Goal: Task Accomplishment & Management: Complete application form

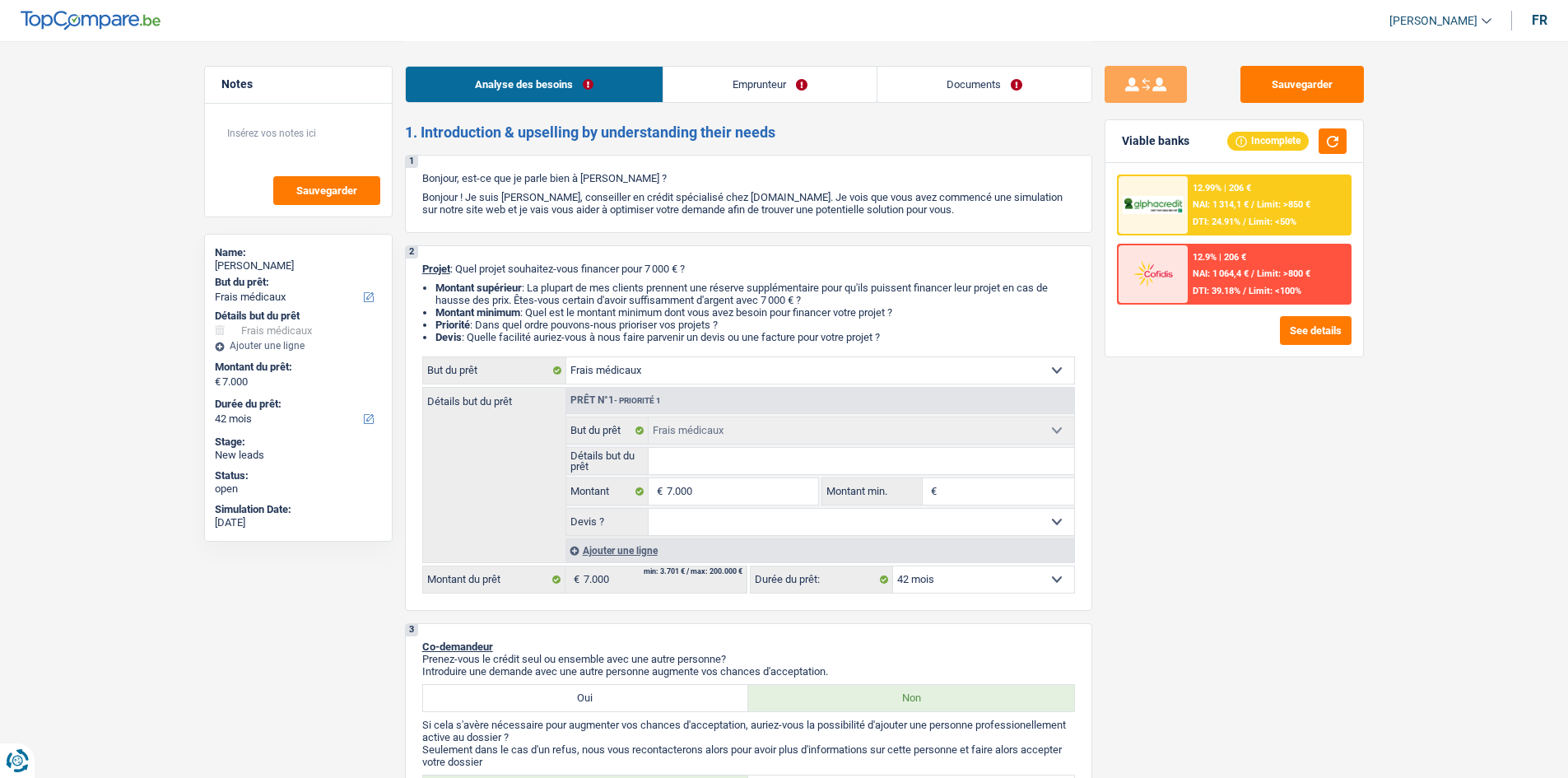
select select "medical"
select select "42"
select select "medical"
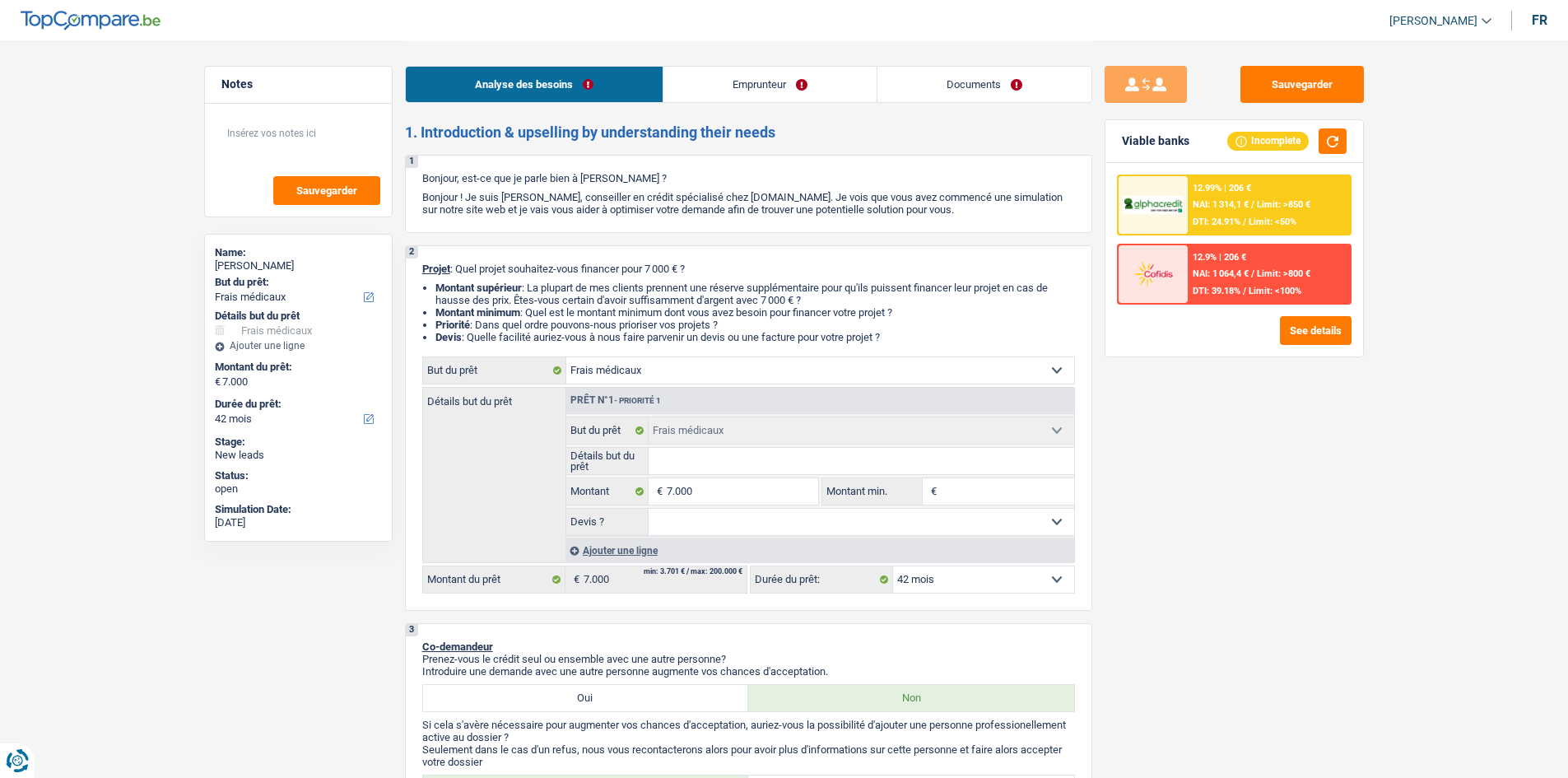
select select "42"
select select "privateEmployee"
select select "netSalary"
select select "mealVouchers"
select select "liveWithParents"
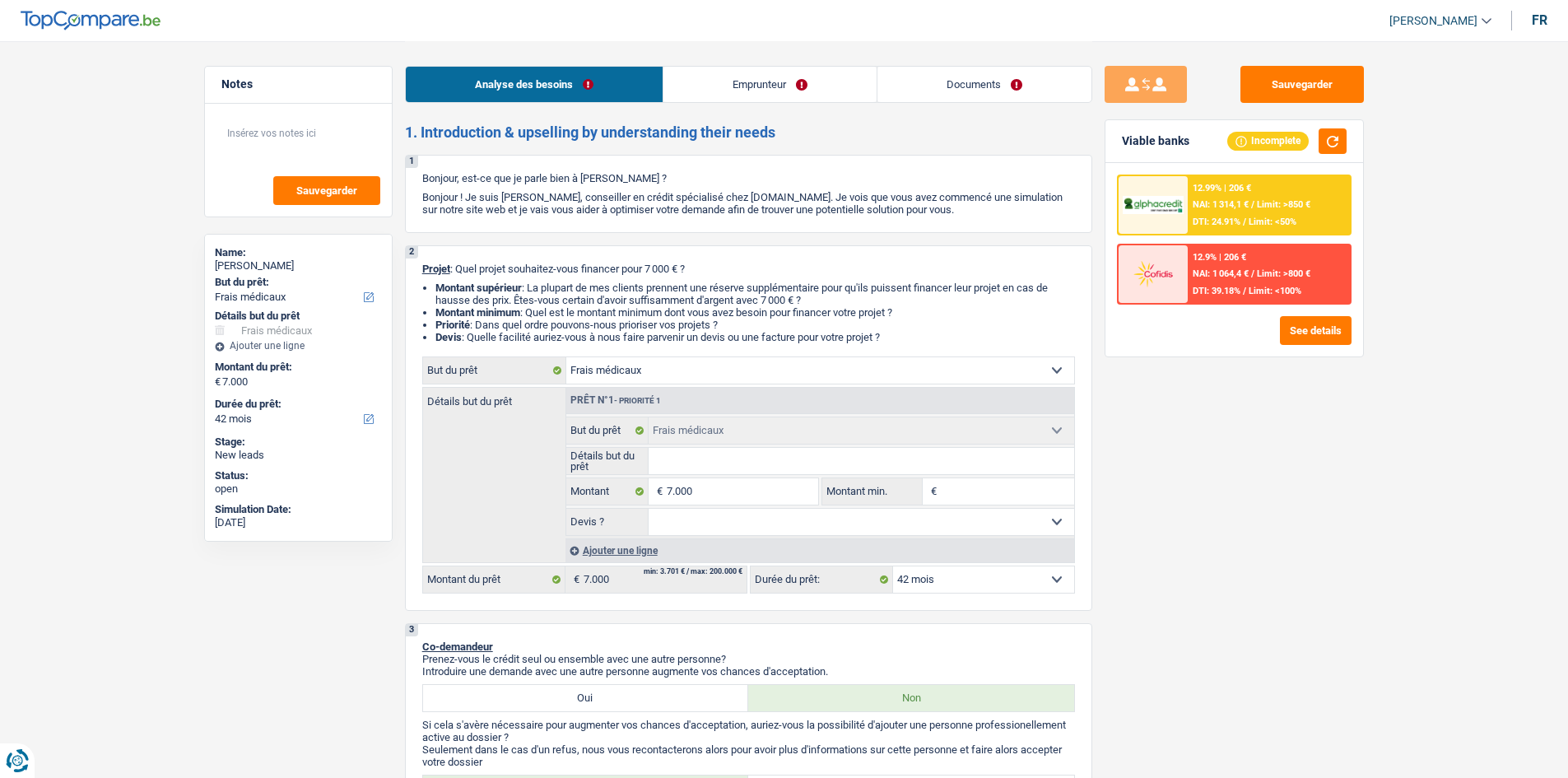
select select "creditConsolidation"
select select "48"
select select "medical"
select select "42"
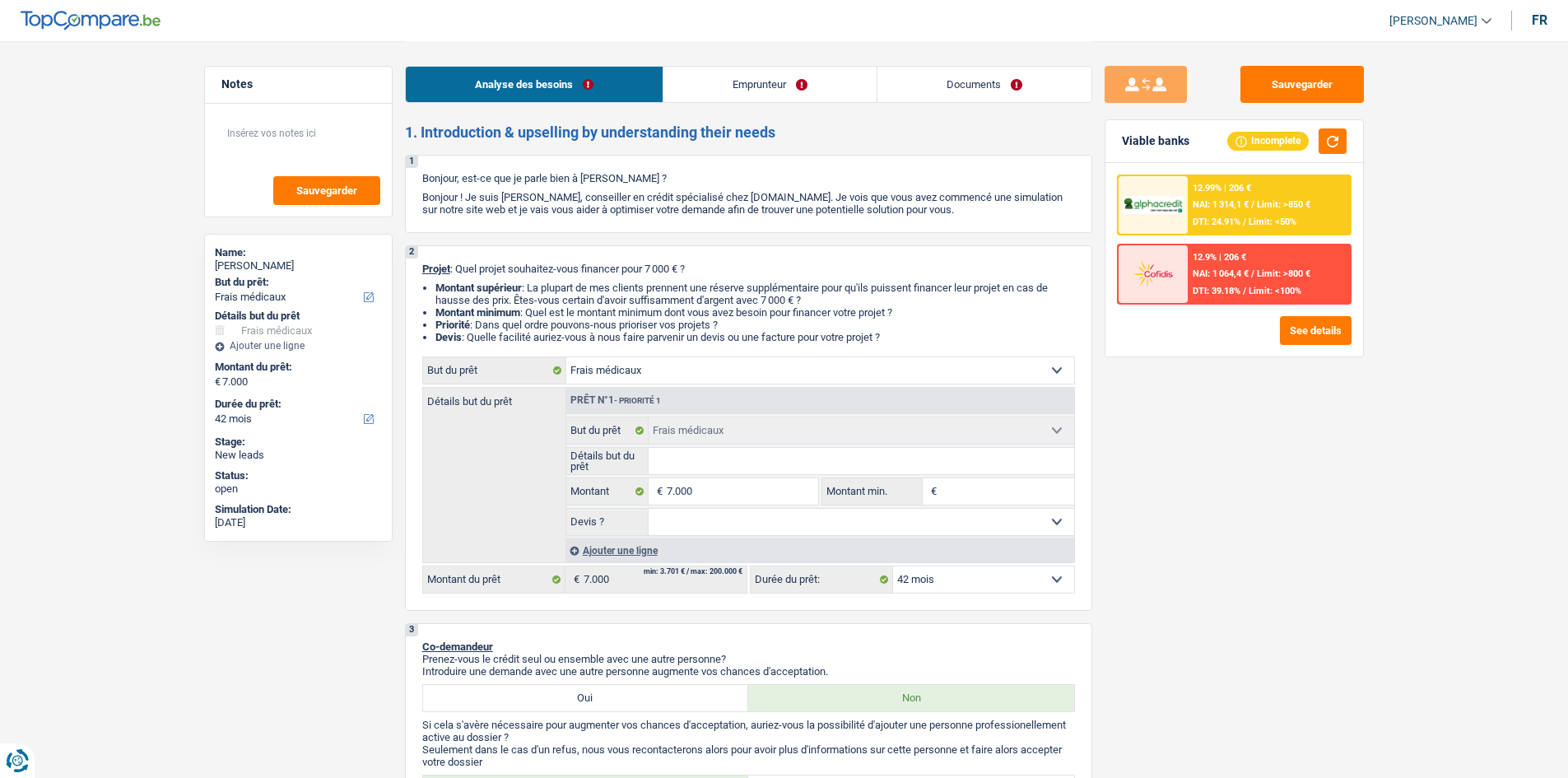
drag, startPoint x: 963, startPoint y: 85, endPoint x: 893, endPoint y: 92, distance: 70.3
click at [963, 85] on link "Documents" at bounding box center [983, 84] width 214 height 35
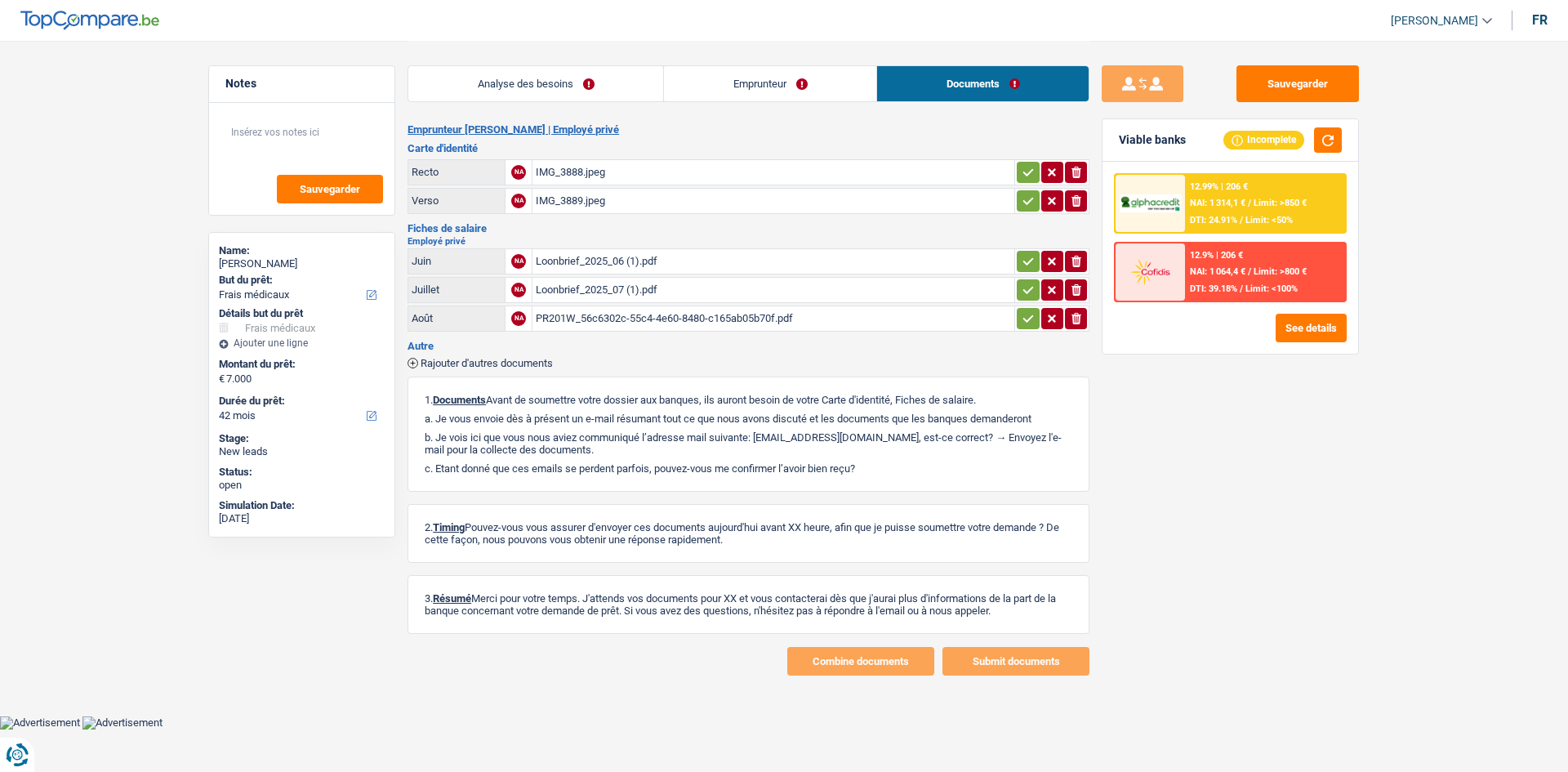
click at [671, 179] on div "IMG_3888.jpeg" at bounding box center [773, 172] width 475 height 25
click at [703, 201] on div "IMG_3889.jpeg" at bounding box center [773, 201] width 475 height 25
click at [690, 260] on div "Loonbrief_2025_06 (1).pdf" at bounding box center [773, 261] width 475 height 25
click at [670, 296] on div "Loonbrief_2025_07 (1).pdf" at bounding box center [773, 289] width 475 height 25
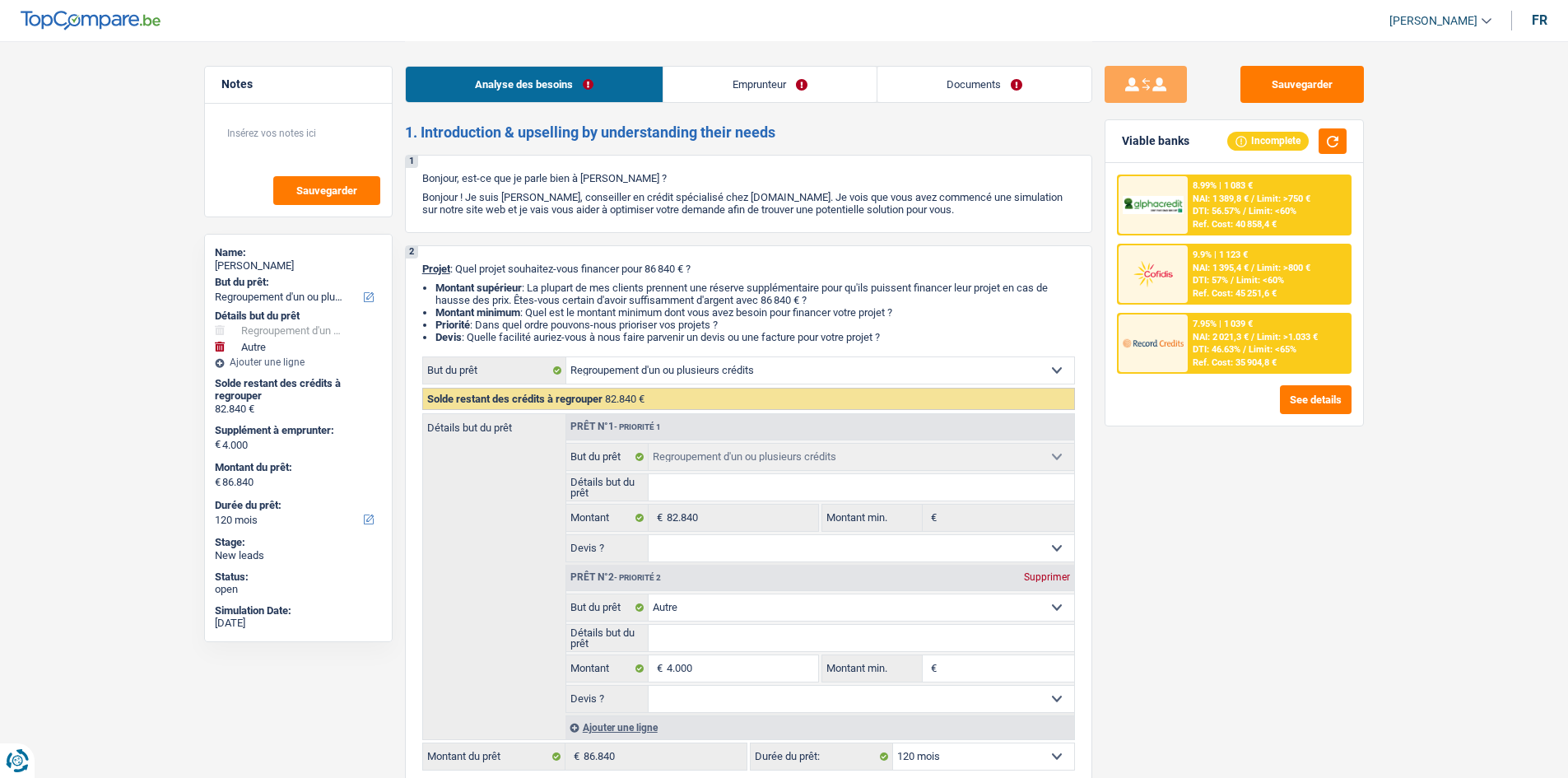
select select "refinancing"
select select "other"
select select "120"
select select "refinancing"
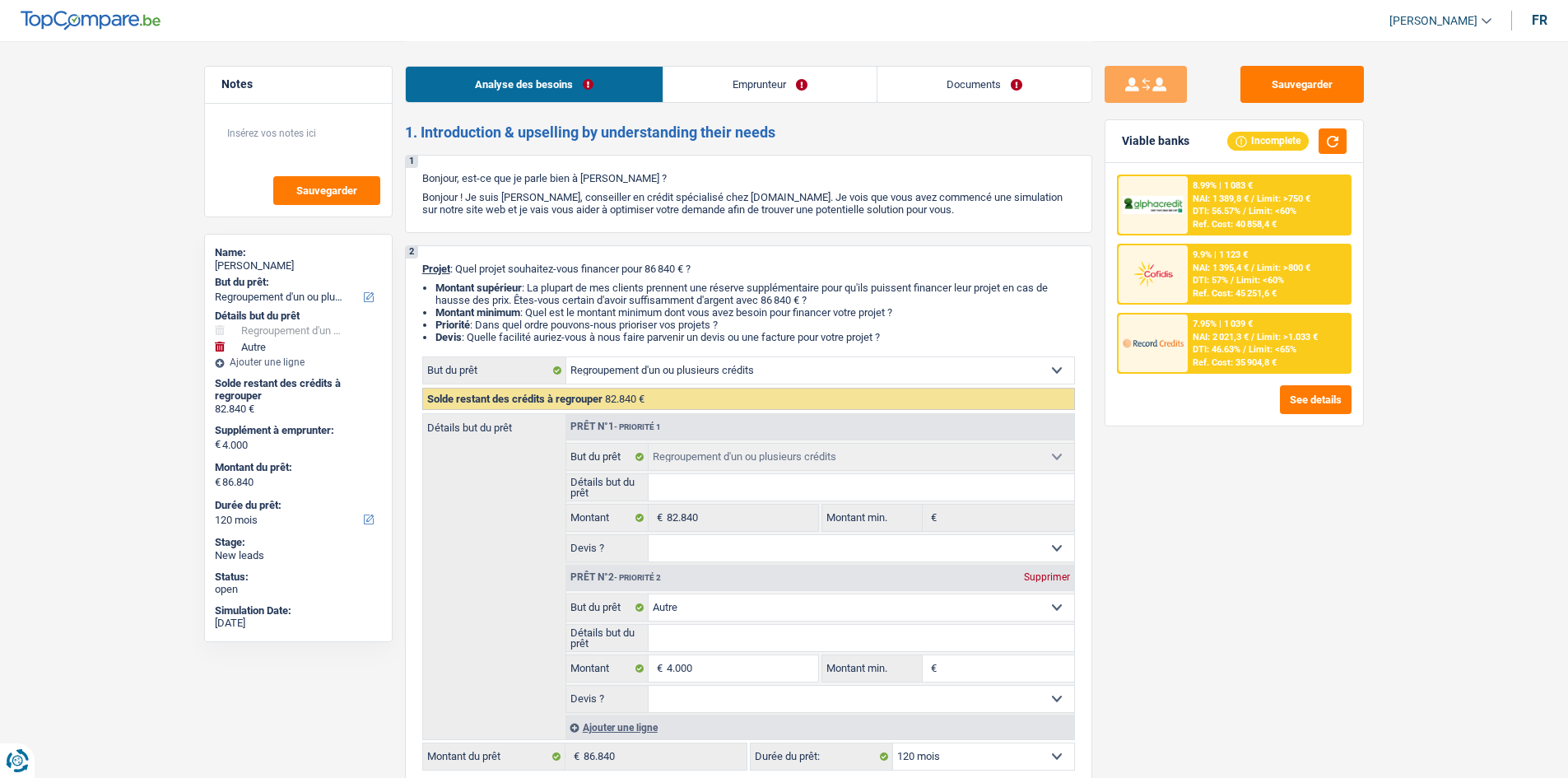
select select "refinancing"
select select "other"
select select "120"
select select "privateEmployee"
select select "netSalary"
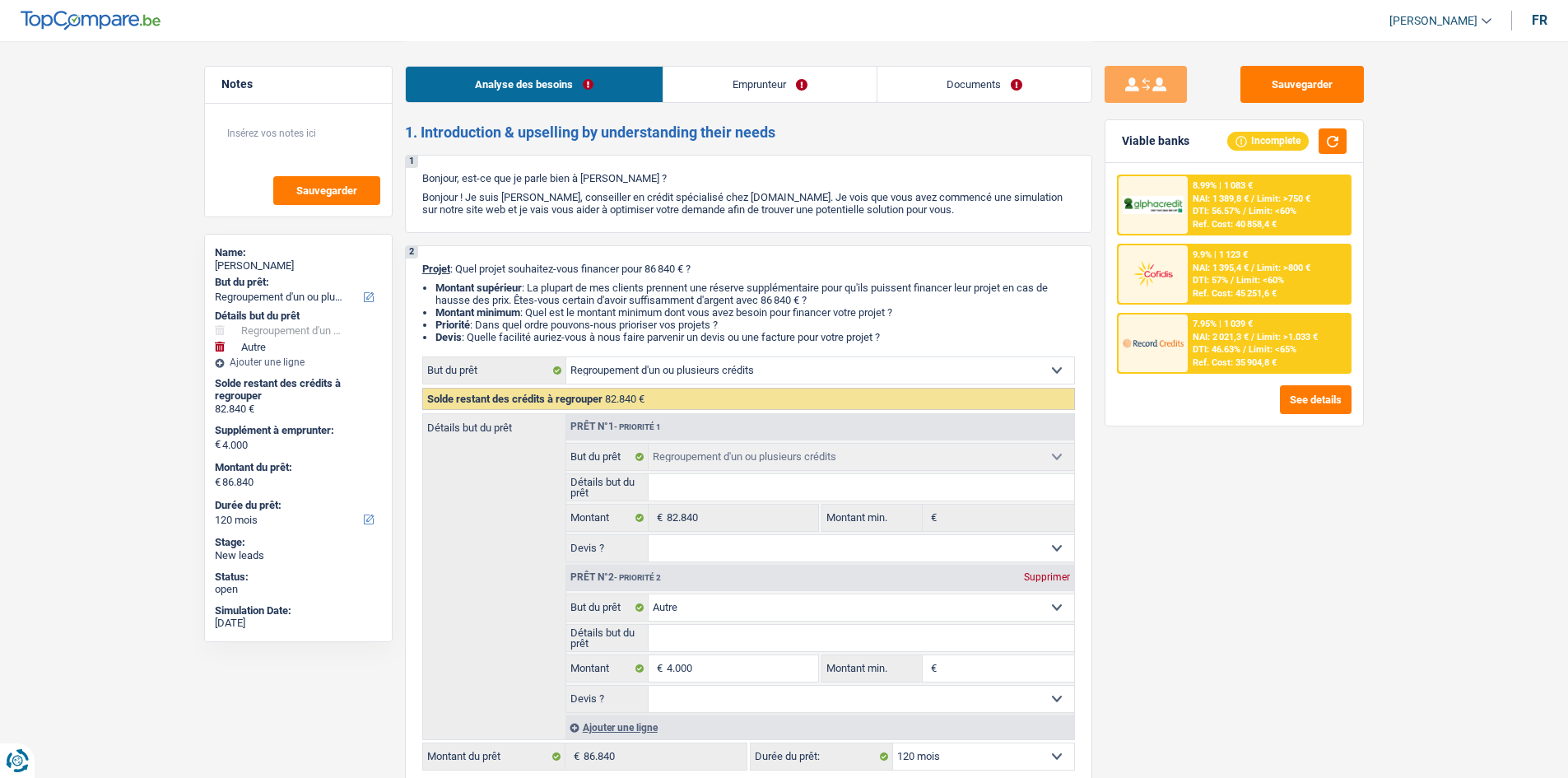
select select "mealVouchers"
select select "ownerWithMortgage"
select select "mortgage"
select select "300"
select select "personalLoan"
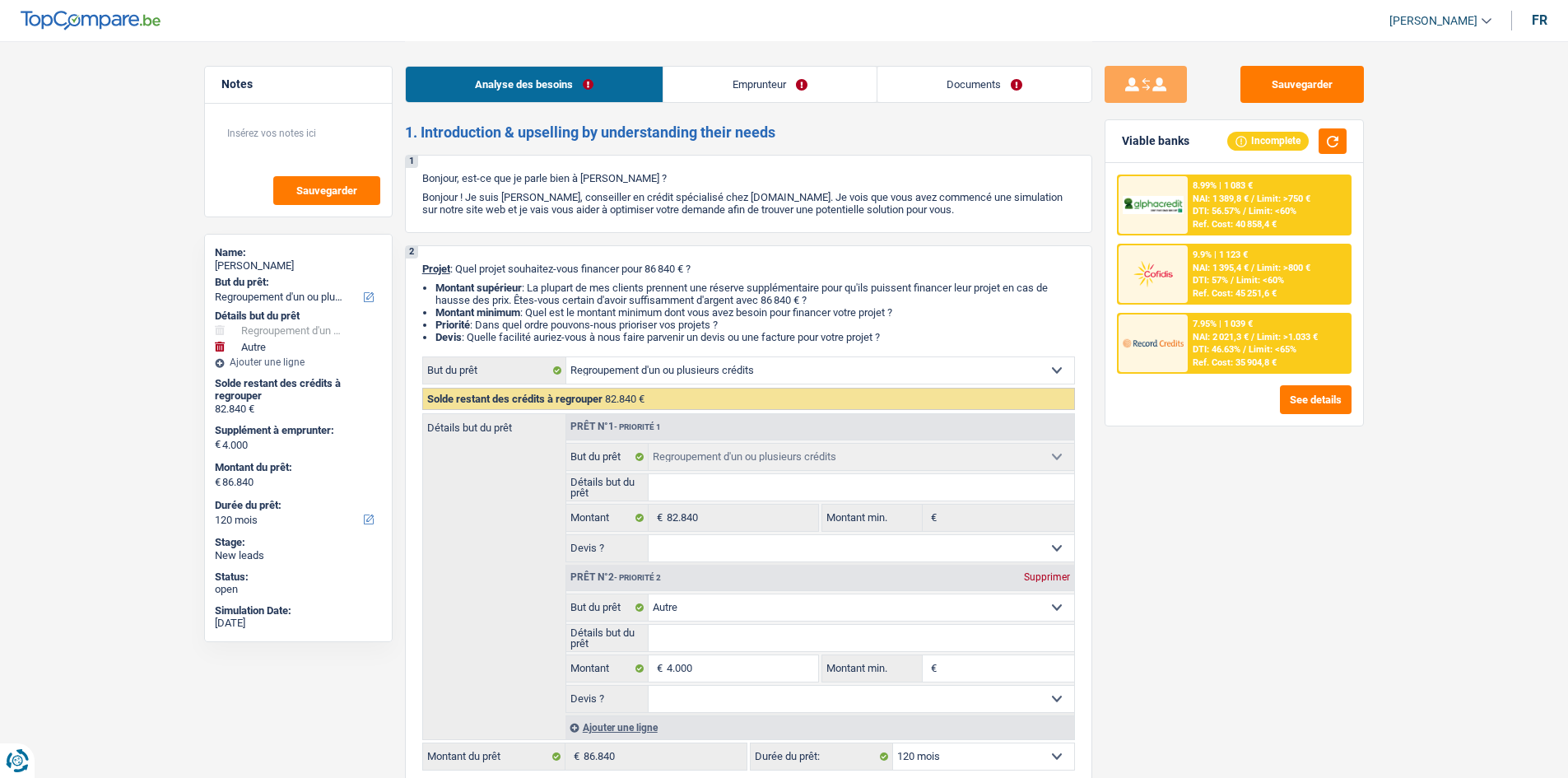
select select "loanRepayment"
select select "120"
select select "personalLoan"
select select "familyEvent"
select select "84"
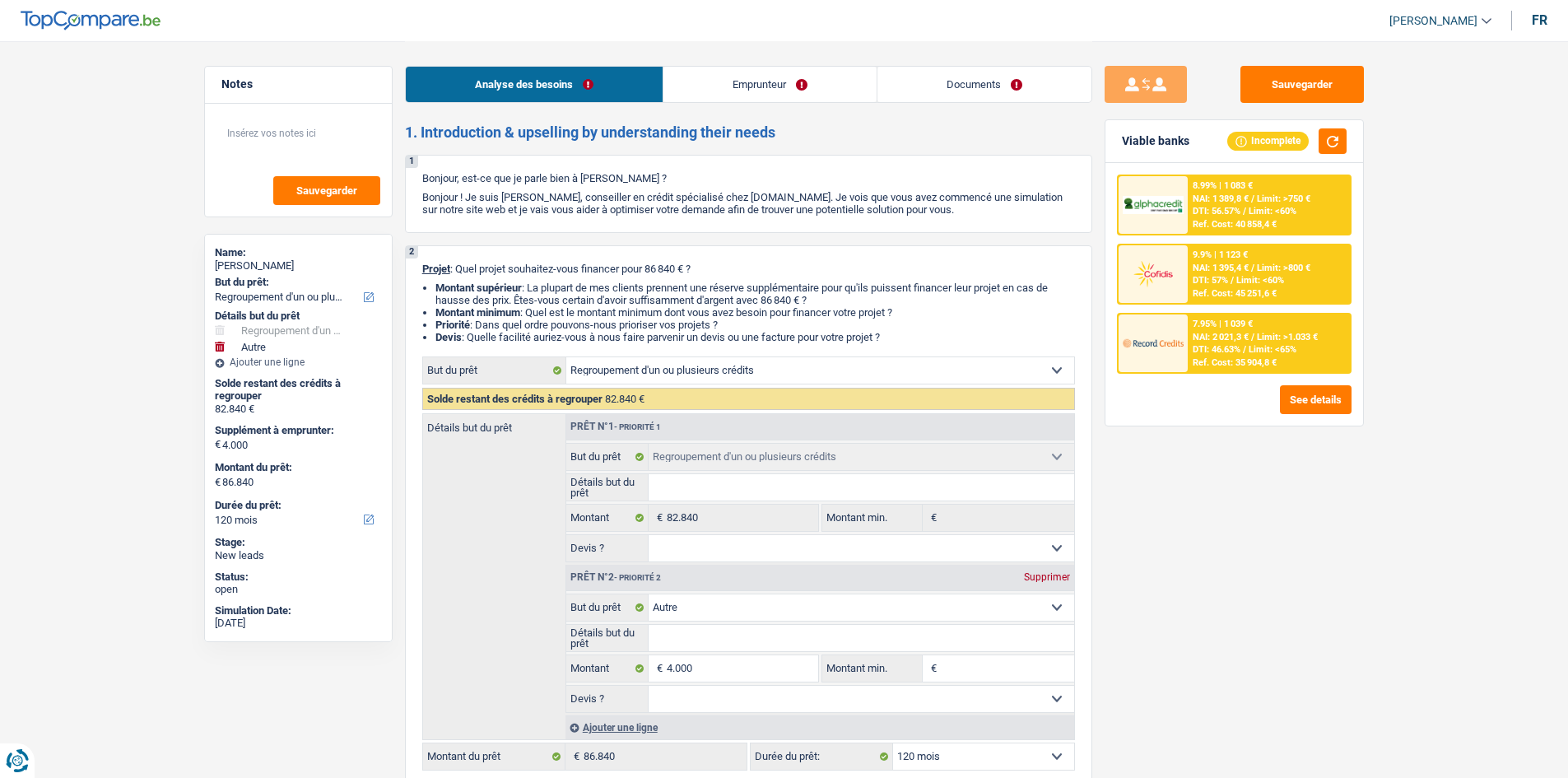
select select "cardOrCredit"
select select "refinancing"
select select "other"
select select "120"
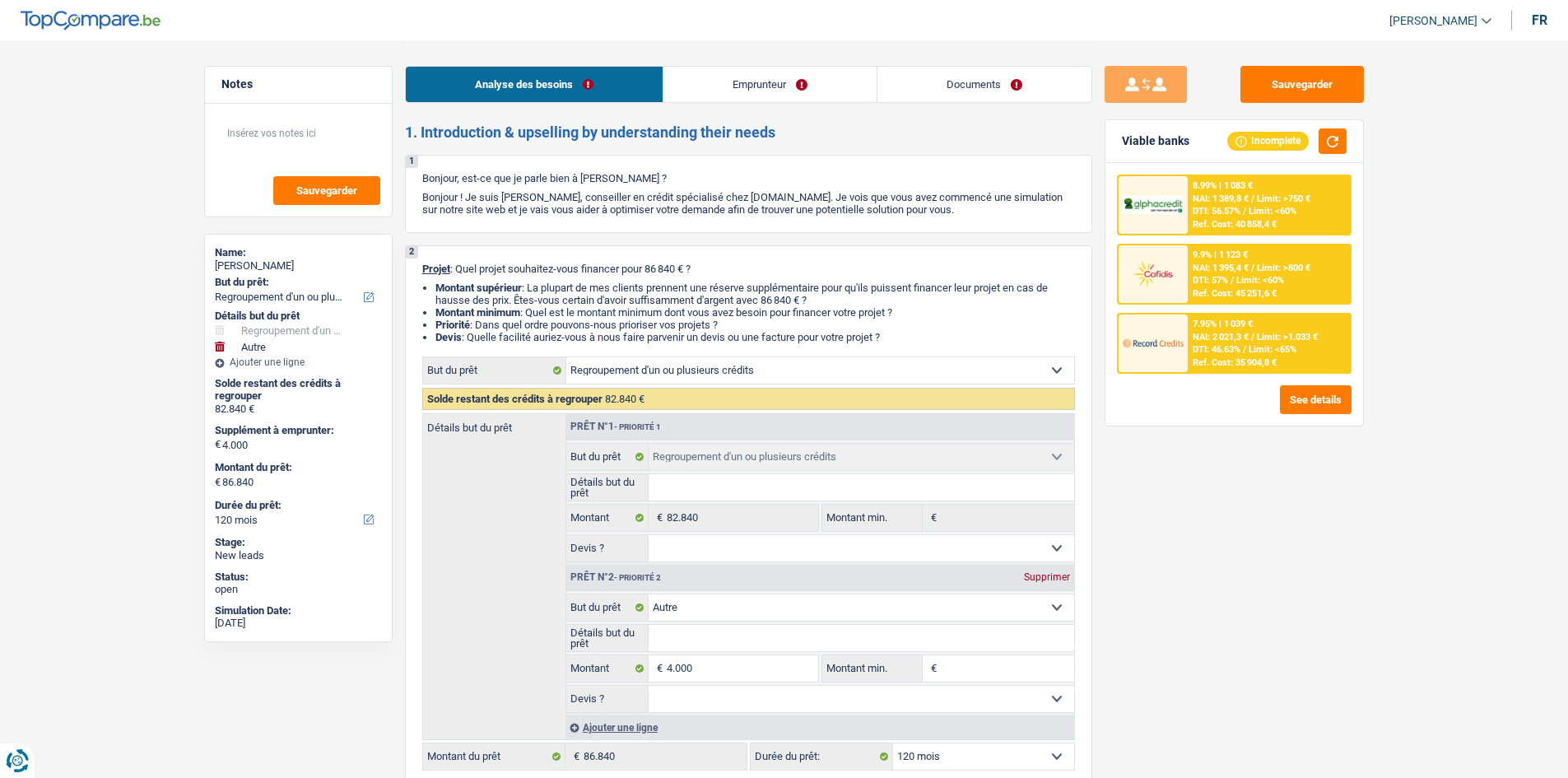
click at [1017, 80] on link "Documents" at bounding box center [983, 84] width 214 height 35
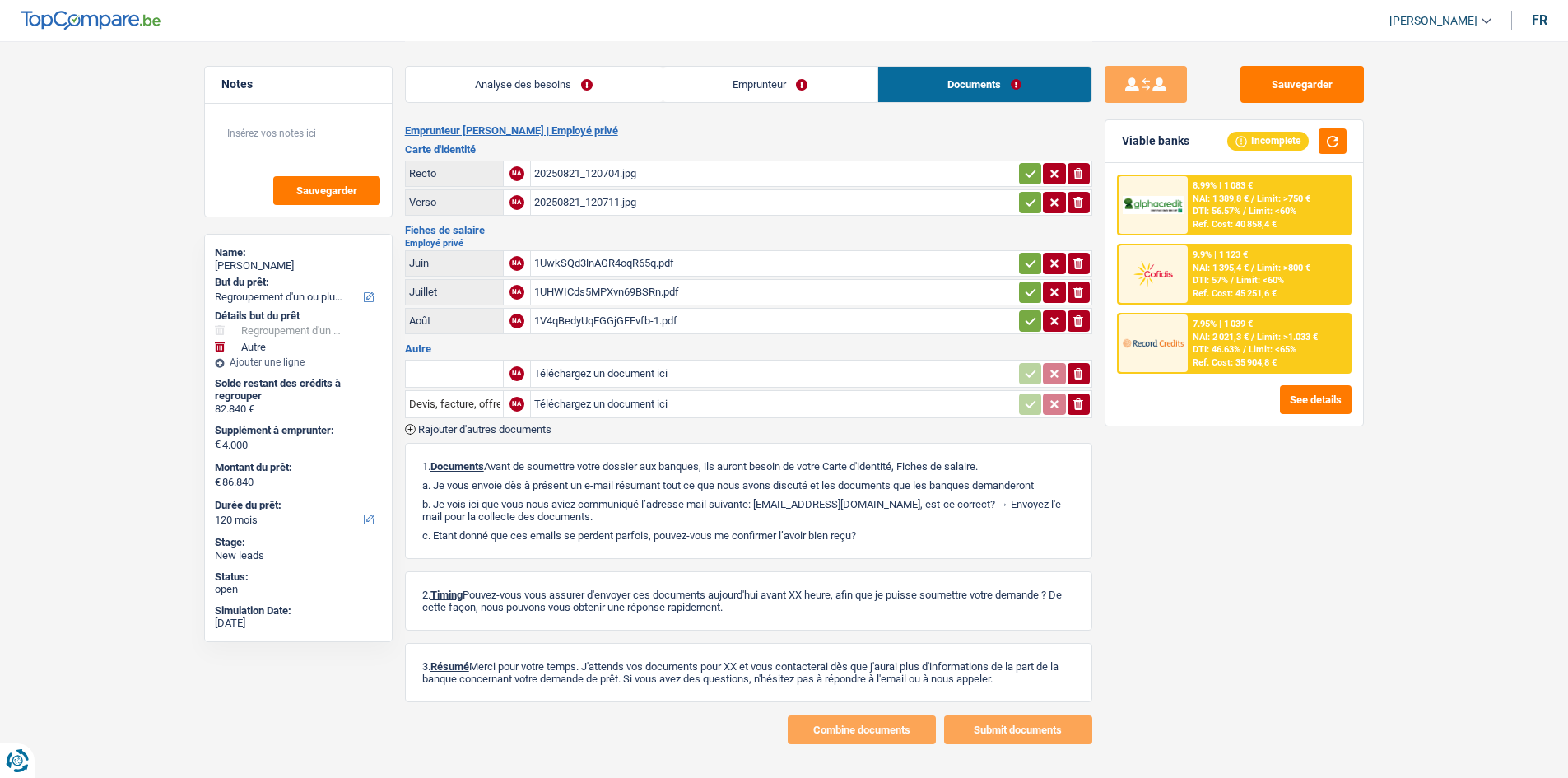
click at [651, 261] on div "1UwkSQd3lnAGR4oqR65q.pdf" at bounding box center [773, 263] width 479 height 25
click at [614, 290] on div "1UHWICds5MPXvn69BSRn.pdf" at bounding box center [773, 292] width 479 height 25
click at [632, 318] on div "1V4qBedyUqEGGjGFFvfb-1.pdf" at bounding box center [773, 321] width 479 height 25
click at [1273, 573] on div "Sauvegarder Viable banks Incomplete 8.99% | 1 083 € NAI: 1 389,8 € / Limit: >75…" at bounding box center [1234, 408] width 284 height 686
click at [551, 74] on link "Analyse des besoins" at bounding box center [534, 84] width 257 height 35
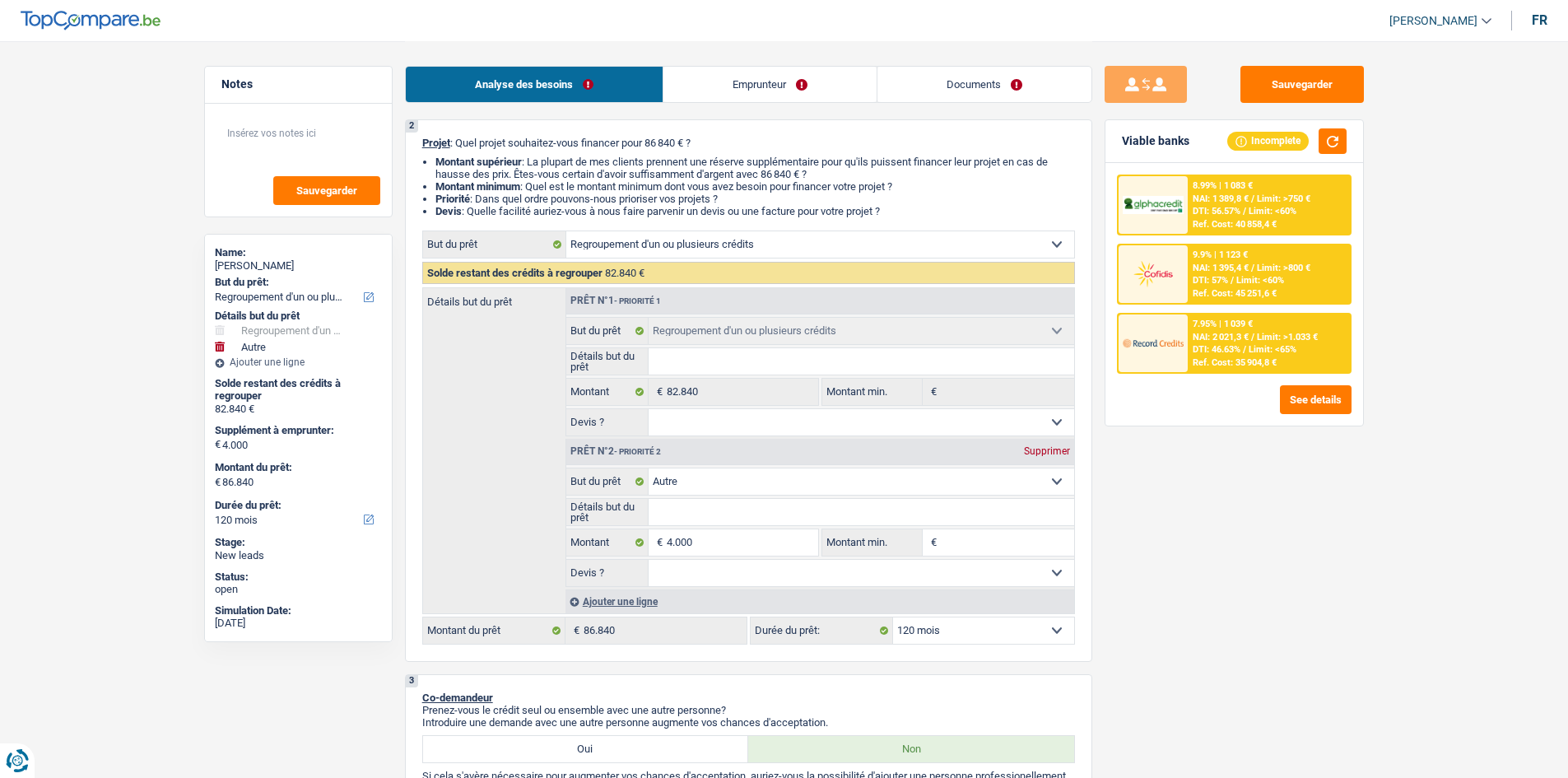
scroll to position [164, 0]
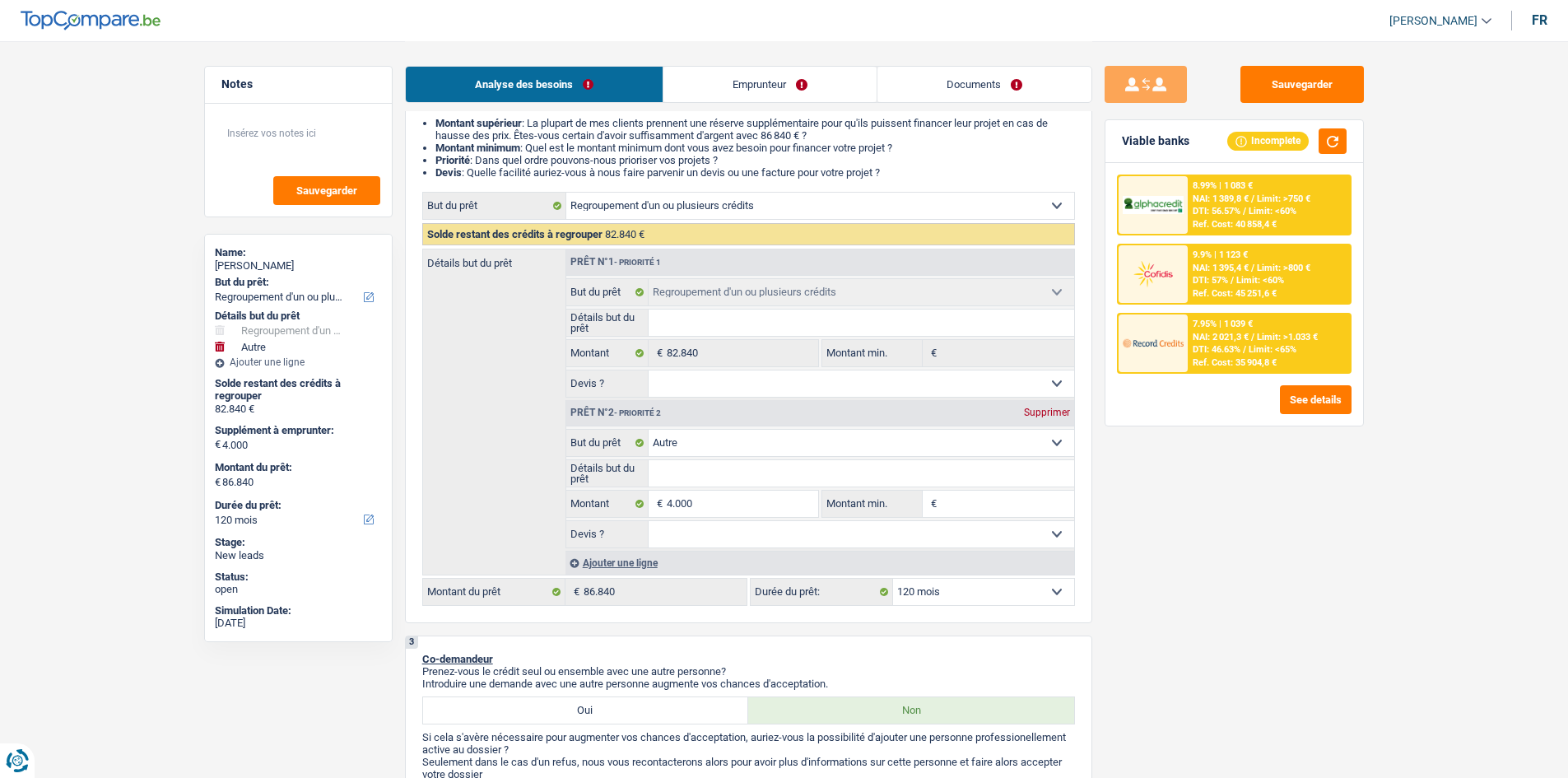
click at [1032, 87] on link "Documents" at bounding box center [983, 84] width 214 height 35
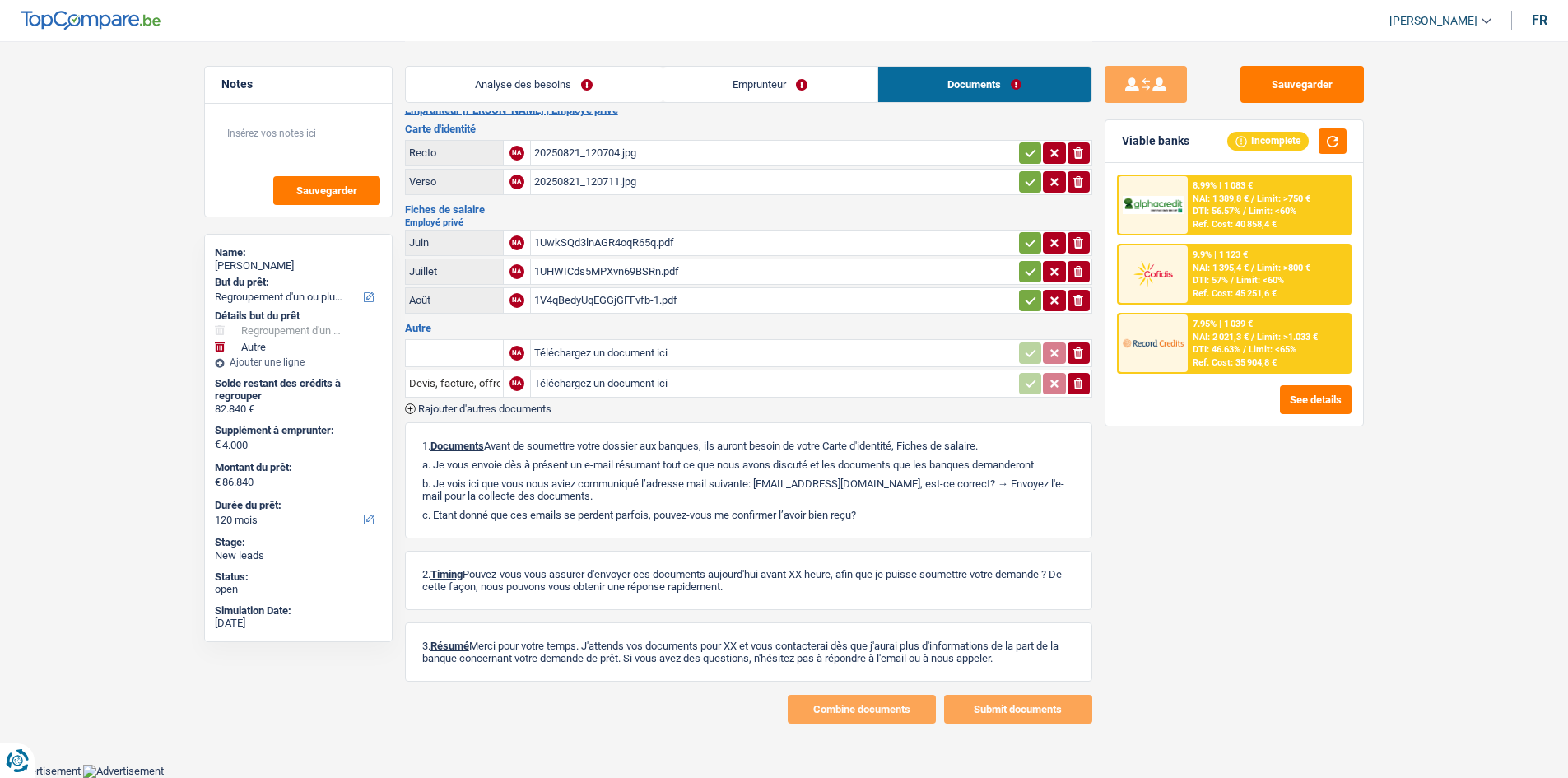
scroll to position [20, 0]
click at [564, 80] on link "Analyse des besoins" at bounding box center [534, 84] width 257 height 35
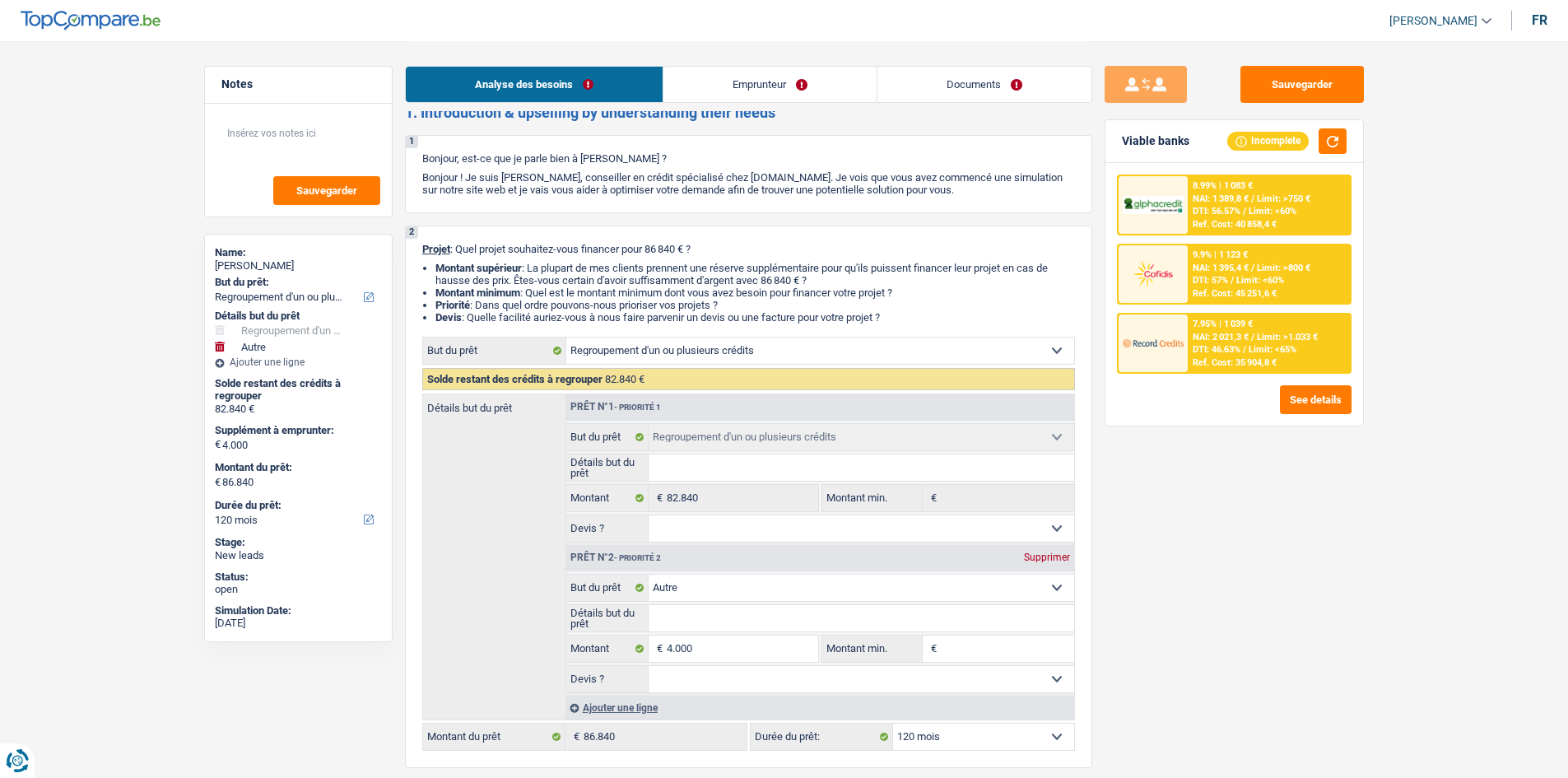
click at [1150, 519] on div "Sauvegarder Viable banks Incomplete 8.99% | 1 083 € NAI: 1 389,8 € / Limit: >75…" at bounding box center [1234, 408] width 284 height 686
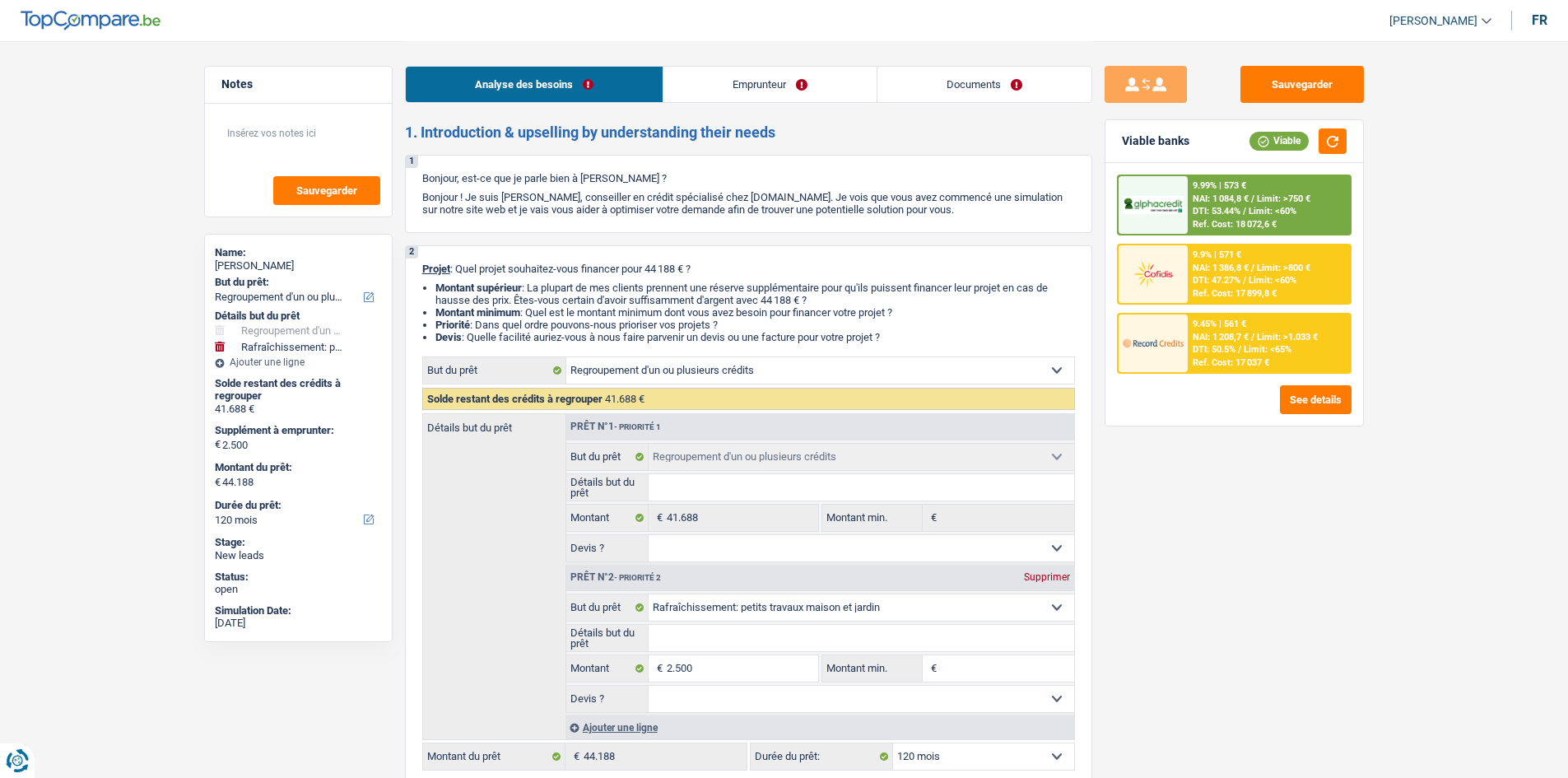
select select "refinancing"
select select "houseOrGarden"
select select "120"
select select "refinancing"
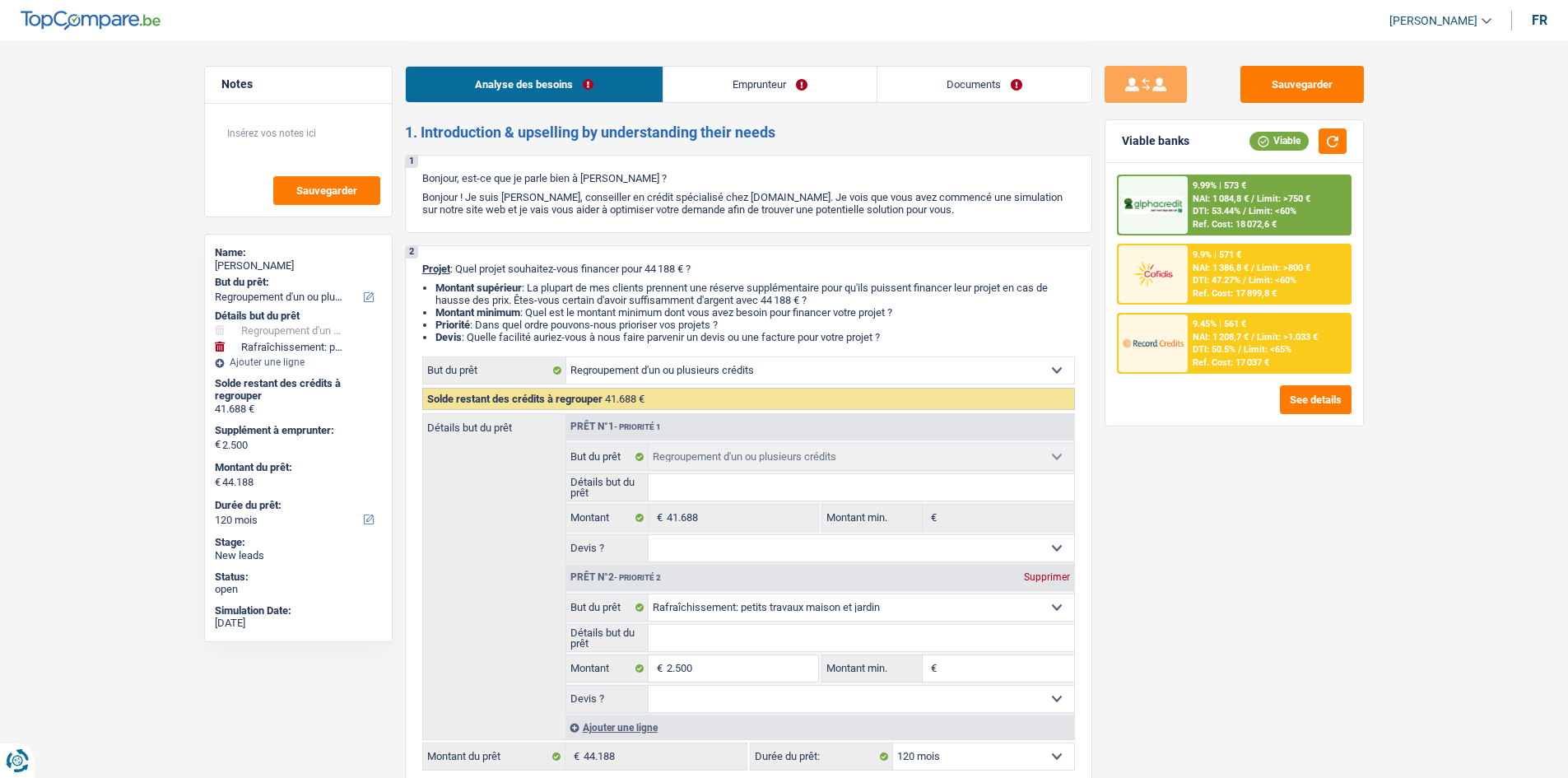
select select "refinancing"
select select "houseOrGarden"
select select "120"
select select "worker"
select select "familyAllowances"
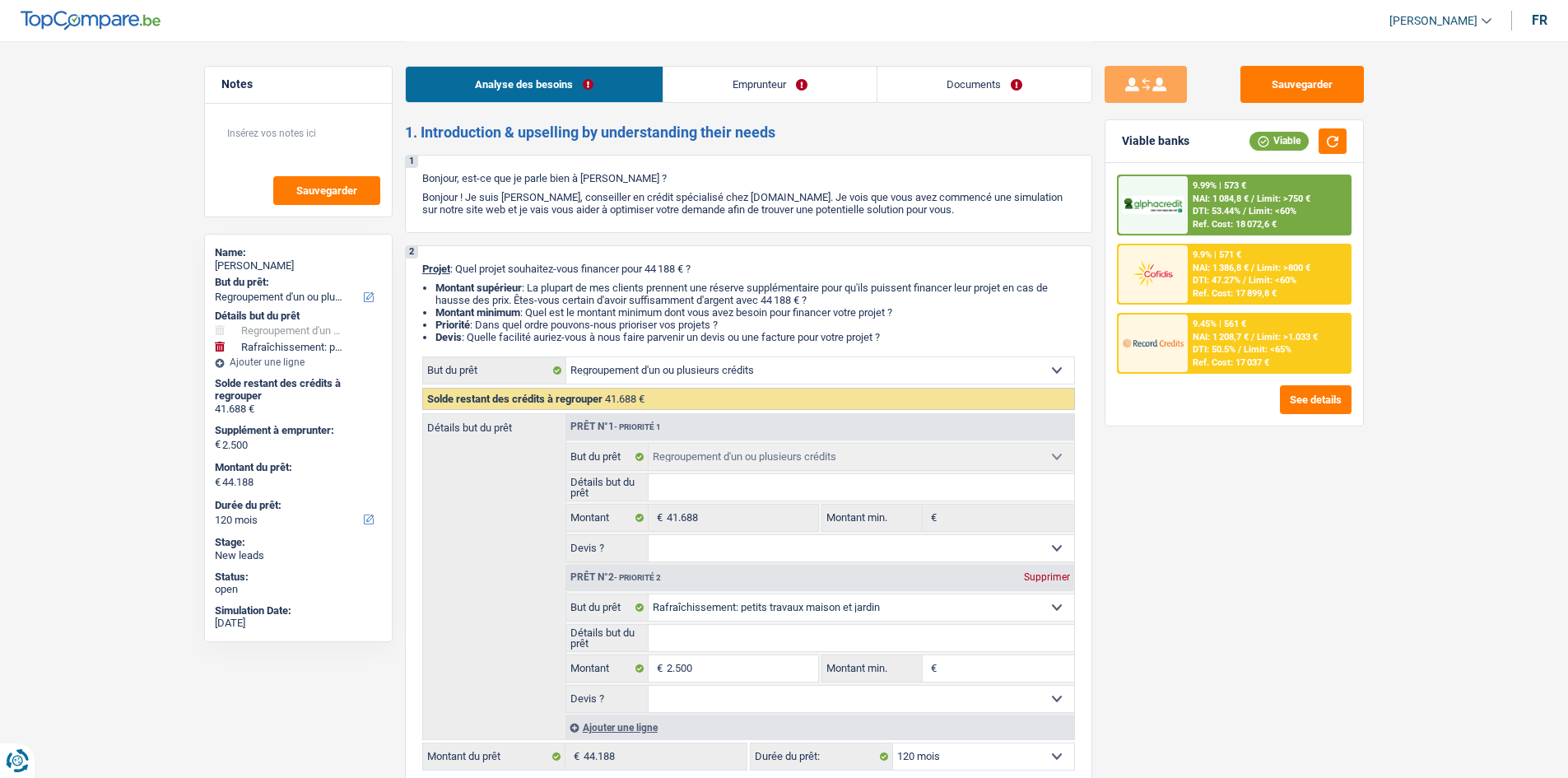
select select "mealVouchers"
select select "alimony"
select select "netSalary"
select select "ownerWithMortgage"
select select "mortgage"
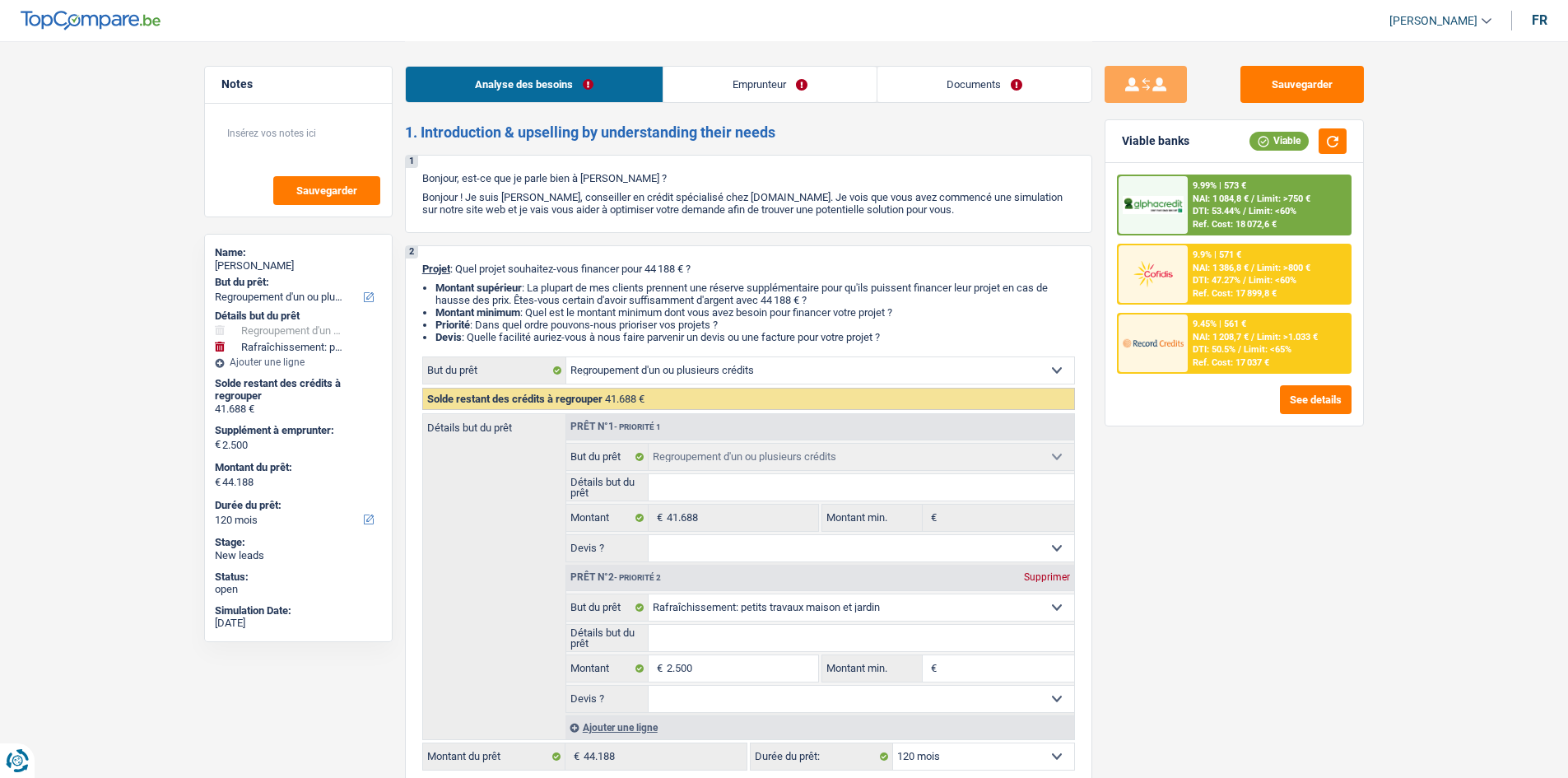
select select "300"
select select "cardOrCredit"
select select "creditConsolidation"
select select "120"
select select "refinancing"
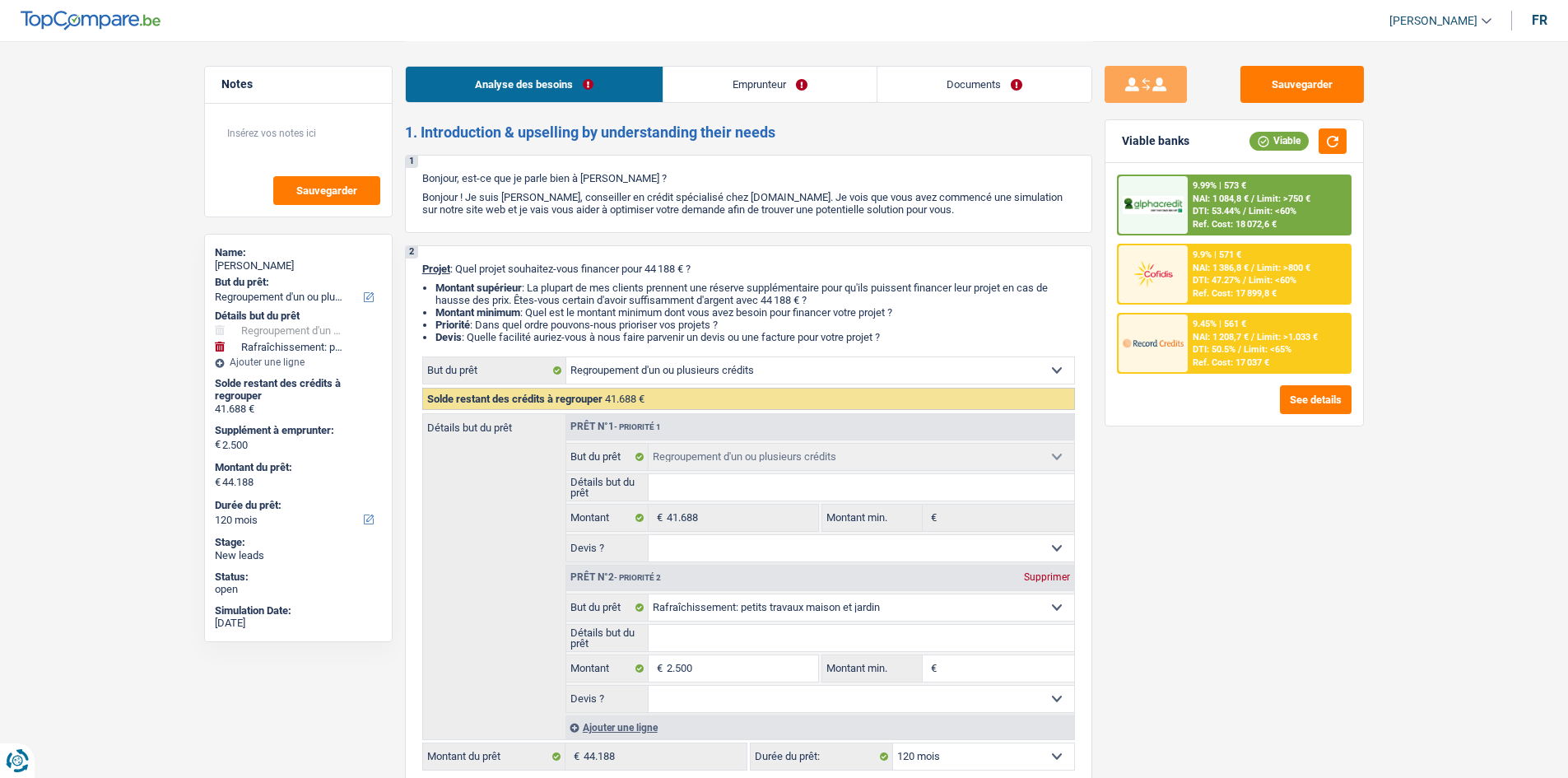
select select "refinancing"
select select "houseOrGarden"
select select "120"
drag, startPoint x: 1000, startPoint y: 84, endPoint x: 935, endPoint y: 92, distance: 65.5
click at [1000, 83] on link "Documents" at bounding box center [983, 84] width 214 height 35
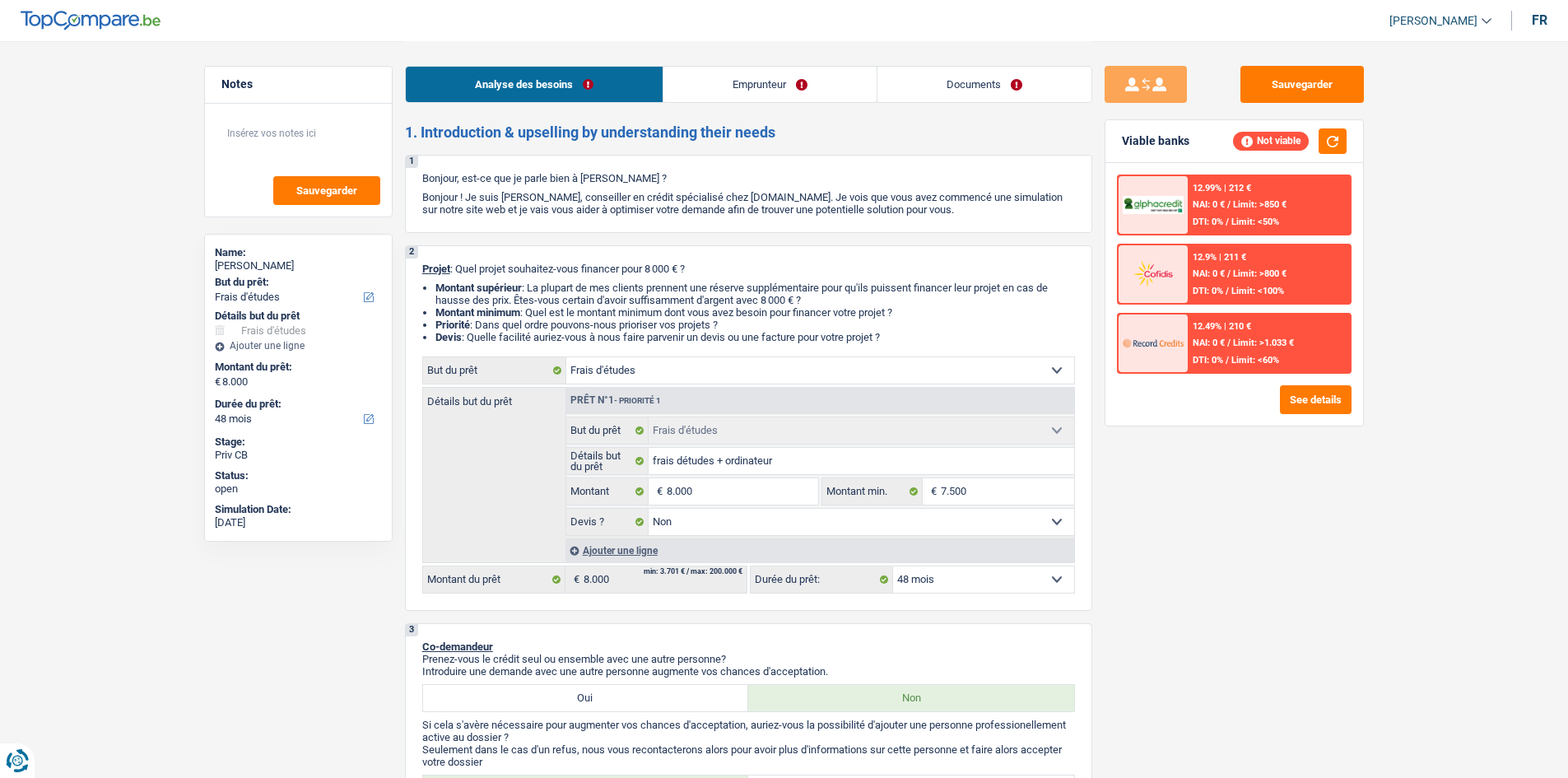
select select "study"
select select "48"
select select "study"
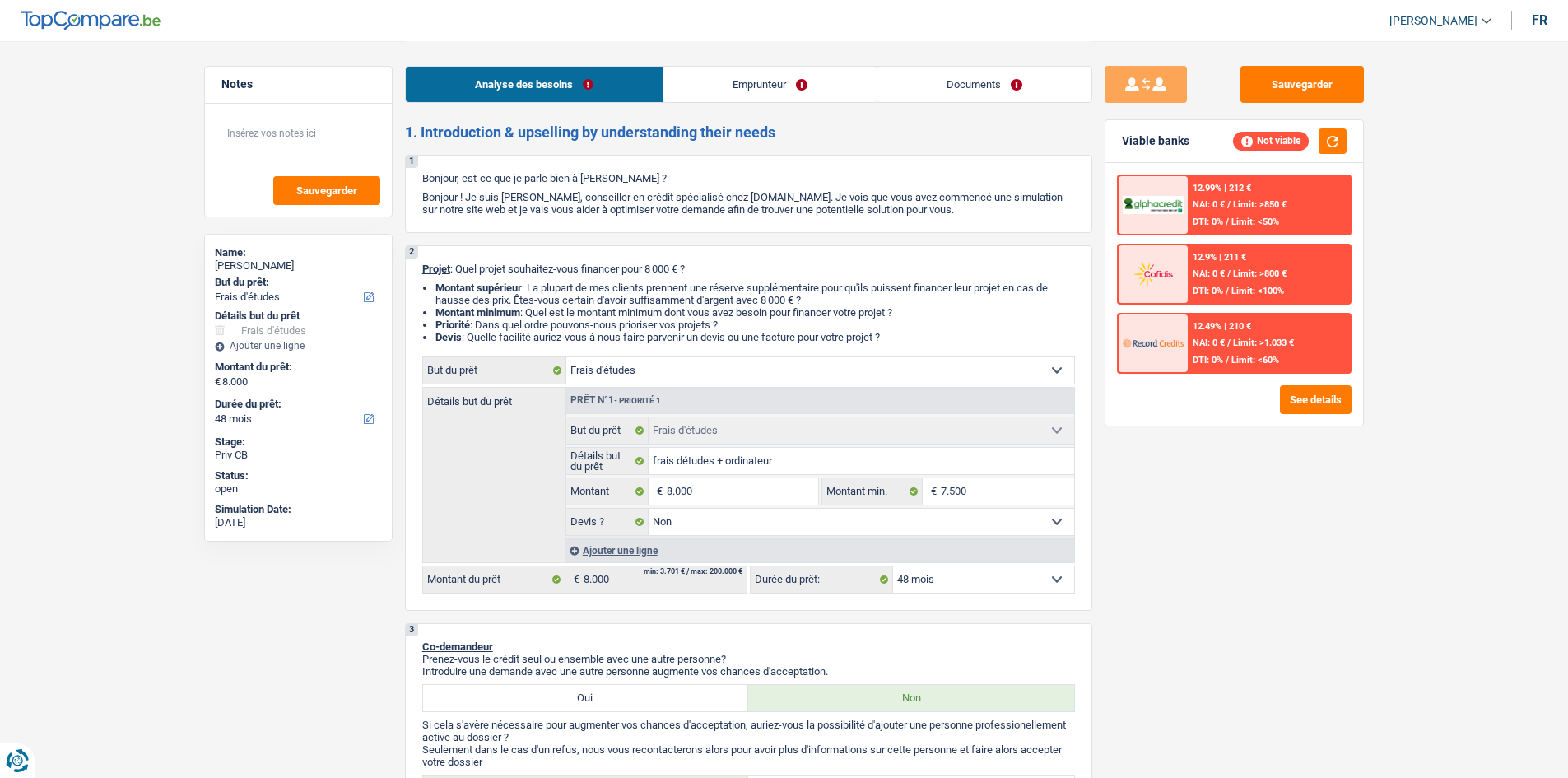
select select "false"
select select "48"
select select "student"
select select "study"
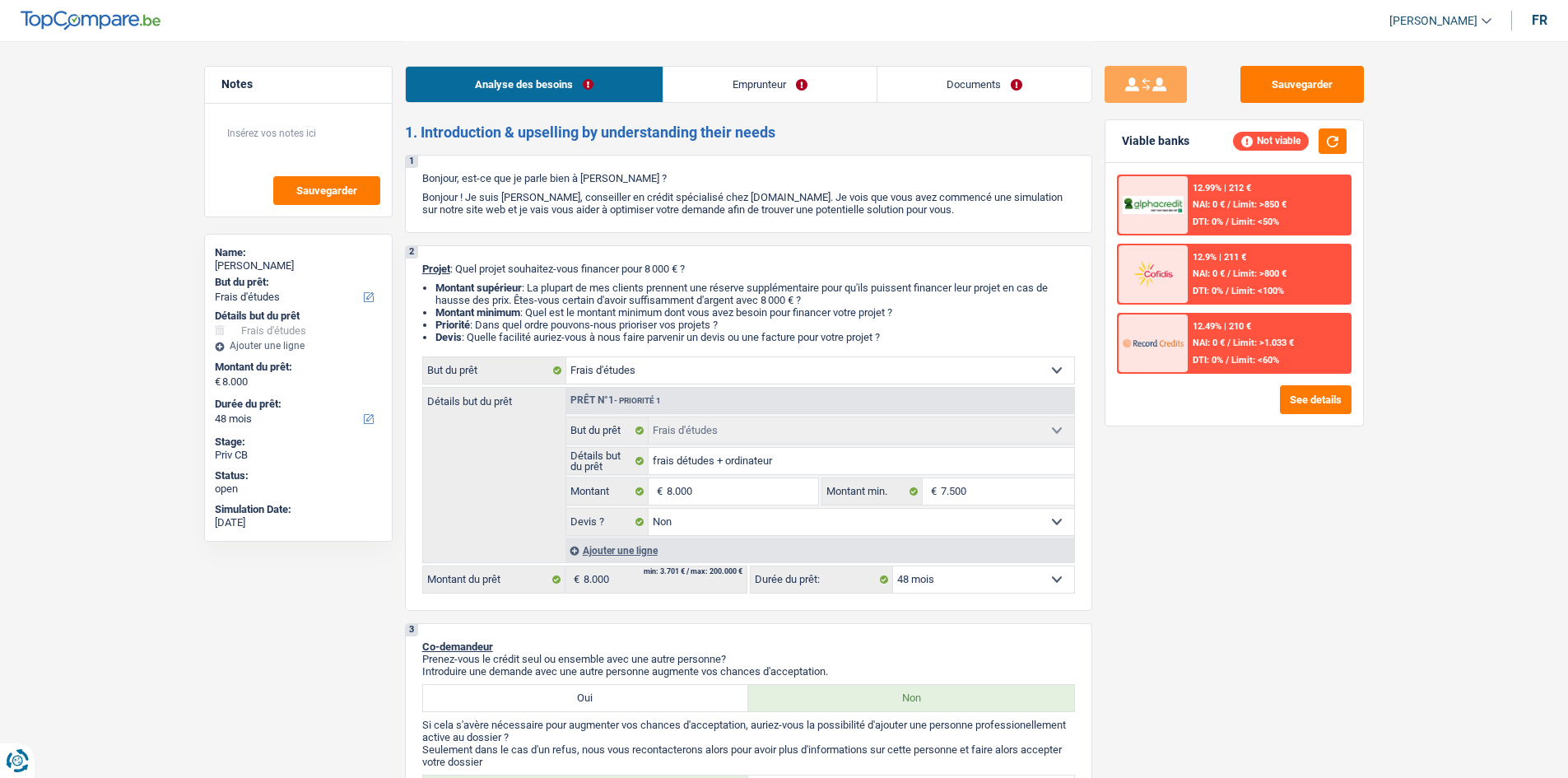
select select "false"
select select "48"
select select "student"
click at [963, 70] on link "Documents" at bounding box center [983, 84] width 214 height 35
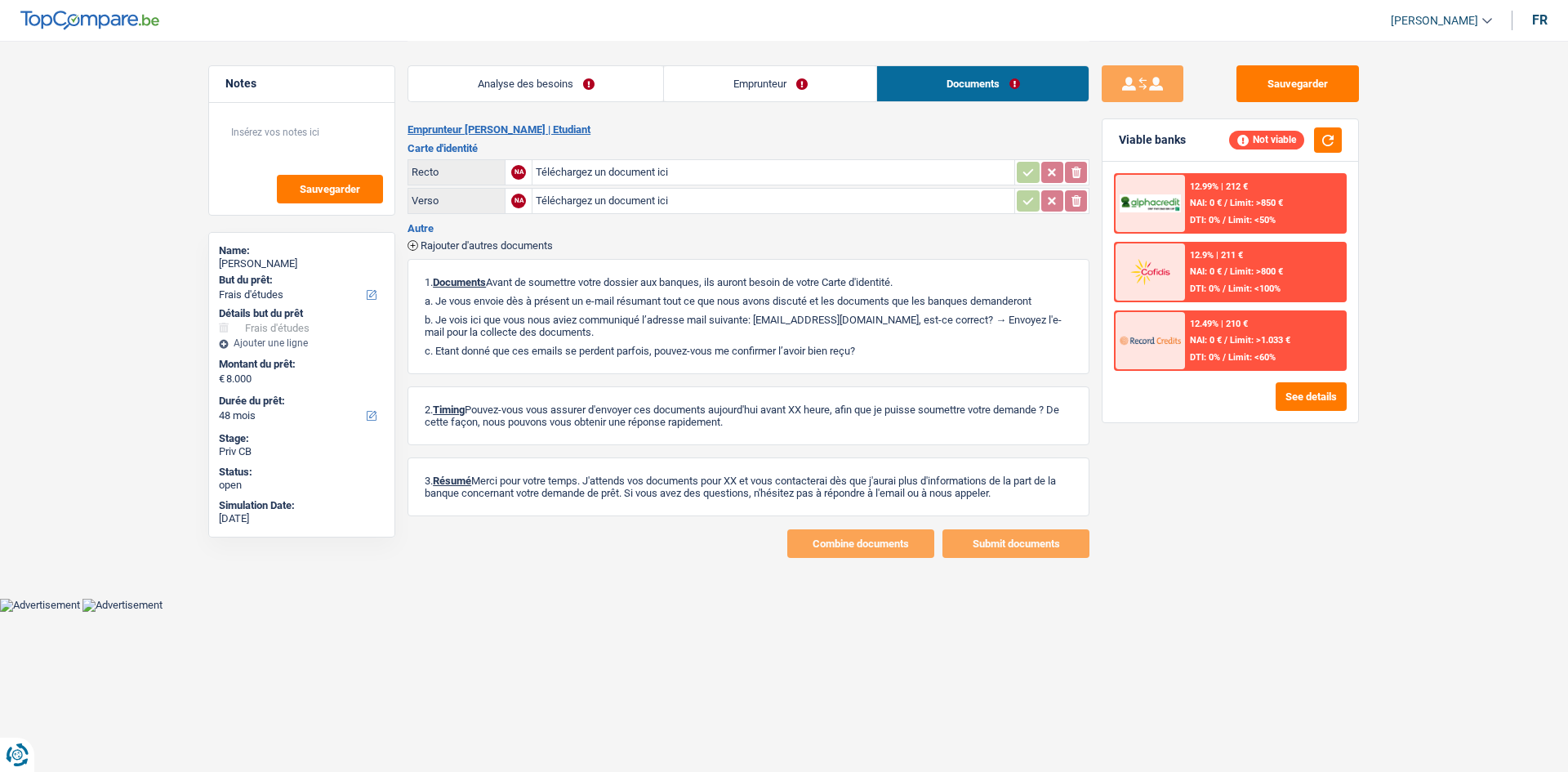
click at [815, 77] on link "Emprunteur" at bounding box center [770, 83] width 212 height 35
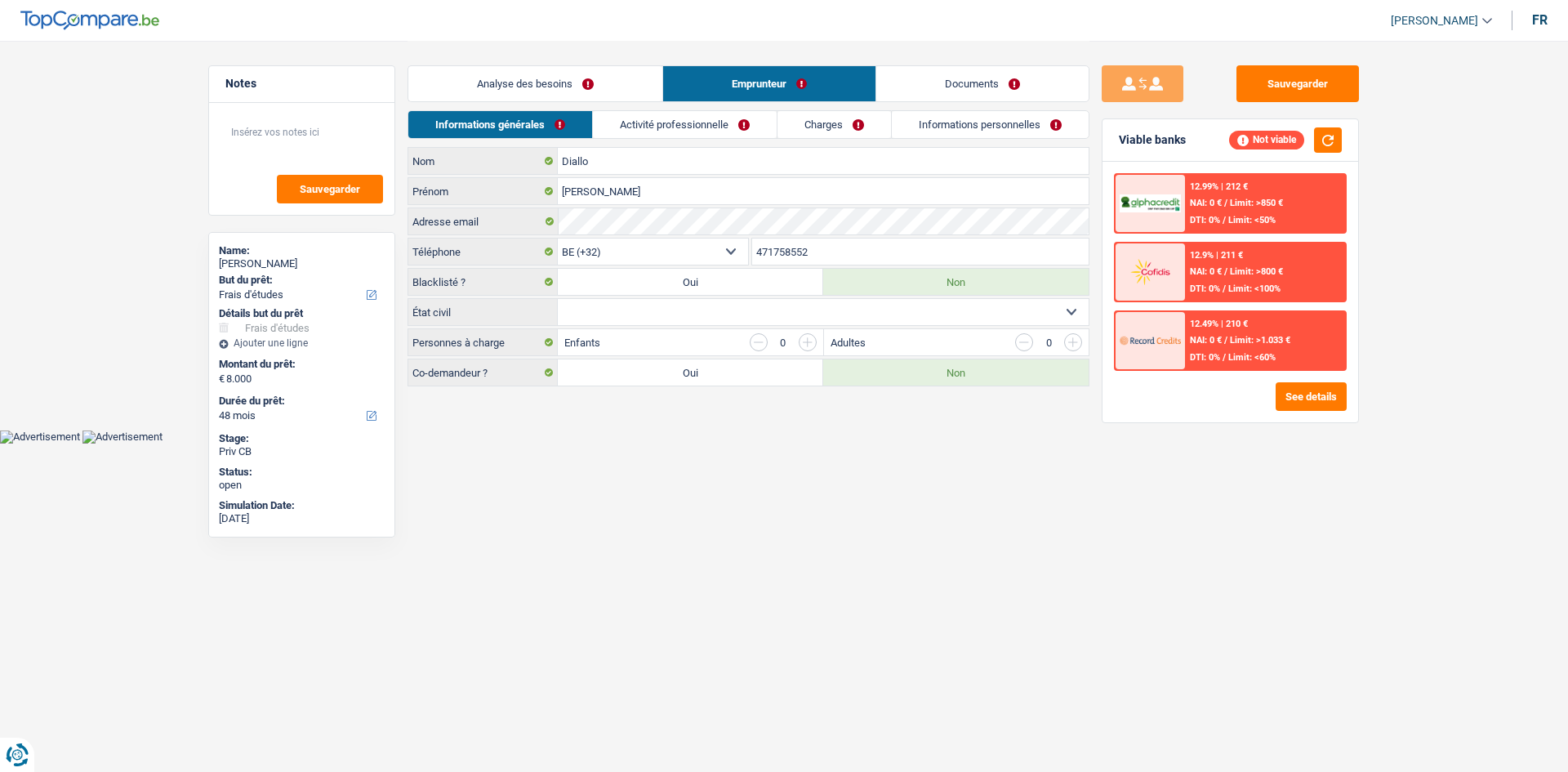
click at [730, 118] on link "Activité professionnelle" at bounding box center [685, 124] width 184 height 27
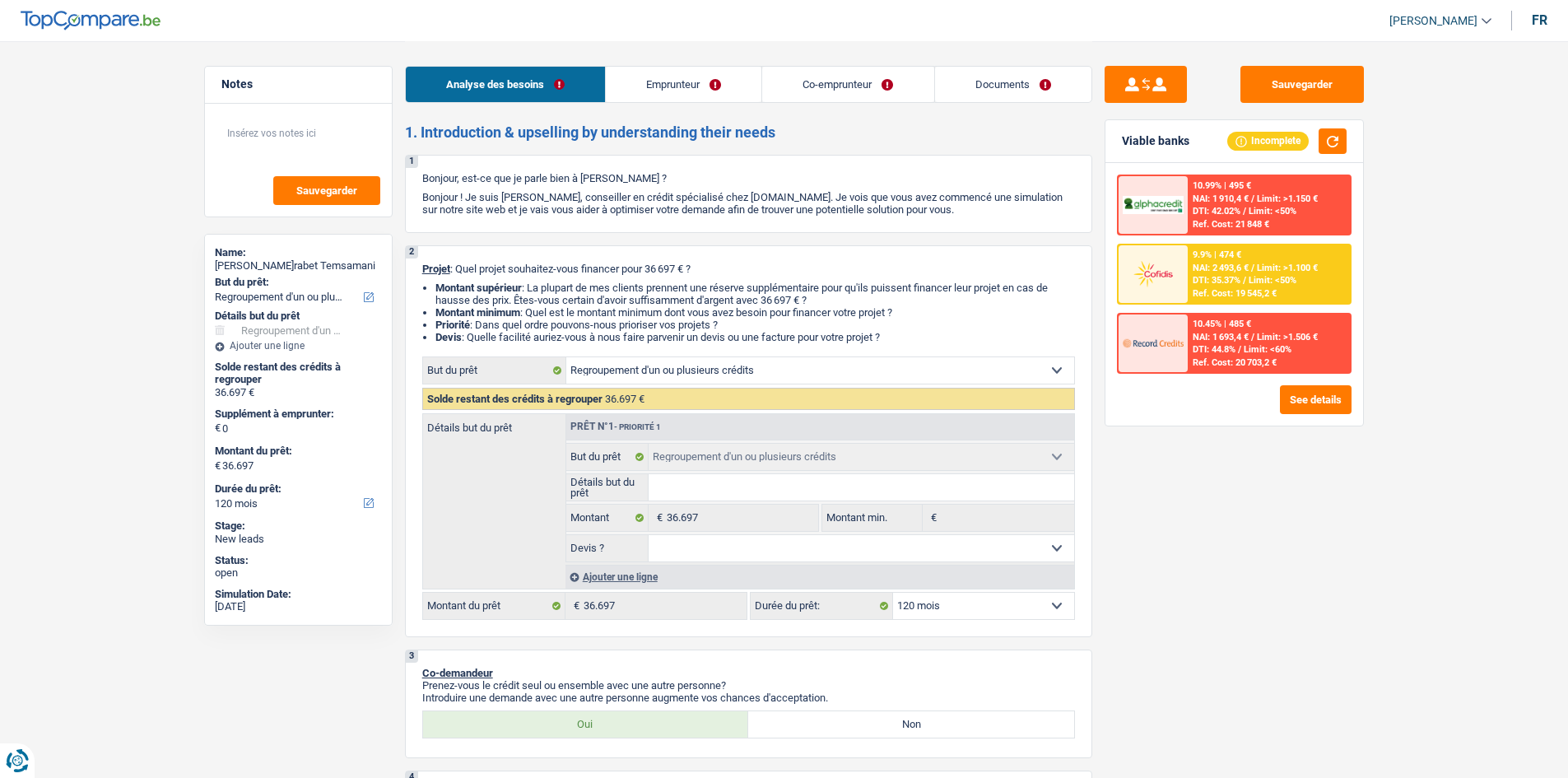
select select "refinancing"
select select "120"
select select "refinancing"
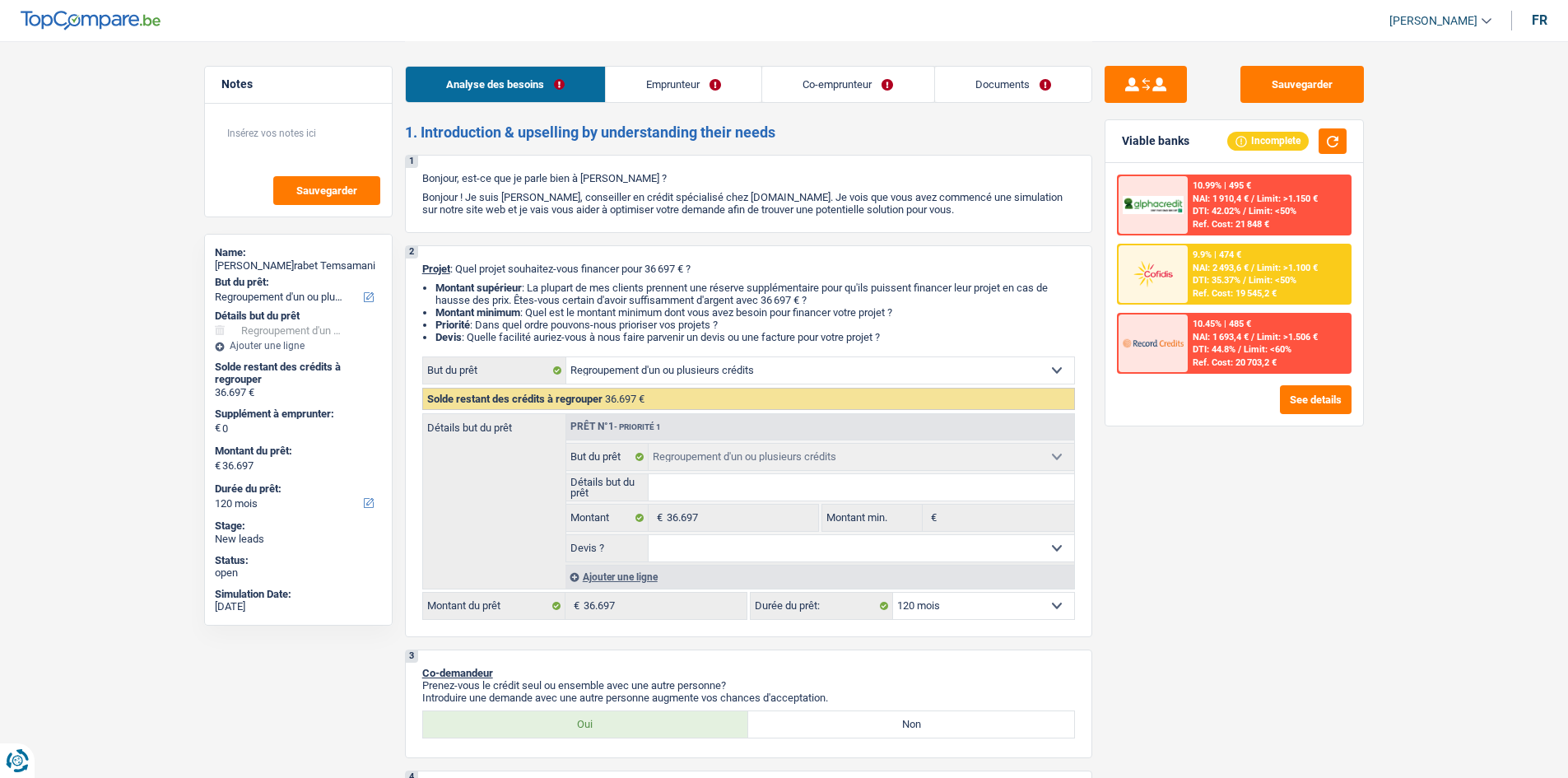
select select "120"
select select "publicEmployee"
select select "familyAllowances"
select select "netSalary"
select select "mealVouchers"
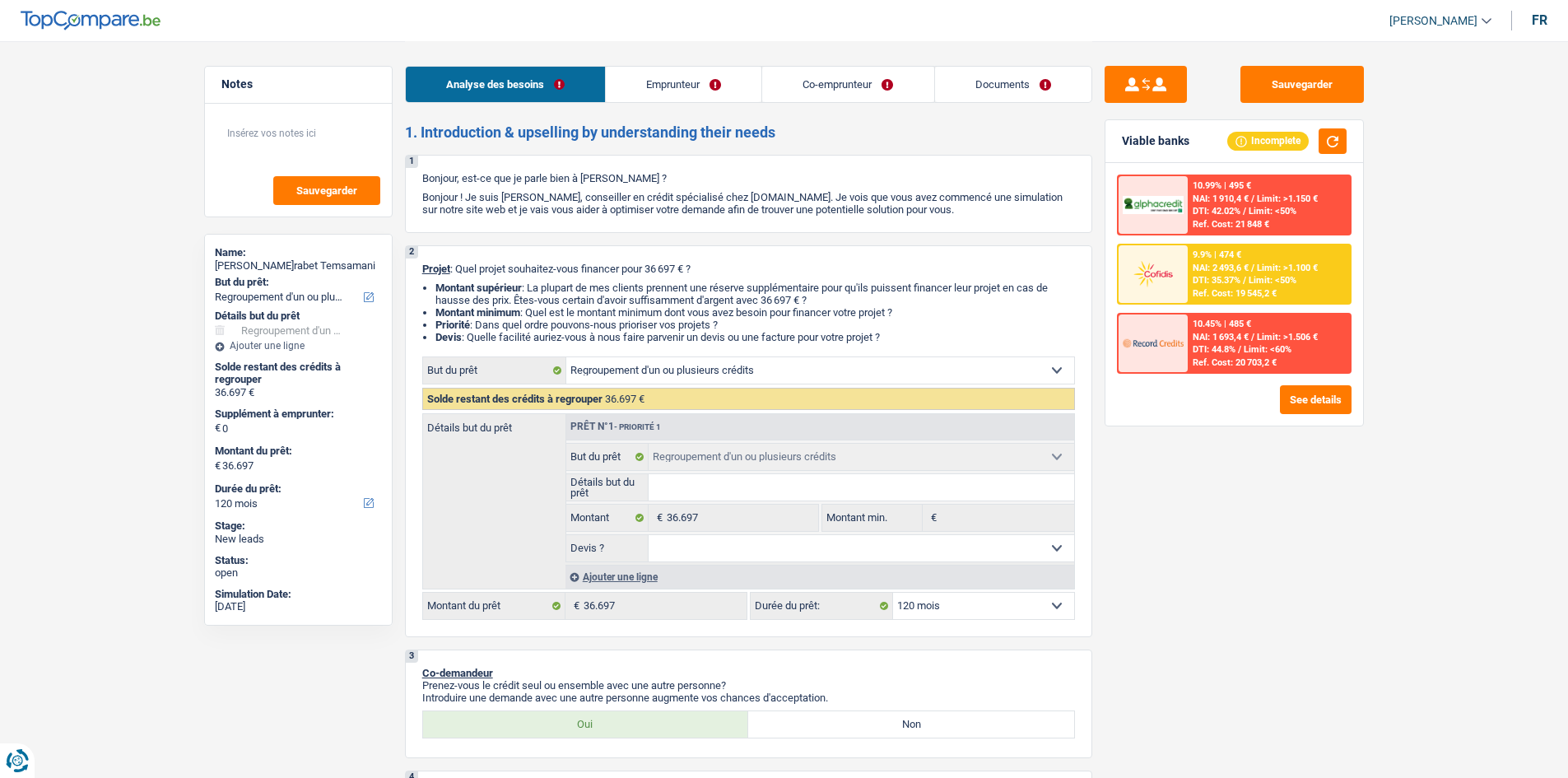
select select "rents"
select select "carLoan"
select select "120"
select select "cardOrCredit"
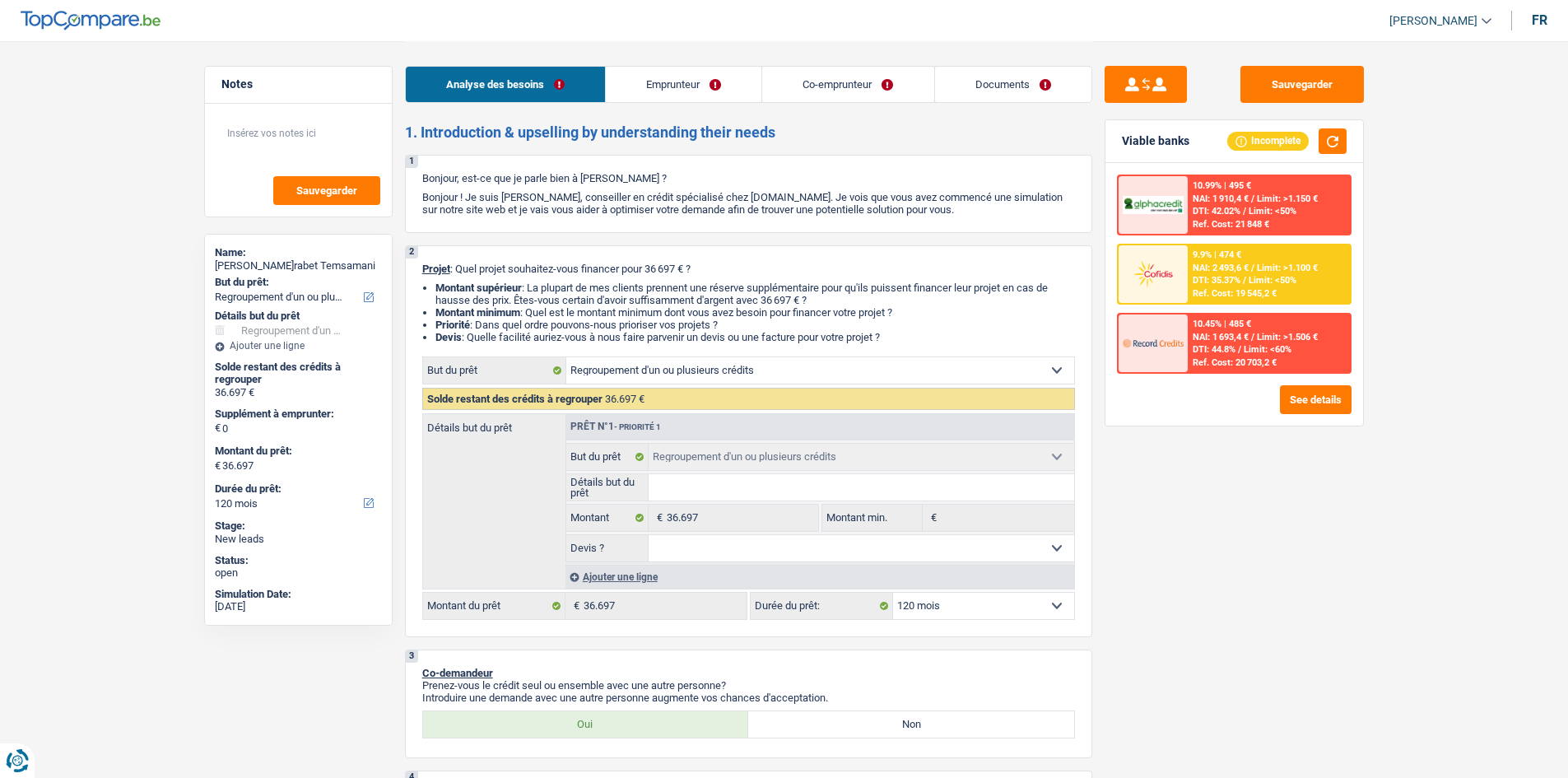
select select "personalLoan"
select select "homeFurnishingOrRelocation"
select select "24"
select select "refinancing"
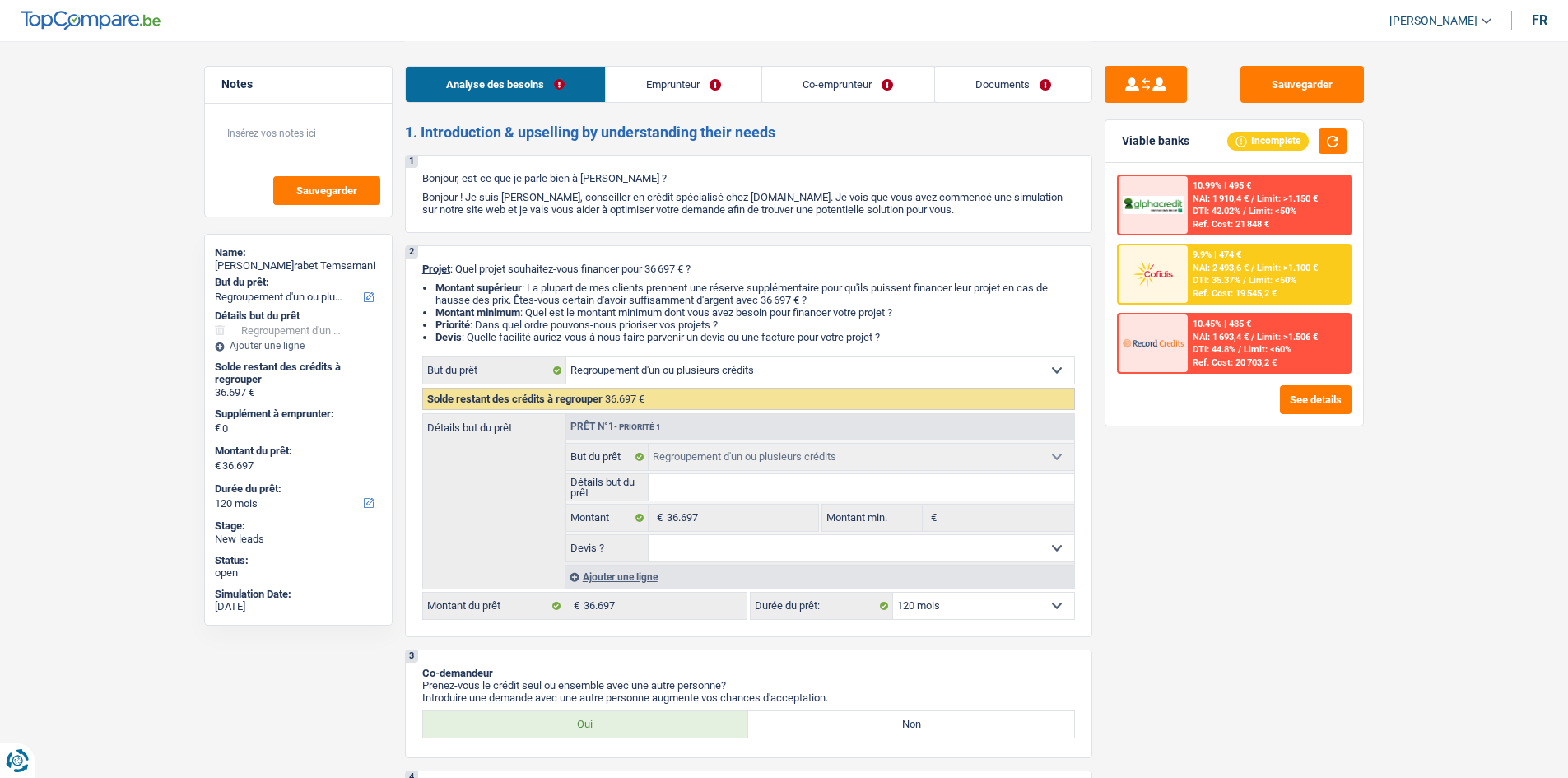
select select "120"
click at [1008, 74] on link "Documents" at bounding box center [1013, 84] width 157 height 35
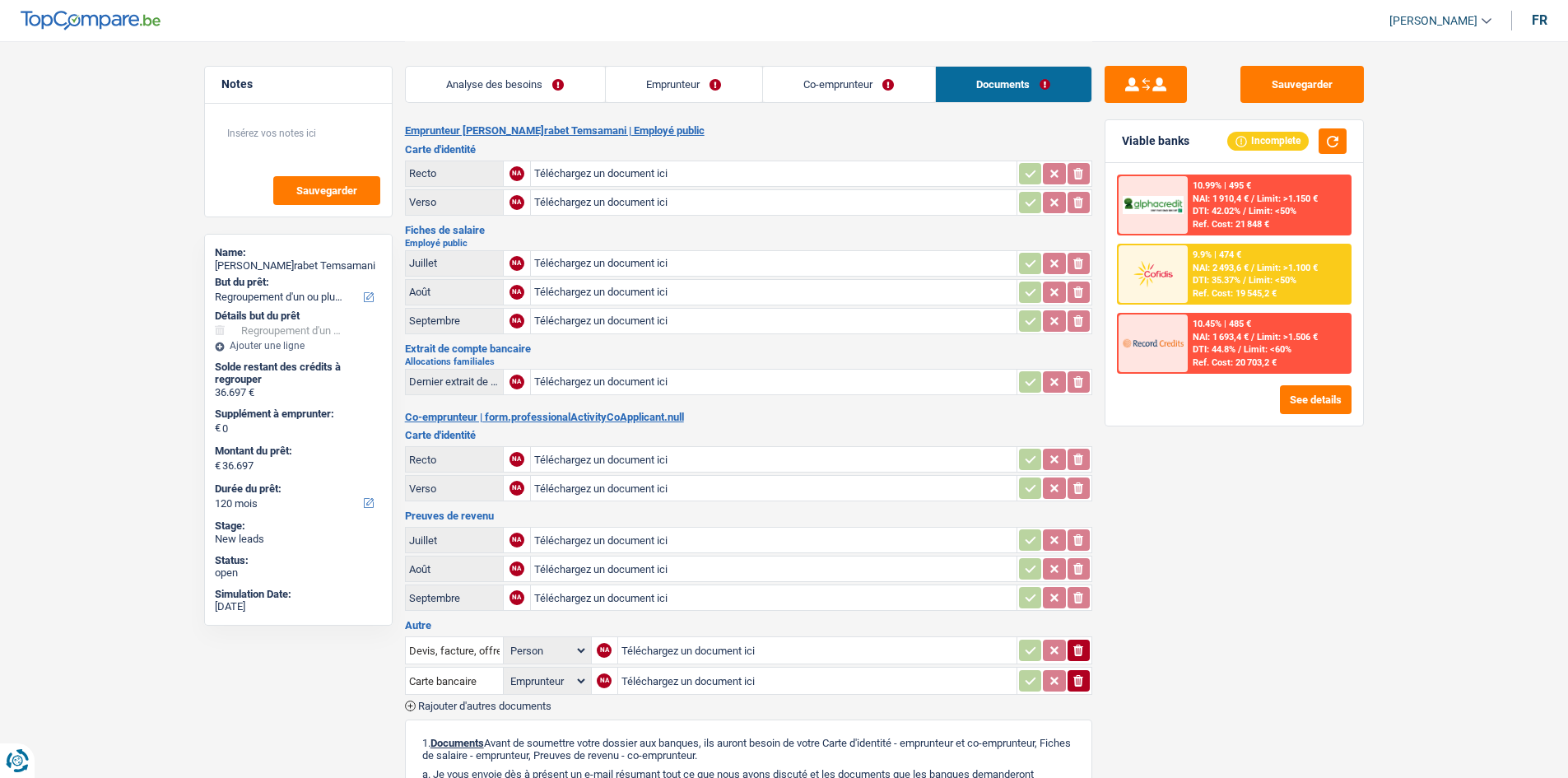
click at [122, 236] on main "Notes Sauvegarder Name: Sara M’rabet Temsamani But du prêt: Confort maison: meu…" at bounding box center [784, 537] width 1568 height 1075
click at [516, 74] on link "Analyse des besoins" at bounding box center [505, 84] width 199 height 35
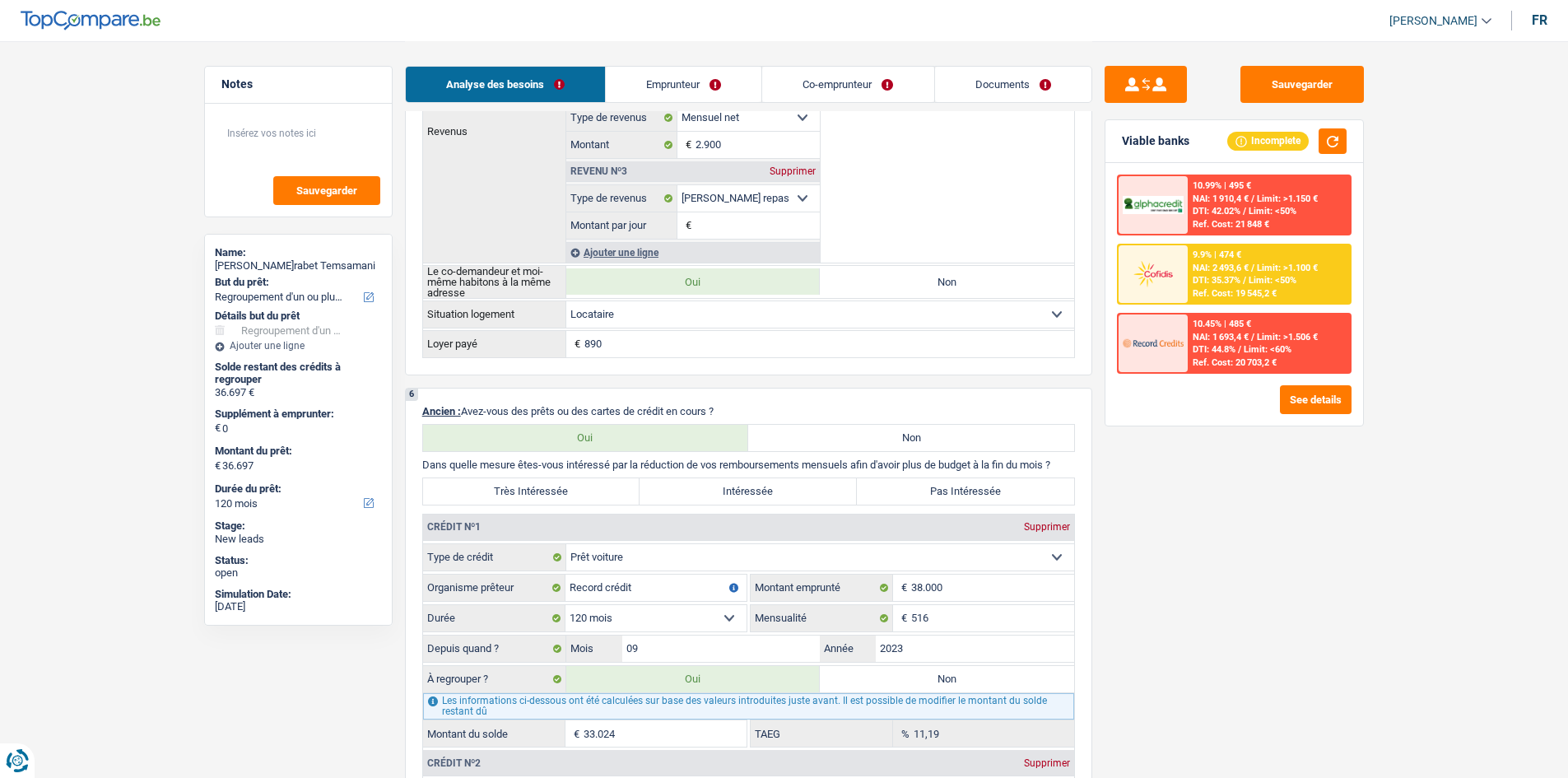
scroll to position [1317, 0]
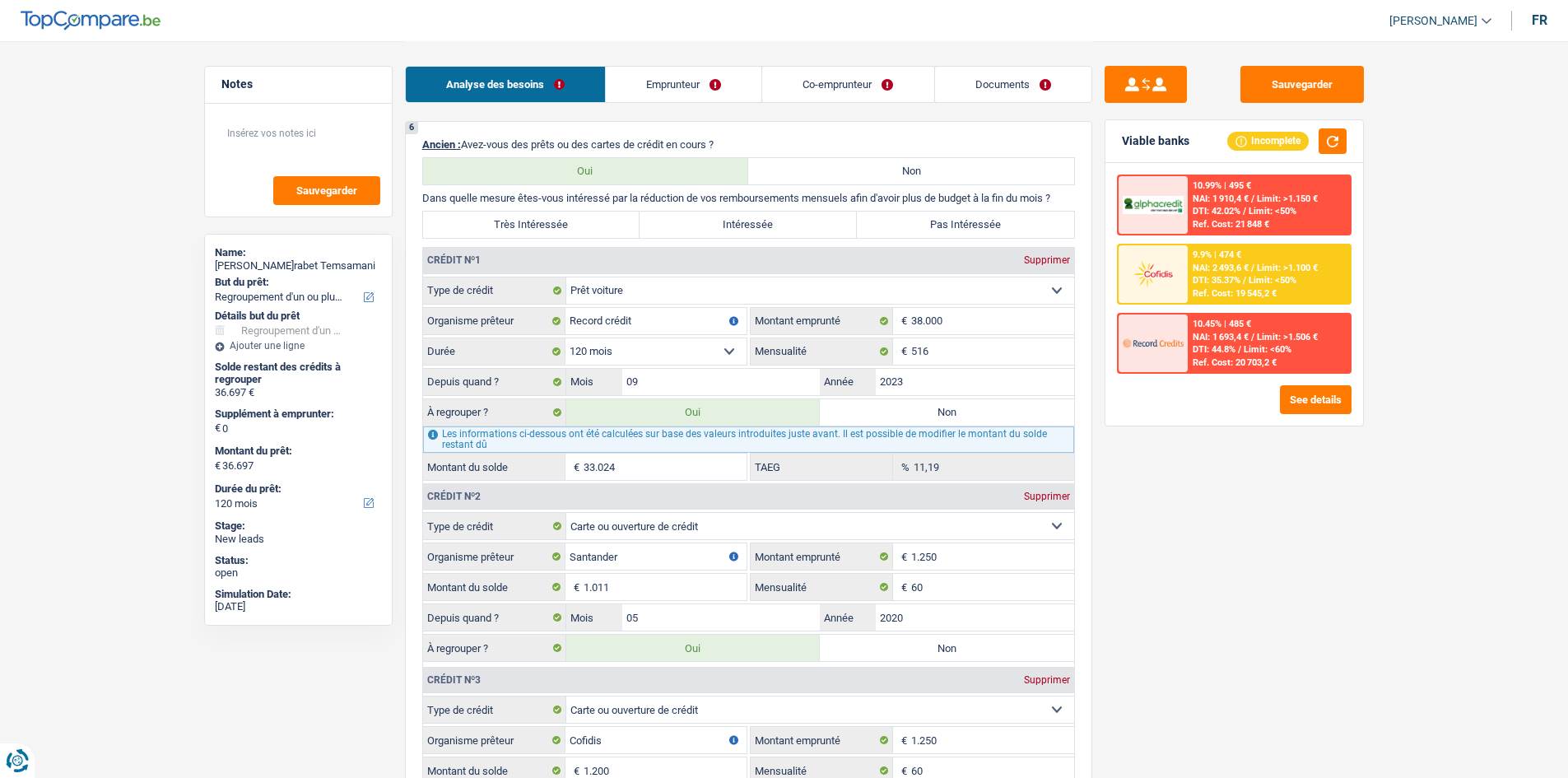
click at [1428, 546] on main "Notes Sauvegarder Name: Sara M’rabet Temsamani But du prêt: Confort maison: meu…" at bounding box center [784, 434] width 1568 height 3503
click at [124, 281] on main "Notes Sauvegarder Name: Sara M’rabet Temsamani But du prêt: Confort maison: meu…" at bounding box center [784, 434] width 1568 height 3503
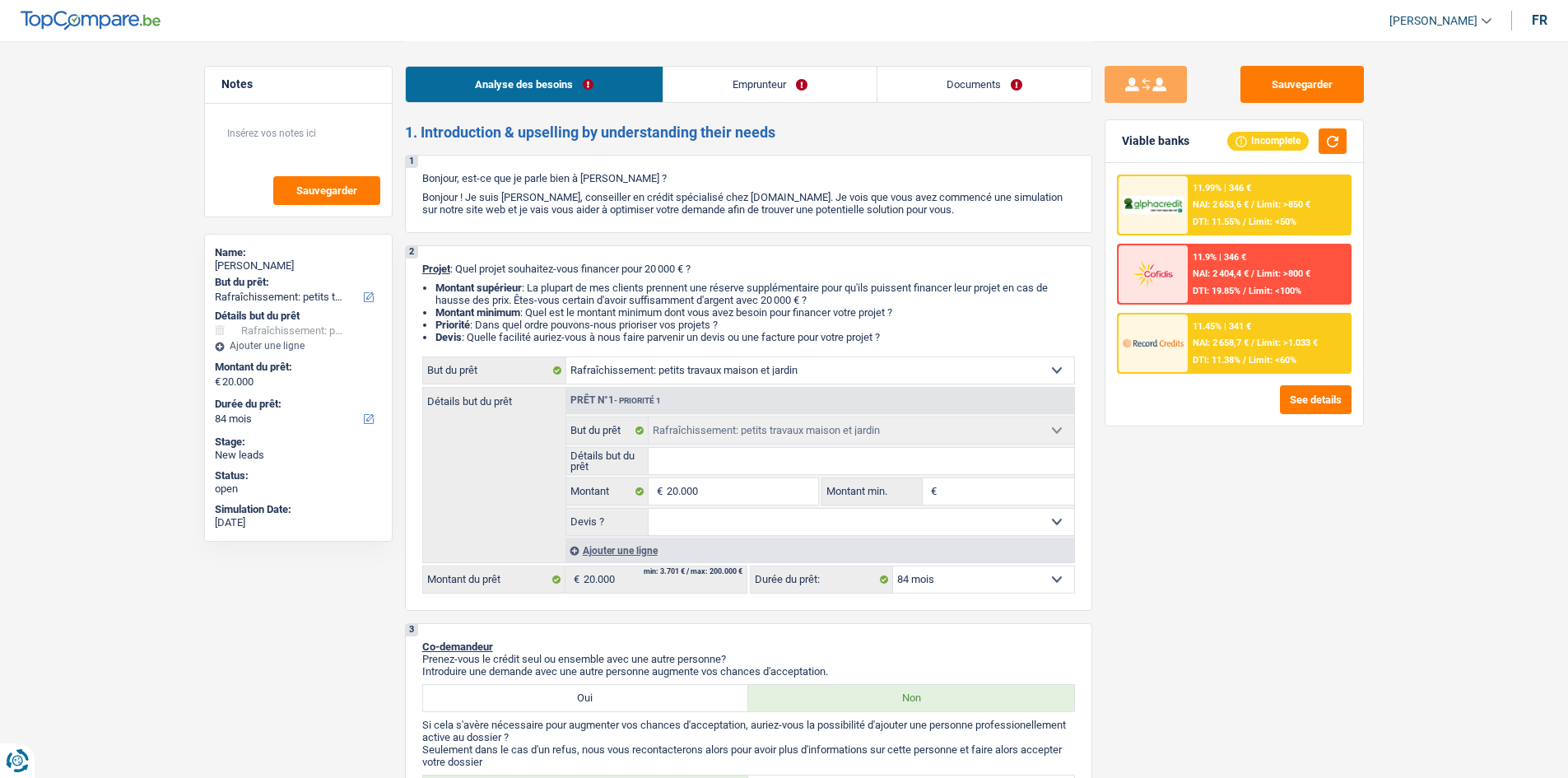
select select "houseOrGarden"
select select "84"
select select "houseOrGarden"
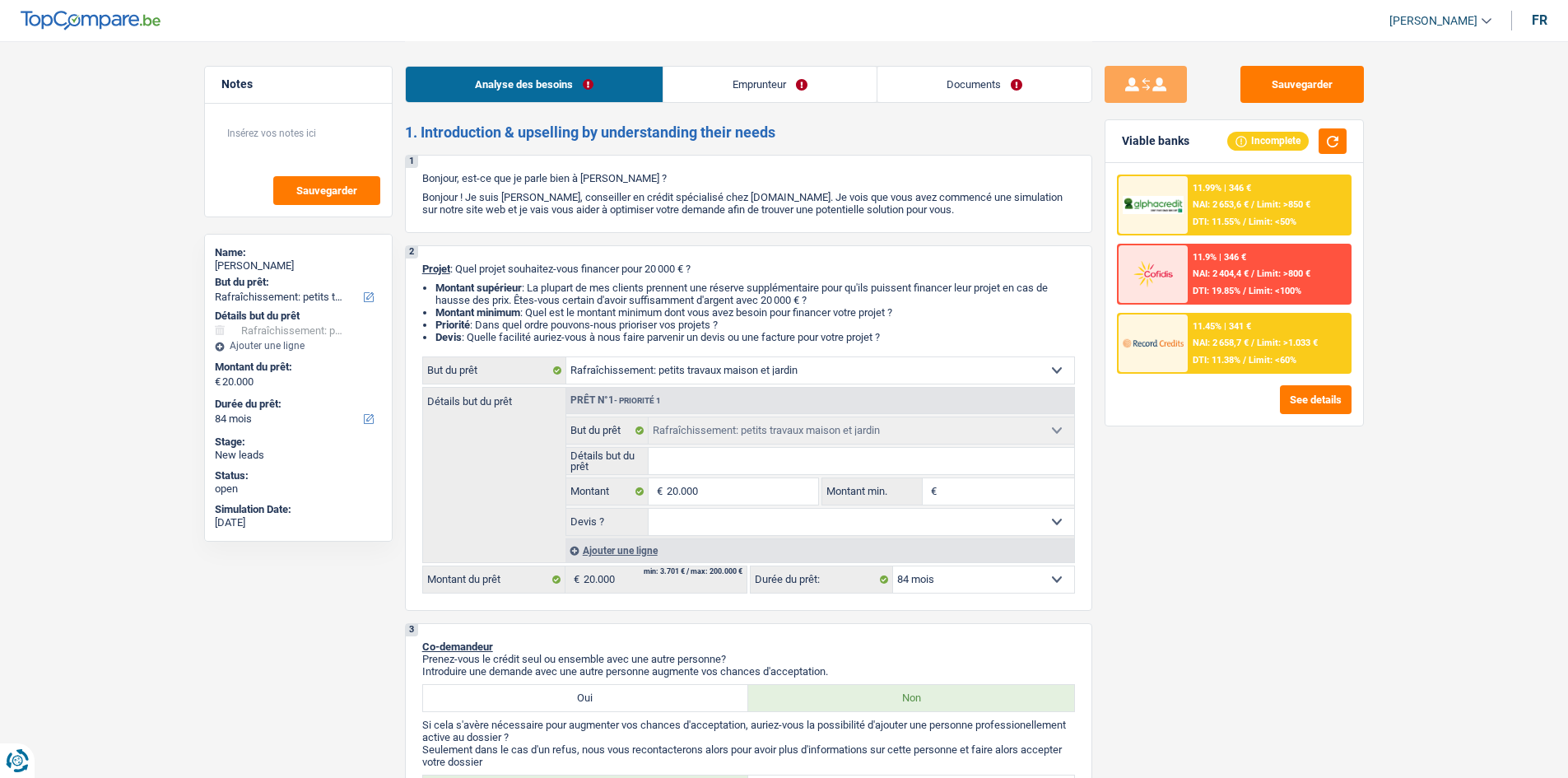
select select "84"
select select "privateEmployee"
select select "netSalary"
select select "mealVouchers"
select select "liveWithParents"
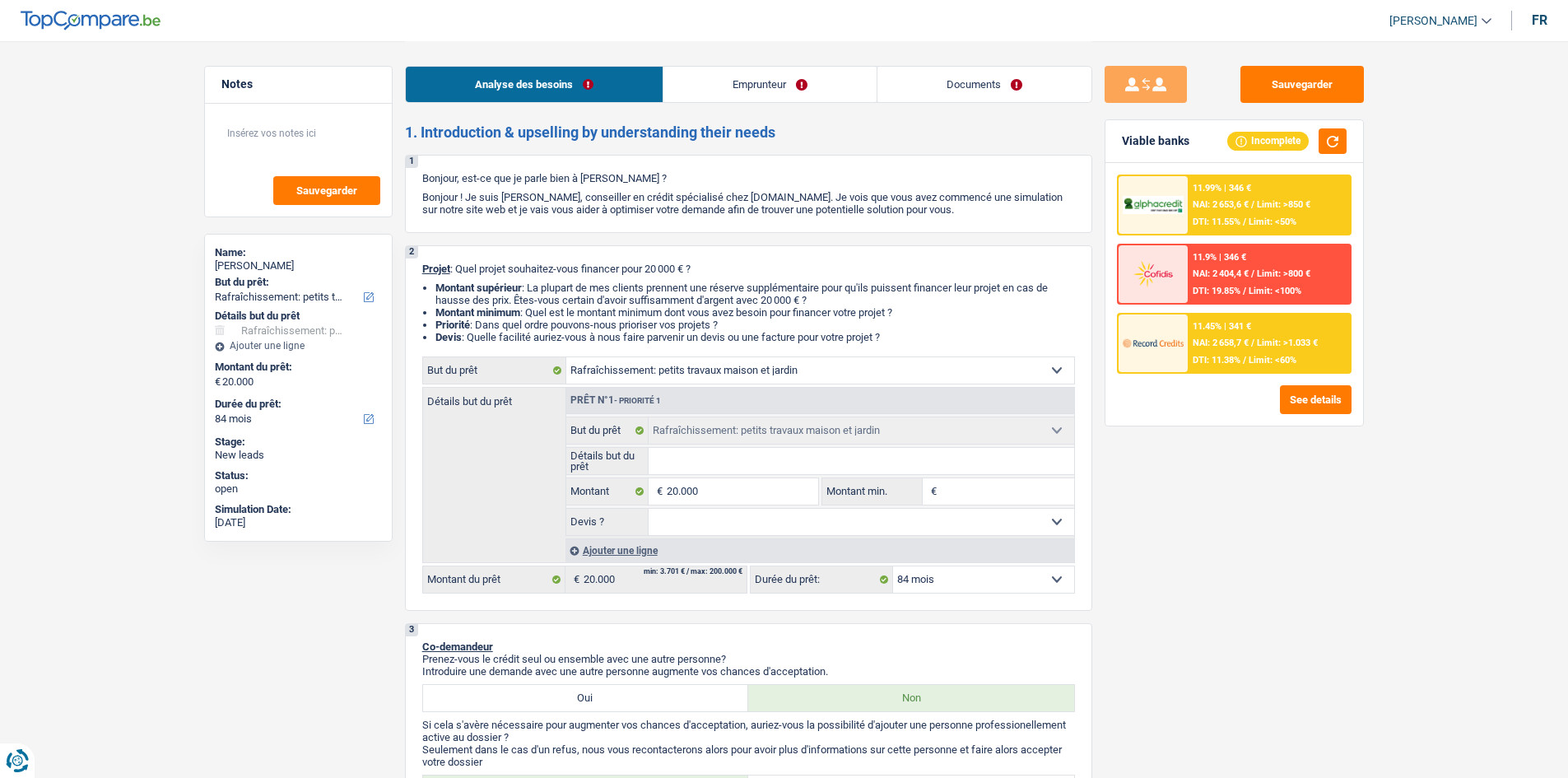
select select "houseOrGarden"
select select "84"
click at [961, 78] on link "Documents" at bounding box center [983, 84] width 214 height 35
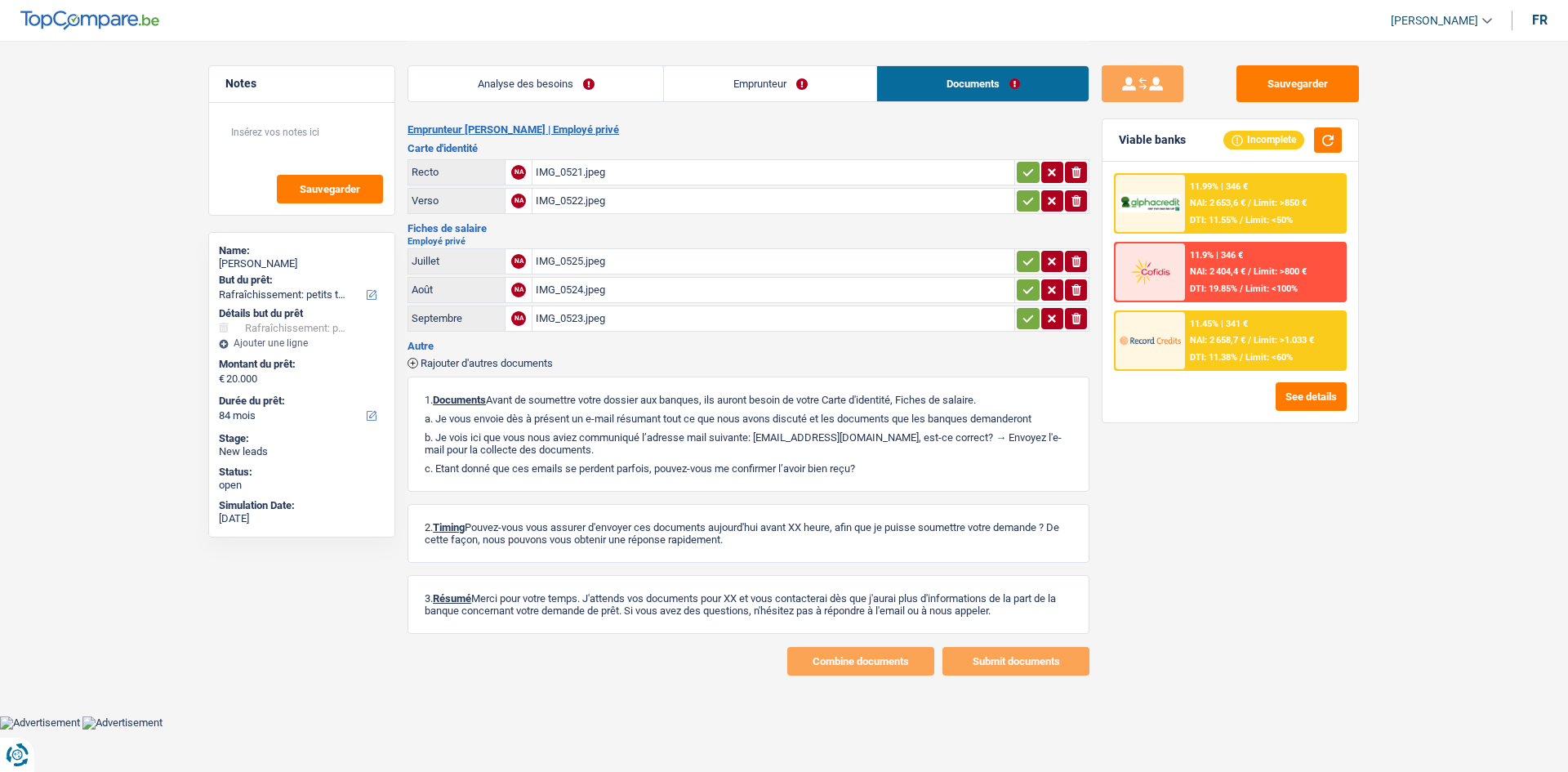
click at [753, 85] on link "Emprunteur" at bounding box center [770, 83] width 212 height 35
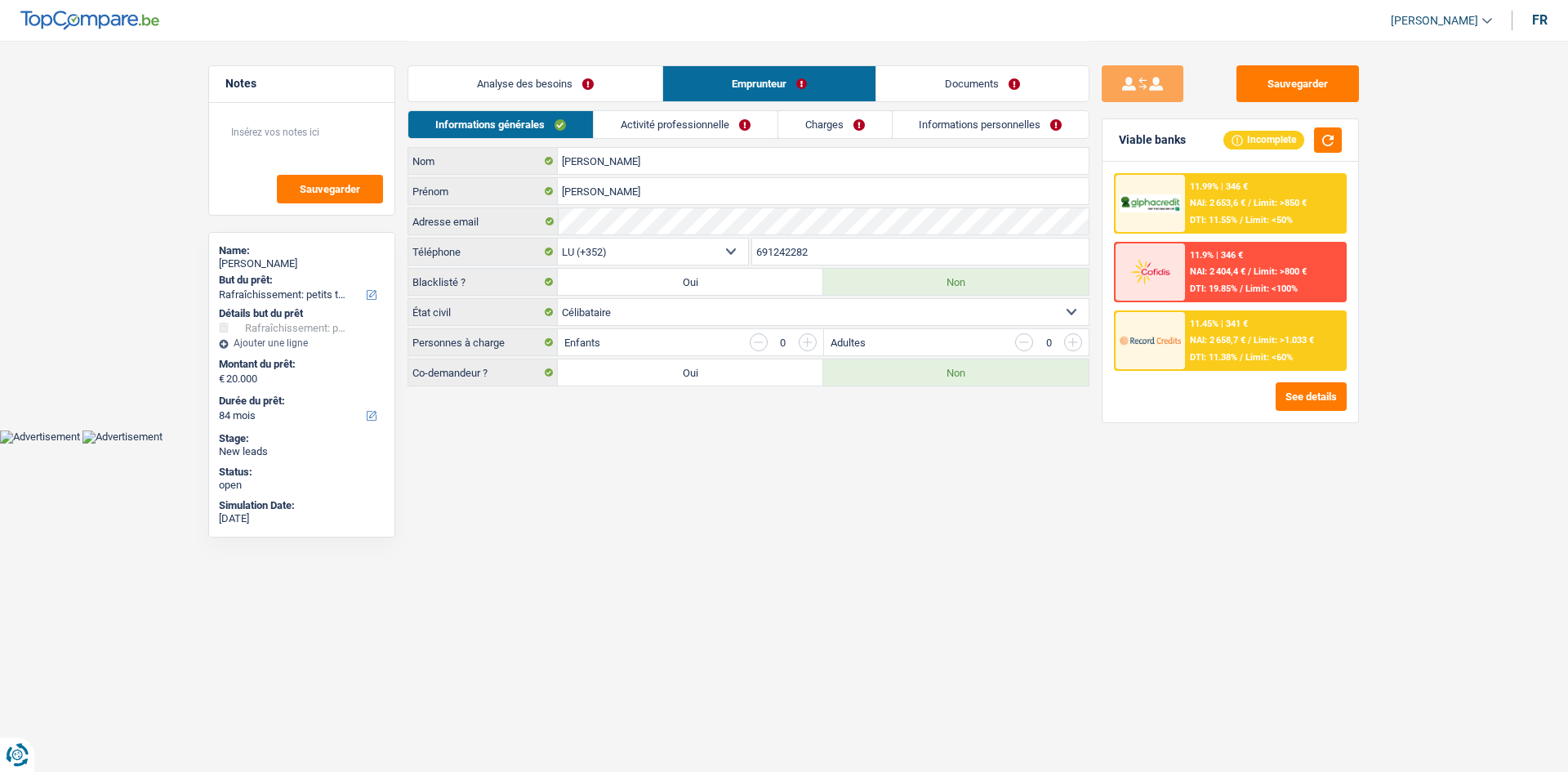
click at [691, 133] on link "Activité professionnelle" at bounding box center [686, 124] width 184 height 27
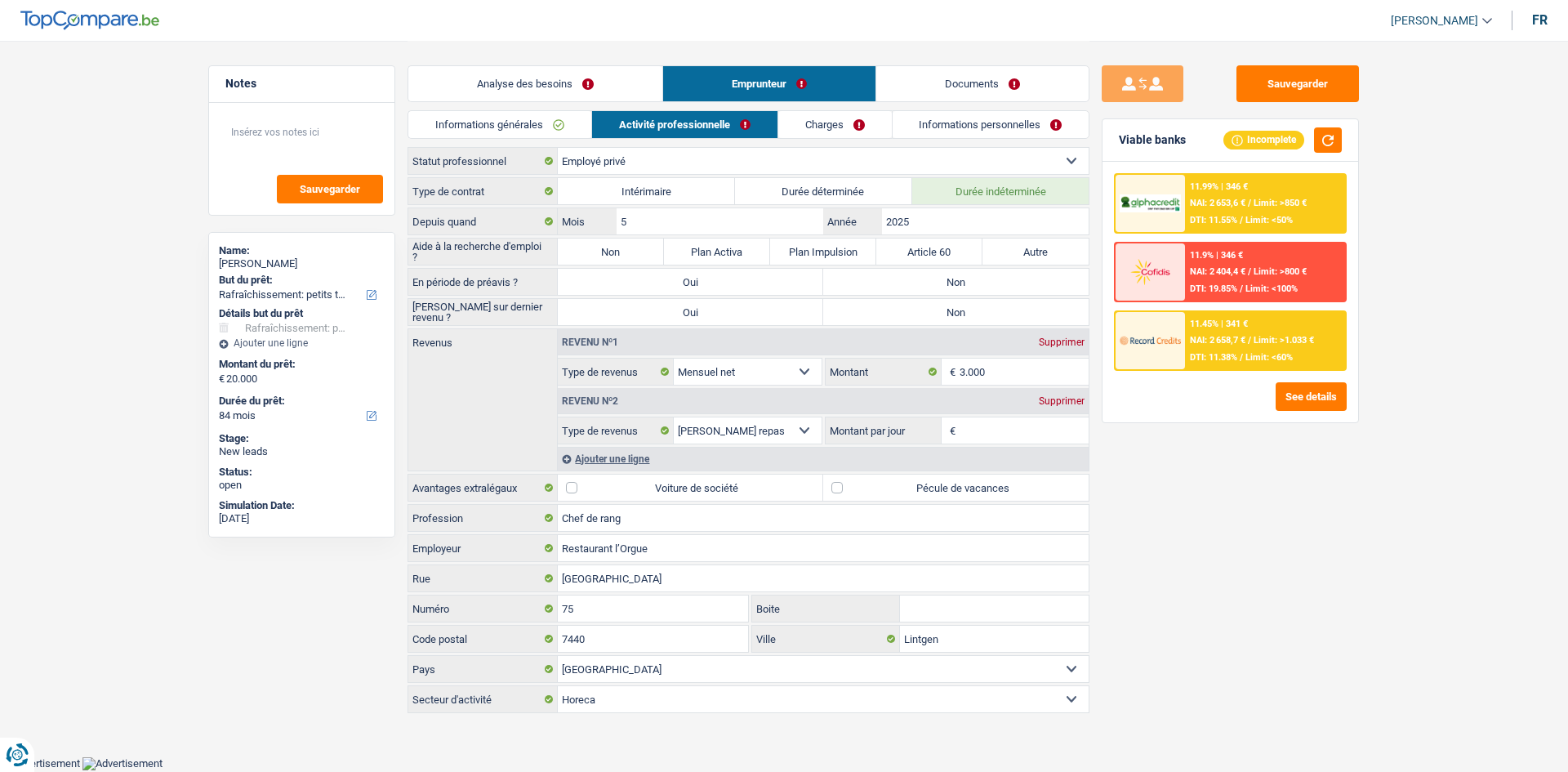
click at [608, 93] on link "Analyse des besoins" at bounding box center [536, 83] width 254 height 35
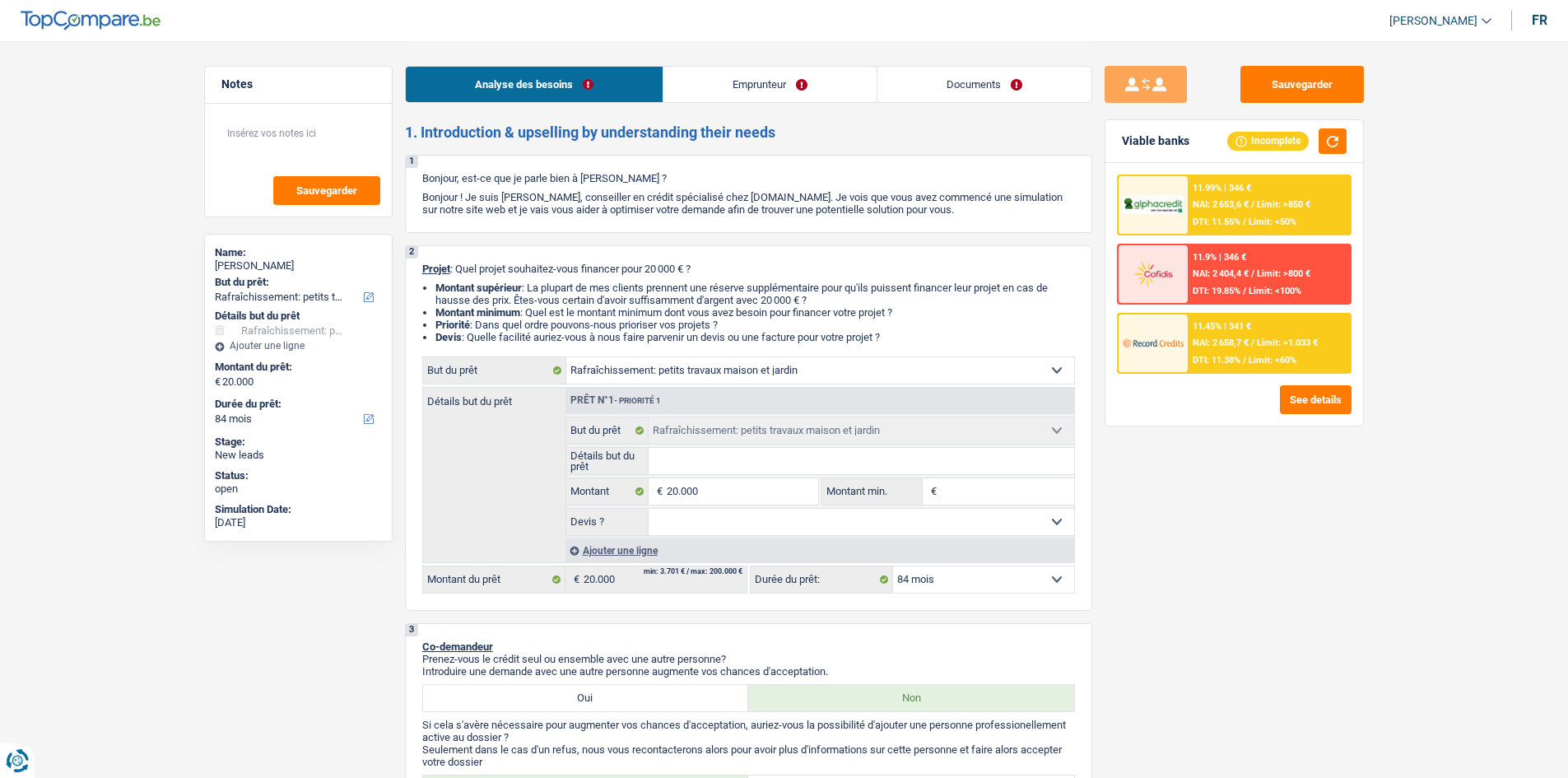
click at [1242, 605] on div "Sauvegarder Viable banks Incomplete 11.99% | 346 € NAI: 2 653,6 € / Limit: >850…" at bounding box center [1234, 408] width 284 height 686
click at [973, 91] on link "Documents" at bounding box center [983, 84] width 214 height 35
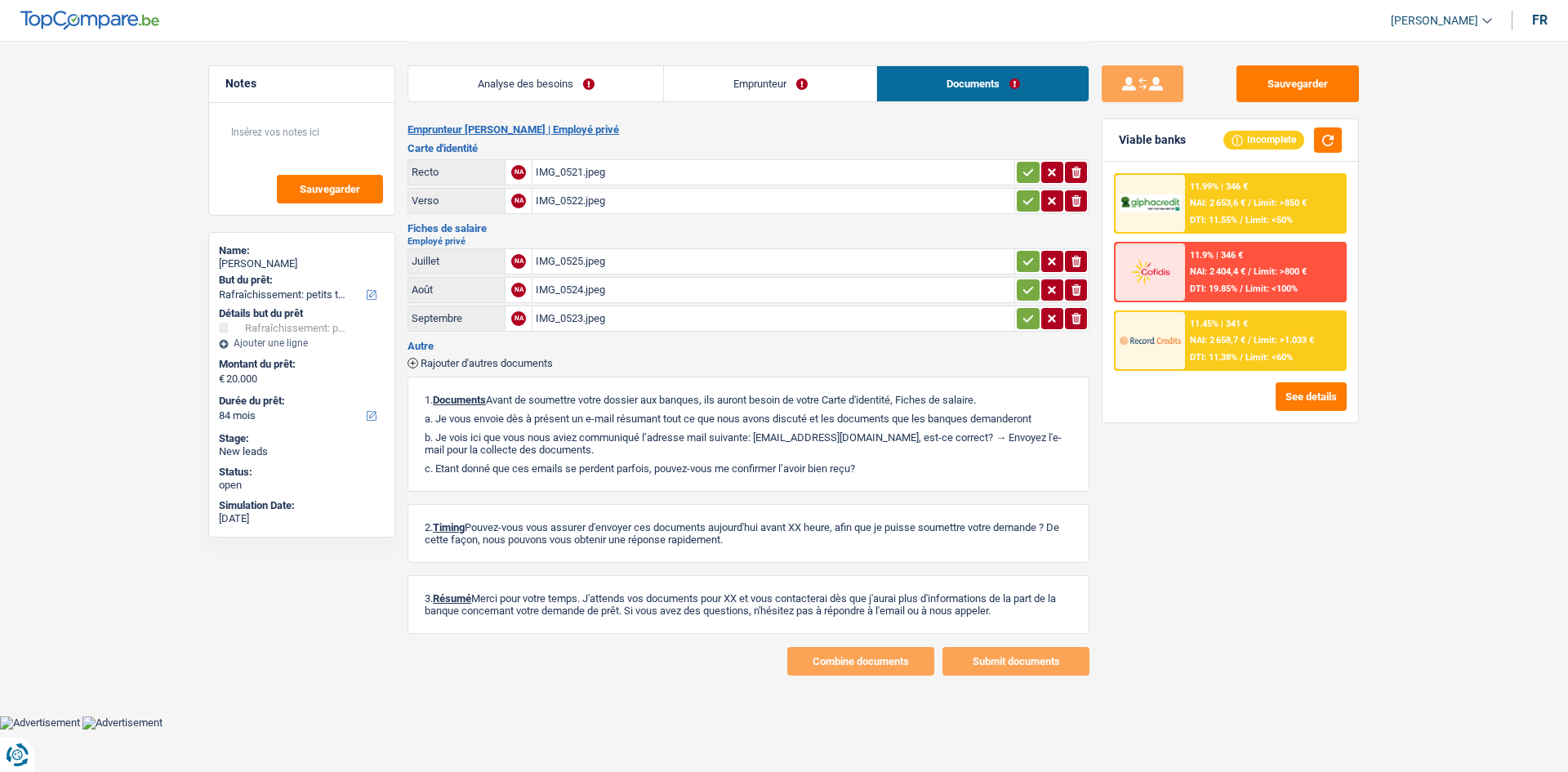
click at [724, 167] on div "IMG_0521.jpeg" at bounding box center [773, 172] width 475 height 25
click at [681, 203] on div "IMG_0522.jpeg" at bounding box center [773, 201] width 475 height 25
click at [691, 258] on div "IMG_0525.jpeg" at bounding box center [773, 261] width 475 height 25
click at [597, 79] on link "Analyse des besoins" at bounding box center [536, 83] width 255 height 35
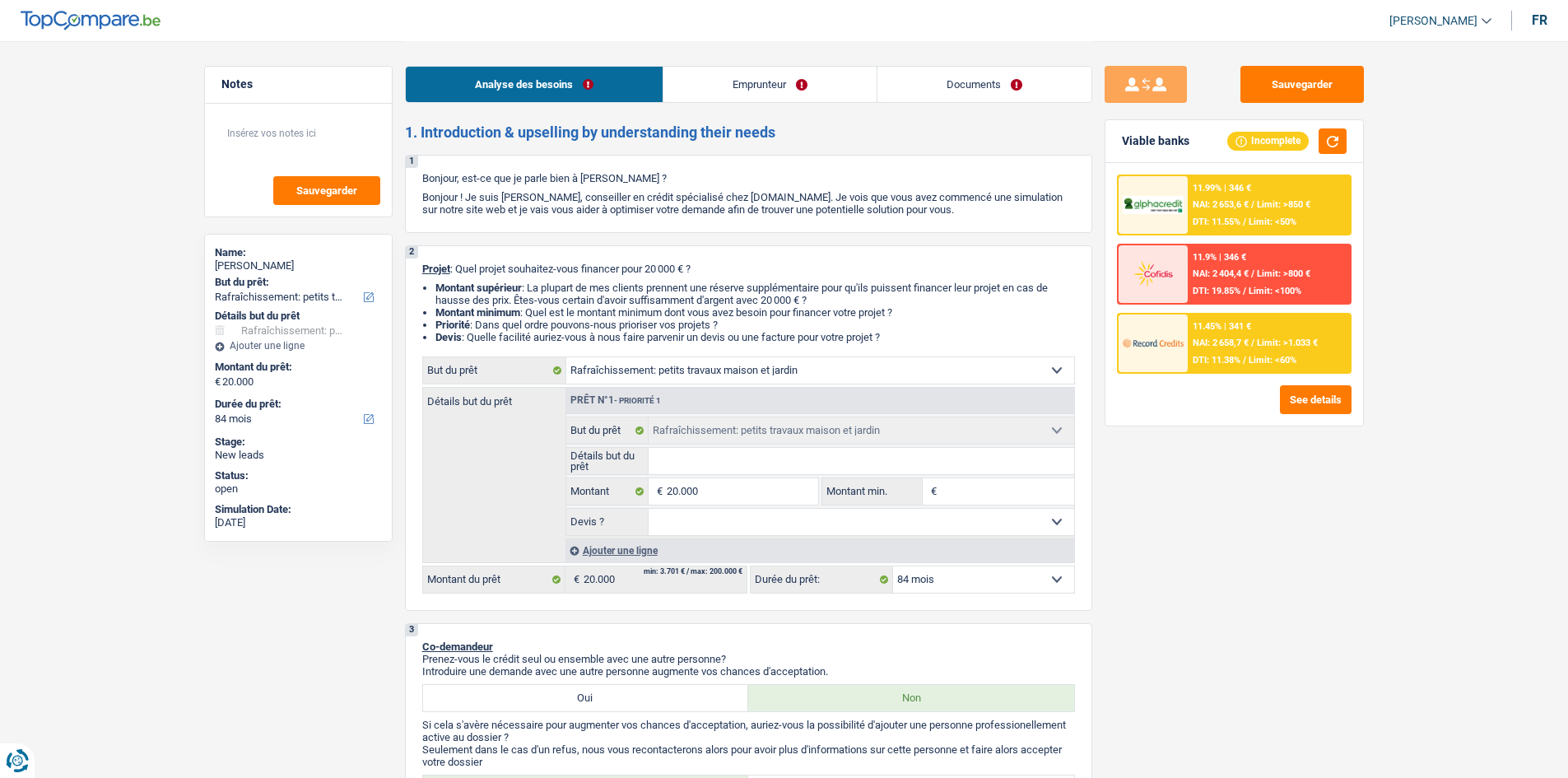
click at [678, 77] on link "Emprunteur" at bounding box center [770, 84] width 213 height 35
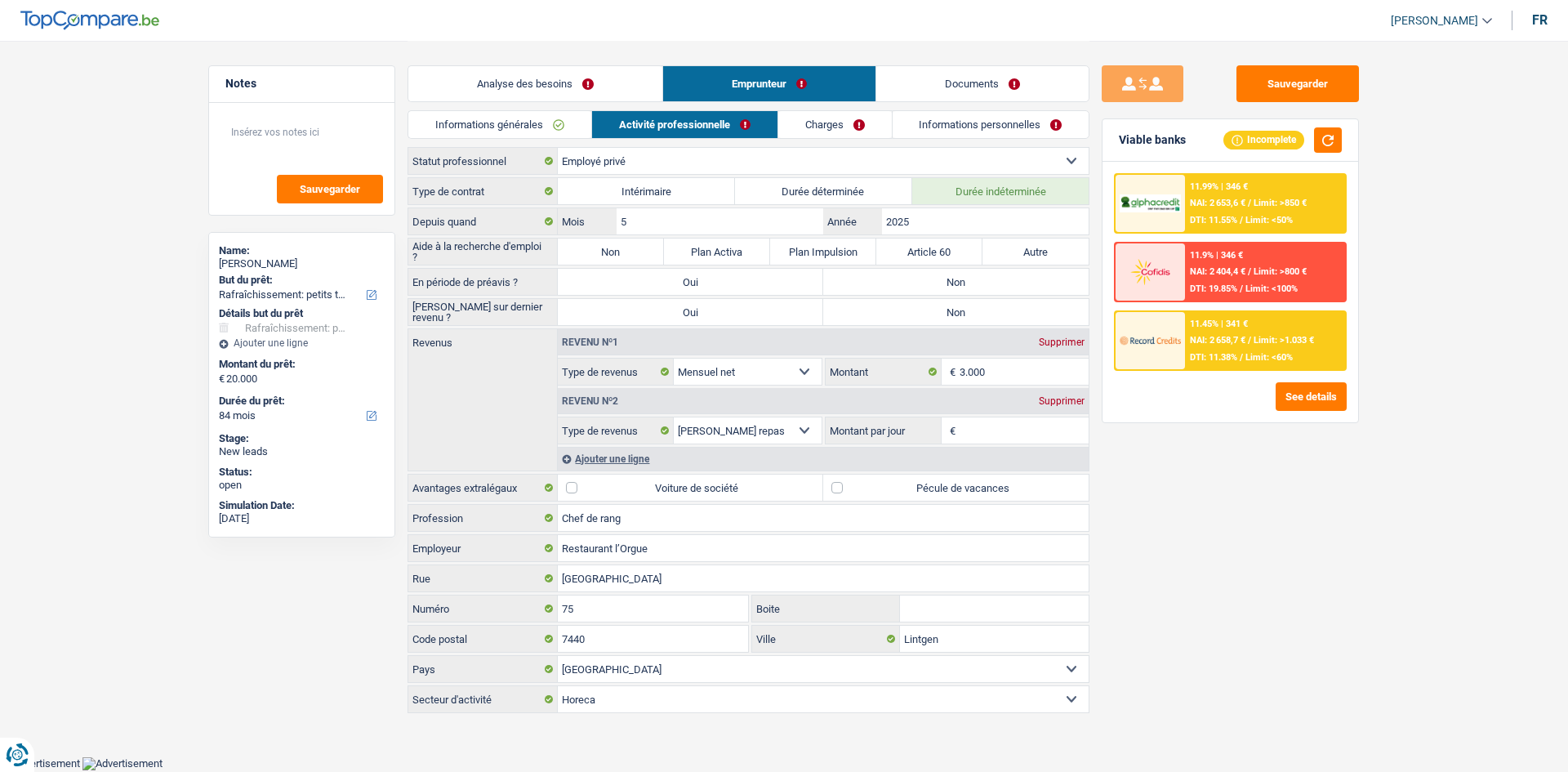
click at [811, 116] on link "Charges" at bounding box center [835, 124] width 113 height 27
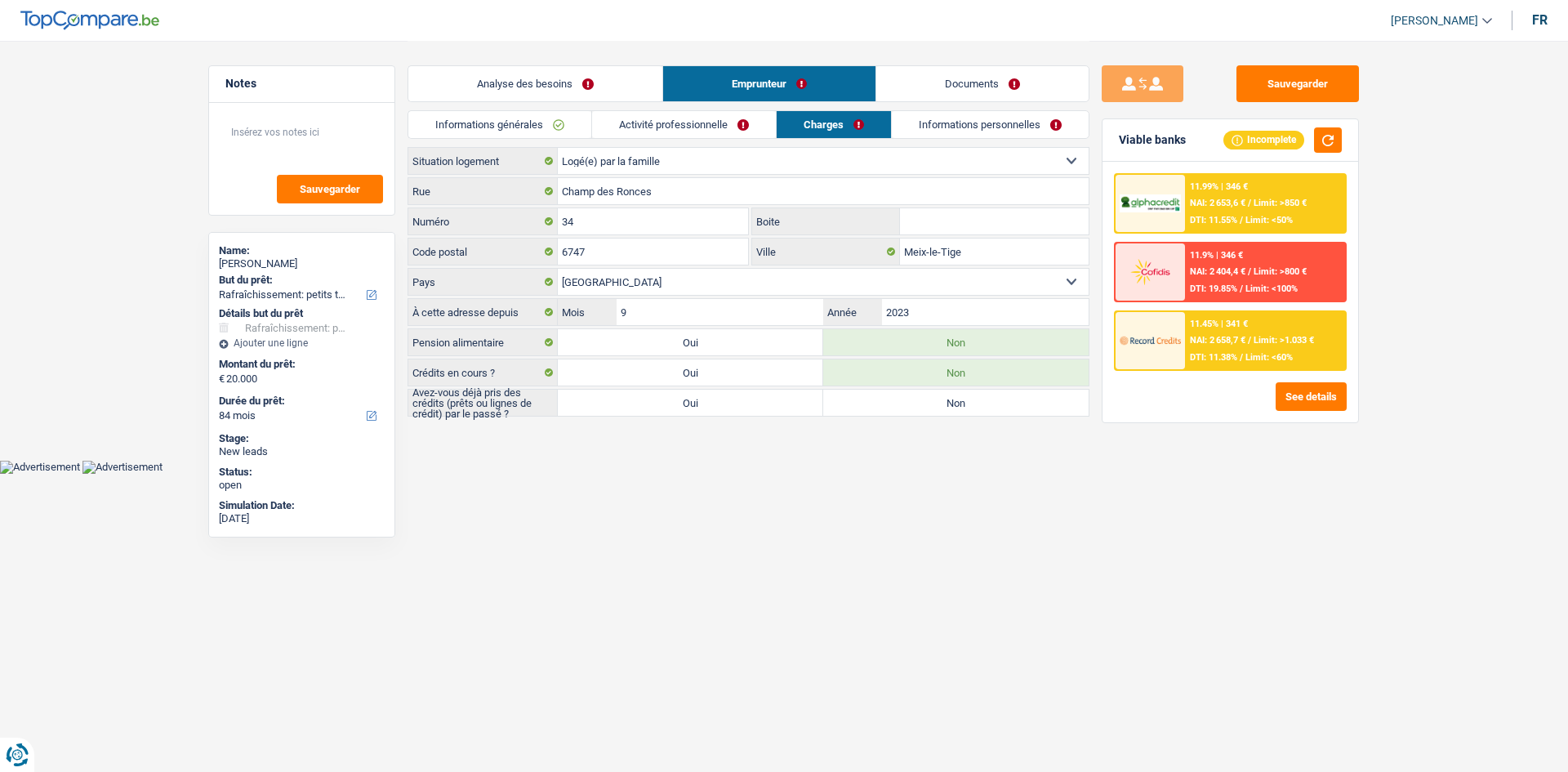
click at [740, 121] on link "Activité professionnelle" at bounding box center [684, 124] width 184 height 27
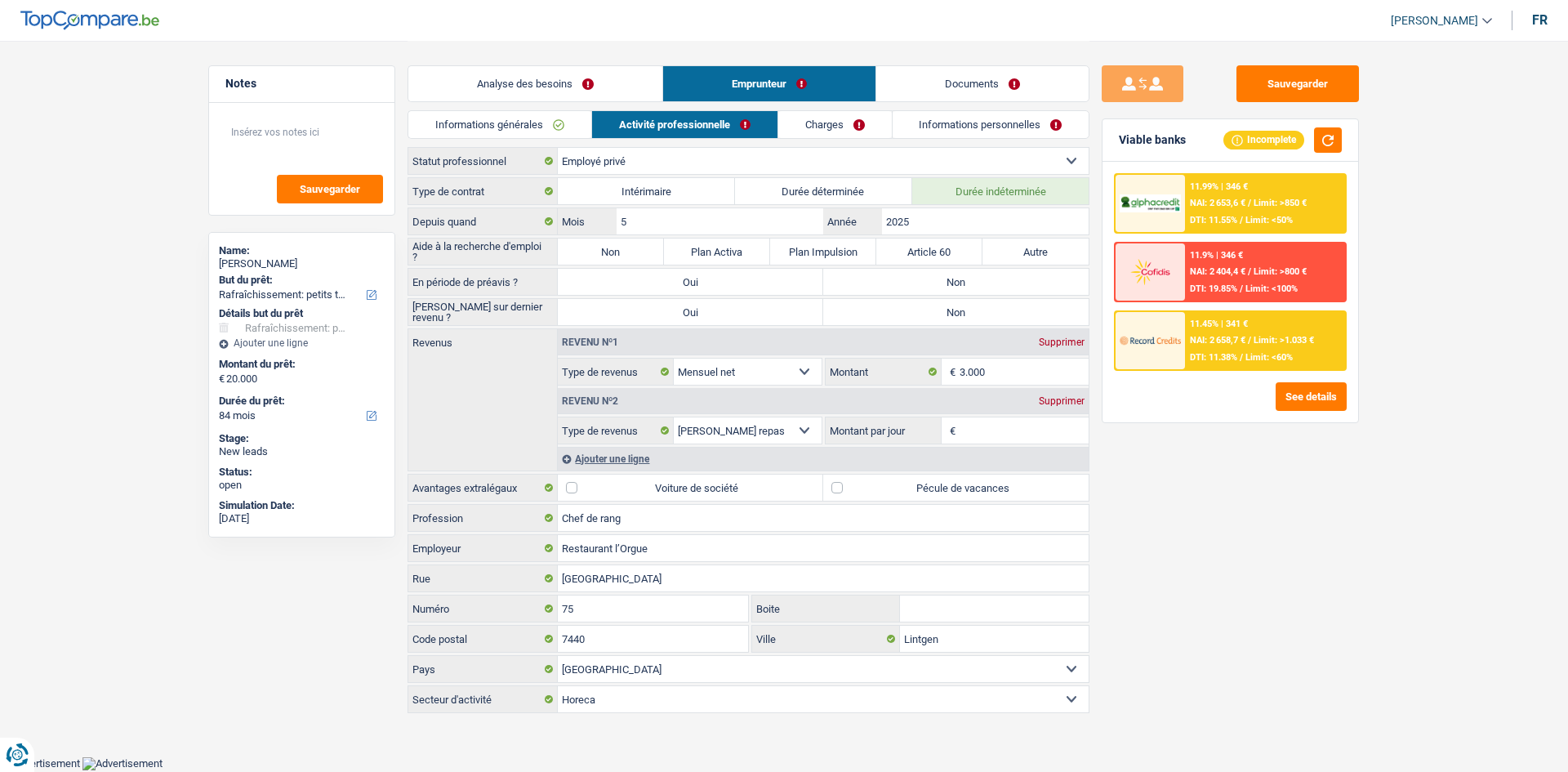
click at [622, 80] on link "Analyse des besoins" at bounding box center [536, 83] width 254 height 35
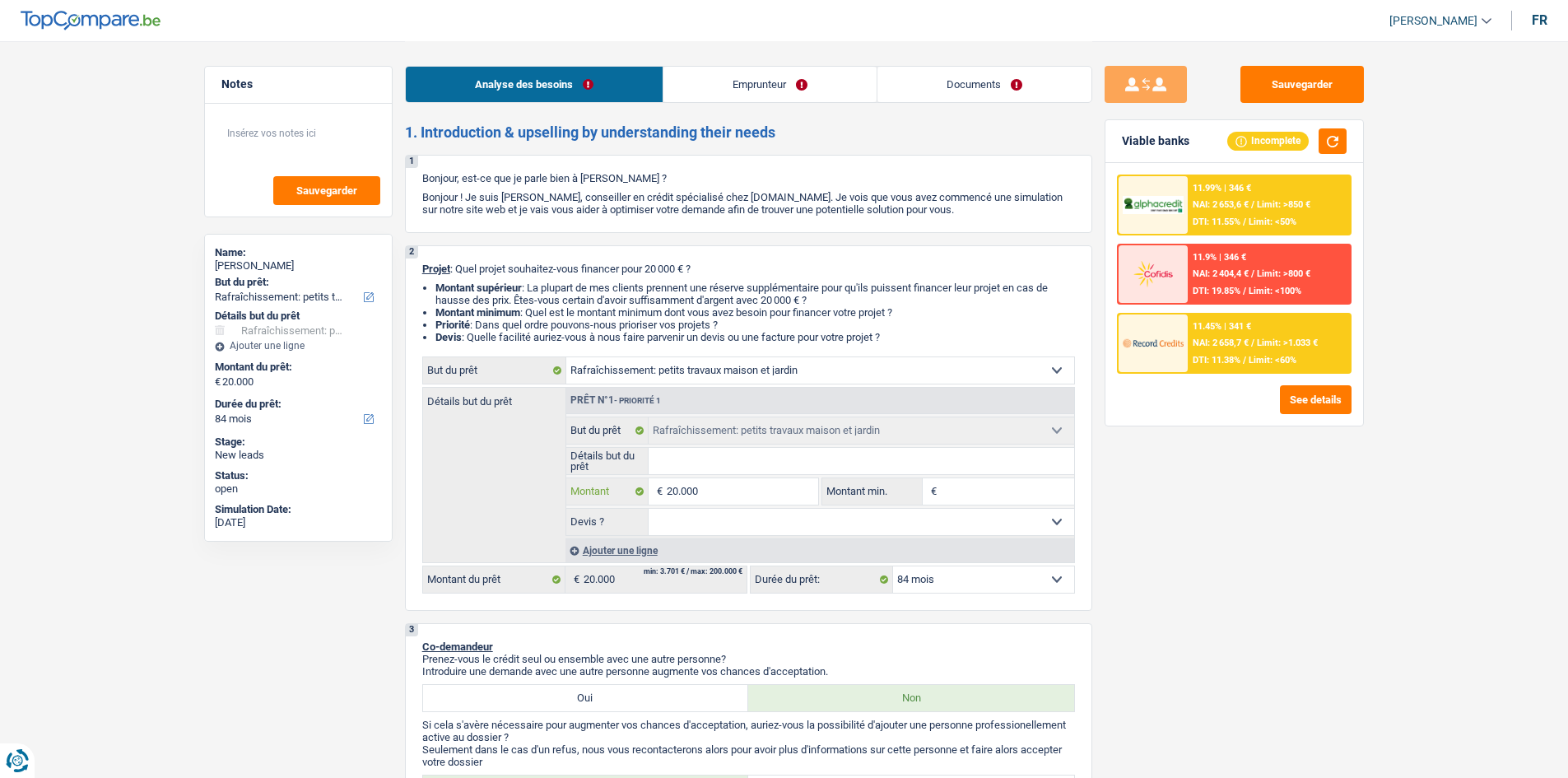
click at [768, 500] on input "20.000" at bounding box center [742, 492] width 150 height 26
click at [775, 464] on input "Détails but du prêt" at bounding box center [861, 461] width 426 height 26
click at [743, 494] on input "20.000" at bounding box center [742, 492] width 150 height 26
click at [1167, 464] on div "Sauvegarder Viable banks Incomplete 11.99% | 346 € NAI: 2 653,6 € / Limit: >850…" at bounding box center [1234, 408] width 284 height 686
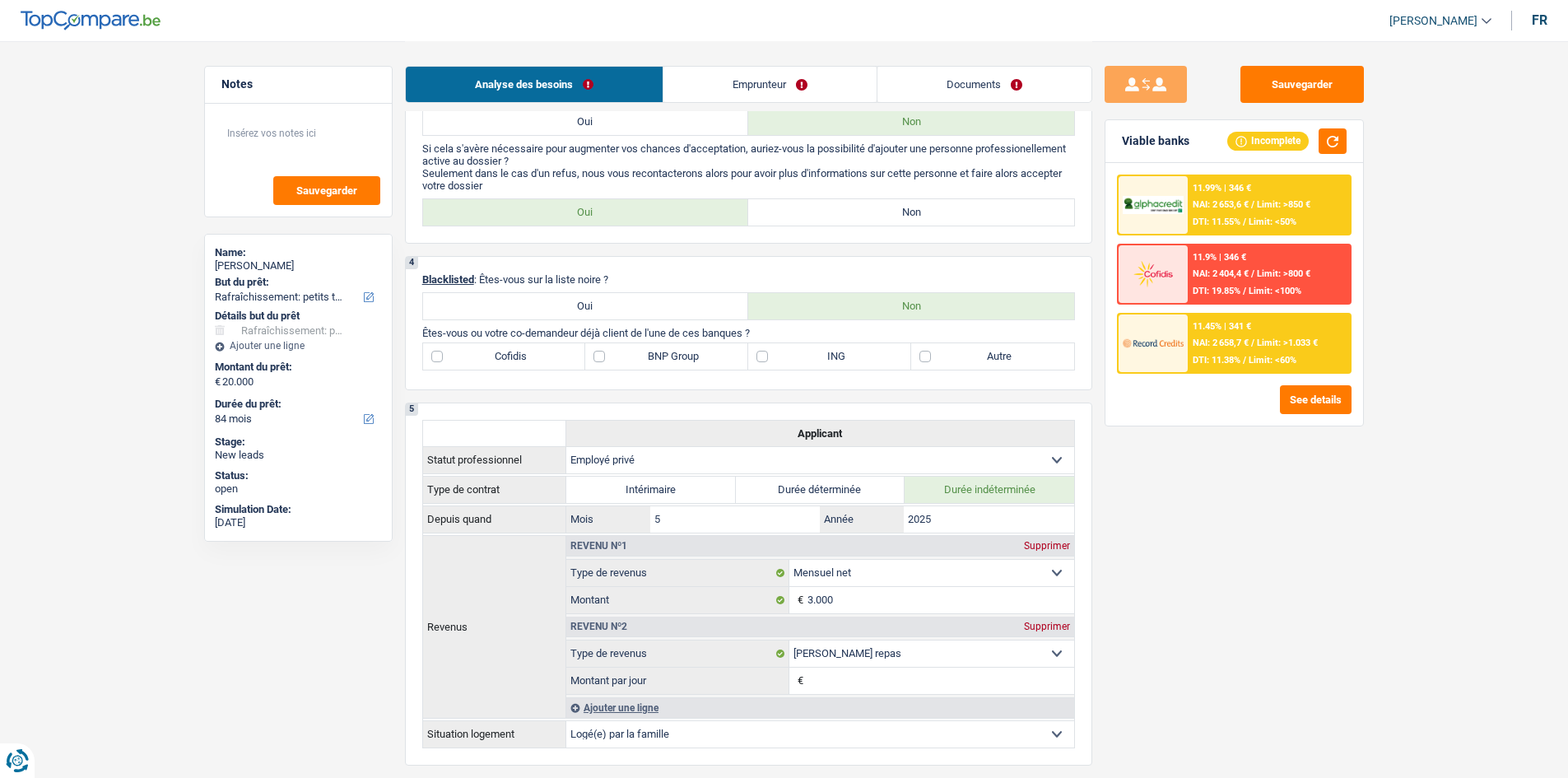
scroll to position [82, 0]
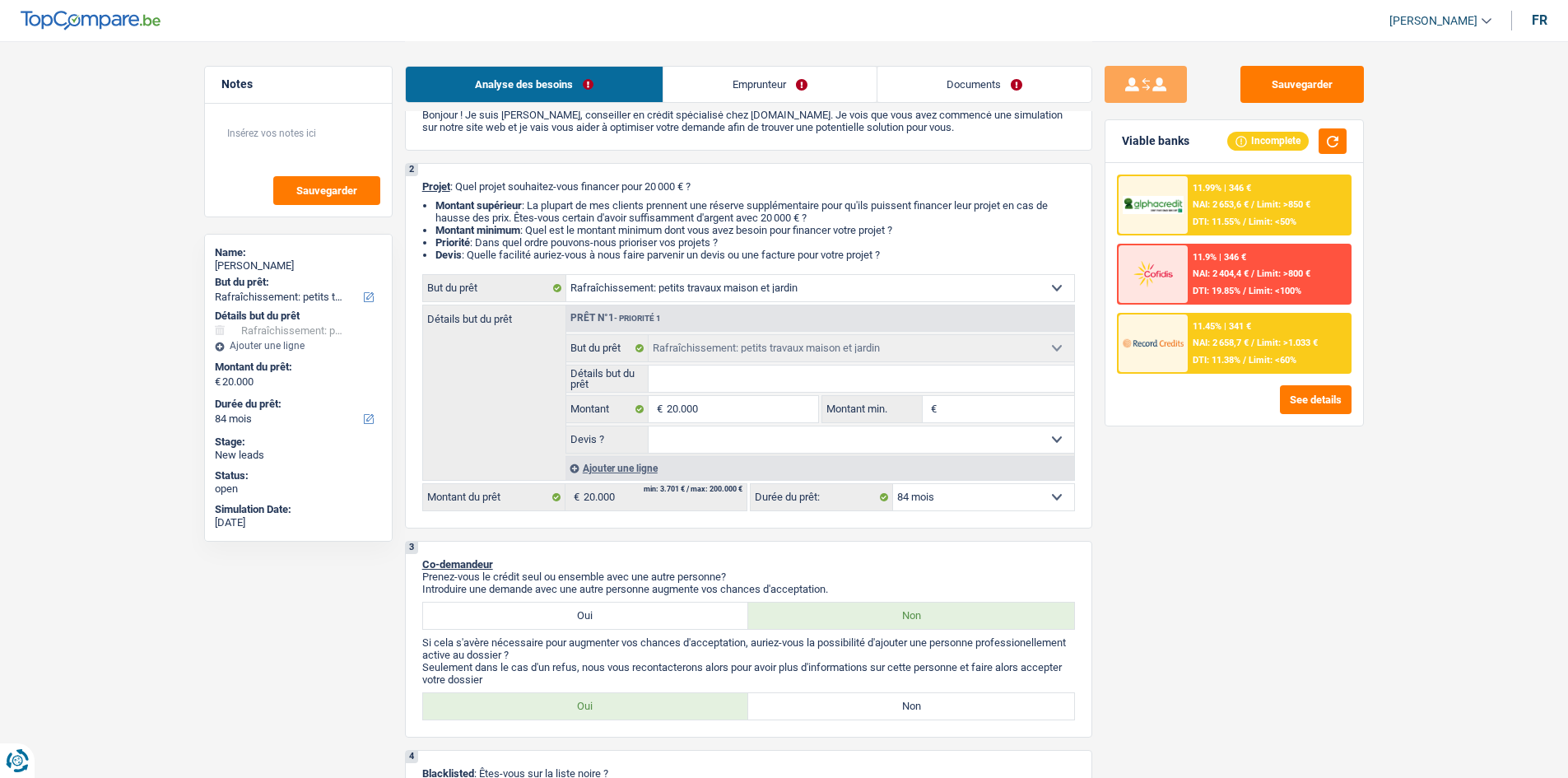
click at [984, 76] on link "Documents" at bounding box center [983, 84] width 214 height 35
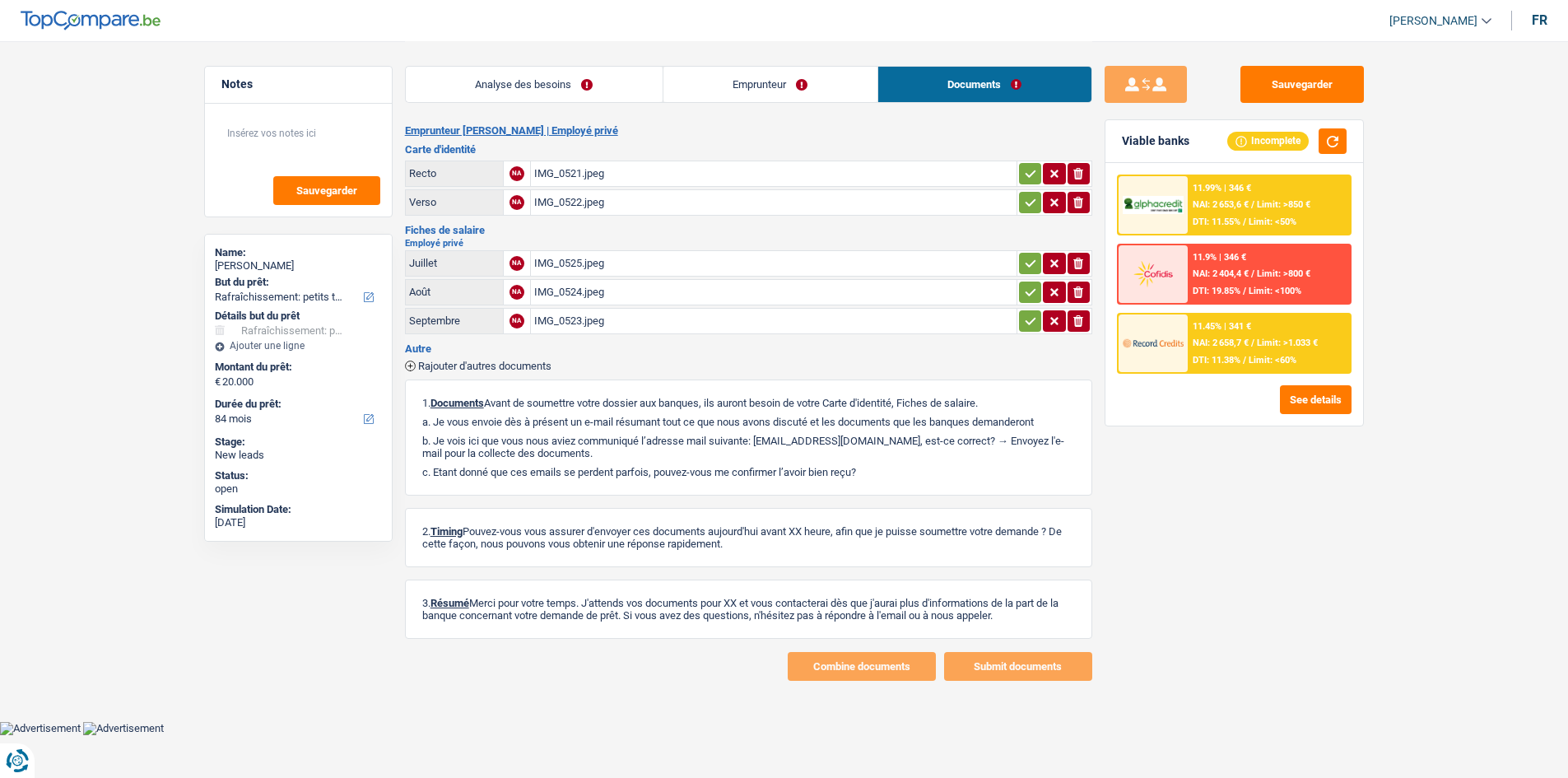
scroll to position [0, 0]
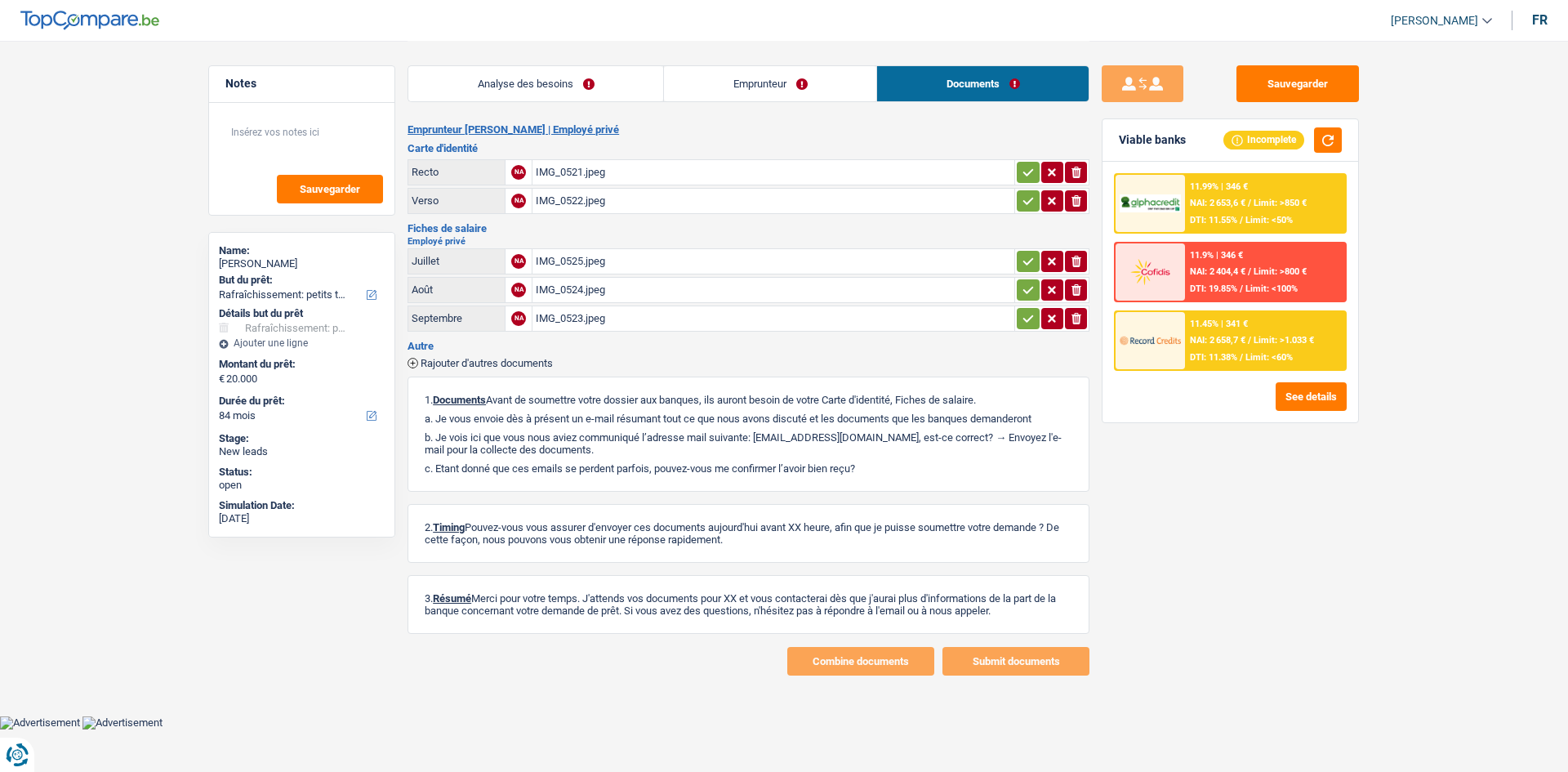
click at [713, 292] on div "IMG_0524.jpeg" at bounding box center [773, 289] width 475 height 25
click at [771, 319] on div "IMG_0523.jpeg" at bounding box center [773, 319] width 475 height 25
click at [1310, 491] on div "Sauvegarder Viable banks Incomplete 11.99% | 346 € NAI: 2 653,6 € / Limit: >850…" at bounding box center [1230, 405] width 282 height 681
click at [532, 76] on link "Analyse des besoins" at bounding box center [536, 83] width 255 height 35
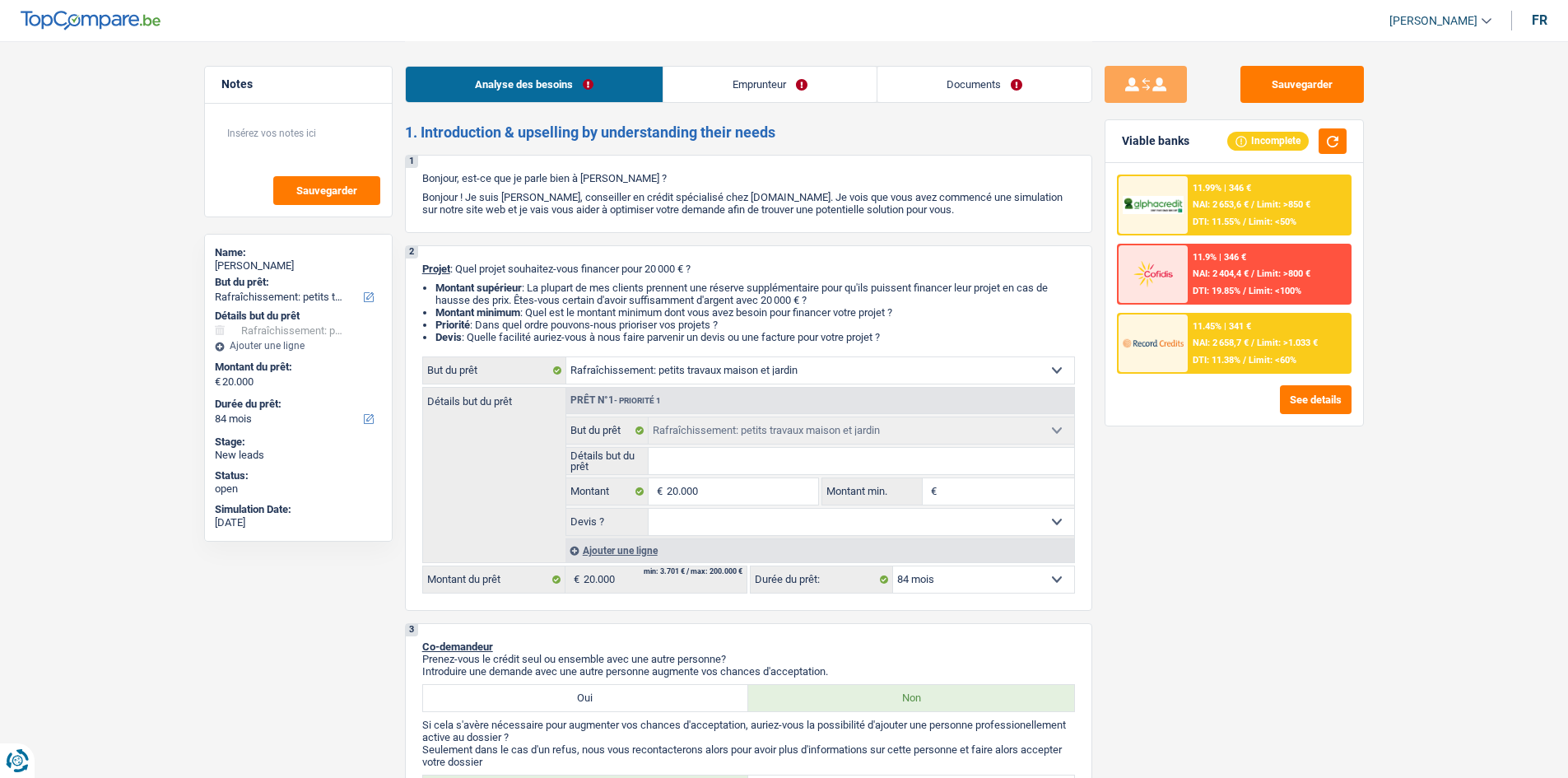
click at [1263, 504] on div "Sauvegarder Viable banks Incomplete 11.99% | 346 € NAI: 2 653,6 € / Limit: >850…" at bounding box center [1234, 408] width 284 height 686
click at [730, 494] on input "20.000" at bounding box center [742, 492] width 150 height 26
click at [970, 485] on input "Montant min." at bounding box center [1008, 492] width 133 height 26
type input "15"
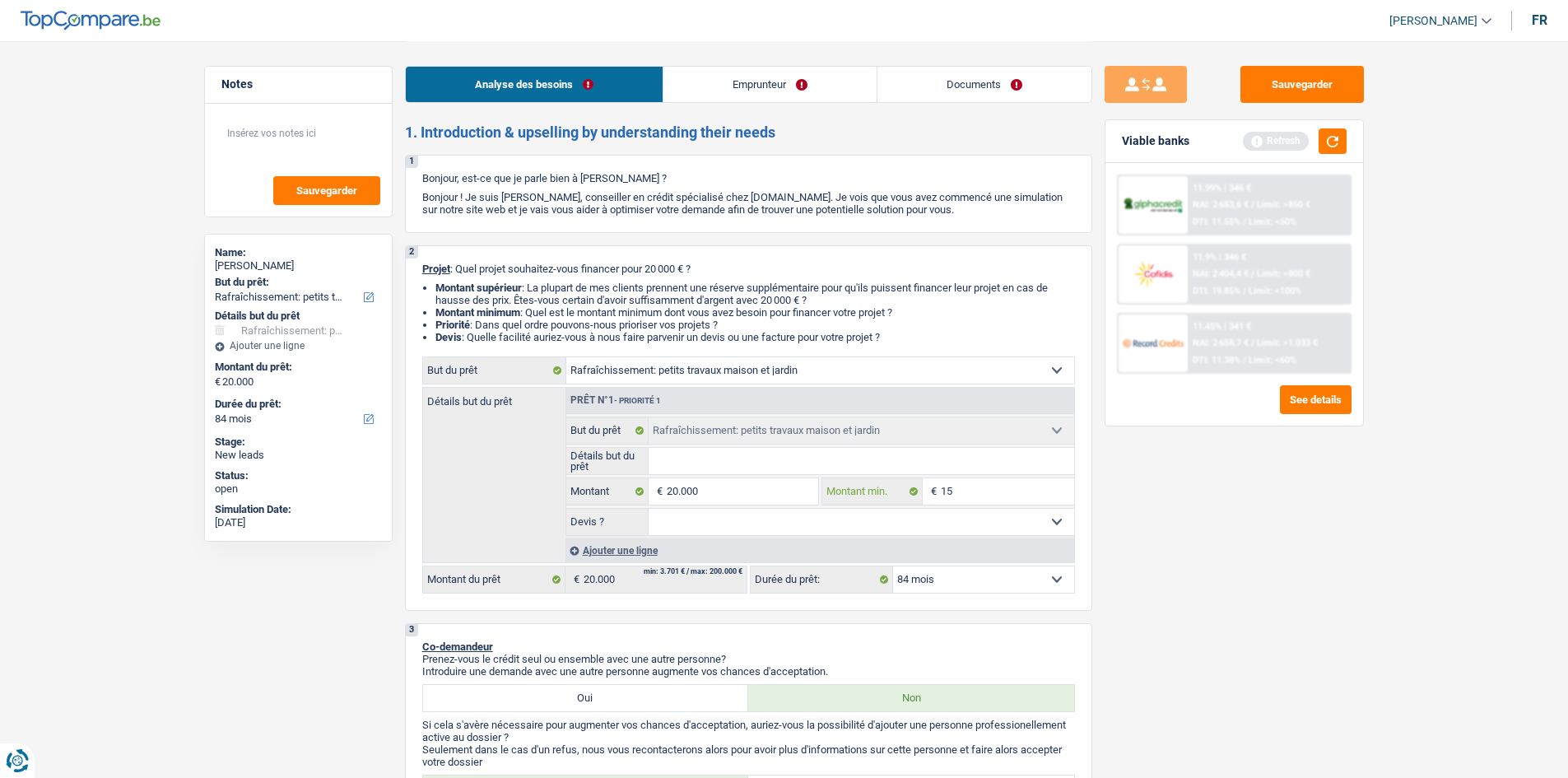
type input "150"
type input "1.500"
type input "15.001"
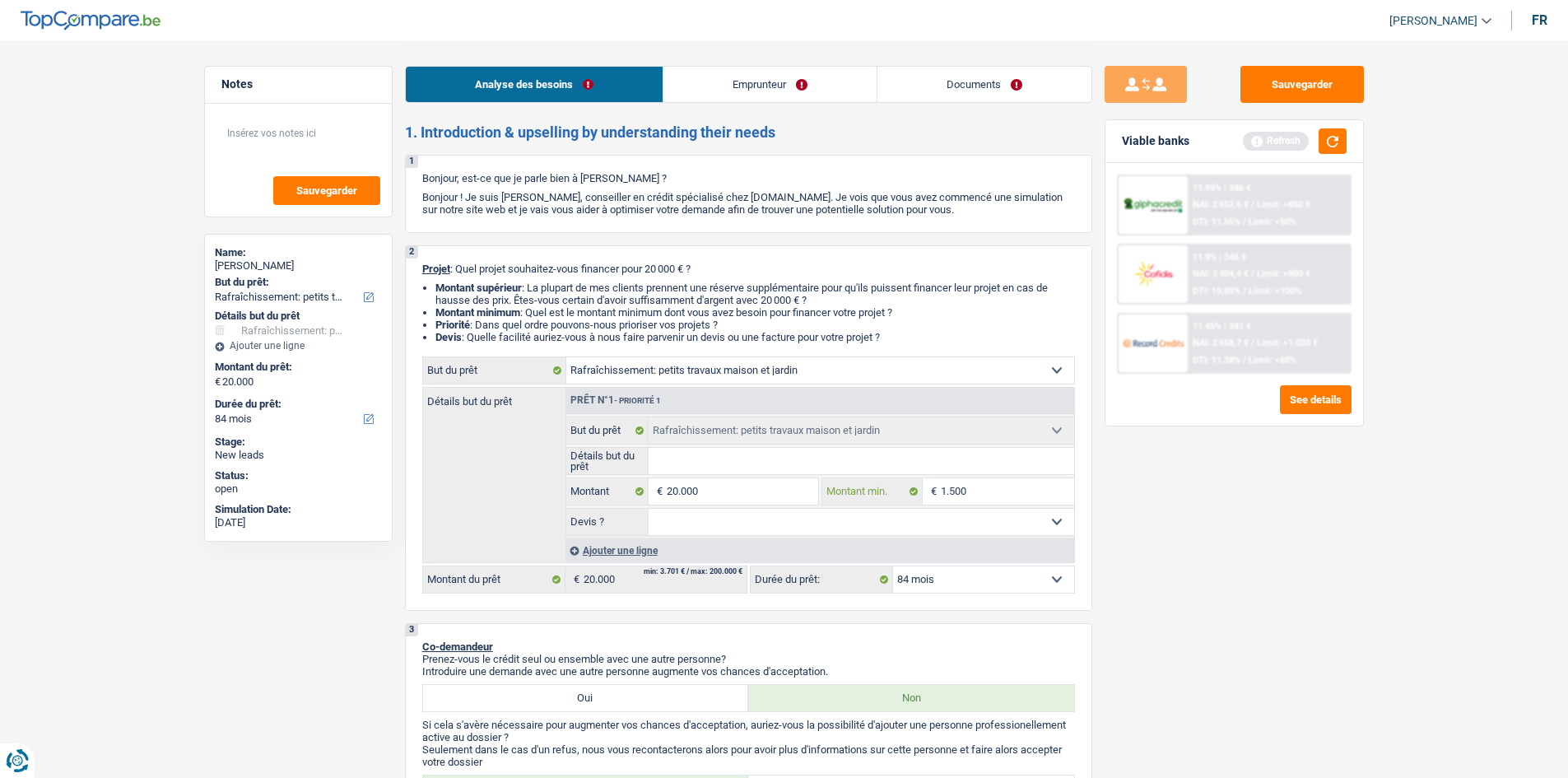
type input "15.001"
click at [1297, 528] on div "Sauvegarder Viable banks Refresh 11.99% | 346 € NAI: 2 653,6 € / Limit: >850 € …" at bounding box center [1234, 408] width 284 height 686
click at [1333, 138] on button "button" at bounding box center [1332, 140] width 28 height 25
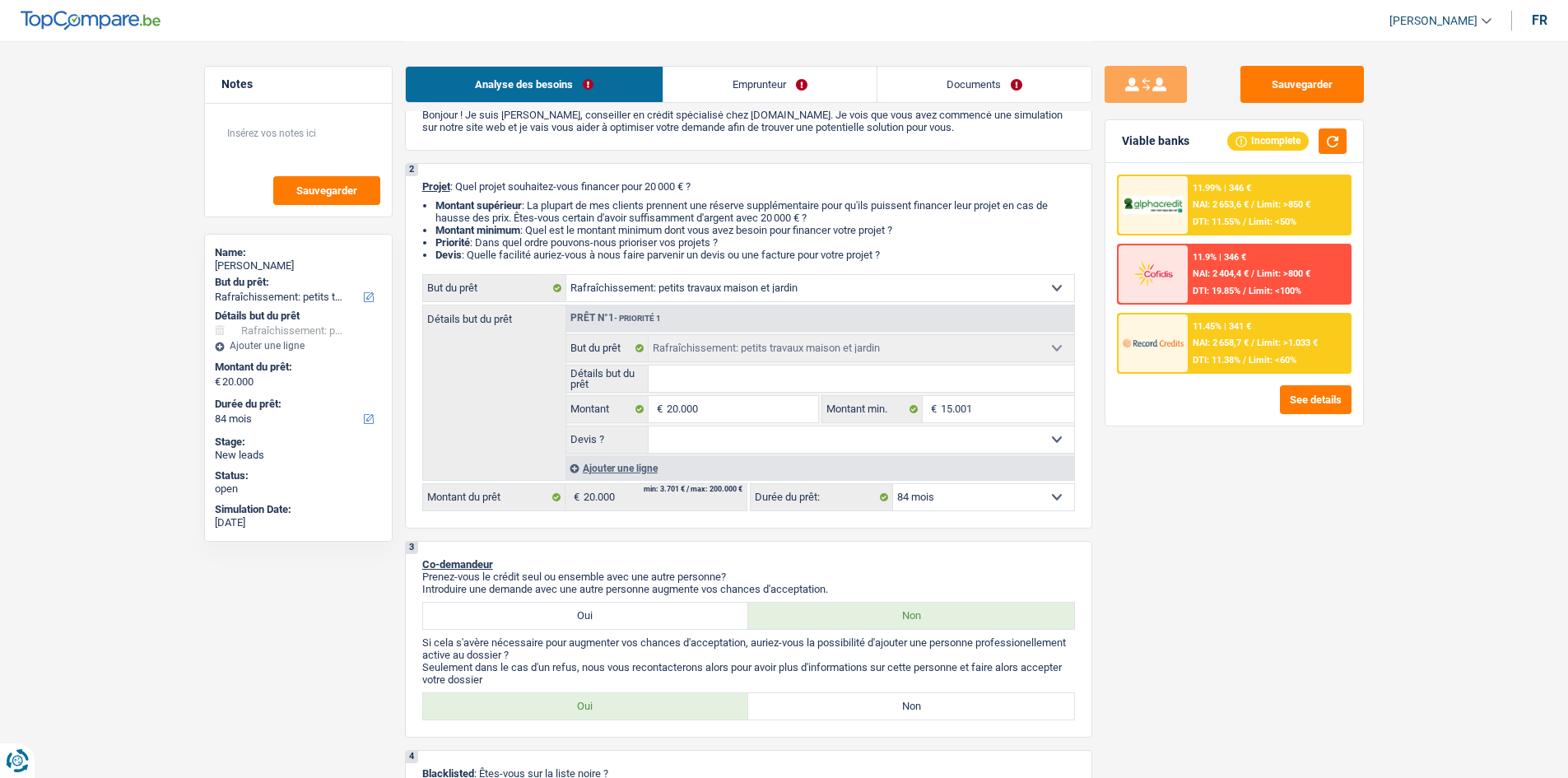
click at [798, 449] on select "Oui Non Non répondu Sélectionner une option" at bounding box center [861, 440] width 426 height 26
select select "false"
click at [649, 427] on select "Oui Non Non répondu Sélectionner une option" at bounding box center [861, 440] width 426 height 26
select select "false"
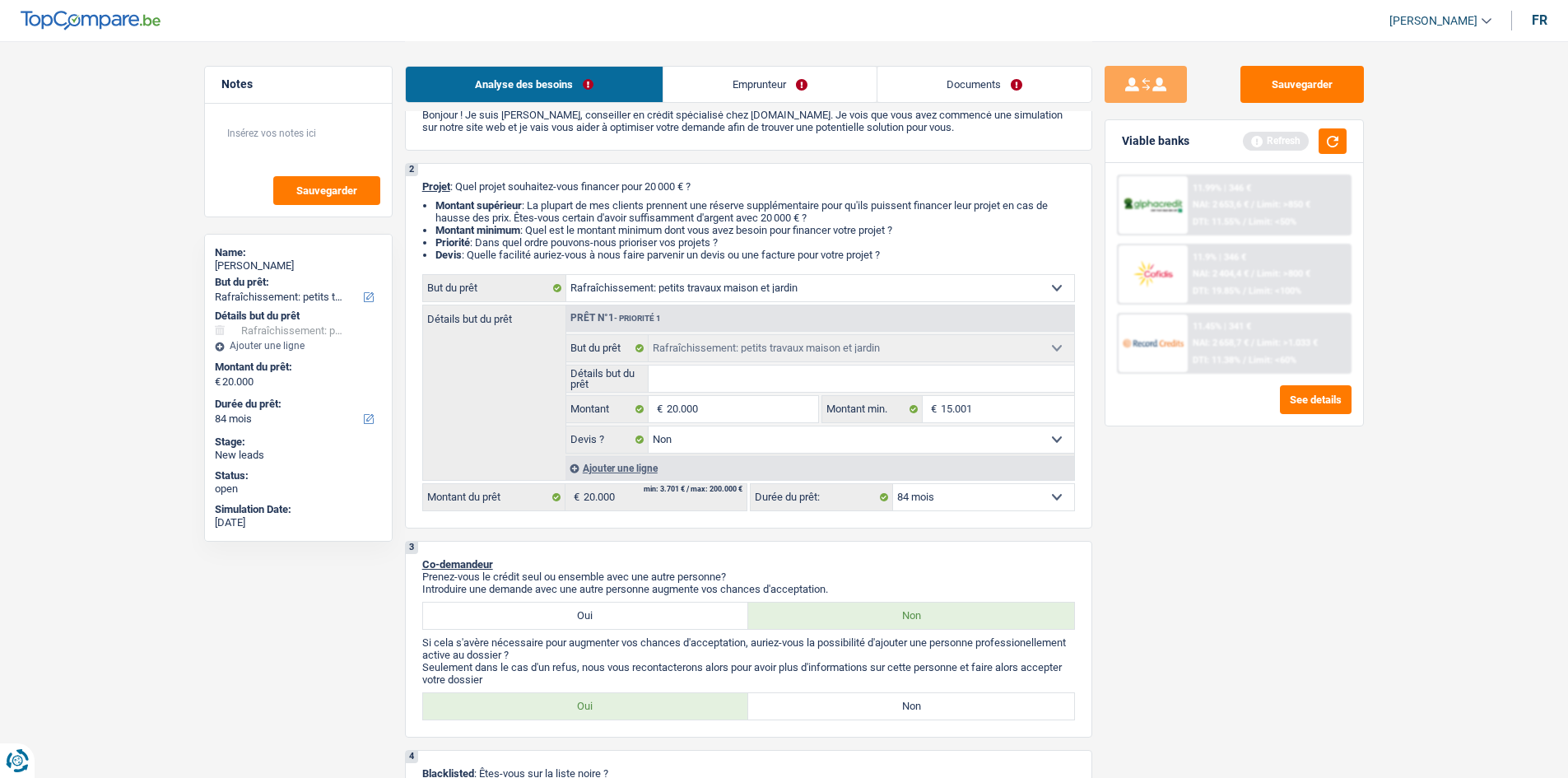
click at [1285, 560] on div "Sauvegarder Viable banks Refresh 11.99% | 346 € NAI: 2 653,6 € / Limit: >850 € …" at bounding box center [1234, 408] width 284 height 686
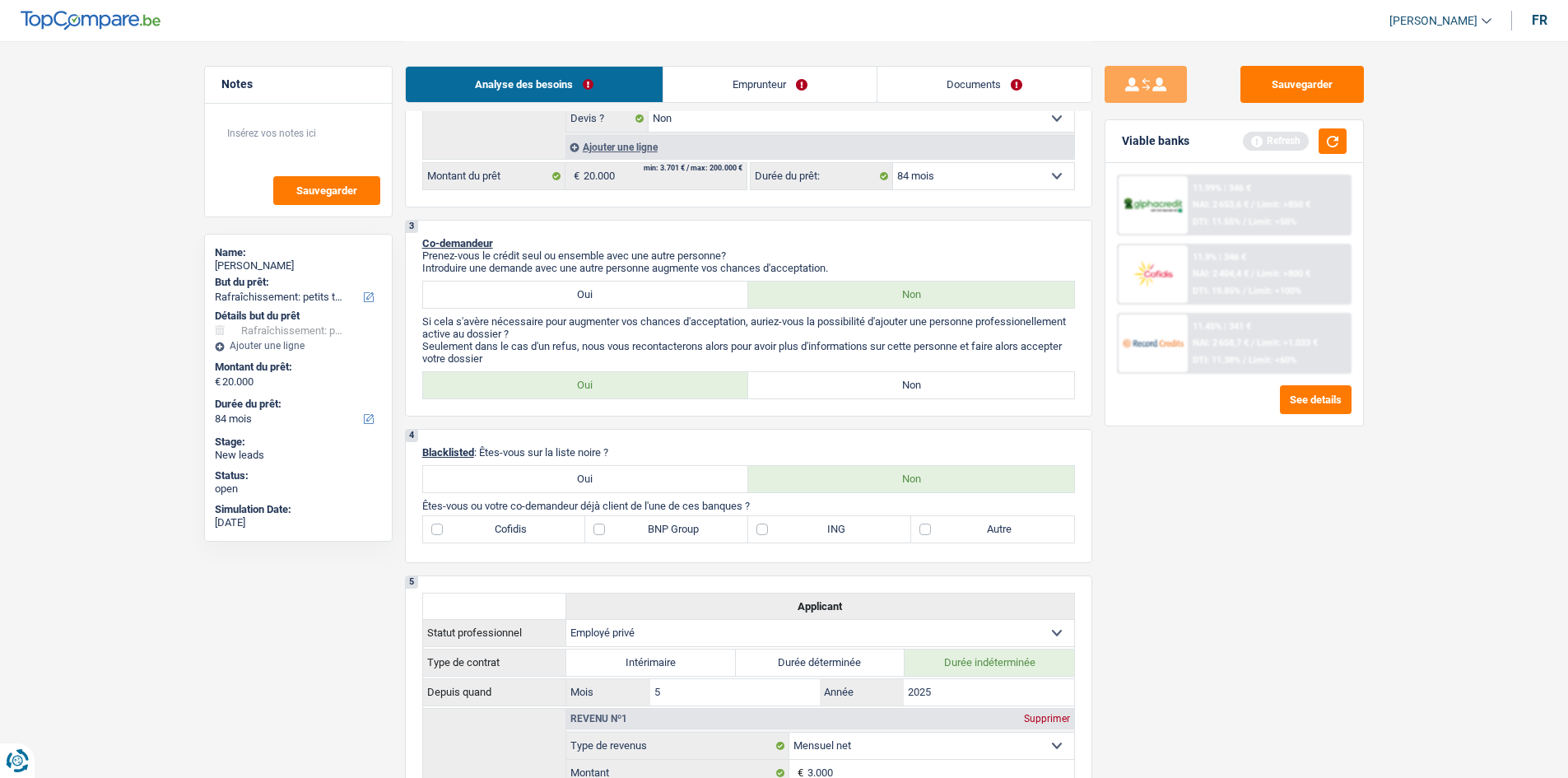
scroll to position [412, 0]
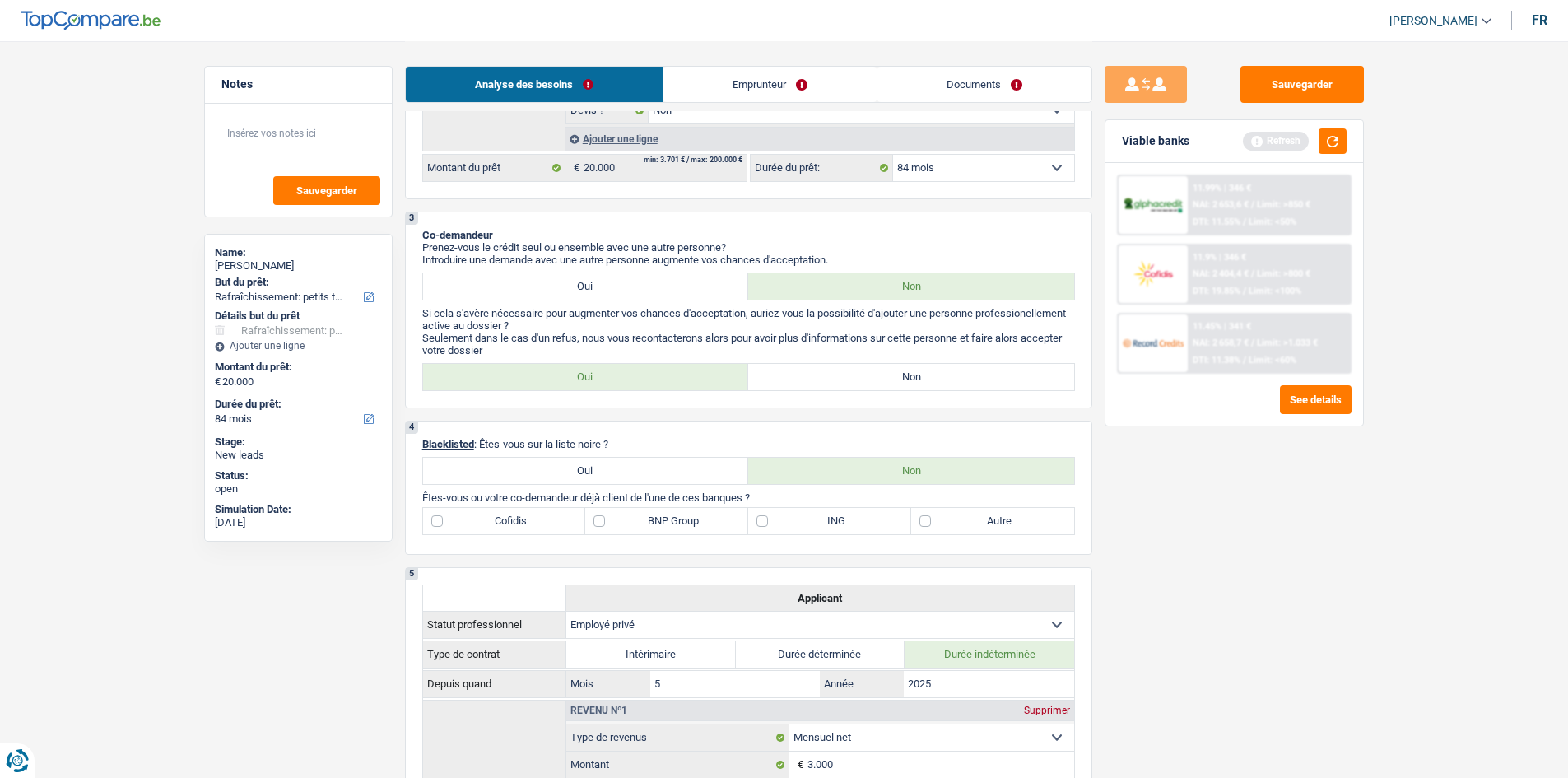
click at [941, 373] on label "Non" at bounding box center [911, 377] width 326 height 26
click at [941, 373] on input "Non" at bounding box center [911, 377] width 326 height 26
radio input "true"
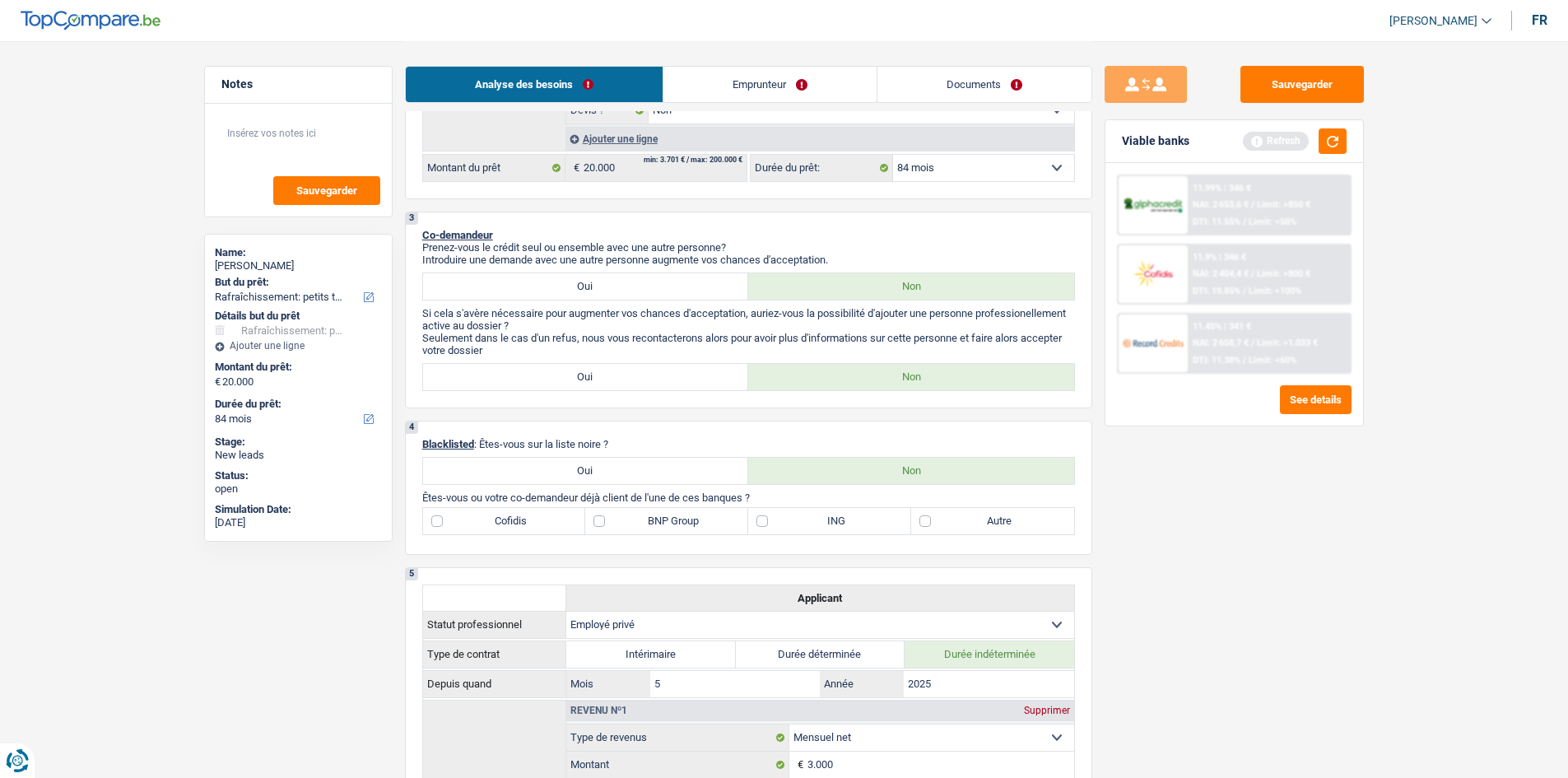
click at [974, 81] on link "Documents" at bounding box center [983, 84] width 214 height 35
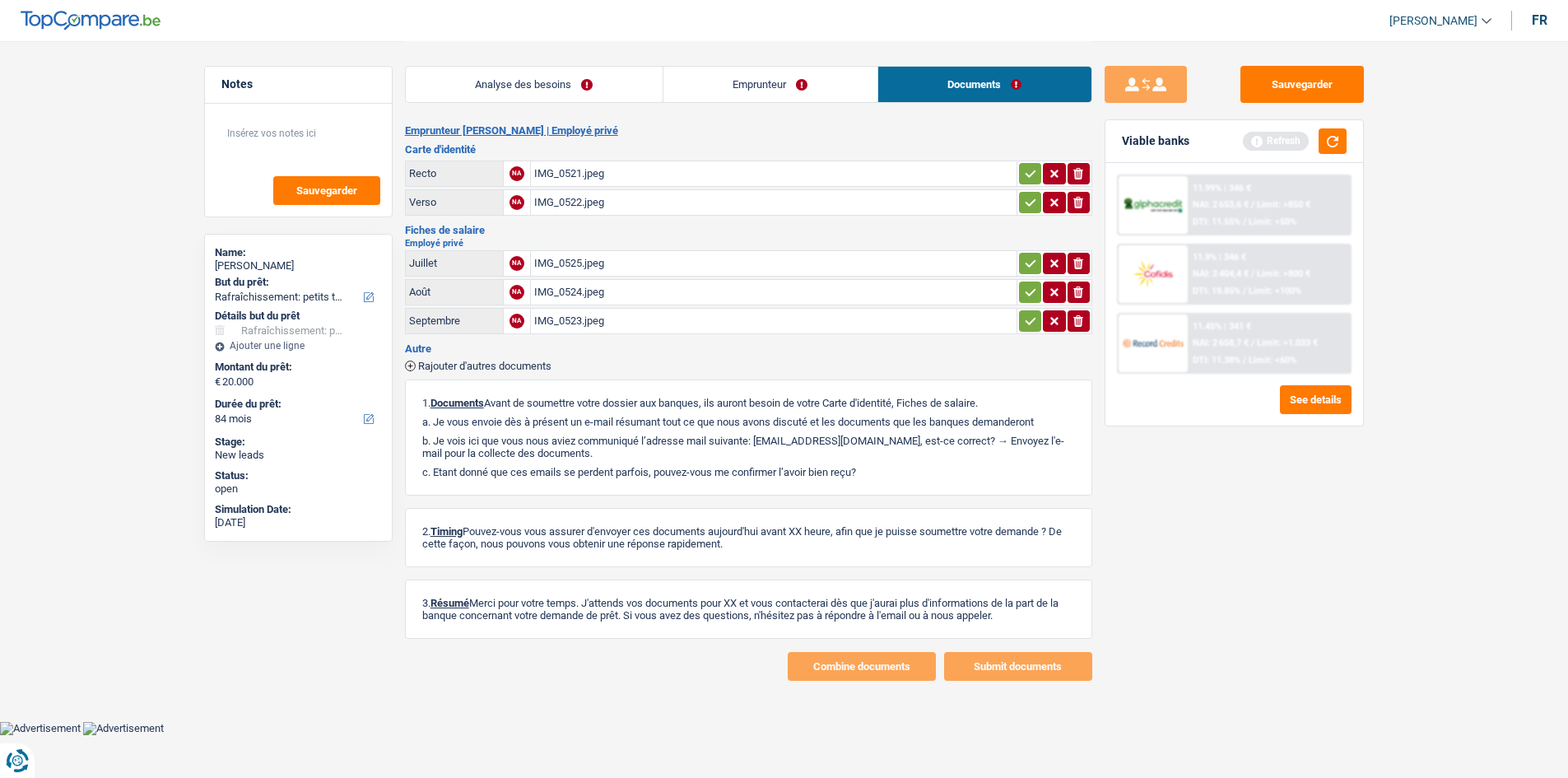
scroll to position [0, 0]
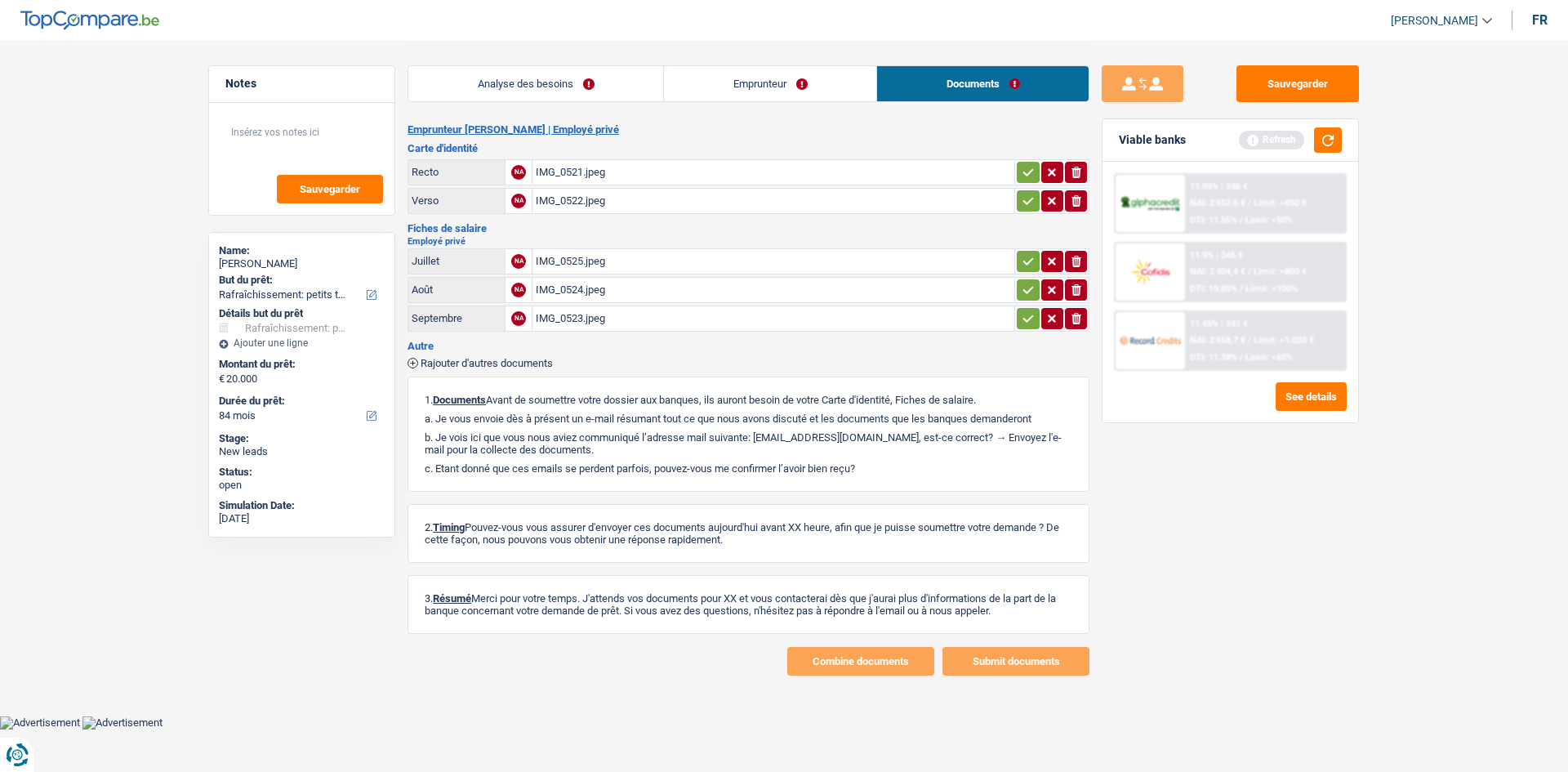
click at [701, 313] on div "IMG_0523.jpeg" at bounding box center [773, 319] width 475 height 25
click at [548, 64] on div "Analyse des besoins Emprunteur Documents" at bounding box center [748, 76] width 681 height 70
click at [564, 78] on link "Analyse des besoins" at bounding box center [536, 83] width 255 height 35
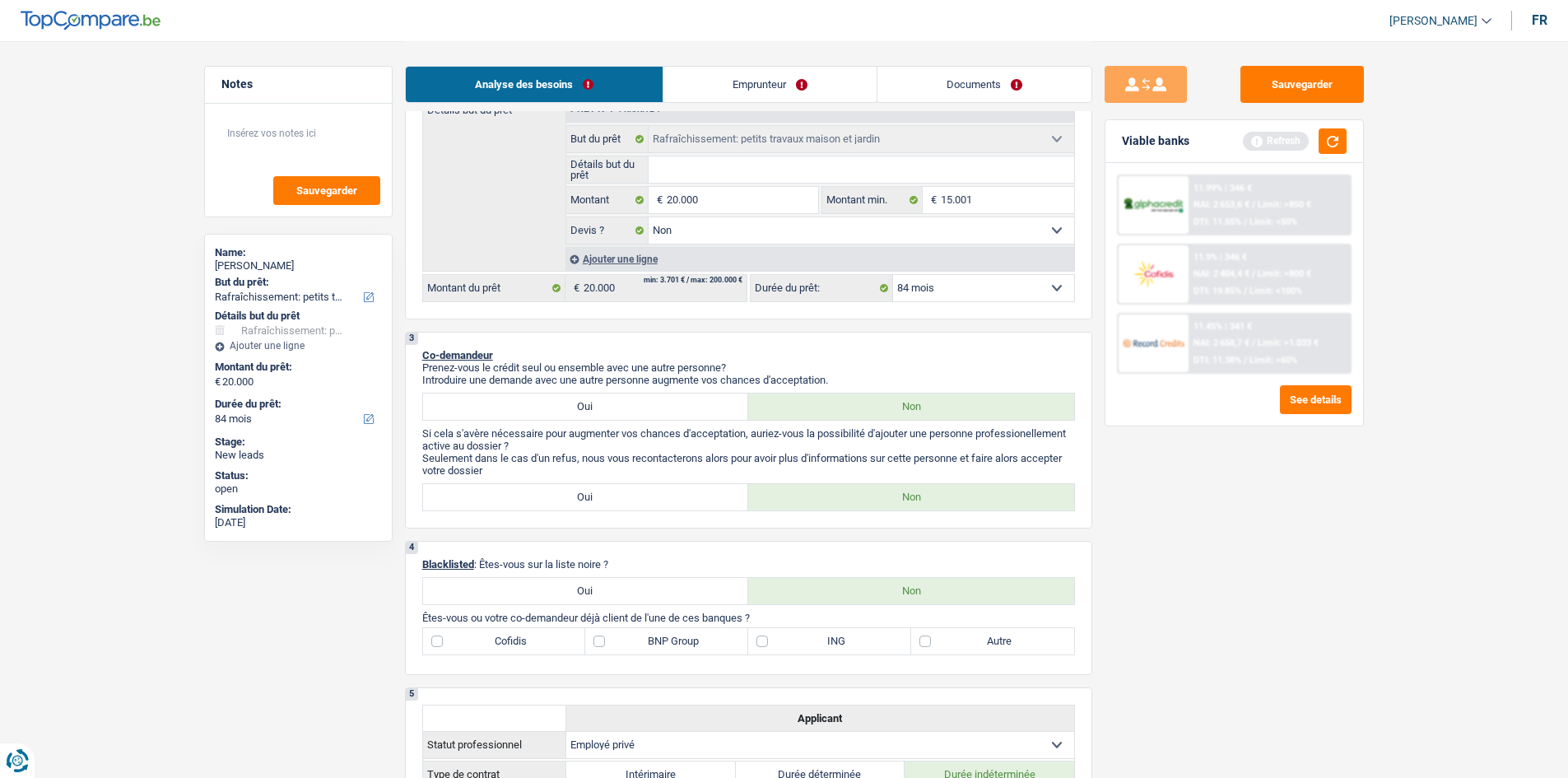
scroll to position [494, 0]
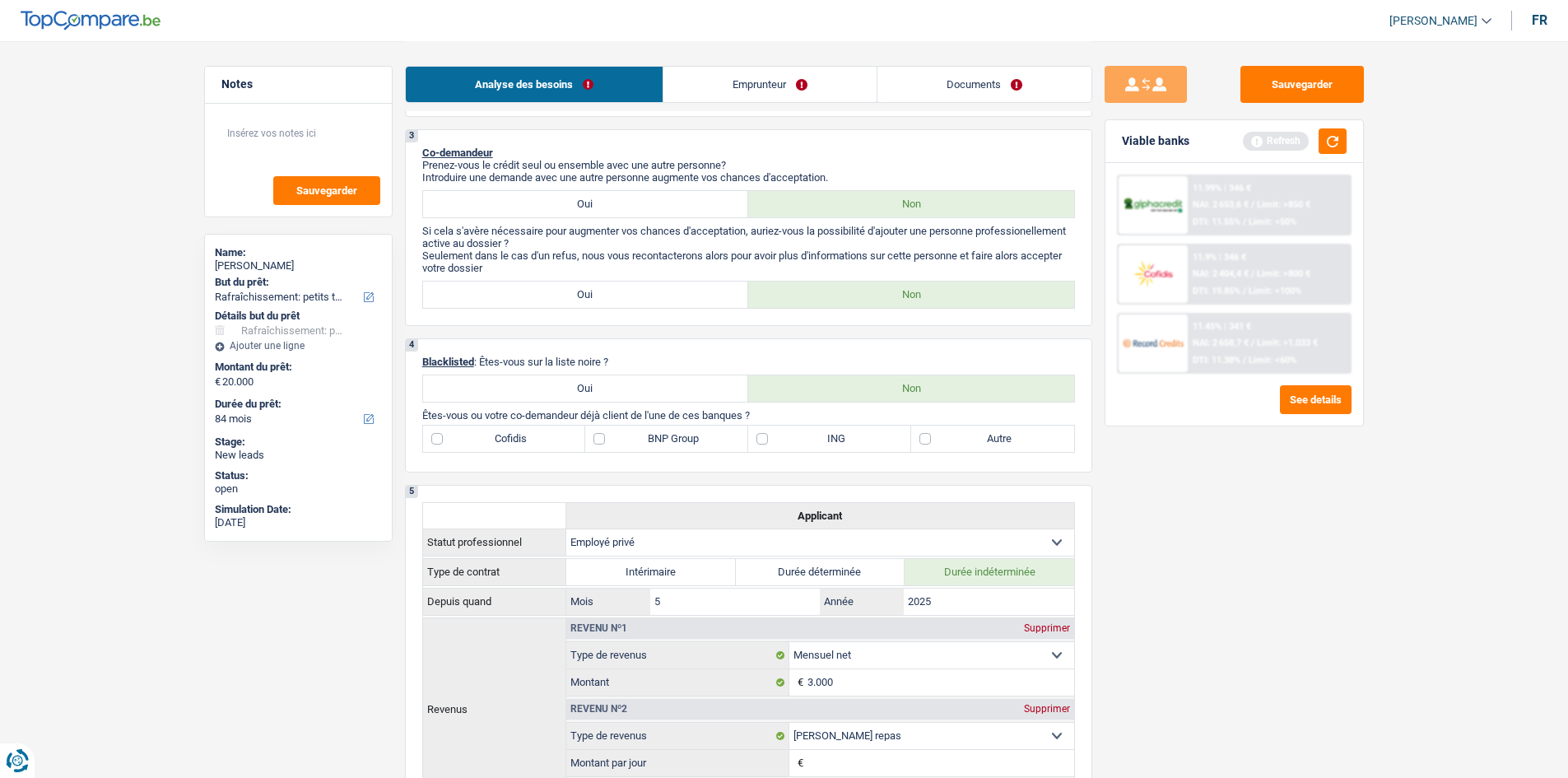
click at [653, 301] on label "Oui" at bounding box center [586, 294] width 326 height 26
click at [653, 301] on input "Oui" at bounding box center [586, 294] width 326 height 26
radio input "true"
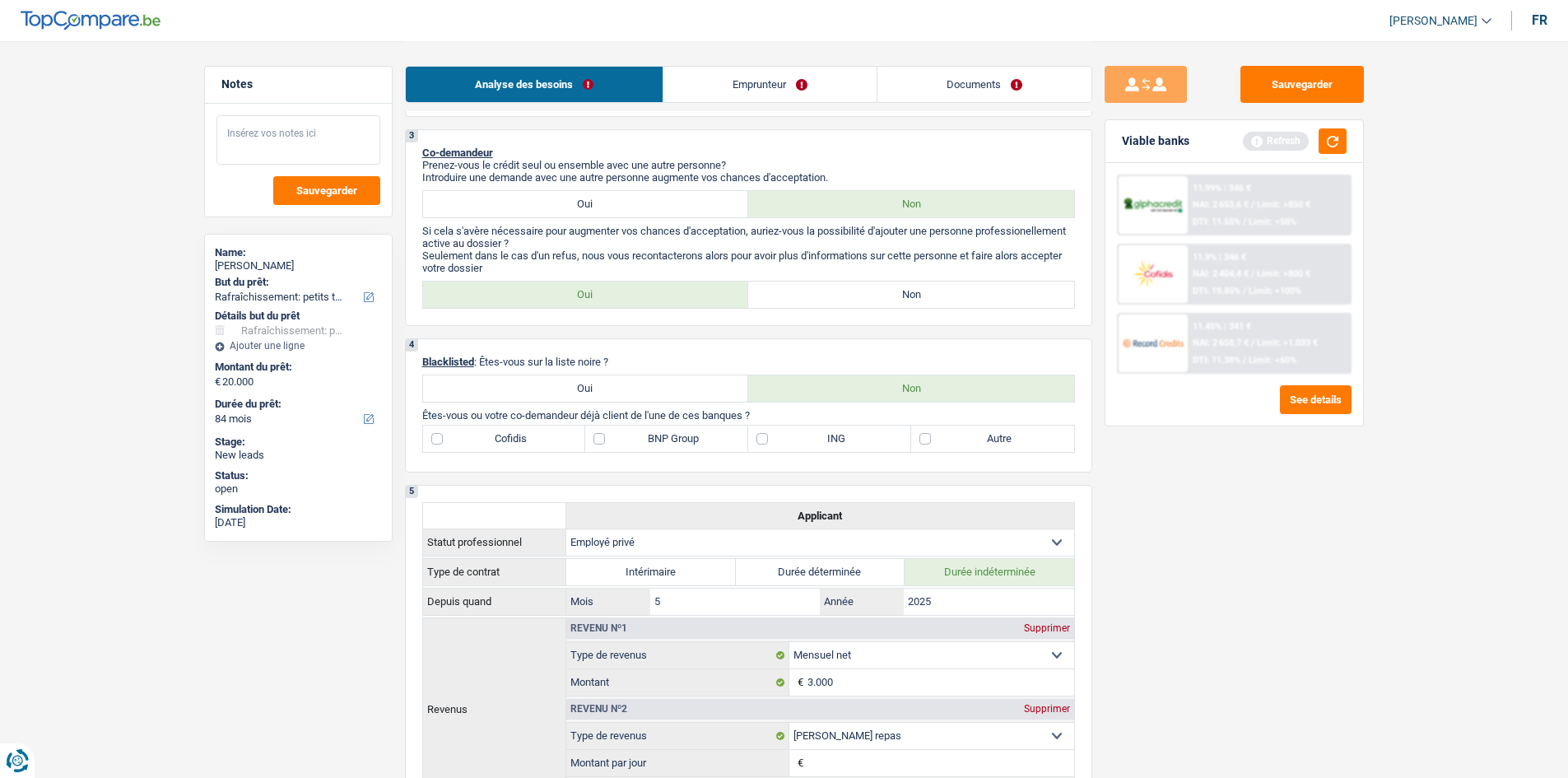
click at [285, 142] on textarea at bounding box center [298, 139] width 163 height 49
click at [306, 145] on textarea "Possibilitée de mettre sa mère en co-garant" at bounding box center [298, 139] width 163 height 49
click at [310, 150] on textarea "Possibilitée de mettre sa mère en co-garant" at bounding box center [298, 139] width 163 height 49
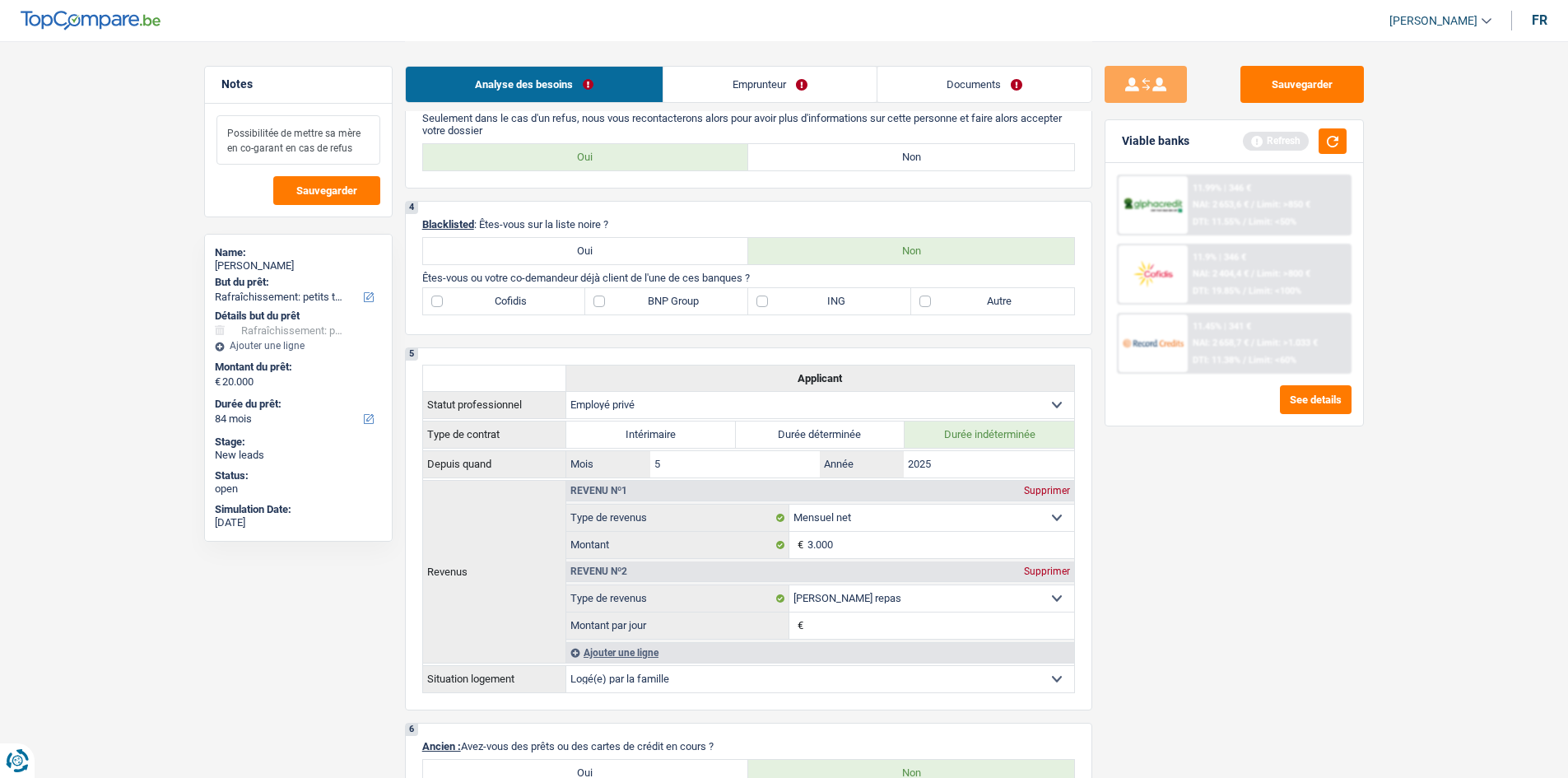
scroll to position [576, 0]
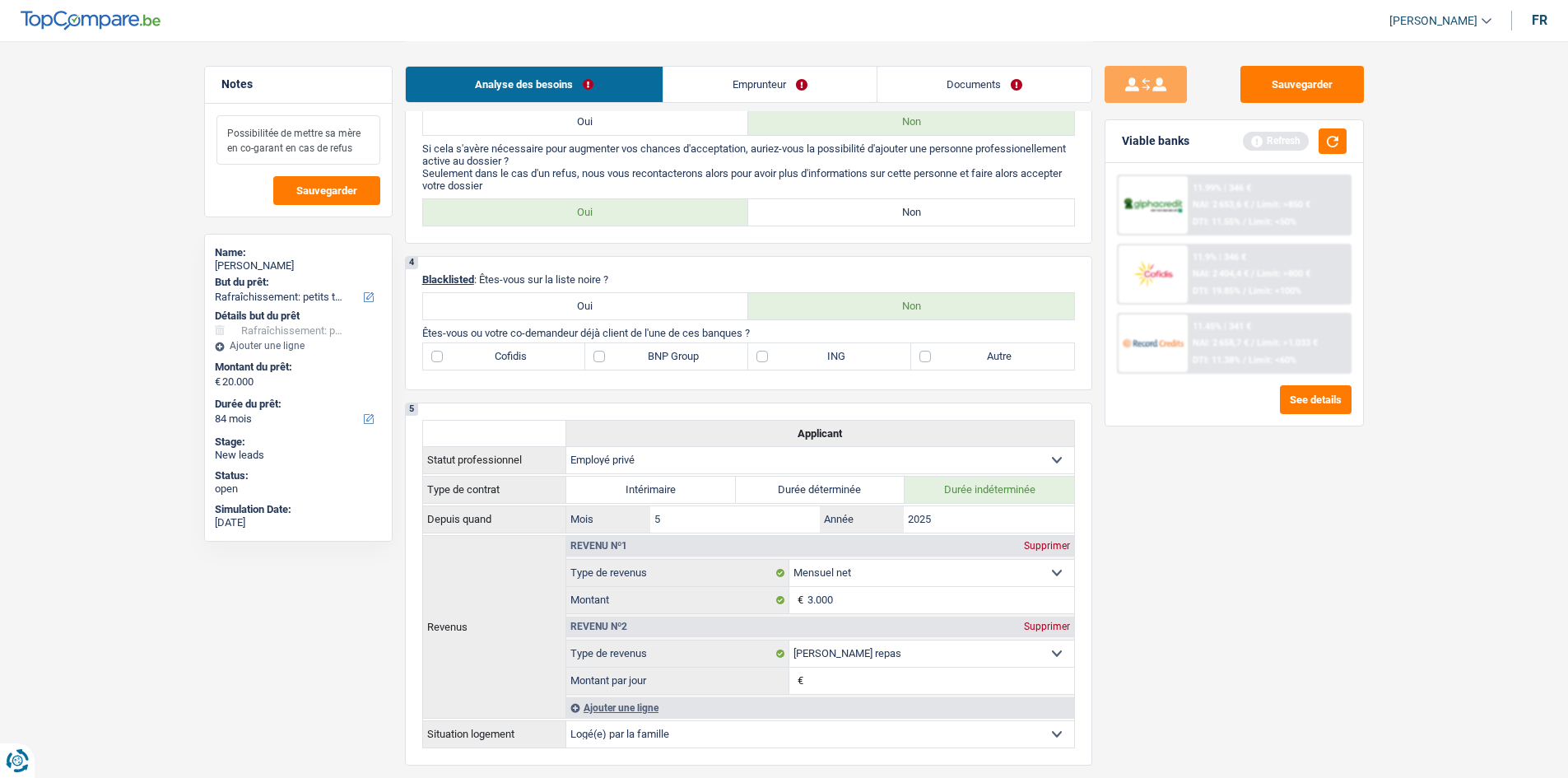
type textarea "Possibilitée de mettre sa mère en co-garant en cas de refus"
click at [1227, 474] on div "Sauvegarder Viable banks Refresh 11.99% | 346 € NAI: 2 653,6 € / Limit: >850 € …" at bounding box center [1234, 408] width 284 height 686
click at [1022, 362] on label "Autre" at bounding box center [992, 357] width 163 height 26
click at [1022, 362] on input "Autre" at bounding box center [992, 357] width 163 height 26
checkbox input "true"
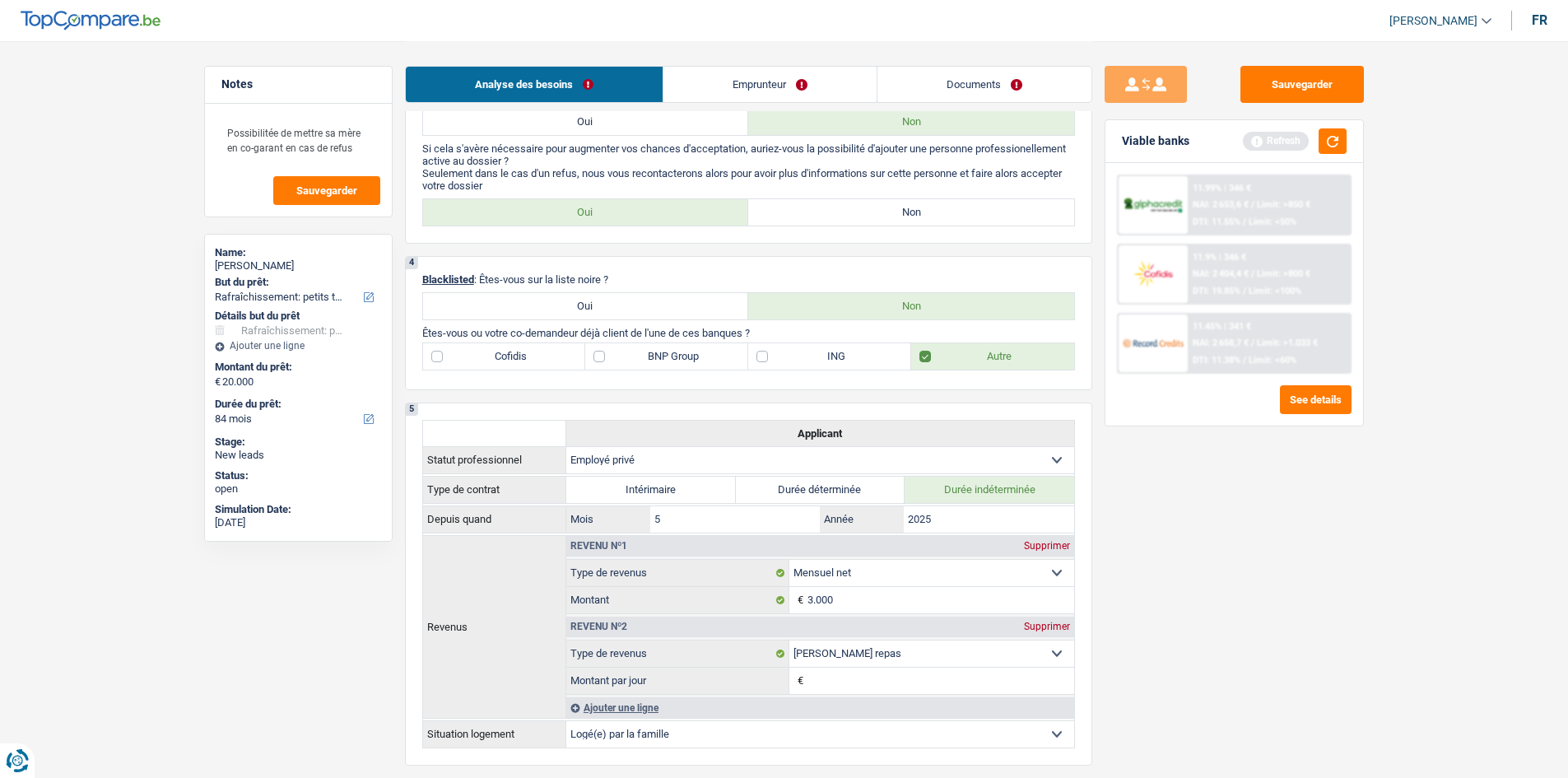
click at [1242, 460] on div "Sauvegarder Viable banks Refresh 11.99% | 346 € NAI: 2 653,6 € / Limit: >850 € …" at bounding box center [1234, 408] width 284 height 686
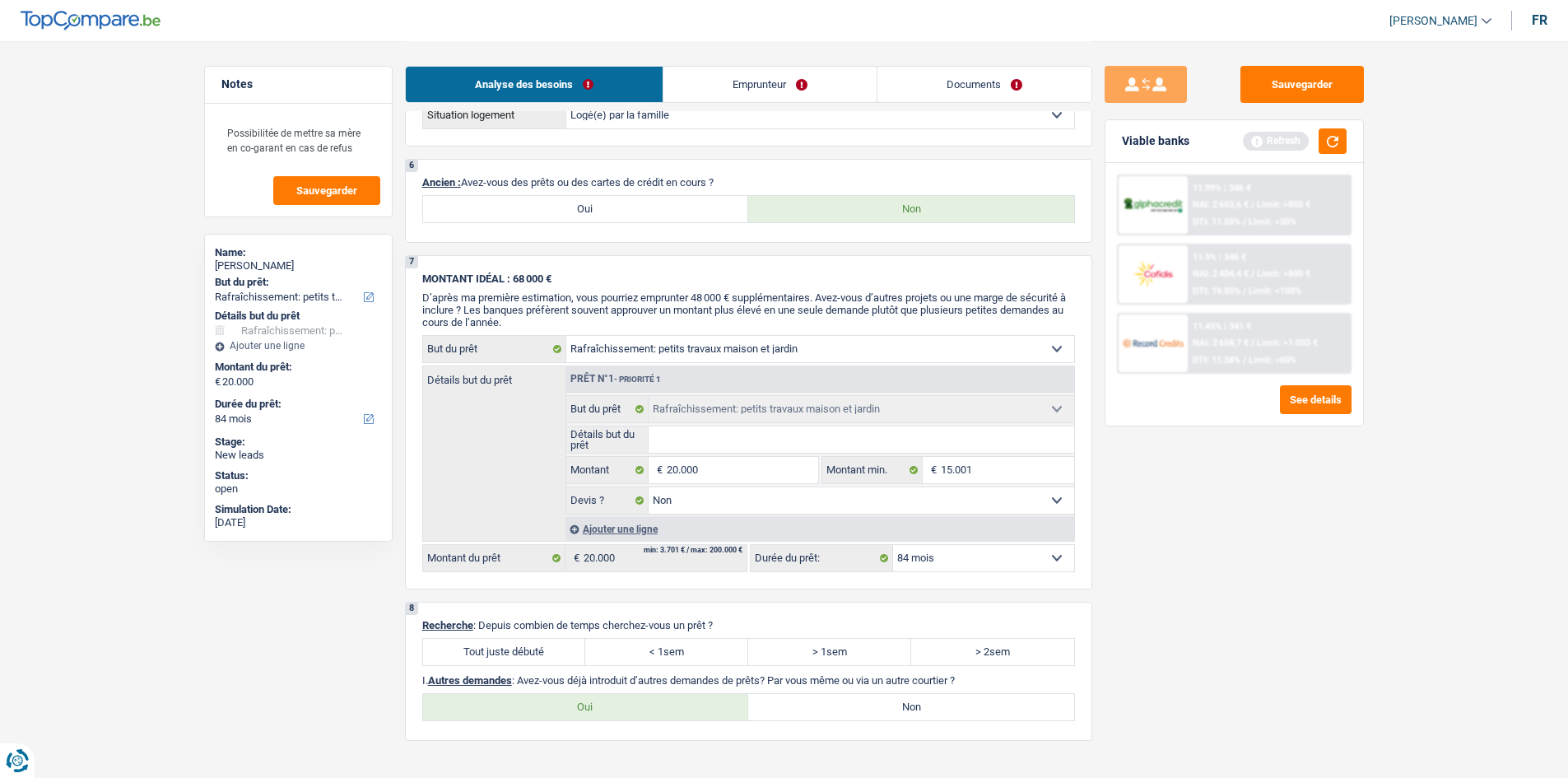
scroll to position [1235, 0]
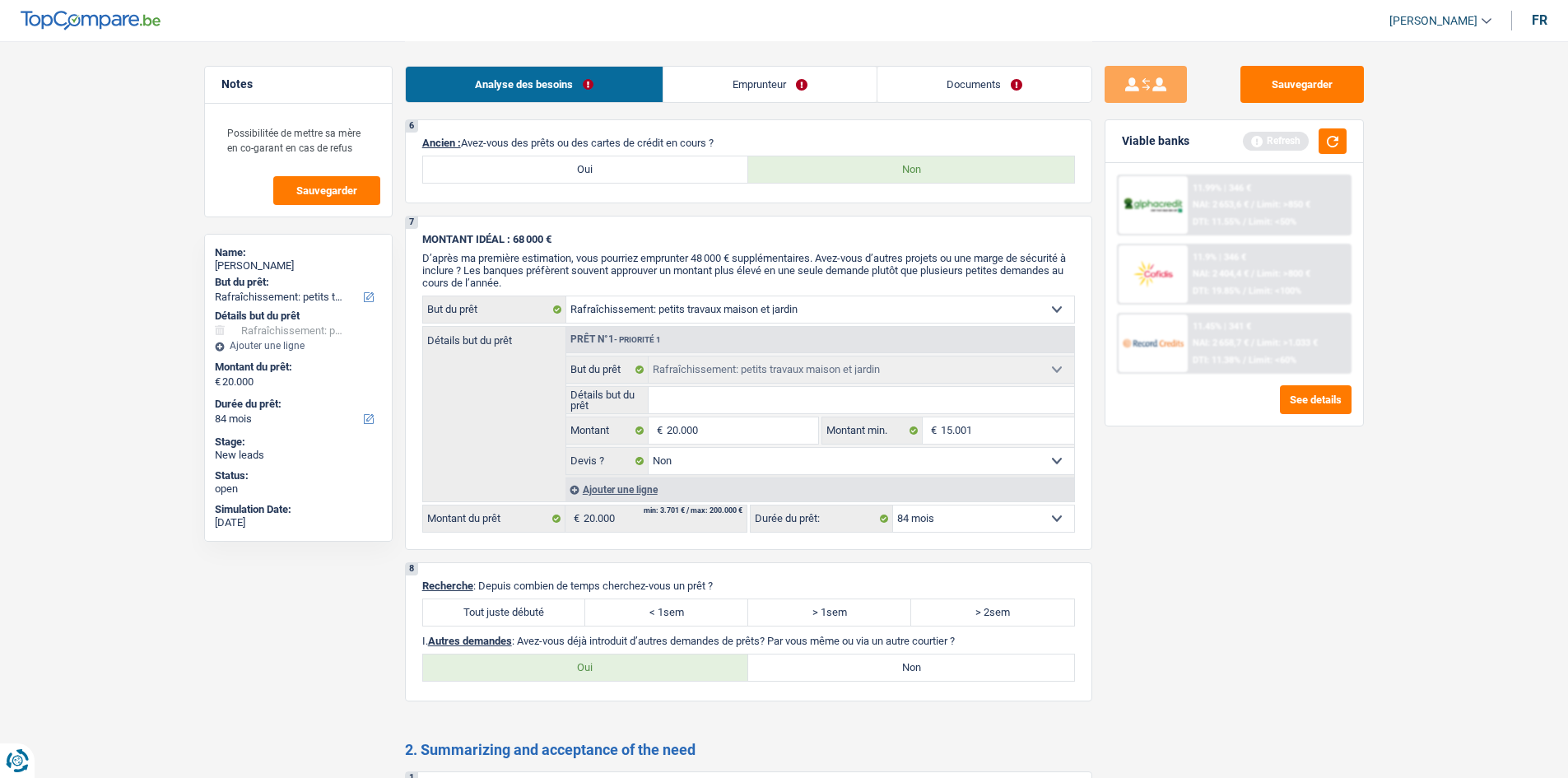
click at [535, 623] on label "Tout juste débuté" at bounding box center [504, 613] width 163 height 26
click at [535, 623] on input "Tout juste débuté" at bounding box center [504, 613] width 163 height 26
radio input "true"
click at [863, 664] on label "Non" at bounding box center [911, 667] width 326 height 26
click at [863, 664] on input "Non" at bounding box center [911, 667] width 326 height 26
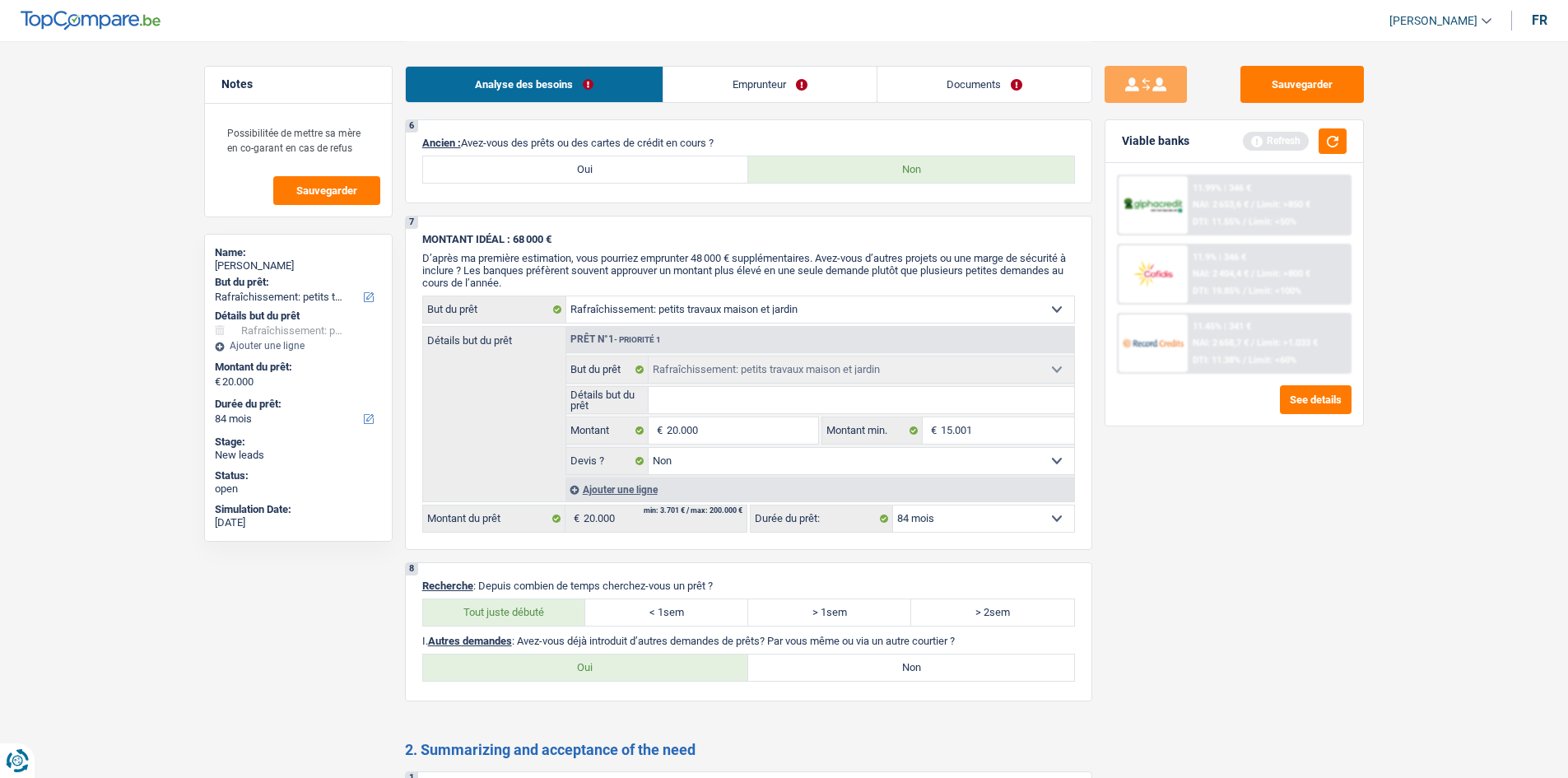
radio input "true"
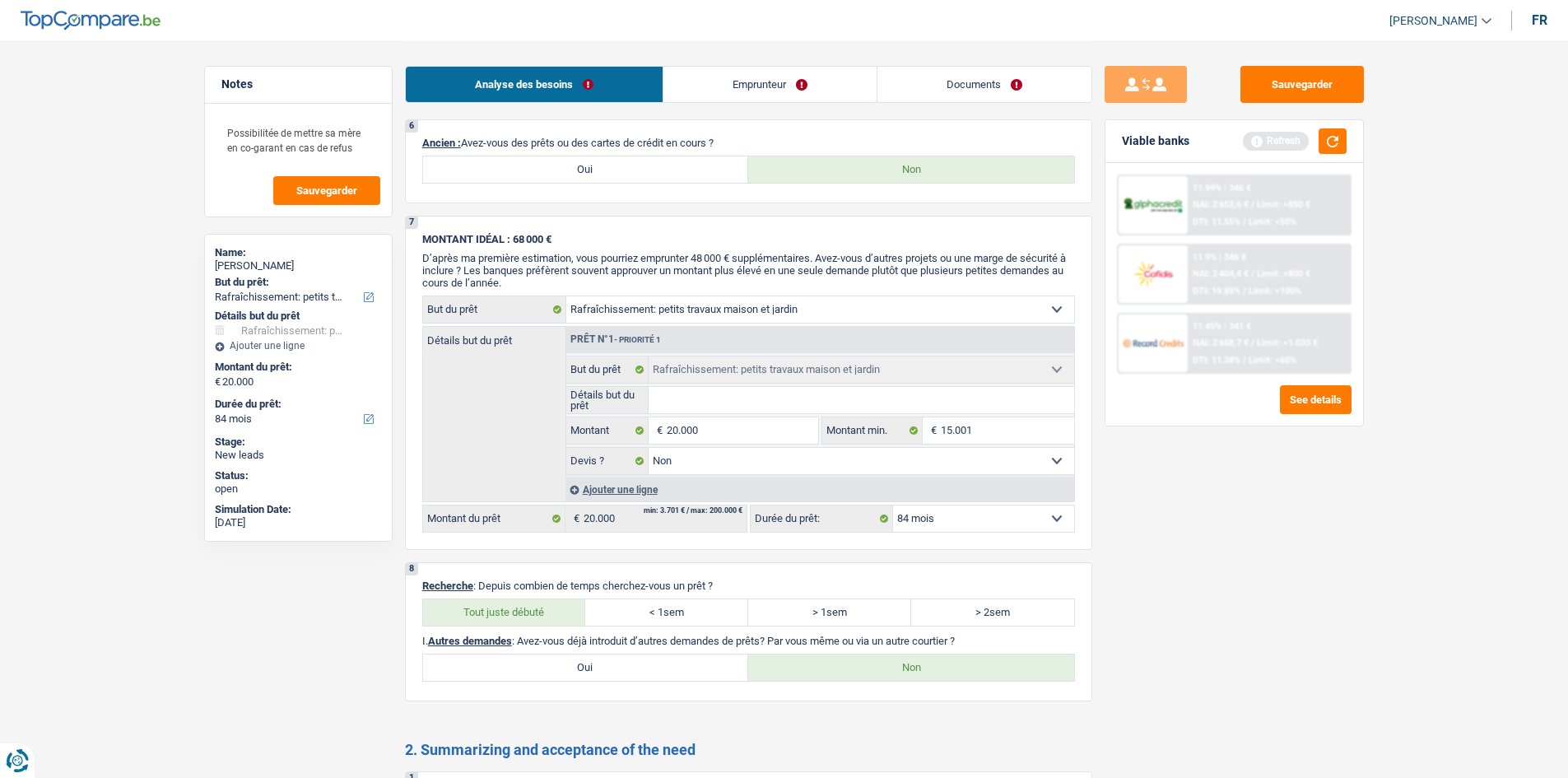
click at [1270, 530] on div "Sauvegarder Viable banks Refresh 11.99% | 346 € NAI: 2 653,6 € / Limit: >850 € …" at bounding box center [1234, 408] width 284 height 686
click at [1322, 149] on button "button" at bounding box center [1332, 140] width 28 height 25
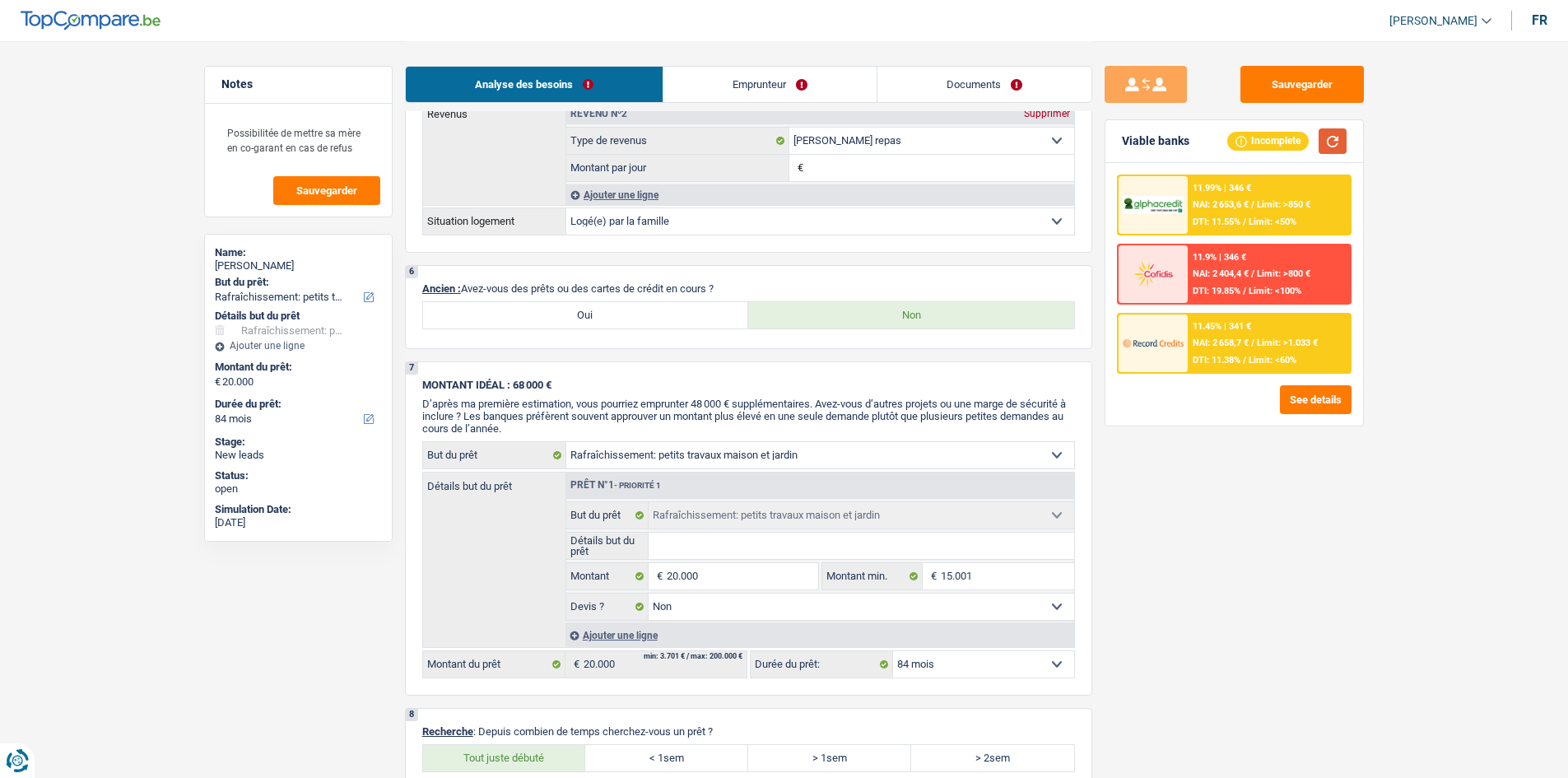
scroll to position [1399, 0]
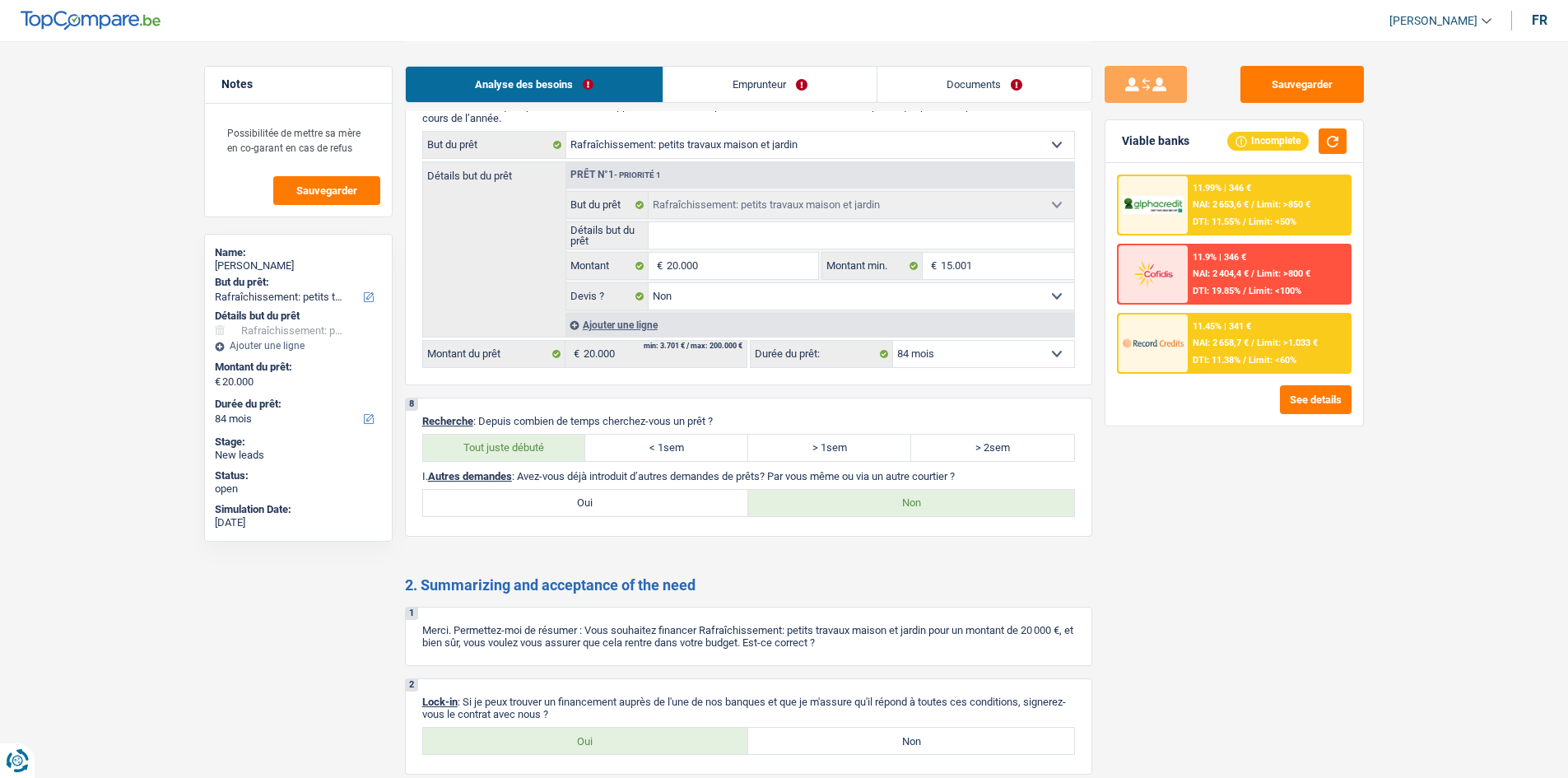
click at [799, 85] on link "Emprunteur" at bounding box center [770, 84] width 213 height 35
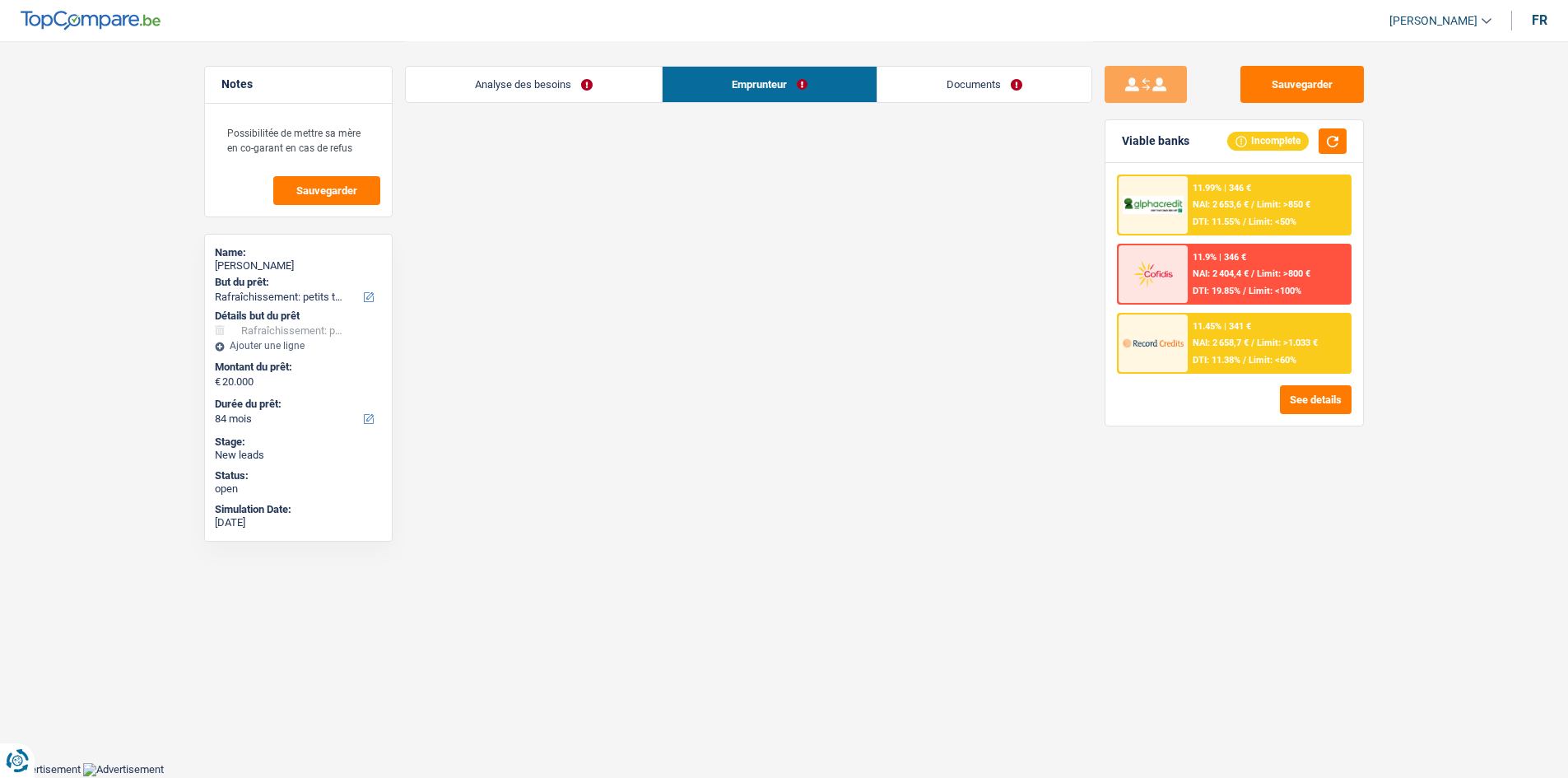
scroll to position [0, 0]
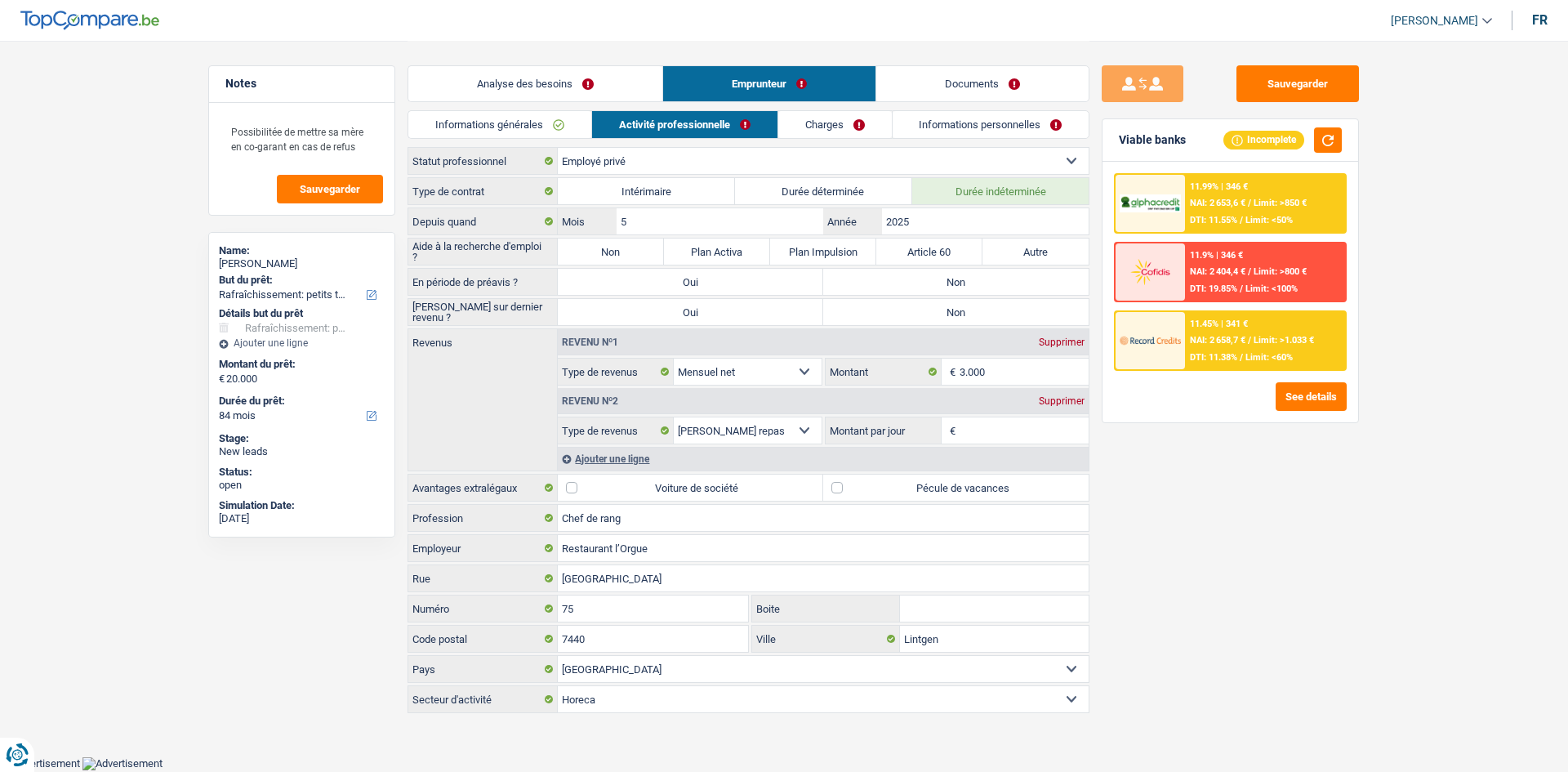
click at [567, 131] on link "Informations générales" at bounding box center [499, 124] width 183 height 27
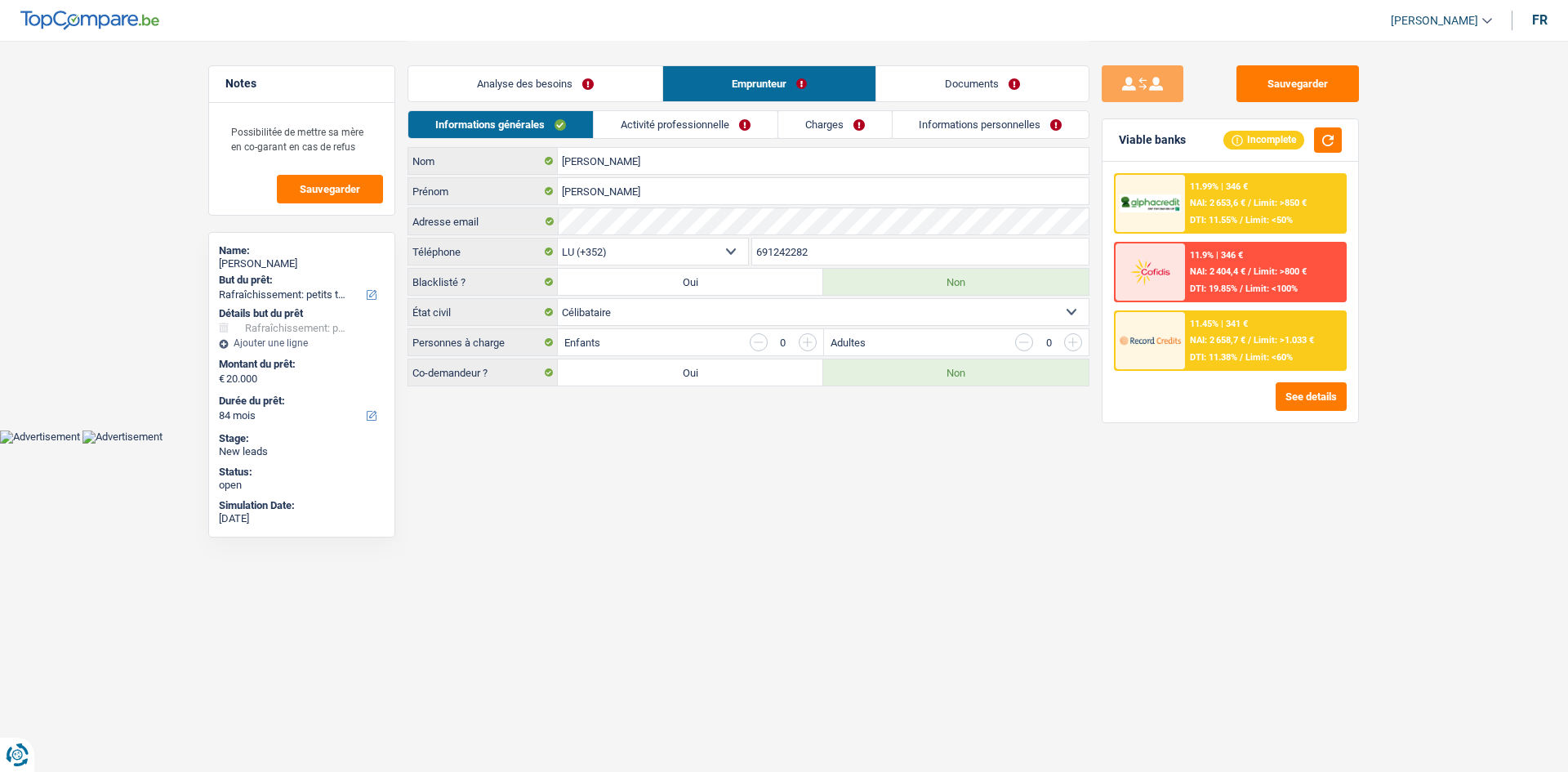
click at [776, 444] on html "Vous avez le contrôle de vos données Nous utilisons des cookies, tout comme nos…" at bounding box center [784, 222] width 1568 height 444
click at [765, 444] on html "Vous avez le contrôle de vos données Nous utilisons des cookies, tout comme nos…" at bounding box center [784, 222] width 1568 height 444
click at [1109, 535] on div "Sauvegarder Viable banks Incomplete 11.99% | 346 € NAI: 2 653,6 € / Limit: >850…" at bounding box center [1230, 405] width 282 height 681
click at [719, 113] on link "Activité professionnelle" at bounding box center [686, 124] width 184 height 27
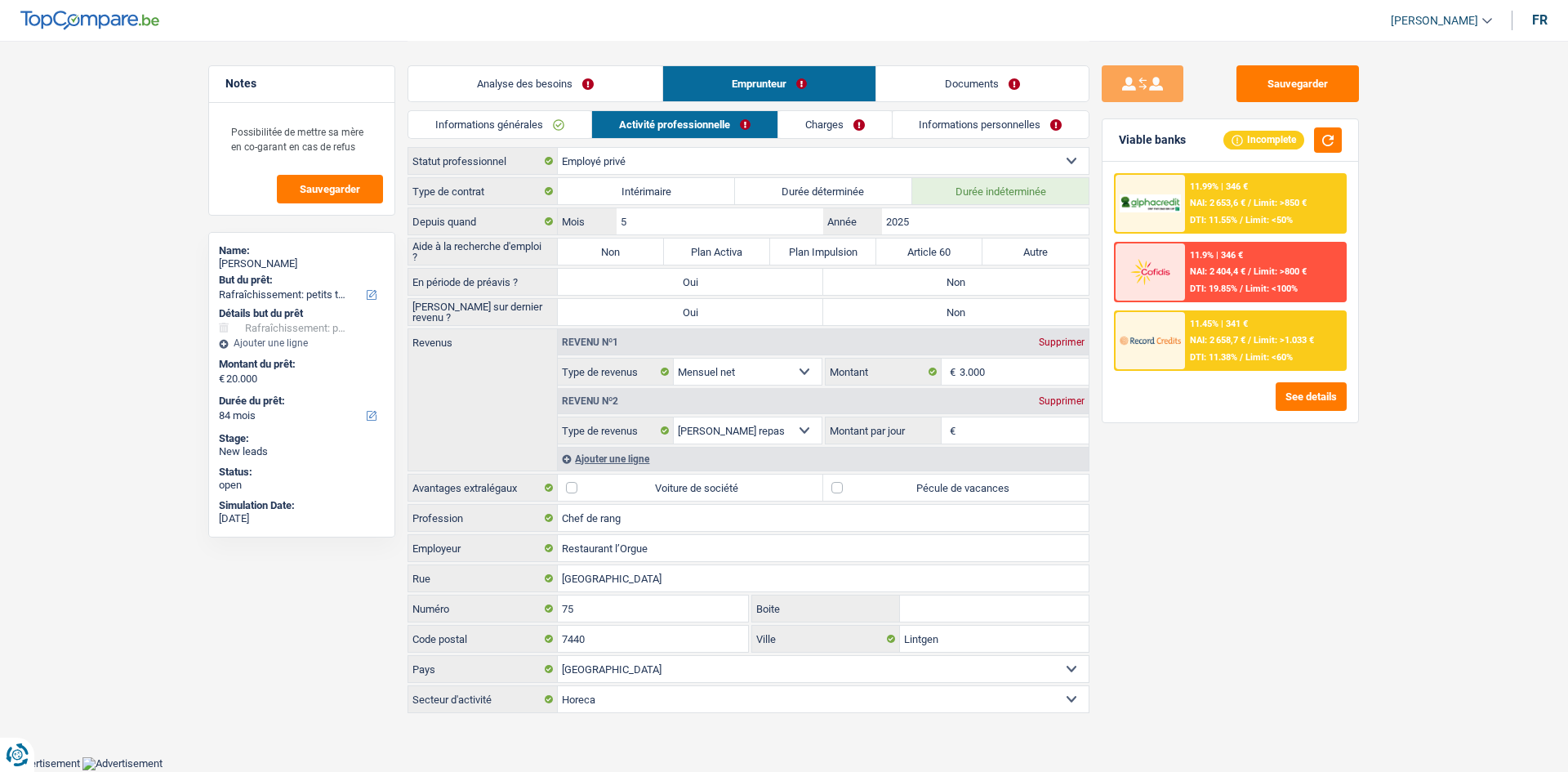
click at [626, 241] on label "Non" at bounding box center [611, 252] width 106 height 26
click at [626, 241] on input "Non" at bounding box center [611, 252] width 106 height 26
radio input "true"
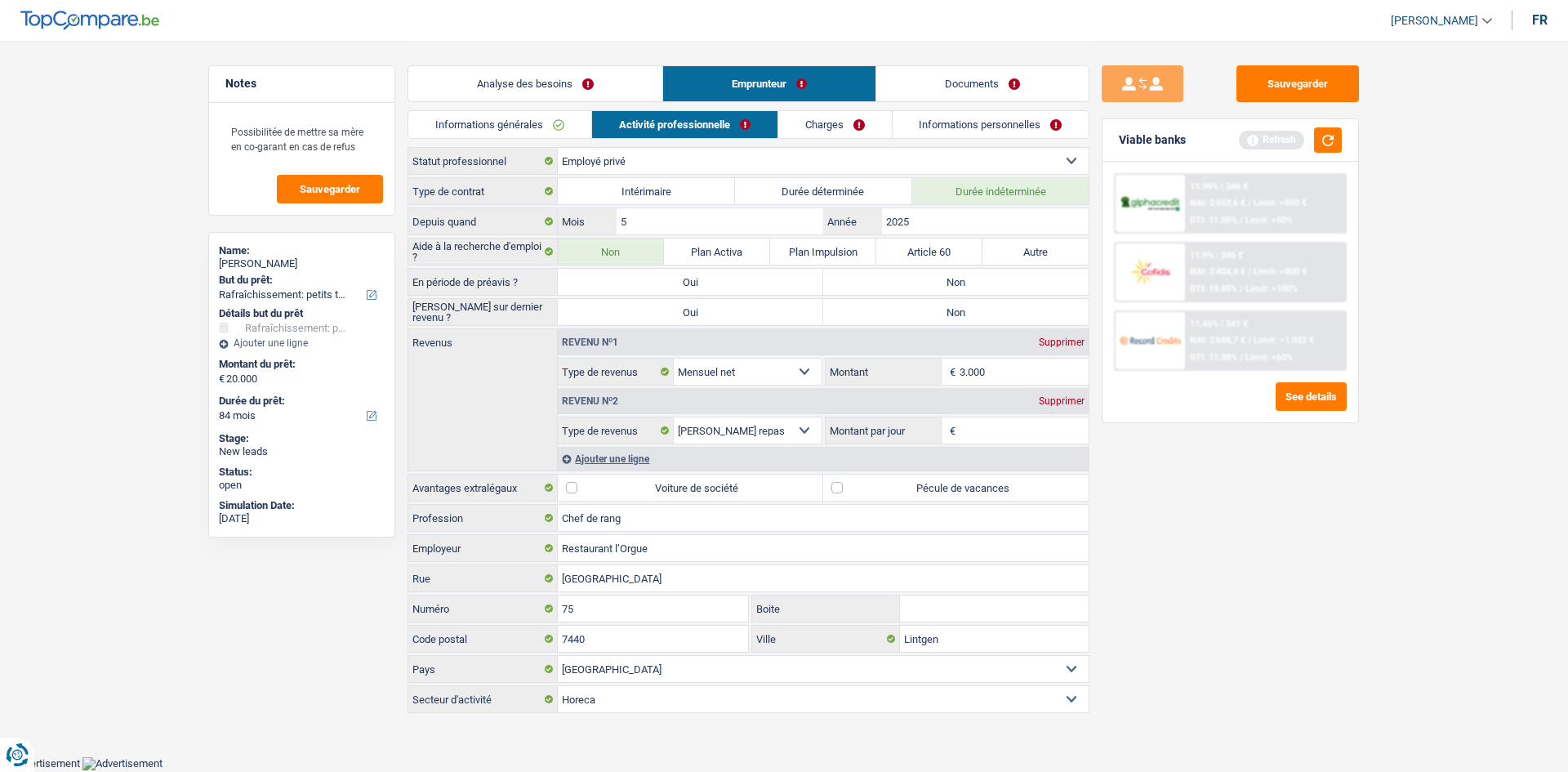
click at [851, 280] on label "Non" at bounding box center [955, 282] width 265 height 26
click at [851, 280] on input "Non" at bounding box center [955, 282] width 265 height 26
radio input "true"
click at [854, 313] on label "Non" at bounding box center [955, 312] width 265 height 26
click at [854, 313] on input "Non" at bounding box center [955, 312] width 265 height 26
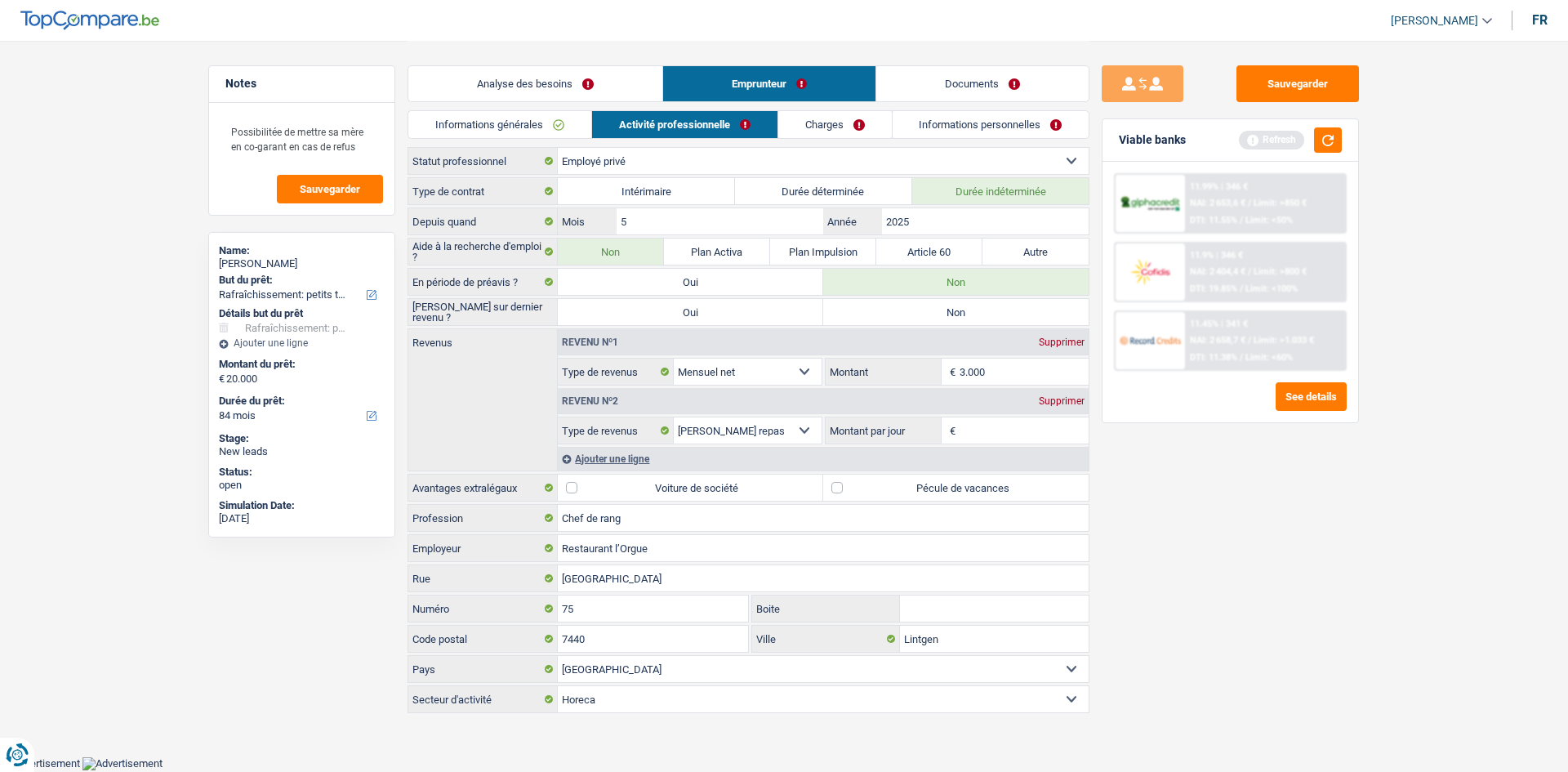
radio input "true"
click at [1053, 404] on div "Supprimer" at bounding box center [1062, 400] width 54 height 9
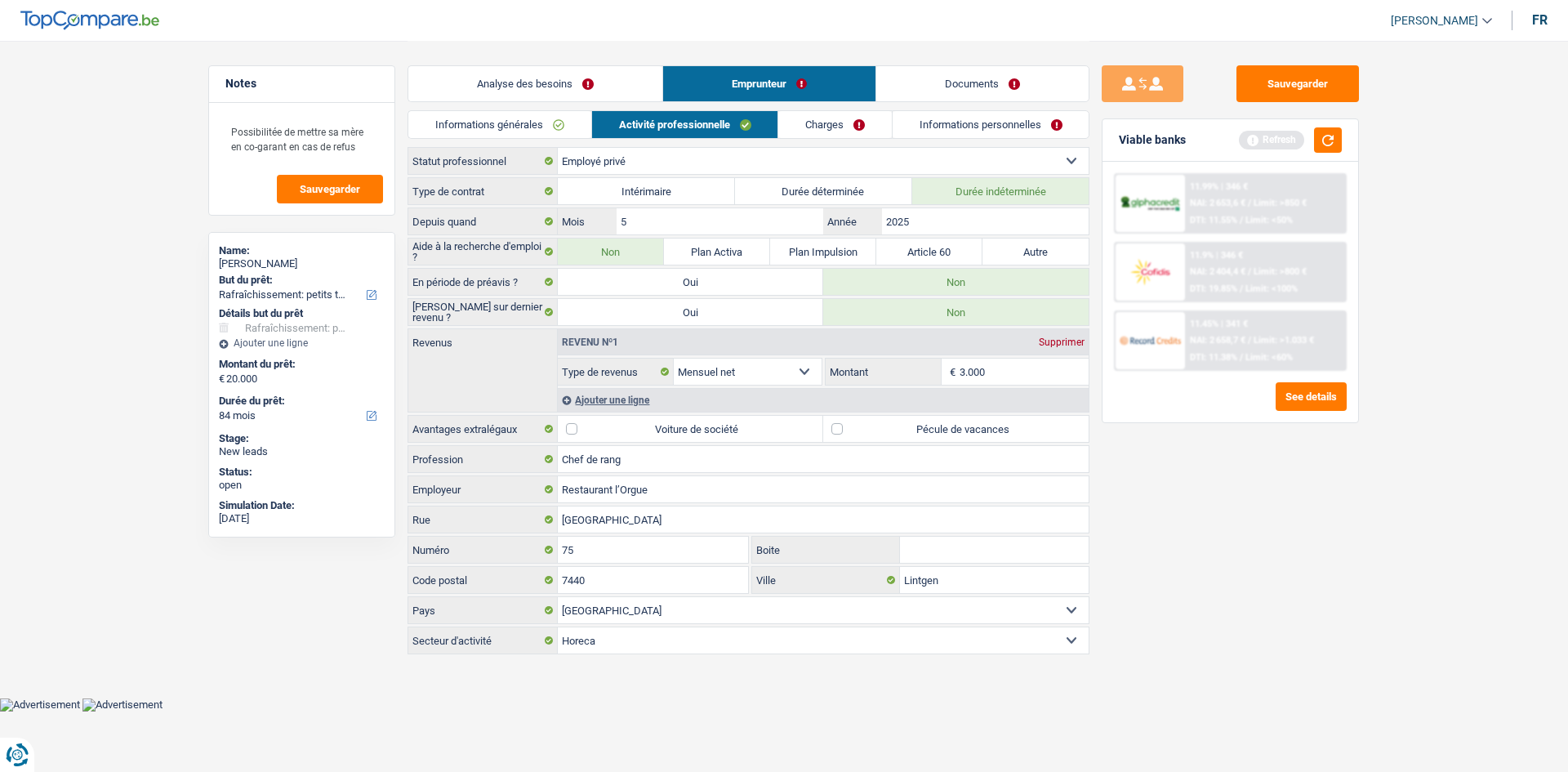
click at [1171, 532] on div "Sauvegarder Viable banks Refresh 11.99% | 346 € NAI: 2 653,6 € / Limit: >850 € …" at bounding box center [1230, 405] width 282 height 681
click at [984, 420] on label "Pécule de vacances" at bounding box center [955, 429] width 265 height 26
click at [984, 420] on input "Pécule de vacances" at bounding box center [955, 429] width 265 height 26
click at [984, 420] on label "Pécule de vacances" at bounding box center [955, 429] width 265 height 26
click at [984, 420] on input "Pécule de vacances" at bounding box center [955, 429] width 265 height 26
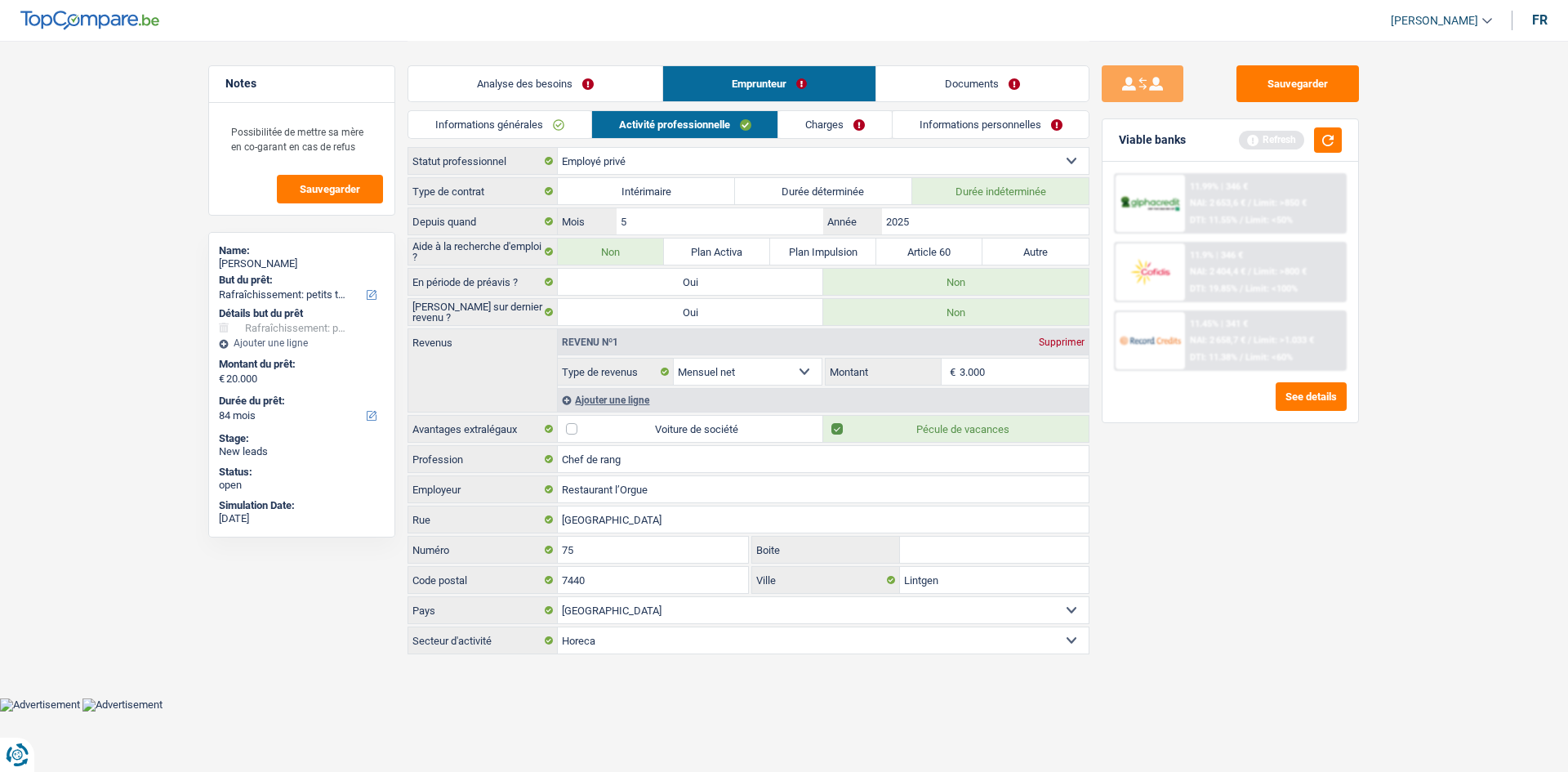
checkbox input "false"
click at [1169, 464] on div "Sauvegarder Viable banks Refresh 11.99% | 346 € NAI: 2 653,6 € / Limit: >850 € …" at bounding box center [1230, 405] width 282 height 681
click at [810, 128] on link "Charges" at bounding box center [835, 124] width 113 height 27
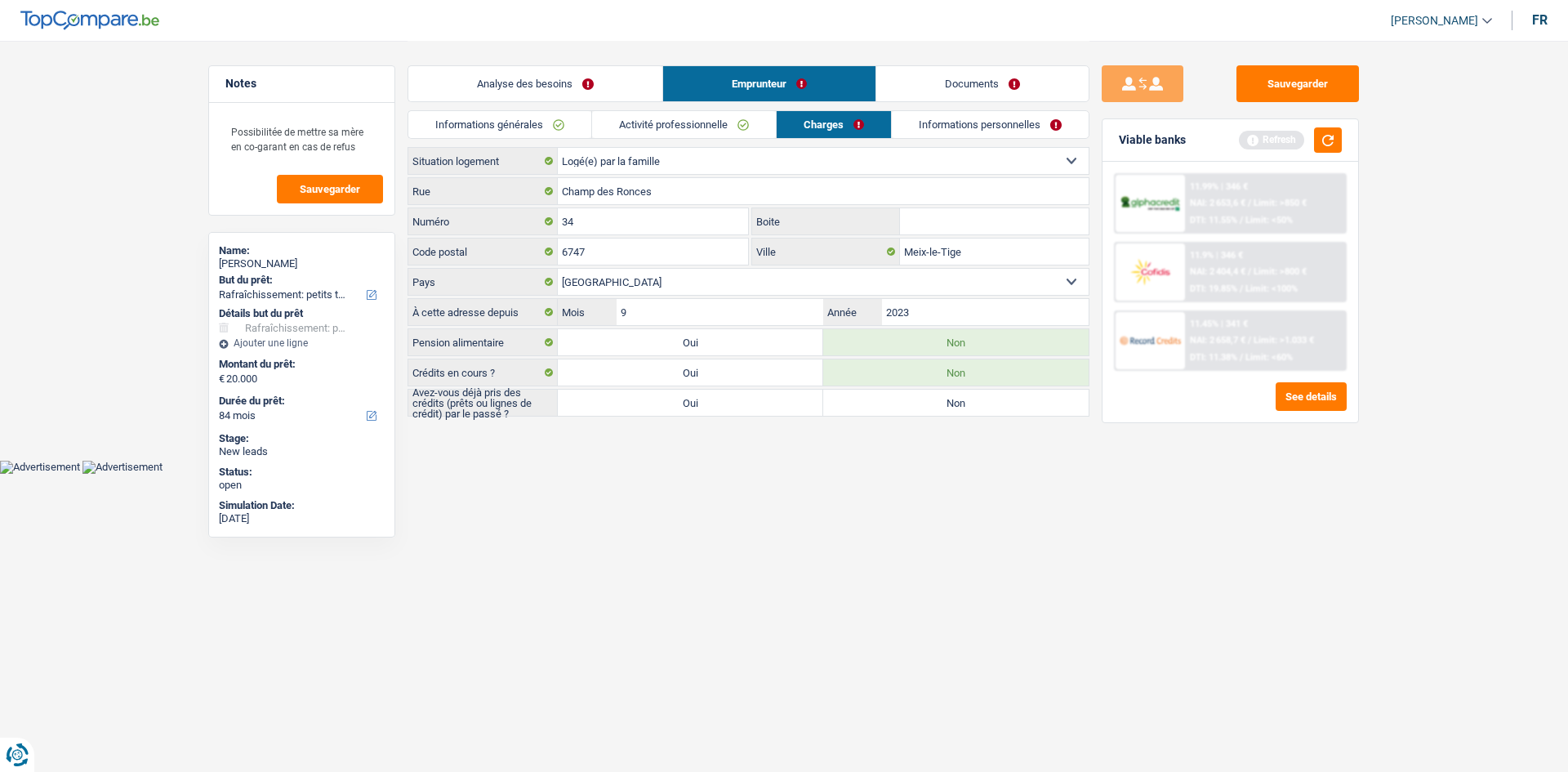
click at [886, 410] on label "Non" at bounding box center [955, 403] width 265 height 26
click at [886, 410] on input "Non" at bounding box center [955, 403] width 265 height 26
radio input "true"
click at [946, 118] on link "Informations personnelles" at bounding box center [990, 124] width 197 height 27
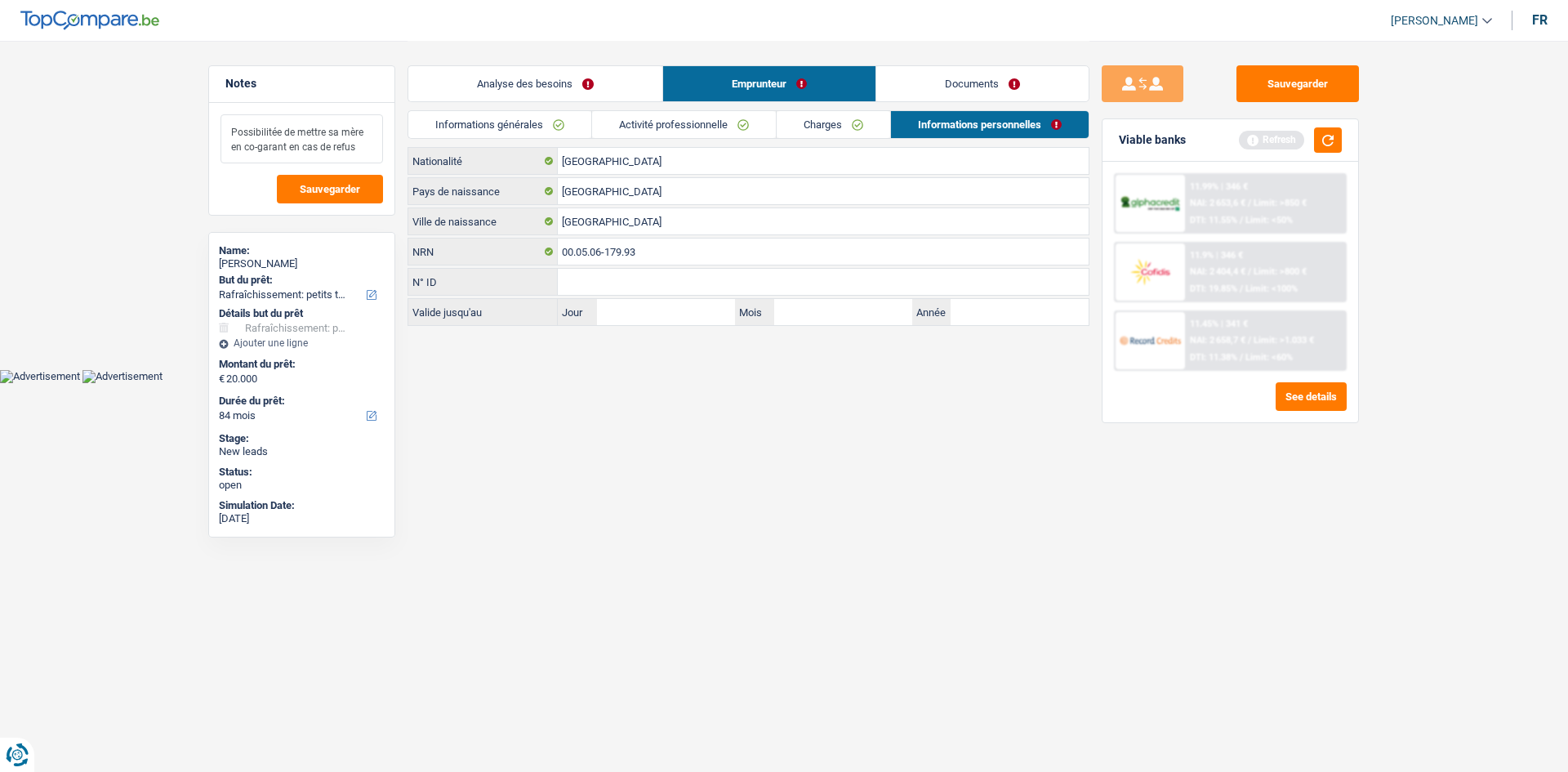
click at [375, 149] on textarea "Possibilitée de mettre sa mère en co-garant en cas de refus" at bounding box center [301, 138] width 162 height 49
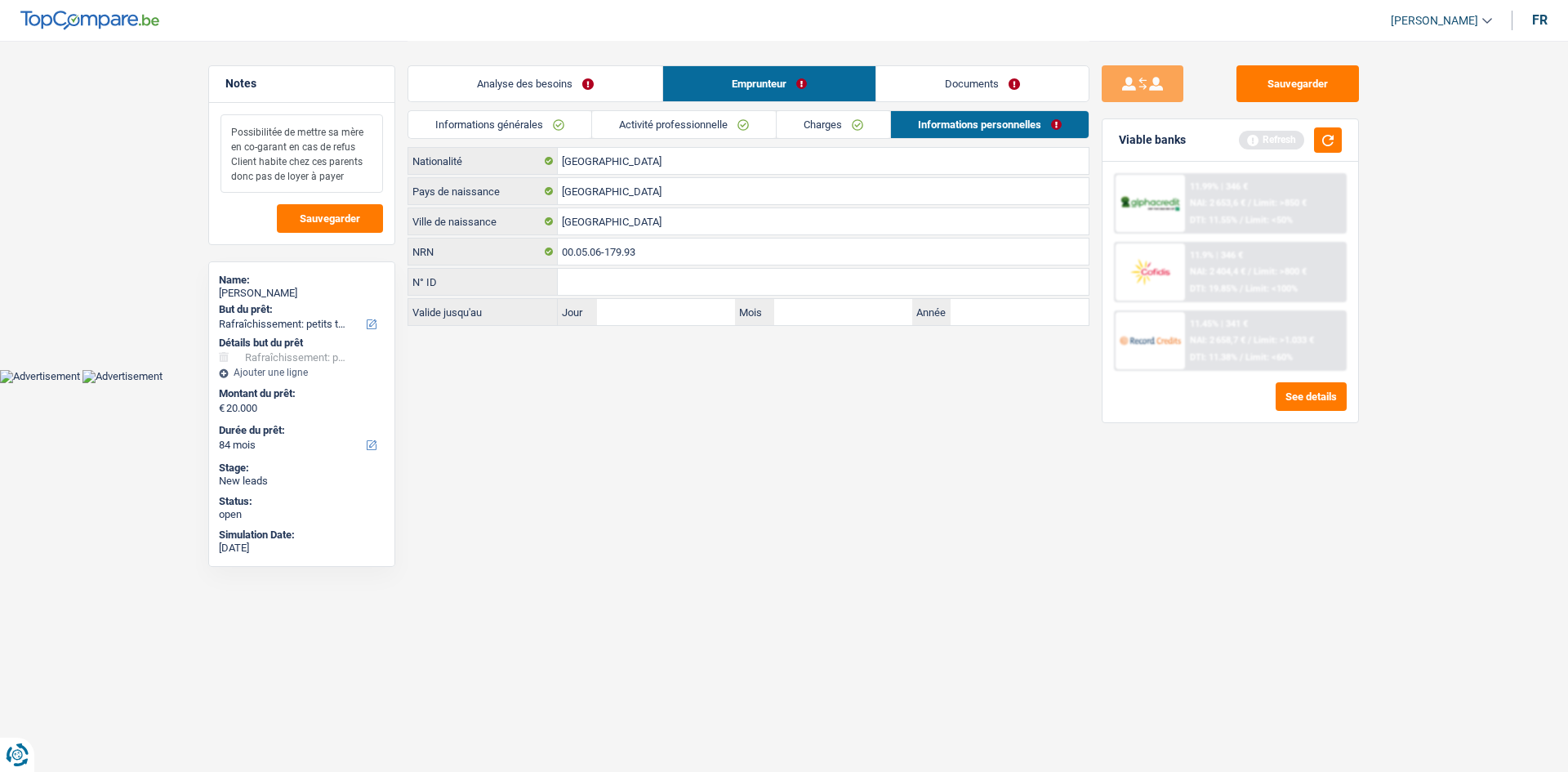
type textarea "Possibilitée de mettre sa mère en co-garant en cas de refus Client habite chez …"
click at [809, 132] on link "Charges" at bounding box center [833, 124] width 113 height 27
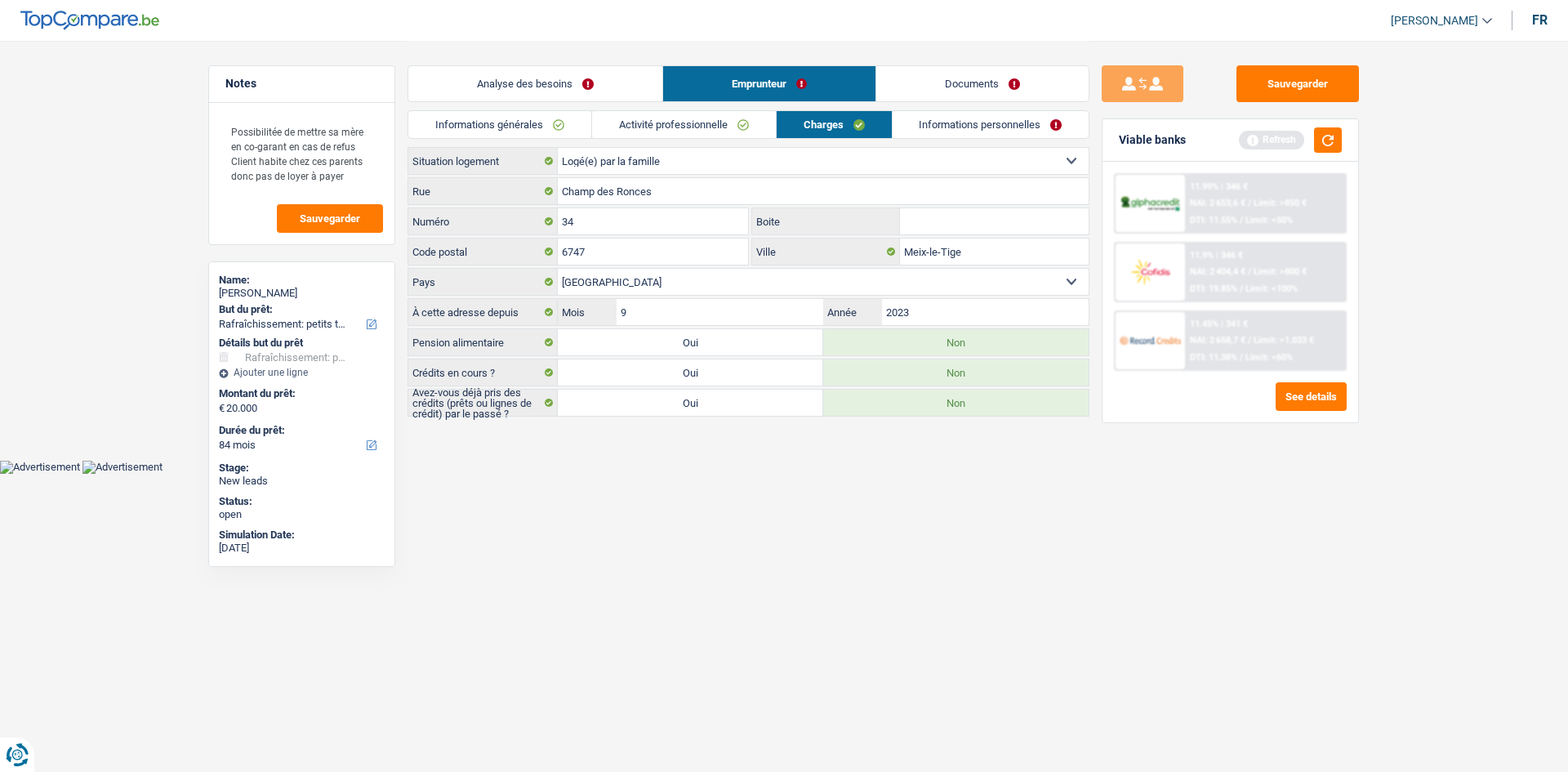
click at [908, 71] on link "Documents" at bounding box center [982, 83] width 212 height 35
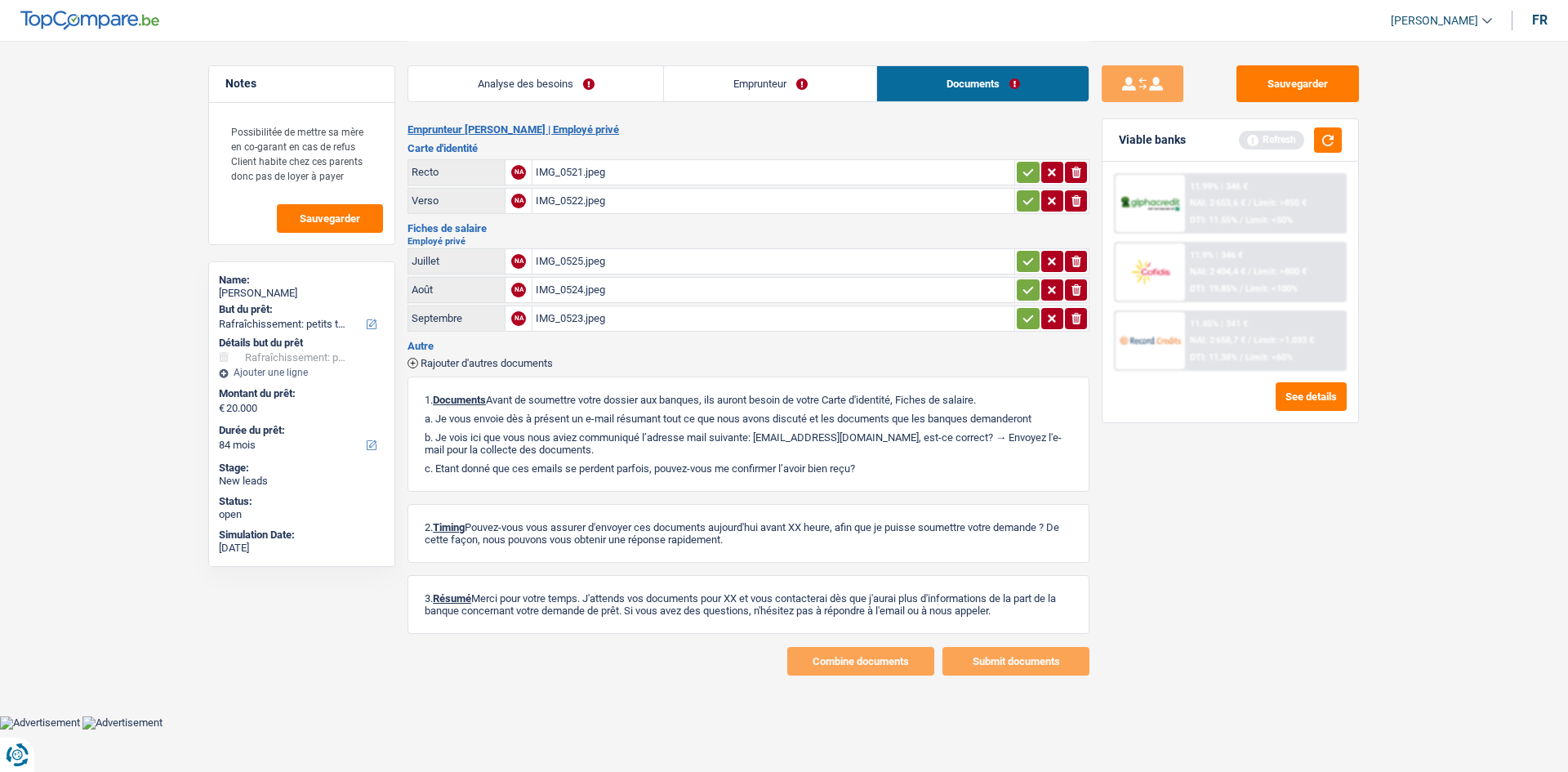
click at [668, 165] on div "IMG_0521.jpeg" at bounding box center [773, 172] width 475 height 25
click at [784, 82] on link "Emprunteur" at bounding box center [770, 83] width 212 height 35
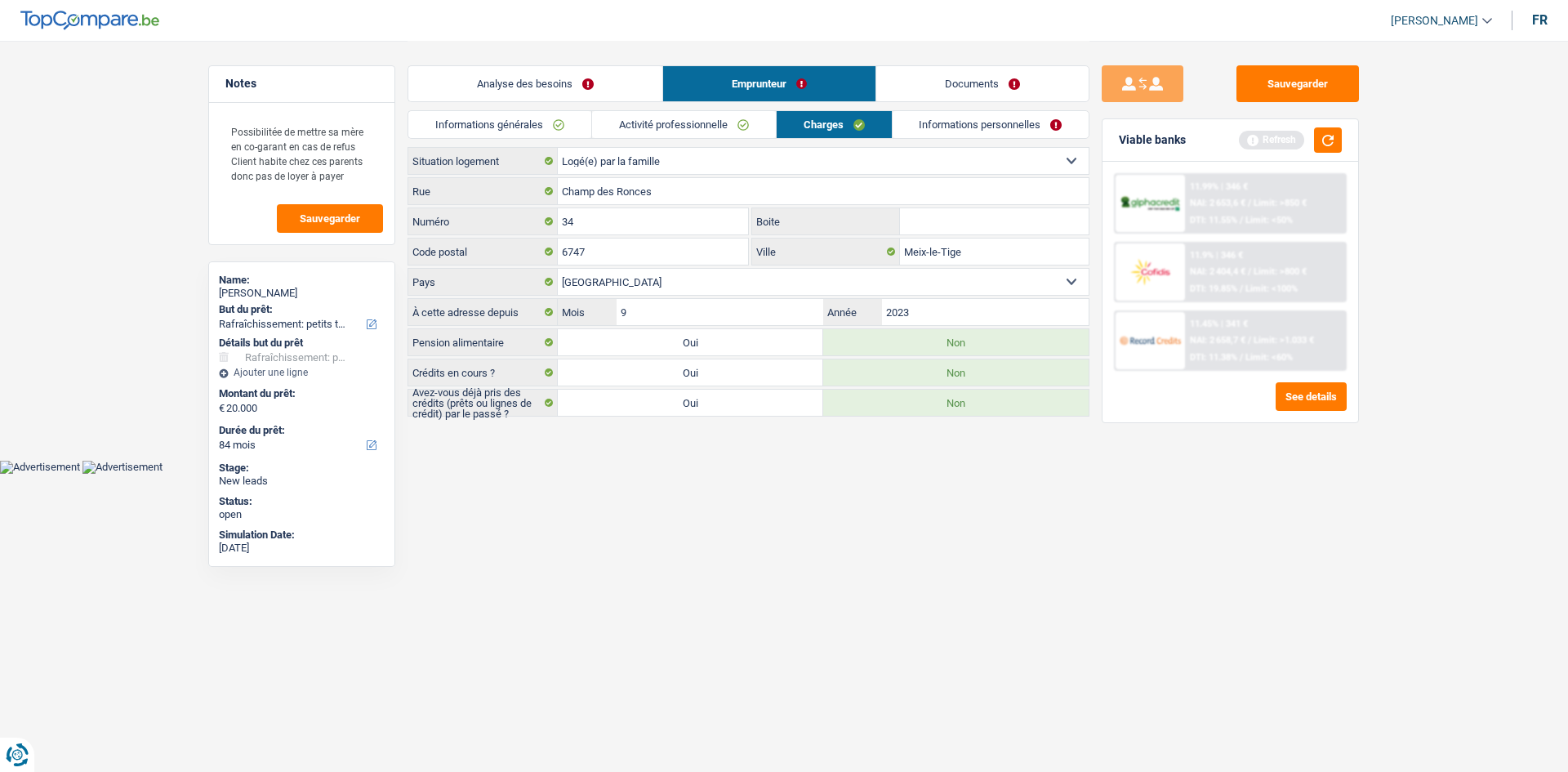
click at [611, 86] on link "Analyse des besoins" at bounding box center [536, 83] width 254 height 35
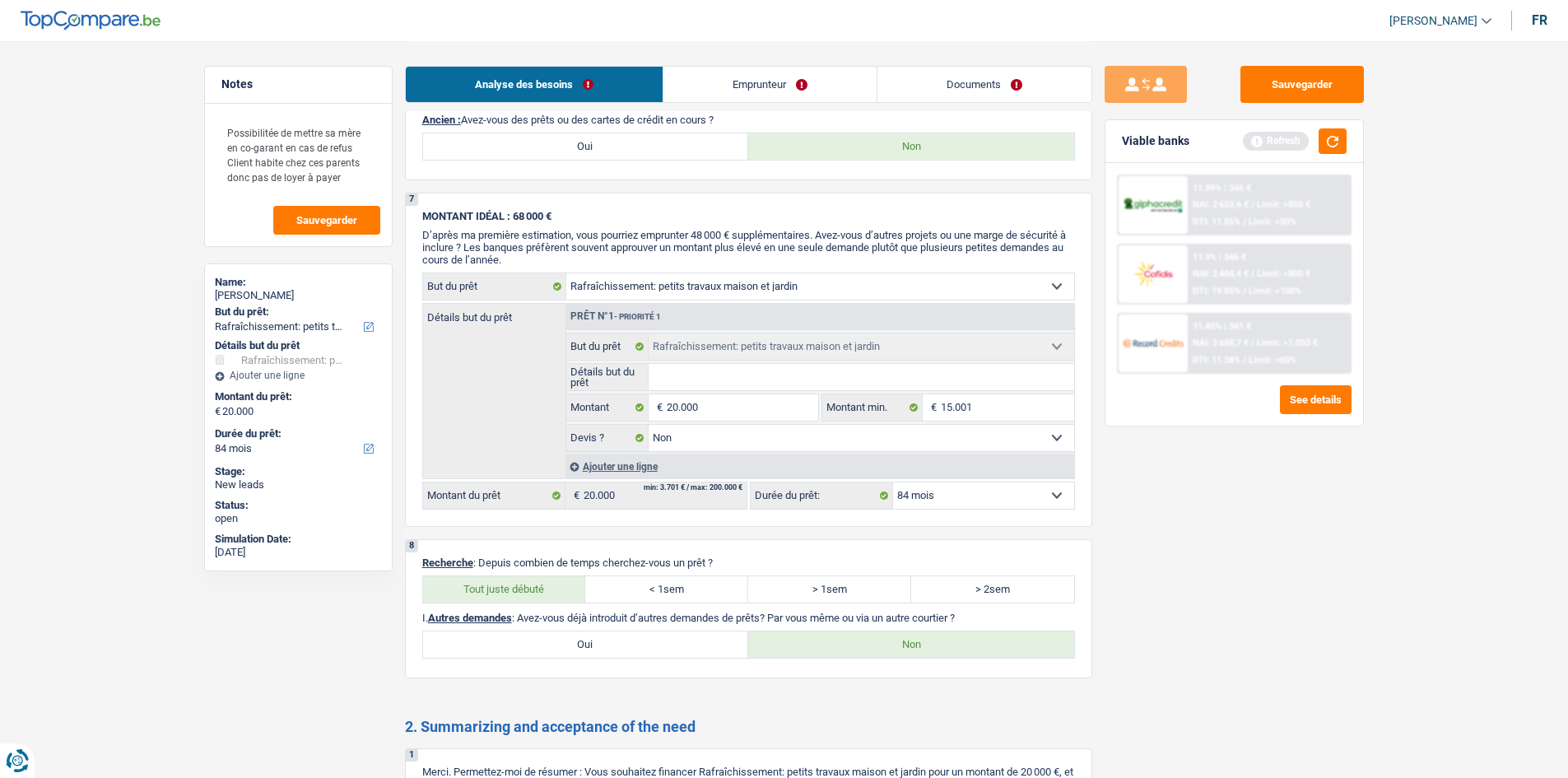
scroll to position [1235, 0]
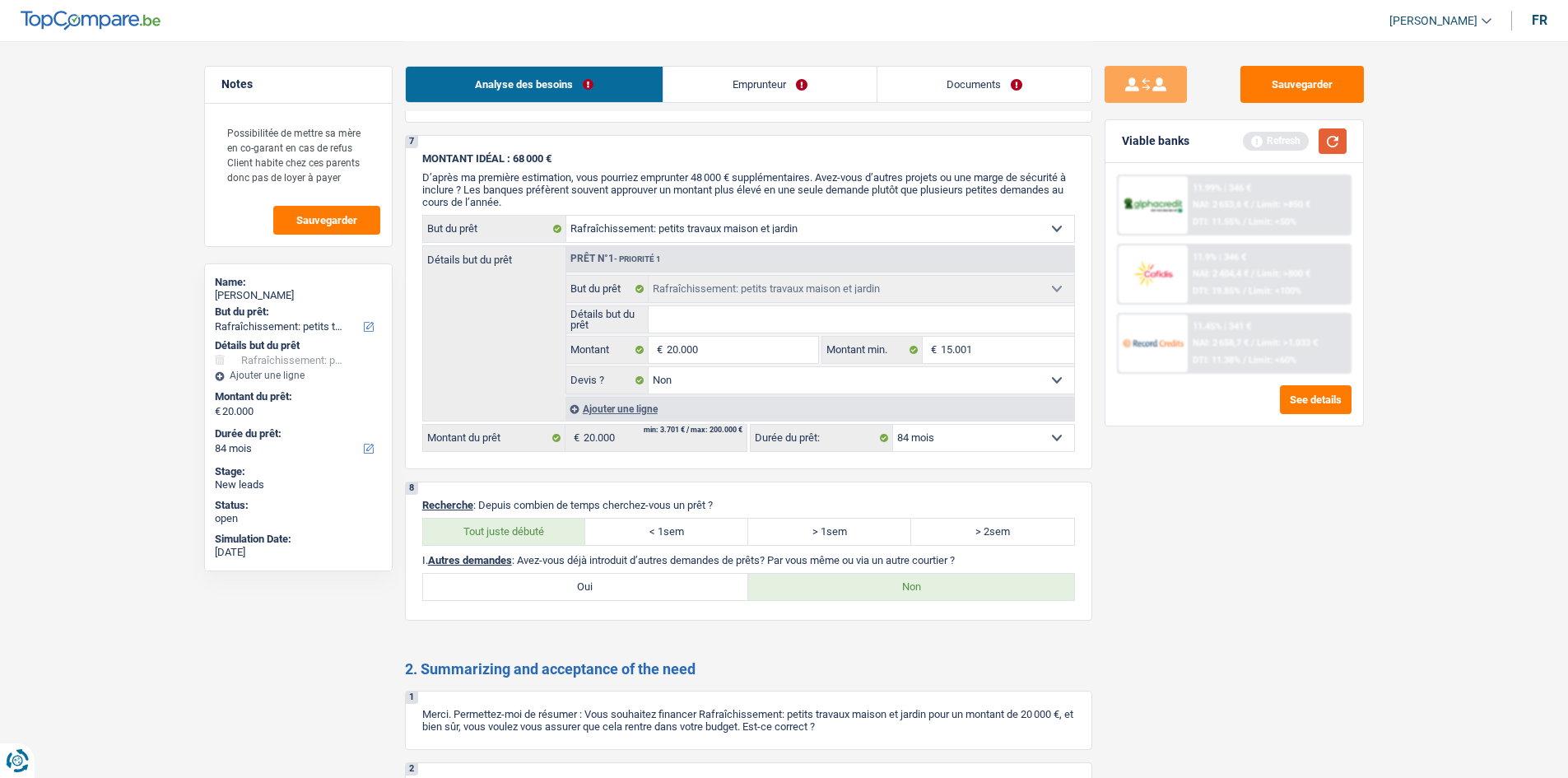
drag, startPoint x: 1329, startPoint y: 135, endPoint x: 1152, endPoint y: 293, distance: 237.3
click at [1330, 135] on button "button" at bounding box center [1332, 140] width 28 height 25
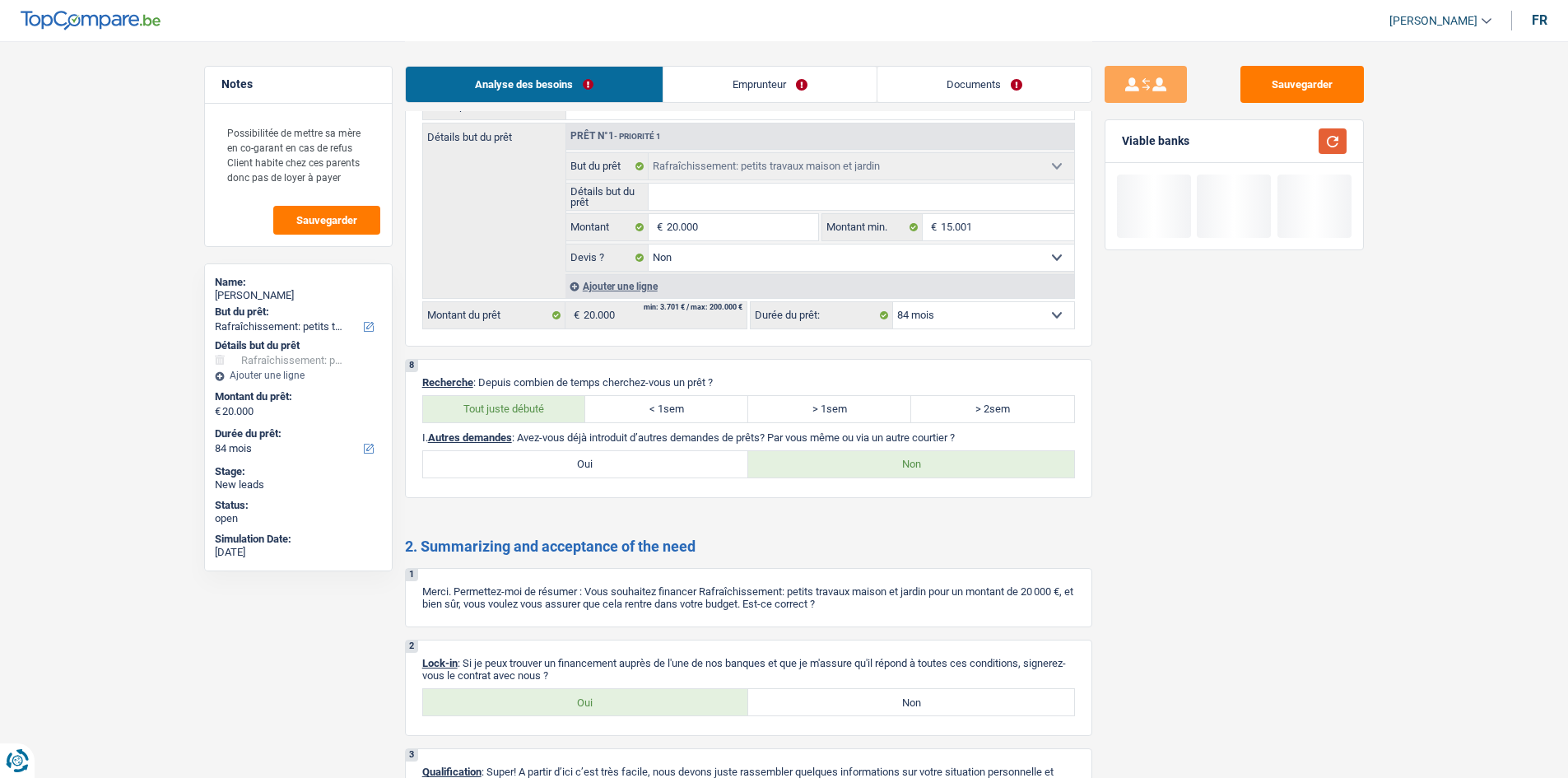
scroll to position [1472, 0]
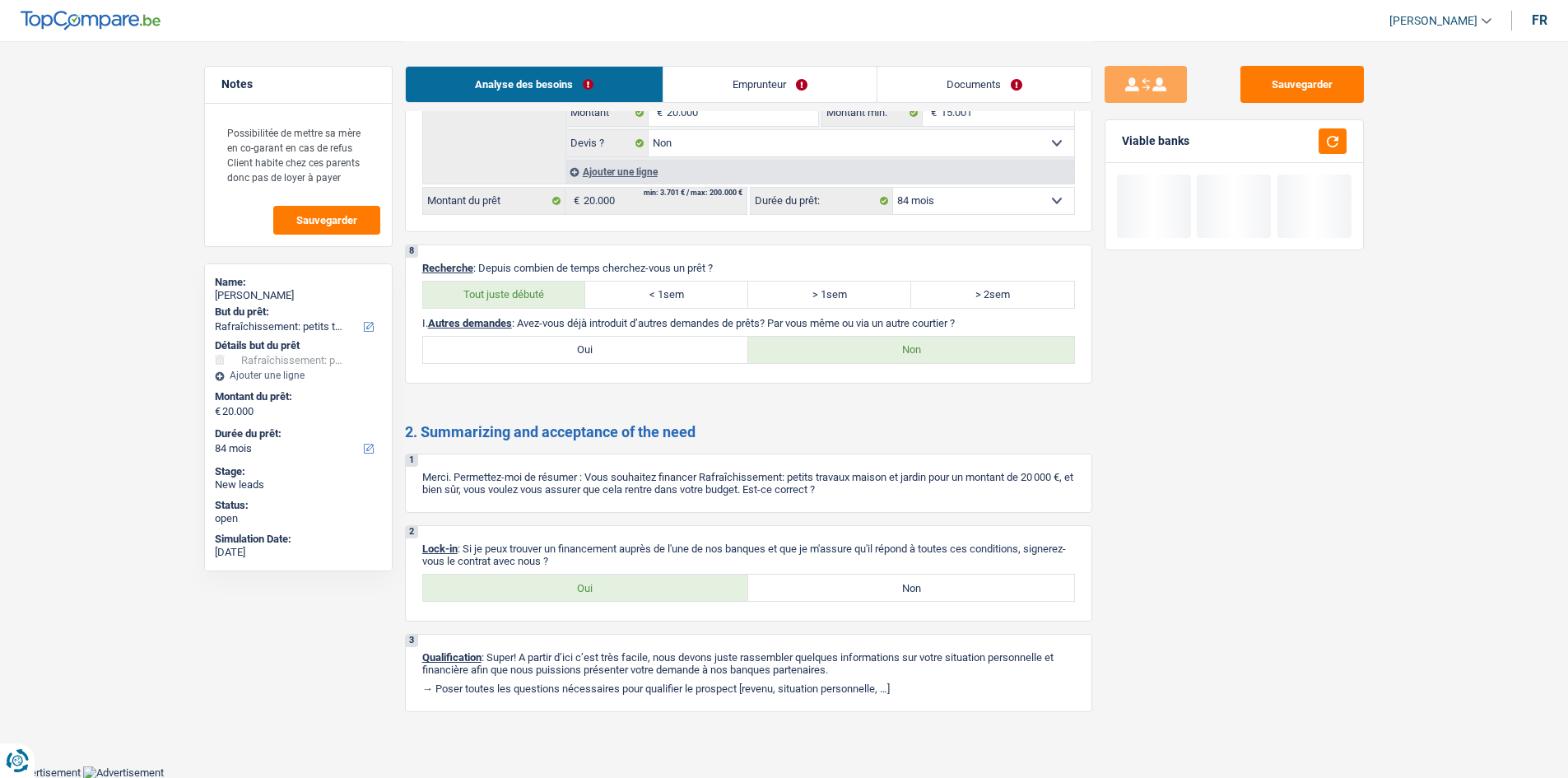
click at [558, 580] on label "Oui" at bounding box center [586, 588] width 326 height 26
click at [558, 580] on input "Oui" at bounding box center [586, 588] width 326 height 26
radio input "true"
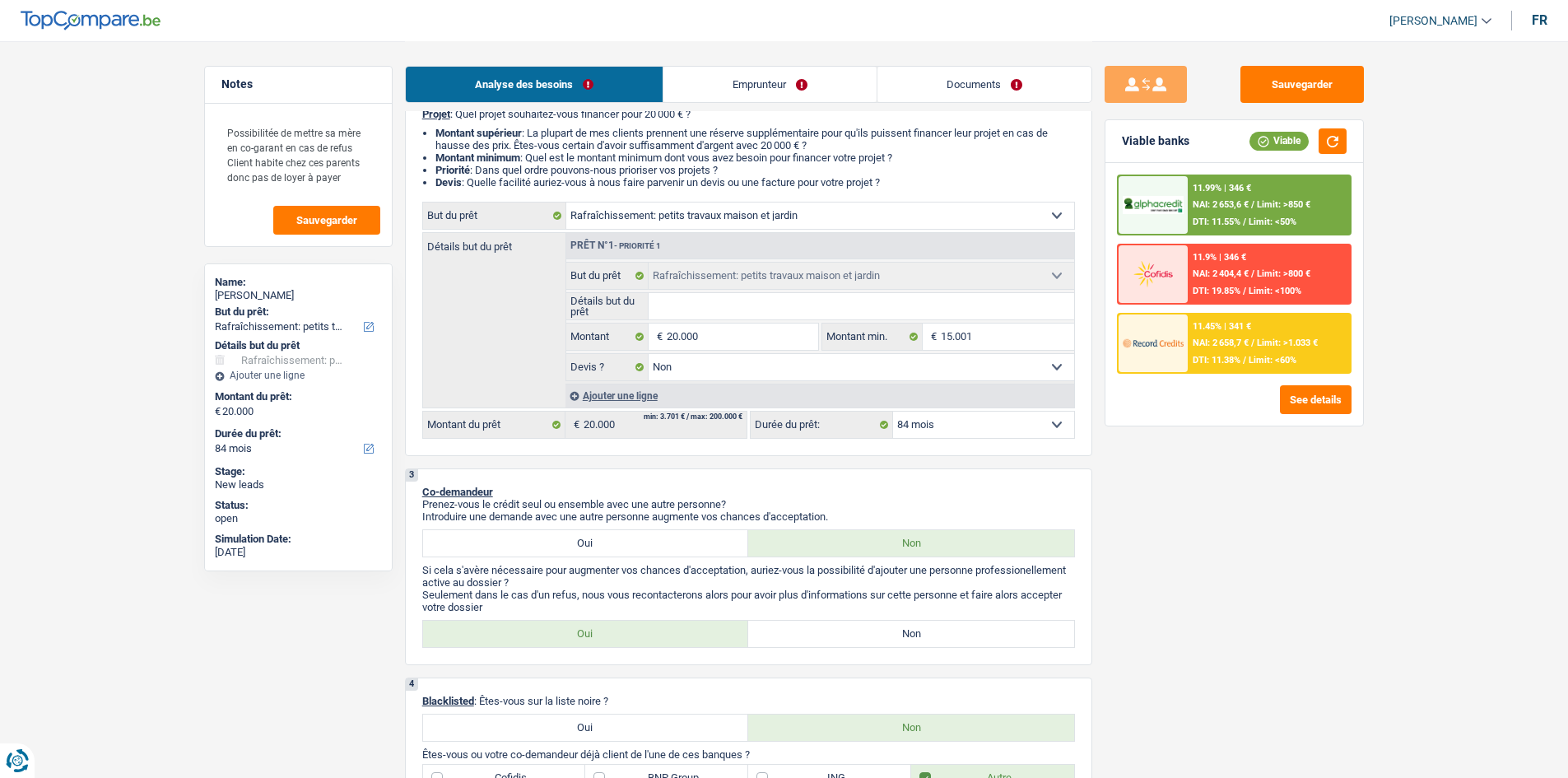
scroll to position [0, 0]
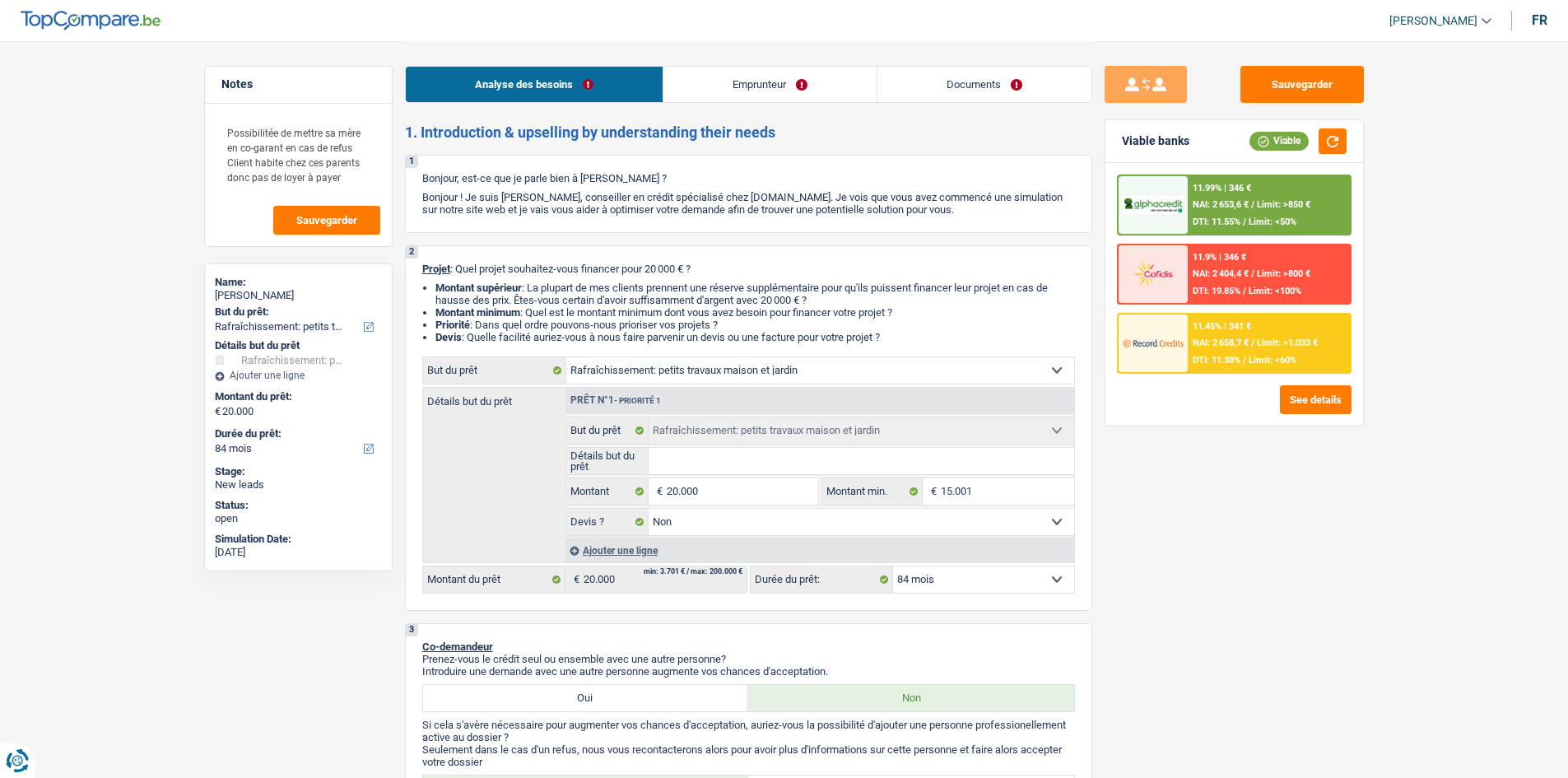
click at [1262, 491] on div "Sauvegarder Viable banks Viable 11.99% | 346 € NAI: 2 653,6 € / Limit: >850 € D…" at bounding box center [1234, 408] width 284 height 686
drag, startPoint x: 733, startPoint y: 370, endPoint x: 735, endPoint y: 382, distance: 12.2
click at [733, 370] on select "Confort maison: meubles, textile, peinture, électroménager, outillage non-profe…" at bounding box center [820, 370] width 508 height 26
select select "household"
click at [566, 357] on select "Confort maison: meubles, textile, peinture, électroménager, outillage non-profe…" at bounding box center [820, 370] width 508 height 26
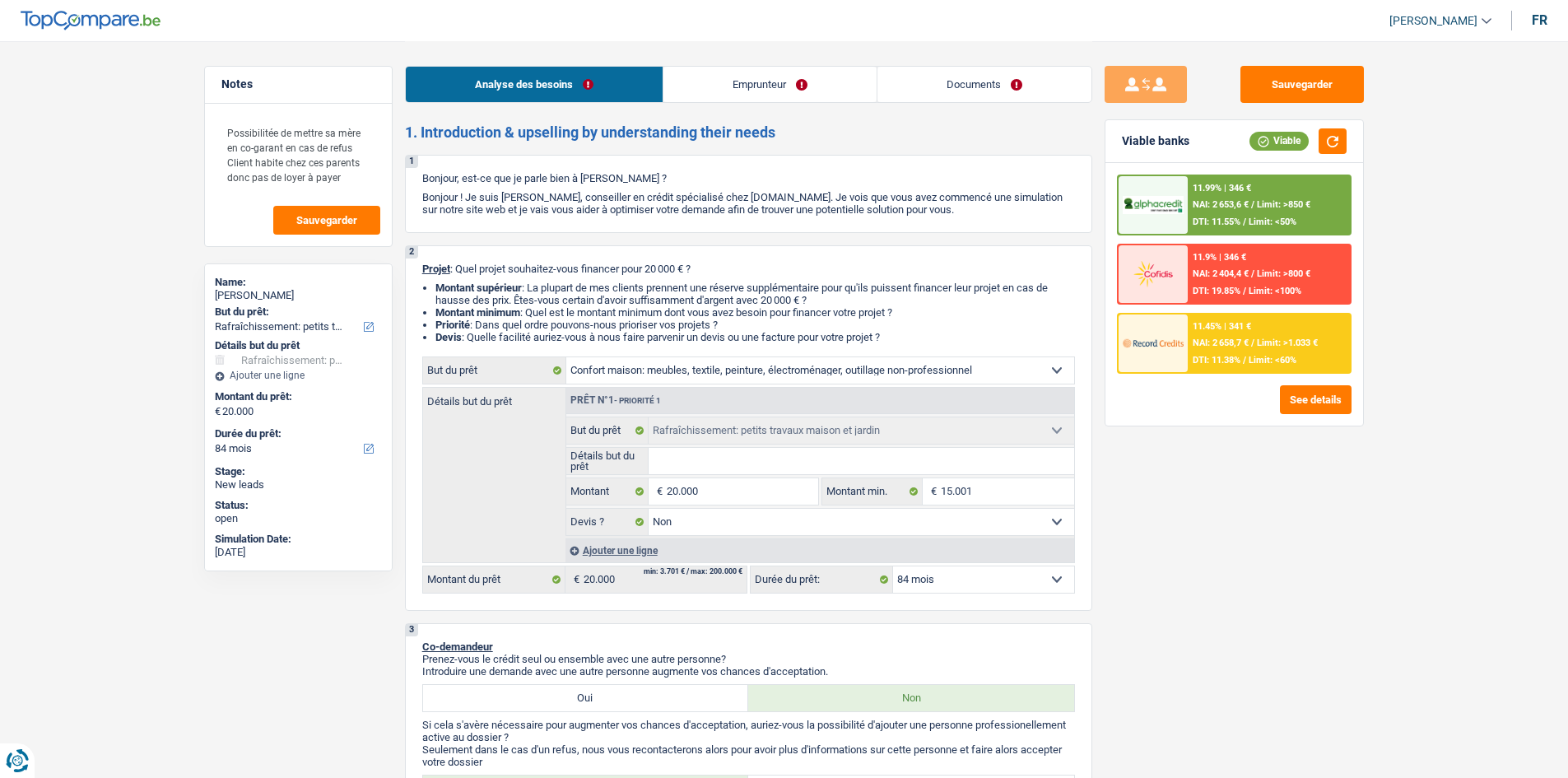
select select "household"
select select
select select "household"
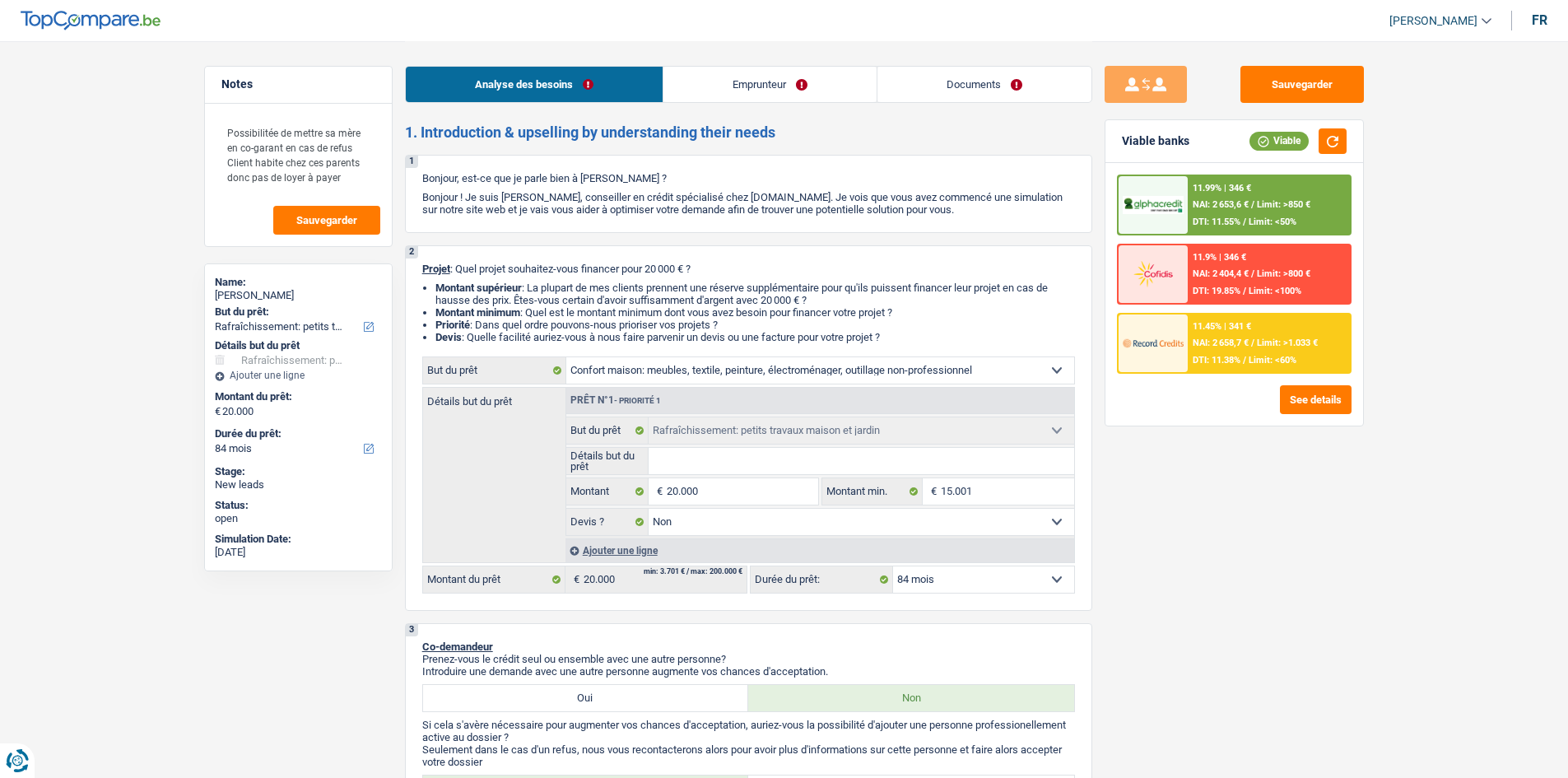
select select "household"
select select
select select "houseOrGarden"
select select "false"
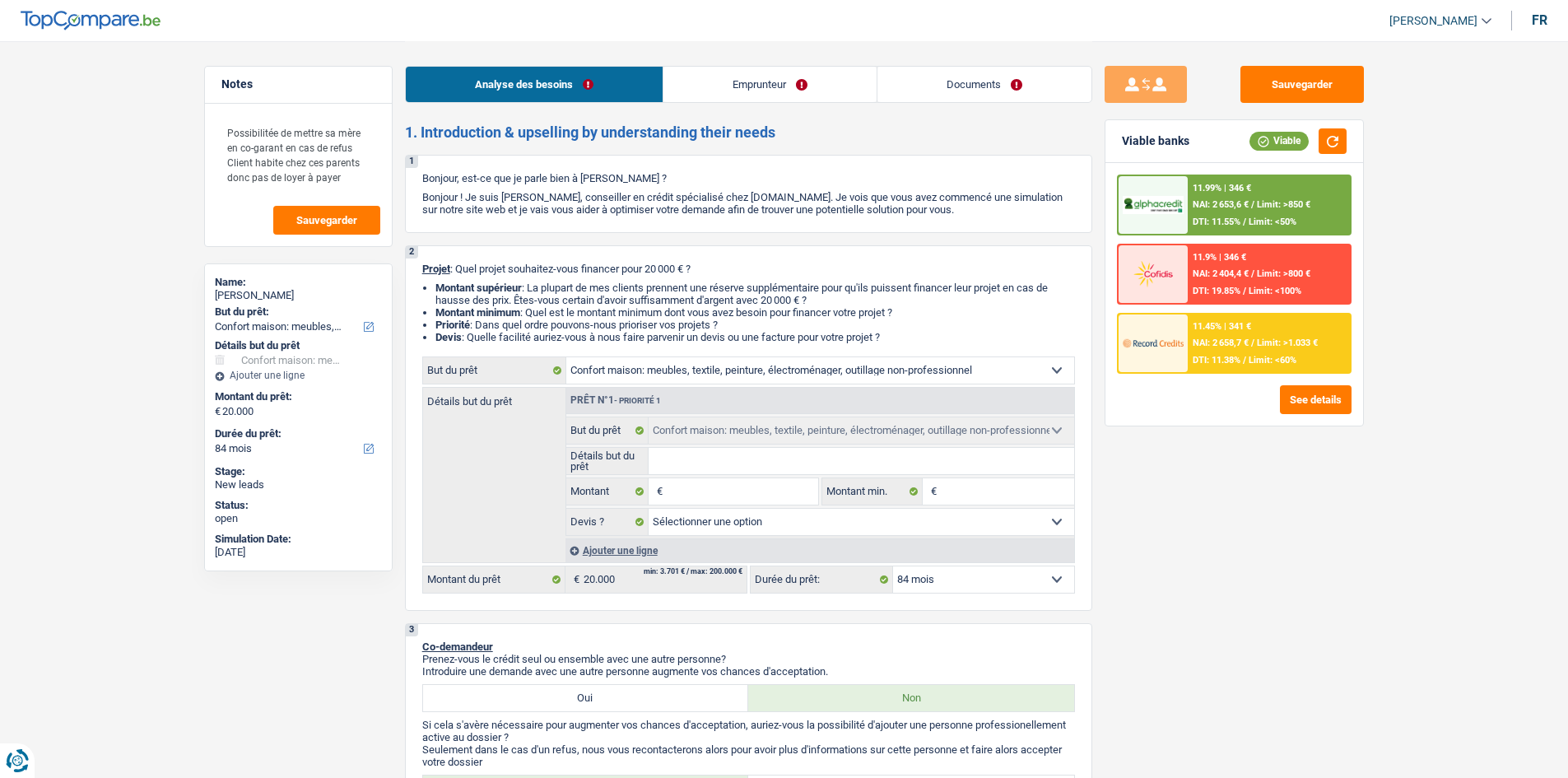
select select "houseOrGarden"
select select "false"
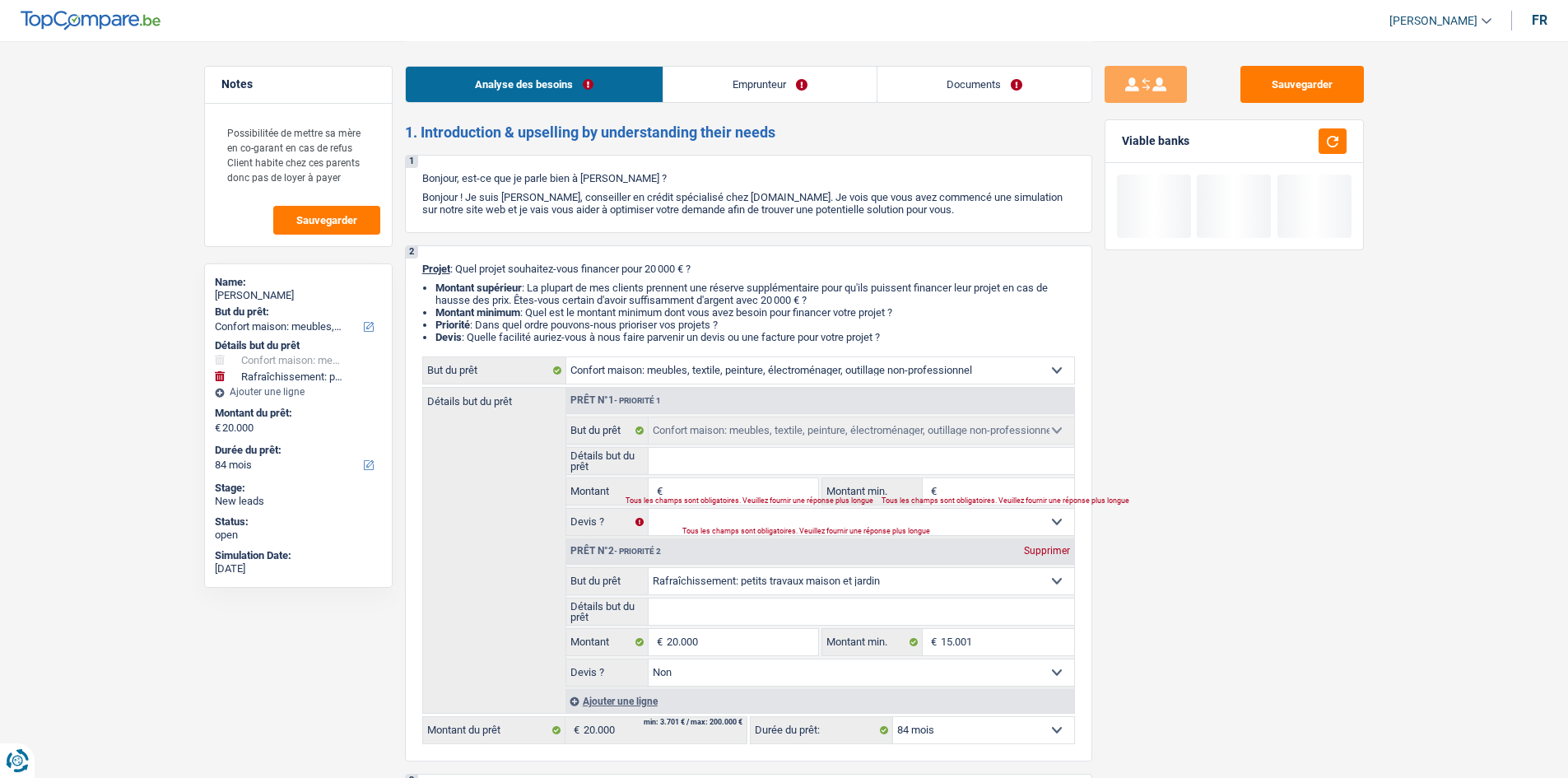
click at [769, 584] on select "Confort maison: meubles, textile, peinture, électroménager, outillage non-profe…" at bounding box center [861, 582] width 426 height 26
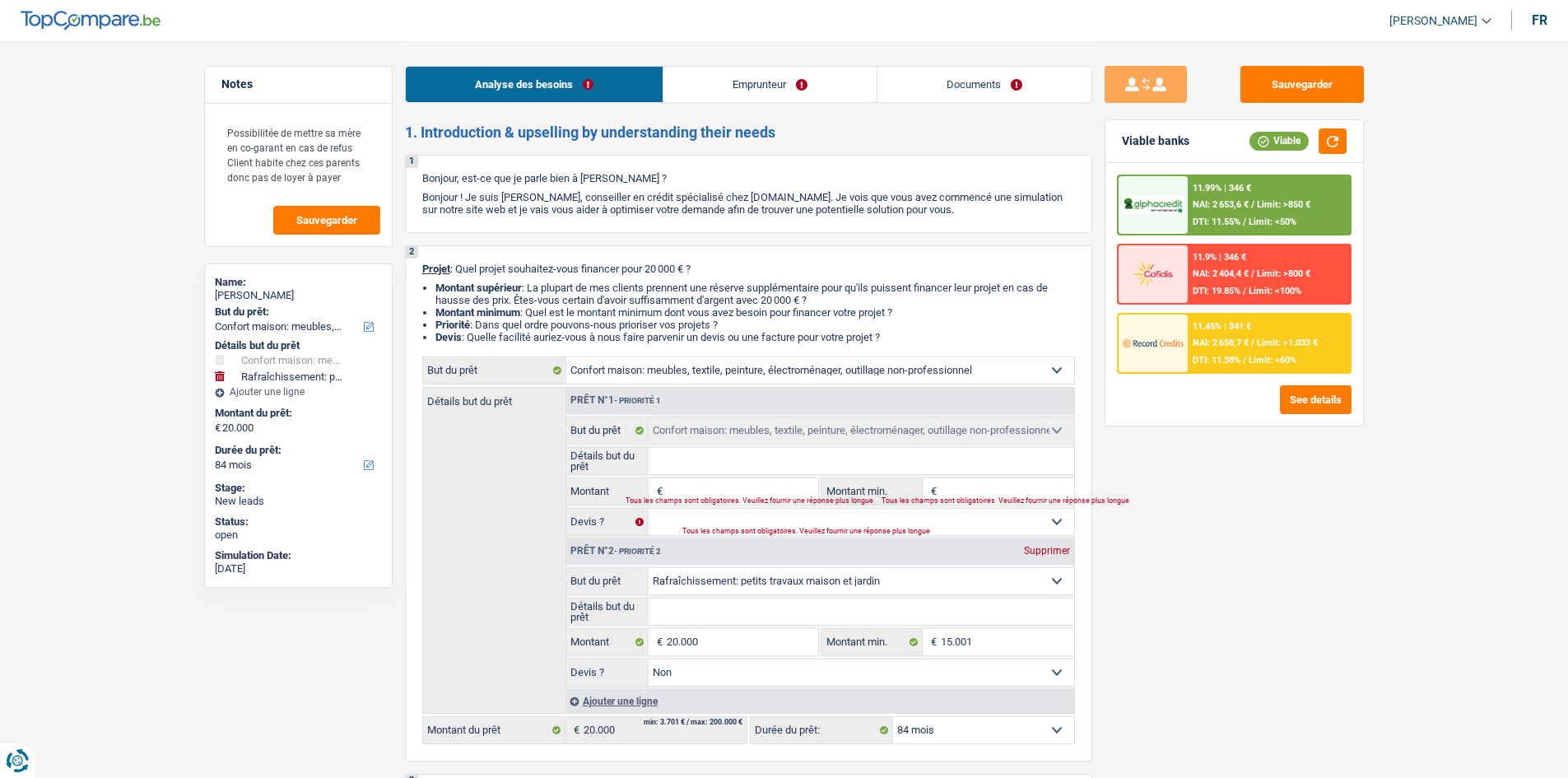
select select "household"
click at [649, 569] on select "Confort maison: meubles, textile, peinture, électroménager, outillage non-profe…" at bounding box center [861, 582] width 426 height 26
select select "household"
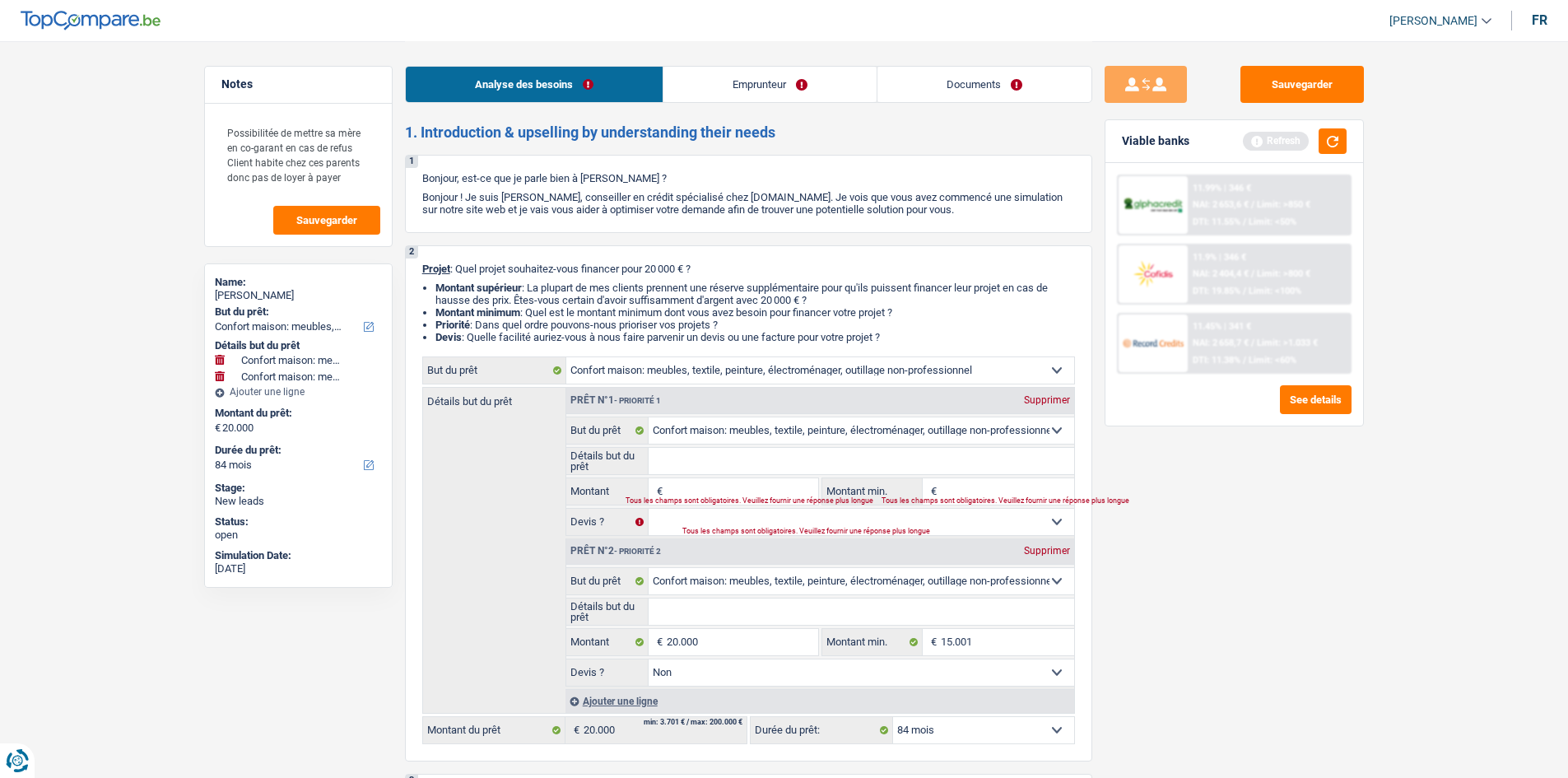
click at [1041, 399] on div "Supprimer" at bounding box center [1046, 400] width 54 height 10
type input "20.000"
type input "15.001"
select select "false"
type input "20.000"
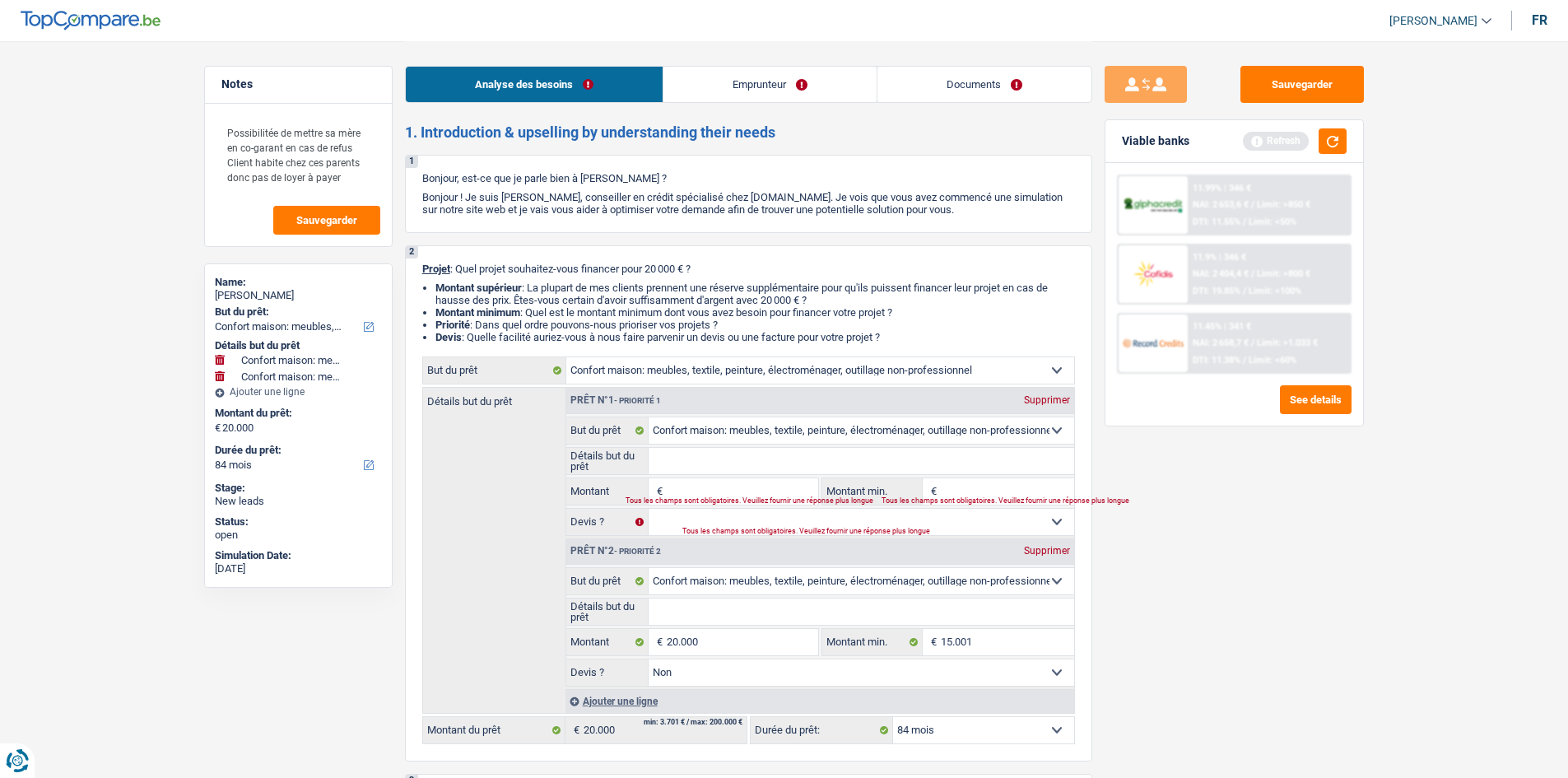
type input "15.001"
select select "false"
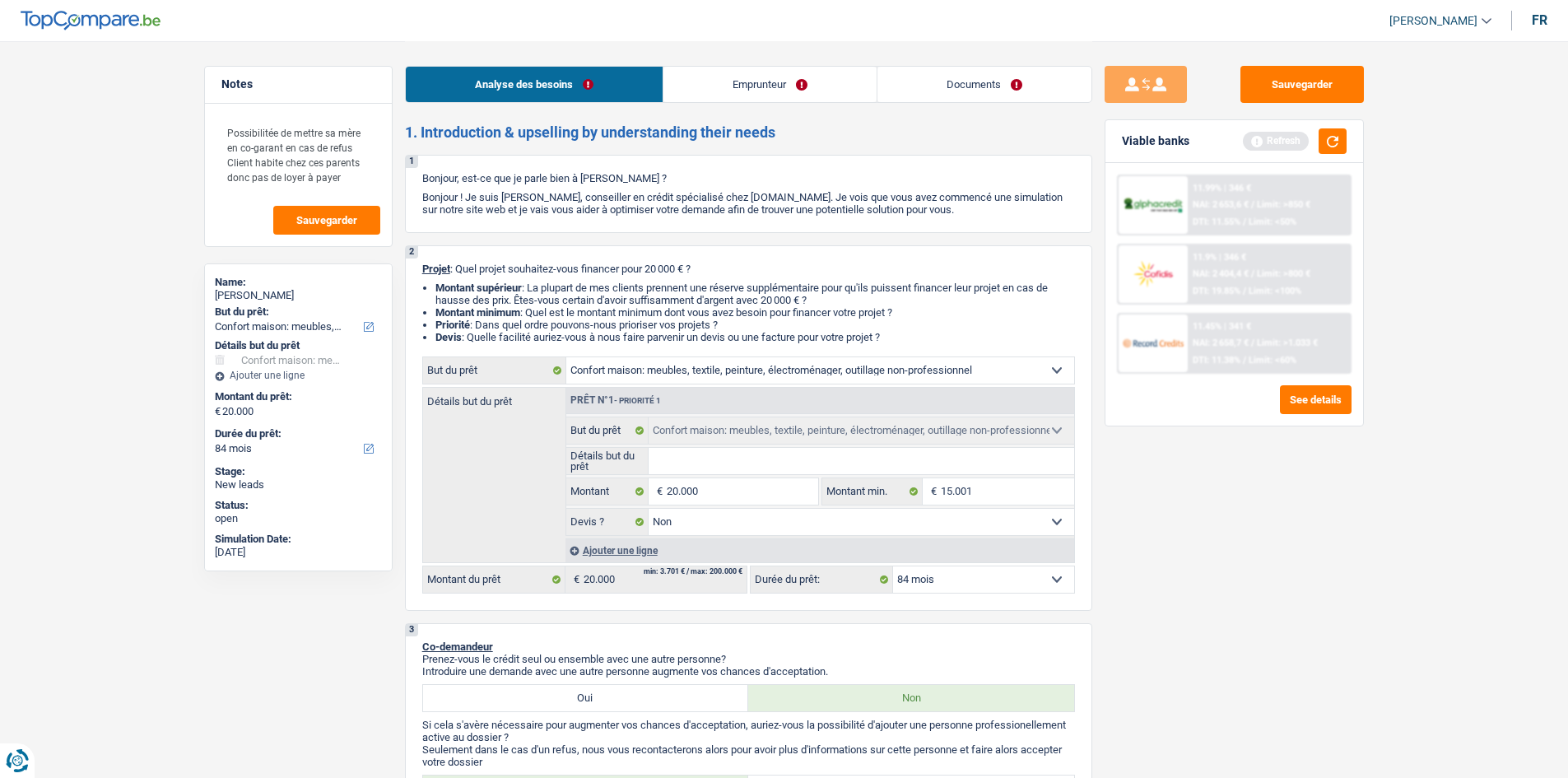
click at [738, 456] on input "Détails but du prêt" at bounding box center [861, 461] width 426 height 26
paste input "Ameublement + Sommier + Lit + Lave vaisselle + Lave linge + TV + Frigo"
type input "Ameublement + Sommier + Lit + Lave vaisselle + Lave linge + TV + Frigo"
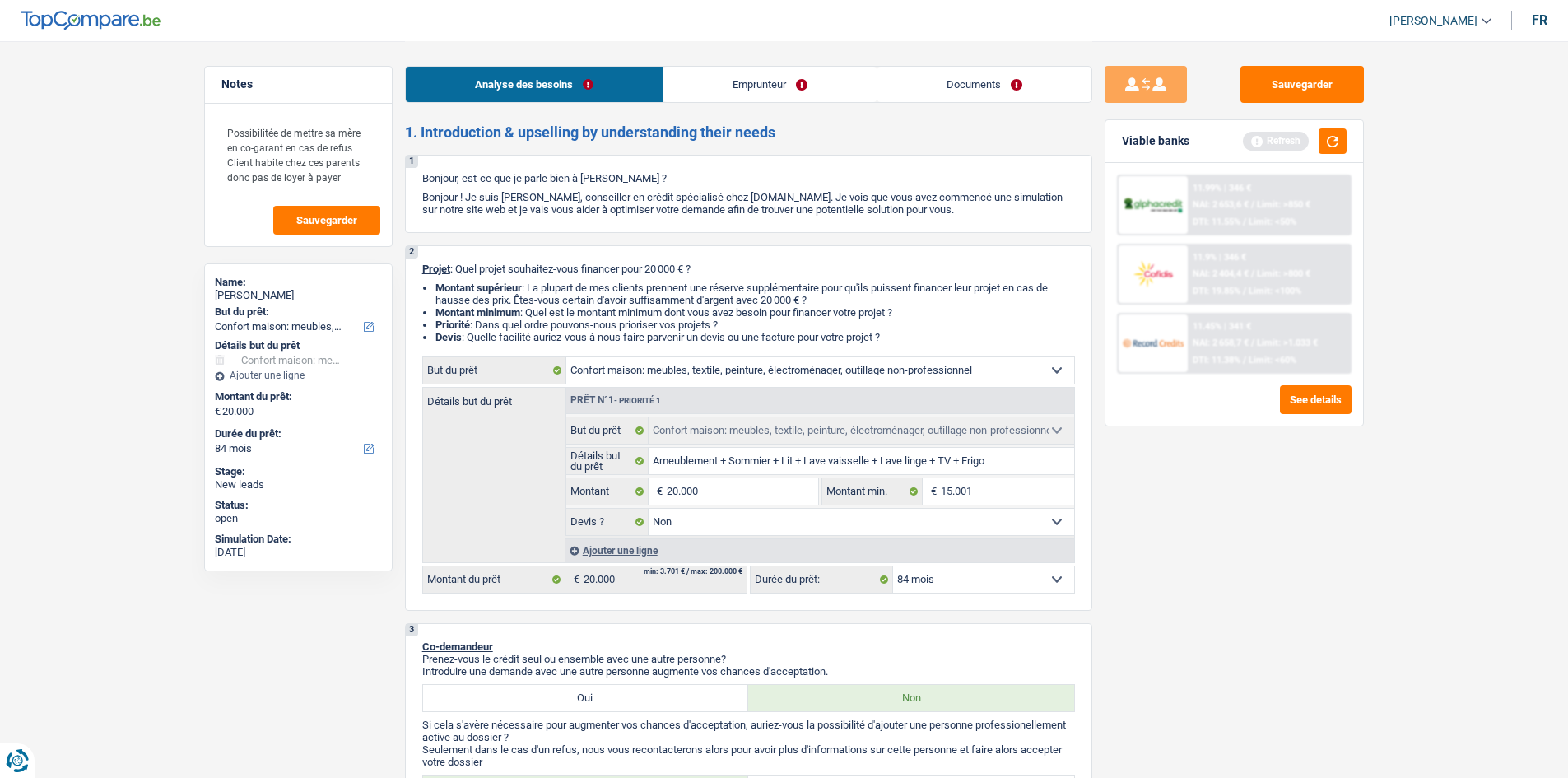
click at [1211, 543] on div "Sauvegarder Viable banks Refresh 11.99% | 346 € NAI: 2 653,6 € / Limit: >850 € …" at bounding box center [1234, 408] width 284 height 686
click at [1340, 136] on button "button" at bounding box center [1332, 140] width 28 height 25
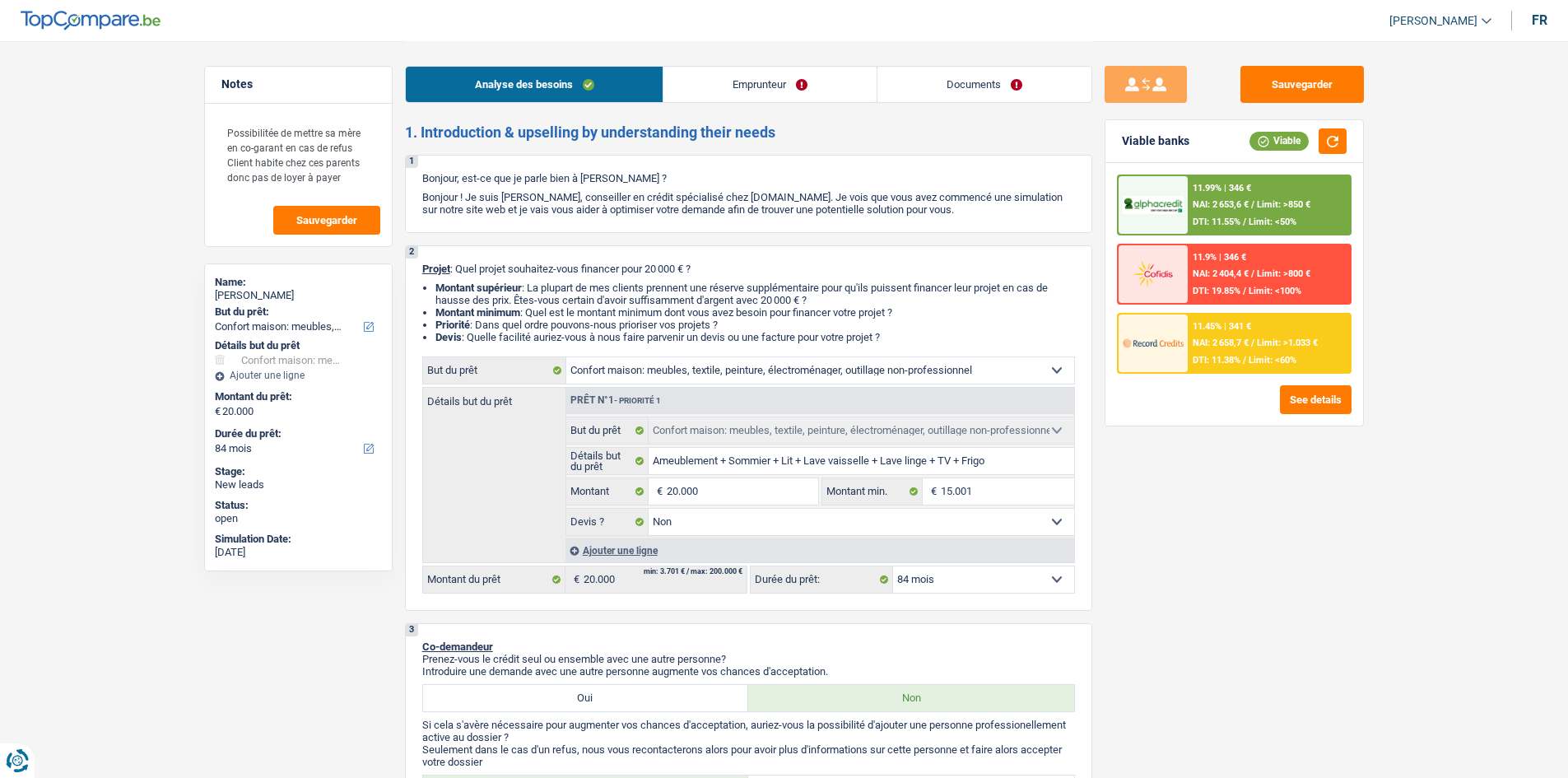
click at [1245, 466] on div "Sauvegarder Viable banks Viable 11.99% | 346 € NAI: 2 653,6 € / Limit: >850 € D…" at bounding box center [1234, 408] width 284 height 686
click at [1334, 75] on button "Sauvegarder" at bounding box center [1302, 84] width 124 height 37
click at [1192, 595] on div "Sauvegarder Viable banks Viable 11.99% | 346 € NAI: 2 653,6 € / Limit: >850 € D…" at bounding box center [1234, 408] width 284 height 686
click at [984, 87] on link "Documents" at bounding box center [983, 84] width 214 height 35
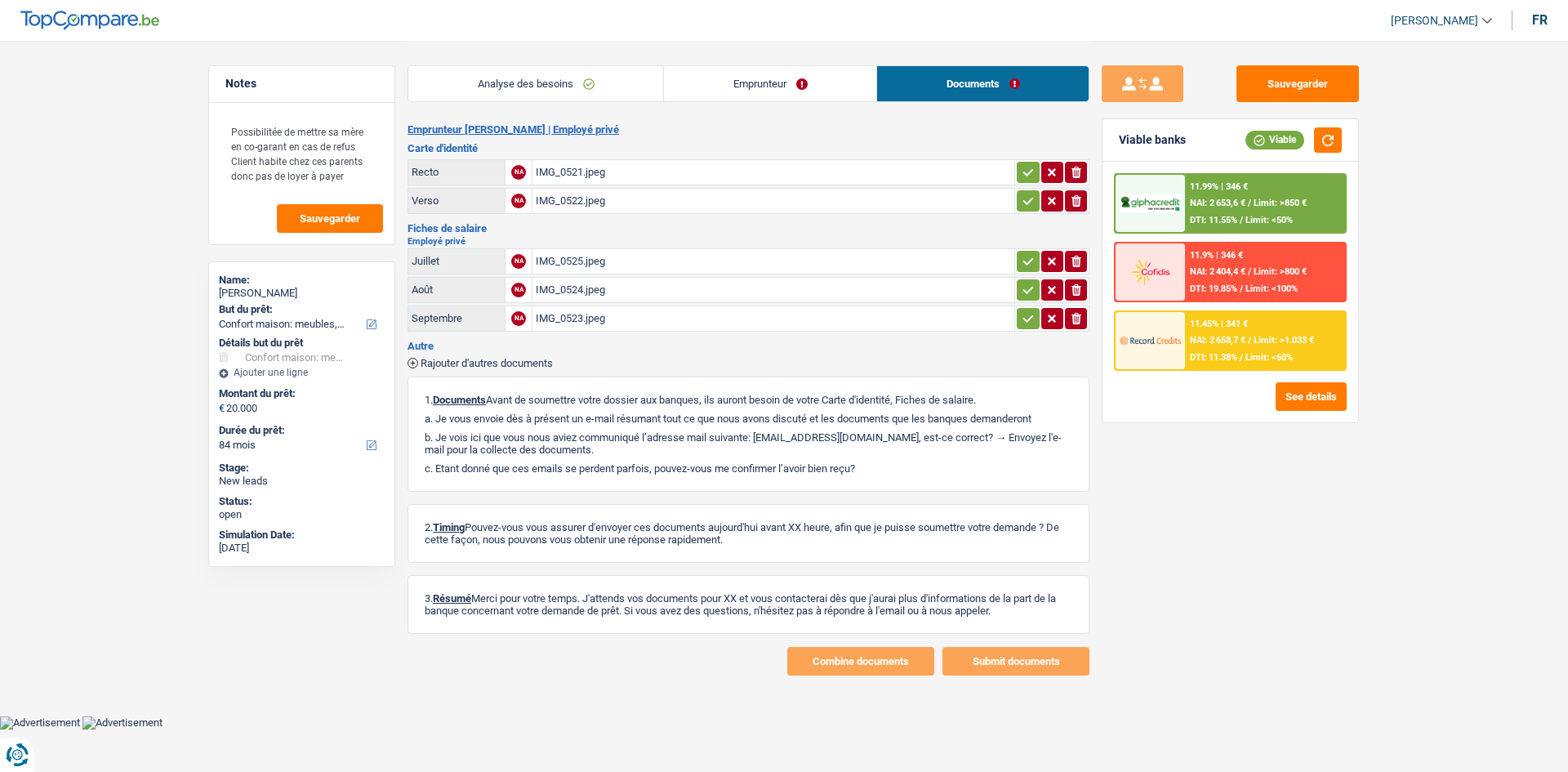
click at [794, 270] on div "IMG_0525.jpeg" at bounding box center [773, 261] width 475 height 25
click at [688, 292] on div "IMG_0524.jpeg" at bounding box center [773, 289] width 475 height 25
click at [679, 319] on div "IMG_0523.jpeg" at bounding box center [773, 319] width 475 height 25
click at [1331, 571] on div "Sauvegarder Viable banks Viable 11.99% | 346 € NAI: 2 653,6 € / Limit: >850 € D…" at bounding box center [1230, 405] width 282 height 681
click at [1335, 82] on button "Sauvegarder" at bounding box center [1298, 83] width 123 height 37
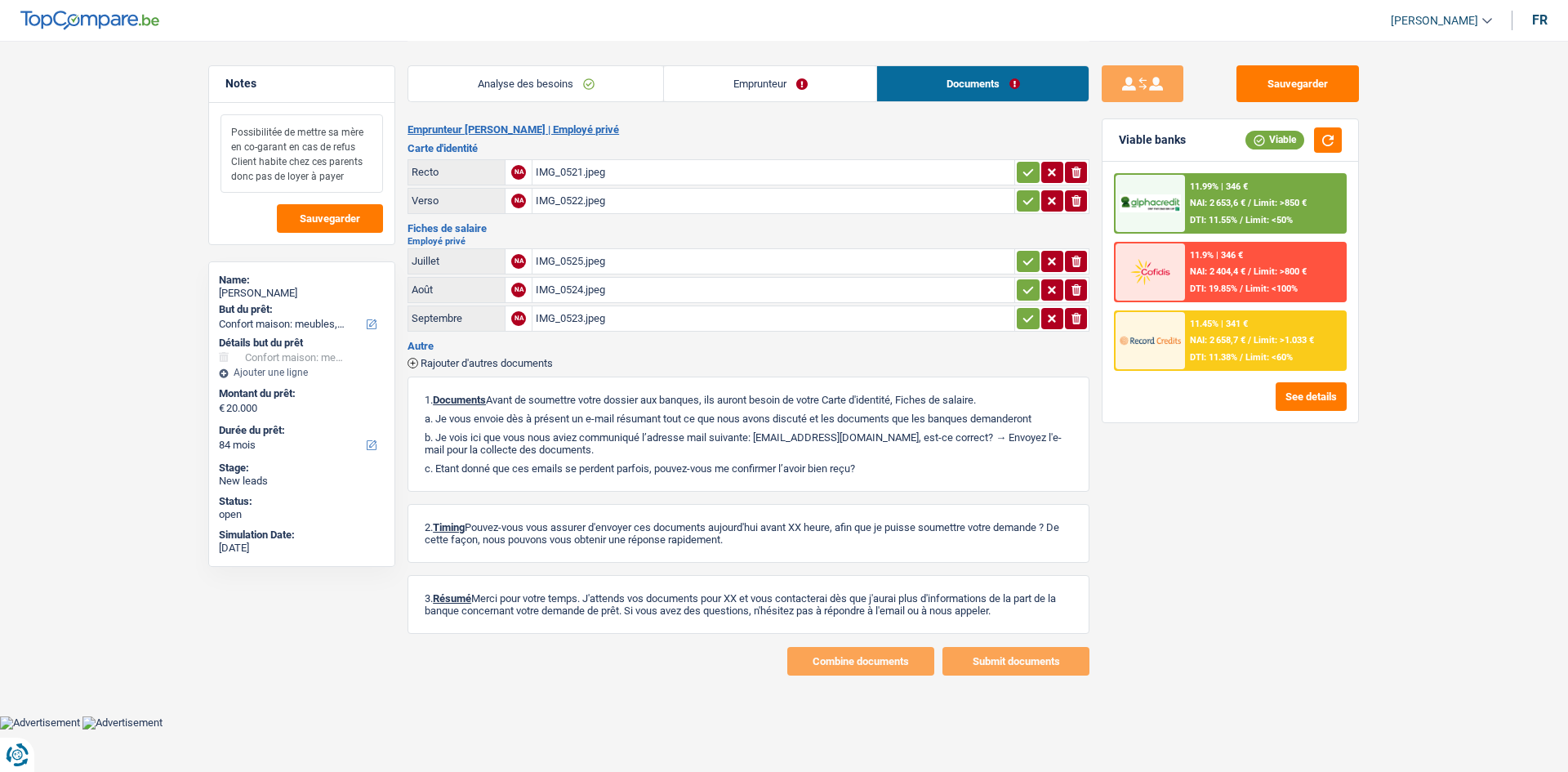
drag, startPoint x: 361, startPoint y: 183, endPoint x: 217, endPoint y: 113, distance: 160.1
click at [217, 113] on div "Possibilitée de mettre sa mère en co-garant en cas de refus Client habite chez …" at bounding box center [302, 173] width 185 height 142
click at [1354, 547] on div "Sauvegarder Viable banks Viable 11.99% | 346 € NAI: 2 653,6 € / Limit: >850 € D…" at bounding box center [1230, 405] width 282 height 681
click at [1404, 286] on main "Notes Possibilitée de mettre sa mère en co-garant en cas de refus Client habite…" at bounding box center [784, 358] width 1568 height 716
click at [558, 86] on link "Analyse des besoins" at bounding box center [536, 83] width 255 height 35
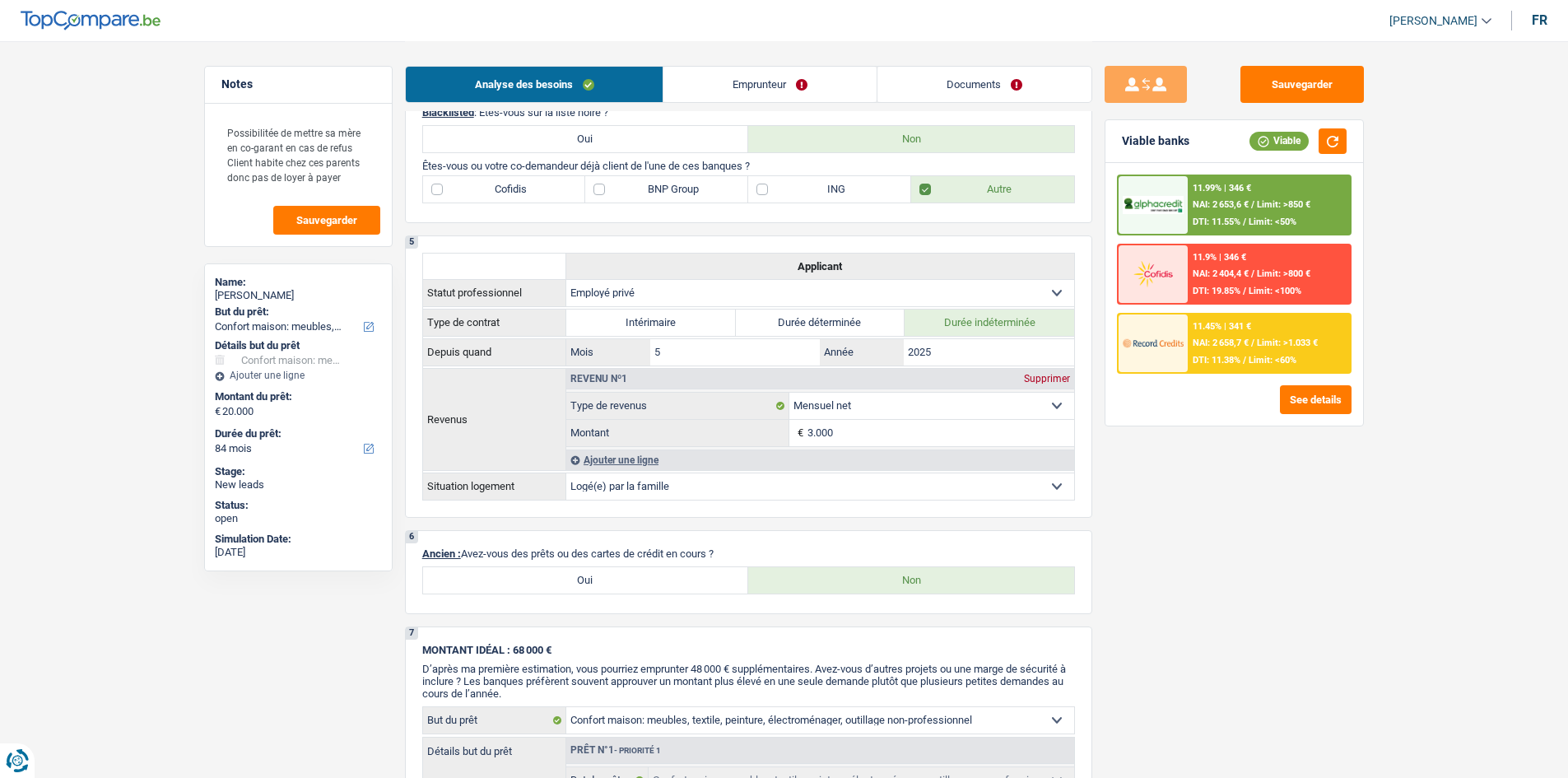
scroll to position [567, 0]
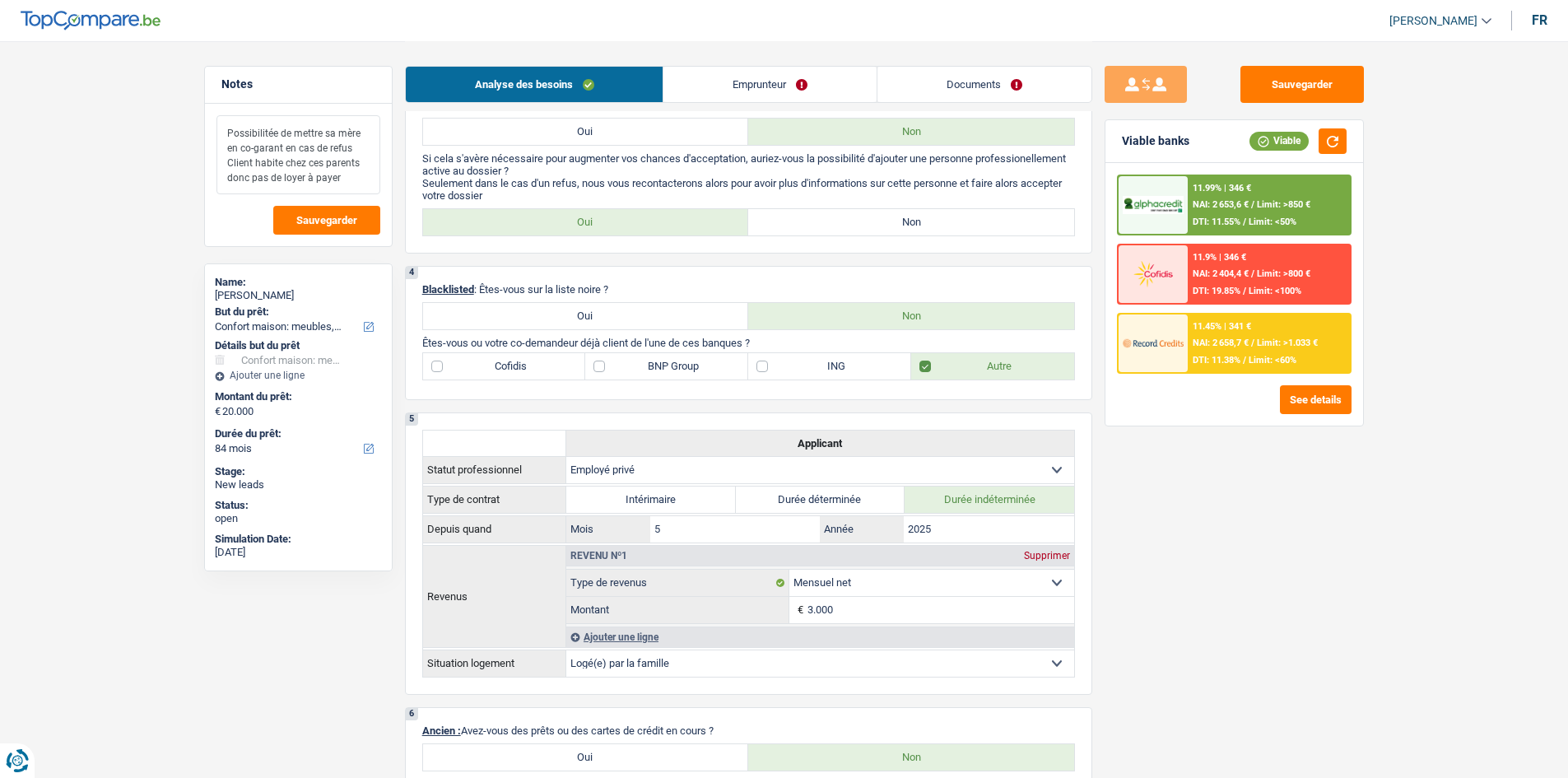
click at [353, 175] on textarea "Possibilitée de mettre sa mère en co-garant en cas de refus Client habite chez …" at bounding box center [298, 154] width 163 height 79
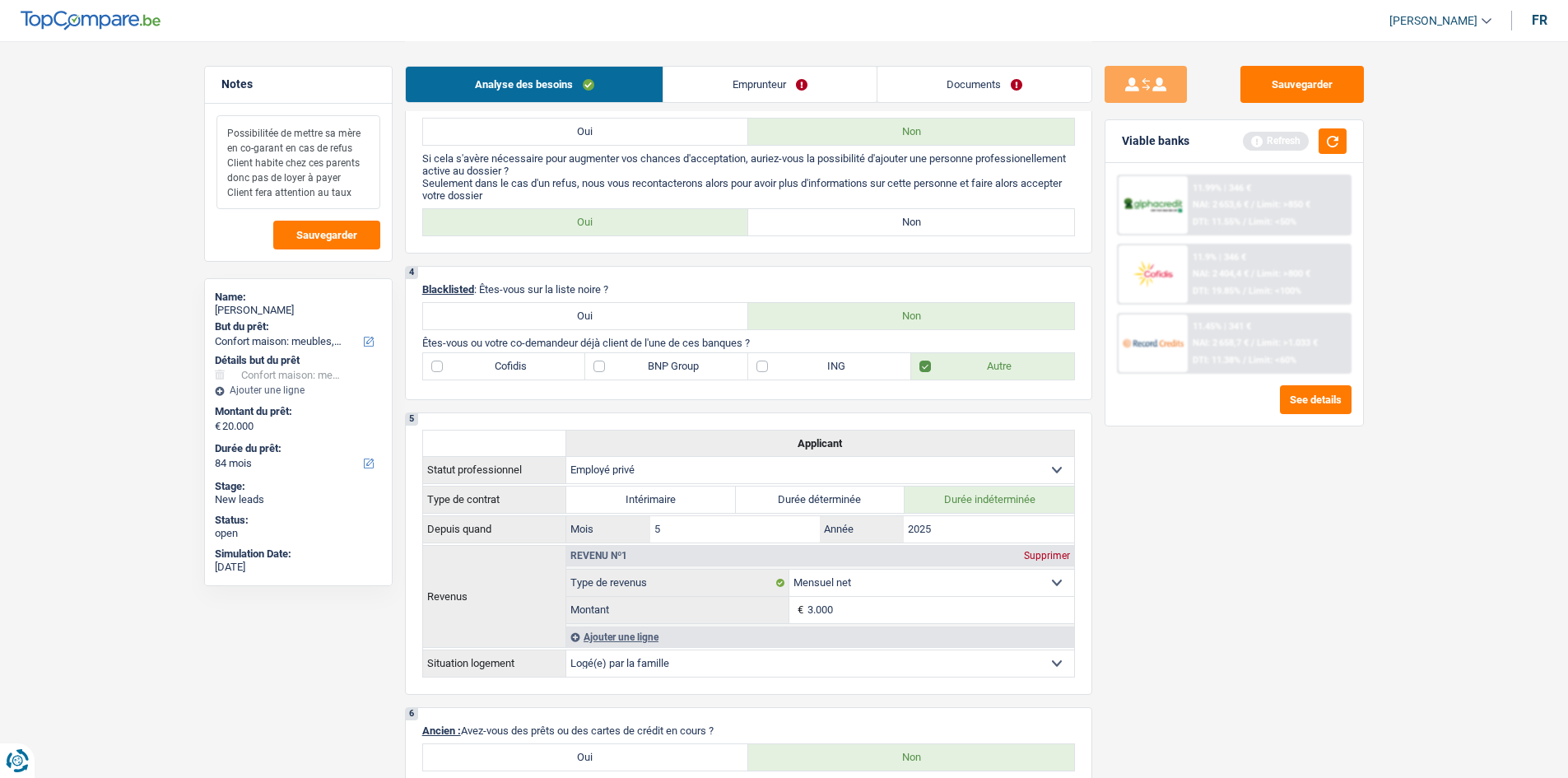
drag, startPoint x: 353, startPoint y: 193, endPoint x: 191, endPoint y: 119, distance: 178.1
click at [192, 119] on div "Notes Possibilitée de mettre sa mère en co-garant en cas de refus Client habite…" at bounding box center [298, 408] width 213 height 686
type textarea "Possibilitée de mettre sa mère en co-garant en cas de refus Client habite chez …"
click at [1331, 132] on button "button" at bounding box center [1332, 140] width 28 height 25
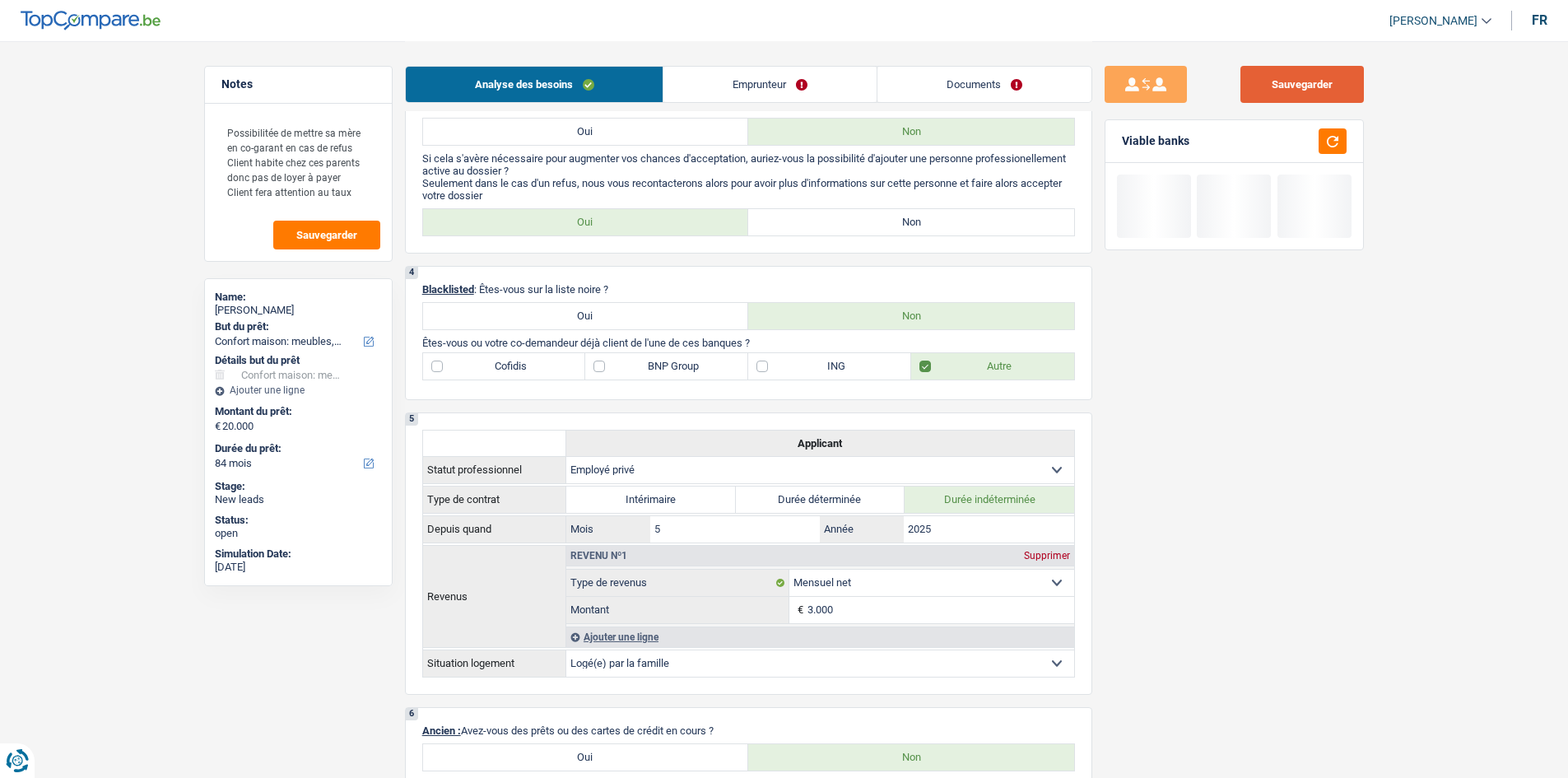
click at [1338, 71] on button "Sauvegarder" at bounding box center [1302, 84] width 124 height 37
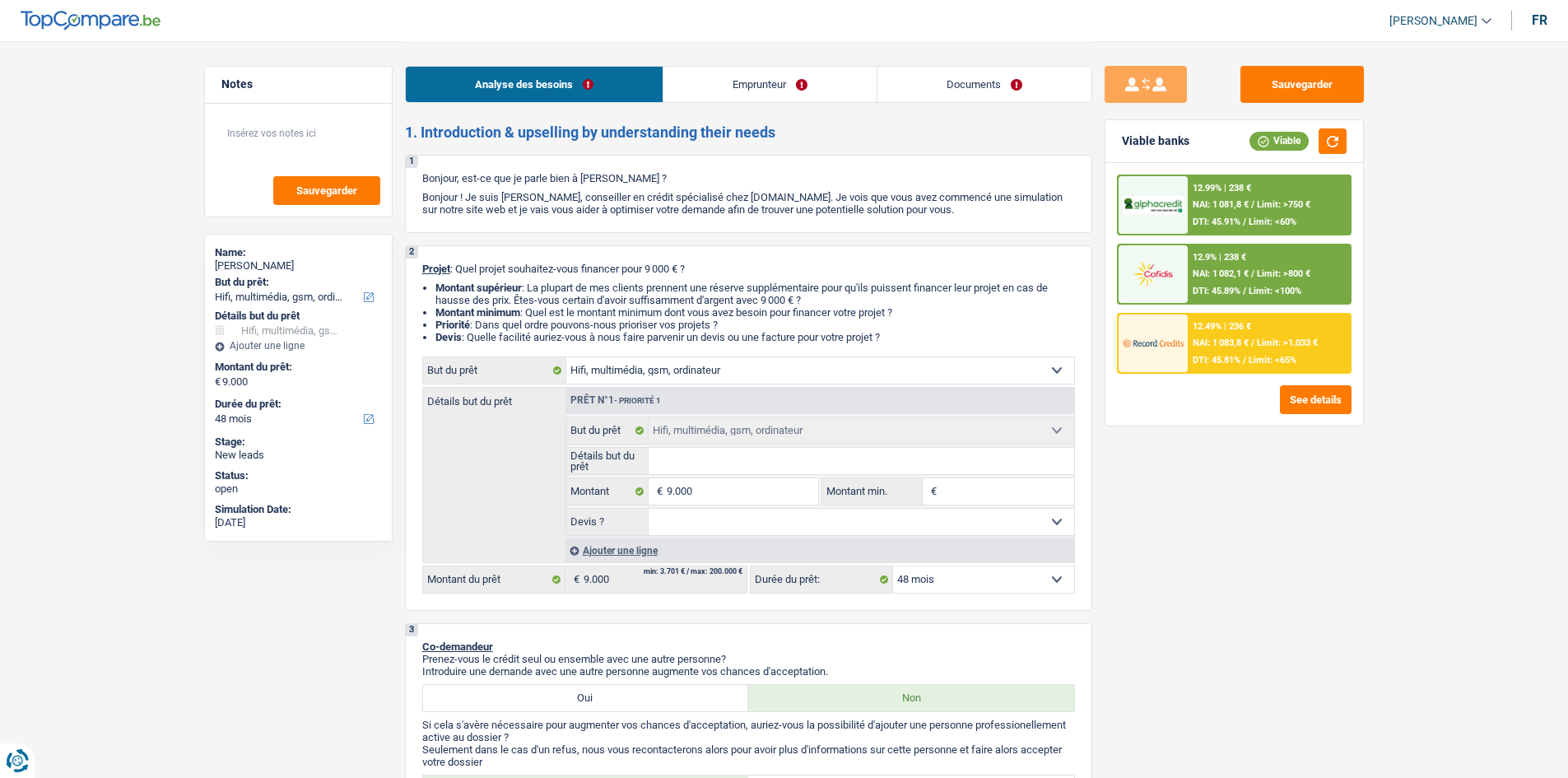
select select "tech"
select select "48"
select select "tech"
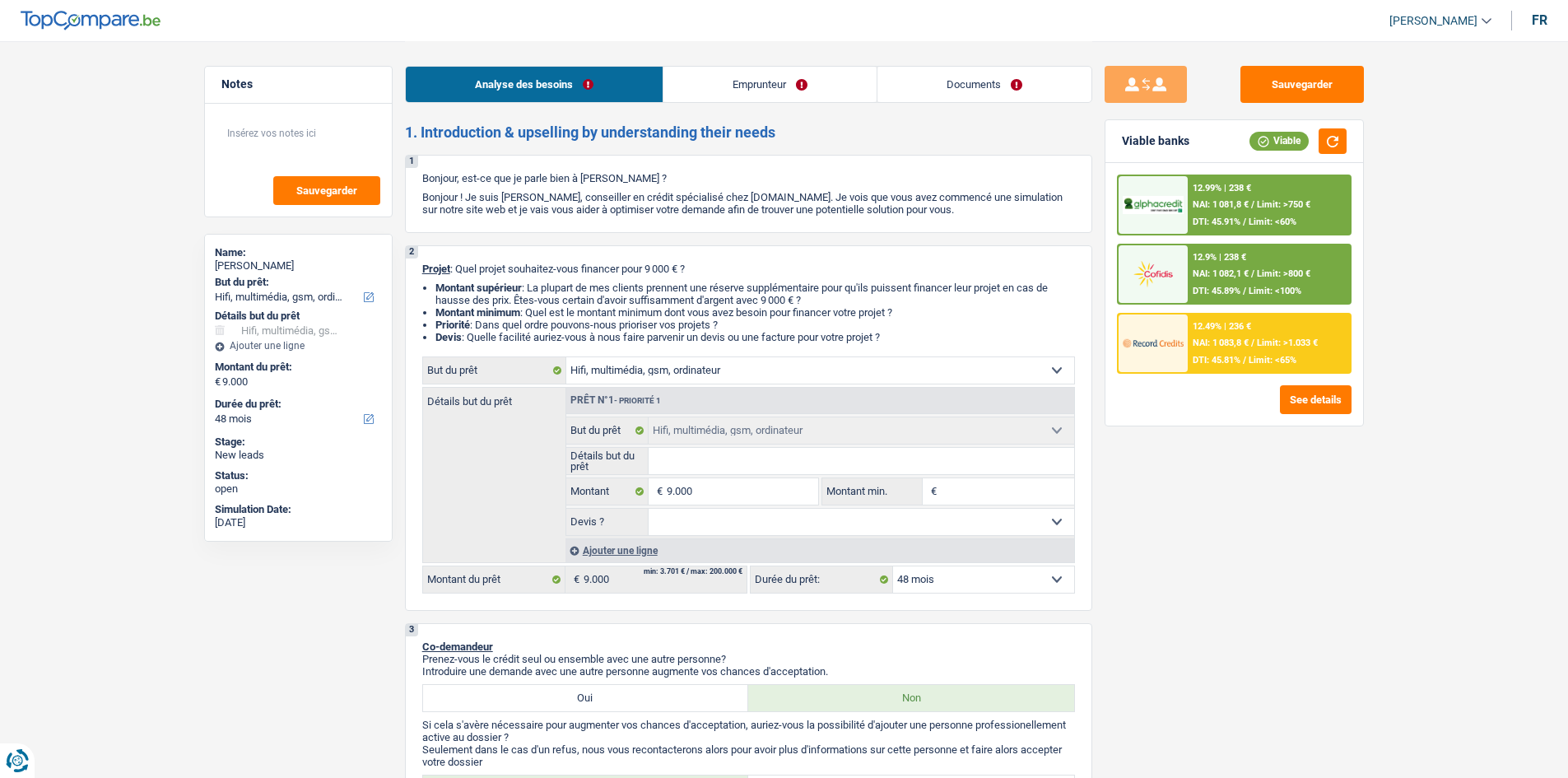
select select "48"
select select "retired"
select select "pension"
select select "other"
select select "ownerWithMortgage"
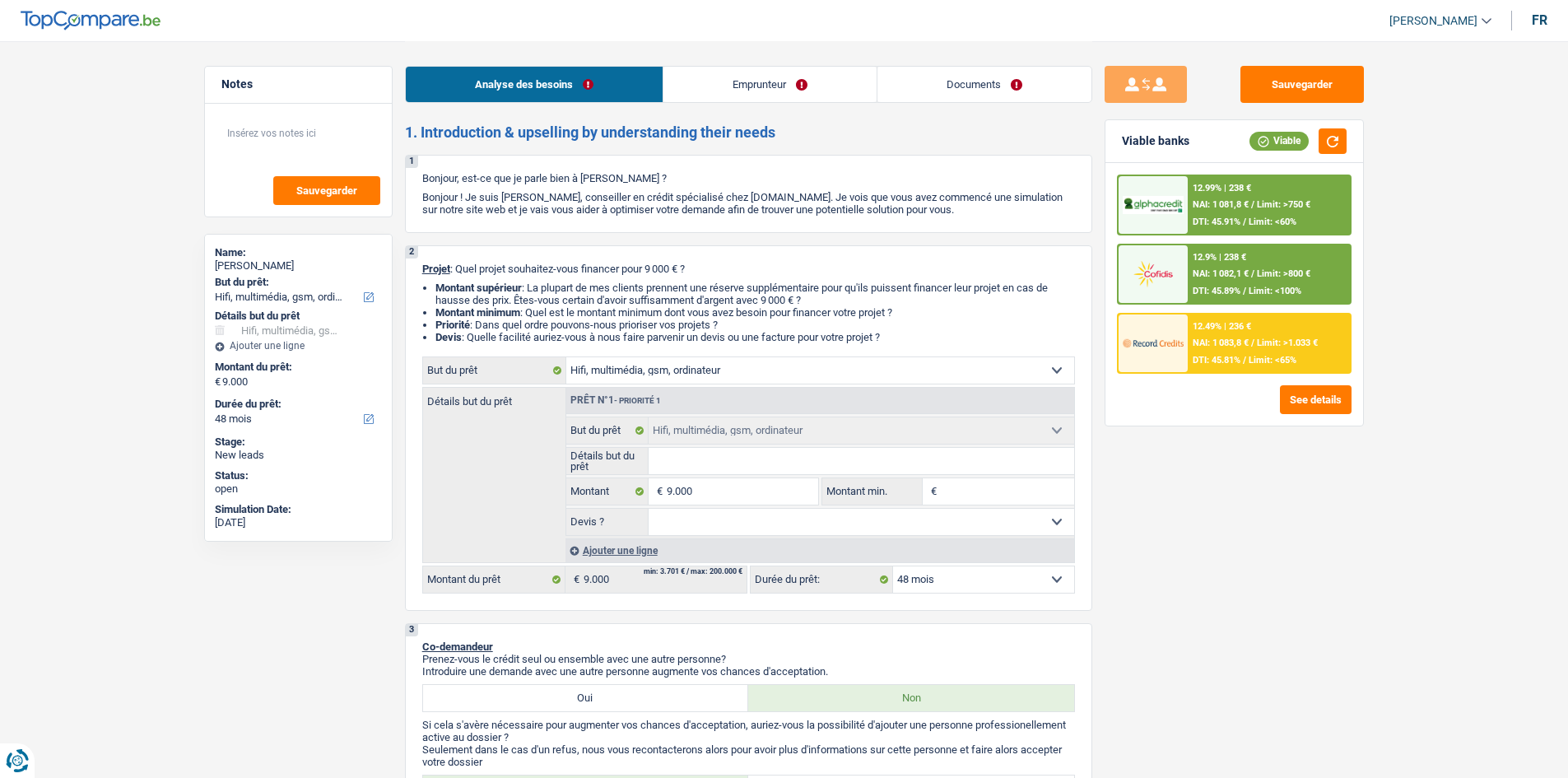
select select "mortgage"
select select "300"
select select "cardOrCredit"
select select "tech"
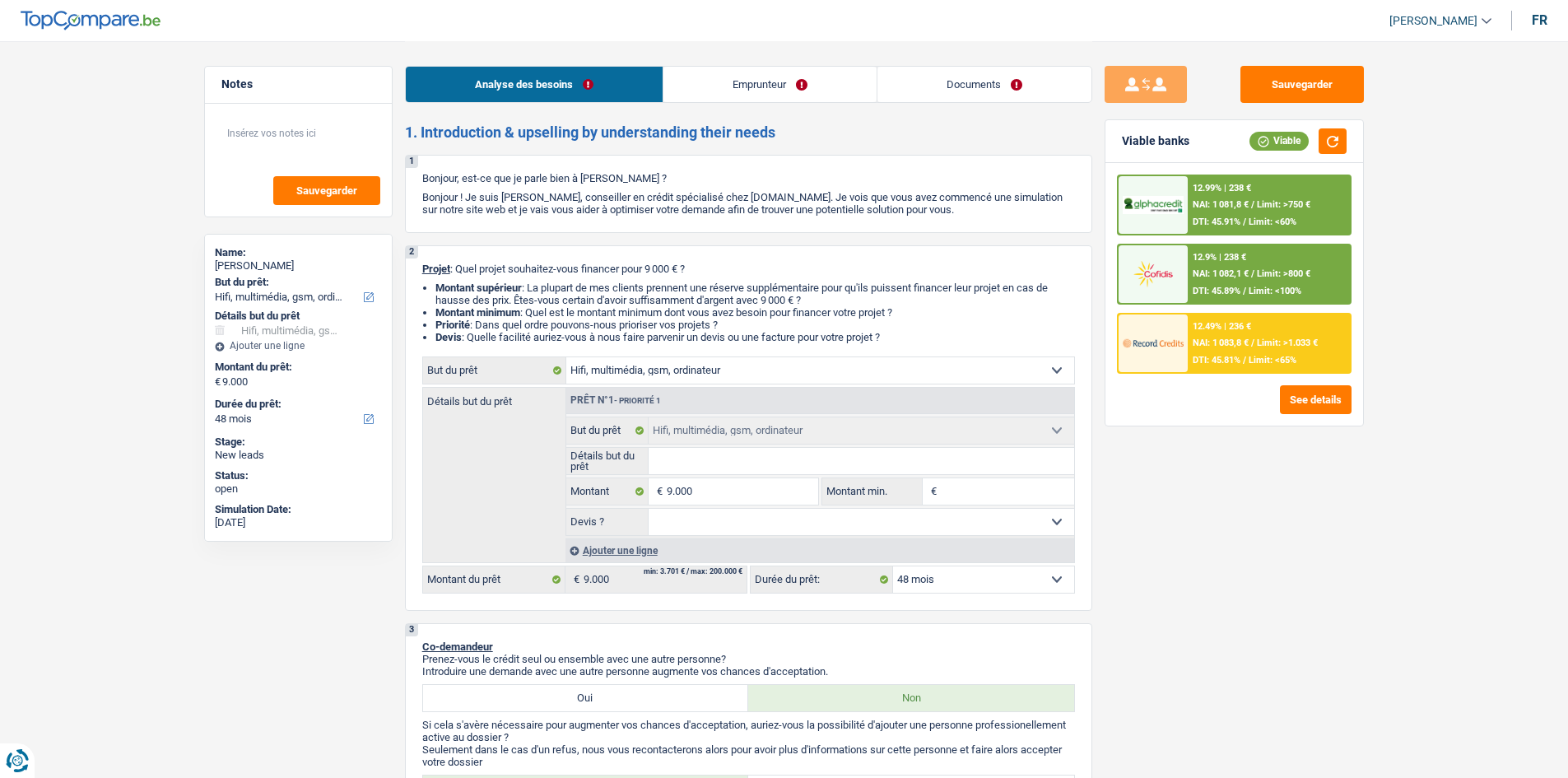
select select "48"
click at [988, 71] on link "Documents" at bounding box center [983, 84] width 214 height 35
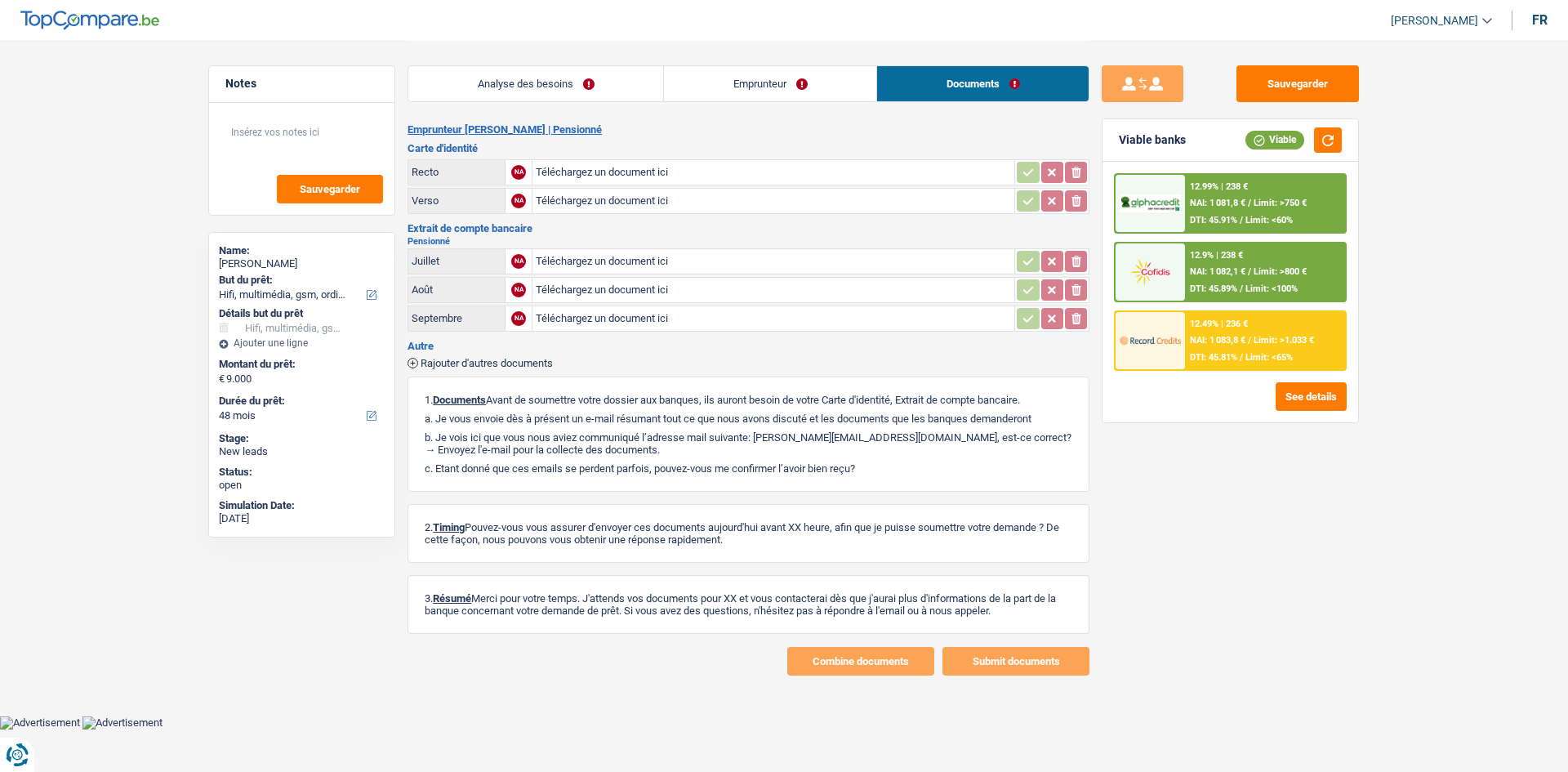
click at [580, 81] on link "Analyse des besoins" at bounding box center [536, 83] width 255 height 35
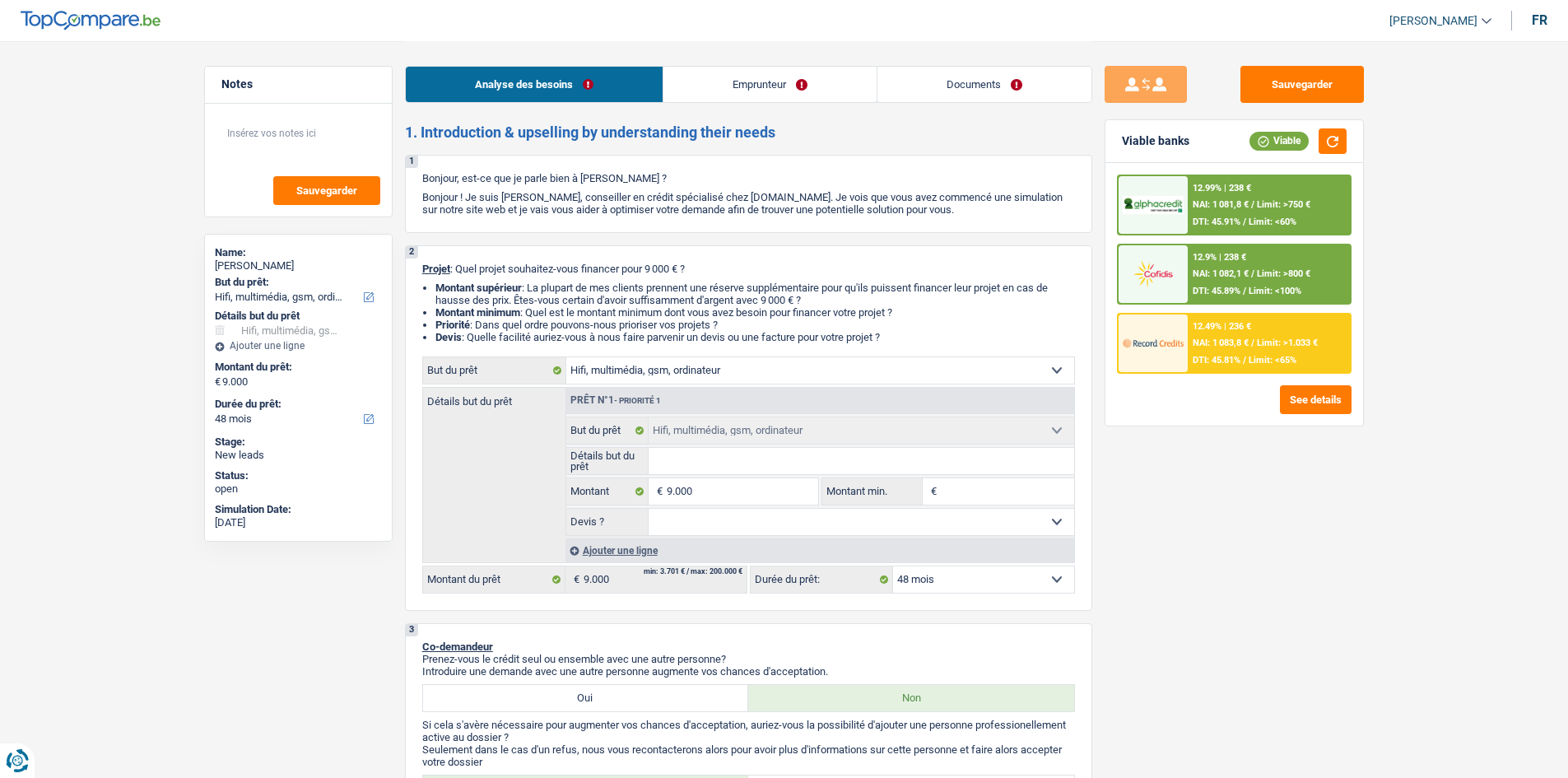
click at [938, 138] on h2 "1. Introduction & upselling by understanding their needs" at bounding box center [748, 132] width 687 height 18
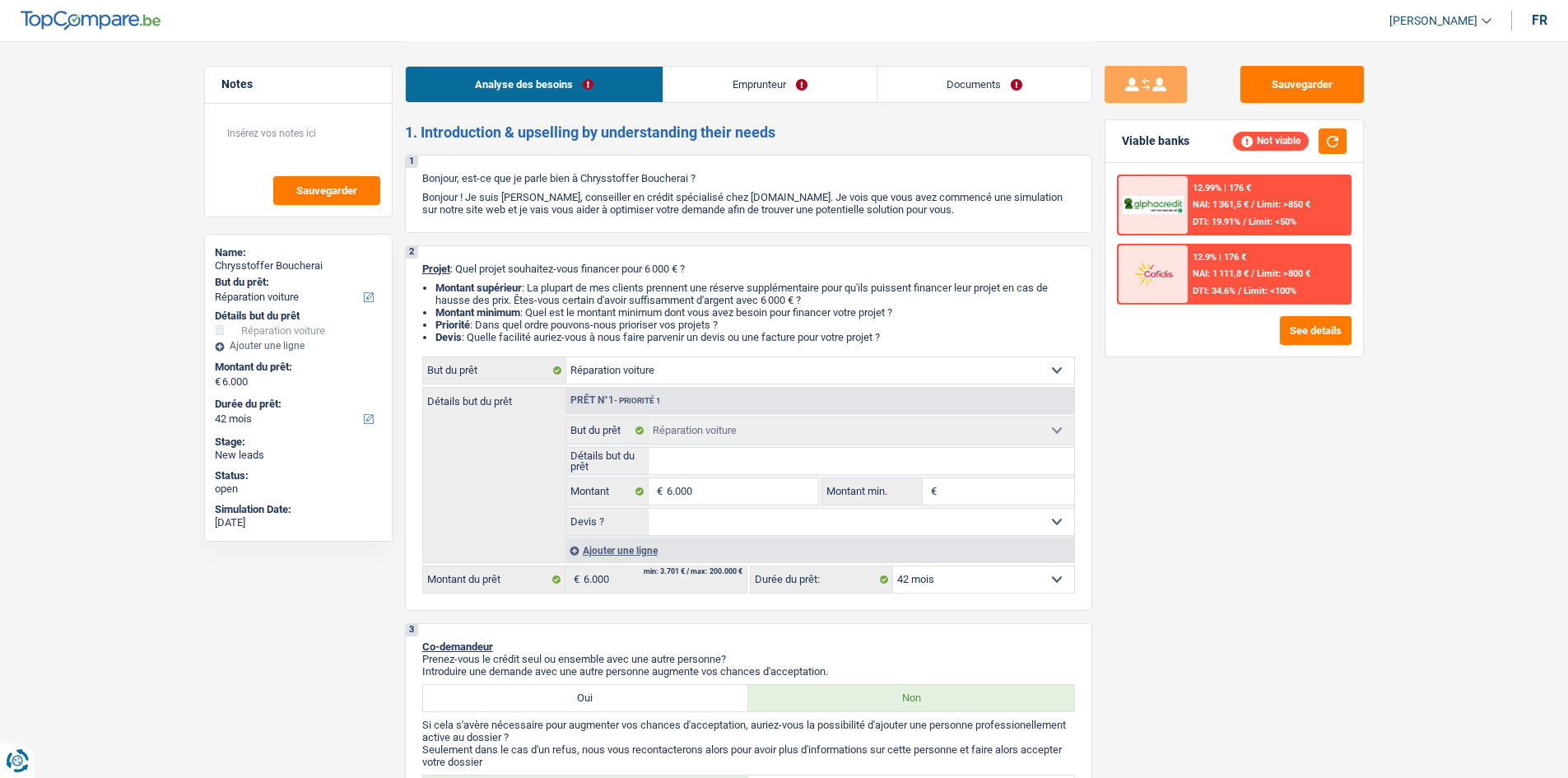
select select "carRepair"
select select "42"
select select "carRepair"
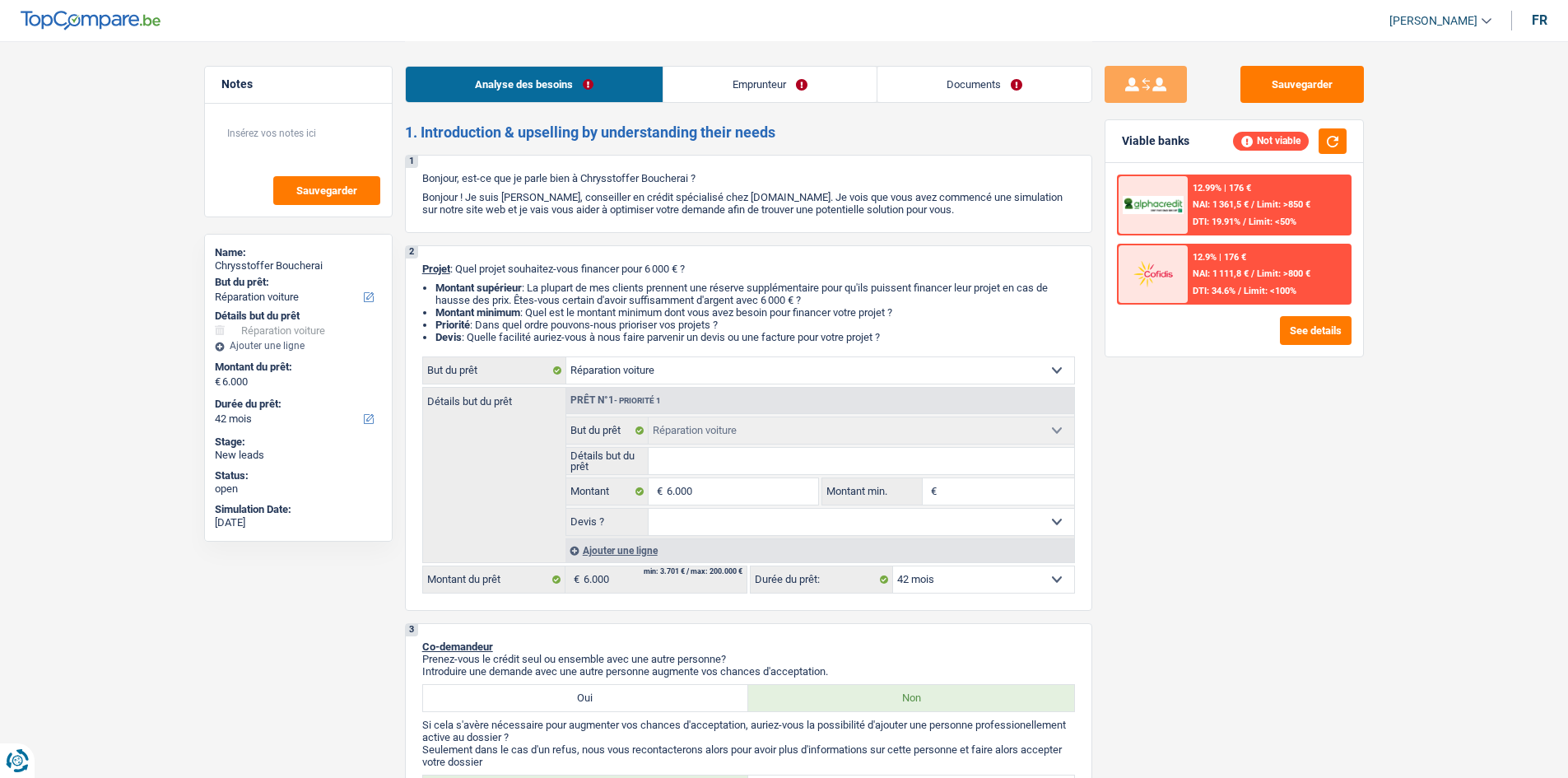
select select "42"
select select "unemployed"
select select "unemployment"
select select "liveWithParents"
select select "carLoan"
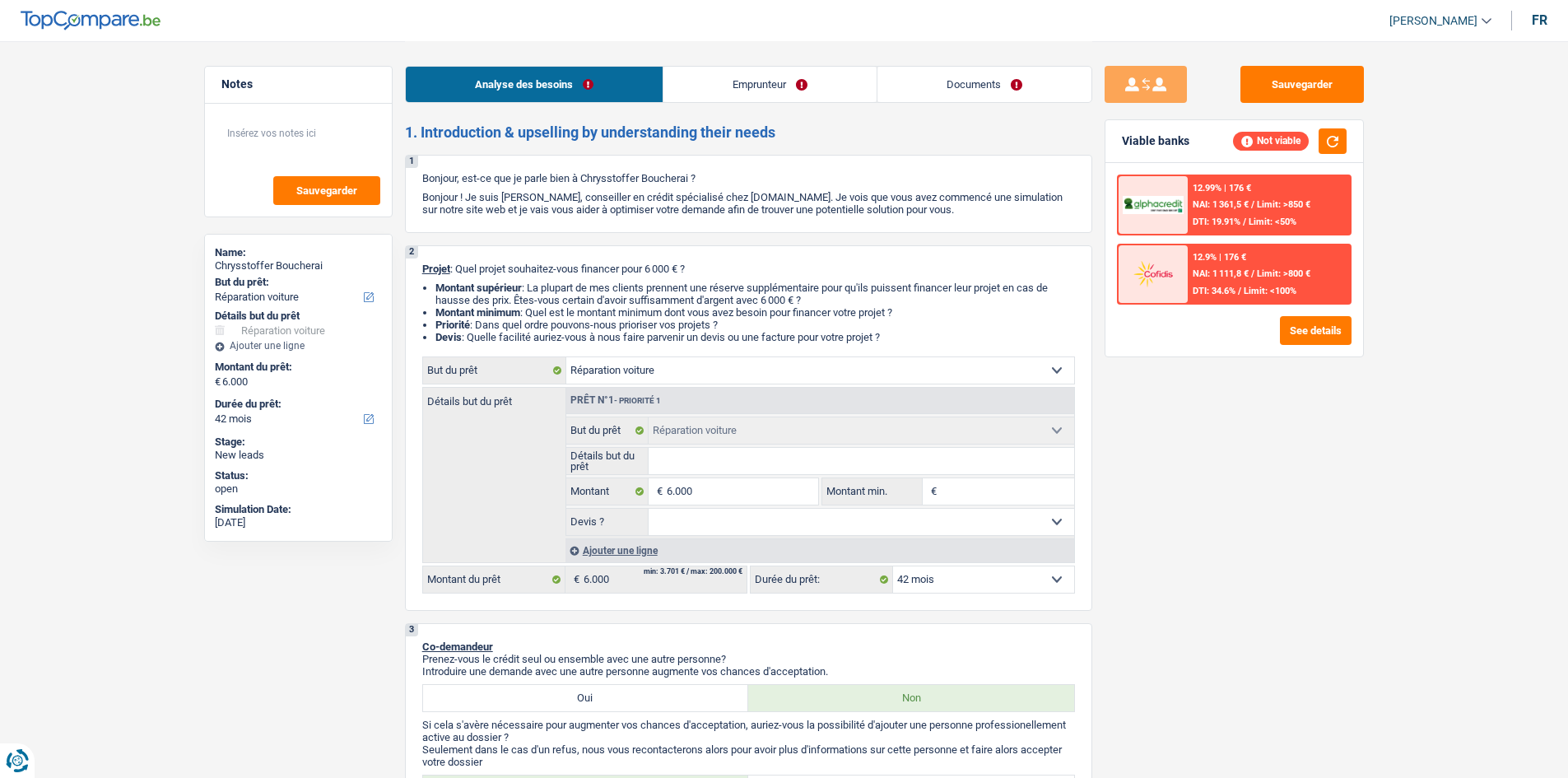
select select "60"
select select "carRepair"
select select "42"
click at [952, 83] on link "Documents" at bounding box center [983, 84] width 214 height 35
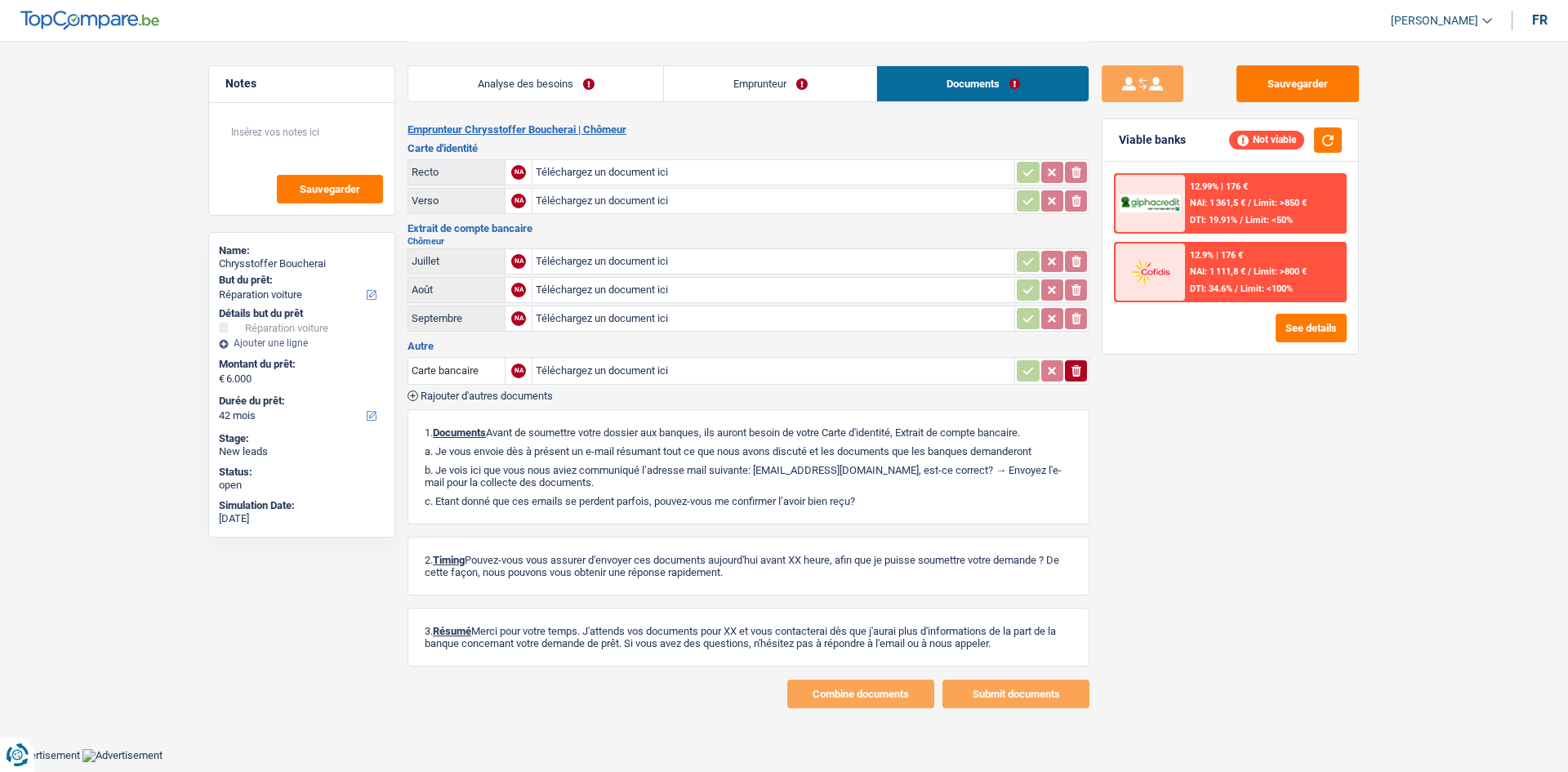
drag, startPoint x: 799, startPoint y: 77, endPoint x: 766, endPoint y: 101, distance: 40.8
click at [798, 77] on link "Emprunteur" at bounding box center [770, 83] width 212 height 35
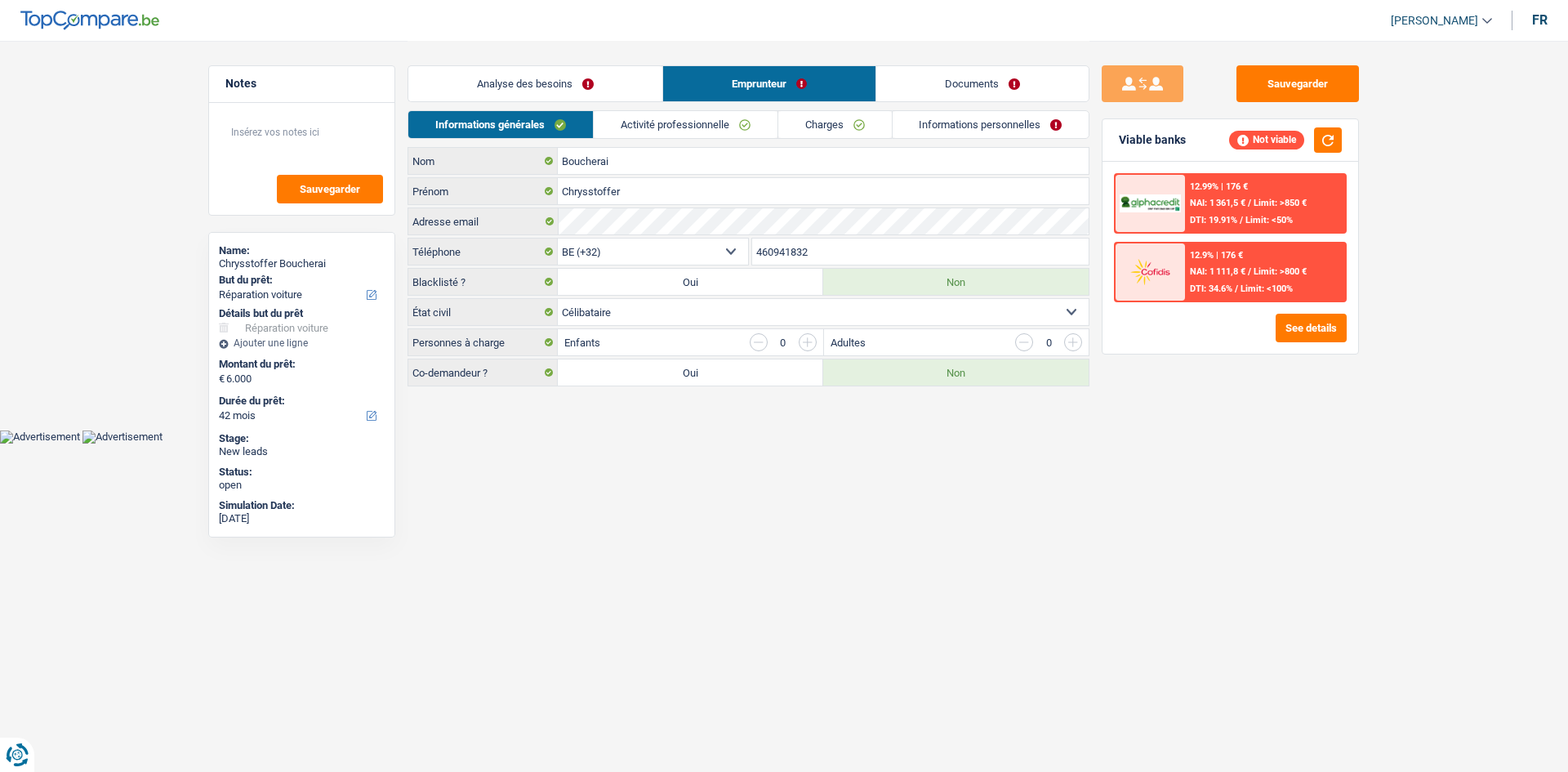
drag, startPoint x: 729, startPoint y: 125, endPoint x: 699, endPoint y: 113, distance: 32.3
click at [728, 124] on link "Activité professionnelle" at bounding box center [686, 124] width 184 height 27
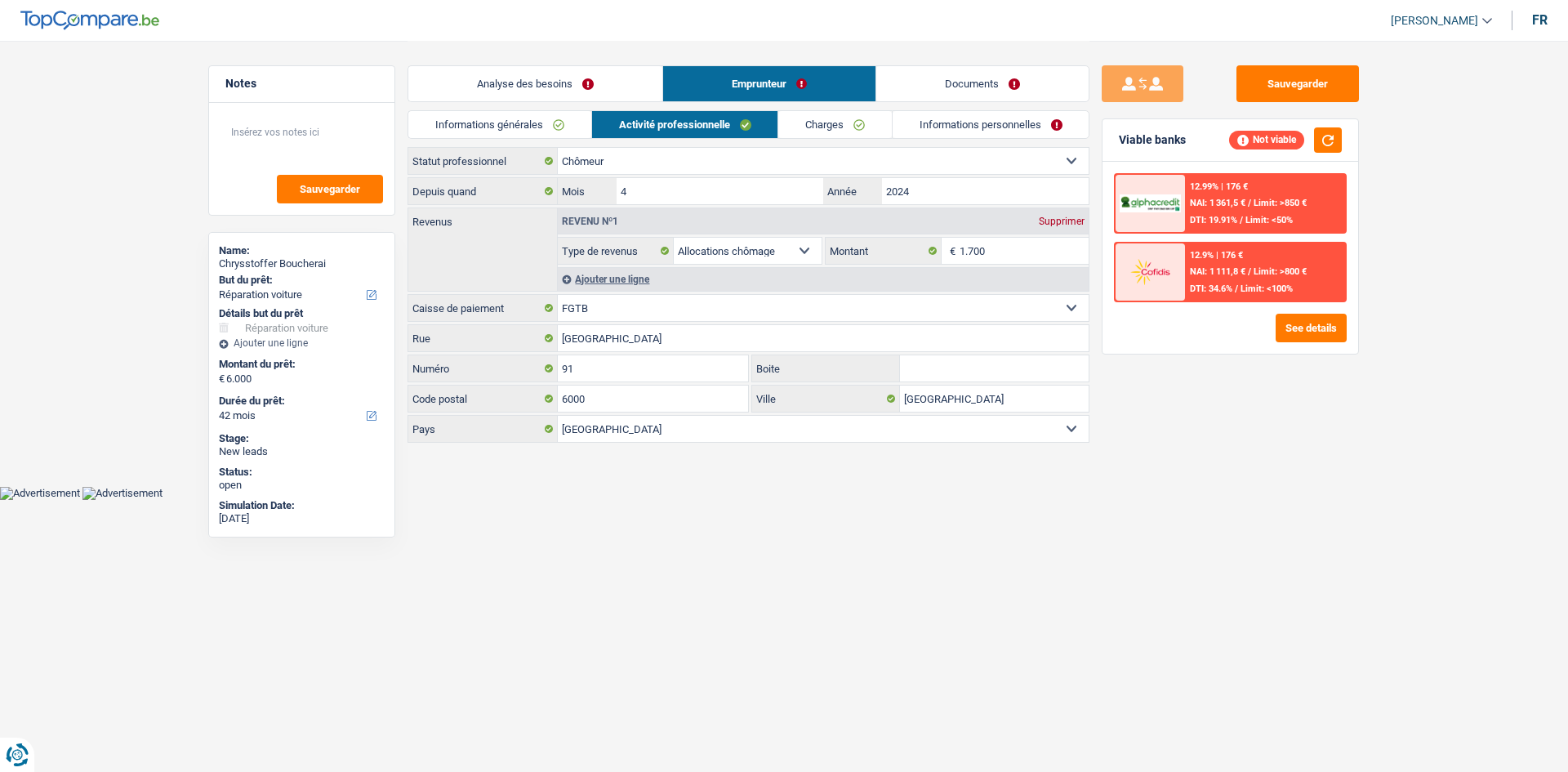
click at [595, 90] on link "Analyse des besoins" at bounding box center [536, 83] width 254 height 35
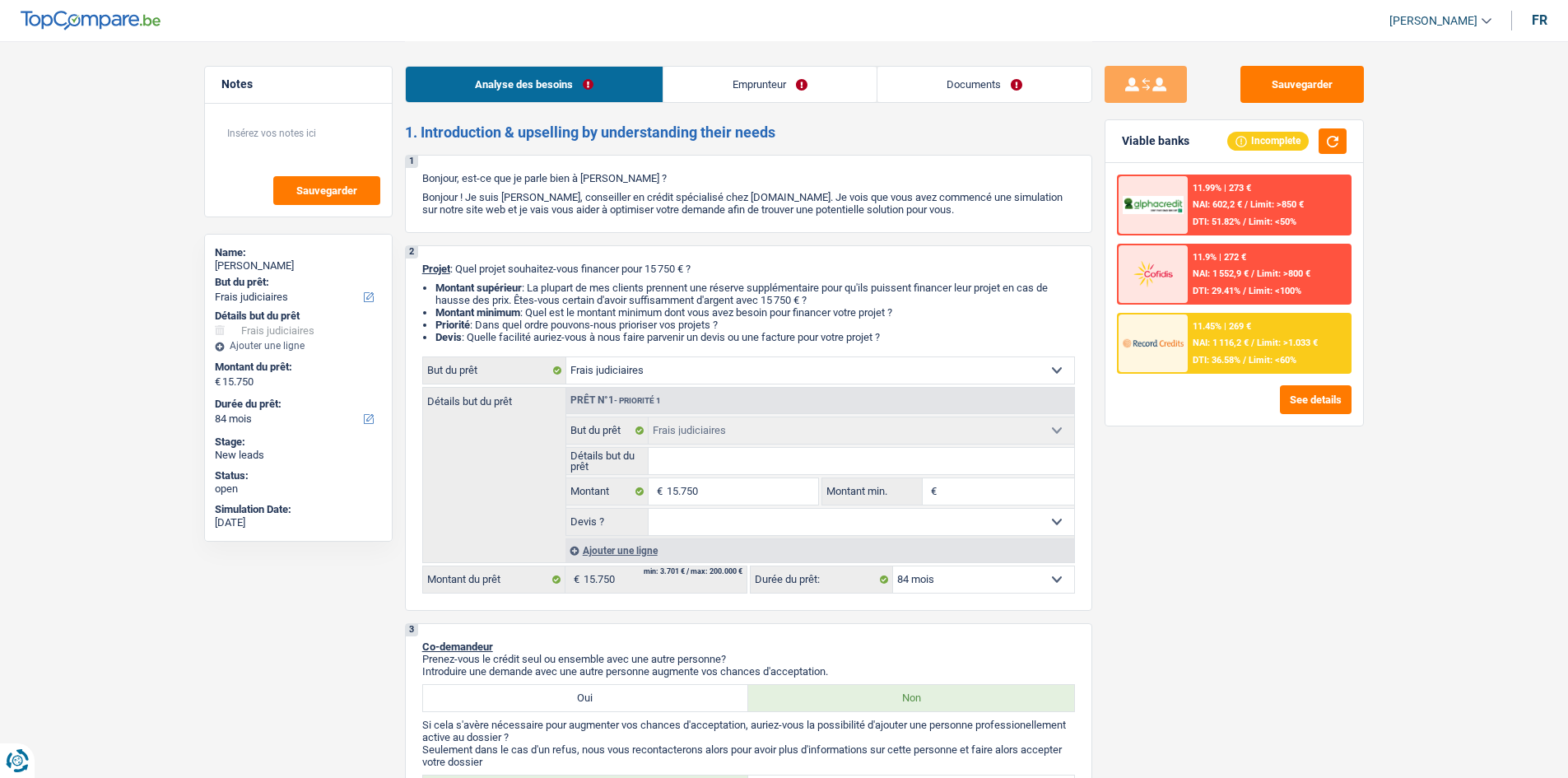
select select "judicial"
select select "84"
select select "judicial"
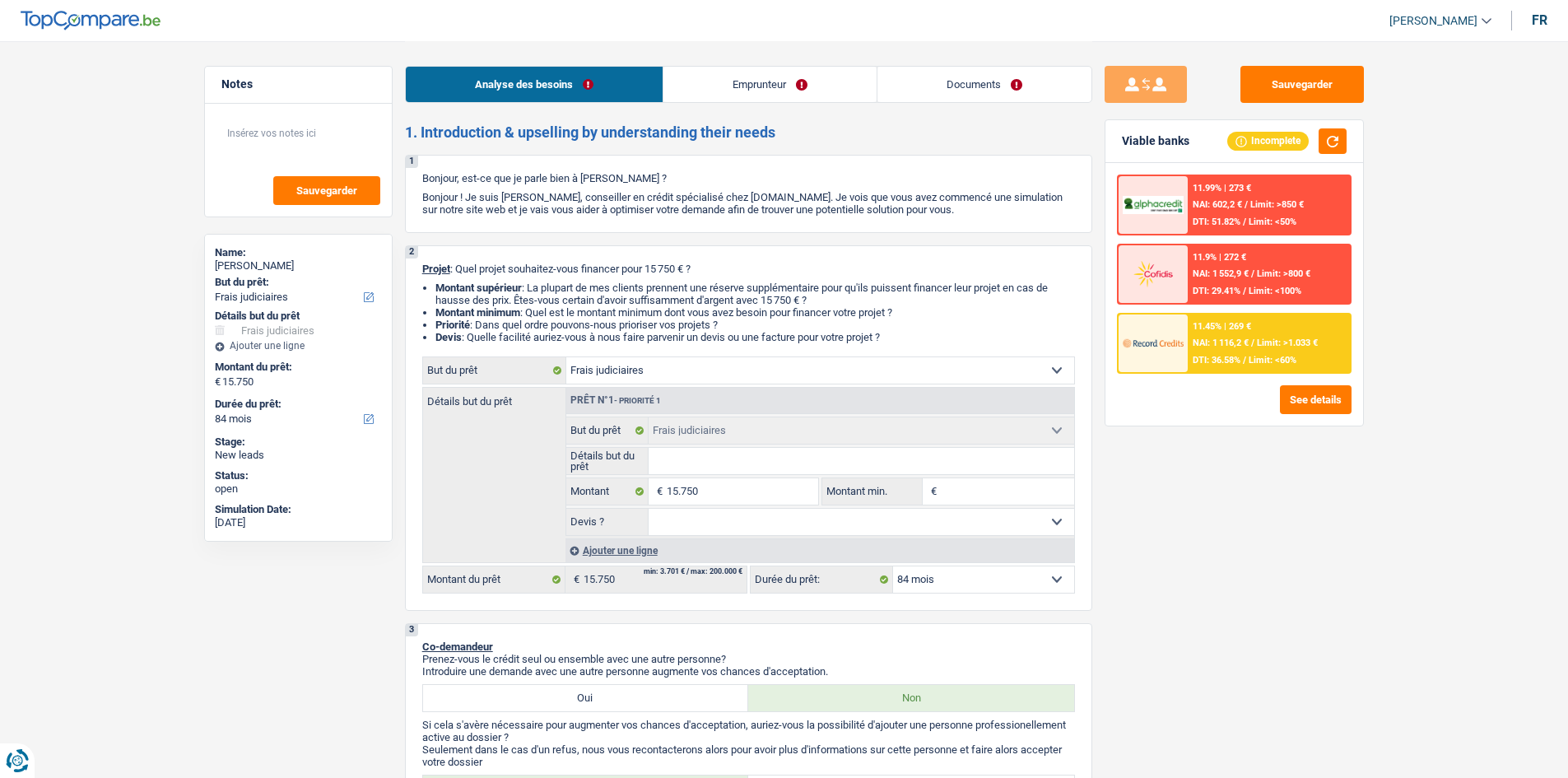
select select "84"
select select "worker"
select select "netSalary"
select select "rents"
select select "judicial"
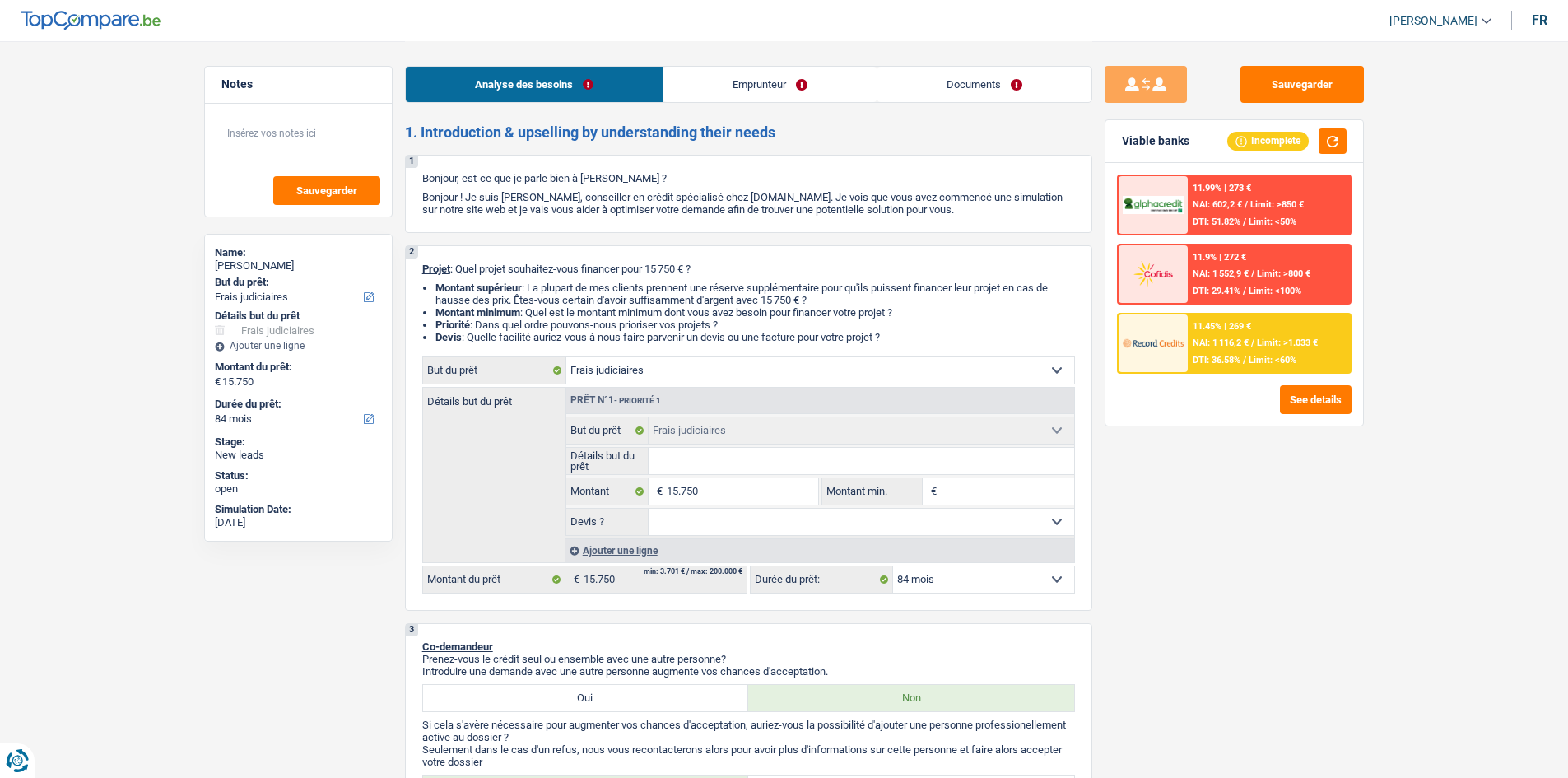
select select "judicial"
select select "84"
click at [944, 92] on link "Documents" at bounding box center [983, 84] width 214 height 35
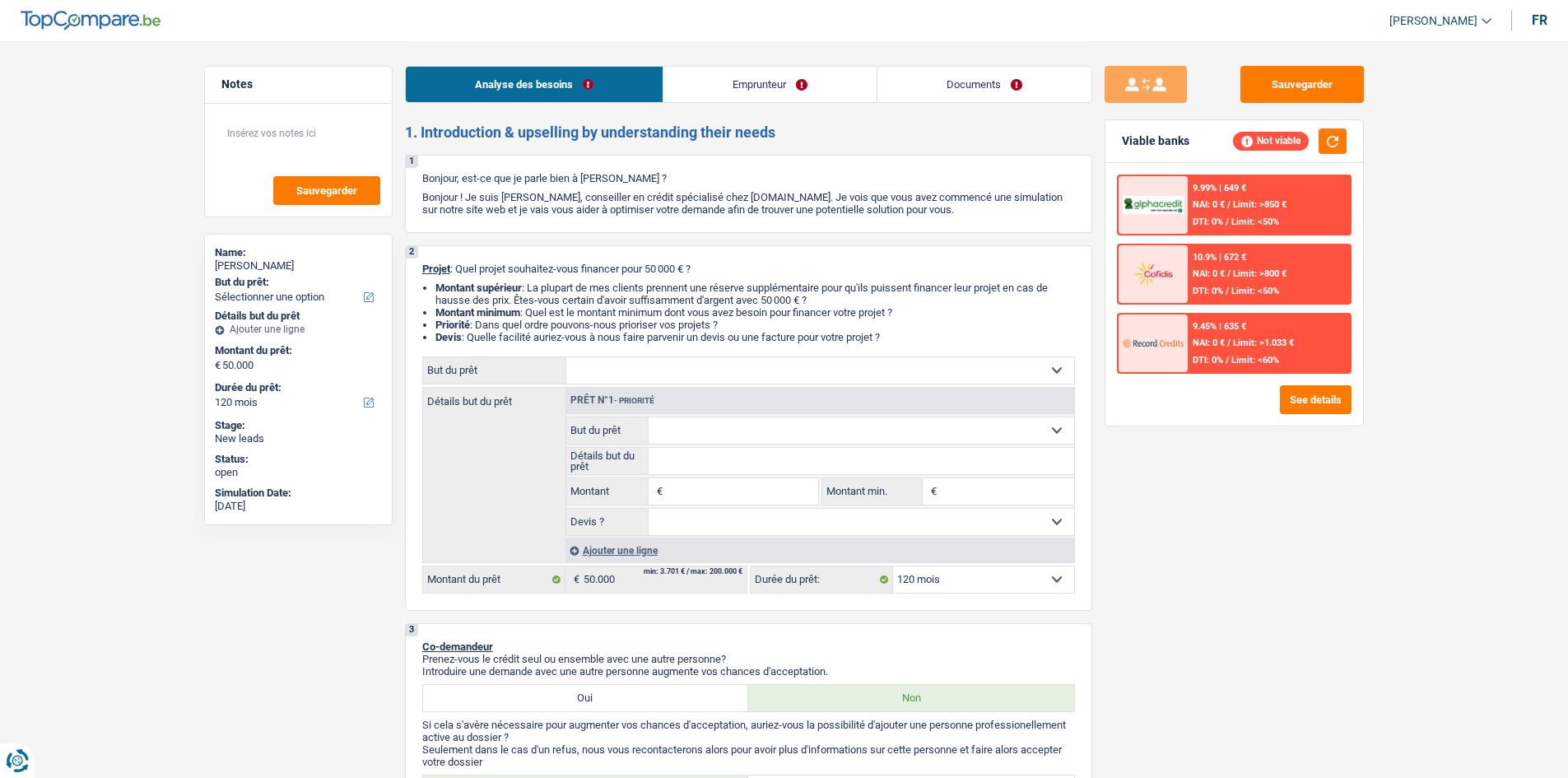
select select "120"
click at [976, 80] on link "Documents" at bounding box center [983, 84] width 214 height 35
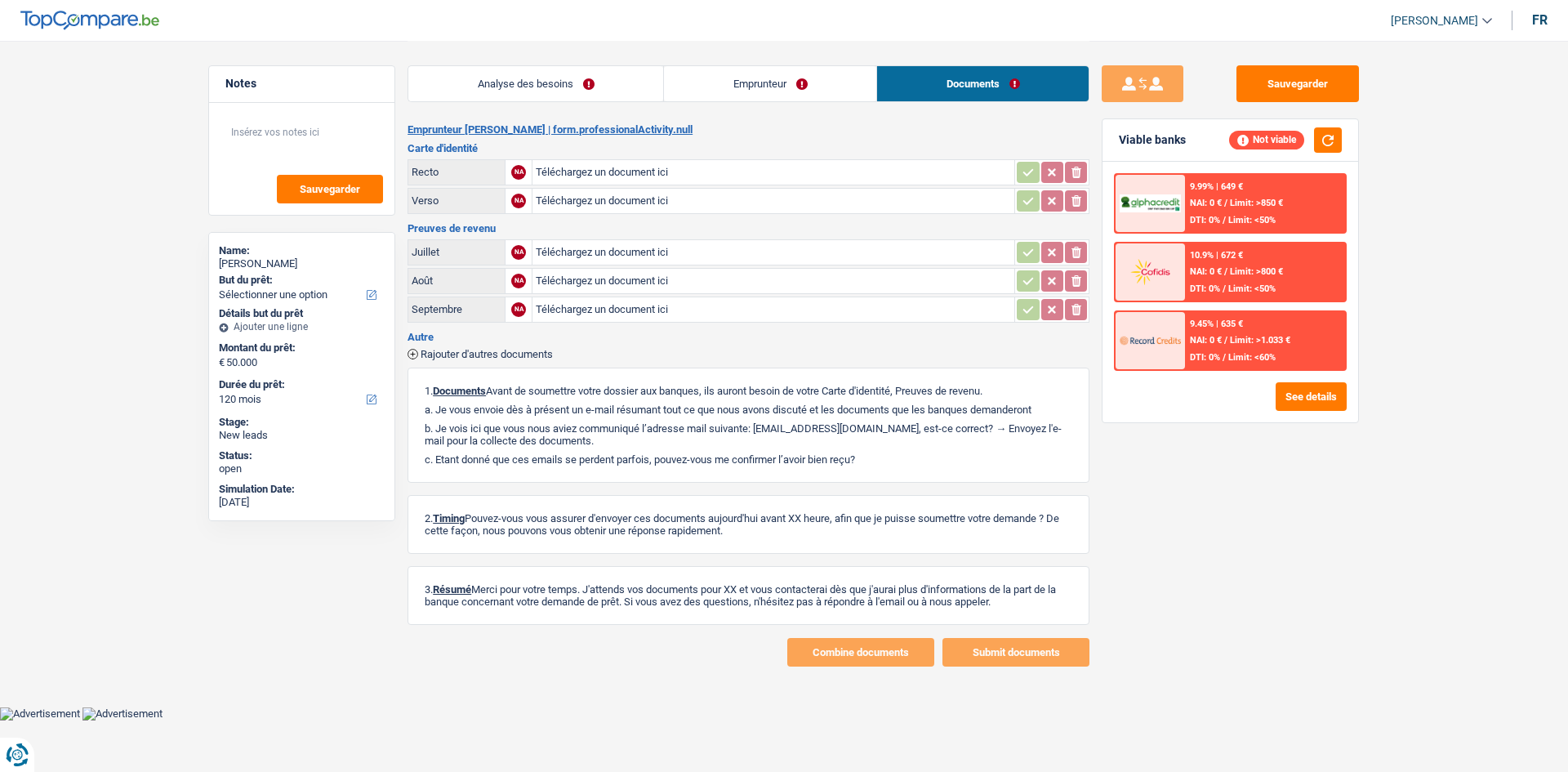
click at [737, 85] on link "Emprunteur" at bounding box center [770, 83] width 212 height 35
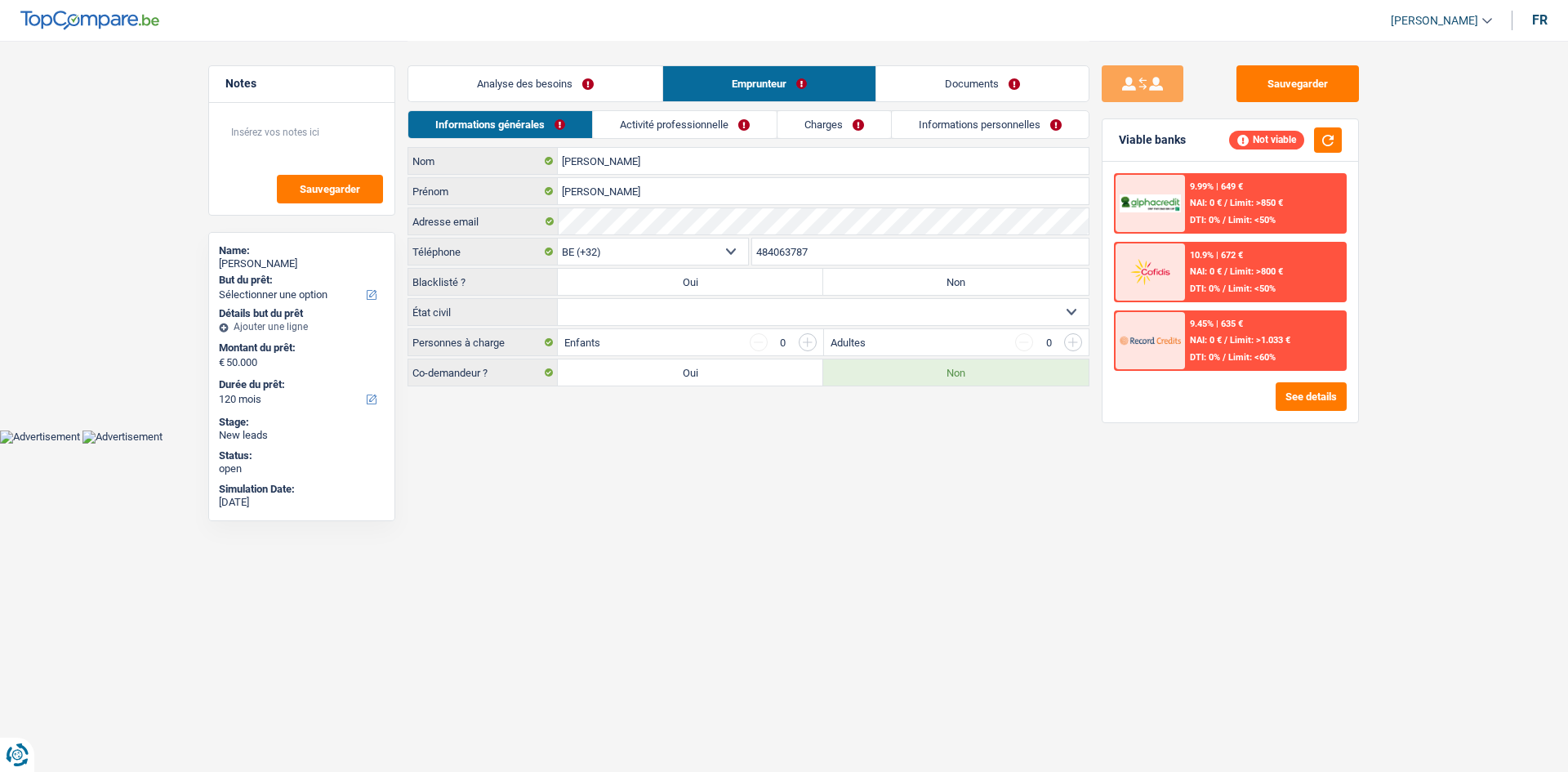
click at [721, 129] on link "Activité professionnelle" at bounding box center [685, 124] width 184 height 27
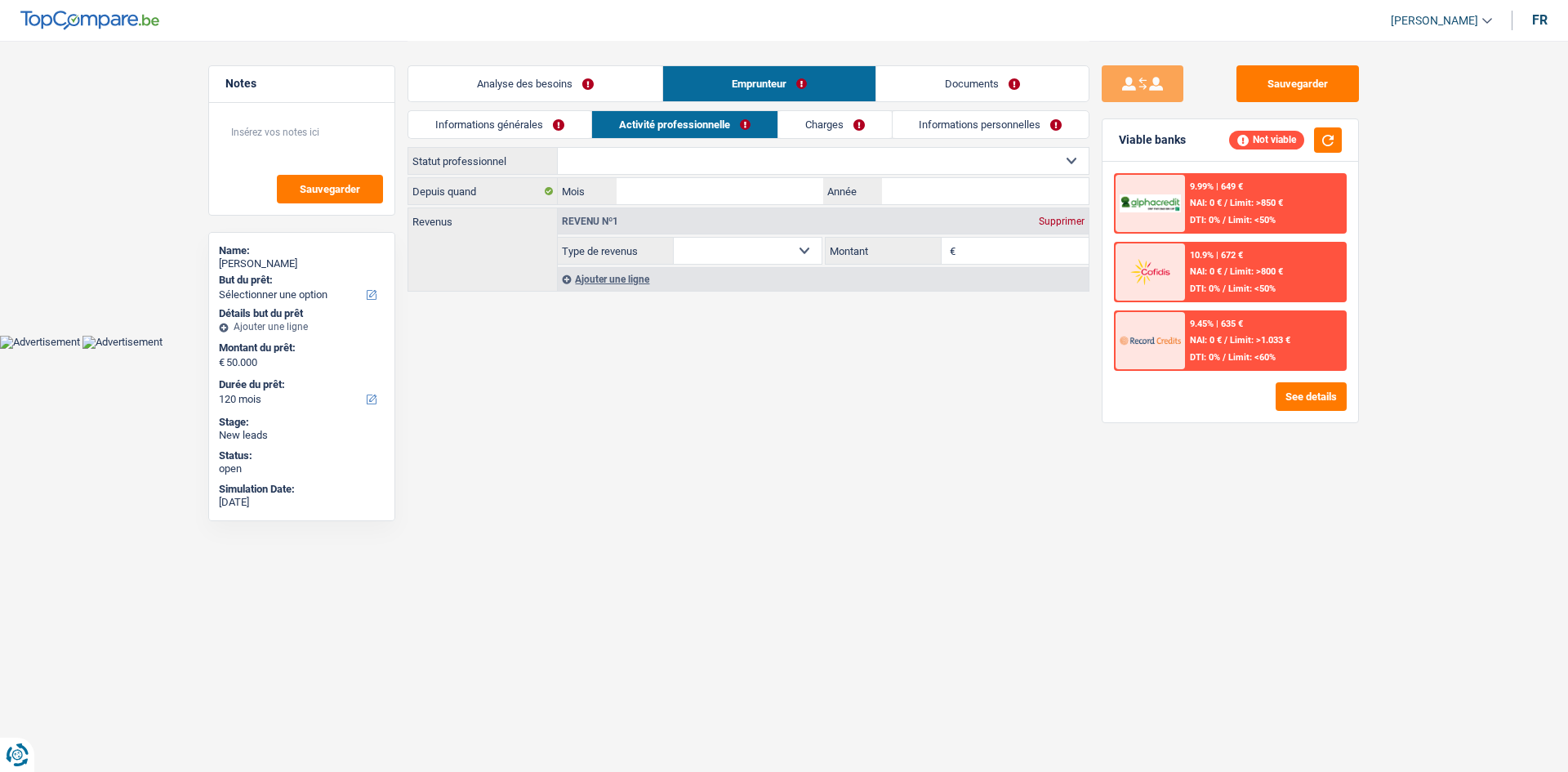
click at [842, 349] on html "Vous avez le contrôle de vos données Nous utilisons des cookies, tout comme nos…" at bounding box center [784, 174] width 1568 height 349
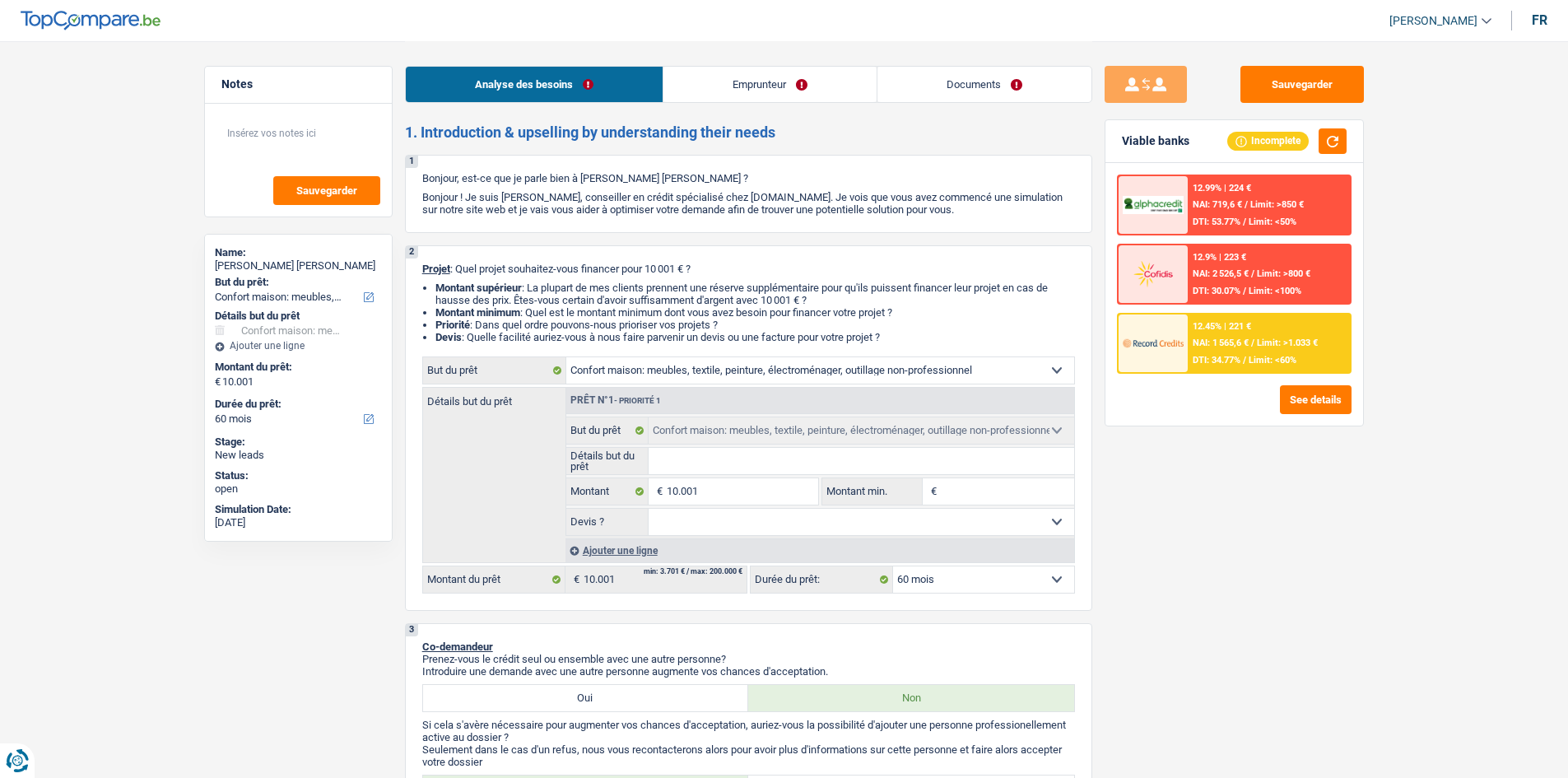
select select "household"
select select "60"
select select "household"
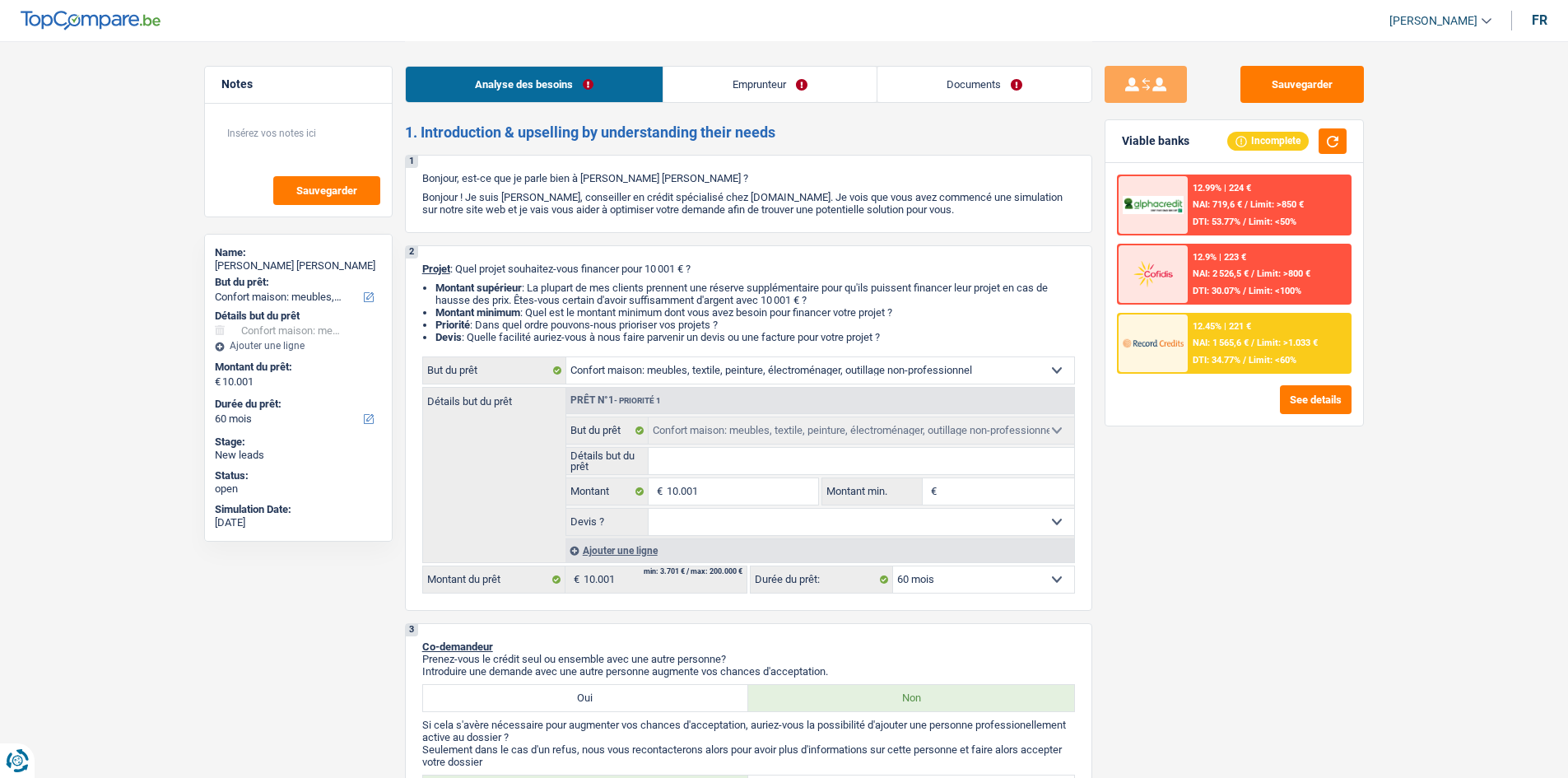
select select "60"
select select "publicEmployee"
select select "familyAllowances"
select select "netSalary"
select select "mealVouchers"
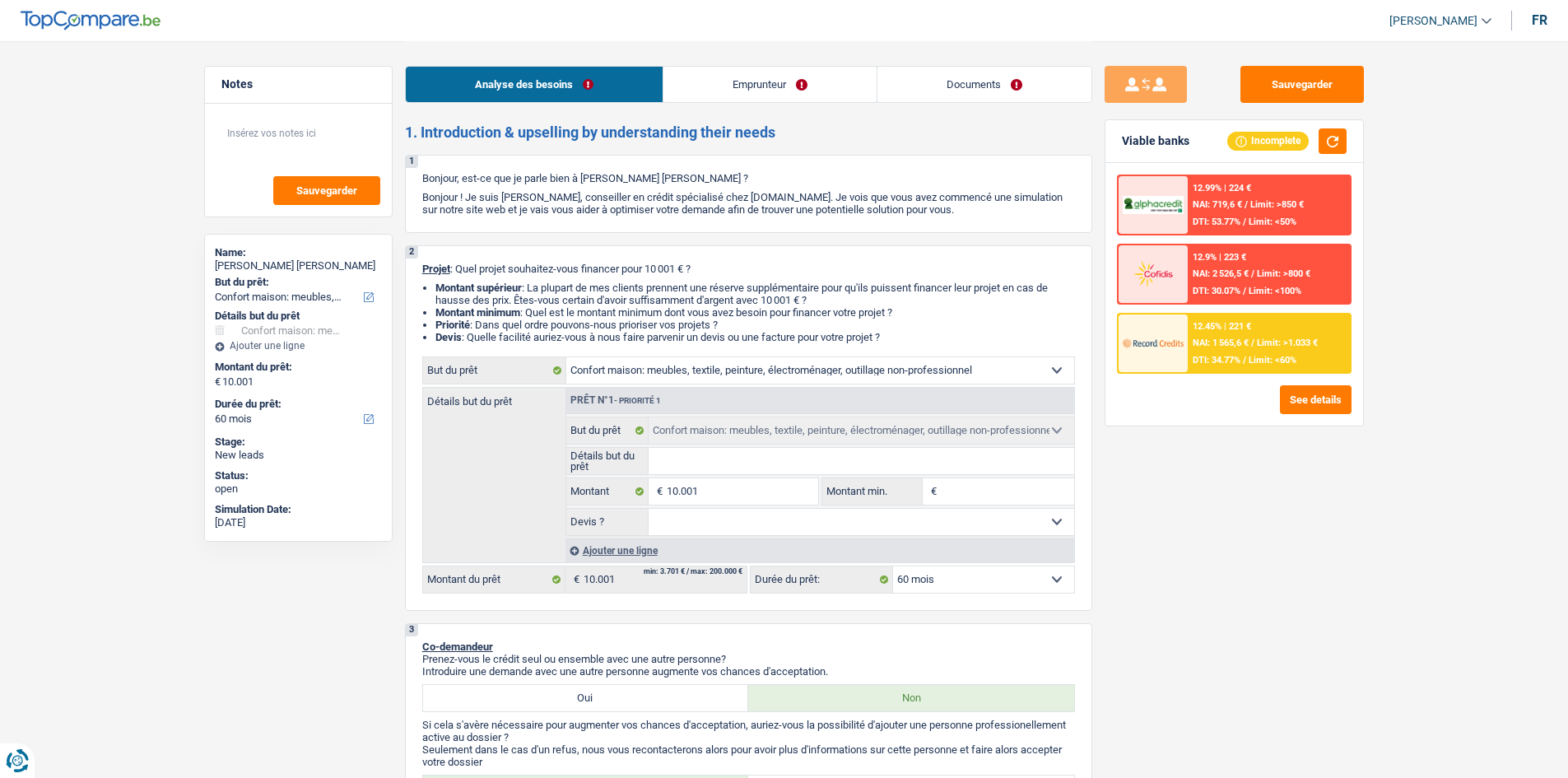
select select "liveWithParents"
select select "household"
select select "60"
select select "liveWithParents"
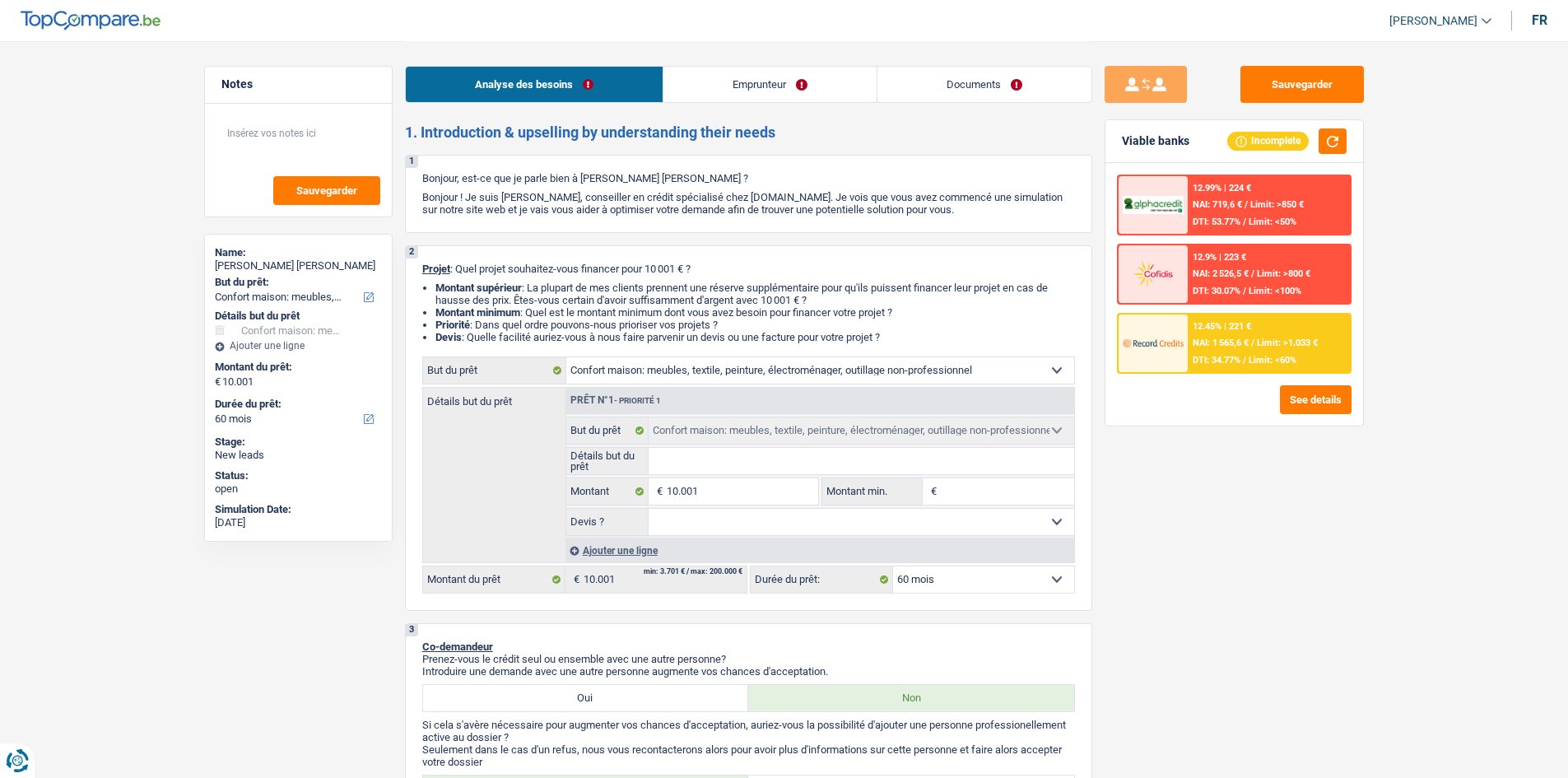
select select "LU"
click at [961, 80] on link "Documents" at bounding box center [983, 84] width 214 height 35
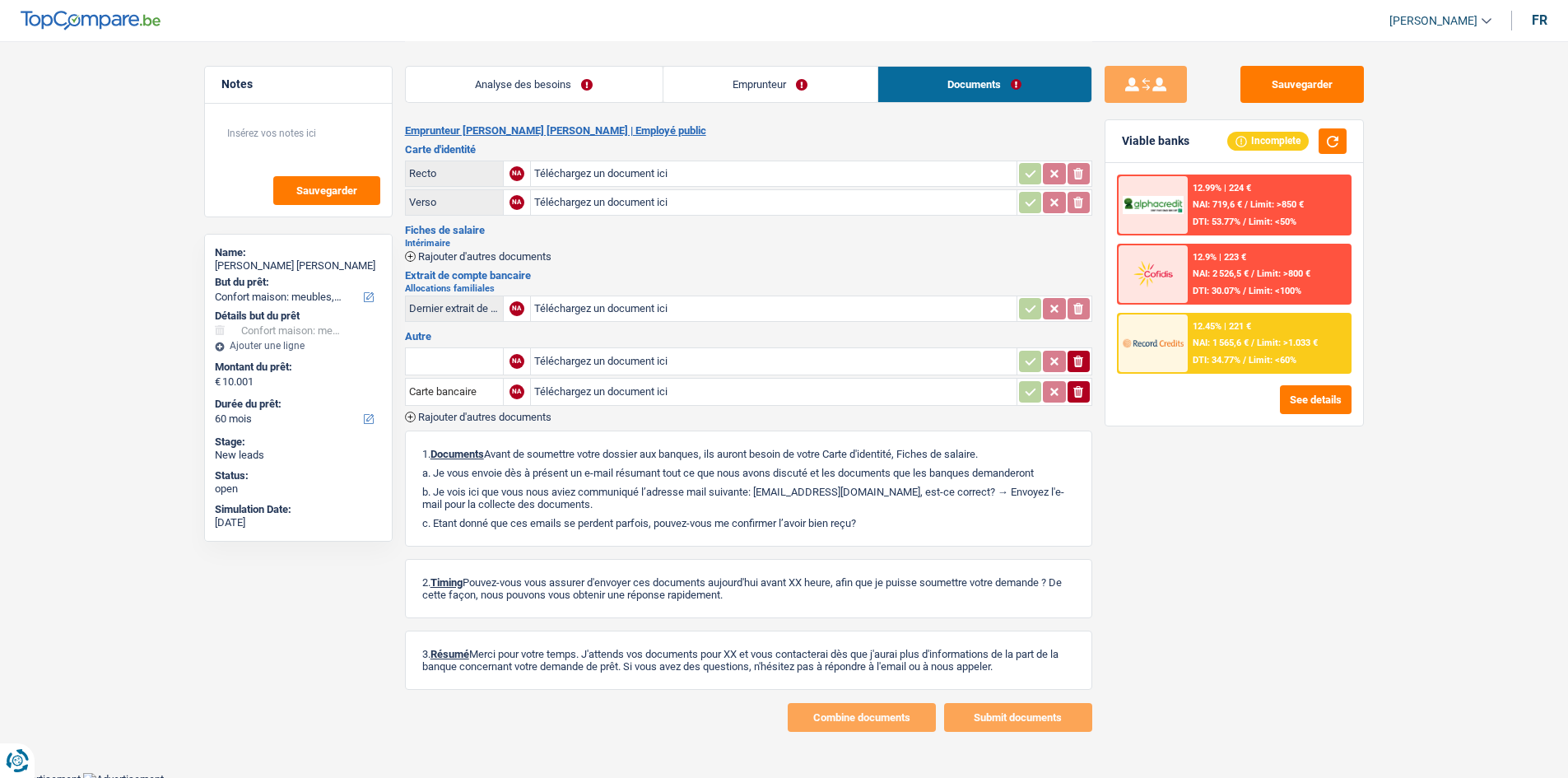
click at [731, 89] on link "Emprunteur" at bounding box center [770, 84] width 214 height 35
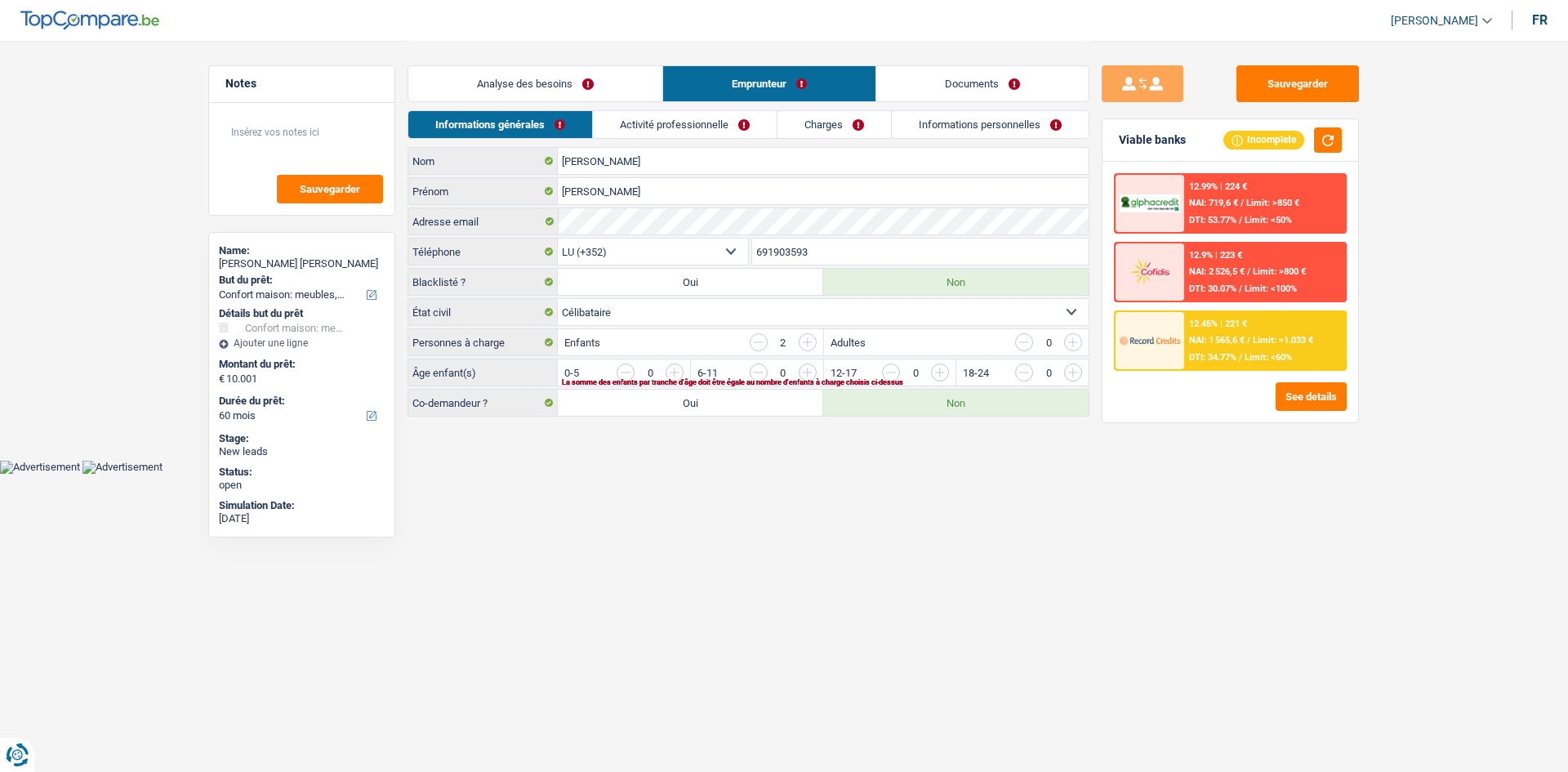
click at [693, 128] on link "Activité professionnelle" at bounding box center [685, 124] width 184 height 27
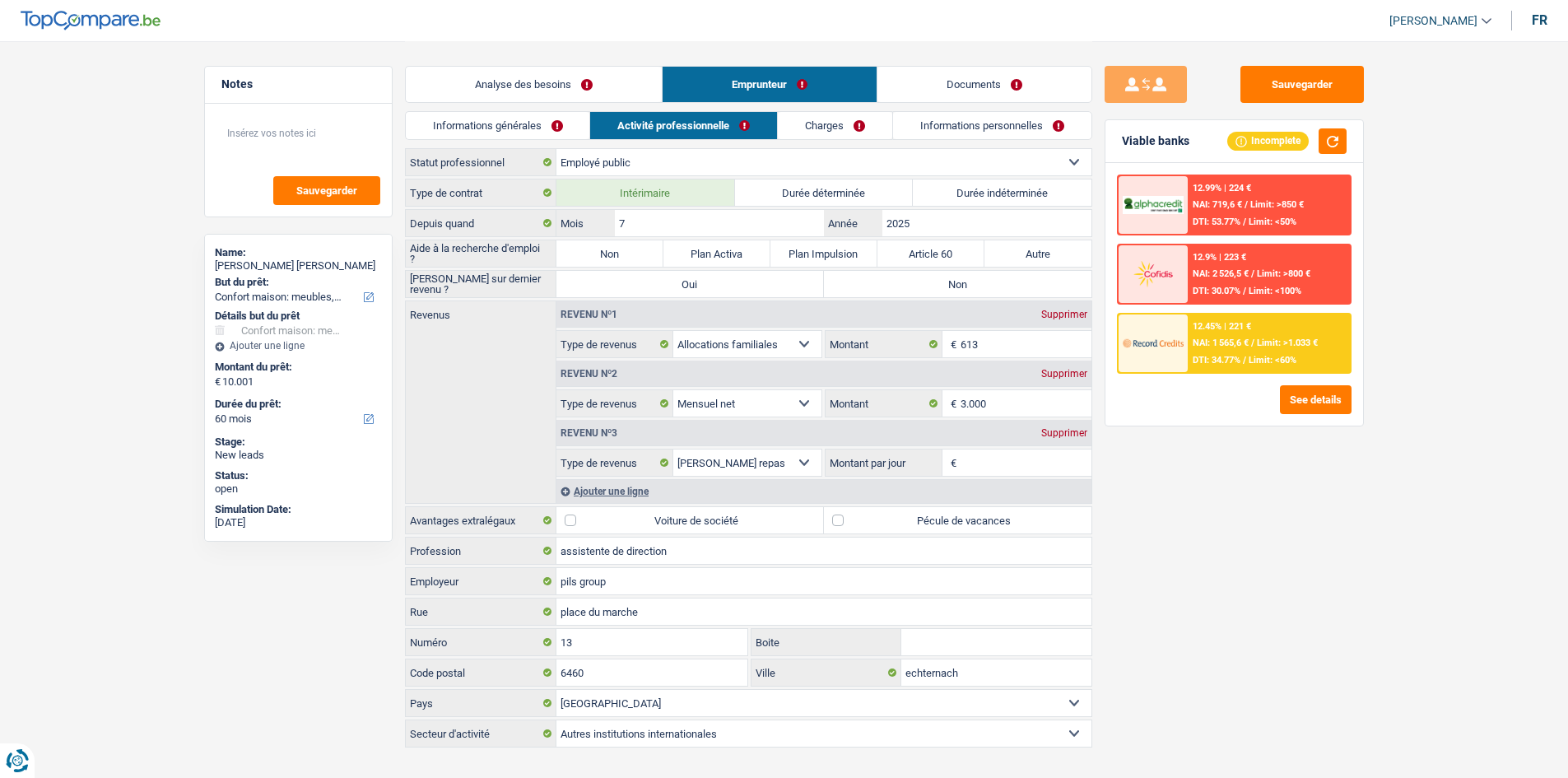
click at [893, 125] on link "Informations personnelles" at bounding box center [991, 125] width 198 height 27
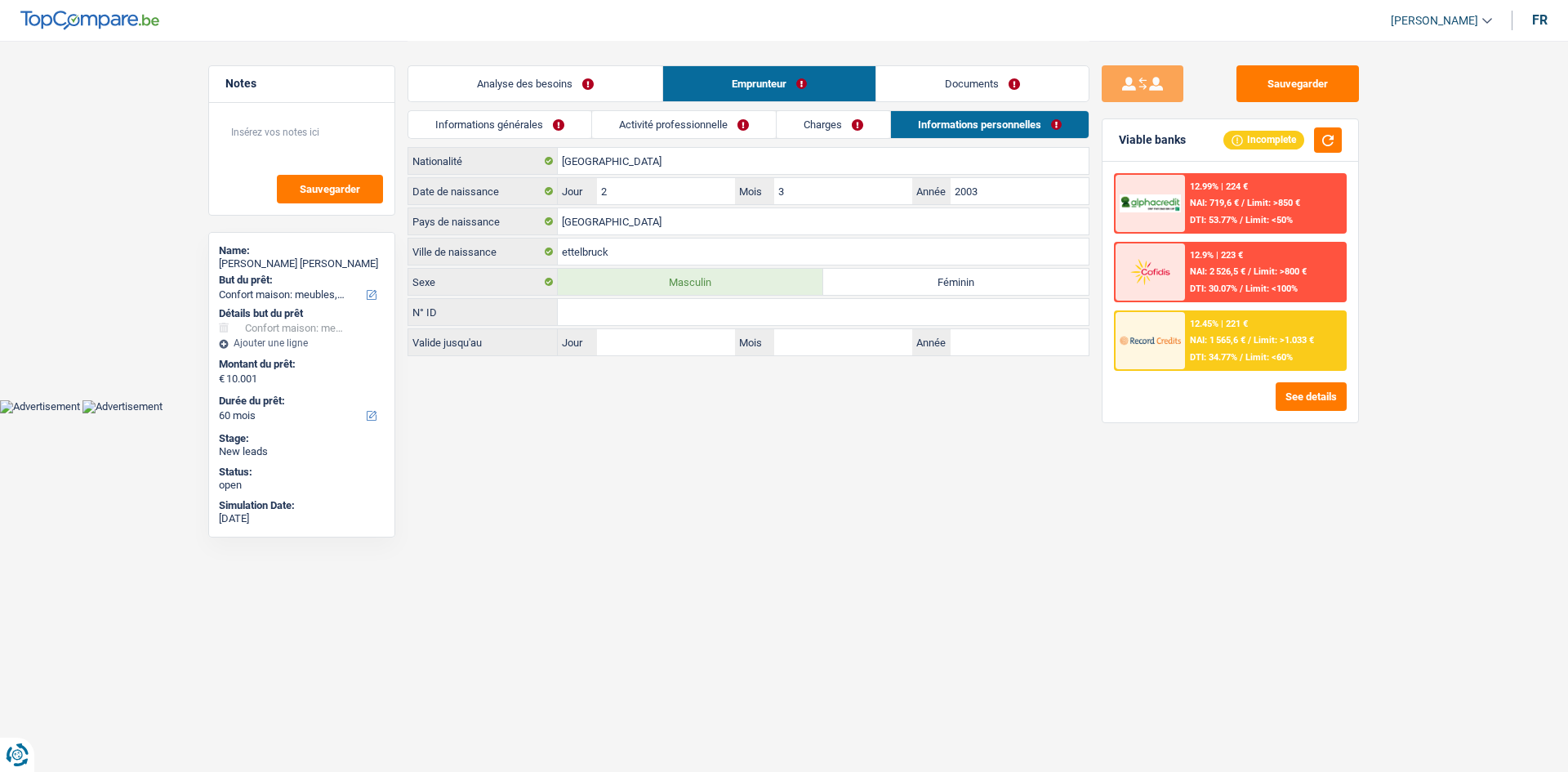
click at [963, 127] on link "Informations personnelles" at bounding box center [990, 124] width 197 height 27
click at [879, 127] on link "Charges" at bounding box center [833, 124] width 113 height 27
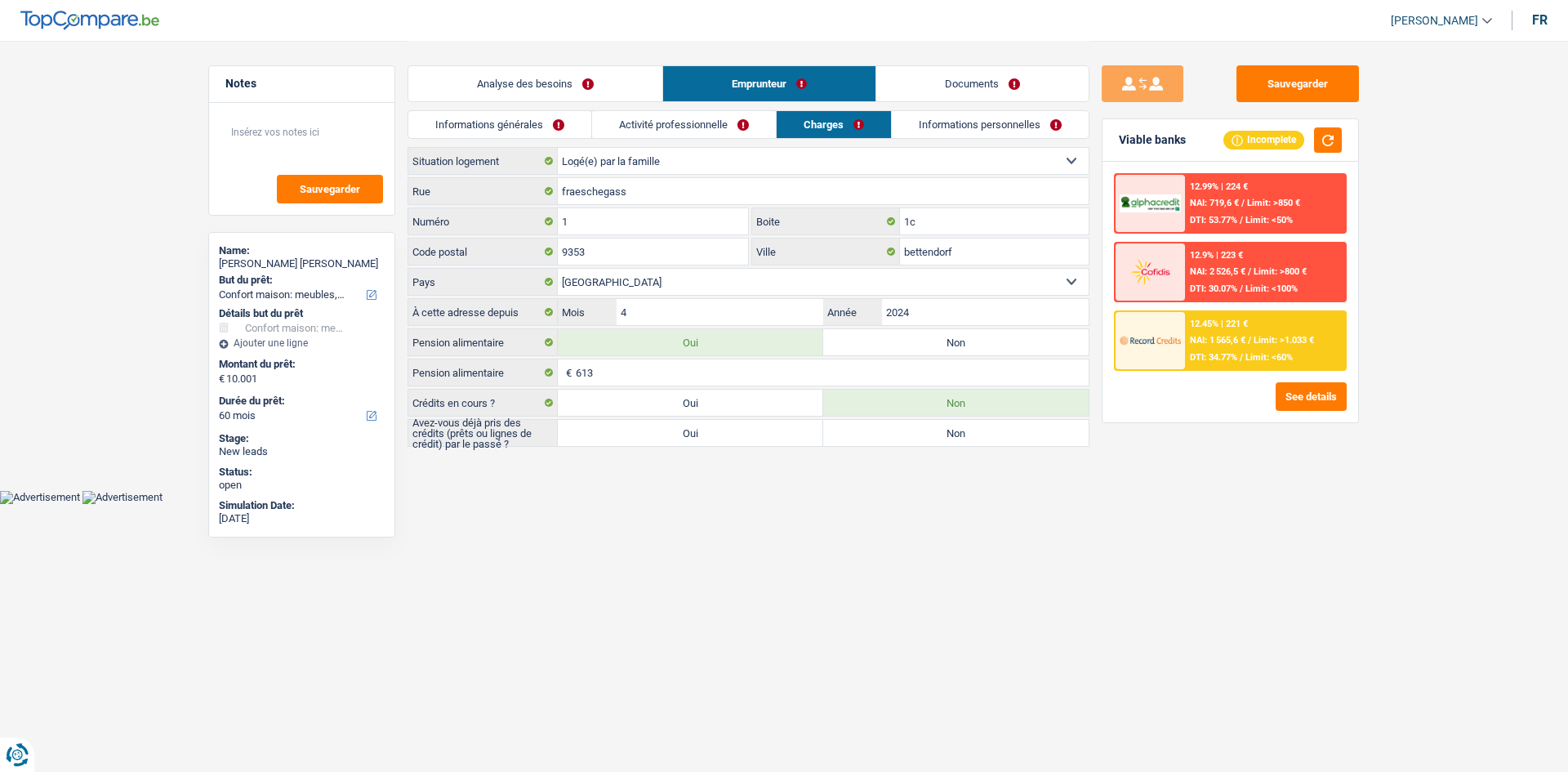
click at [608, 69] on link "Analyse des besoins" at bounding box center [536, 83] width 254 height 35
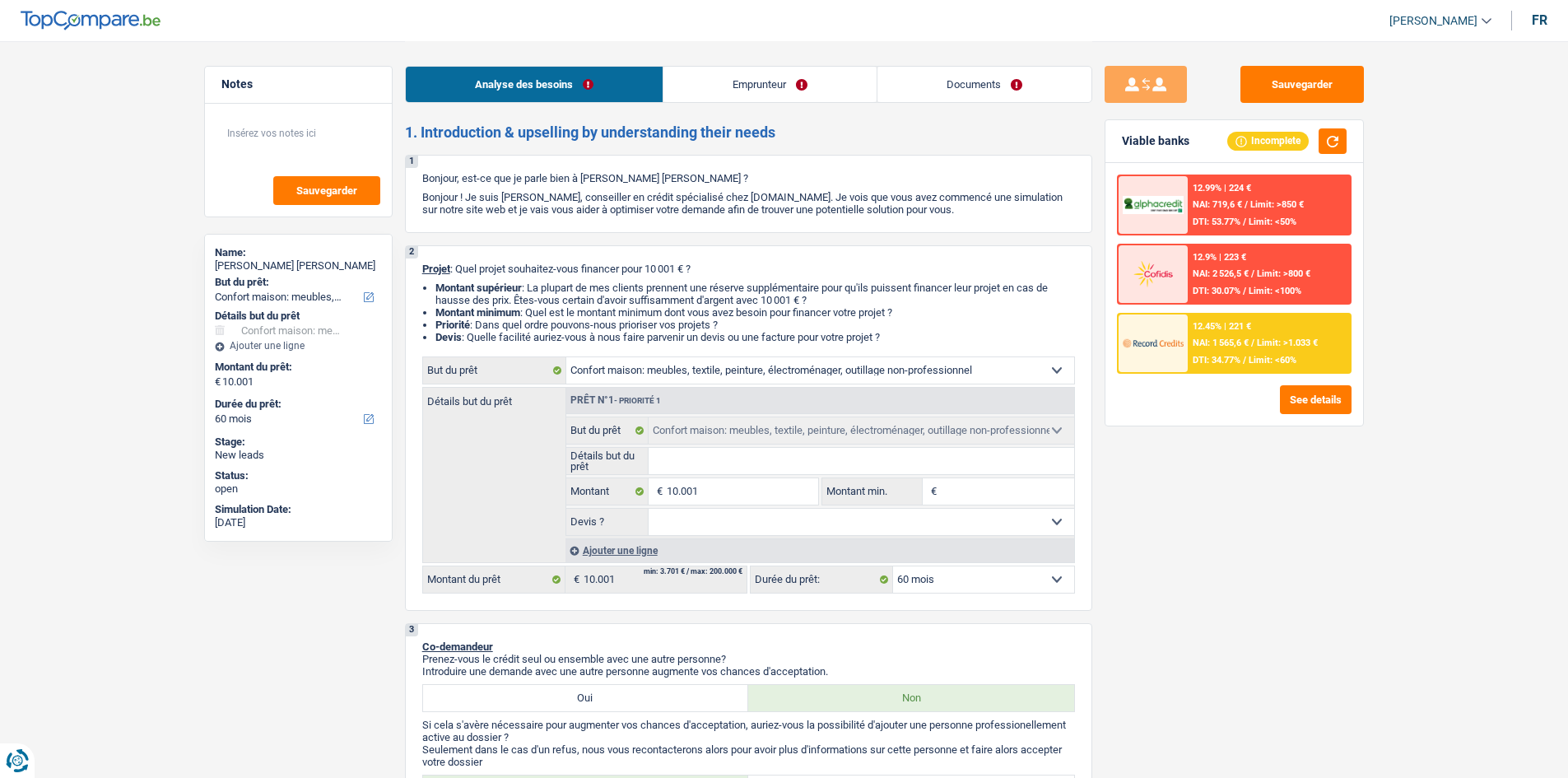
select select "household"
select select "60"
select select "household"
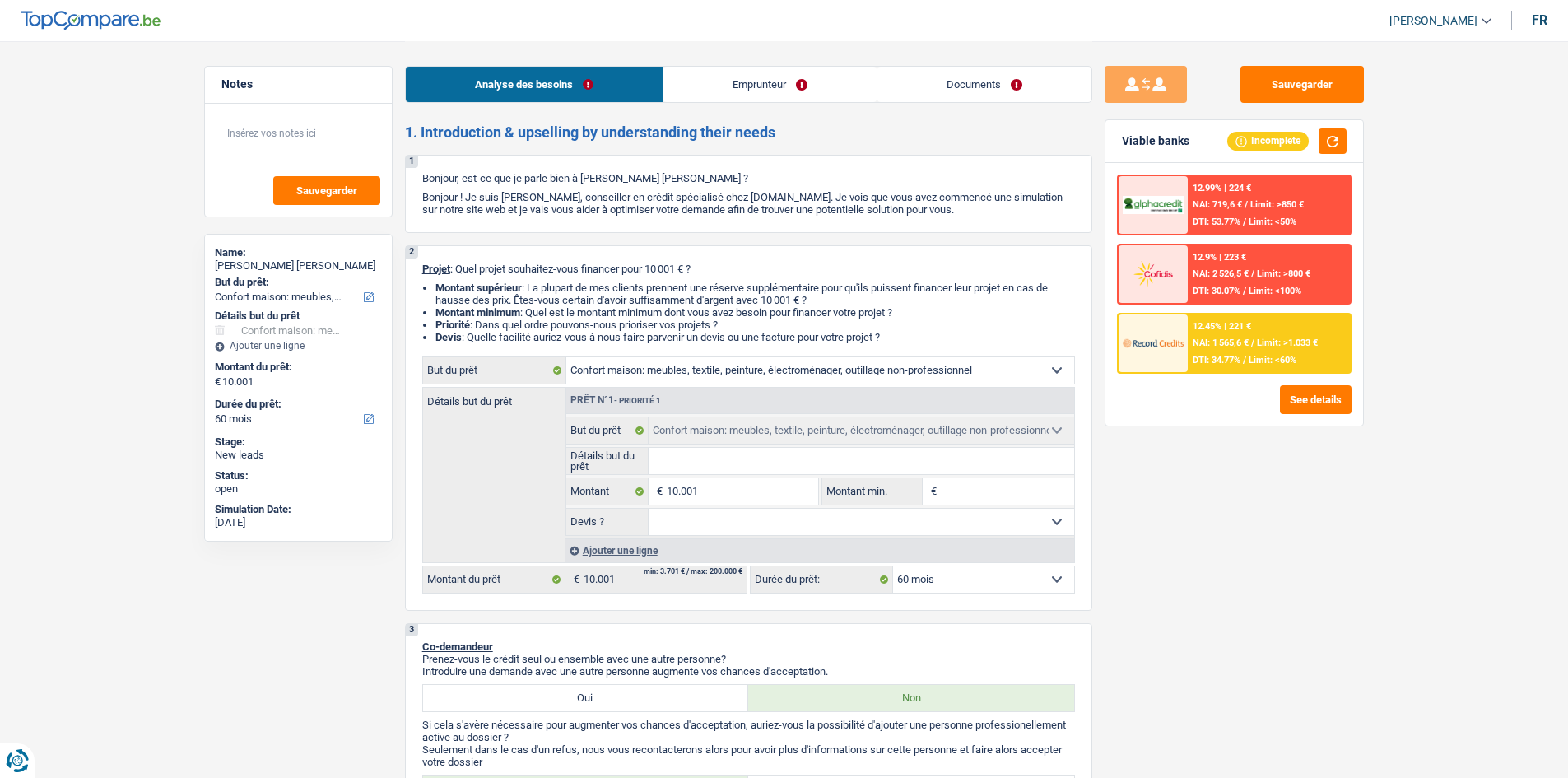
select select "60"
select select "publicEmployee"
select select "familyAllowances"
select select "netSalary"
select select "mealVouchers"
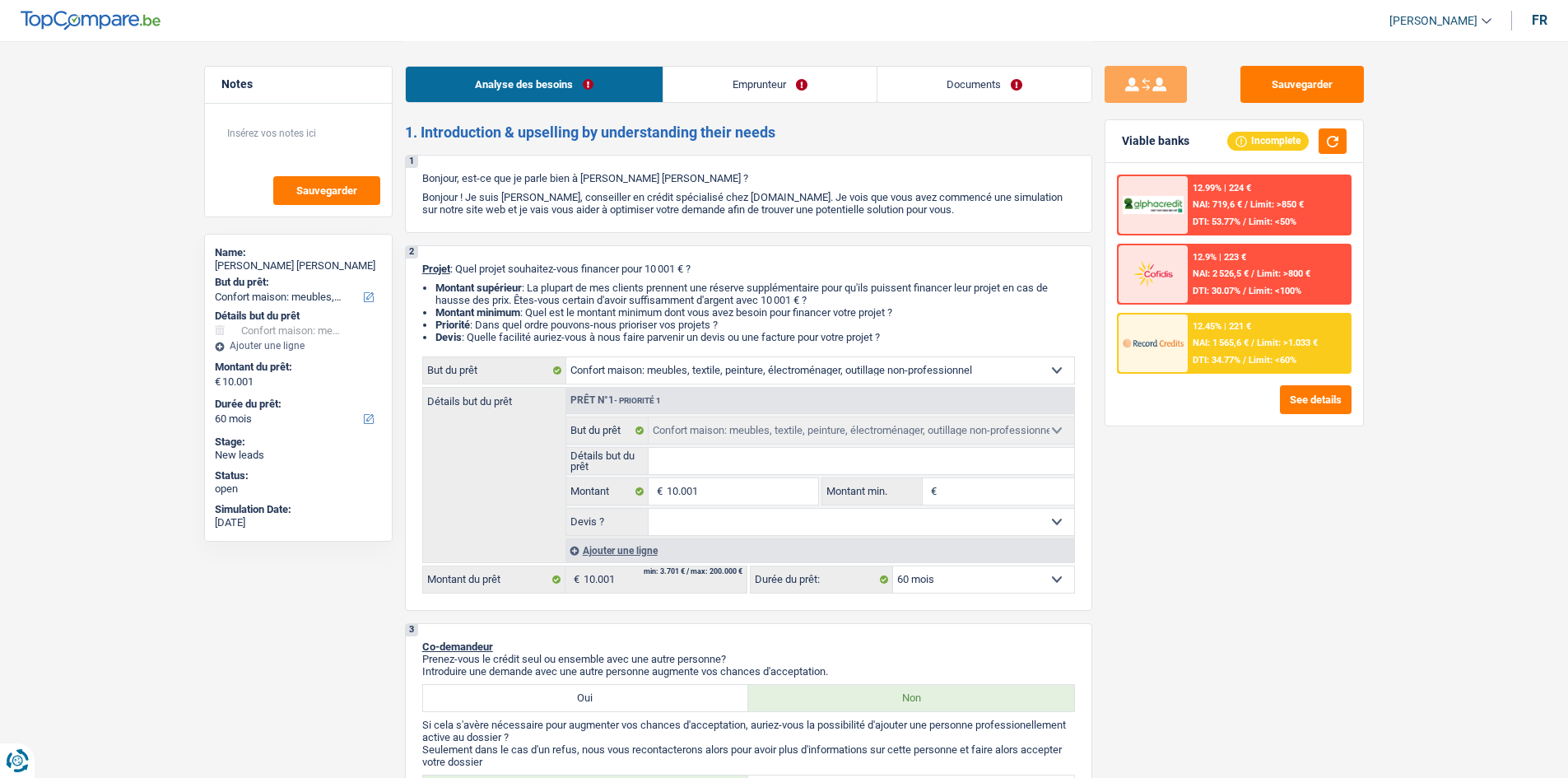
select select "liveWithParents"
select select "household"
select select "60"
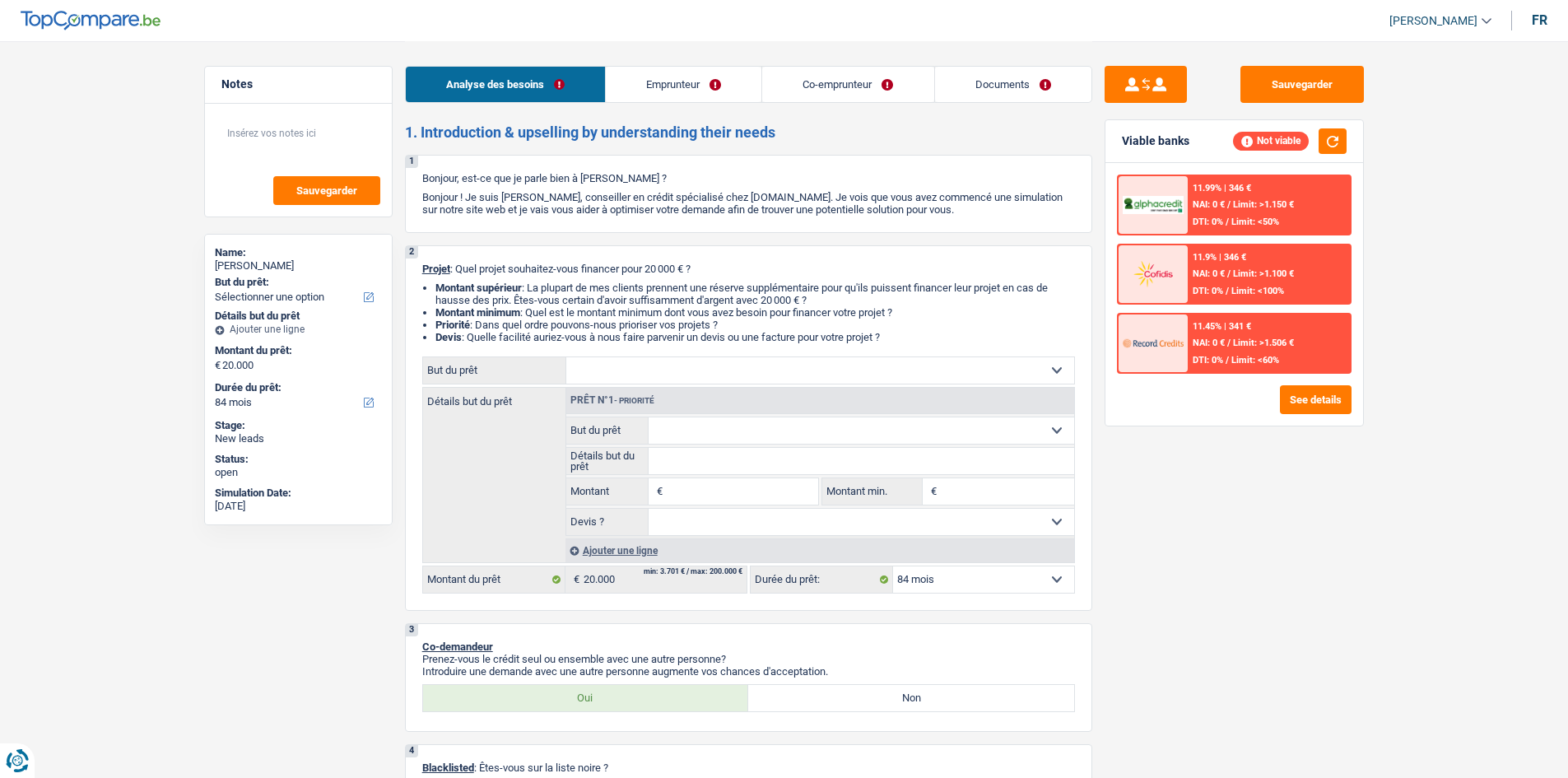
select select "84"
select select "retired"
select select "pension"
select select "rents"
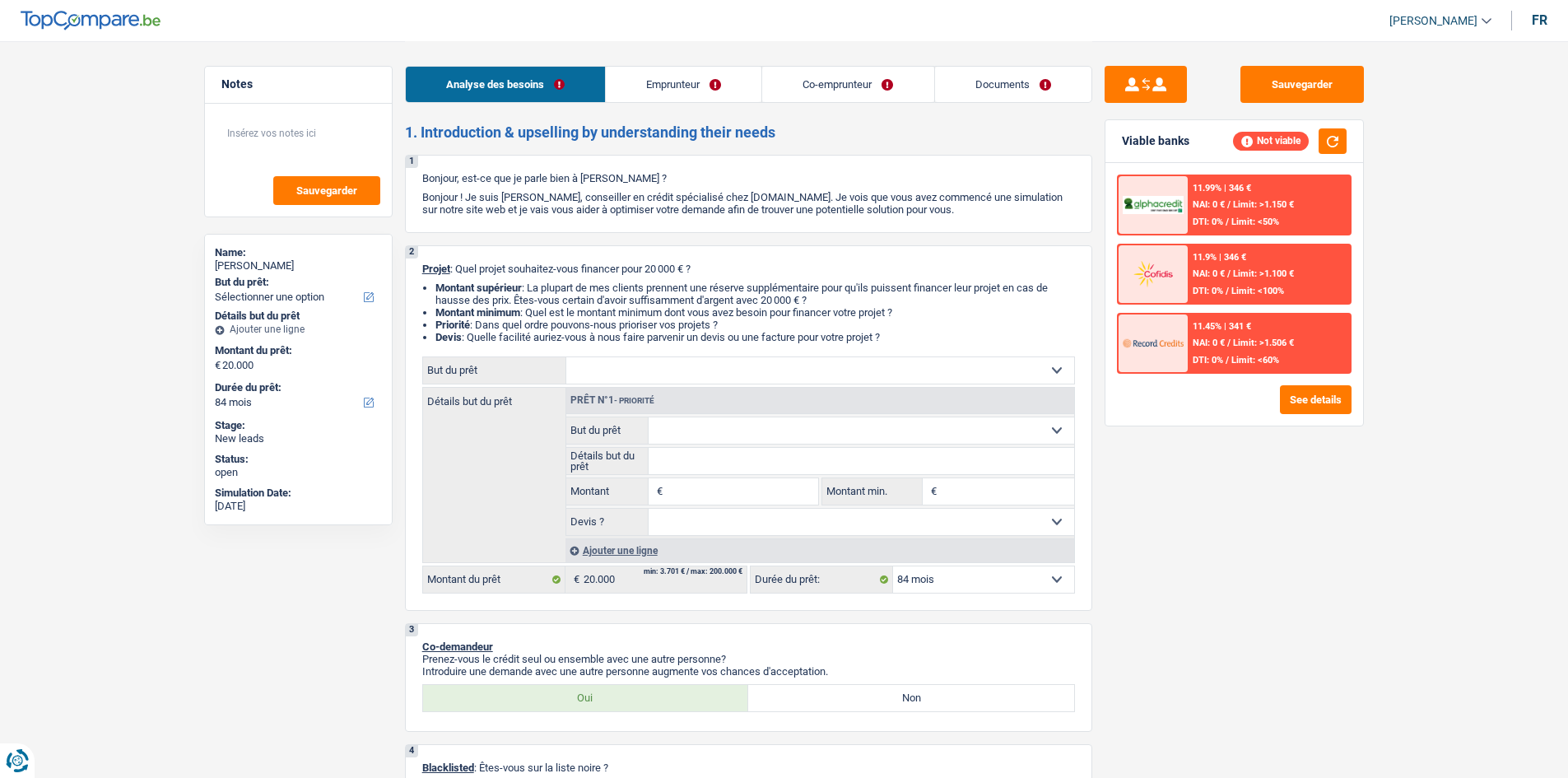
select select "84"
drag, startPoint x: 975, startPoint y: 80, endPoint x: 960, endPoint y: 79, distance: 15.0
click at [975, 80] on link "Documents" at bounding box center [1013, 84] width 157 height 35
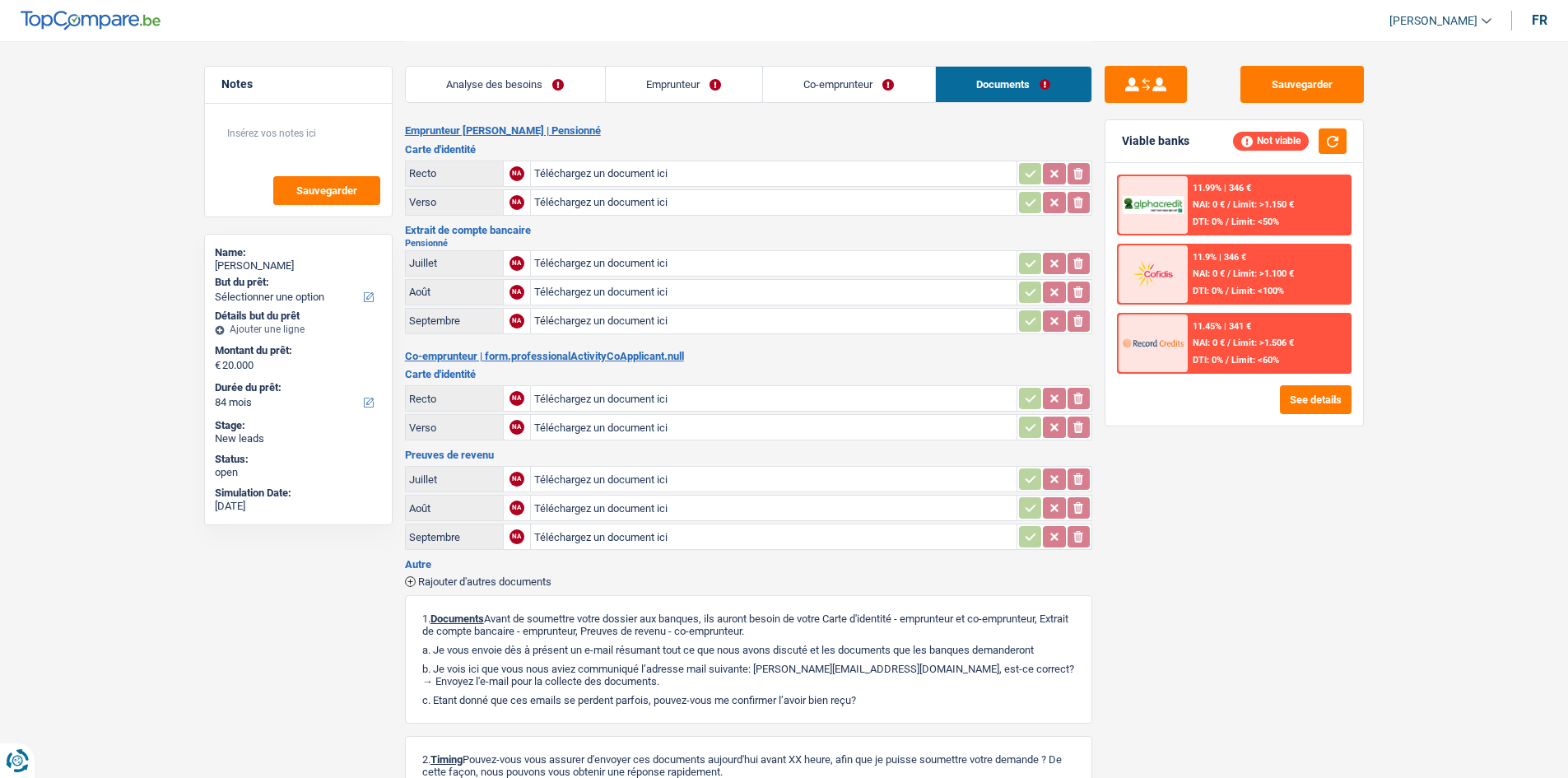
click at [821, 100] on link "Co-emprunteur" at bounding box center [848, 84] width 172 height 35
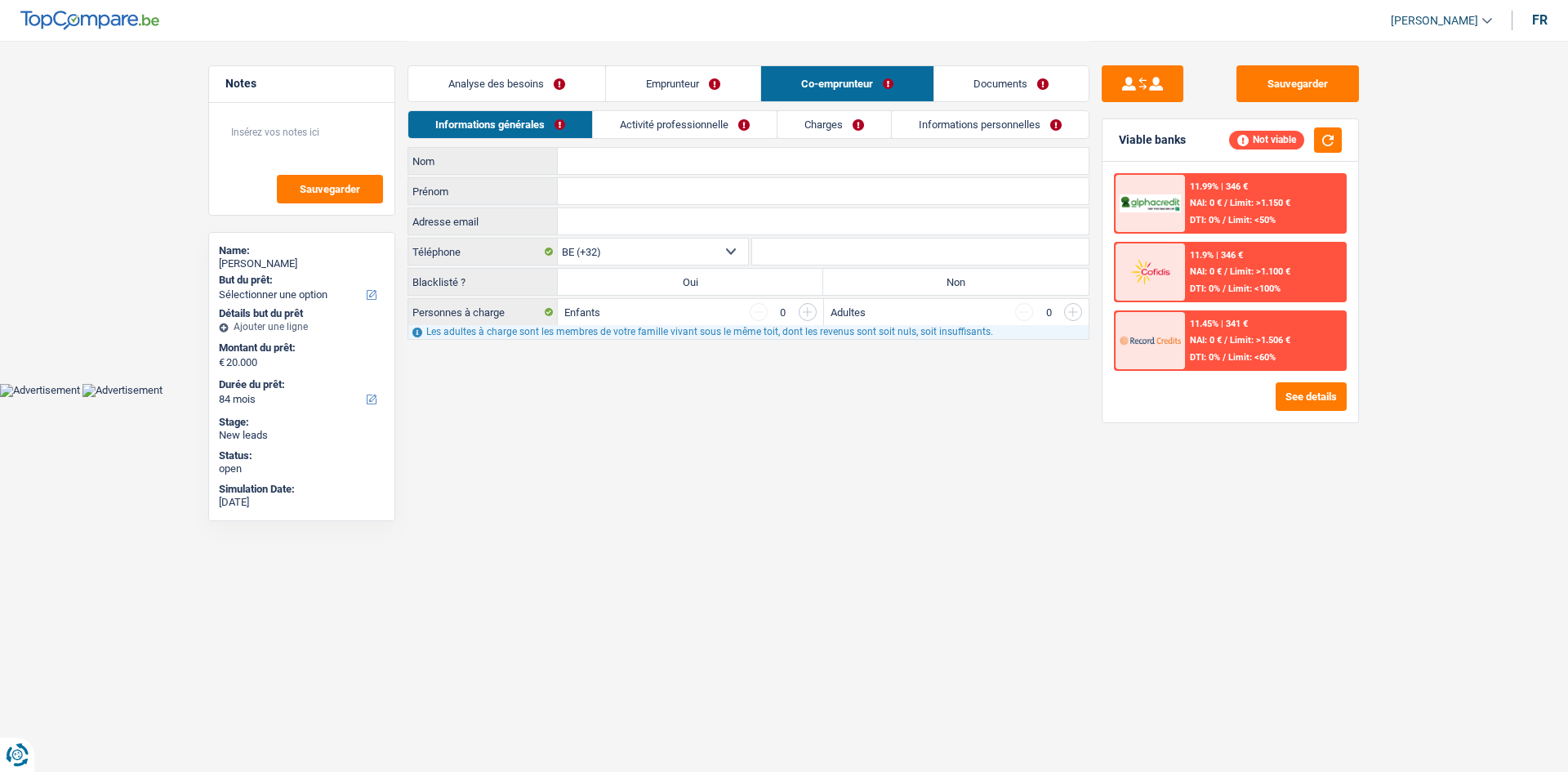
click at [686, 126] on link "Activité professionnelle" at bounding box center [685, 124] width 184 height 27
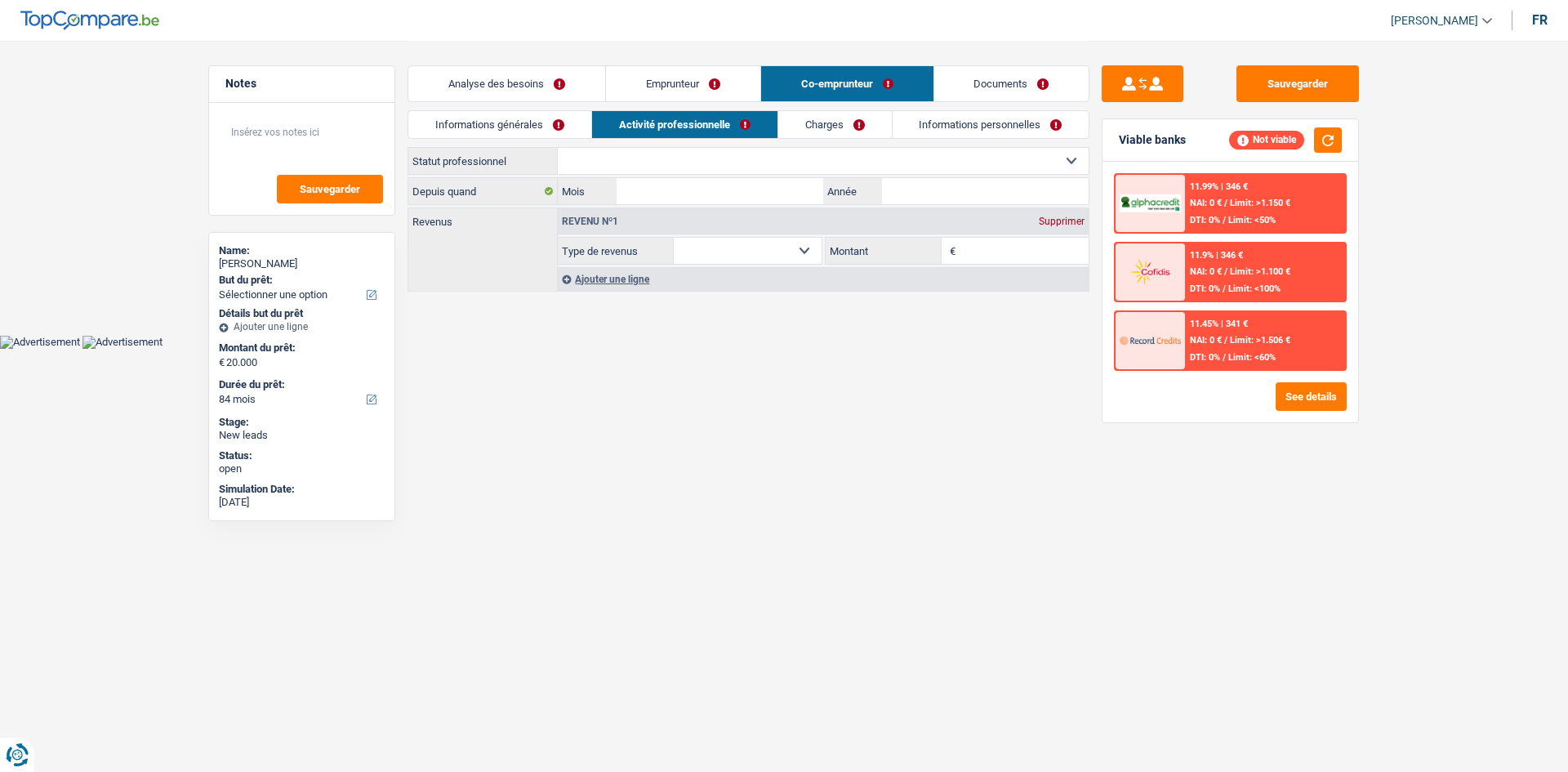
click at [839, 123] on link "Charges" at bounding box center [835, 124] width 113 height 27
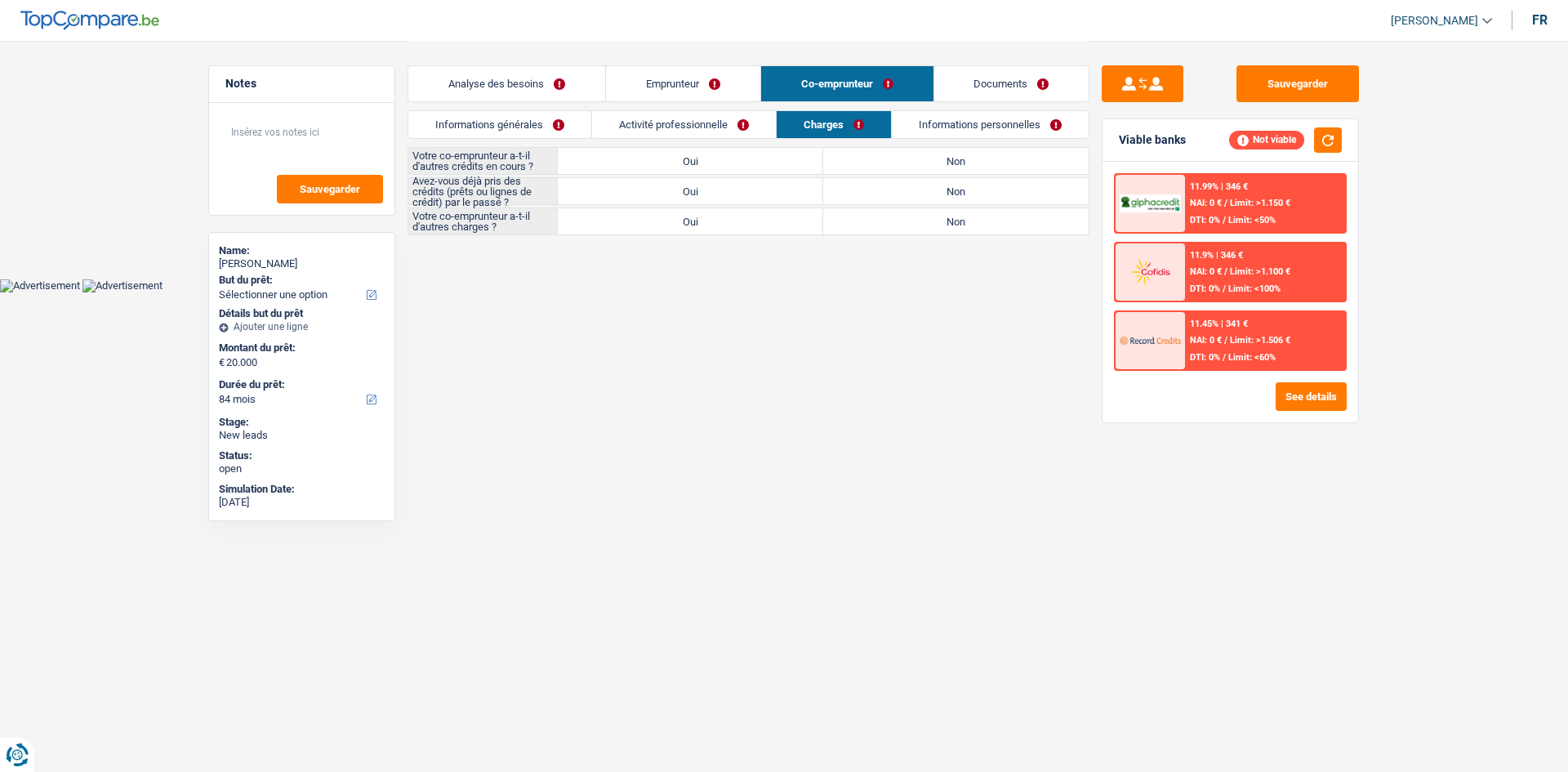
click at [562, 82] on link "Analyse des besoins" at bounding box center [506, 83] width 197 height 35
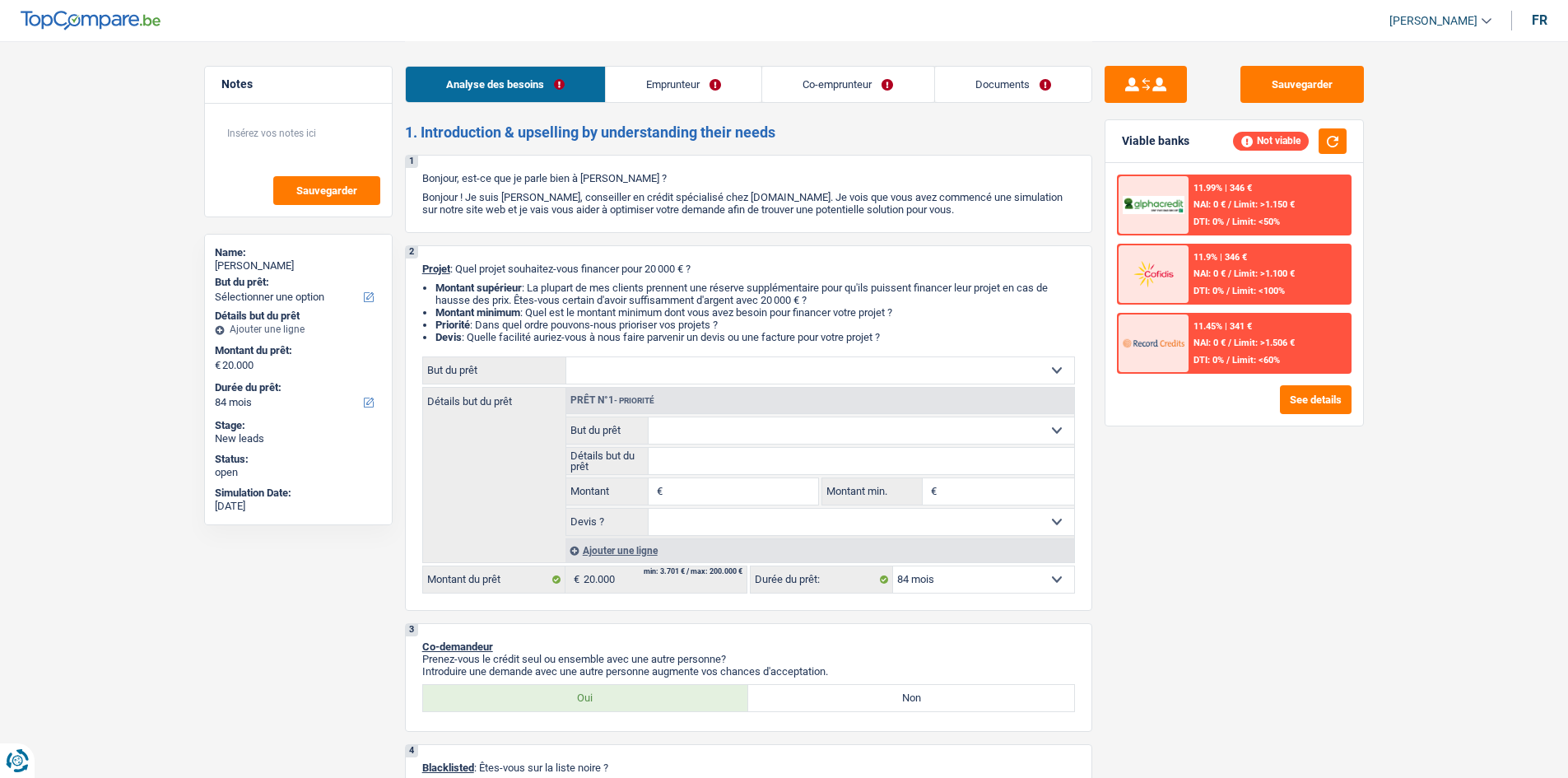
click at [1199, 472] on div "Sauvegarder Viable banks Not viable 11.99% | 346 € NAI: 0 € / Limit: >1.150 € D…" at bounding box center [1234, 408] width 284 height 686
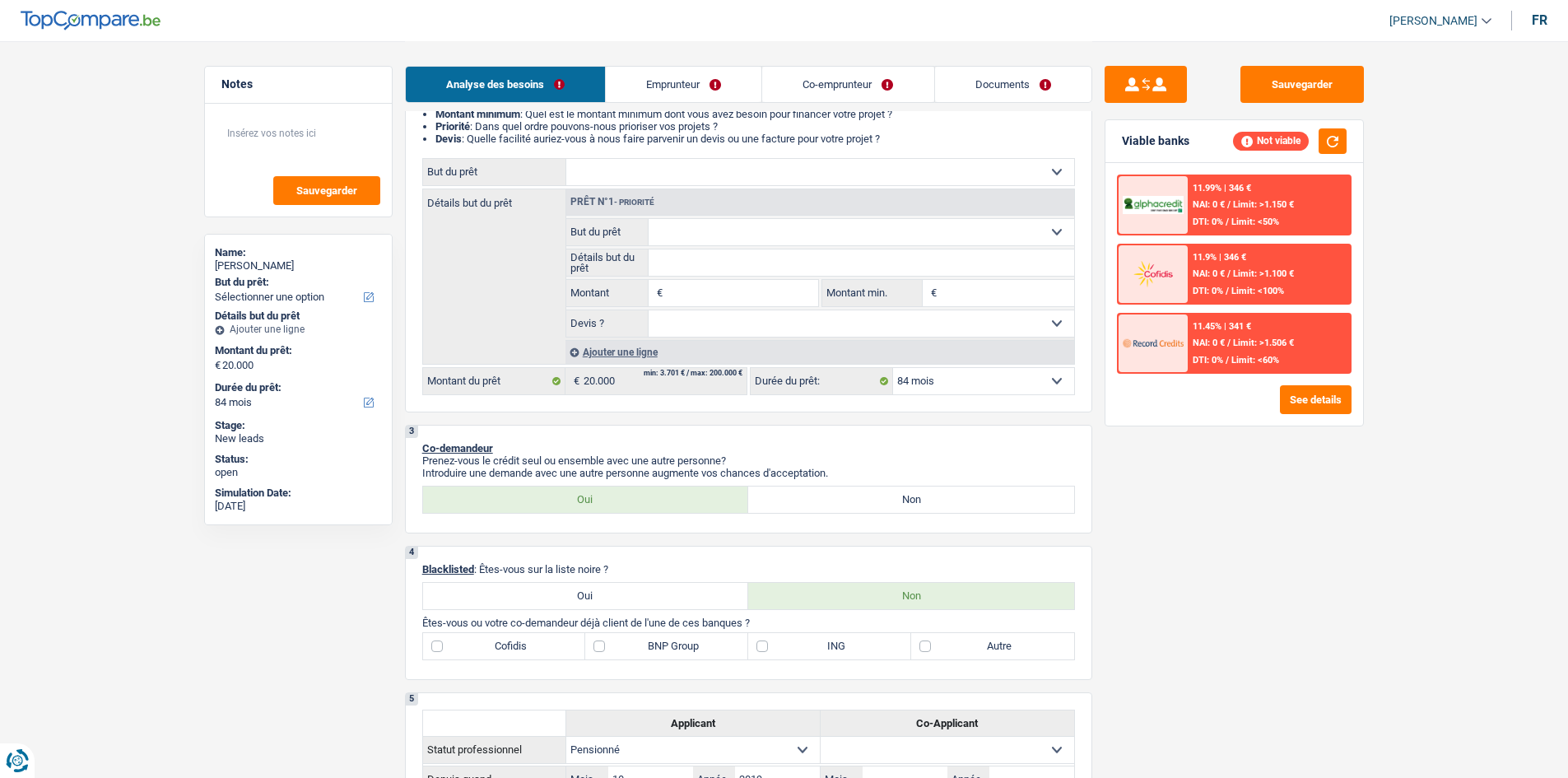
scroll to position [82, 0]
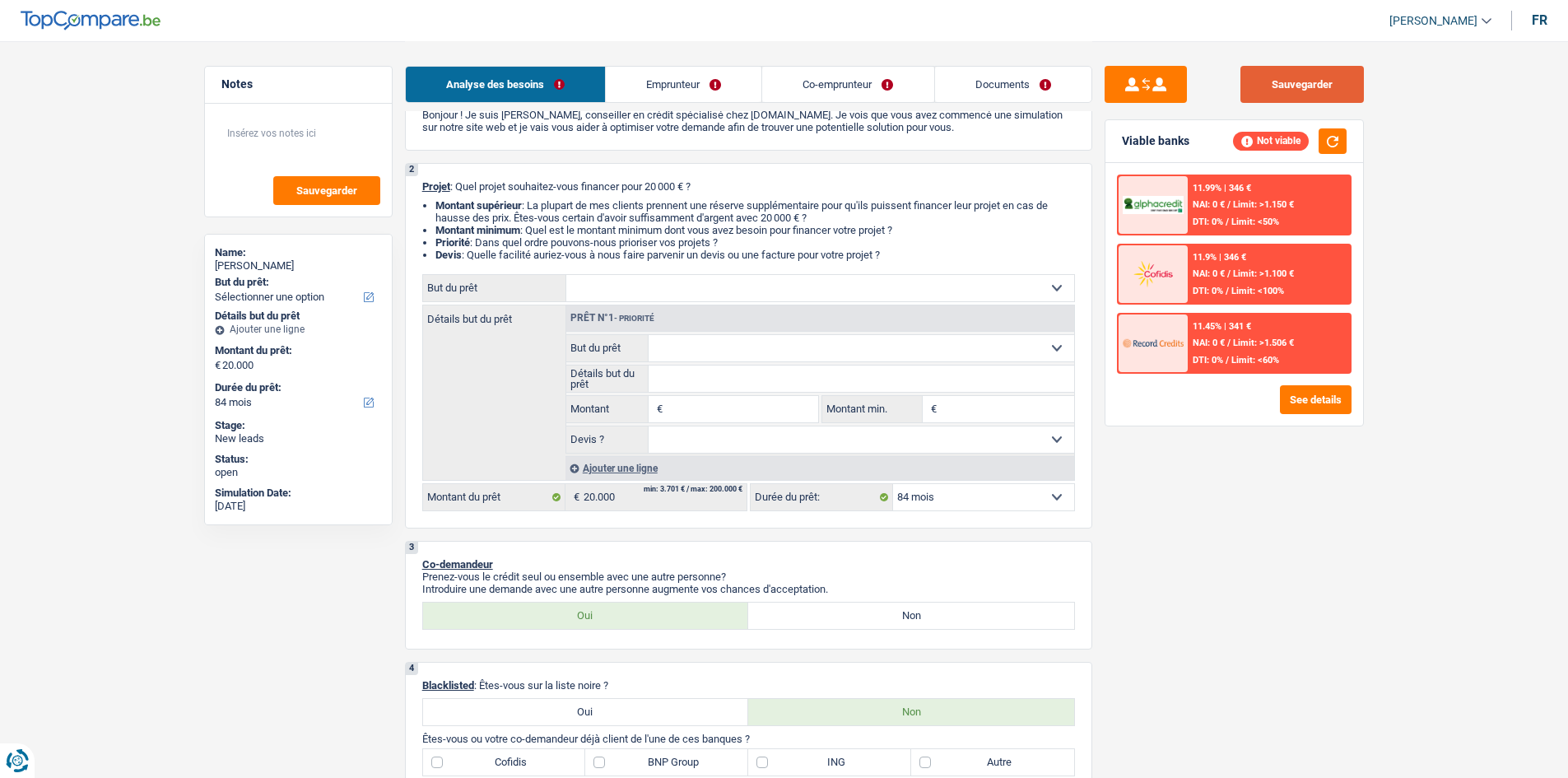
click at [1319, 82] on button "Sauvegarder" at bounding box center [1302, 84] width 124 height 37
click at [1365, 538] on div "Sauvegarder Viable banks Not viable 11.99% | 346 € NAI: 0 € / Limit: >1.150 € D…" at bounding box center [1234, 408] width 284 height 686
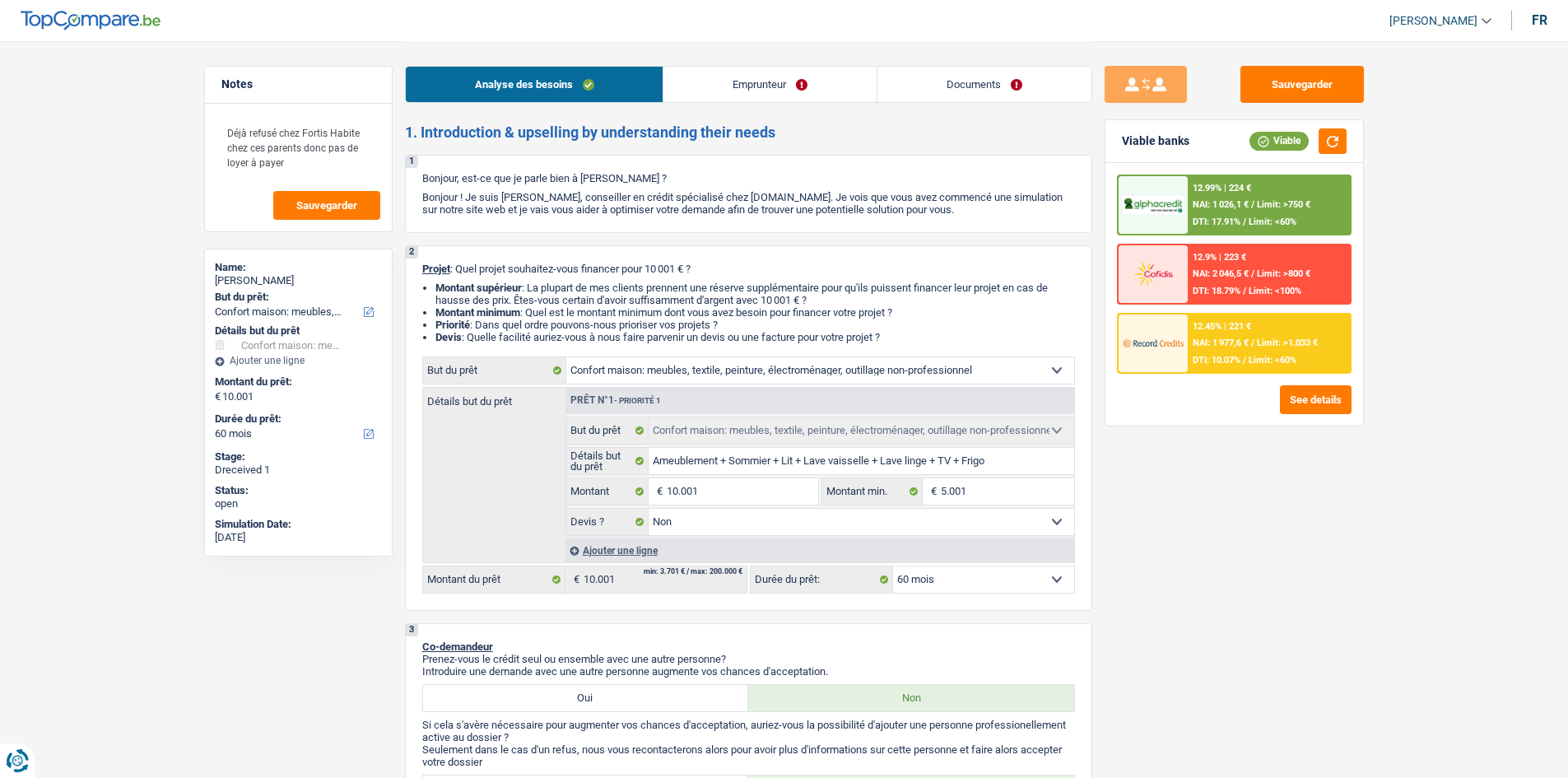
select select "household"
select select "60"
select select "household"
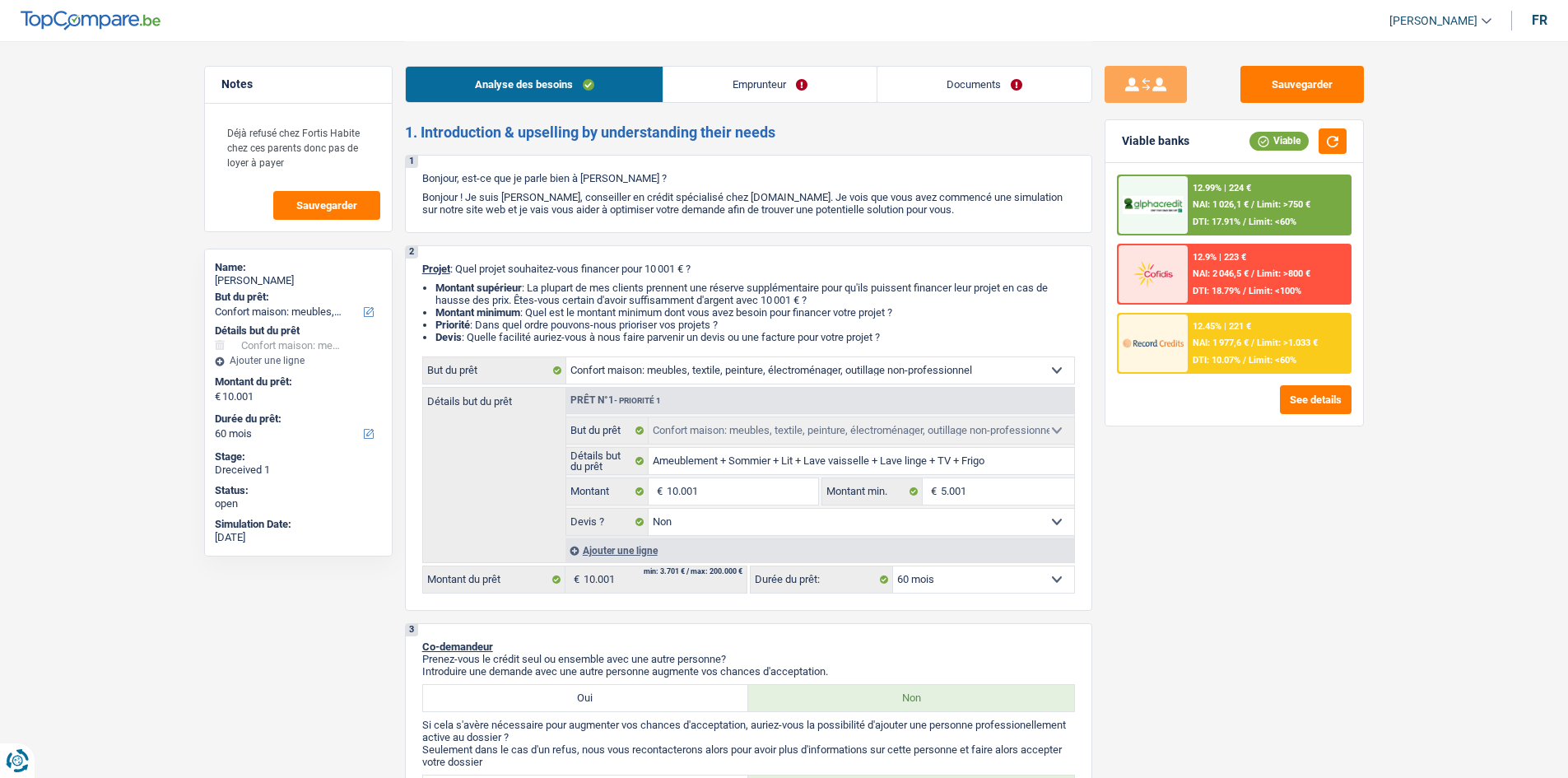
select select "false"
select select "60"
select select "privateEmployee"
select select "netSalary"
select select "mealVouchers"
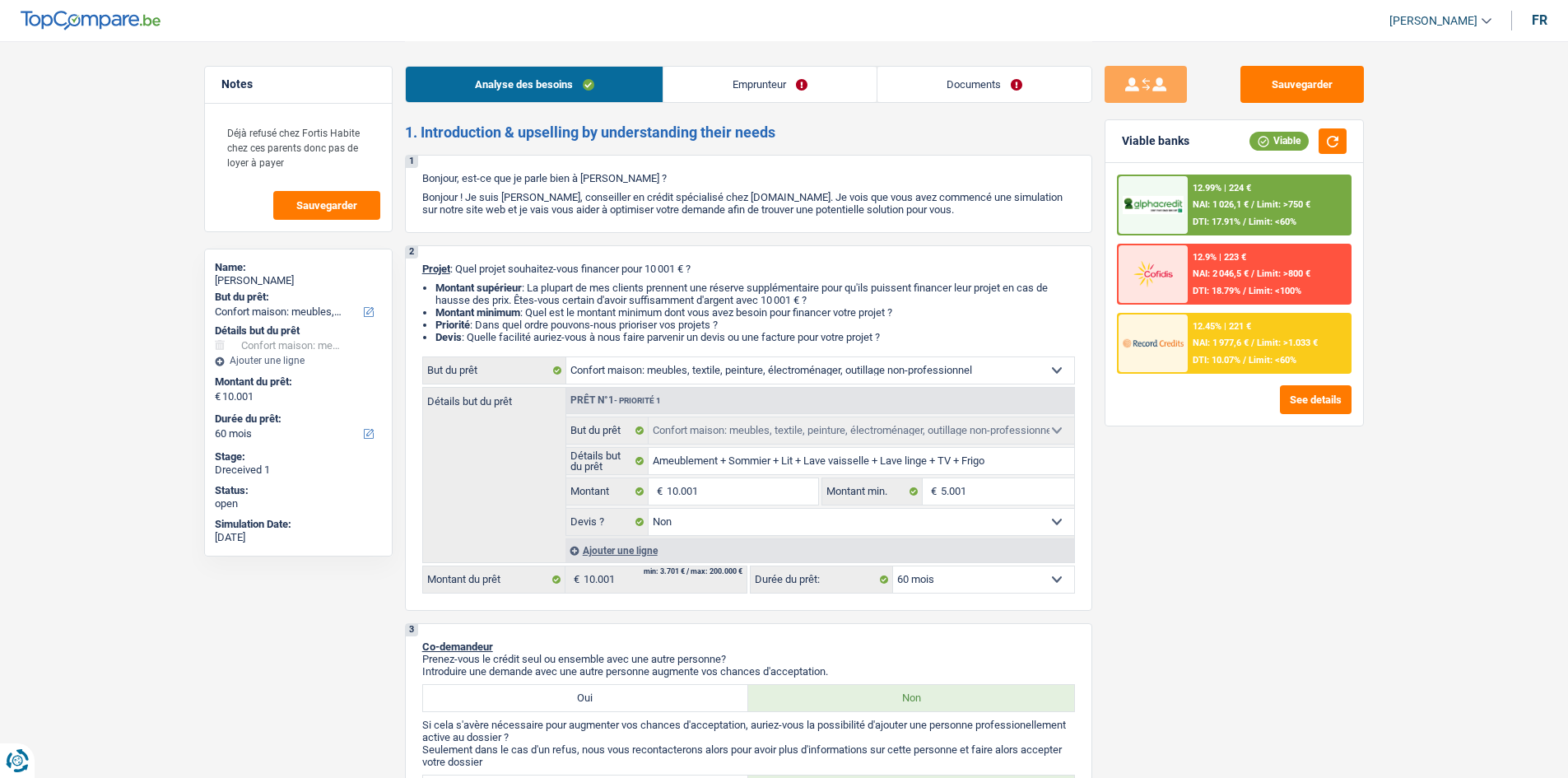
select select "liveWithParents"
select select "household"
select select "false"
select select "60"
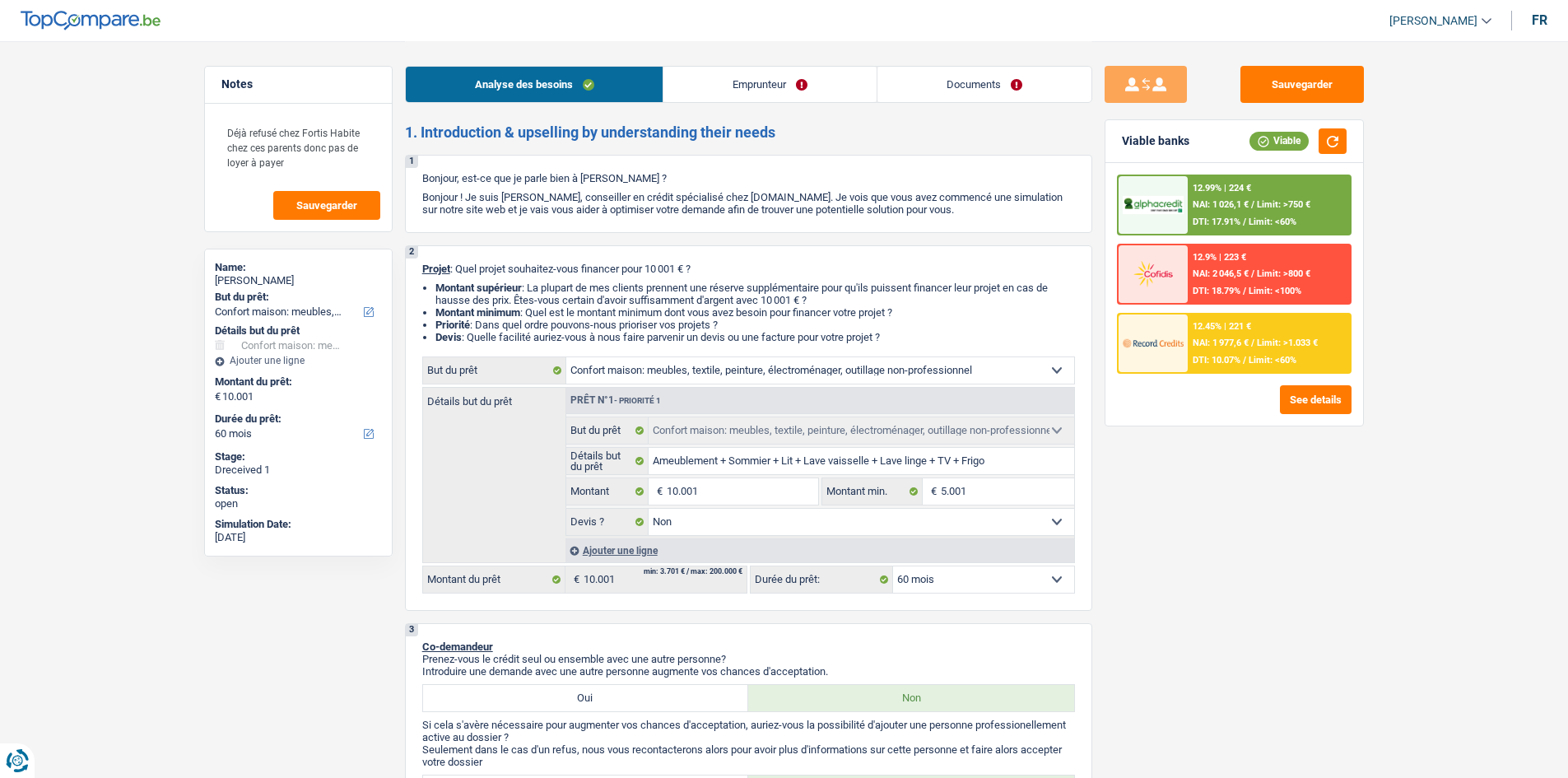
click at [938, 85] on link "Documents" at bounding box center [983, 84] width 214 height 35
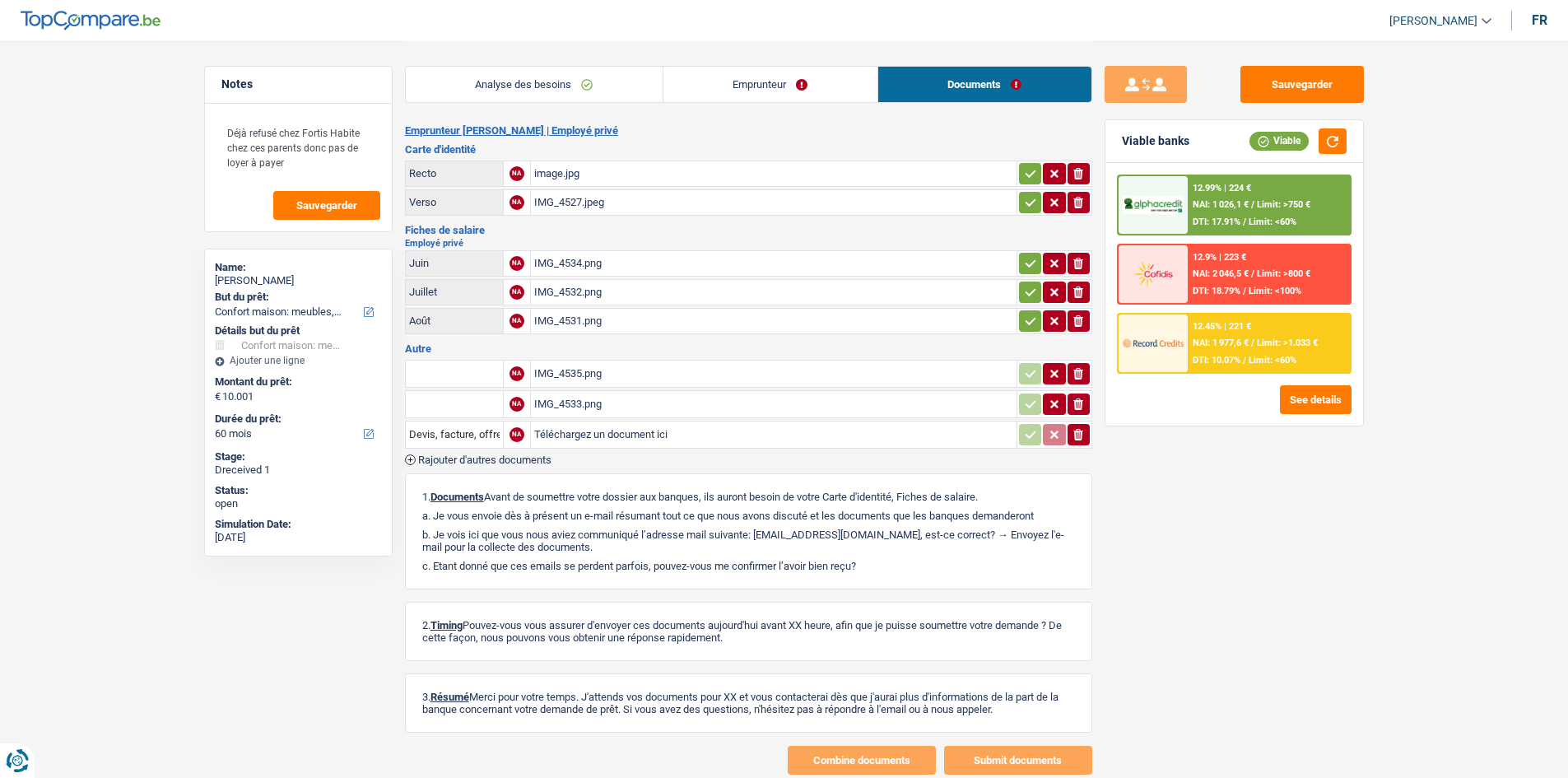
click at [688, 258] on div "IMG_4534.png" at bounding box center [773, 263] width 479 height 25
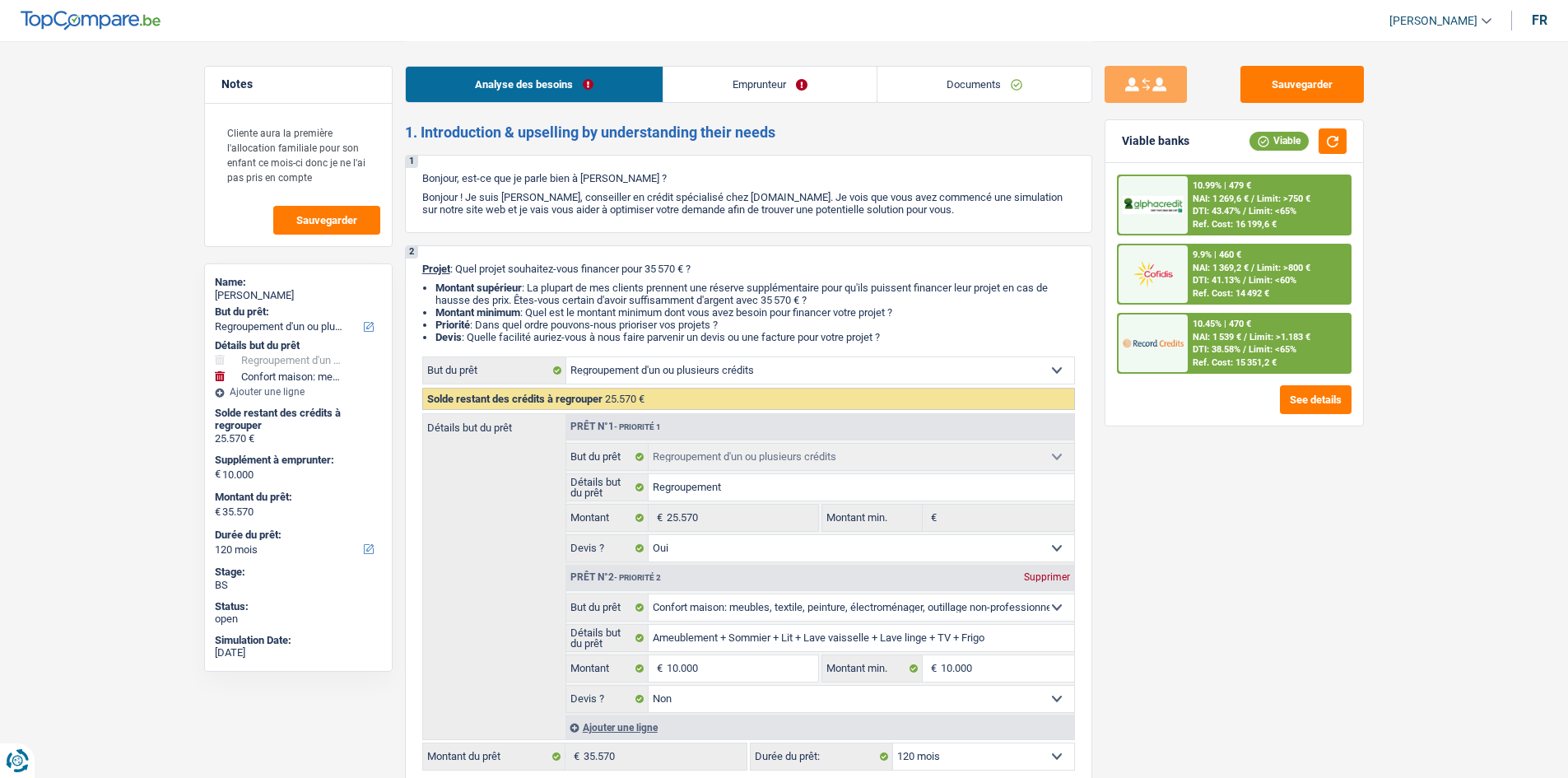
select select "refinancing"
select select "household"
select select "120"
select select "refinancing"
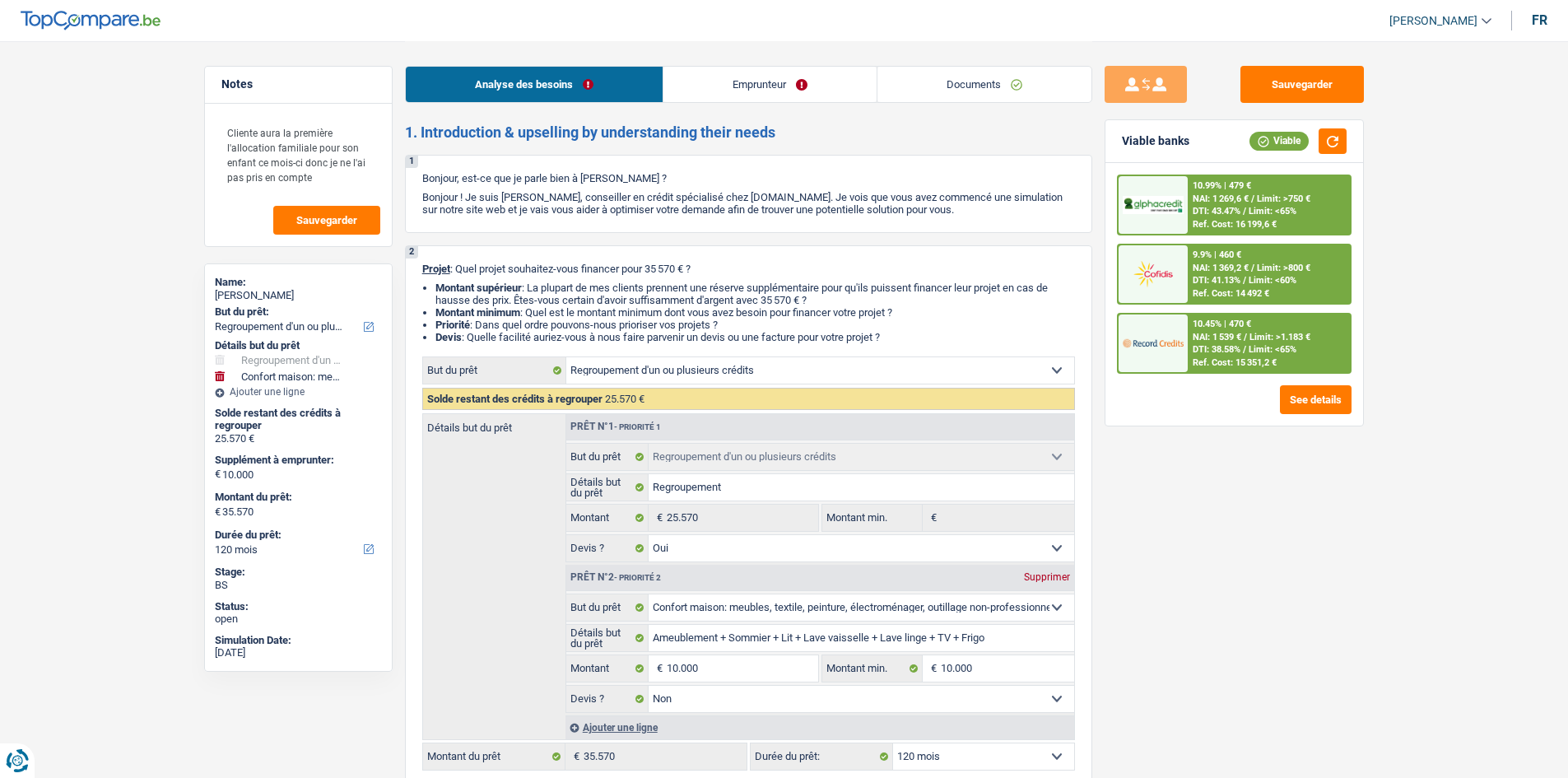
select select "refinancing"
select select "yes"
select select "household"
select select "false"
select select "120"
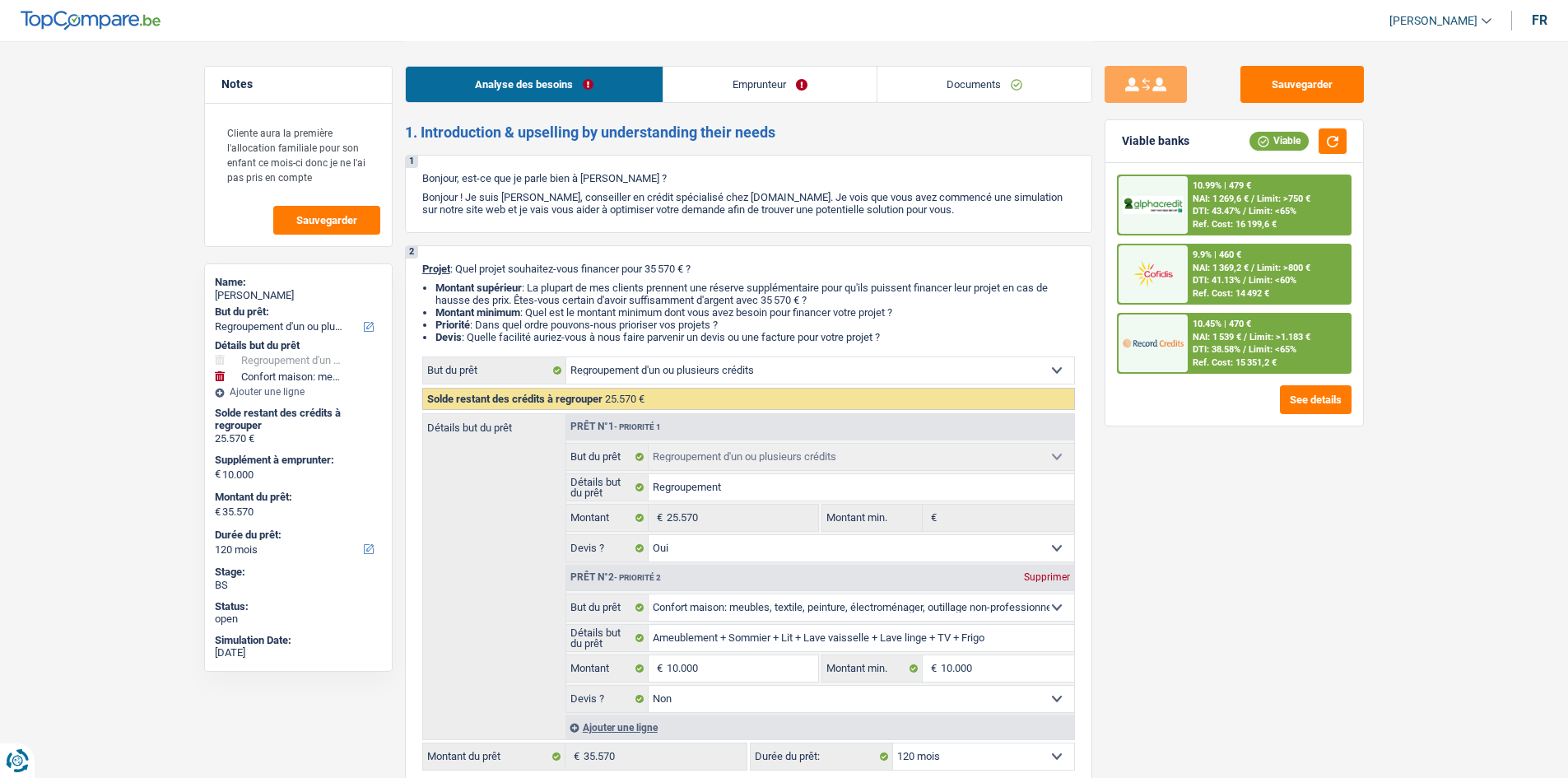
select select "publicEmployee"
select select "mealVouchers"
select select "netSalary"
select select "familyAllowances"
select select "ownerWithMortgage"
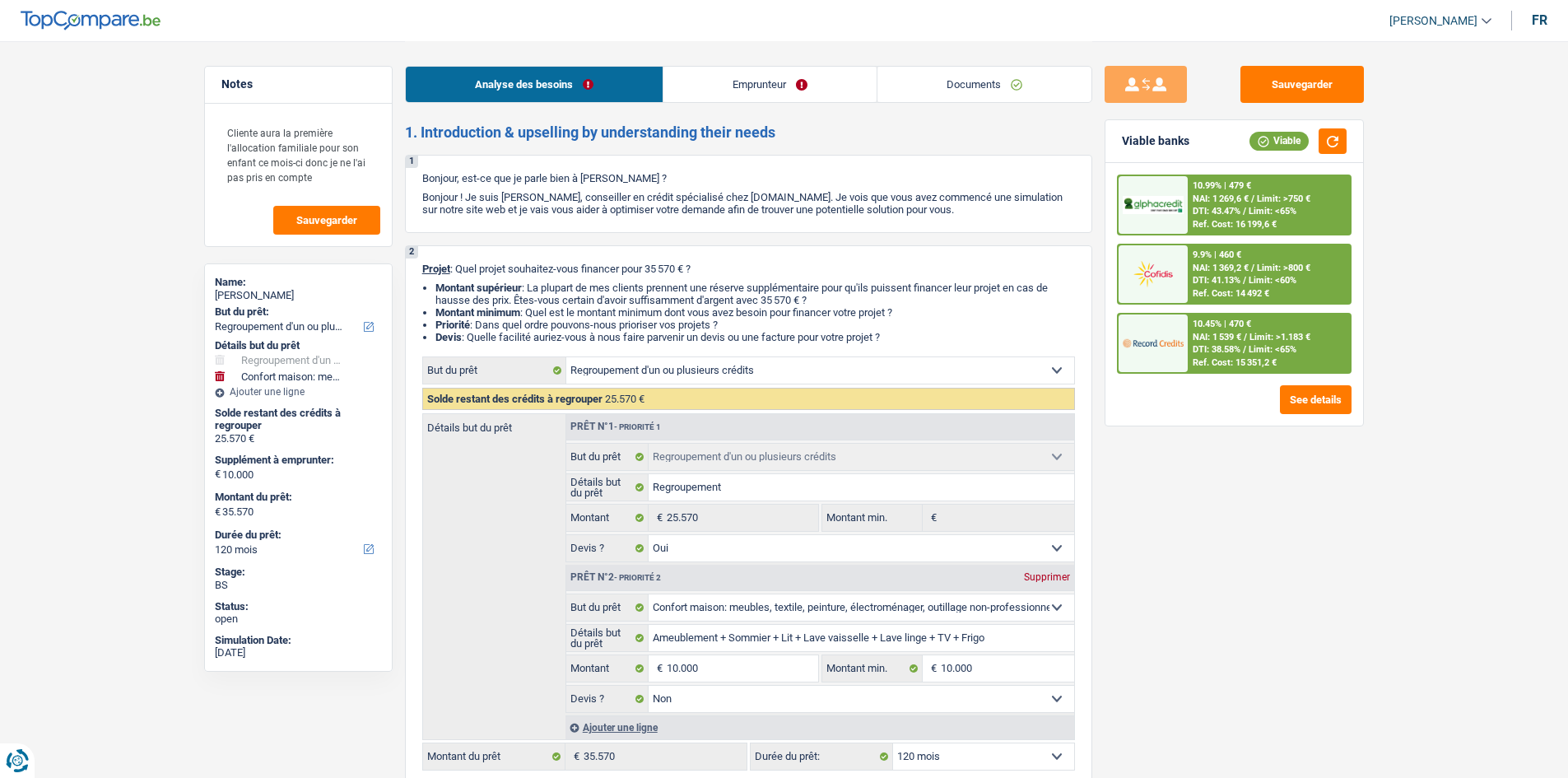
select select "mortgage"
select select "180"
select select "renovationLoan"
select select "120"
select select "carLoan"
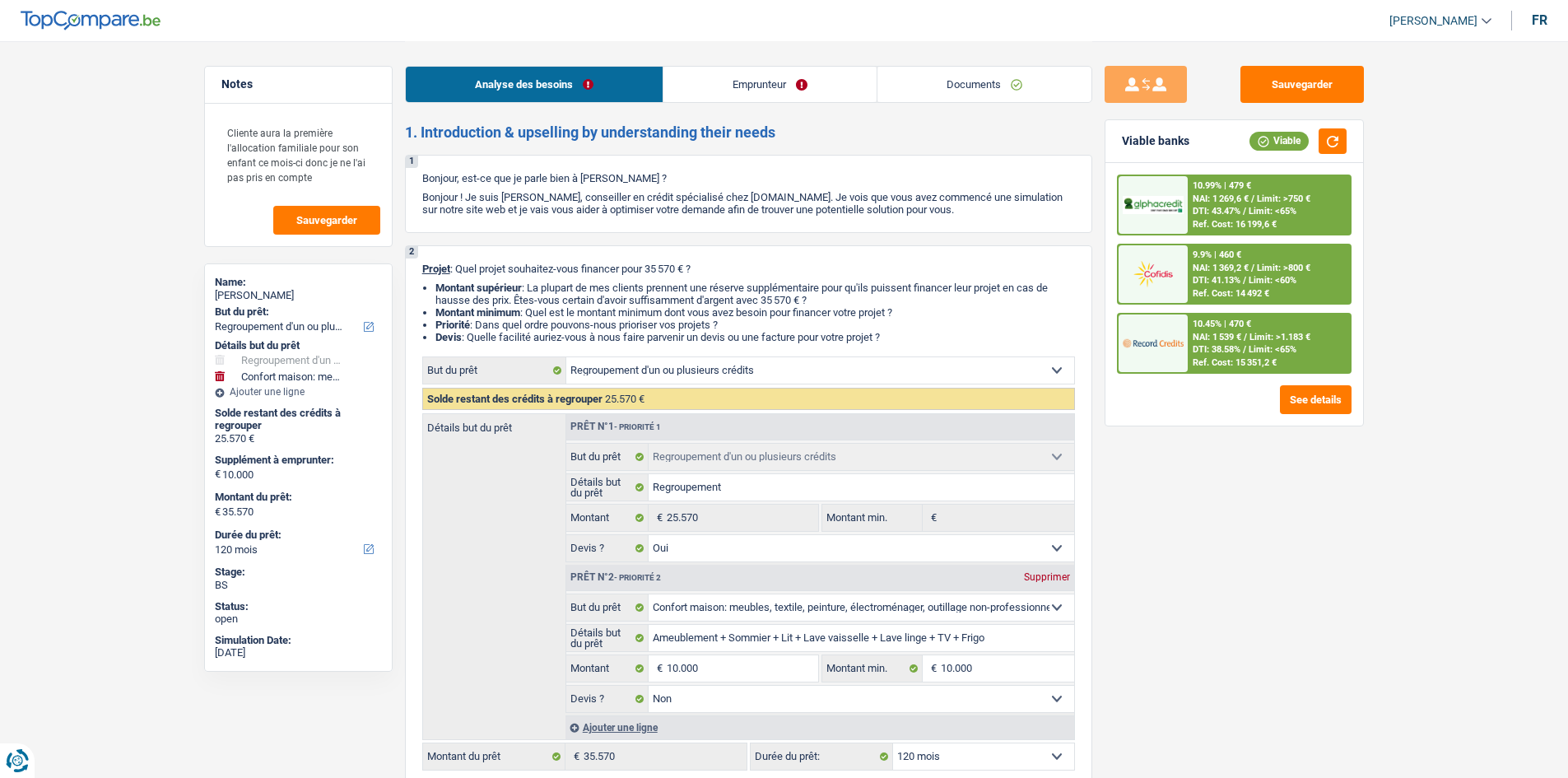
select select "60"
select select "refinancing"
select select "yes"
select select "household"
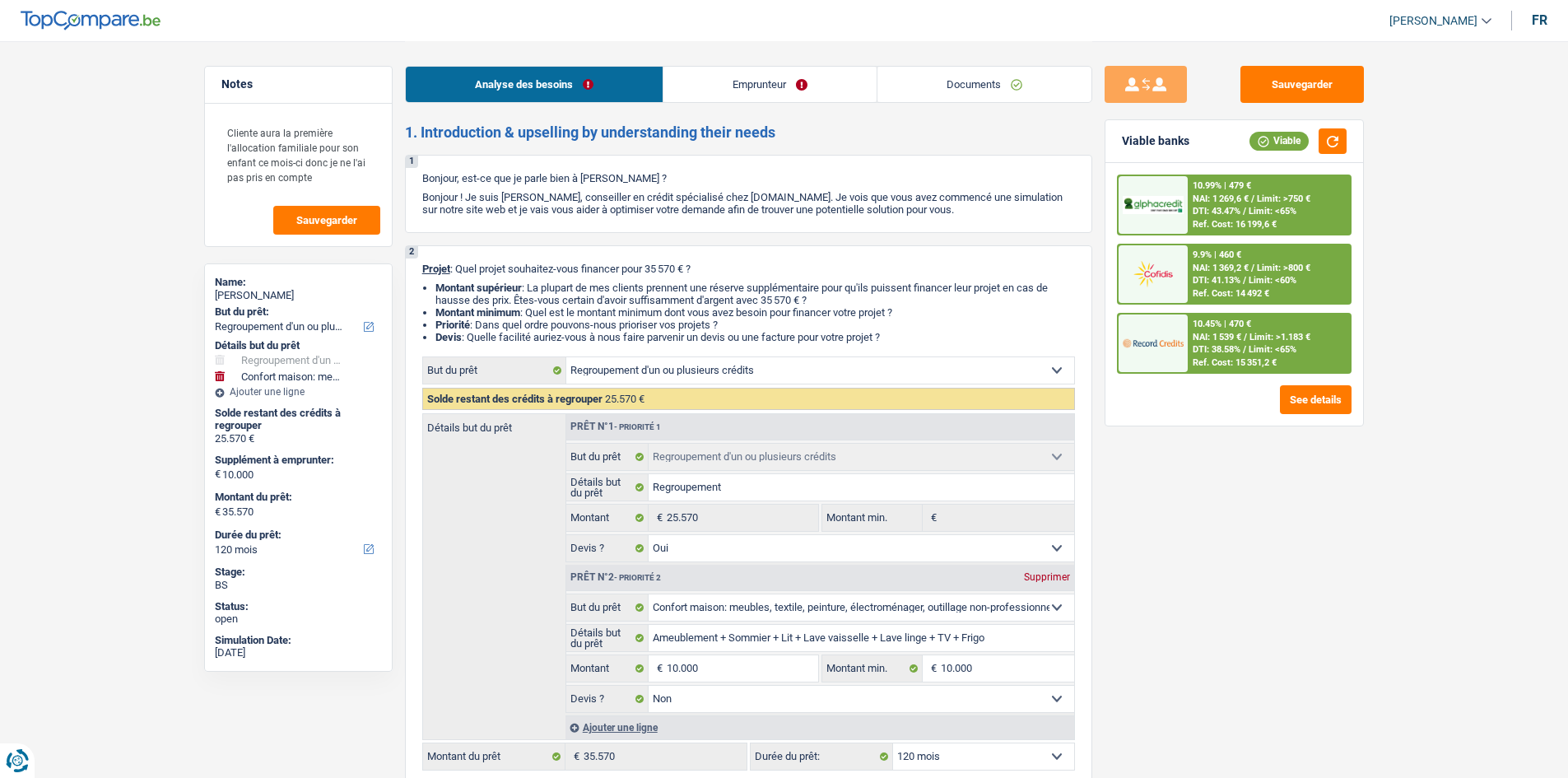
select select "false"
select select "120"
select select "publicEmployee"
select select "mealVouchers"
select select "netSalary"
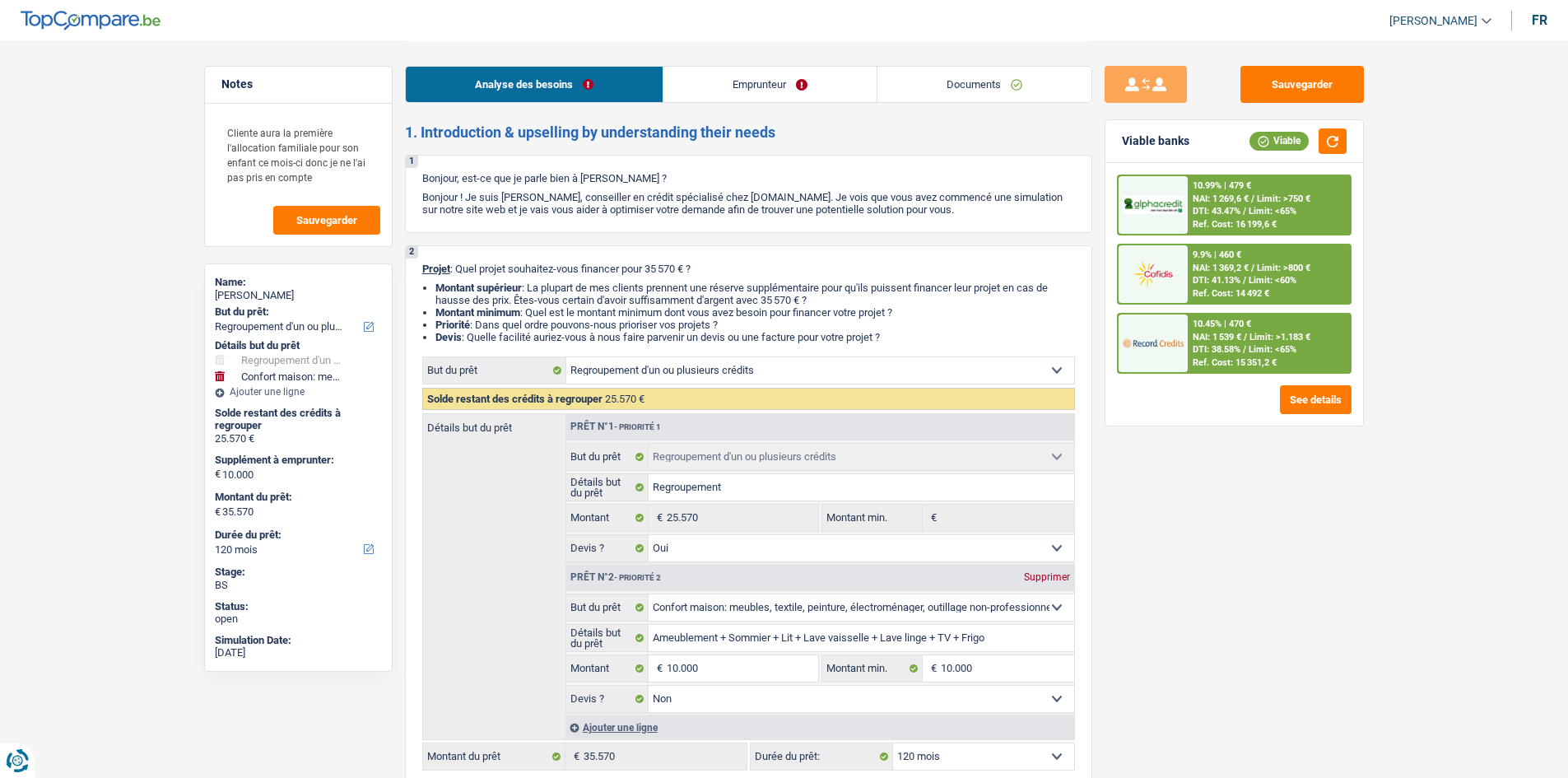
select select "familyAllowances"
click at [726, 83] on link "Emprunteur" at bounding box center [770, 84] width 213 height 35
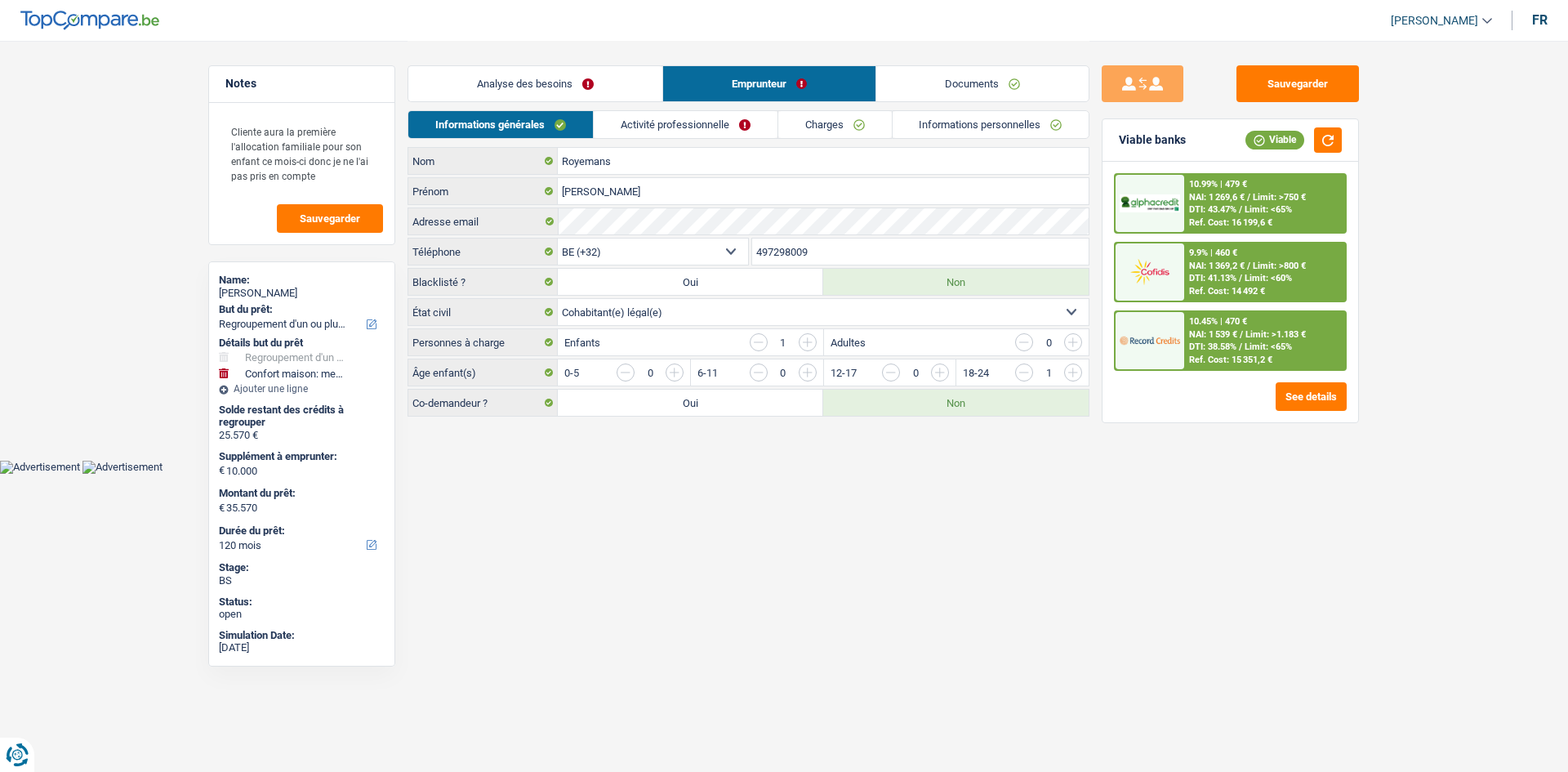
click at [720, 126] on link "Activité professionnelle" at bounding box center [686, 124] width 184 height 27
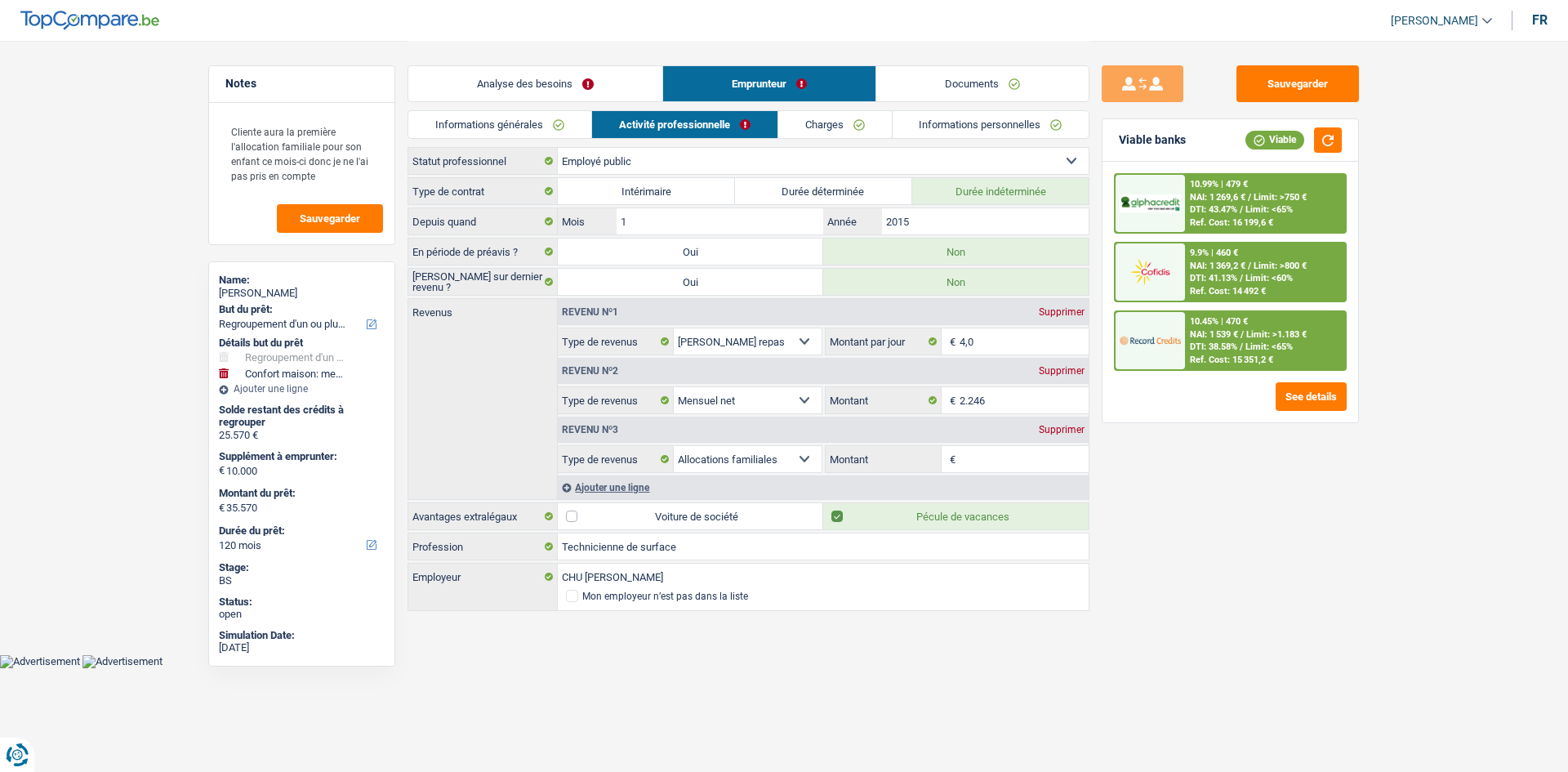
click at [947, 80] on link "Documents" at bounding box center [982, 83] width 212 height 35
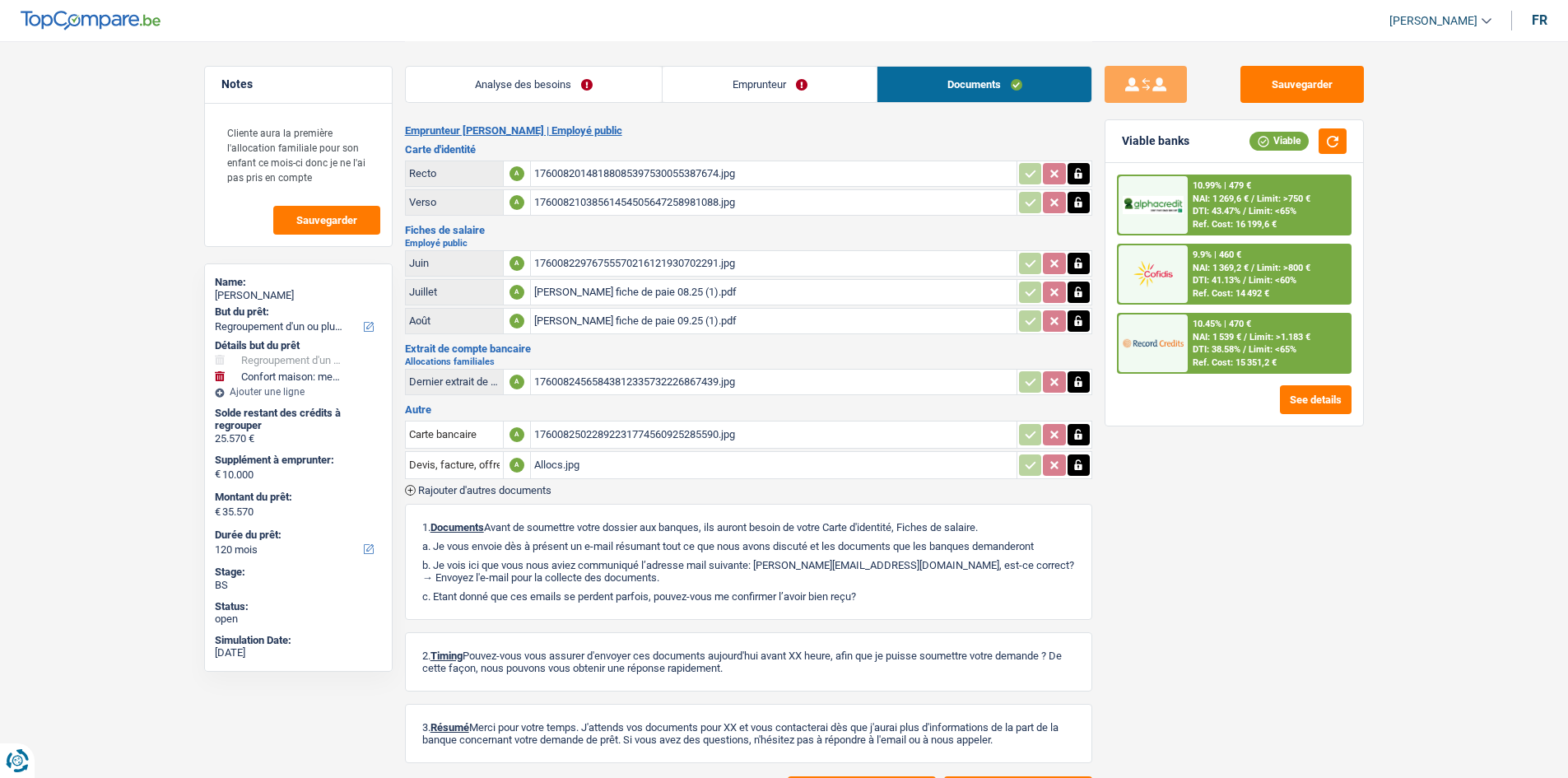
click at [742, 288] on div "Royemans Martine fiche de paie 08.25 (1).pdf" at bounding box center [773, 292] width 479 height 25
click at [688, 297] on div "Royemans Martine fiche de paie 08.25 (1).pdf" at bounding box center [773, 292] width 479 height 25
click at [700, 325] on div "Royemans Martine fiche de paie 09.25 (1).pdf" at bounding box center [773, 321] width 479 height 25
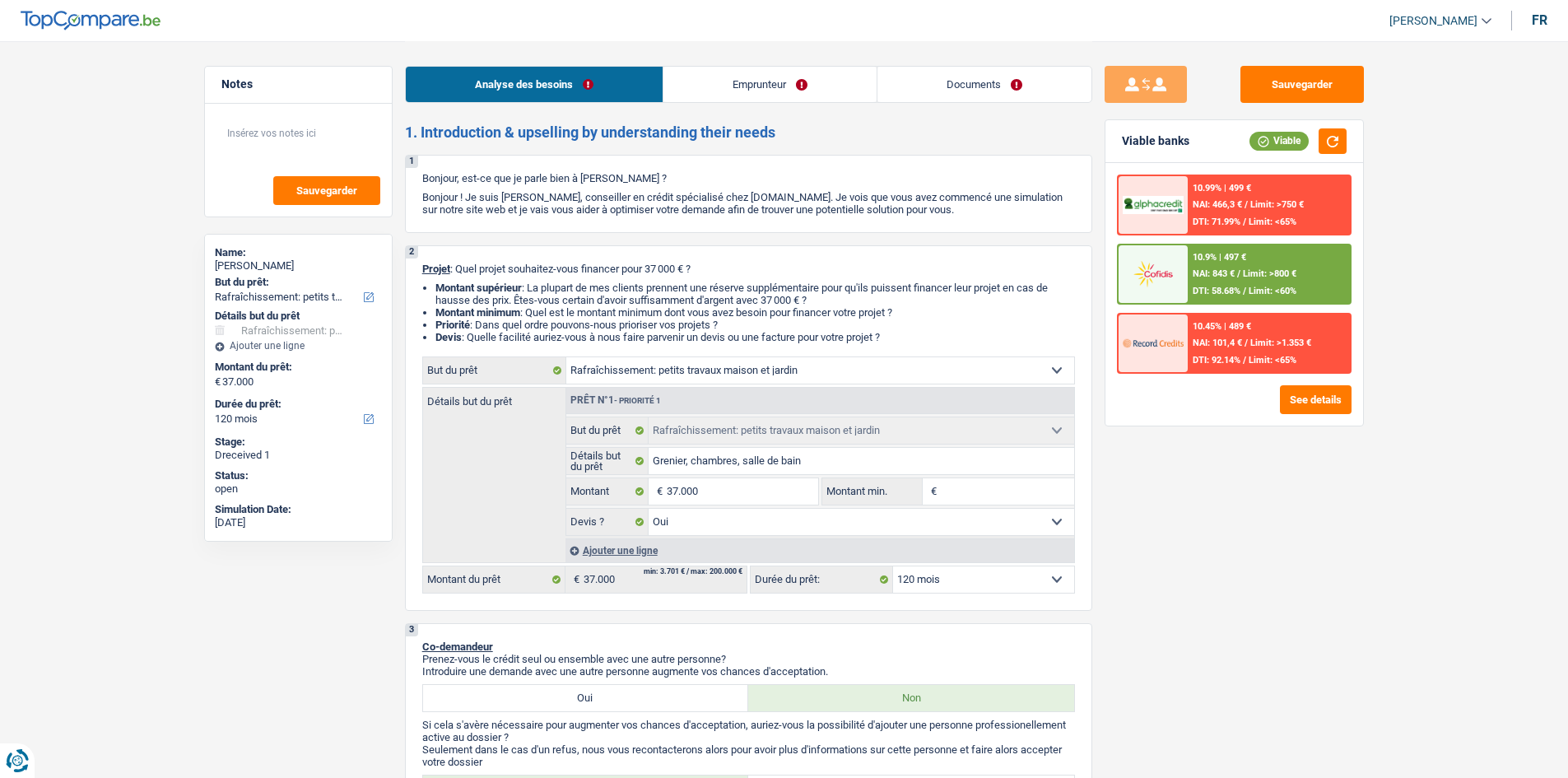
select select "houseOrGarden"
select select "120"
select select "houseOrGarden"
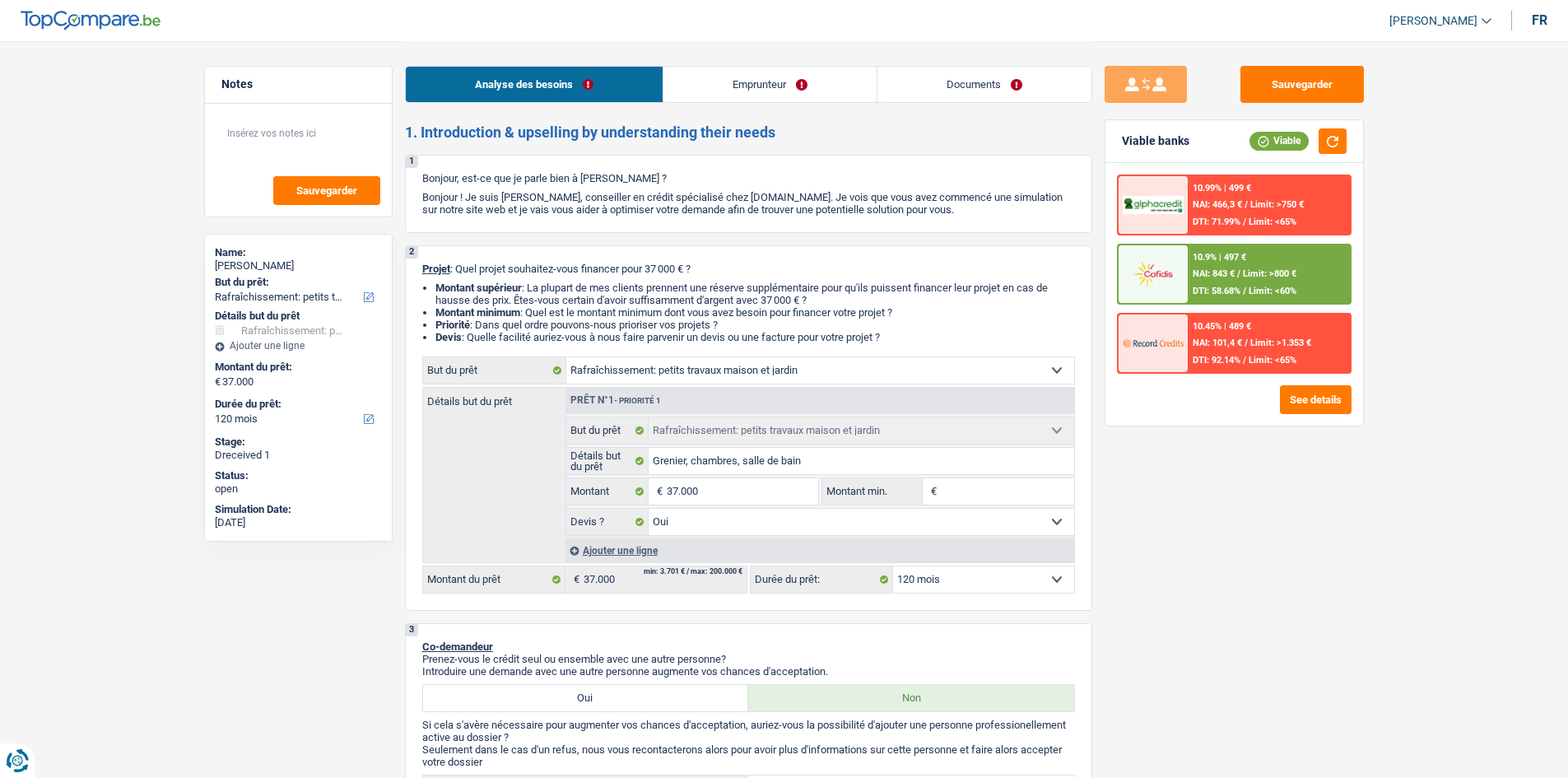
select select "yes"
select select "120"
select select "mutuality"
select select "familyAllowances"
select select "mutualityIndemnity"
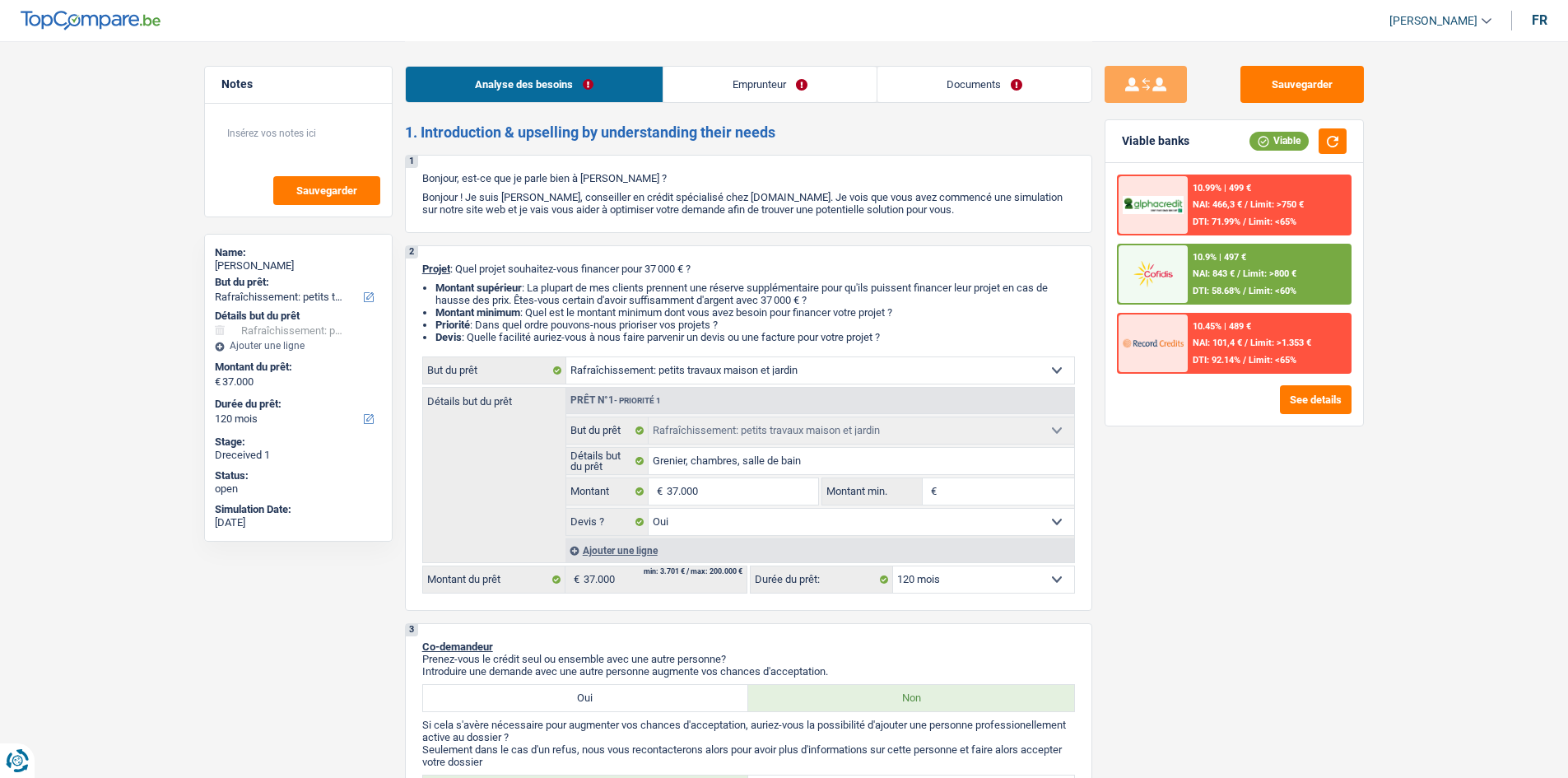
select select "ownerWithMortgage"
select select "mortgage"
select select "240"
select select "houseOrGarden"
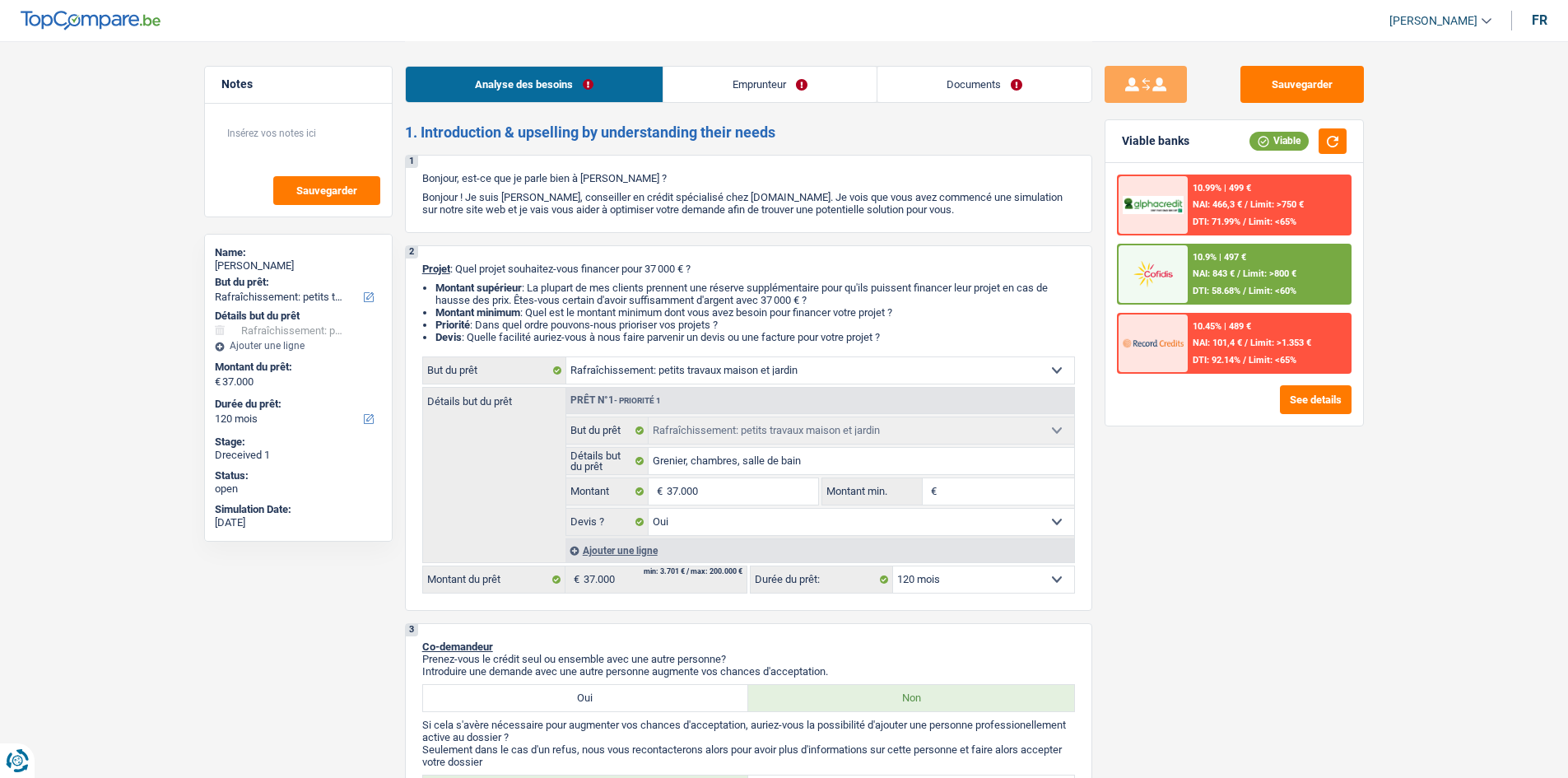
select select "yes"
select select "120"
click at [933, 85] on link "Documents" at bounding box center [983, 84] width 214 height 35
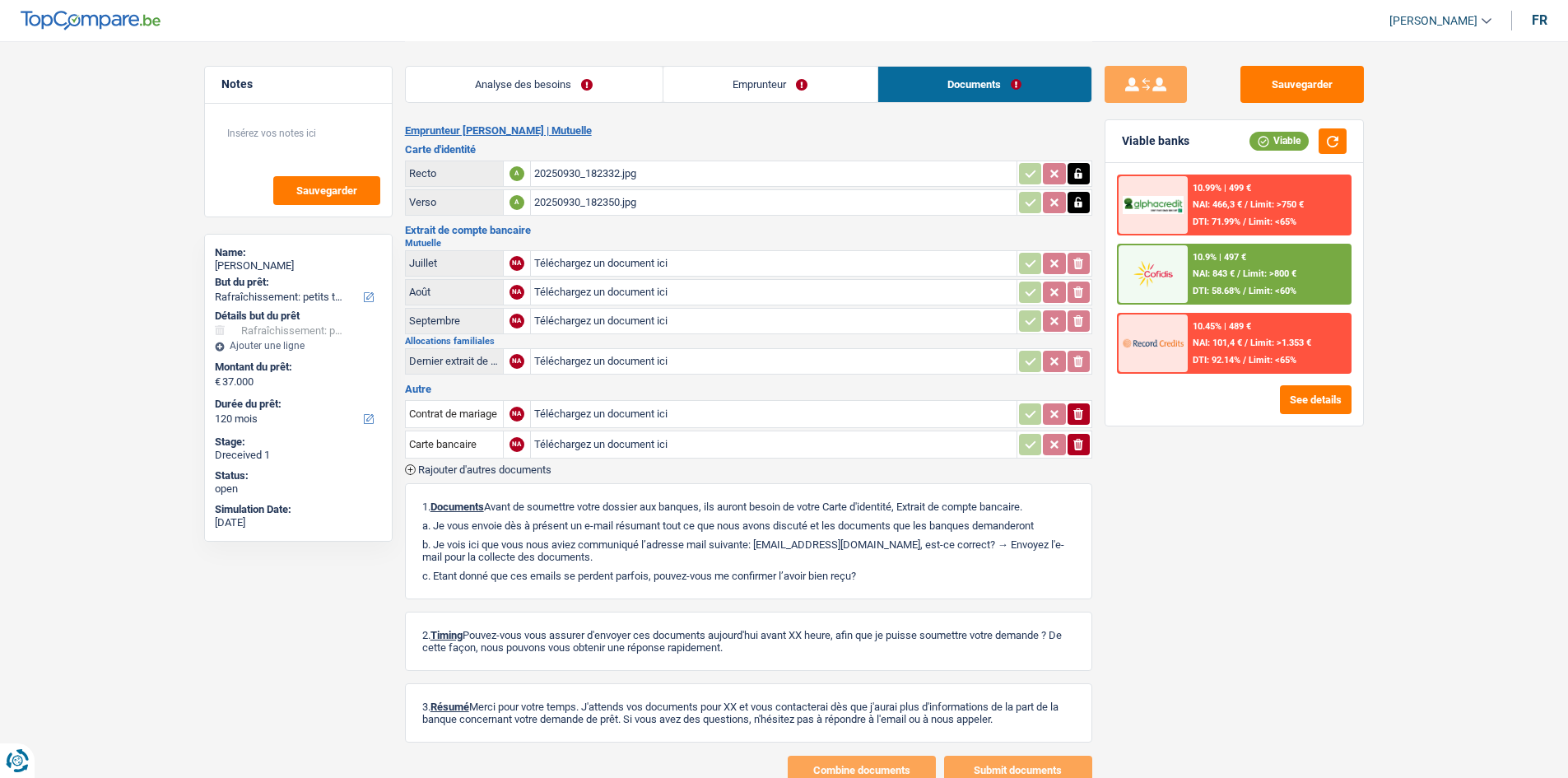
click at [801, 93] on link "Emprunteur" at bounding box center [770, 84] width 214 height 35
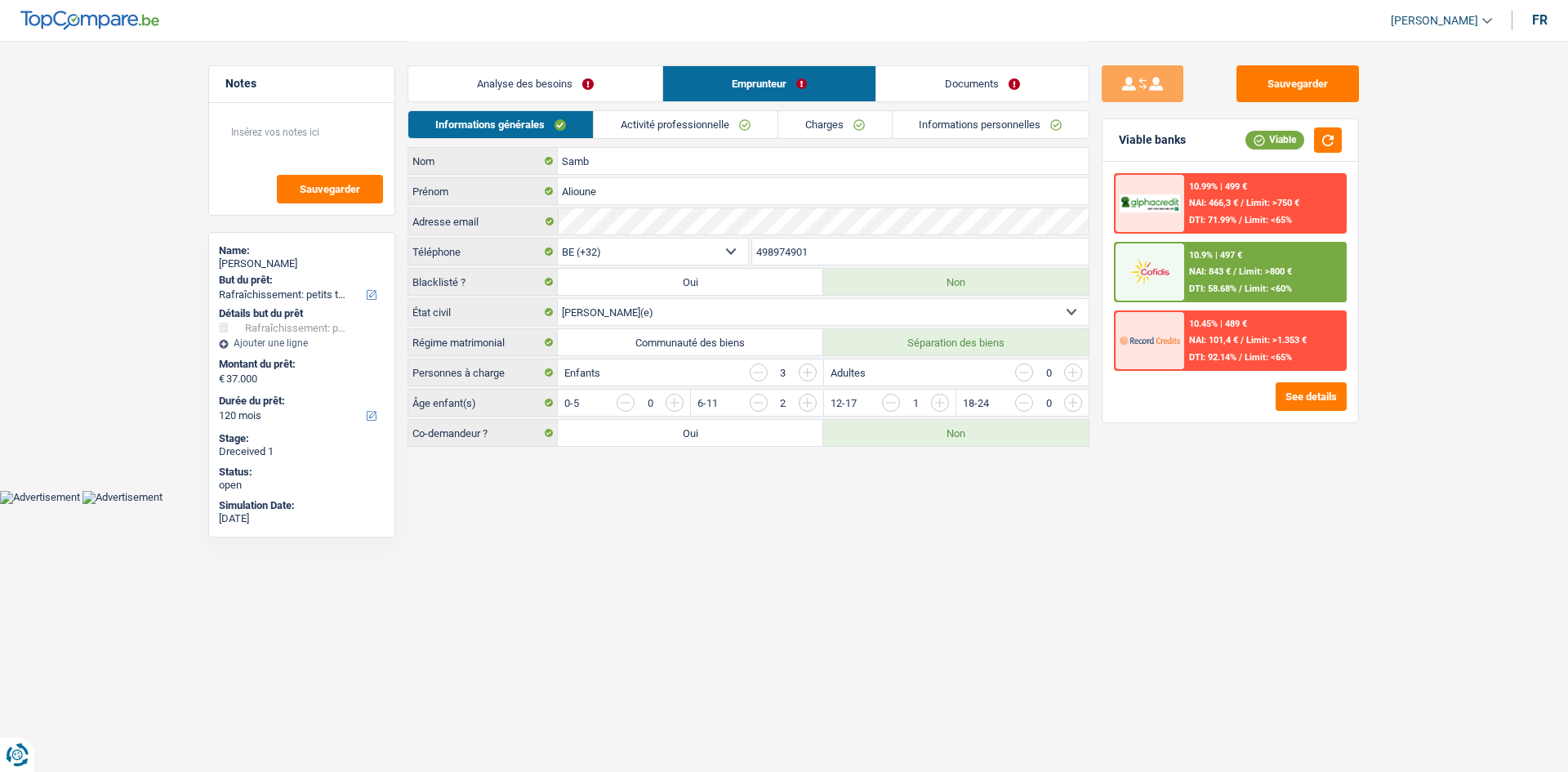
click at [697, 124] on link "Activité professionnelle" at bounding box center [686, 124] width 184 height 27
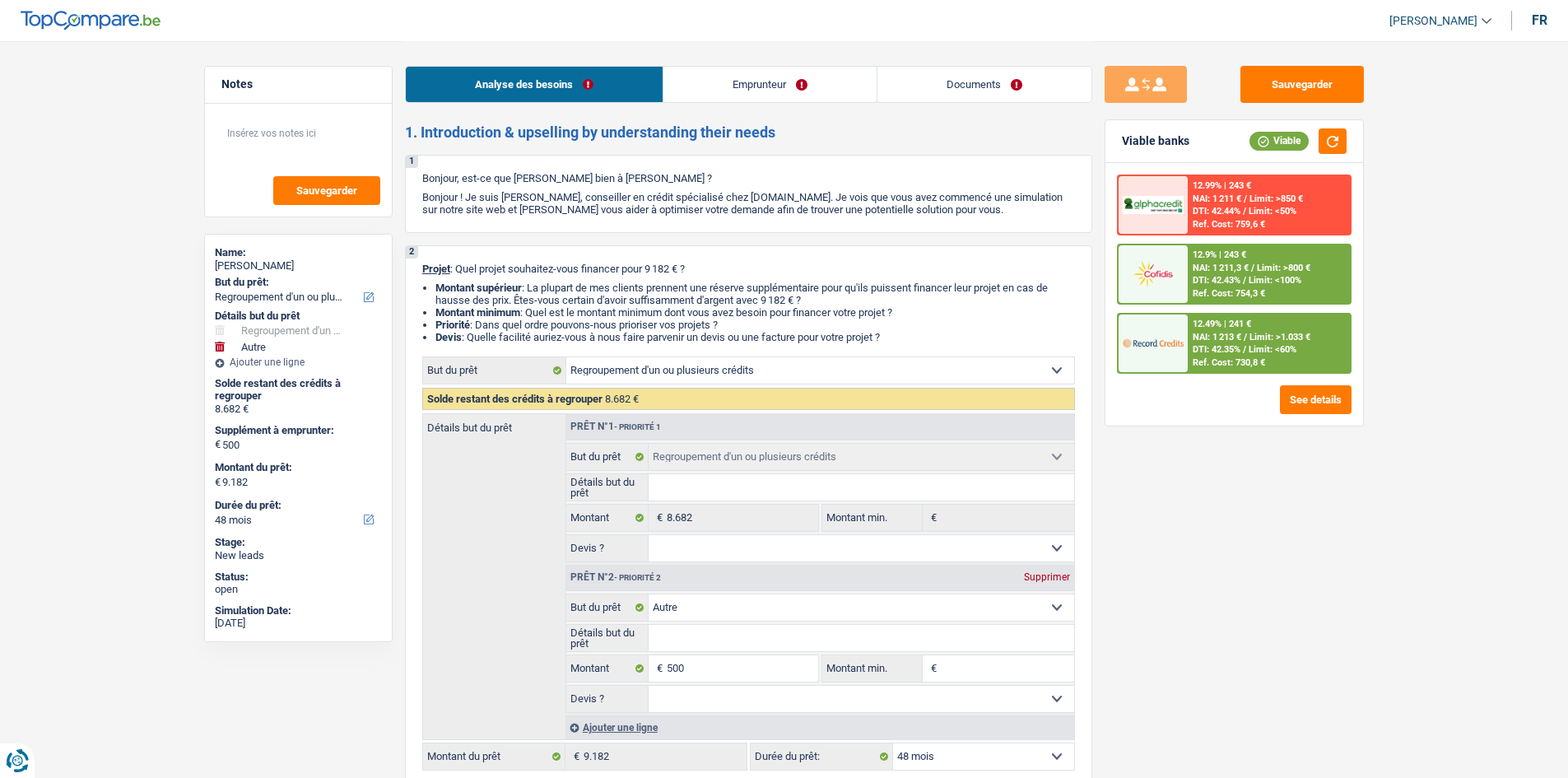
select select "refinancing"
select select "other"
select select "48"
select select "refinancing"
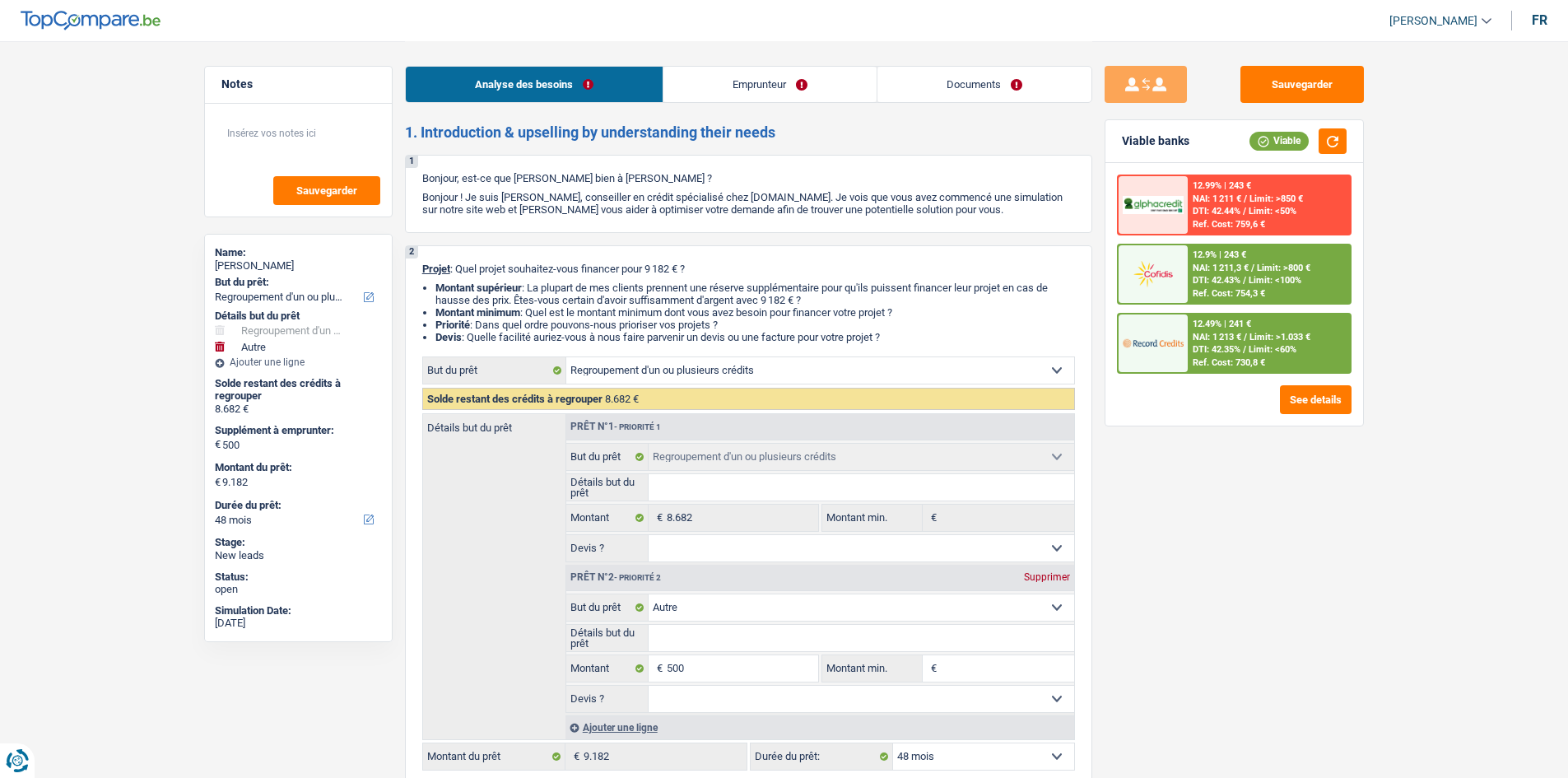
select select "refinancing"
select select "other"
select select "48"
select select "mutuality"
select select "mutualityIndemnity"
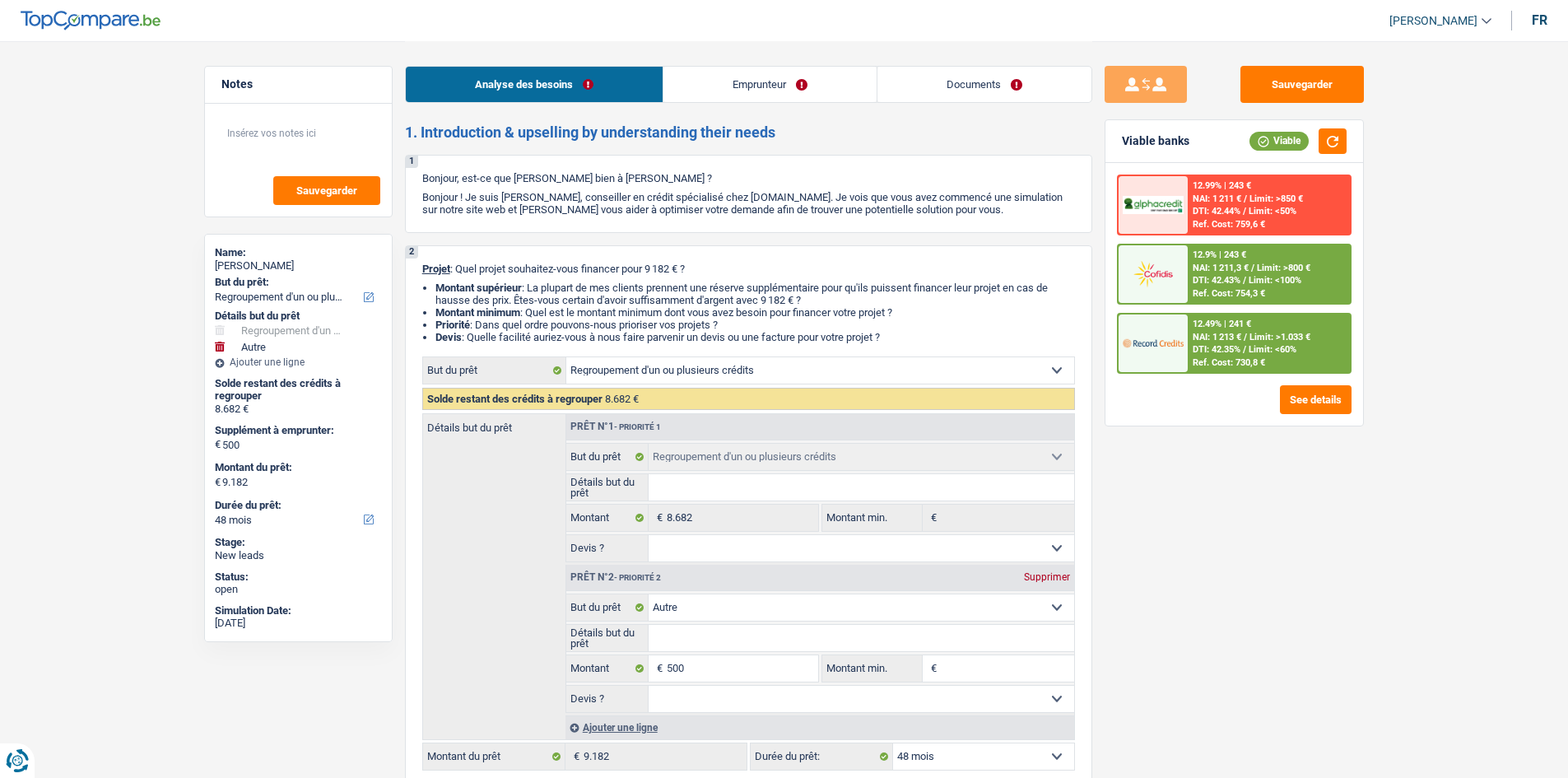
select select "rents"
select select "personalLoan"
select select "other"
select select "36"
select select "cardOrCredit"
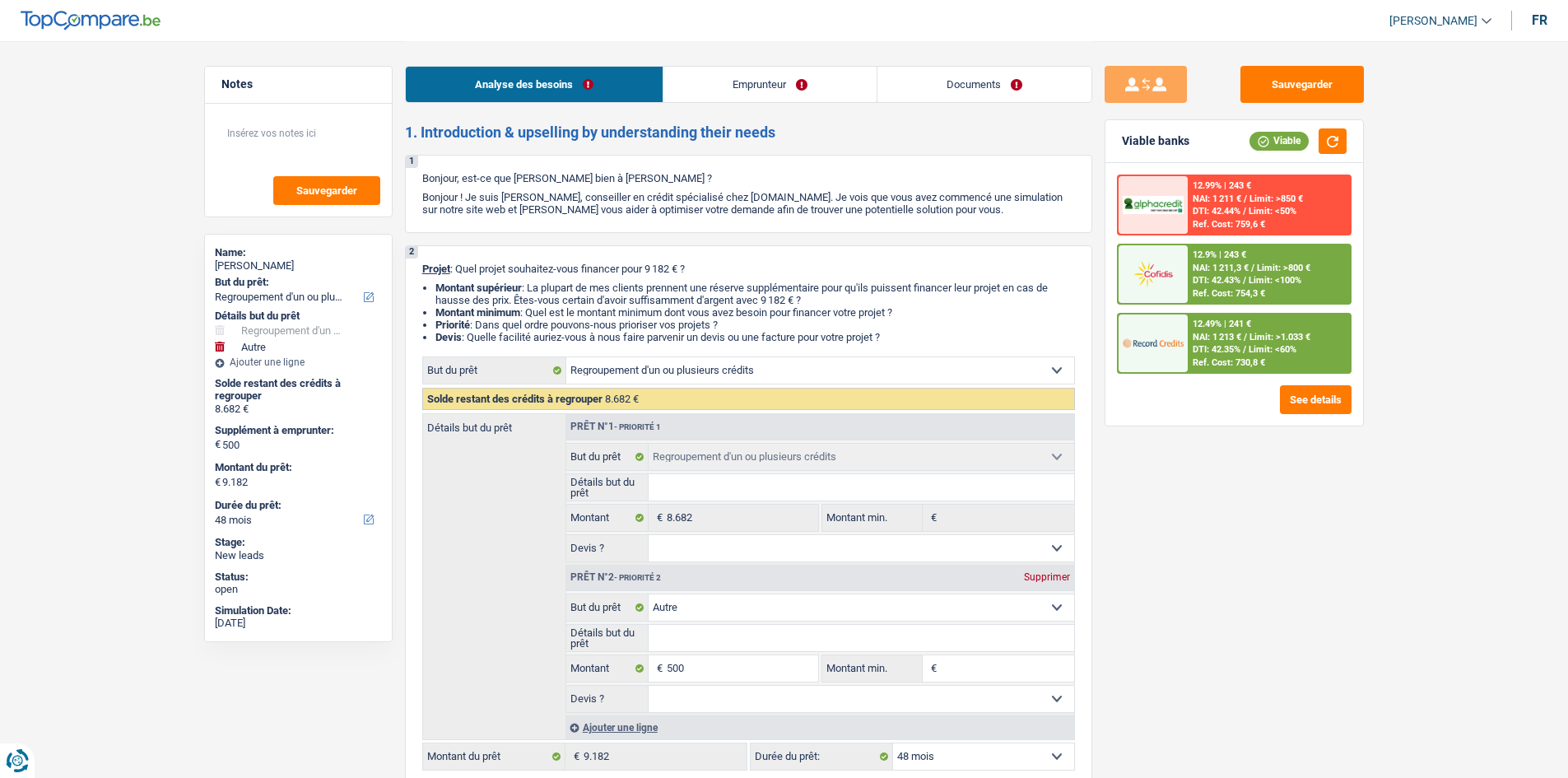
select select "refinancing"
select select "other"
select select "48"
click at [998, 67] on link "Documents" at bounding box center [983, 84] width 214 height 35
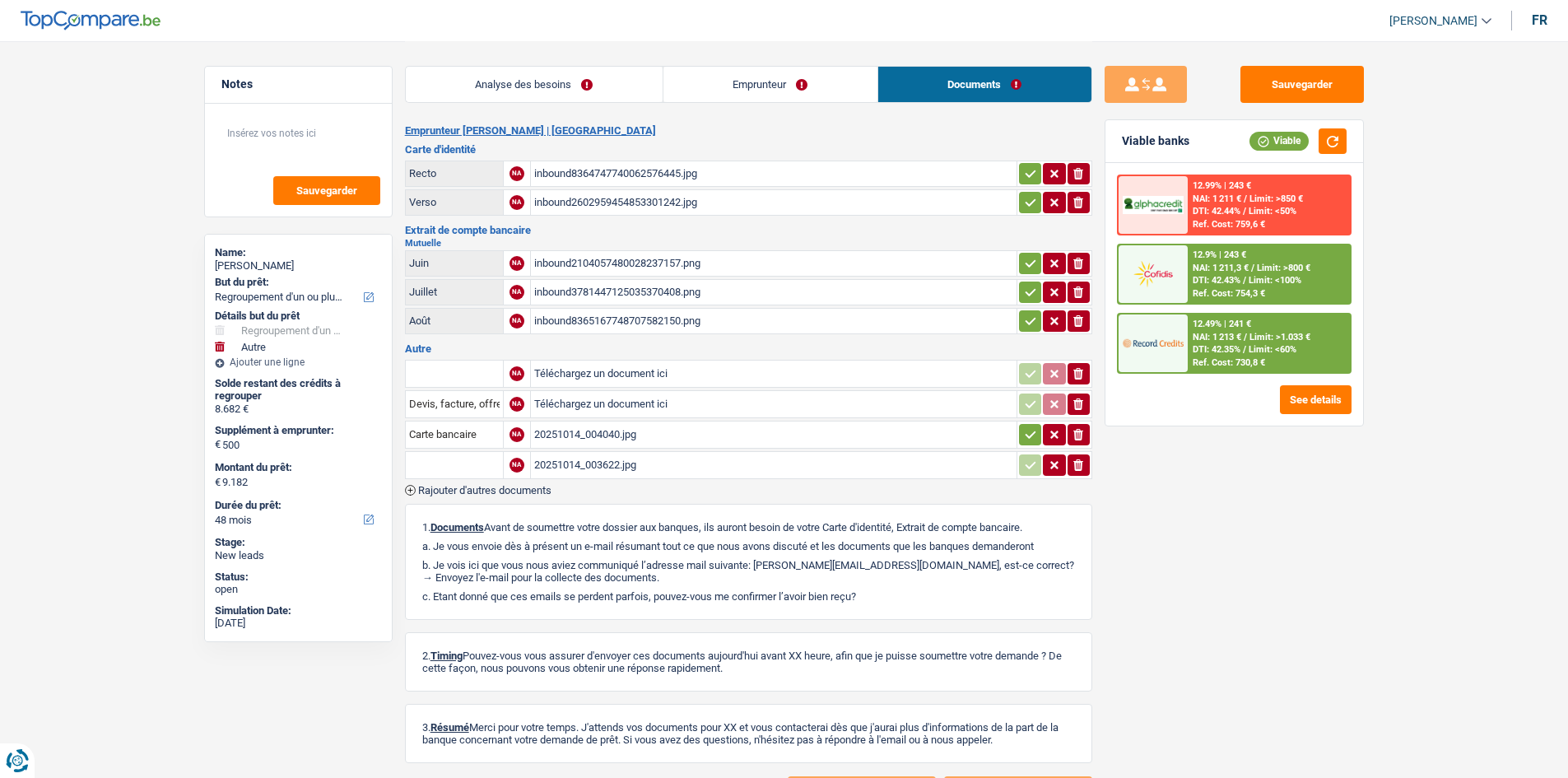
click at [620, 74] on link "Analyse des besoins" at bounding box center [534, 84] width 257 height 35
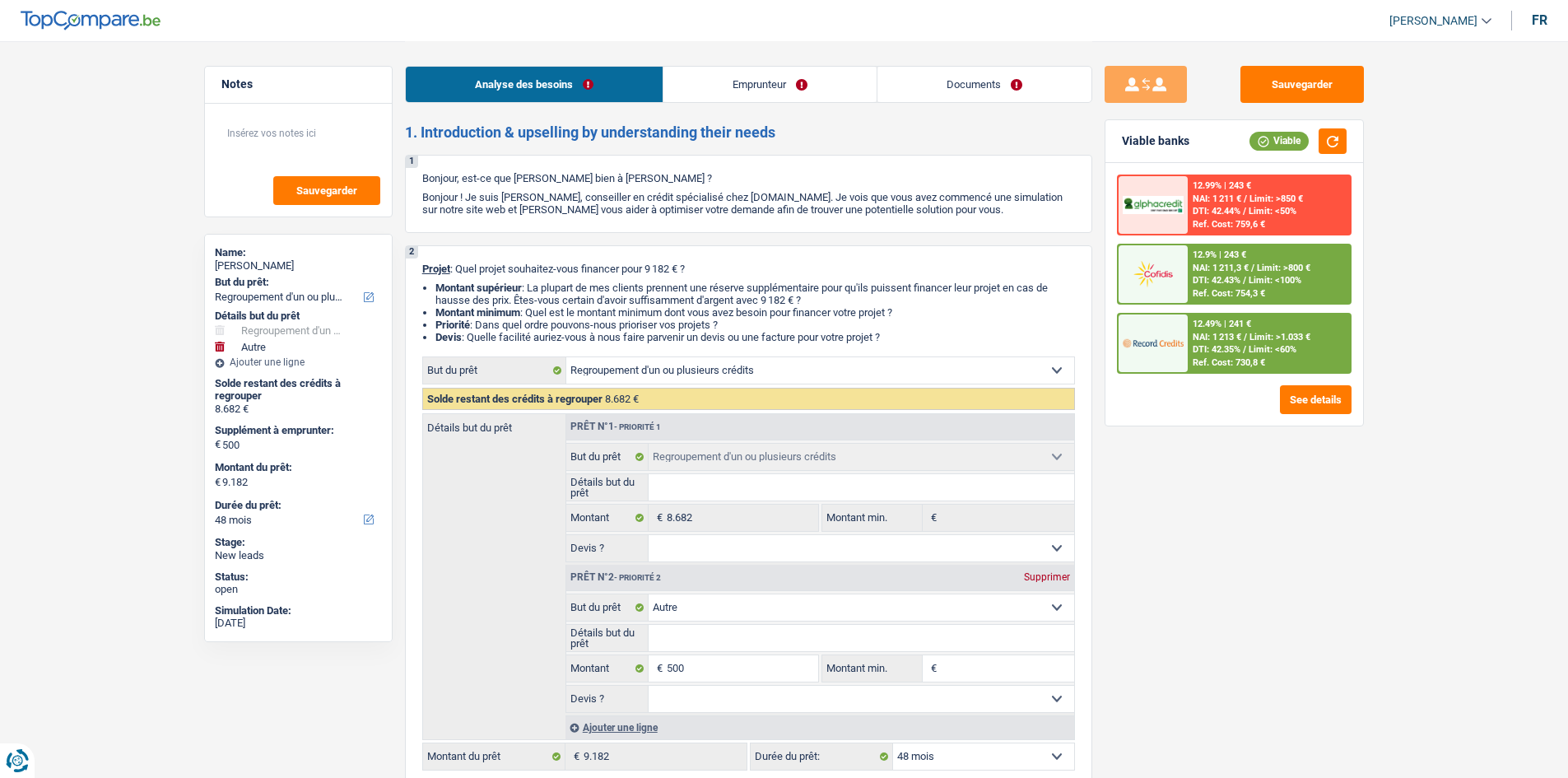
click at [953, 86] on link "Documents" at bounding box center [983, 84] width 214 height 35
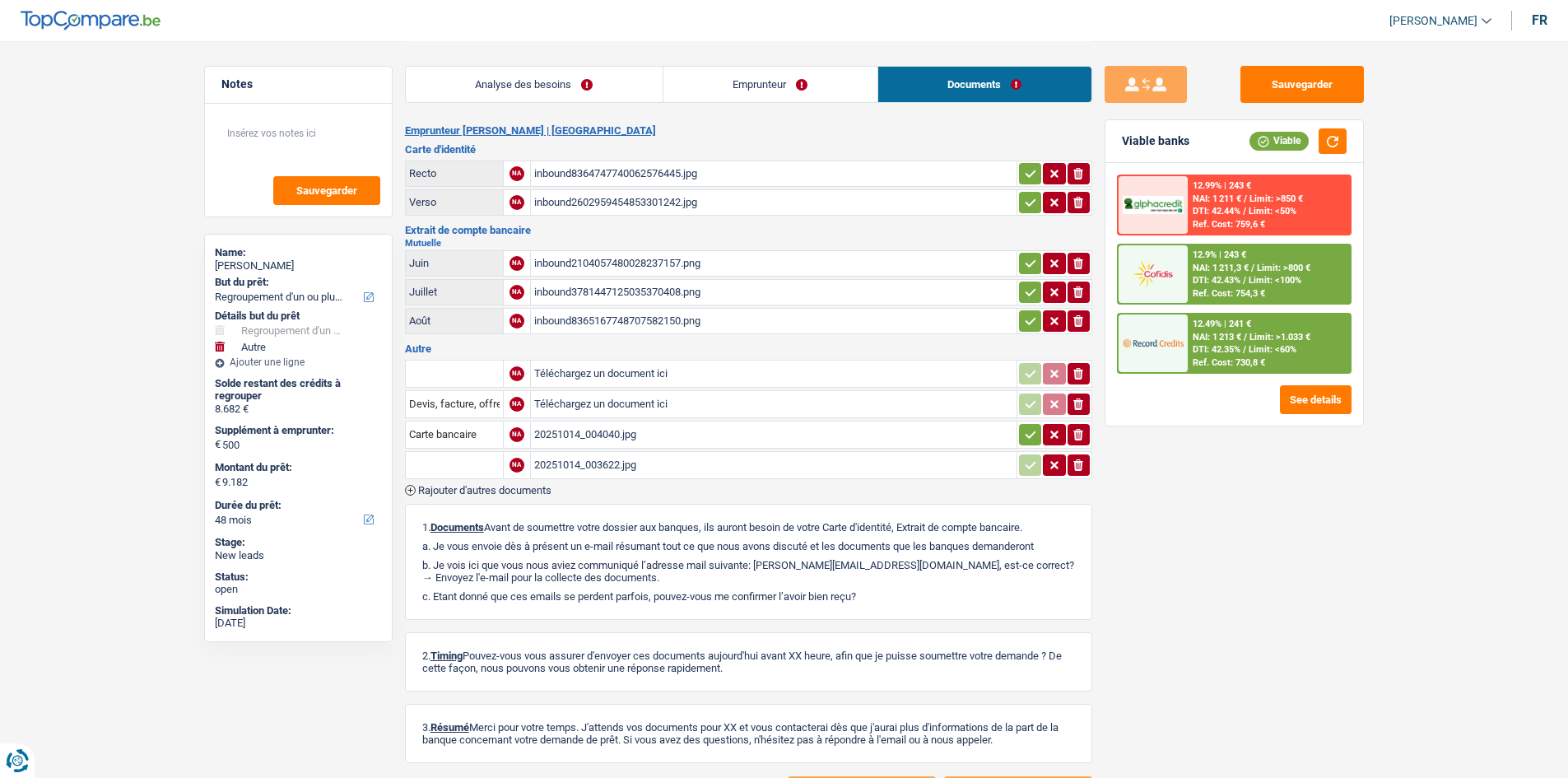
click at [730, 165] on div "inbound8364747740062576445.jpg" at bounding box center [773, 173] width 479 height 25
click at [648, 205] on div "inbound2602959454853301242.jpg" at bounding box center [773, 203] width 479 height 25
click at [667, 265] on div "inbound2104057480028237157.png" at bounding box center [773, 263] width 479 height 25
click at [663, 299] on div "inbound3781447125035370408.png" at bounding box center [773, 292] width 479 height 25
click at [663, 322] on div "inbound8365167748707582150.png" at bounding box center [773, 321] width 479 height 25
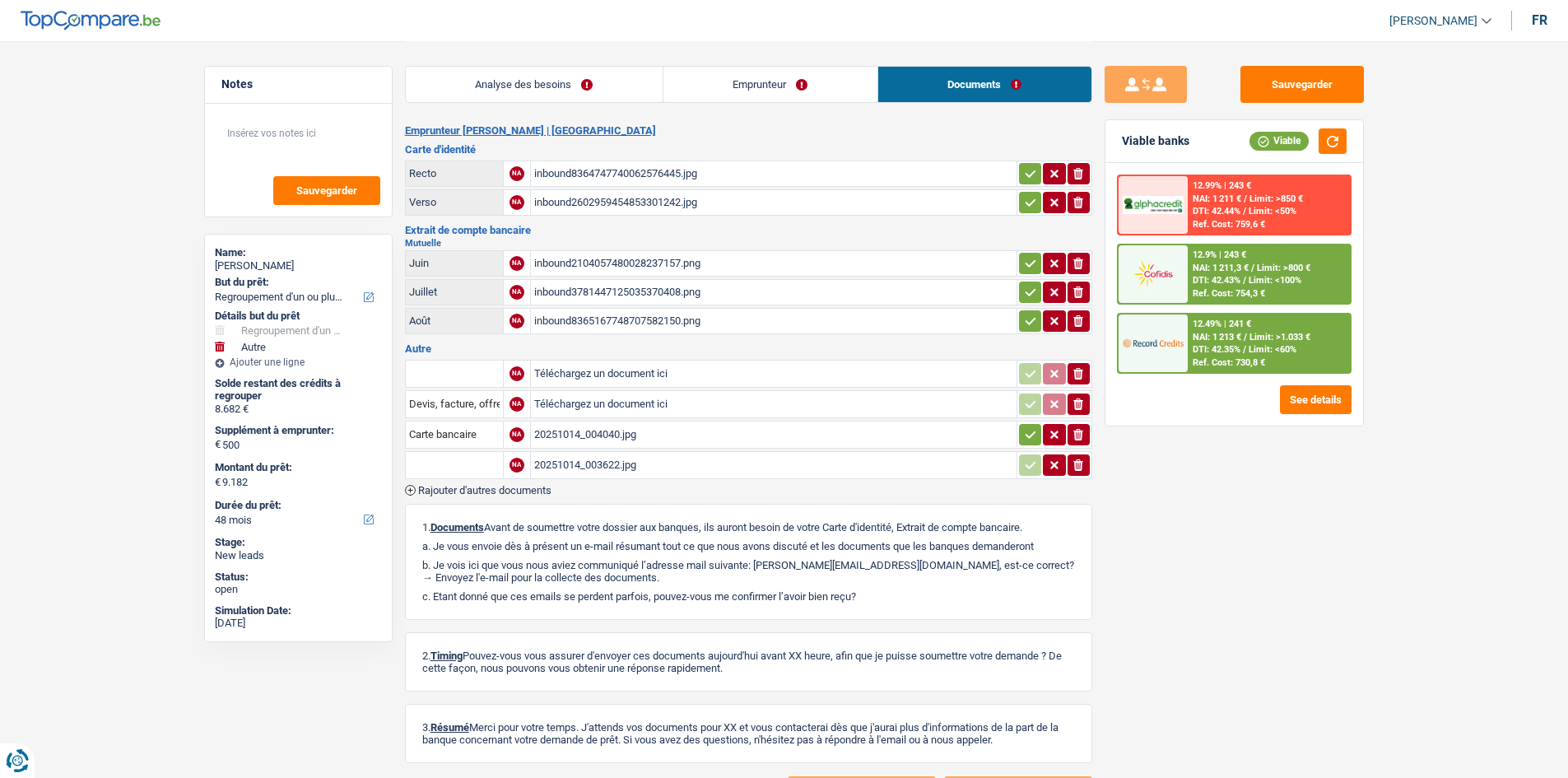
click at [637, 424] on div "20251014_004040.jpg" at bounding box center [773, 434] width 479 height 25
click at [674, 305] on td "inbound3781447125035370408.png" at bounding box center [773, 293] width 486 height 26
click at [675, 303] on div "inbound3781447125035370408.png" at bounding box center [773, 292] width 479 height 25
click at [653, 466] on div "20251014_003622.jpg" at bounding box center [773, 465] width 479 height 25
click at [685, 311] on div "inbound8365167748707582150.png" at bounding box center [773, 321] width 479 height 25
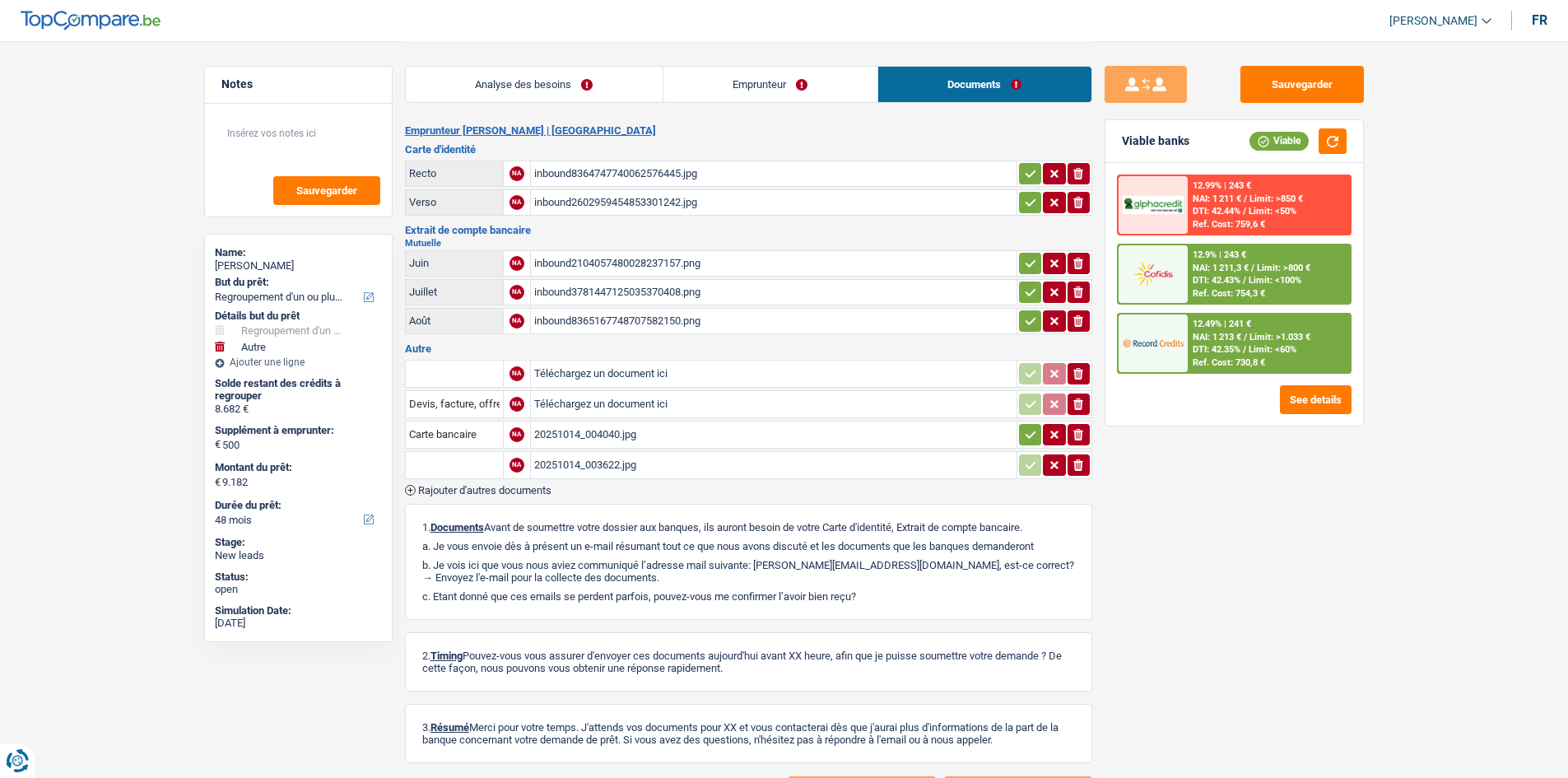
drag, startPoint x: 528, startPoint y: 72, endPoint x: 628, endPoint y: 144, distance: 123.2
click at [528, 72] on link "Analyse des besoins" at bounding box center [534, 84] width 257 height 35
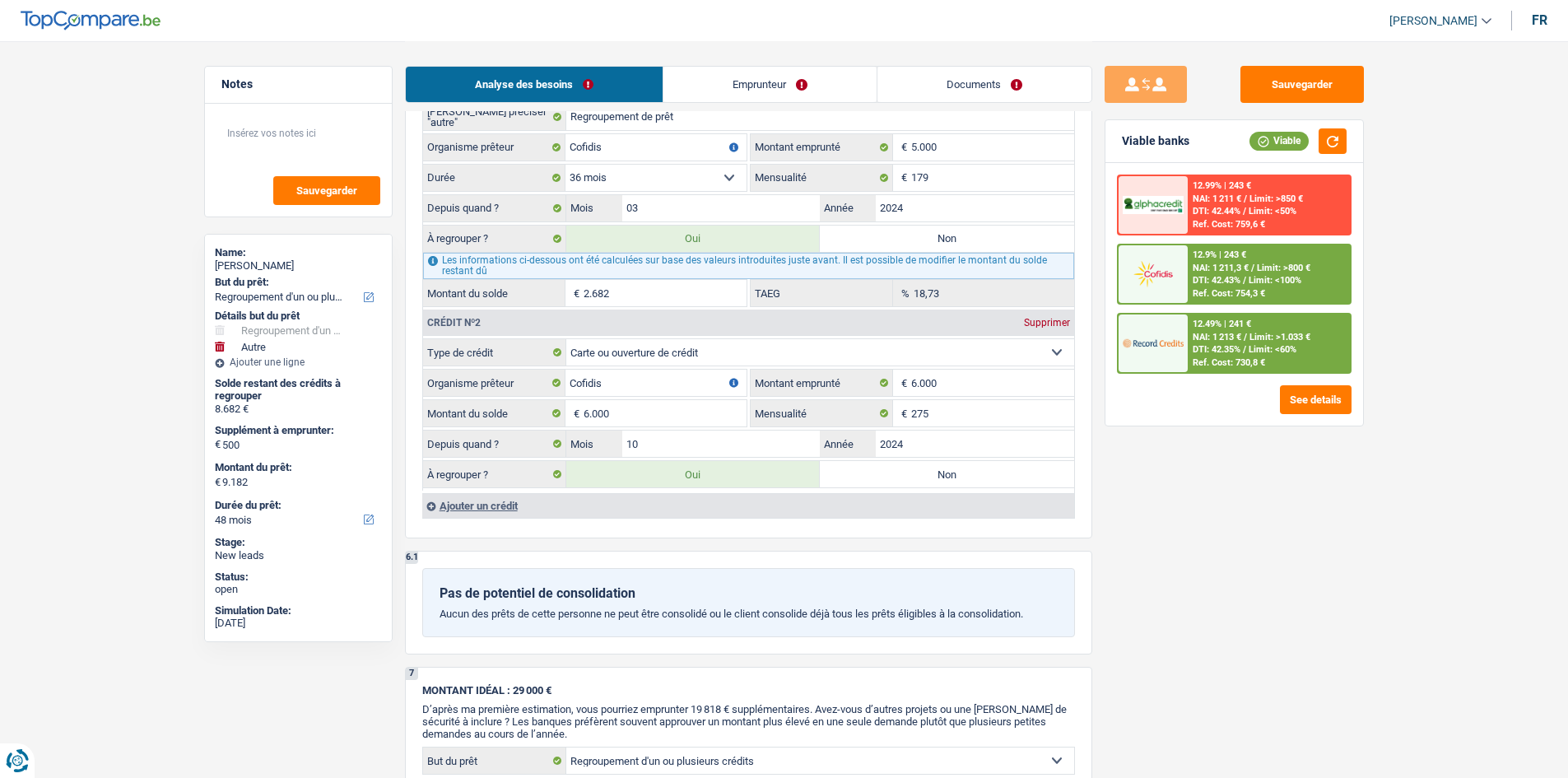
click at [1258, 557] on div "Sauvegarder Viable banks Viable 12.99% | 243 € NAI: 1 211 € / Limit: >850 € DTI…" at bounding box center [1234, 408] width 284 height 686
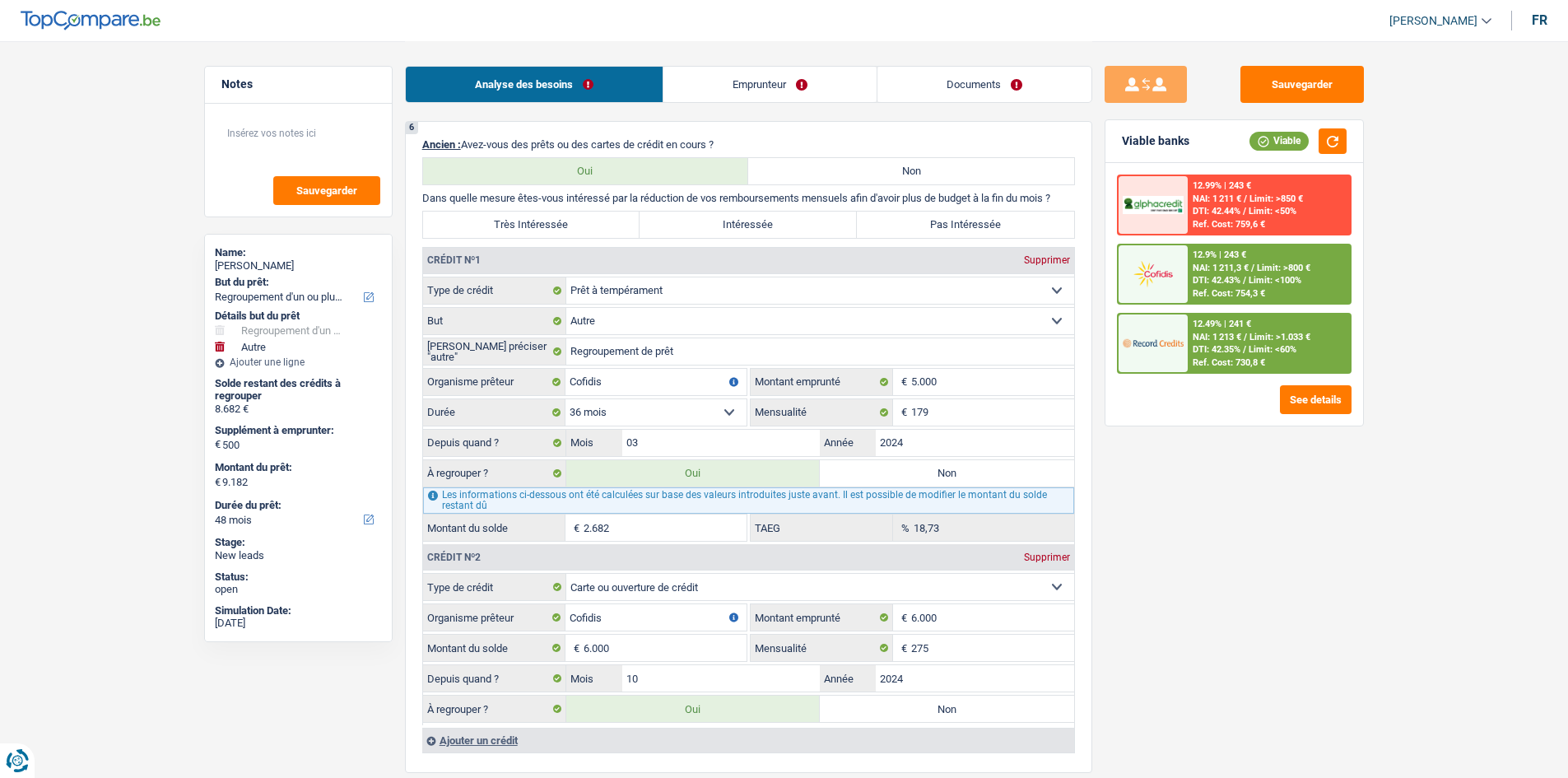
scroll to position [1317, 0]
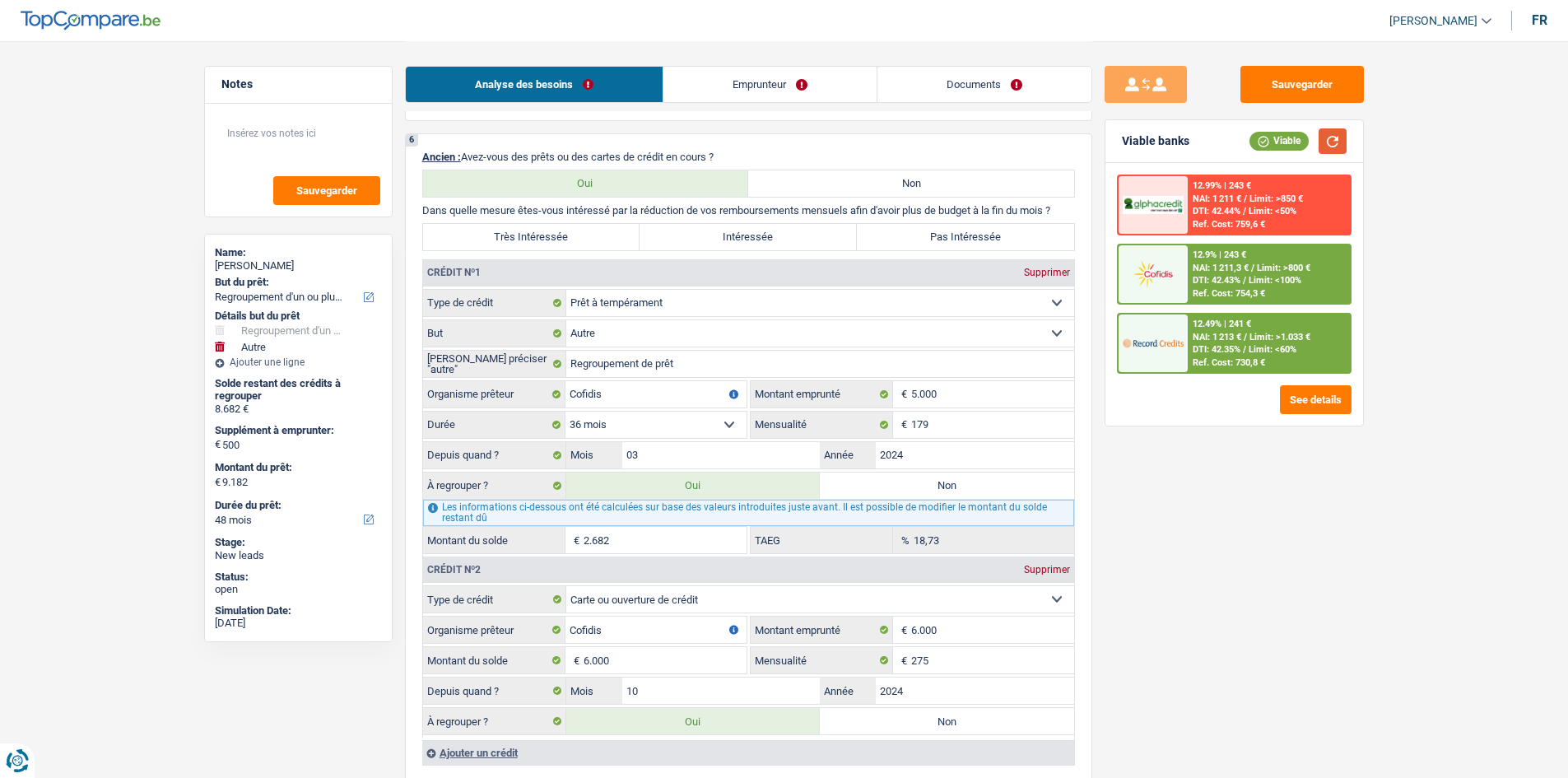
click at [1332, 135] on button "button" at bounding box center [1332, 140] width 28 height 25
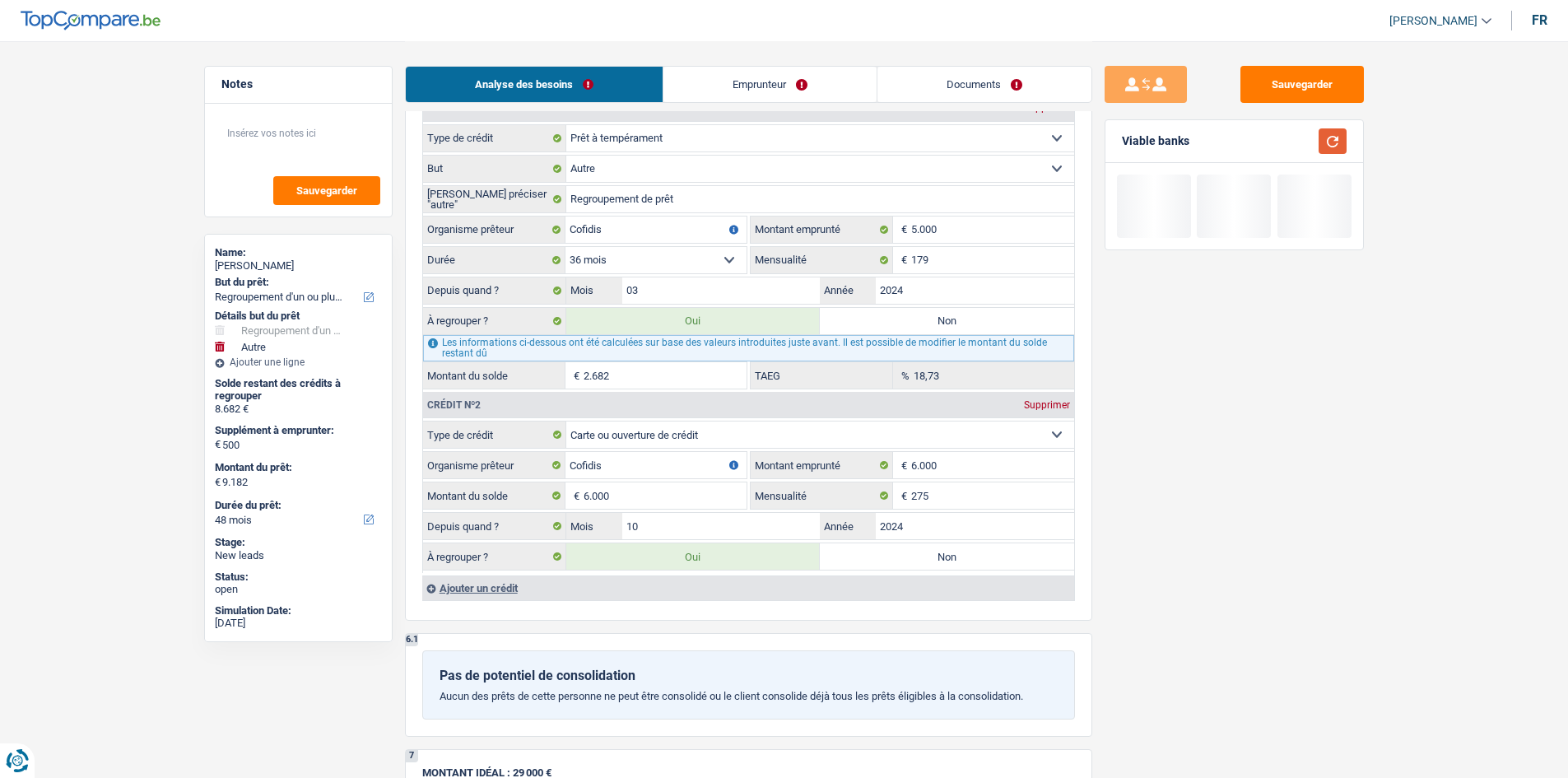
scroll to position [1153, 0]
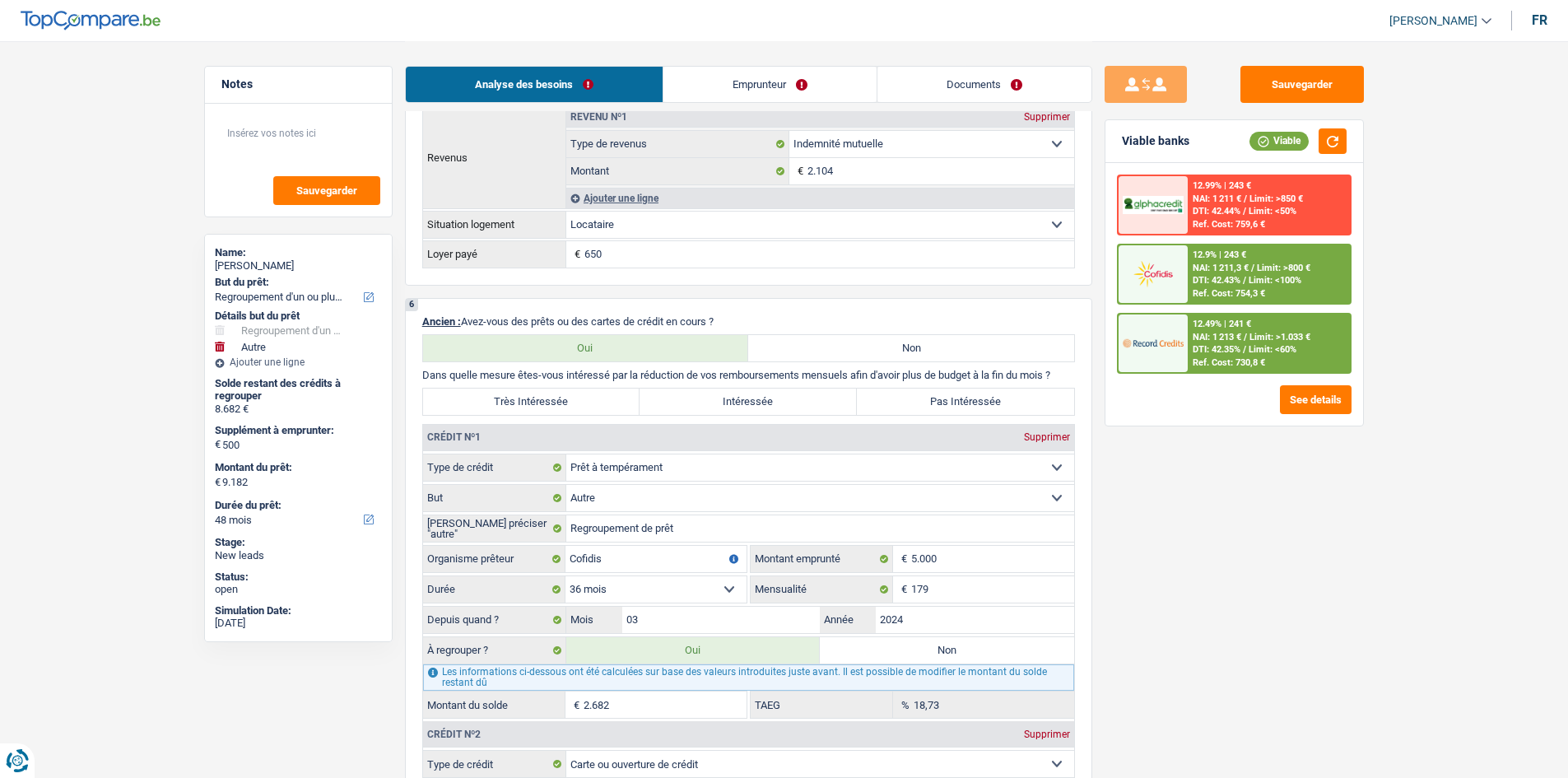
click at [592, 395] on label "Très Intéressée" at bounding box center [531, 402] width 217 height 26
click at [592, 395] on input "Très Intéressée" at bounding box center [531, 402] width 217 height 26
radio input "true"
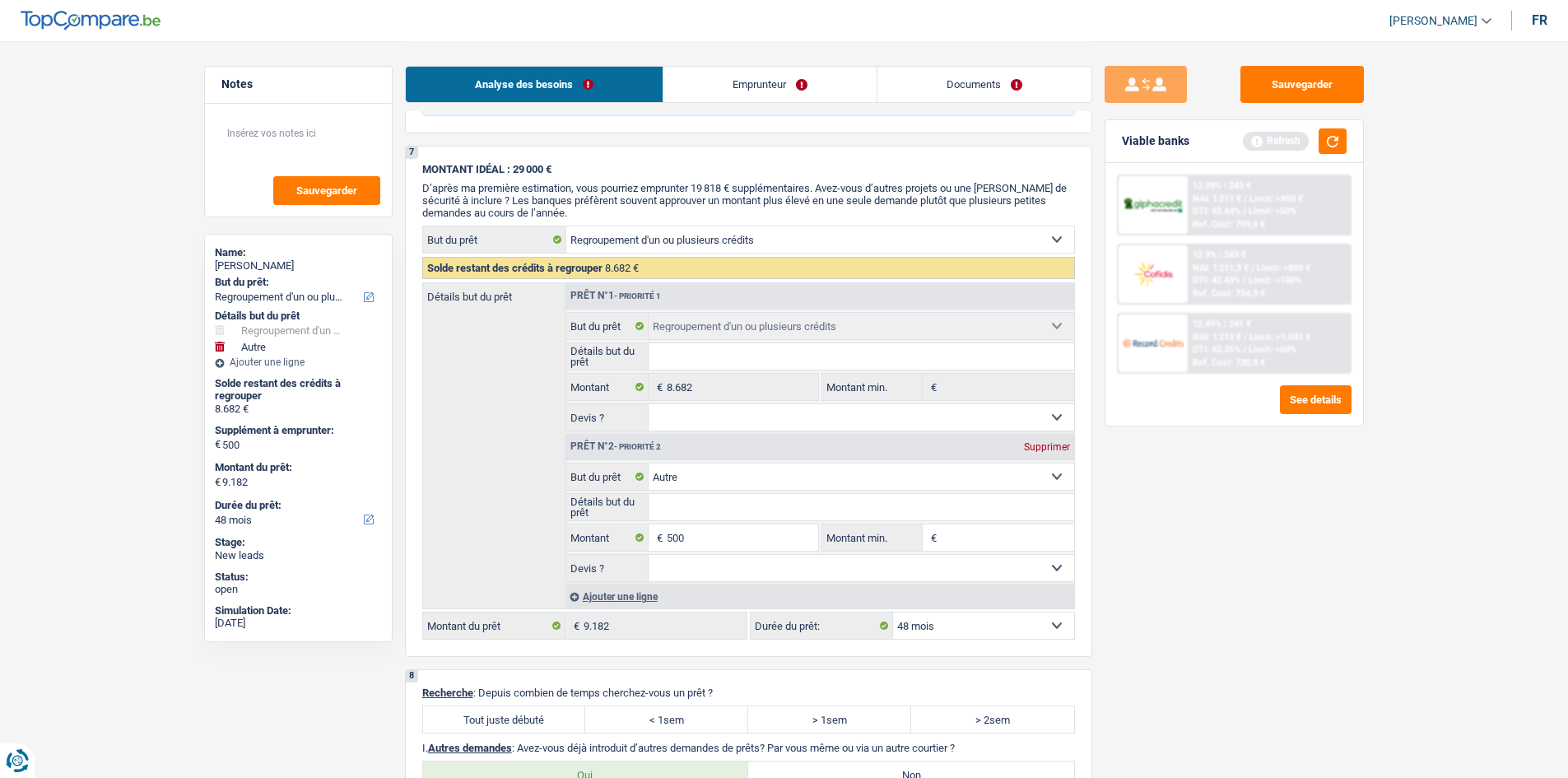
scroll to position [2305, 0]
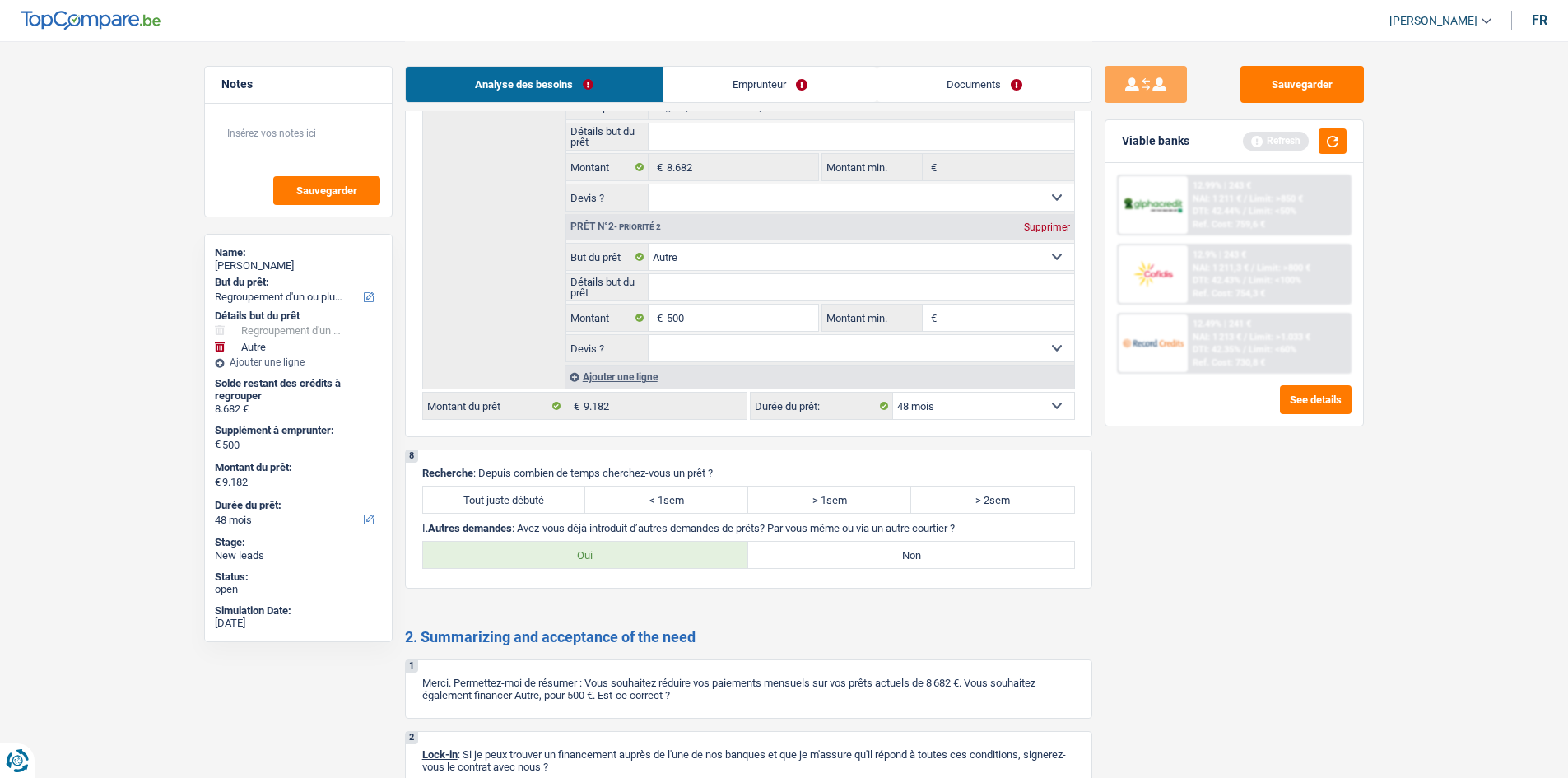
click at [515, 499] on label "Tout juste débuté" at bounding box center [504, 499] width 163 height 26
click at [515, 499] on input "Tout juste débuté" at bounding box center [504, 499] width 163 height 26
radio input "true"
click at [966, 560] on label "Non" at bounding box center [911, 555] width 326 height 26
click at [966, 560] on input "Non" at bounding box center [911, 555] width 326 height 26
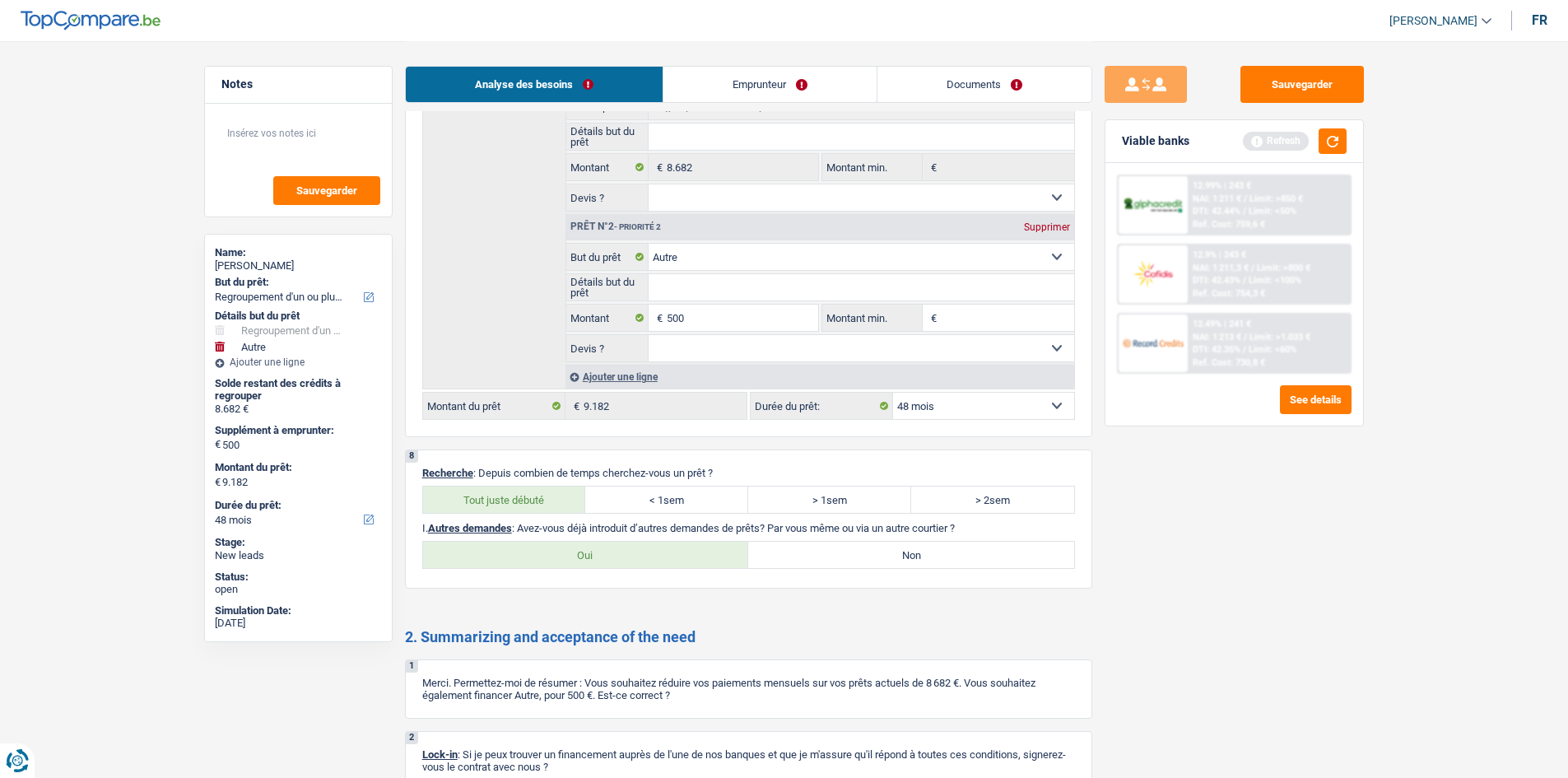
radio input "true"
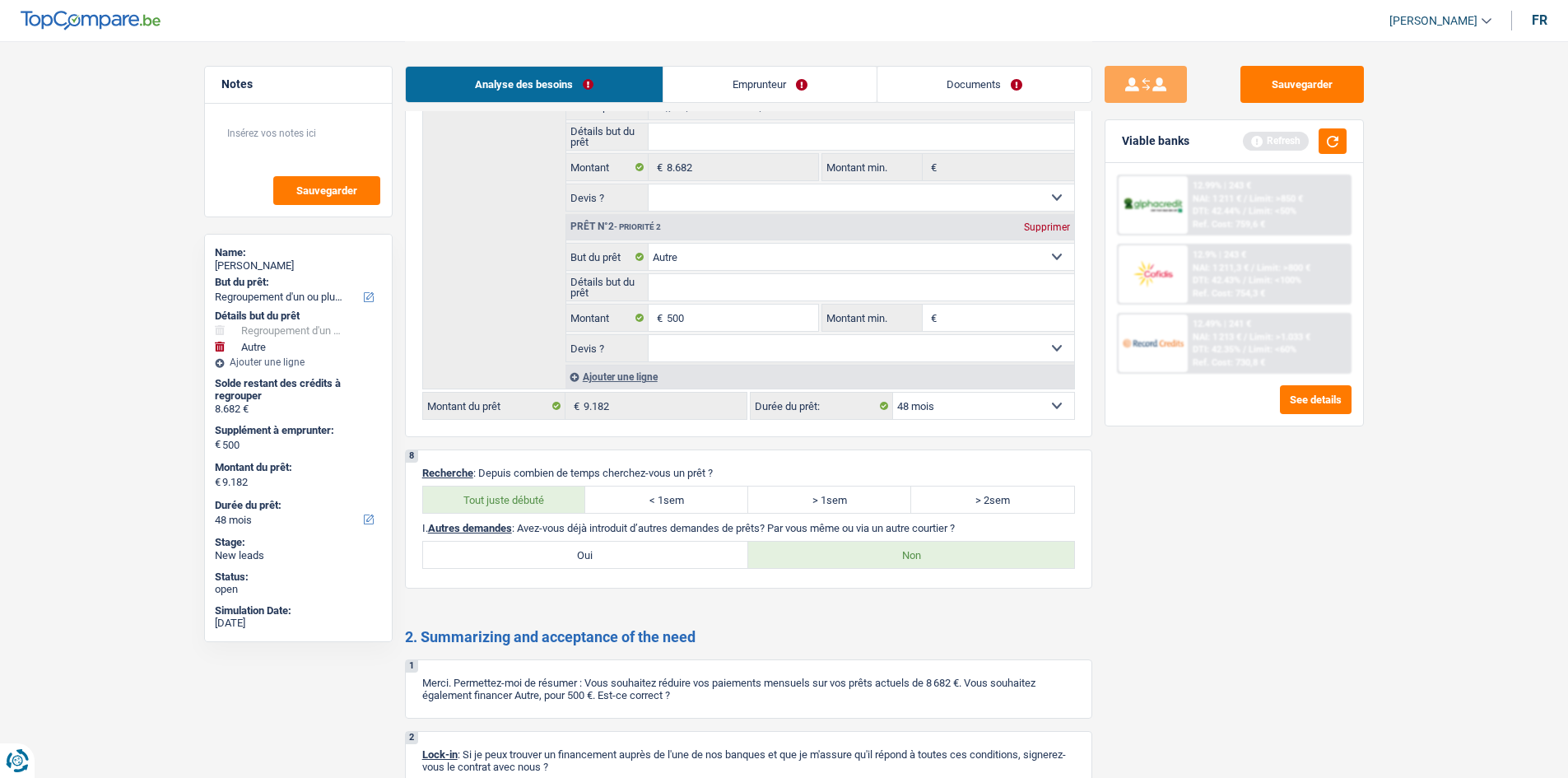
scroll to position [0, 0]
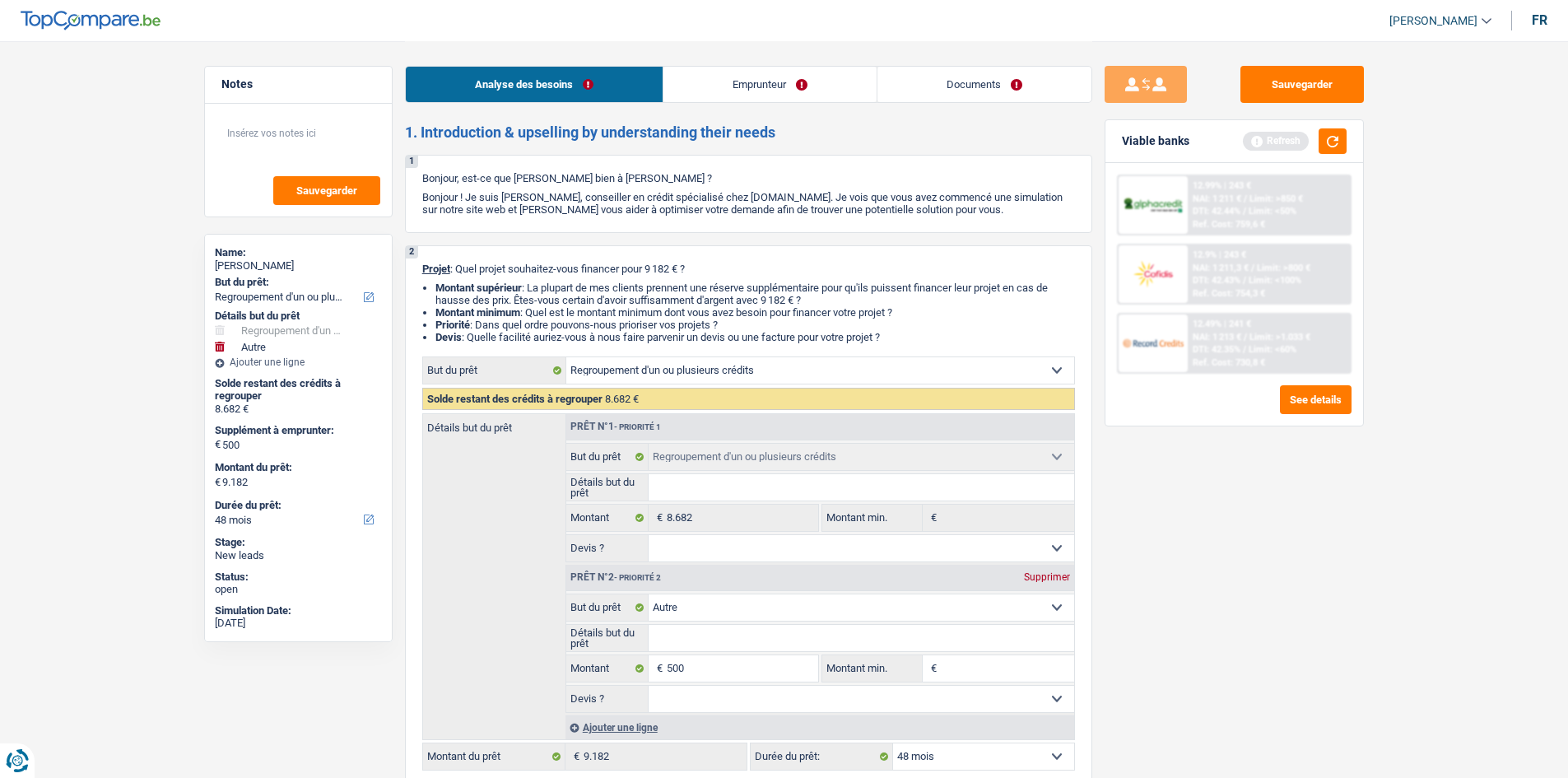
click at [783, 92] on link "Emprunteur" at bounding box center [770, 84] width 213 height 35
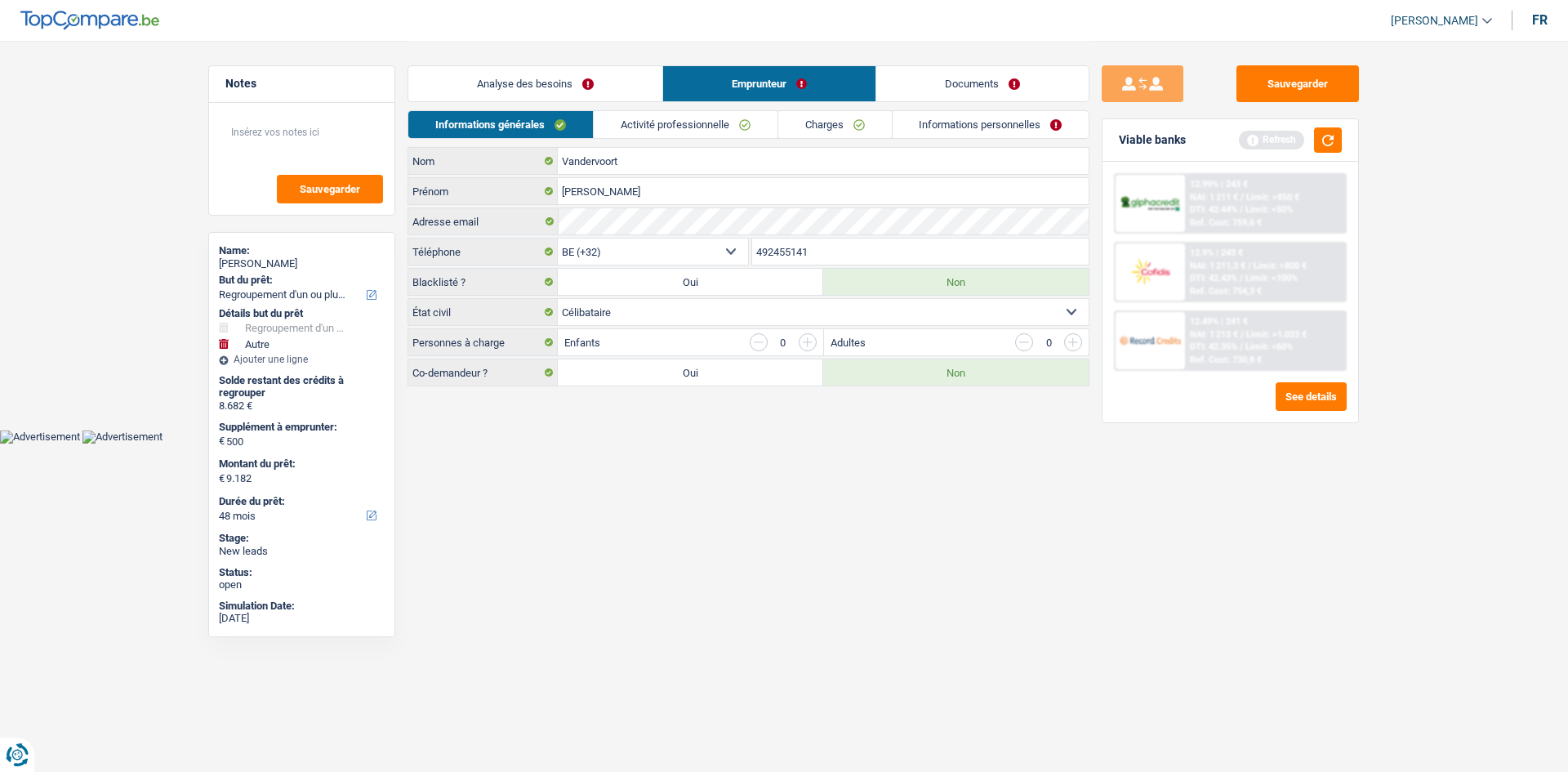
click at [658, 126] on link "Activité professionnelle" at bounding box center [686, 124] width 184 height 27
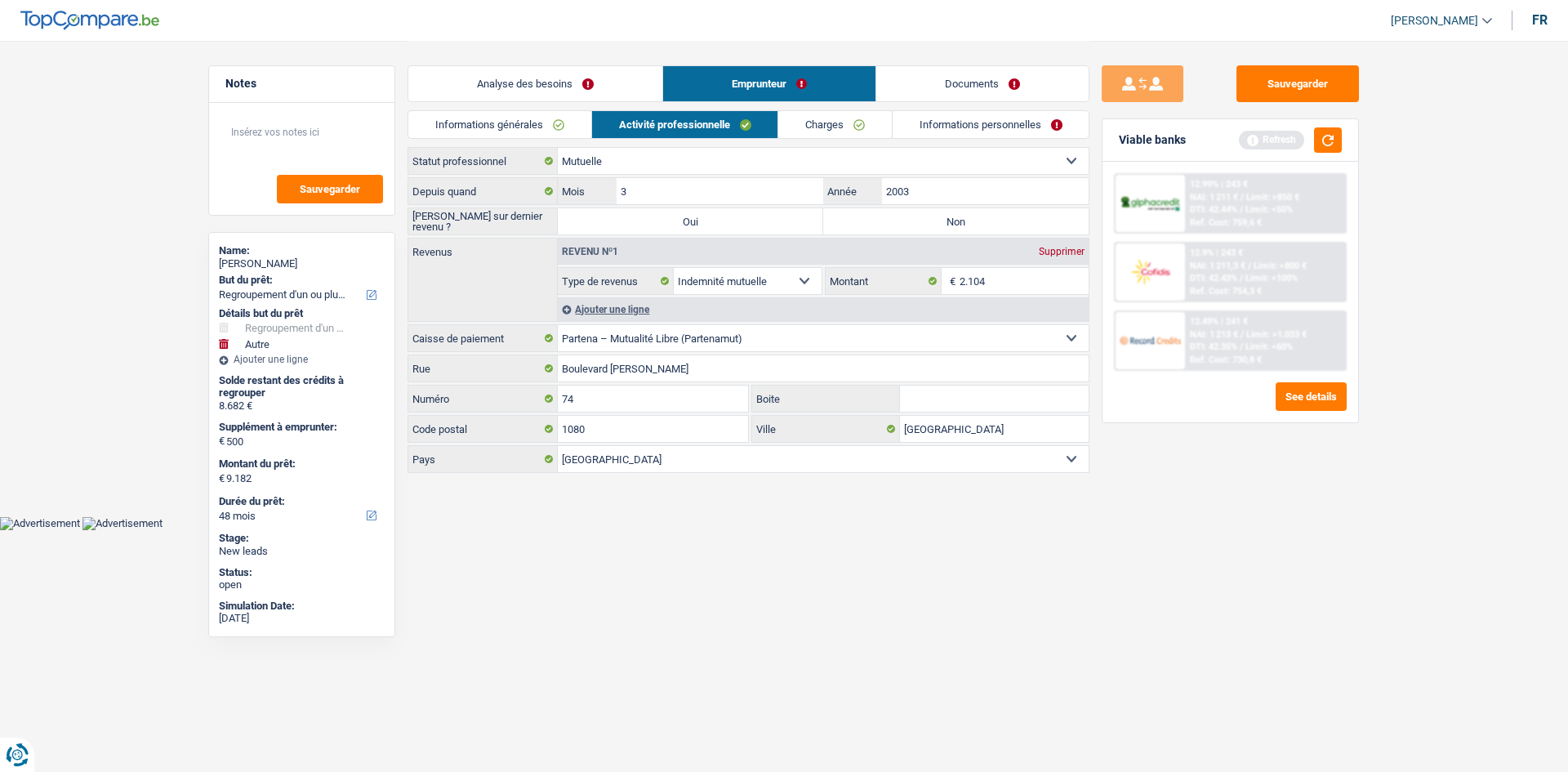
drag, startPoint x: 951, startPoint y: 227, endPoint x: 946, endPoint y: 216, distance: 12.1
click at [950, 226] on label "Non" at bounding box center [955, 222] width 265 height 26
click at [869, 122] on link "Charges" at bounding box center [835, 124] width 113 height 27
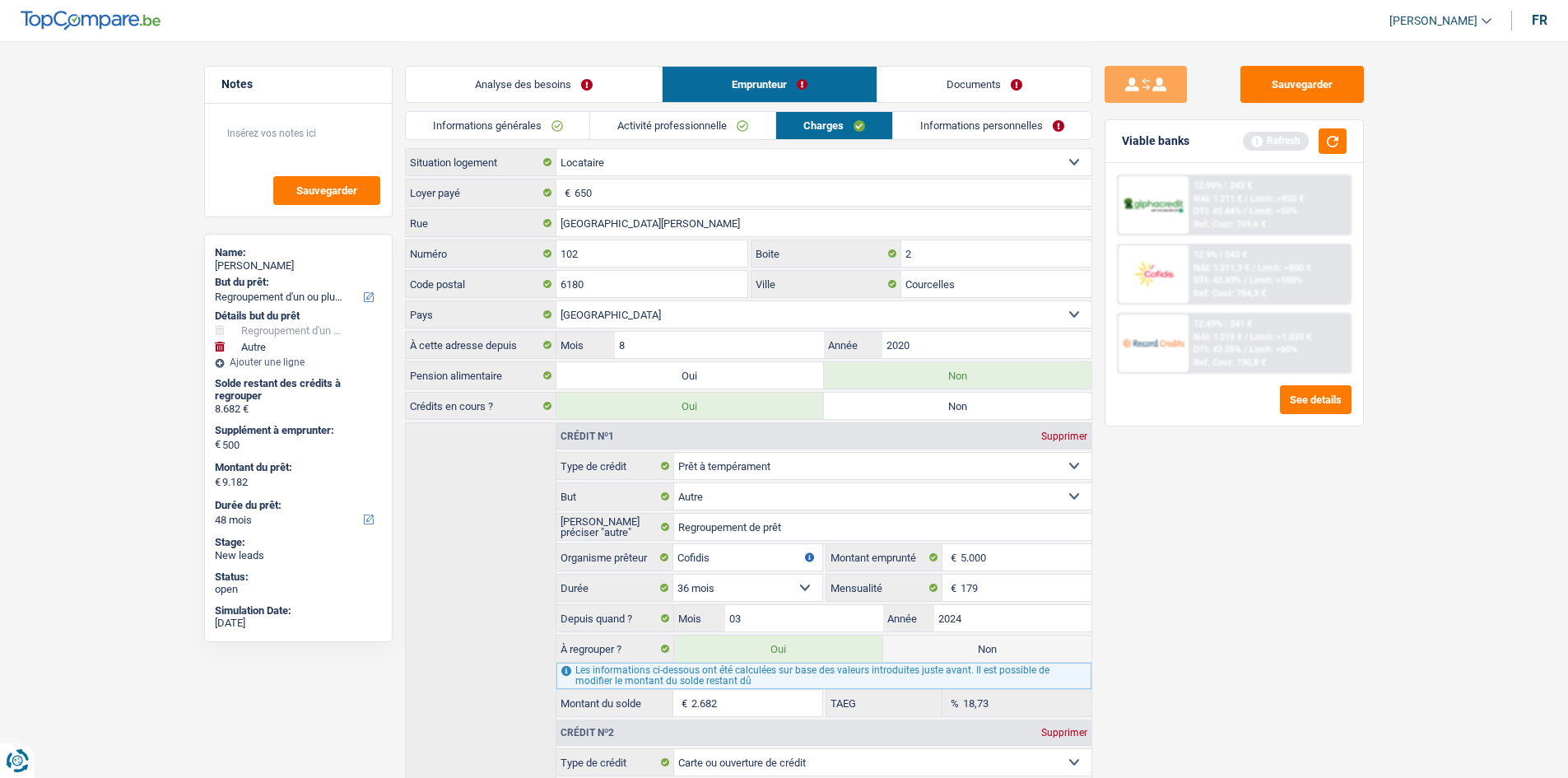
click at [738, 119] on link "Activité professionnelle" at bounding box center [682, 125] width 185 height 27
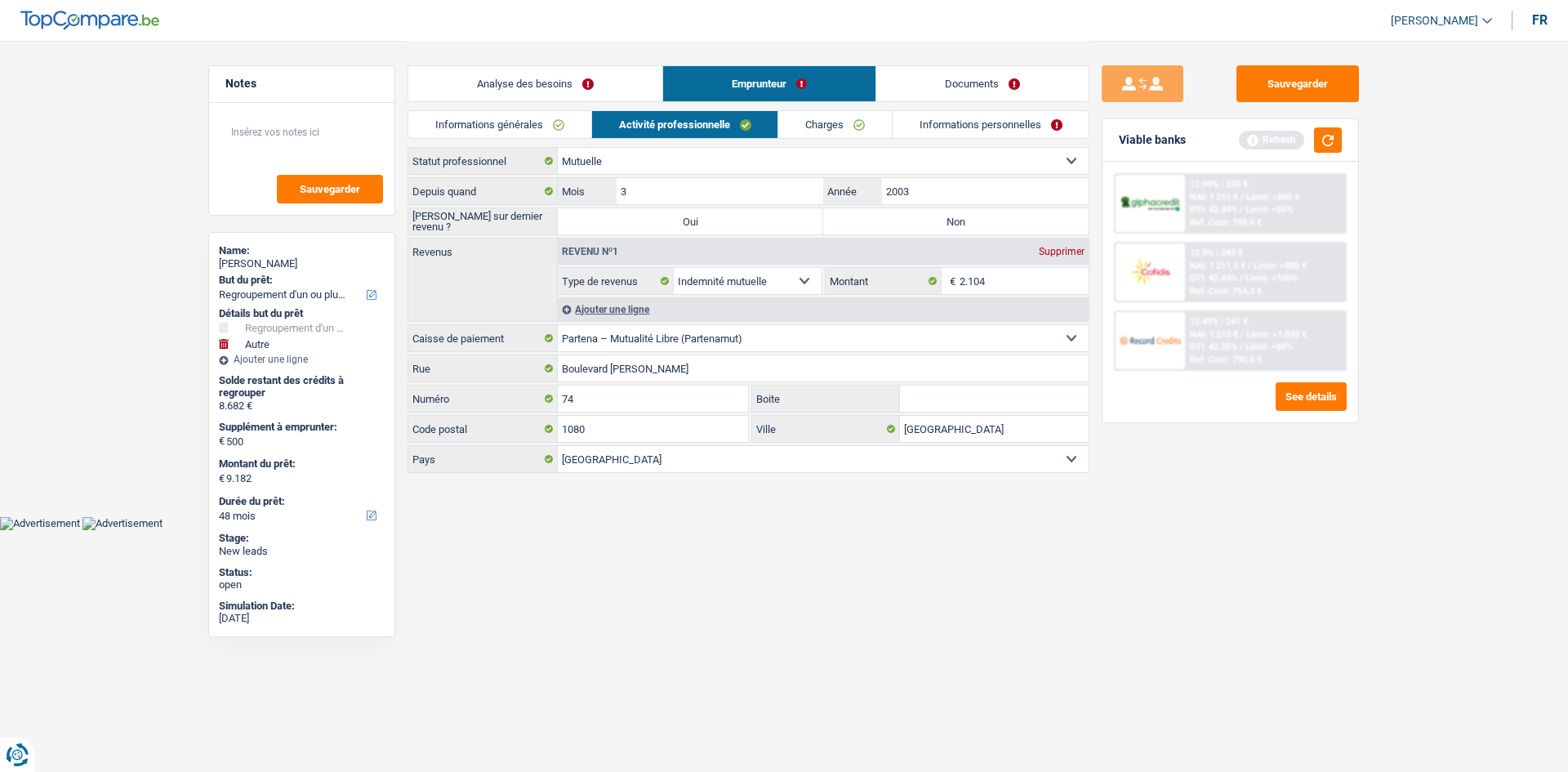
click at [906, 228] on label "Non" at bounding box center [955, 222] width 265 height 26
click at [906, 228] on input "Non" at bounding box center [955, 222] width 265 height 26
radio input "true"
click at [834, 108] on div "Analyse des besoins Emprunteur Documents" at bounding box center [748, 76] width 681 height 70
click at [845, 124] on link "Charges" at bounding box center [835, 124] width 113 height 27
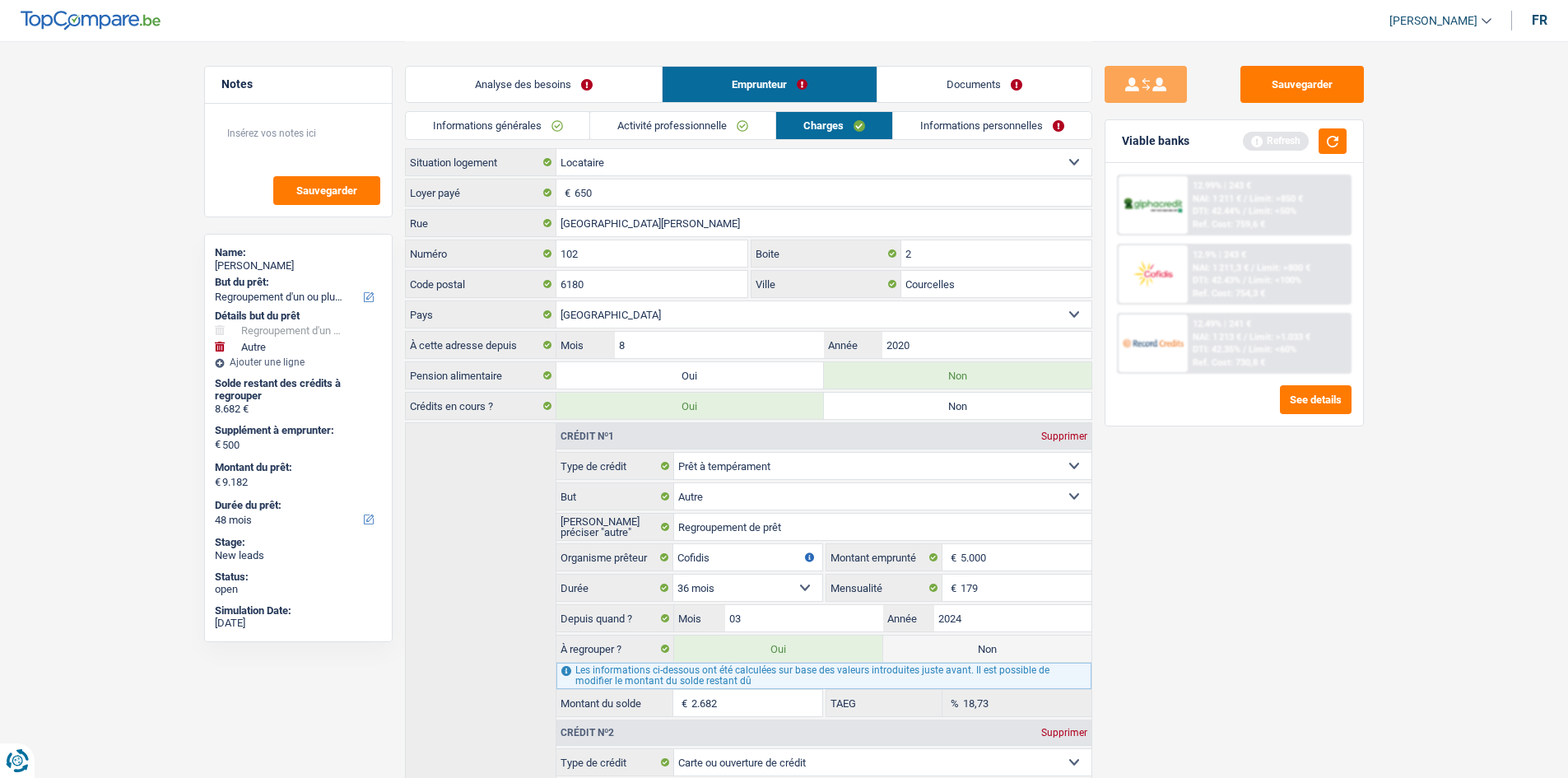
click at [1007, 114] on link "Informations personnelles" at bounding box center [991, 125] width 198 height 27
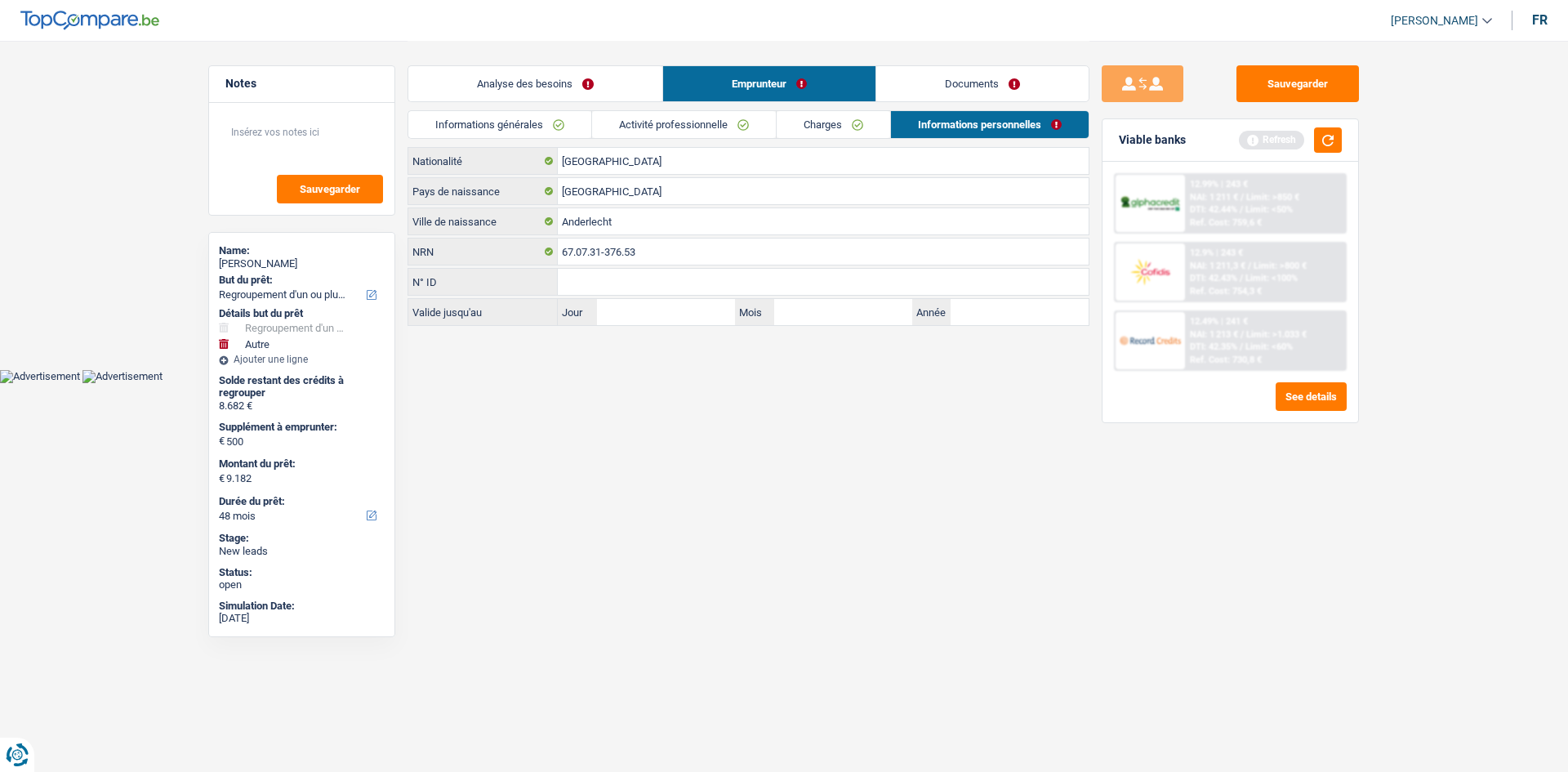
click at [972, 91] on link "Documents" at bounding box center [982, 83] width 212 height 35
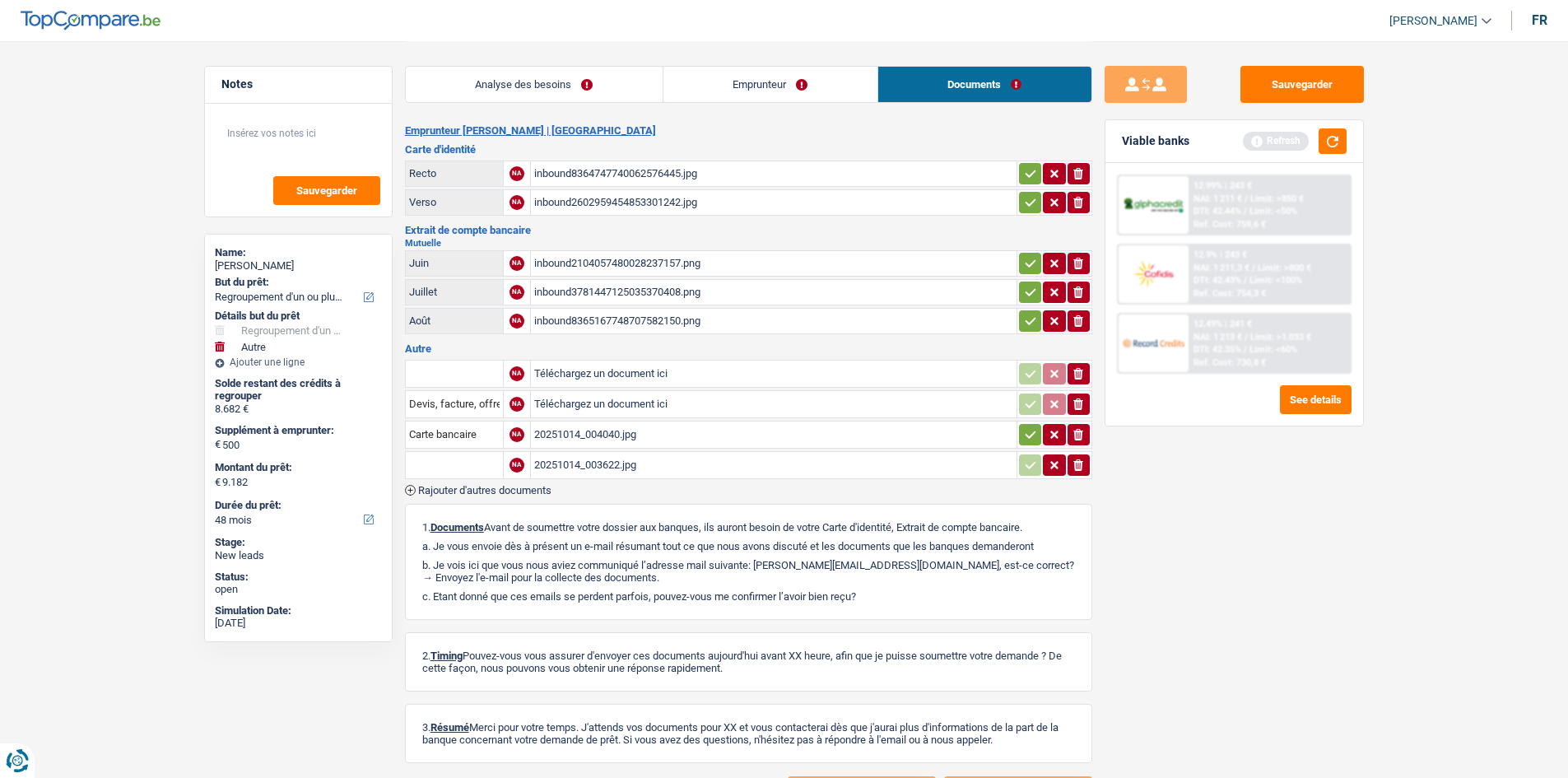
click at [704, 169] on div "inbound8364747740062576445.jpg" at bounding box center [773, 173] width 479 height 25
drag, startPoint x: 805, startPoint y: 77, endPoint x: 828, endPoint y: 105, distance: 36.2
click at [805, 77] on link "Emprunteur" at bounding box center [770, 84] width 214 height 35
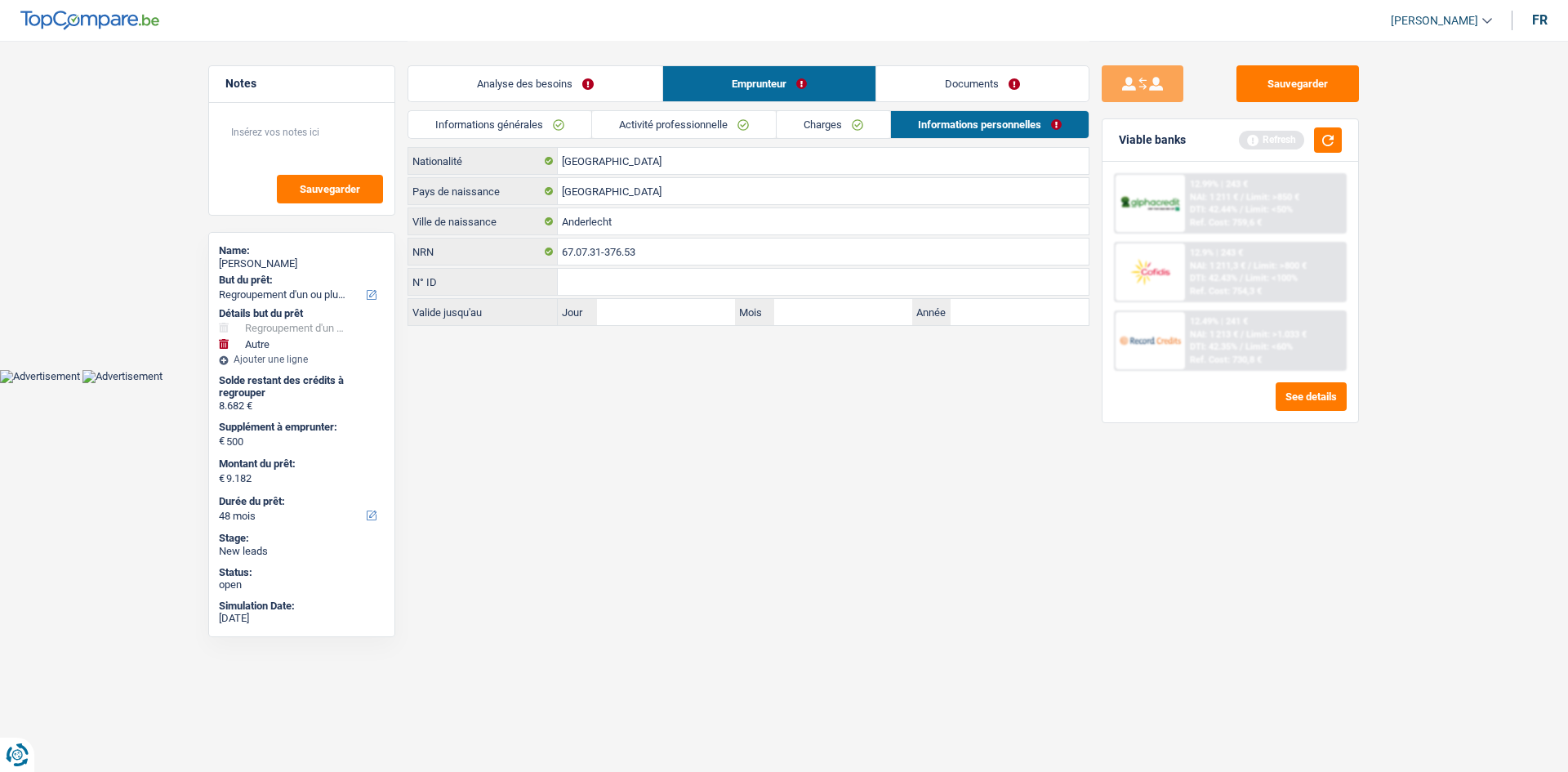
click at [870, 131] on link "Charges" at bounding box center [833, 124] width 113 height 27
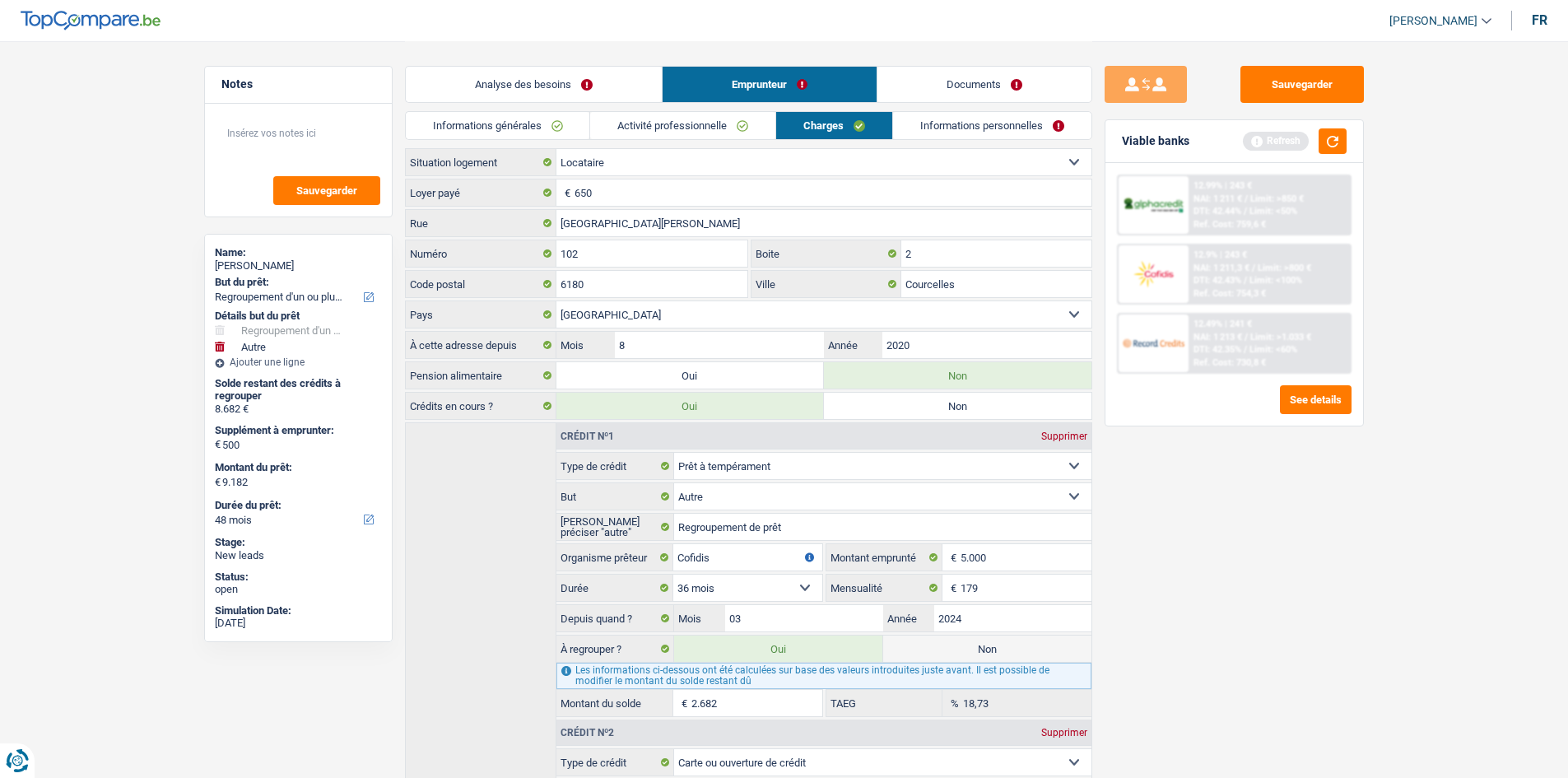
click at [951, 138] on link "Informations personnelles" at bounding box center [991, 125] width 198 height 27
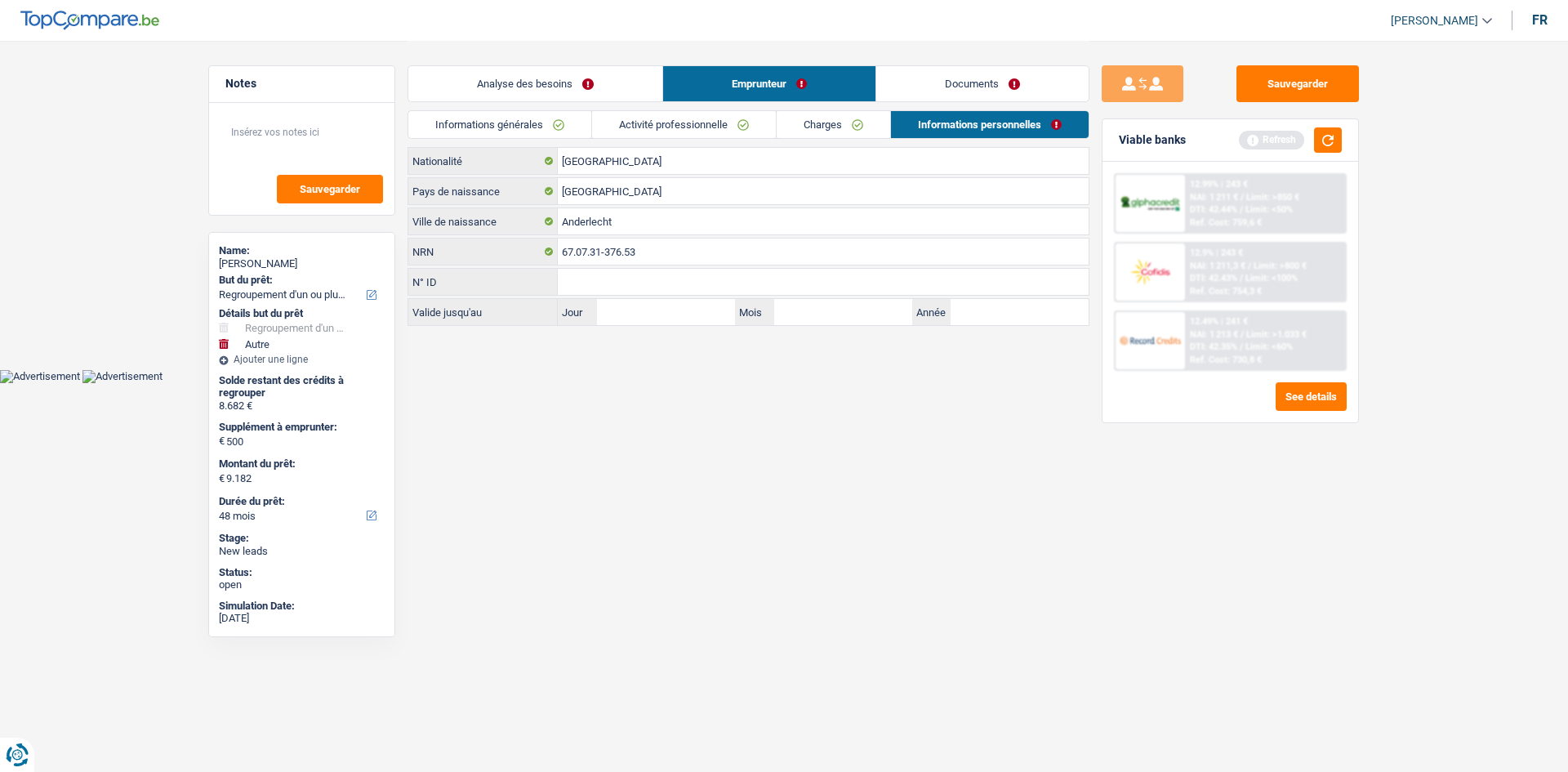
click at [486, 87] on link "Analyse des besoins" at bounding box center [536, 83] width 254 height 35
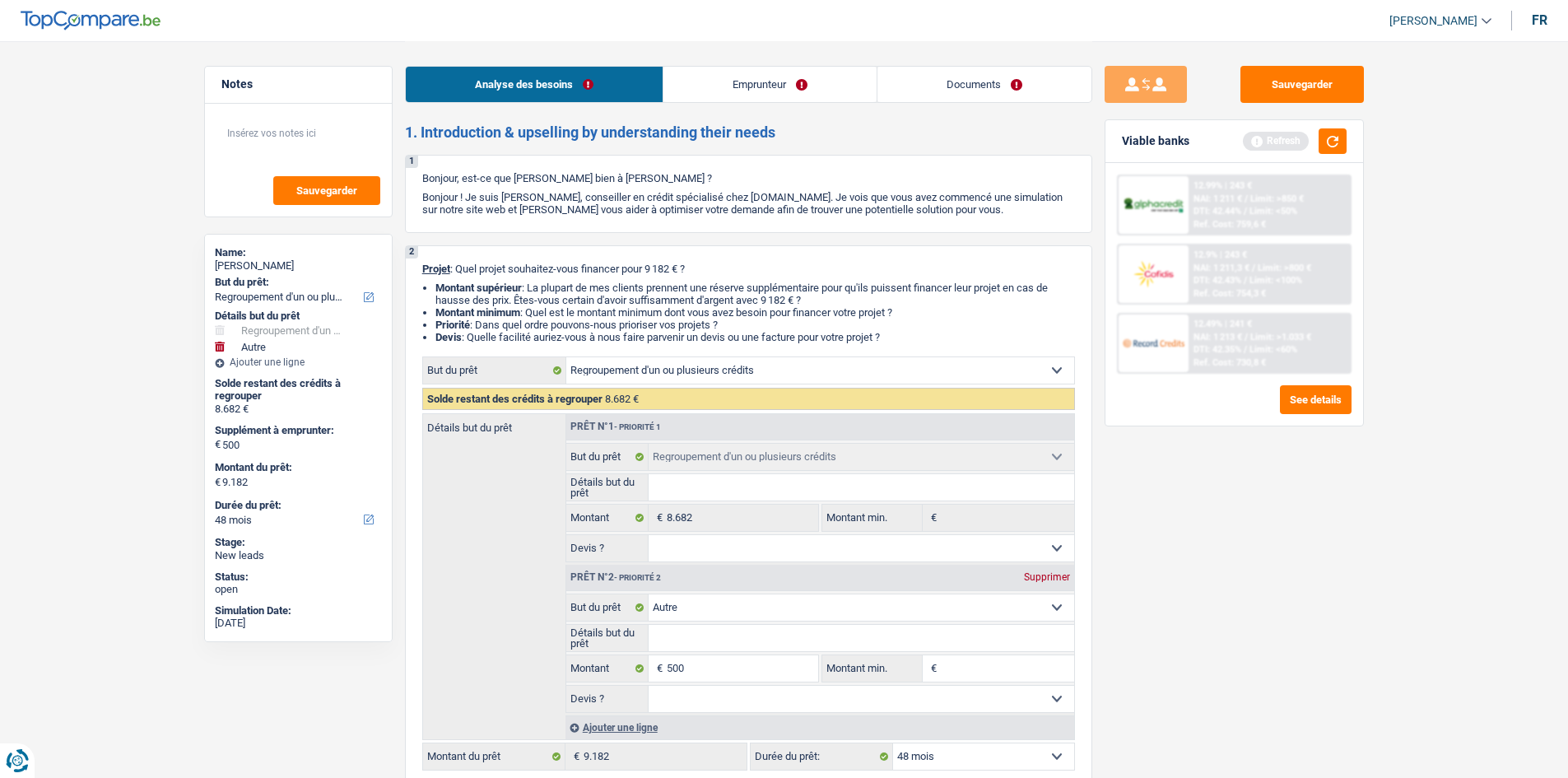
click at [1219, 505] on div "Sauvegarder Viable banks Refresh 12.99% | 243 € NAI: 1 211 € / Limit: >850 € DT…" at bounding box center [1234, 408] width 284 height 686
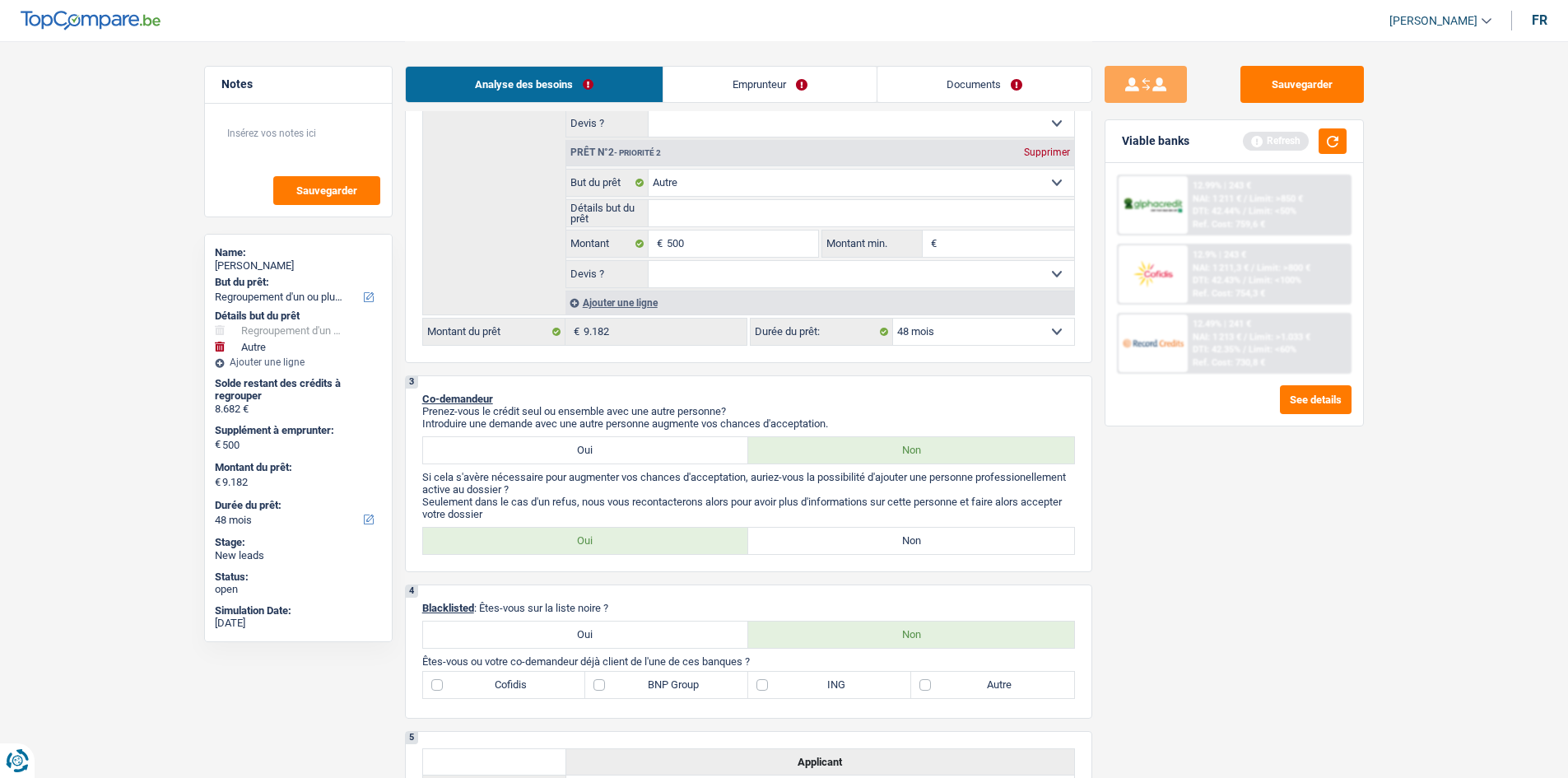
scroll to position [659, 0]
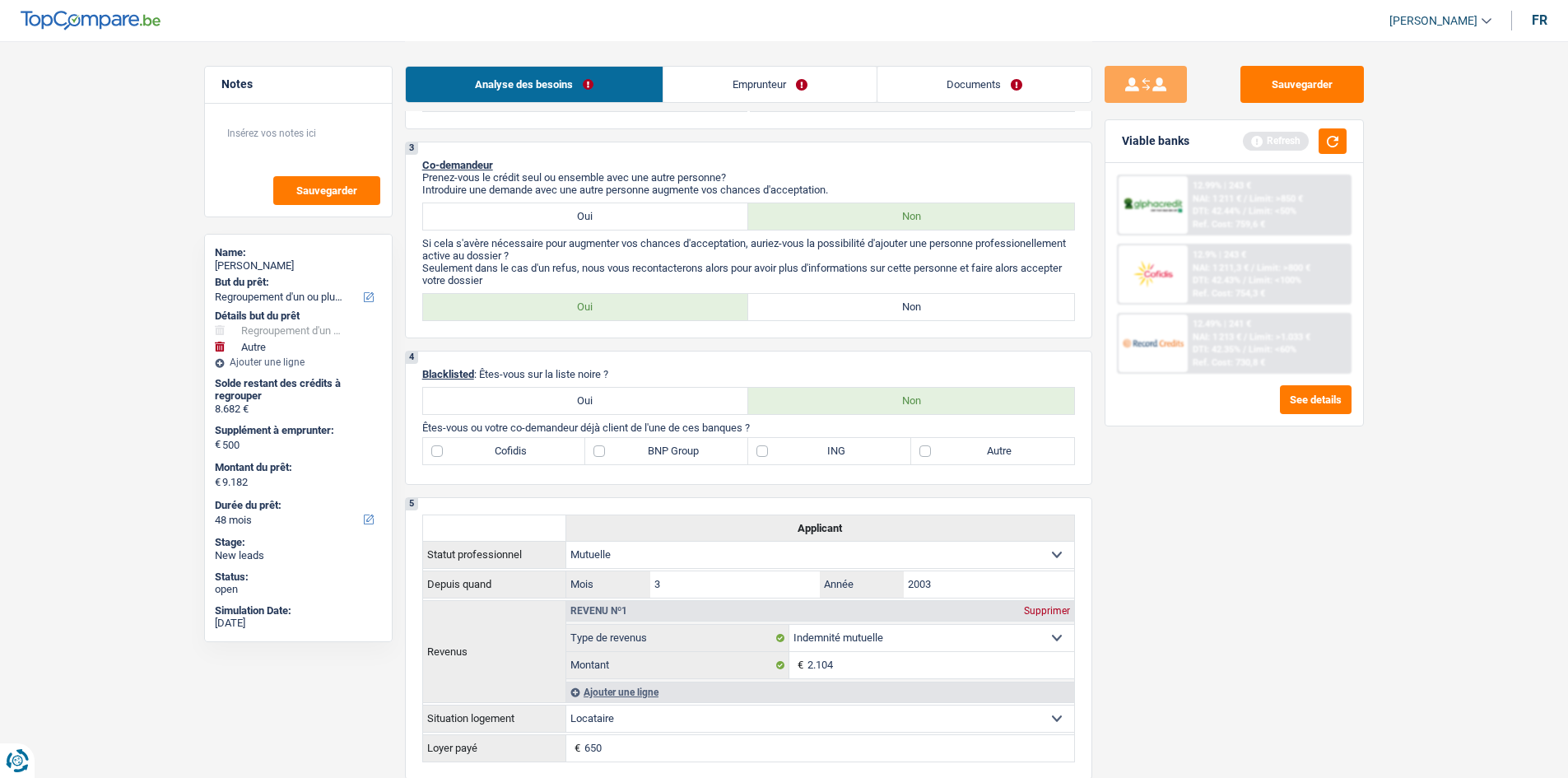
click at [1005, 305] on label "Non" at bounding box center [911, 307] width 326 height 26
click at [1005, 305] on input "Non" at bounding box center [911, 307] width 326 height 26
radio input "true"
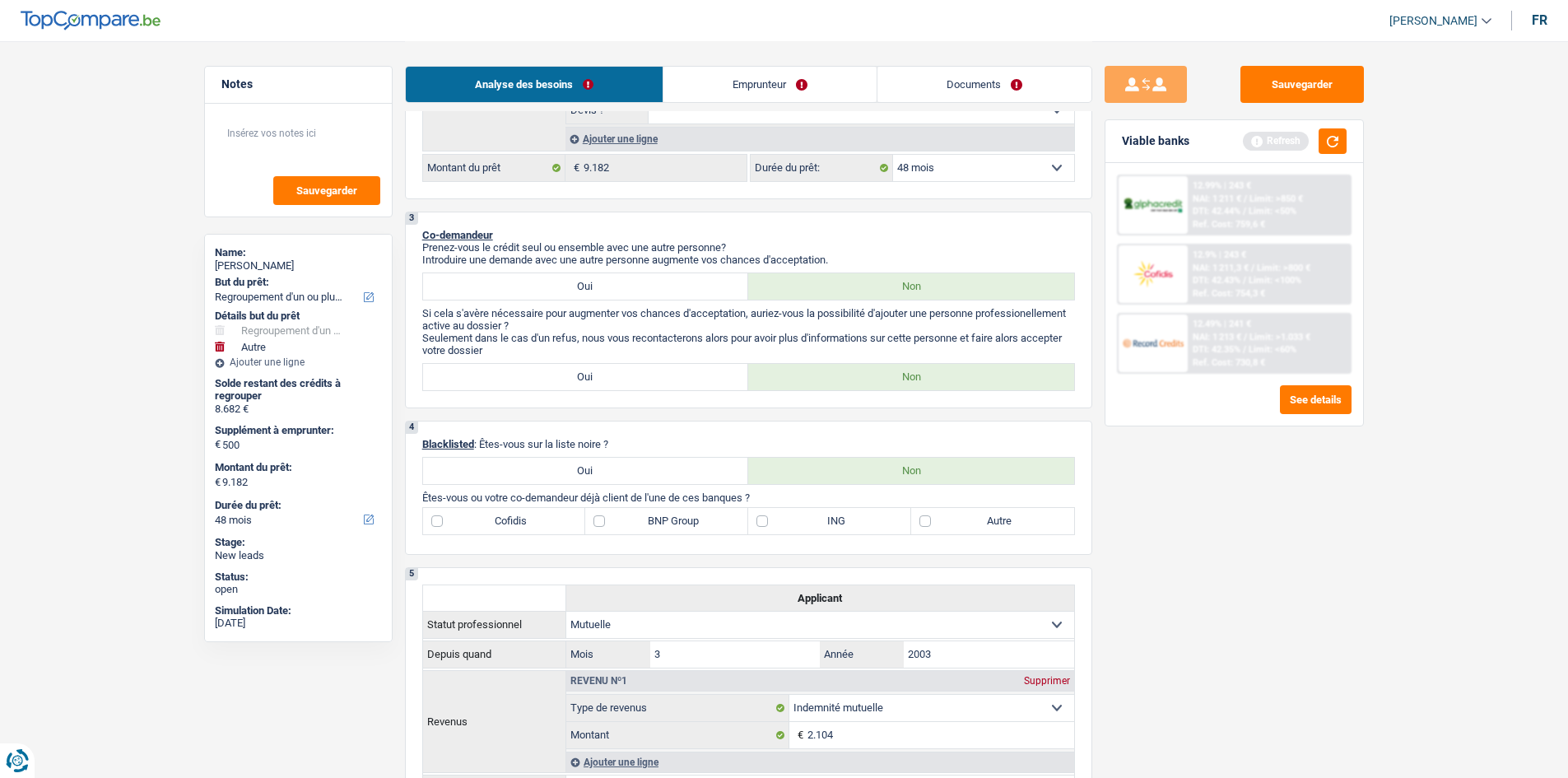
scroll to position [576, 0]
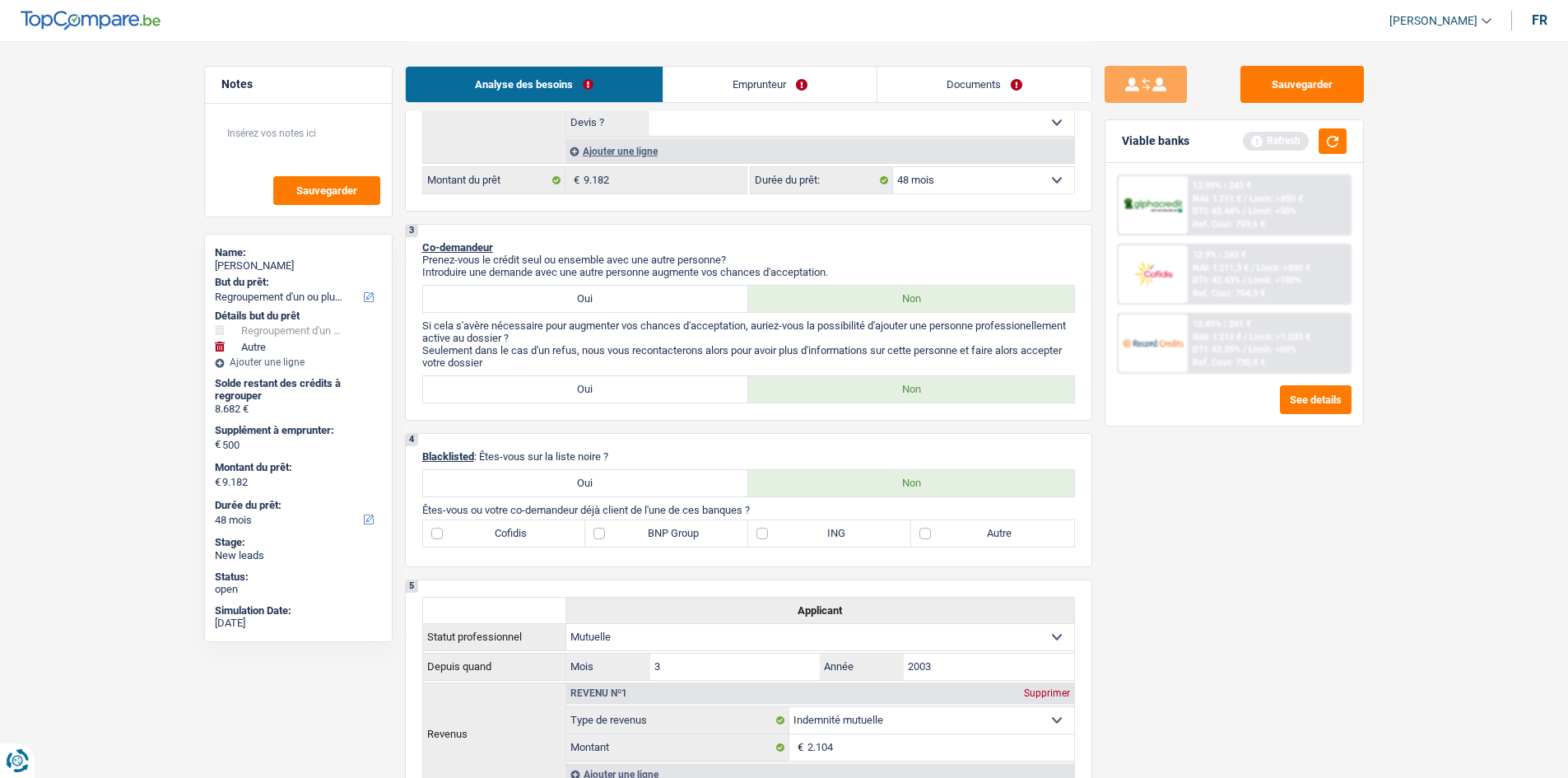
click at [484, 534] on label "Cofidis" at bounding box center [504, 533] width 163 height 26
click at [484, 534] on input "Cofidis" at bounding box center [504, 533] width 163 height 26
checkbox input "true"
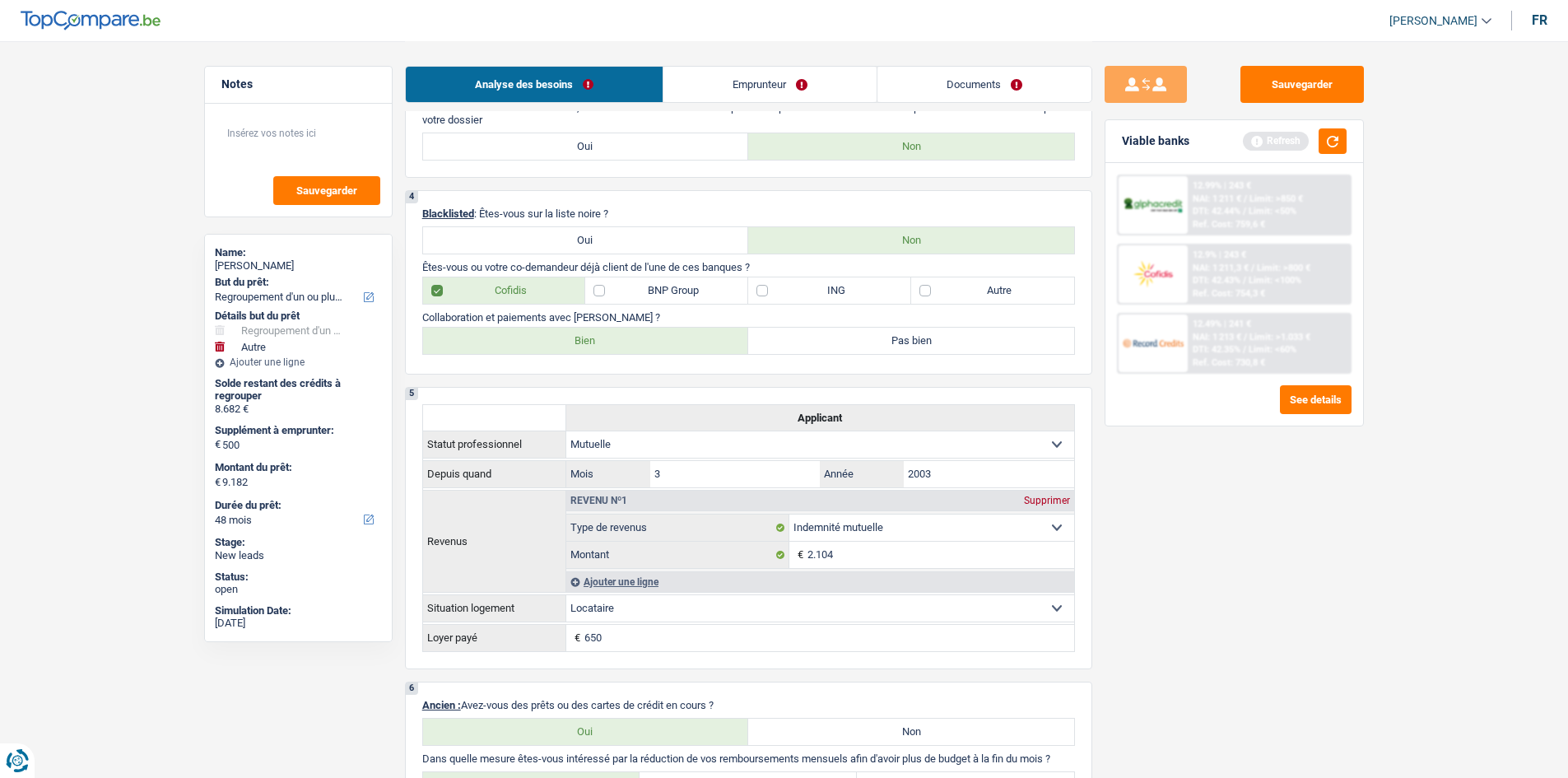
scroll to position [823, 0]
click at [605, 344] on label "Bien" at bounding box center [586, 337] width 326 height 26
click at [605, 344] on input "Bien" at bounding box center [586, 337] width 326 height 26
radio input "true"
click at [1142, 518] on div "Sauvegarder Viable banks Refresh 12.99% | 243 € NAI: 1 211 € / Limit: >850 € DT…" at bounding box center [1234, 408] width 284 height 686
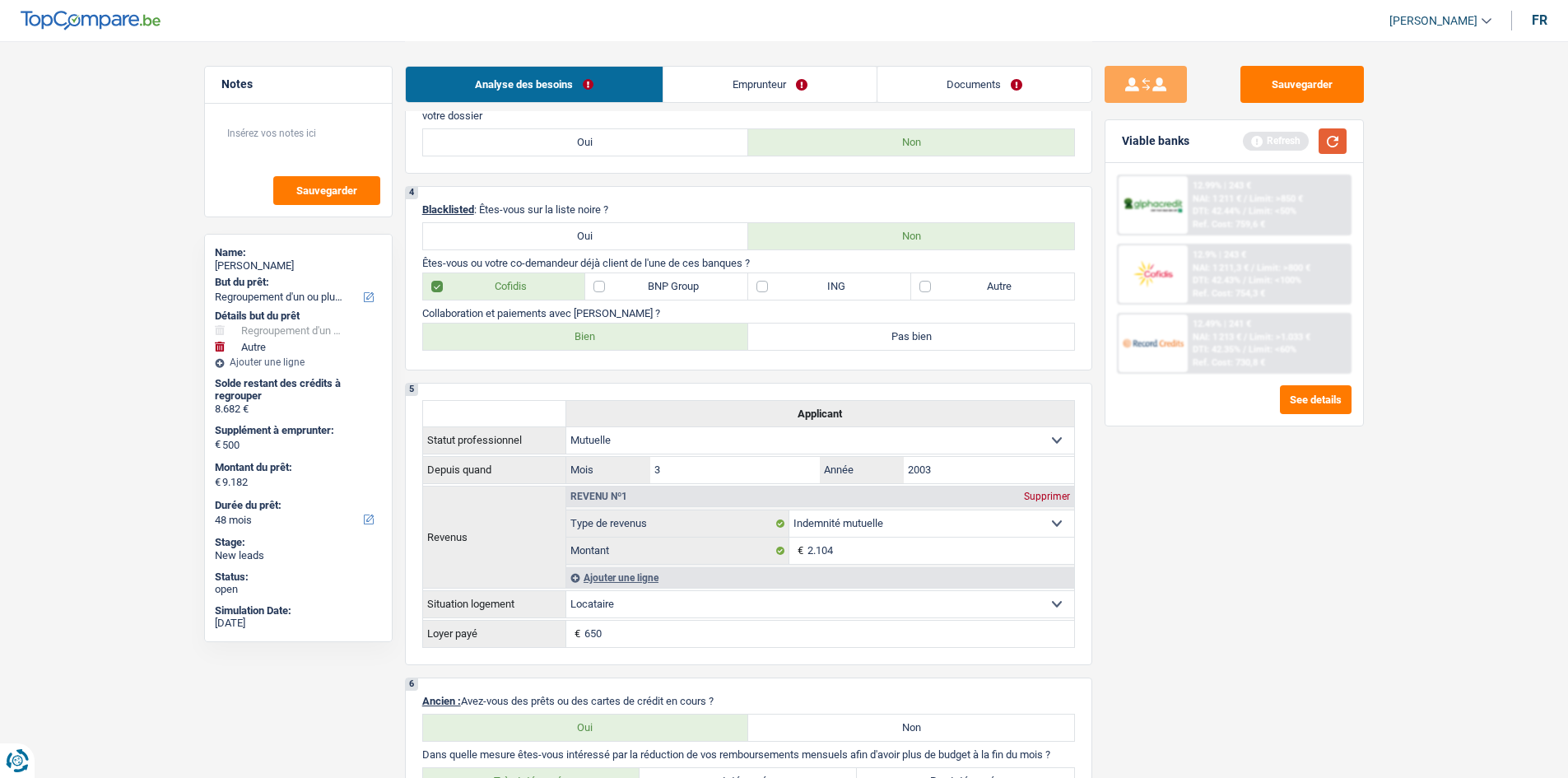
click at [1335, 134] on button "button" at bounding box center [1332, 140] width 28 height 25
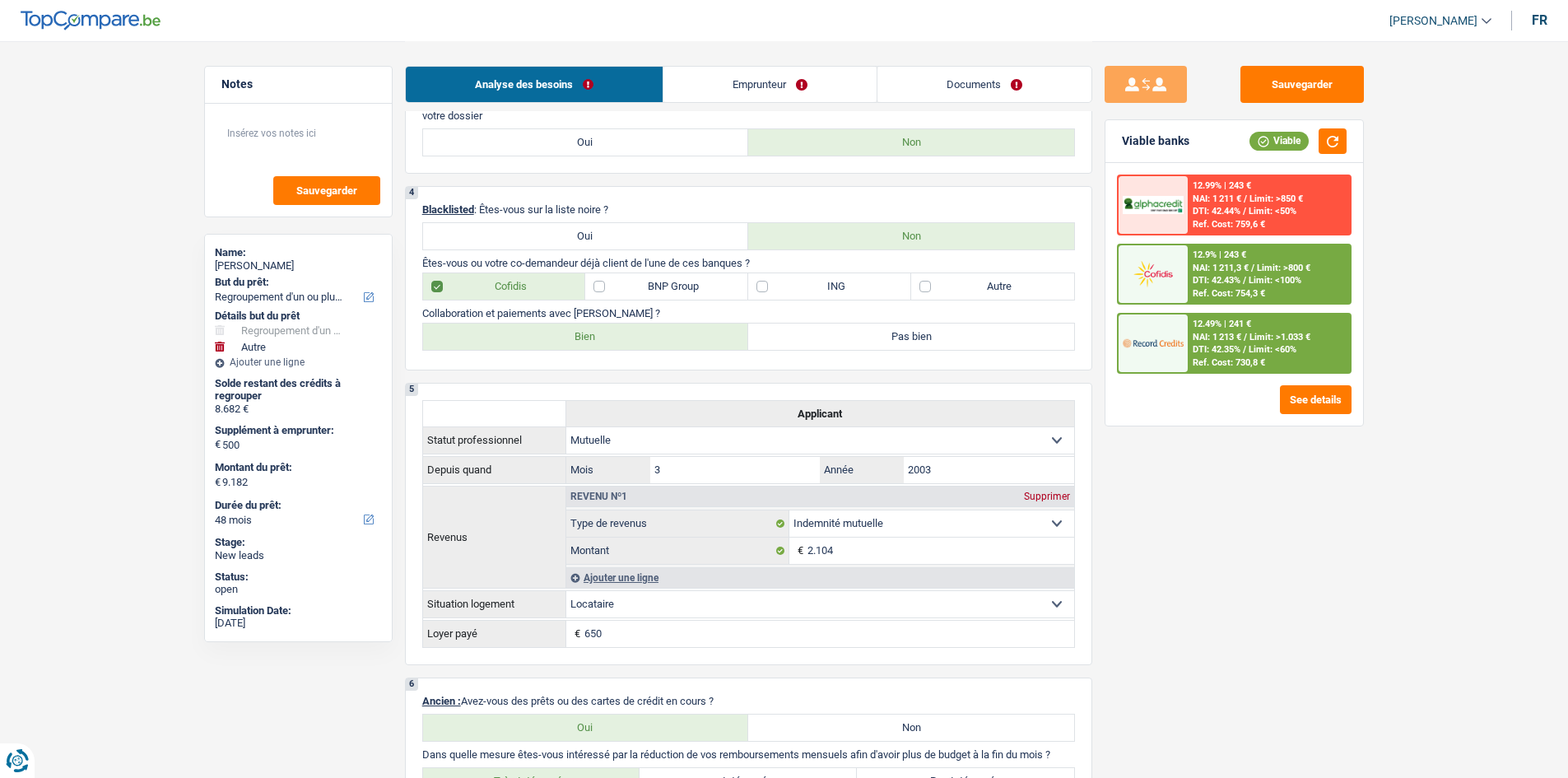
click at [1214, 486] on div "Sauvegarder Viable banks Viable 12.99% | 243 € NAI: 1 211 € / Limit: >850 € DTI…" at bounding box center [1234, 408] width 284 height 686
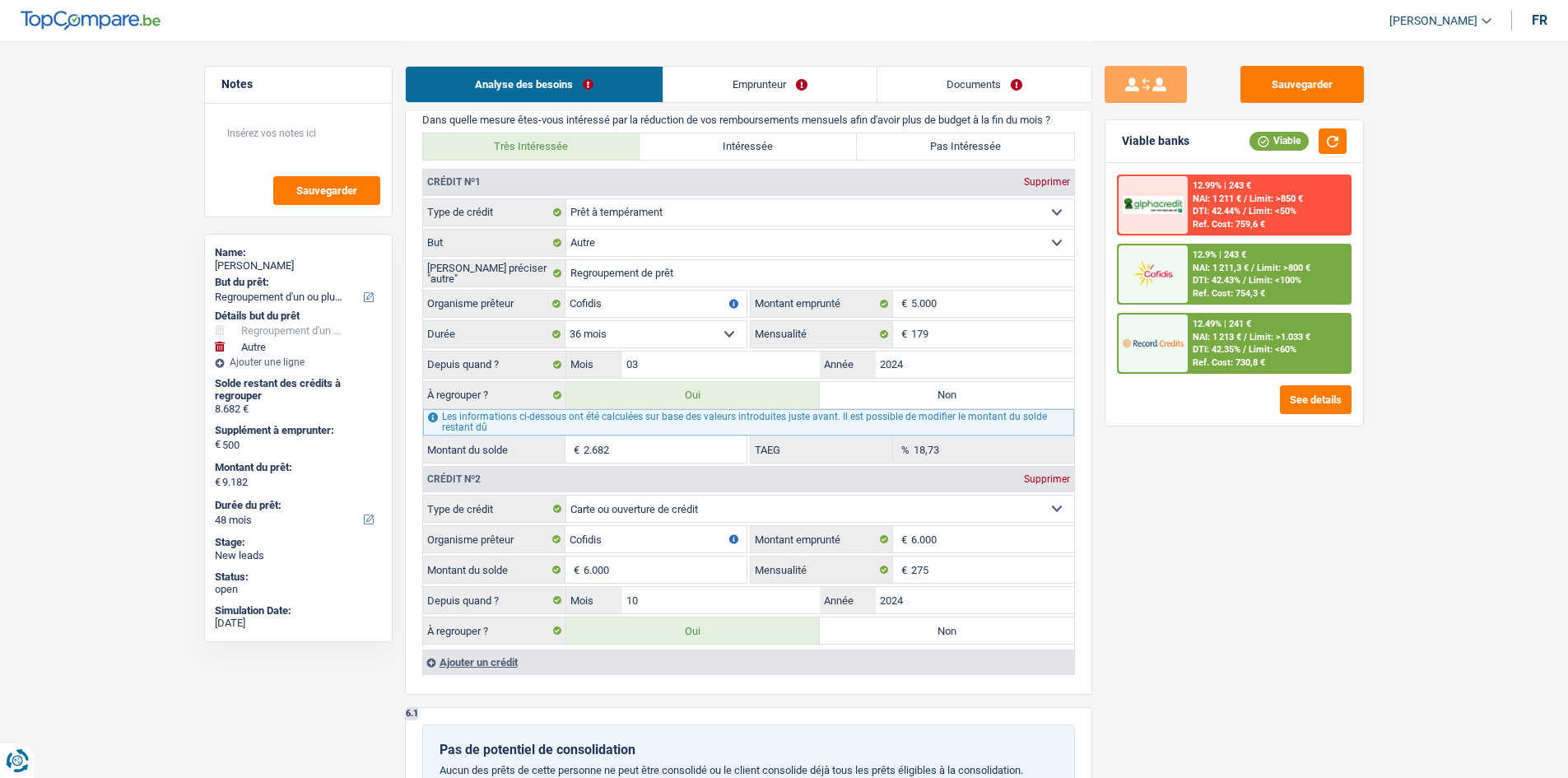
scroll to position [1482, 0]
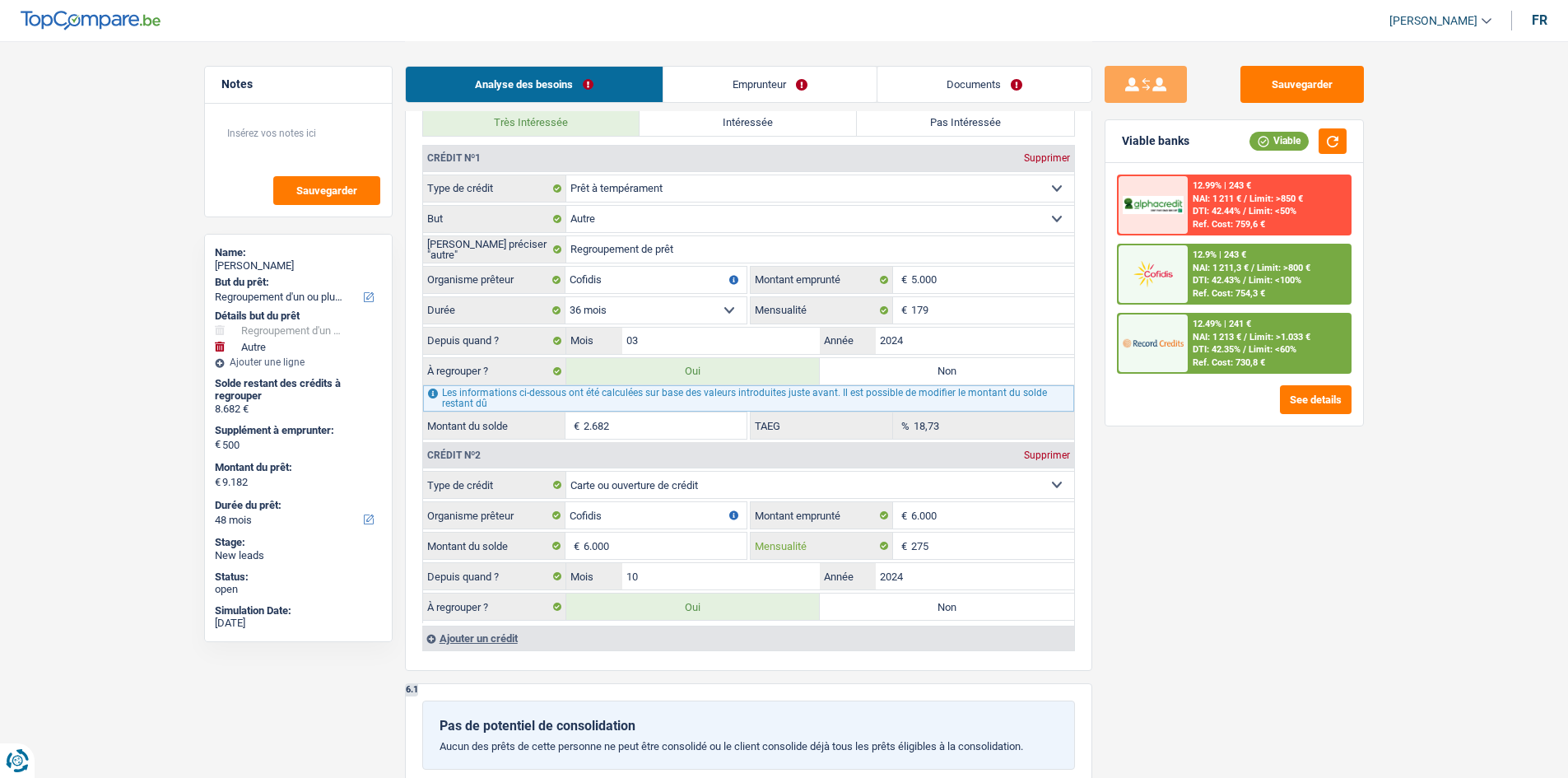
click at [925, 539] on input "275" at bounding box center [992, 546] width 163 height 26
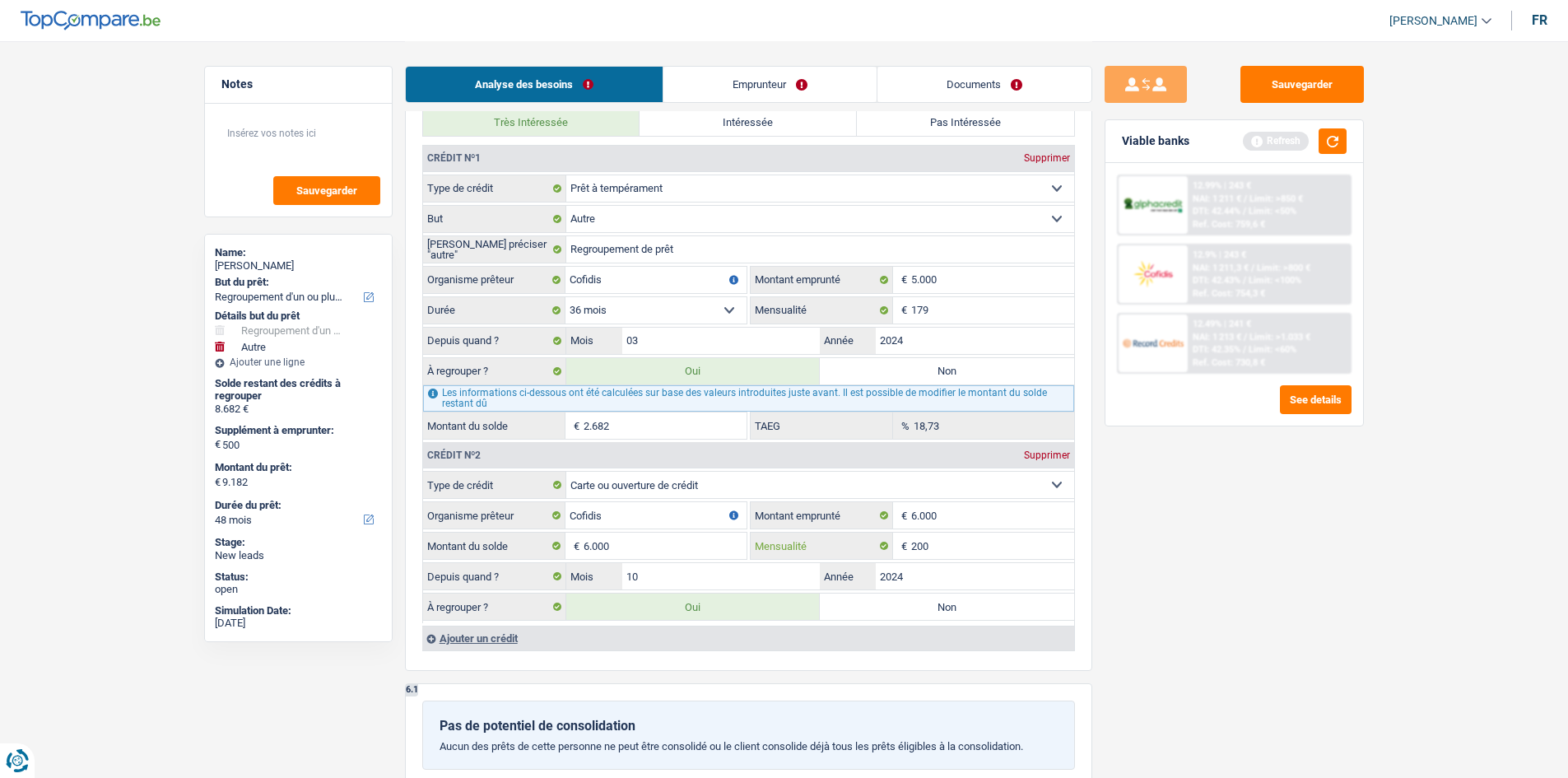
type input "200"
click at [1183, 530] on div "Sauvegarder Viable banks Refresh 12.99% | 243 € NAI: 1 211 € / Limit: >850 € DT…" at bounding box center [1234, 408] width 284 height 686
click at [1339, 143] on button "button" at bounding box center [1332, 140] width 28 height 25
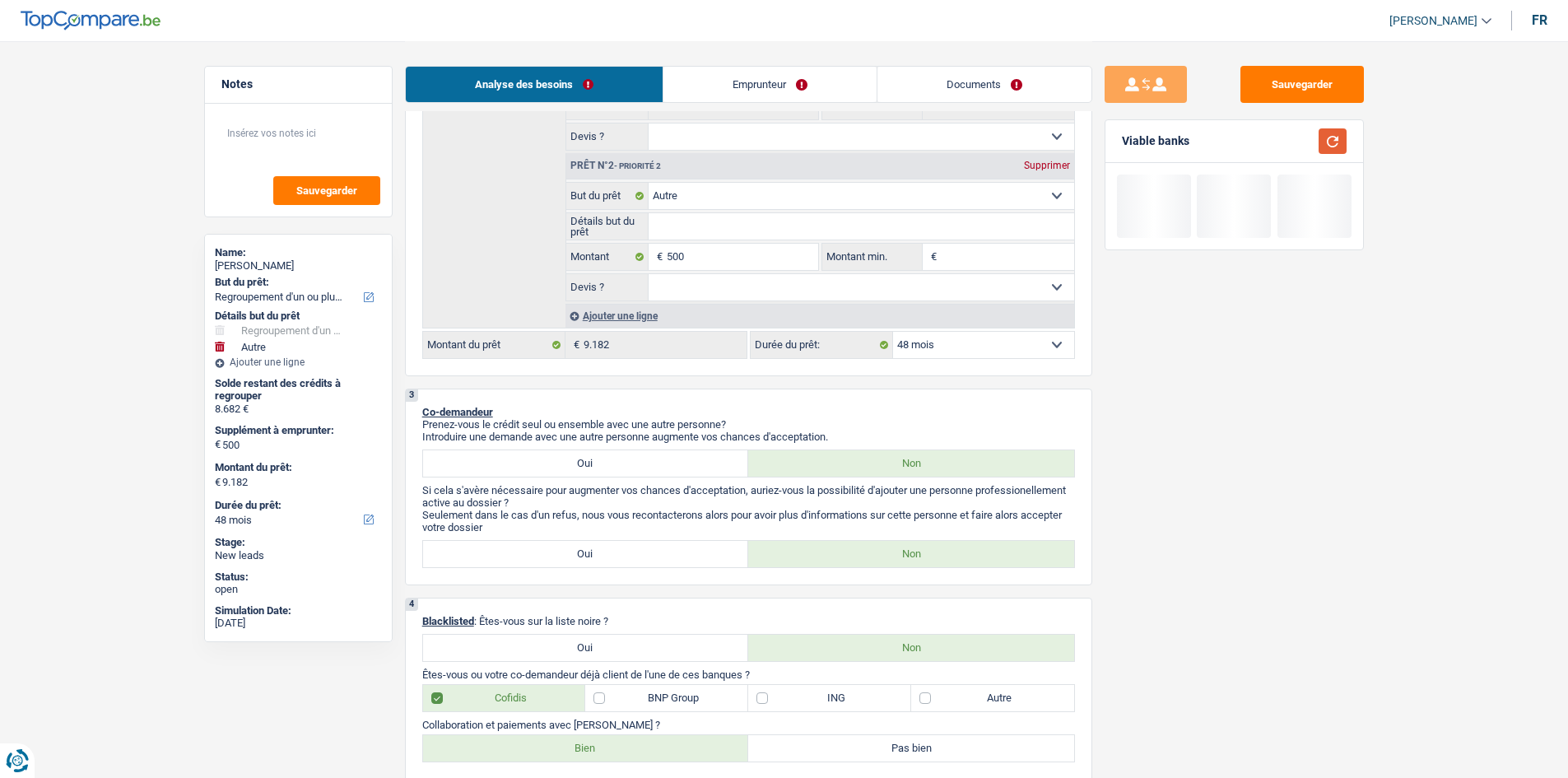
scroll to position [0, 0]
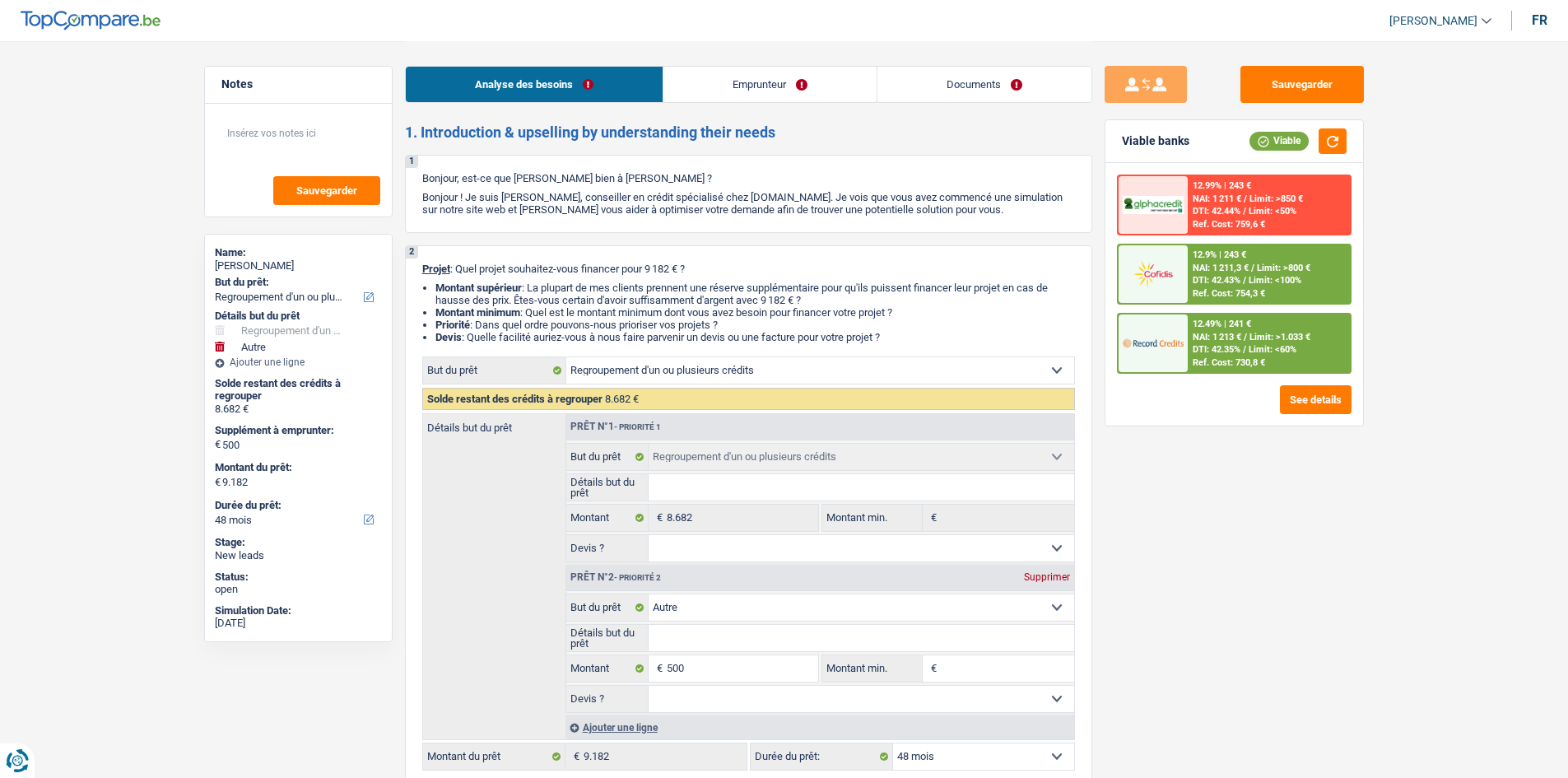
click at [1278, 492] on div "Sauvegarder Viable banks Viable 12.99% | 243 € NAI: 1 211 € / Limit: >850 € DTI…" at bounding box center [1234, 408] width 284 height 686
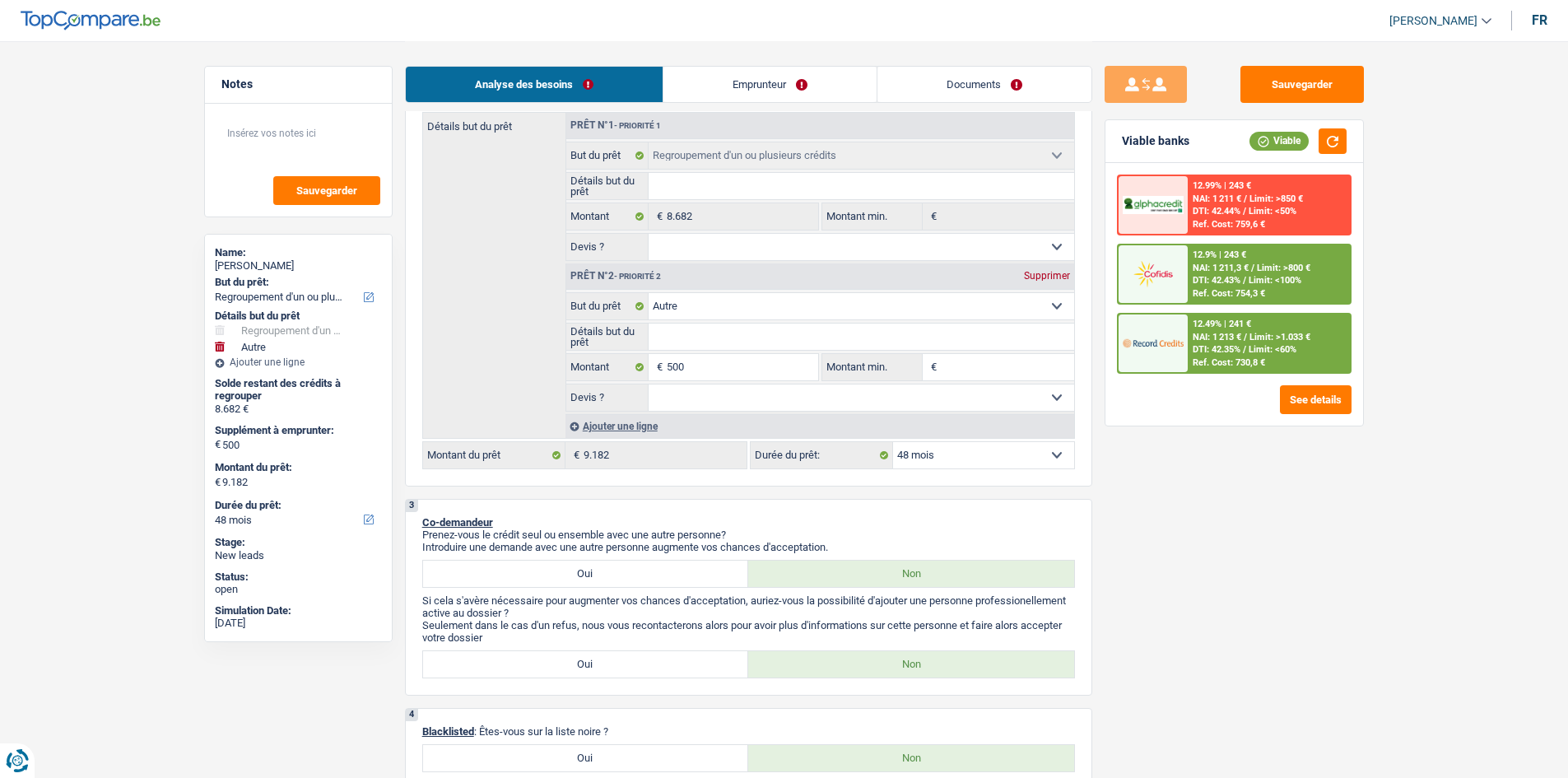
scroll to position [330, 0]
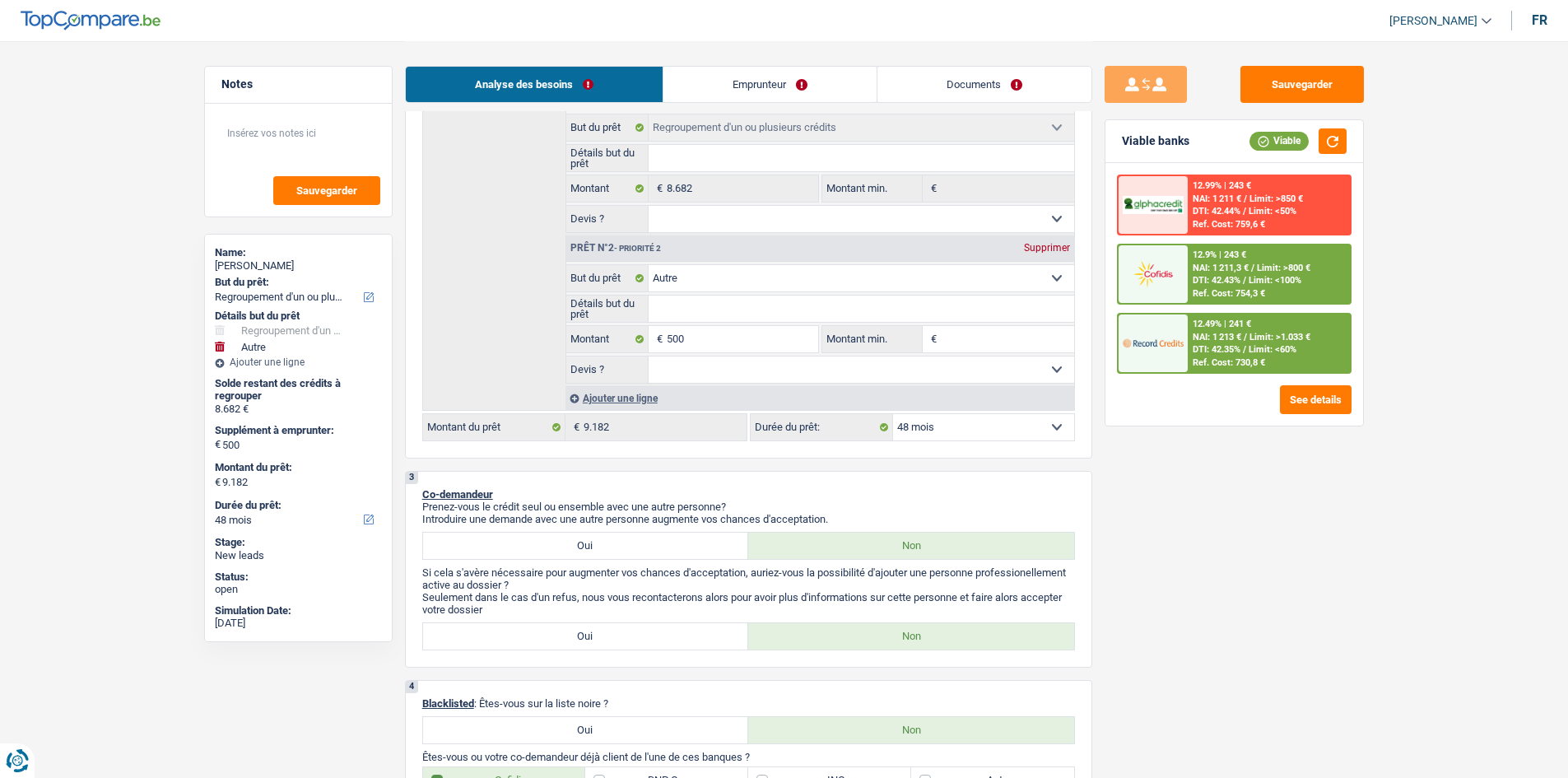
click at [758, 278] on select "Confort maison: meubles, textile, peinture, électroménager, outillage non-profe…" at bounding box center [861, 278] width 426 height 26
select select "household"
click at [649, 265] on select "Confort maison: meubles, textile, peinture, électroménager, outillage non-profe…" at bounding box center [861, 278] width 426 height 26
select select "household"
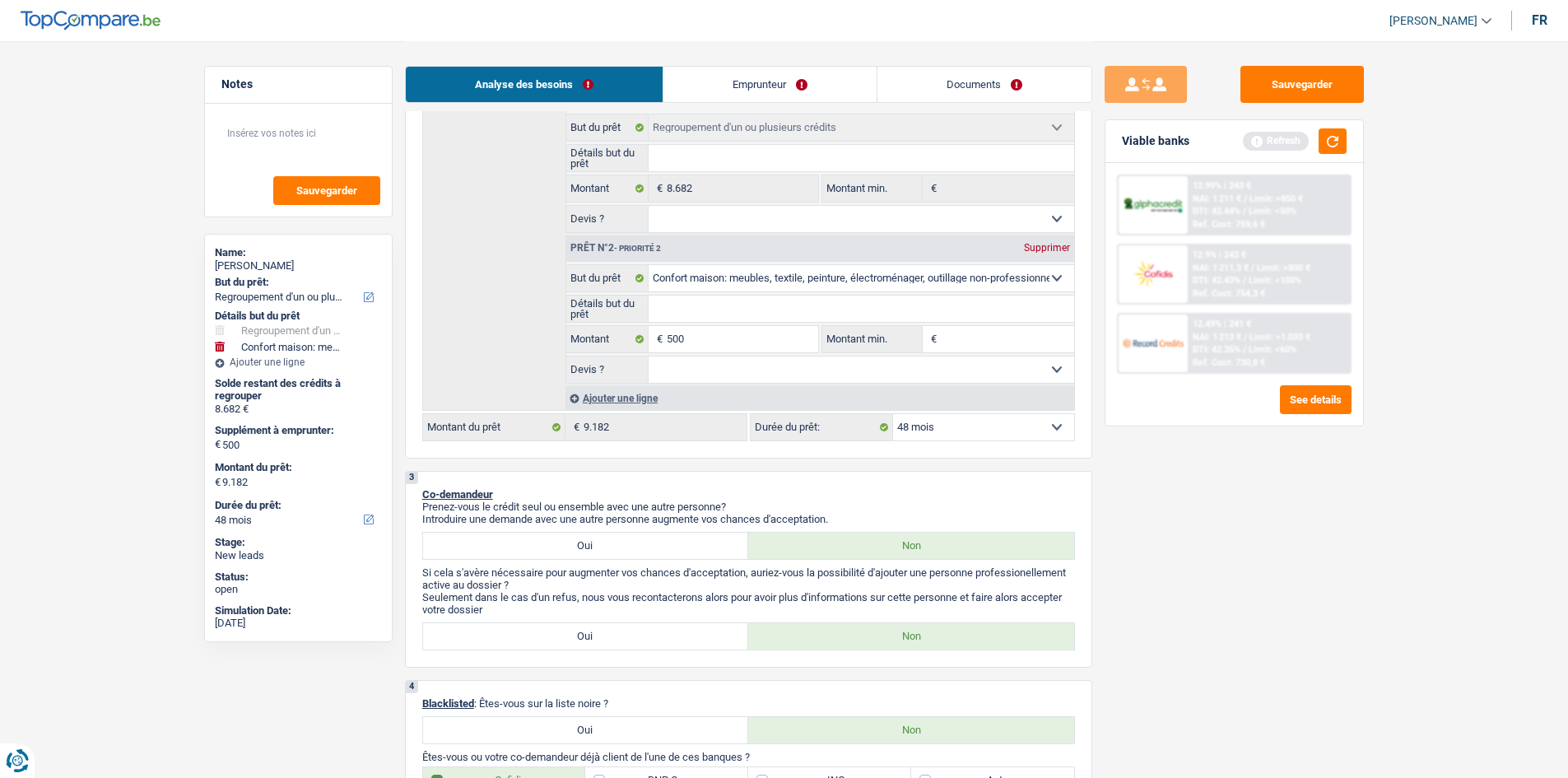
click at [744, 318] on input "Détails but du prêt" at bounding box center [861, 309] width 426 height 26
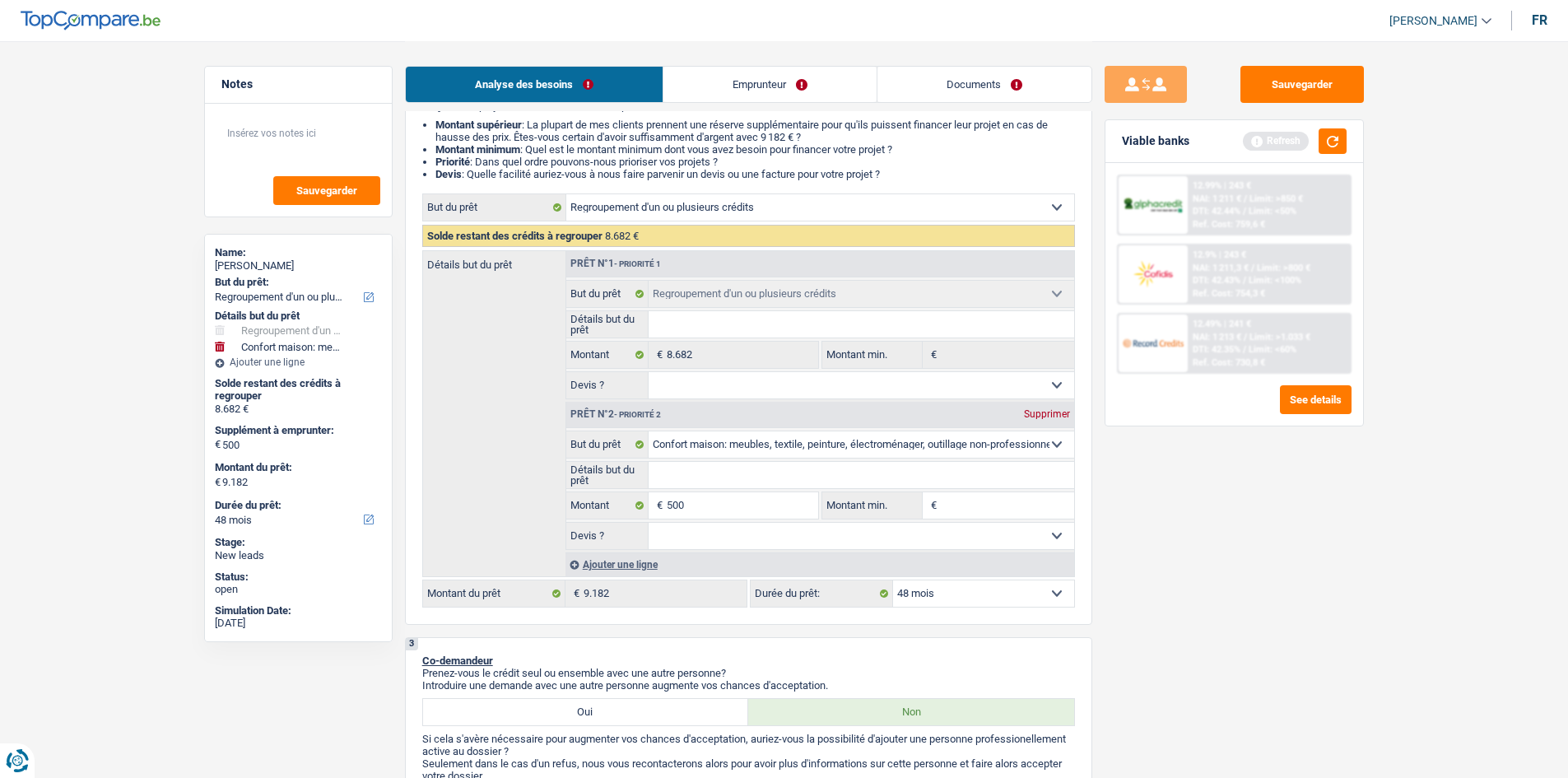
scroll to position [164, 0]
click at [738, 476] on input "Détails but du prêt" at bounding box center [861, 473] width 426 height 26
paste input "Ameublement + Sommier + Lit + Lave vaisselle + Lave linge + TV + Frigo"
type input "Ameublement + Sommier + Lit + Lave vaisselle + Lave linge + TV + Frigo"
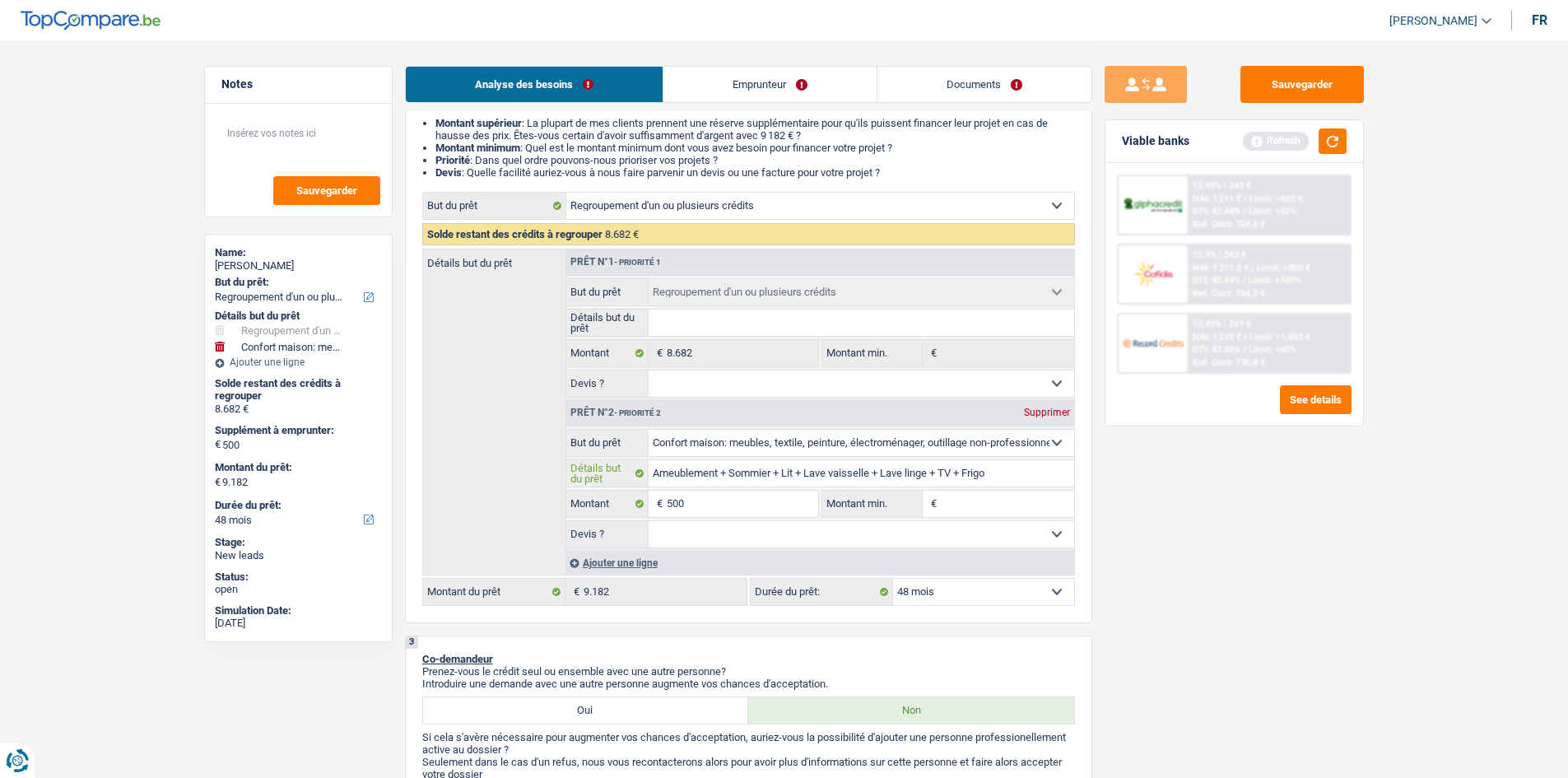
click at [990, 471] on input "Ameublement + Sommier + Lit + Lave vaisselle + Lave linge + TV + Frigo" at bounding box center [861, 473] width 426 height 26
type input "Ameublement + Sommier + Lit + Lave vaisselle + Lave linge + TV +"
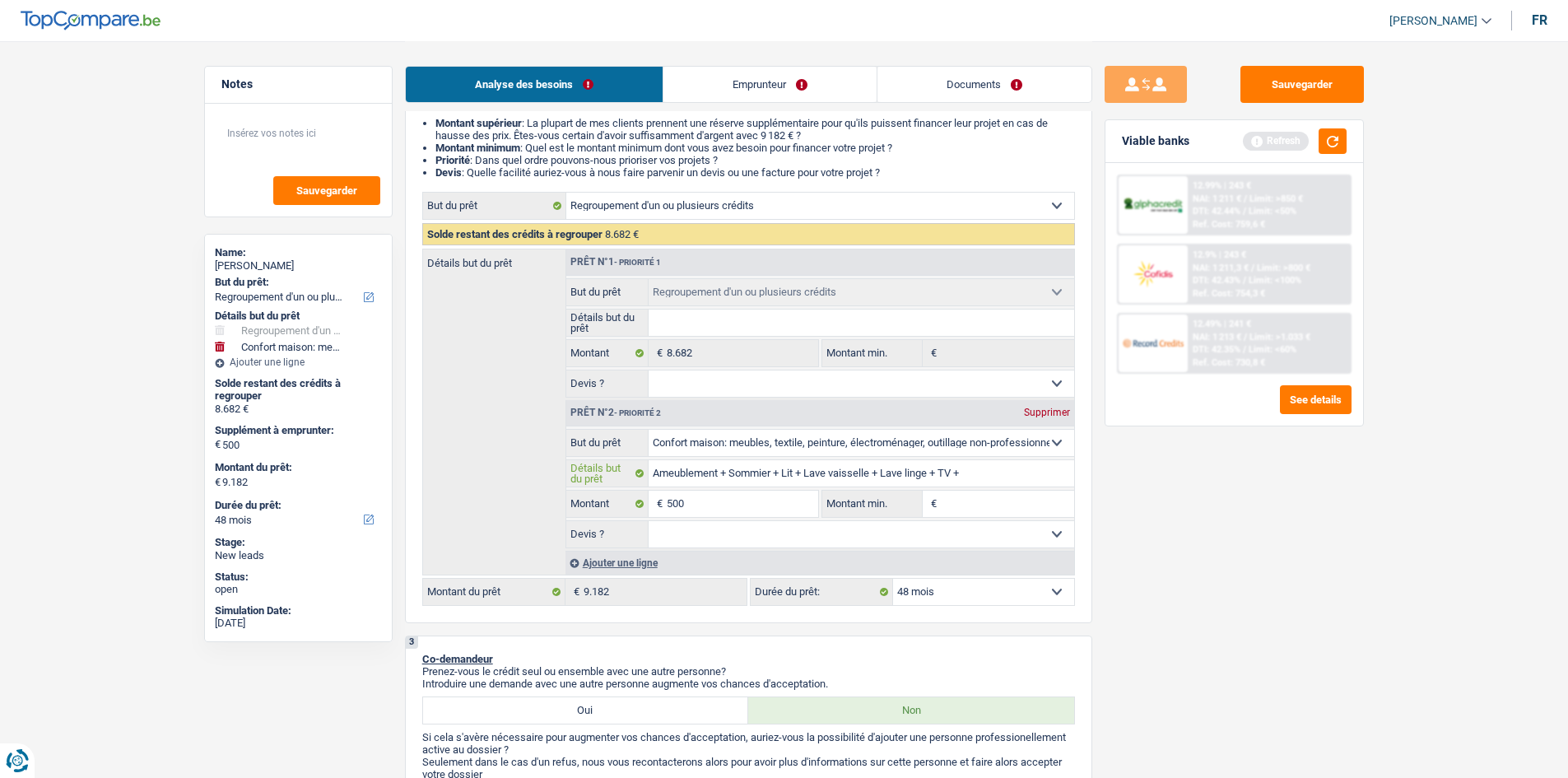
type input "Ameublement + Sommier + Lit + Lave vaisselle + Lave linge + TV +"
type input "Ameublement + Sommier + Lit + Lave vaisselle + Lave linge + TV"
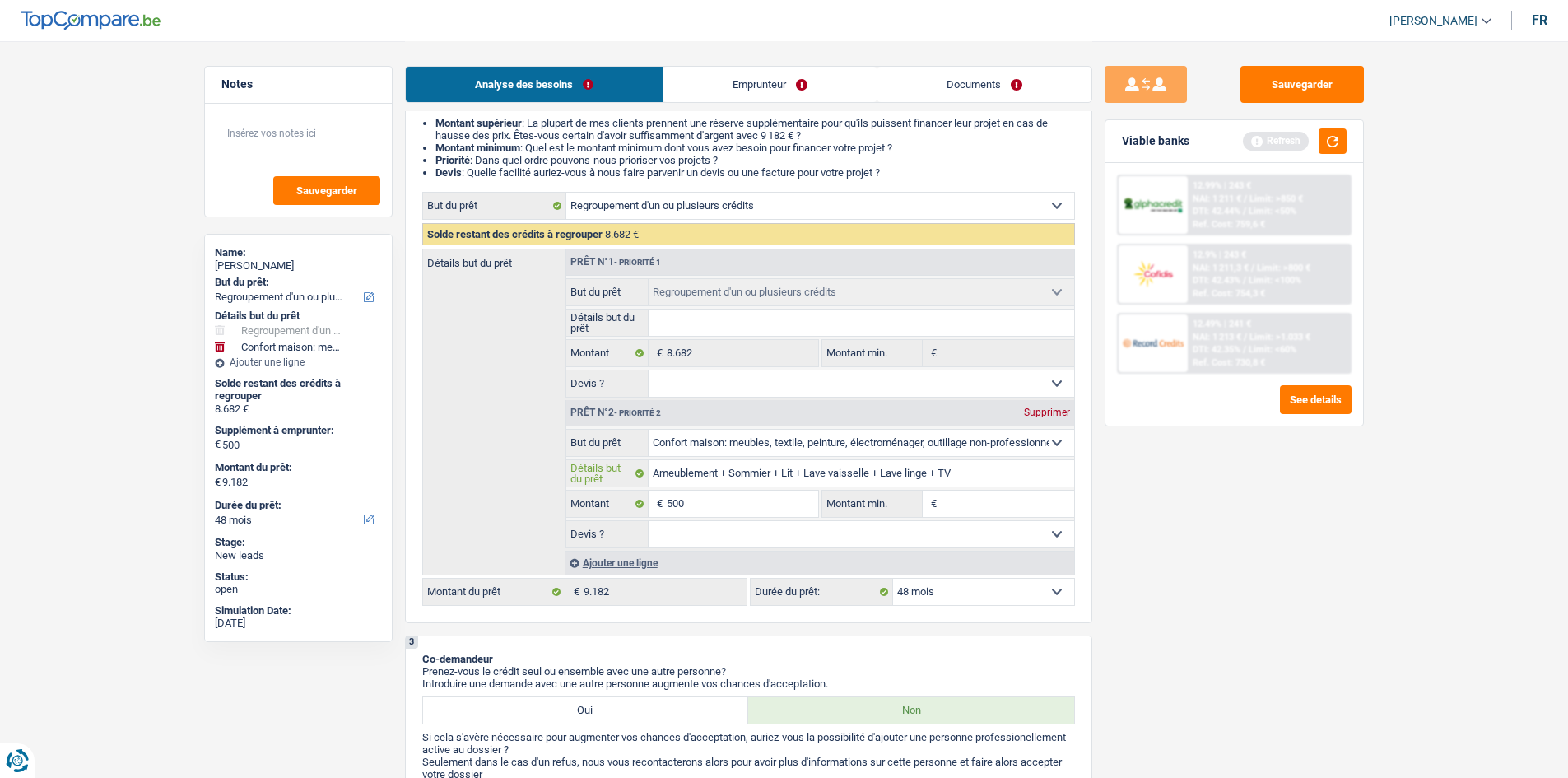
type input "Ameublement + Sommier + Lit + Lave vaisselle + Lave linge + T"
type input "Ameublement + Sommier + Lit + Lave vaisselle + Lave linge +"
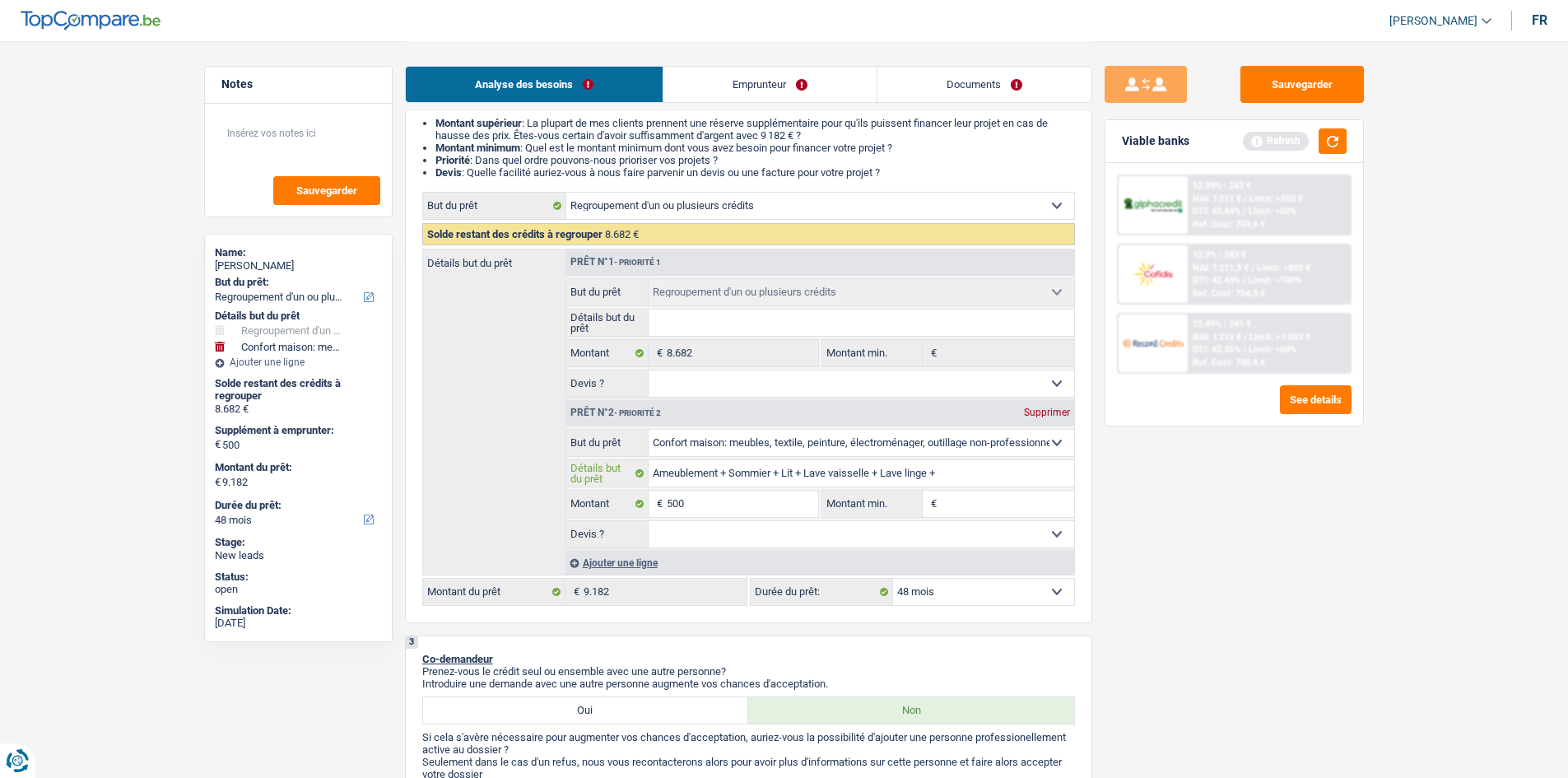
type input "Ameublement + Sommier + Lit + Lave vaisselle + Lave linge +"
type input "Ameublement + Sommier + Lit + Lave vaisselle + Lave linge"
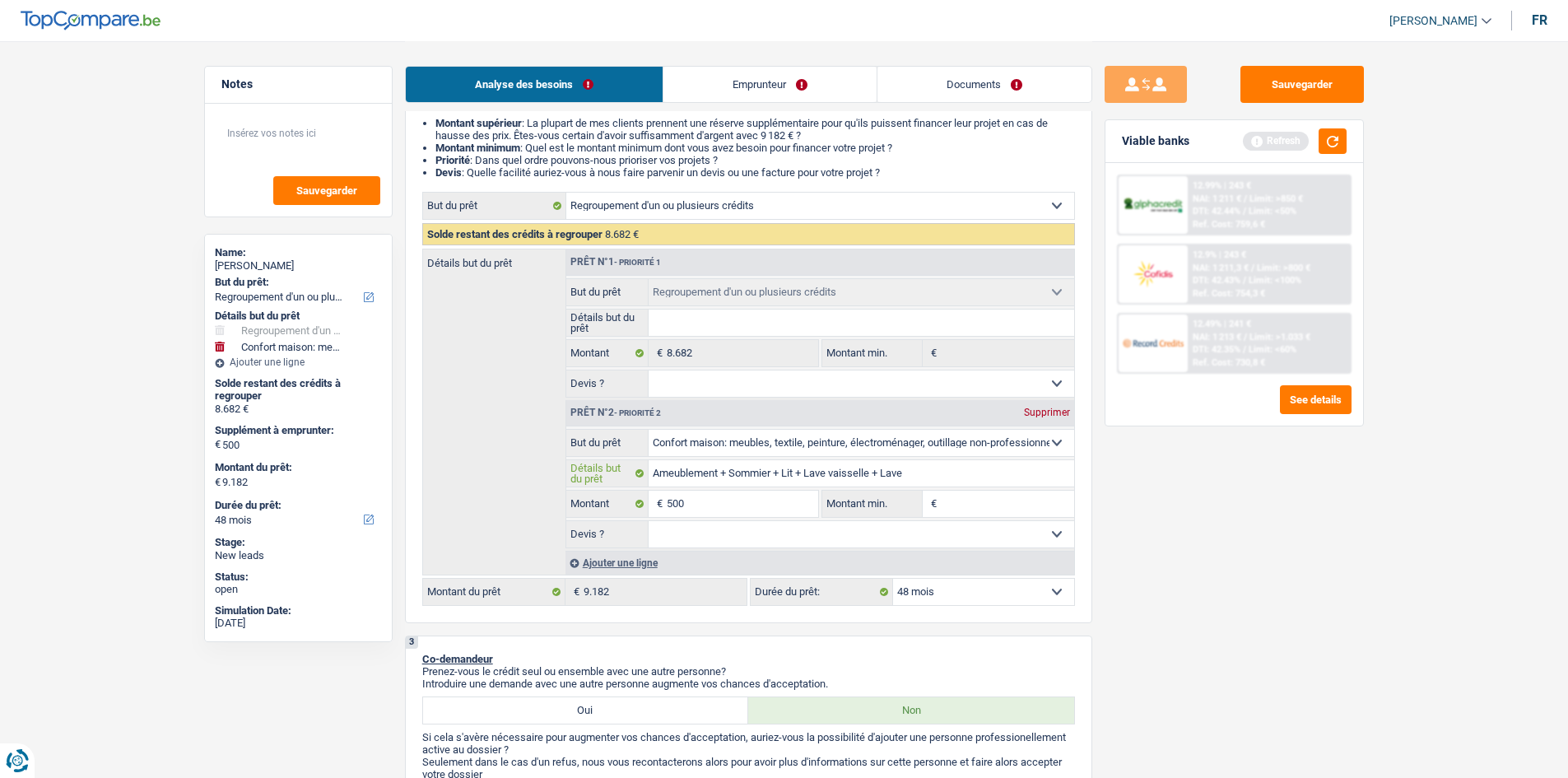
type input "Ameublement + Sommier + Lit + Lave vaisselle + Lav"
type input "Ameublement + Sommier + Lit + Lave vaisselle + La"
type input "Ameublement + Sommier + Lit + Lave vaisselle +"
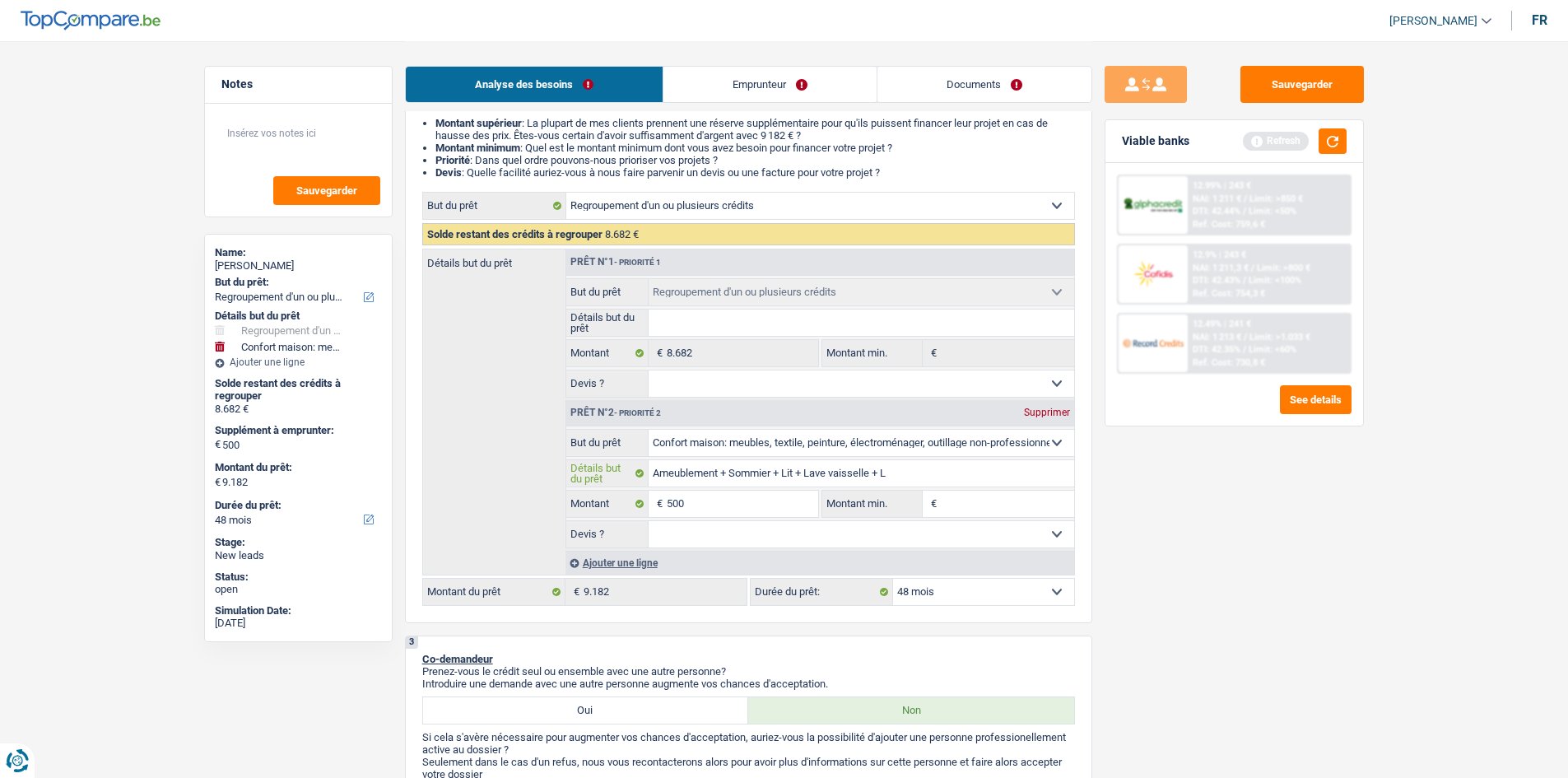
type input "Ameublement + Sommier + Lit + Lave vaisselle +"
type input "Ameublement + Sommier + Lit + Lave vaisselle"
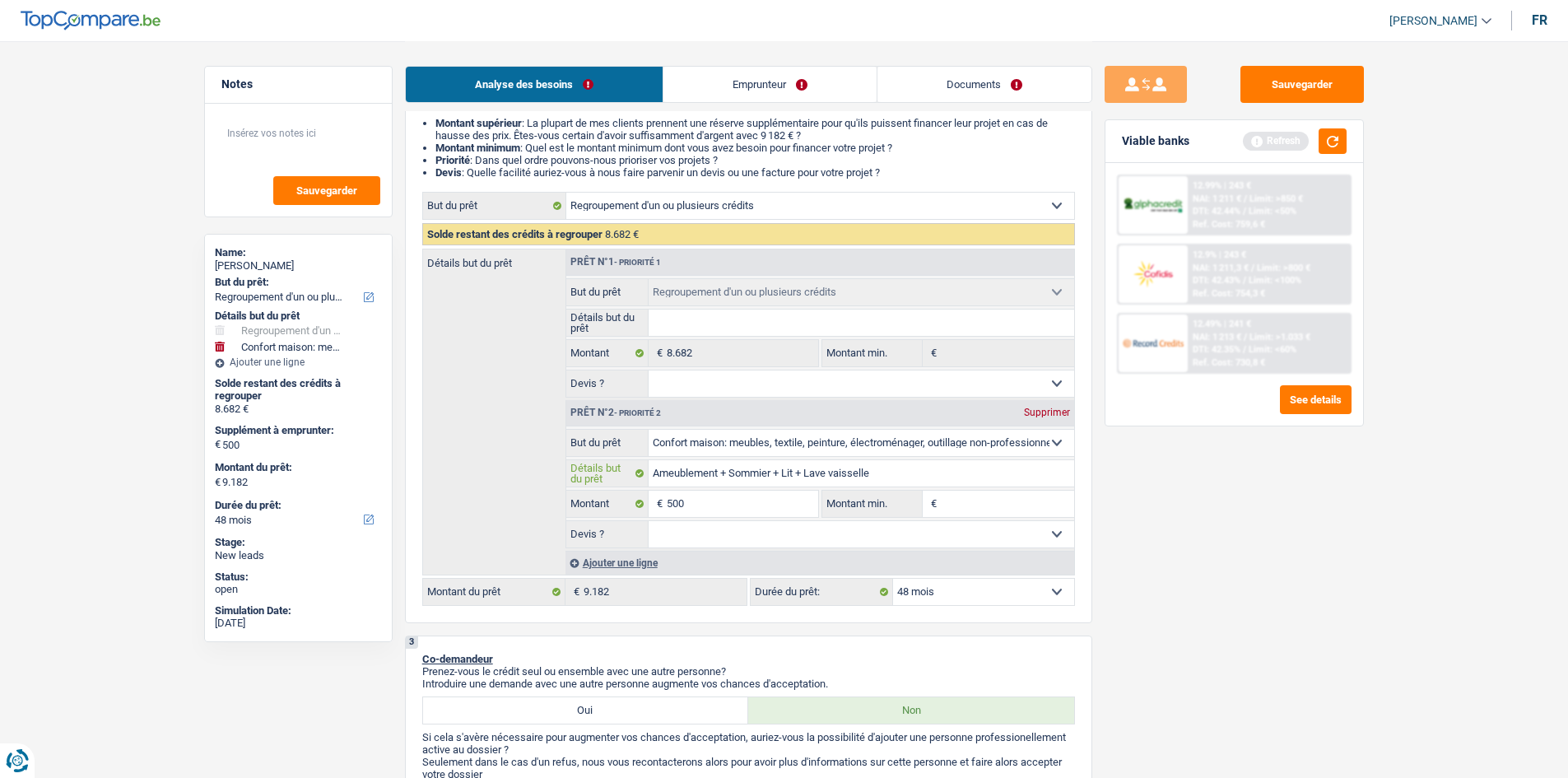
type input "Ameublement + Sommier + Lit + Lave vaissell"
type input "Ameublement + Sommier + Lit + Lave vai"
type input "Ameublement + Sommier + Lit + Lave v"
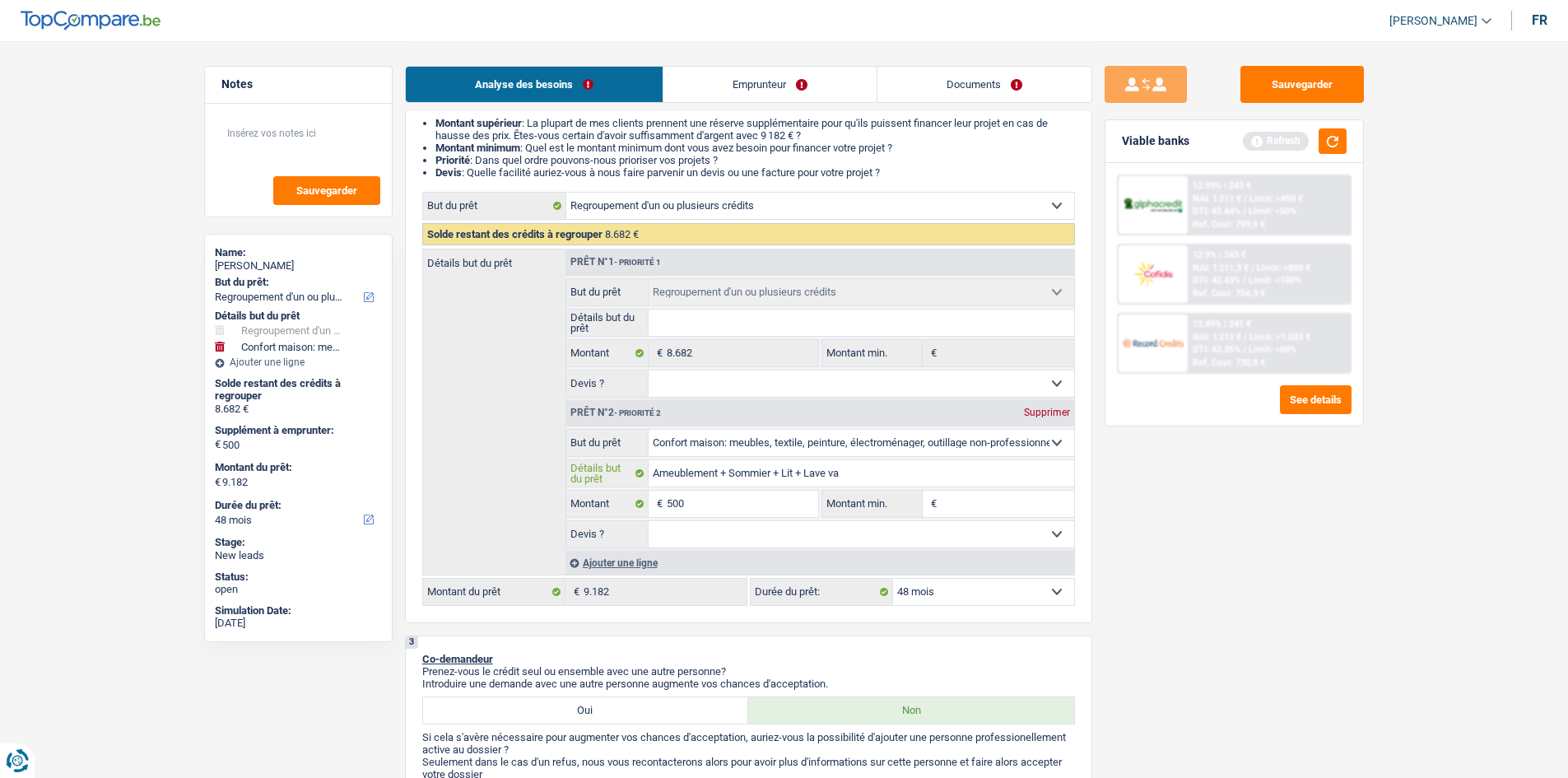
type input "Ameublement + Sommier + Lit + Lave v"
type input "Ameublement + Sommier + Lit + Lave"
type input "Ameublement + Sommier + Lit + Lav"
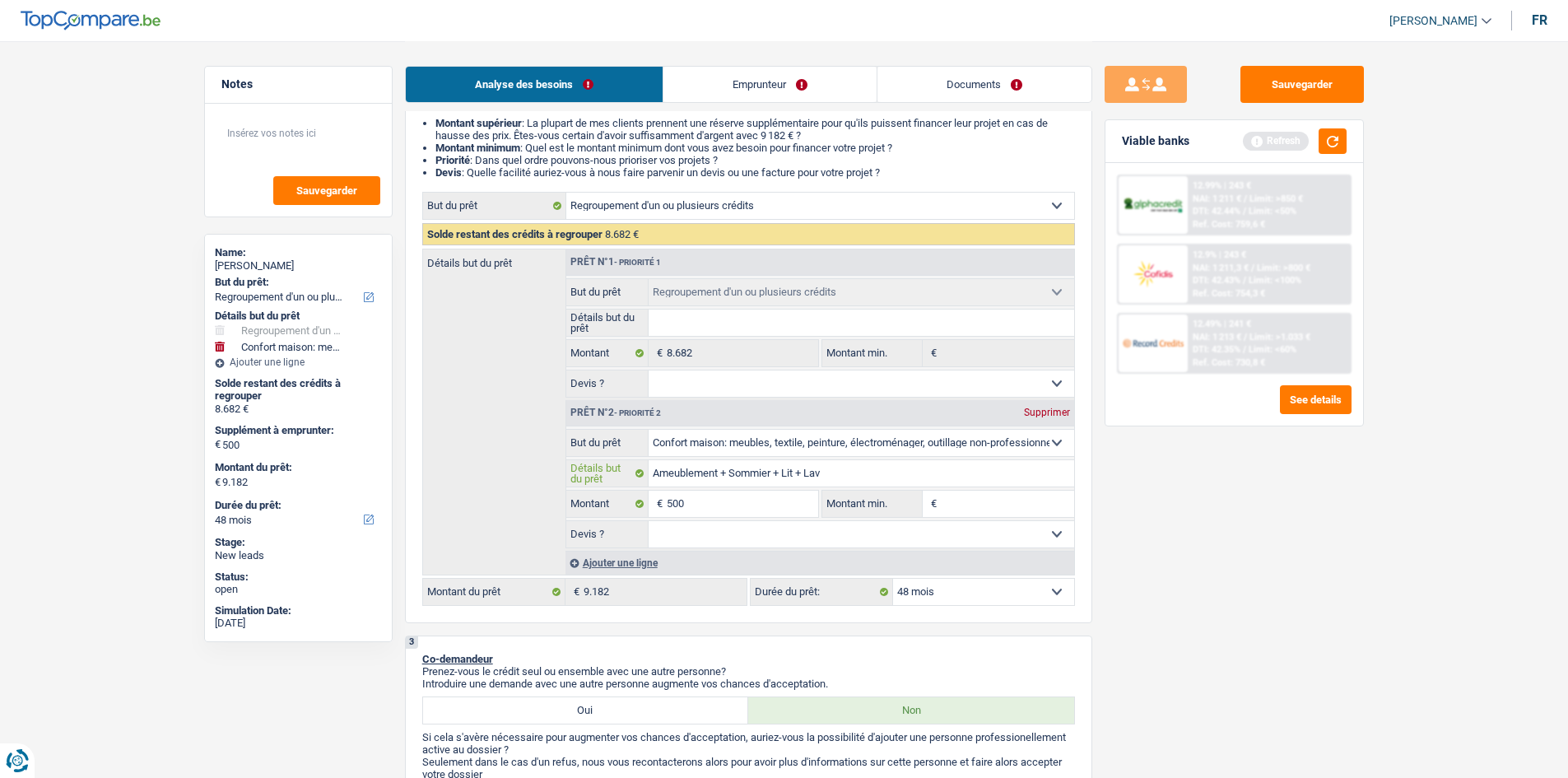
type input "Ameublement + Sommier + Lit + La"
type input "Ameublement + Sommier + Lit + L"
type input "Ameublement + Sommier + Lit +"
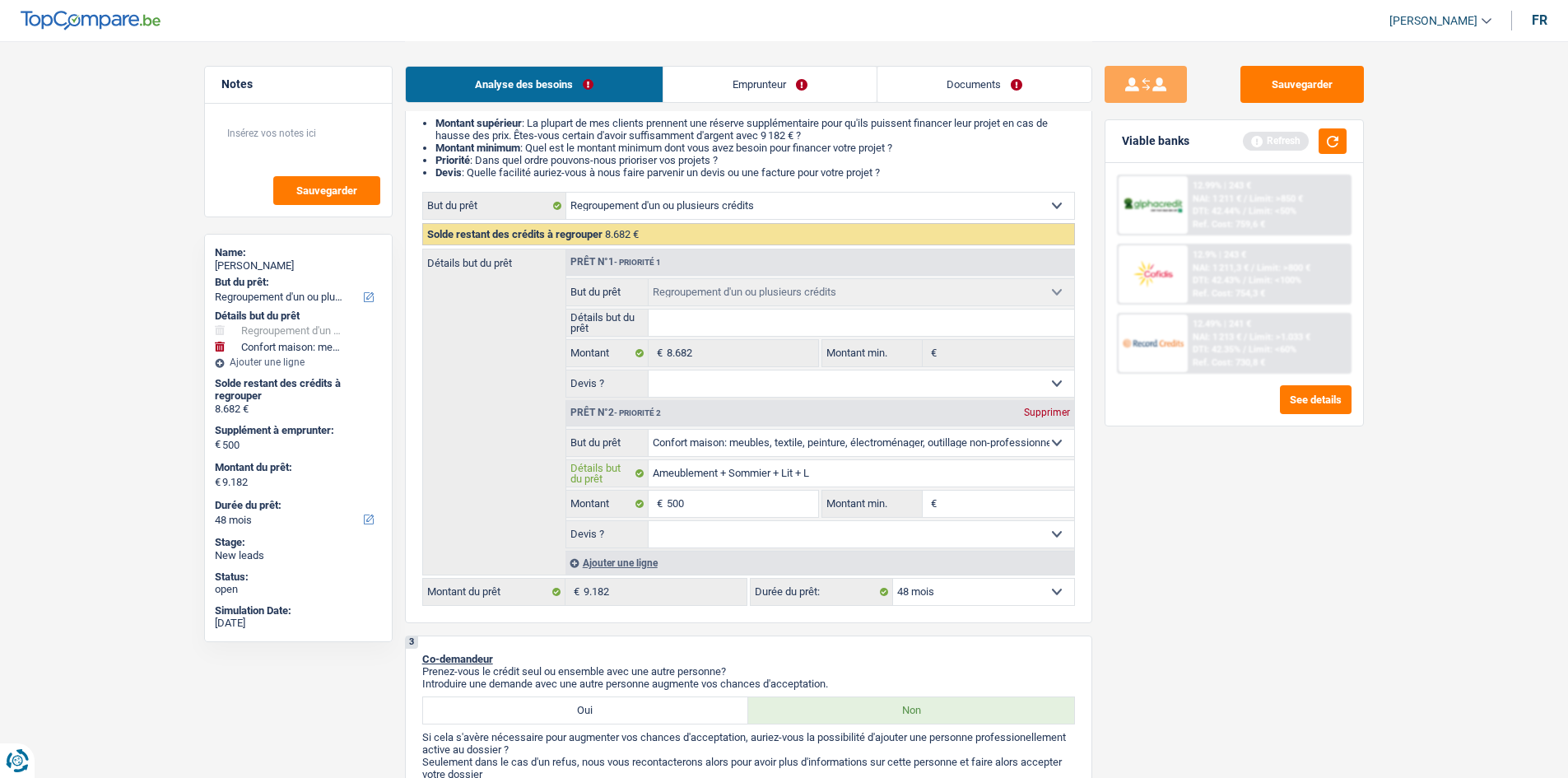
type input "Ameublement + Sommier + Lit +"
type input "Ameublement + Sommier + Lit"
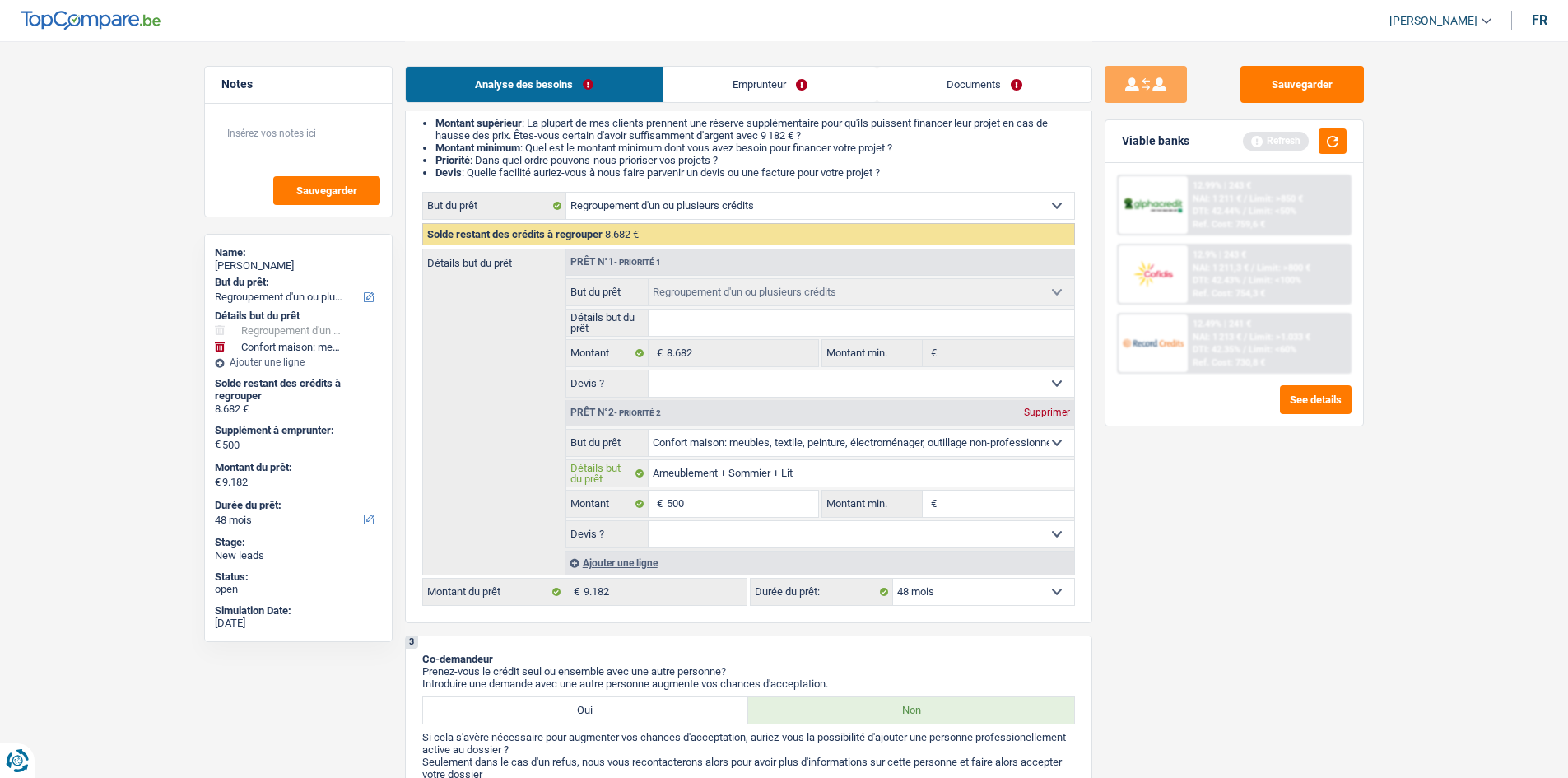
click at [748, 478] on input "Ameublement + Sommier + Lit" at bounding box center [861, 473] width 426 height 26
type input "Ameublement + + Lit"
click at [739, 475] on input "Ameublement + + Lit" at bounding box center [861, 473] width 426 height 26
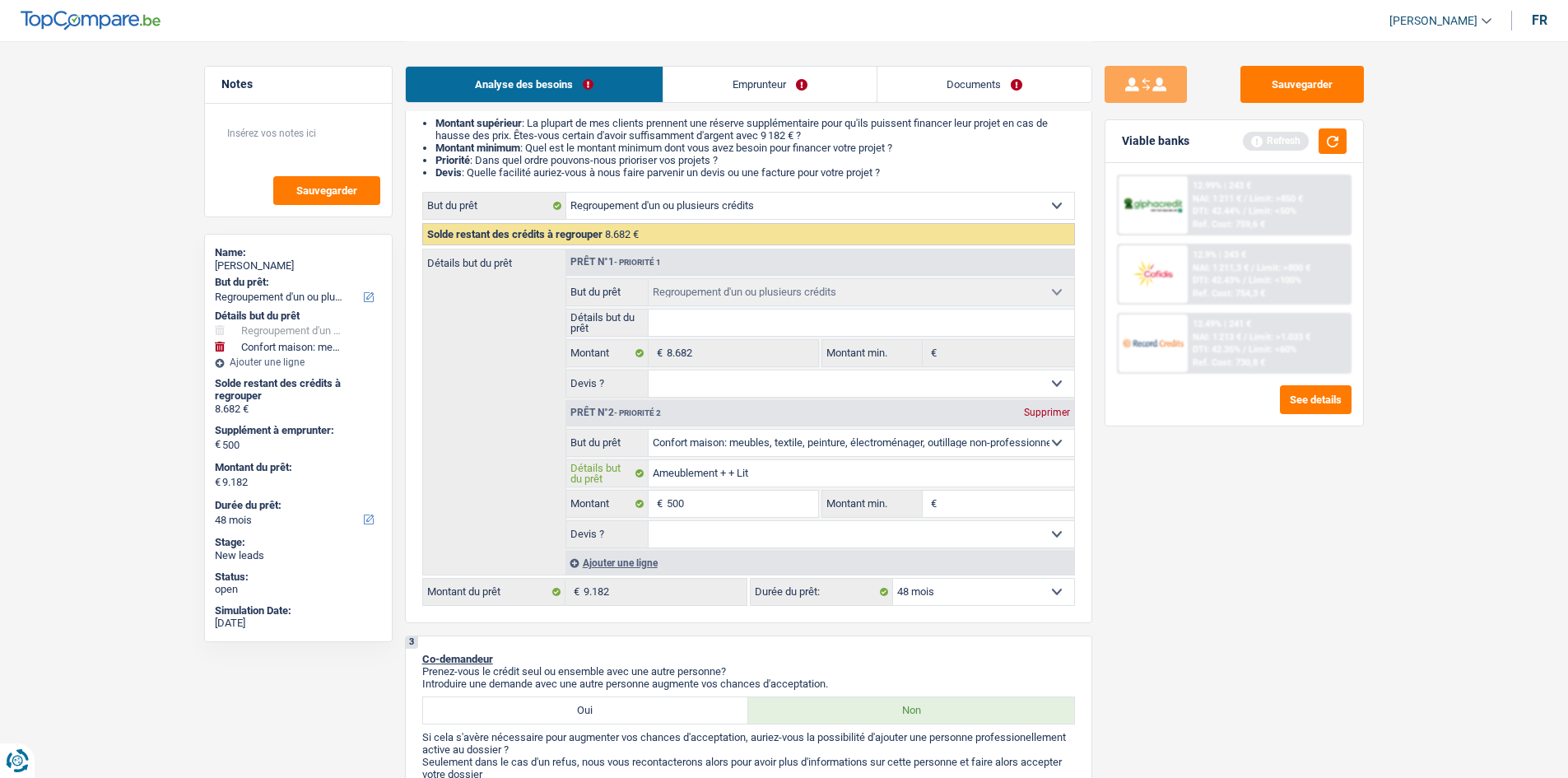
type input "Ameublement + +Lit"
type input "Ameublement + Lit"
type input "Ameublement +Lit"
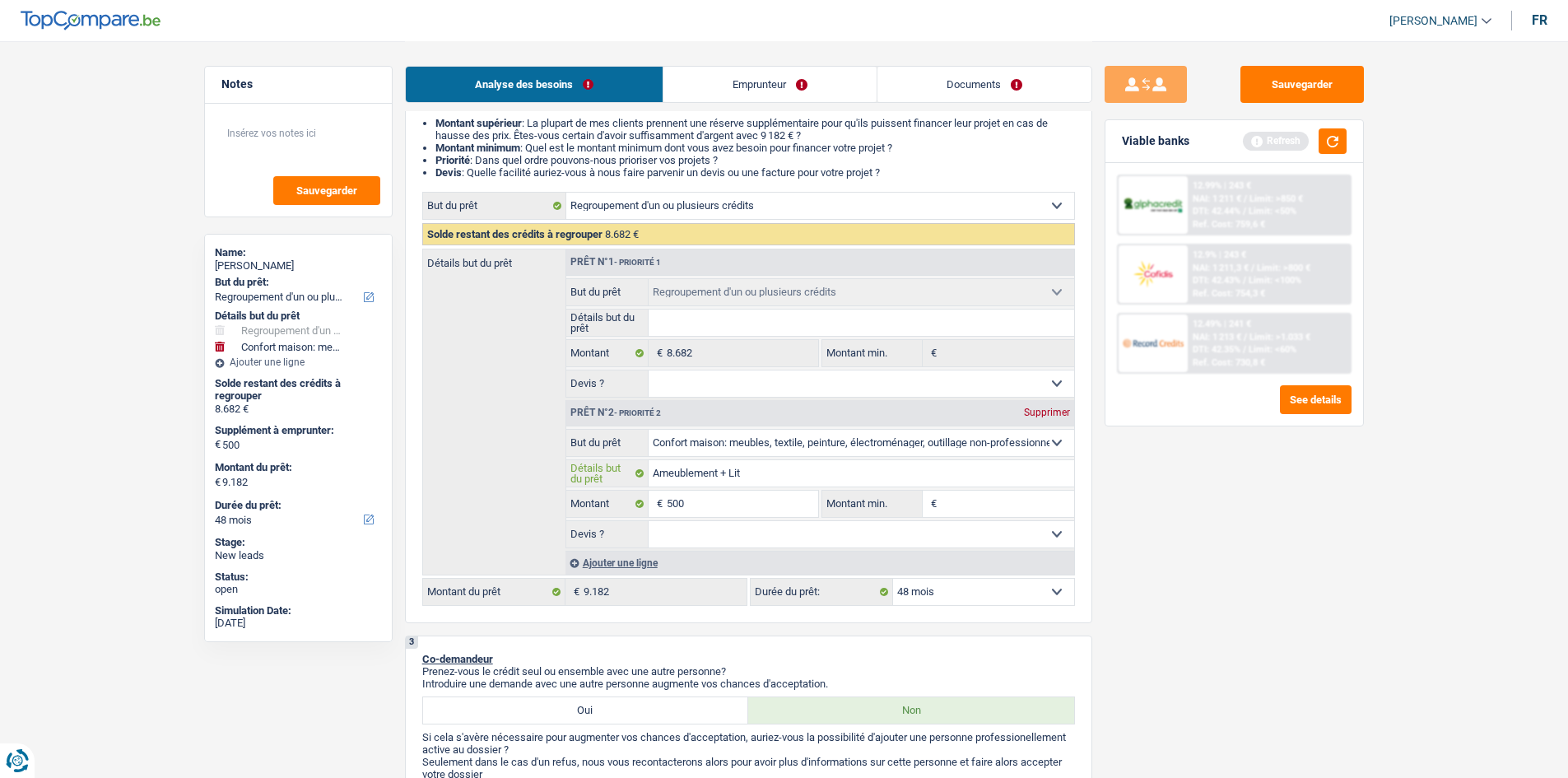
type input "Ameublement +Lit"
type input "Ameublement Lit"
type input "AmeublementLit"
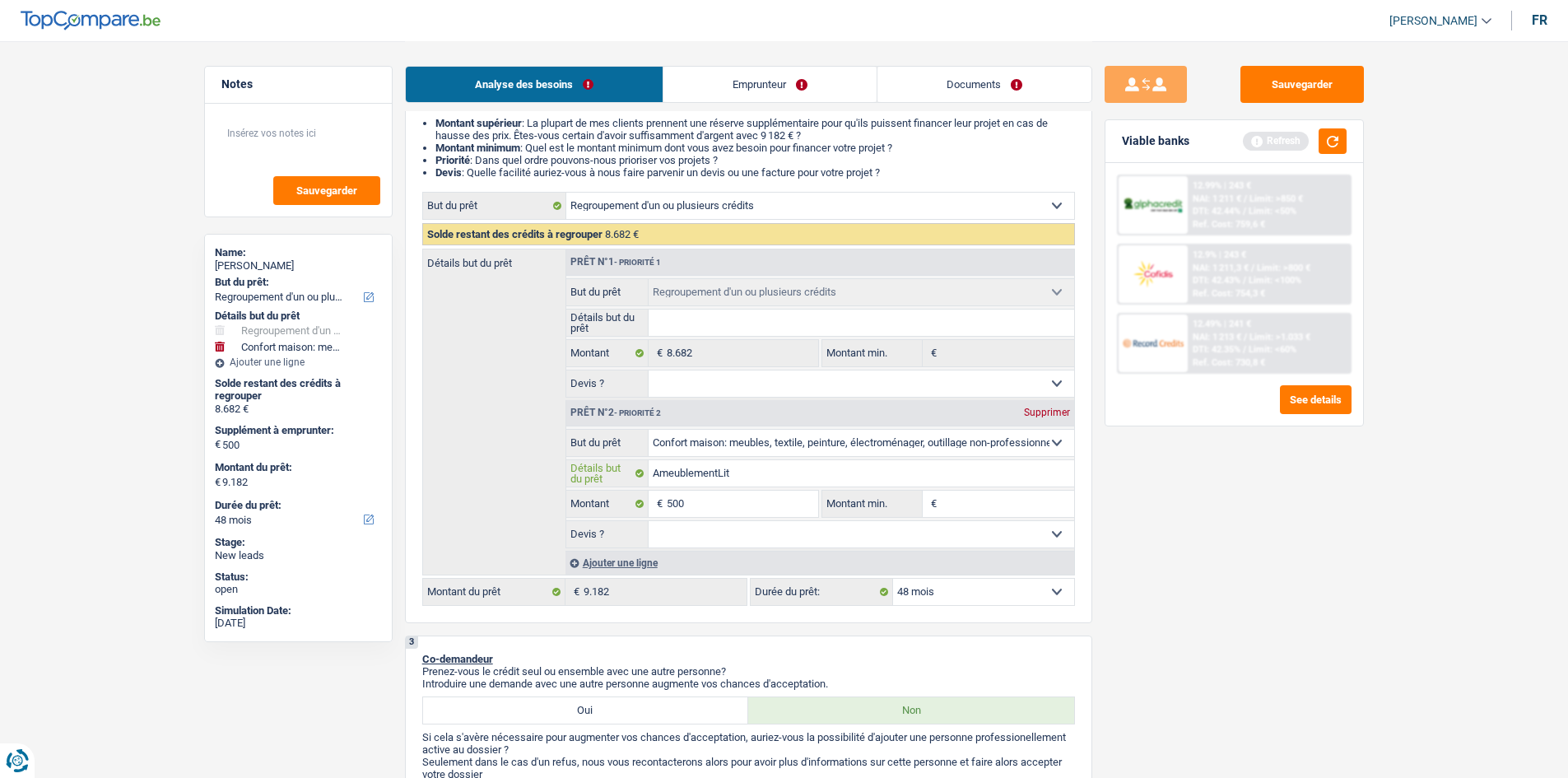
type input "AmeublemenLit"
type input "AmeublemeLit"
type input "AmeublemLit"
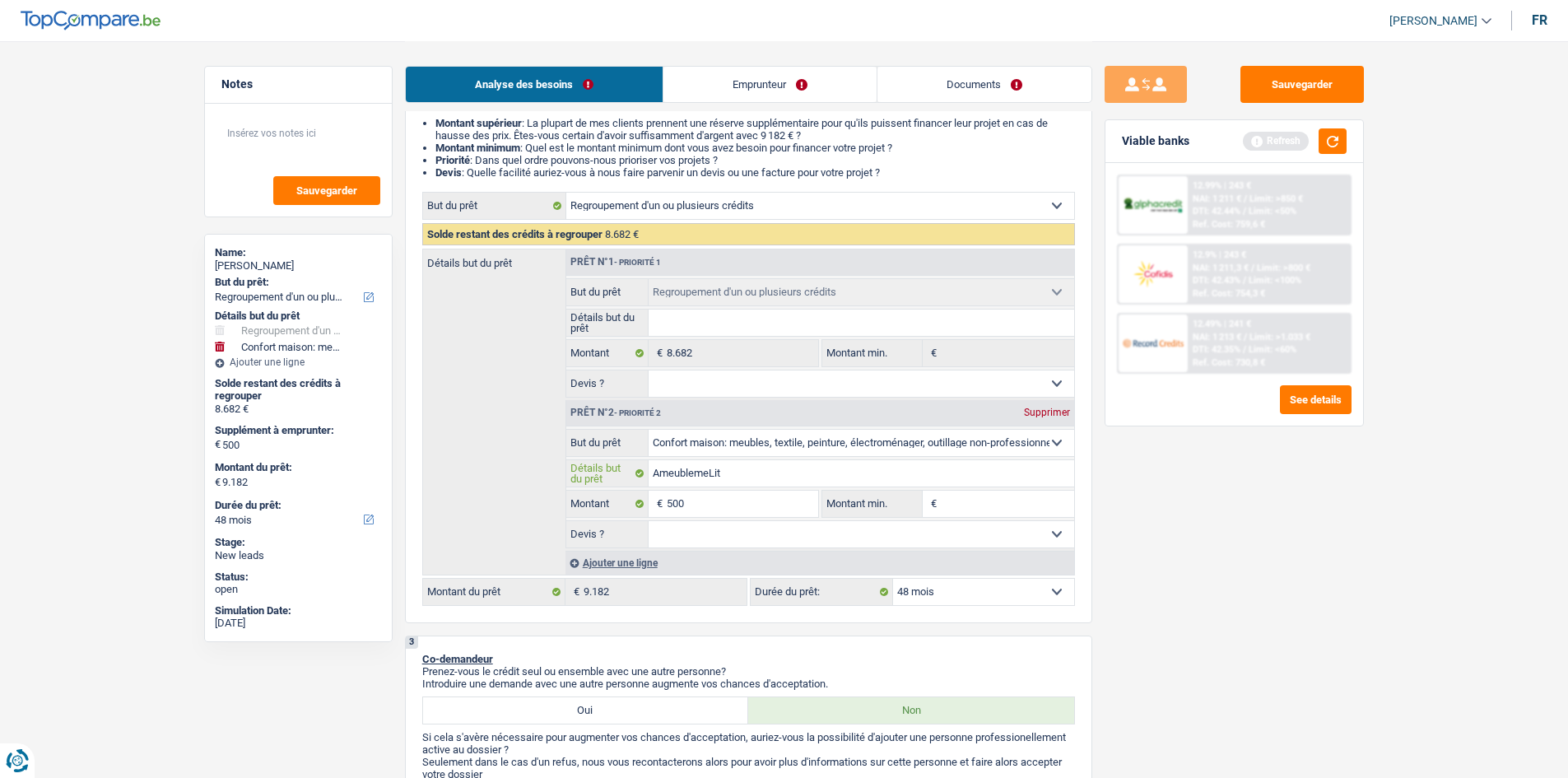
type input "AmeublemLit"
type input "AmeubleLit"
type input "AmeublLit"
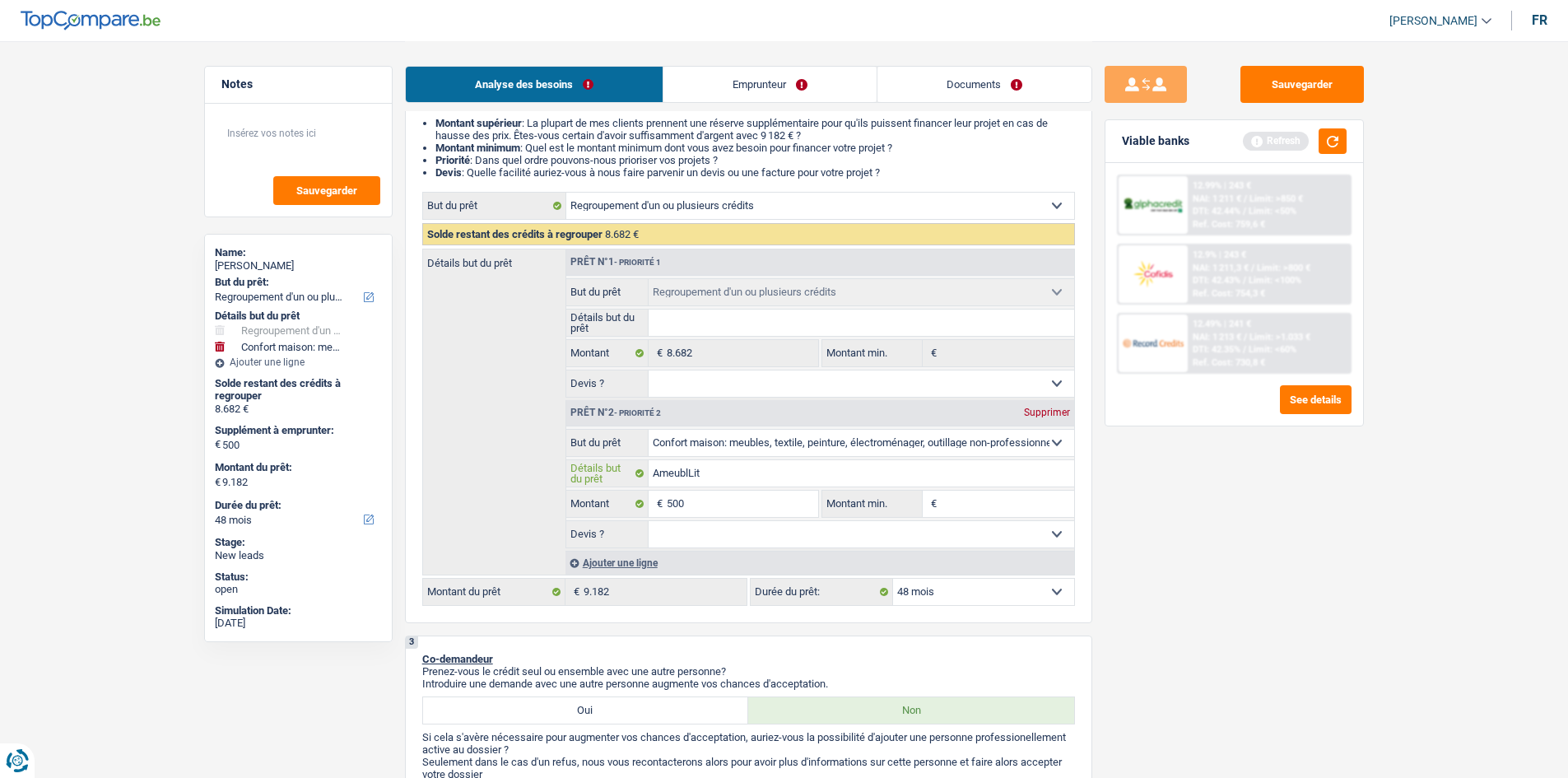
type input "AmeubLit"
type input "AmeuLit"
type input "AmeLit"
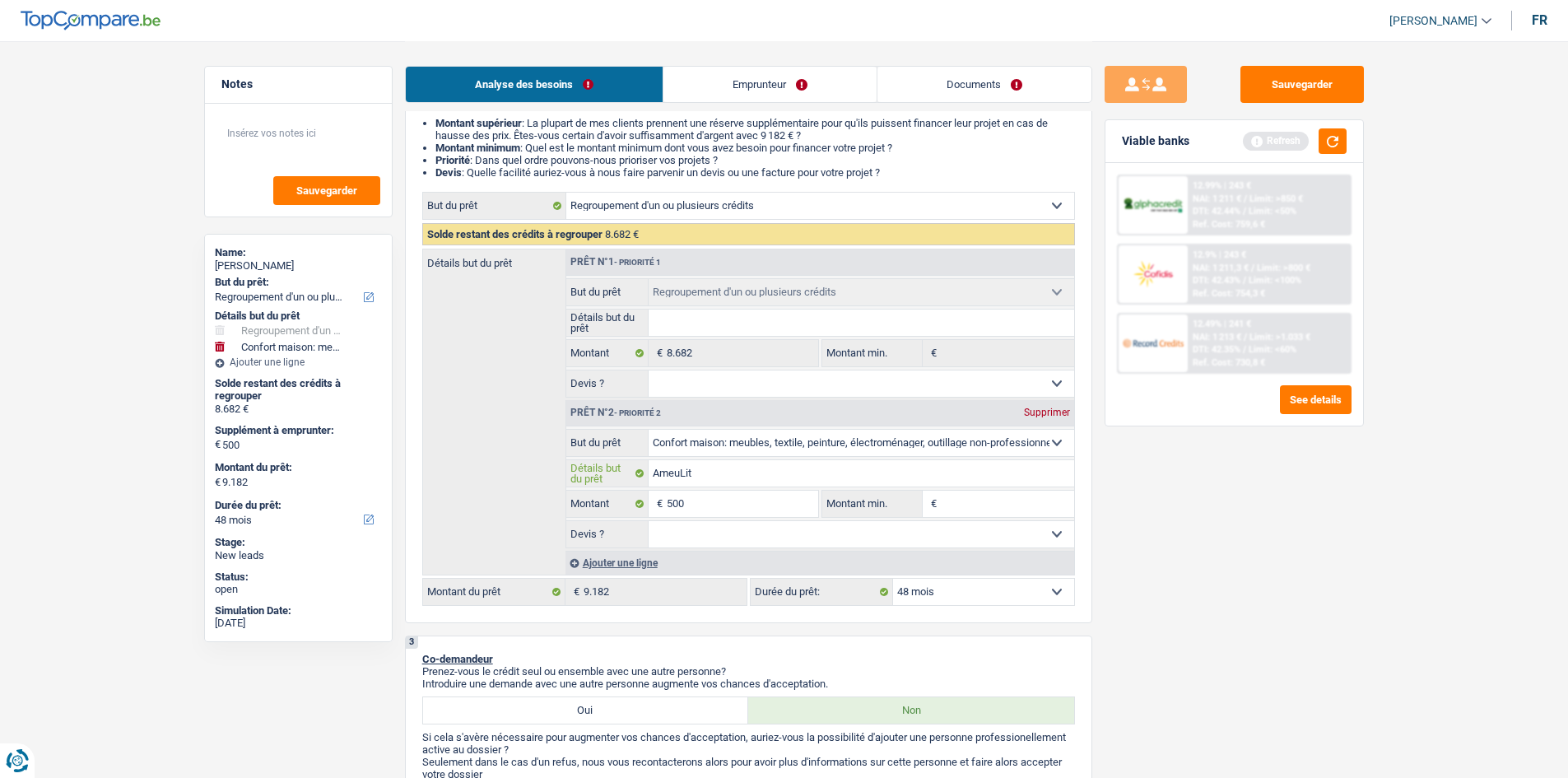
type input "AmeLit"
type input "AmLit"
type input "ALit"
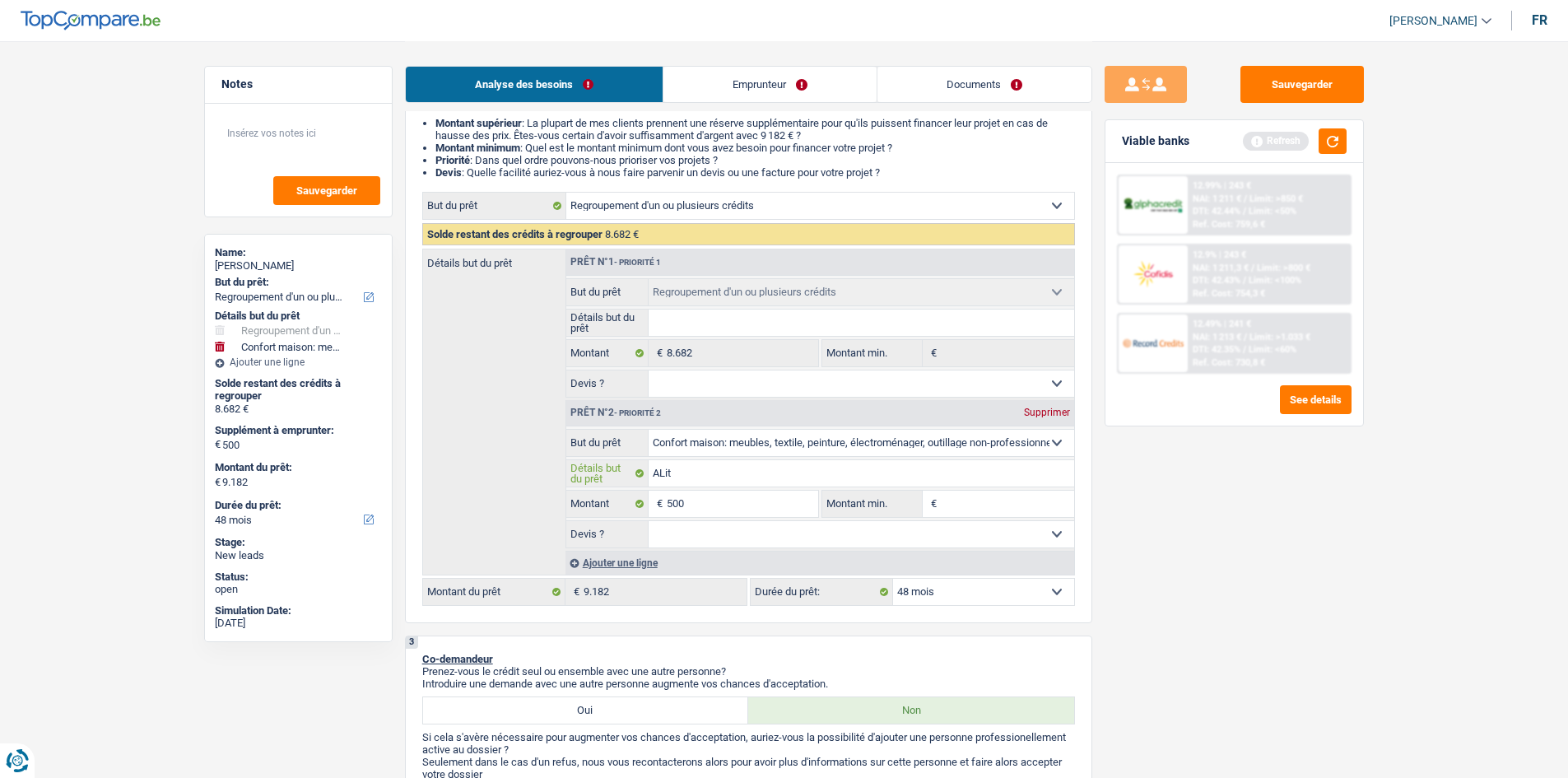
type input "Lit"
click at [770, 501] on input "500" at bounding box center [742, 504] width 150 height 26
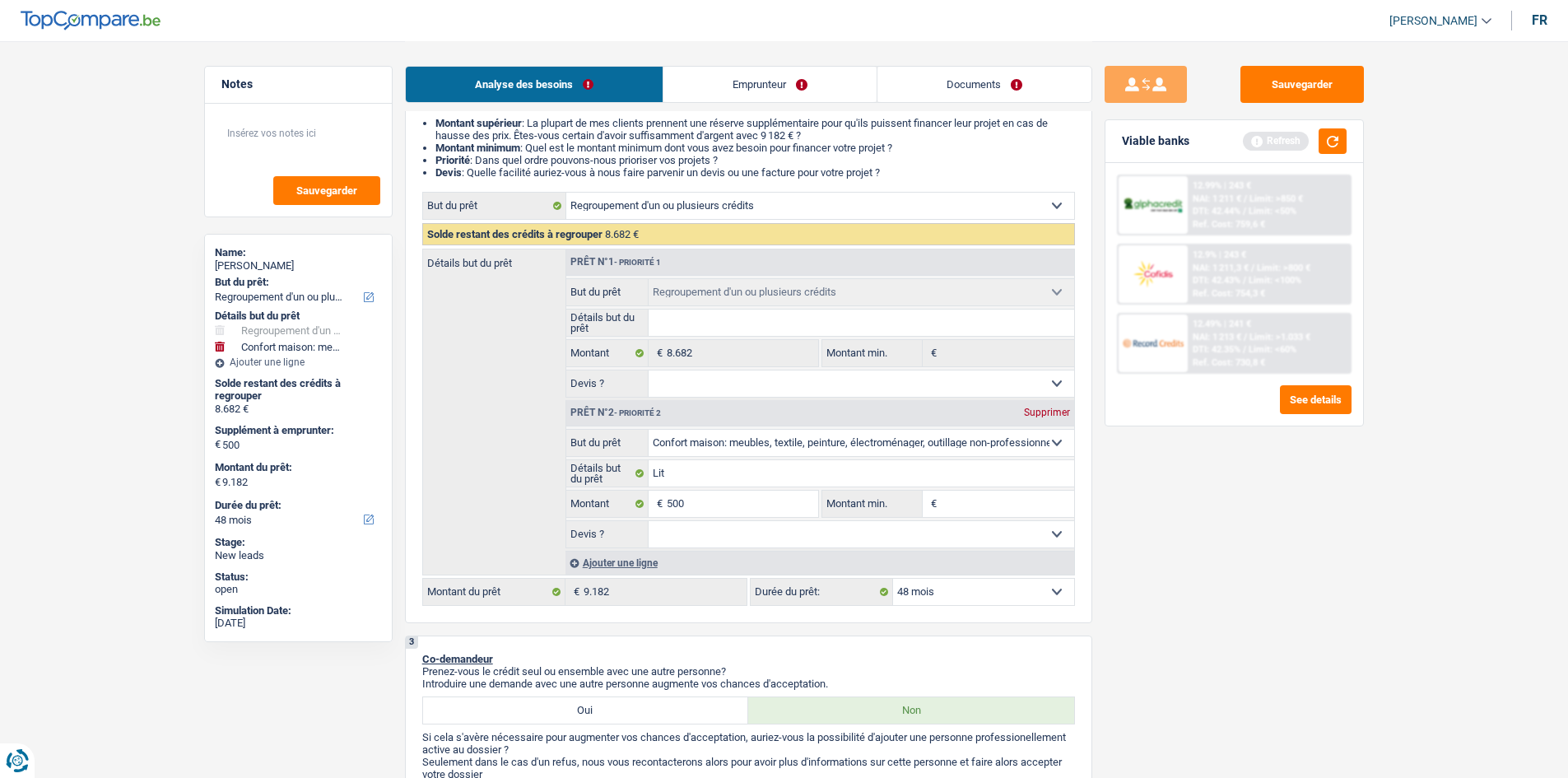
click at [972, 509] on input "Montant min." at bounding box center [1008, 504] width 133 height 26
paste input "500"
type input "500"
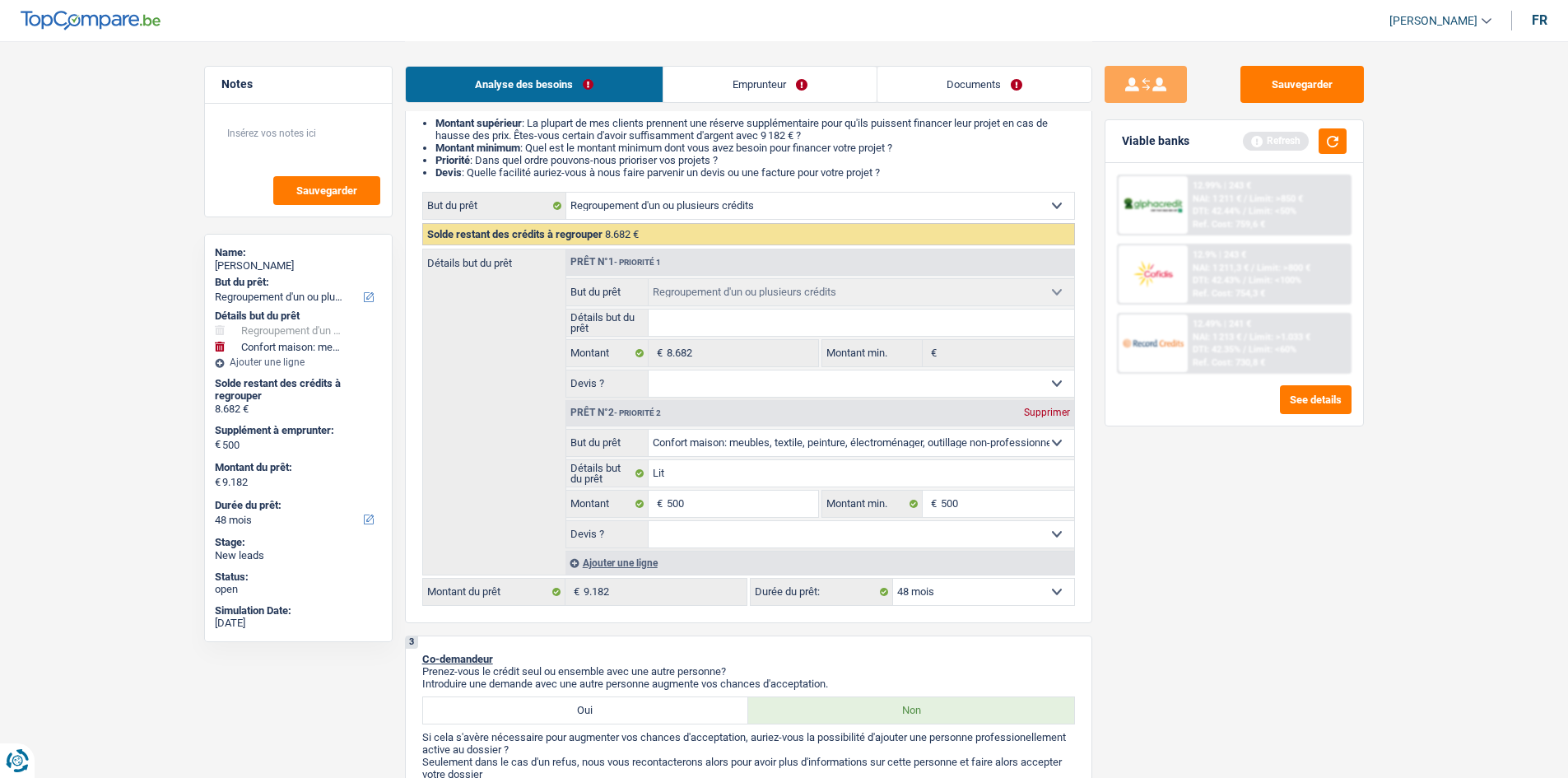
click at [886, 532] on select "Oui Non Non répondu Sélectionner une option" at bounding box center [861, 534] width 426 height 26
select select "false"
click at [649, 521] on select "Oui Non Non répondu Sélectionner une option" at bounding box center [861, 534] width 426 height 26
select select "false"
drag, startPoint x: 817, startPoint y: 385, endPoint x: 822, endPoint y: 395, distance: 11.2
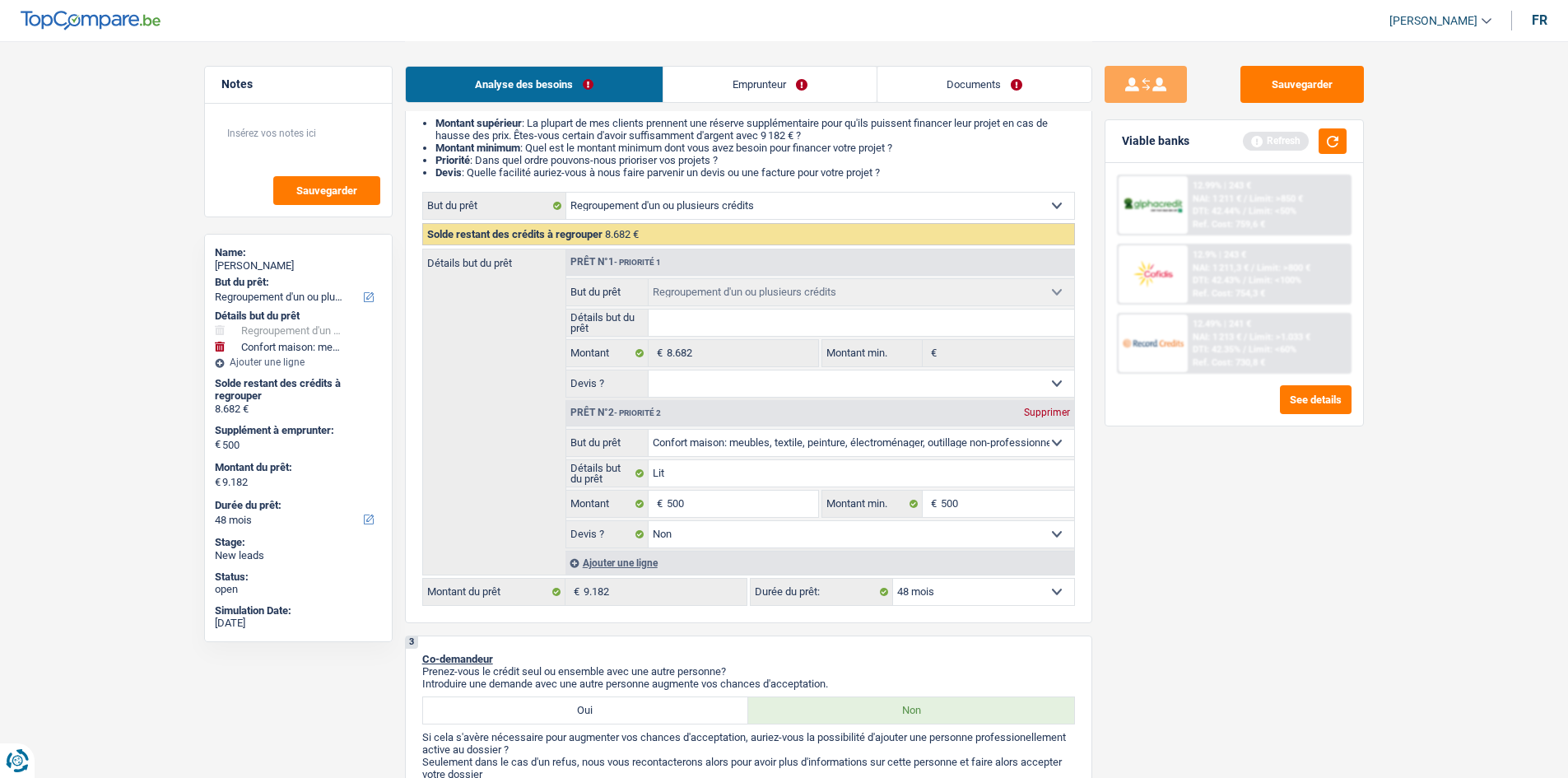
click at [817, 385] on select "Oui Non Non répondu Sélectionner une option" at bounding box center [861, 383] width 426 height 26
select select "yes"
click at [649, 370] on select "Oui Non Non répondu Sélectionner une option" at bounding box center [861, 383] width 426 height 26
select select "yes"
click at [812, 319] on input "Détails but du prêt" at bounding box center [861, 323] width 426 height 26
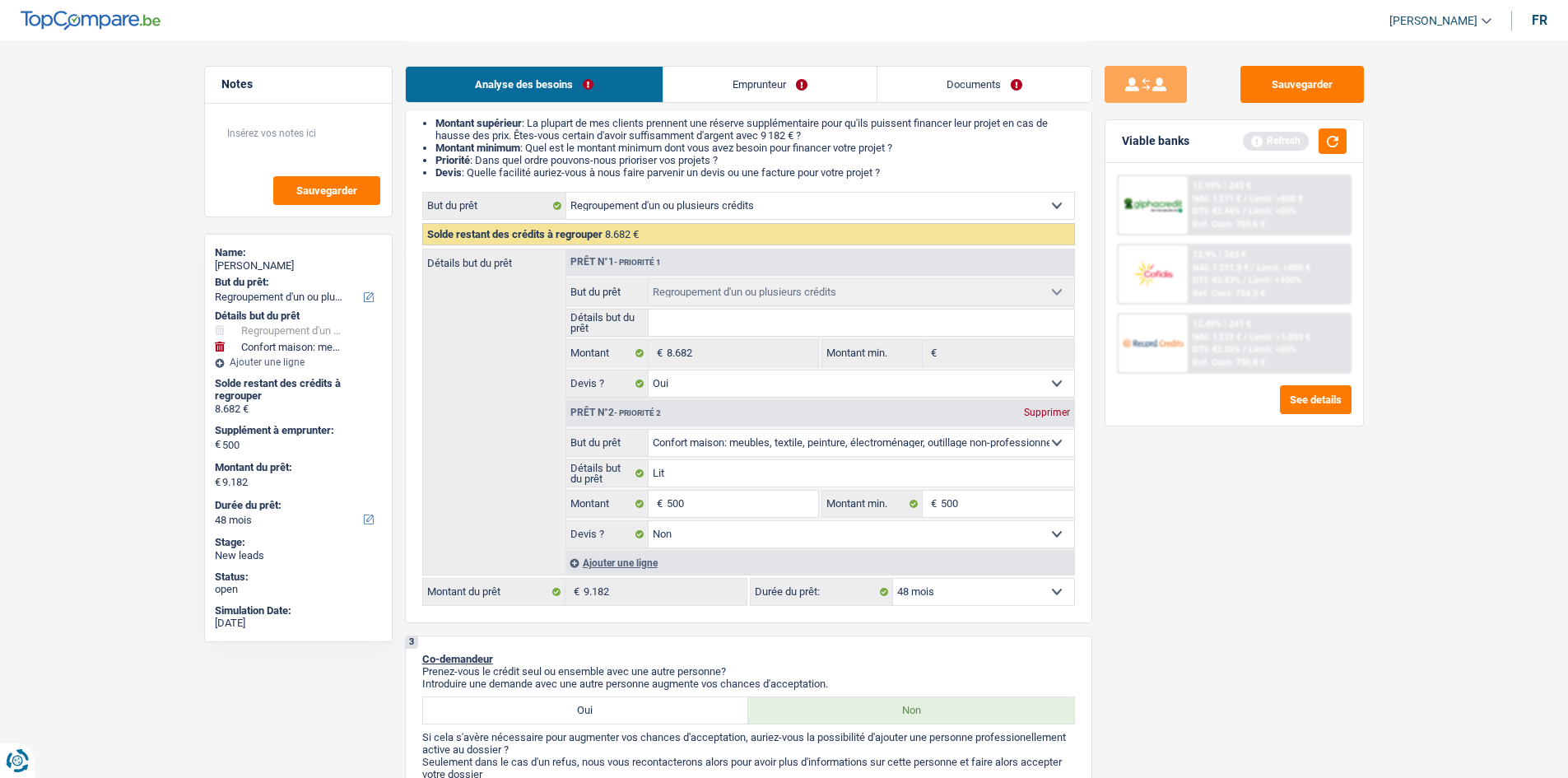
type input "R"
type input "Re"
type input "Reg"
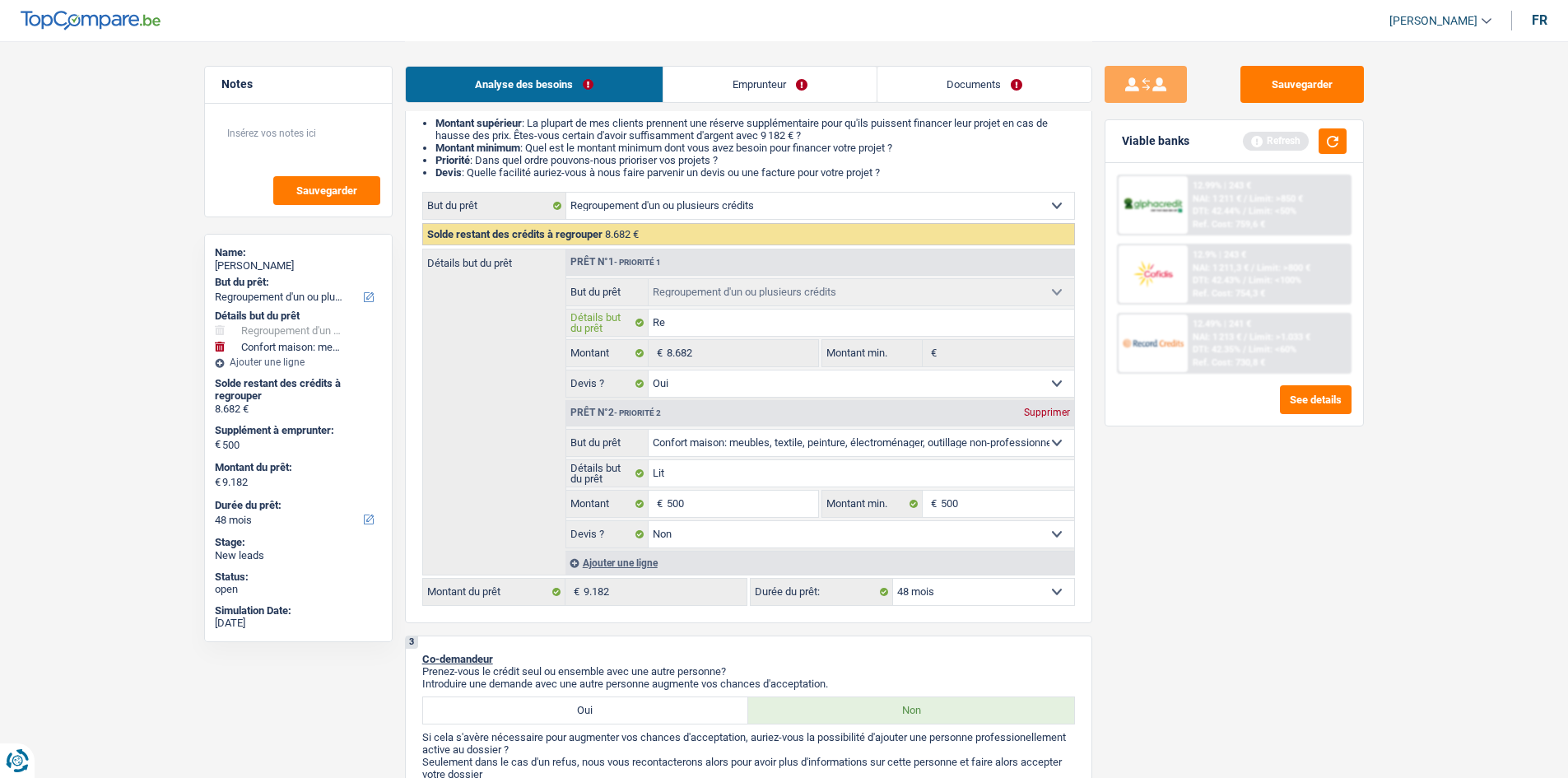
type input "Reg"
type input "Regr"
type input "Regro"
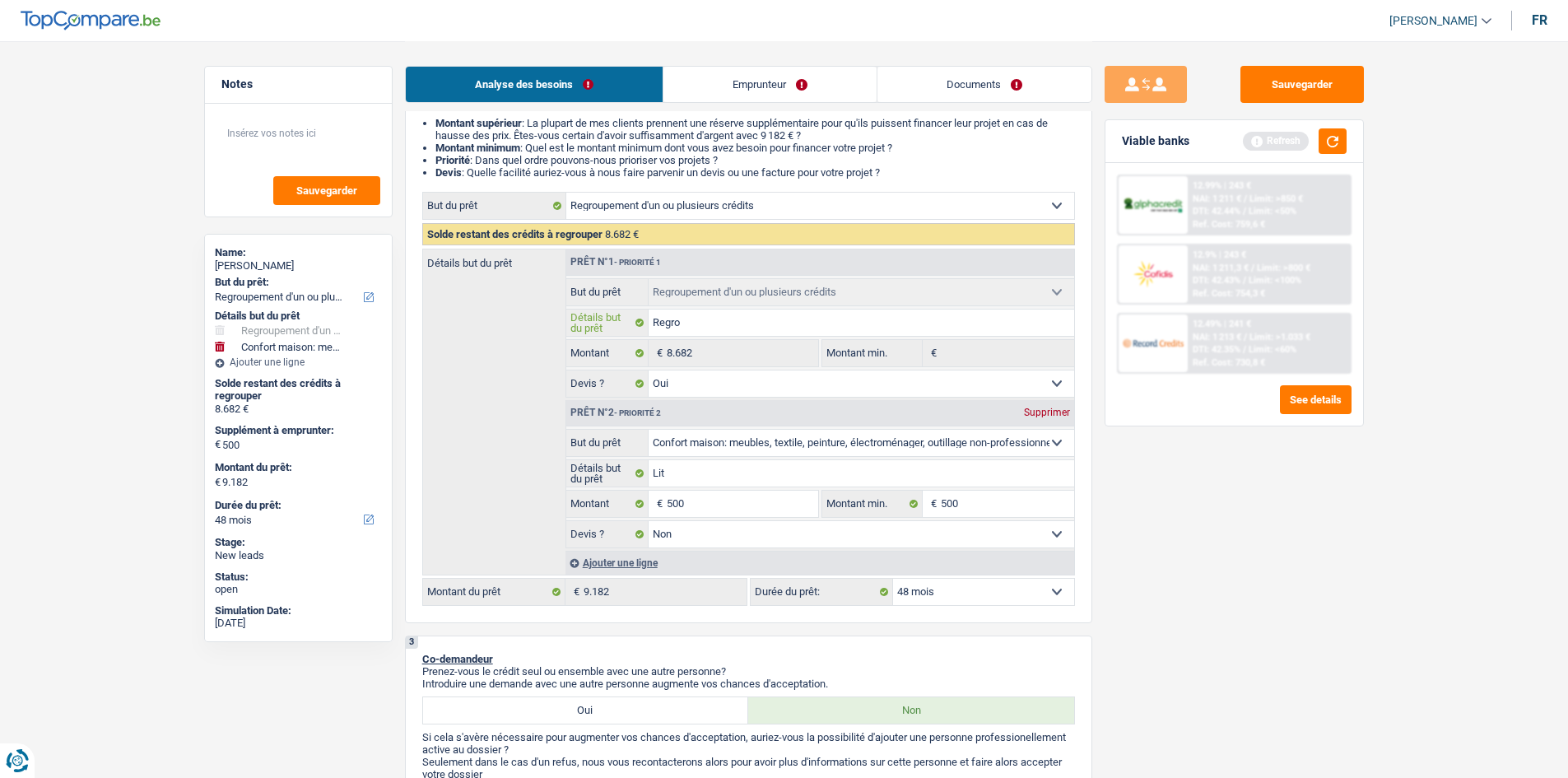
type input "Regrou"
type input "Regroup"
type input "Regroupe"
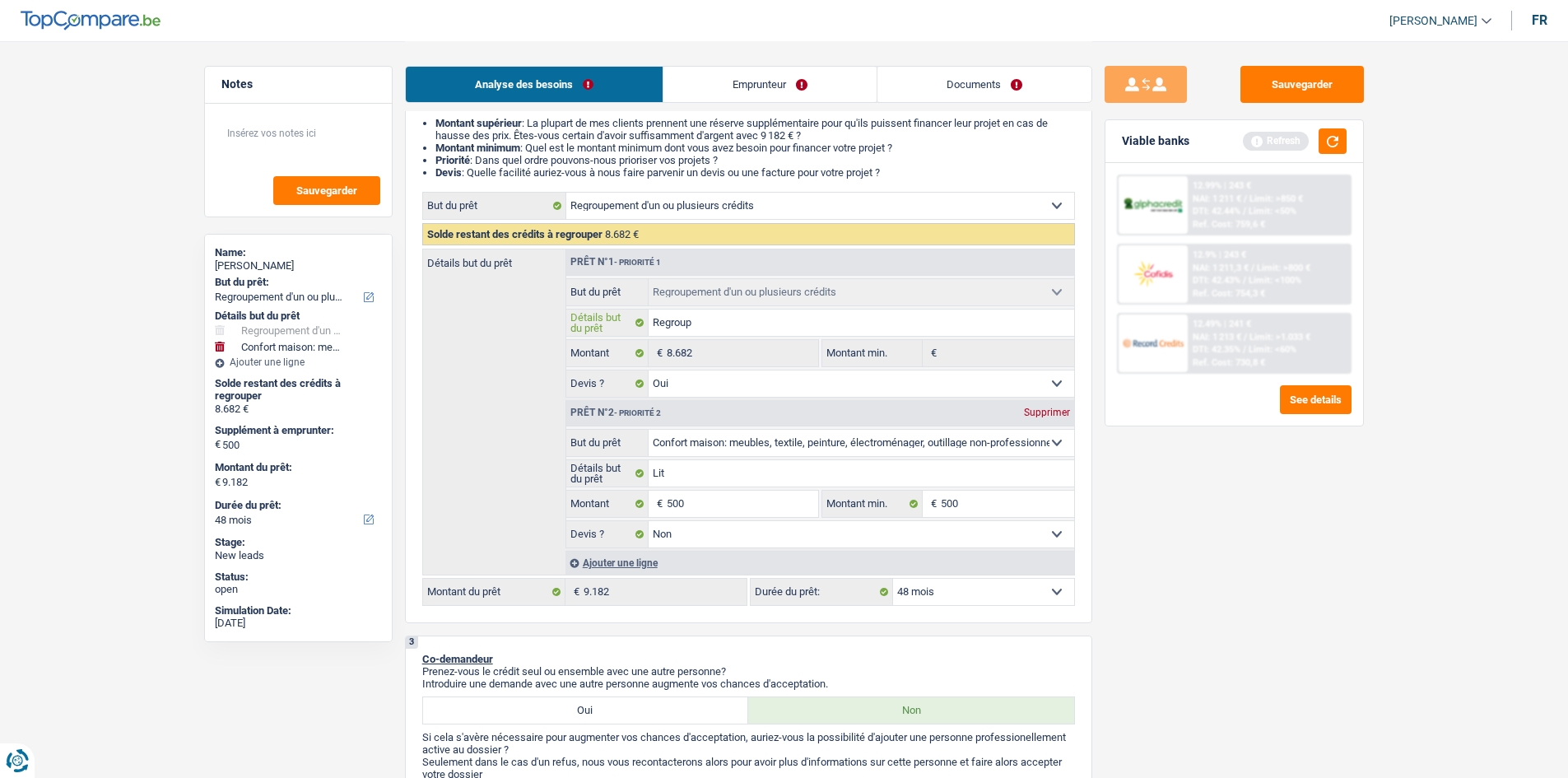
type input "Regroupe"
type input "Regroupem"
type input "Regroupeme"
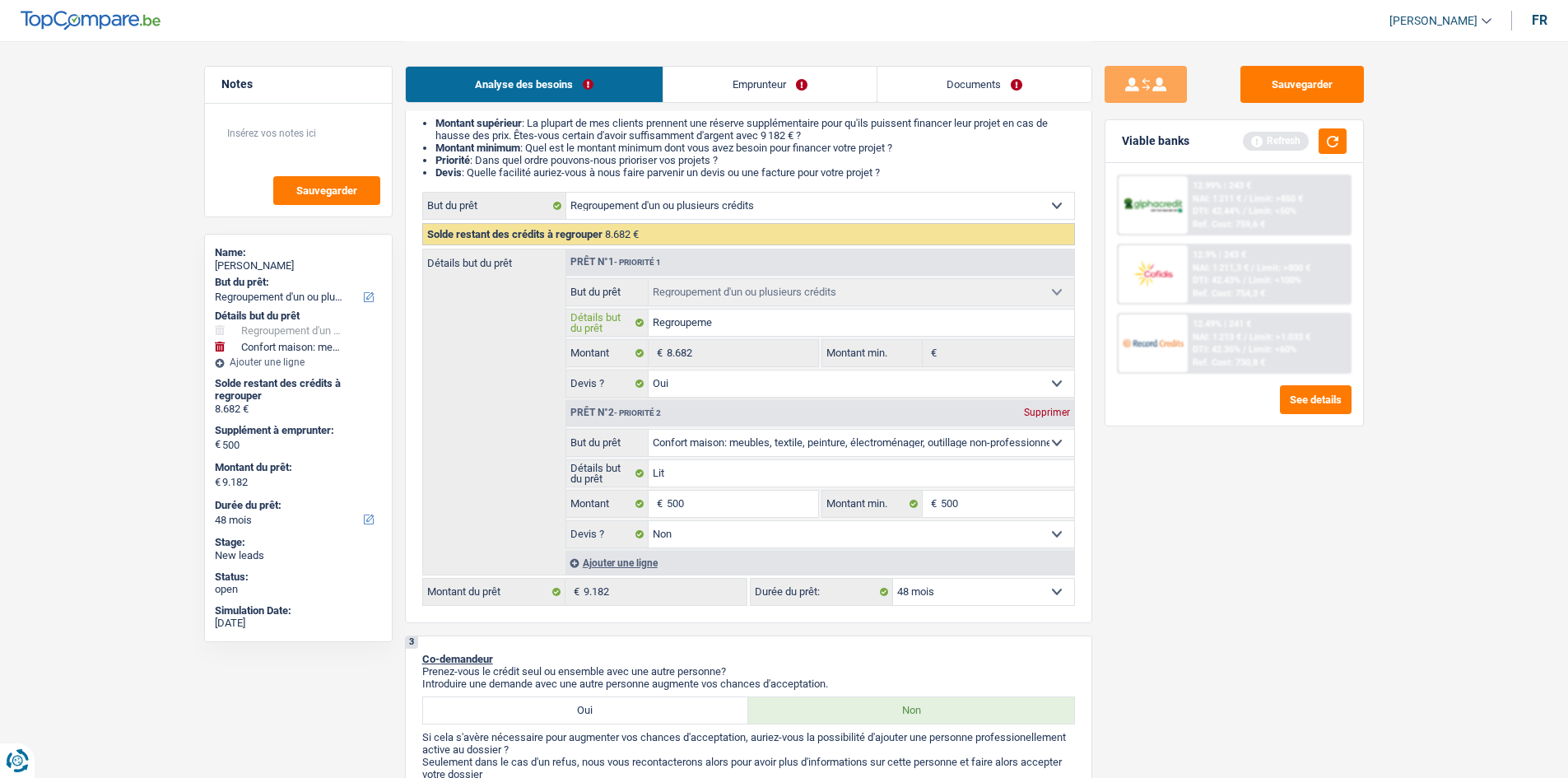
type input "Regroupemen"
type input "Regroupement"
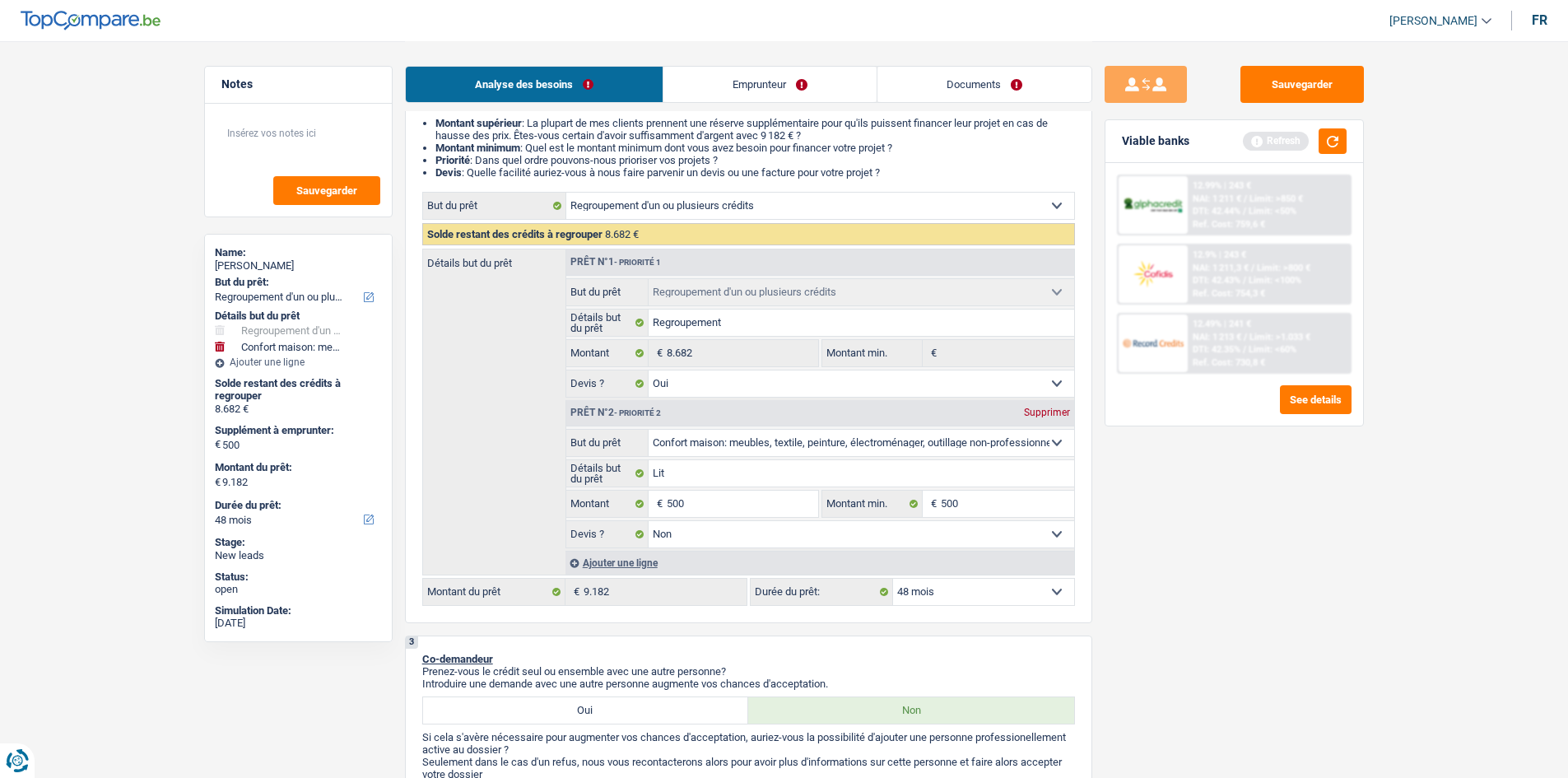
click at [1363, 560] on div "Sauvegarder Viable banks Refresh 12.99% | 243 € NAI: 1 211 € / Limit: >850 € DT…" at bounding box center [1234, 408] width 284 height 686
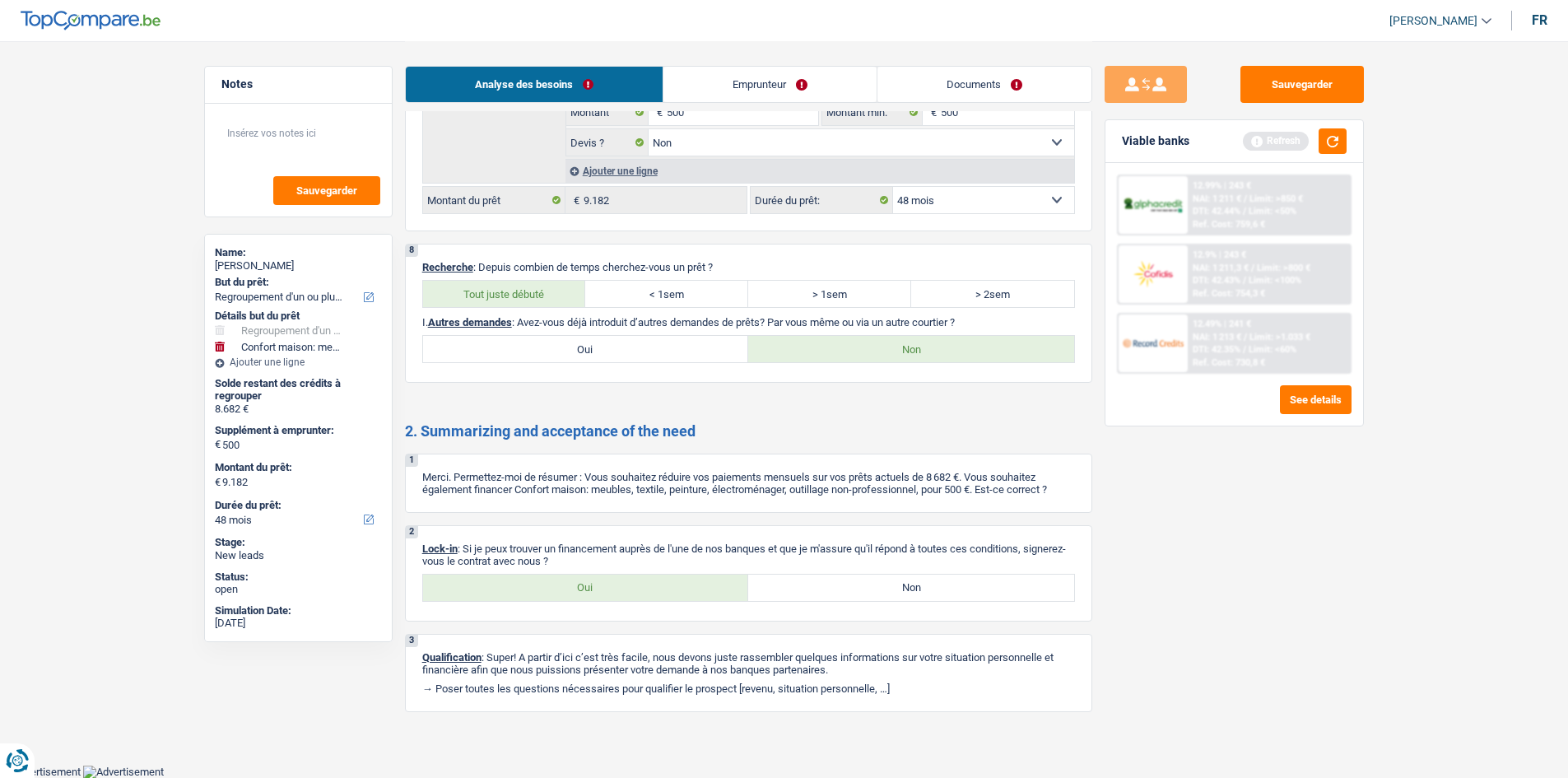
scroll to position [0, 0]
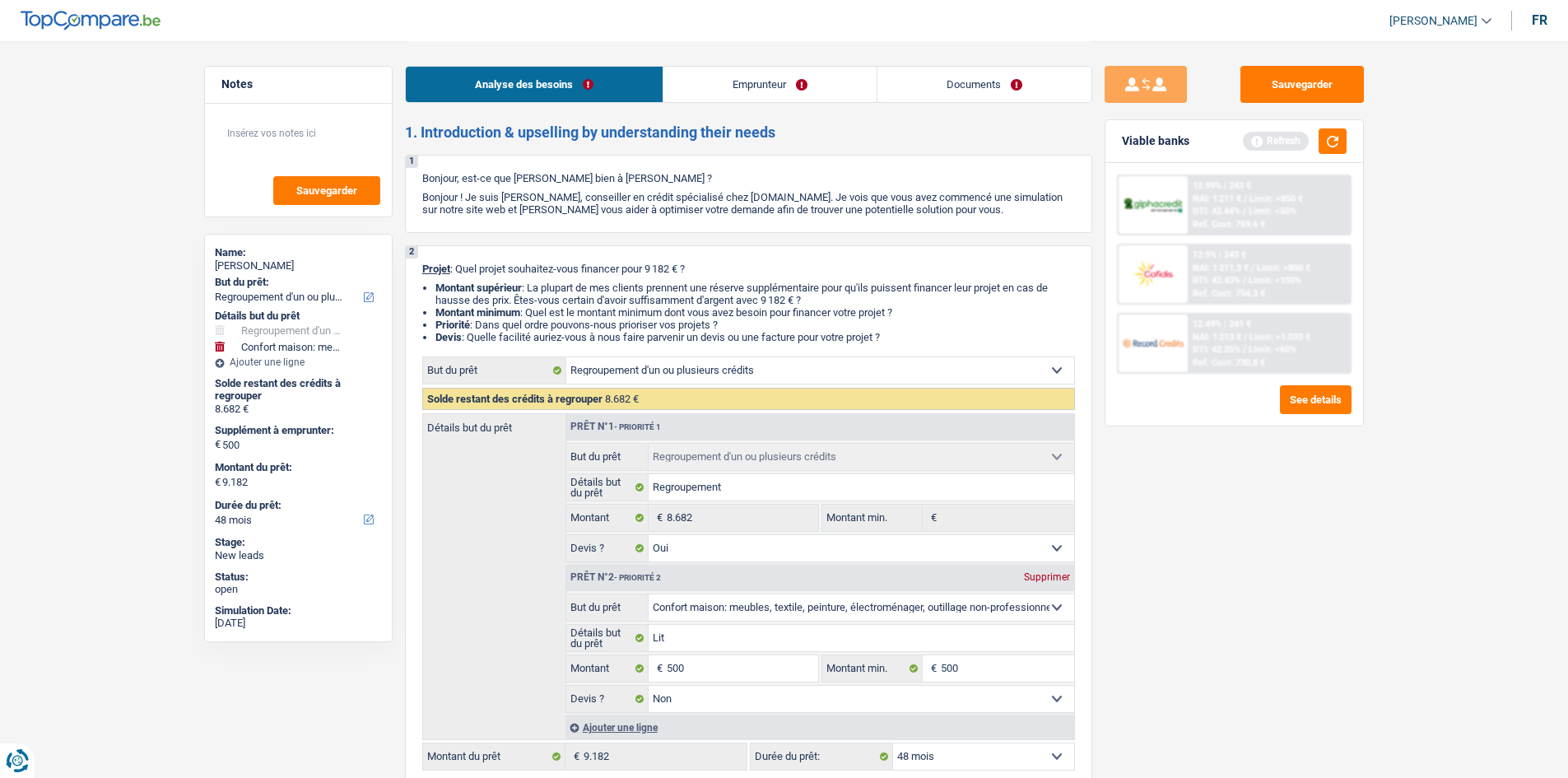
click at [739, 98] on link "Emprunteur" at bounding box center [770, 84] width 213 height 35
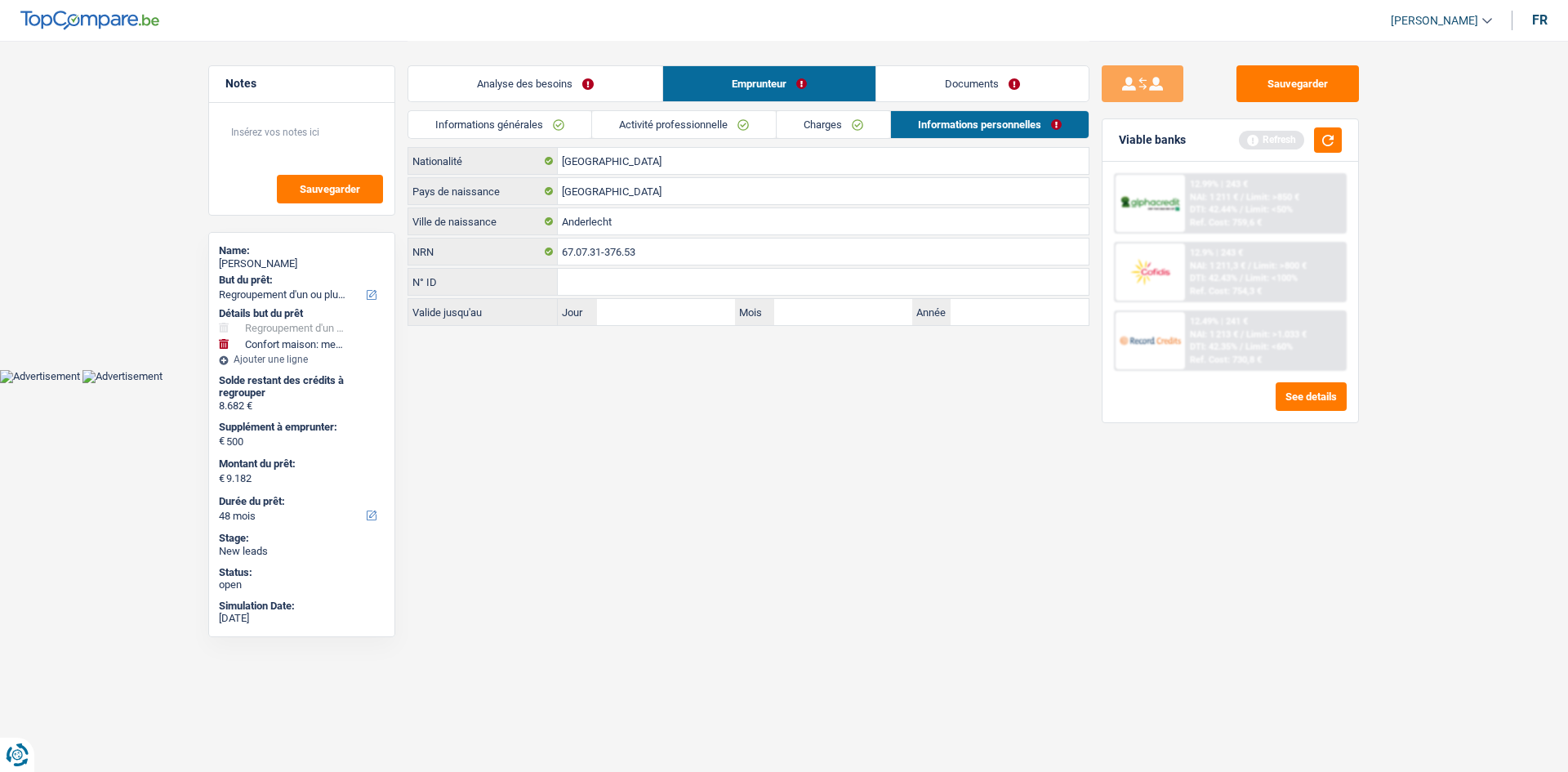
click at [573, 119] on link "Informations générales" at bounding box center [499, 124] width 183 height 27
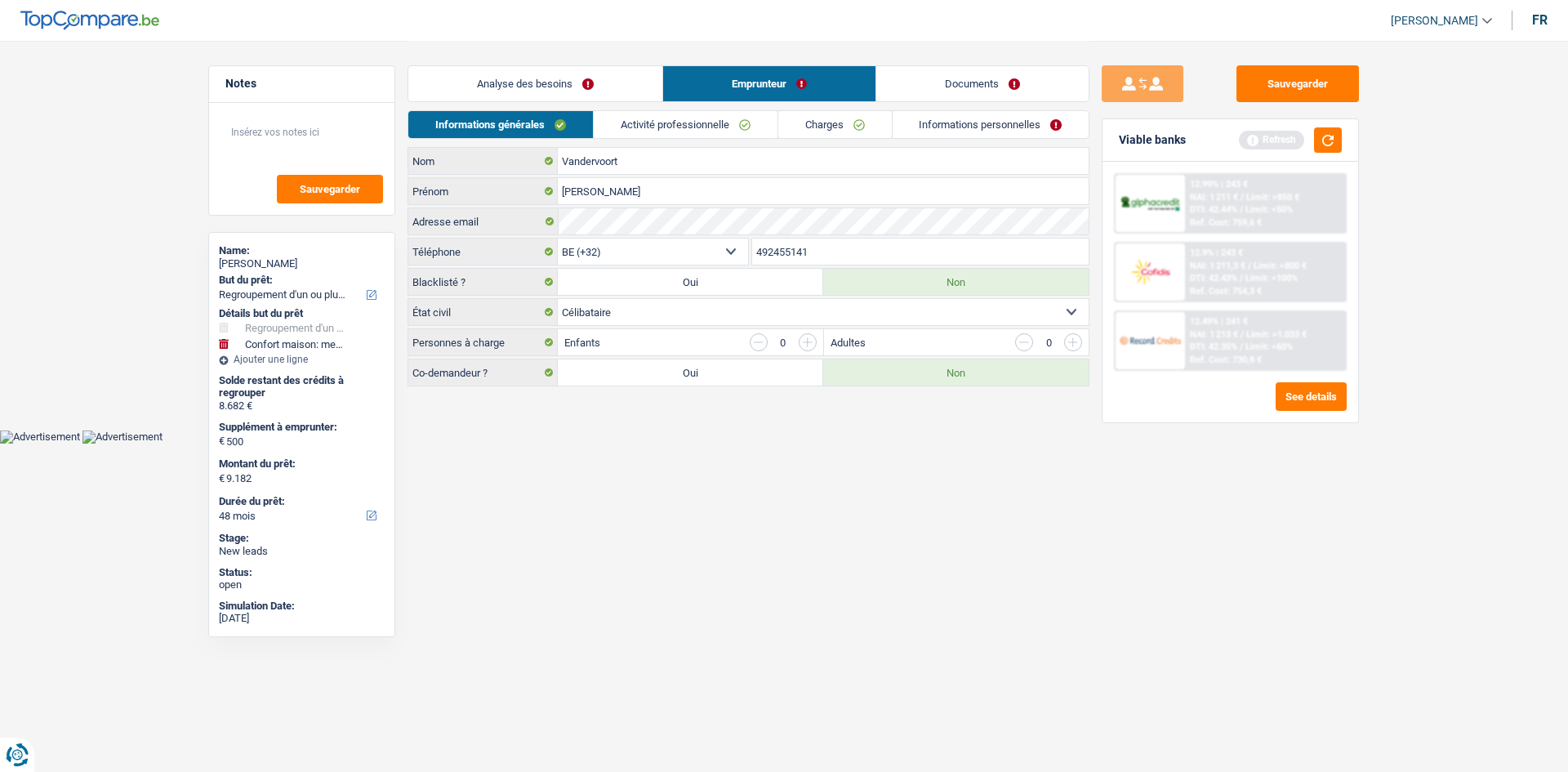
click at [869, 120] on link "Charges" at bounding box center [835, 124] width 113 height 27
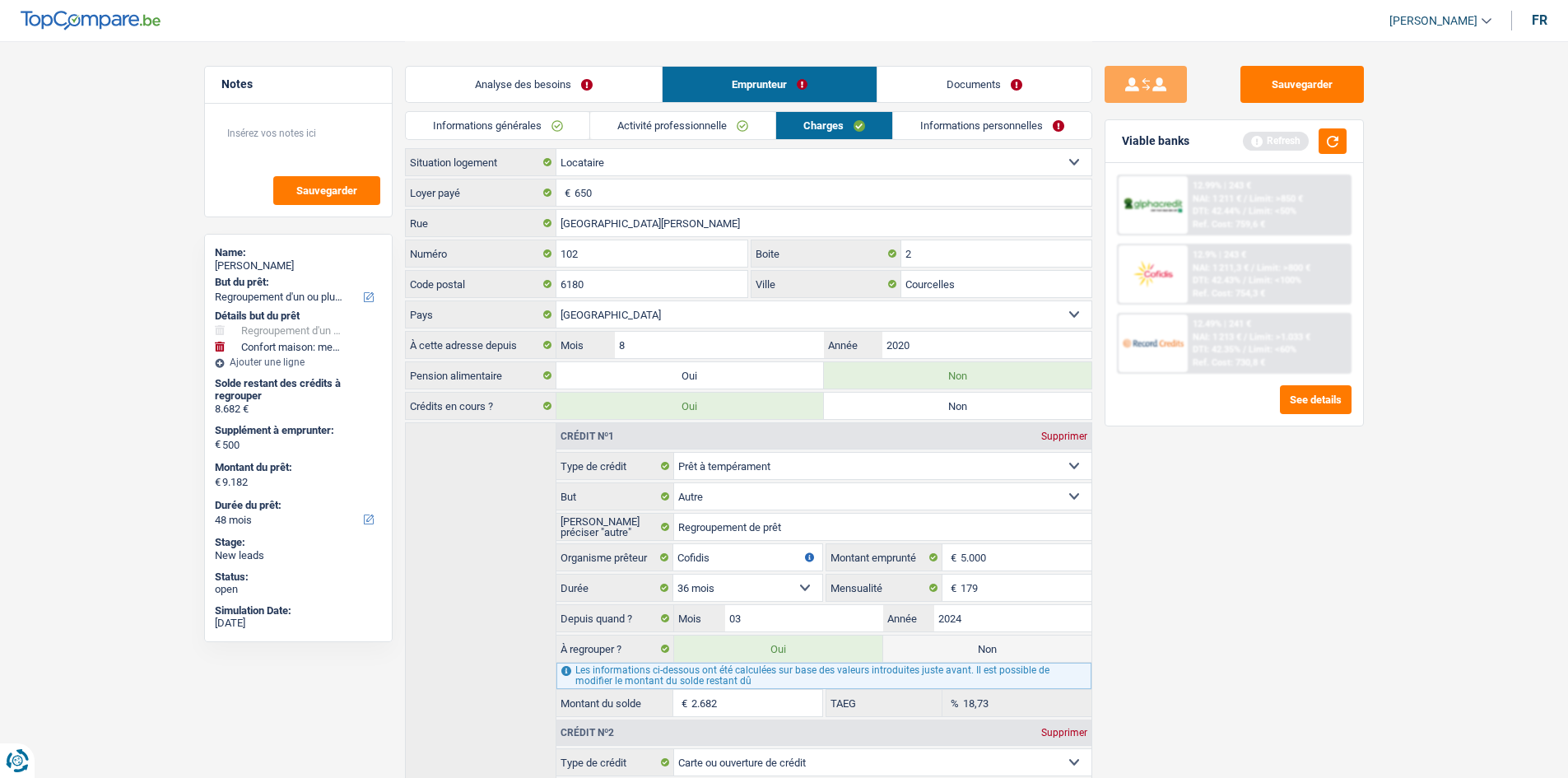
click at [579, 120] on link "Informations générales" at bounding box center [497, 125] width 184 height 27
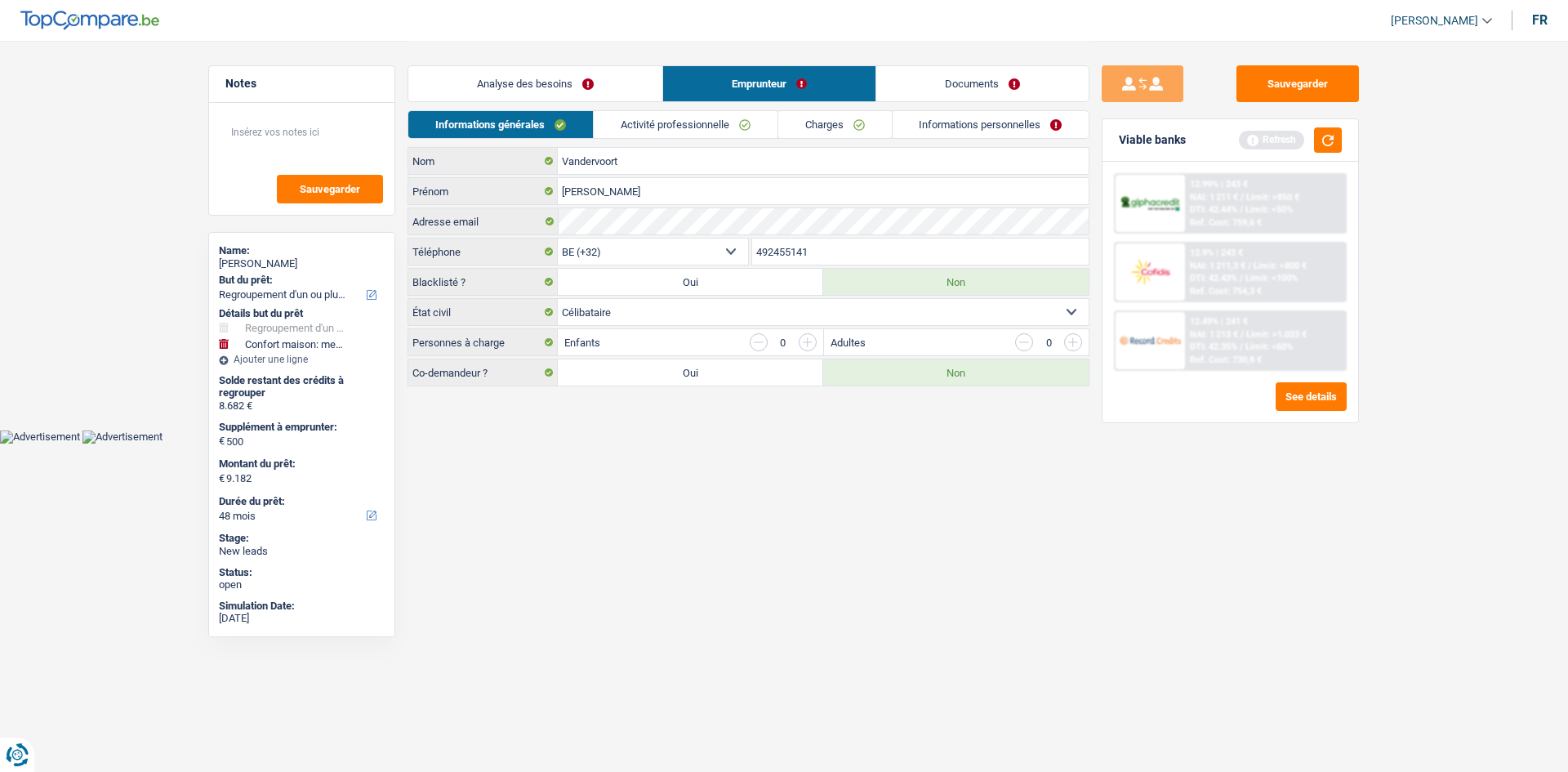
click at [679, 122] on link "Activité professionnelle" at bounding box center [686, 124] width 184 height 27
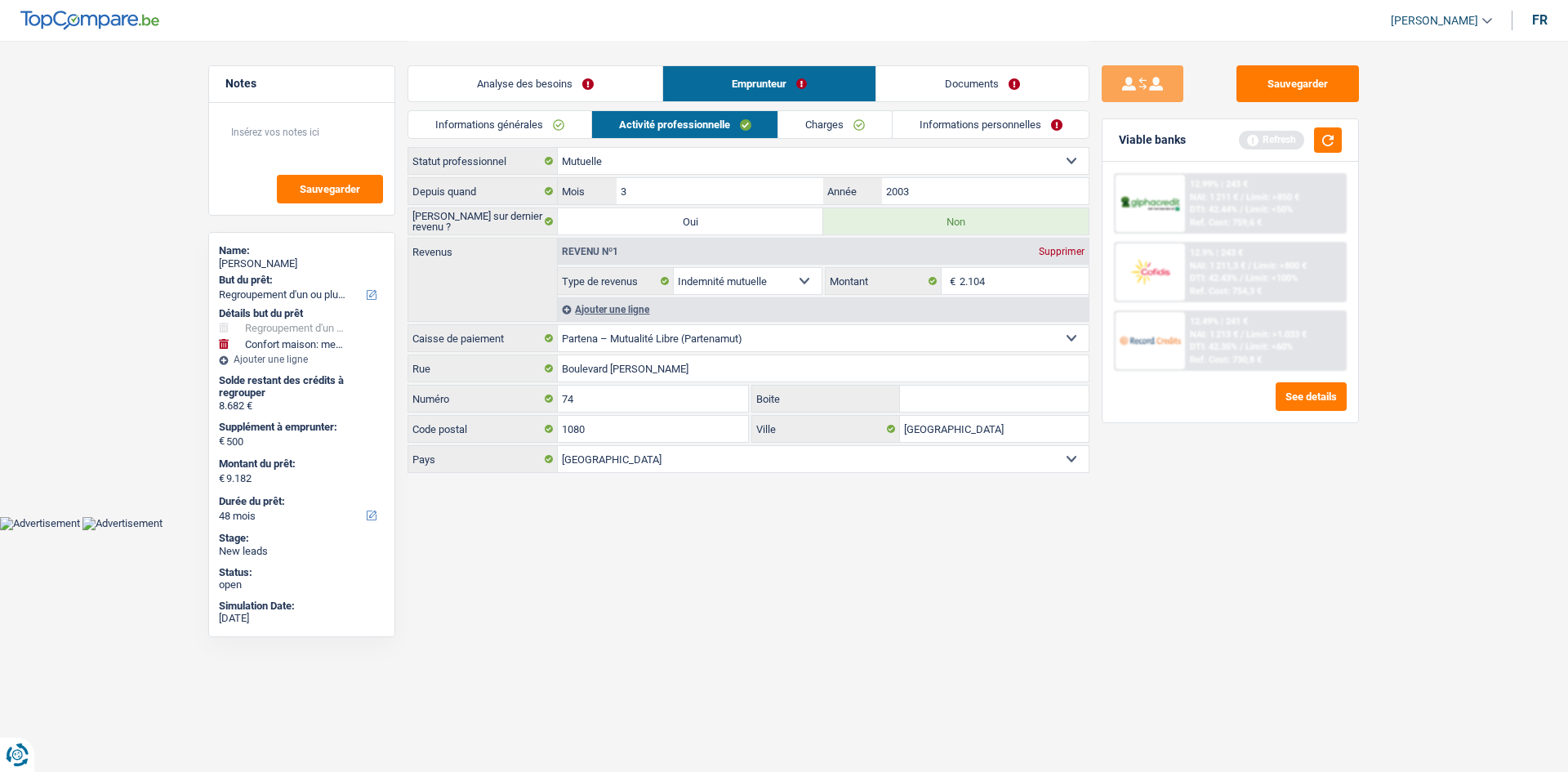
click at [1333, 633] on div "Sauvegarder Viable banks Refresh 12.99% | 243 € NAI: 1 211 € / Limit: >850 € DT…" at bounding box center [1230, 405] width 282 height 681
click at [857, 121] on link "Charges" at bounding box center [835, 124] width 113 height 27
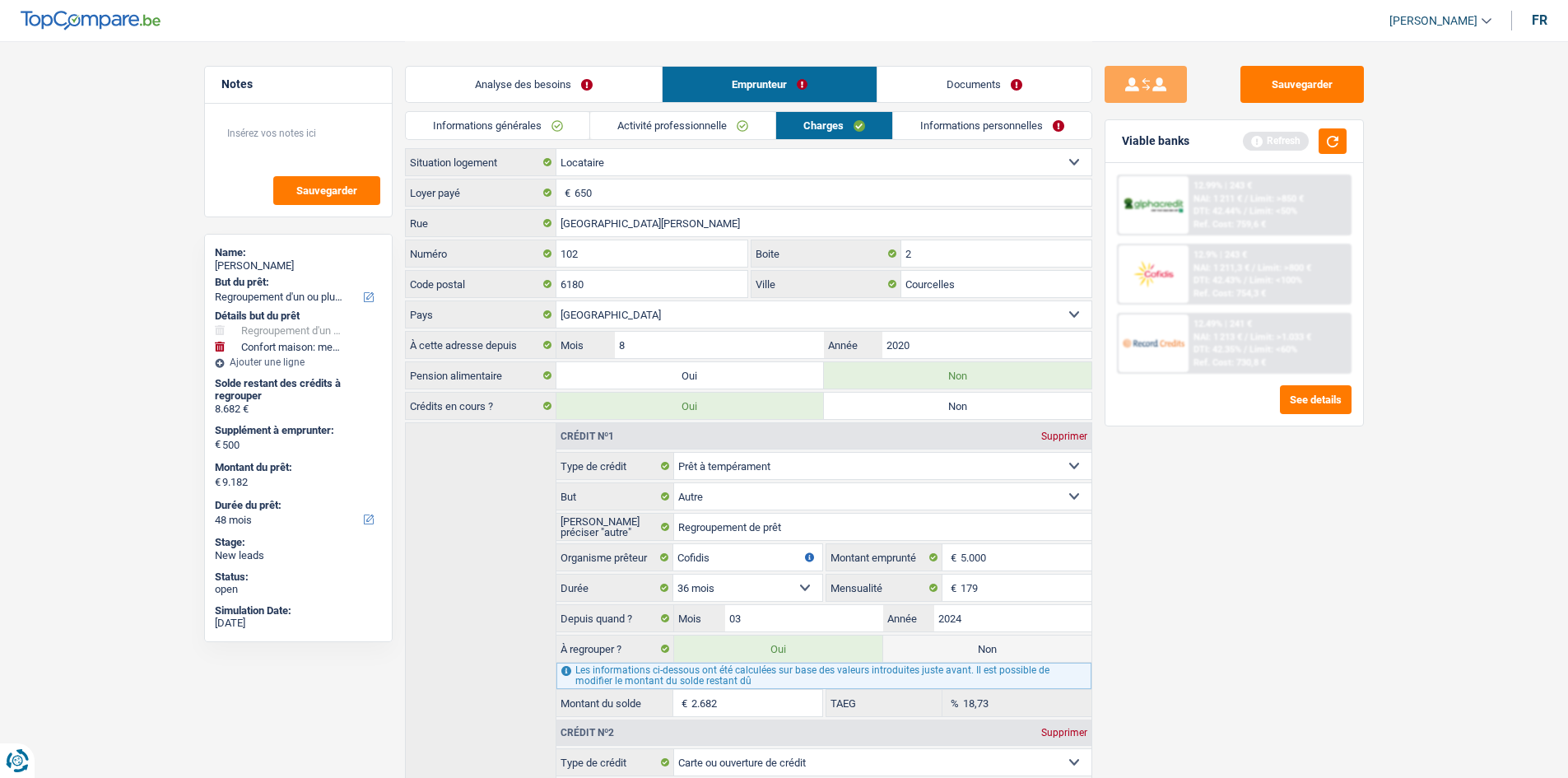
click at [1277, 602] on div "Sauvegarder Viable banks Refresh 12.99% | 243 € NAI: 1 211 € / Limit: >850 € DT…" at bounding box center [1234, 408] width 284 height 686
click at [960, 127] on link "Informations personnelles" at bounding box center [991, 125] width 198 height 27
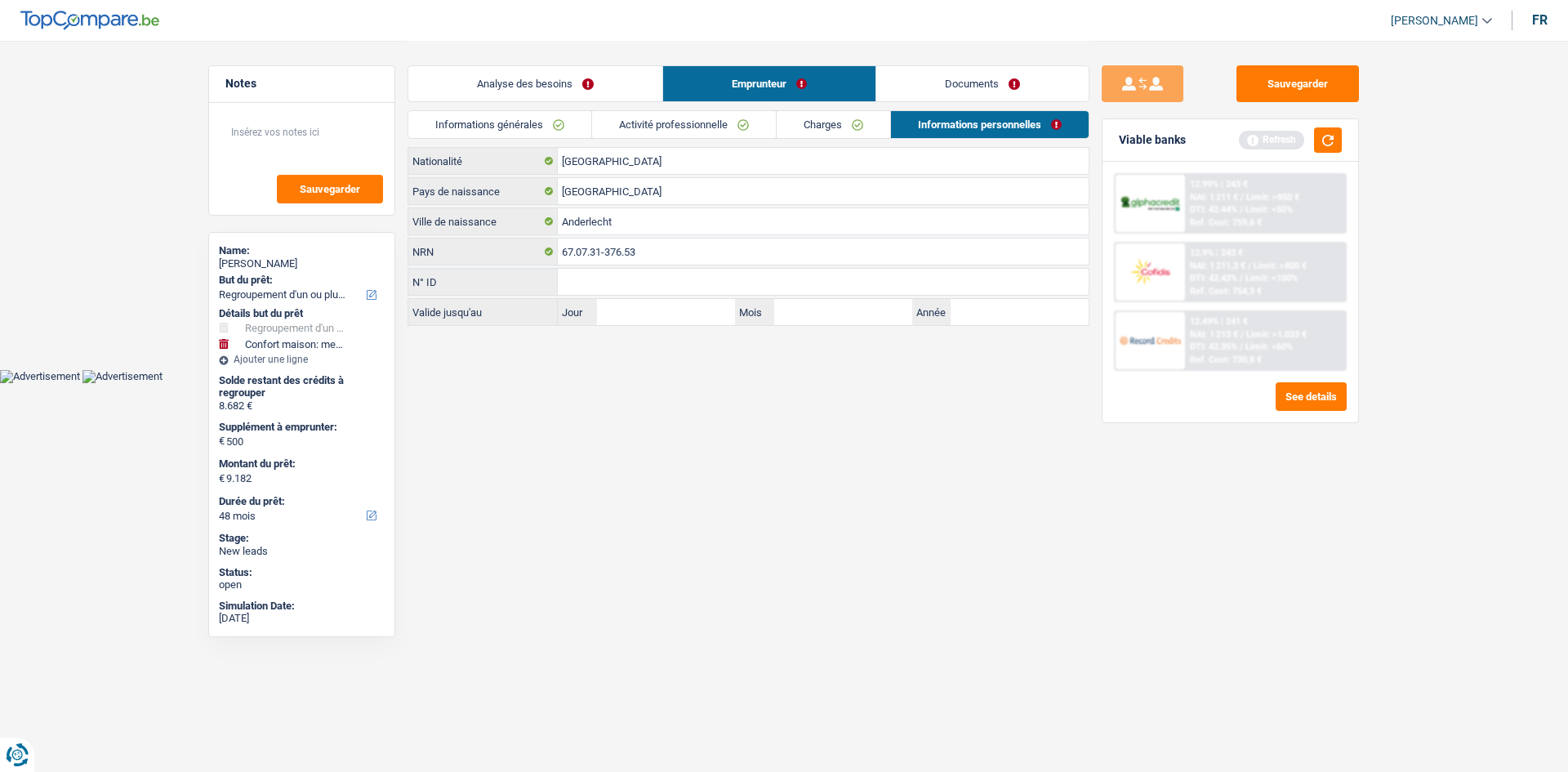
click at [947, 80] on link "Documents" at bounding box center [982, 83] width 212 height 35
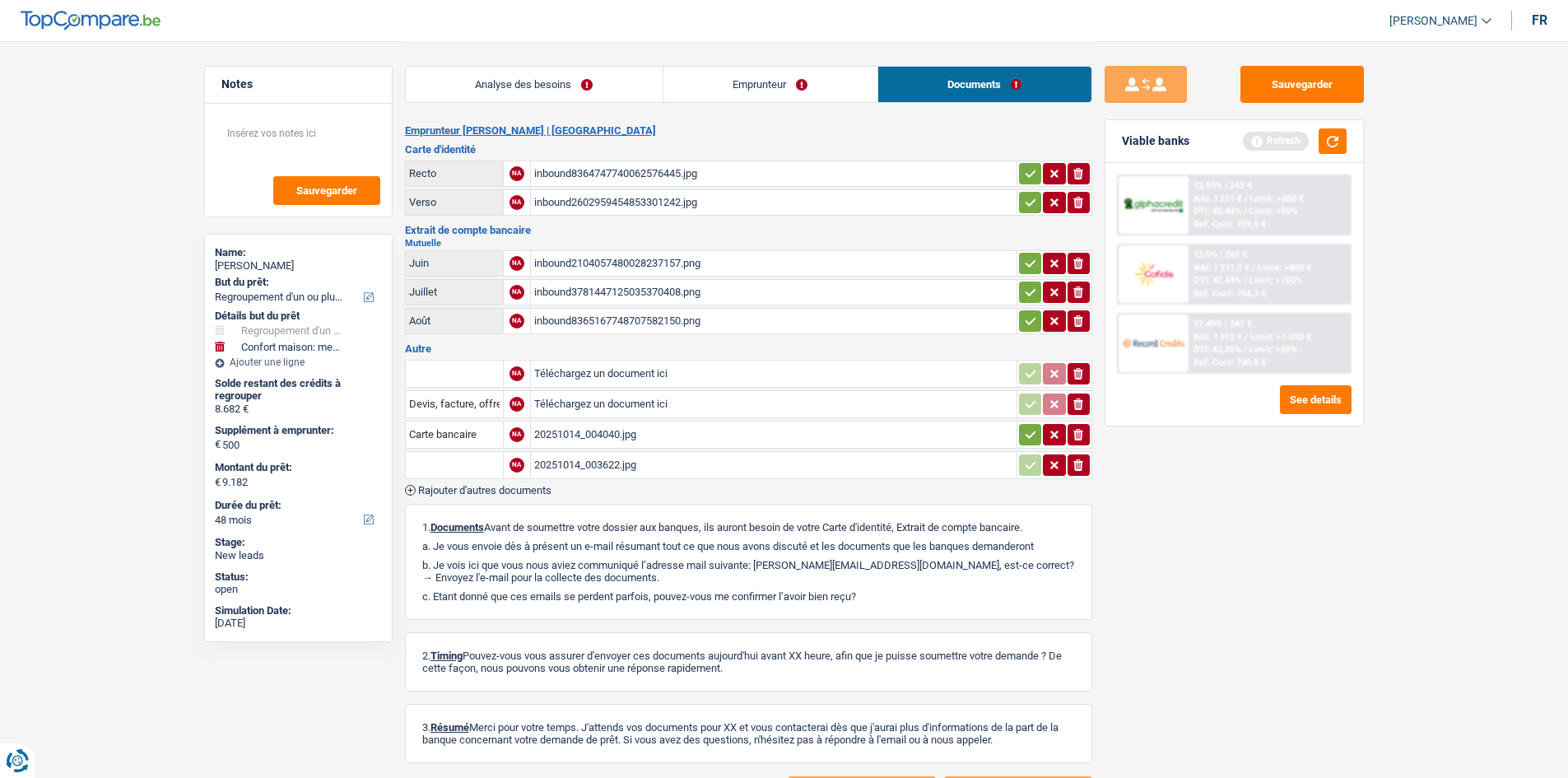
click at [733, 318] on div "inbound8365167748707582150.png" at bounding box center [773, 321] width 479 height 25
click at [727, 434] on div "20251014_004040.jpg" at bounding box center [773, 434] width 479 height 25
click at [575, 86] on link "Analyse des besoins" at bounding box center [534, 84] width 257 height 35
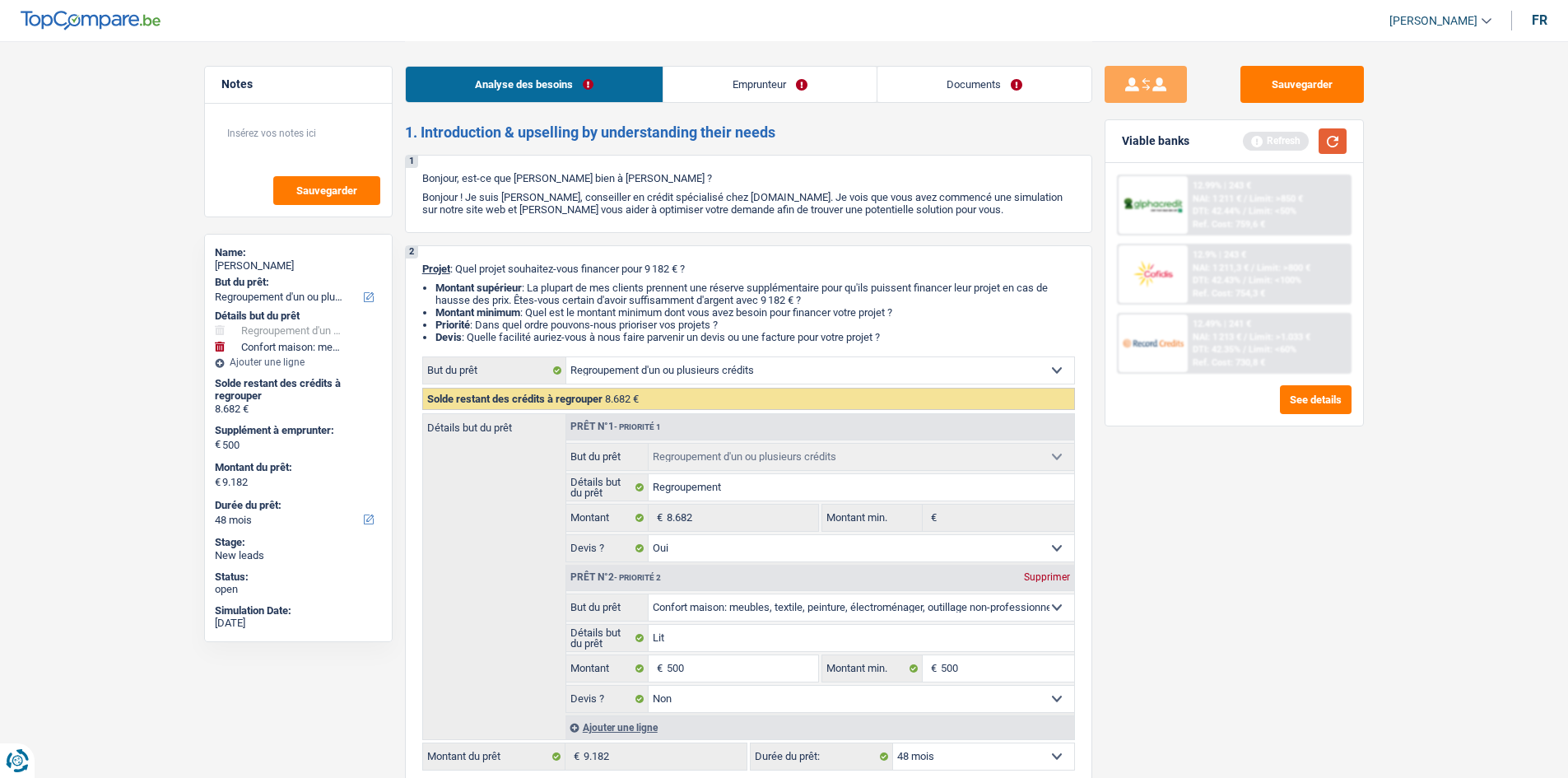
click at [1334, 139] on button "button" at bounding box center [1332, 140] width 28 height 25
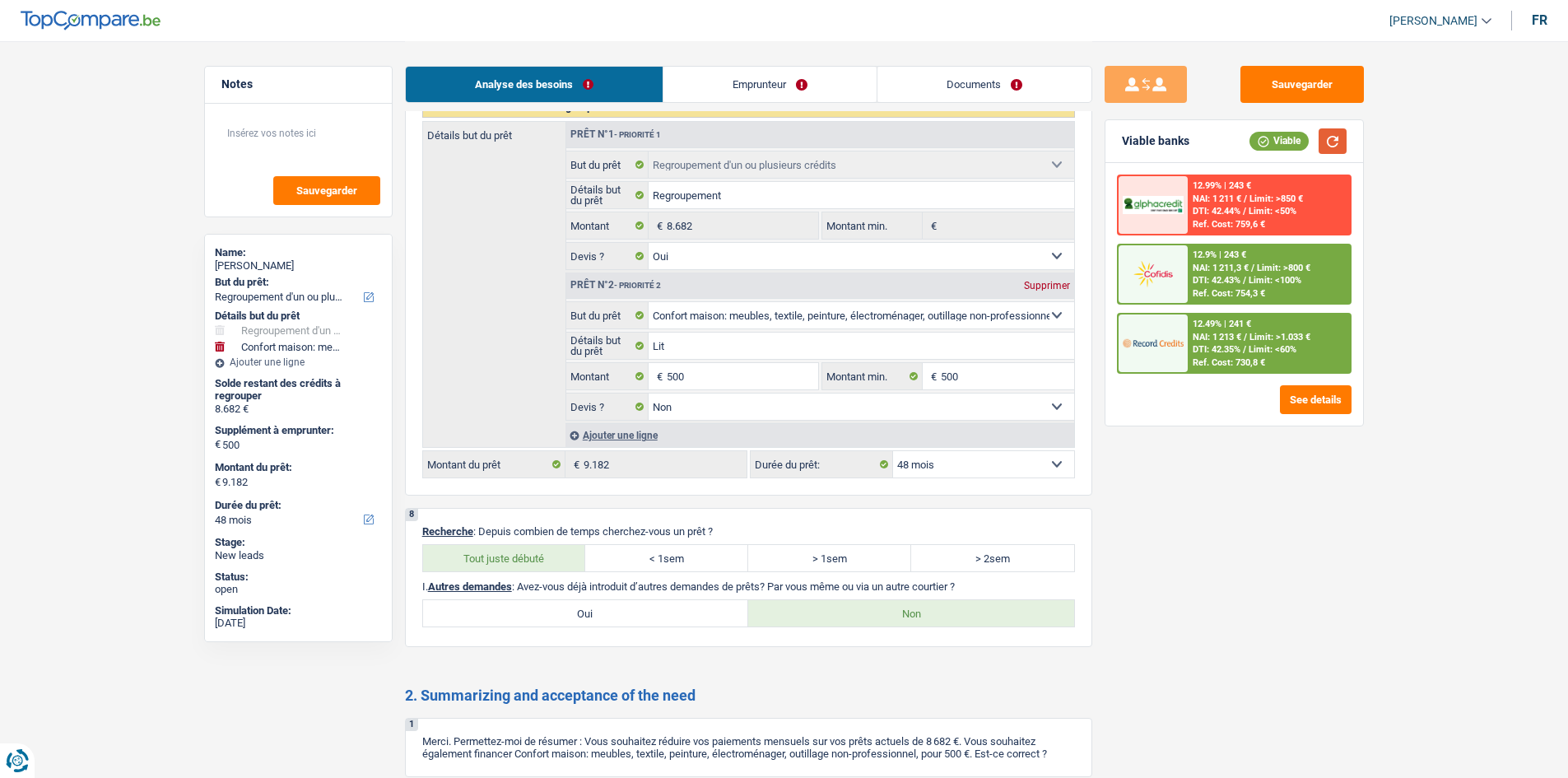
scroll to position [2562, 0]
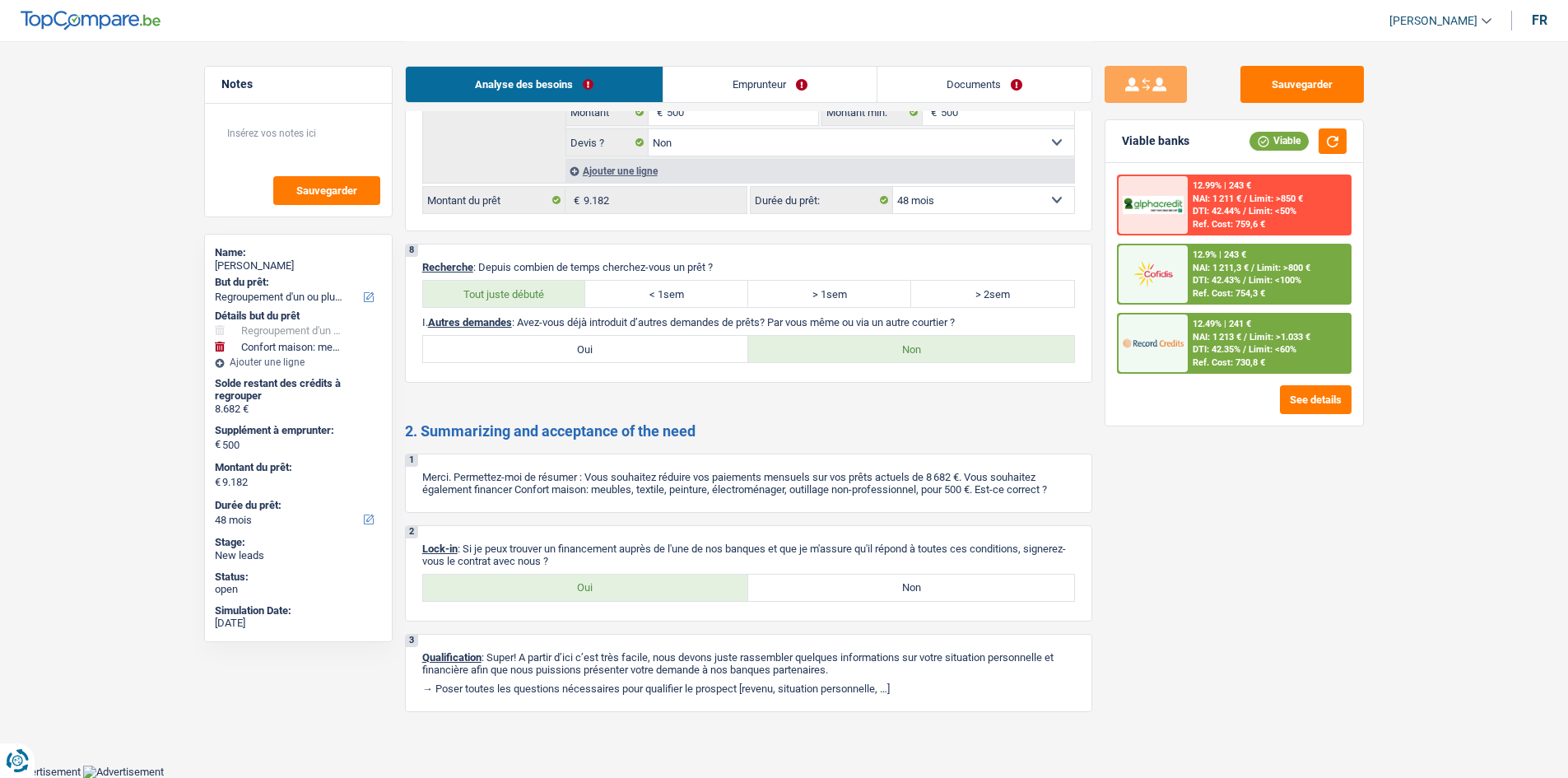
click at [634, 594] on label "Oui" at bounding box center [586, 588] width 326 height 26
click at [634, 594] on input "Oui" at bounding box center [586, 588] width 326 height 26
radio input "true"
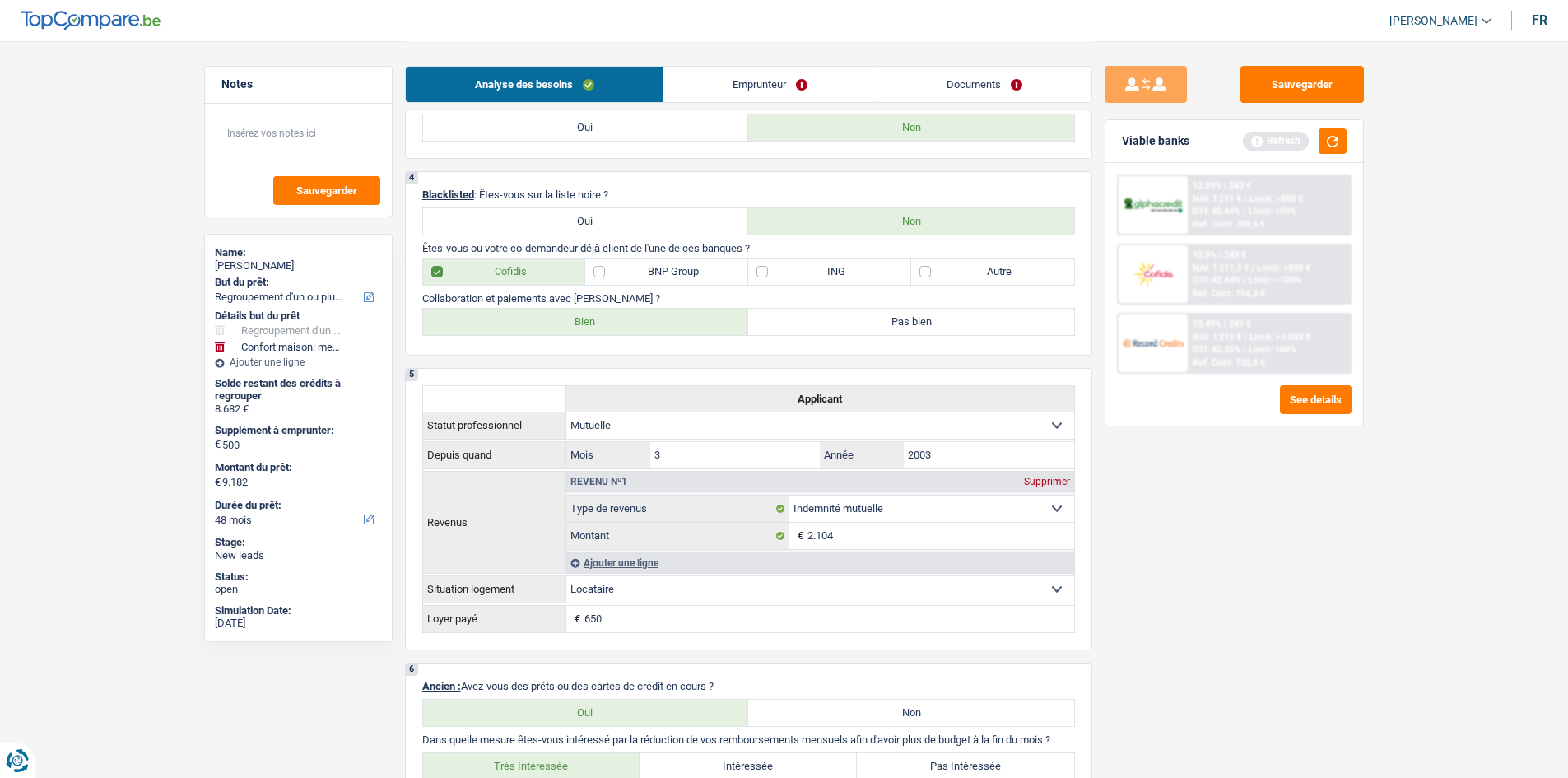
scroll to position [0, 0]
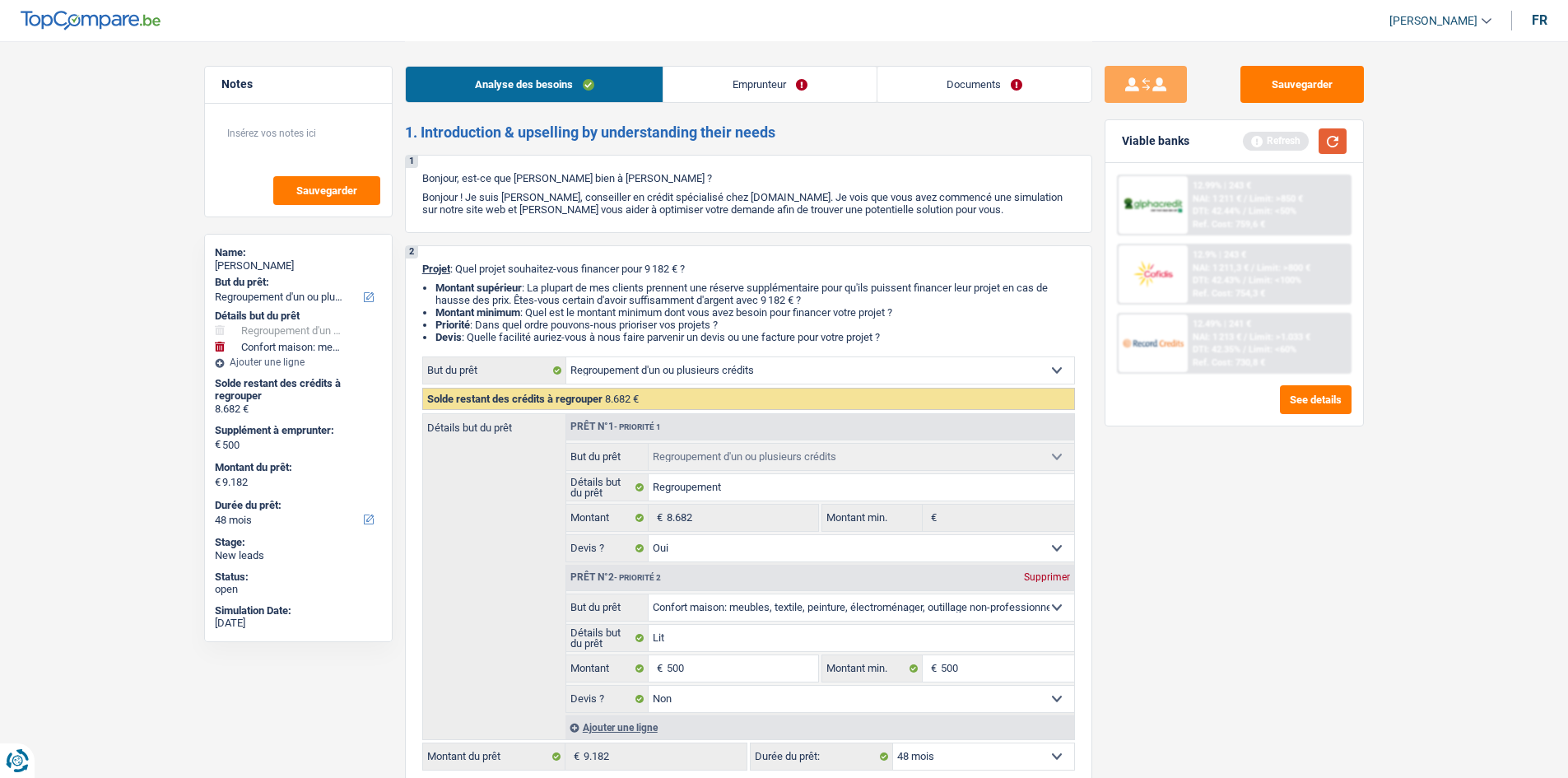
click at [1338, 137] on button "button" at bounding box center [1332, 140] width 28 height 25
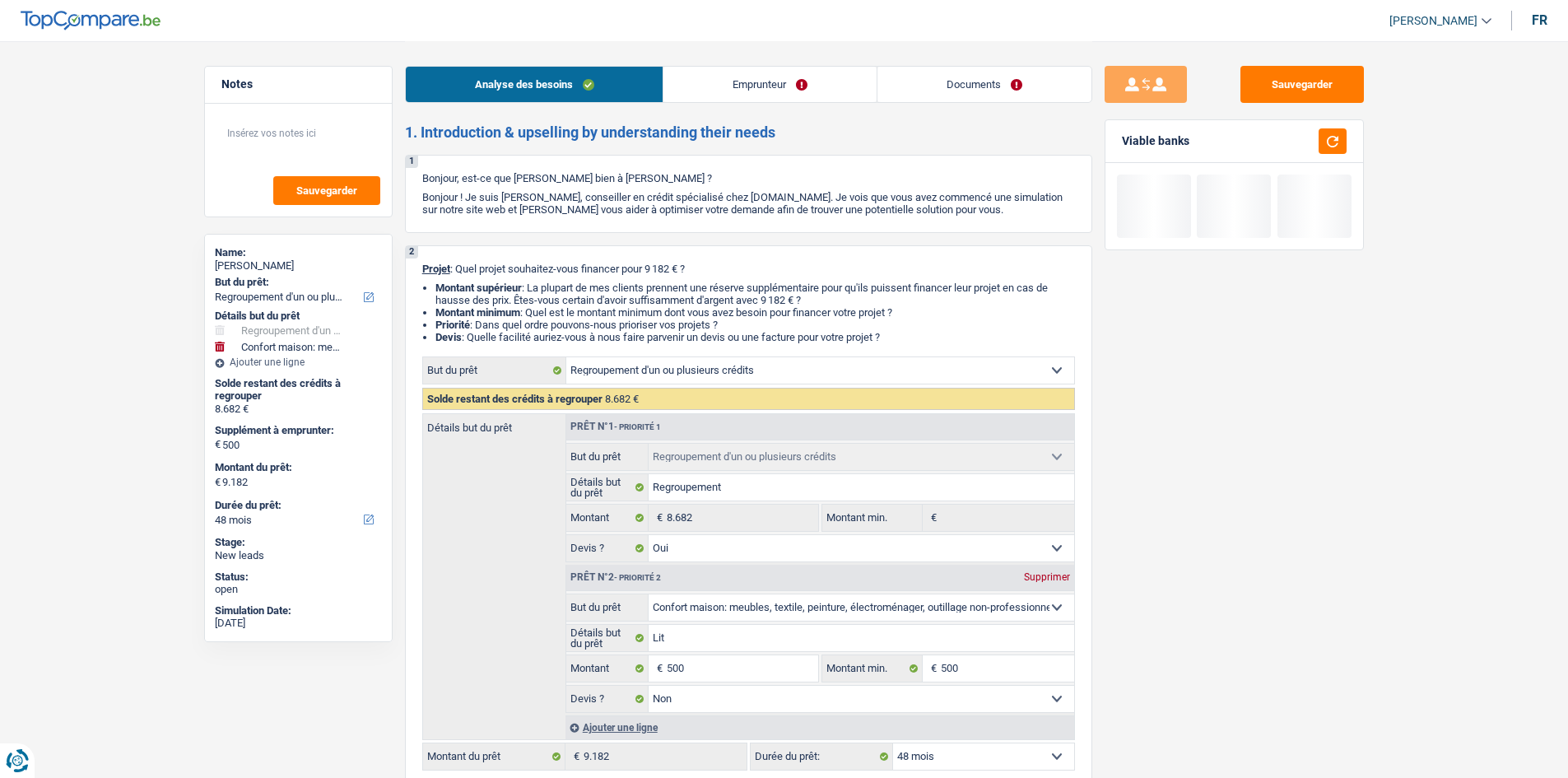
click at [719, 93] on link "Emprunteur" at bounding box center [770, 84] width 213 height 35
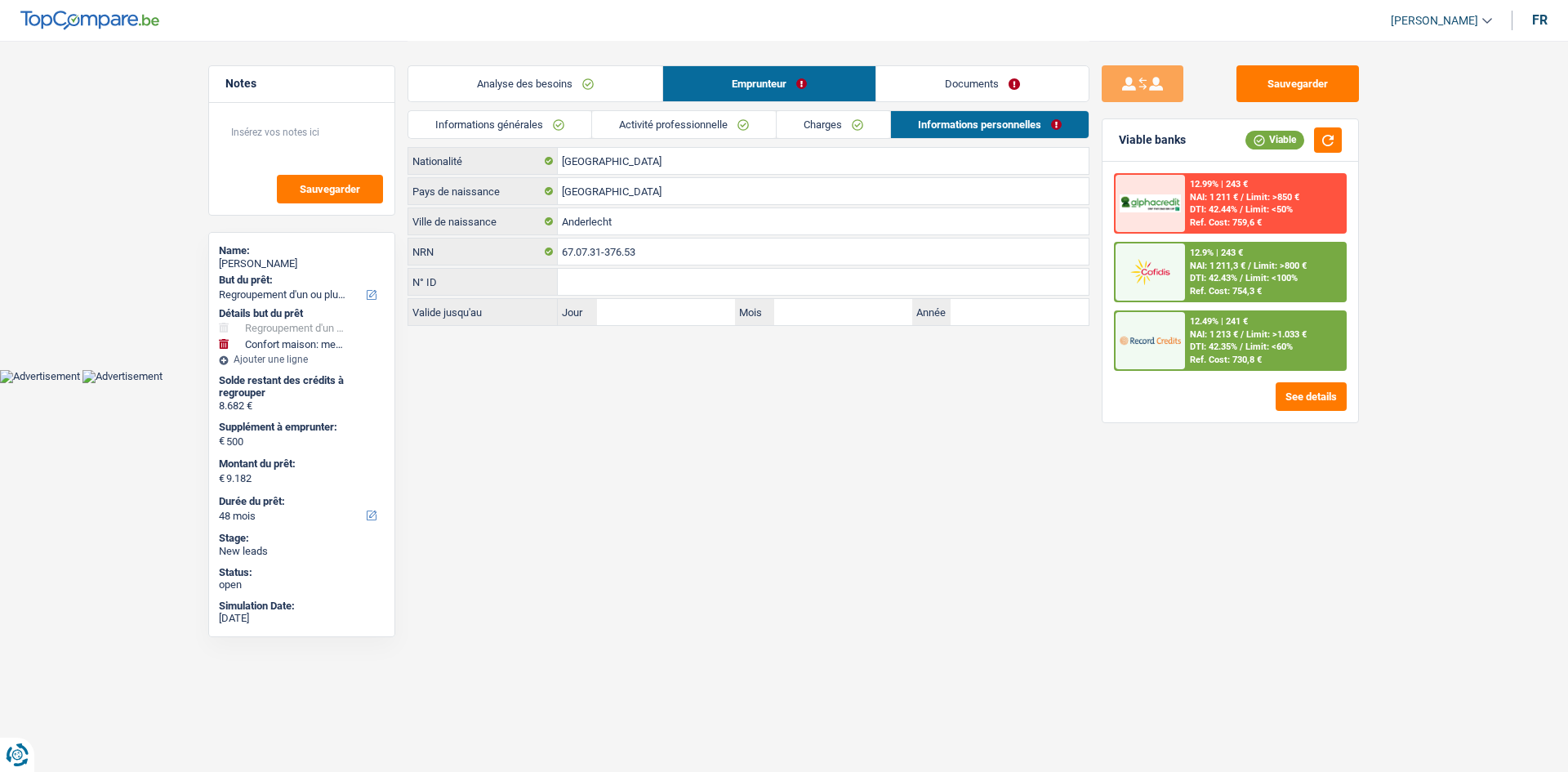
click at [717, 126] on link "Activité professionnelle" at bounding box center [684, 124] width 184 height 27
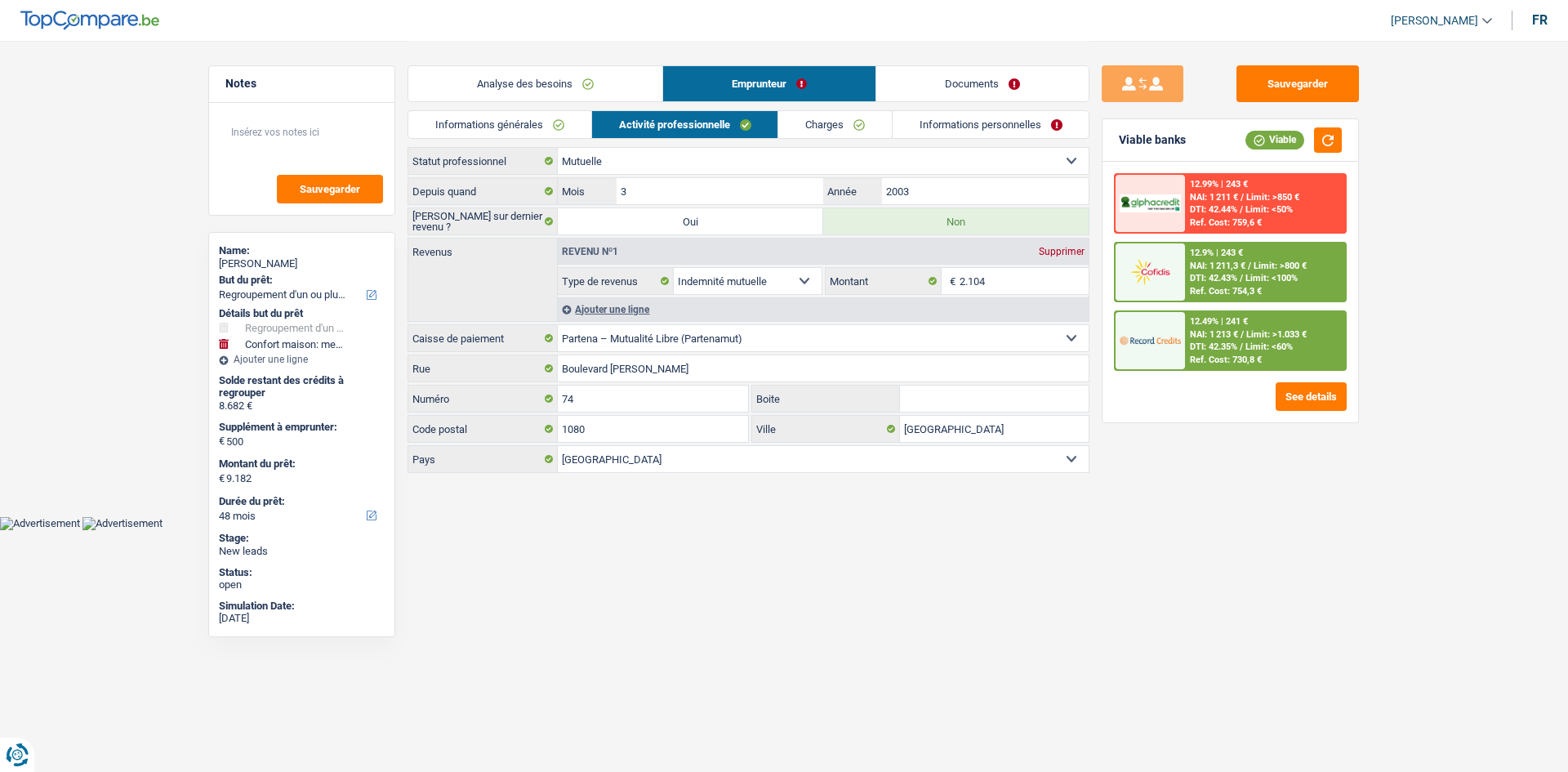
click at [805, 127] on link "Charges" at bounding box center [835, 124] width 113 height 27
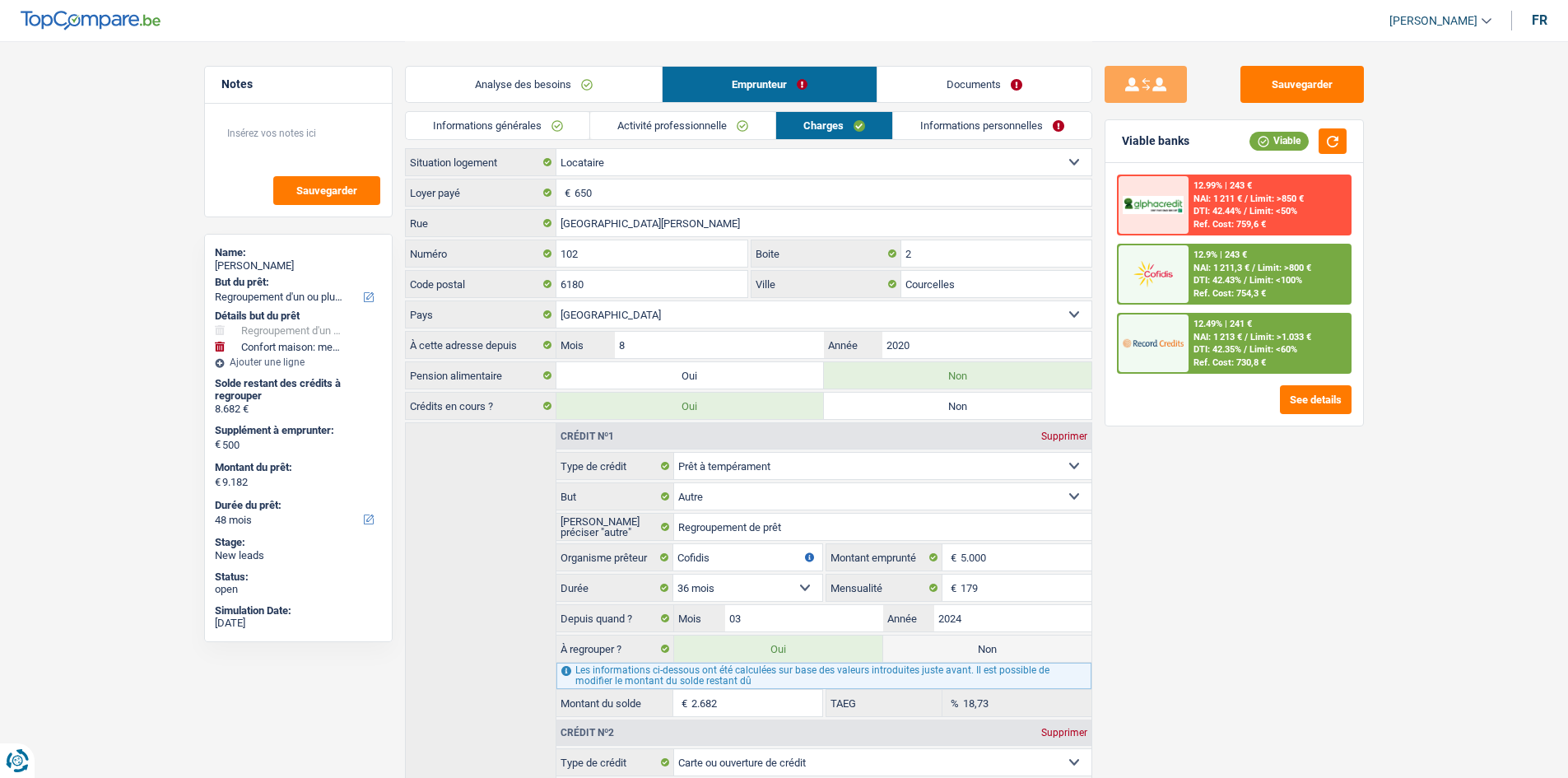
click at [987, 127] on link "Informations personnelles" at bounding box center [991, 125] width 198 height 27
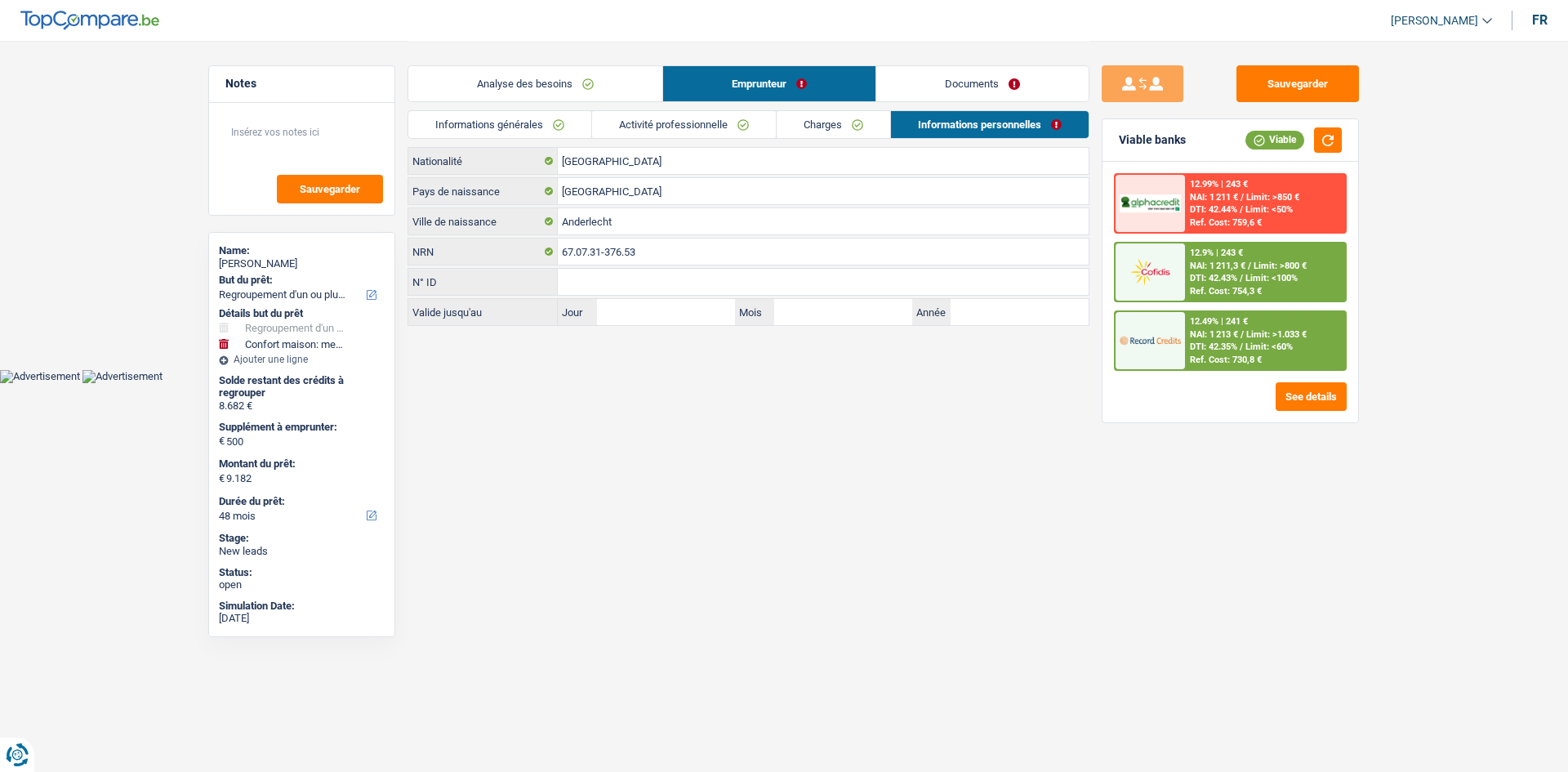
click at [1026, 76] on link "Documents" at bounding box center [982, 83] width 212 height 35
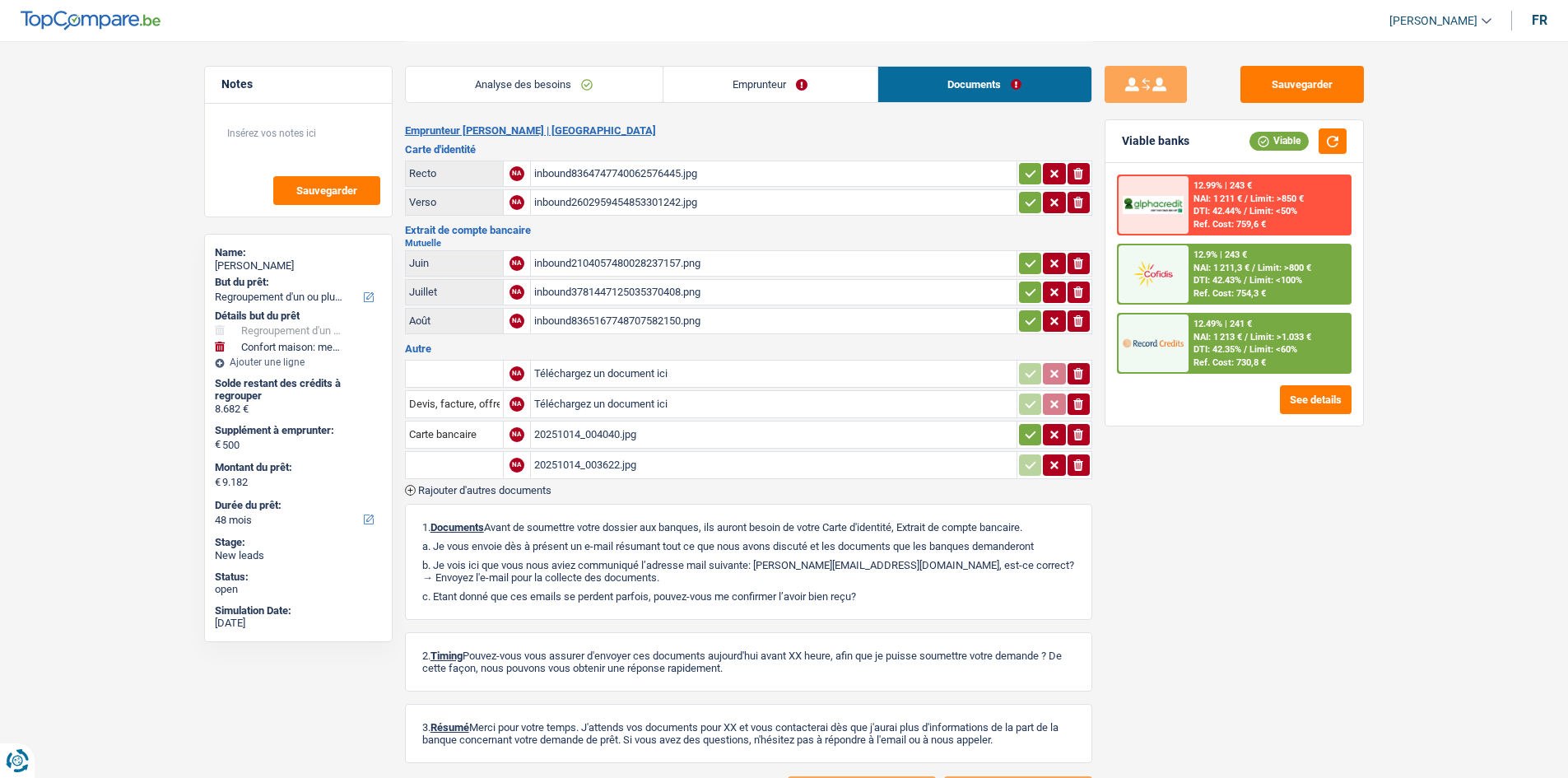
click at [791, 161] on div "inbound8364747740062576445.jpg" at bounding box center [773, 173] width 479 height 25
click at [779, 205] on div "inbound2602959454853301242.jpg" at bounding box center [773, 203] width 479 height 25
click at [1302, 484] on div "Sauvegarder Viable banks Viable 12.99% | 243 € NAI: 1 211 € / Limit: >850 € DTI…" at bounding box center [1234, 408] width 284 height 686
click at [827, 76] on link "Emprunteur" at bounding box center [770, 84] width 214 height 35
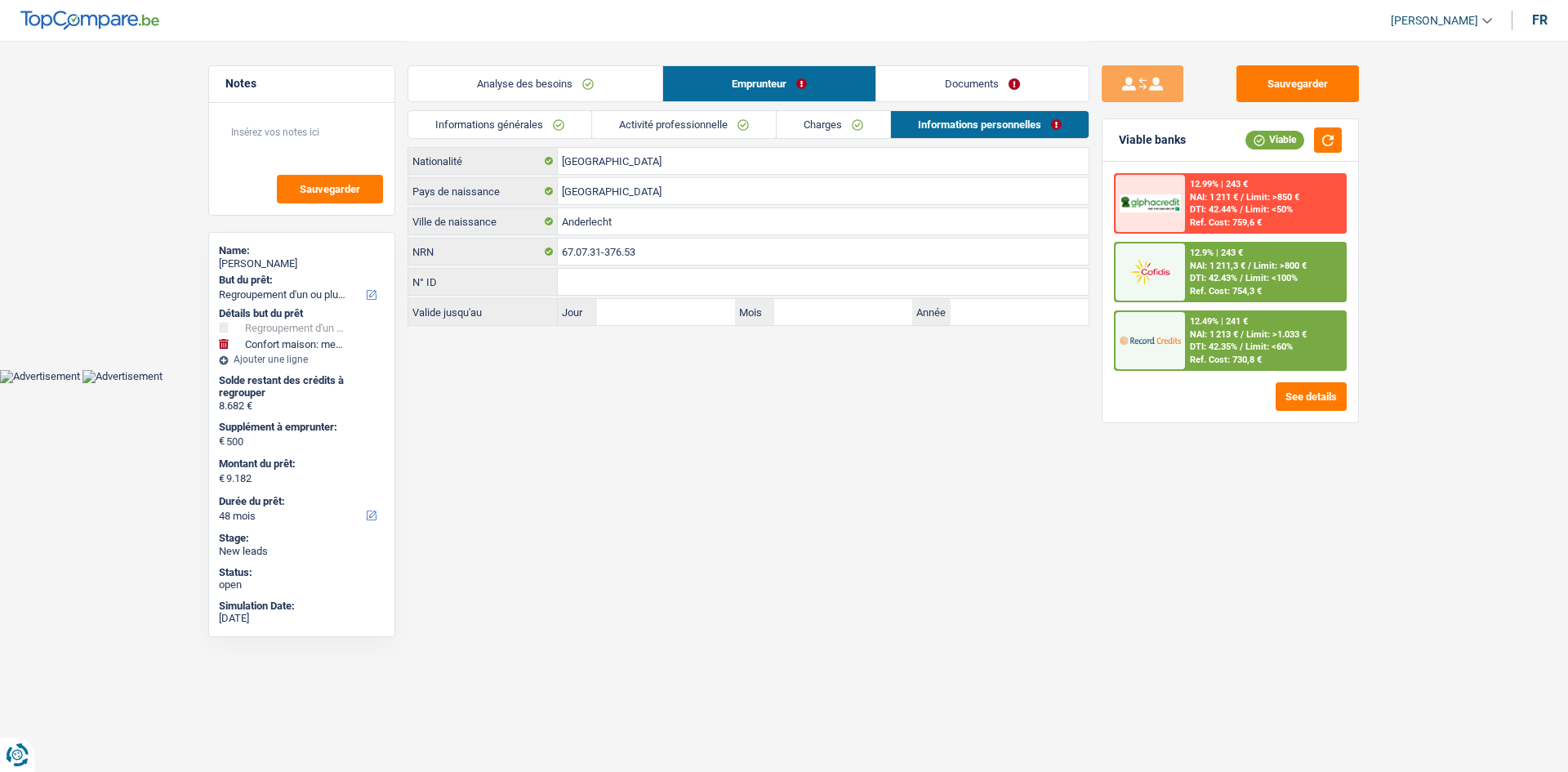
click at [857, 126] on link "Charges" at bounding box center [833, 124] width 113 height 27
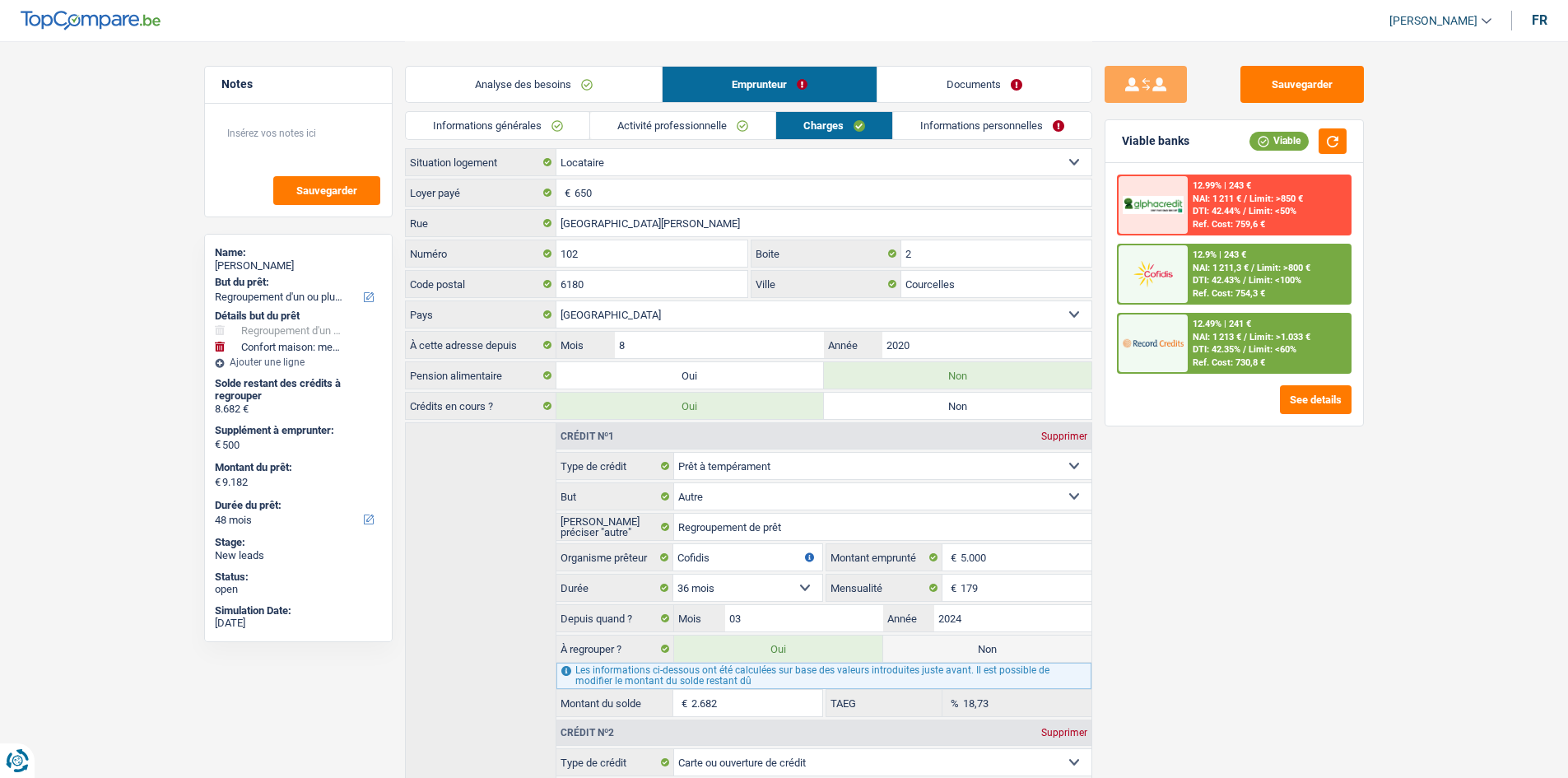
click at [779, 128] on link "Charges" at bounding box center [834, 125] width 116 height 27
click at [752, 125] on link "Activité professionnelle" at bounding box center [682, 125] width 185 height 27
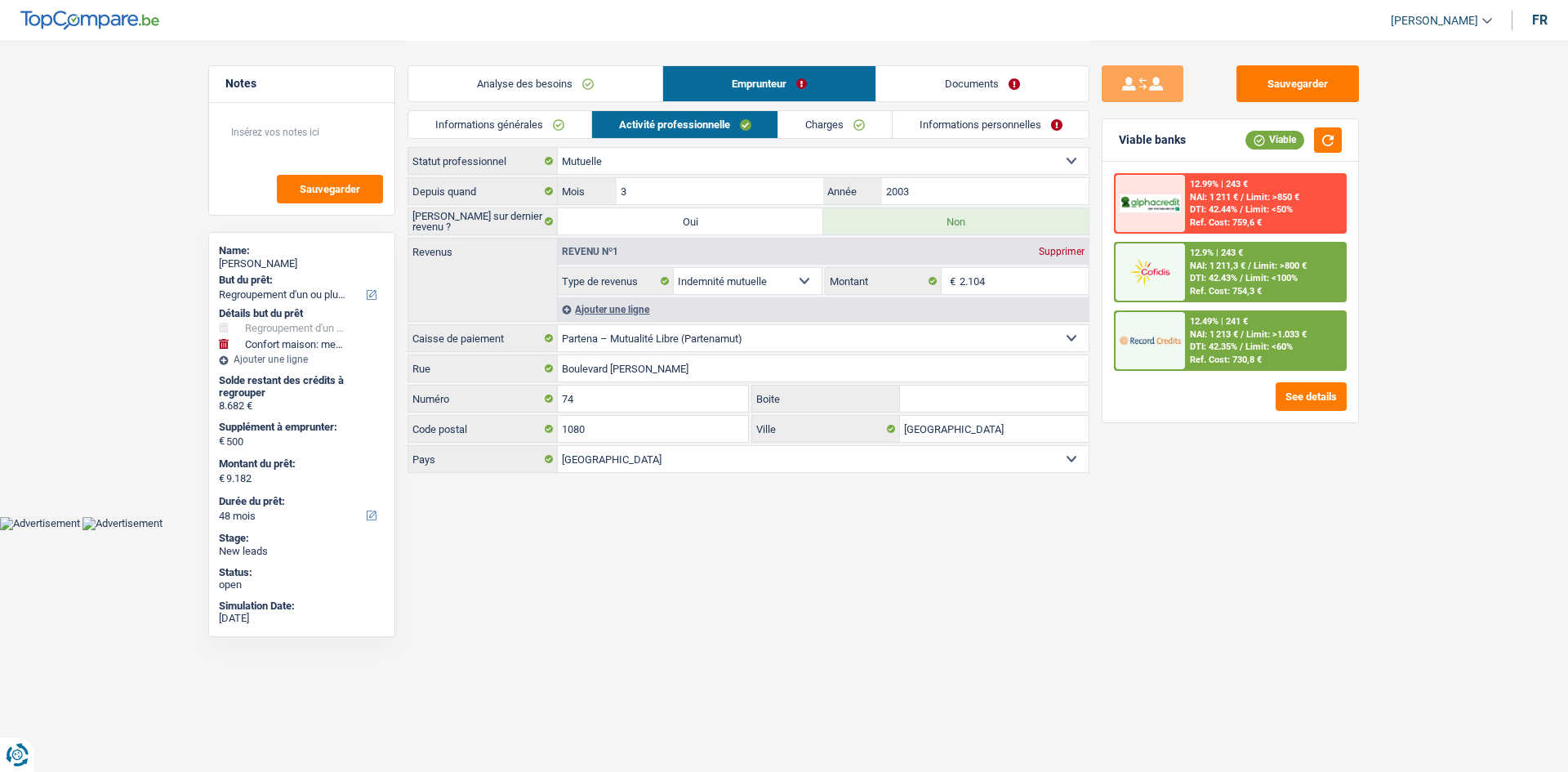
click at [560, 121] on link "Informations générales" at bounding box center [499, 124] width 183 height 27
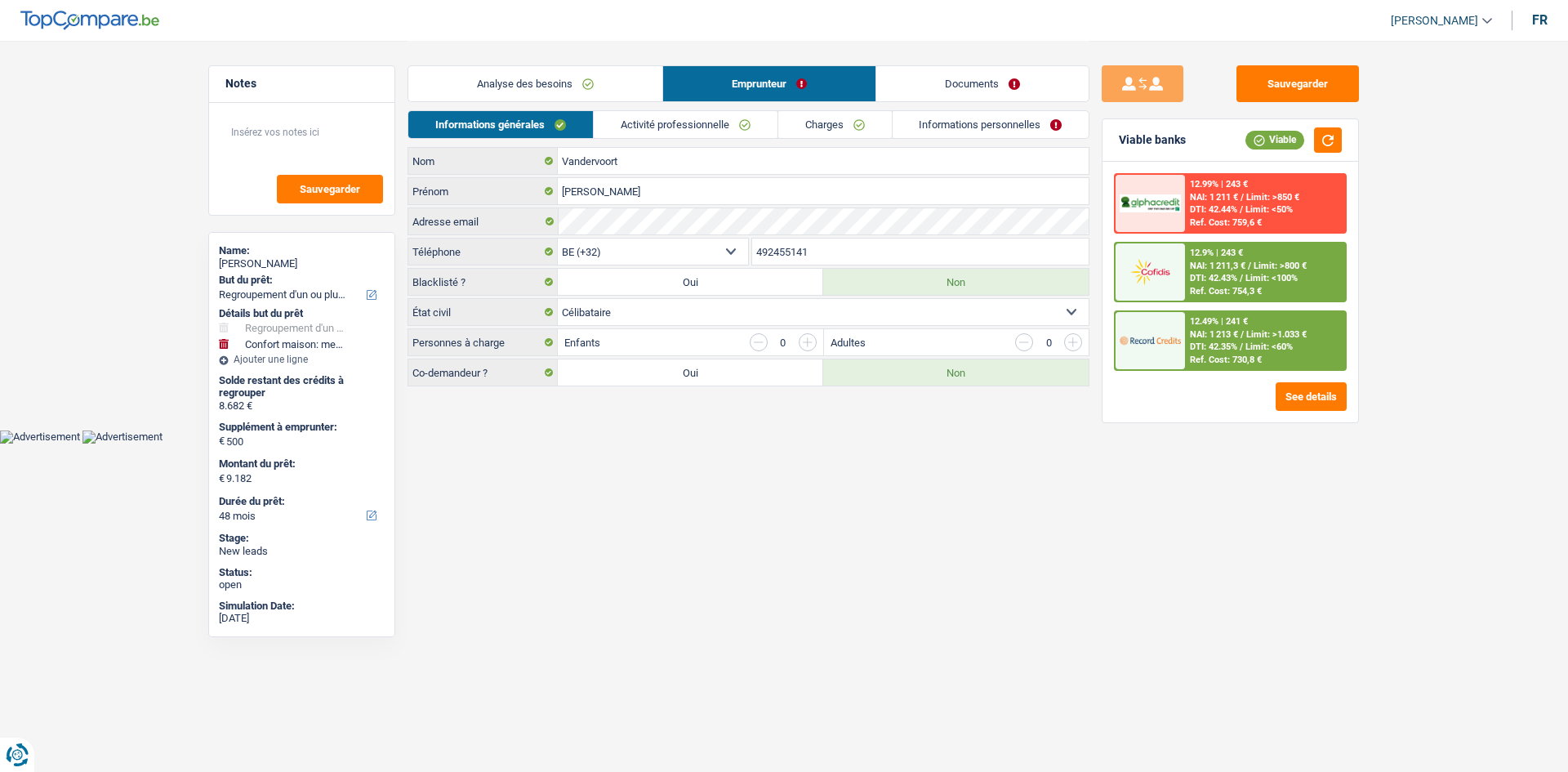
click at [563, 85] on link "Analyse des besoins" at bounding box center [536, 83] width 254 height 35
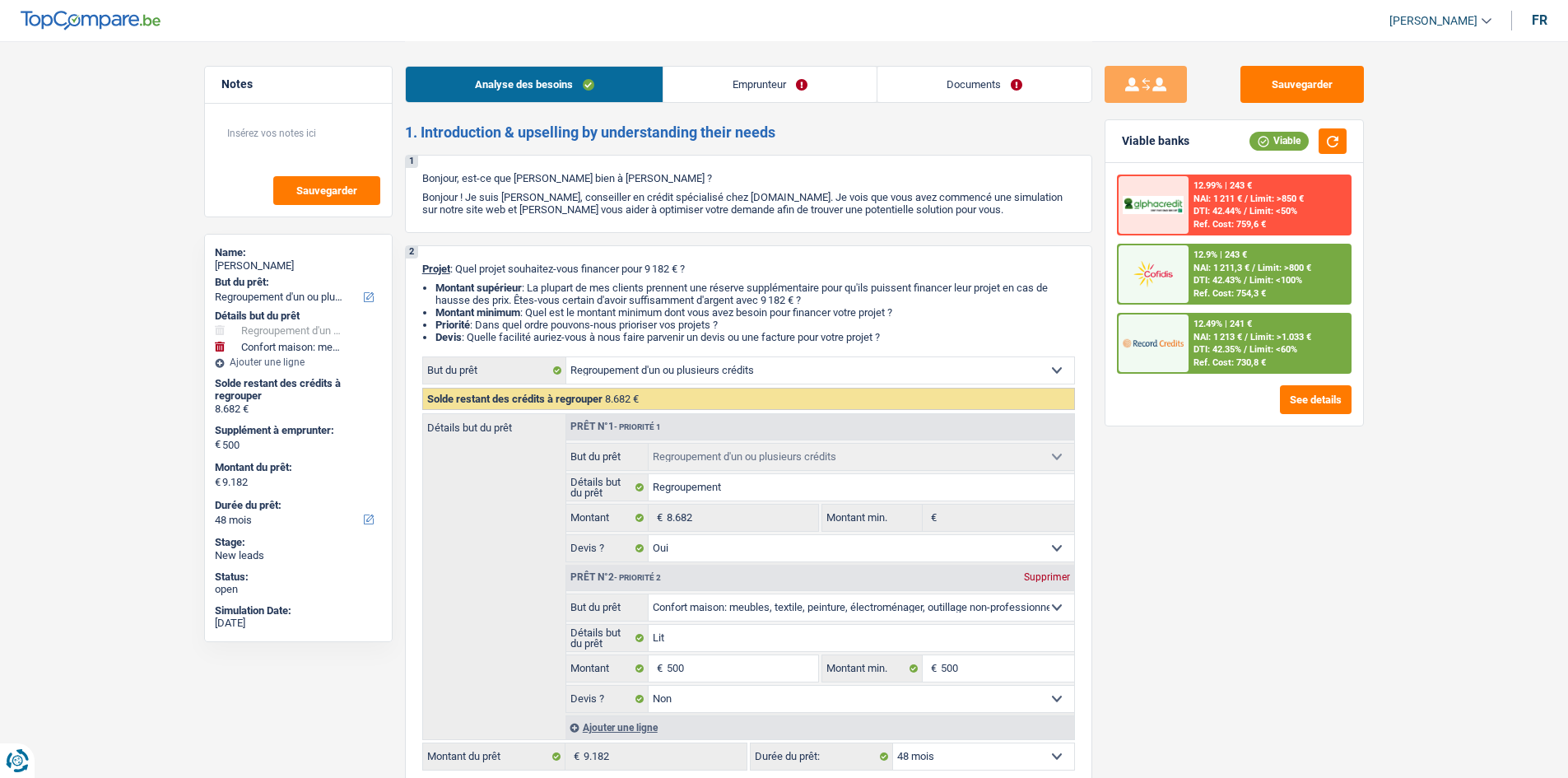
click at [1209, 490] on div "Sauvegarder Viable banks Viable 12.99% | 243 € NAI: 1 211 € / Limit: >850 € DTI…" at bounding box center [1234, 408] width 284 height 686
click at [1309, 80] on button "Sauvegarder" at bounding box center [1302, 84] width 124 height 37
click at [883, 130] on h2 "1. Introduction & upselling by understanding their needs" at bounding box center [748, 132] width 687 height 18
click at [912, 86] on link "Documents" at bounding box center [983, 84] width 214 height 35
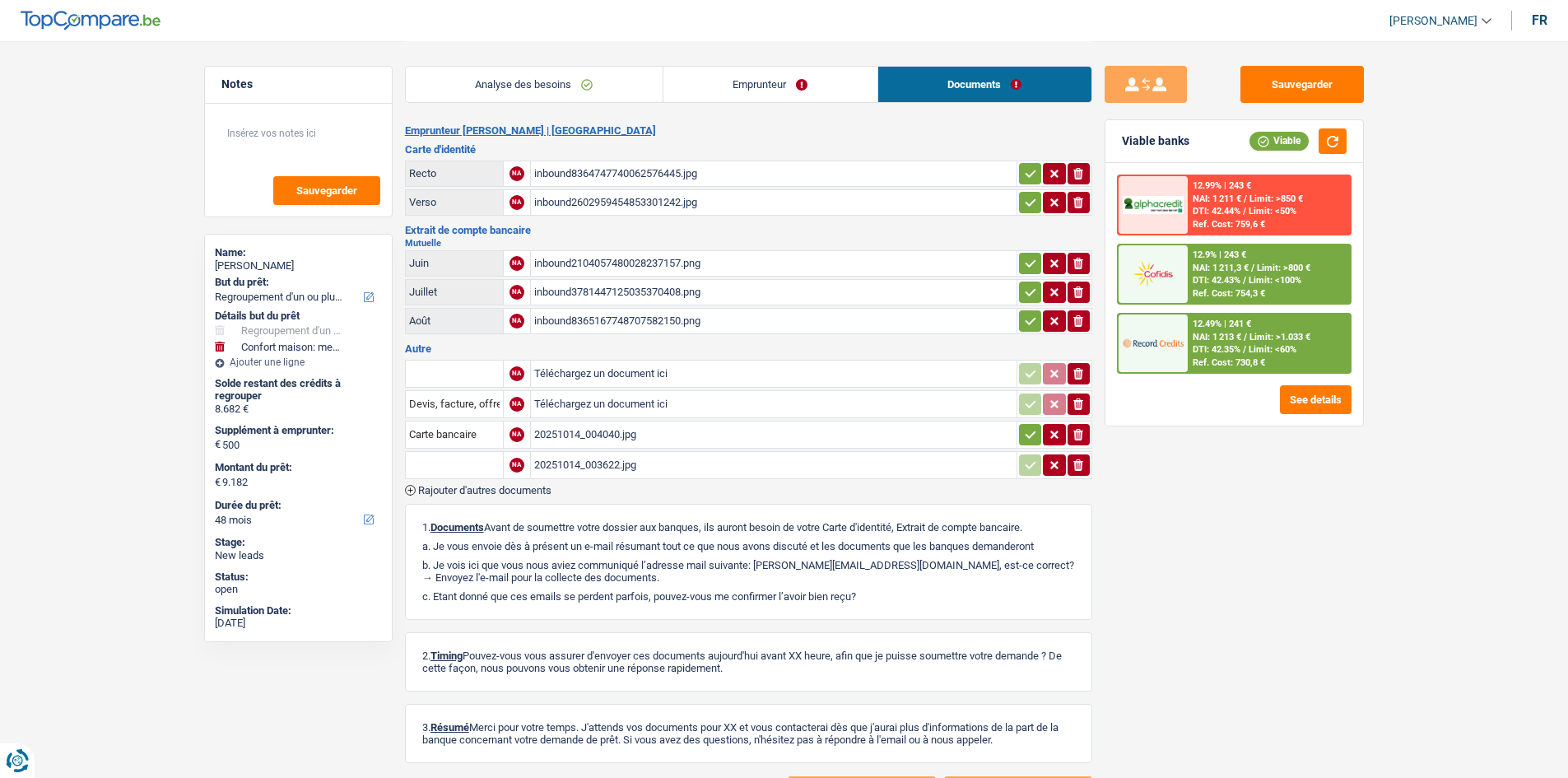
click at [724, 258] on div "inbound2104057480028237157.png" at bounding box center [773, 263] width 479 height 25
click at [698, 329] on div "inbound8365167748707582150.png" at bounding box center [773, 321] width 479 height 25
click at [731, 82] on link "Emprunteur" at bounding box center [770, 84] width 214 height 35
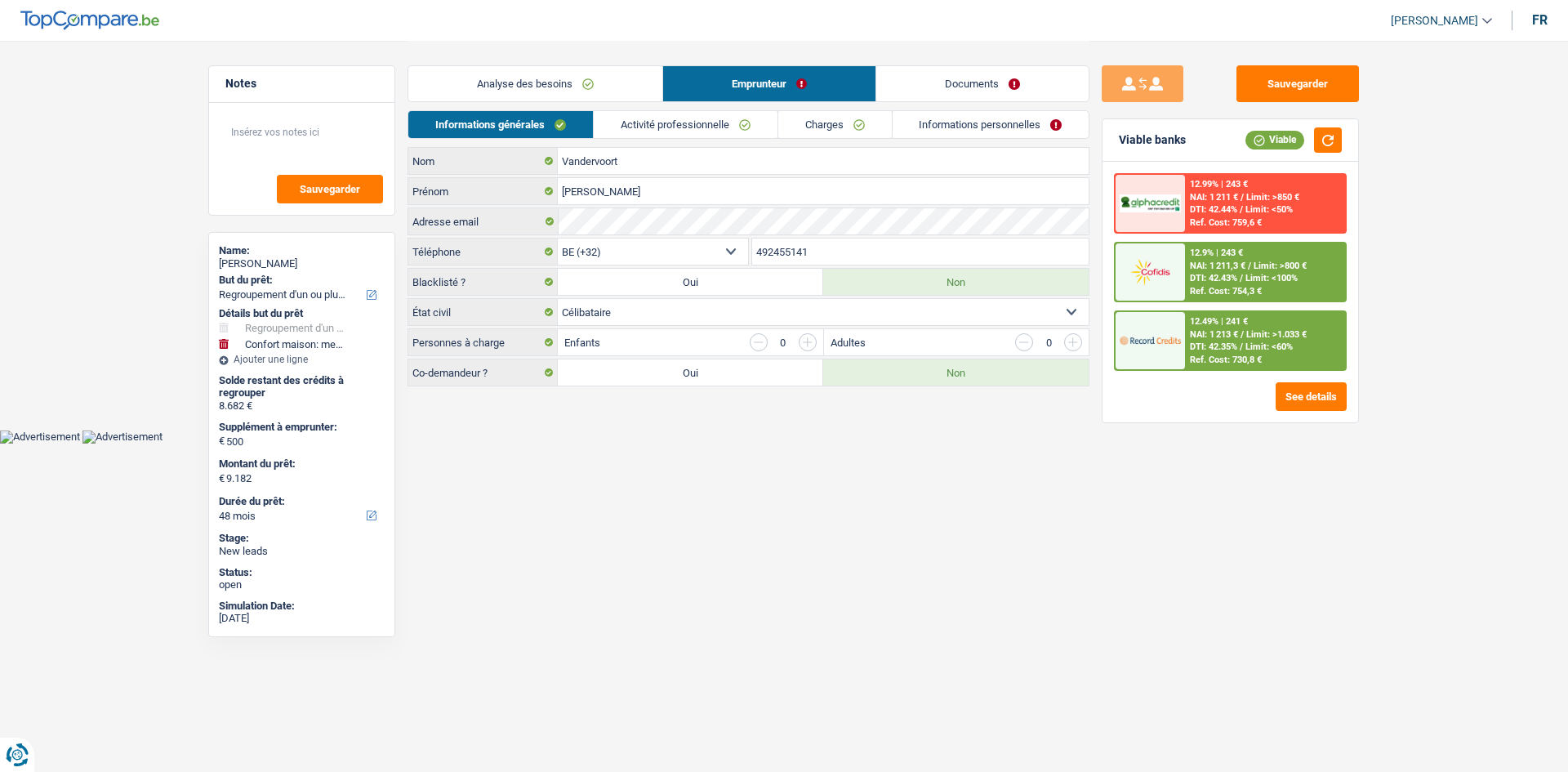
click at [601, 86] on link "Analyse des besoins" at bounding box center [536, 83] width 254 height 35
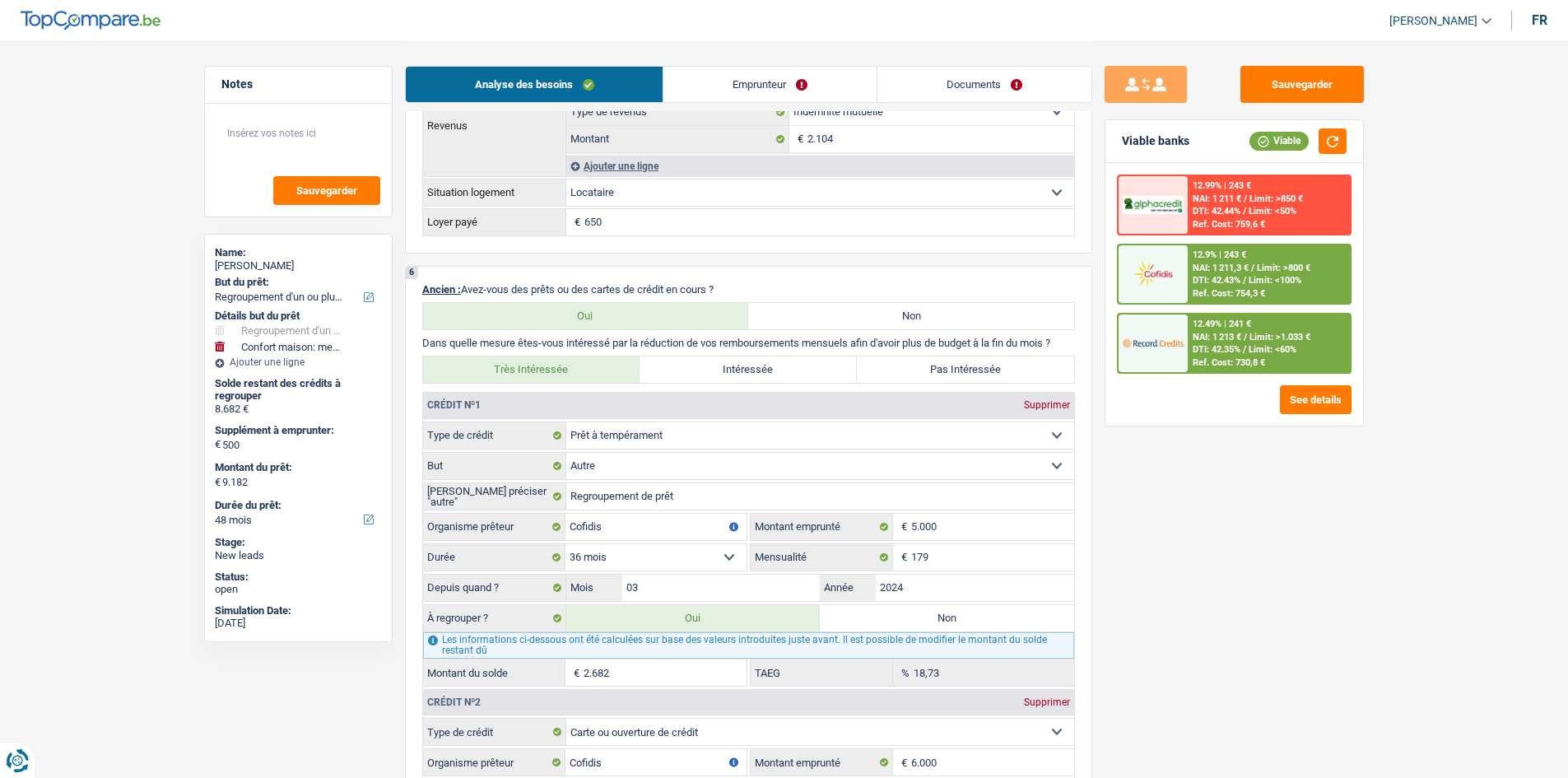
scroll to position [1729, 0]
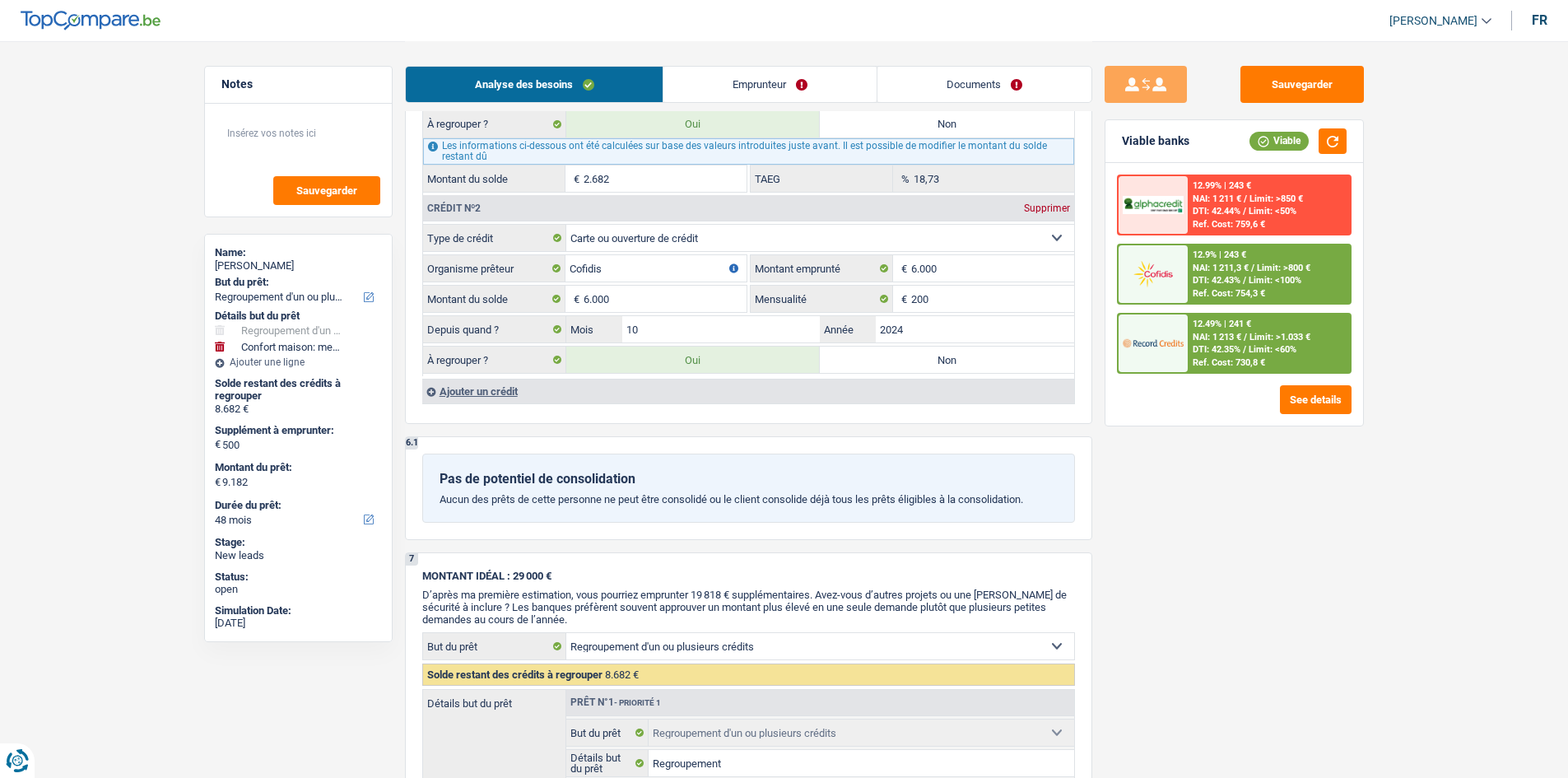
click at [1282, 521] on div "Sauvegarder Viable banks Viable 12.99% | 243 € NAI: 1 211 € / Limit: >850 € DTI…" at bounding box center [1234, 408] width 284 height 686
click at [1317, 72] on button "Sauvegarder" at bounding box center [1302, 84] width 124 height 37
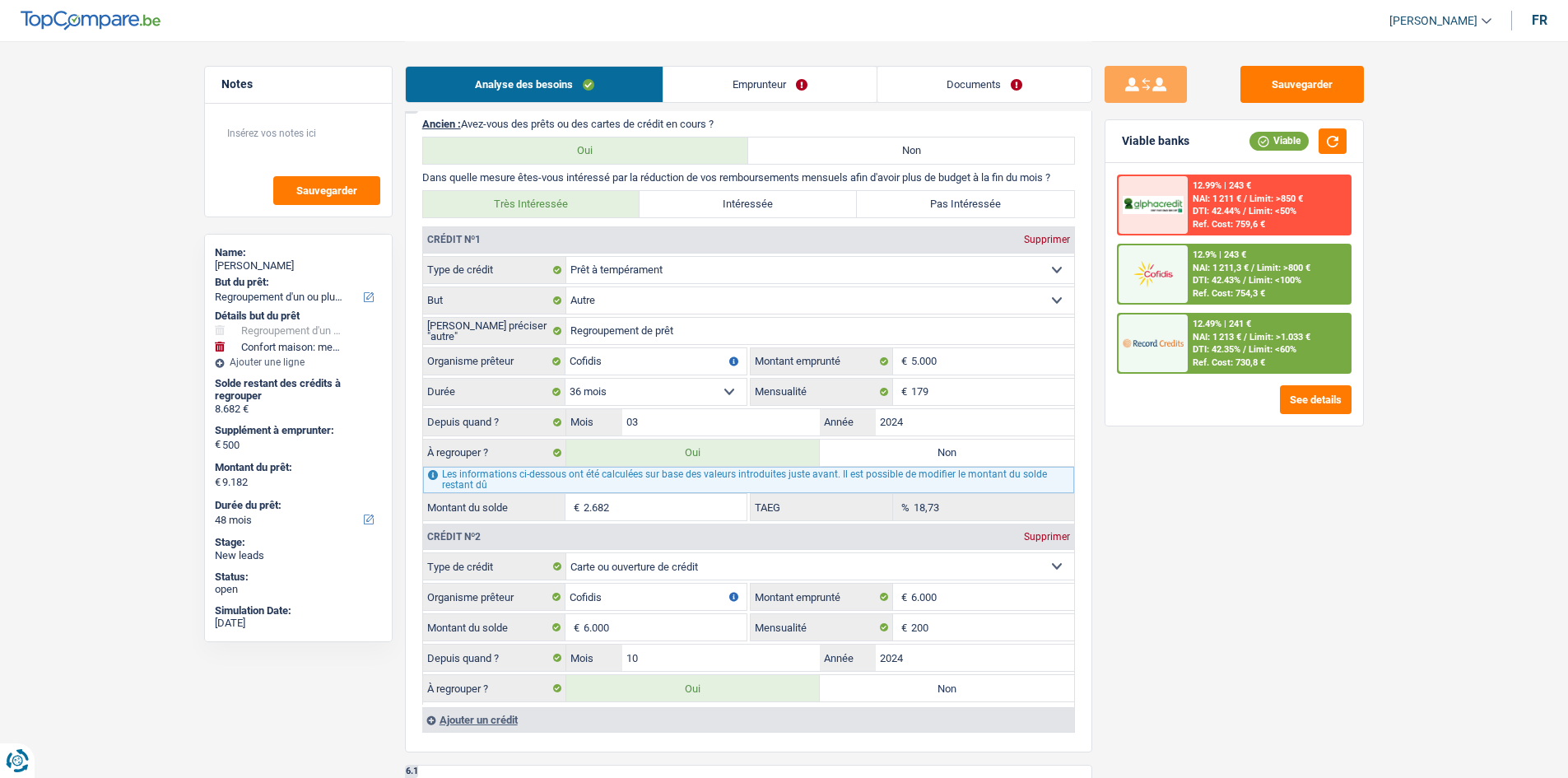
scroll to position [1399, 0]
click at [1240, 318] on div "12.49% | 241 € NAI: 1 213 € / Limit: >1.033 € DTI: 42.35% / Limit: <60% Ref. Co…" at bounding box center [1268, 343] width 162 height 58
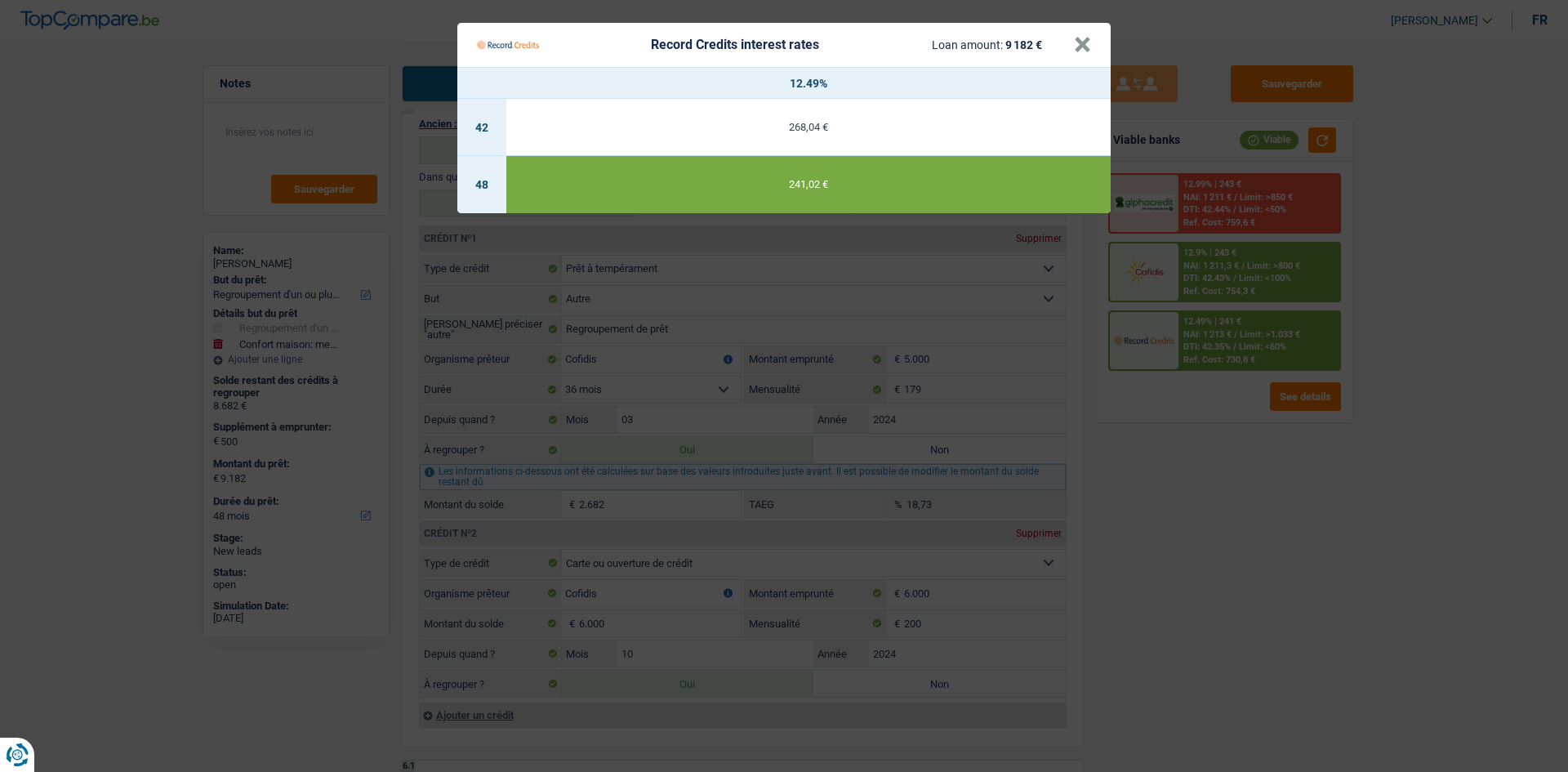
click at [1253, 472] on Credits "Record Credits interest rates Loan amount: 9 182 € × 12.49% 42 268,04 € 48 241,…" at bounding box center [784, 386] width 1568 height 772
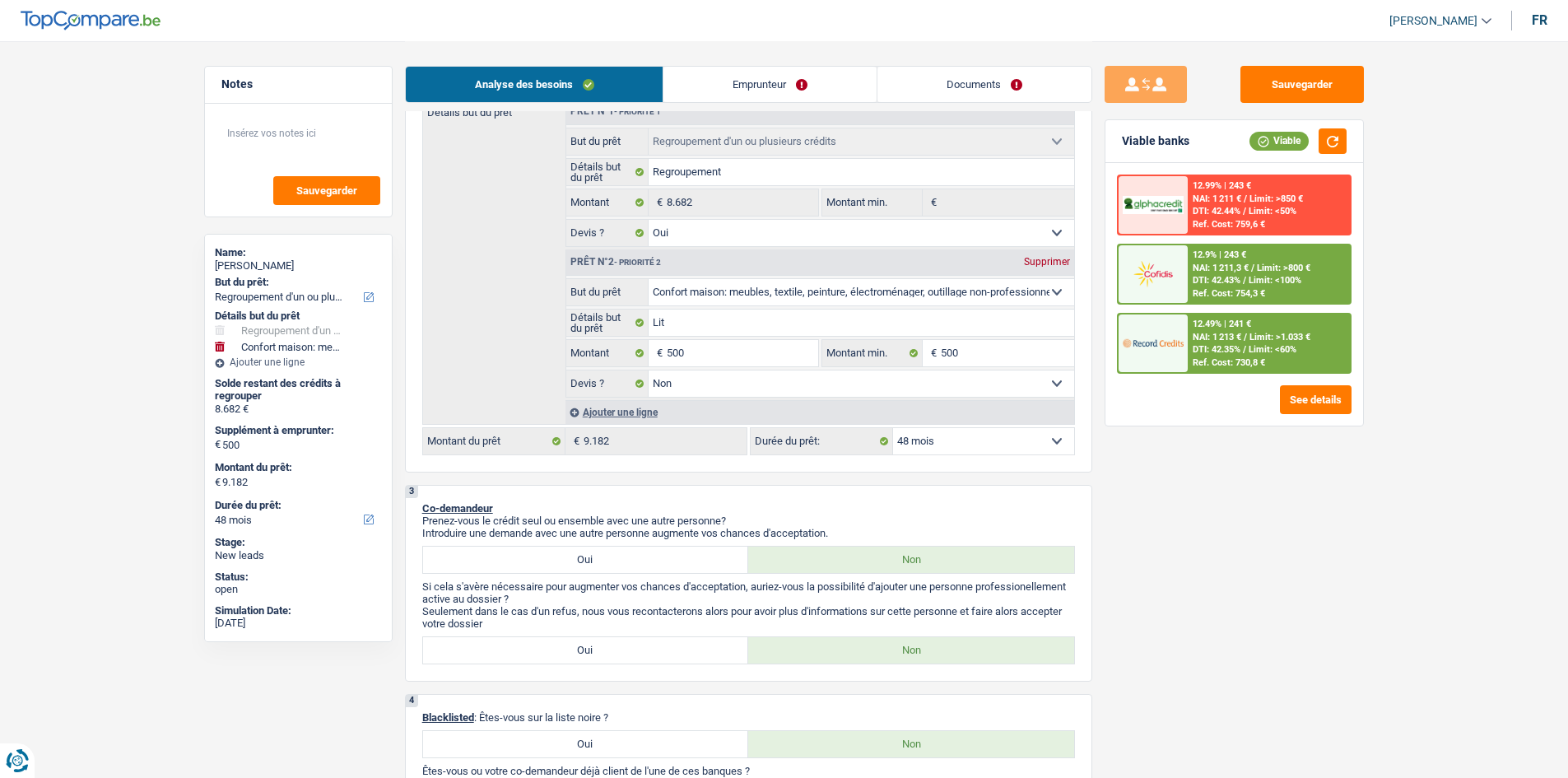
scroll to position [41, 0]
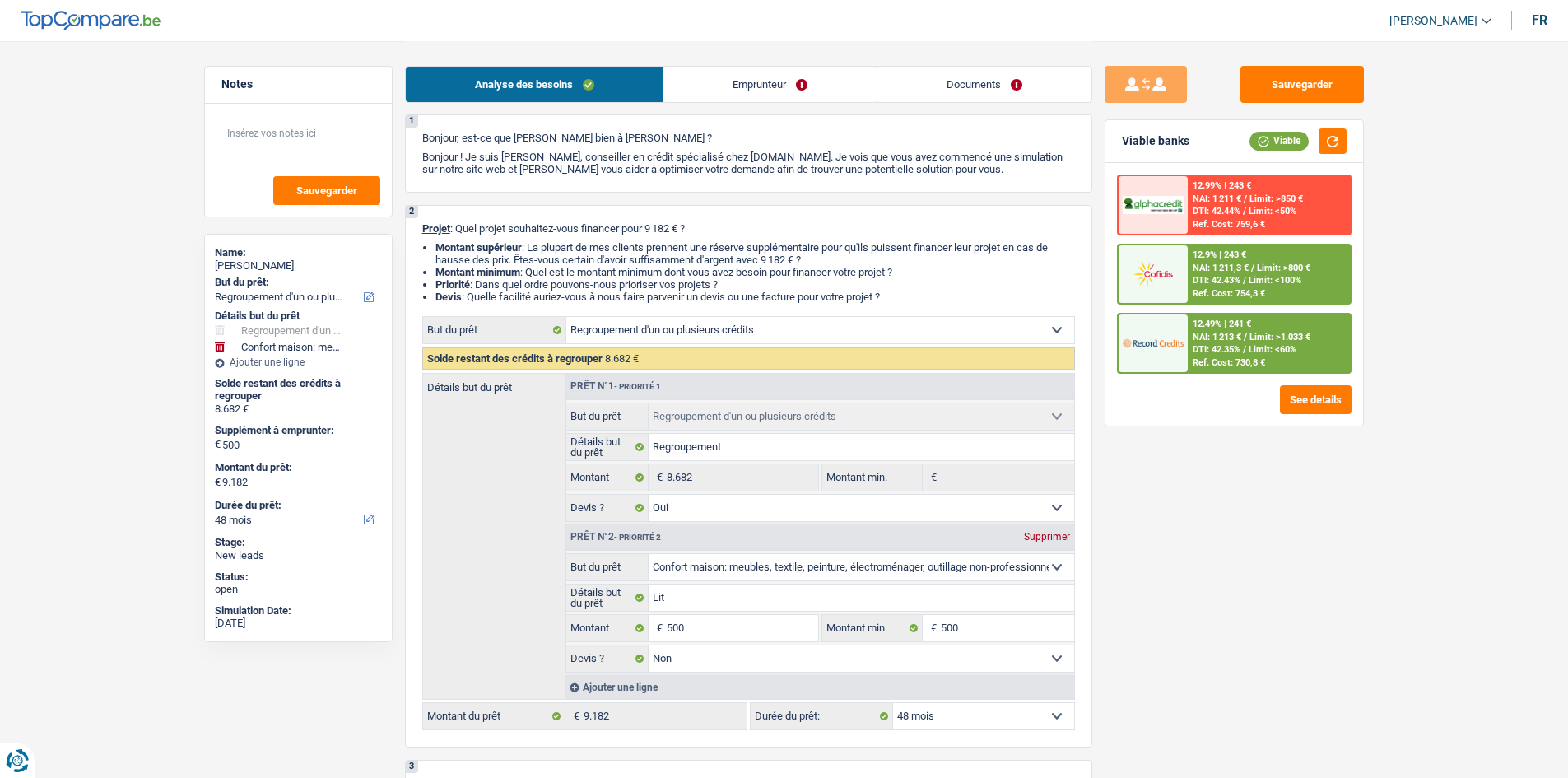
click at [1330, 76] on button "Sauvegarder" at bounding box center [1302, 84] width 124 height 37
click at [1283, 337] on span "Limit: >1.033 €" at bounding box center [1279, 337] width 61 height 10
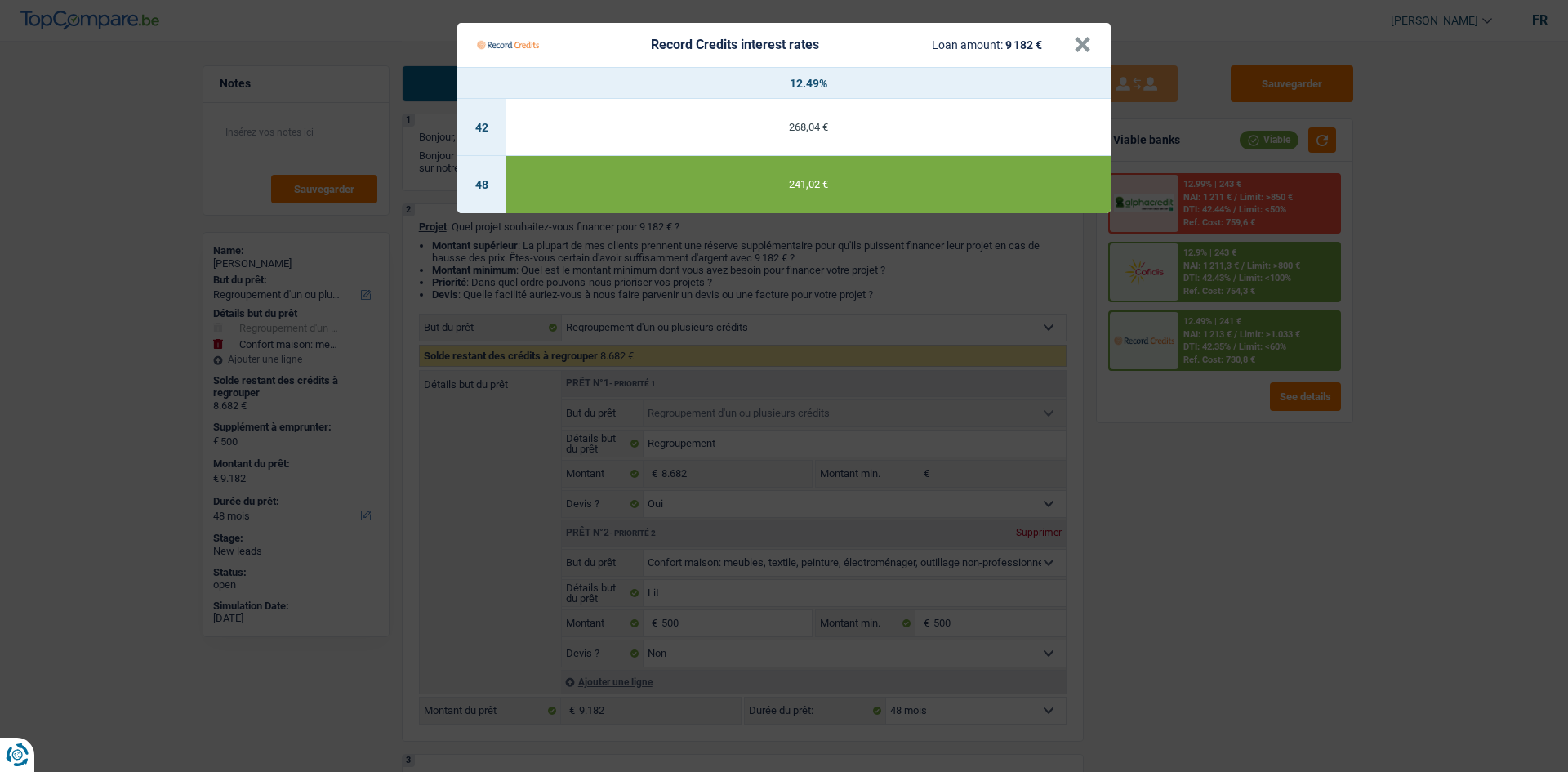
click at [1255, 484] on Credits "Record Credits interest rates Loan amount: 9 182 € × 12.49% 42 268,04 € 48 241,…" at bounding box center [784, 386] width 1568 height 772
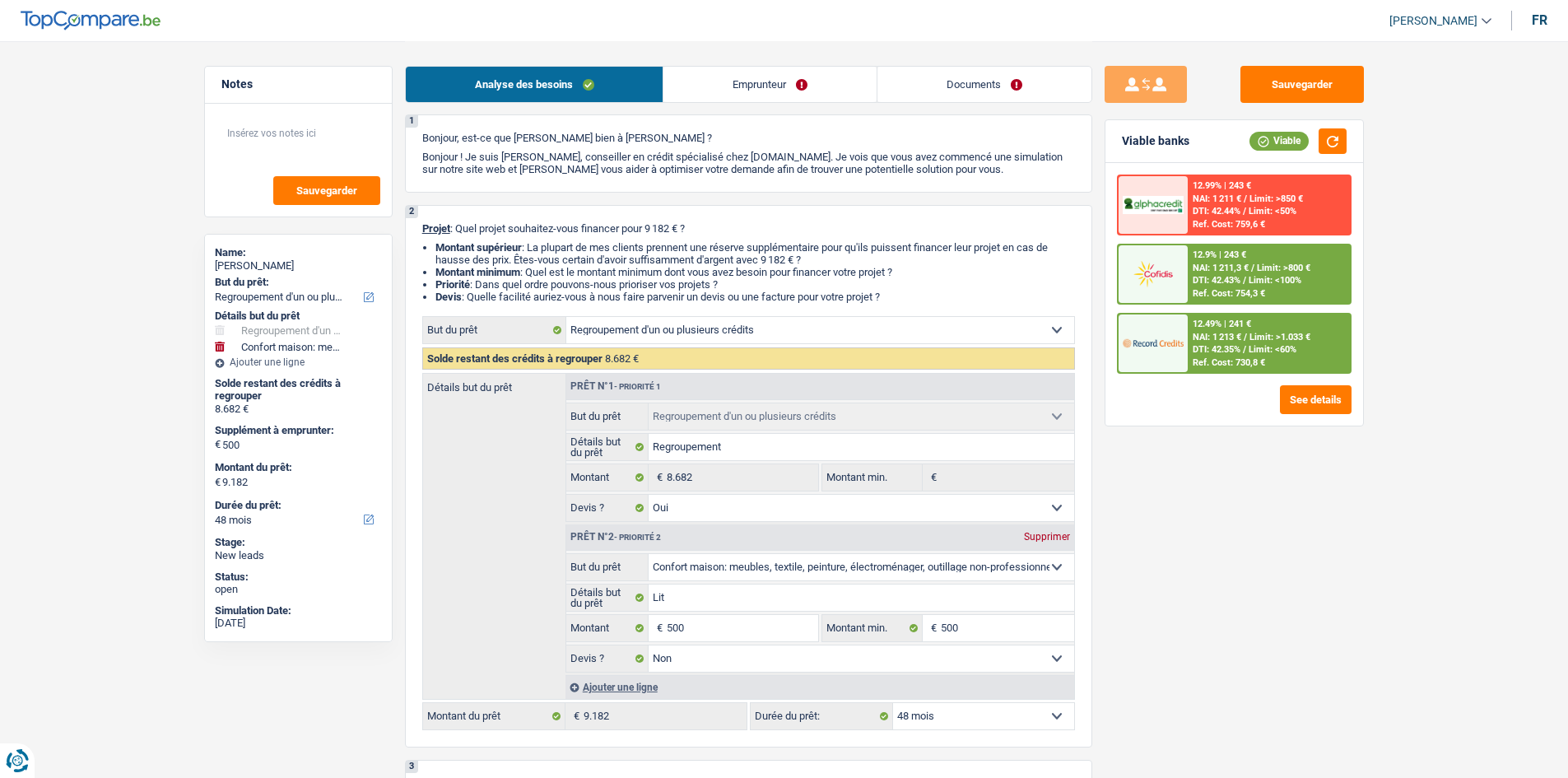
click at [1251, 259] on div "12.9% | 243 € NAI: 1 211,3 € / Limit: >800 € DTI: 42.43% / Limit: <100% Ref. Co…" at bounding box center [1268, 274] width 162 height 58
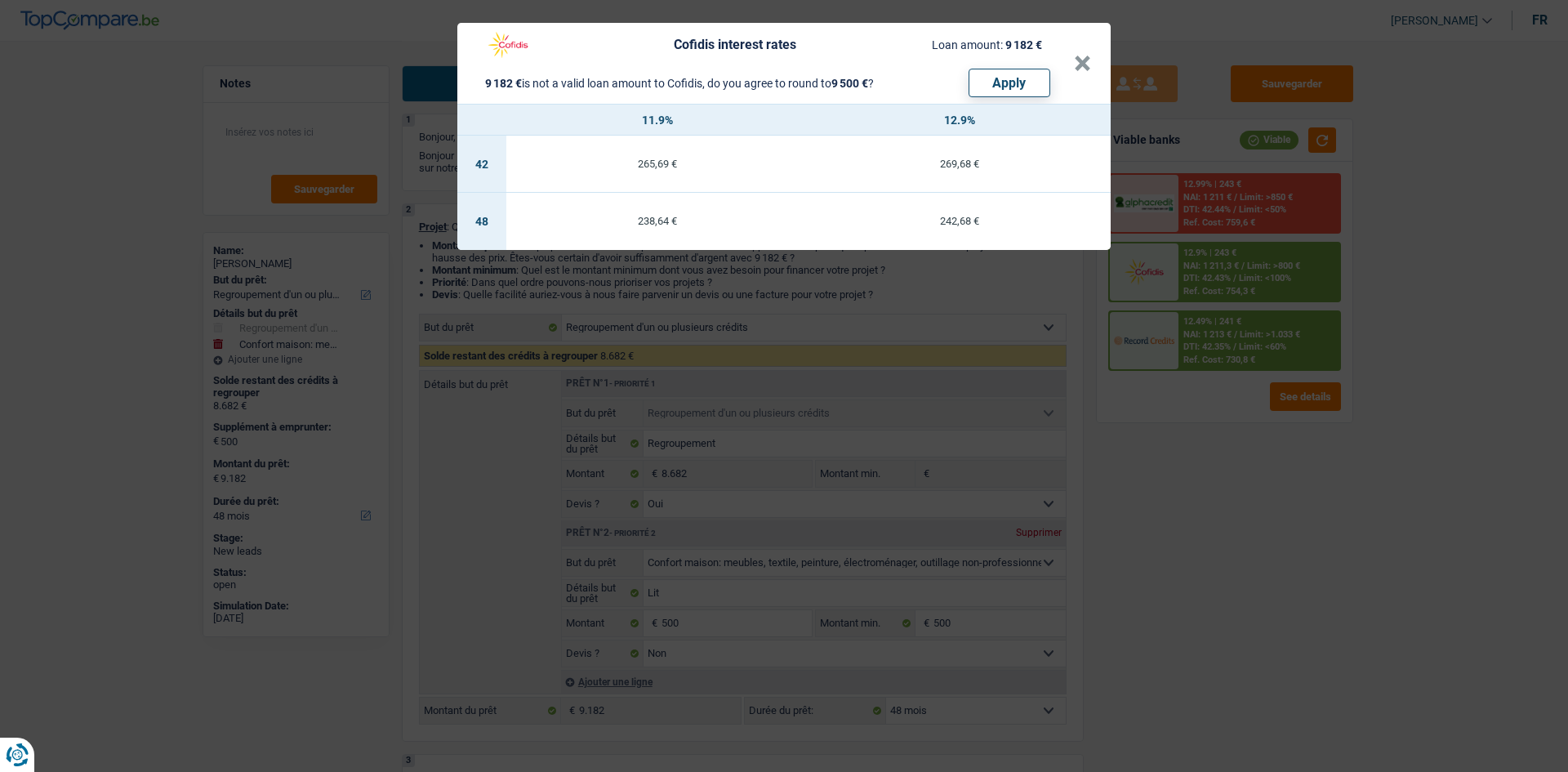
click at [1268, 604] on div "Cofidis interest rates Loan amount: 9 182 € 9 182 € is not a valid loan amount …" at bounding box center [784, 386] width 1568 height 772
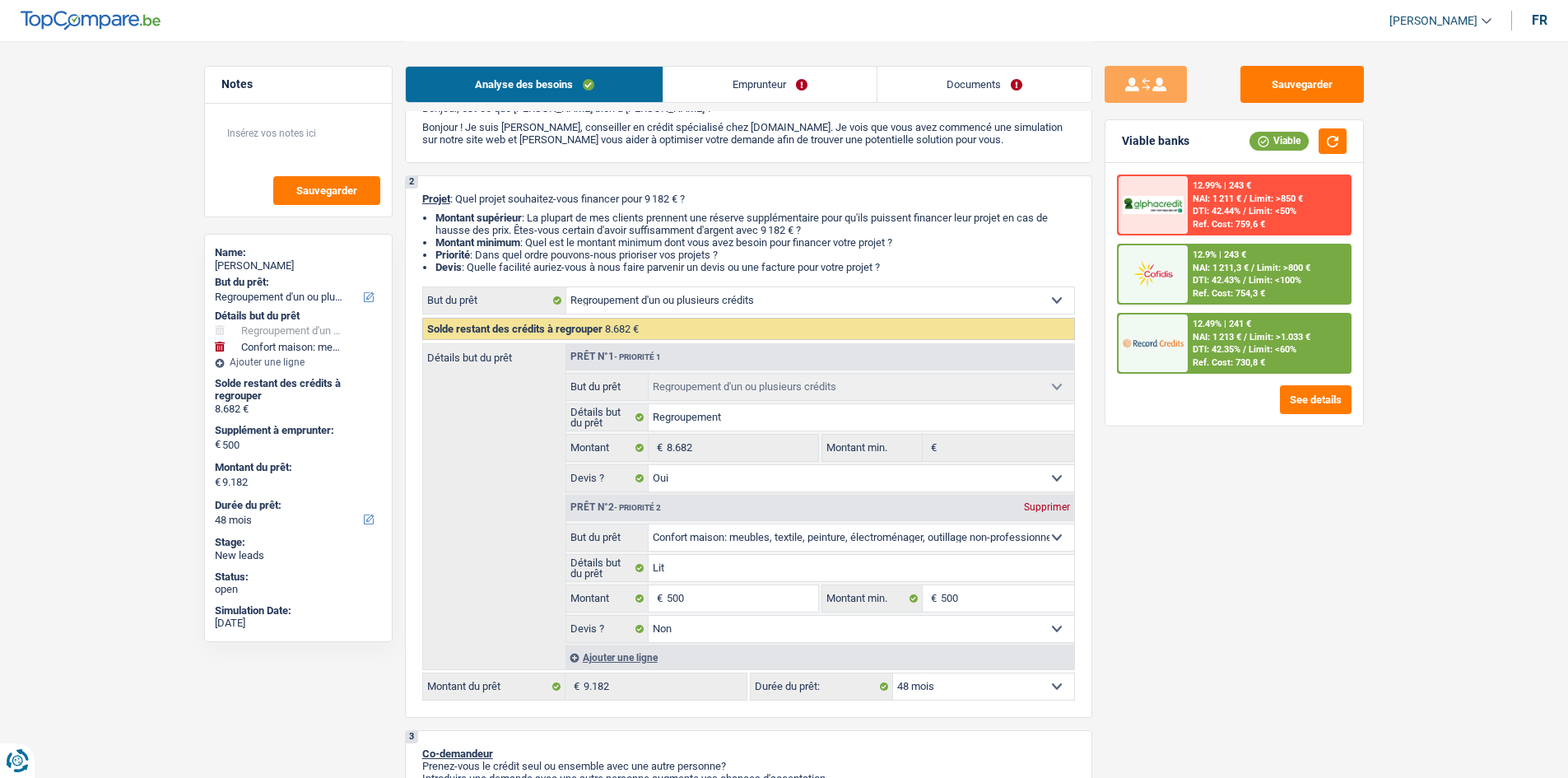
scroll to position [0, 0]
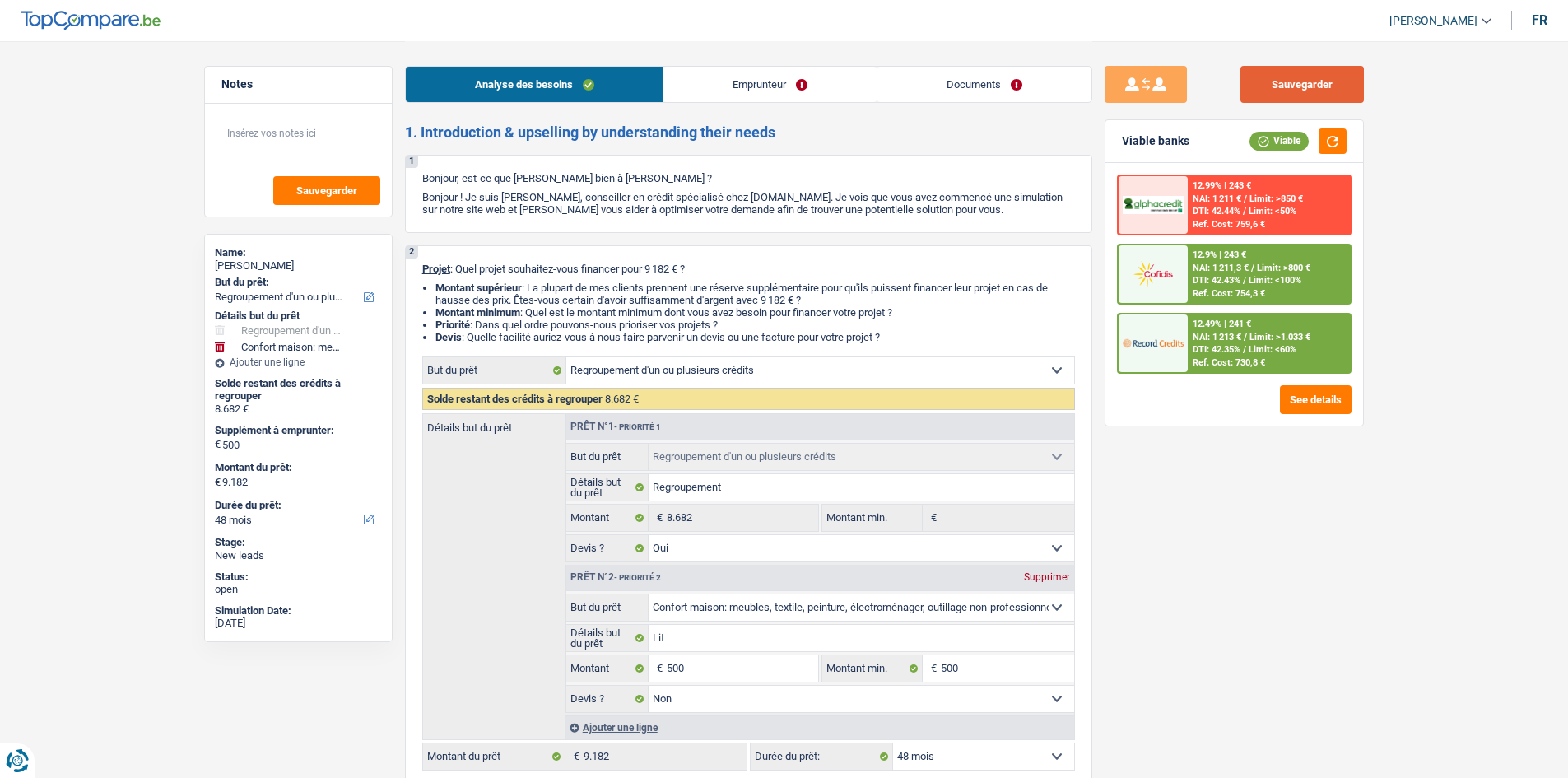
click at [1296, 76] on button "Sauvegarder" at bounding box center [1302, 84] width 124 height 37
click at [1246, 583] on div "Sauvegarder Viable banks Viable 12.99% | 243 € NAI: 1 211 € / Limit: >850 € DTI…" at bounding box center [1234, 408] width 284 height 686
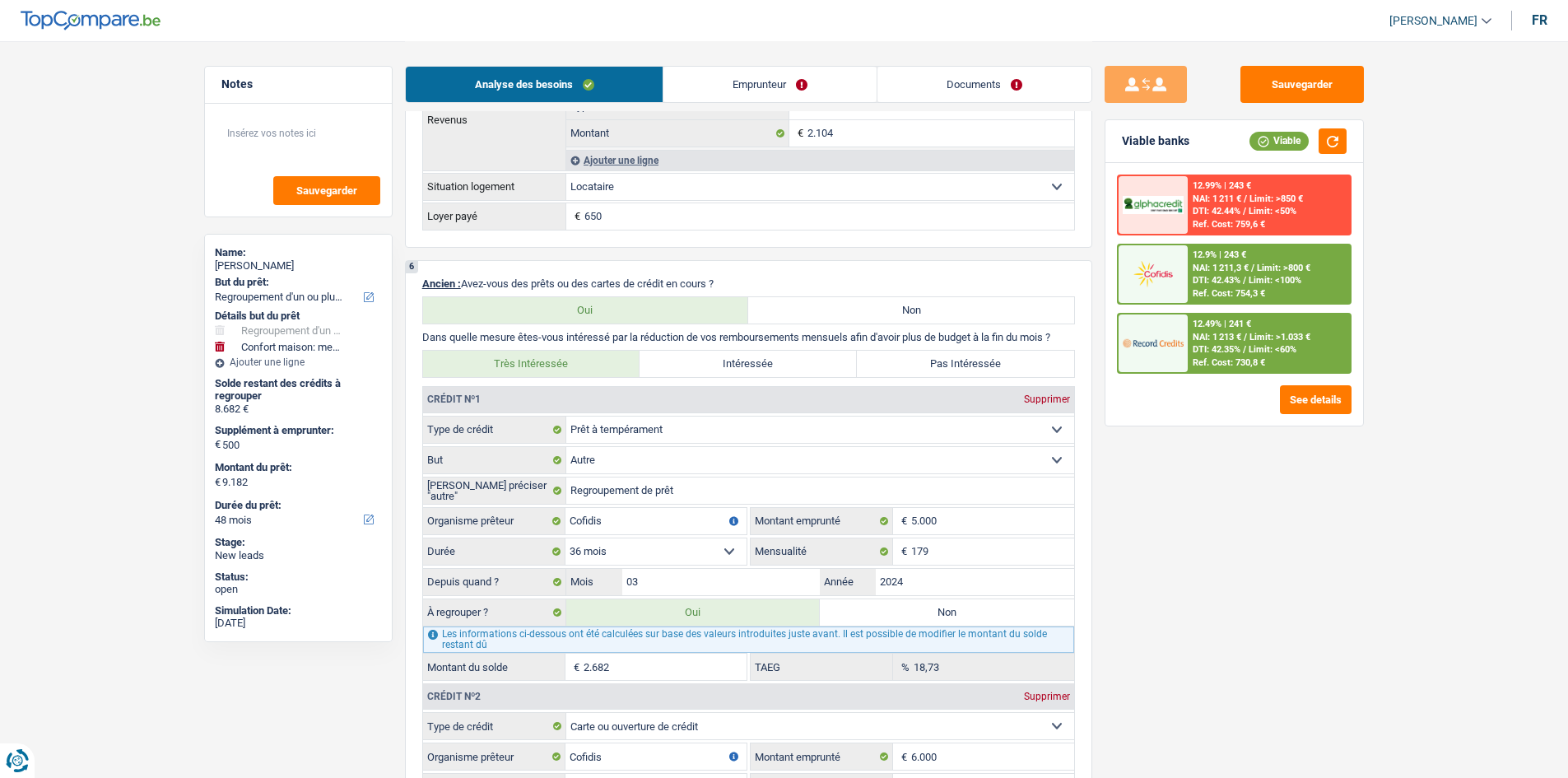
scroll to position [1482, 0]
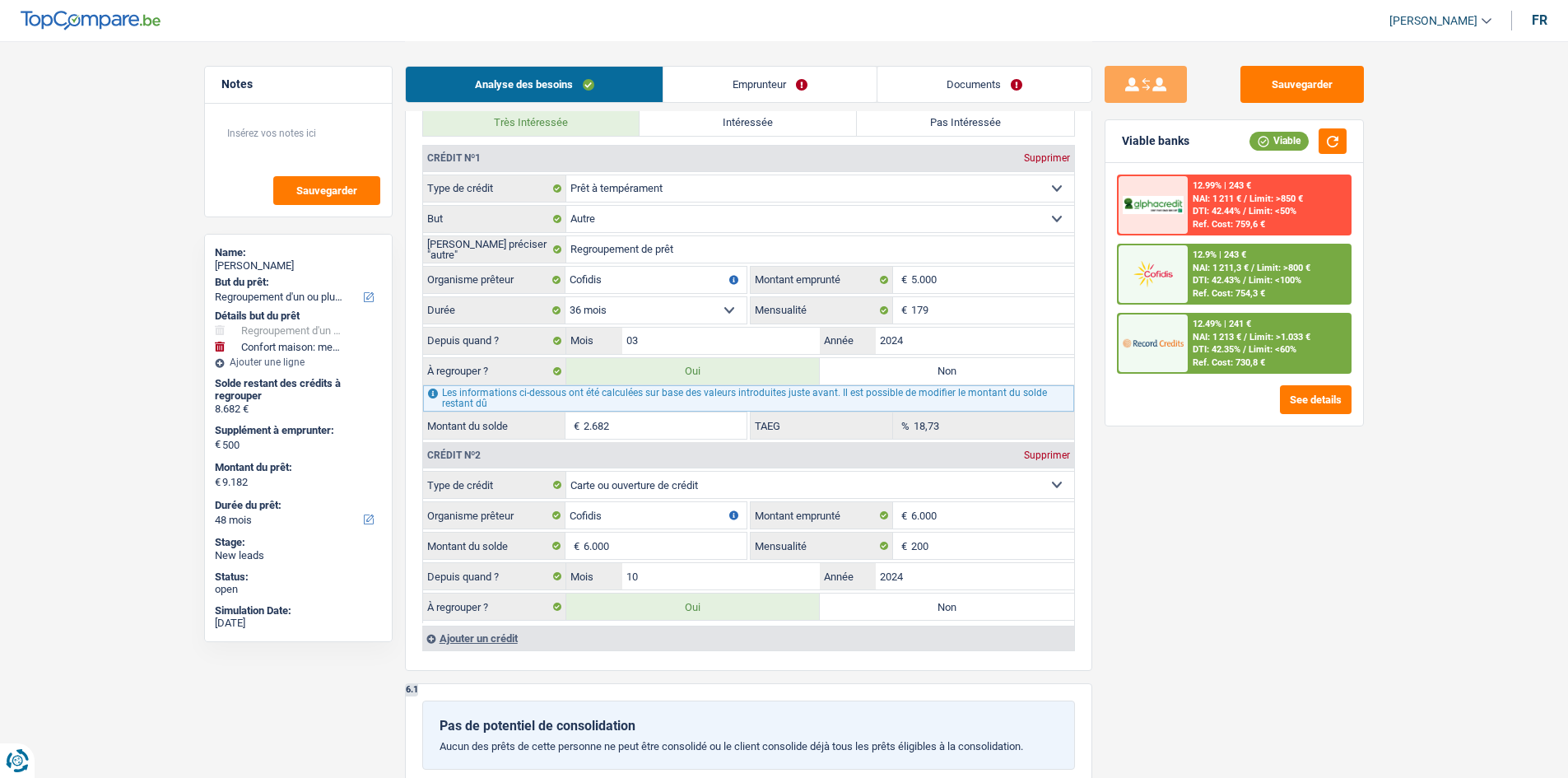
click at [1238, 568] on div "Sauvegarder Viable banks Viable 12.99% | 243 € NAI: 1 211 € / Limit: >850 € DTI…" at bounding box center [1234, 408] width 284 height 686
click at [1238, 565] on div "Sauvegarder Viable banks Viable 12.99% | 243 € NAI: 1 211 € / Limit: >850 € DTI…" at bounding box center [1234, 408] width 284 height 686
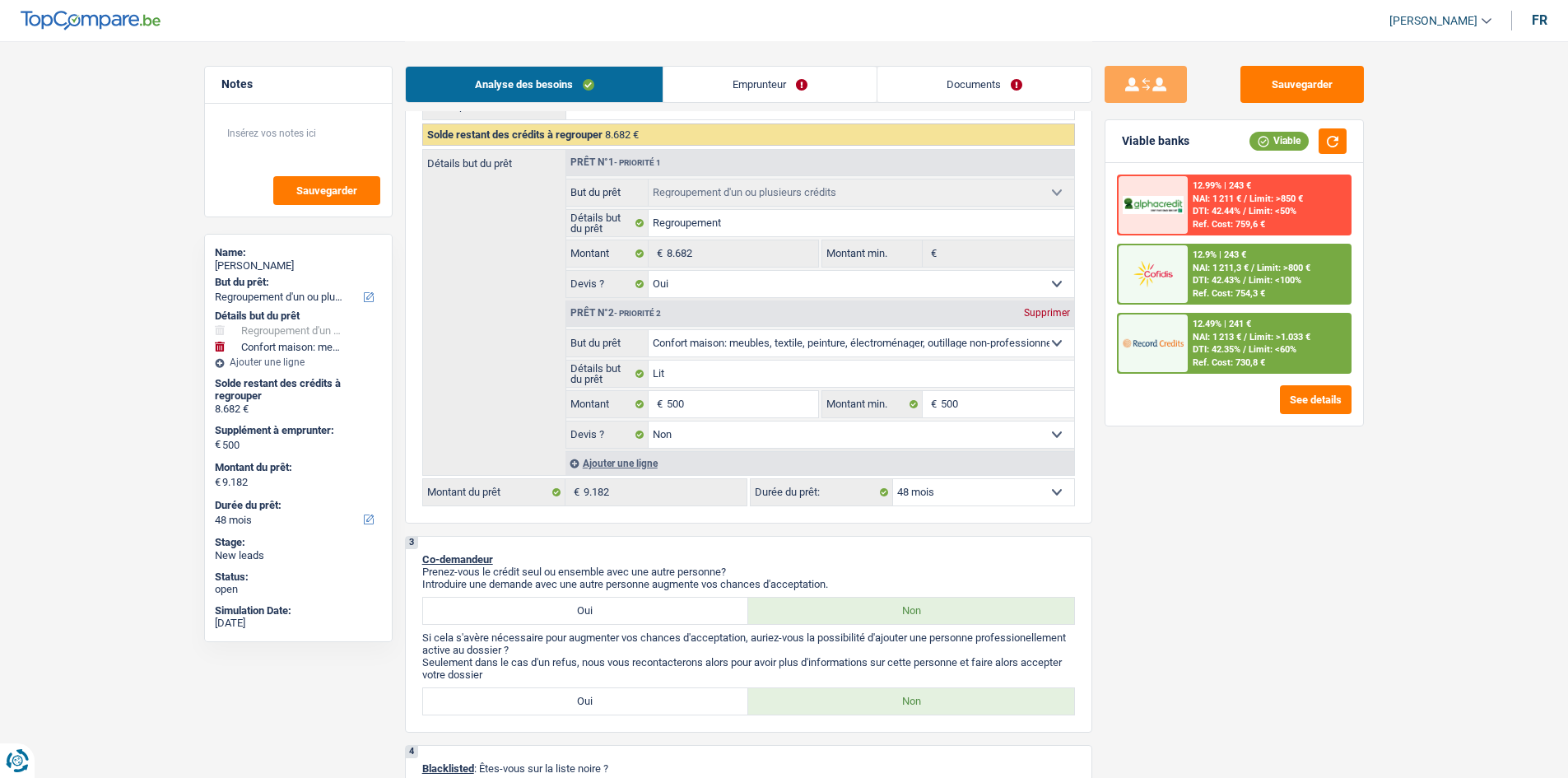
scroll to position [164, 0]
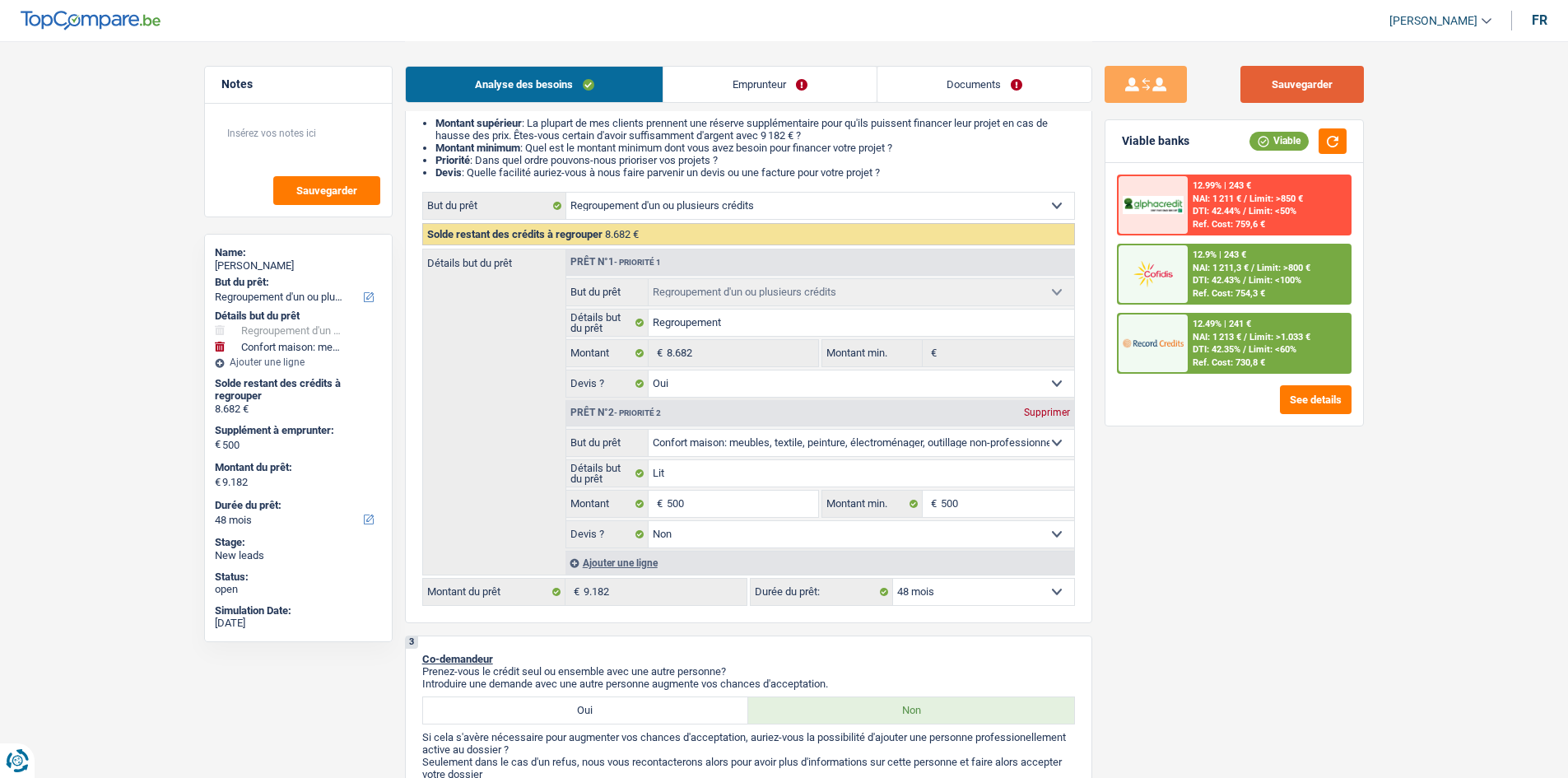
click at [1340, 76] on button "Sauvegarder" at bounding box center [1302, 84] width 124 height 37
click at [1239, 348] on span "DTI: 42.35%" at bounding box center [1216, 350] width 48 height 10
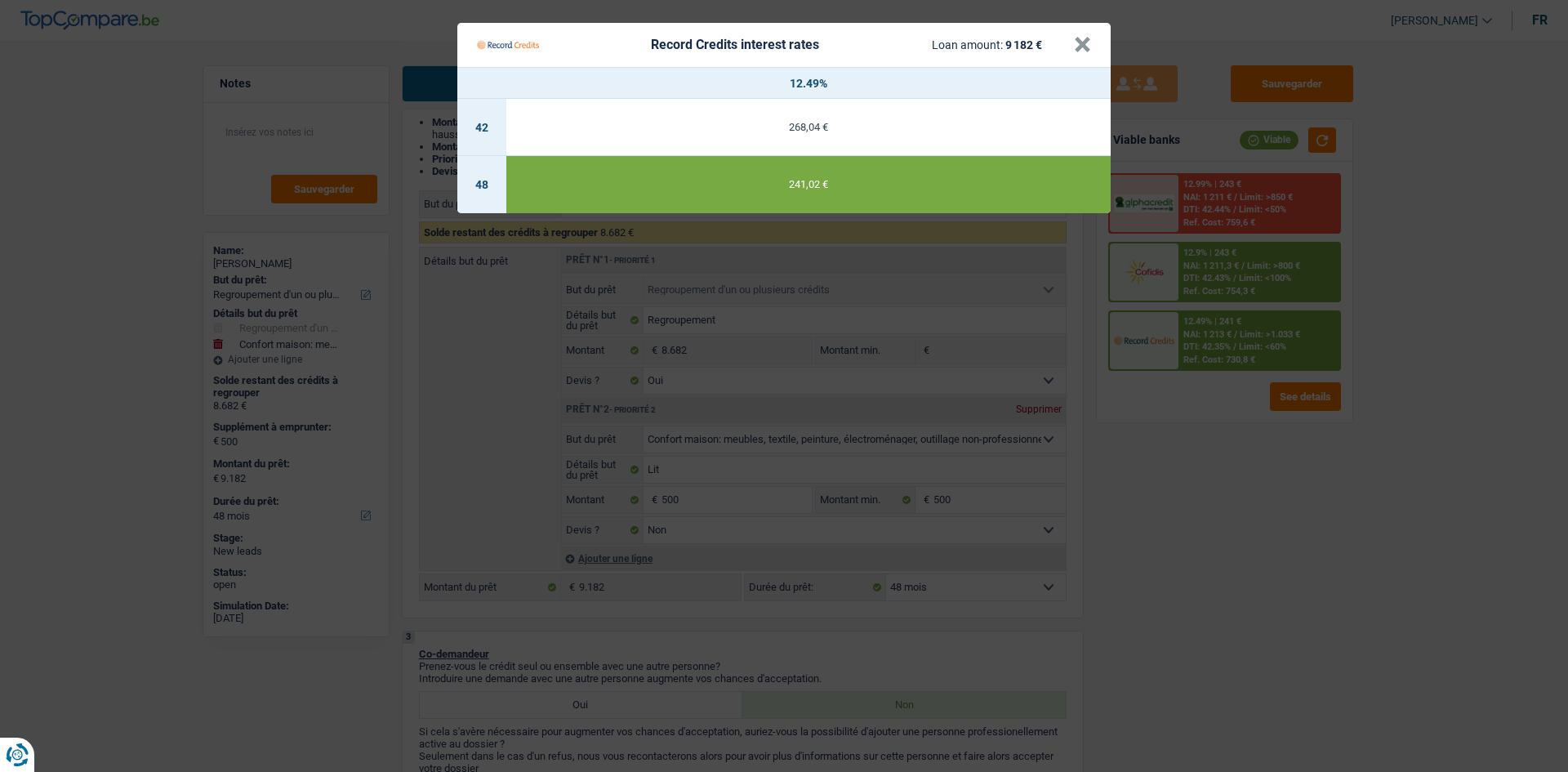
click at [1250, 447] on Credits "Record Credits interest rates Loan amount: 9 182 € × 12.49% 42 268,04 € 48 241,…" at bounding box center [784, 386] width 1568 height 772
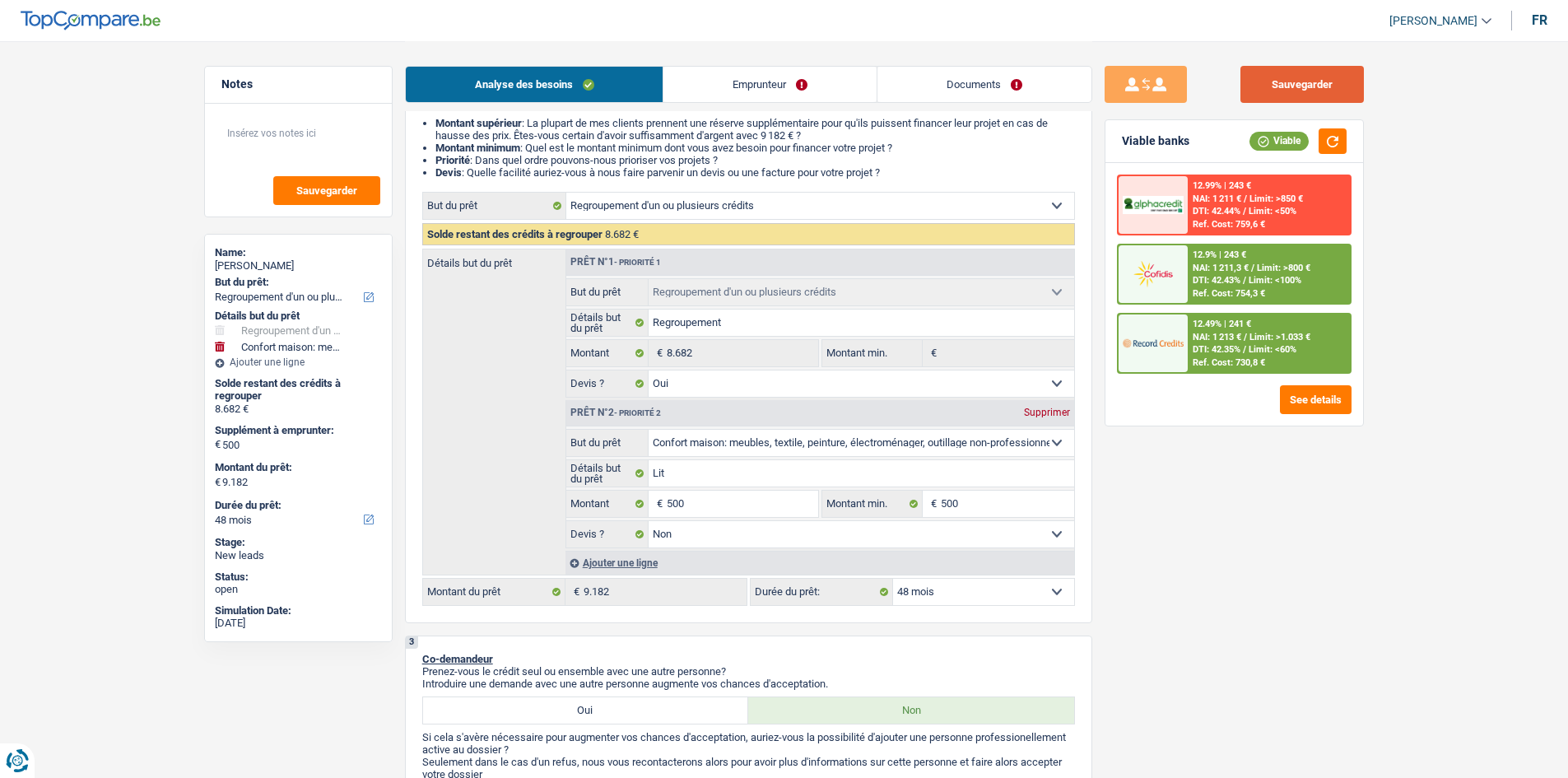
click at [1327, 77] on button "Sauvegarder" at bounding box center [1302, 84] width 124 height 37
click at [1317, 540] on div "Sauvegarder Viable banks Viable 12.99% | 243 € NAI: 1 211 € / Limit: >850 € DTI…" at bounding box center [1234, 408] width 284 height 686
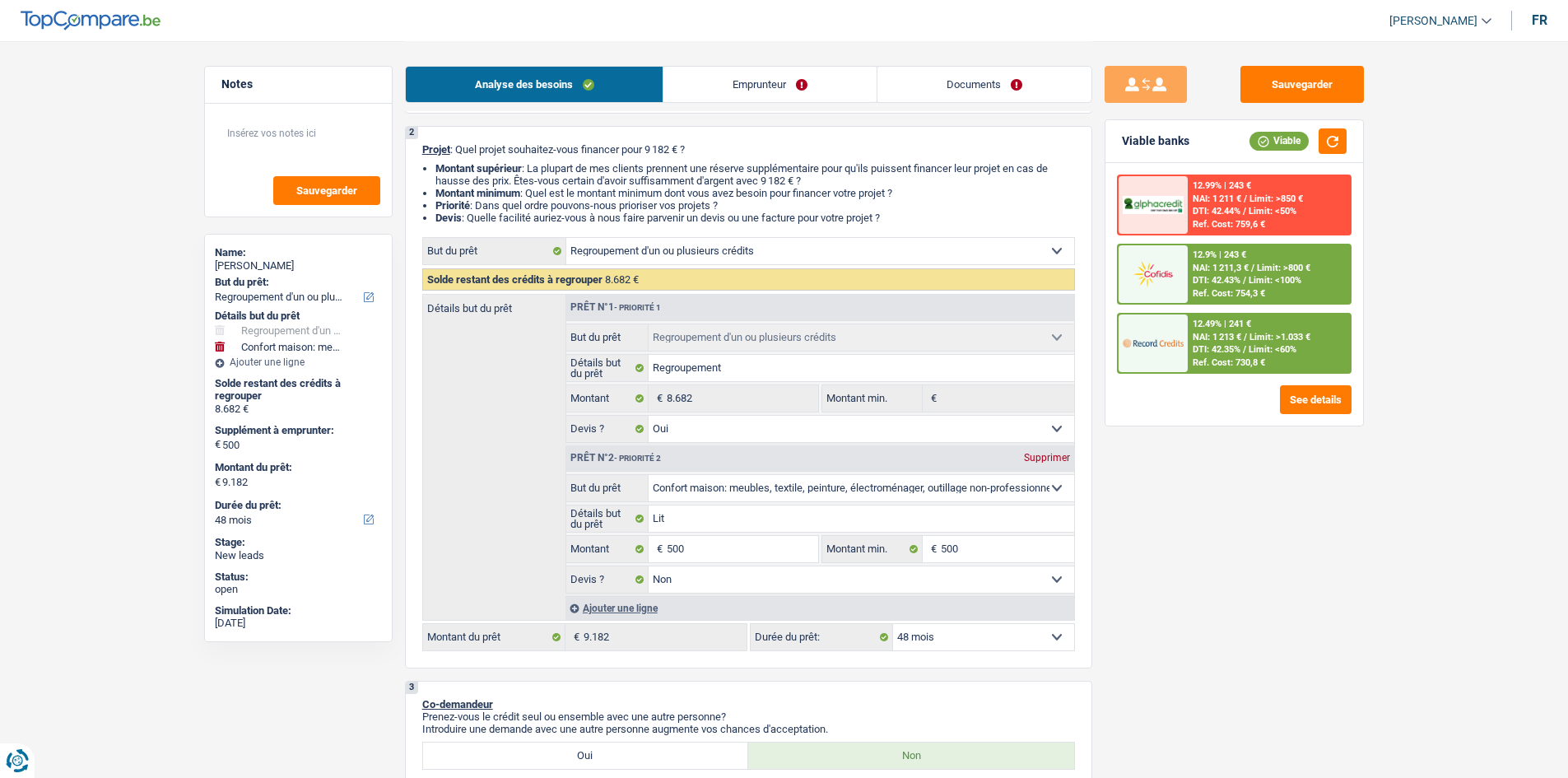
scroll to position [82, 0]
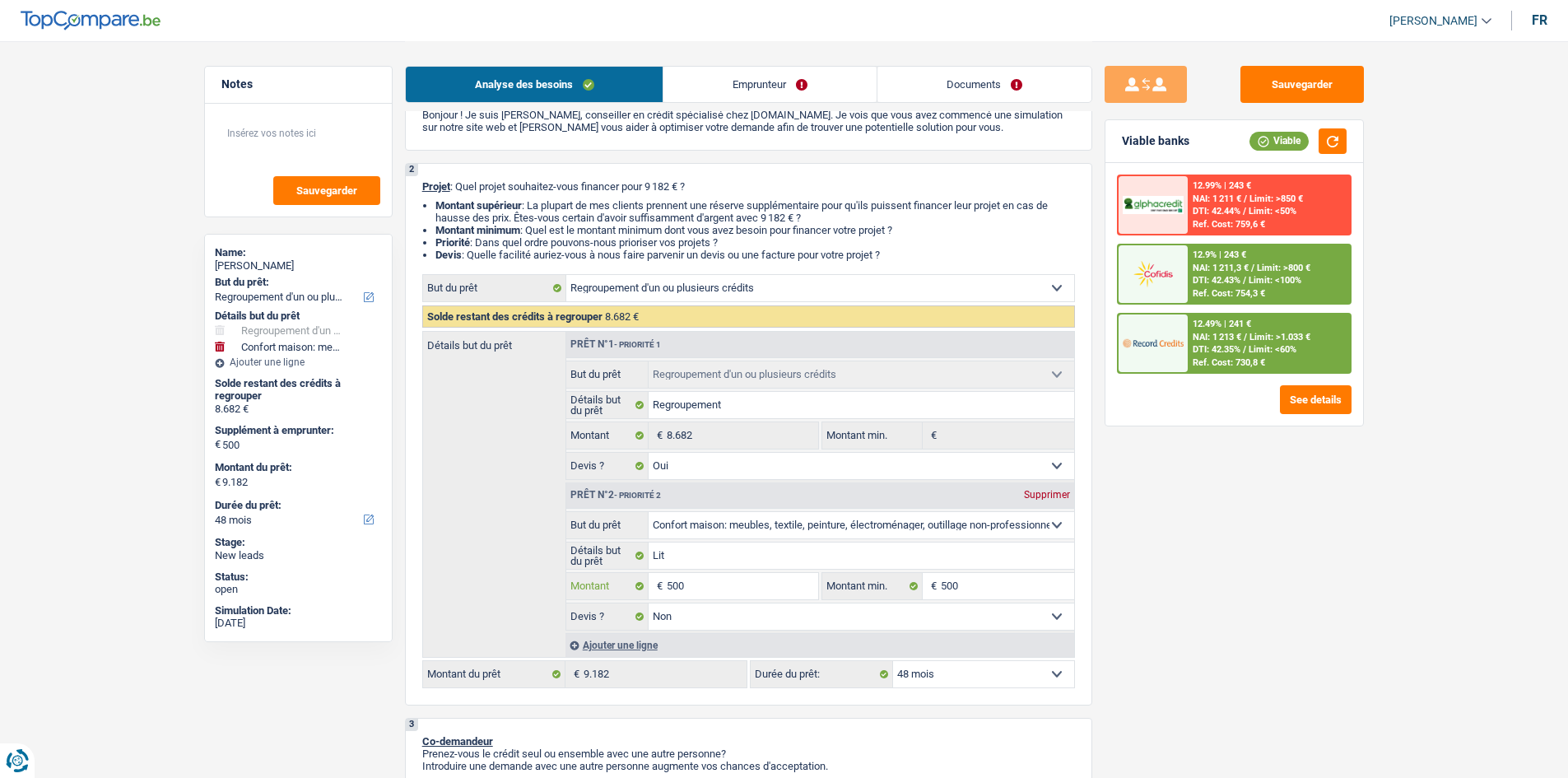
click at [734, 585] on input "500" at bounding box center [742, 586] width 150 height 26
type input "1"
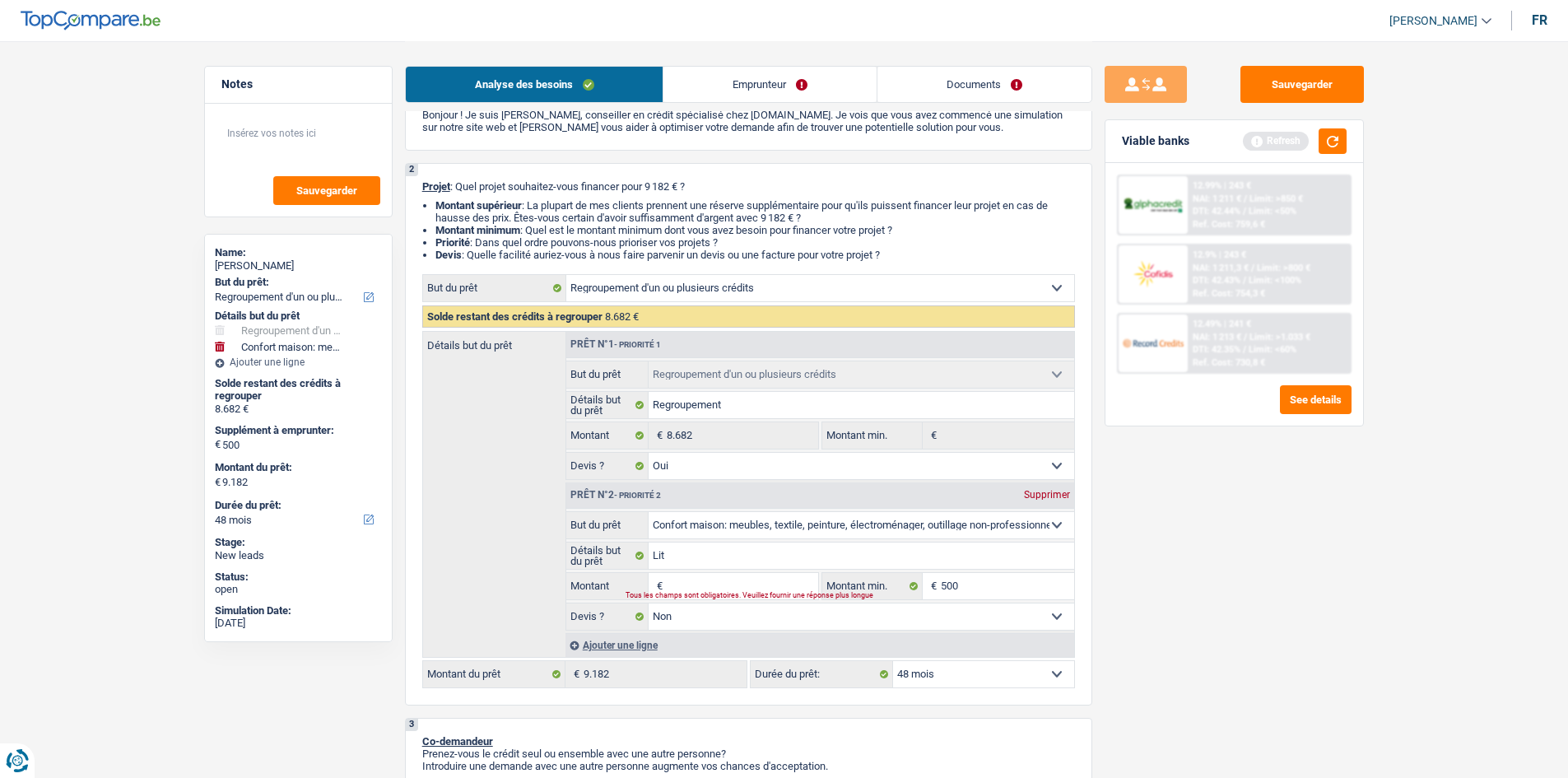
type input "8"
type input "82"
type input "829"
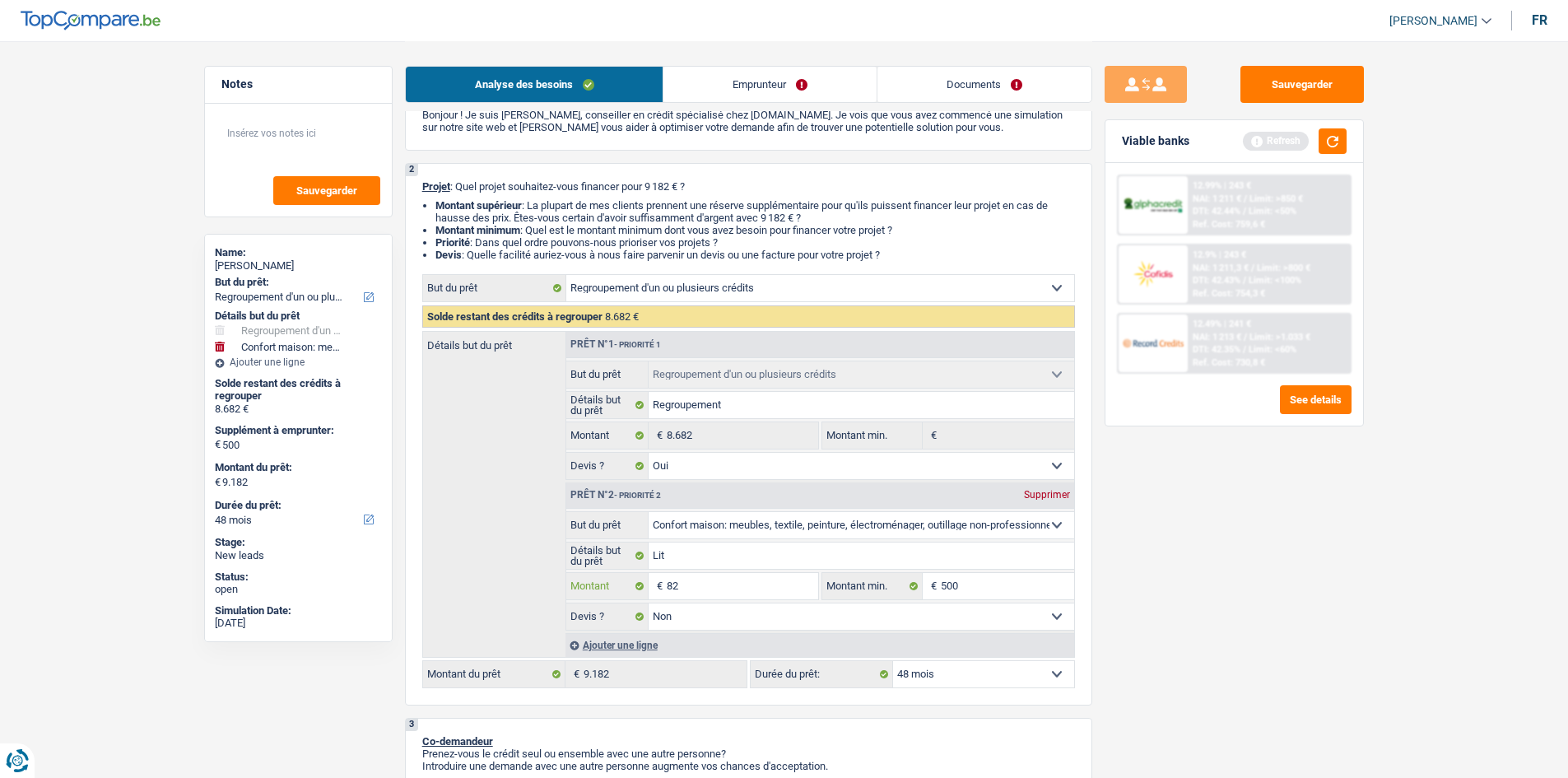
type input "829"
type input "9.511"
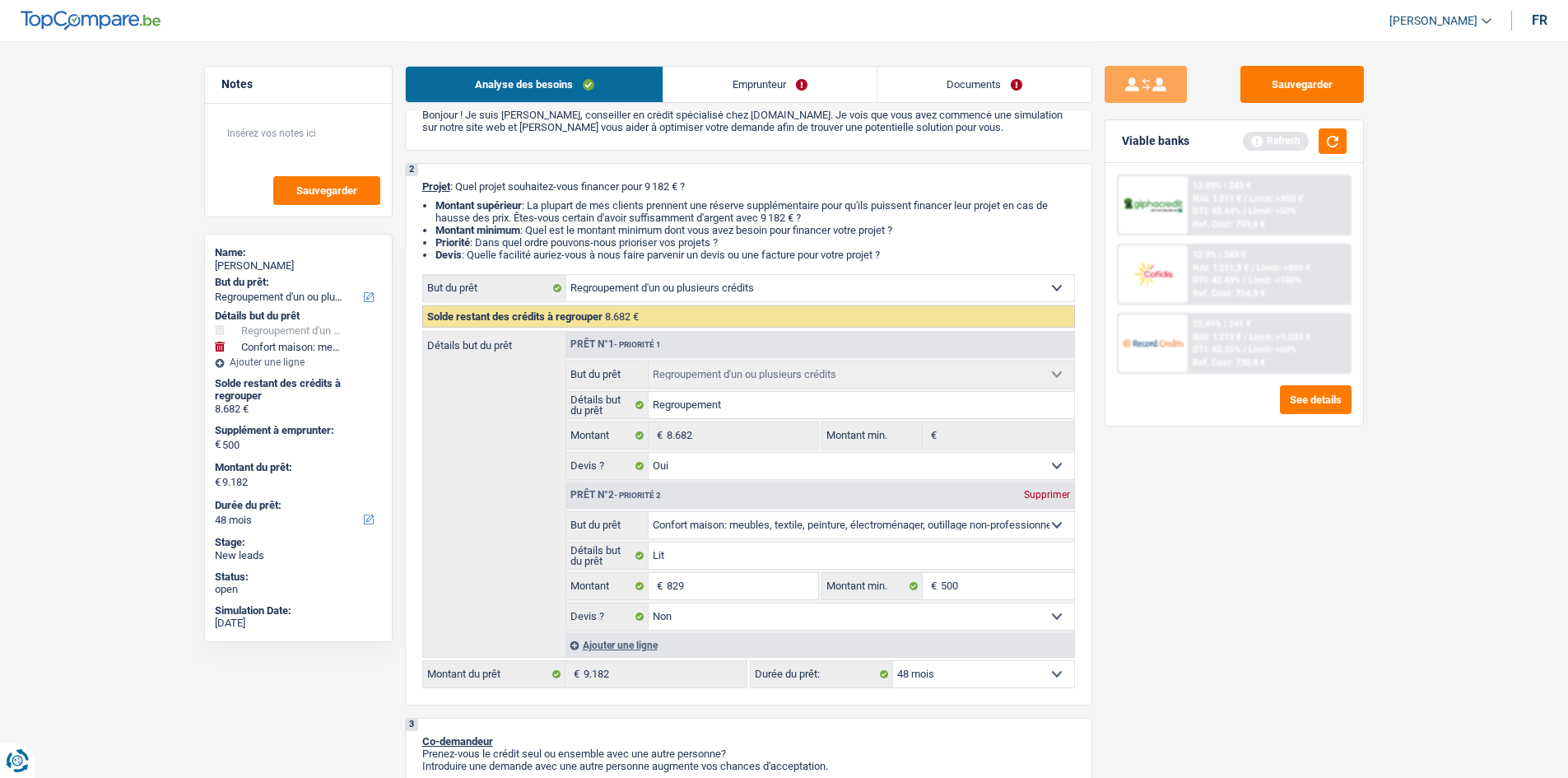
type input "9.511"
click at [1211, 585] on div "Sauvegarder Viable banks Refresh 12.99% | 243 € NAI: 1 211 € / Limit: >850 € DT…" at bounding box center [1234, 408] width 284 height 686
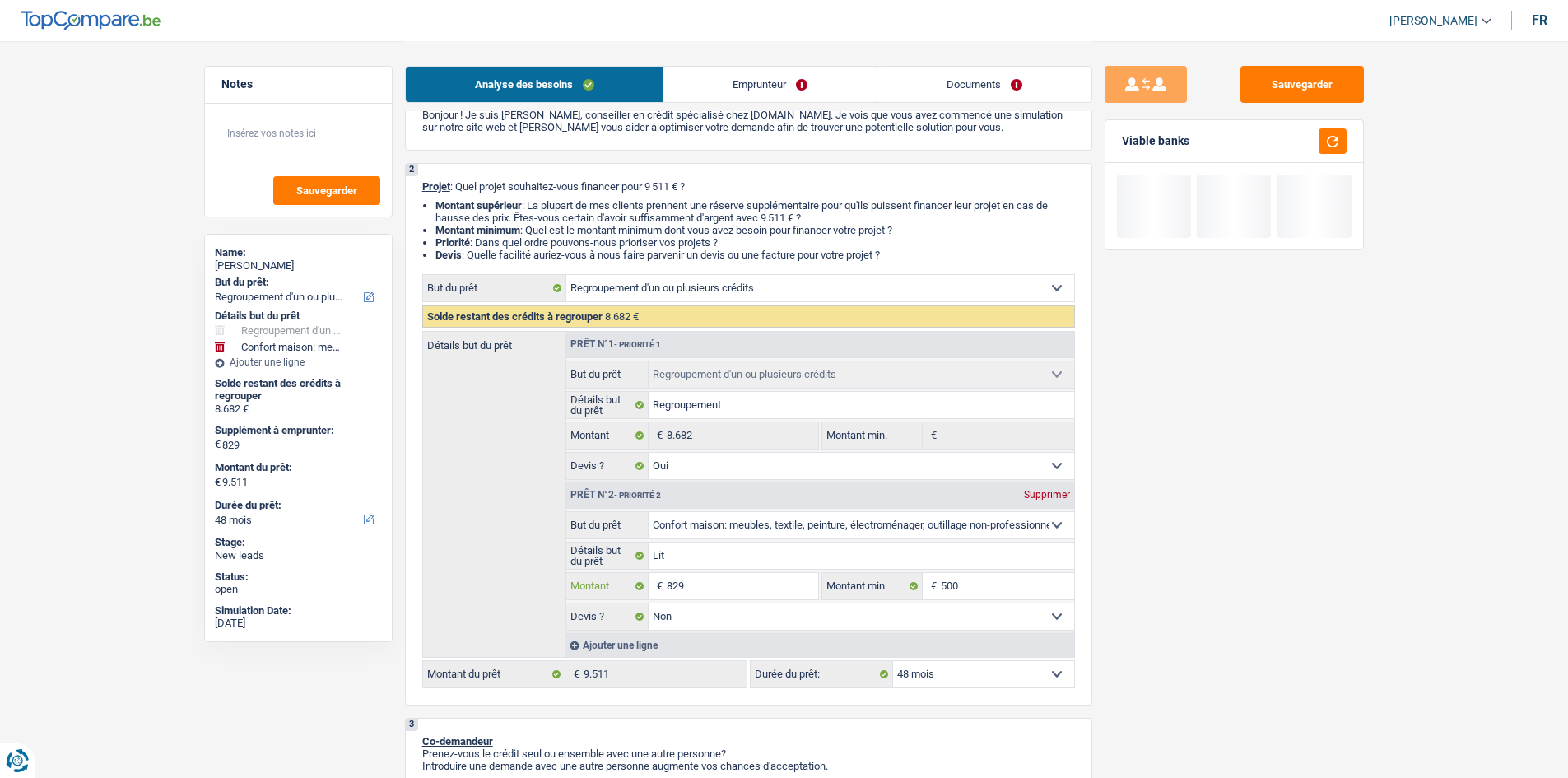
click at [748, 577] on input "829" at bounding box center [742, 586] width 150 height 26
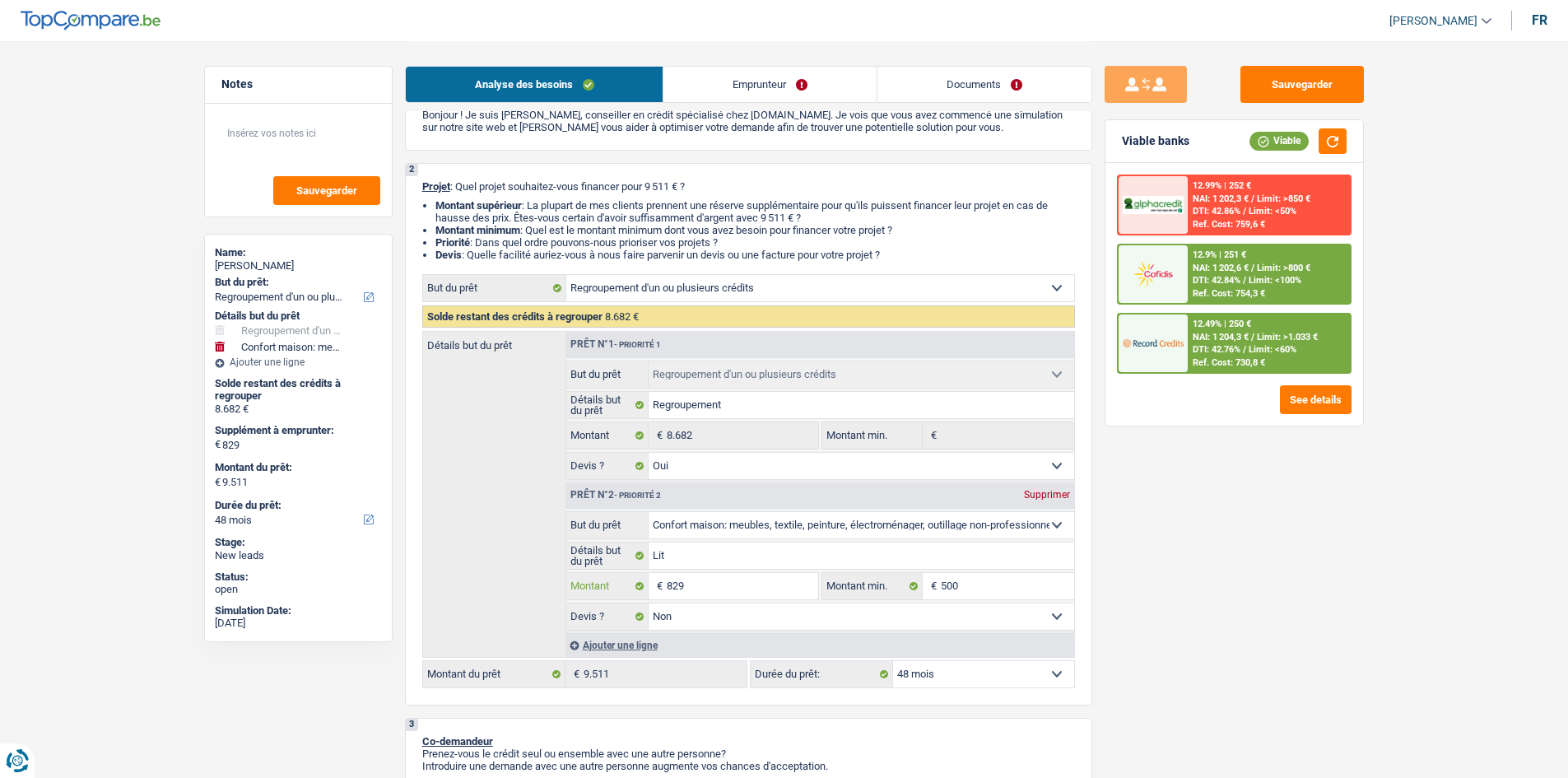
click at [717, 582] on input "829" at bounding box center [742, 586] width 150 height 26
type input "1"
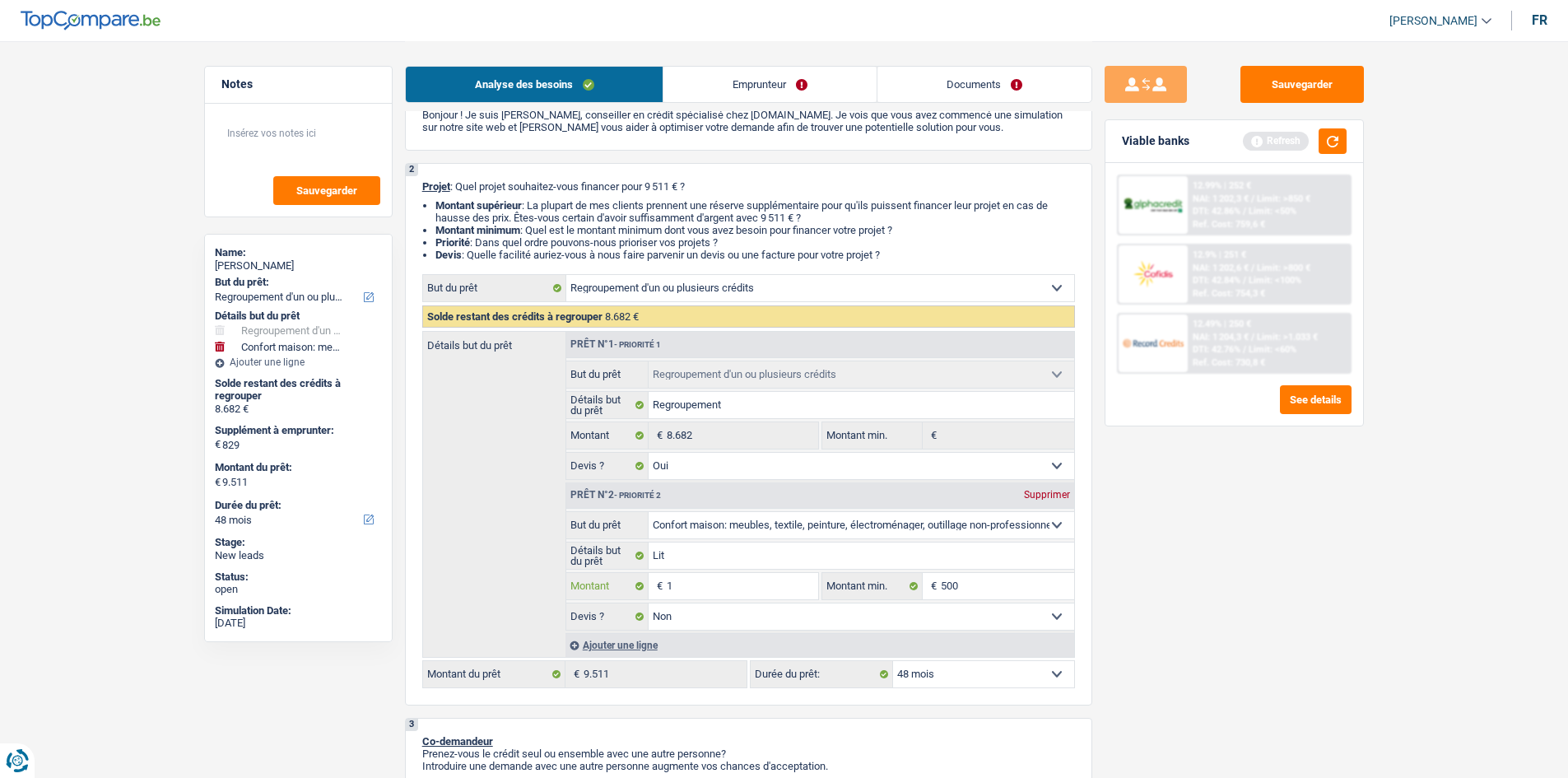
type input "13"
type input "132"
type input "1.329"
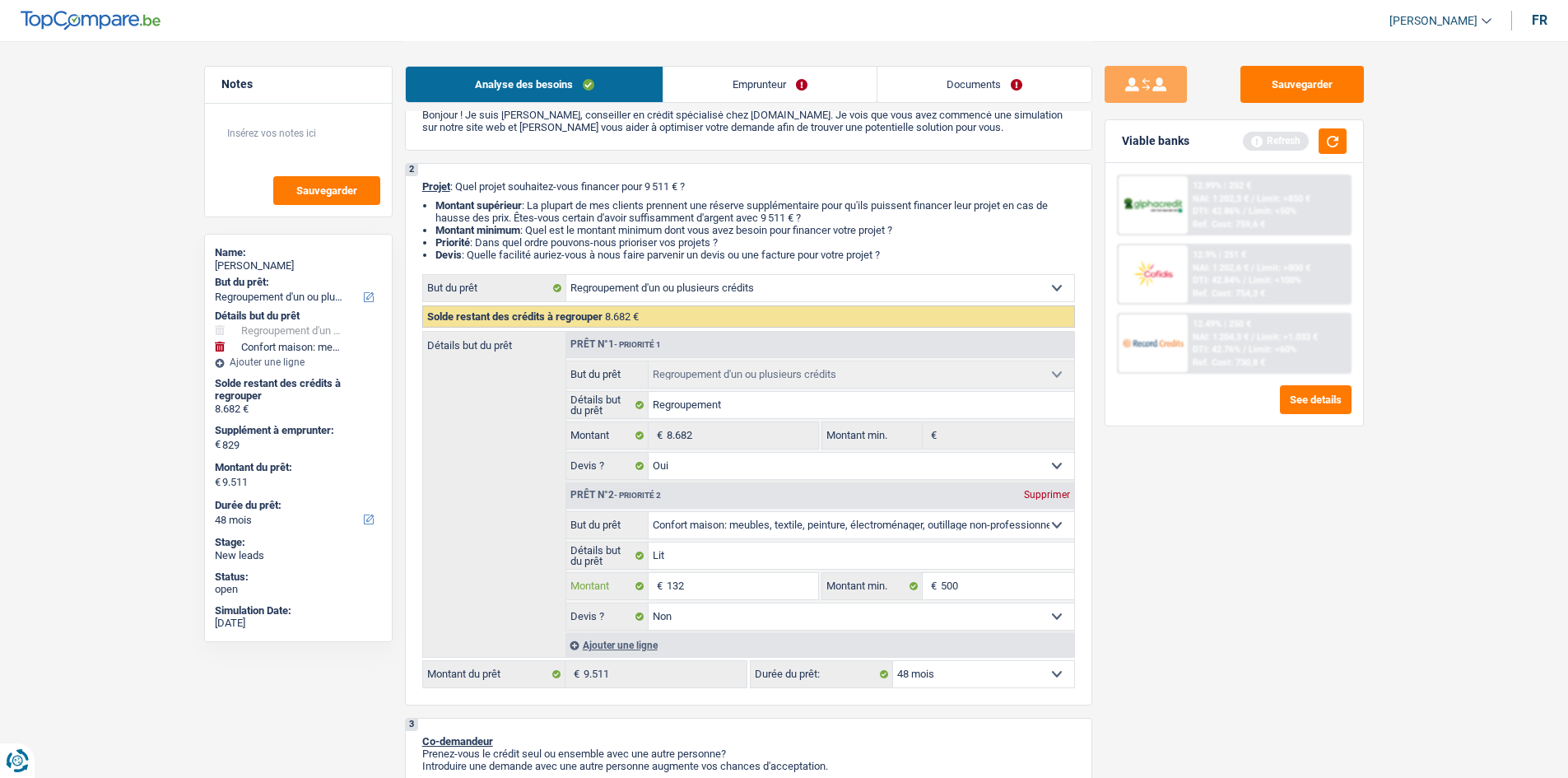
type input "1.329"
type input "10.011"
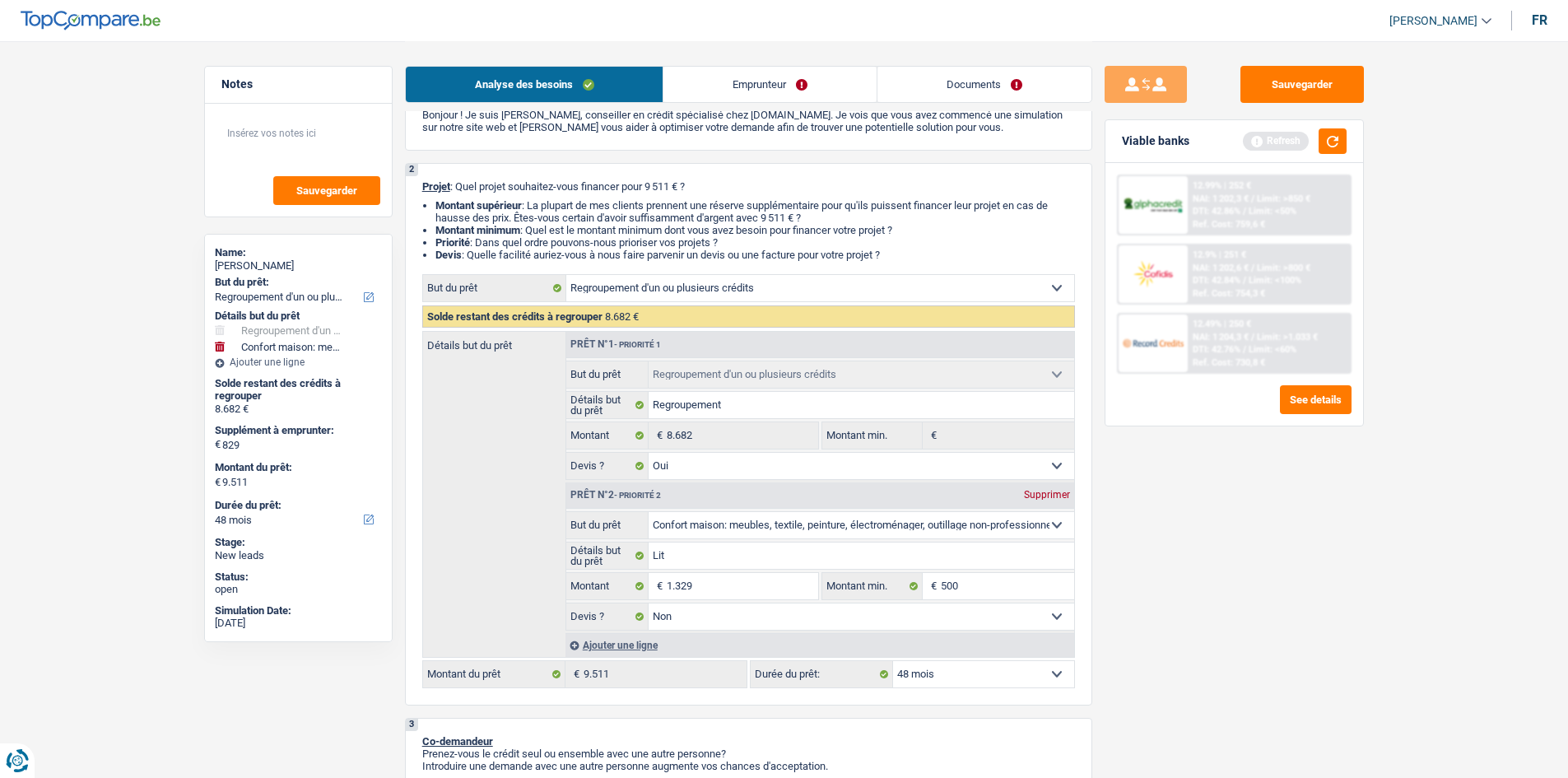
type input "10.011"
select select "60"
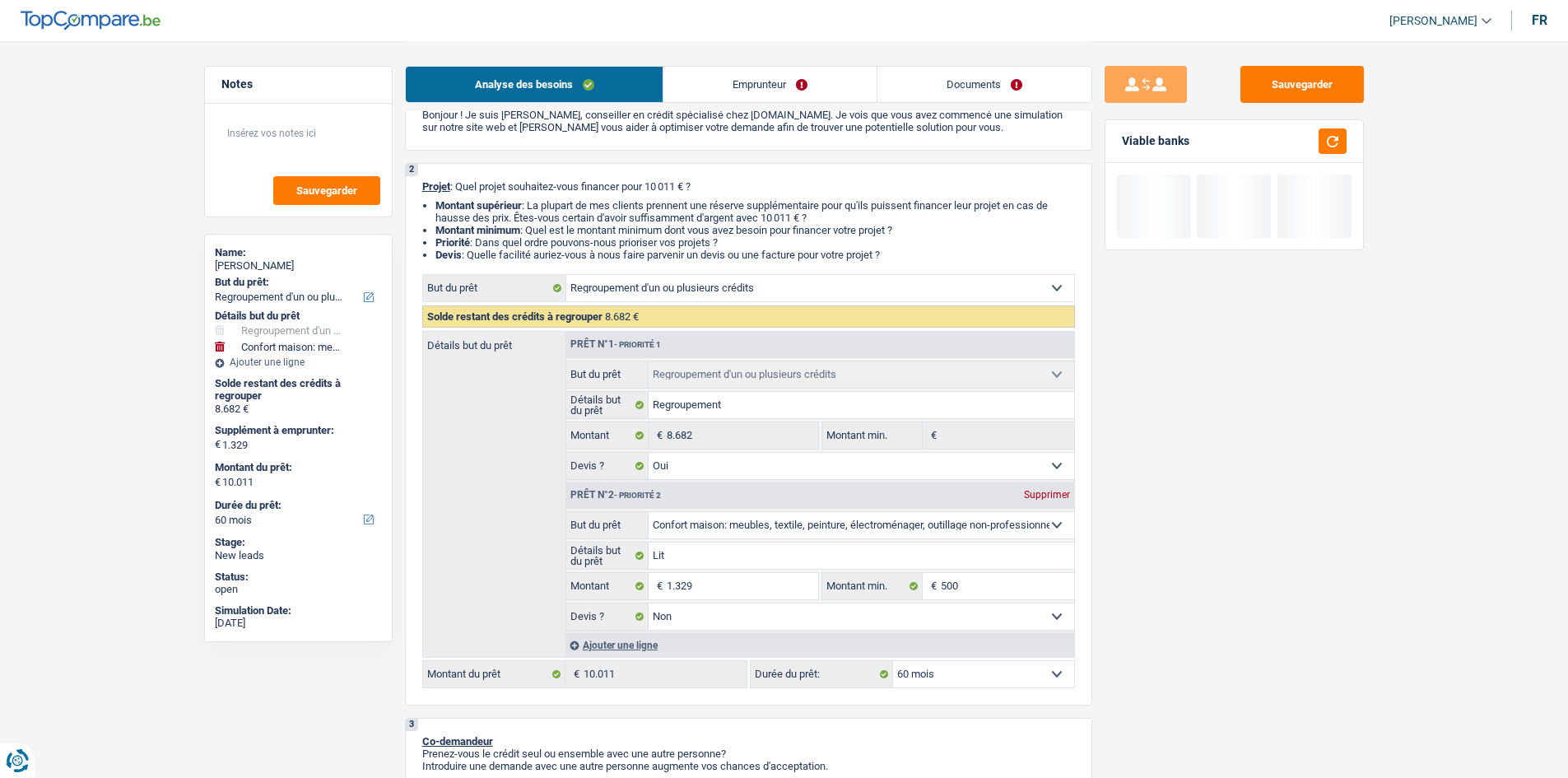
click at [1328, 535] on div "Sauvegarder Viable banks" at bounding box center [1234, 408] width 284 height 686
click at [771, 584] on input "1.329" at bounding box center [742, 586] width 150 height 26
type input "132"
type input "13"
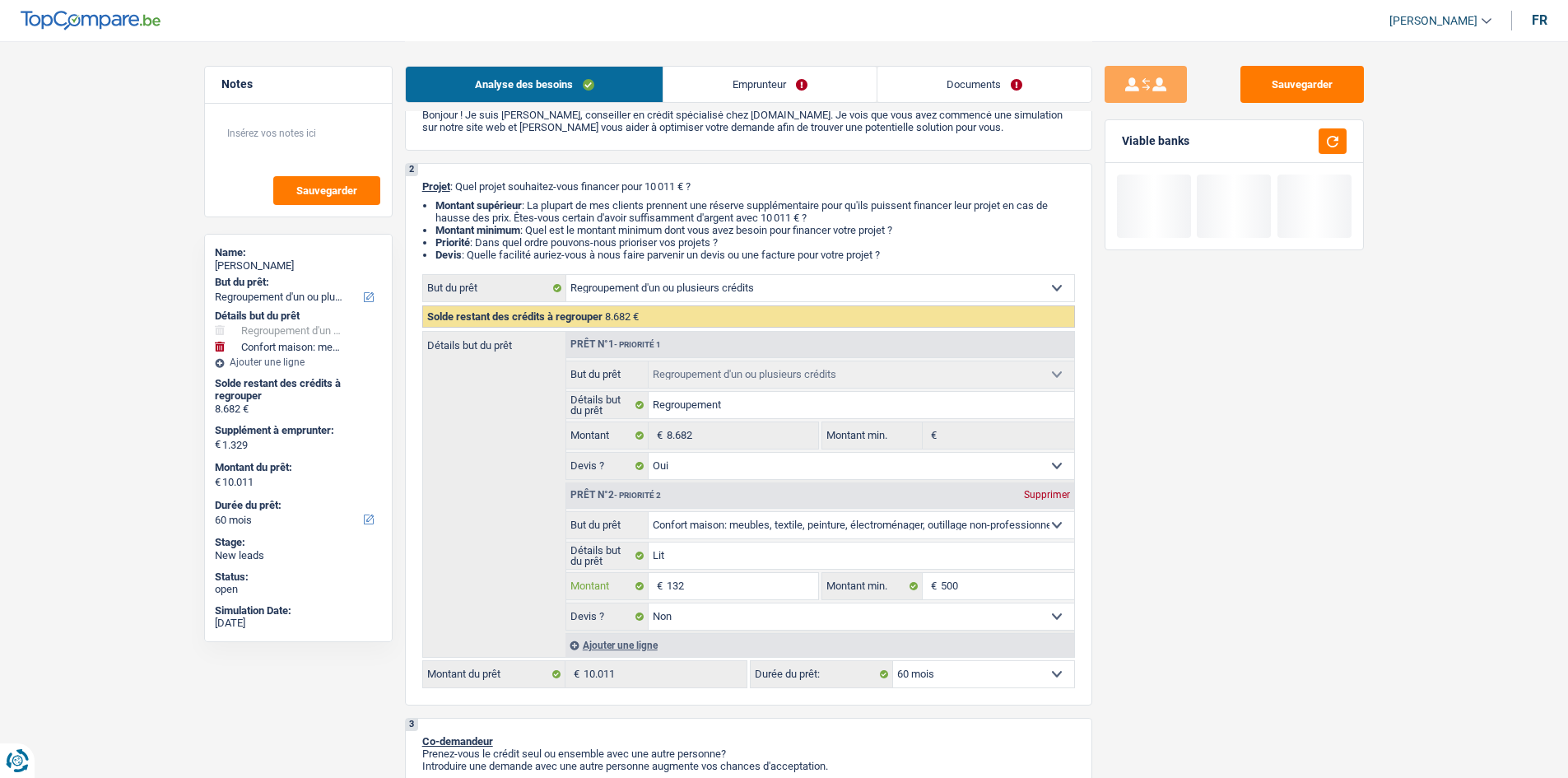
type input "13"
type input "131"
type input "1.319"
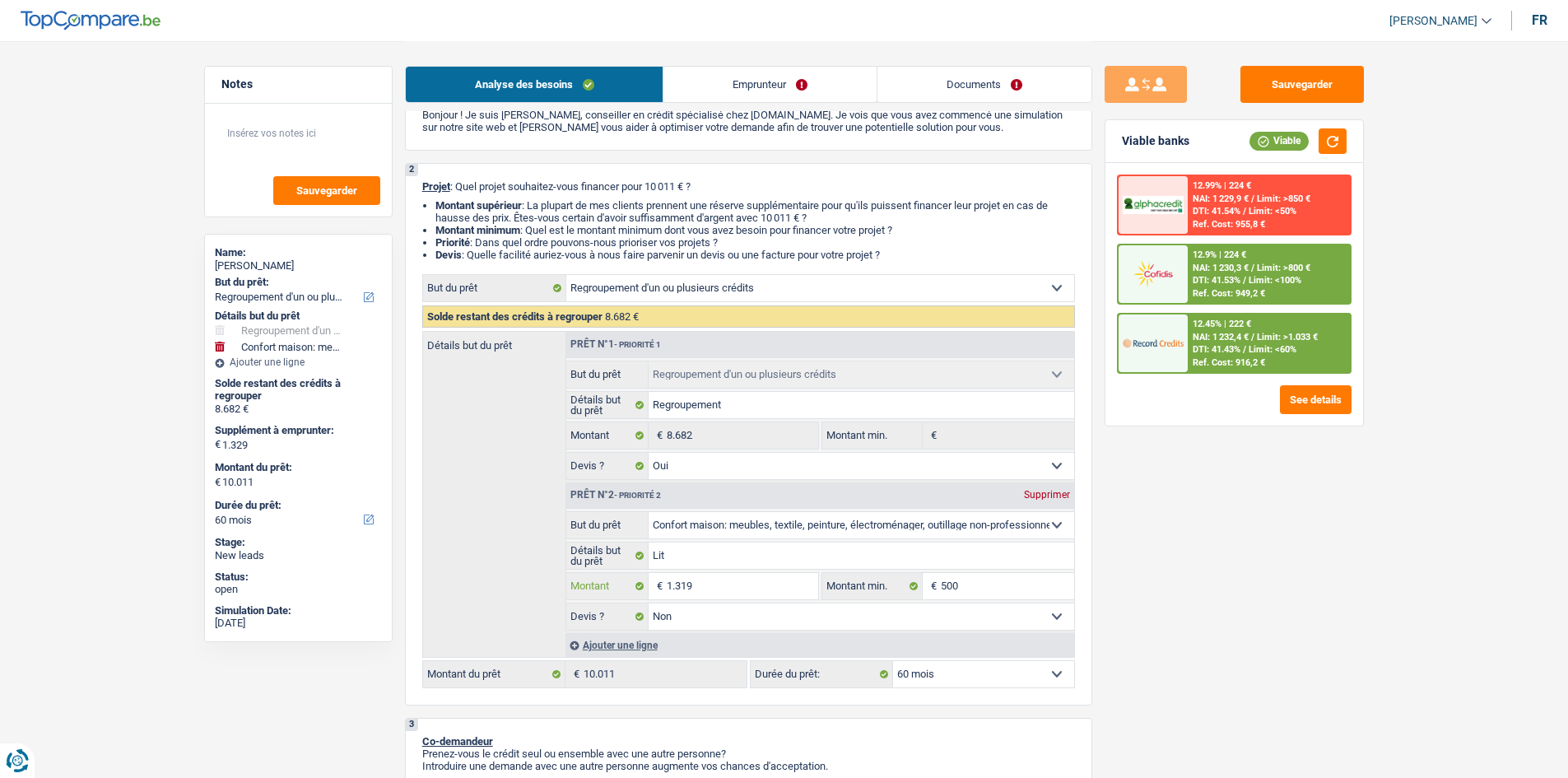
type input "1.319"
type input "10.001"
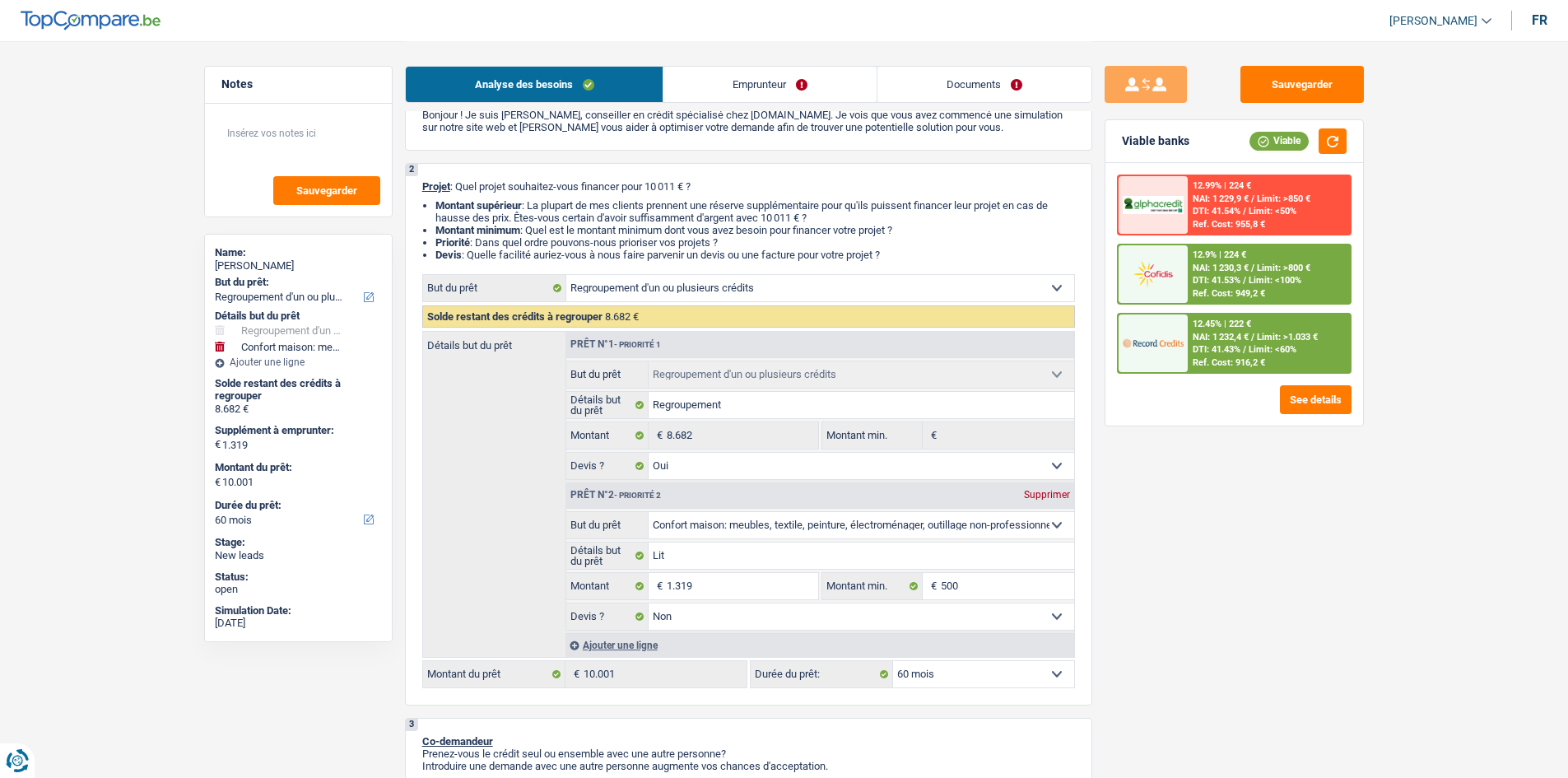
click at [1324, 560] on div "Sauvegarder Viable banks Viable 12.99% | 224 € NAI: 1 229,9 € / Limit: >850 € D…" at bounding box center [1234, 408] width 284 height 686
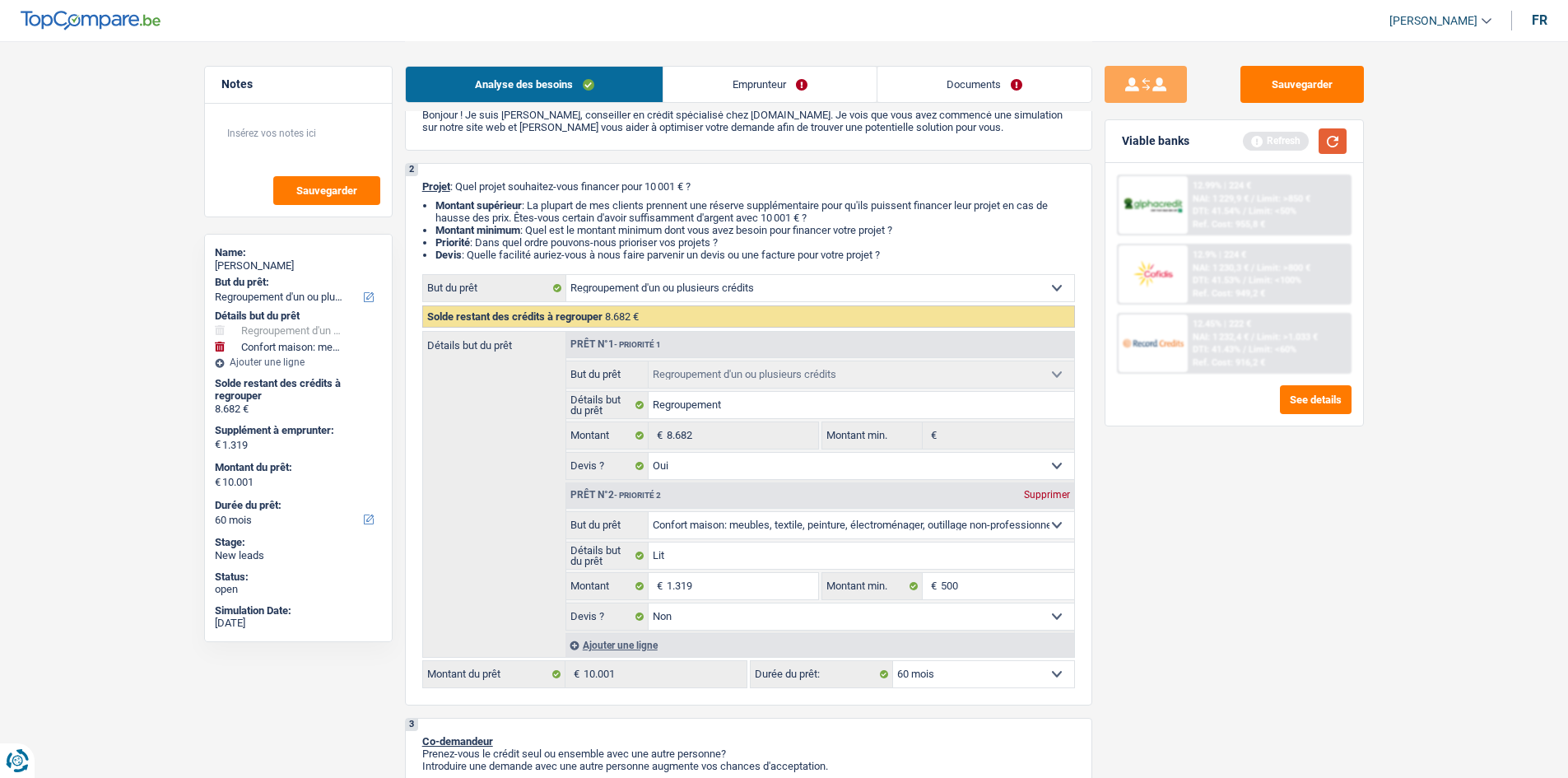
click at [1346, 142] on div "Viable banks Refresh" at bounding box center [1234, 141] width 258 height 42
click at [1337, 137] on button "button" at bounding box center [1332, 140] width 28 height 25
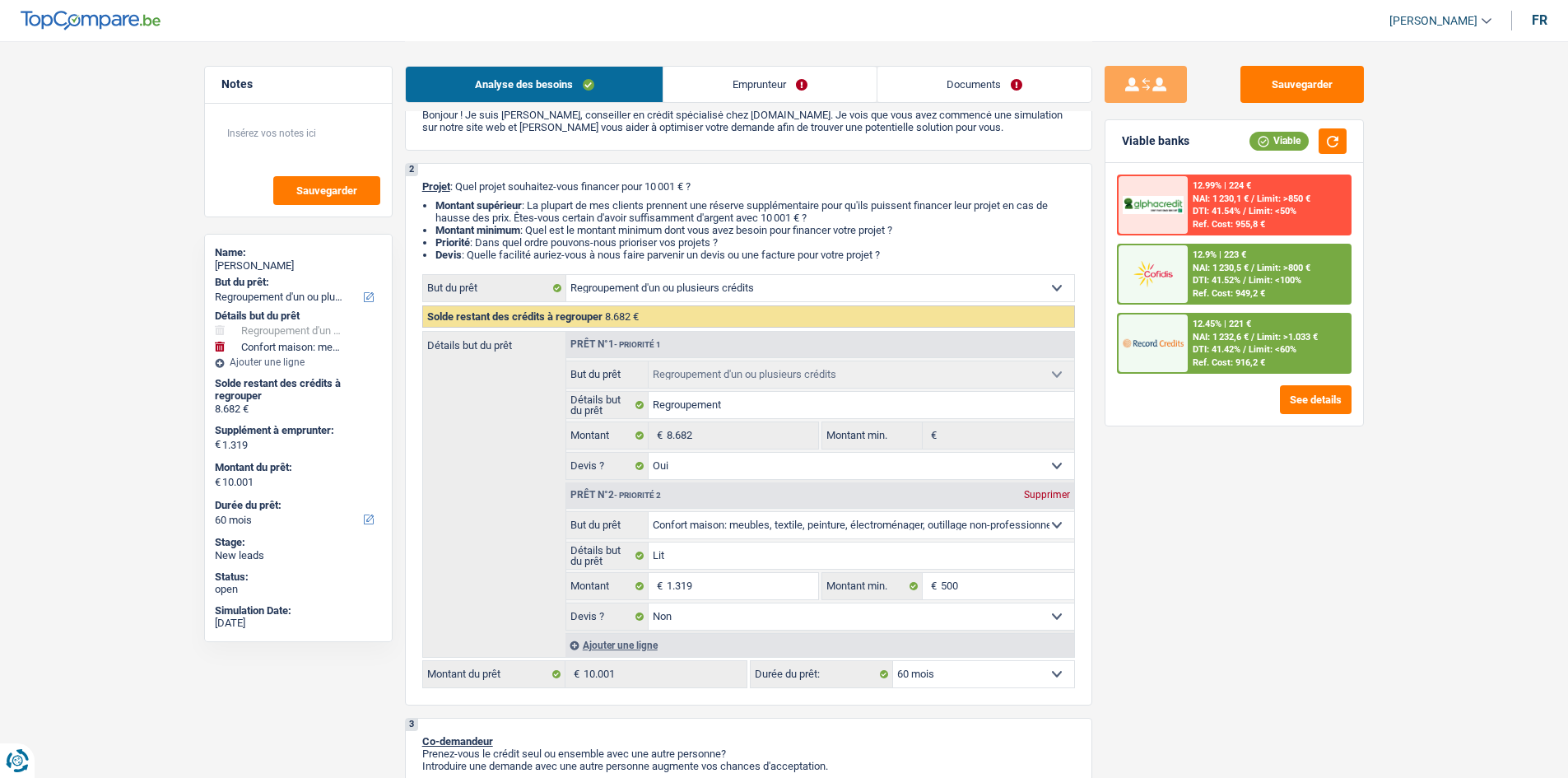
click at [1278, 347] on span "Limit: <60%" at bounding box center [1271, 350] width 48 height 10
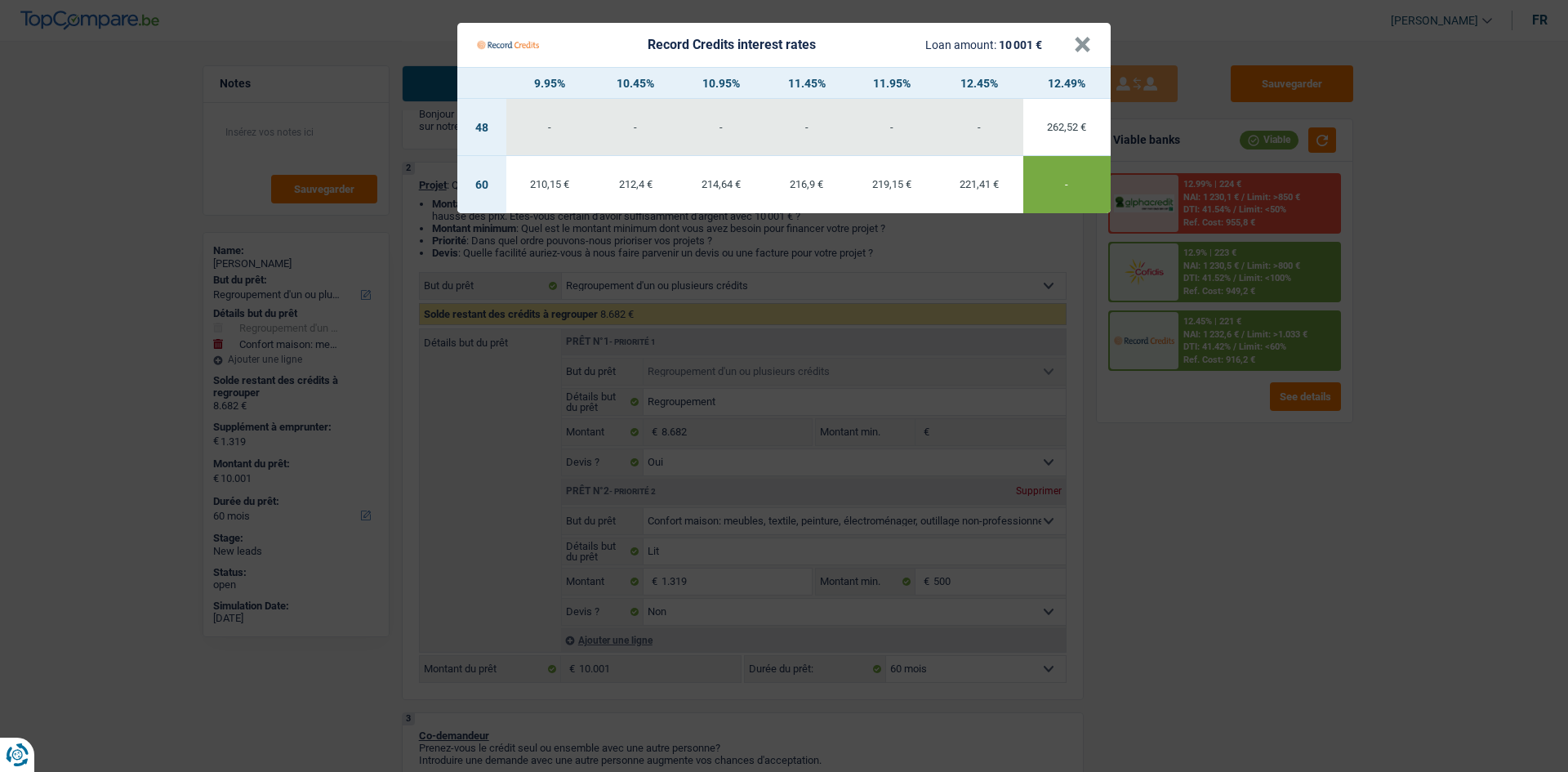
click at [568, 179] on div "210,15 €" at bounding box center [550, 184] width 88 height 10
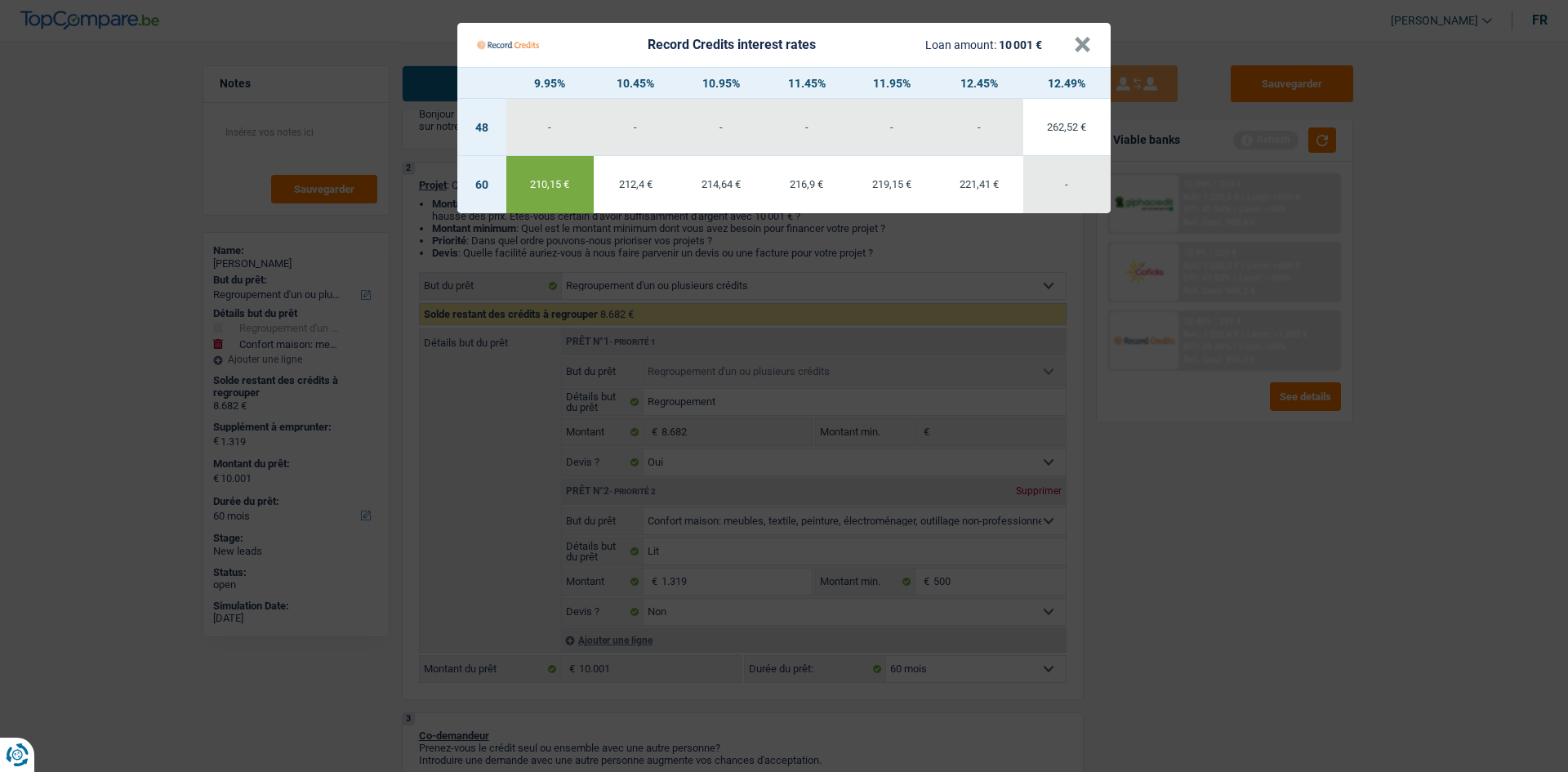
click at [1247, 427] on Credits "Record Credits interest rates Loan amount: 10 001 € × 9.95% 10.45% 10.95% 11.45…" at bounding box center [784, 386] width 1568 height 772
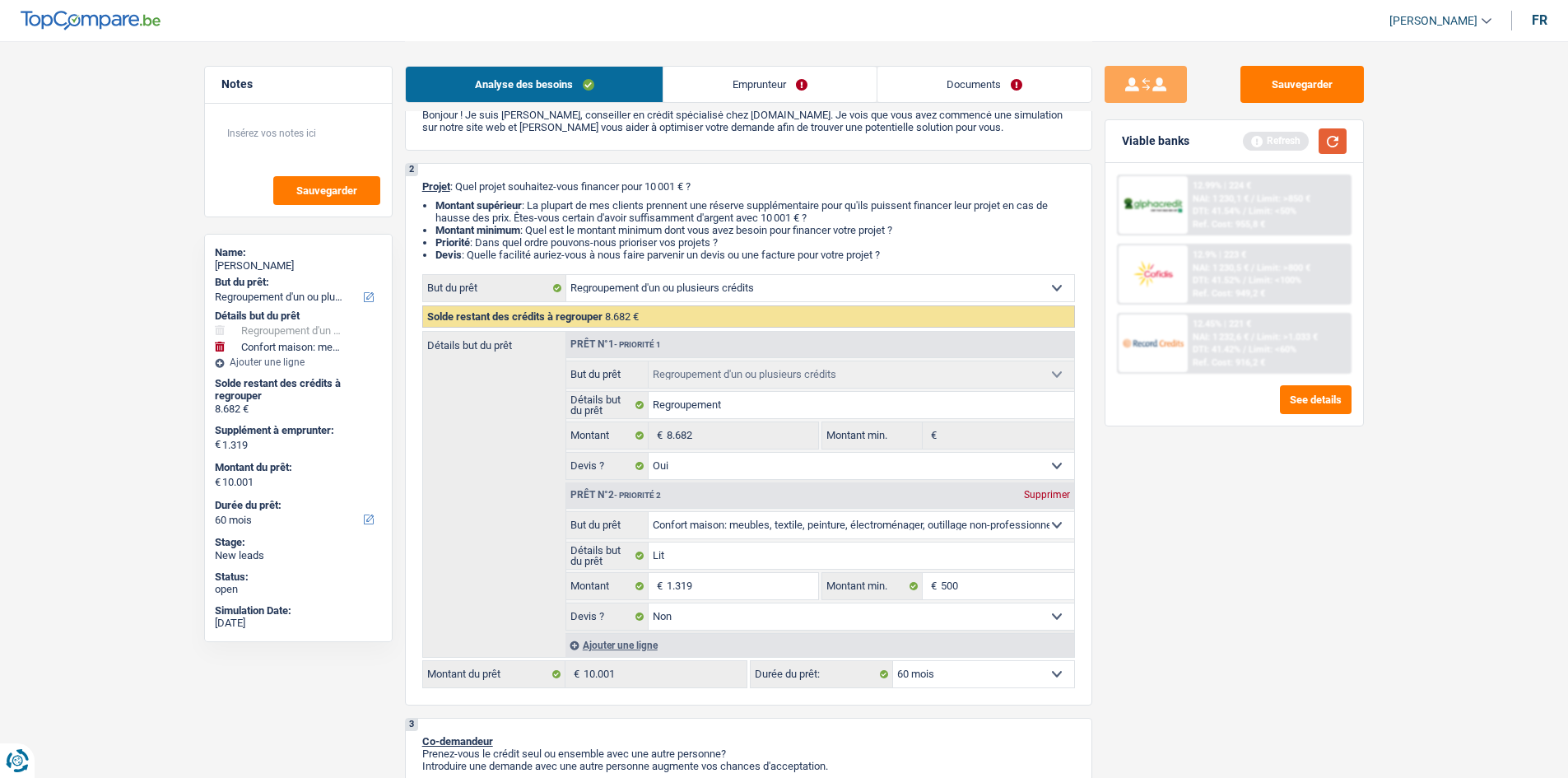
click at [1340, 135] on button "button" at bounding box center [1332, 140] width 28 height 25
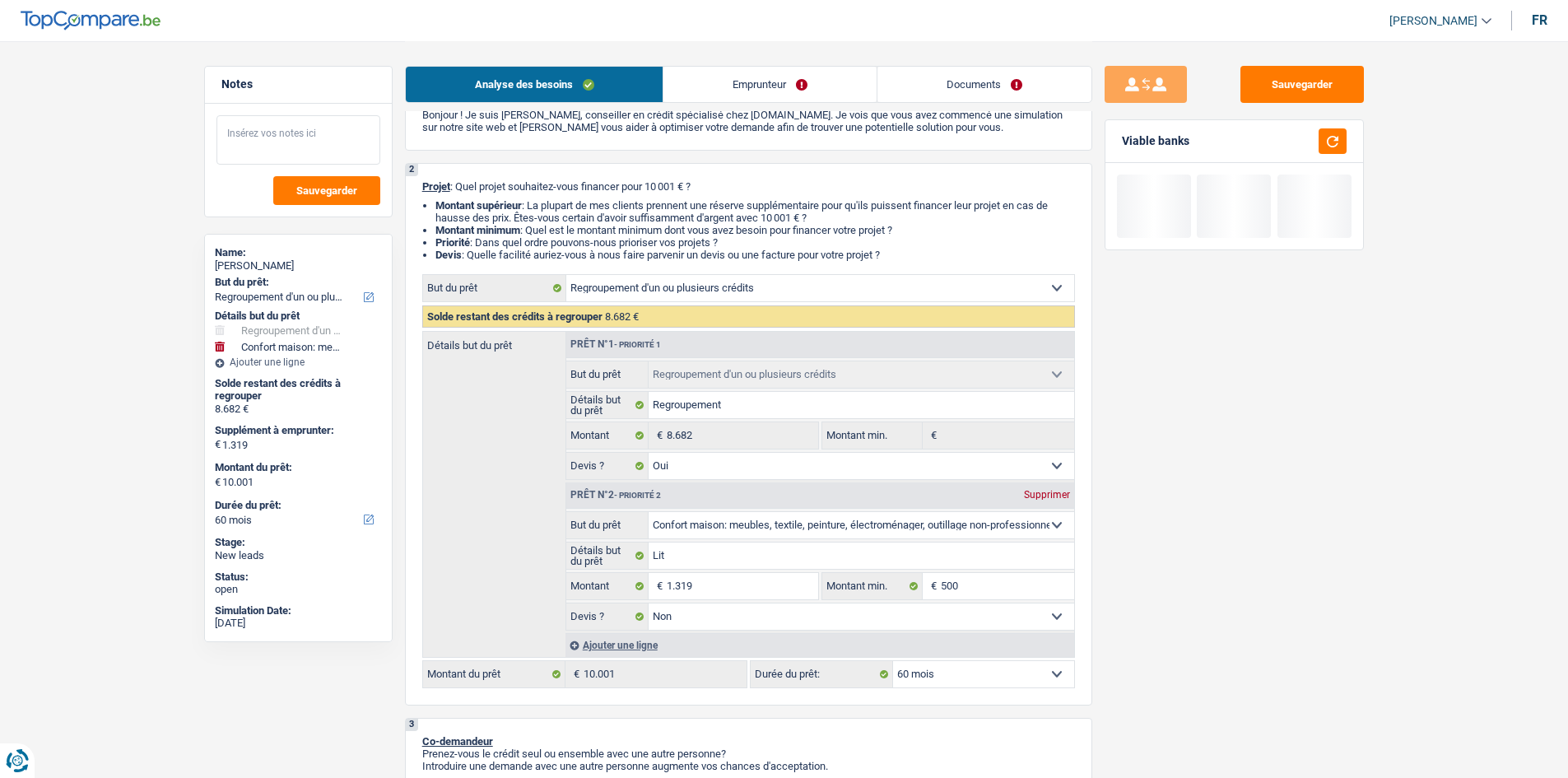
click at [313, 145] on textarea at bounding box center [298, 139] width 163 height 49
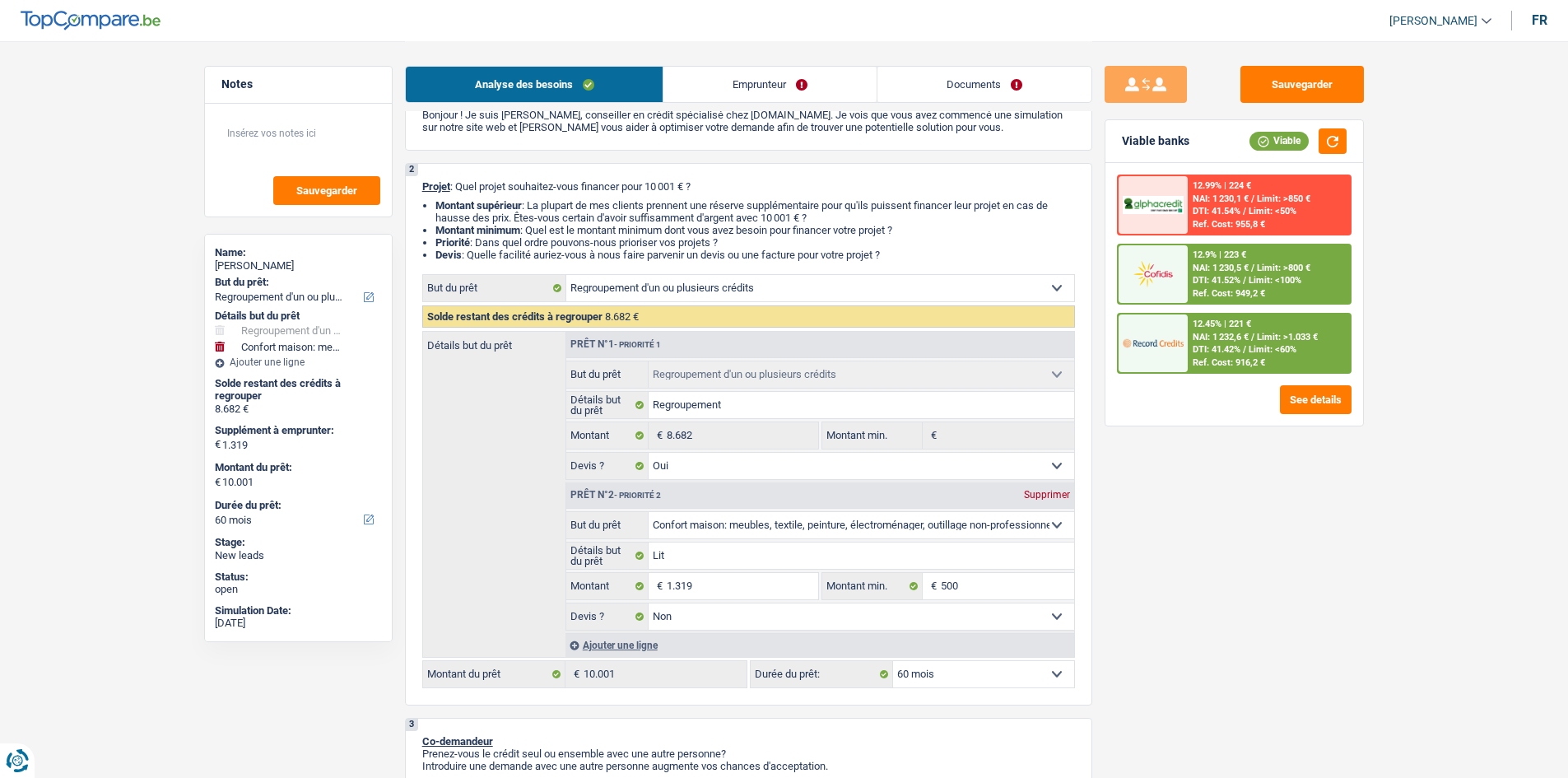
click at [1247, 327] on div "12.45% | 221 €" at bounding box center [1222, 324] width 59 height 10
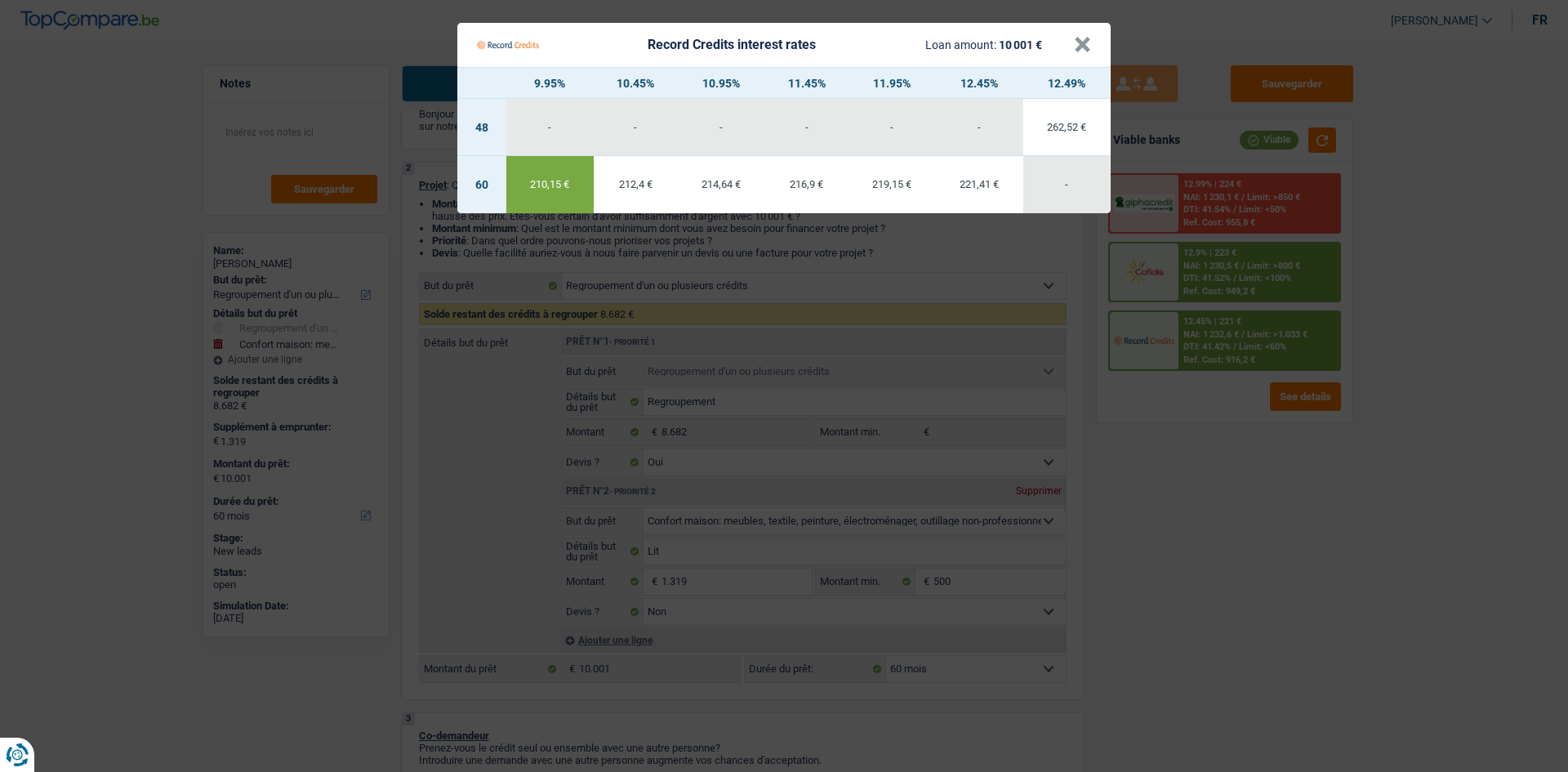
click at [1262, 499] on Credits "Record Credits interest rates Loan amount: 10 001 € × 9.95% 10.45% 10.95% 11.45…" at bounding box center [784, 386] width 1568 height 772
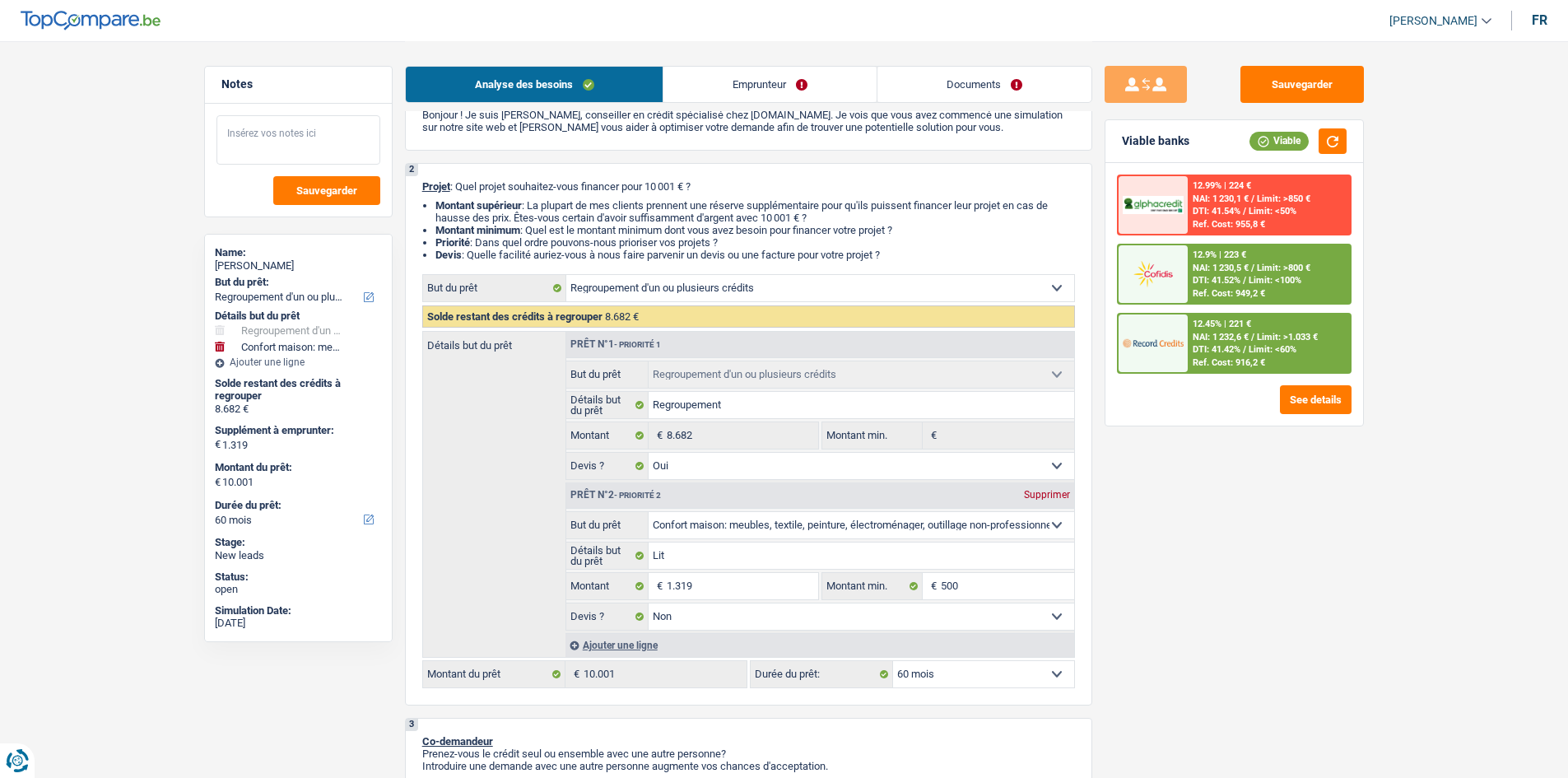
click at [355, 145] on textarea at bounding box center [298, 139] width 163 height 49
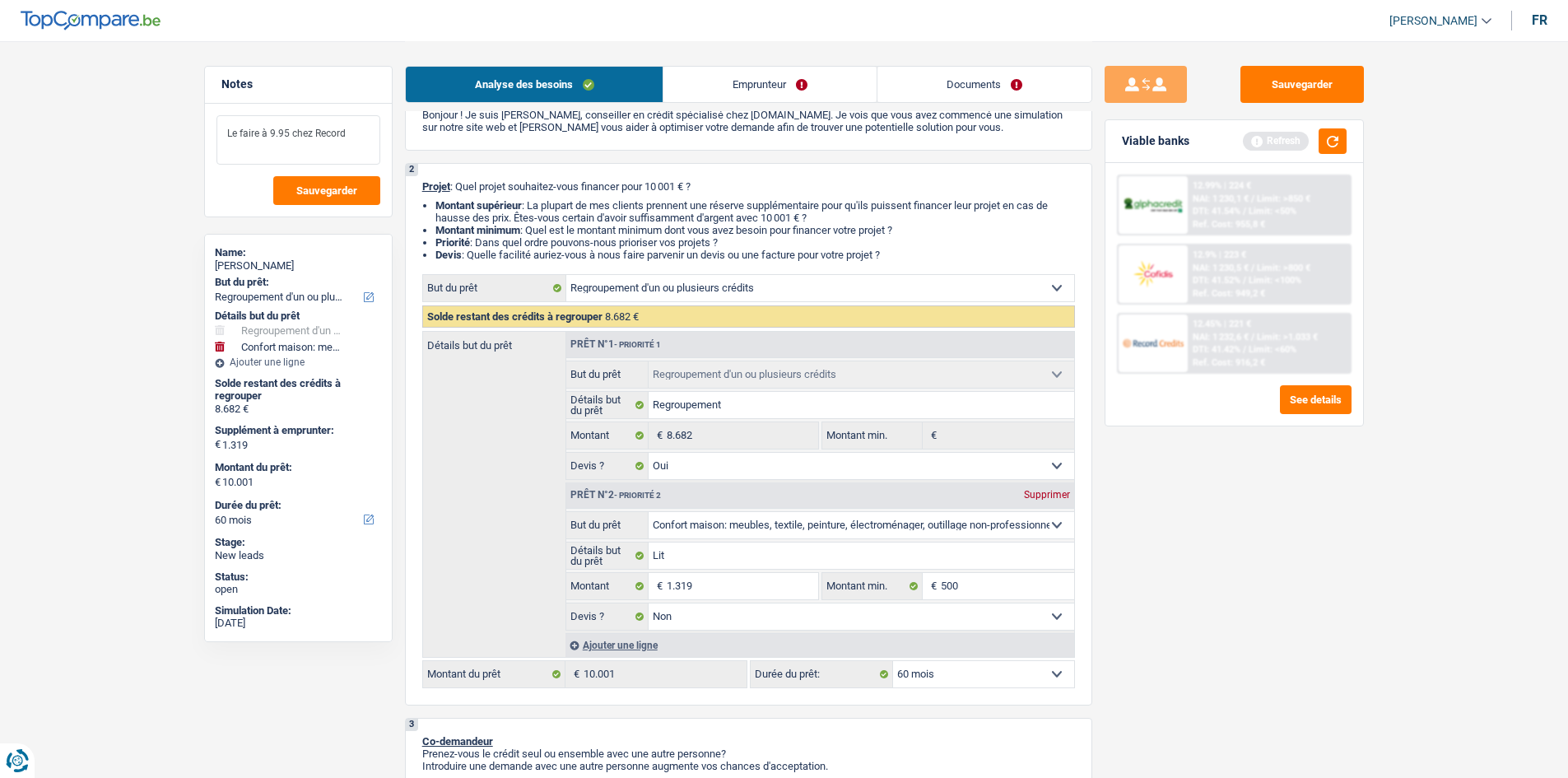
click at [350, 127] on textarea "Le faire à 9.95 chez Record" at bounding box center [298, 139] width 163 height 49
type textarea "Le faire à 9.95 chez Record"
click at [1204, 527] on div "Sauvegarder Viable banks Refresh 12.99% | 224 € NAI: 1 230,1 € / Limit: >850 € …" at bounding box center [1234, 408] width 284 height 686
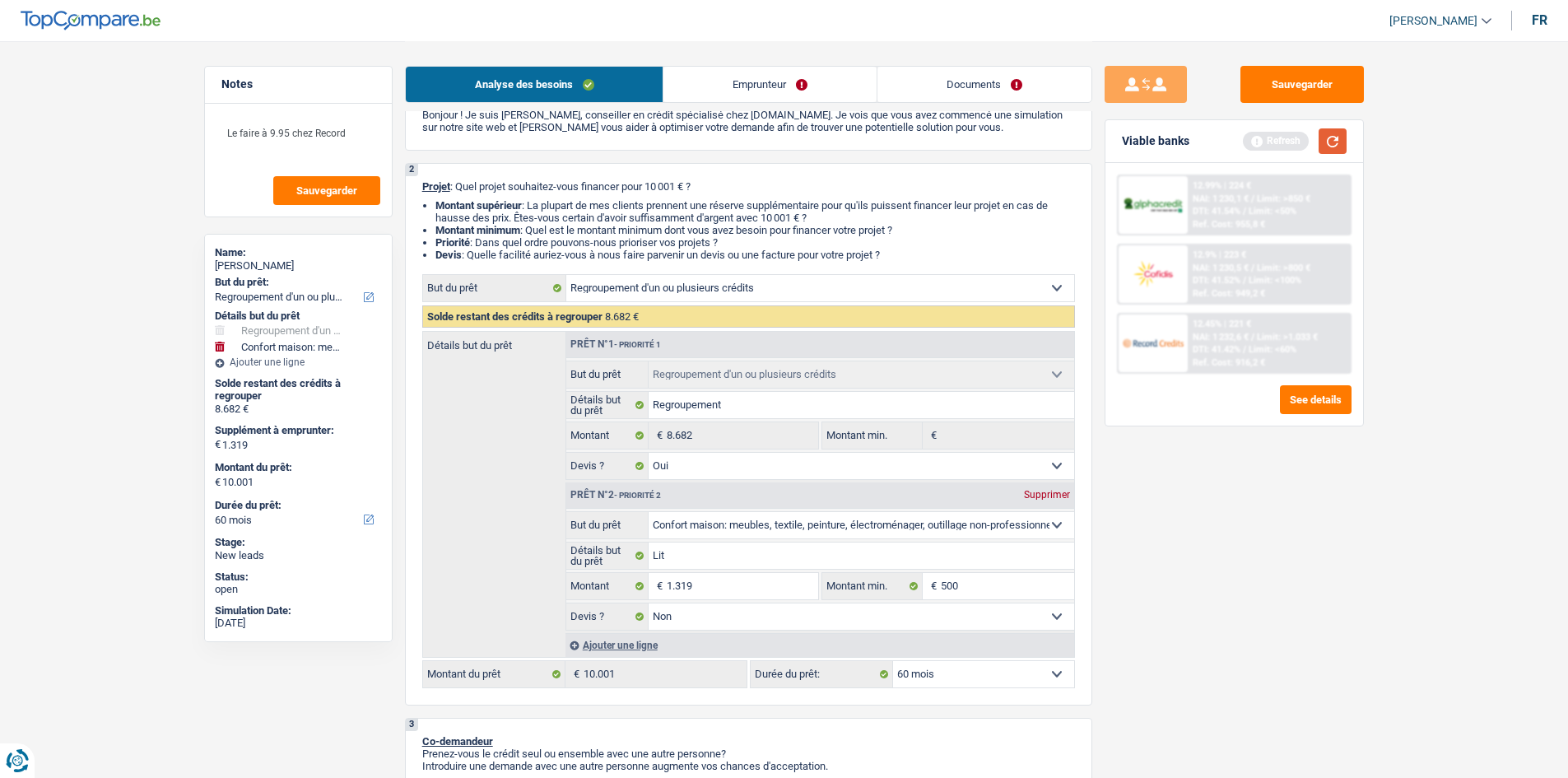
click at [1338, 144] on button "button" at bounding box center [1332, 140] width 28 height 25
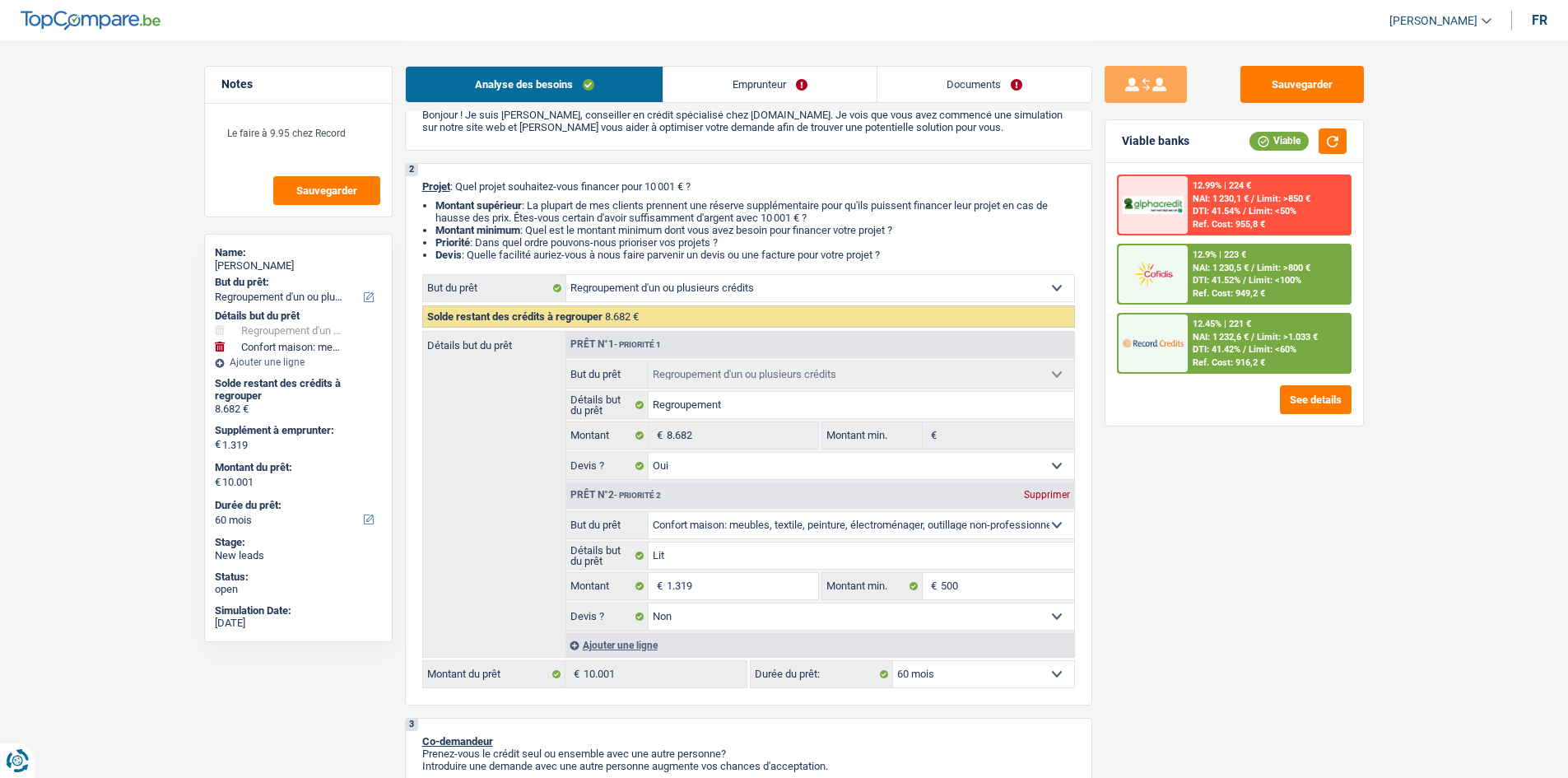
click at [810, 86] on link "Emprunteur" at bounding box center [770, 84] width 213 height 35
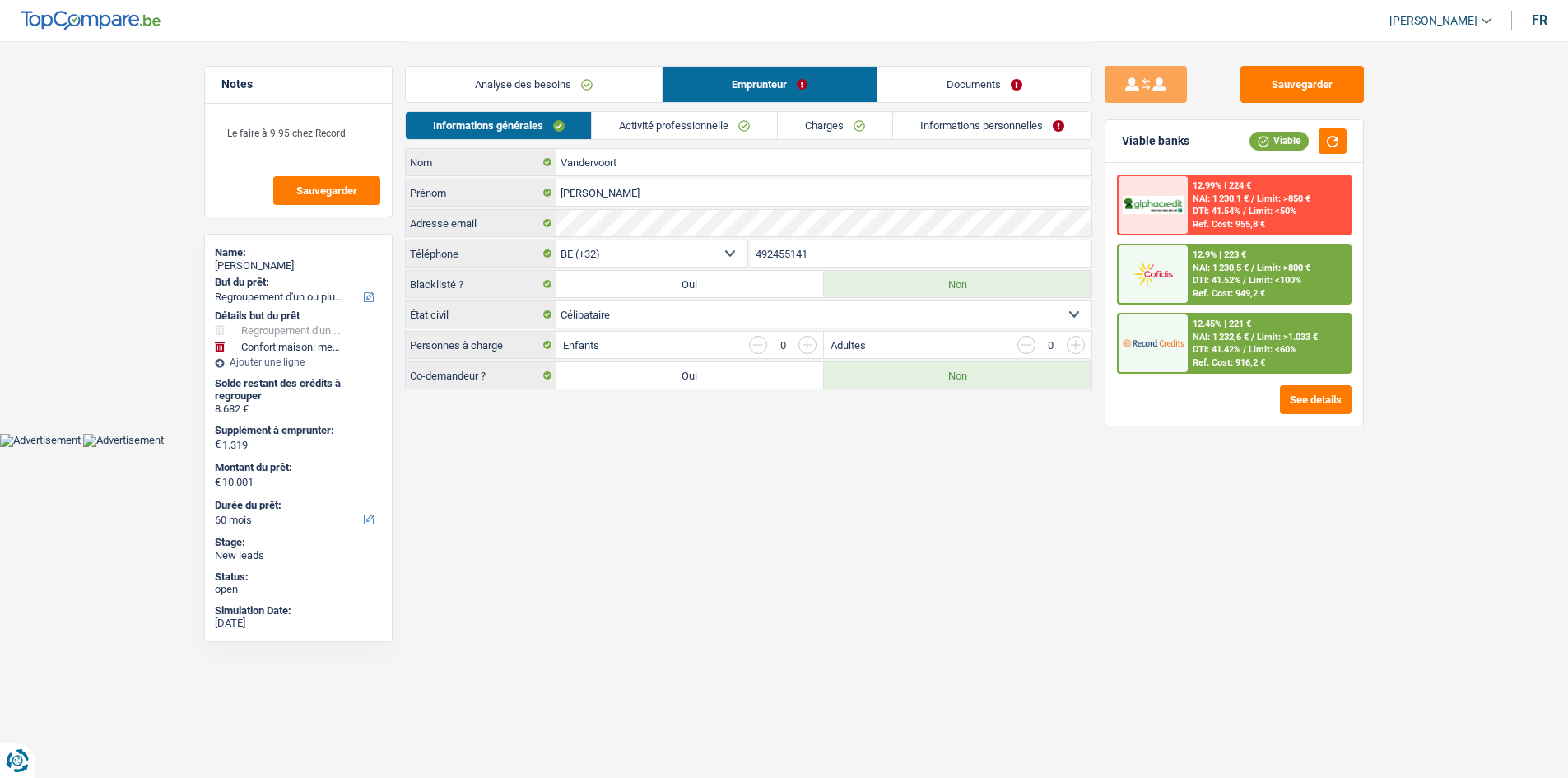
scroll to position [0, 0]
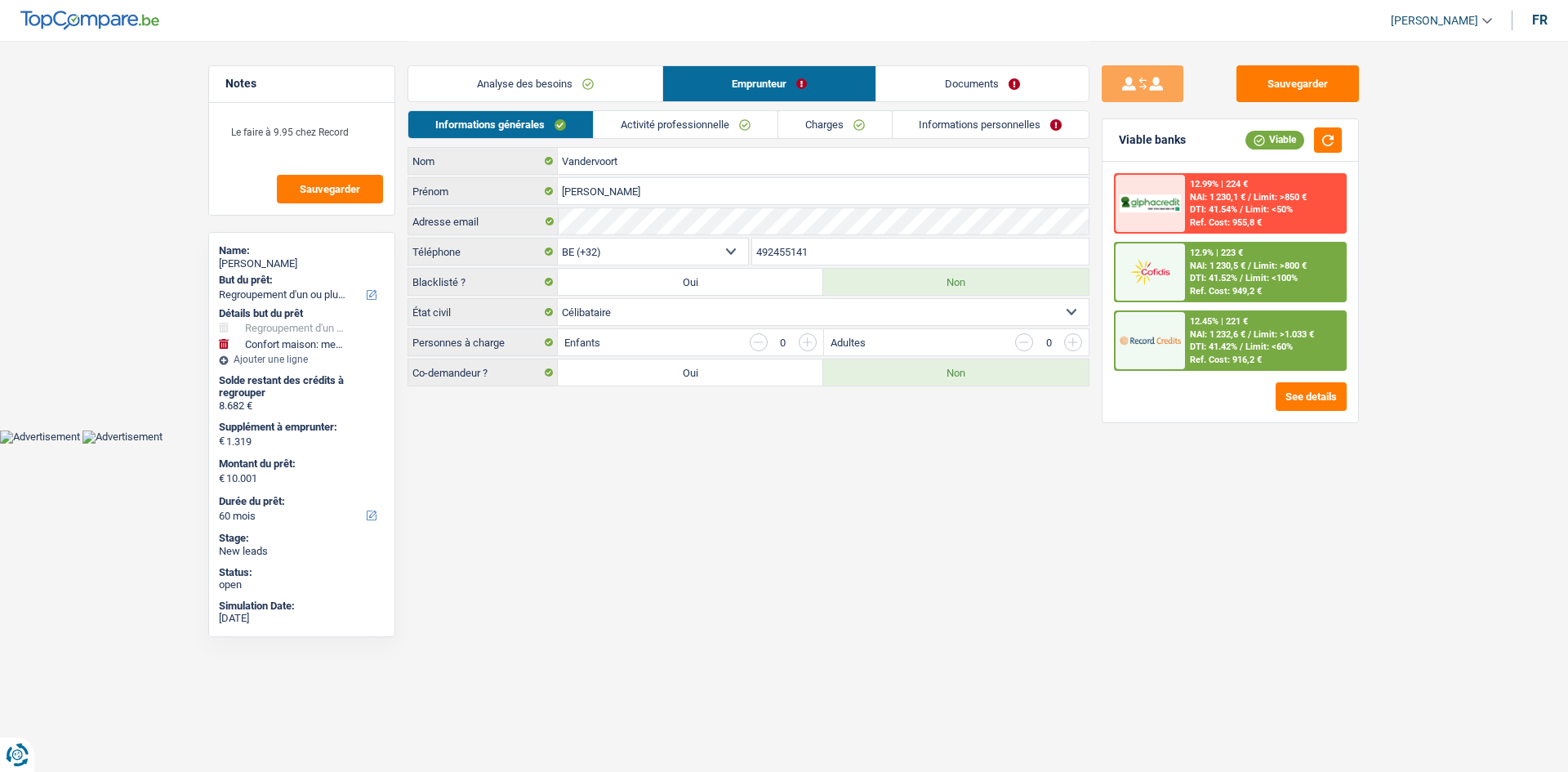
click at [853, 124] on link "Charges" at bounding box center [835, 124] width 113 height 27
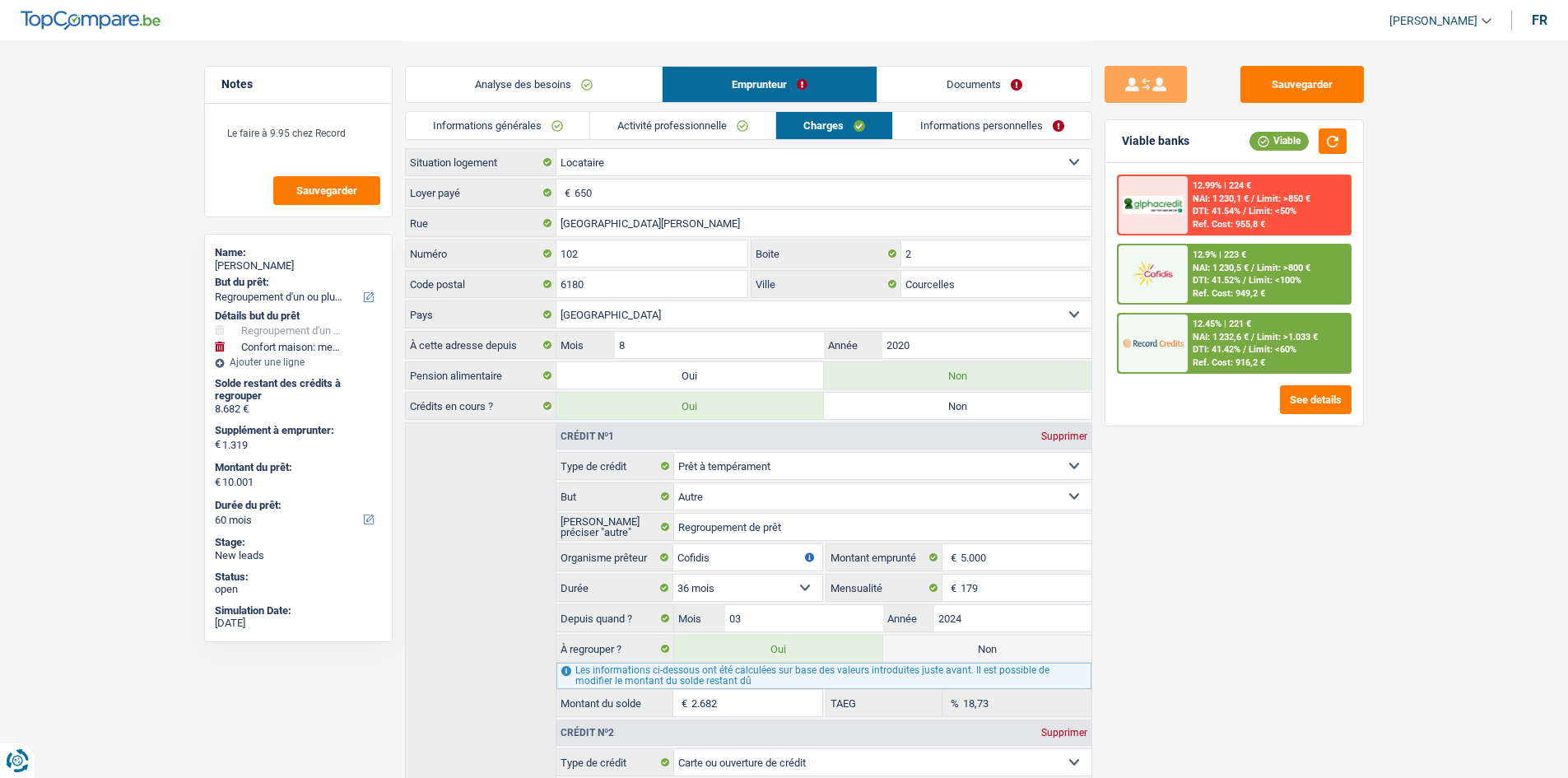
click at [983, 127] on link "Informations personnelles" at bounding box center [991, 125] width 198 height 27
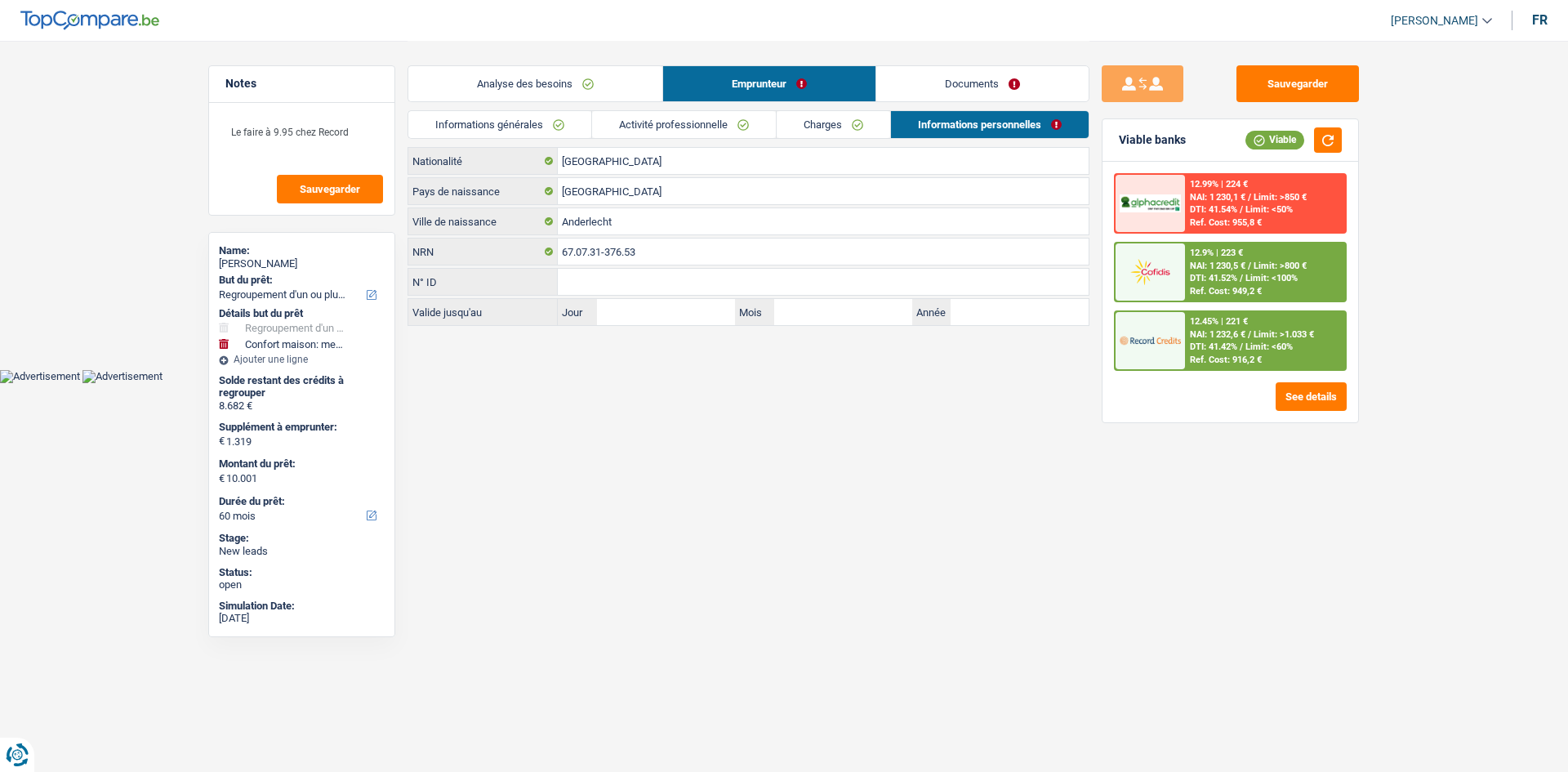
click at [967, 71] on link "Documents" at bounding box center [982, 83] width 212 height 35
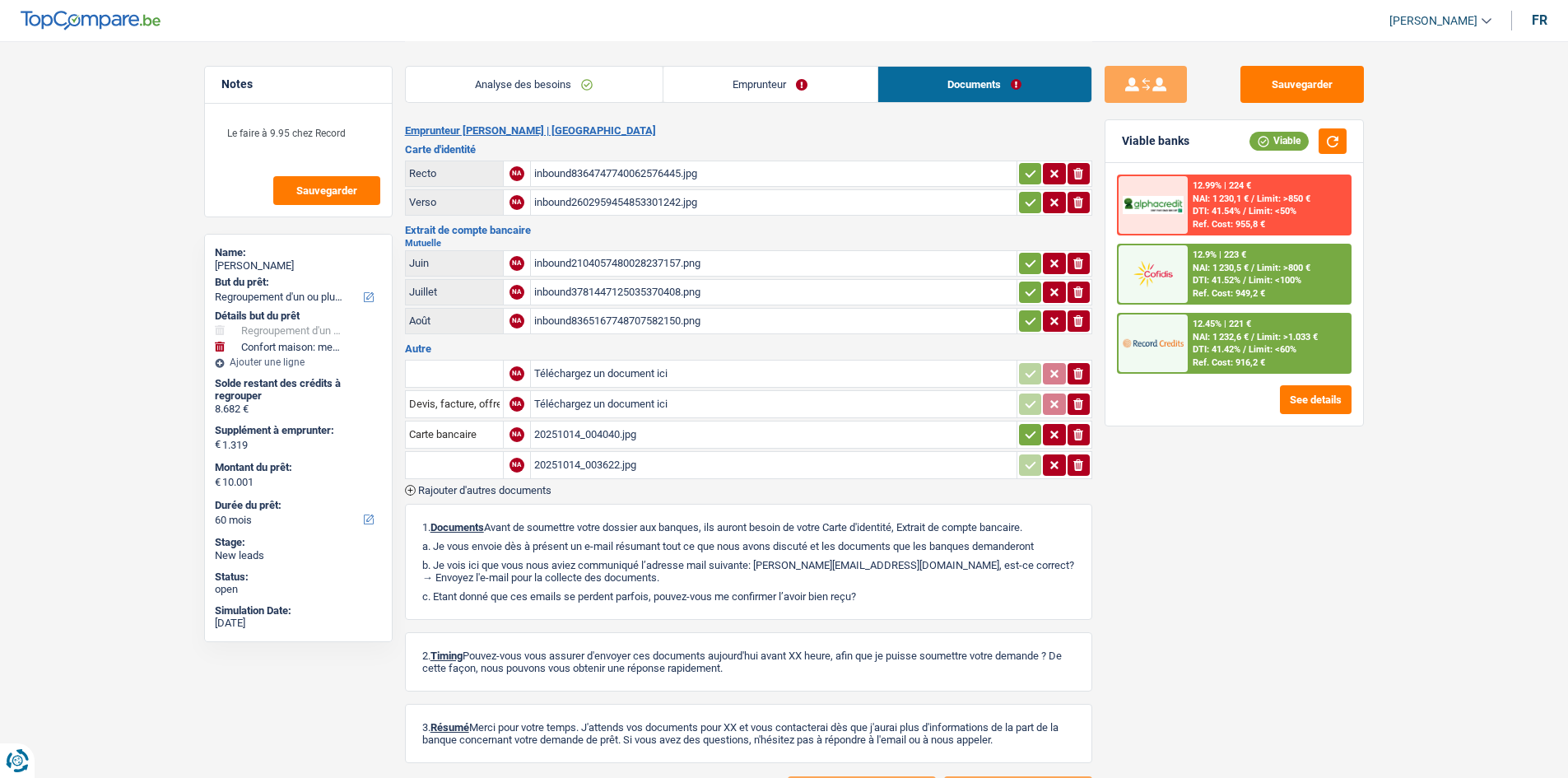
click at [526, 91] on link "Analyse des besoins" at bounding box center [534, 84] width 257 height 35
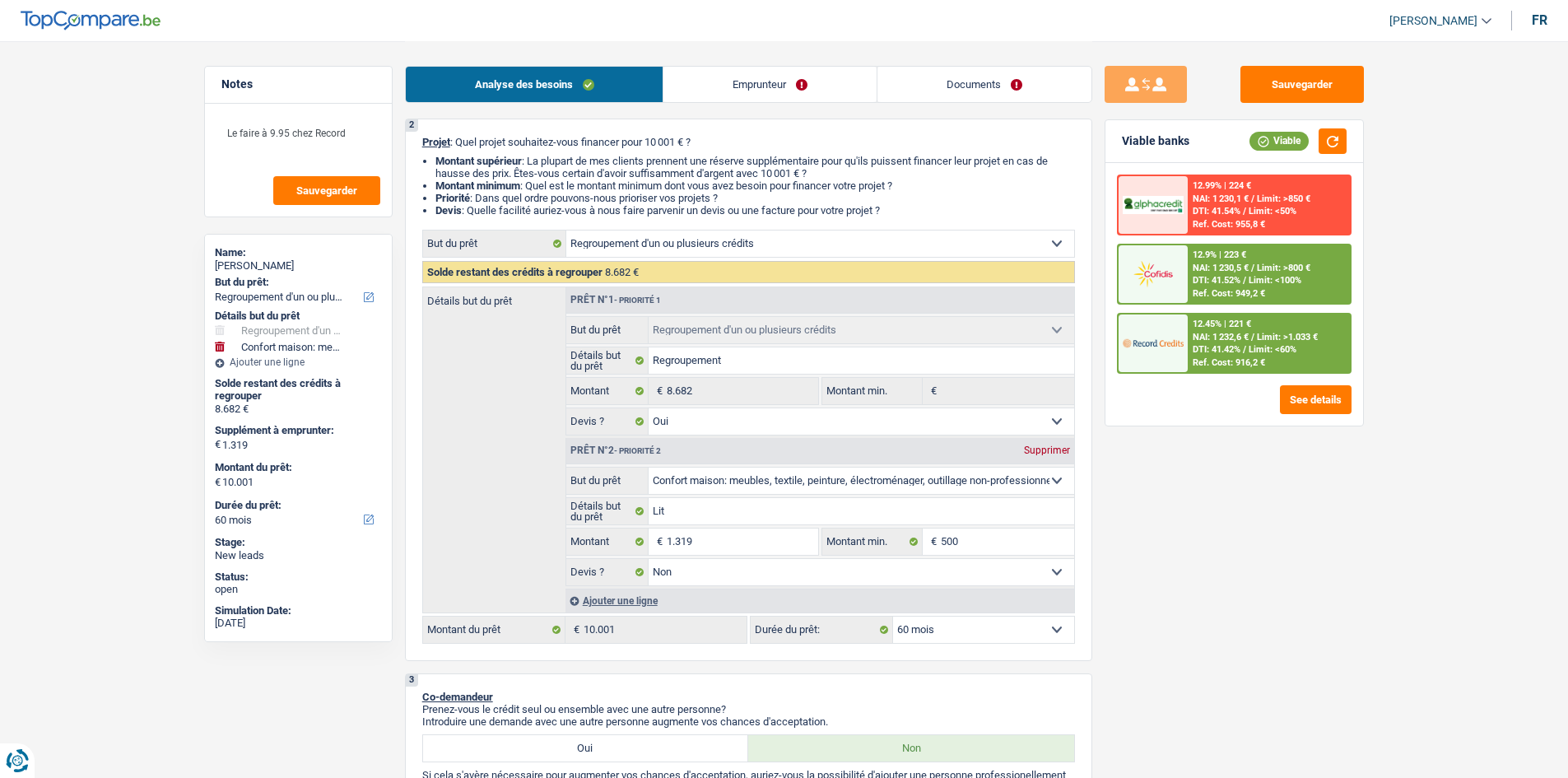
scroll to position [82, 0]
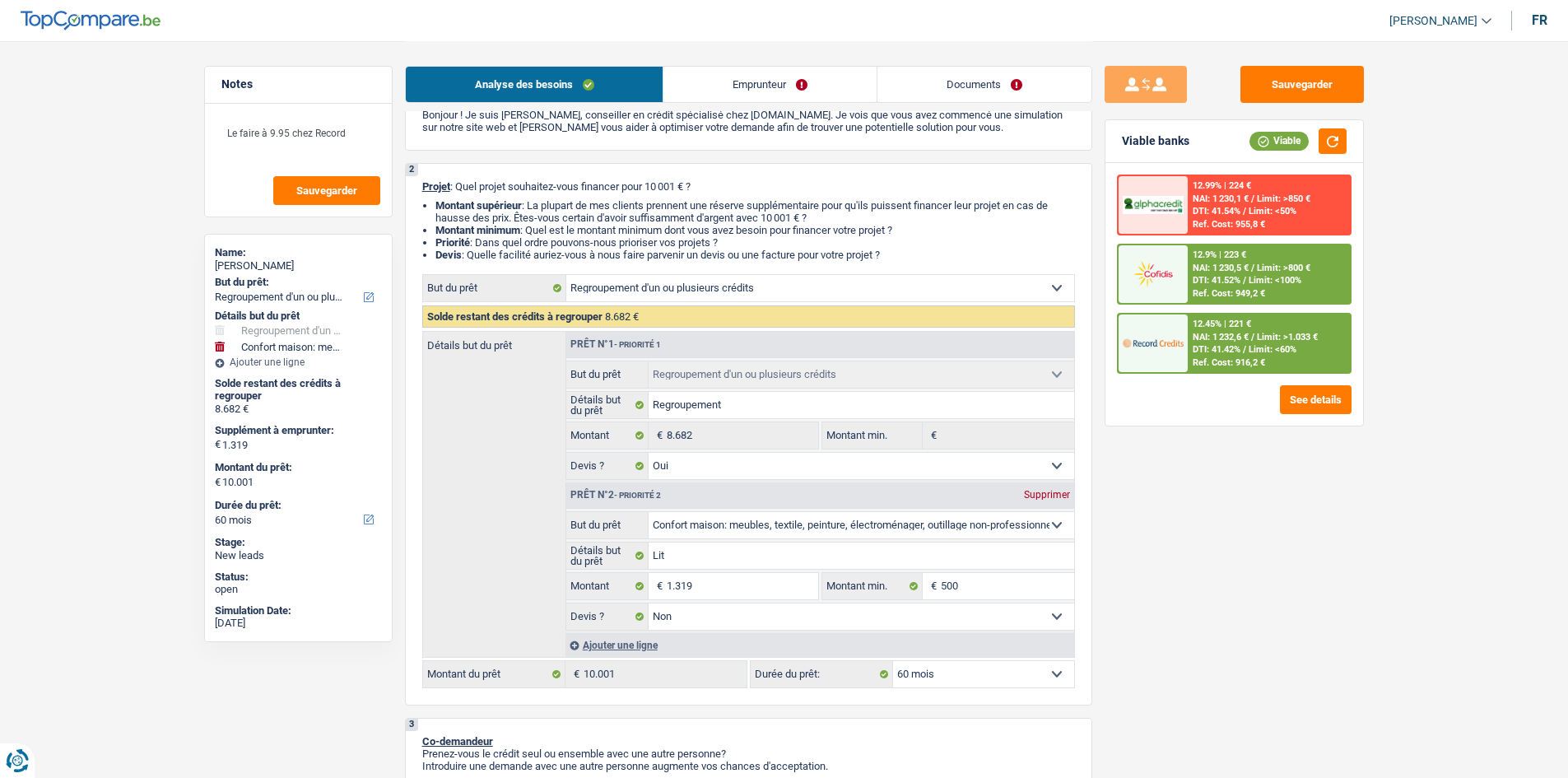
click at [988, 672] on select "12 mois 18 mois 24 mois 30 mois 36 mois 42 mois 48 mois 60 mois Sélectionner un…" at bounding box center [982, 674] width 181 height 26
drag, startPoint x: 1256, startPoint y: 564, endPoint x: 1300, endPoint y: 449, distance: 123.1
click at [1257, 564] on div "Sauvegarder Viable banks Viable 12.99% | 224 € NAI: 1 230,1 € / Limit: >850 € D…" at bounding box center [1234, 408] width 284 height 686
click at [1248, 335] on span "NAI: 1 232,6 €" at bounding box center [1220, 337] width 56 height 10
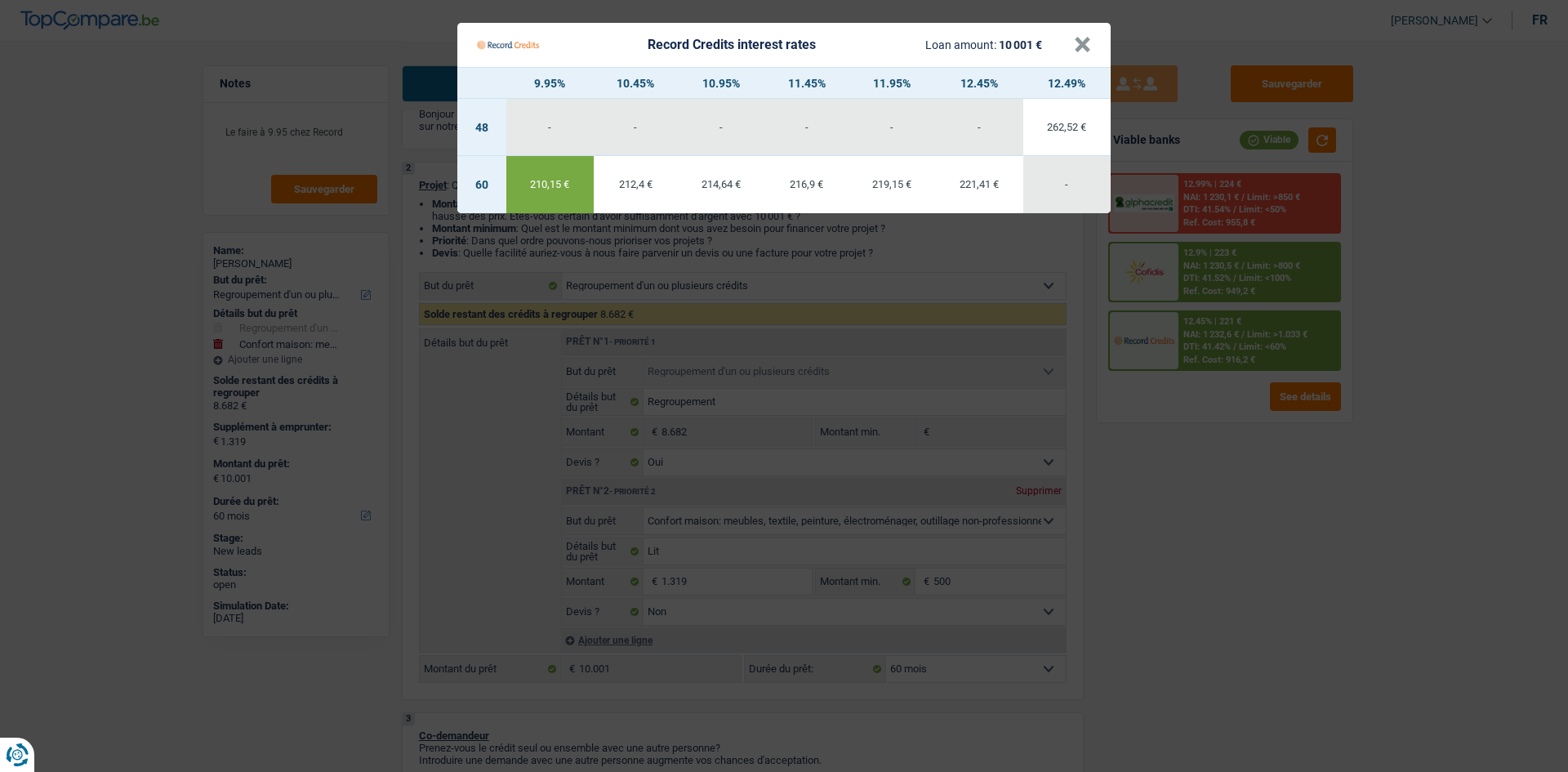
click at [1332, 475] on Credits "Record Credits interest rates Loan amount: 10 001 € × 9.95% 10.45% 10.95% 11.45…" at bounding box center [784, 386] width 1568 height 772
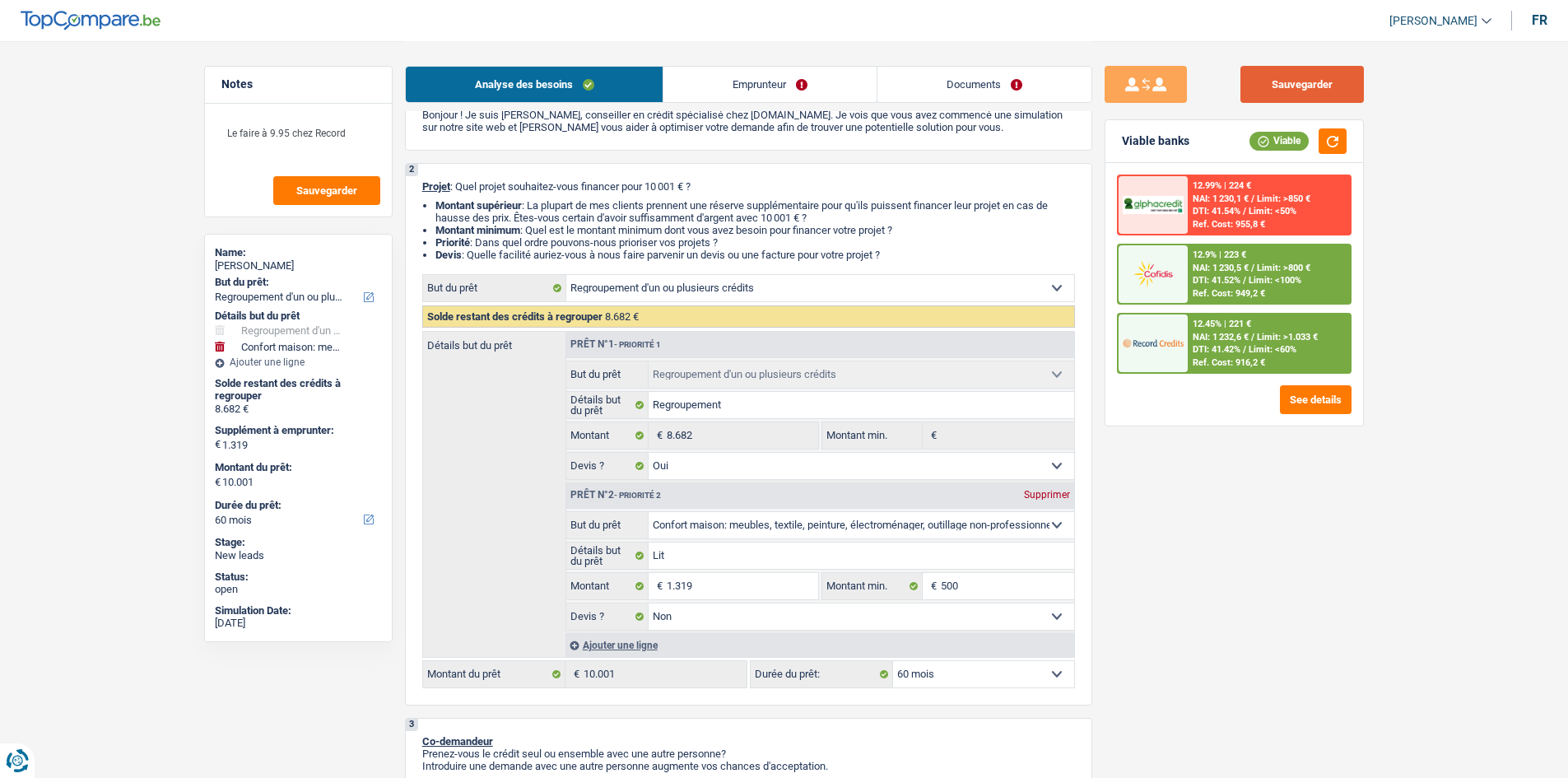
click at [1279, 77] on button "Sauvegarder" at bounding box center [1302, 84] width 124 height 37
click at [1297, 545] on div "Sauvegarder Viable banks Viable 12.99% | 224 € NAI: 1 230,1 € / Limit: >850 € D…" at bounding box center [1234, 408] width 284 height 686
click at [1270, 352] on span "Limit: <60%" at bounding box center [1271, 350] width 48 height 10
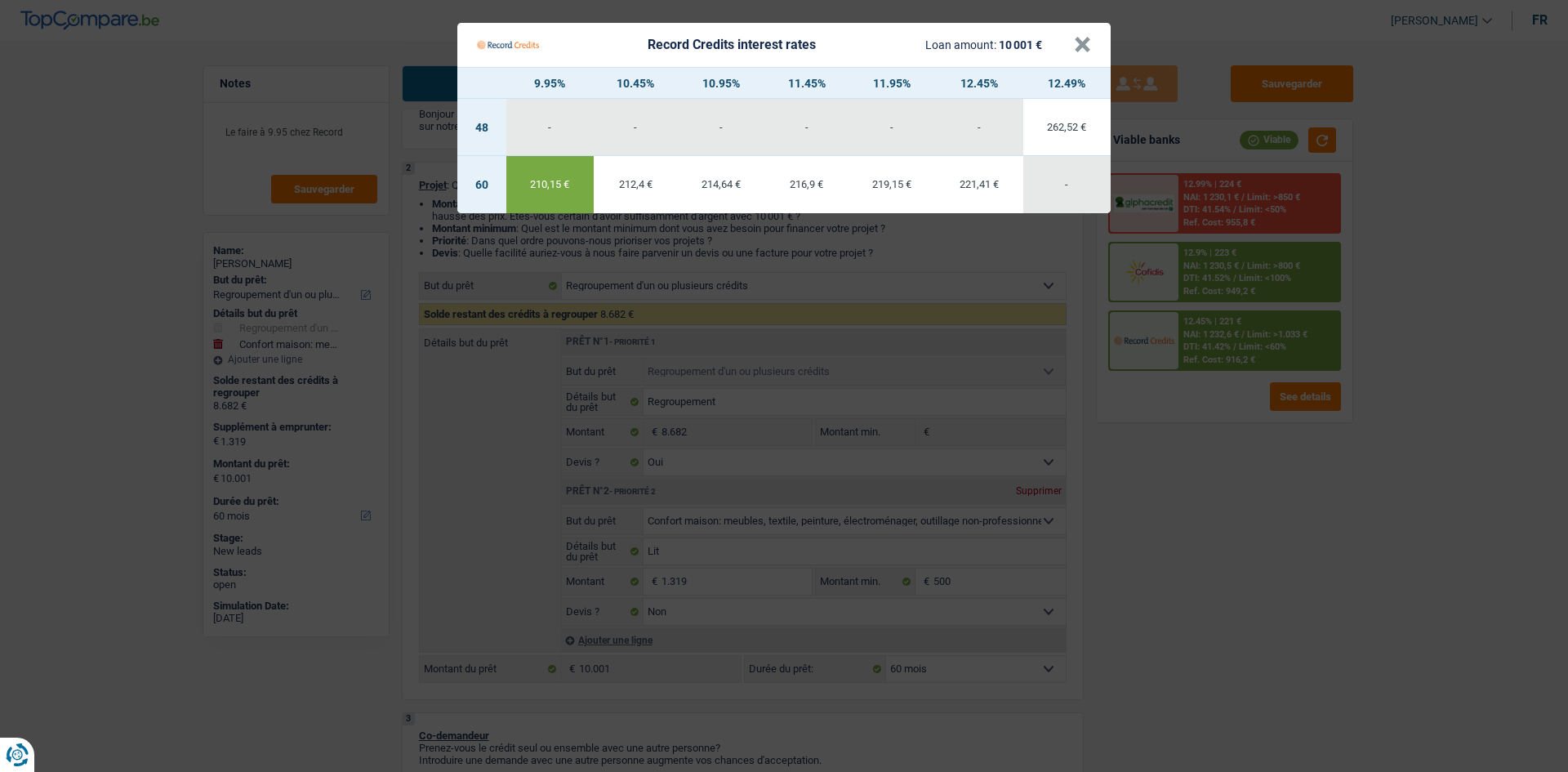
click at [1251, 496] on Credits "Record Credits interest rates Loan amount: 10 001 € × 9.95% 10.45% 10.95% 11.45…" at bounding box center [784, 386] width 1568 height 772
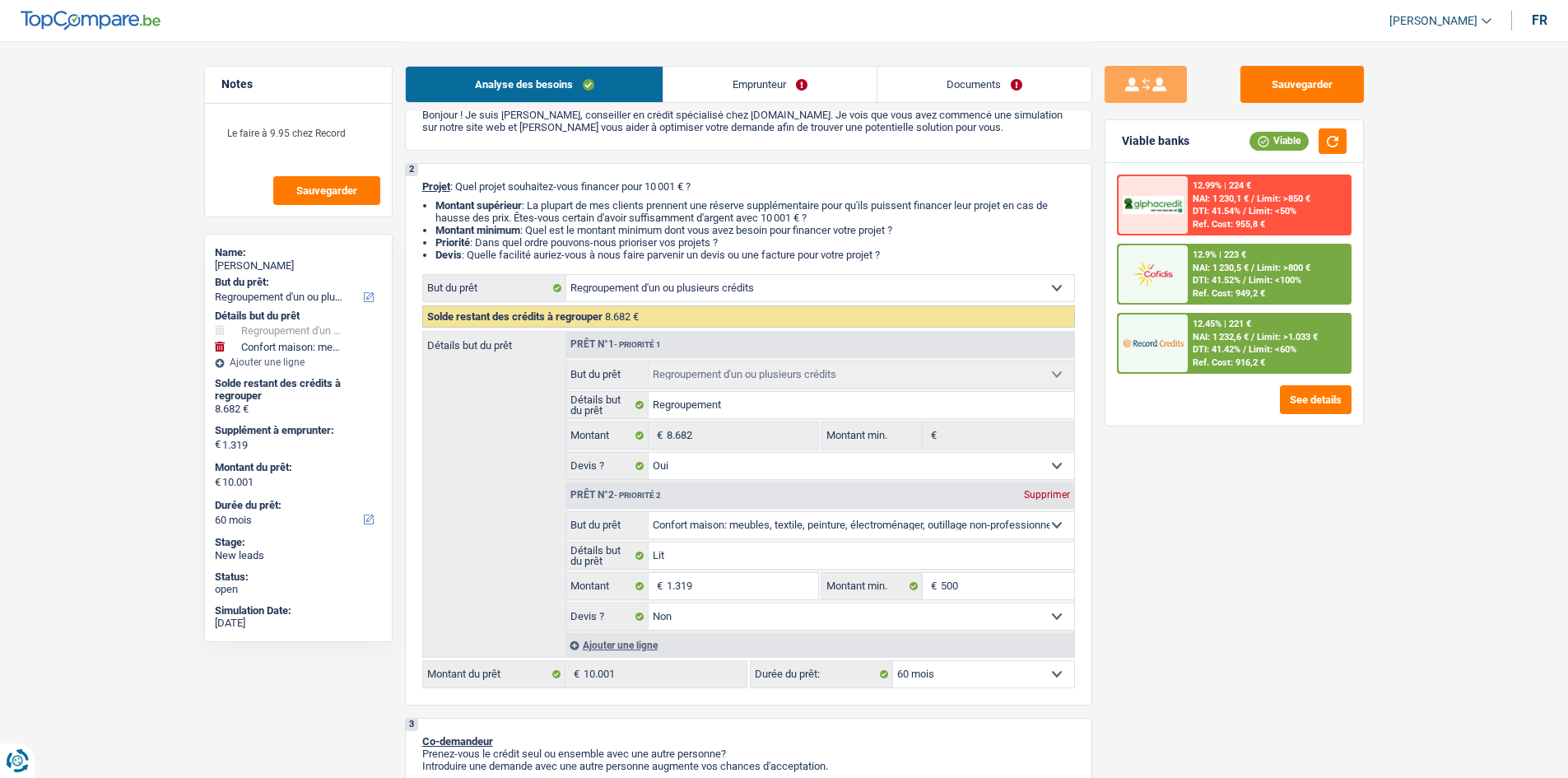
click at [1331, 70] on button "Sauvegarder" at bounding box center [1302, 84] width 124 height 37
click at [729, 32] on header "[PERSON_NAME] Se déconnecter fr" at bounding box center [784, 21] width 1568 height 42
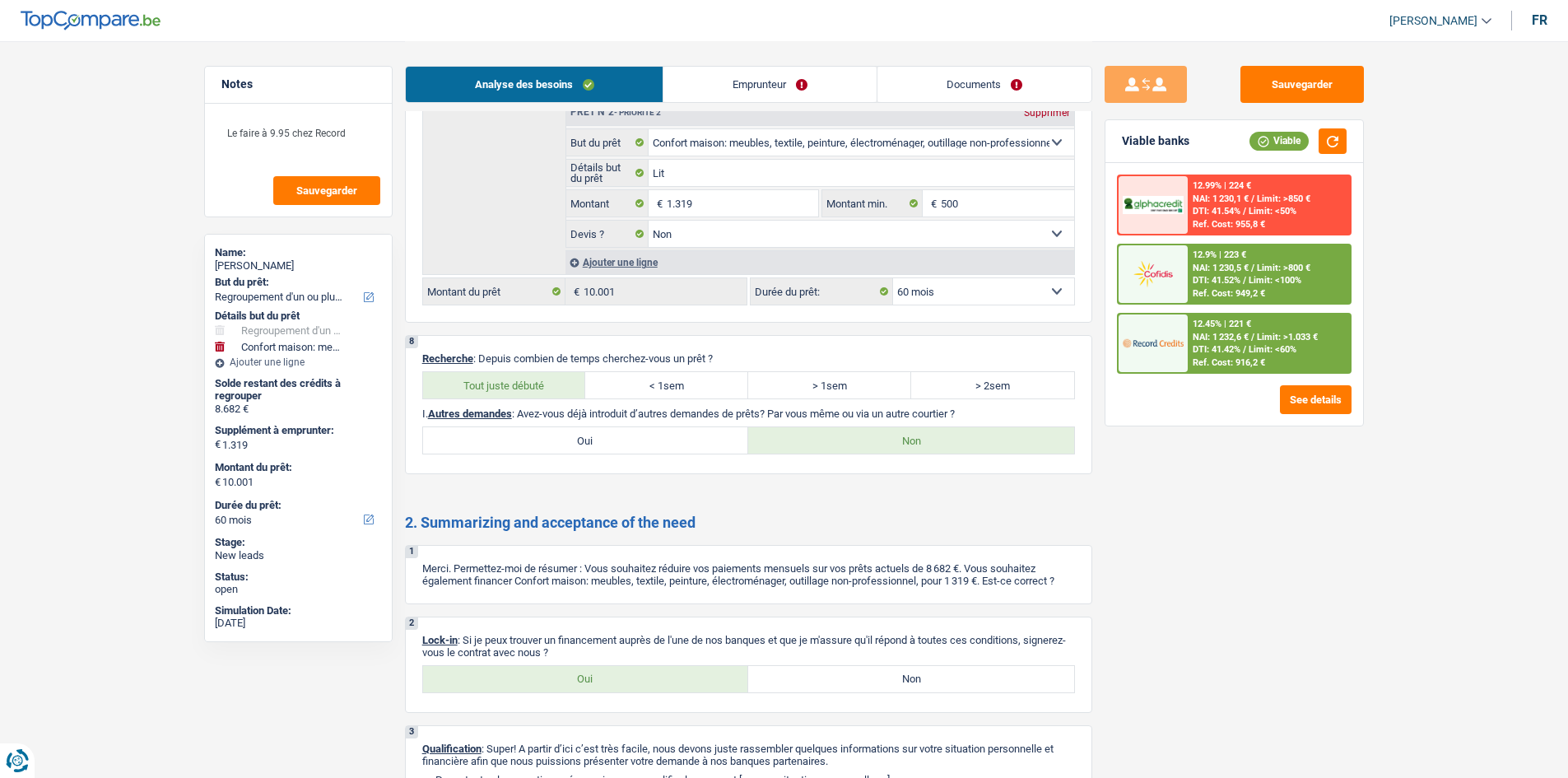
scroll to position [2562, 0]
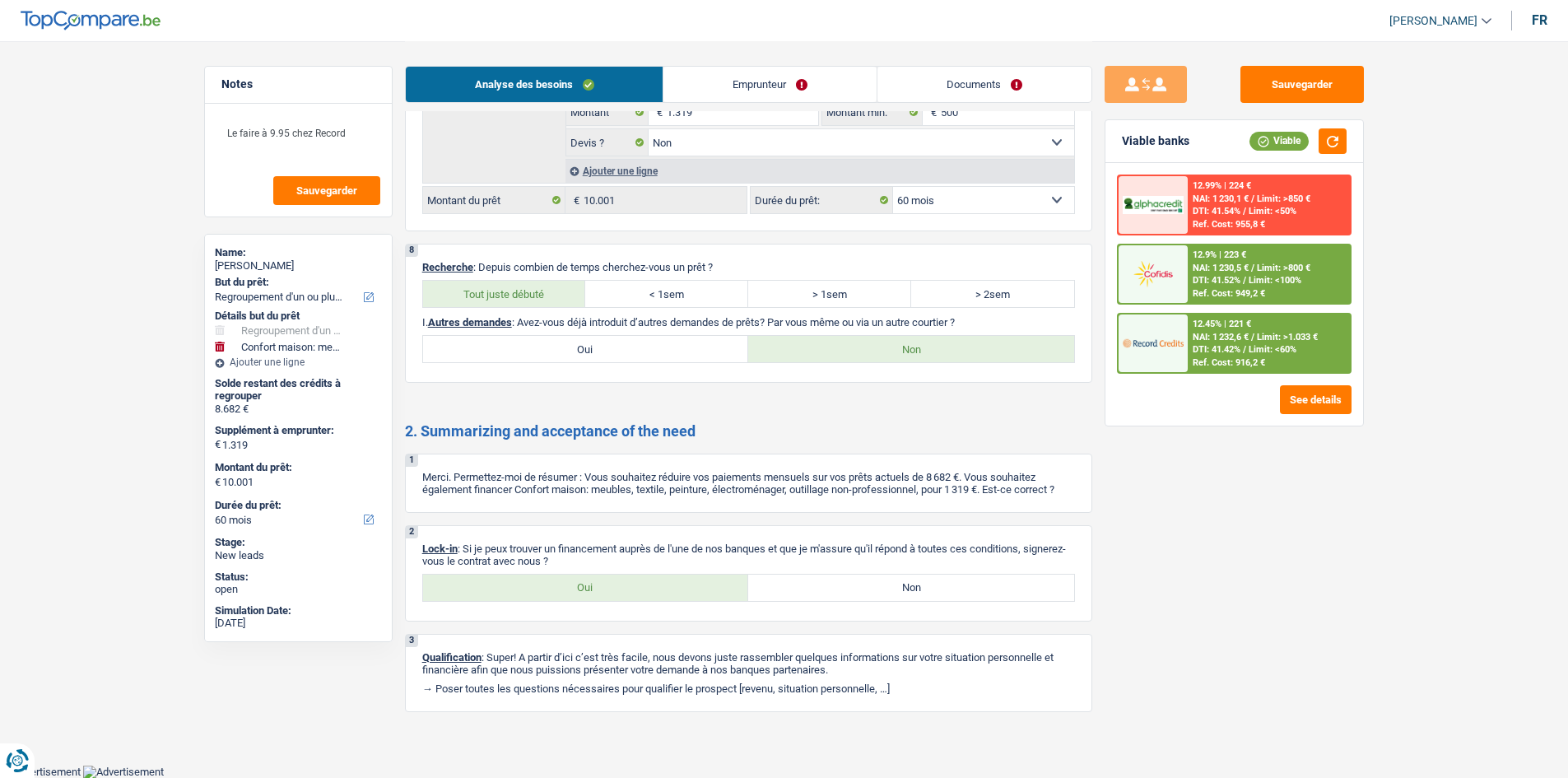
drag, startPoint x: 1422, startPoint y: 665, endPoint x: 994, endPoint y: 344, distance: 535.0
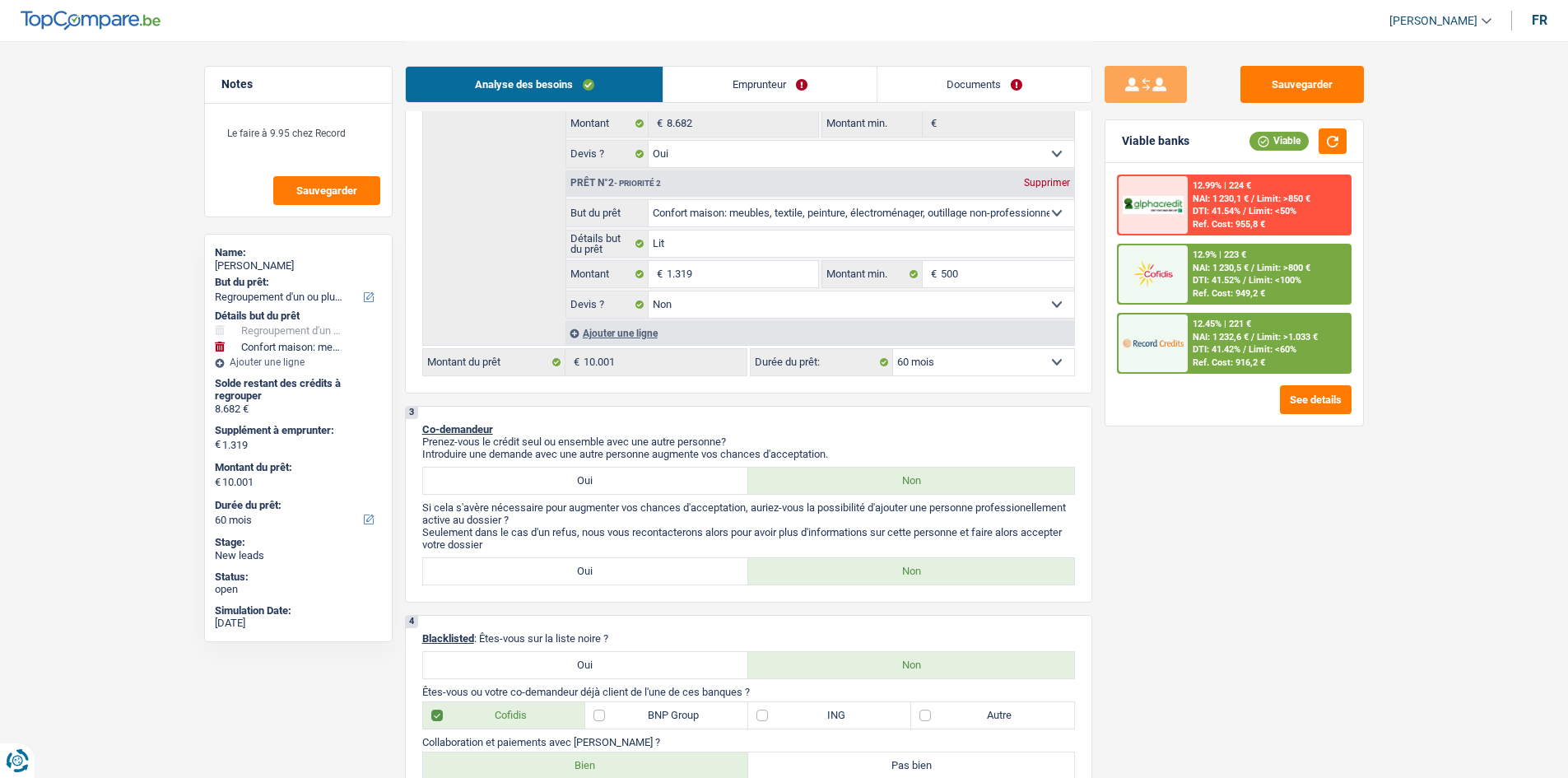
scroll to position [174, 0]
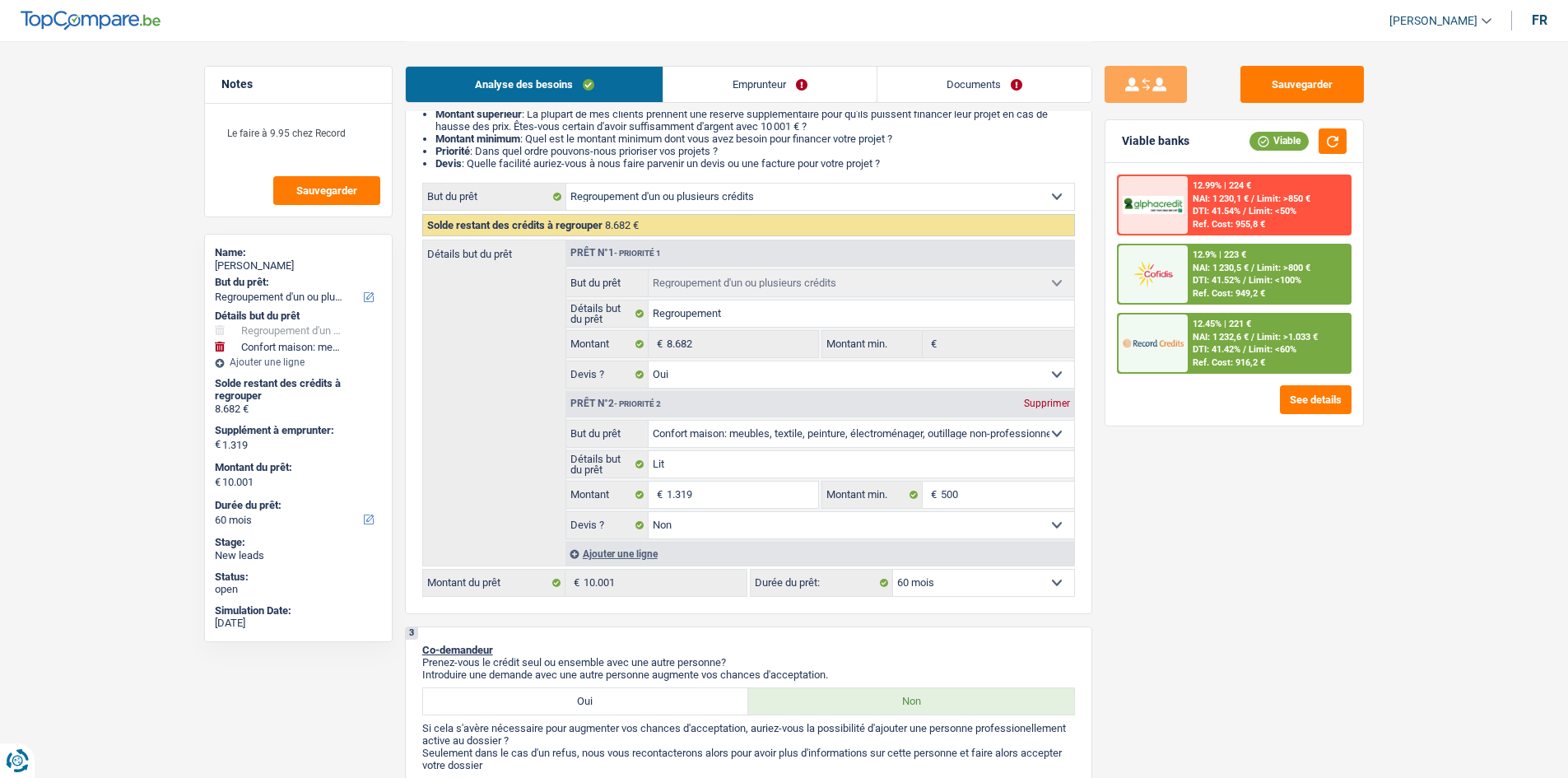
click at [779, 93] on link "Emprunteur" at bounding box center [770, 84] width 213 height 35
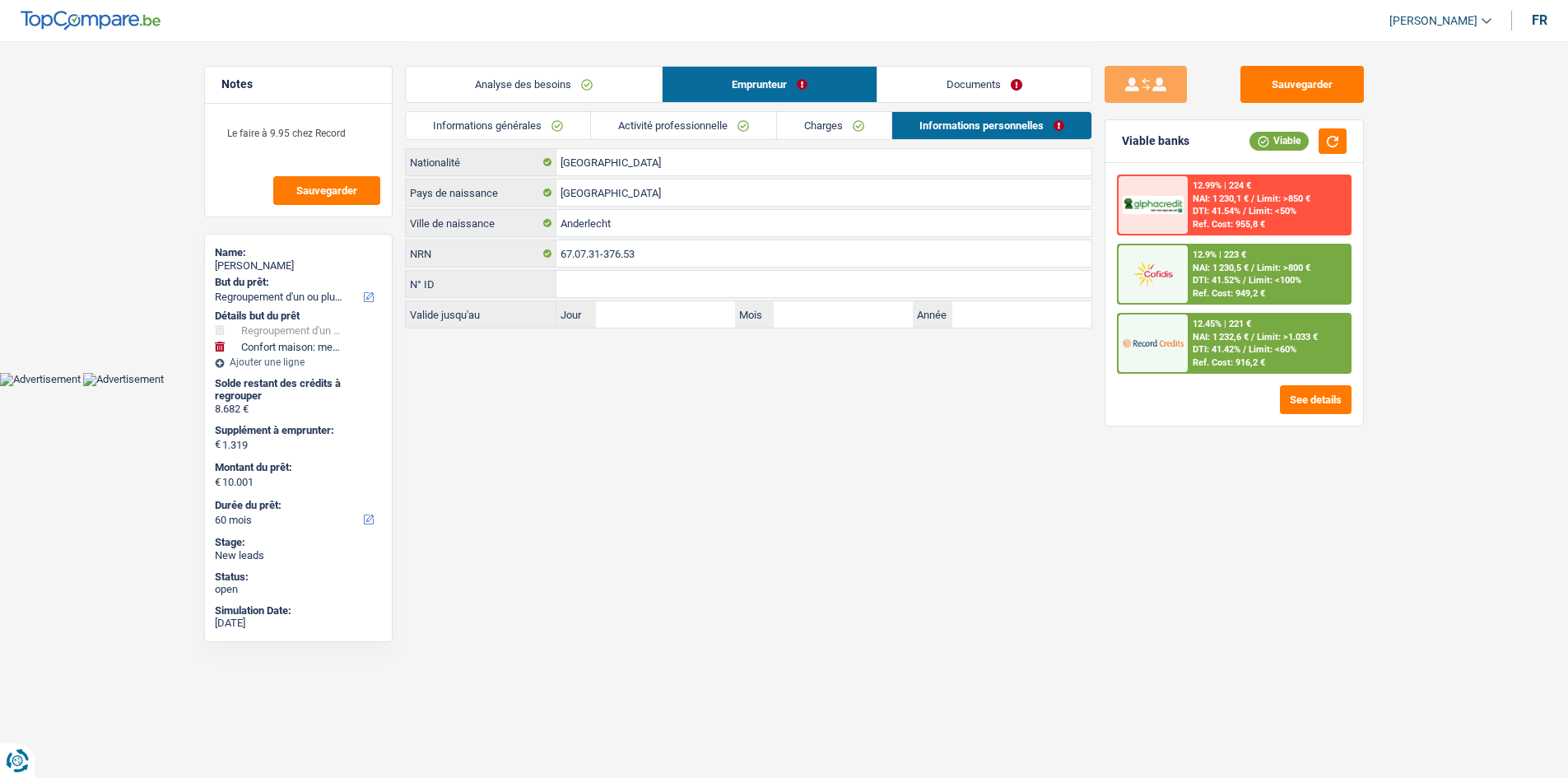
scroll to position [0, 0]
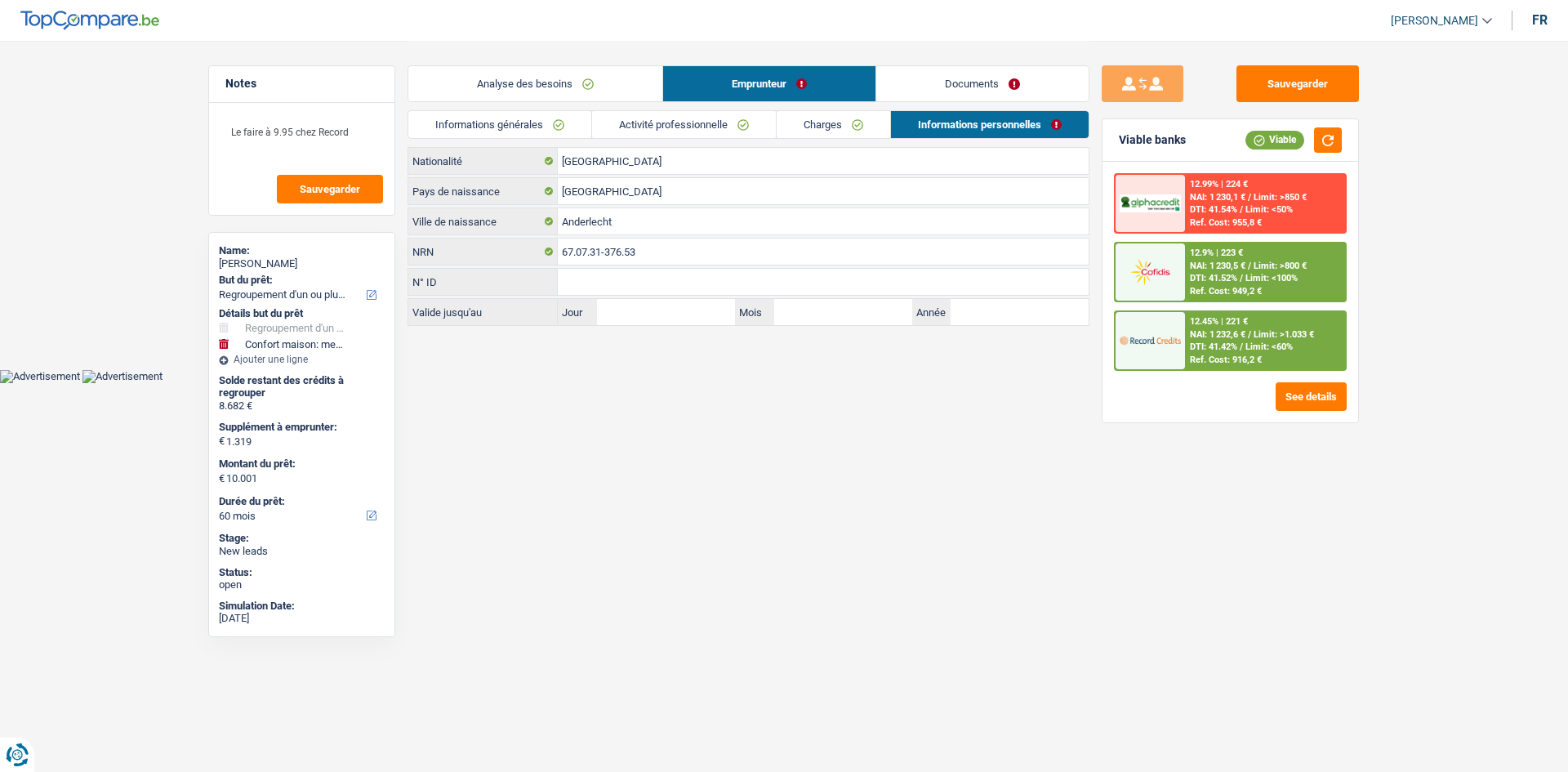
click at [699, 122] on link "Activité professionnelle" at bounding box center [684, 124] width 184 height 27
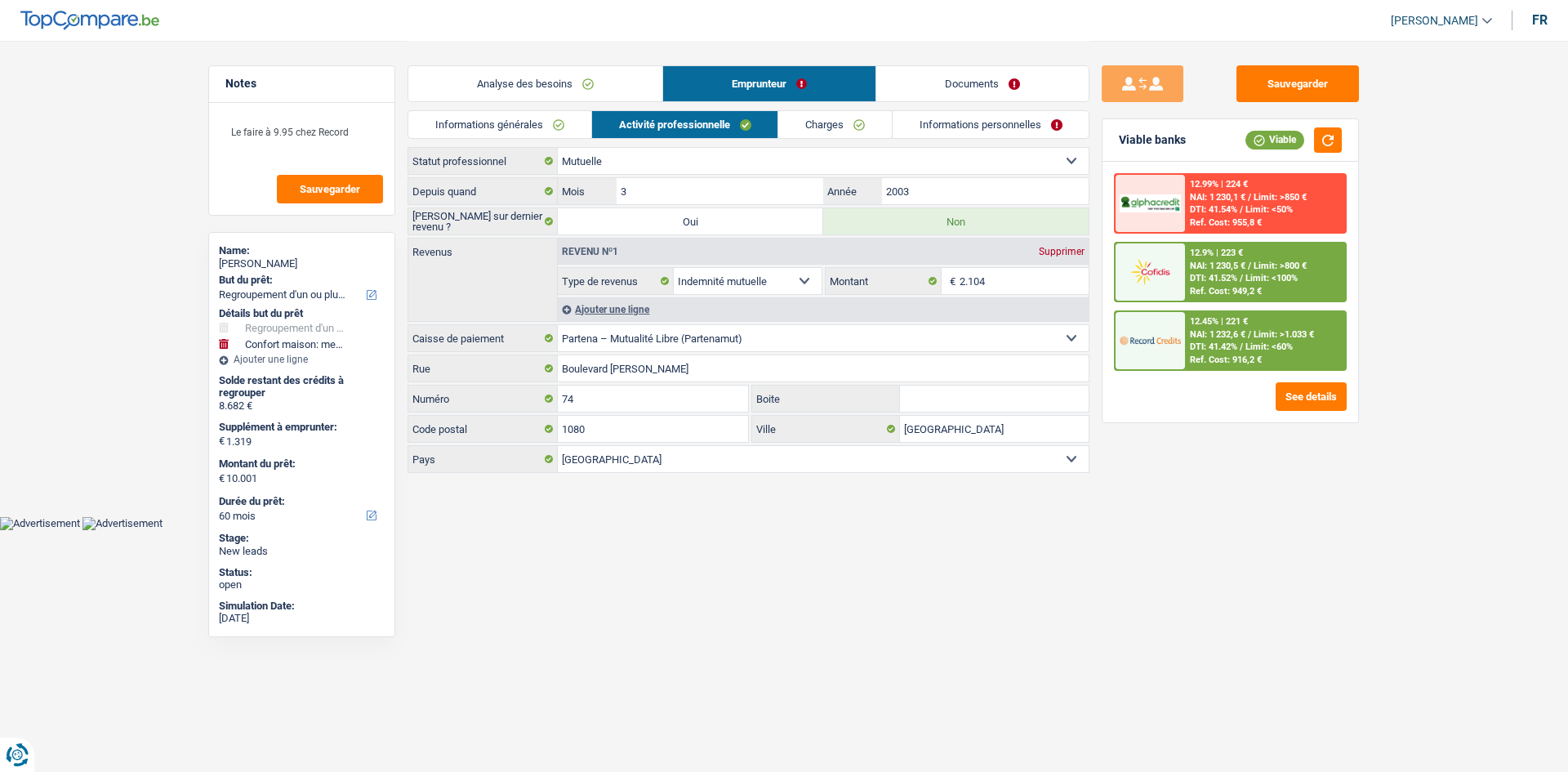
click at [812, 127] on link "Charges" at bounding box center [835, 124] width 113 height 27
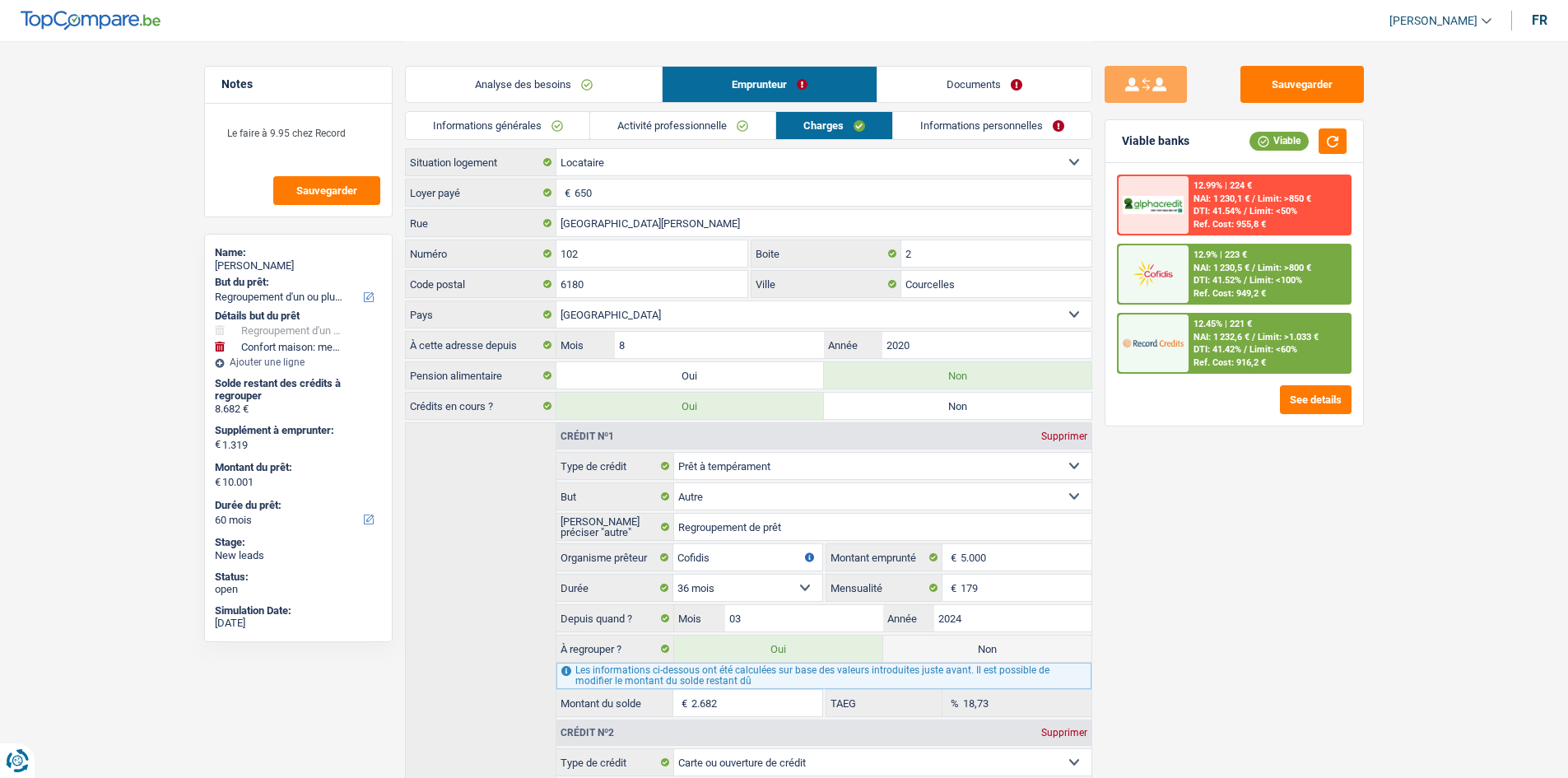
click at [944, 121] on link "Informations personnelles" at bounding box center [991, 125] width 198 height 27
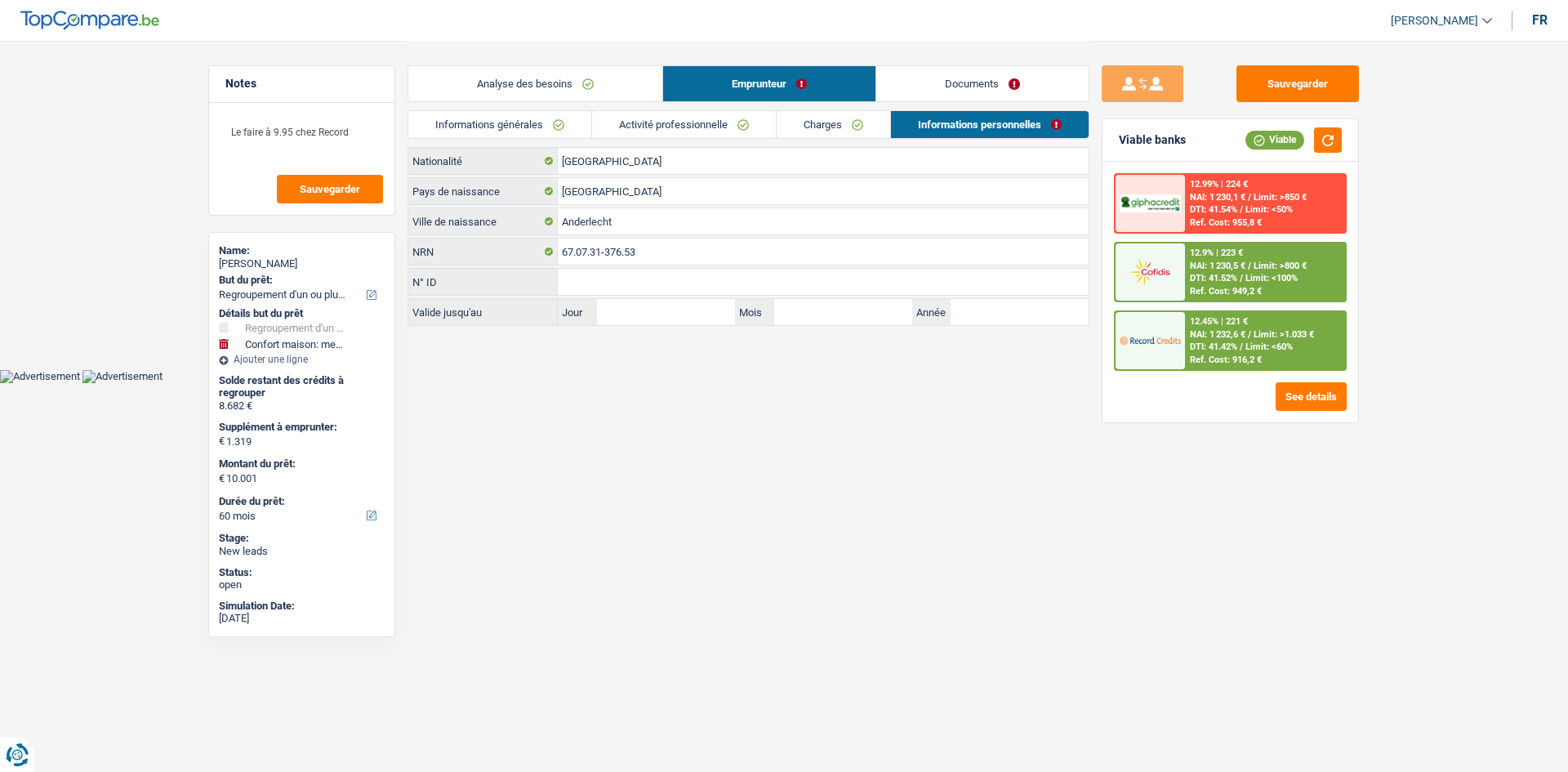
click at [952, 83] on link "Documents" at bounding box center [982, 83] width 212 height 35
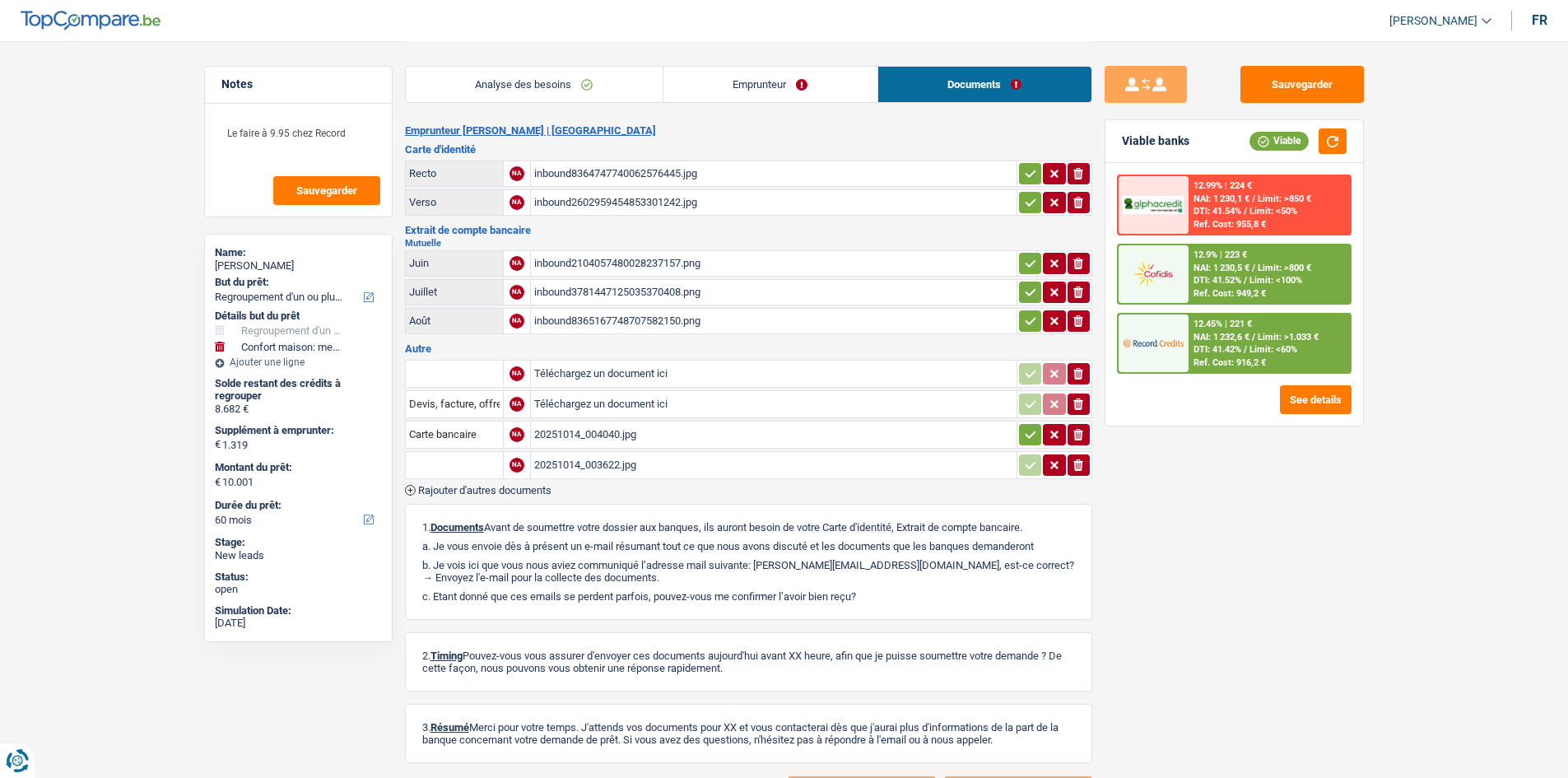
click at [579, 82] on link "Analyse des besoins" at bounding box center [534, 84] width 257 height 35
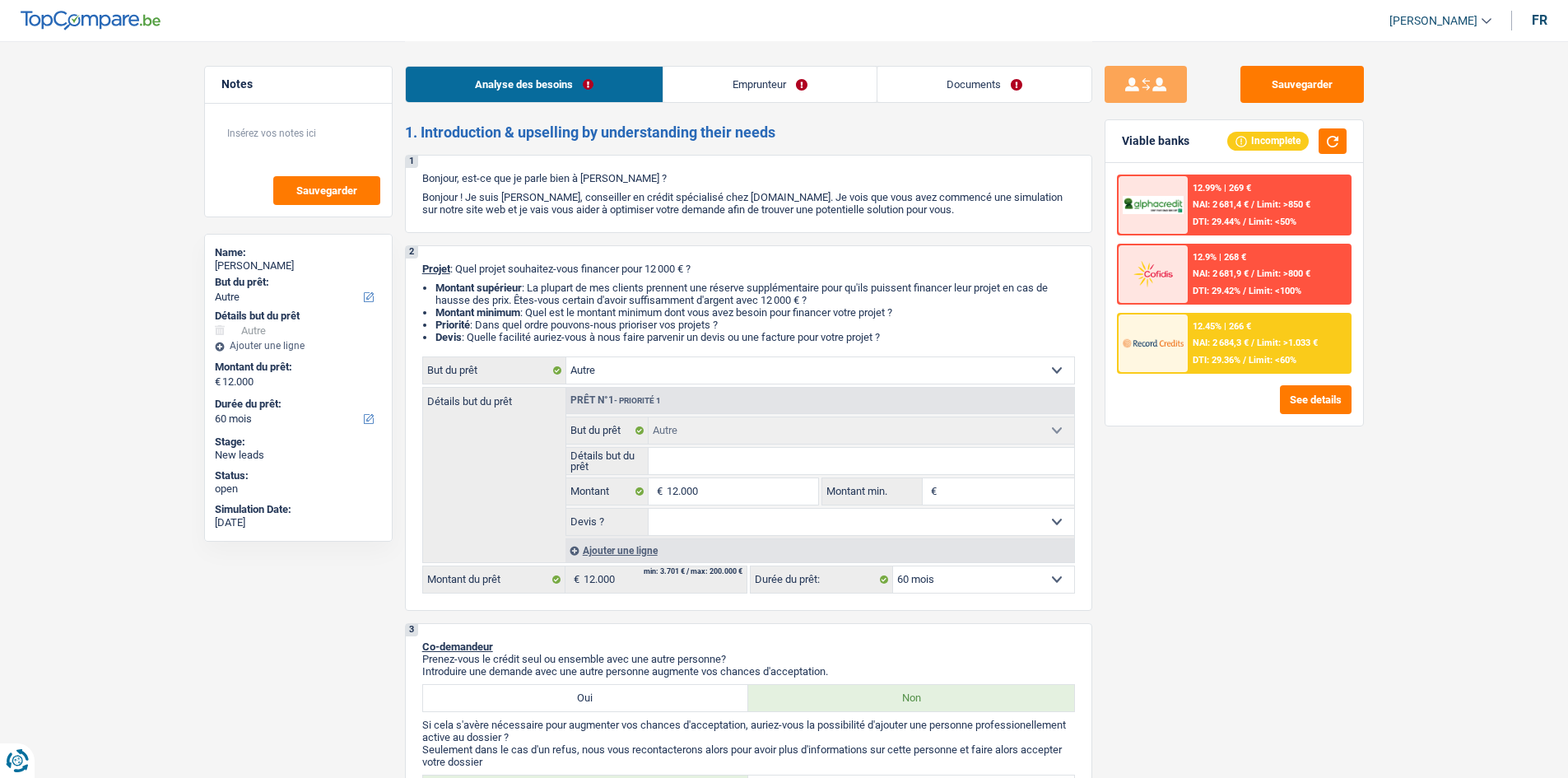
select select "other"
select select "60"
select select "unemployed"
select select "unemployment"
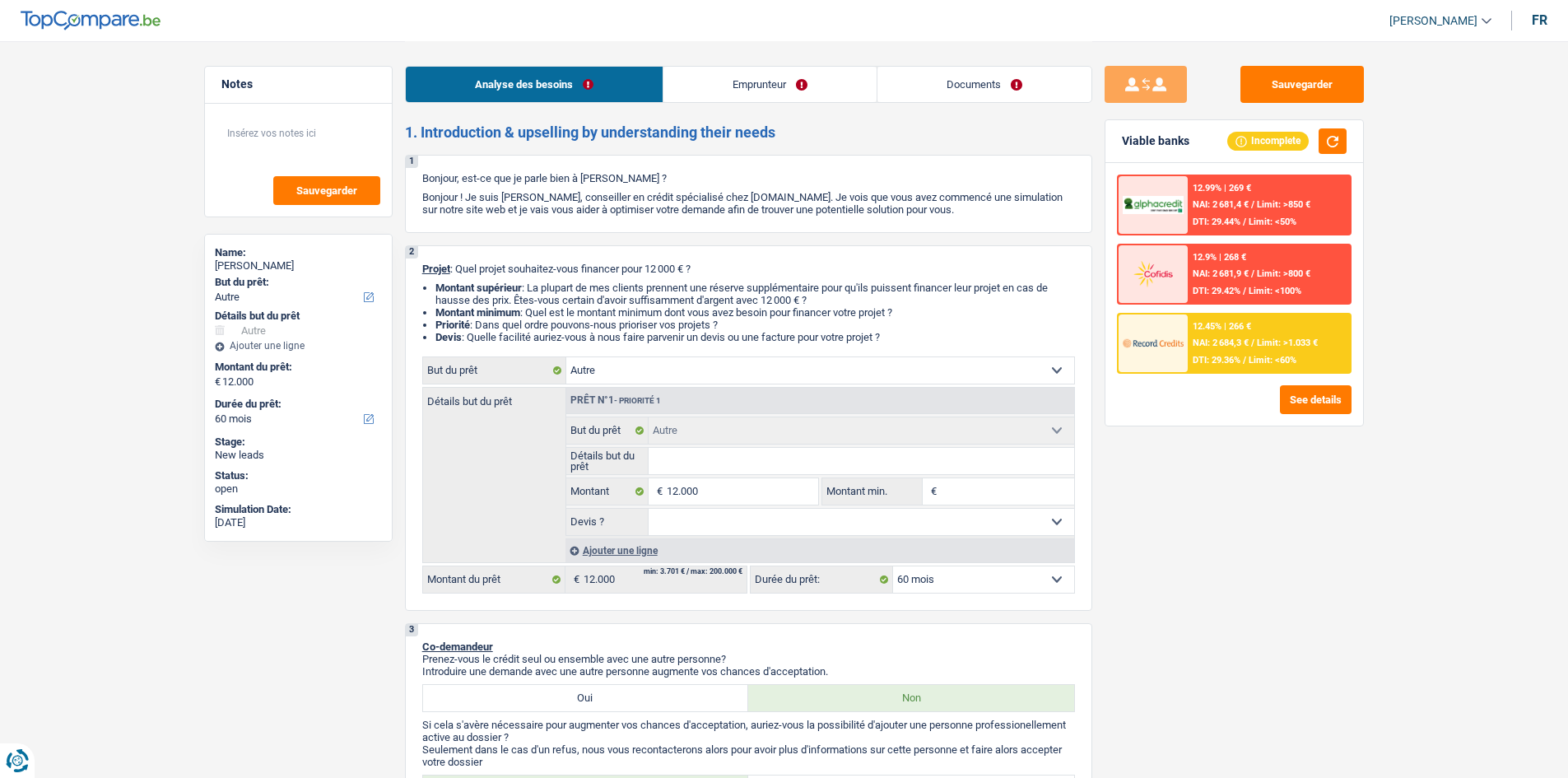
select select "unemployment"
select select "familyAllowances"
select select "csc"
select select "BE"
click at [1013, 98] on link "Documents" at bounding box center [983, 84] width 214 height 35
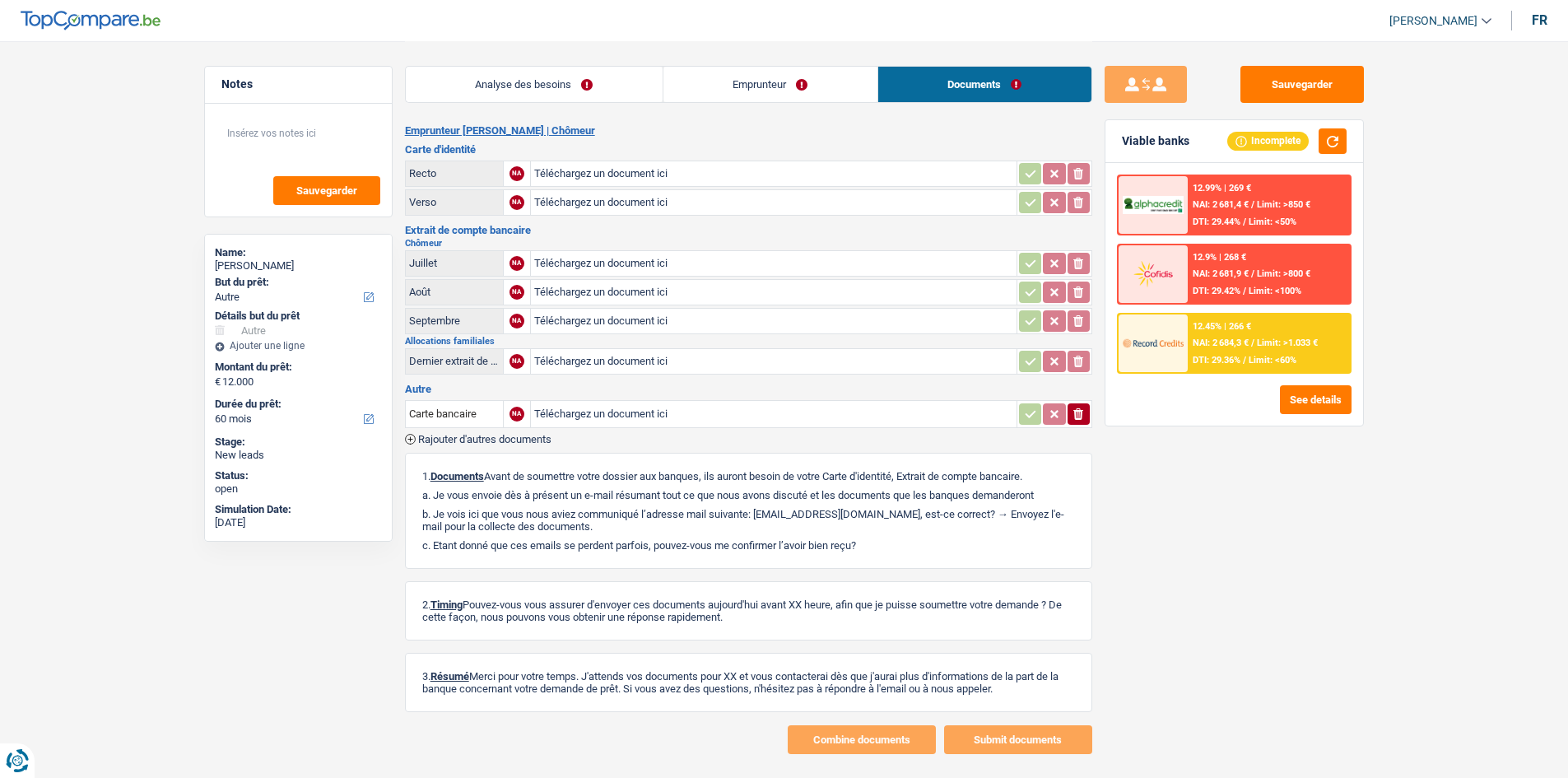
click at [770, 88] on link "Emprunteur" at bounding box center [770, 84] width 214 height 35
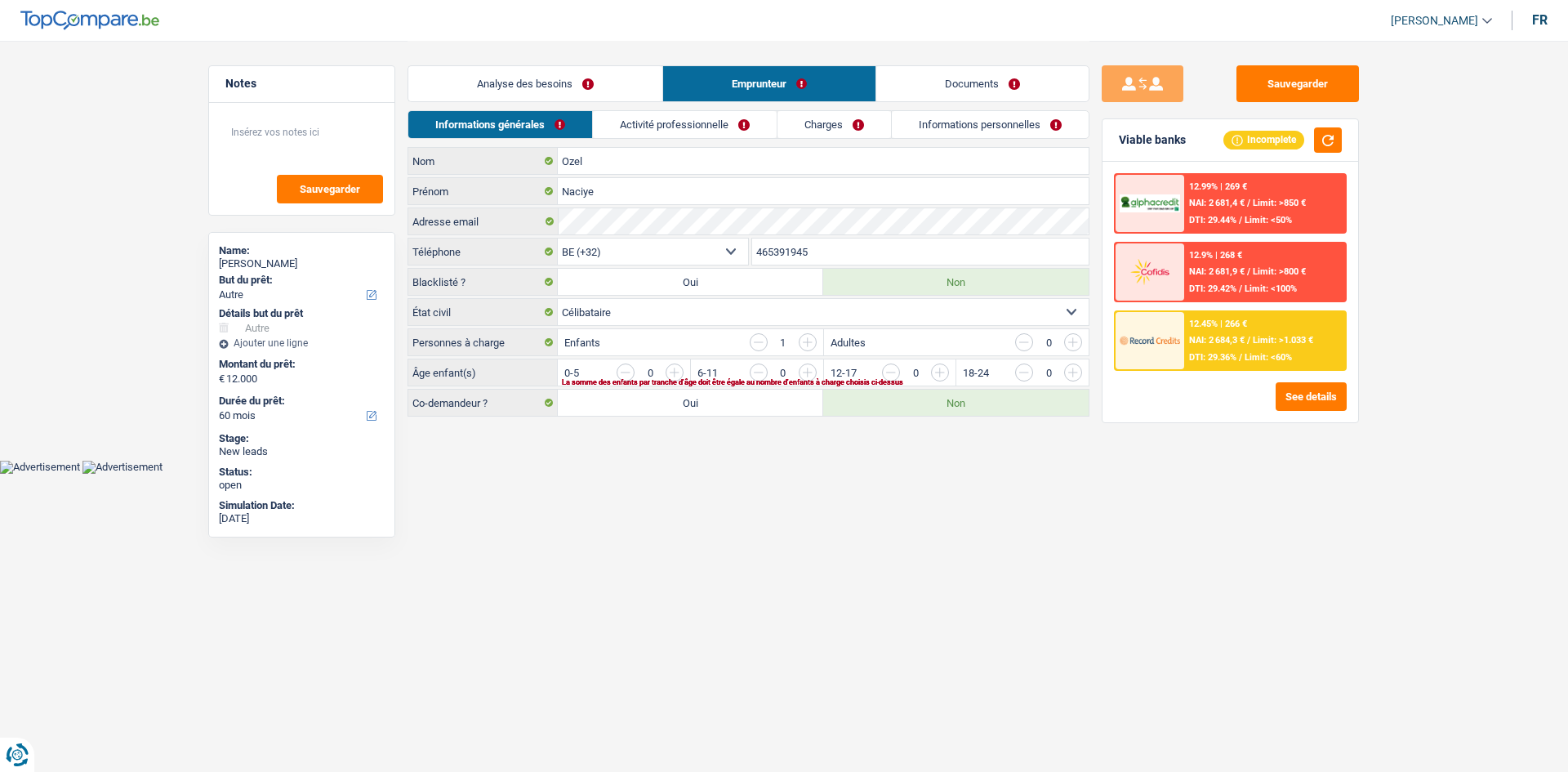
click at [713, 122] on link "Activité professionnelle" at bounding box center [685, 124] width 184 height 27
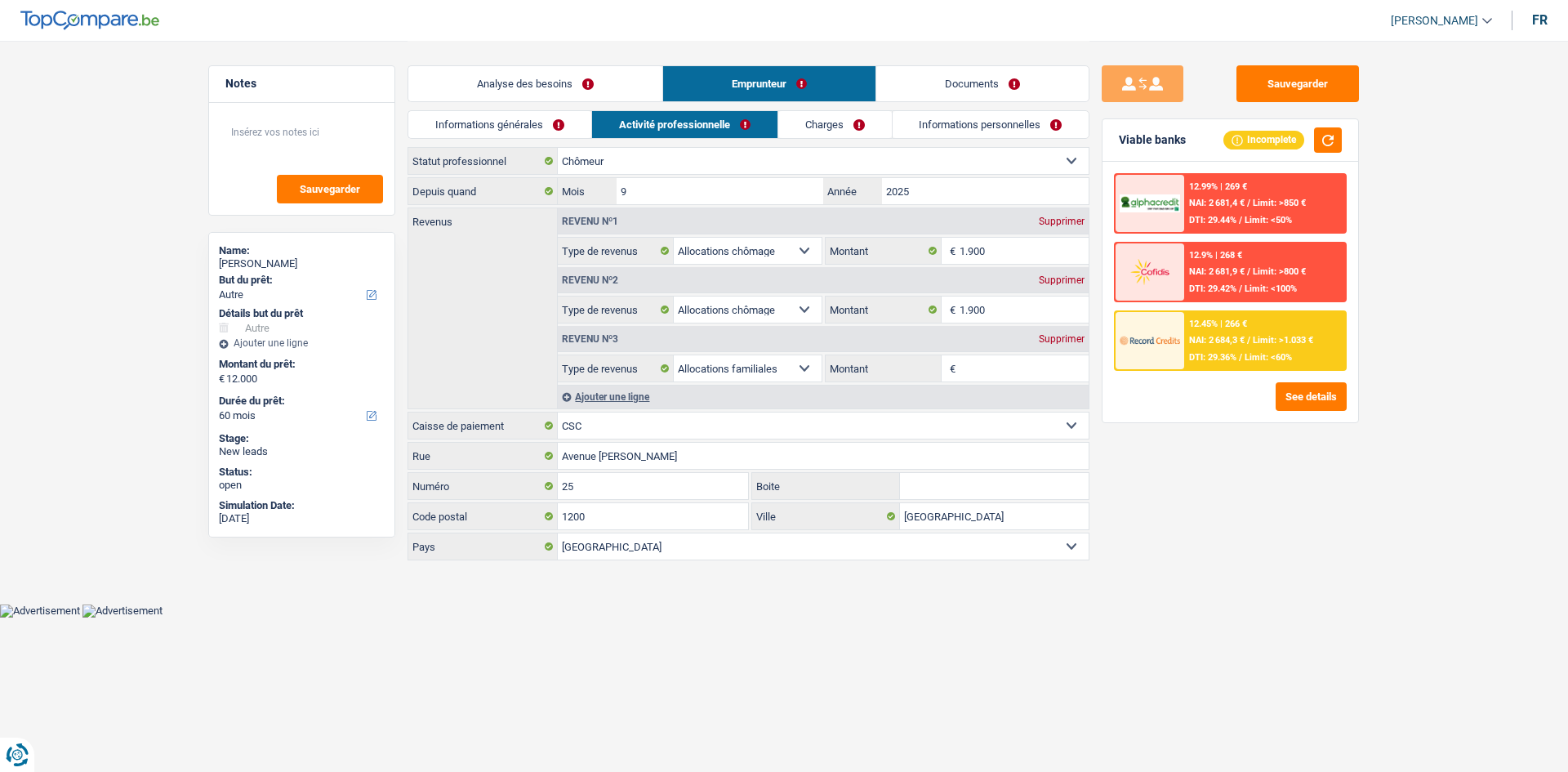
click at [876, 126] on link "Charges" at bounding box center [835, 124] width 113 height 27
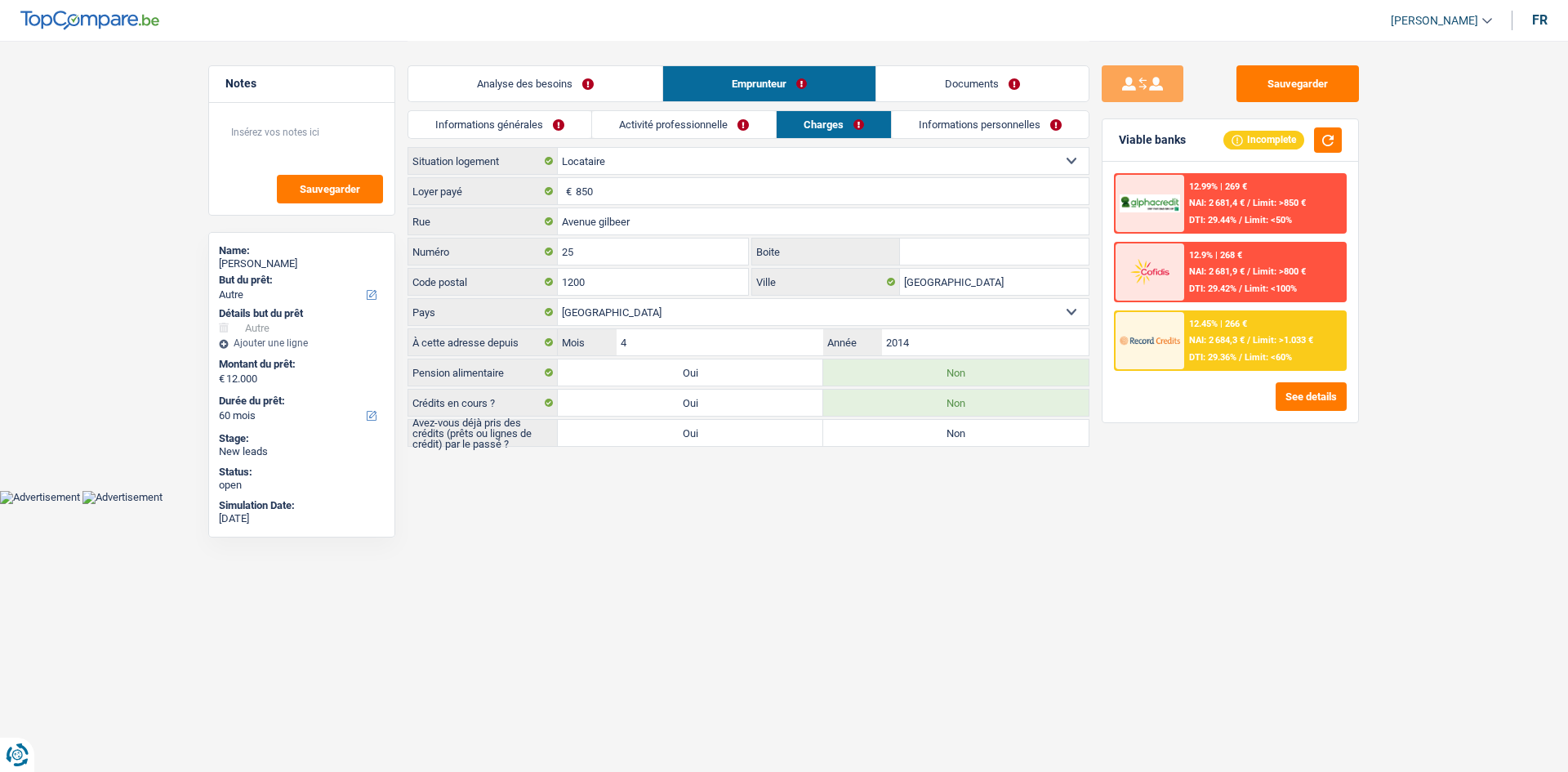
drag, startPoint x: 981, startPoint y: 136, endPoint x: 857, endPoint y: 126, distance: 124.4
click at [981, 135] on link "Informations personnelles" at bounding box center [990, 124] width 197 height 27
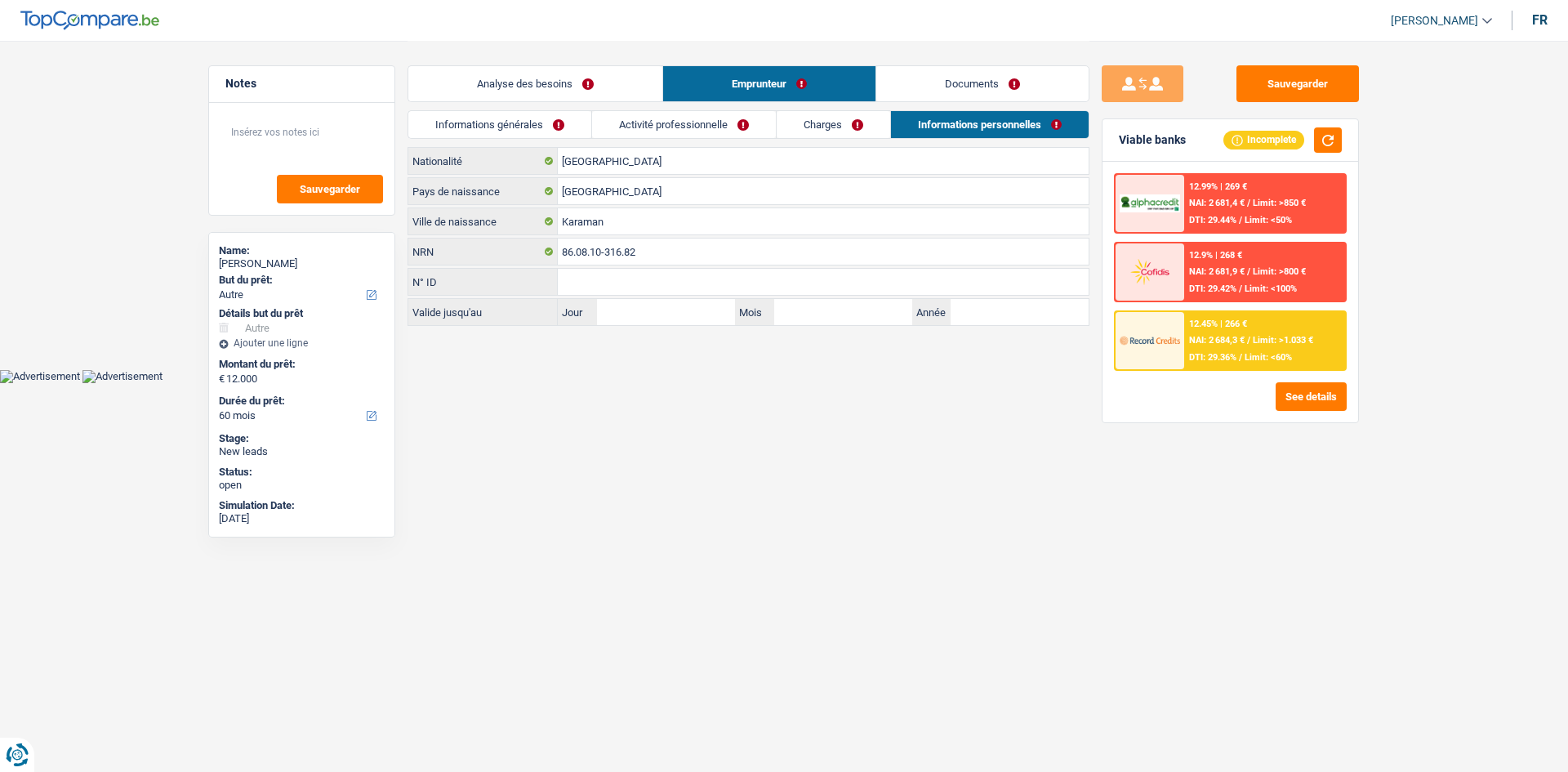
click at [651, 132] on link "Activité professionnelle" at bounding box center [684, 124] width 184 height 27
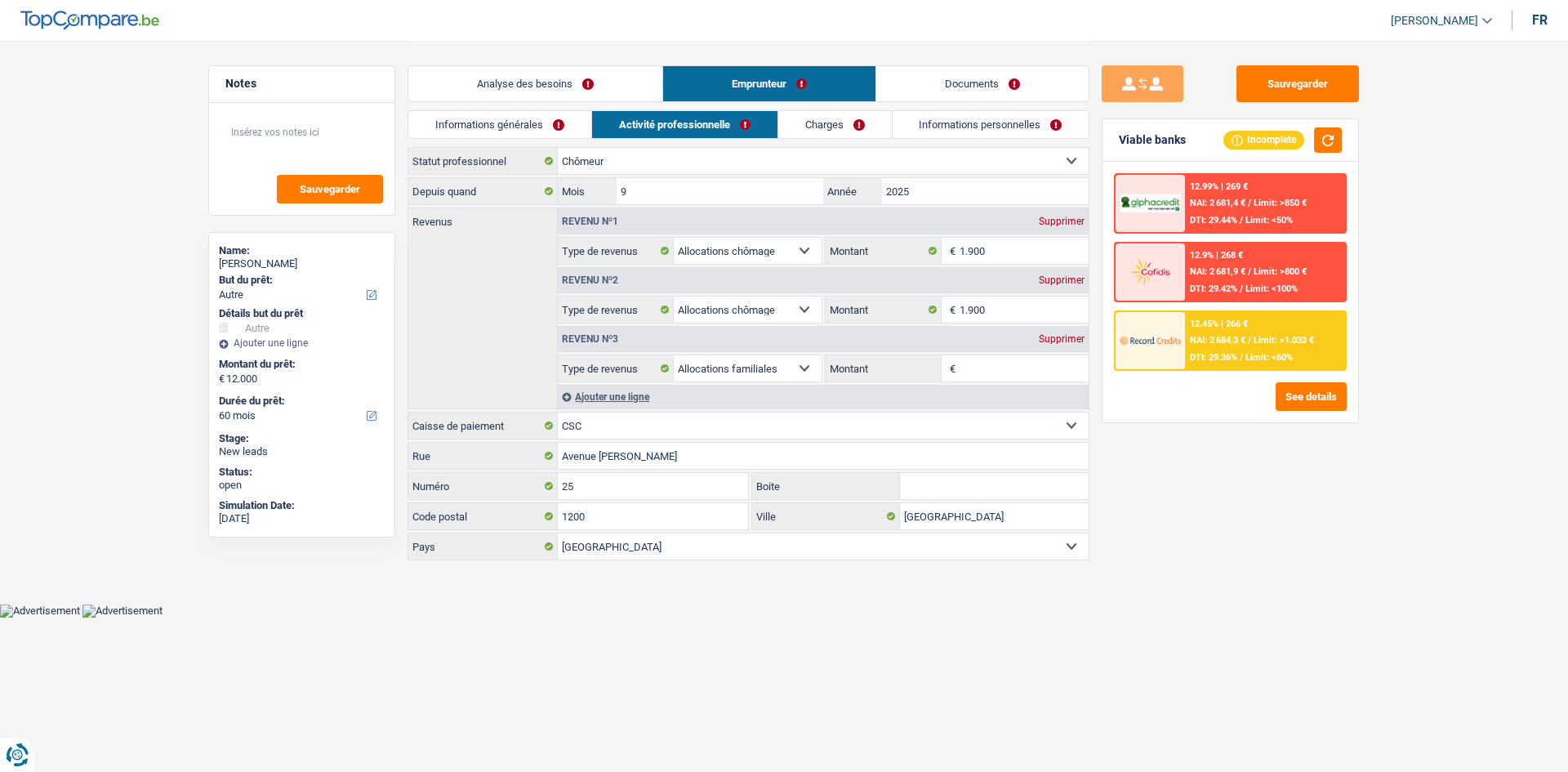
click at [1070, 223] on div "Supprimer" at bounding box center [1062, 221] width 54 height 9
select select "familyAllowances"
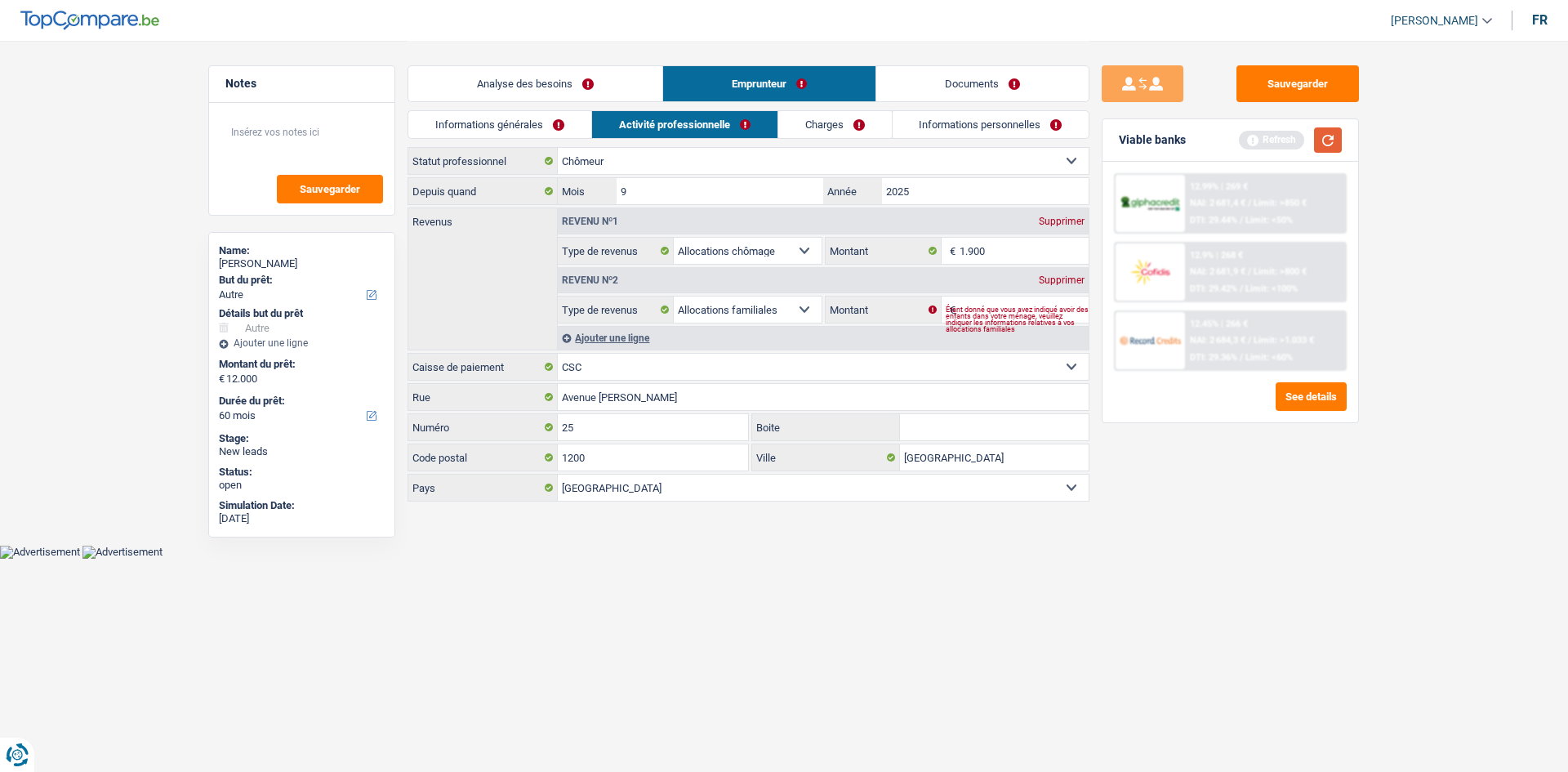
click at [1336, 142] on button "button" at bounding box center [1328, 139] width 27 height 25
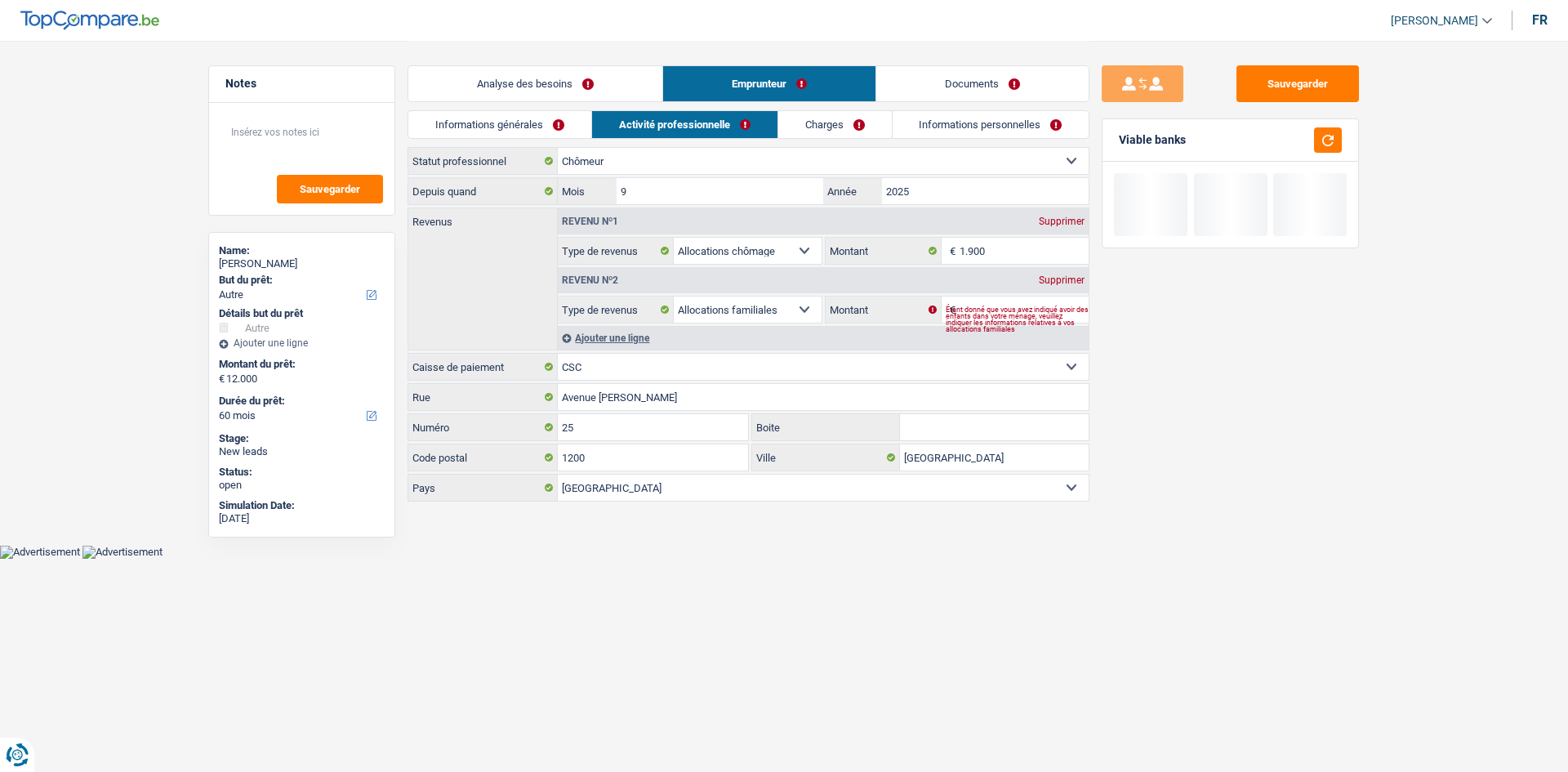
click at [581, 90] on link "Analyse des besoins" at bounding box center [536, 83] width 254 height 35
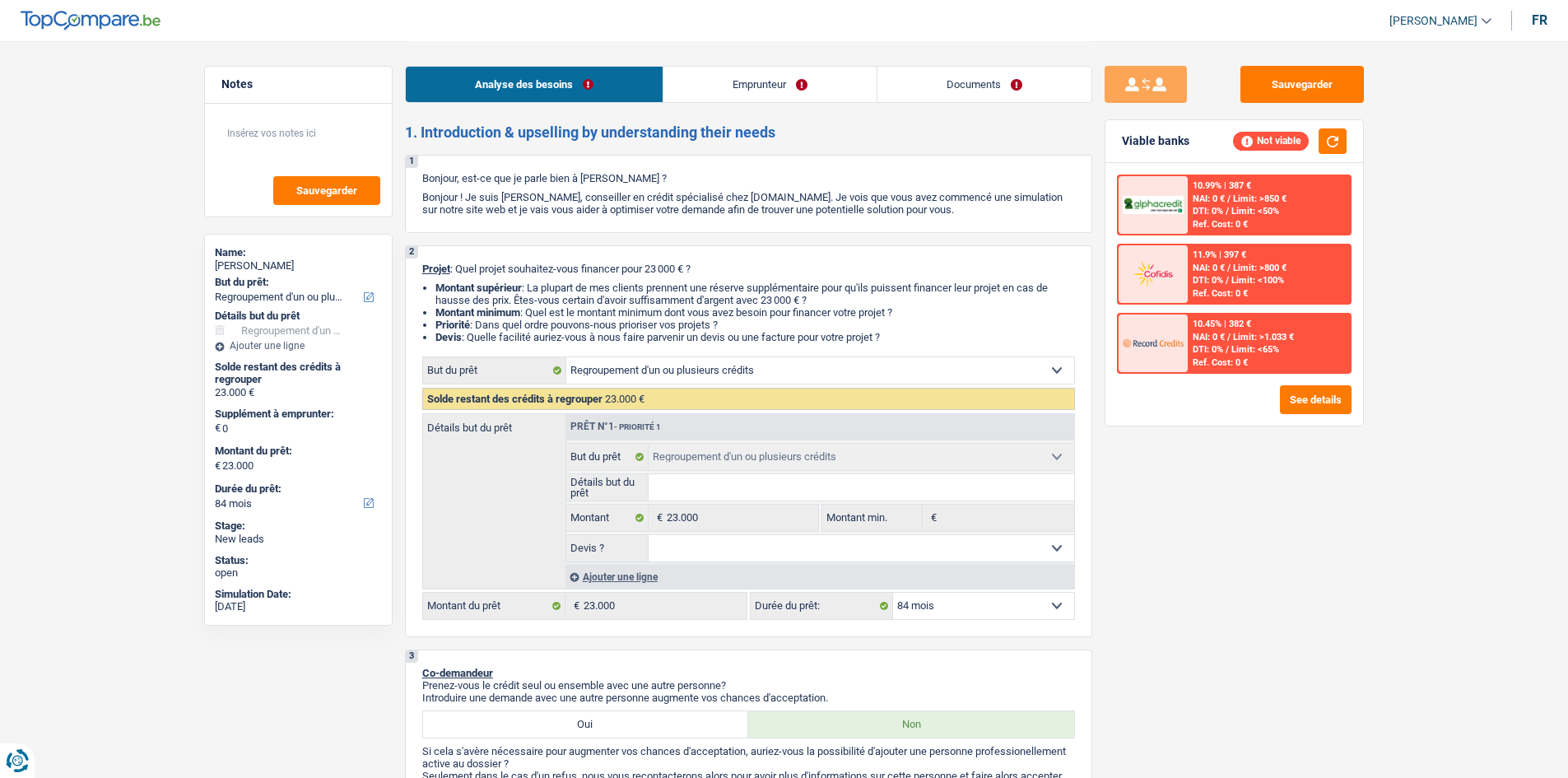
select select "refinancing"
select select "84"
select select "refinancing"
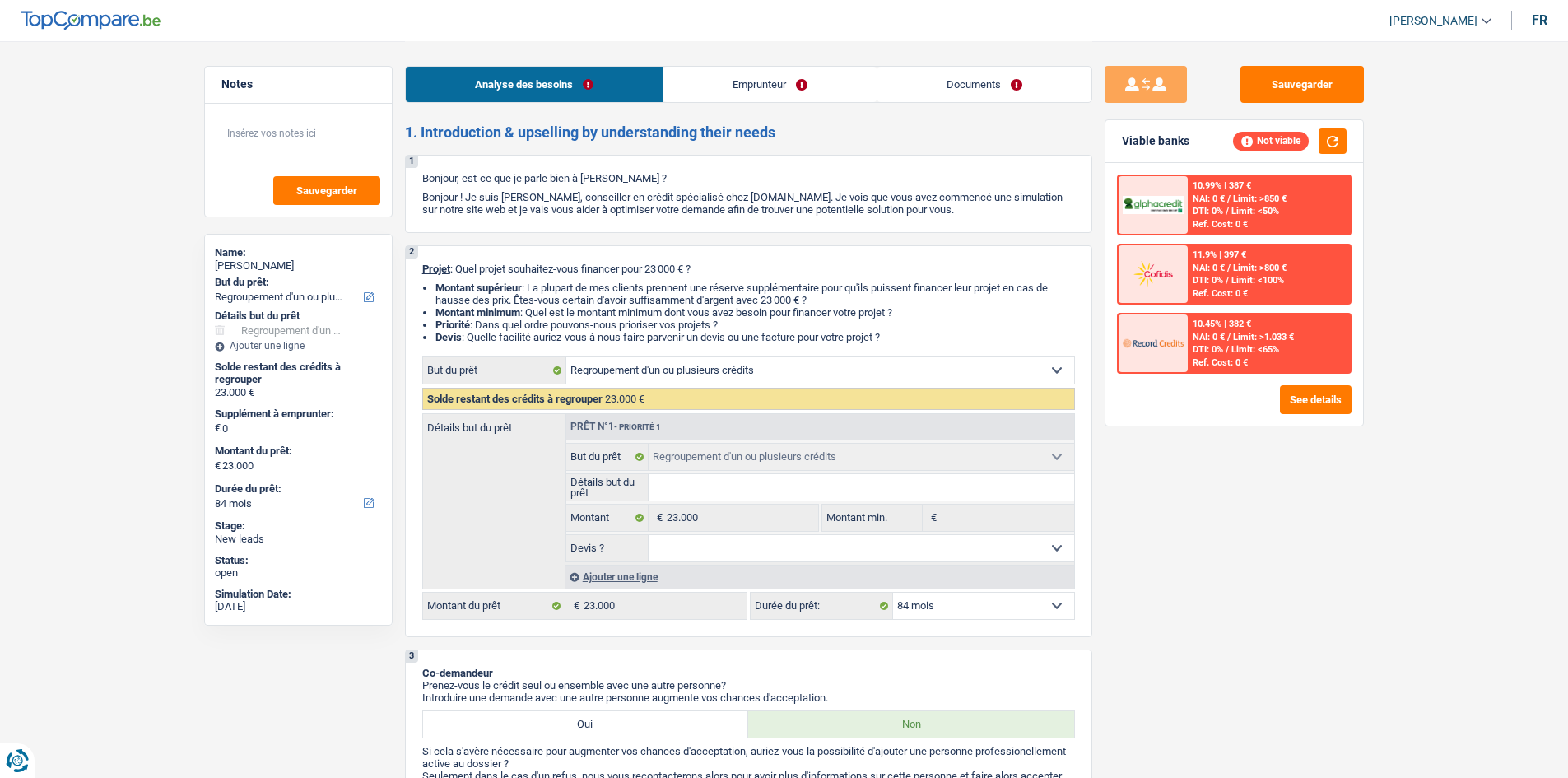
select select "84"
select select "publicEmployee"
select select "netSalary"
select select "mealVouchers"
select select "rents"
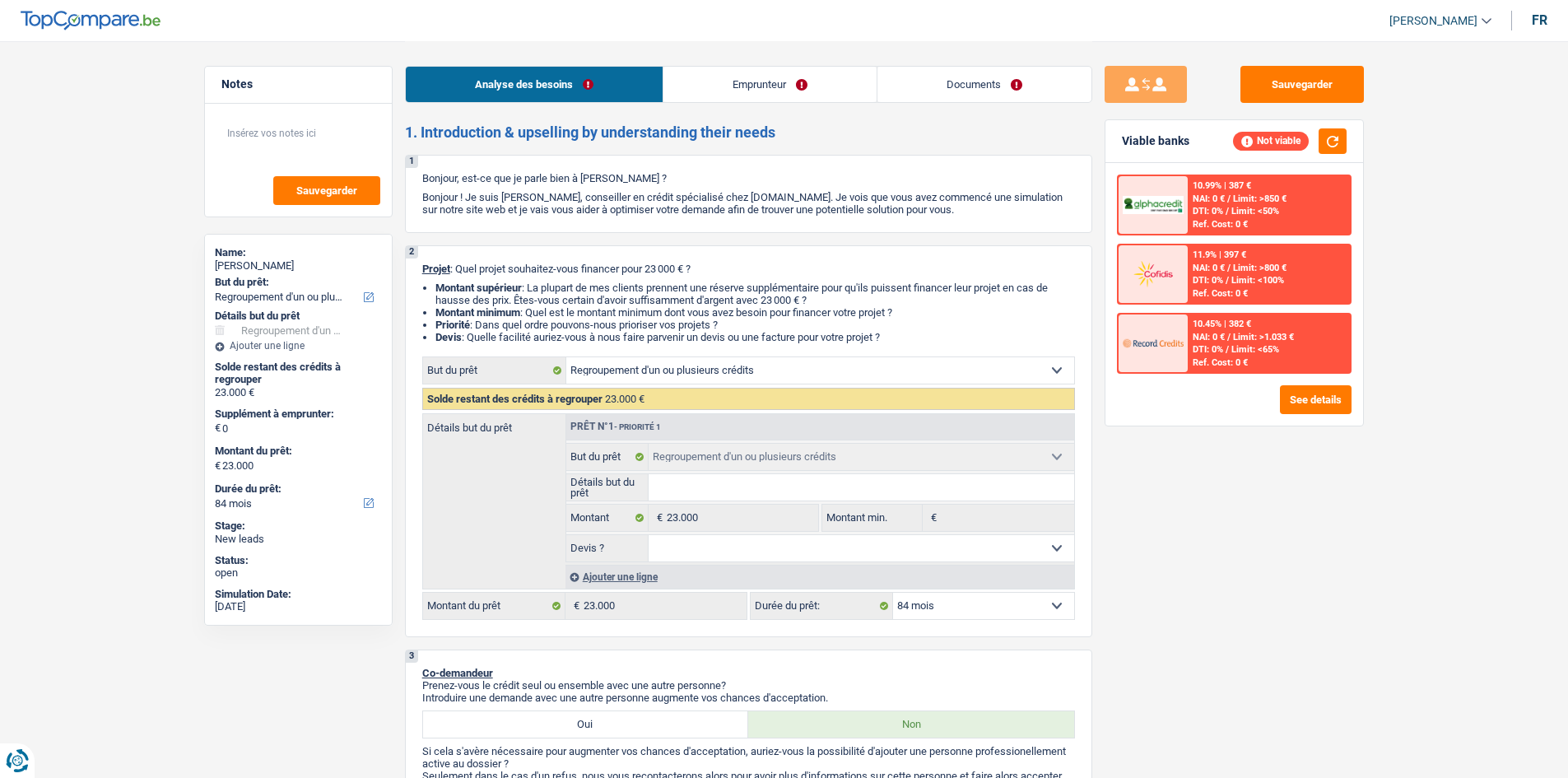
select select "refinancing"
select select "84"
select select "publicEmployee"
select select "netSalary"
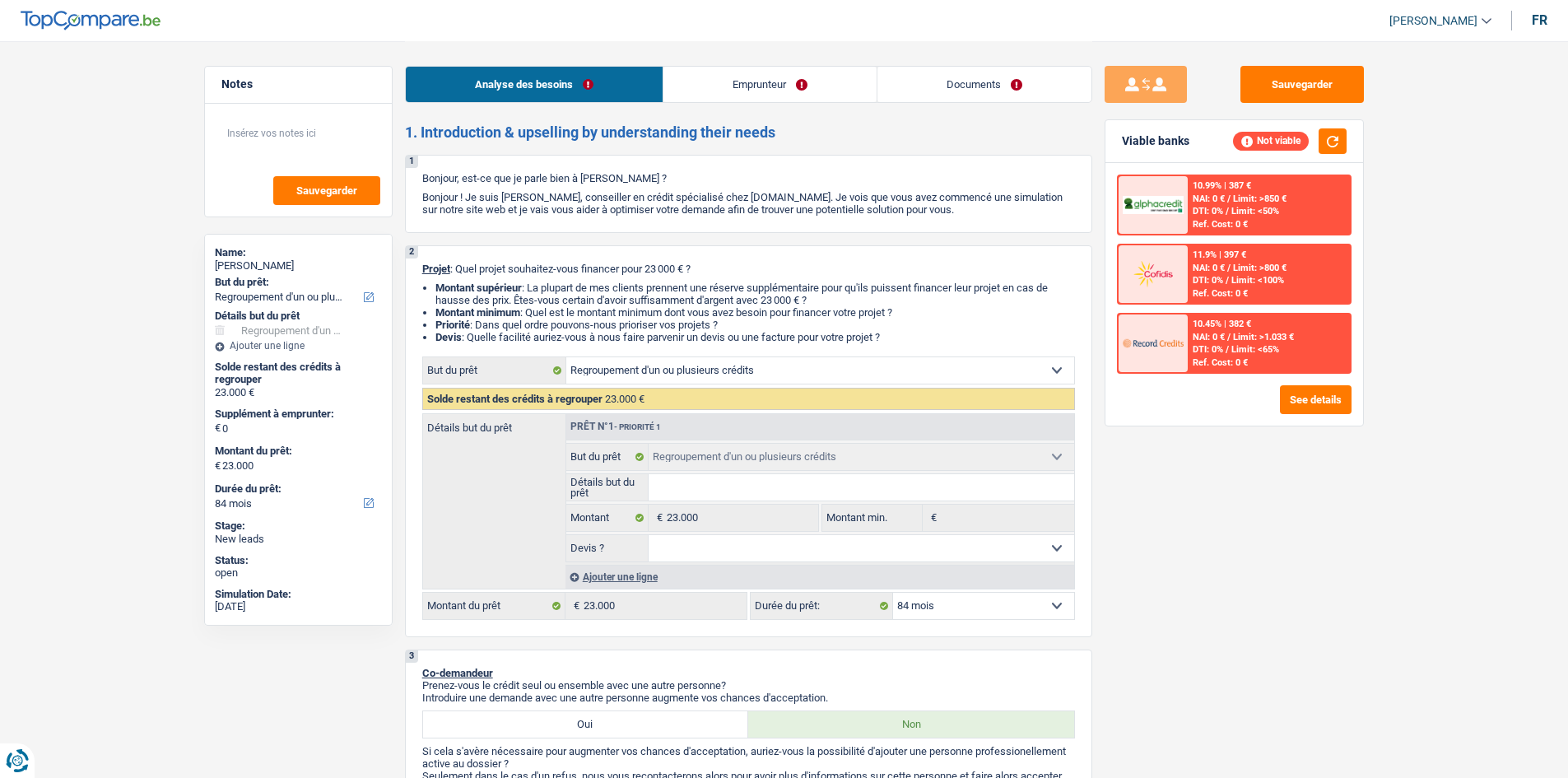
select select "mealVouchers"
select select "BE"
select select "bigCompanies"
drag, startPoint x: 929, startPoint y: 81, endPoint x: 892, endPoint y: 81, distance: 37.0
click at [929, 81] on link "Documents" at bounding box center [983, 84] width 214 height 35
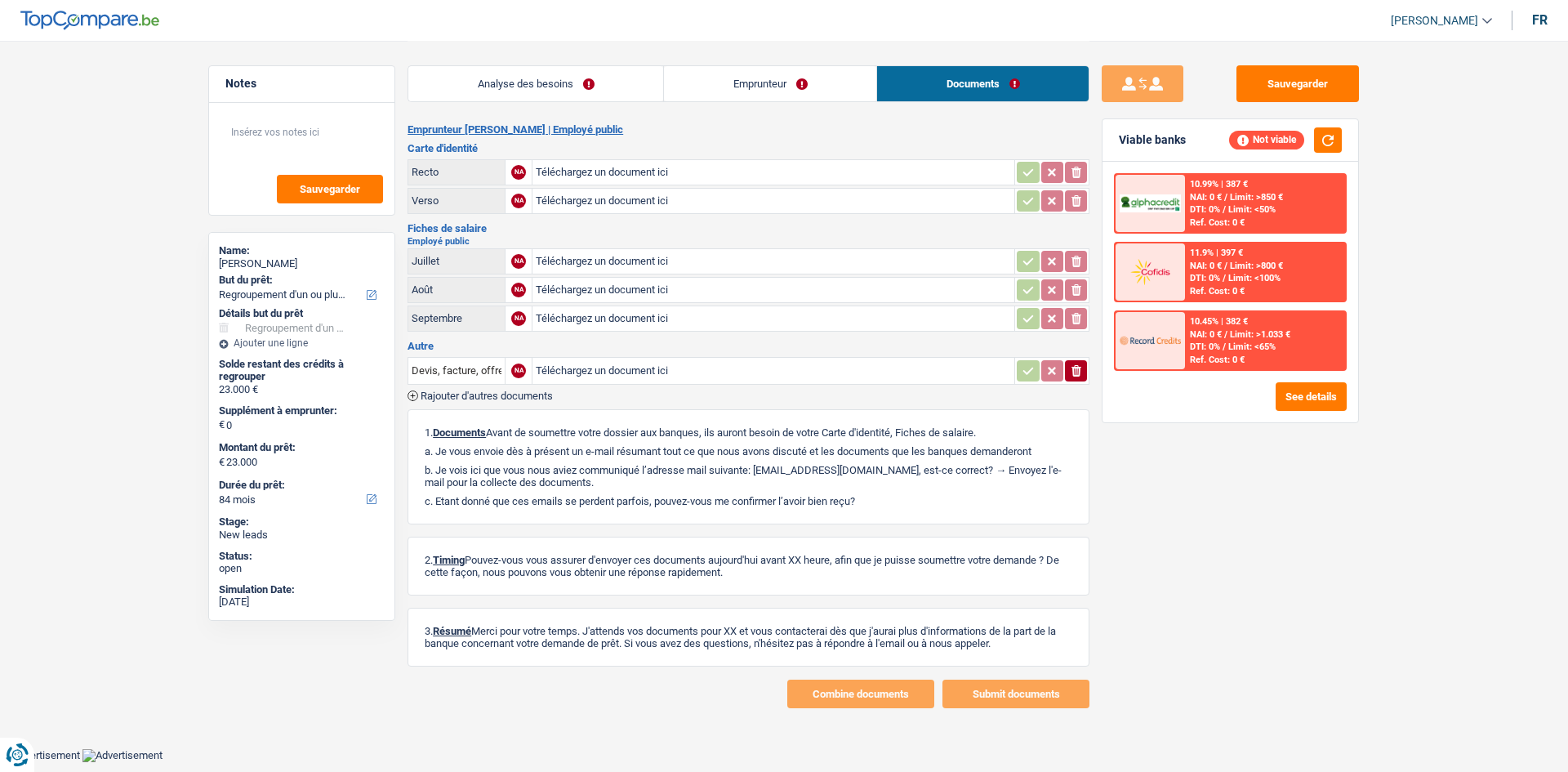
click at [766, 81] on link "Emprunteur" at bounding box center [770, 83] width 212 height 35
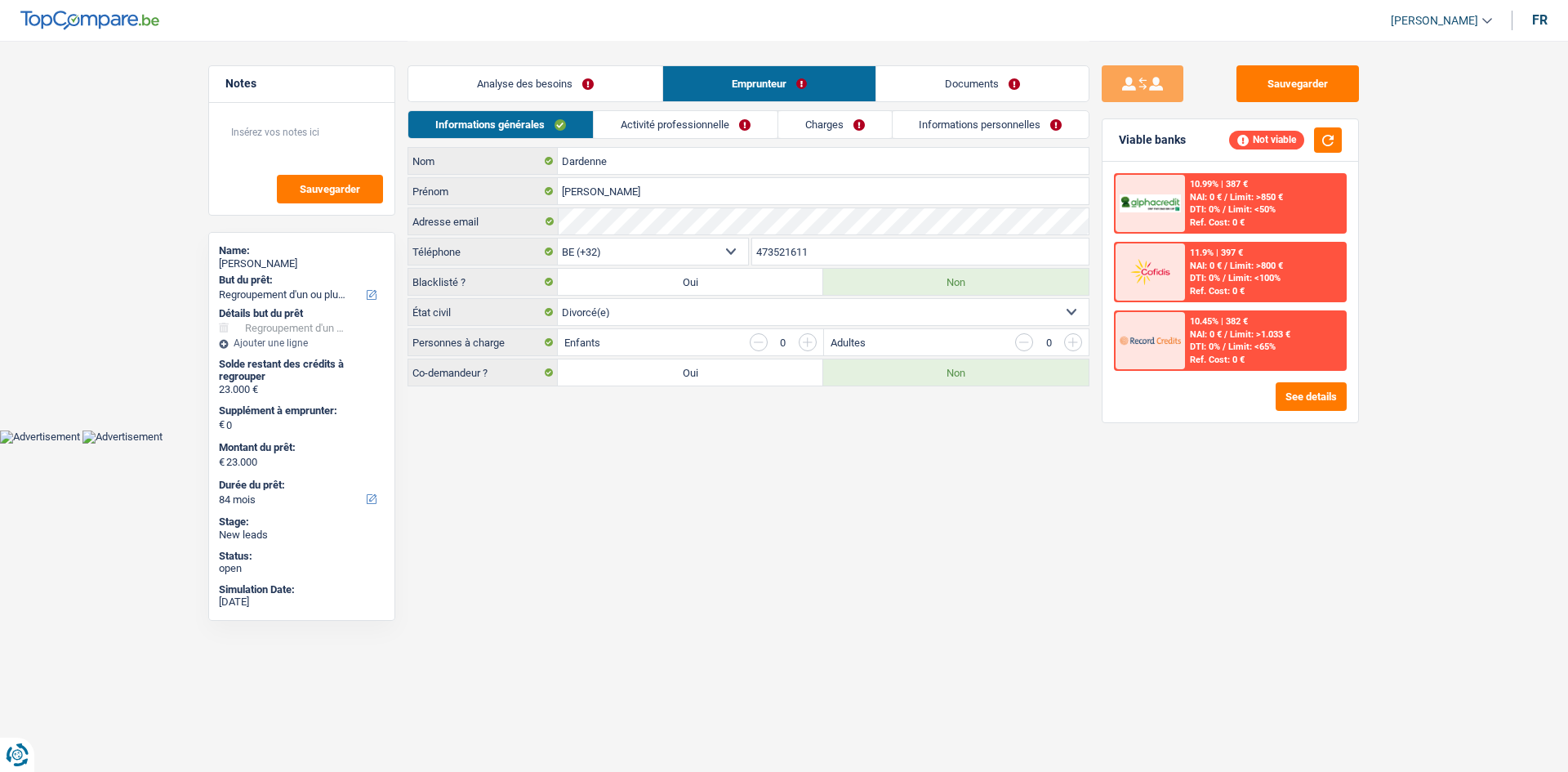
click at [742, 120] on link "Activité professionnelle" at bounding box center [686, 124] width 184 height 27
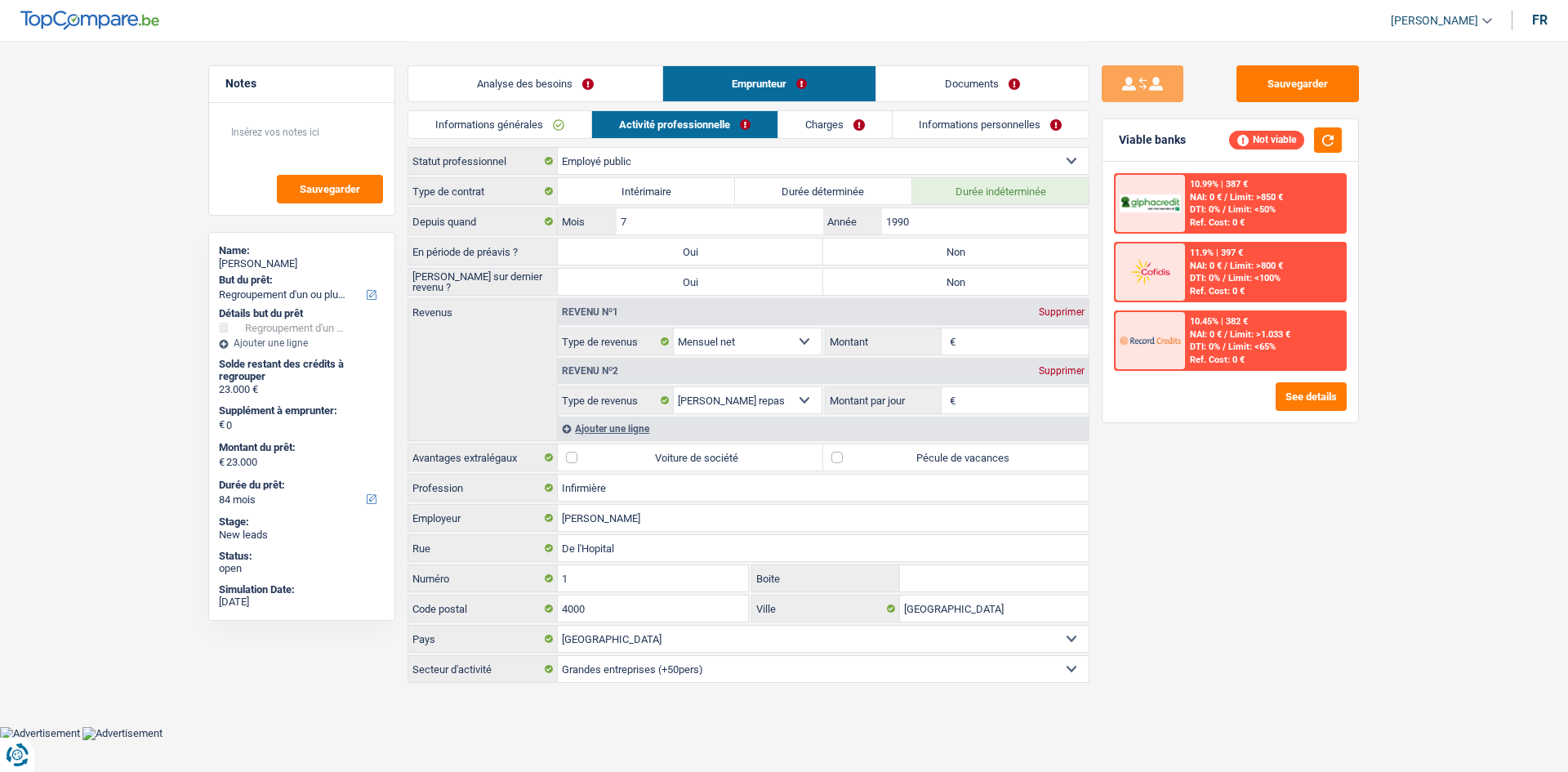
click at [573, 76] on link "Analyse des besoins" at bounding box center [536, 83] width 254 height 35
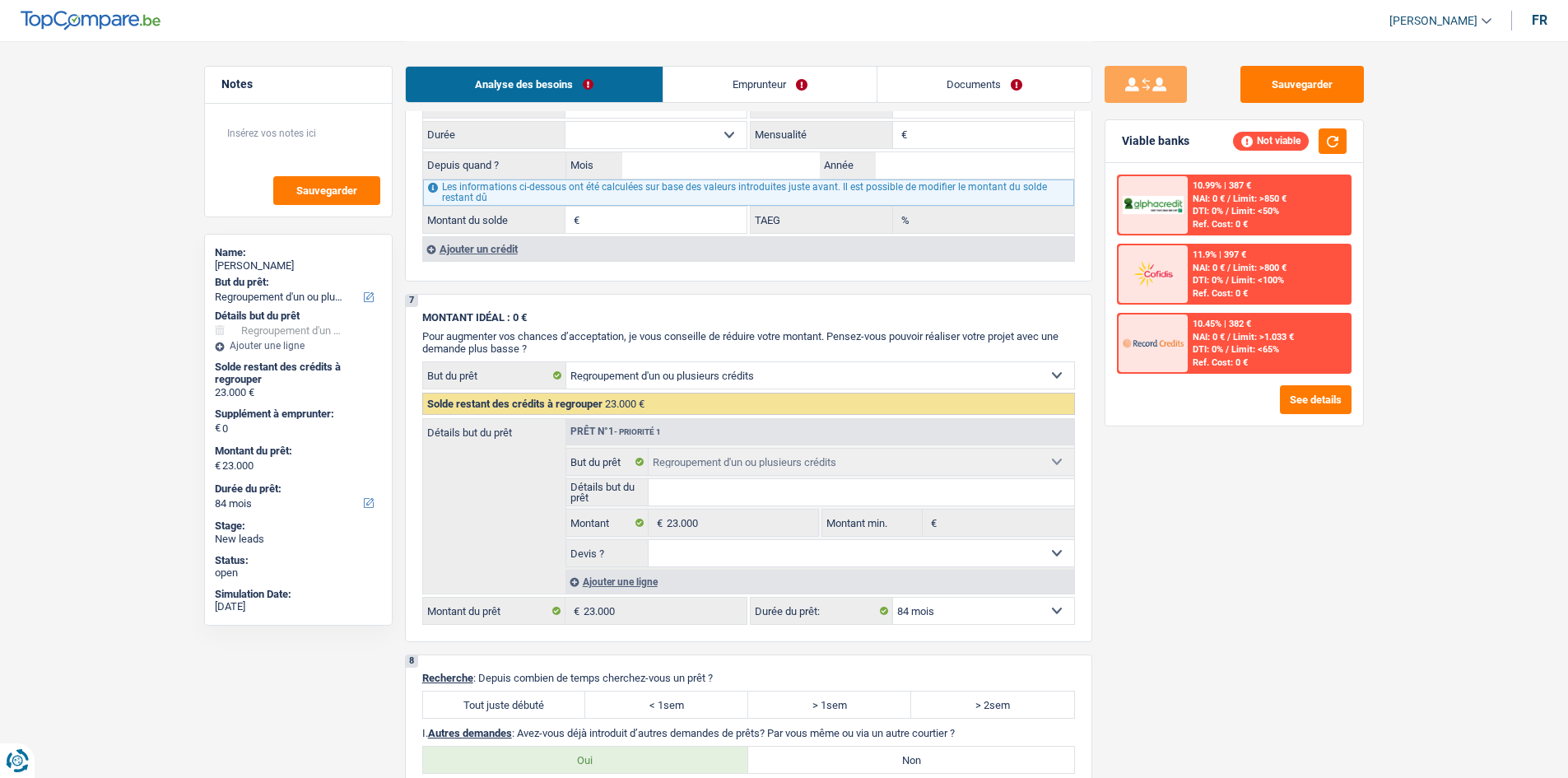
scroll to position [1729, 0]
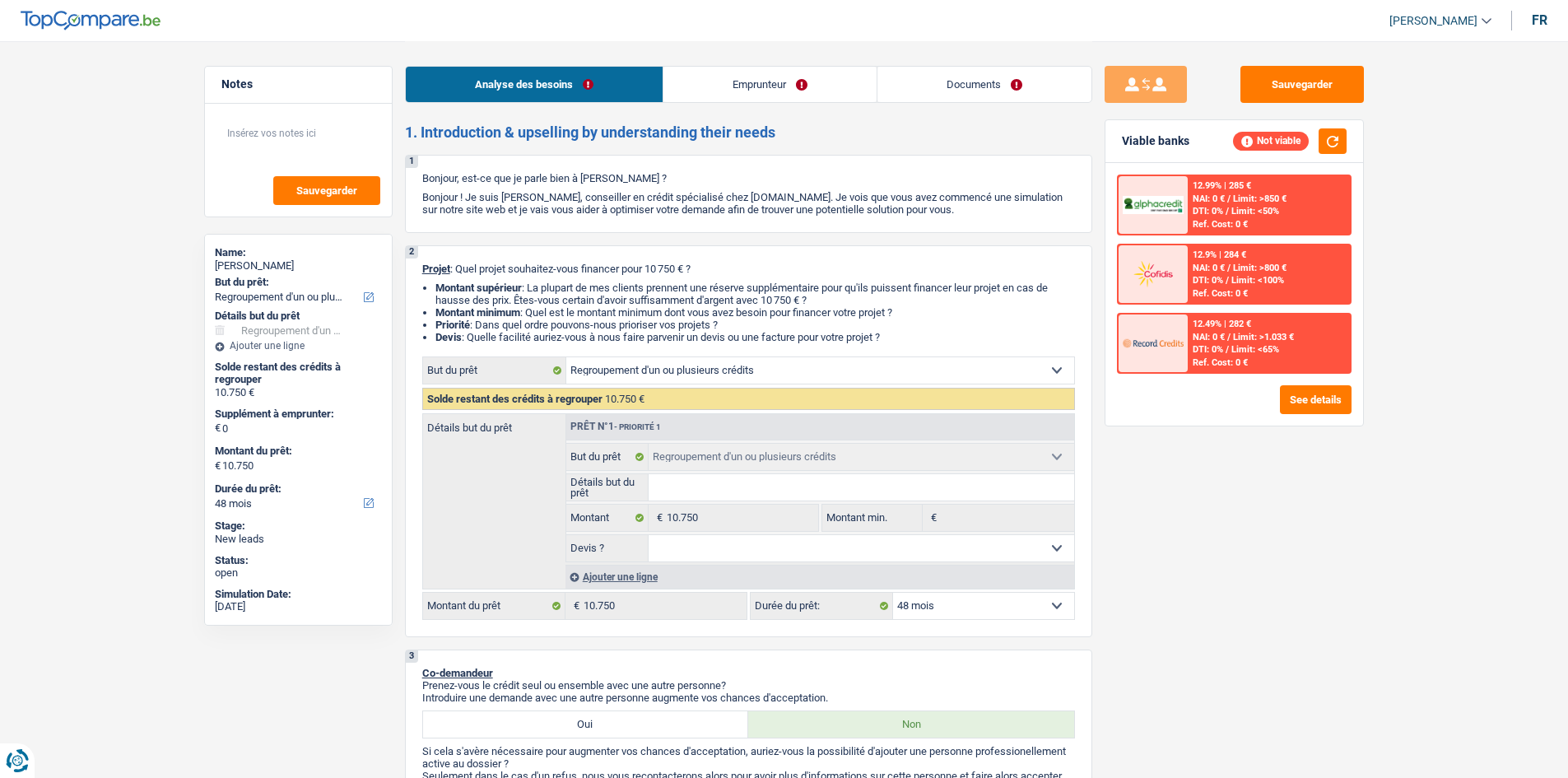
select select "refinancing"
select select "48"
select select "refinancing"
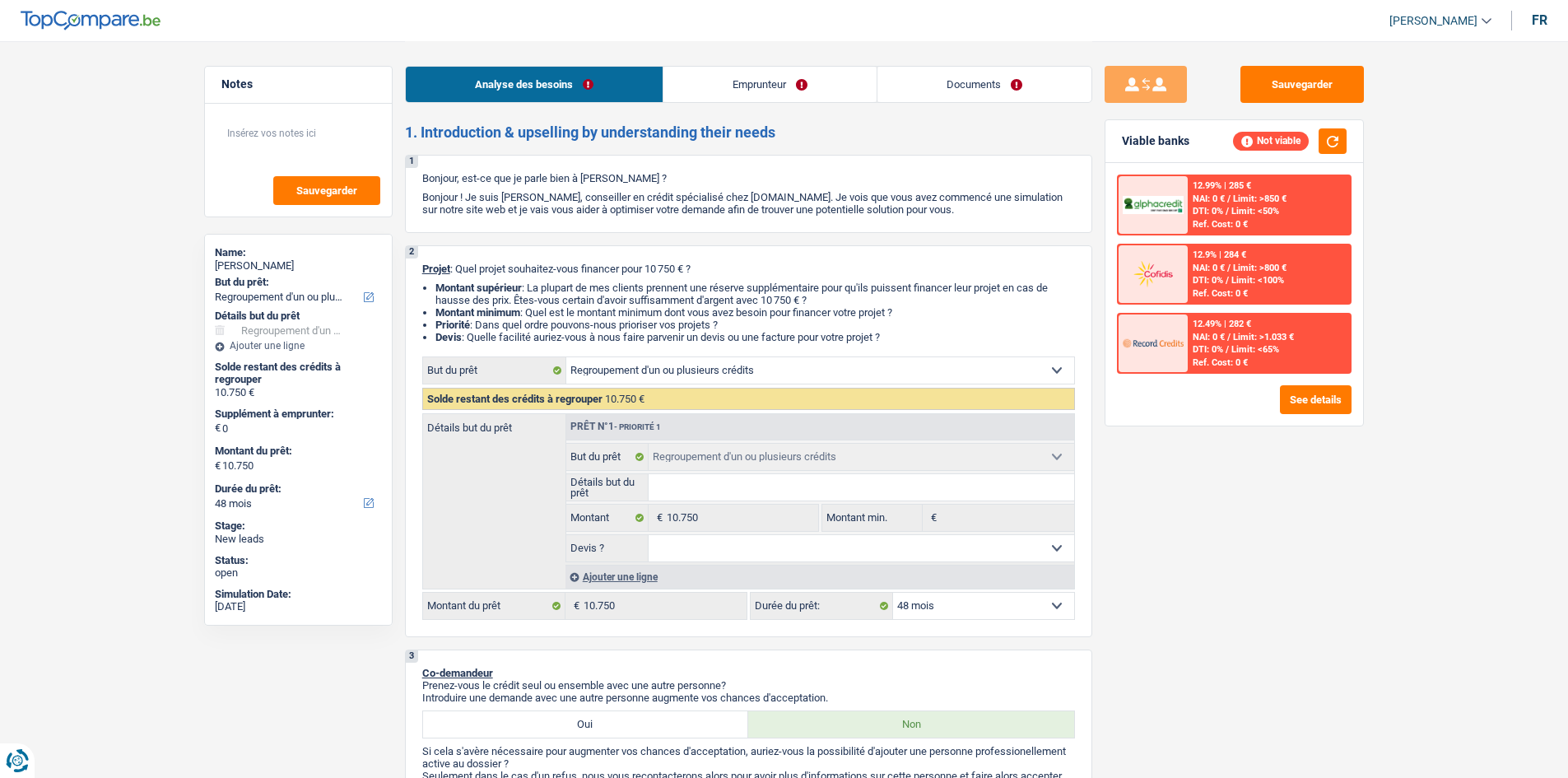
select select "48"
select select "privateEmployee"
select select "netSalary"
select select "mealVouchers"
select select "refinancing"
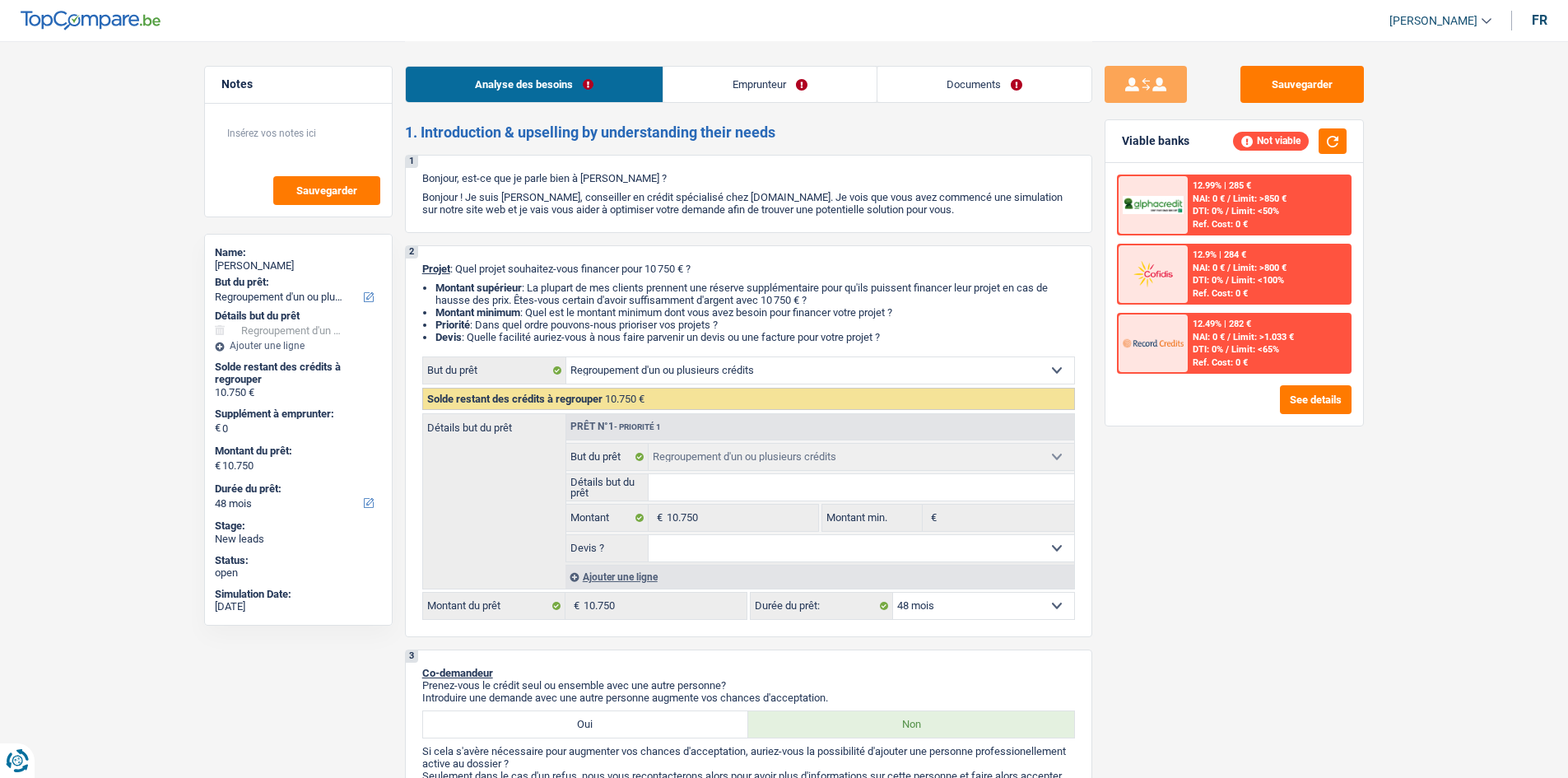
select select "refinancing"
select select "48"
select select "privateEmployee"
select select "netSalary"
select select "mealVouchers"
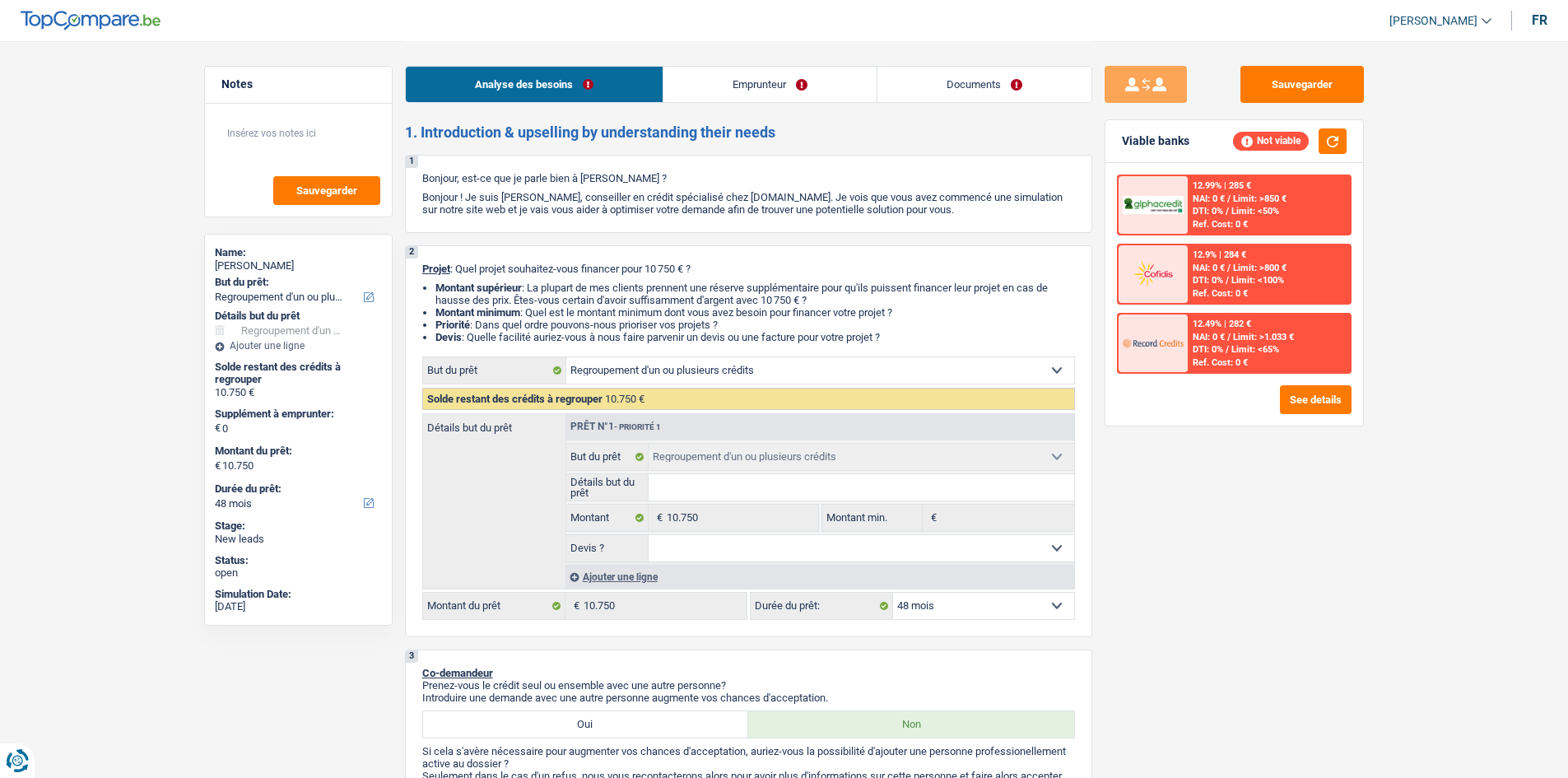
drag, startPoint x: 975, startPoint y: 95, endPoint x: 903, endPoint y: 93, distance: 72.0
click at [975, 95] on link "Documents" at bounding box center [983, 84] width 214 height 35
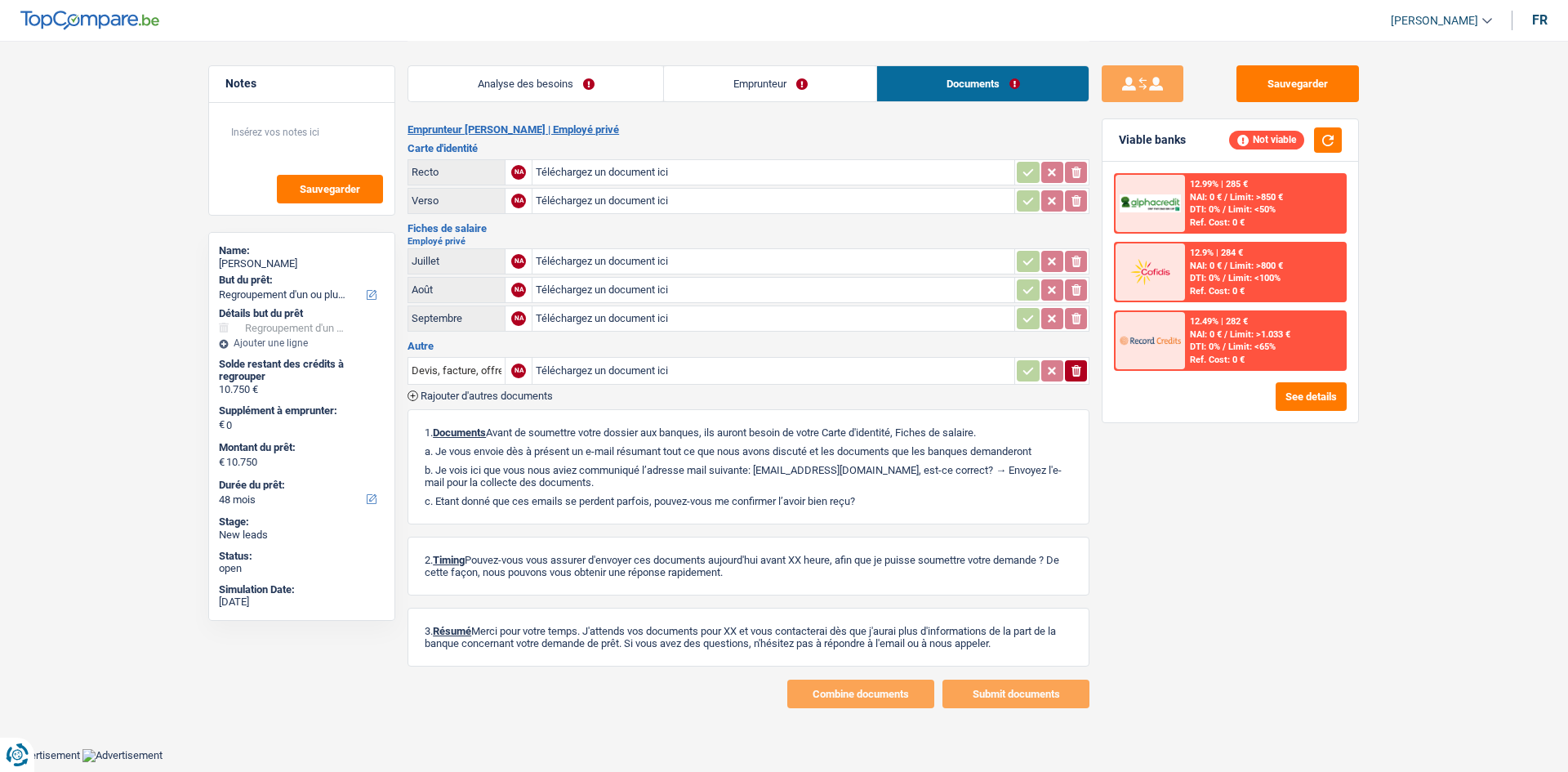
click at [773, 84] on link "Emprunteur" at bounding box center [770, 83] width 212 height 35
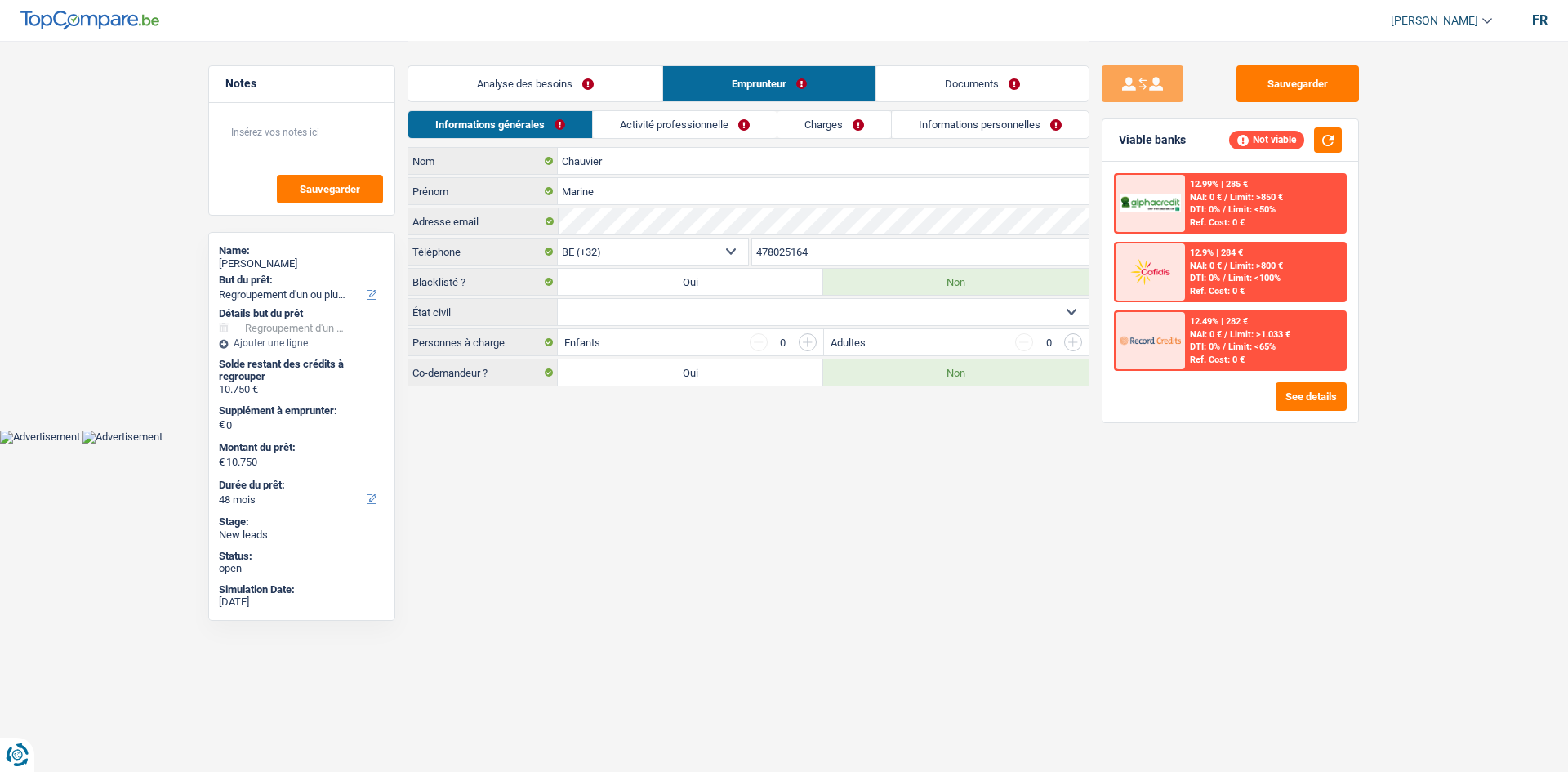
click at [723, 122] on link "Activité professionnelle" at bounding box center [685, 124] width 184 height 27
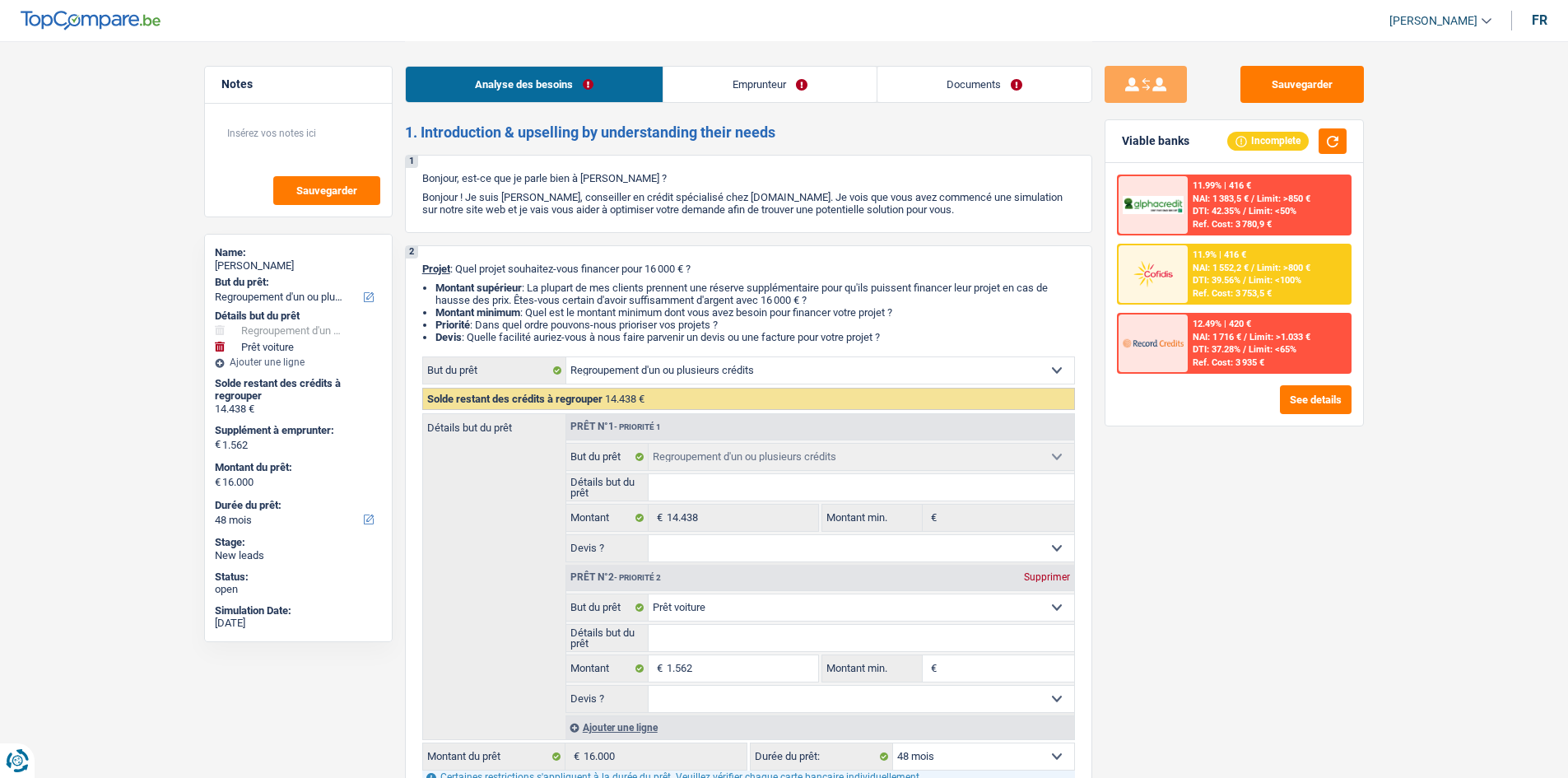
select select "refinancing"
select select "car"
select select "48"
select select "refinancing"
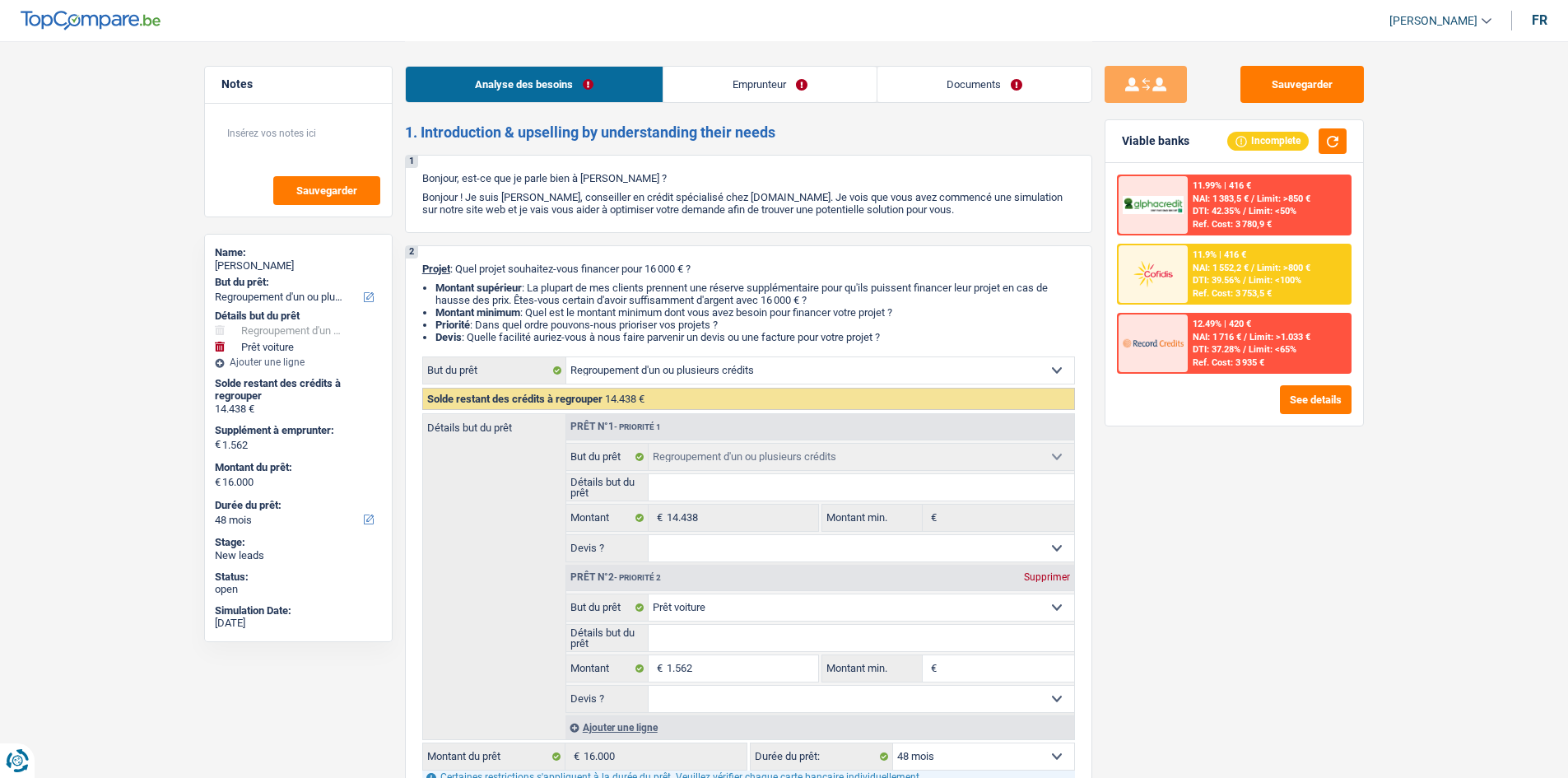
select select "refinancing"
select select "car"
select select "48"
select select "worker"
select select "netSalary"
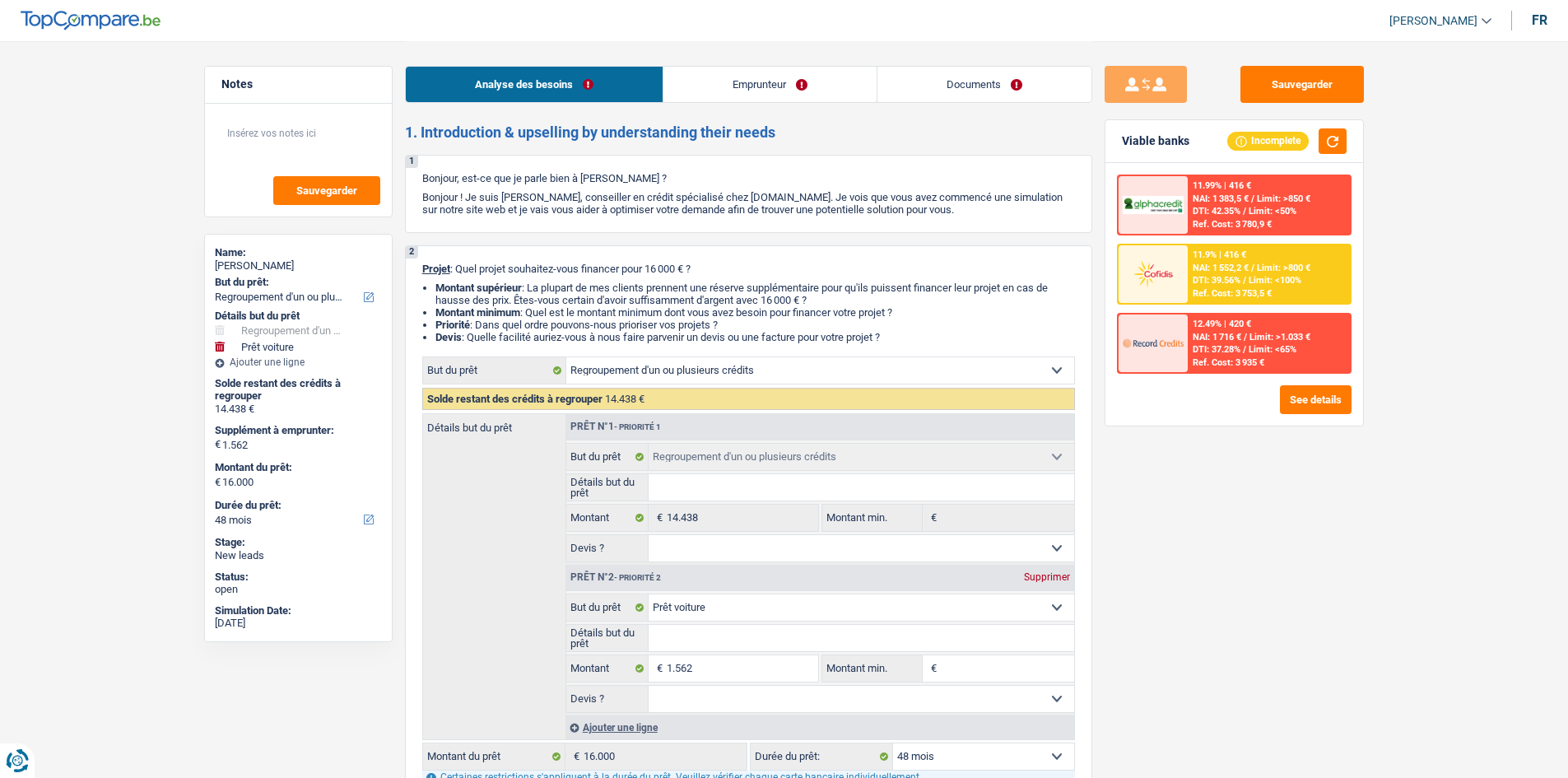
select select "mealVouchers"
select select "other"
select select "rents"
select select "creditConsolidation"
select select "48"
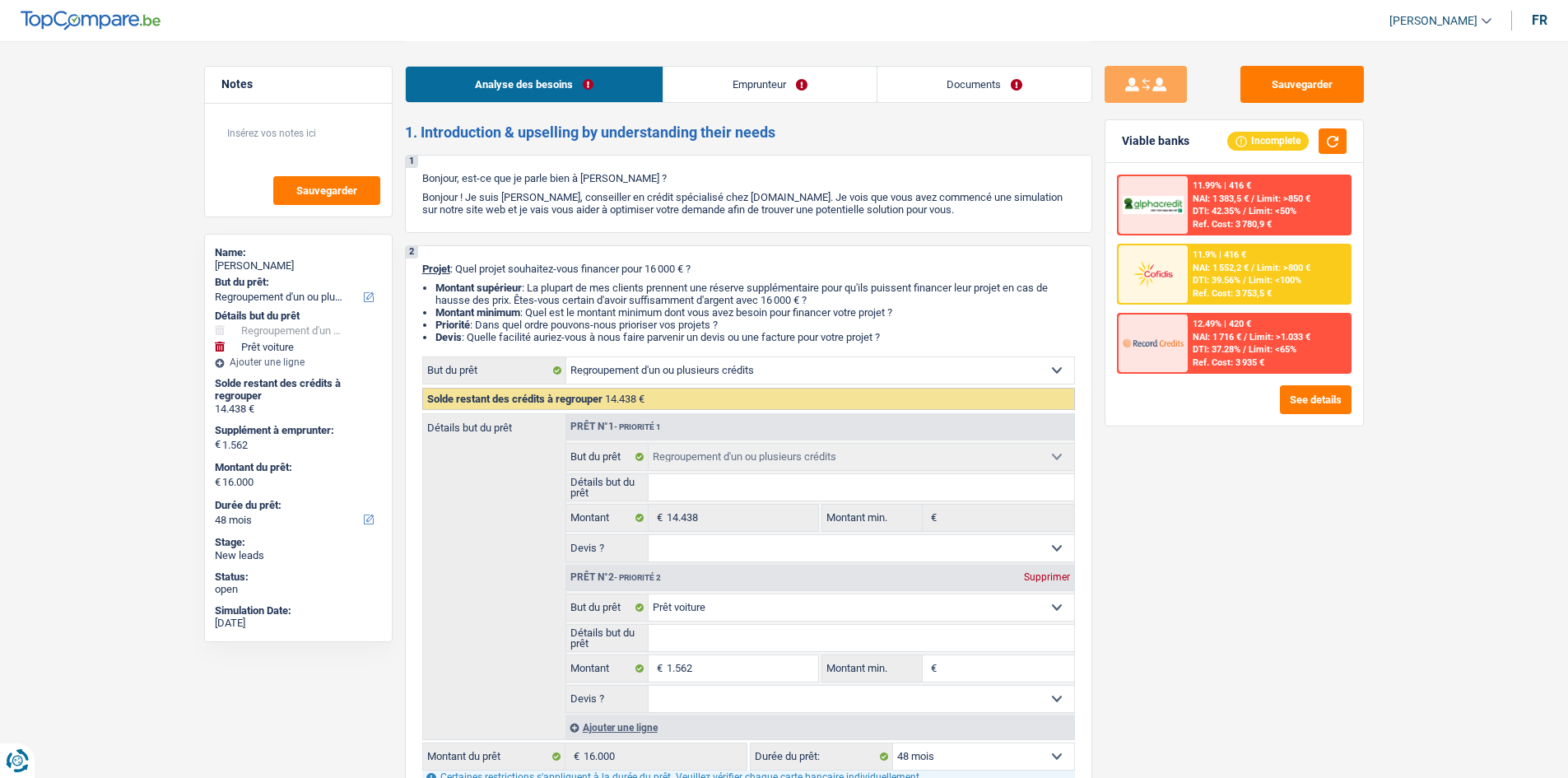
select select "personalLoan"
select select "drivingLicense"
select select "36"
select select "refinancing"
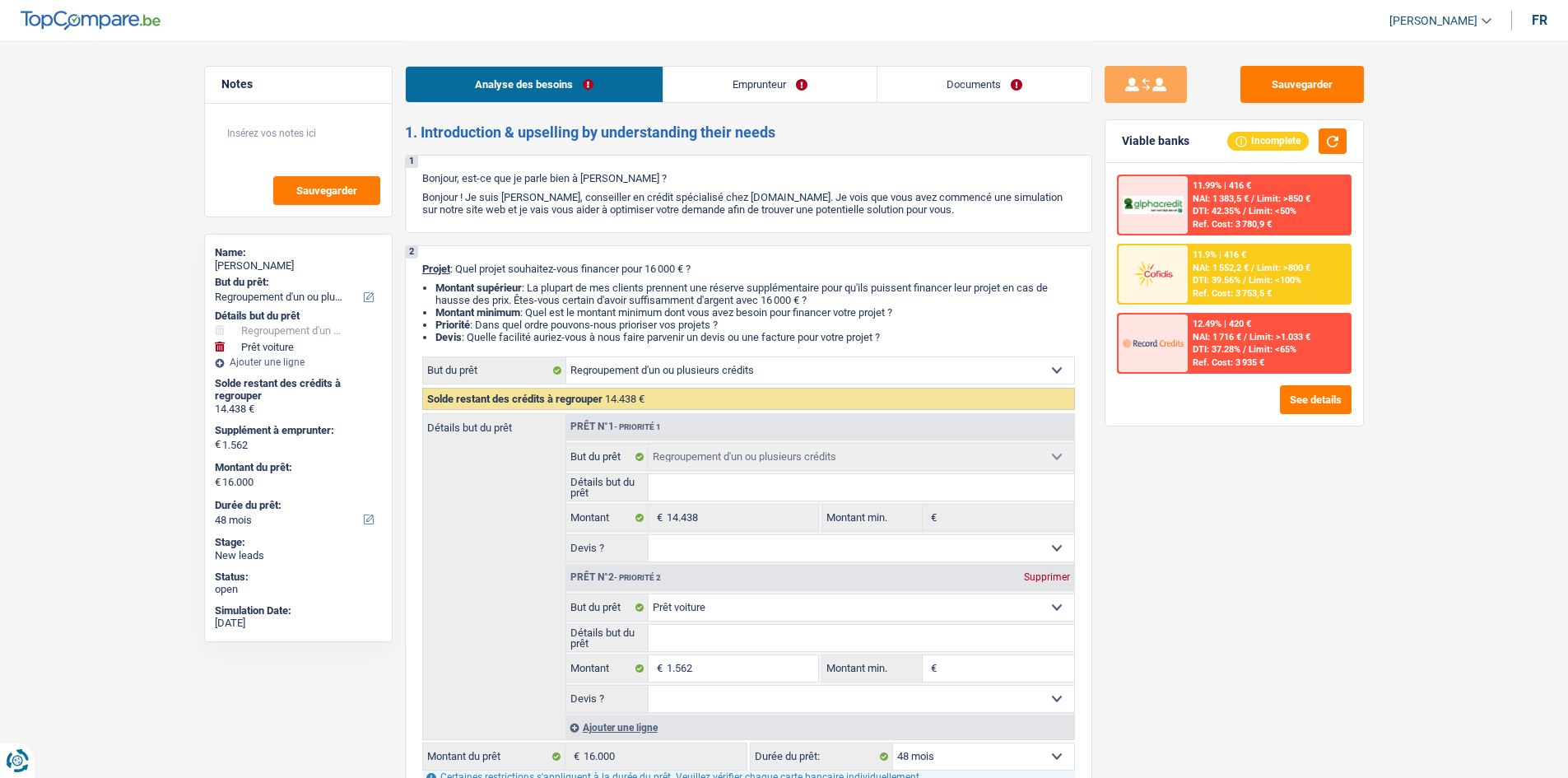
select select "car"
select select "48"
click at [955, 80] on link "Documents" at bounding box center [983, 84] width 214 height 35
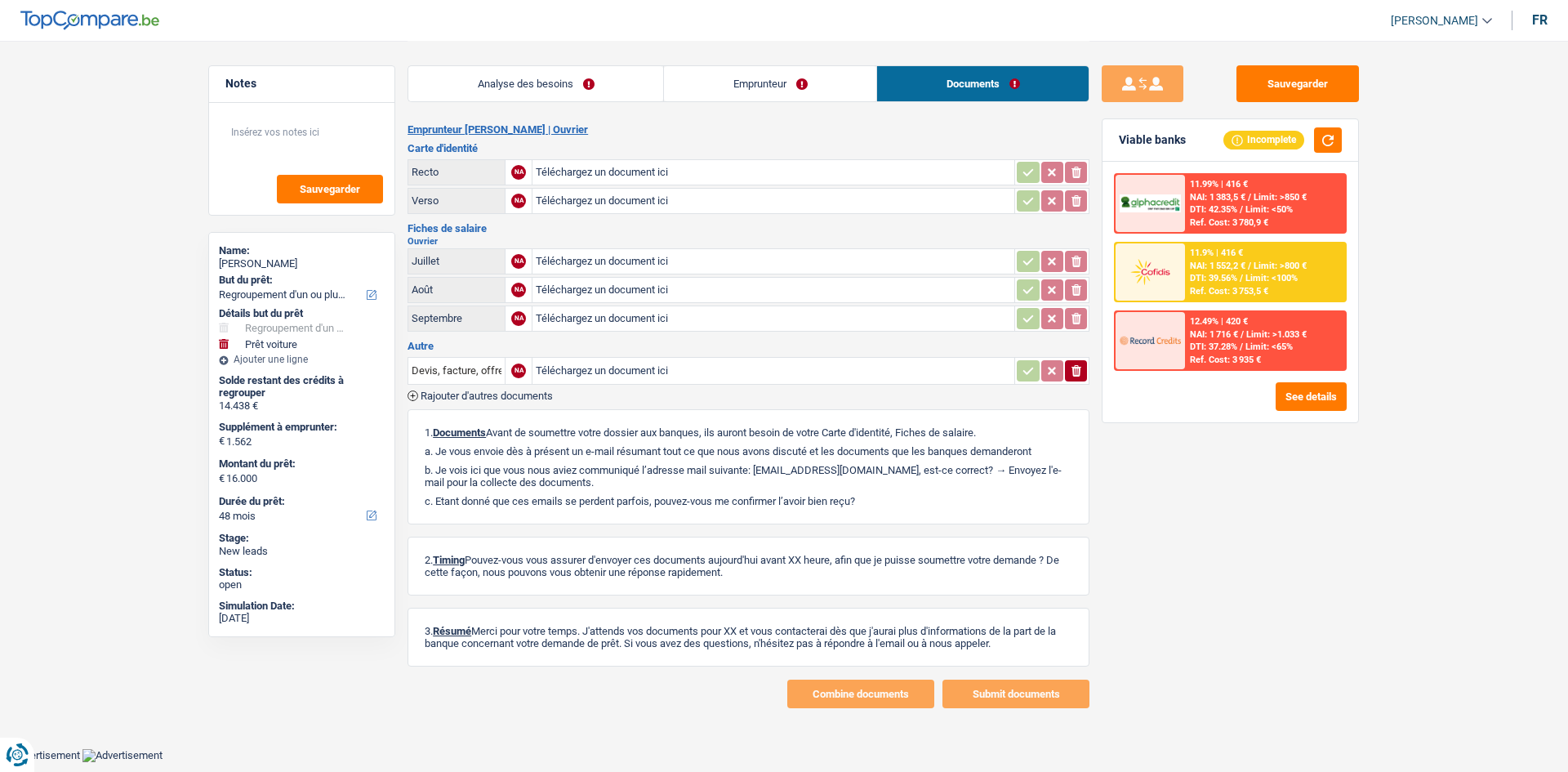
click at [702, 93] on link "Emprunteur" at bounding box center [770, 83] width 212 height 35
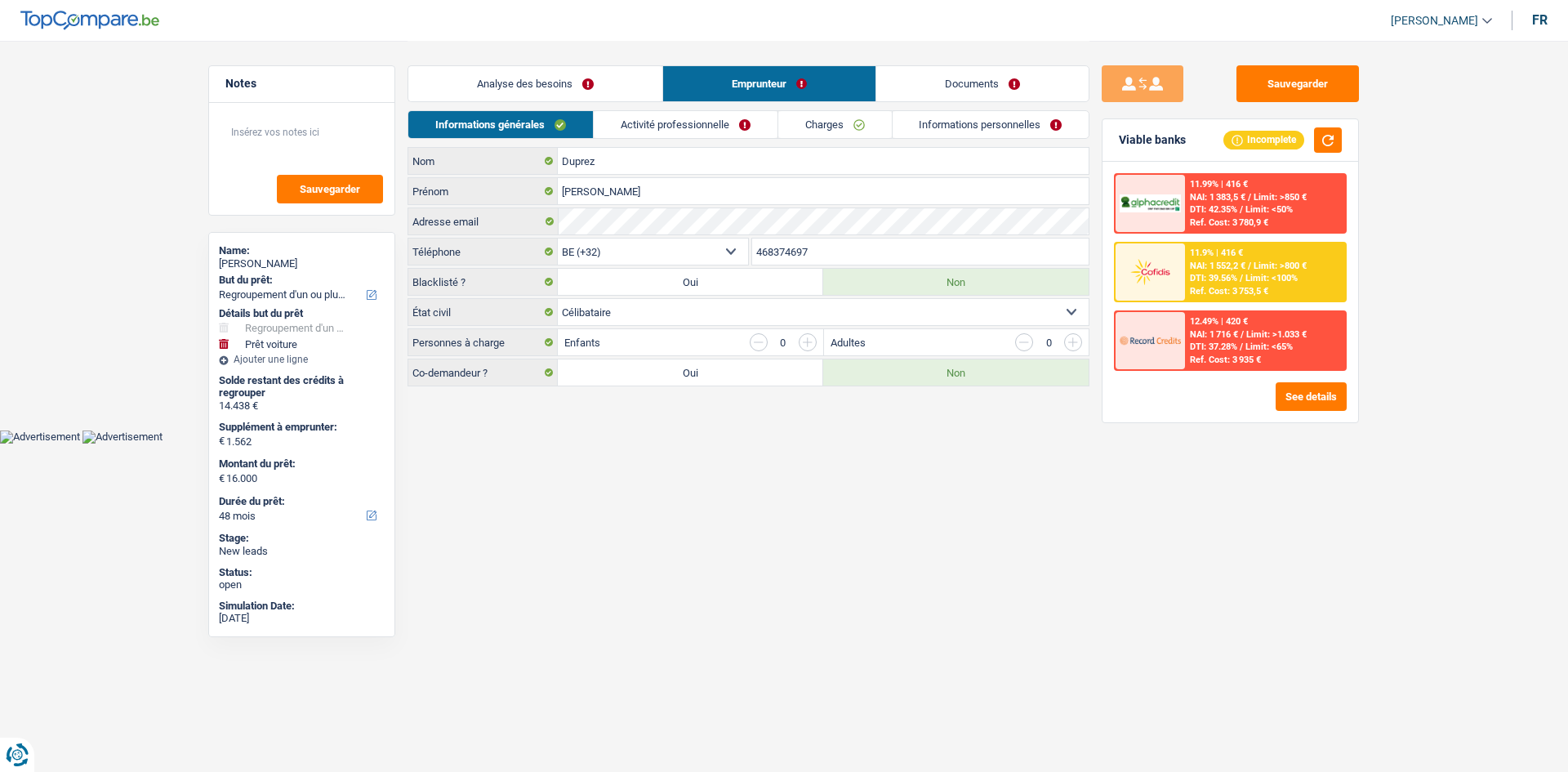
click at [684, 127] on link "Activité professionnelle" at bounding box center [686, 124] width 184 height 27
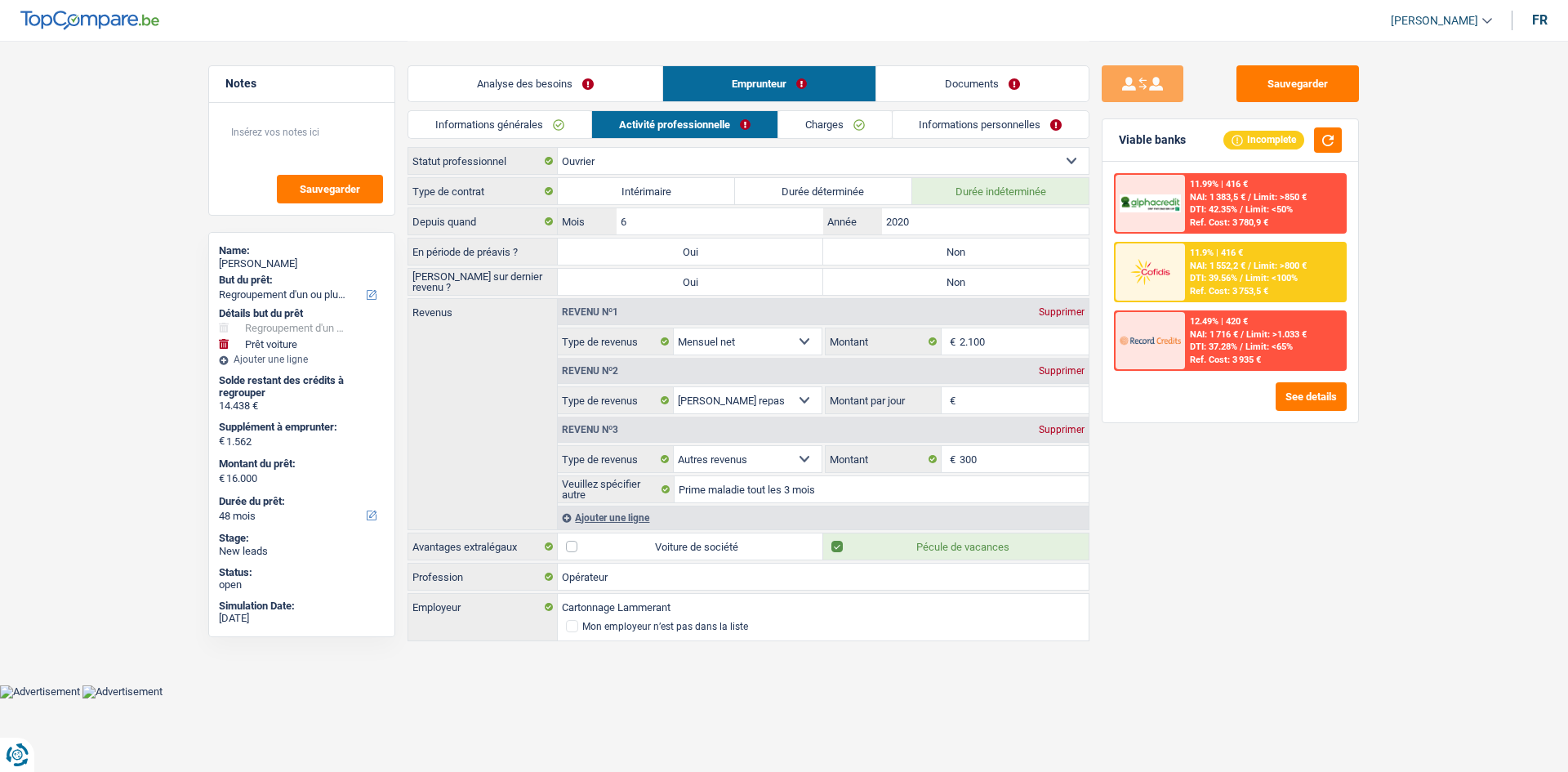
click at [850, 113] on link "Charges" at bounding box center [835, 124] width 113 height 27
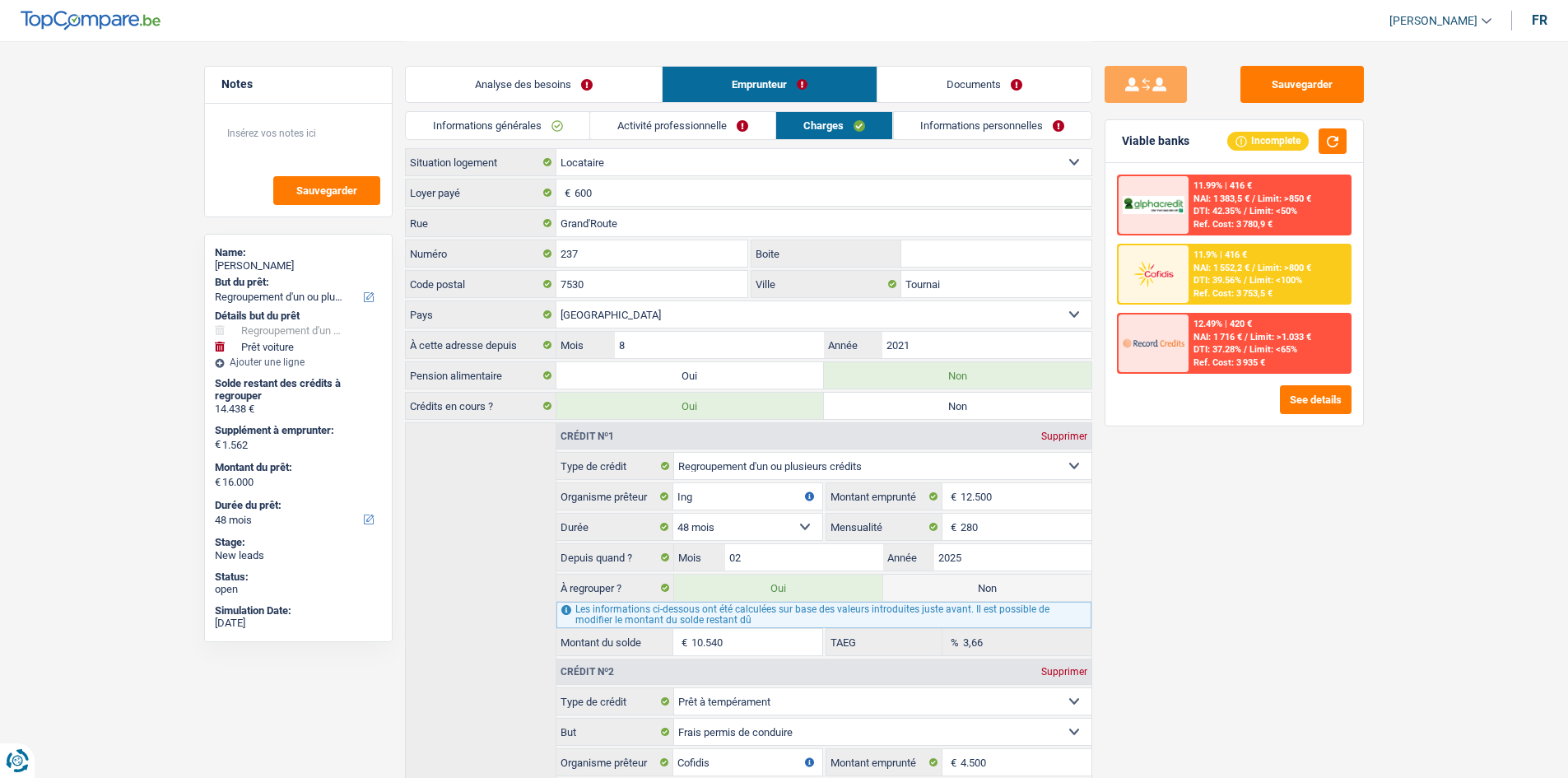
click at [977, 122] on link "Informations personnelles" at bounding box center [991, 125] width 198 height 27
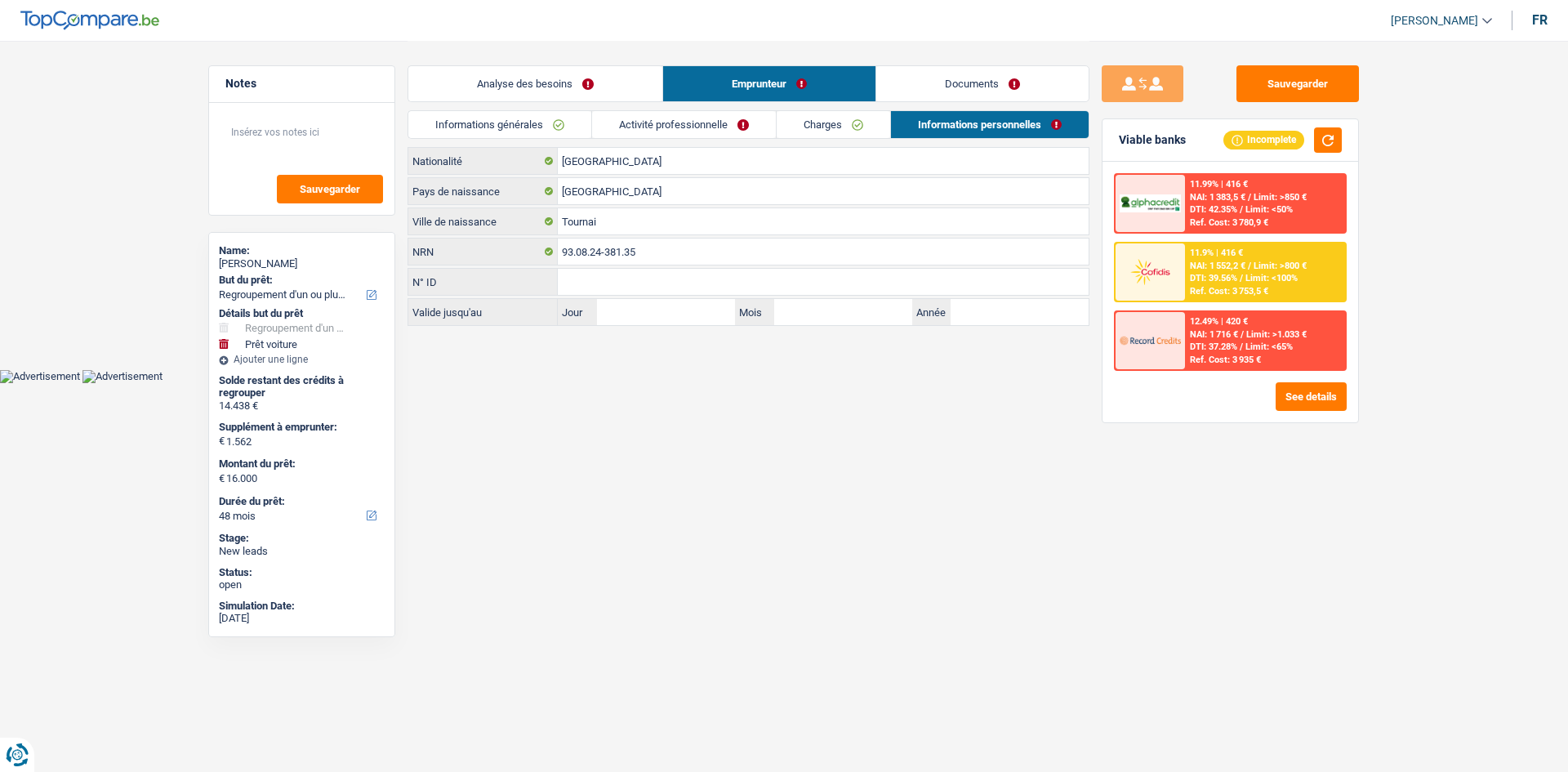
click at [547, 72] on link "Analyse des besoins" at bounding box center [536, 83] width 254 height 35
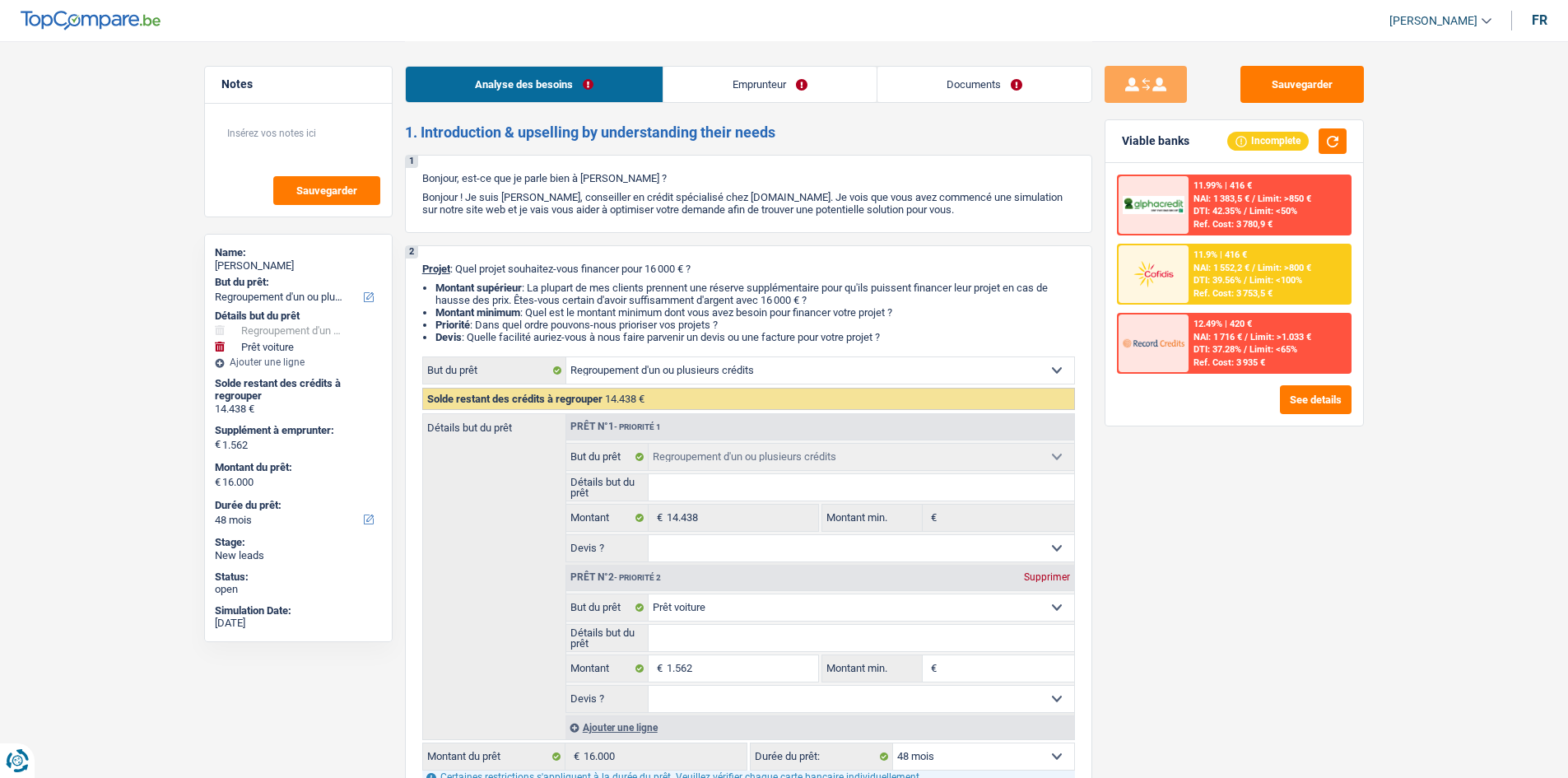
drag, startPoint x: 141, startPoint y: 154, endPoint x: 134, endPoint y: 84, distance: 70.3
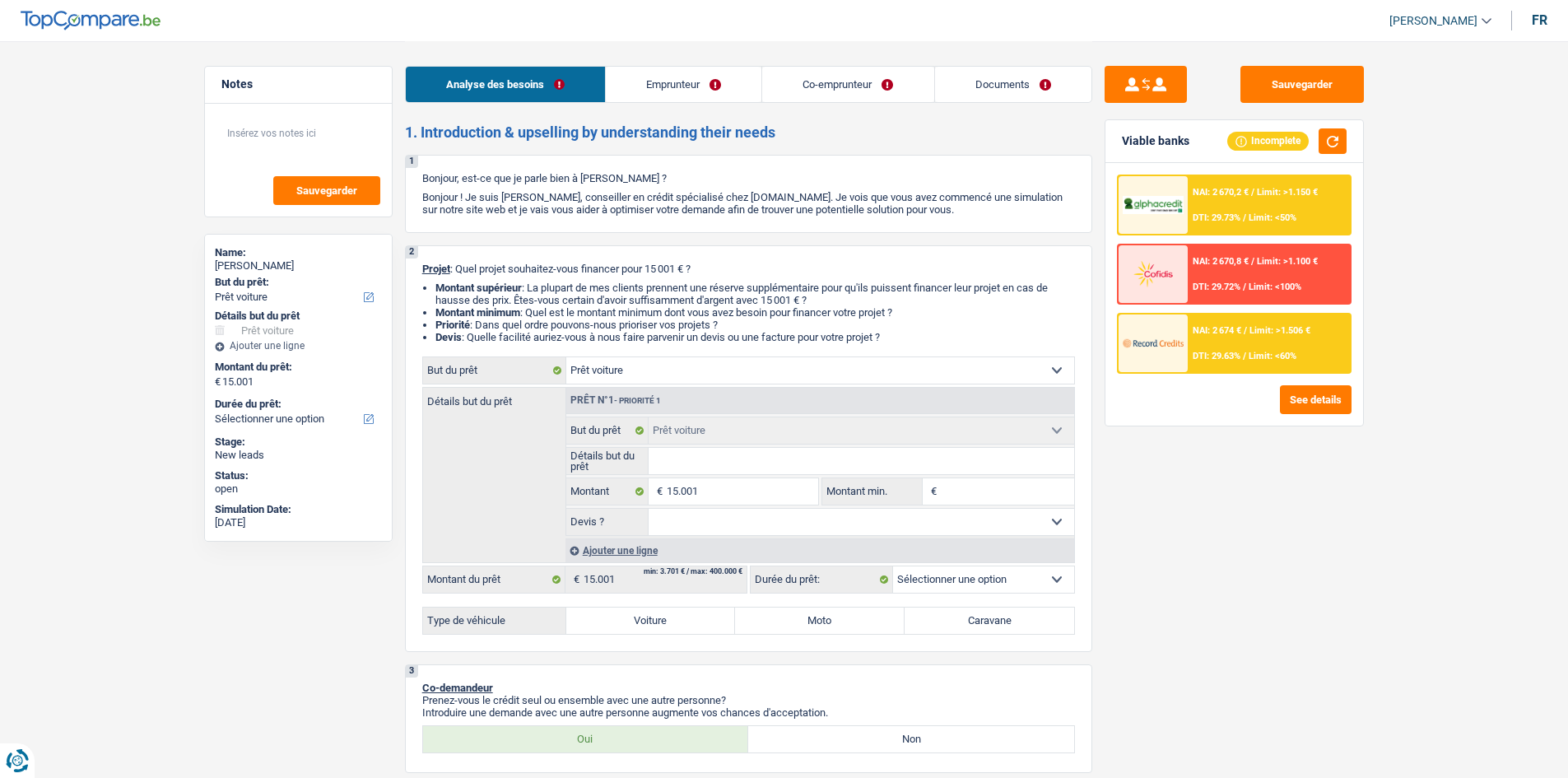
select select "car"
select select "independent"
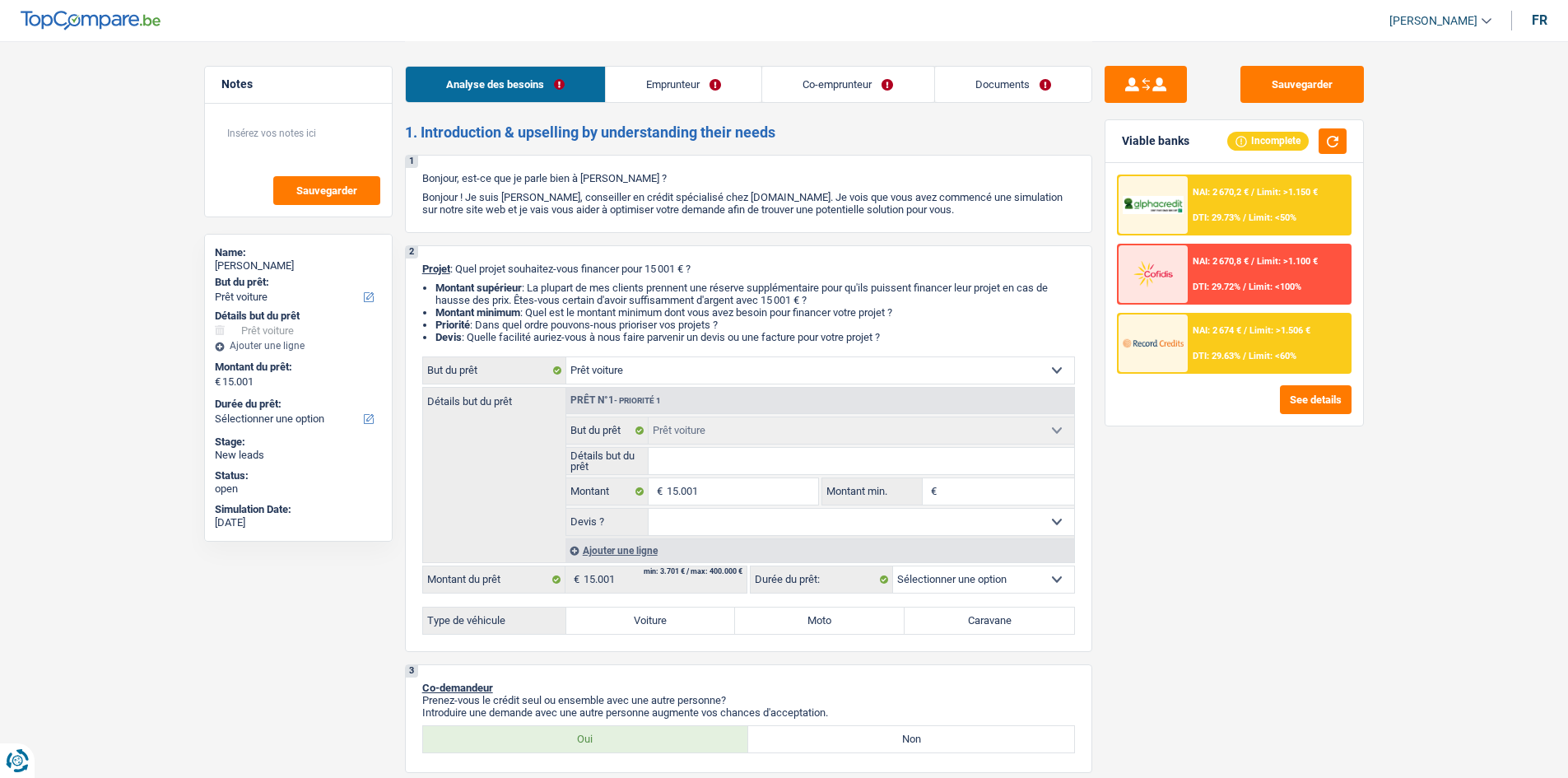
select select "mutuality"
select select "netSalary"
select select "mutualityIndemnity"
select select "rents"
select select "car"
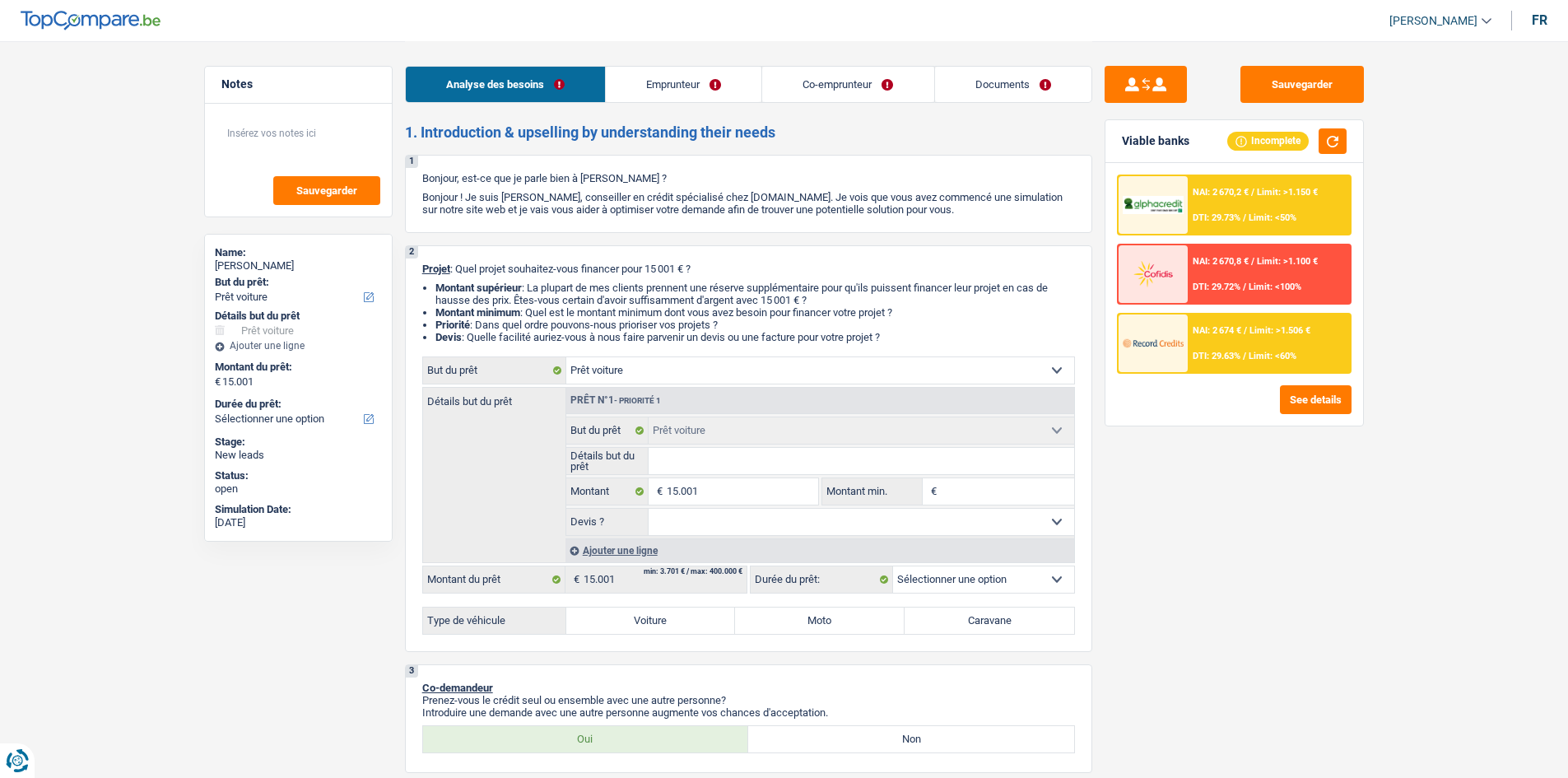
select select "car"
select select "coApplicant"
click at [1000, 81] on link "Documents" at bounding box center [1013, 84] width 157 height 35
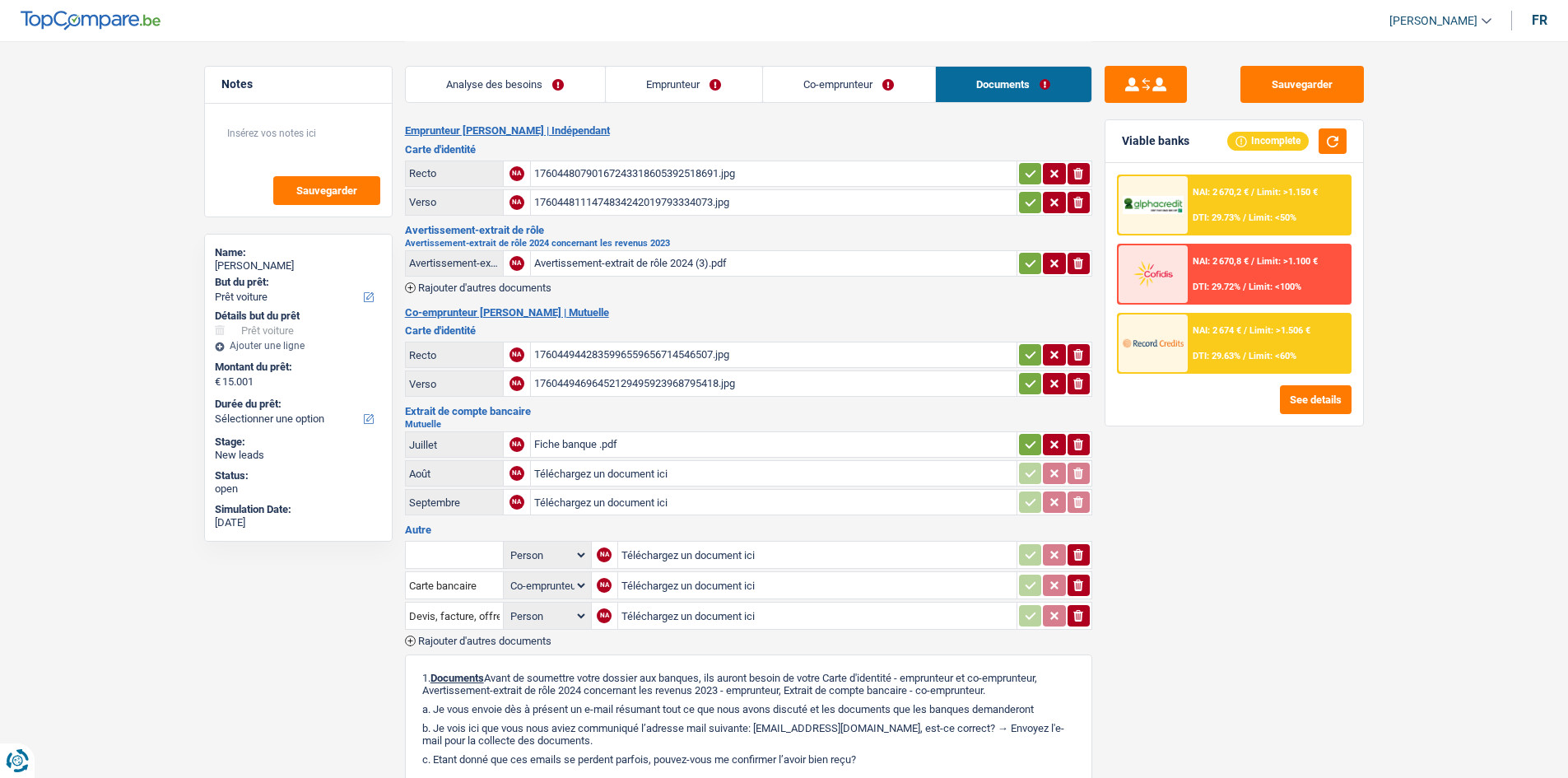
click at [720, 261] on div "Avertissement-extrait de rôle 2024 (3).pdf" at bounding box center [773, 263] width 479 height 25
click at [534, 87] on link "Analyse des besoins" at bounding box center [505, 84] width 199 height 35
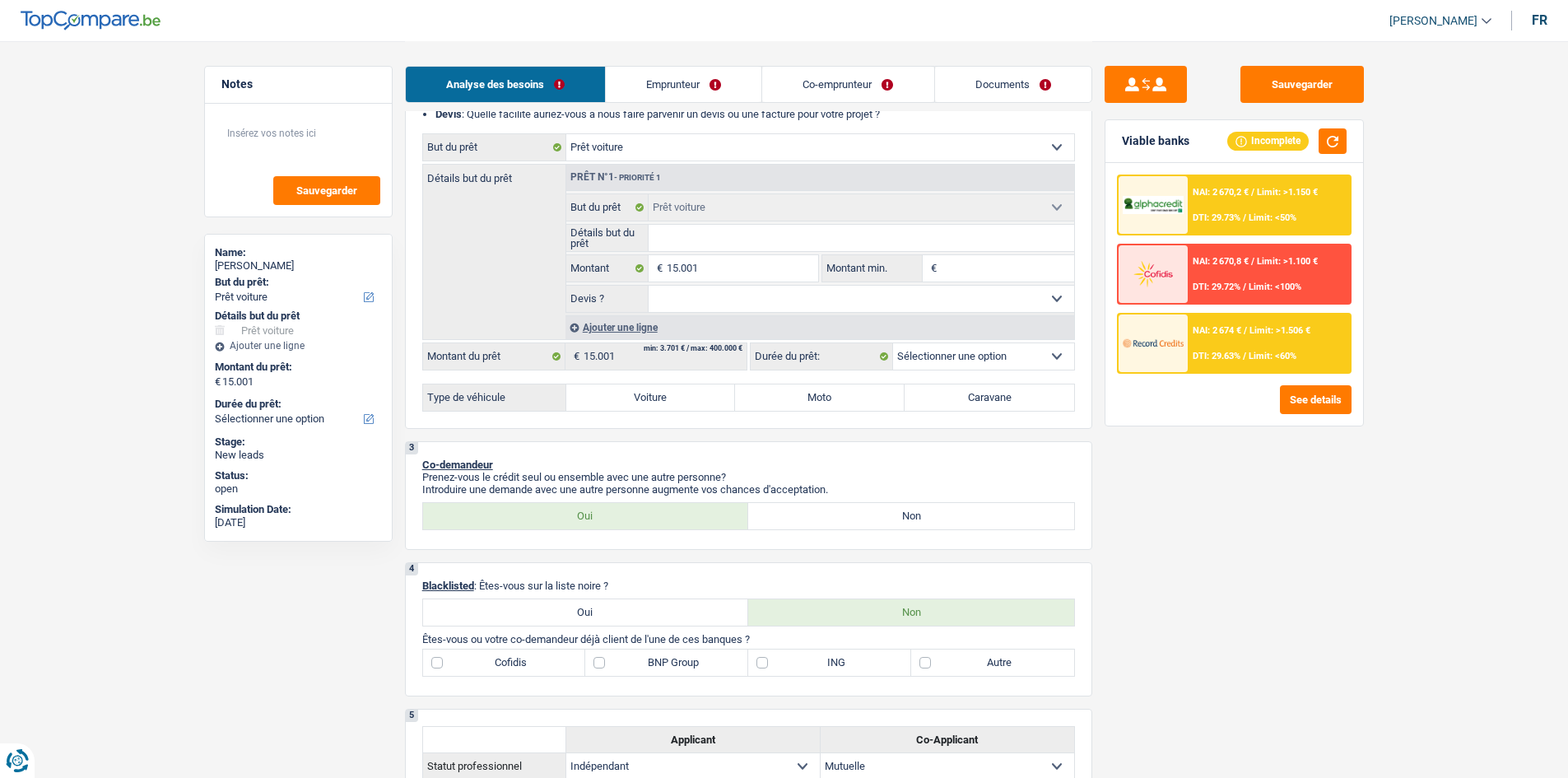
scroll to position [247, 0]
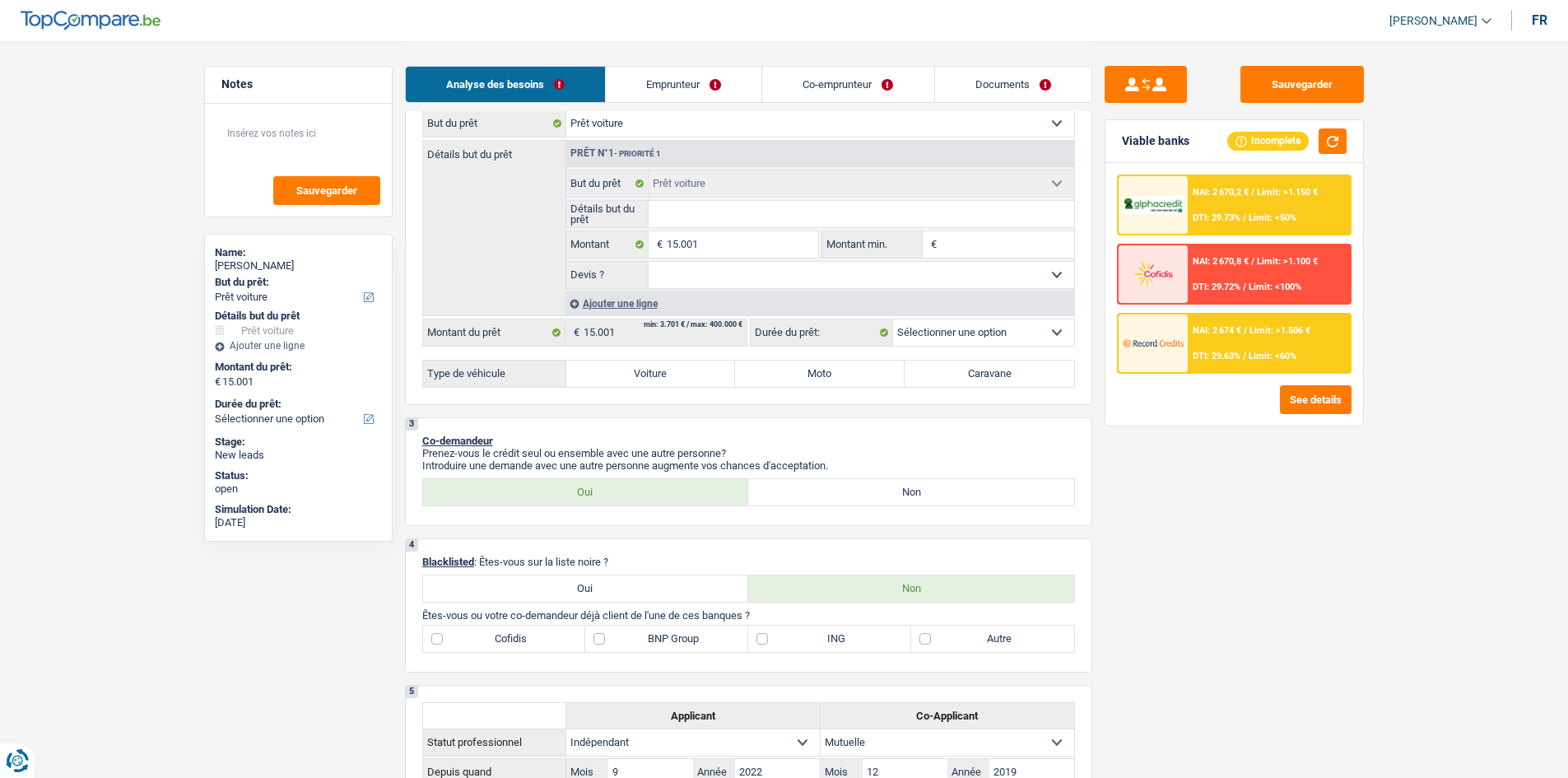
click at [943, 331] on select "12 mois 18 mois 24 mois 30 mois 36 mois 42 mois 48 mois 60 mois Sélectionner un…" at bounding box center [982, 332] width 181 height 26
select select "60"
click at [893, 319] on select "12 mois 18 mois 24 mois 30 mois 36 mois 42 mois 48 mois 60 mois Sélectionner un…" at bounding box center [982, 332] width 181 height 26
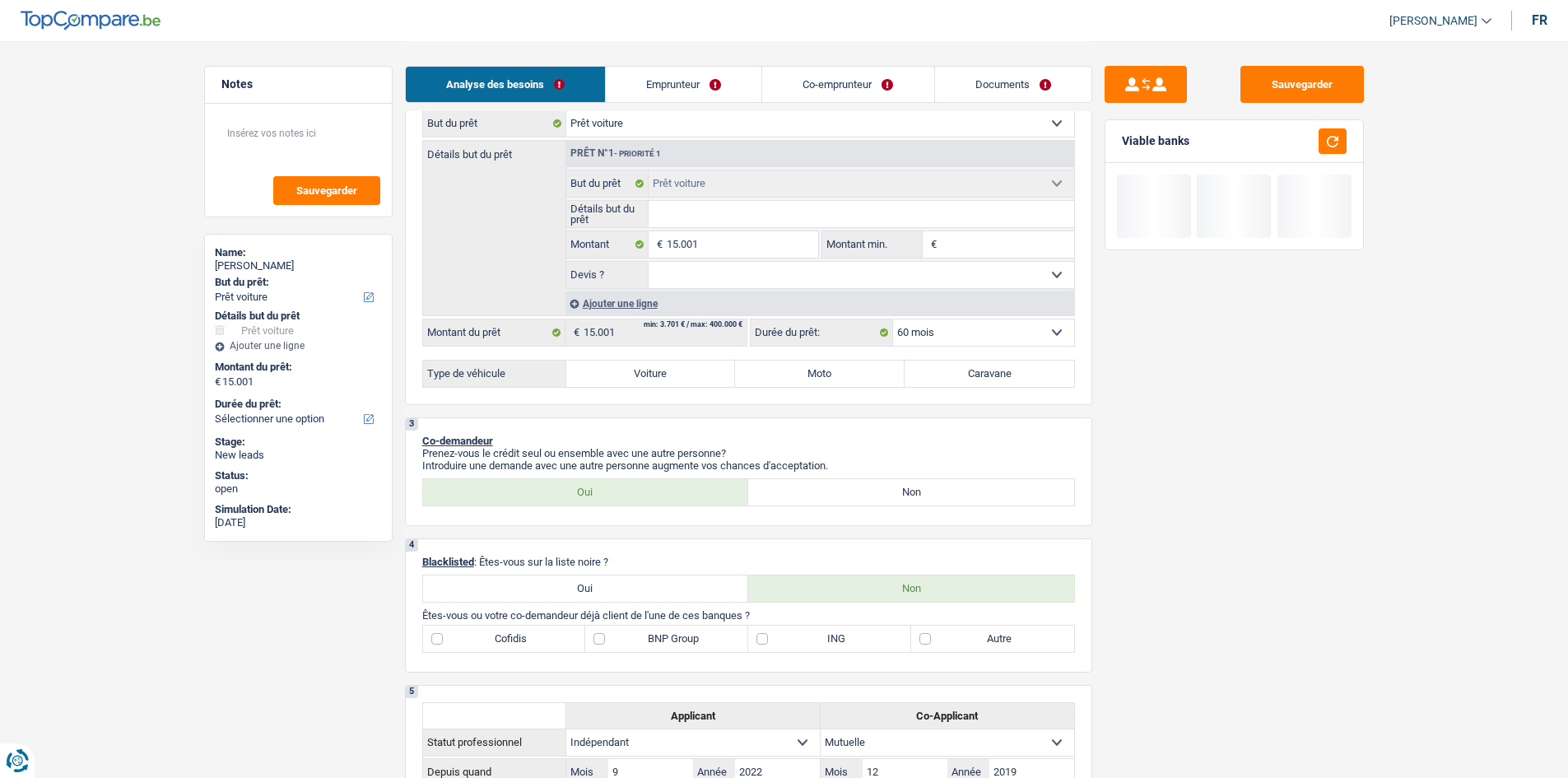
select select "60"
click at [1246, 494] on div "Sauvegarder Viable banks" at bounding box center [1234, 408] width 284 height 686
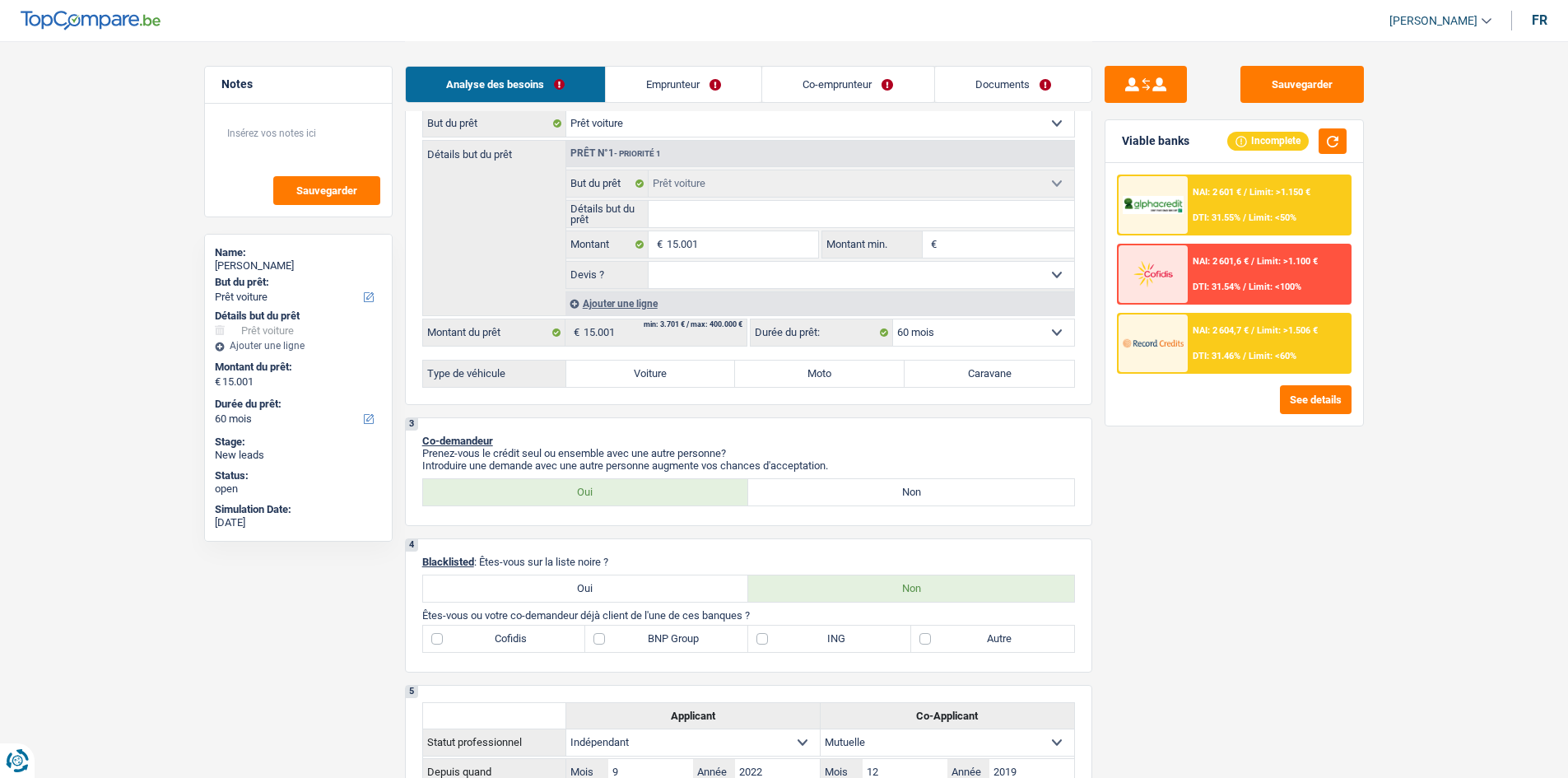
click at [764, 210] on input "Détails but du prêt" at bounding box center [861, 214] width 426 height 26
type input "B"
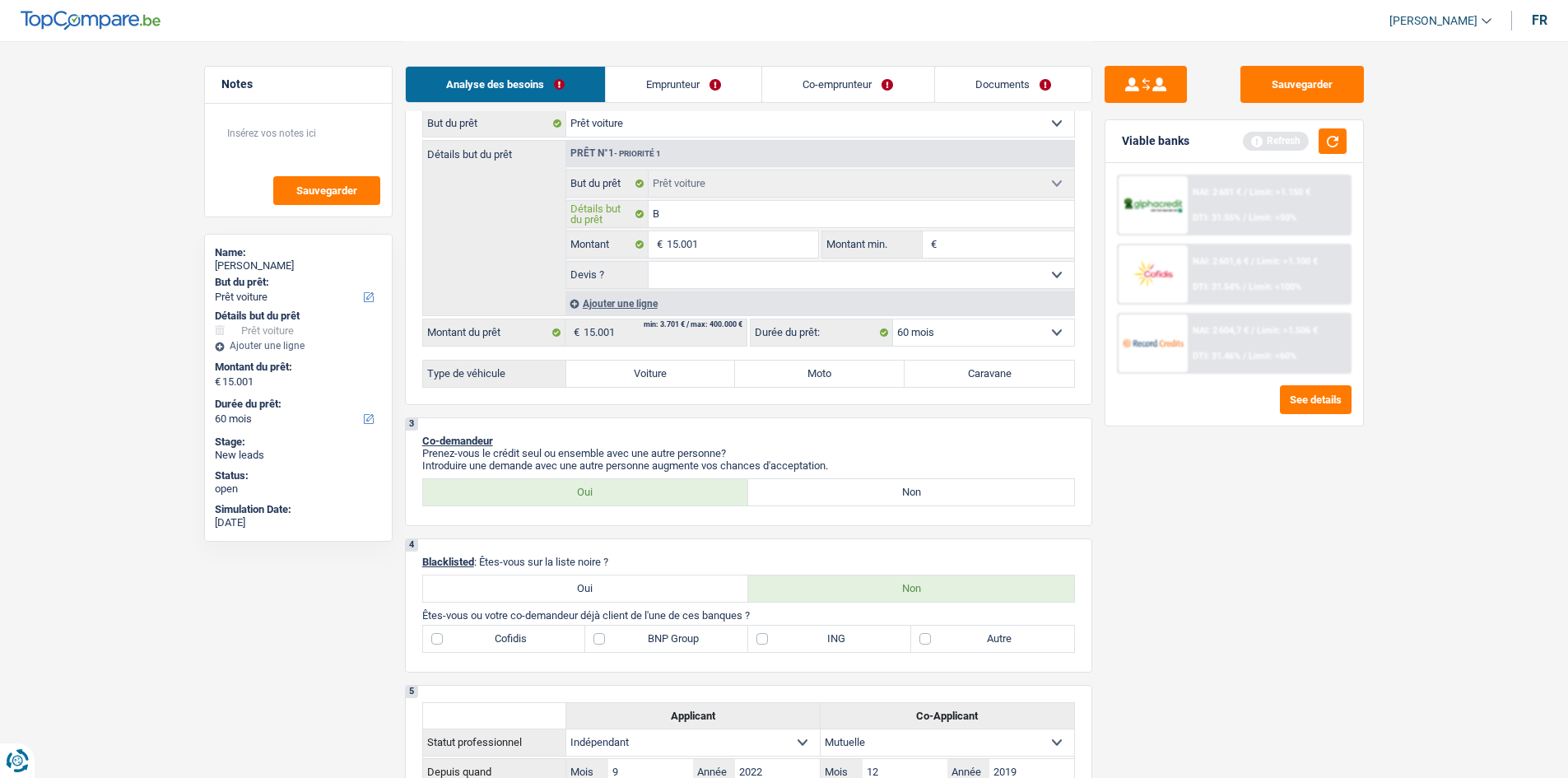
type input "BM"
type input "BMW"
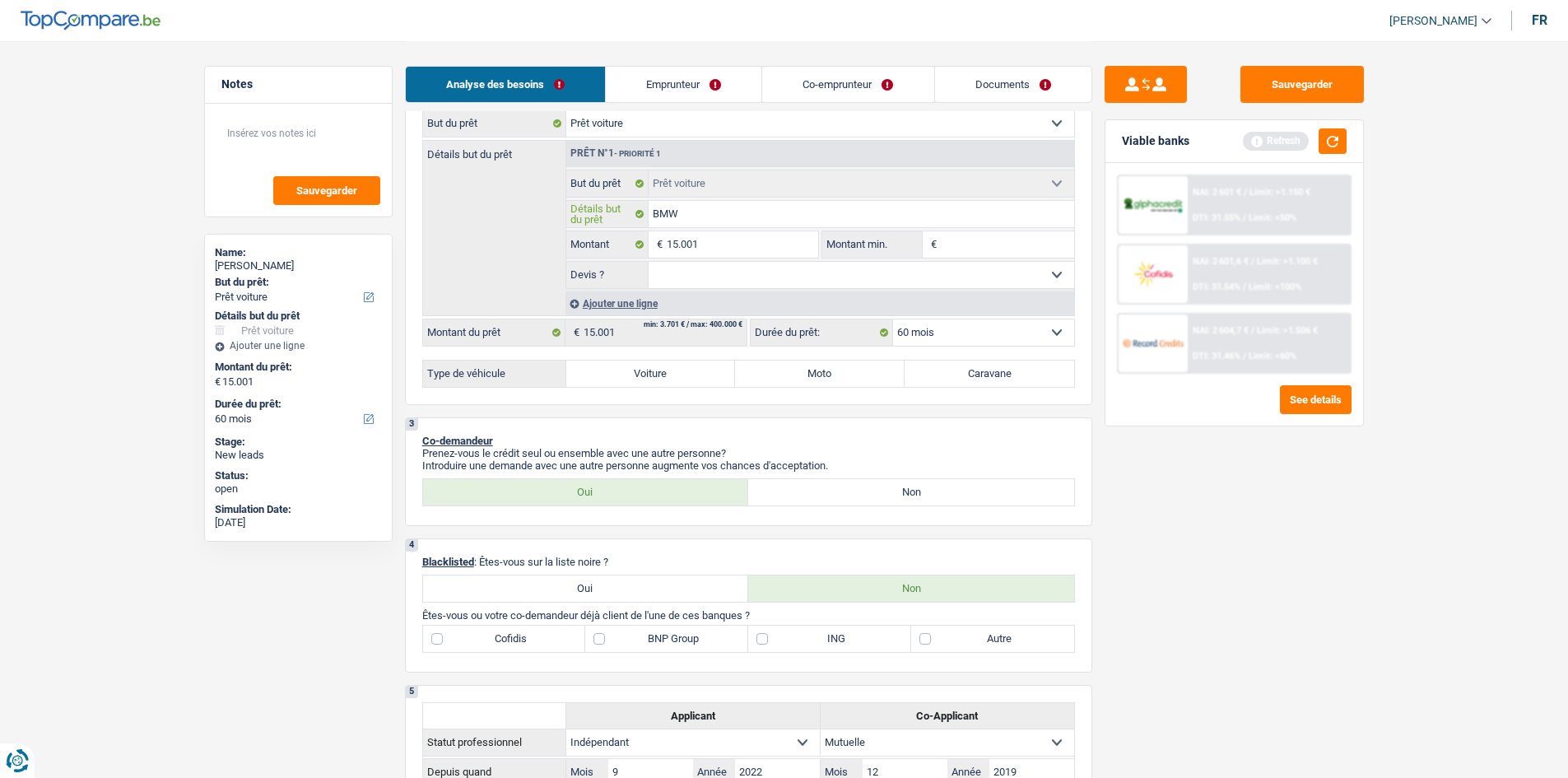
type input "BMW"
type input "BMW X"
type input "BMW X5"
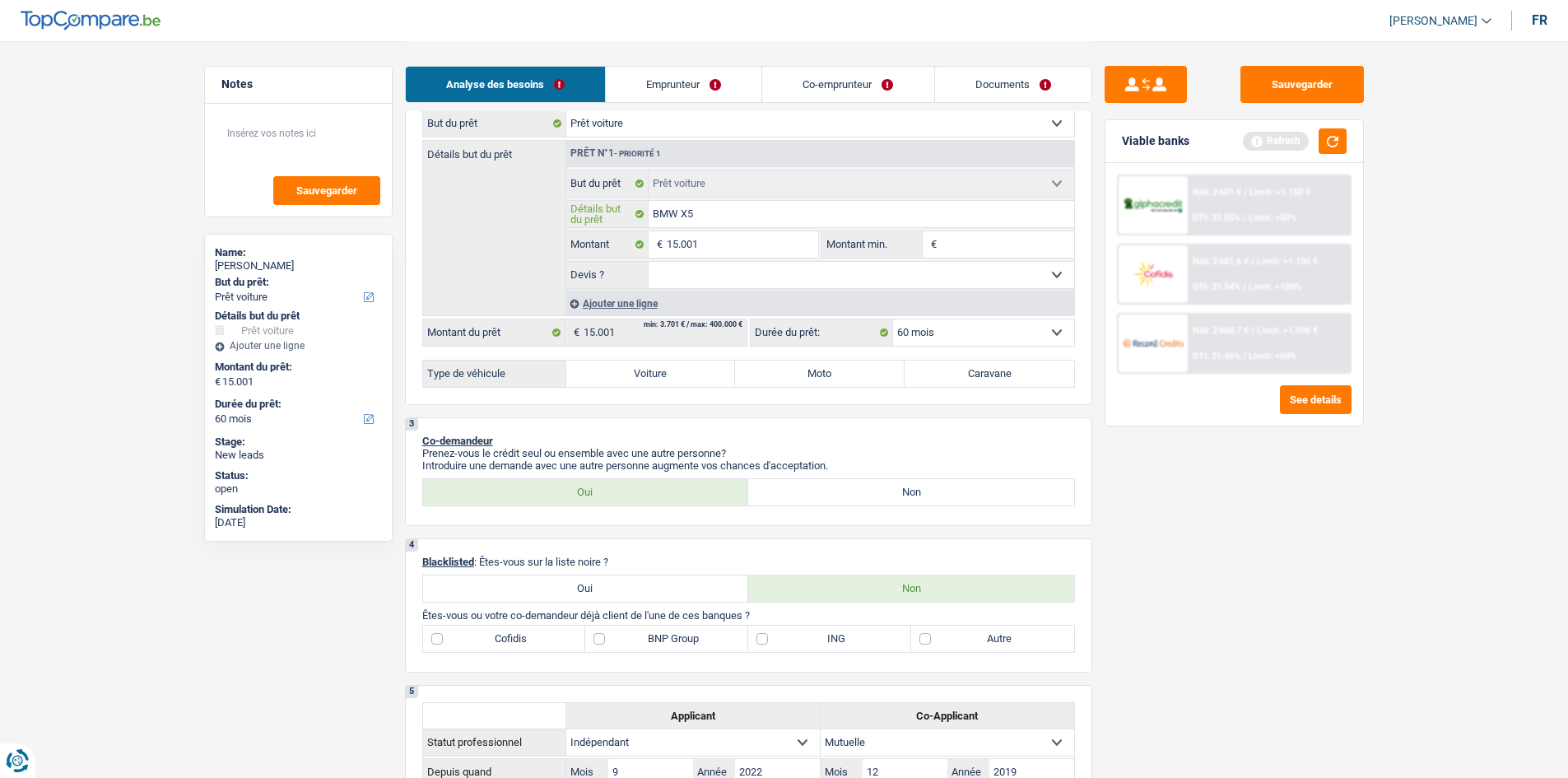
type input "BMW X5"
type input "BMW X5 2"
type input "BMW X5 20"
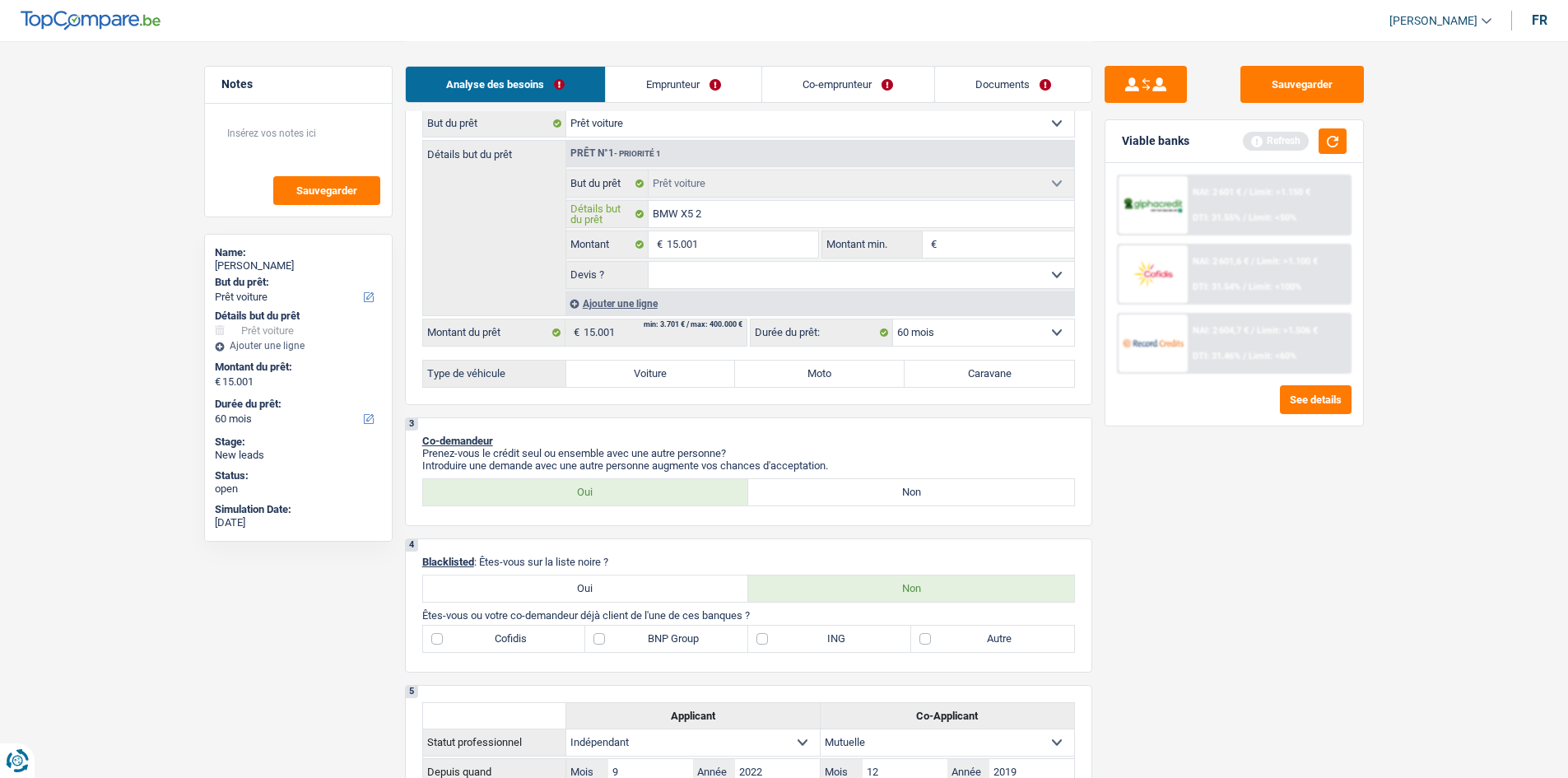
type input "BMW X5 20"
type input "BMW X5 202"
type input "BMW X5 2020"
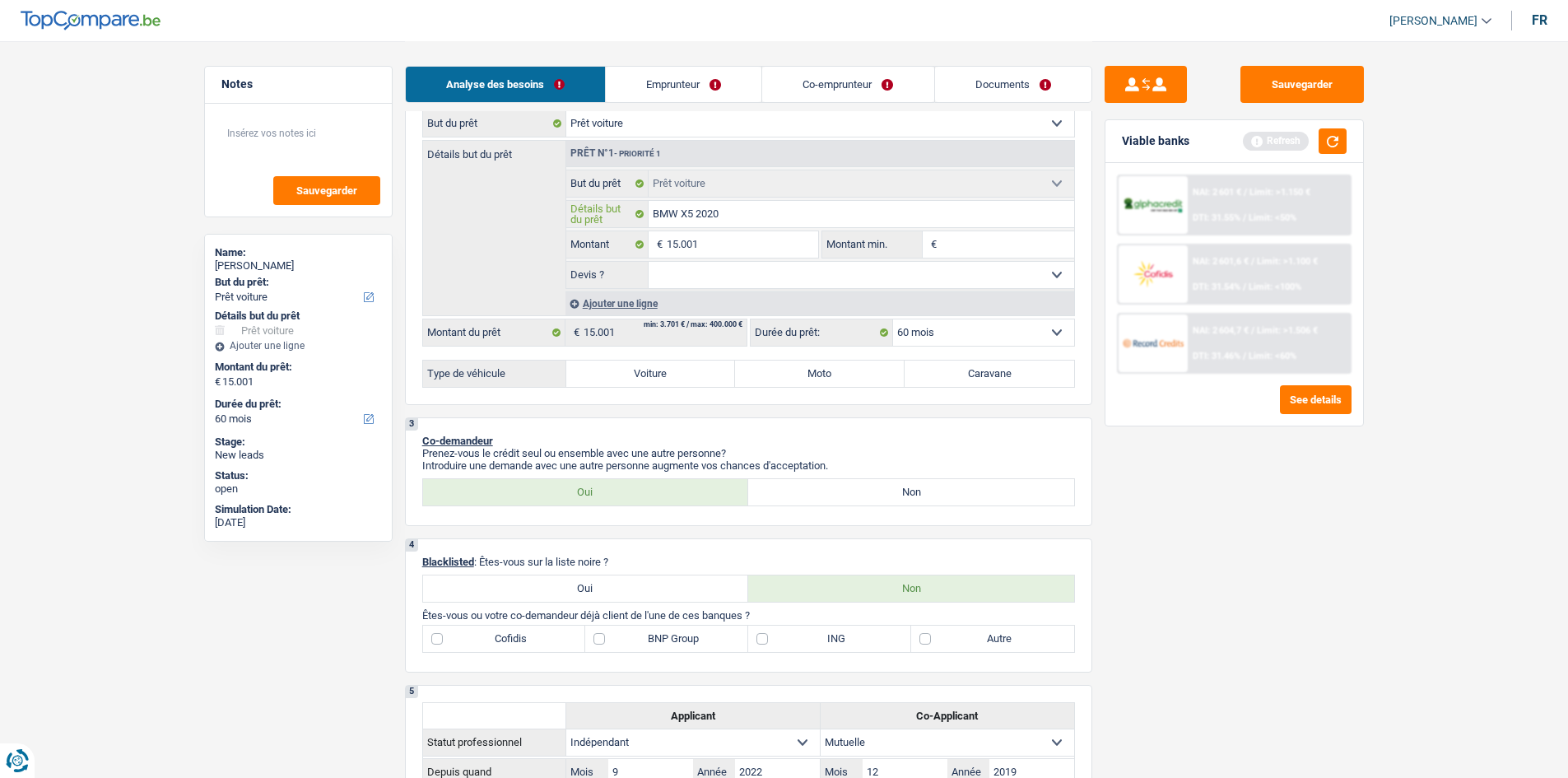
type input "BMW X5 2020"
click at [762, 247] on input "15.001" at bounding box center [742, 244] width 150 height 26
click at [966, 246] on input "Montant min." at bounding box center [1008, 244] width 133 height 26
paste input "15.001"
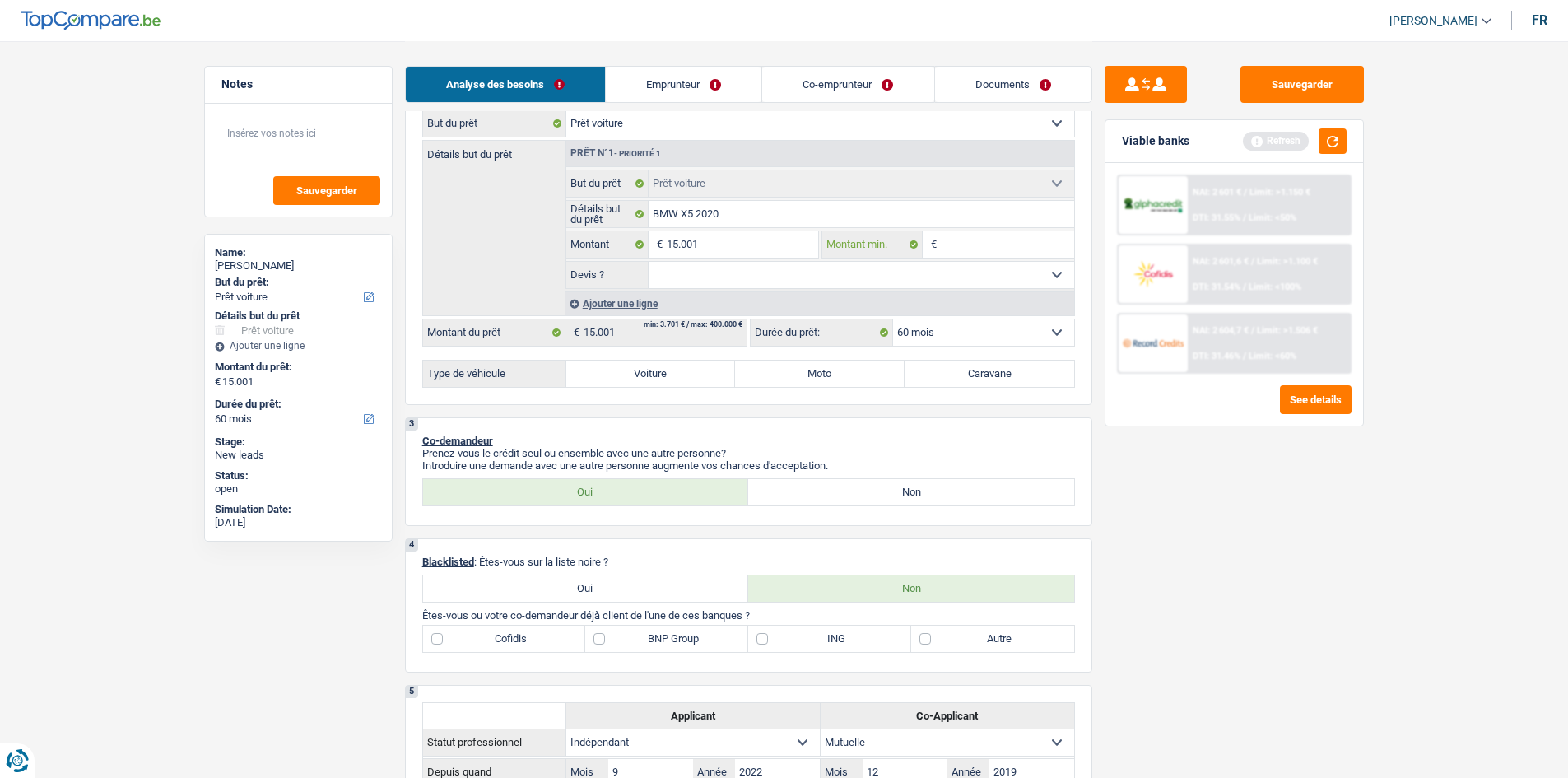
type input "15.001"
click at [788, 284] on select "Oui Non Non répondu Sélectionner une option" at bounding box center [861, 275] width 426 height 26
select select "yes"
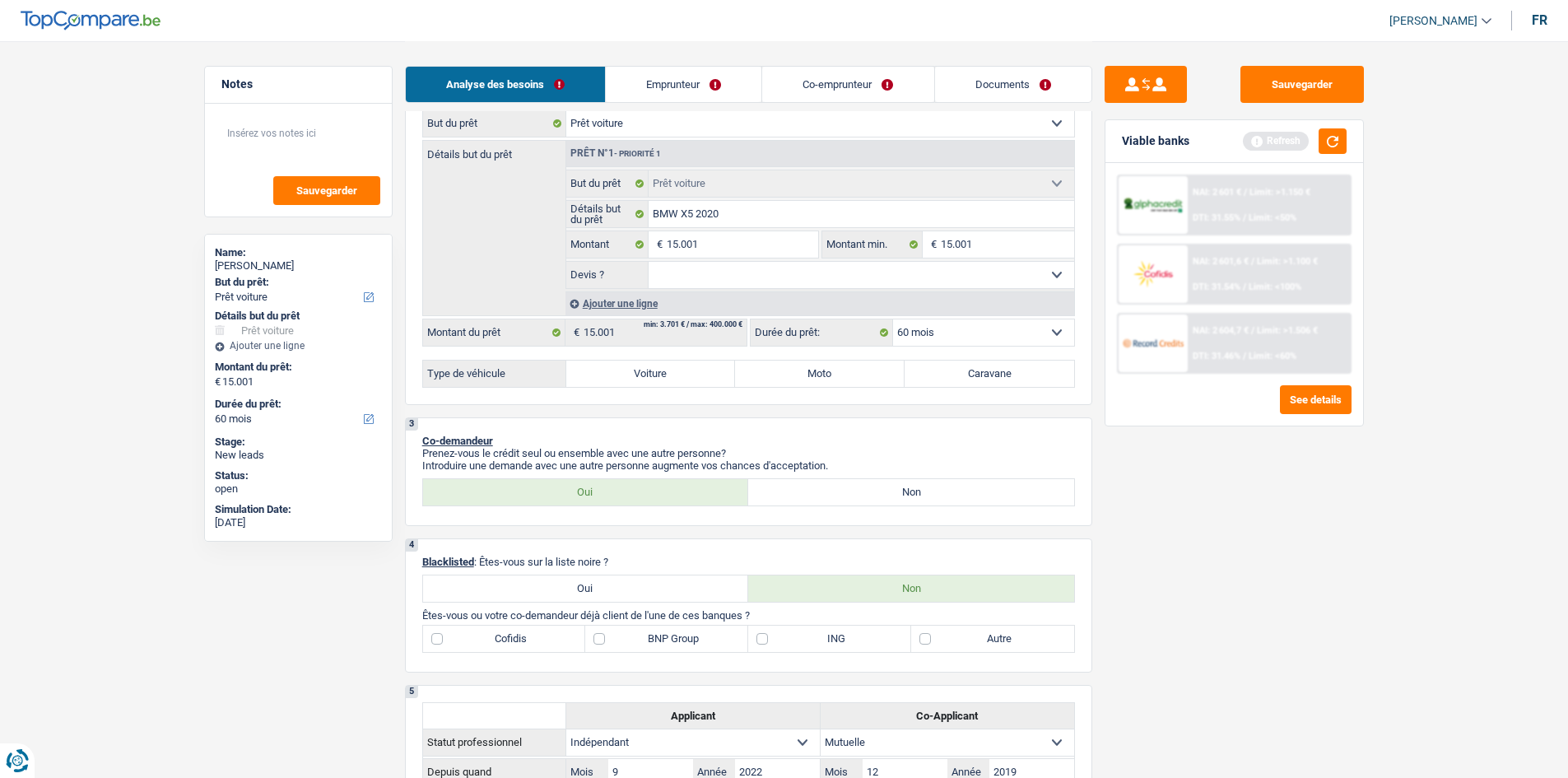
click at [649, 262] on select "Oui Non Non répondu Sélectionner une option" at bounding box center [861, 275] width 426 height 26
select select "yes"
drag, startPoint x: 1239, startPoint y: 470, endPoint x: 1266, endPoint y: 415, distance: 61.3
click at [1240, 470] on div "Sauvegarder Viable banks Refresh NAI: 2 601 € / Limit: >1.150 € DTI: 31.55% / L…" at bounding box center [1234, 408] width 284 height 686
click at [1334, 139] on button "button" at bounding box center [1332, 140] width 28 height 25
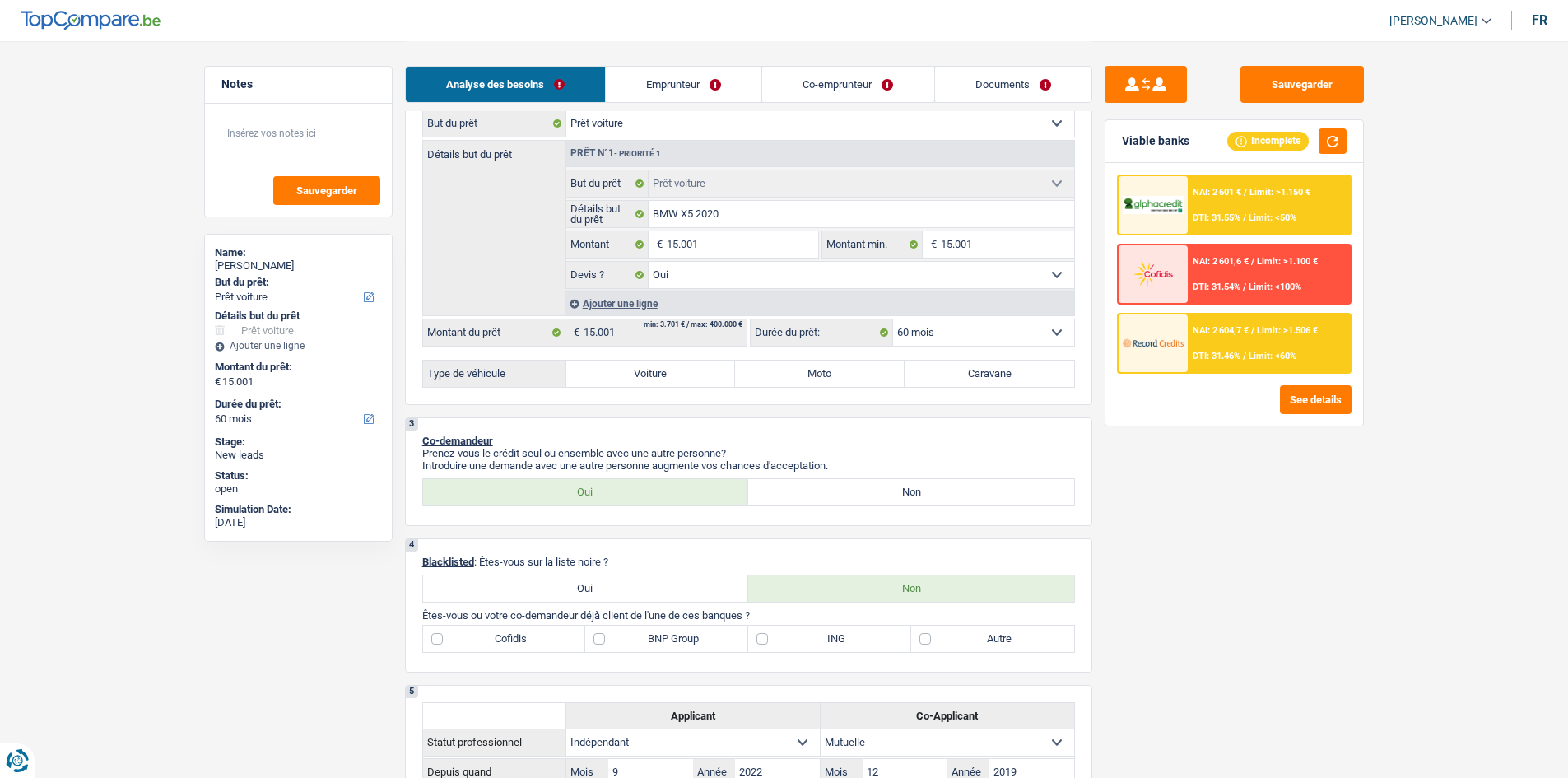
click at [399, 223] on div "Notes Sauvegarder Name: Mohamed Bohlala But du prêt: Confort maison: meubles, t…" at bounding box center [298, 408] width 213 height 686
click at [727, 242] on input "15.001" at bounding box center [742, 244] width 150 height 26
type input "3"
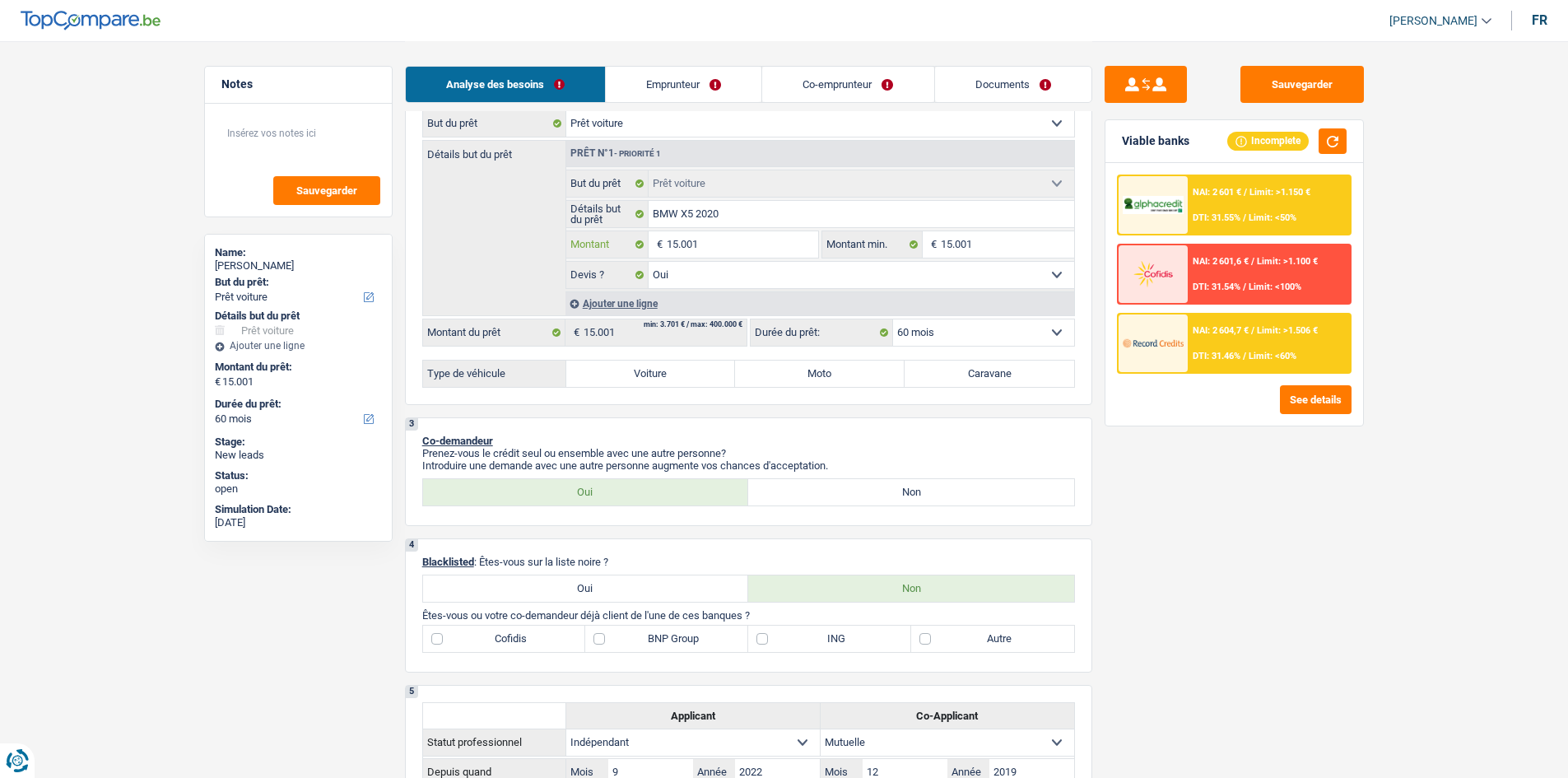
type input "3"
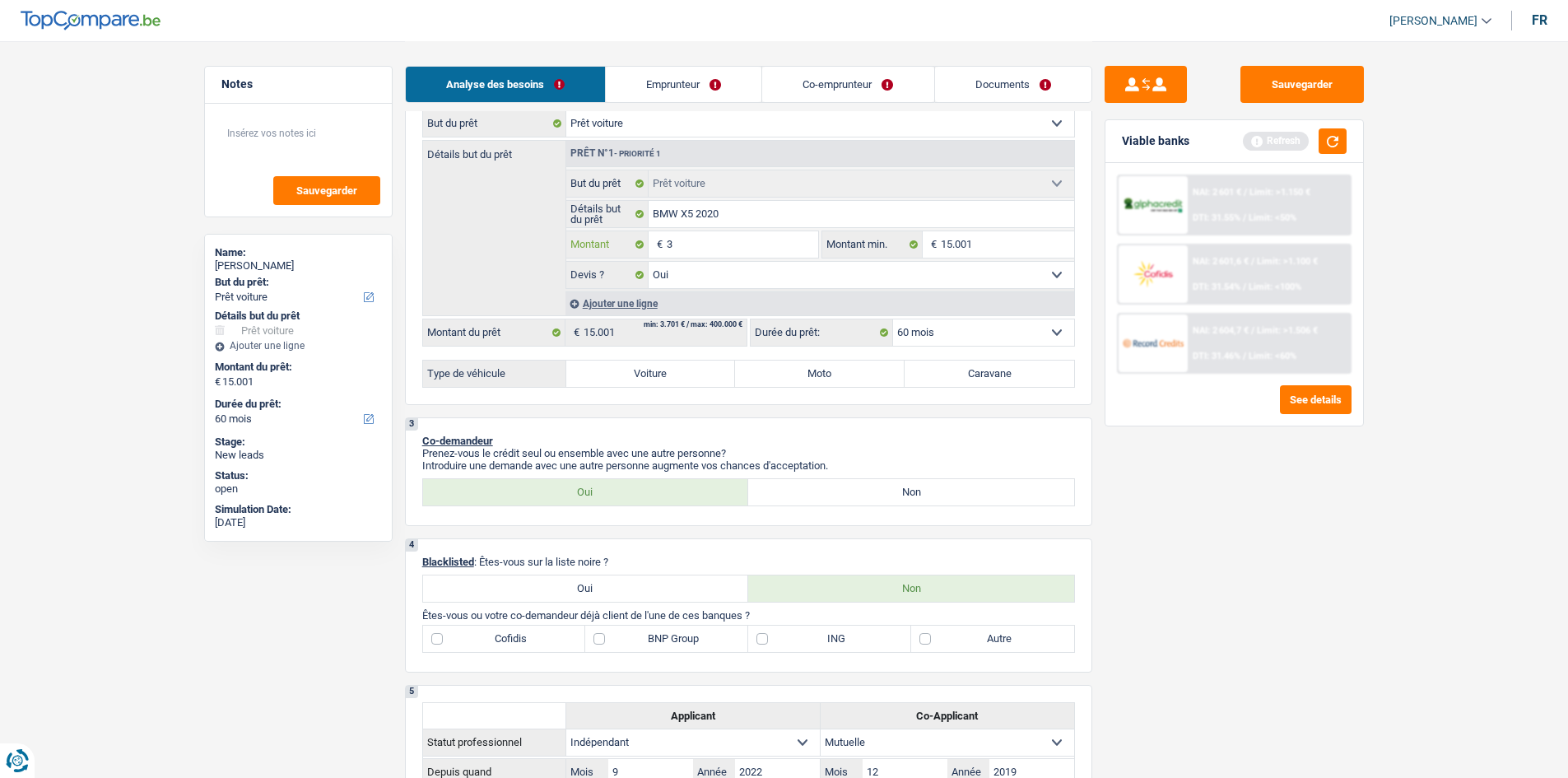
type input "35"
type input "350"
type input "3.500"
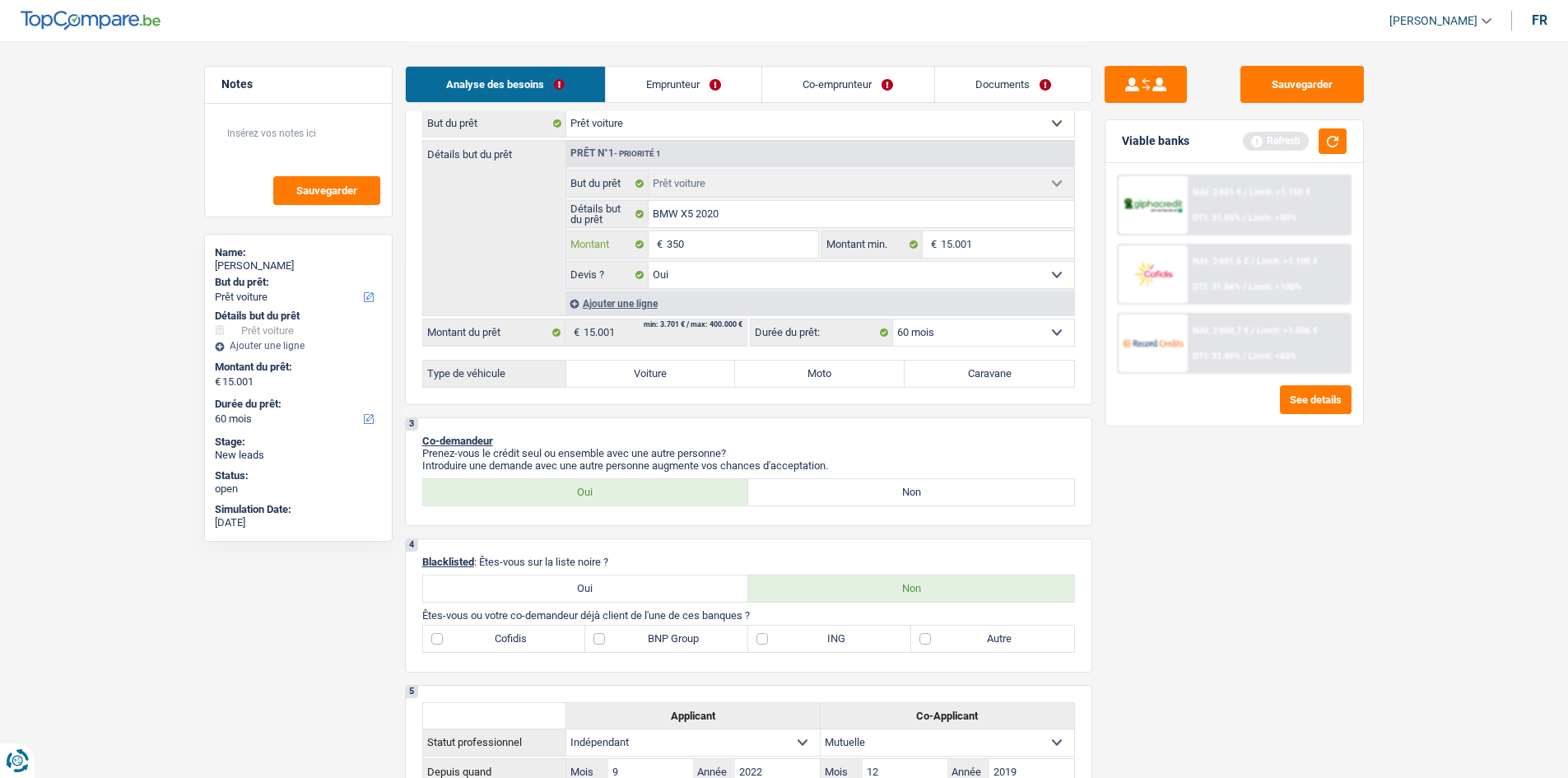
type input "3.500"
type input "35.000"
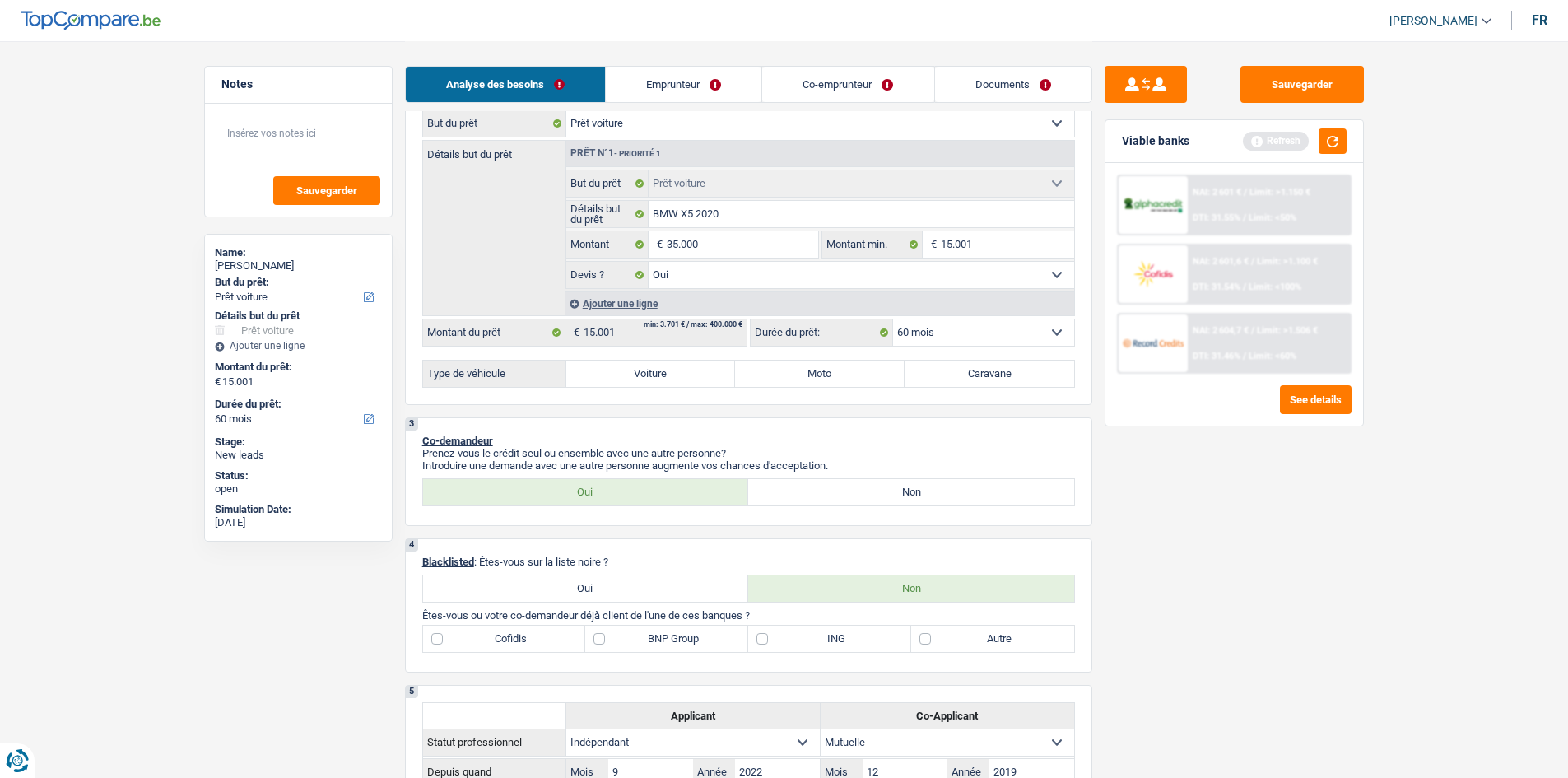
type input "35.000"
click at [680, 367] on label "Voiture" at bounding box center [651, 374] width 170 height 26
click at [680, 367] on input "Voiture" at bounding box center [651, 374] width 170 height 26
radio input "true"
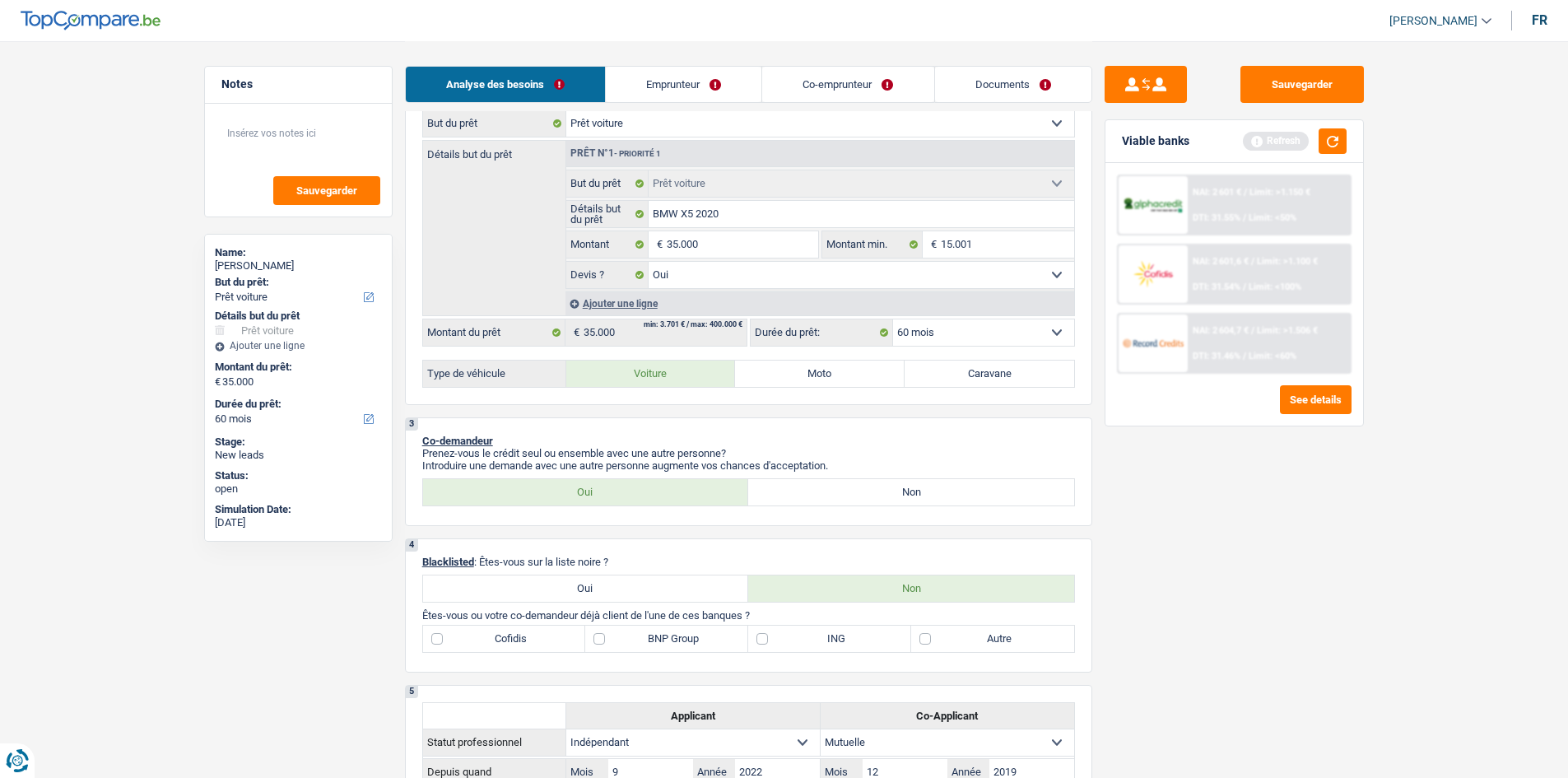
radio input "true"
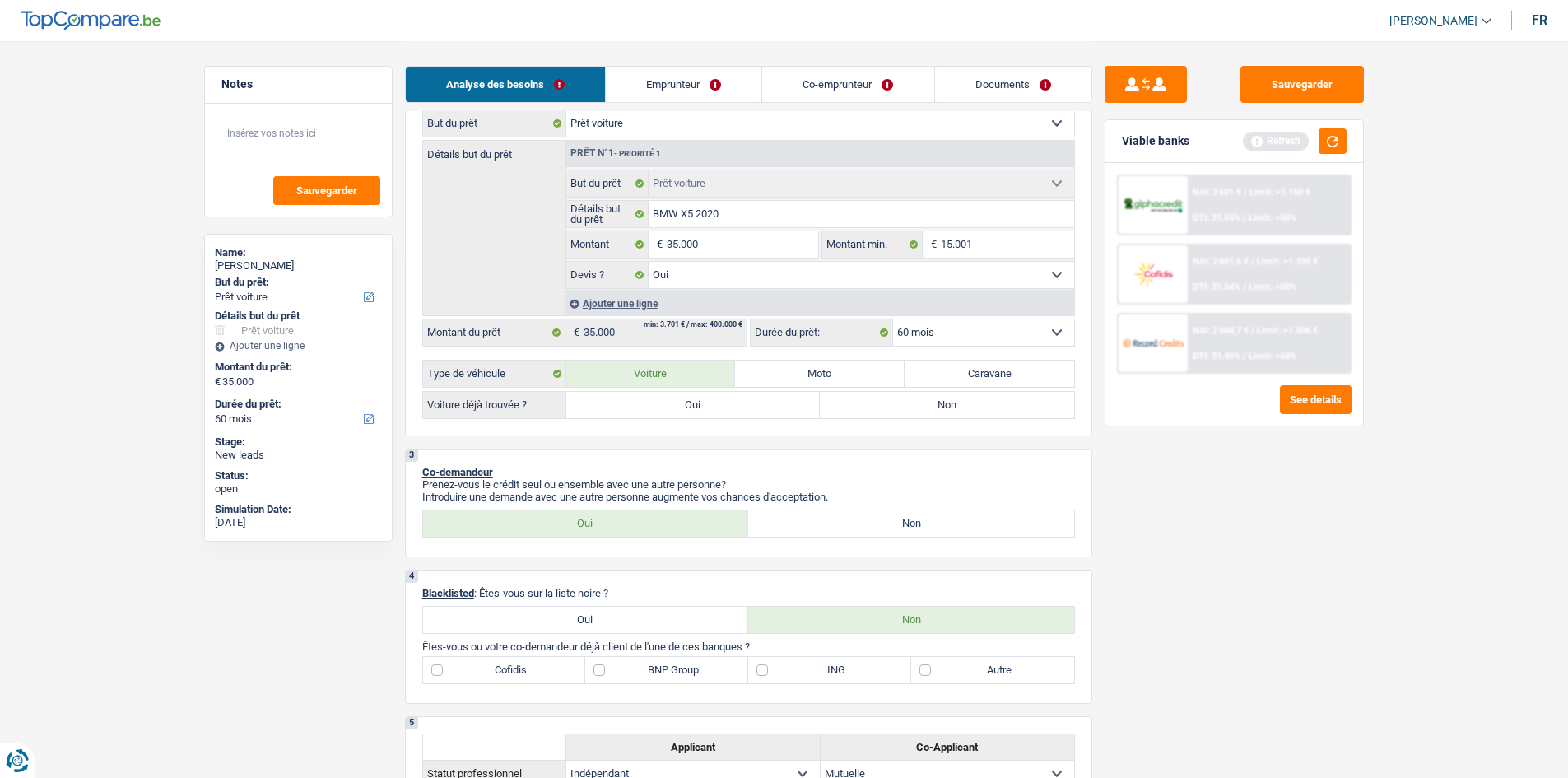
click at [688, 401] on label "Oui" at bounding box center [694, 405] width 254 height 26
click at [688, 401] on input "Oui" at bounding box center [694, 405] width 254 height 26
radio input "true"
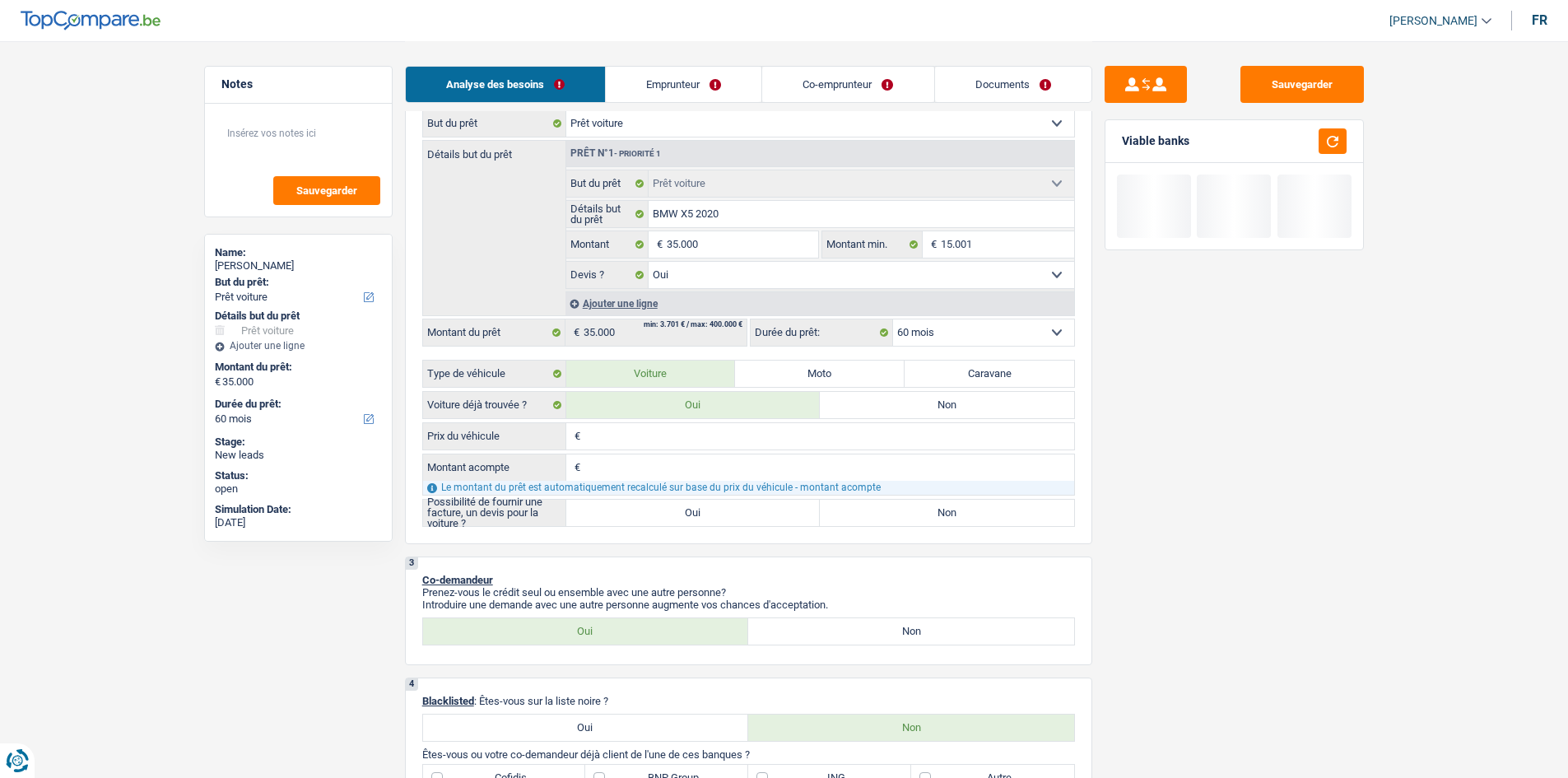
click at [694, 442] on input "Prix du véhicule" at bounding box center [829, 436] width 490 height 26
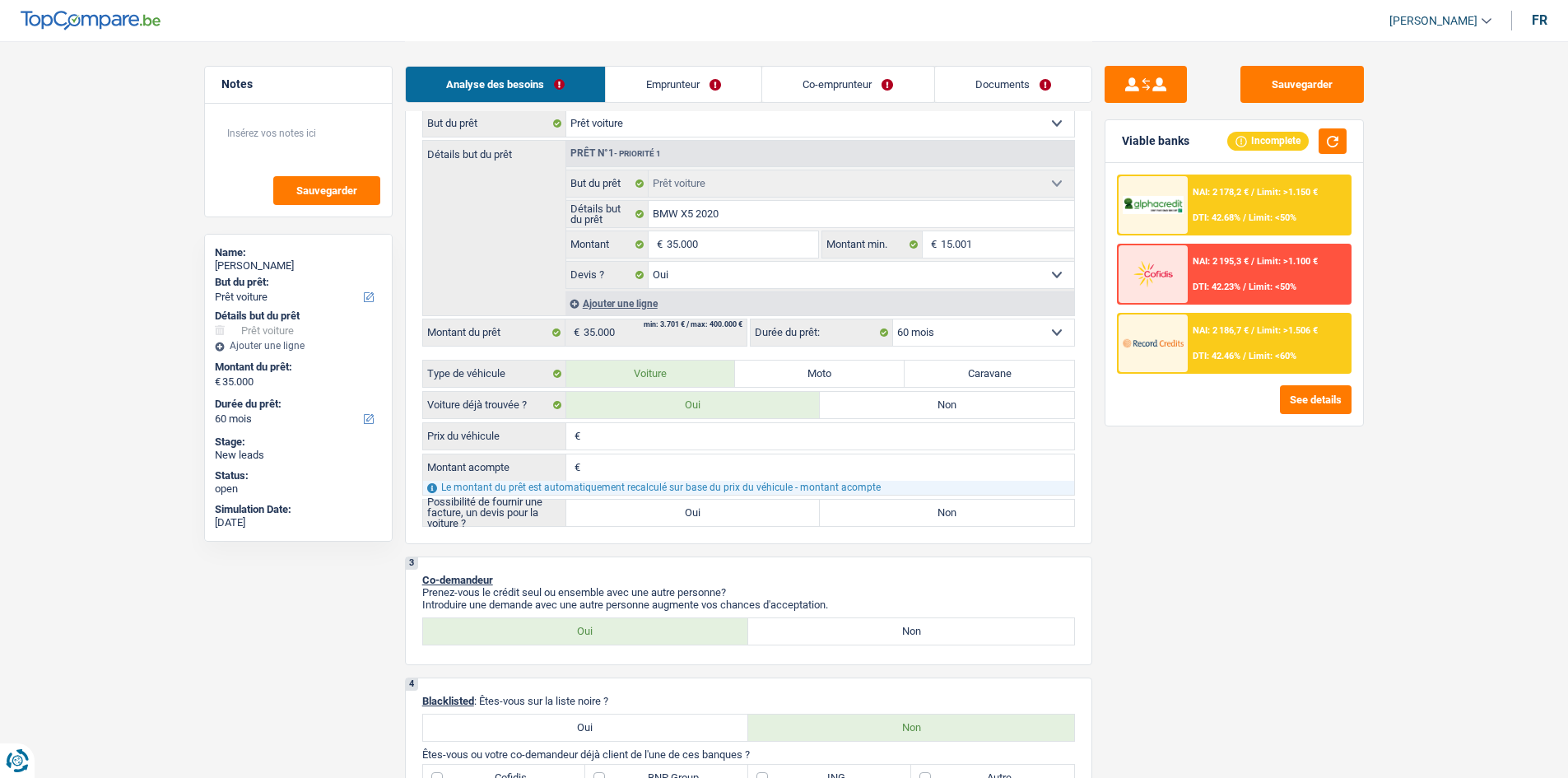
type input "3"
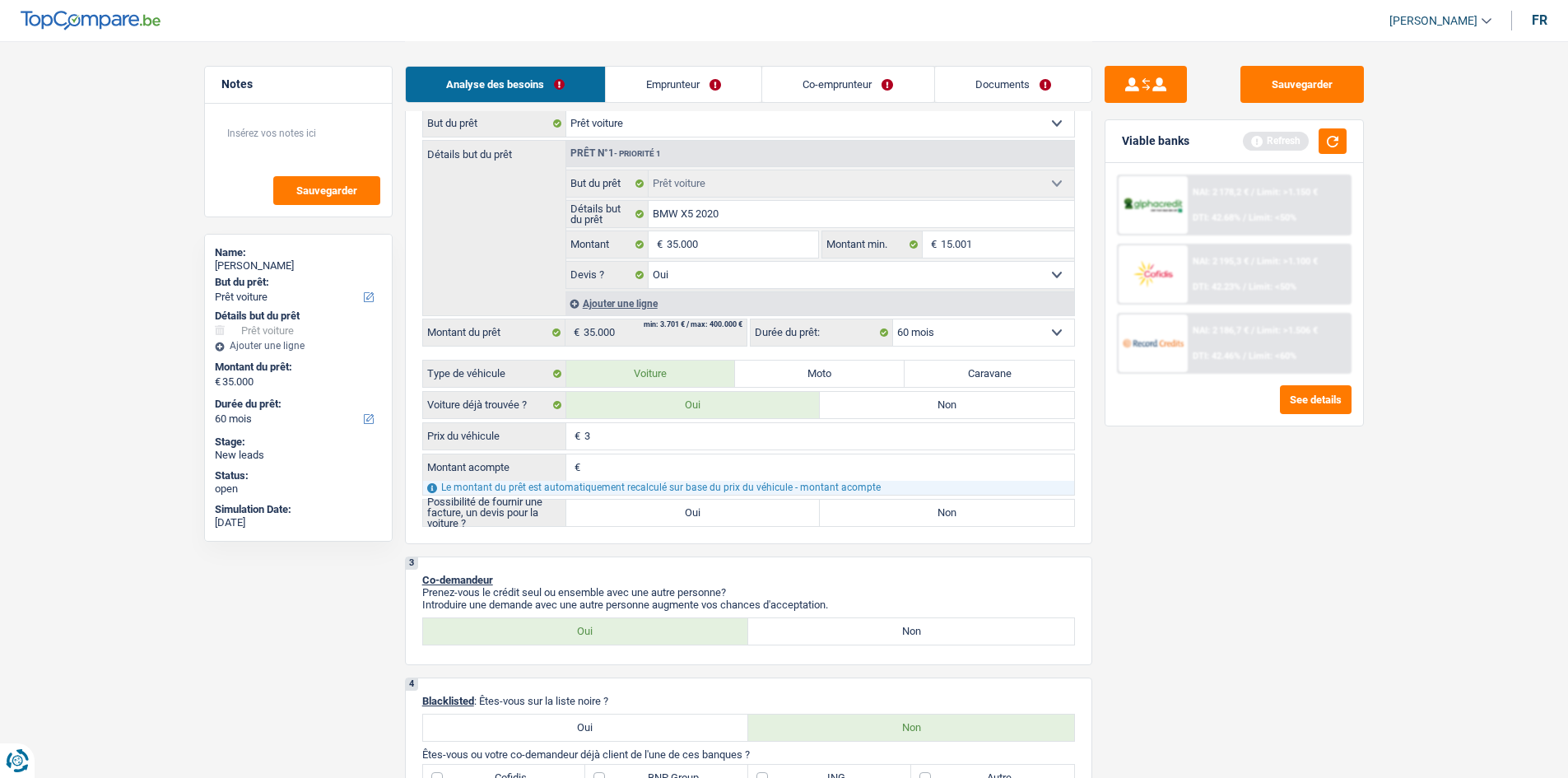
type input "35"
type input "350"
type input "3.500"
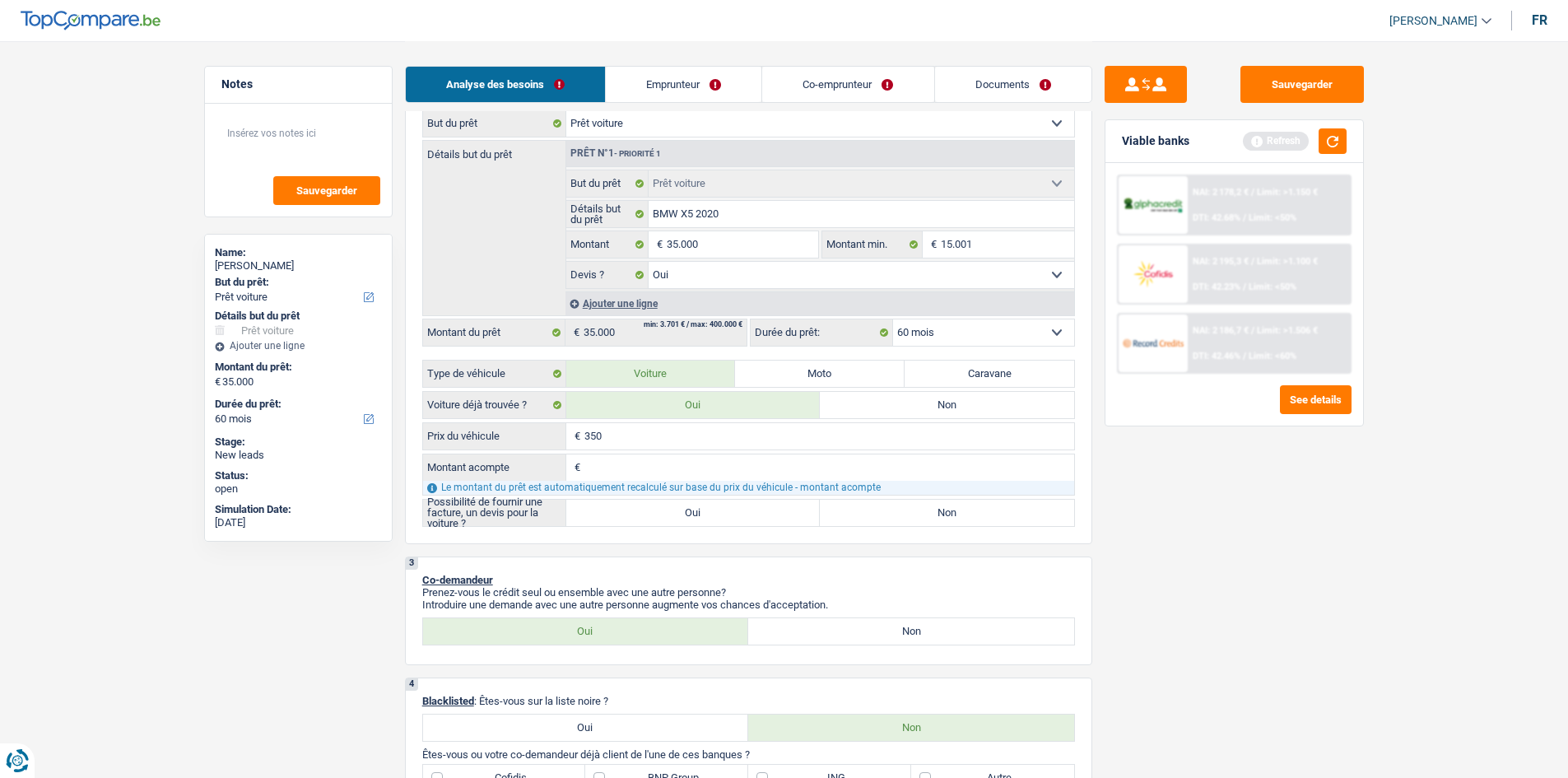
type input "3.500"
type input "35.000"
click at [660, 458] on input "Montant acompte" at bounding box center [829, 467] width 490 height 26
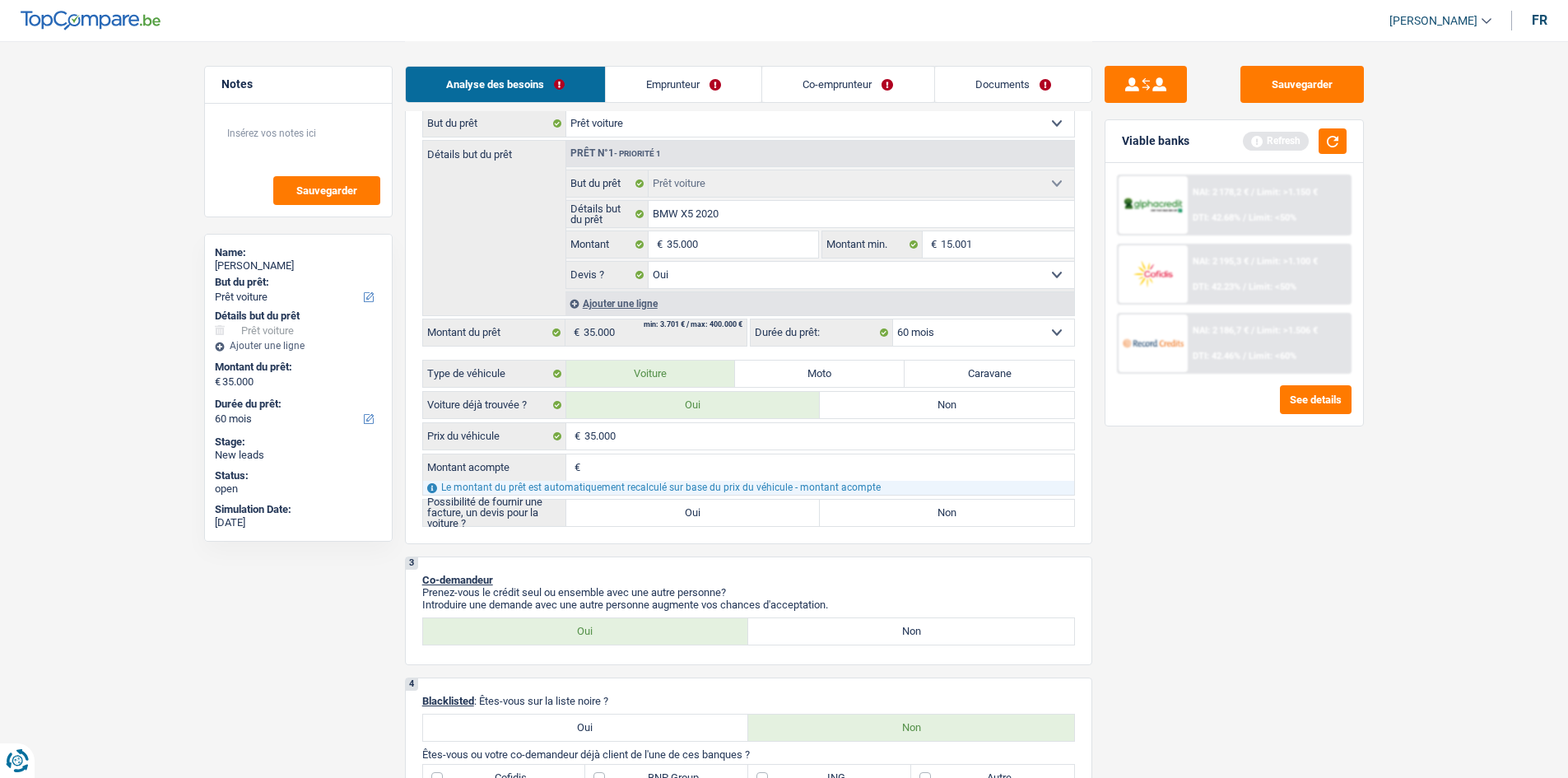
type input "0"
click at [1363, 540] on div "Sauvegarder Viable banks Refresh NAI: 2 178,2 € / Limit: >1.150 € DTI: 42.68% /…" at bounding box center [1234, 408] width 284 height 686
click at [1322, 138] on button "button" at bounding box center [1332, 140] width 28 height 25
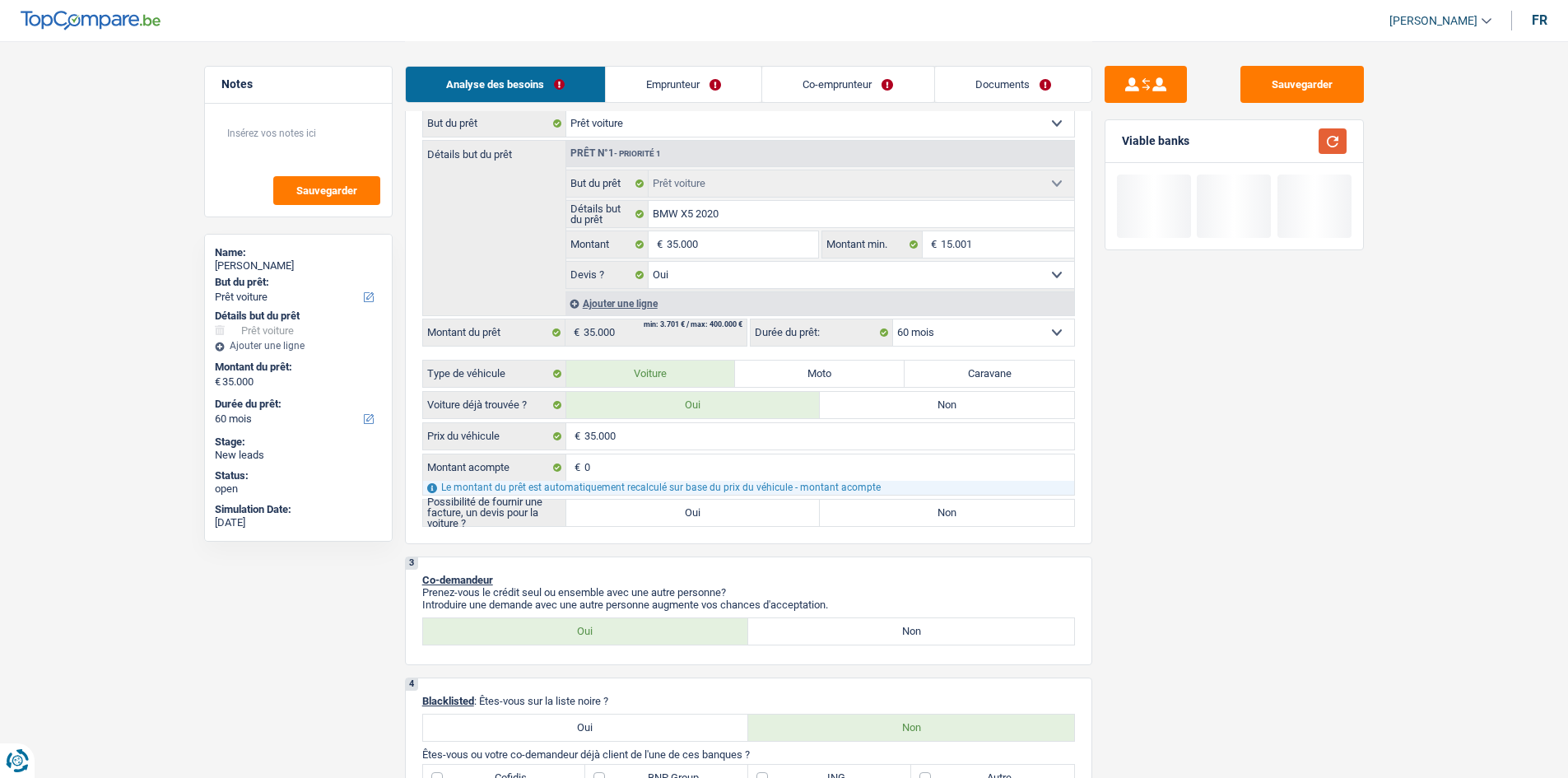
scroll to position [330, 0]
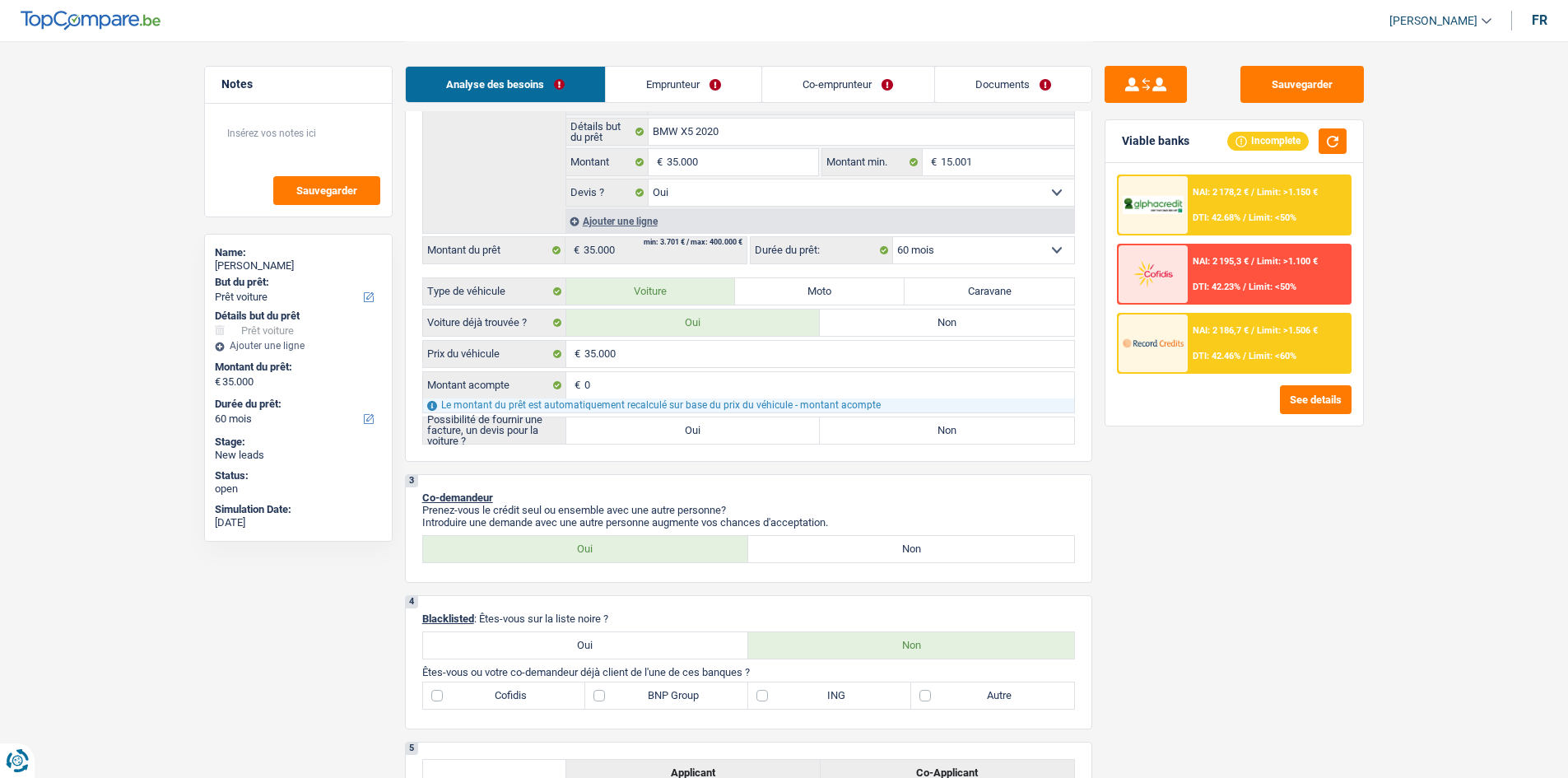
click at [704, 434] on label "Oui" at bounding box center [694, 430] width 254 height 26
click at [704, 434] on input "Oui" at bounding box center [694, 430] width 254 height 26
radio input "true"
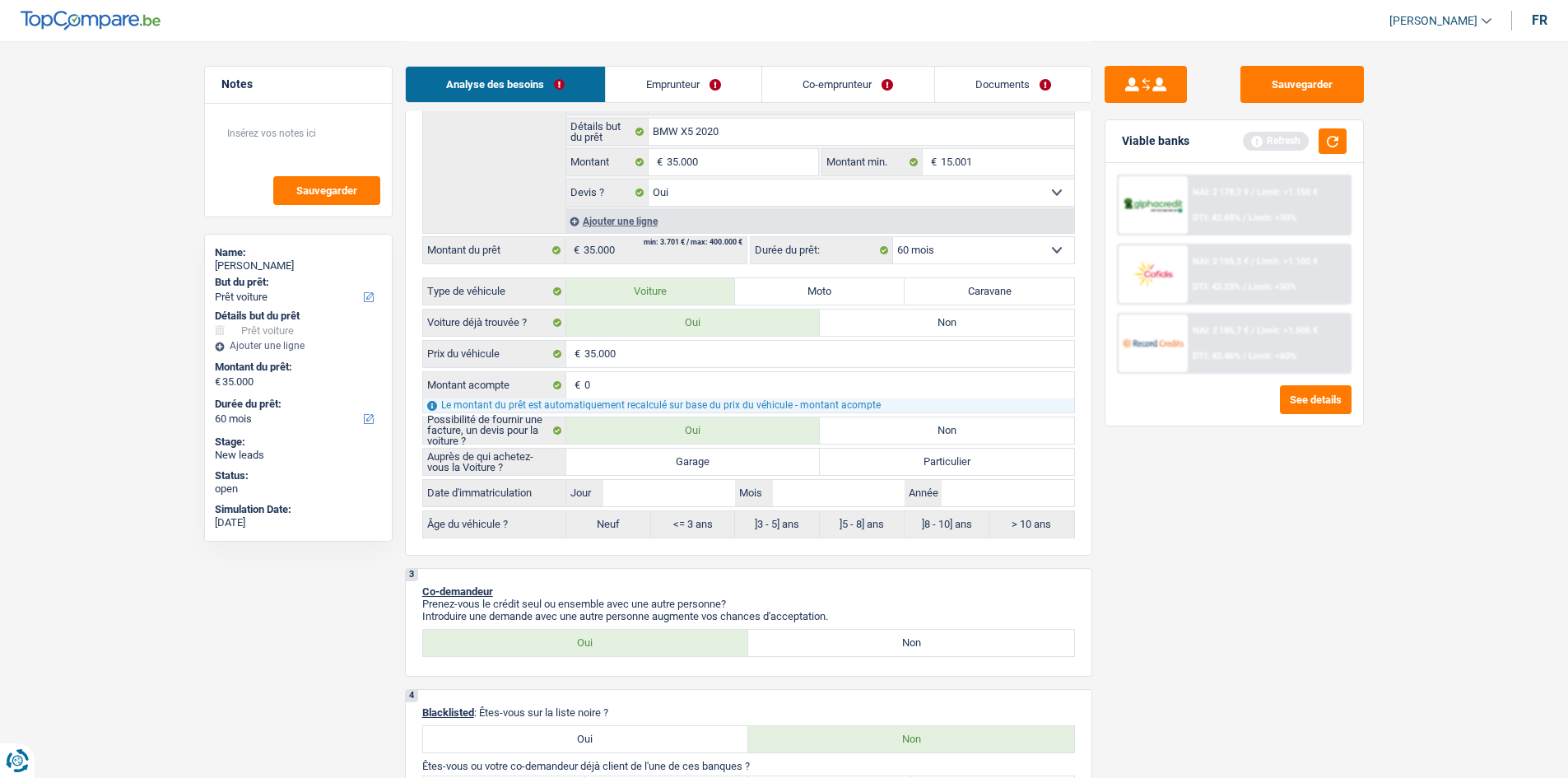
click at [707, 464] on label "Garage" at bounding box center [694, 462] width 254 height 26
click at [707, 464] on input "Garage" at bounding box center [694, 462] width 254 height 26
radio input "true"
click at [1354, 548] on div "Sauvegarder Viable banks Refresh NAI: 2 178,2 € / Limit: >1.150 € DTI: 42.68% /…" at bounding box center [1234, 408] width 284 height 686
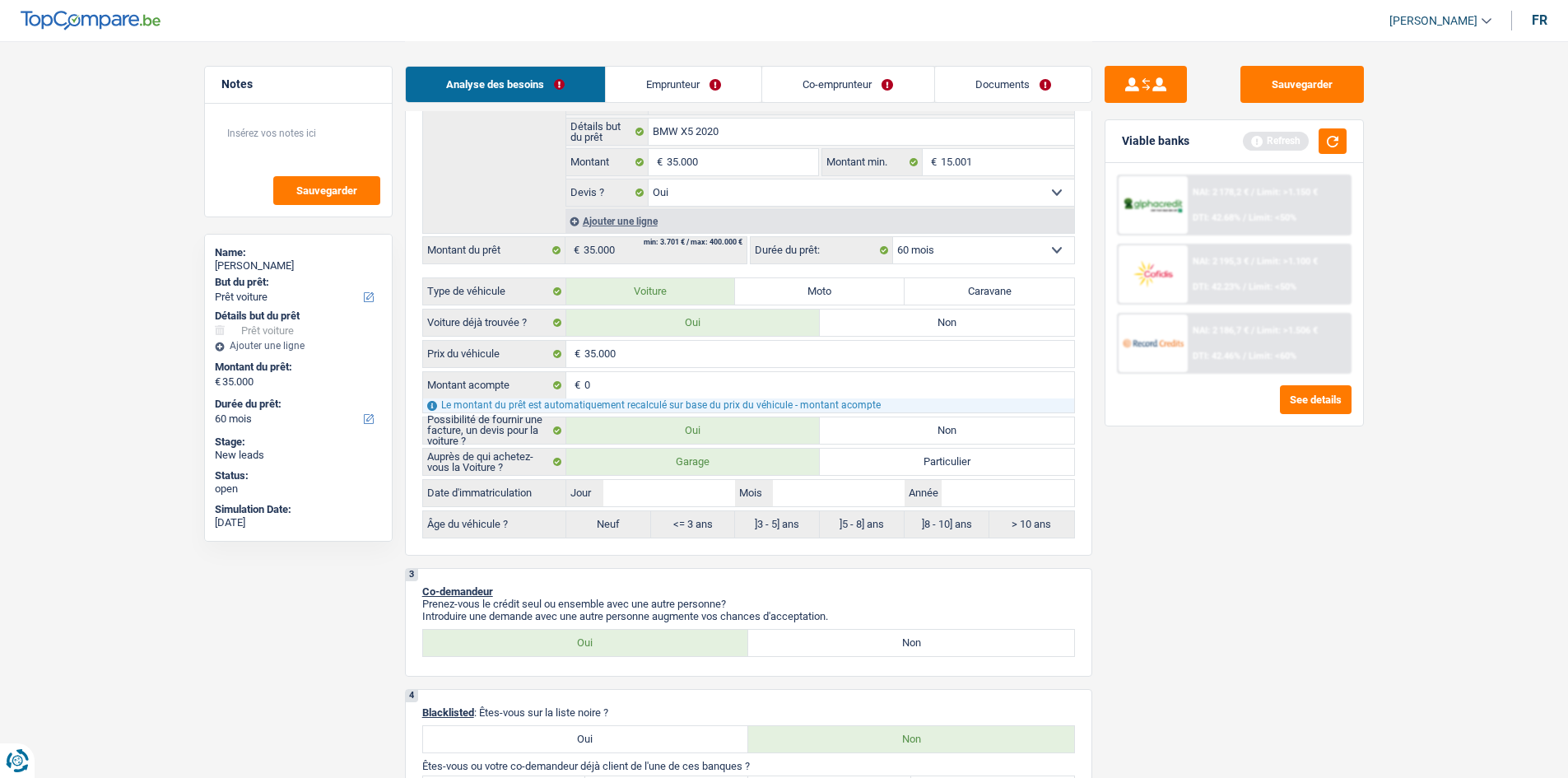
click at [604, 50] on div "Analyse des besoins Emprunteur Co-emprunteur Documents" at bounding box center [748, 76] width 687 height 70
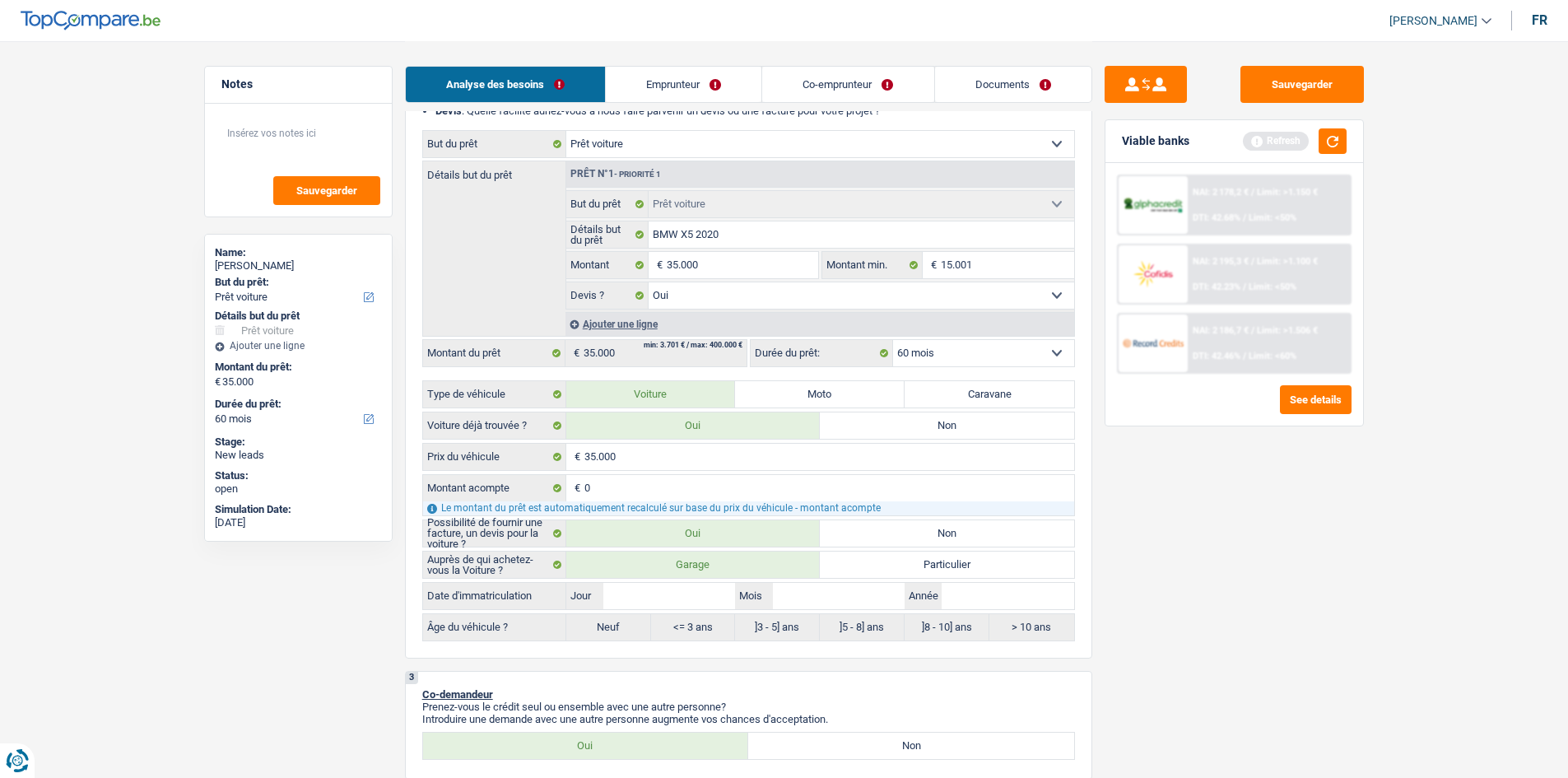
scroll to position [247, 0]
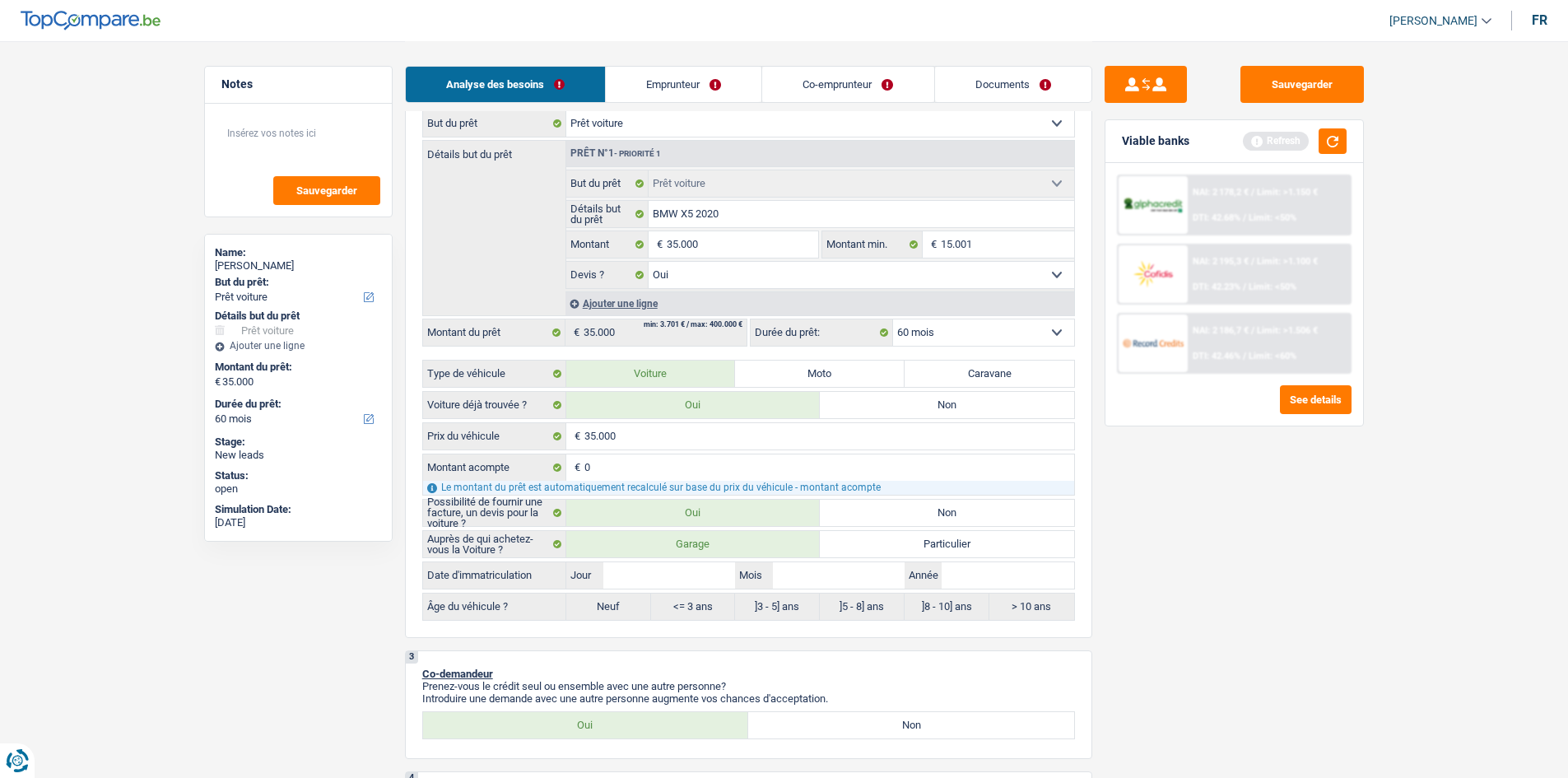
click at [913, 535] on label "Particulier" at bounding box center [947, 544] width 254 height 26
click at [913, 535] on input "Particulier" at bounding box center [947, 544] width 254 height 26
radio input "true"
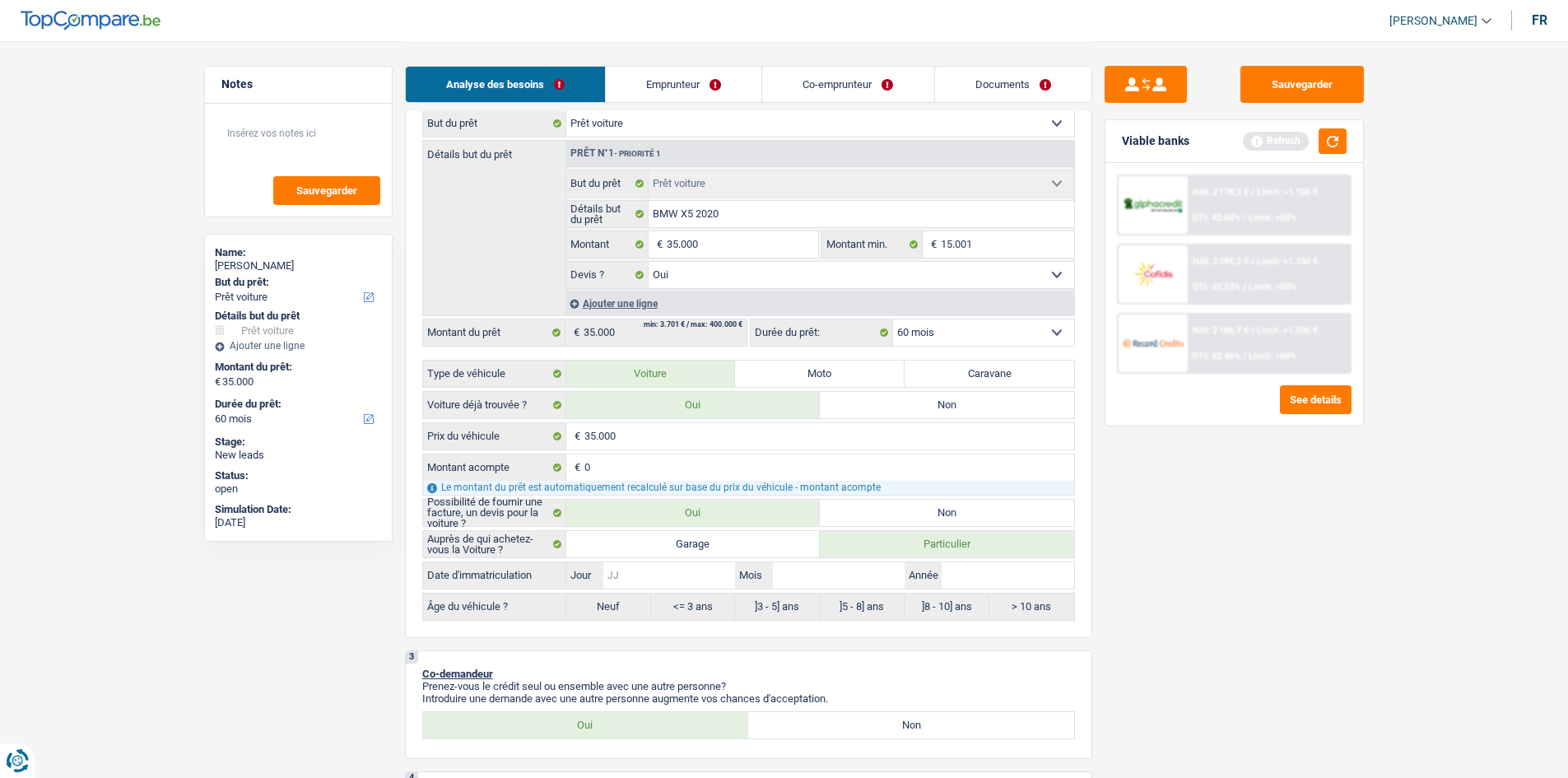
click at [697, 578] on input "Jour" at bounding box center [669, 575] width 131 height 26
click at [1339, 136] on button "button" at bounding box center [1332, 140] width 28 height 25
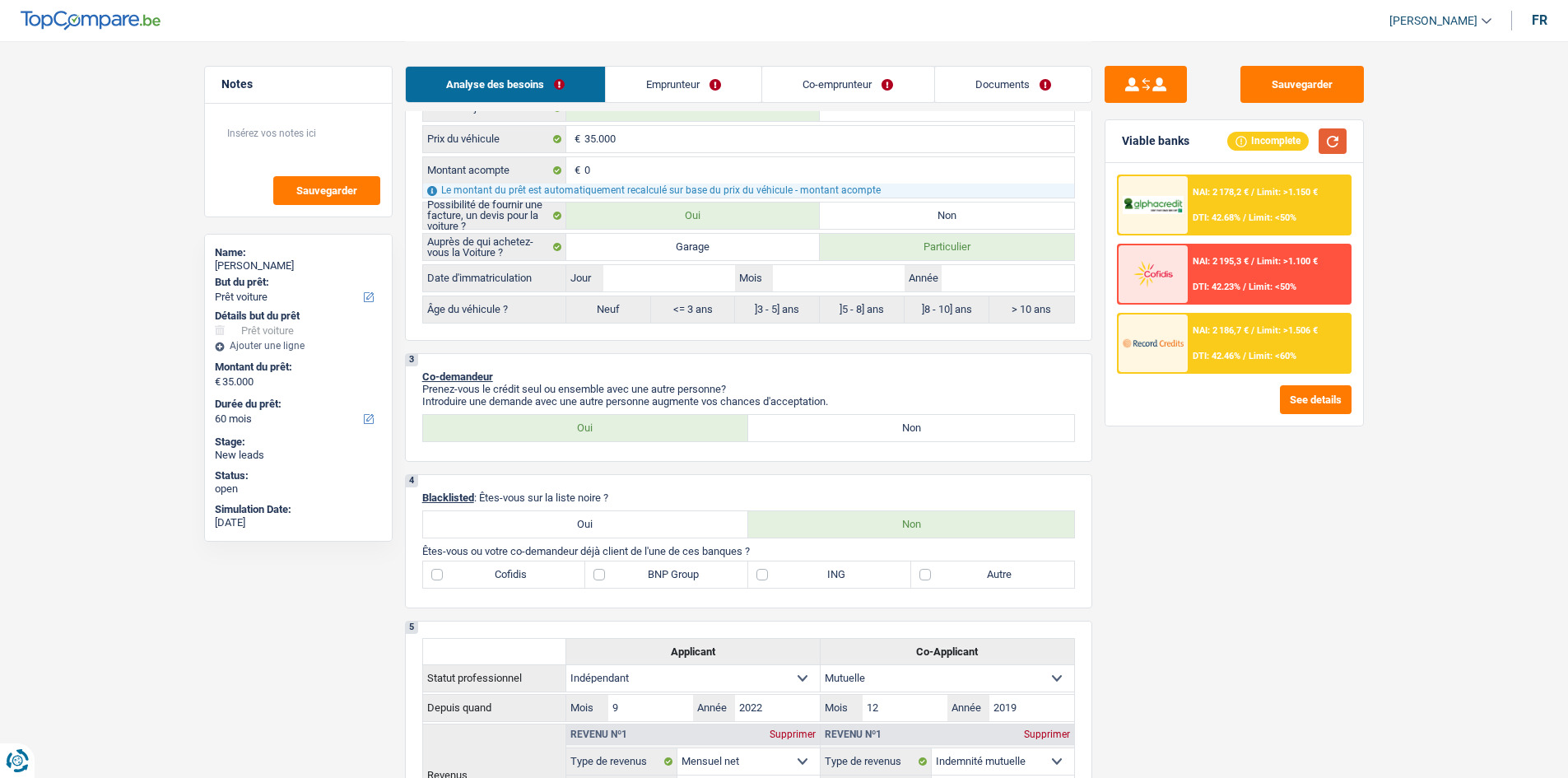
scroll to position [741, 0]
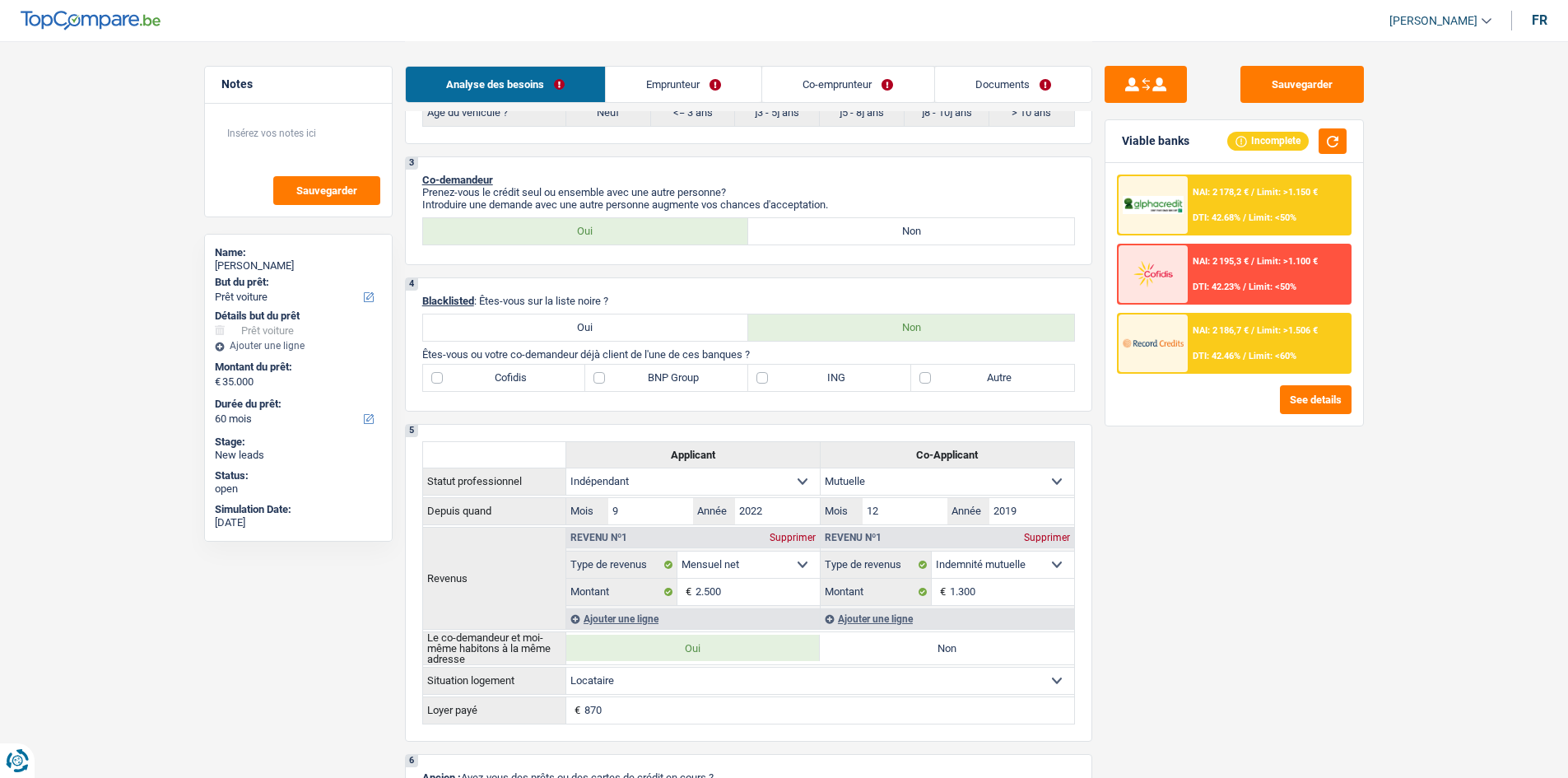
click at [1303, 343] on div "NAI: 2 186,7 € / Limit: >1.506 € DTI: 42.46% / Limit: <60%" at bounding box center [1268, 343] width 162 height 58
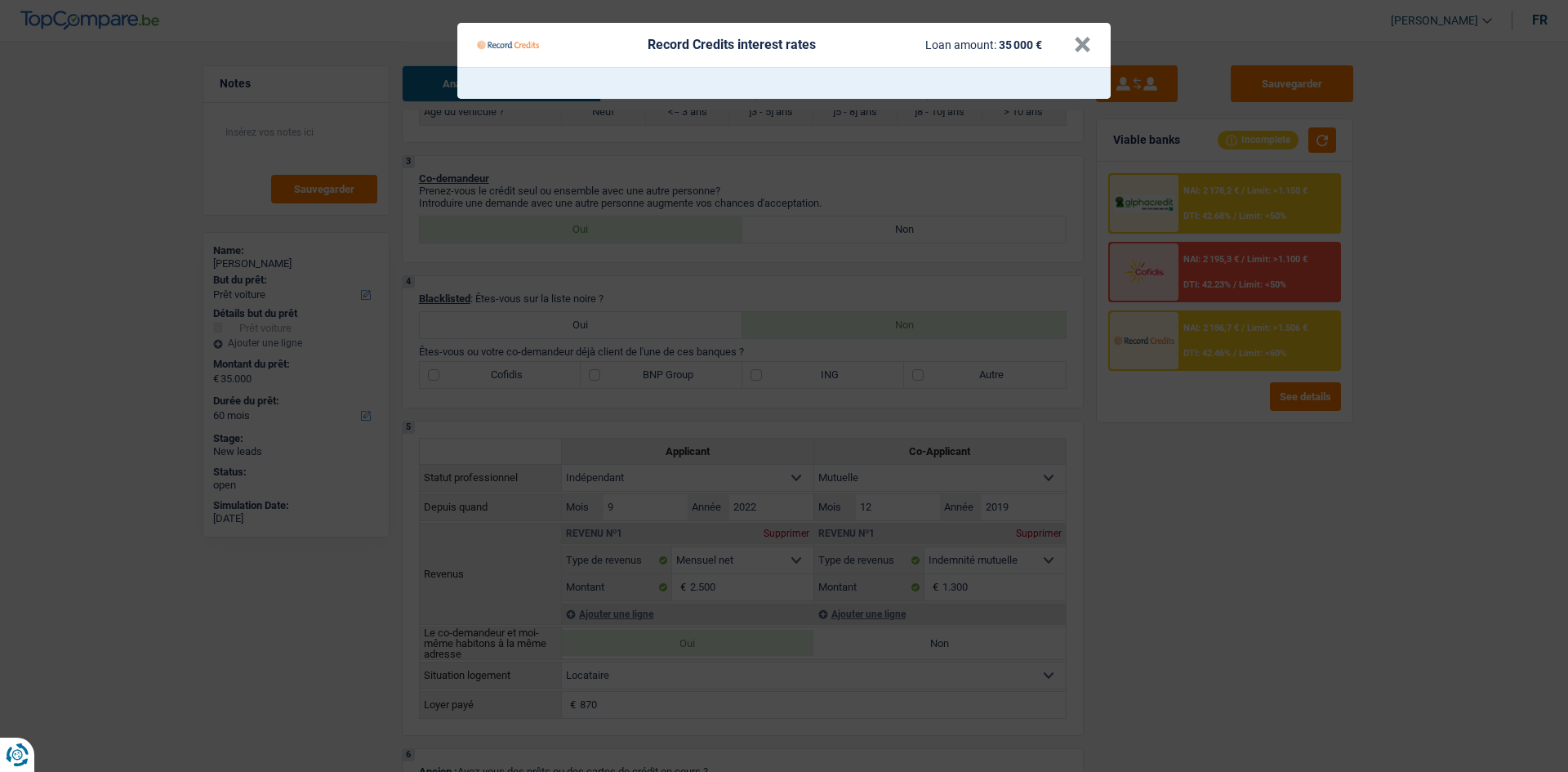
click at [1376, 563] on Credits "Record Credits interest rates Loan amount: 35 000 € ×" at bounding box center [784, 386] width 1568 height 772
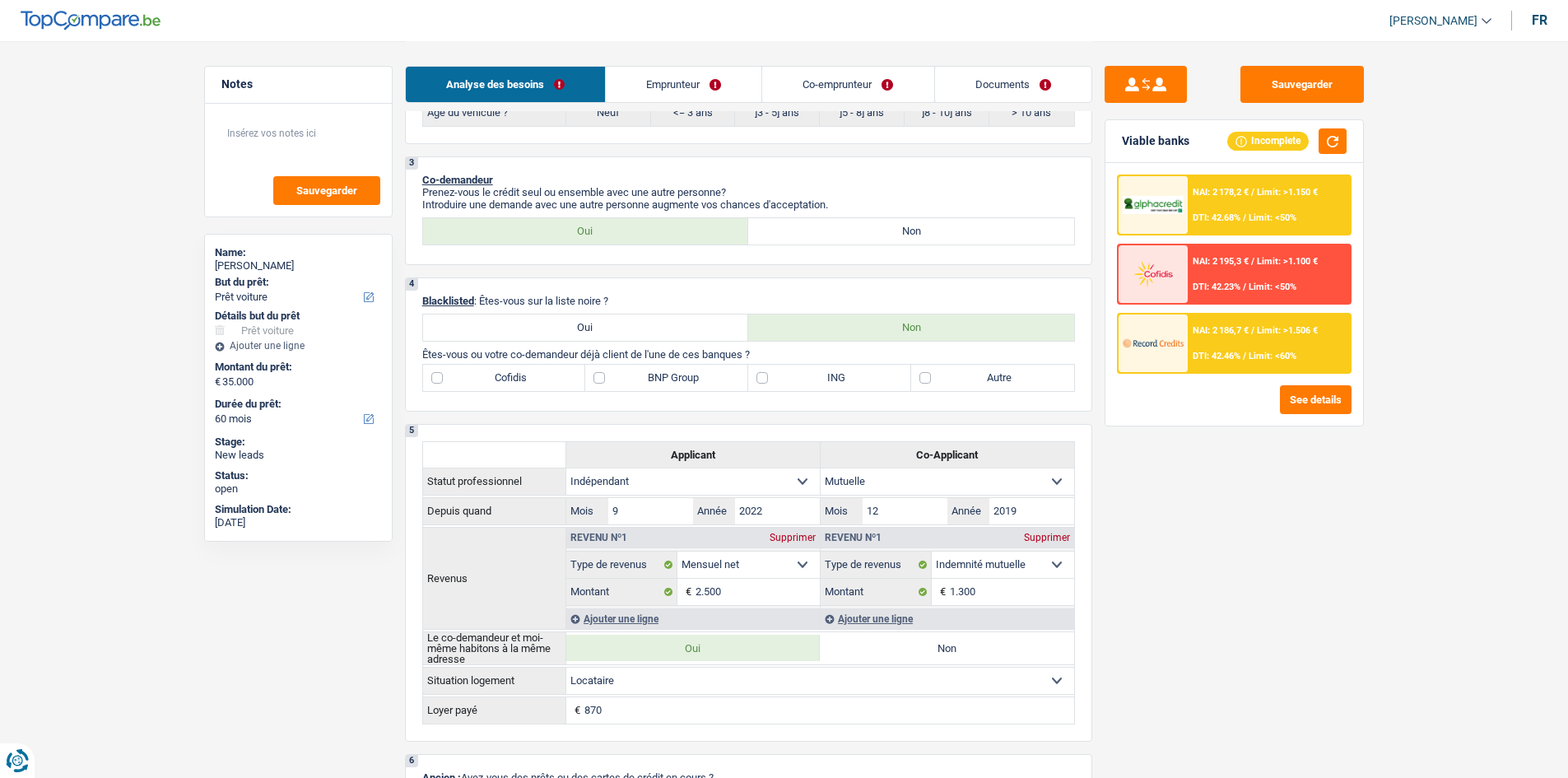
click at [1309, 486] on div "Sauvegarder Viable banks Incomplete NAI: 2 178,2 € / Limit: >1.150 € DTI: 42.68…" at bounding box center [1234, 408] width 284 height 686
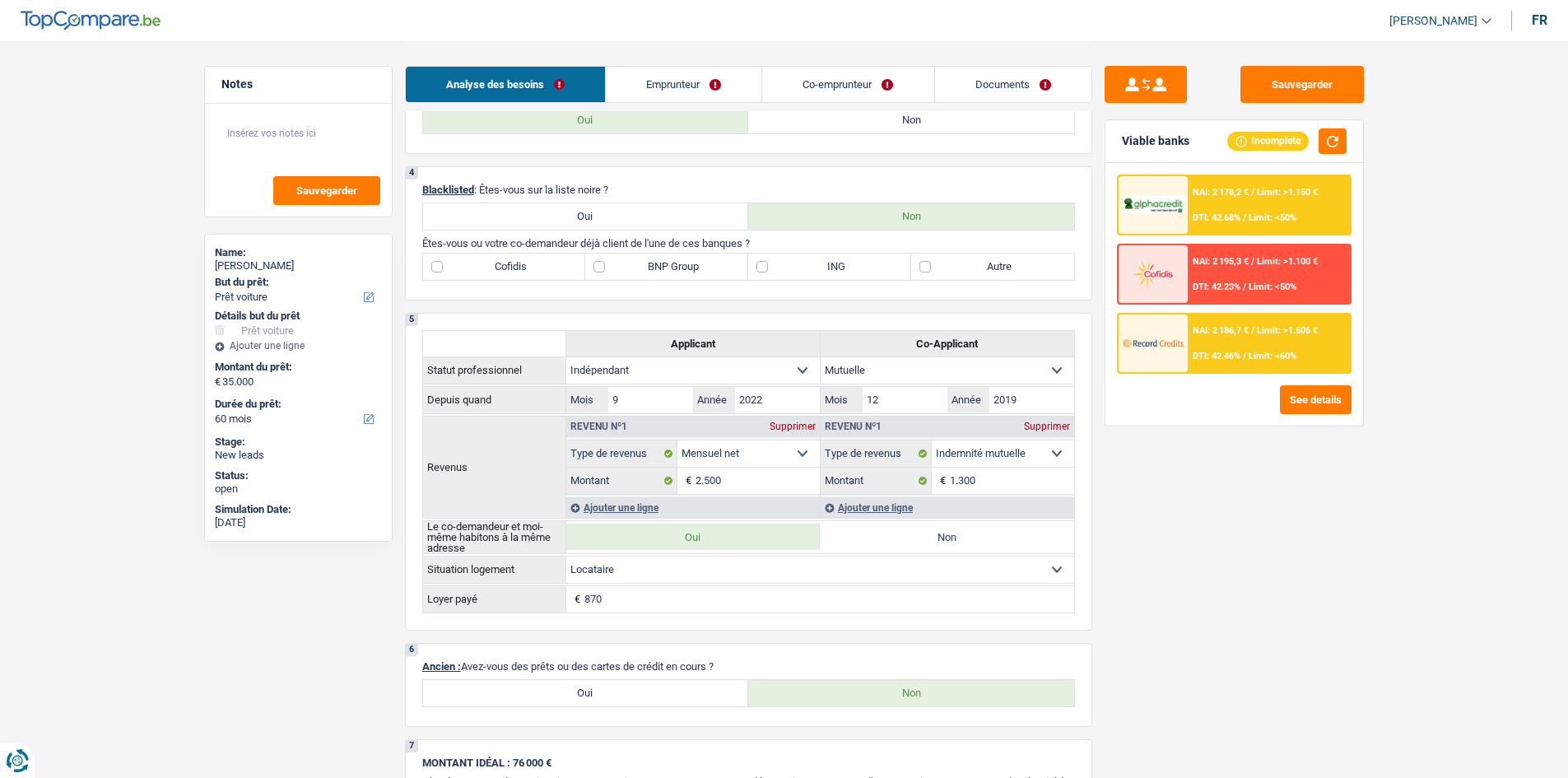
scroll to position [823, 0]
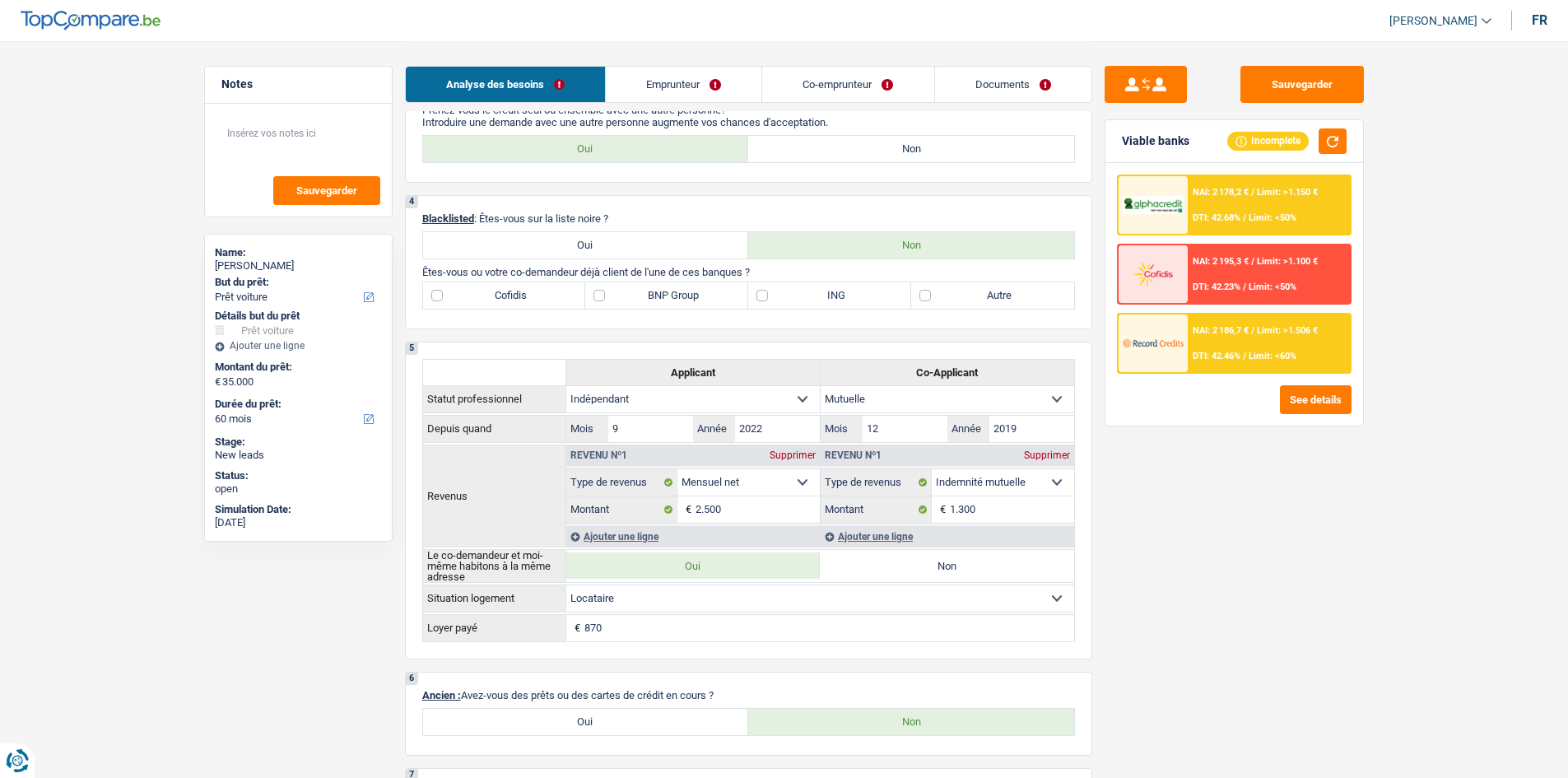
click at [1313, 485] on div "Sauvegarder Viable banks Incomplete NAI: 2 178,2 € / Limit: >1.150 € DTI: 42.68…" at bounding box center [1234, 408] width 284 height 686
click at [1314, 485] on div "Sauvegarder Viable banks Incomplete NAI: 2 178,2 € / Limit: >1.150 € DTI: 42.68…" at bounding box center [1234, 408] width 284 height 686
click at [1026, 295] on label "Autre" at bounding box center [992, 295] width 163 height 26
click at [1026, 295] on input "Autre" at bounding box center [992, 295] width 163 height 26
checkbox input "true"
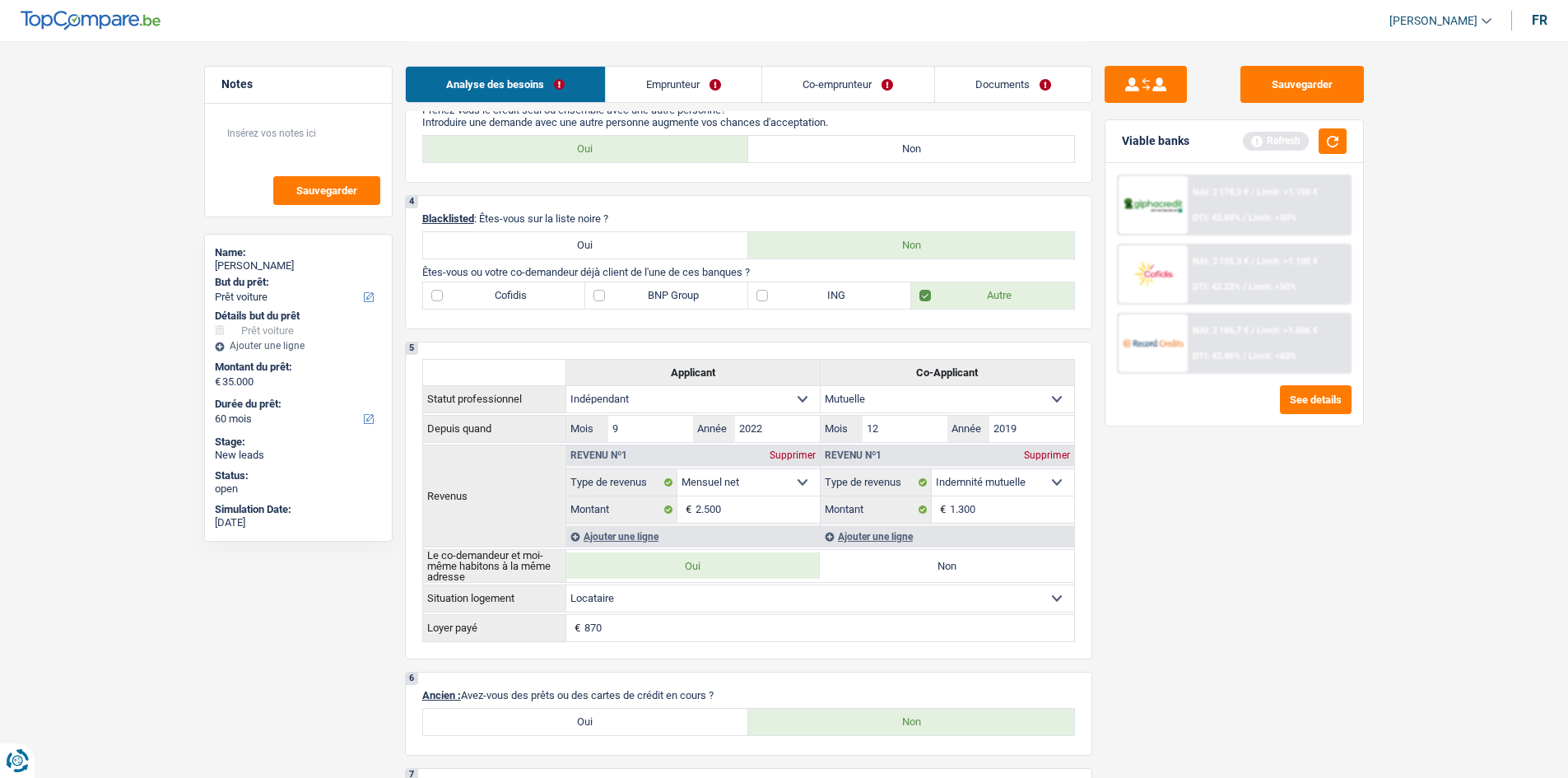
click at [835, 298] on label "ING" at bounding box center [829, 295] width 163 height 26
click at [835, 298] on input "ING" at bounding box center [829, 295] width 163 height 26
checkbox input "true"
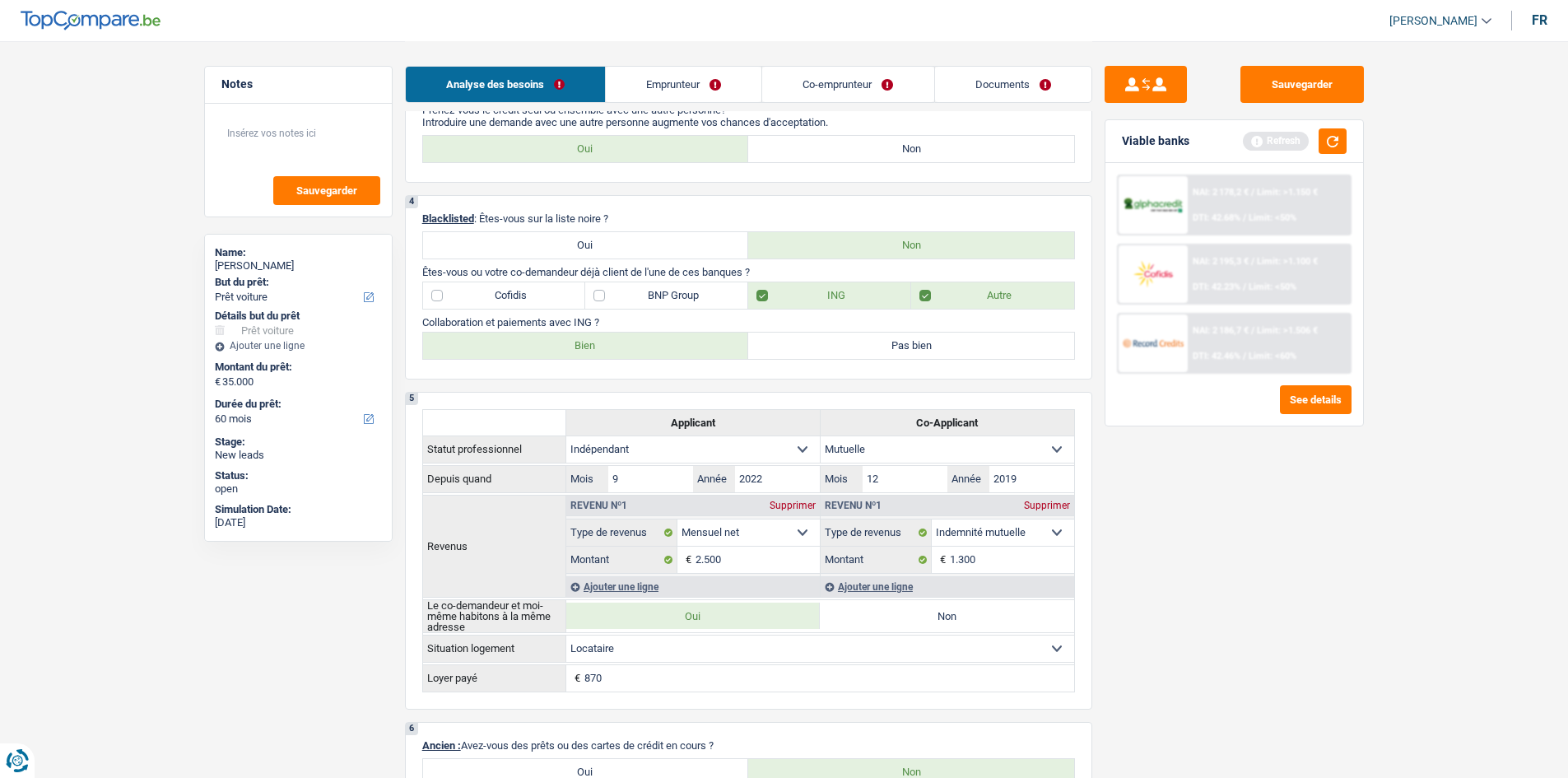
click at [618, 347] on label "Bien" at bounding box center [586, 345] width 326 height 26
click at [618, 347] on input "Bien" at bounding box center [586, 345] width 326 height 26
radio input "true"
click at [1418, 608] on main "Notes Sauvegarder Name: Mohamed Bohlala But du prêt: Confort maison: meubles, t…" at bounding box center [784, 569] width 1568 height 2785
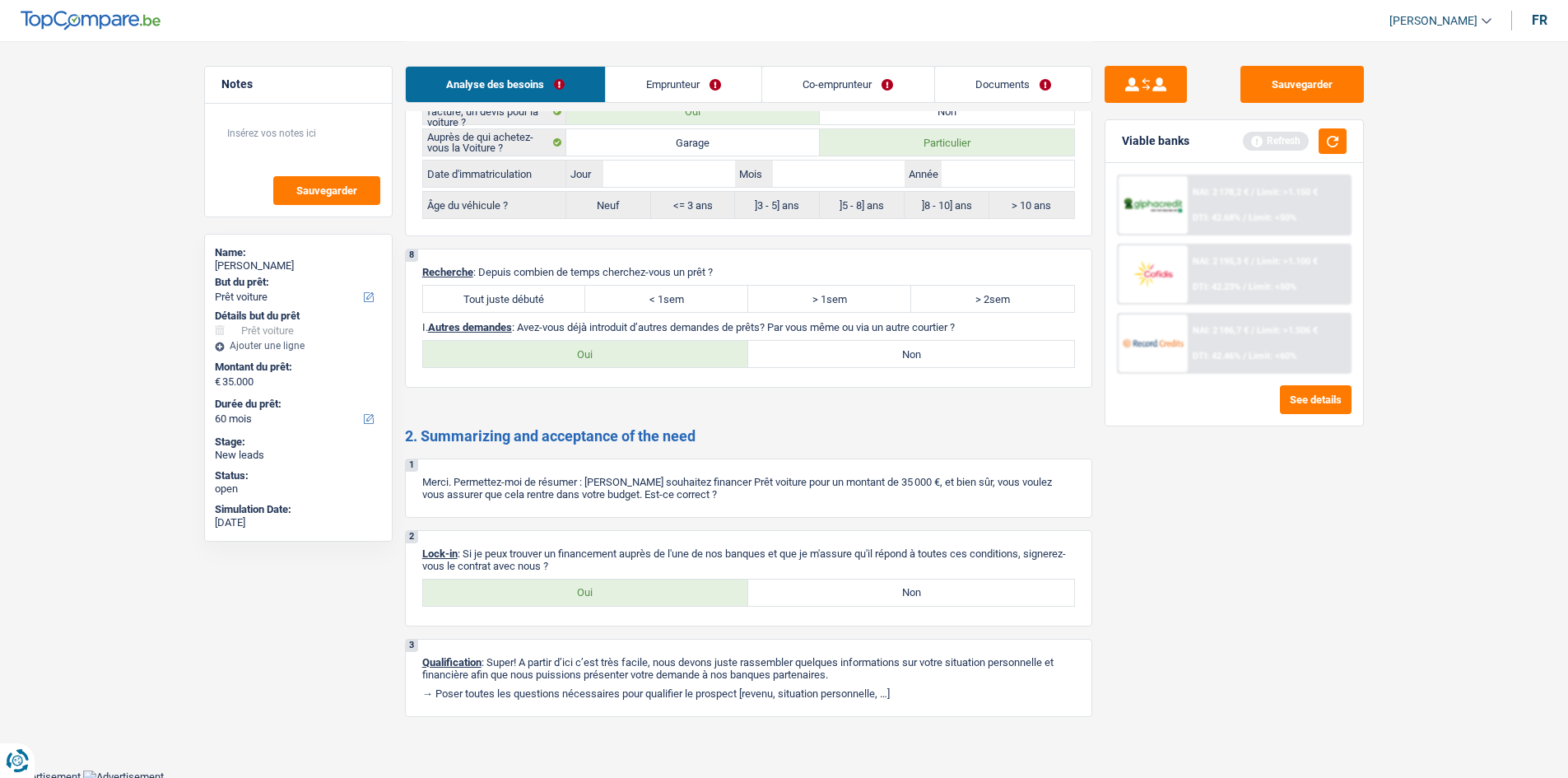
scroll to position [2019, 0]
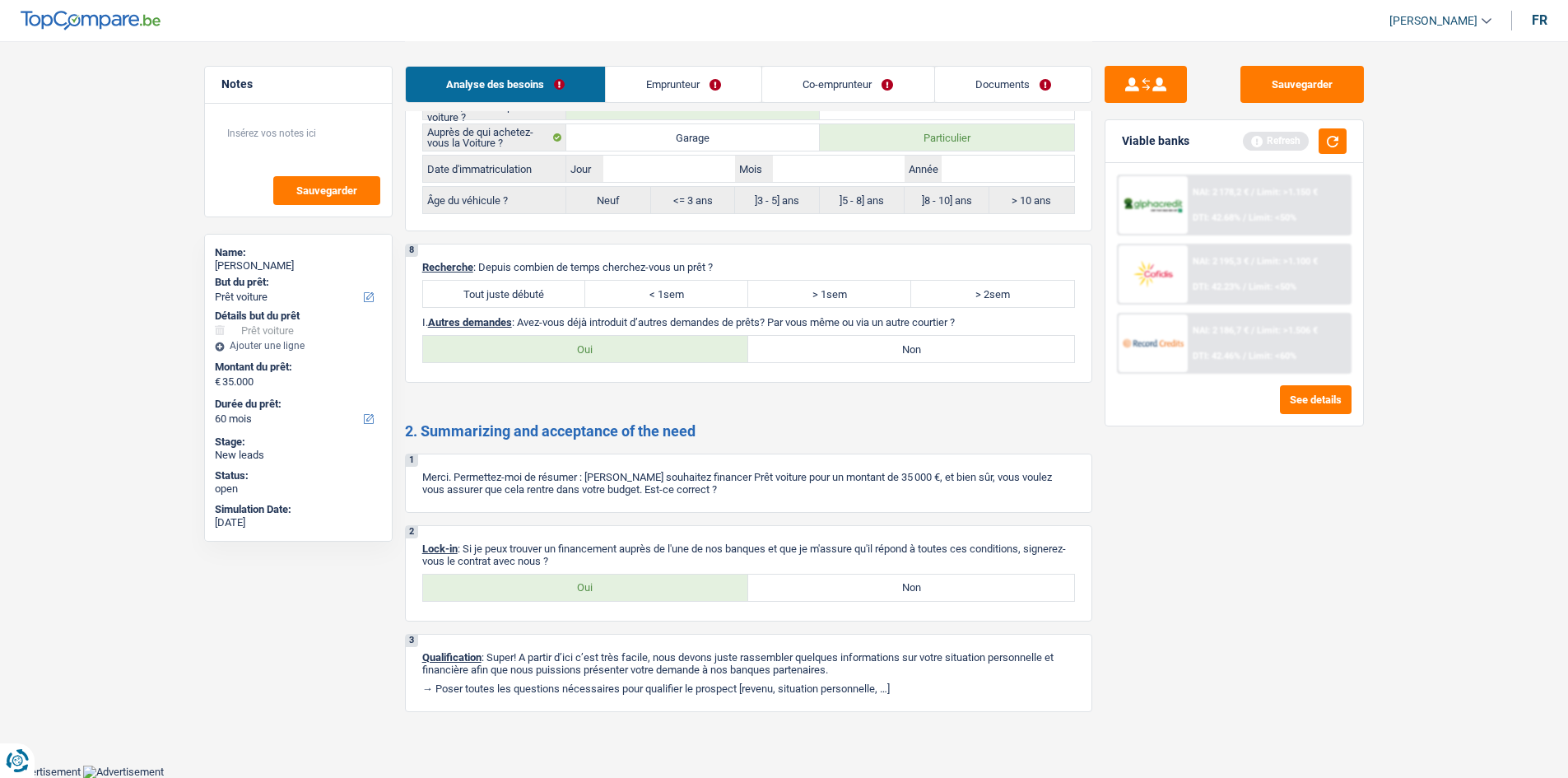
click at [532, 290] on label "Tout juste débuté" at bounding box center [504, 293] width 163 height 26
click at [532, 290] on input "Tout juste débuté" at bounding box center [504, 293] width 163 height 26
radio input "true"
click at [894, 340] on label "Non" at bounding box center [911, 349] width 326 height 26
click at [894, 340] on input "Non" at bounding box center [911, 349] width 326 height 26
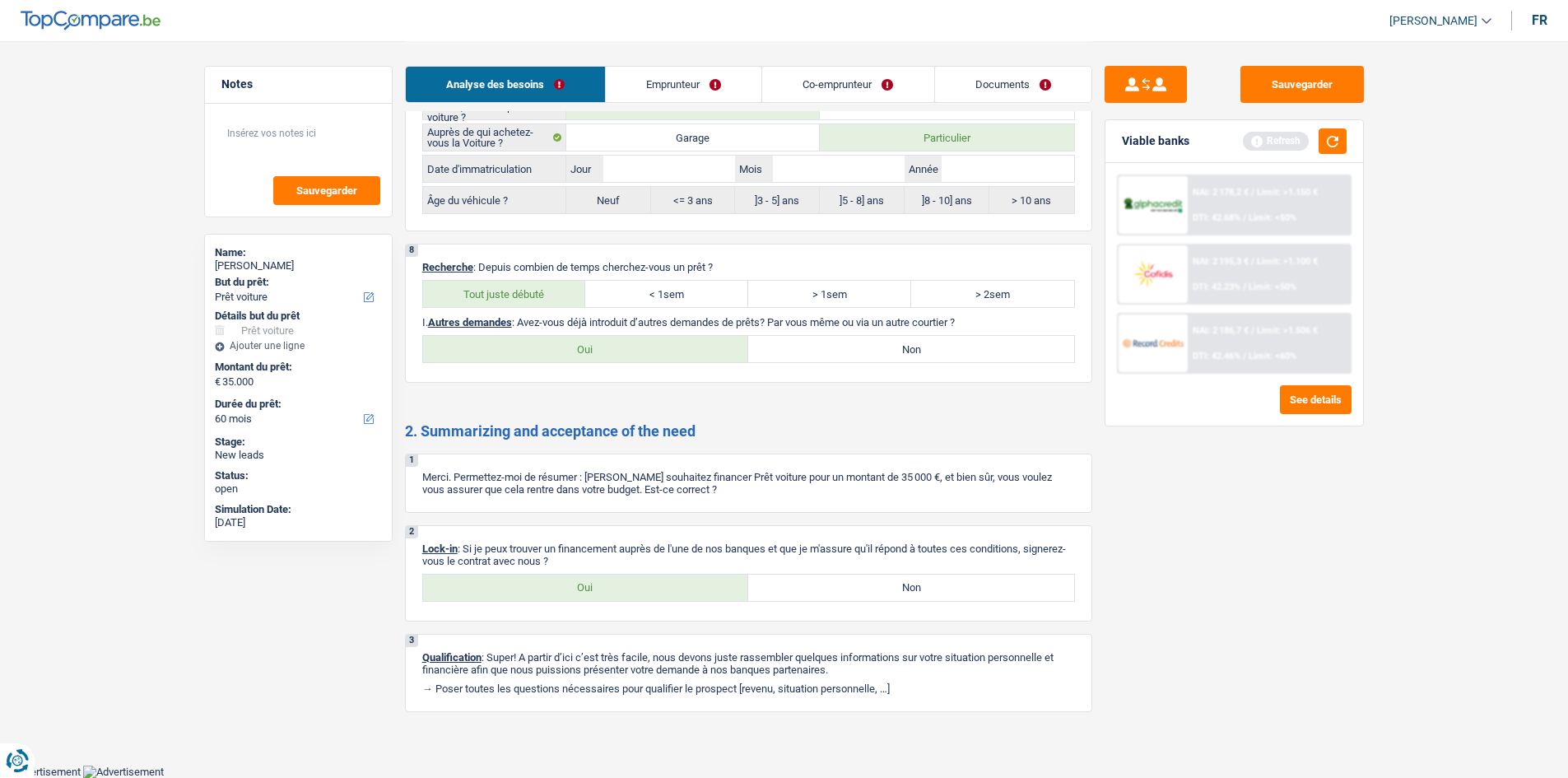
radio input "true"
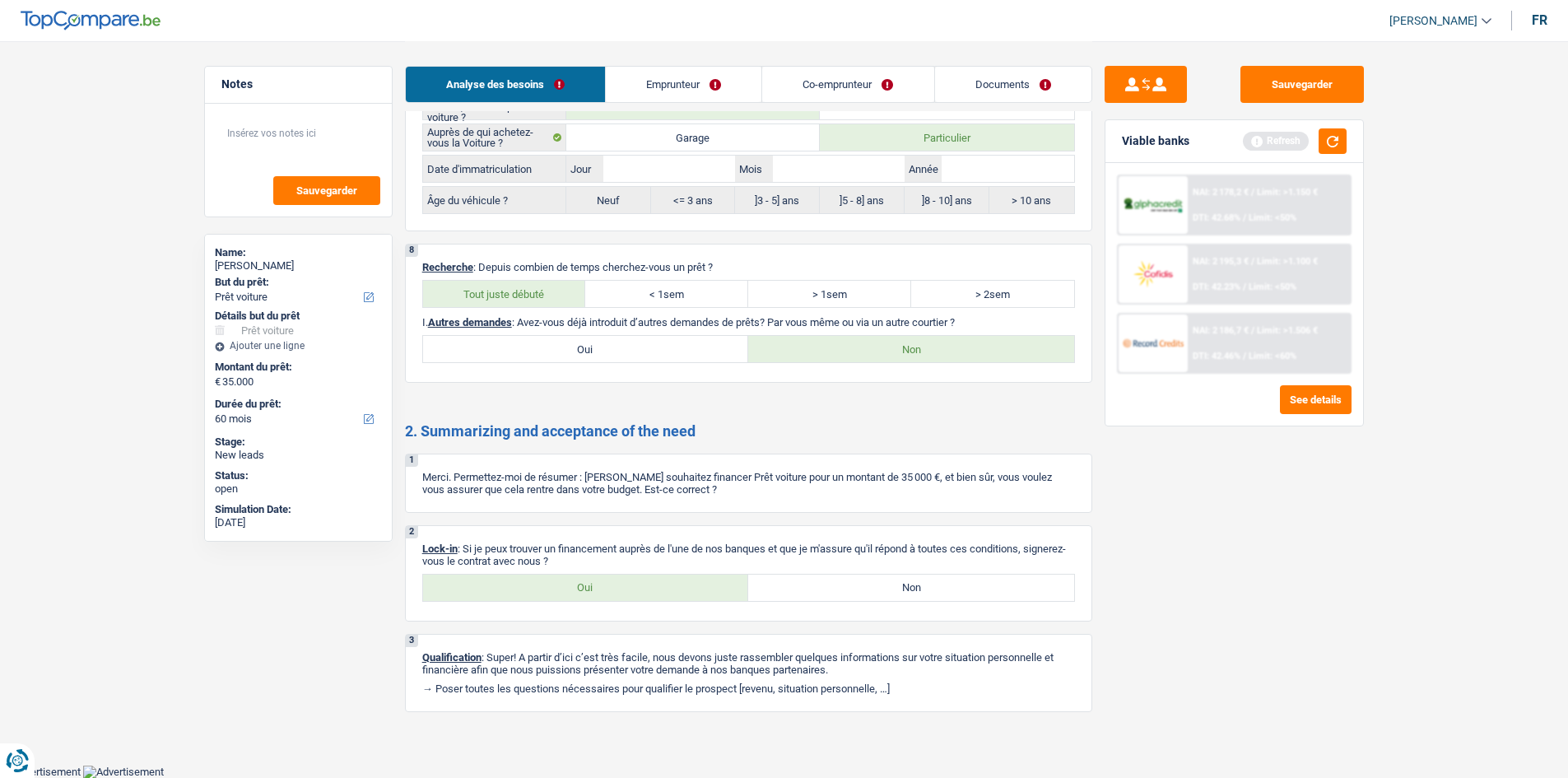
scroll to position [1607, 0]
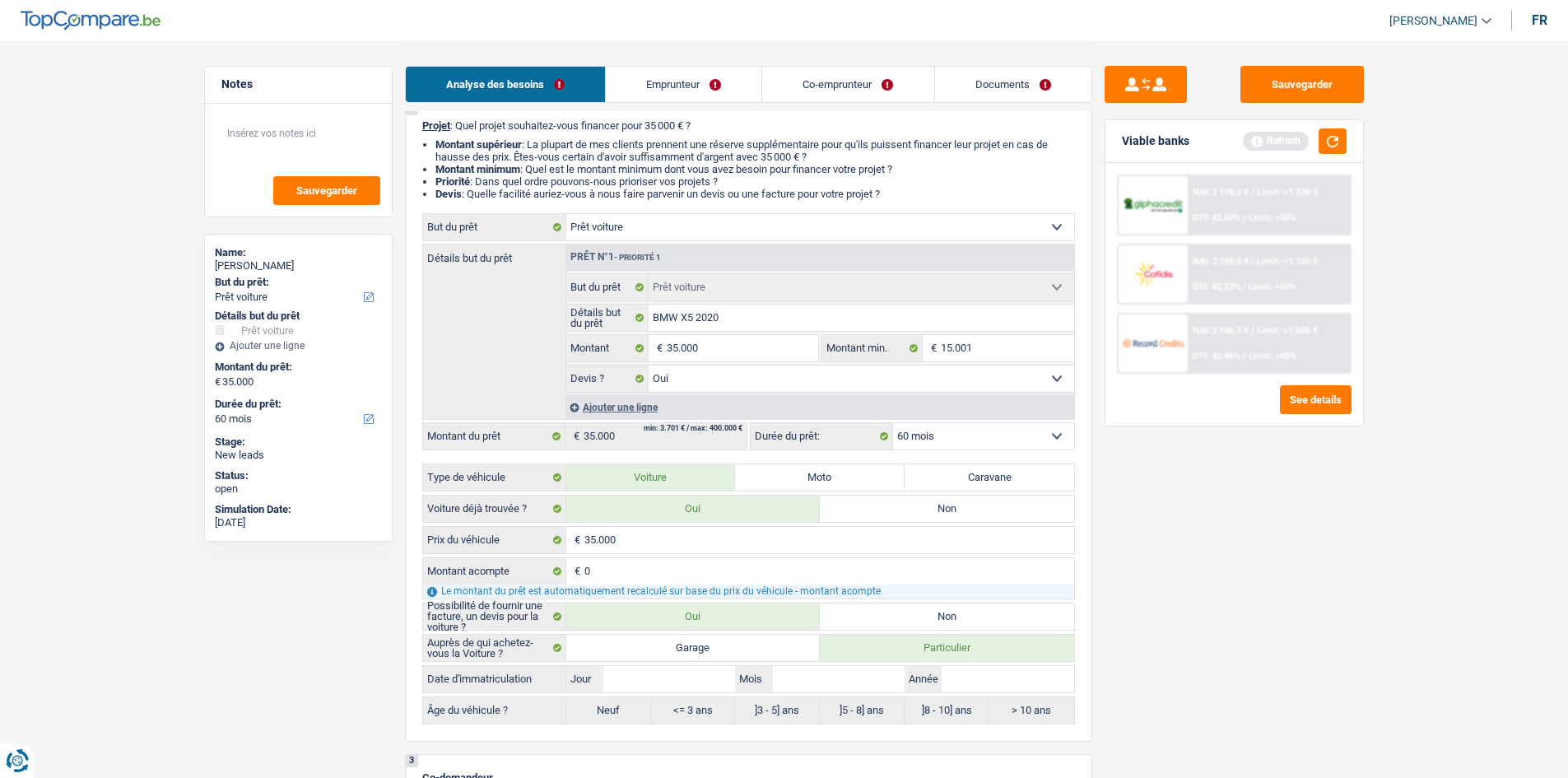
scroll to position [0, 0]
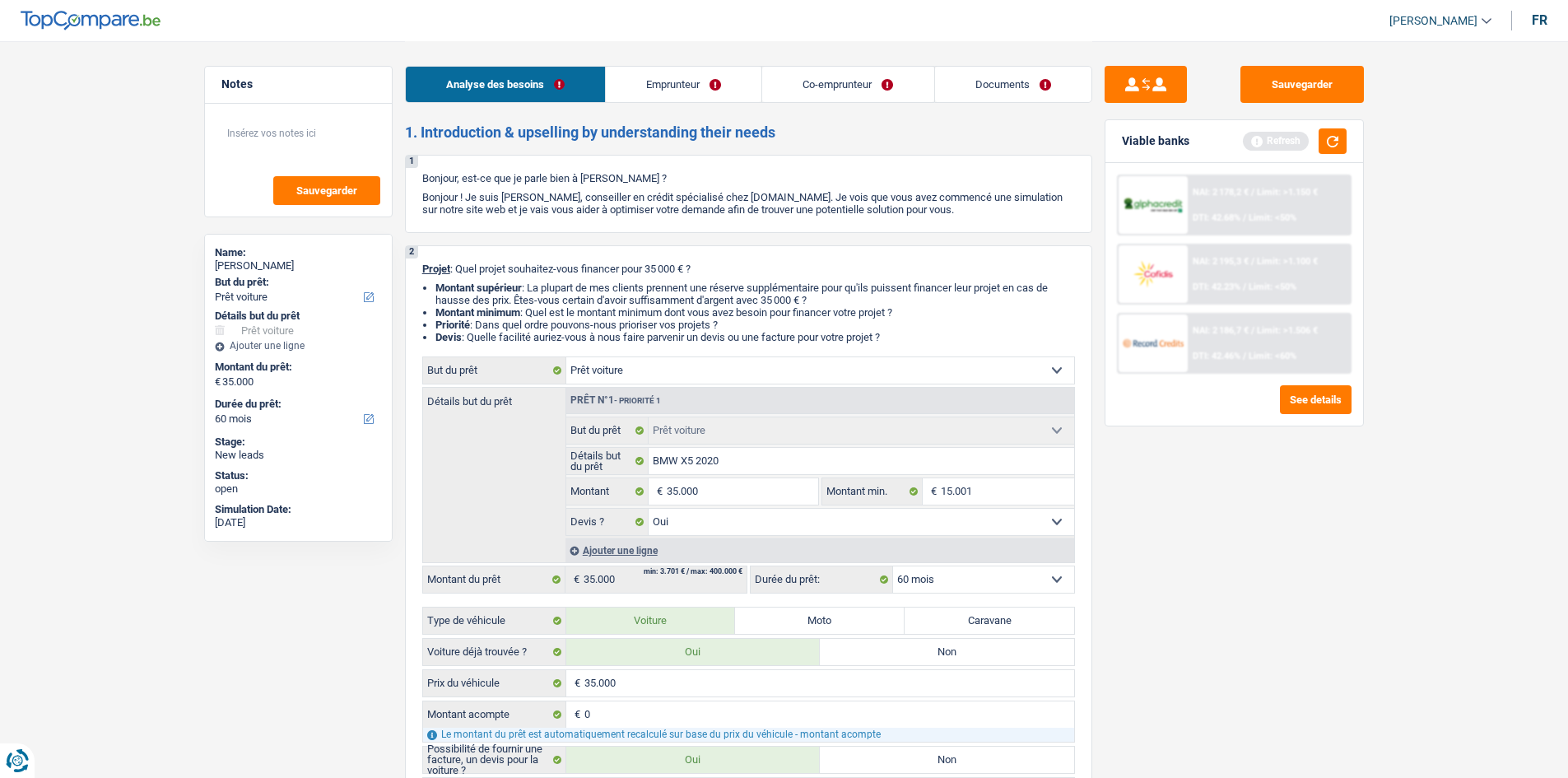
click at [689, 72] on link "Emprunteur" at bounding box center [683, 84] width 156 height 35
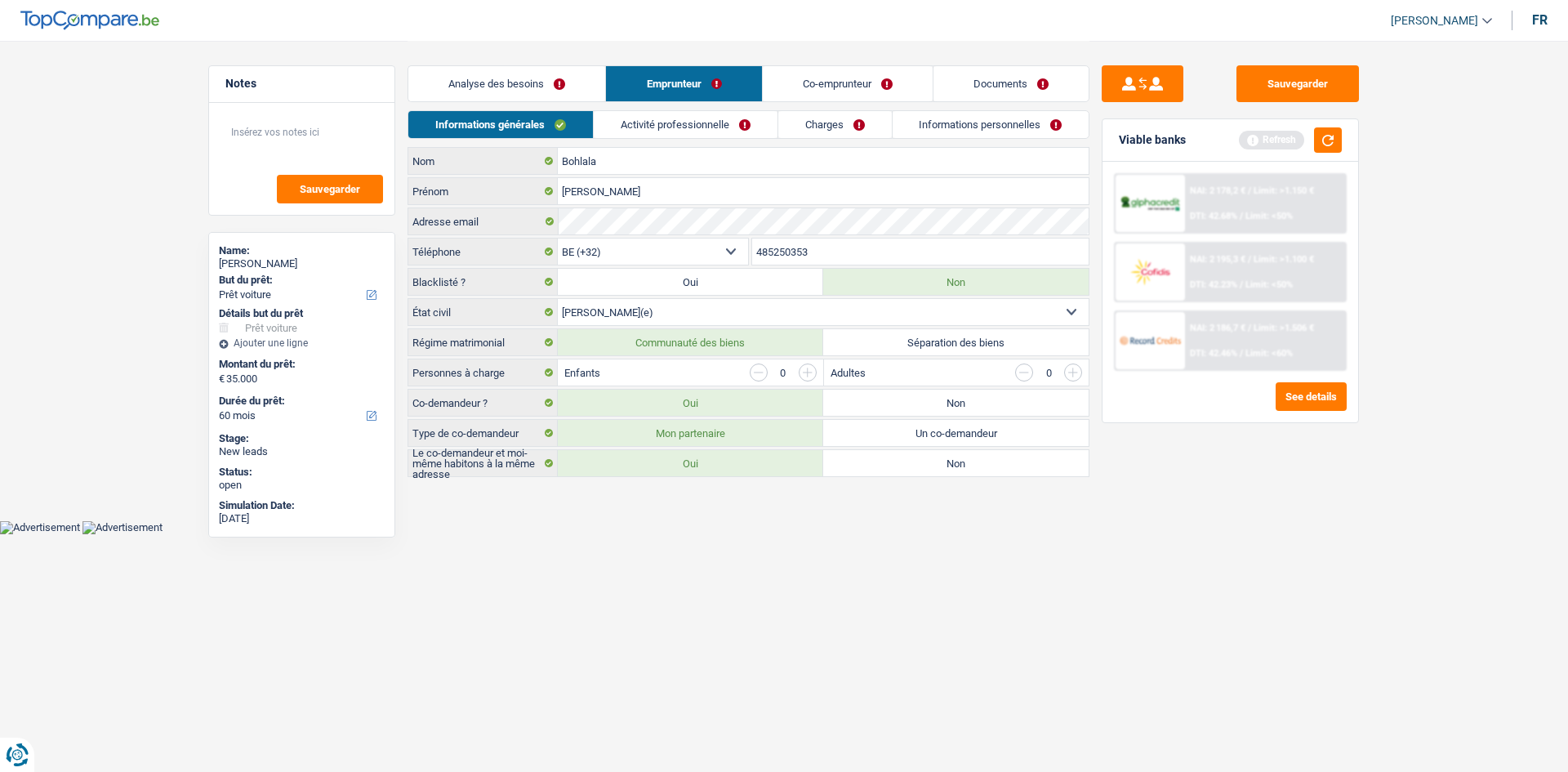
click at [808, 534] on html "Vous avez le contrôle de vos données Nous utilisons des cookies, tout comme nos…" at bounding box center [784, 267] width 1568 height 534
click at [721, 125] on link "Activité professionnelle" at bounding box center [686, 124] width 184 height 27
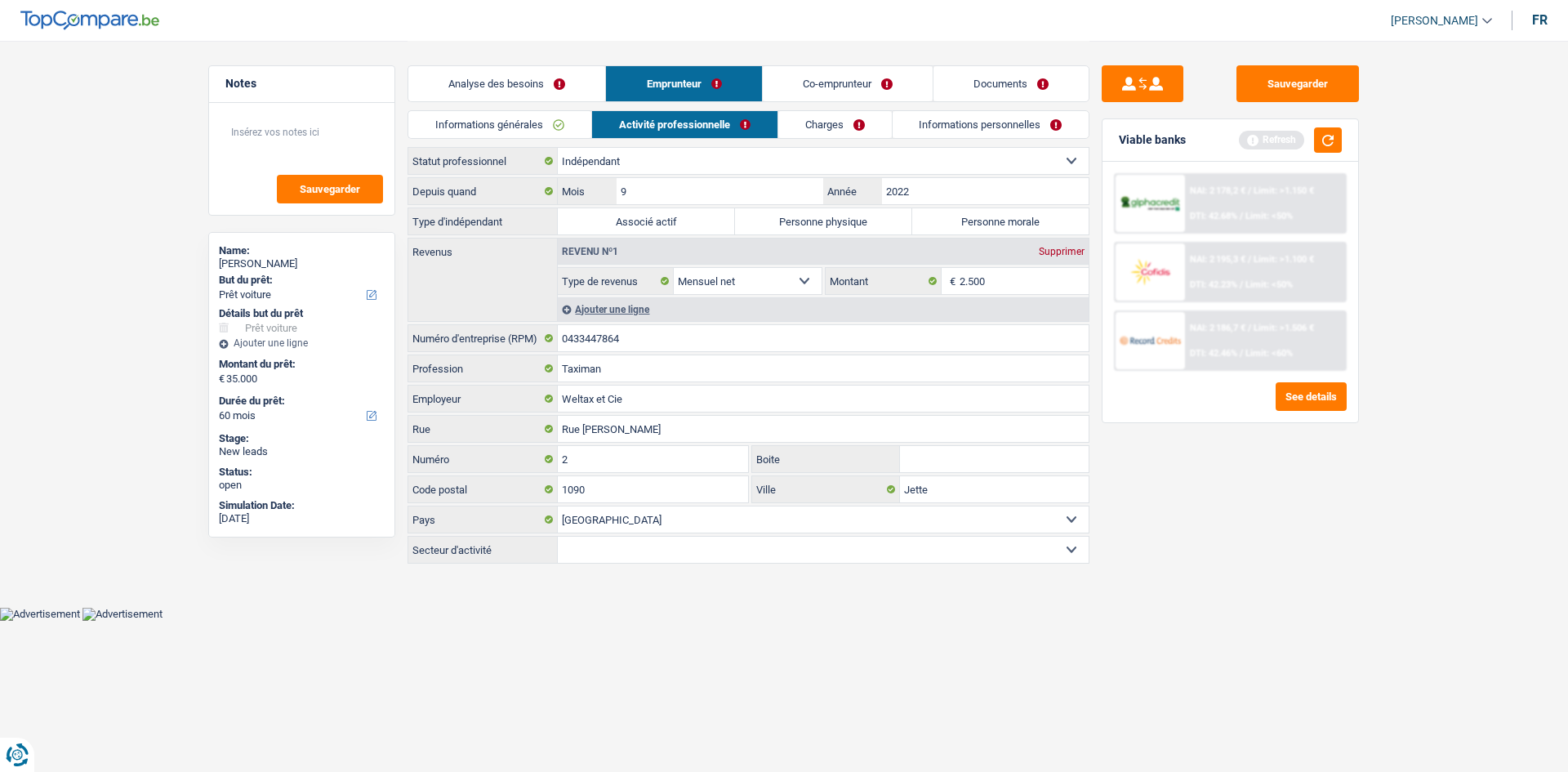
click at [1290, 569] on div "Sauvegarder Viable banks Refresh NAI: 2 178,2 € / Limit: >1.150 € DTI: 42.68% /…" at bounding box center [1230, 405] width 282 height 681
click at [799, 221] on label "Personne physique" at bounding box center [823, 222] width 177 height 26
click at [799, 221] on input "Personne physique" at bounding box center [823, 222] width 177 height 26
radio input "true"
click at [657, 341] on input "0433447864" at bounding box center [823, 338] width 530 height 26
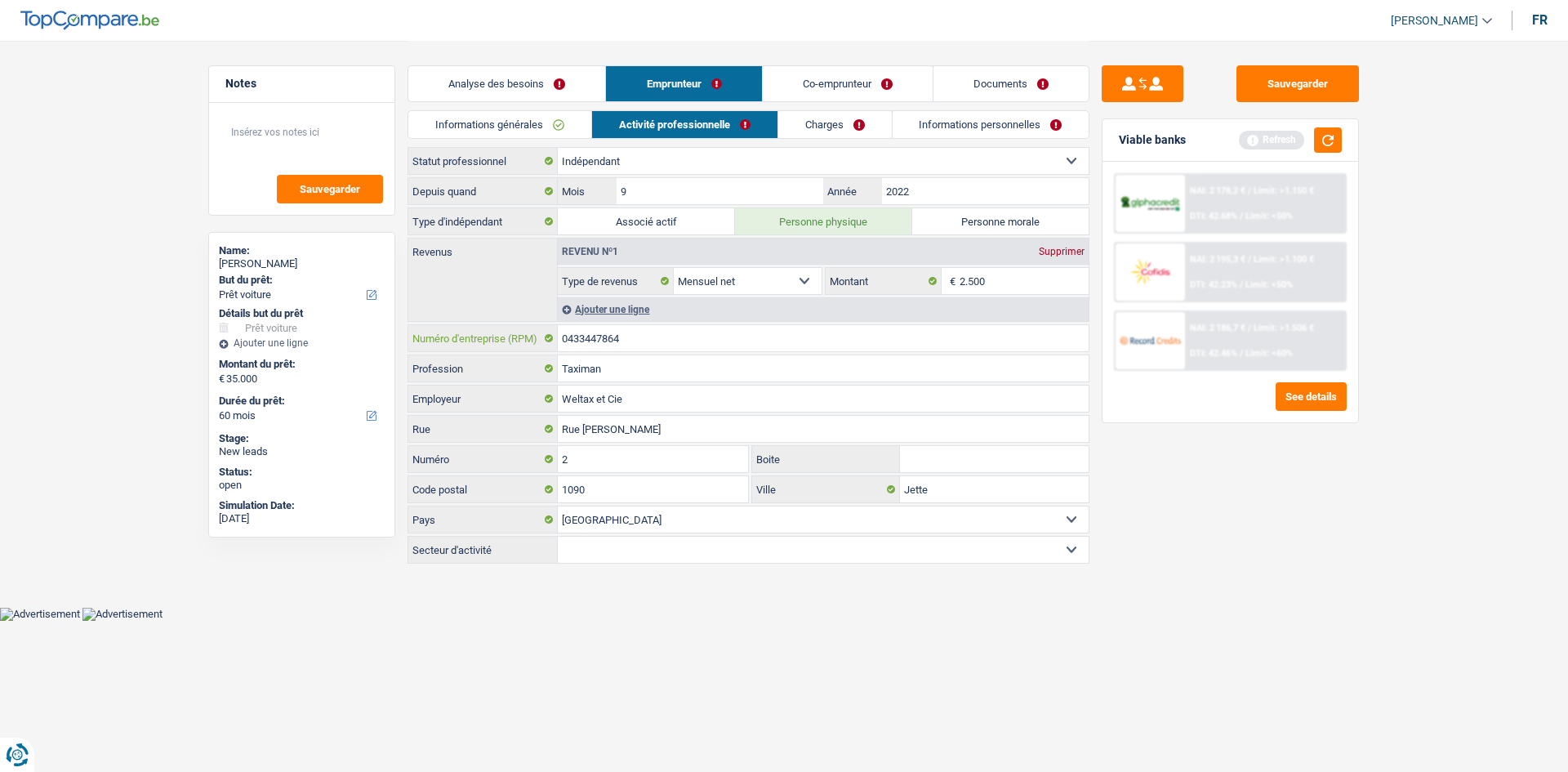
click at [657, 341] on input "0433447864" at bounding box center [823, 338] width 530 height 26
click at [760, 193] on input "9" at bounding box center [719, 191] width 207 height 26
type input "2"
click at [940, 187] on input "2022" at bounding box center [985, 191] width 207 height 26
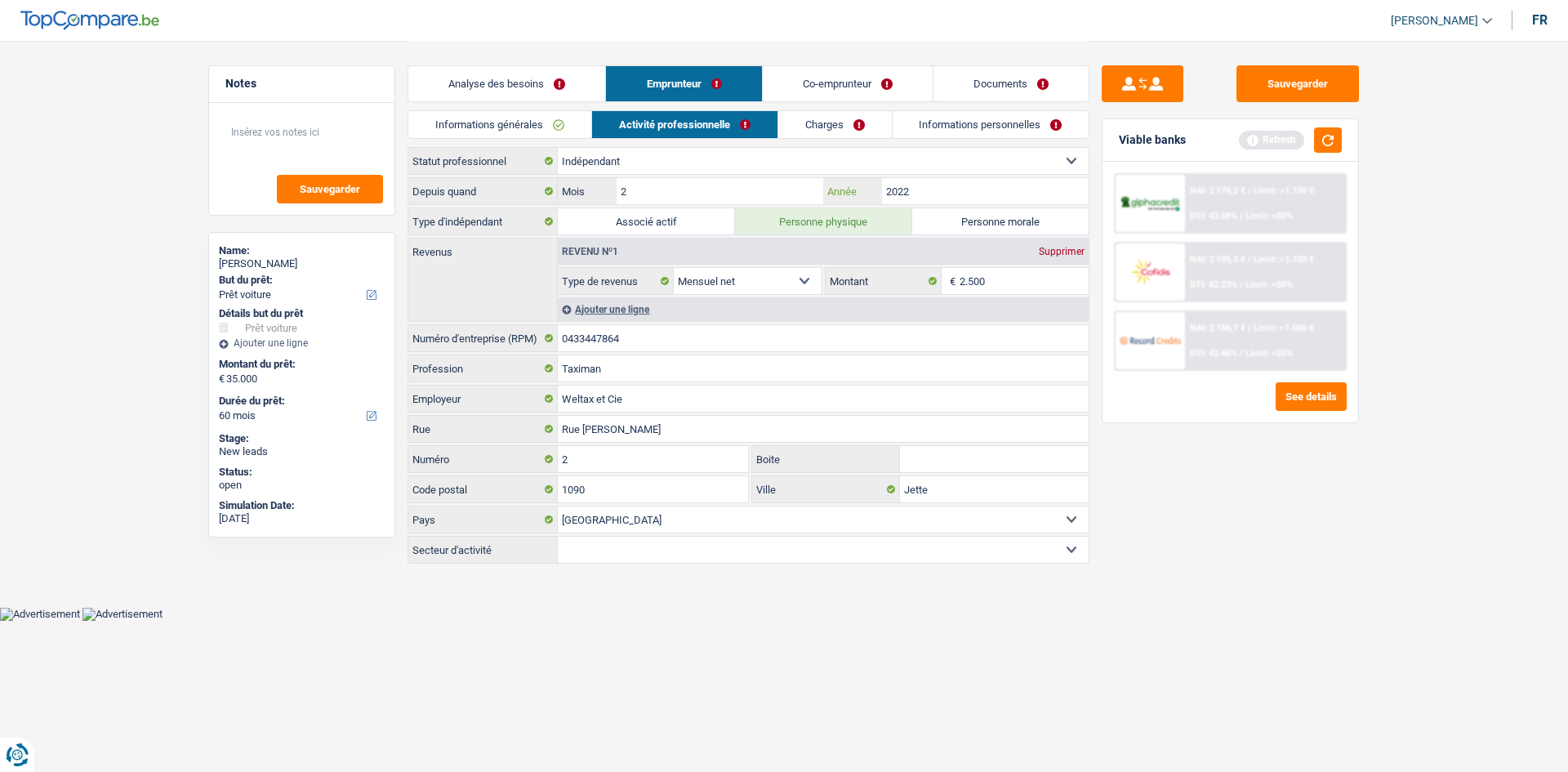
click at [940, 187] on input "2022" at bounding box center [985, 191] width 207 height 26
type input "1988"
click at [1286, 587] on div "Sauvegarder Viable banks Refresh NAI: 2 178,2 € / Limit: >1.150 € DTI: 42.68% /…" at bounding box center [1230, 405] width 282 height 681
click at [1329, 143] on button "button" at bounding box center [1328, 139] width 27 height 25
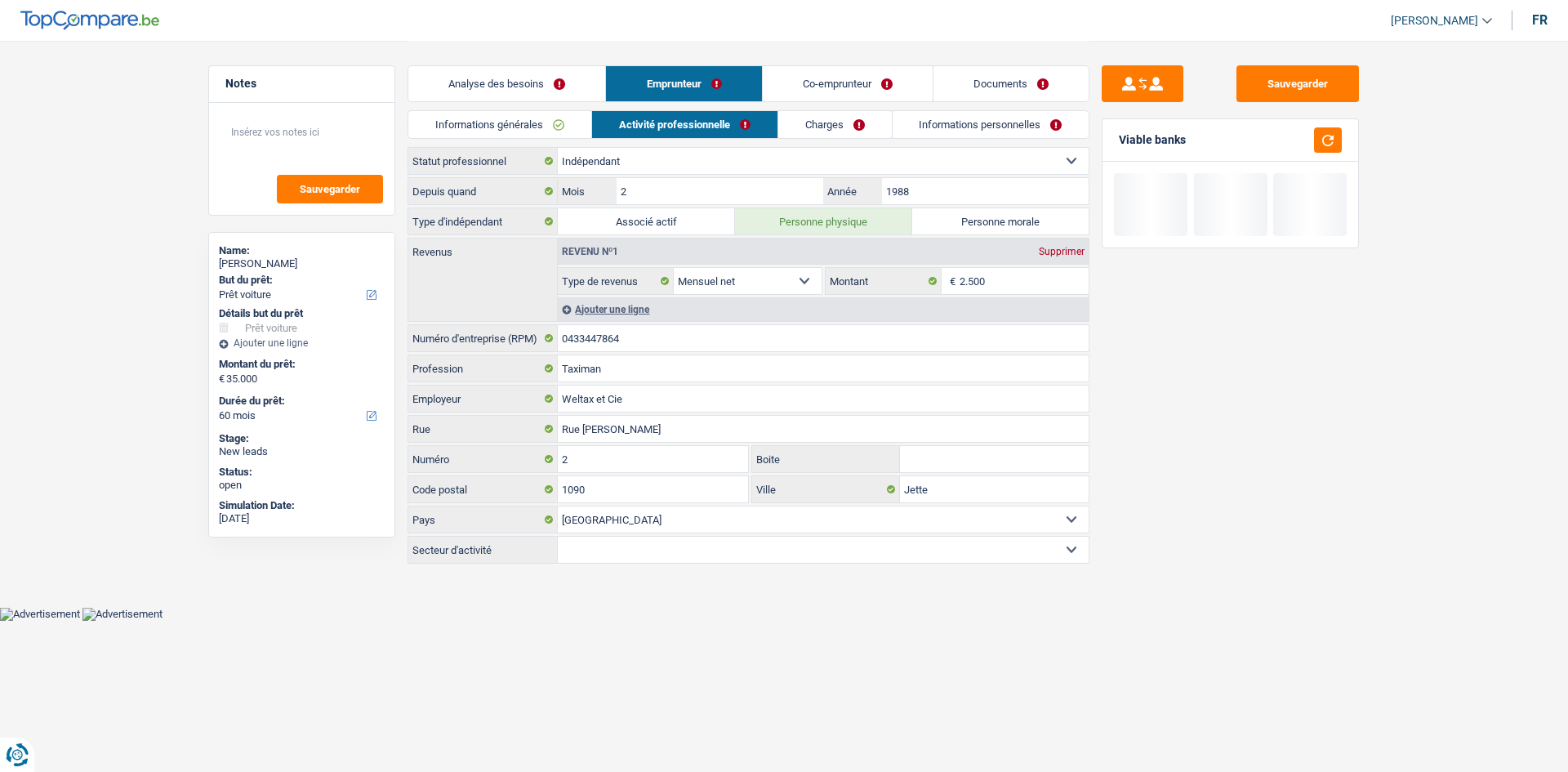
click at [542, 126] on link "Informations générales" at bounding box center [499, 124] width 183 height 27
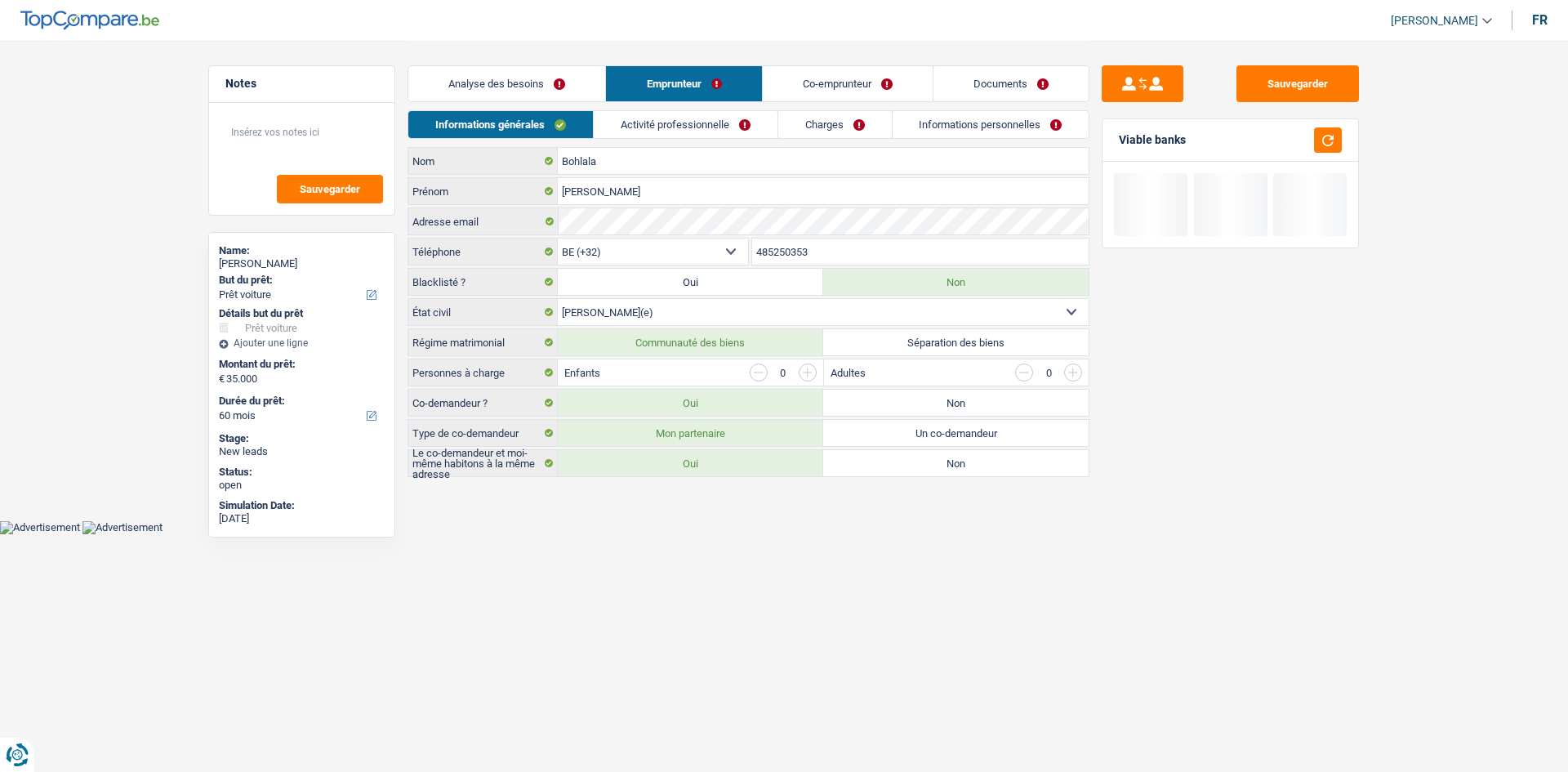
click at [1296, 434] on div "Sauvegarder Viable banks" at bounding box center [1230, 405] width 282 height 681
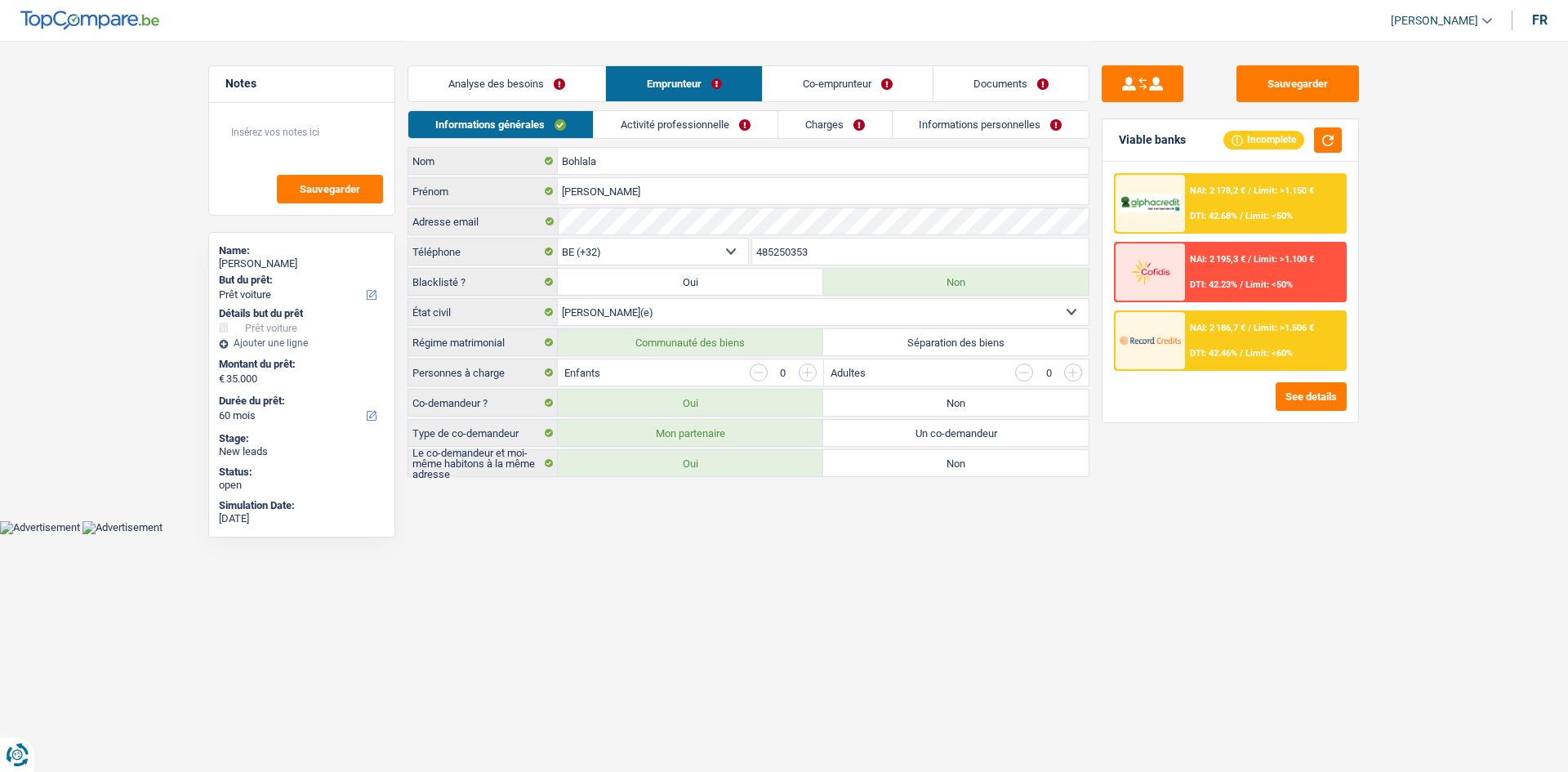
click at [1279, 558] on div "Sauvegarder Viable banks Incomplete NAI: 2 178,2 € / Limit: >1.150 € DTI: 42.68…" at bounding box center [1230, 405] width 282 height 681
click at [741, 127] on link "Activité professionnelle" at bounding box center [686, 124] width 184 height 27
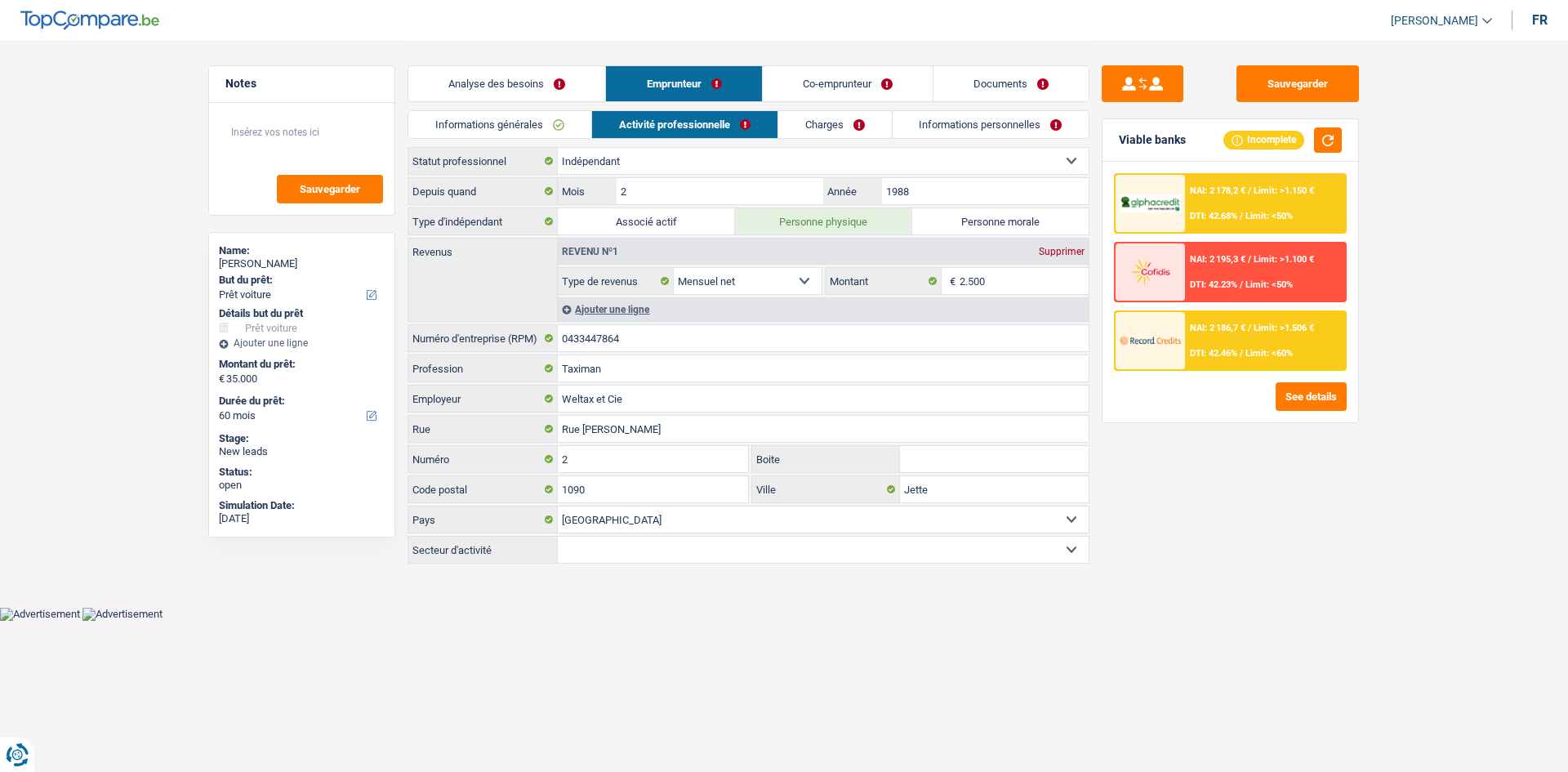
click at [1360, 659] on div "Sauvegarder Viable banks Incomplete NAI: 2 178,2 € / Limit: >1.150 € DTI: 42.68…" at bounding box center [1230, 405] width 282 height 681
click at [900, 544] on select "Agriculture/Pêche Industrie Horeca Courier/Fitness/Taxi Construction Banques/As…" at bounding box center [823, 550] width 530 height 26
select select "courierFitnessTaxi"
click at [558, 537] on select "Agriculture/Pêche Industrie Horeca Courier/Fitness/Taxi Construction Banques/As…" at bounding box center [823, 550] width 530 height 26
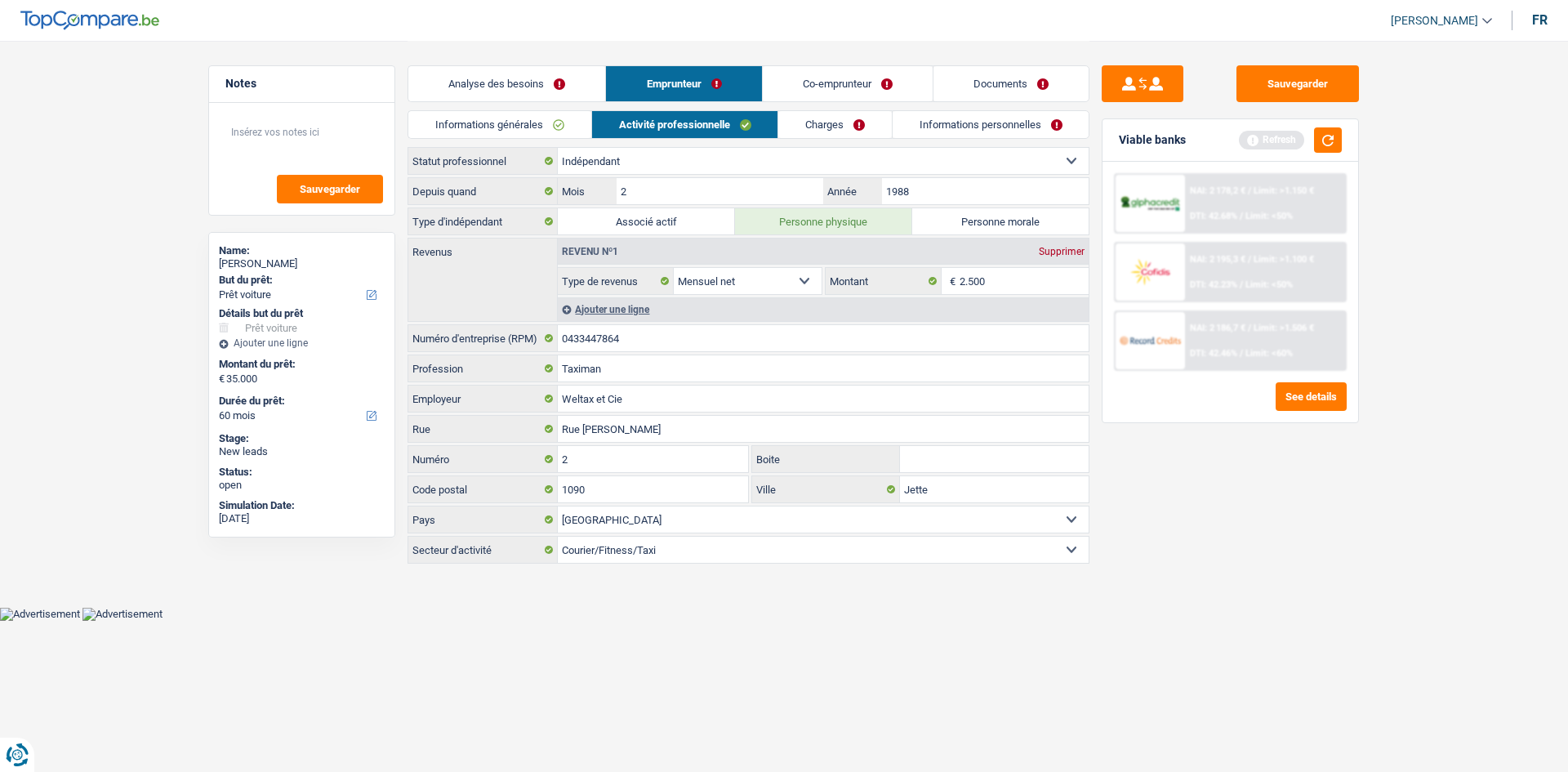
click at [1024, 621] on html "Vous avez le contrôle de vos données Nous utilisons des cookies, tout comme nos…" at bounding box center [784, 310] width 1568 height 621
click at [1338, 131] on button "button" at bounding box center [1328, 139] width 27 height 25
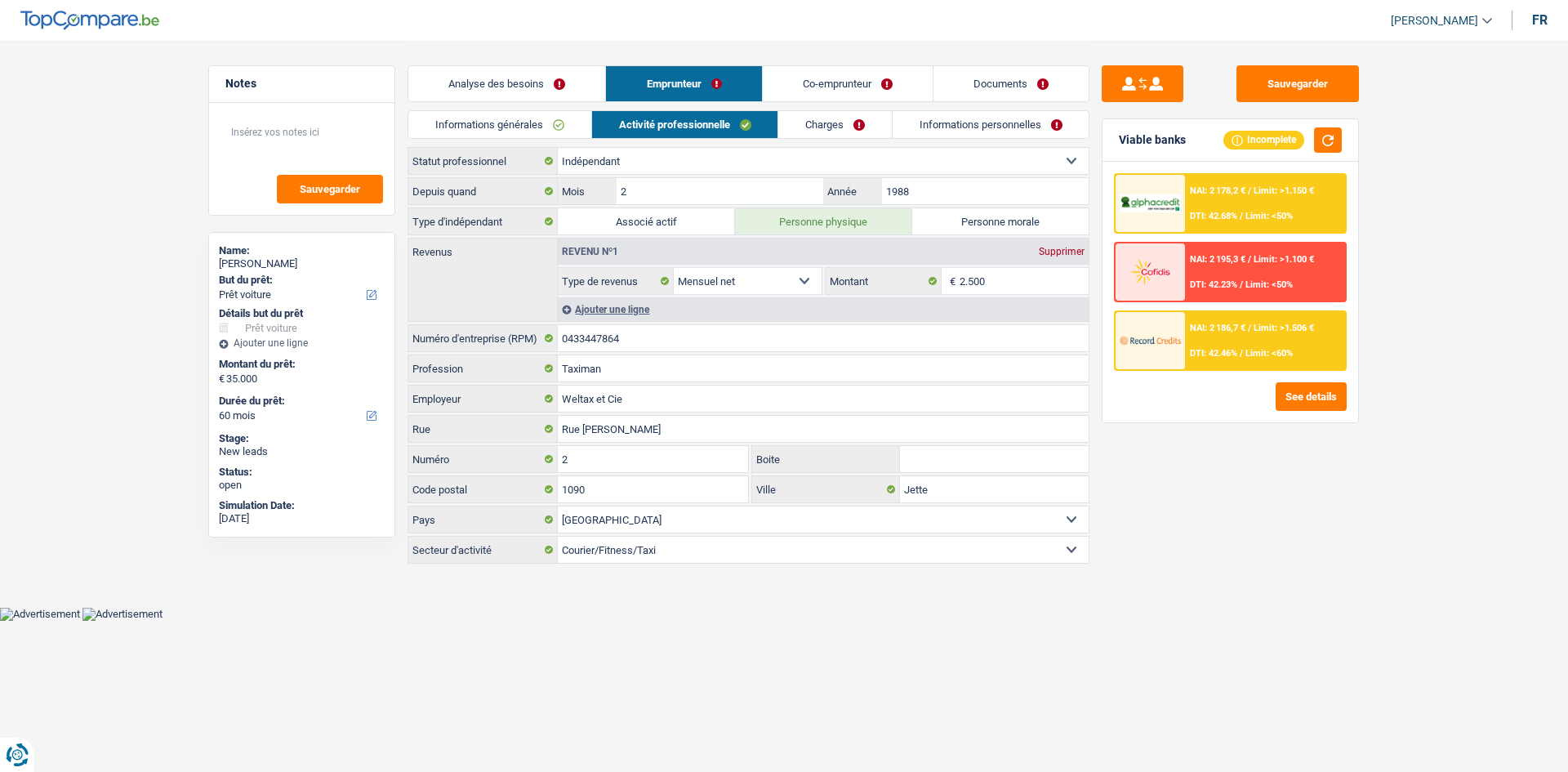
click at [1274, 507] on div "Sauvegarder Viable banks Incomplete NAI: 2 178,2 € / Limit: >1.150 € DTI: 42.68…" at bounding box center [1230, 405] width 282 height 681
click at [1013, 272] on input "2.500" at bounding box center [1024, 281] width 130 height 26
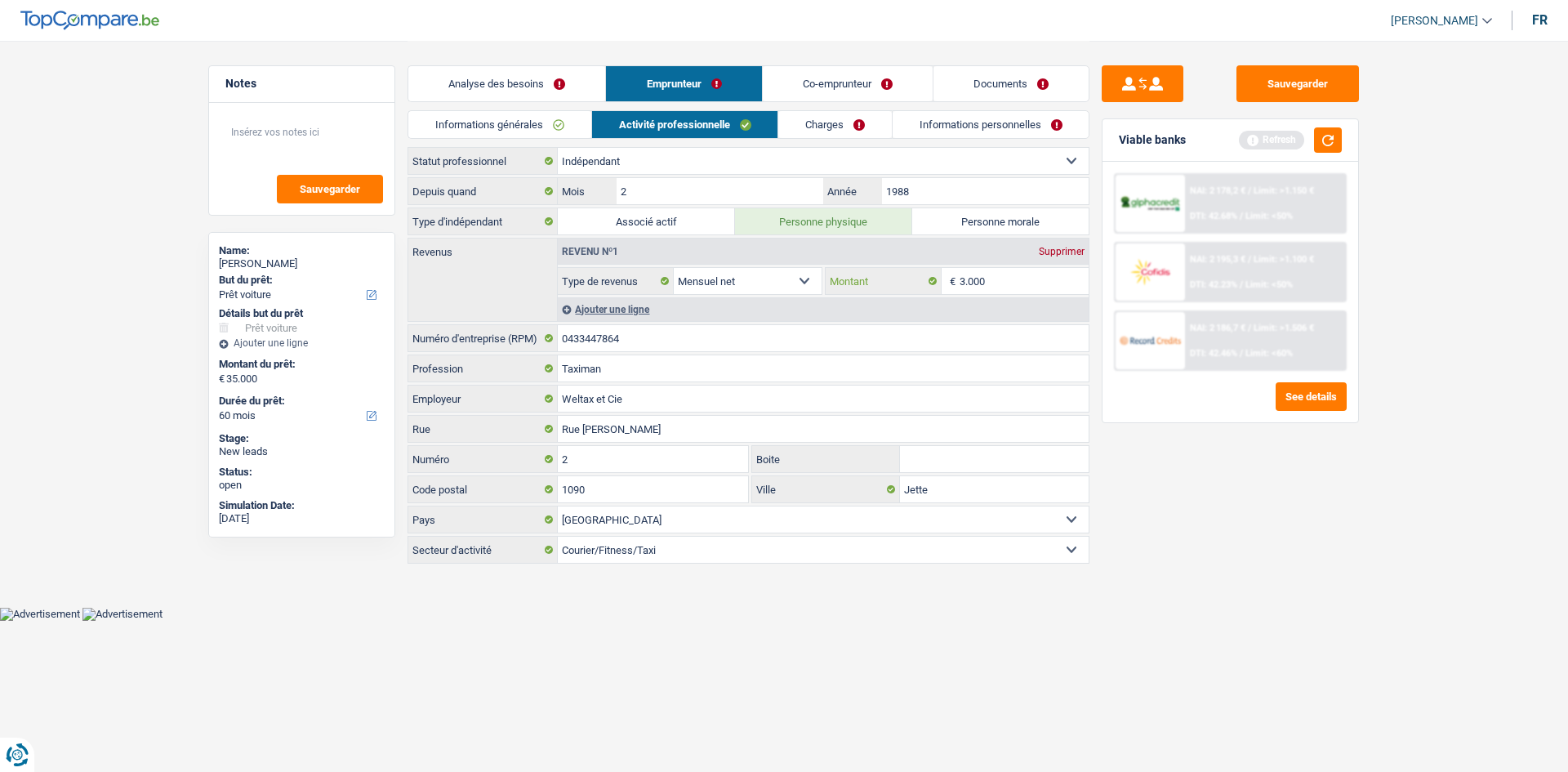
type input "3.000"
click at [1227, 484] on div "Sauvegarder Viable banks Refresh NAI: 2 178,2 € / Limit: >1.150 € DTI: 42.68% /…" at bounding box center [1230, 405] width 282 height 681
click at [1329, 143] on button "button" at bounding box center [1328, 139] width 27 height 25
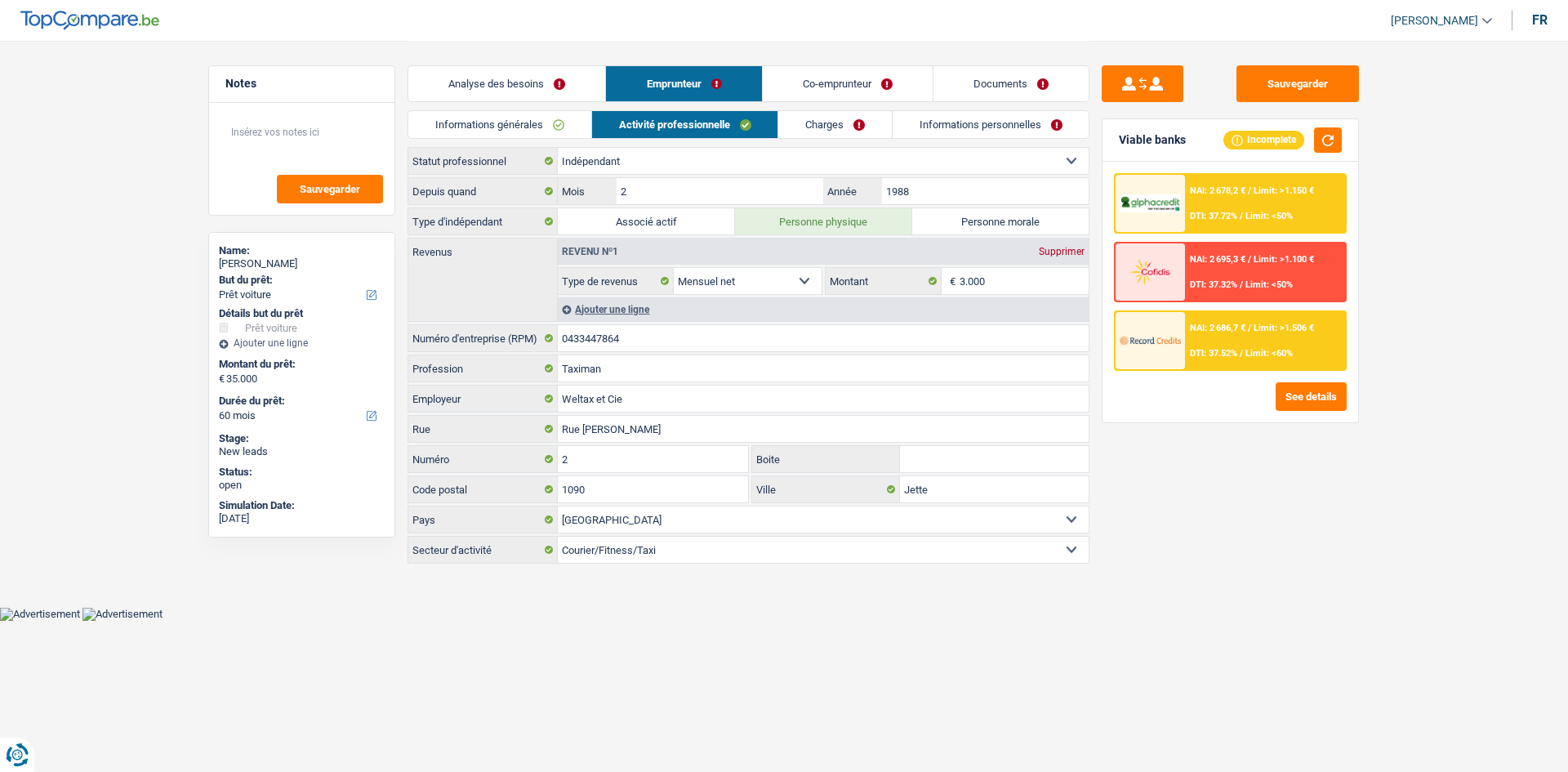
click at [831, 120] on link "Charges" at bounding box center [835, 124] width 113 height 27
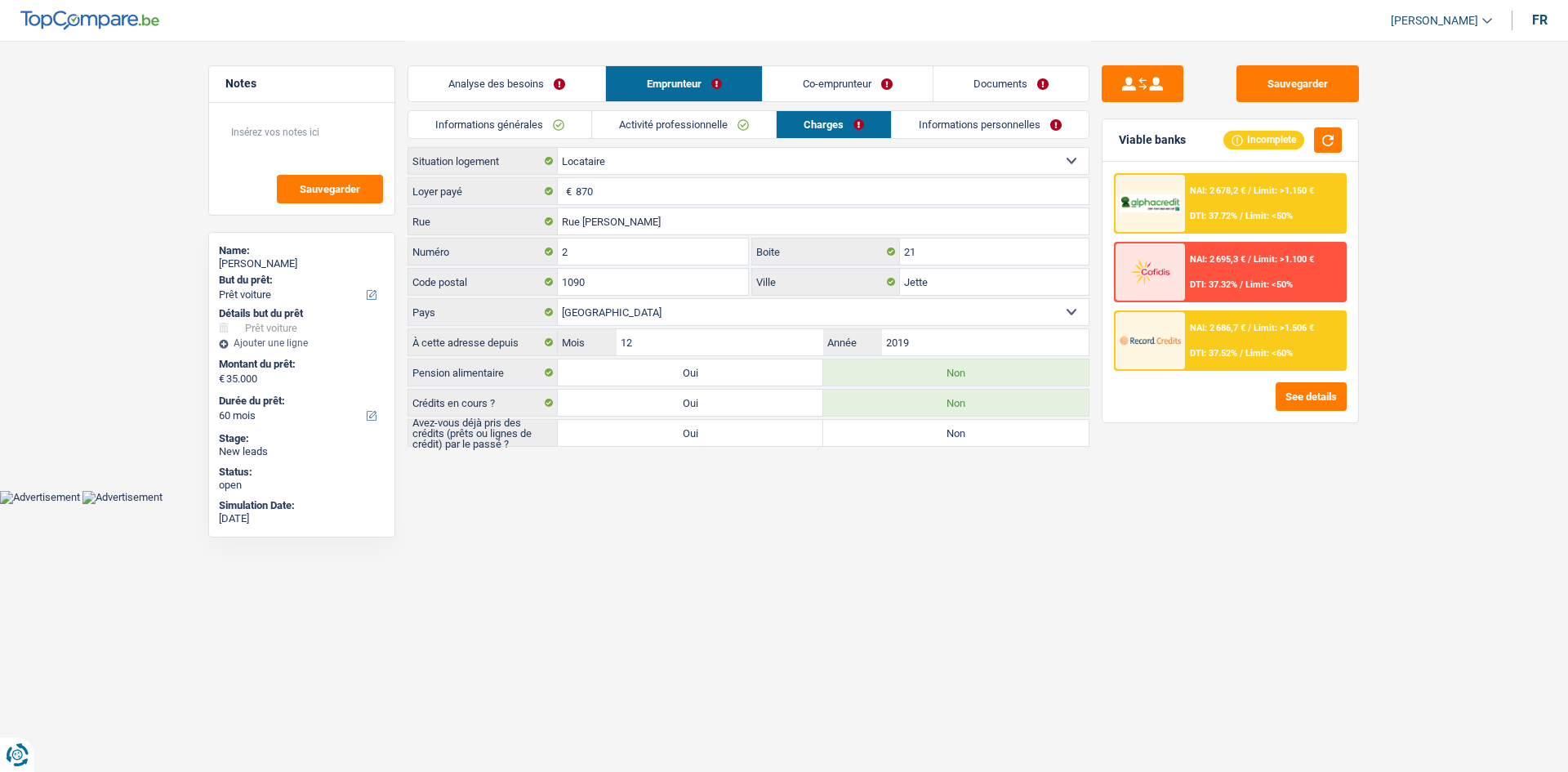
click at [1304, 590] on div "Sauvegarder Viable banks Incomplete NAI: 2 678,2 € / Limit: >1.150 € DTI: 37.72…" at bounding box center [1230, 405] width 282 height 681
click at [1452, 183] on main "Notes Sauvegarder Name: Mohamed Bohlala But du prêt: Confort maison: meubles, t…" at bounding box center [784, 245] width 1568 height 490
click at [1445, 241] on main "Notes Sauvegarder Name: Mohamed Bohlala But du prêt: Confort maison: meubles, t…" at bounding box center [784, 245] width 1568 height 490
click at [835, 504] on html "Vous avez le contrôle de vos données Nous utilisons des cookies, tout comme nos…" at bounding box center [784, 252] width 1568 height 504
click at [822, 439] on label "Oui" at bounding box center [690, 433] width 265 height 26
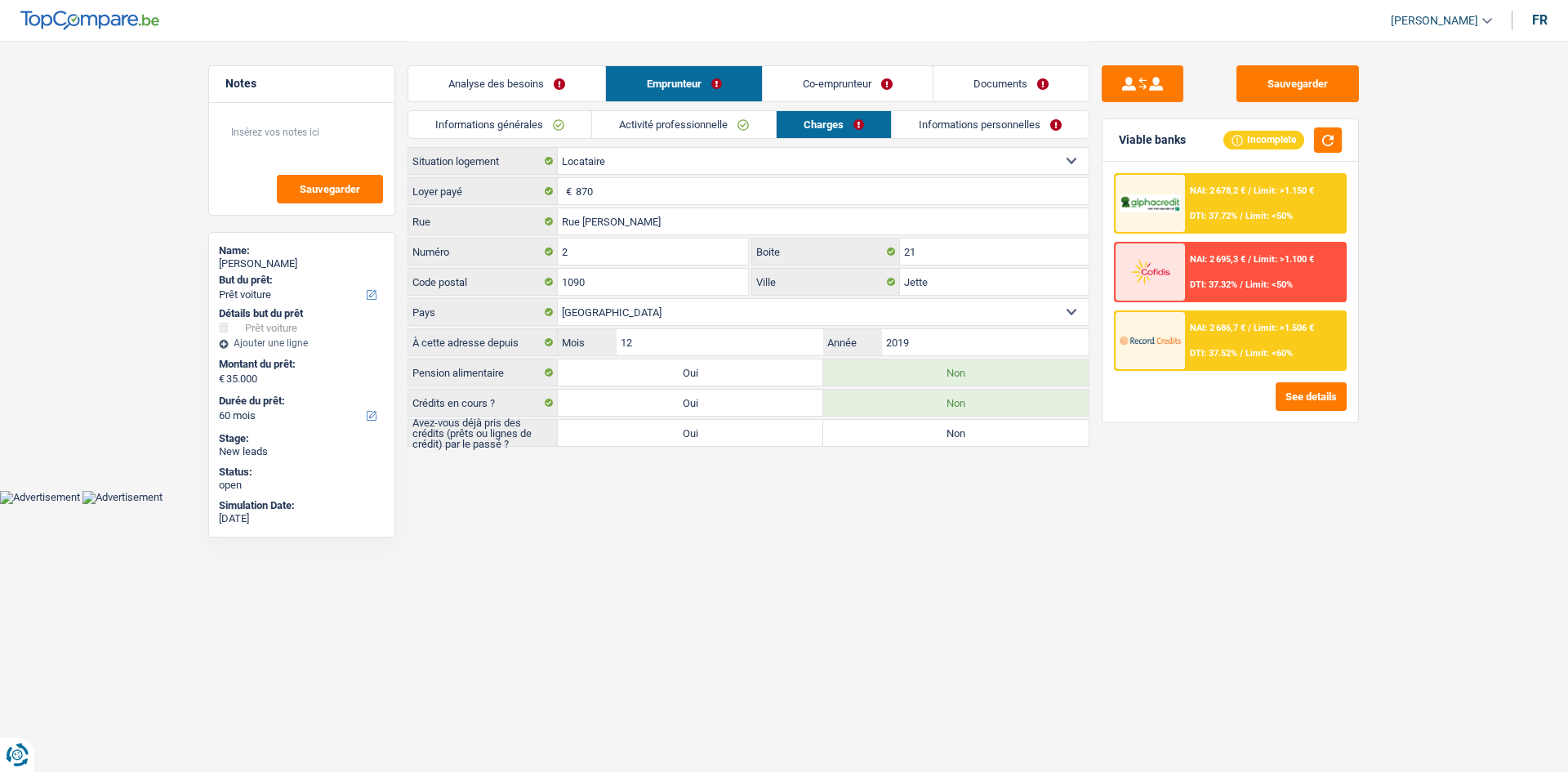
click at [822, 439] on input "Oui" at bounding box center [690, 433] width 265 height 26
radio input "true"
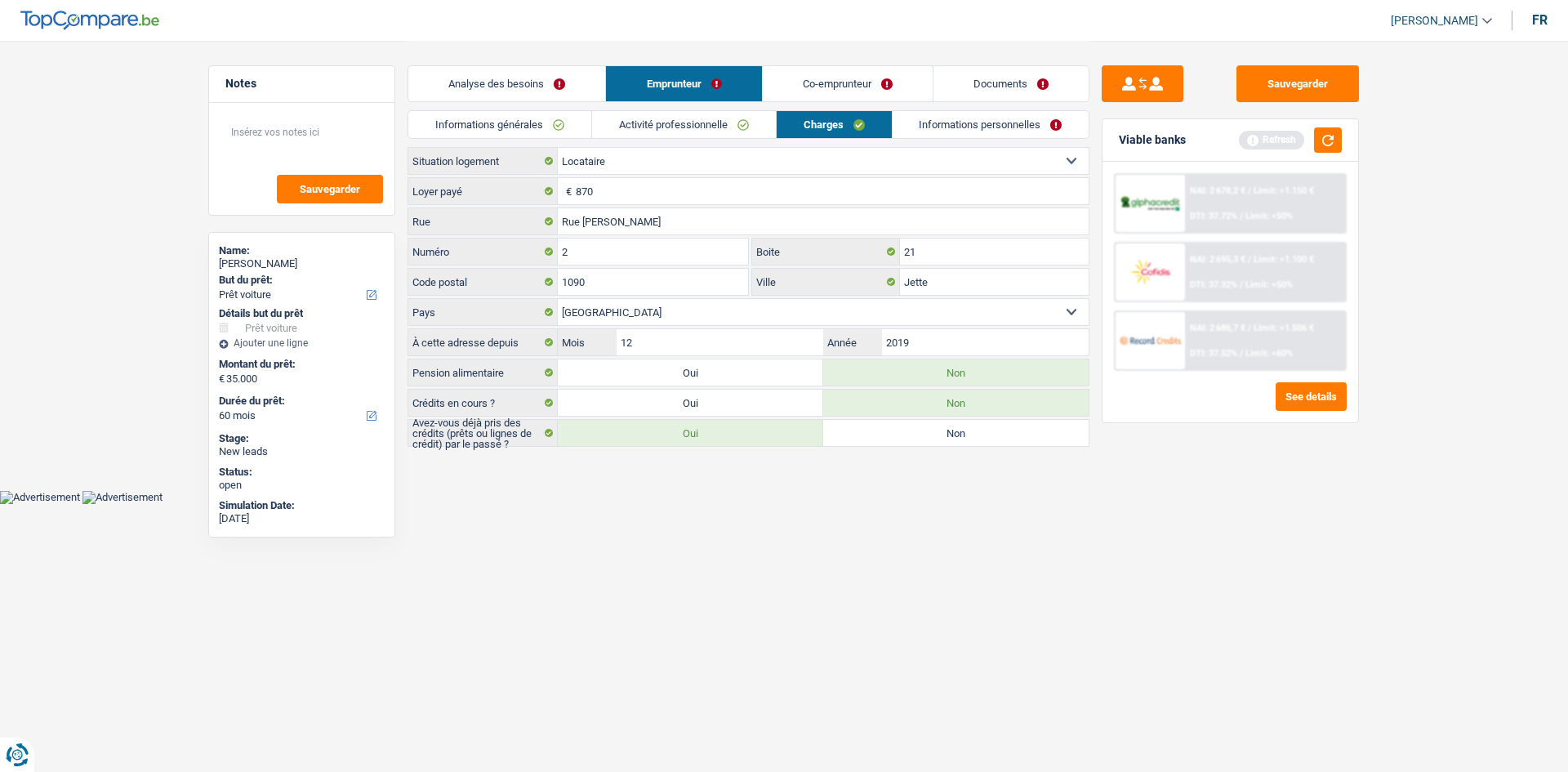
click at [869, 470] on main "Notes Sauvegarder Name: Mohamed Bohlala But du prêt: Confort maison: meubles, t…" at bounding box center [784, 245] width 1568 height 490
click at [964, 120] on link "Informations personnelles" at bounding box center [990, 124] width 197 height 27
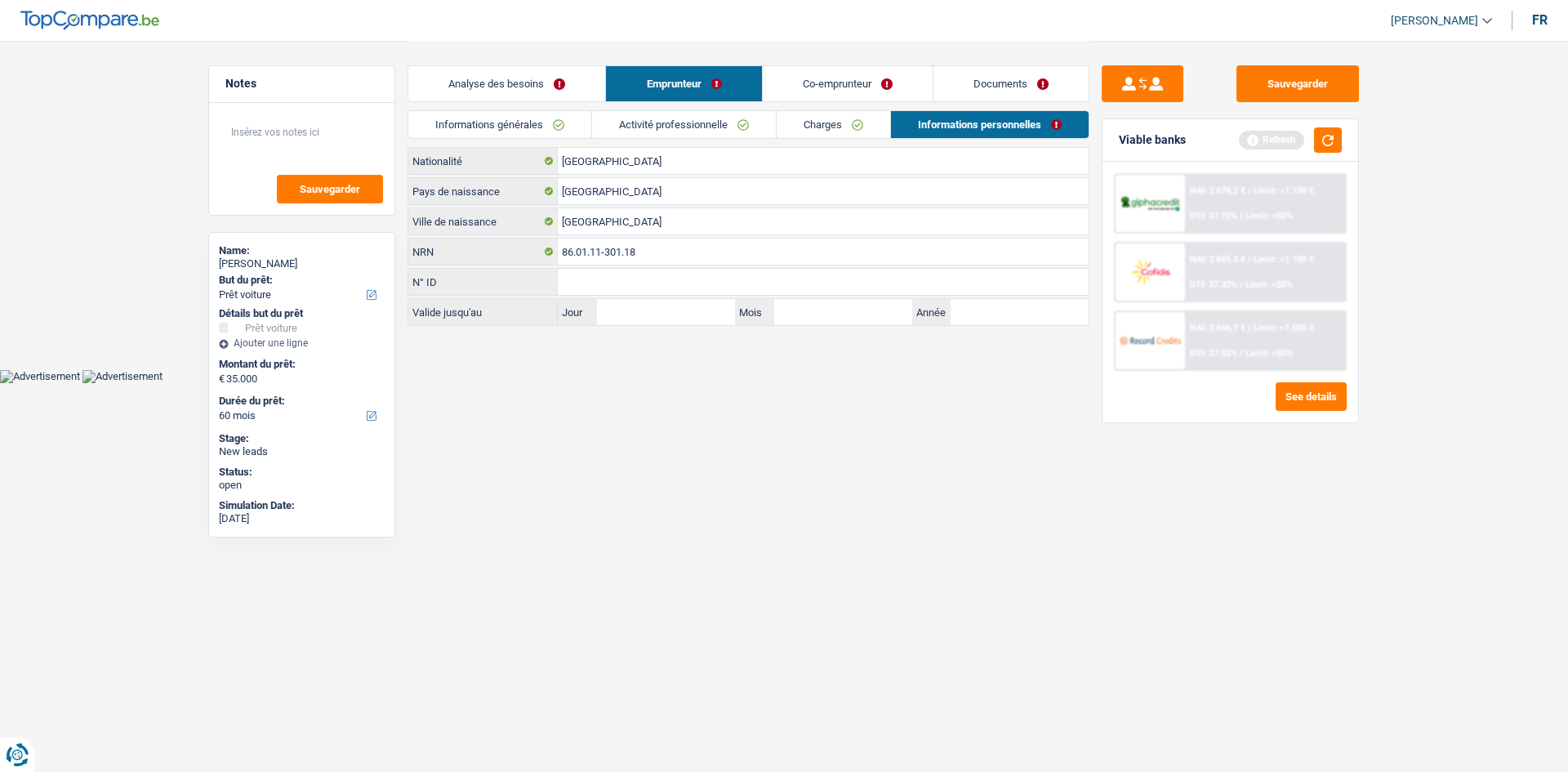
click at [791, 383] on html "Vous avez le contrôle de vos données Nous utilisons des cookies, tout comme nos…" at bounding box center [784, 191] width 1568 height 383
click at [1011, 74] on link "Documents" at bounding box center [1011, 83] width 155 height 35
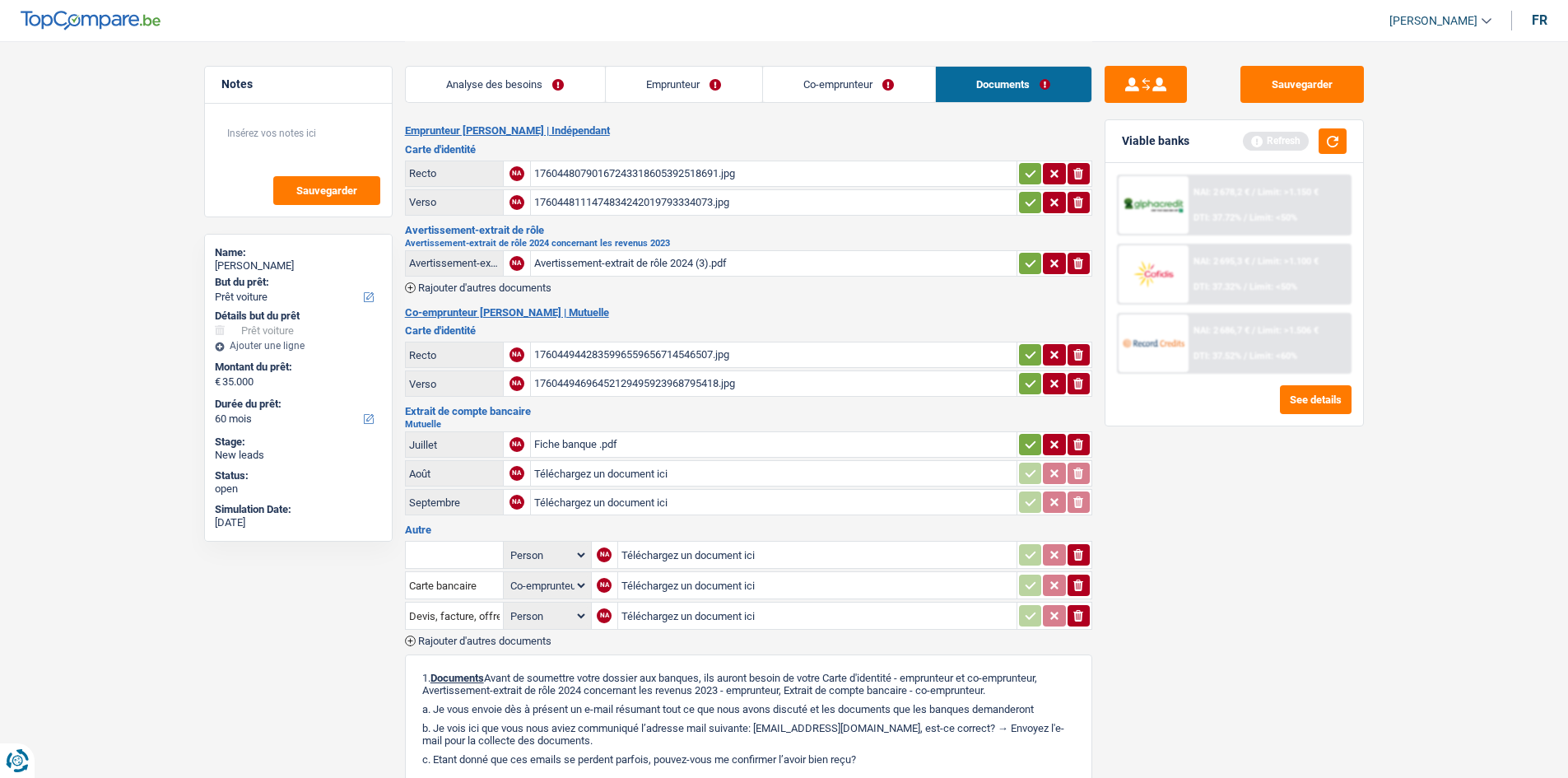
click at [610, 163] on div "17604480790167243318605392518691.jpg" at bounding box center [773, 173] width 479 height 25
click at [732, 81] on link "Emprunteur" at bounding box center [683, 84] width 157 height 35
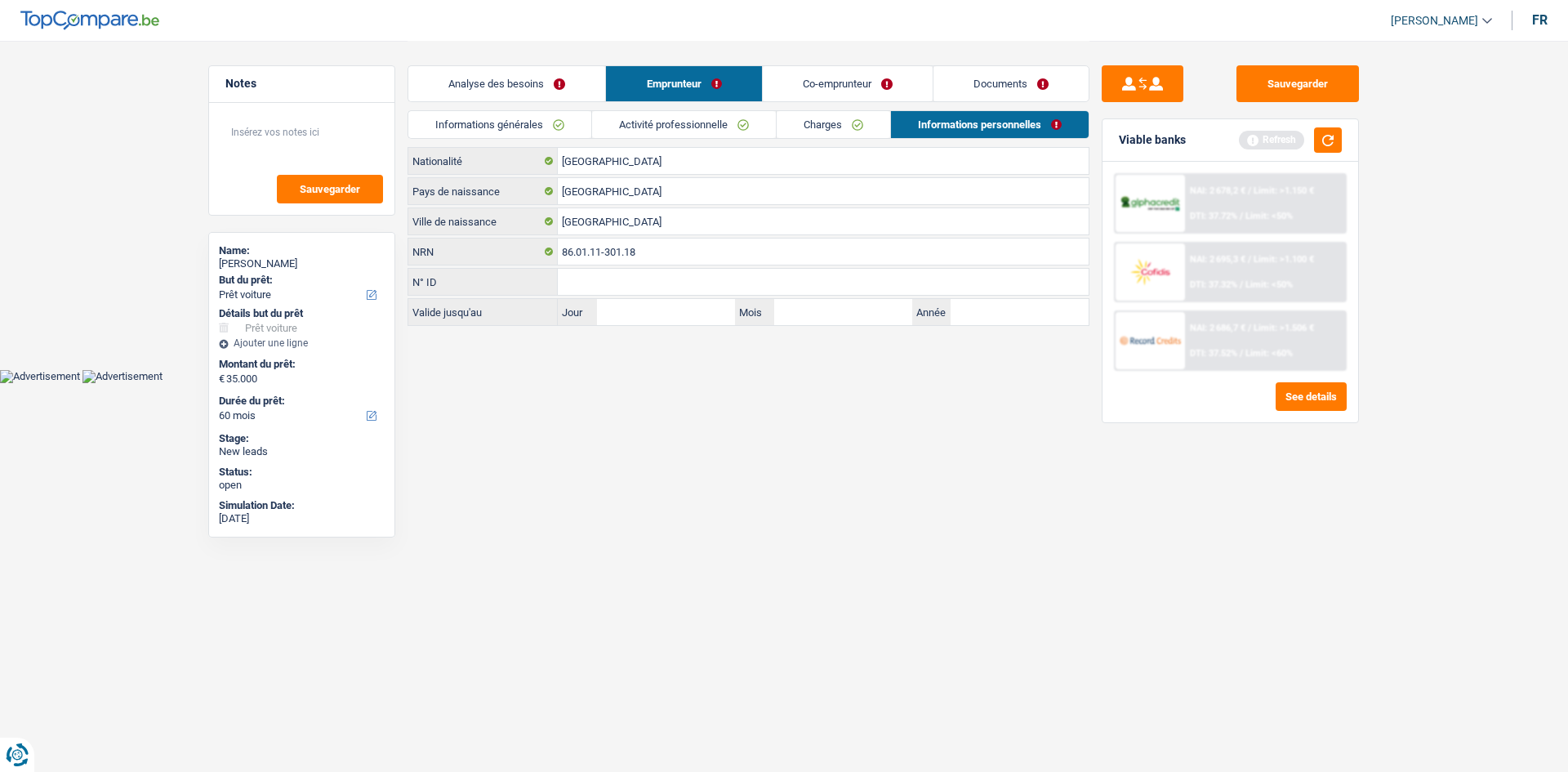
click at [830, 72] on link "Co-emprunteur" at bounding box center [848, 83] width 170 height 35
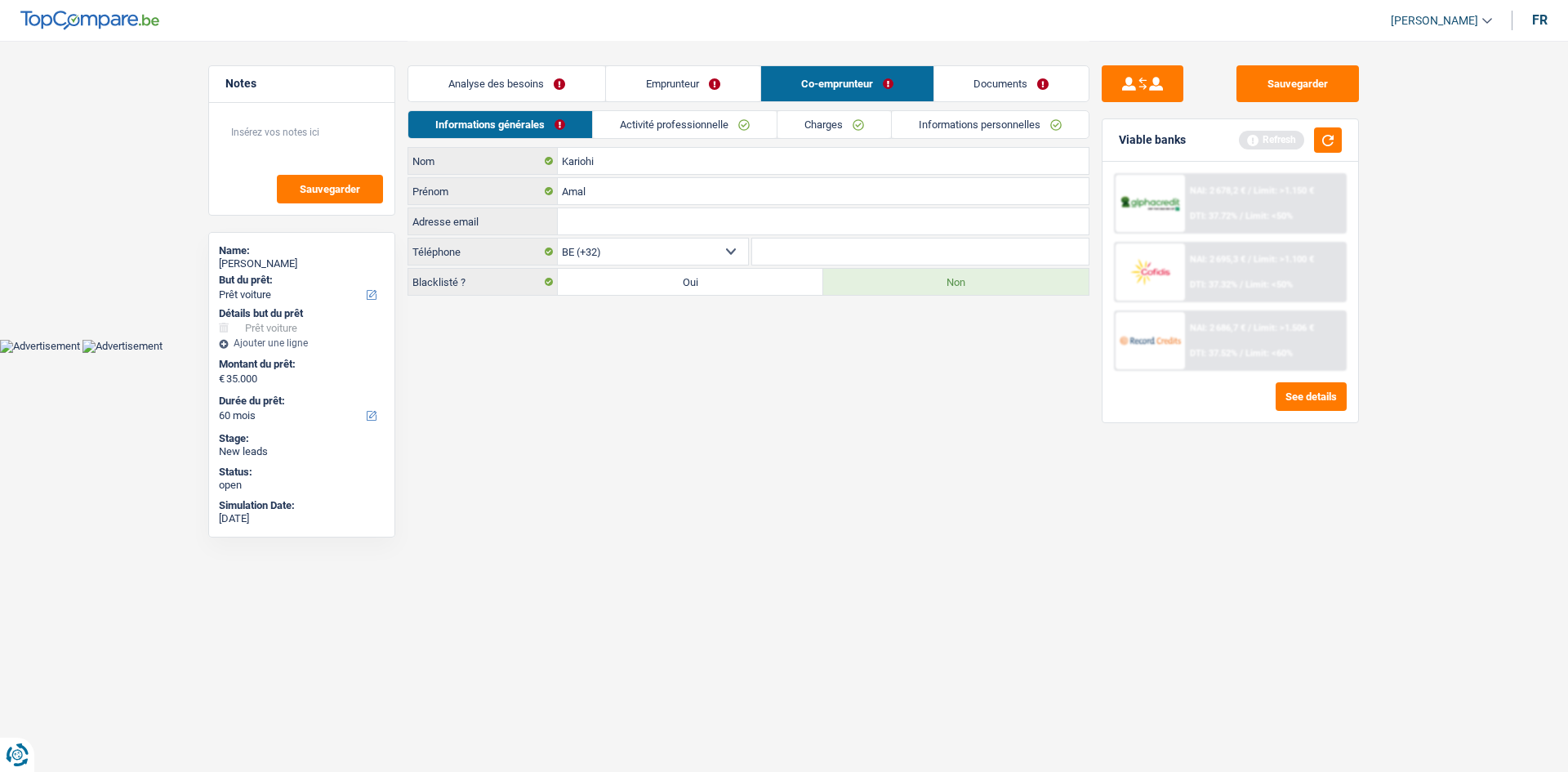
click at [803, 353] on html "Vous avez le contrôle de vos données Nous utilisons des cookies, tout comme nos…" at bounding box center [784, 176] width 1568 height 353
click at [663, 114] on link "Activité professionnelle" at bounding box center [685, 124] width 184 height 27
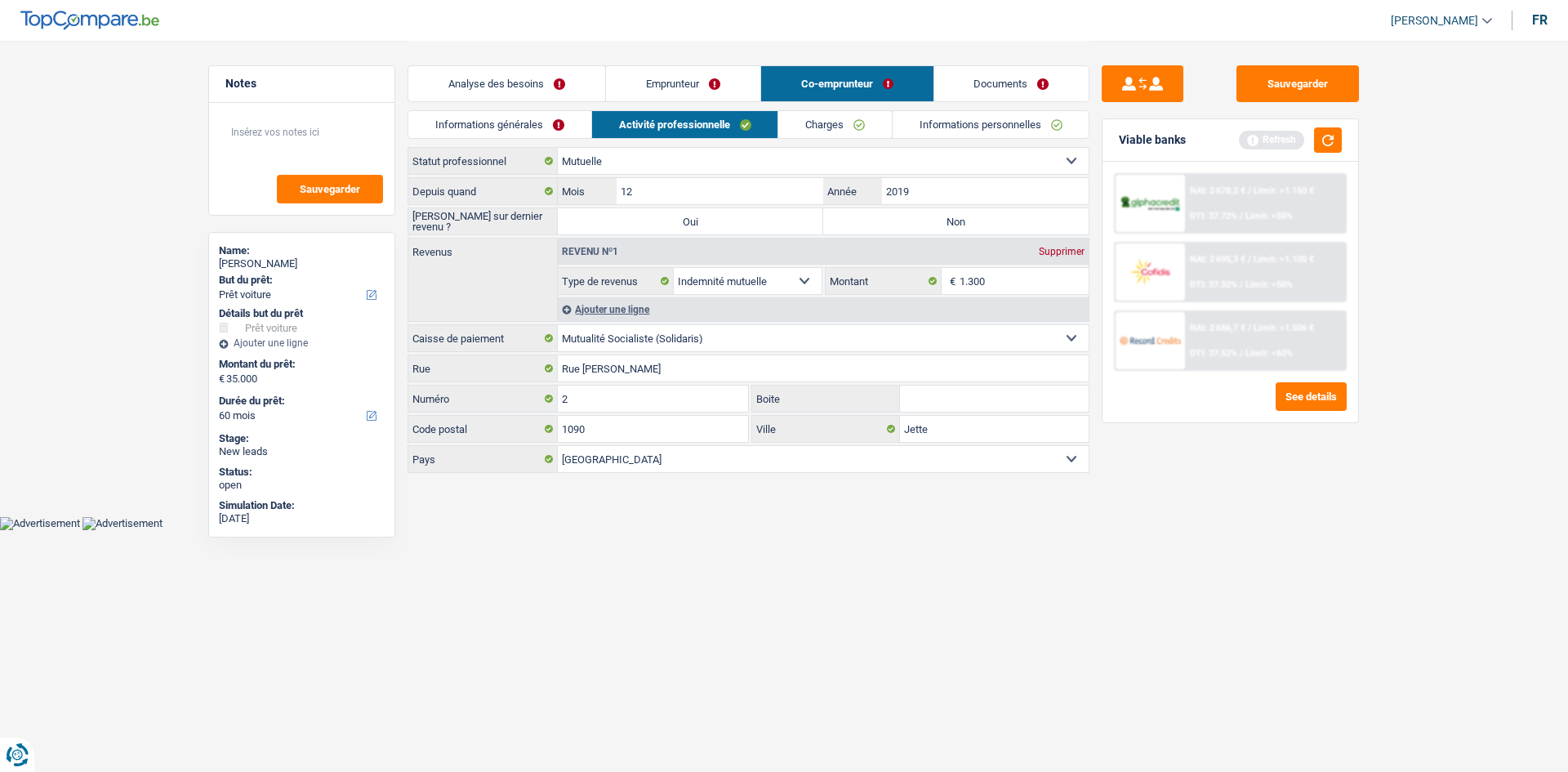
click at [1287, 542] on div "Sauvegarder Viable banks Refresh NAI: 2 678,2 € / Limit: >1.150 € DTI: 37.72% /…" at bounding box center [1230, 405] width 282 height 681
click at [953, 216] on label "Non" at bounding box center [955, 222] width 265 height 26
click at [953, 216] on input "Non" at bounding box center [955, 222] width 265 height 26
radio input "true"
click at [1226, 552] on div "Sauvegarder Viable banks Refresh NAI: 2 678,2 € / Limit: >1.150 € DTI: 37.72% /…" at bounding box center [1230, 405] width 282 height 681
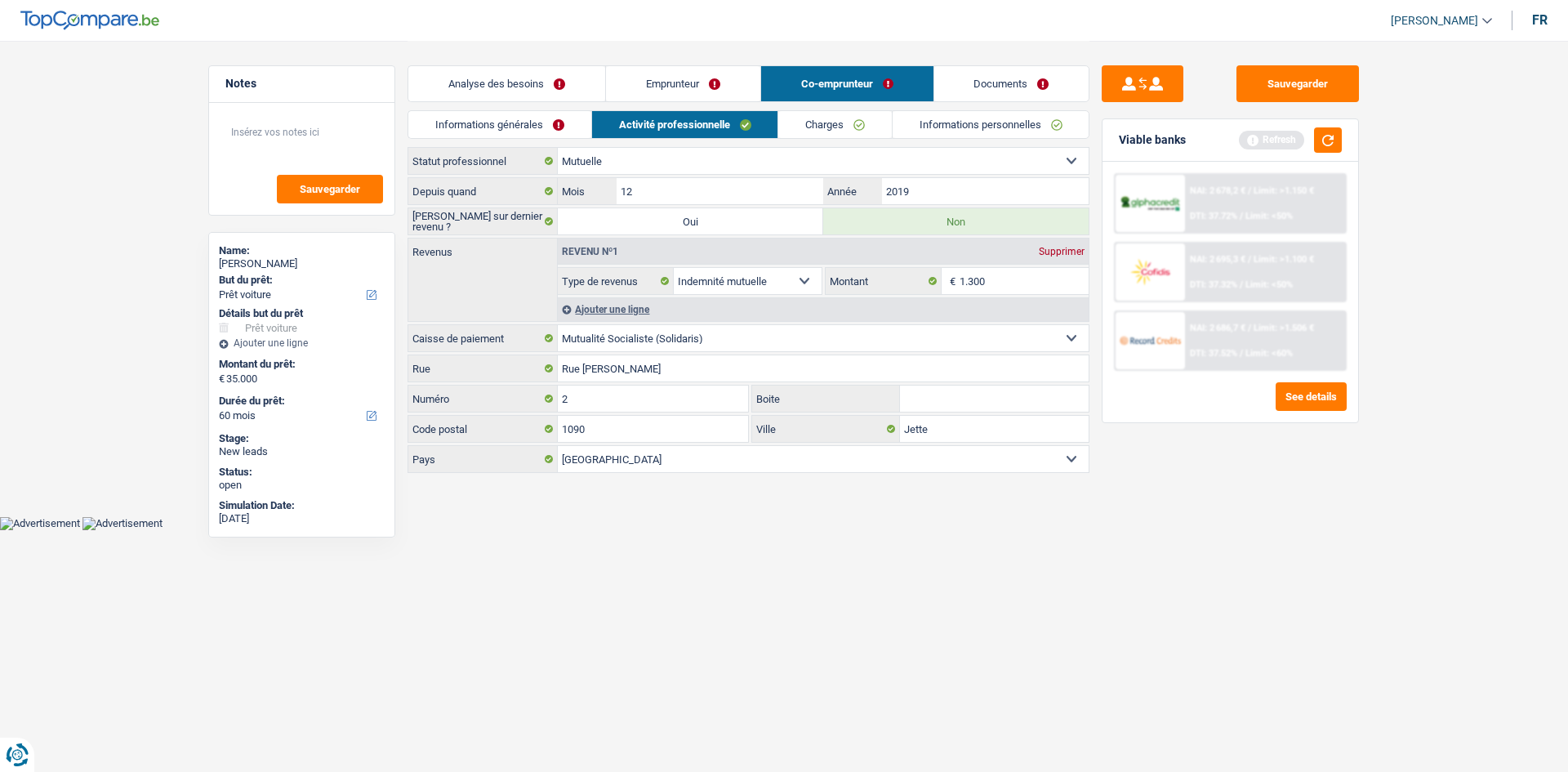
click at [850, 129] on link "Charges" at bounding box center [835, 124] width 113 height 27
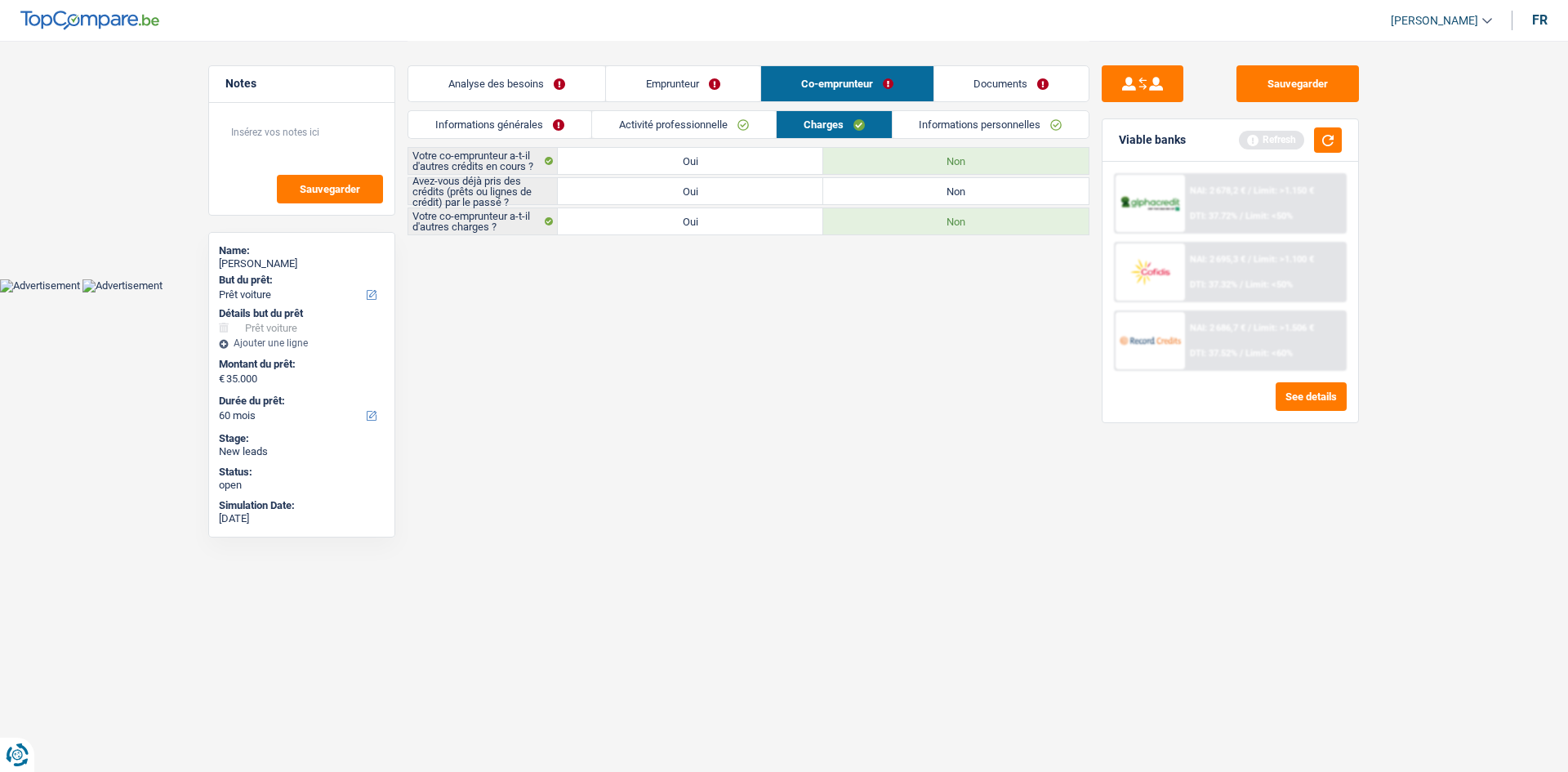
click at [666, 122] on link "Activité professionnelle" at bounding box center [684, 124] width 184 height 27
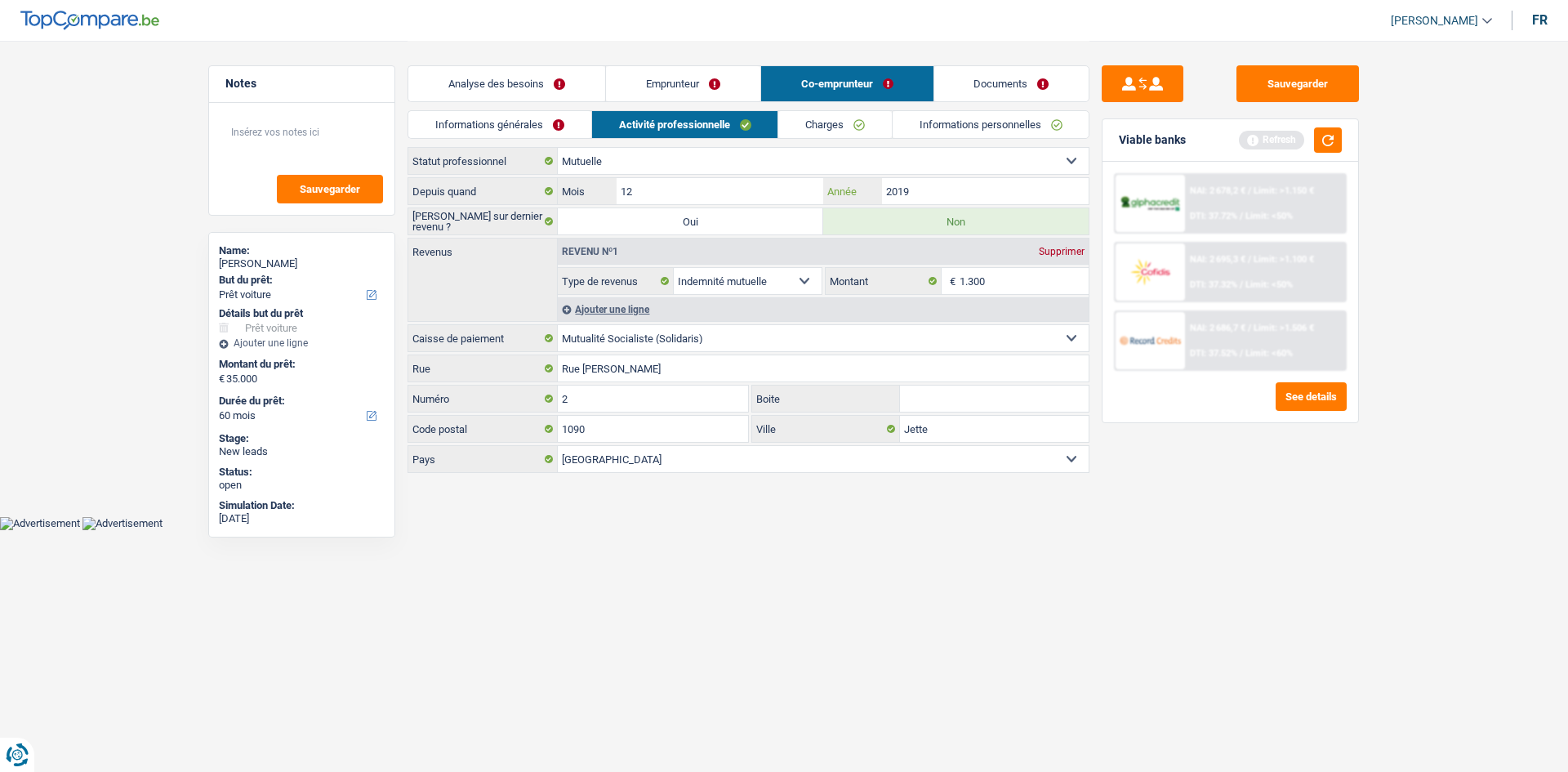
click at [928, 188] on input "2019" at bounding box center [985, 191] width 207 height 26
click at [669, 79] on link "Emprunteur" at bounding box center [683, 83] width 154 height 35
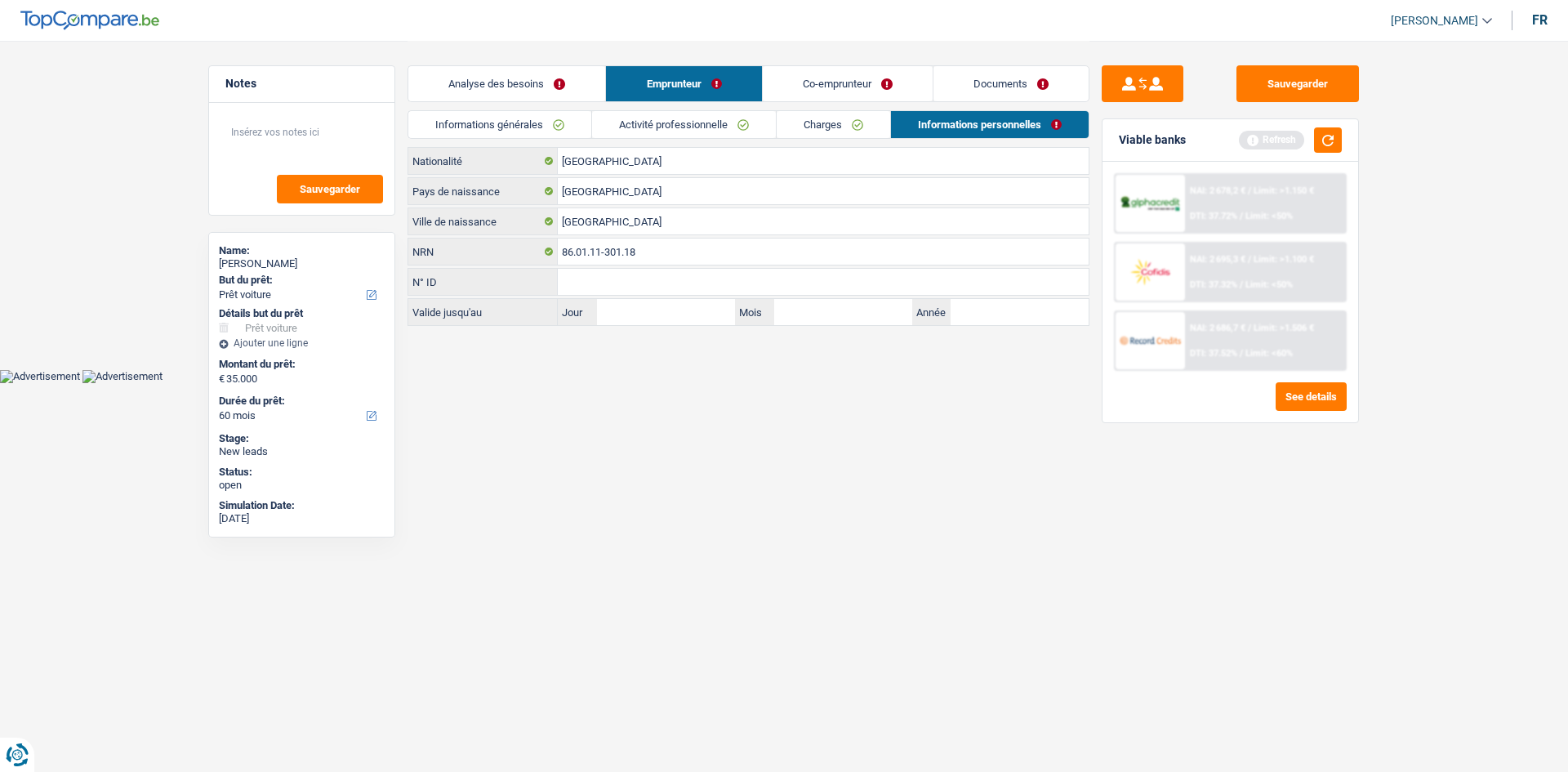
click at [532, 126] on link "Informations générales" at bounding box center [499, 124] width 183 height 27
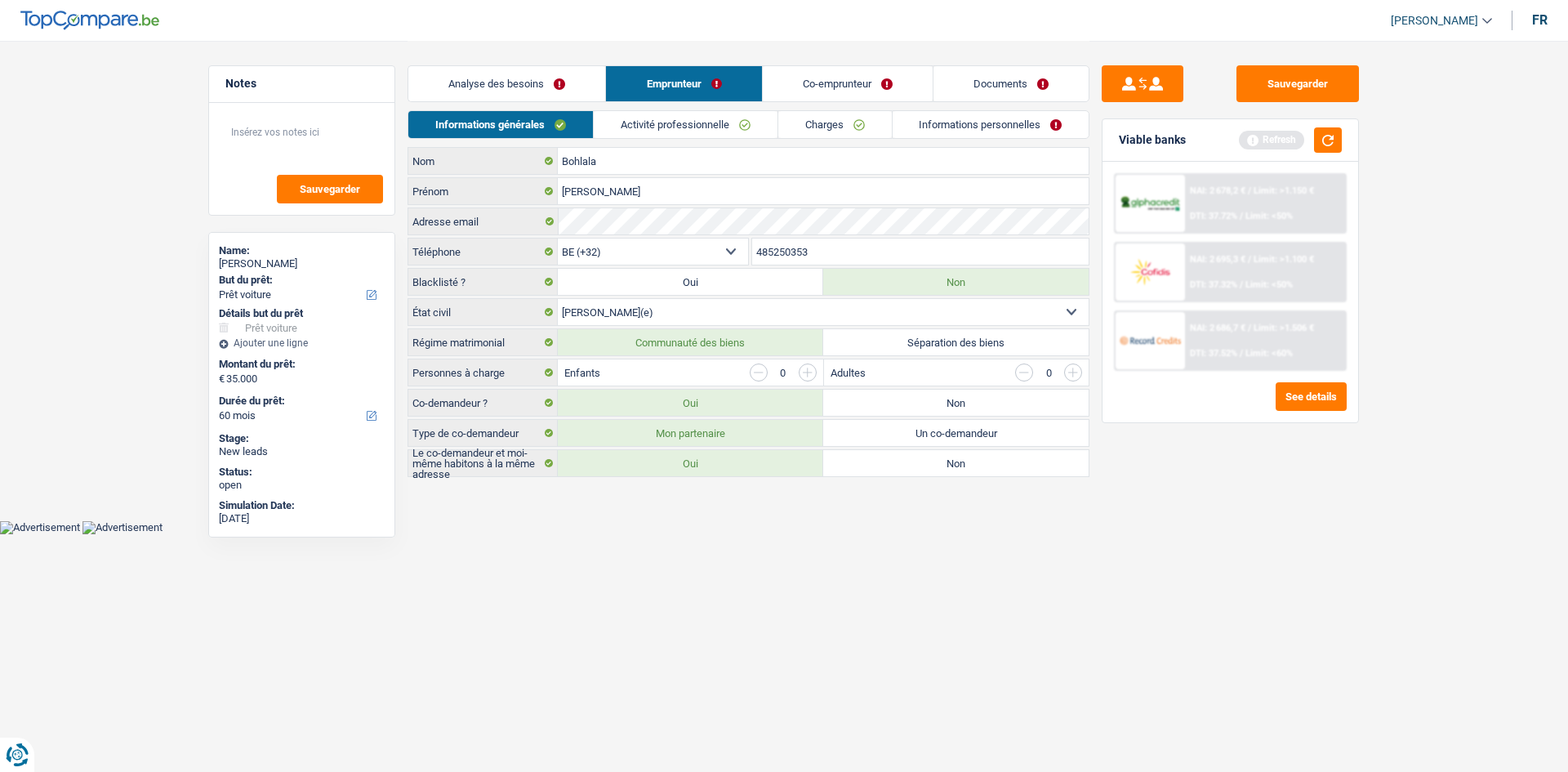
click at [820, 84] on link "Co-emprunteur" at bounding box center [848, 83] width 170 height 35
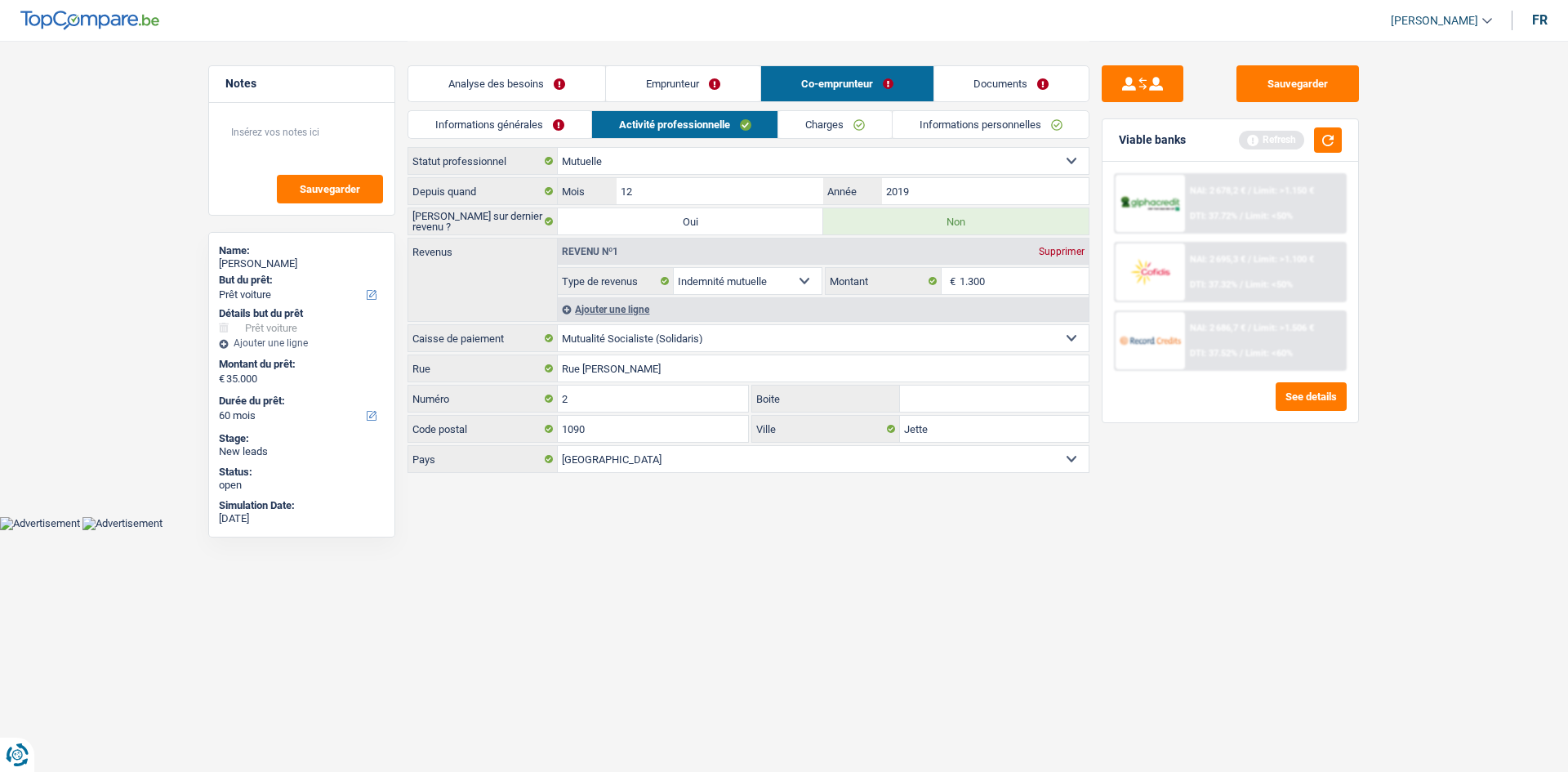
click at [559, 119] on link "Informations générales" at bounding box center [499, 124] width 183 height 27
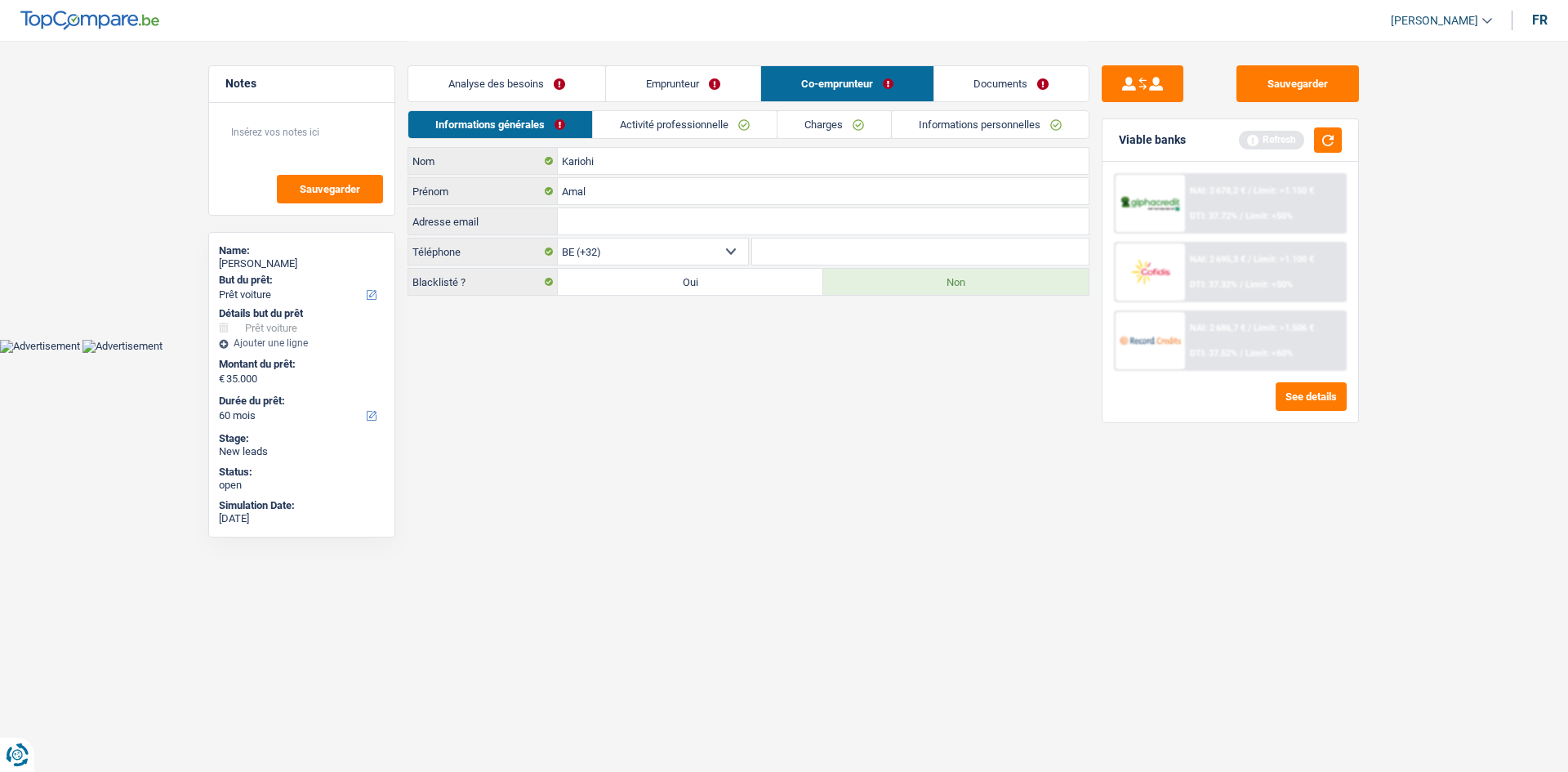
click at [720, 213] on input "Adresse email" at bounding box center [823, 222] width 530 height 26
paste input "weltaxetcie@gmail.com"
type input "weltaxetcie@gmail.com"
click at [681, 80] on link "Emprunteur" at bounding box center [683, 83] width 154 height 35
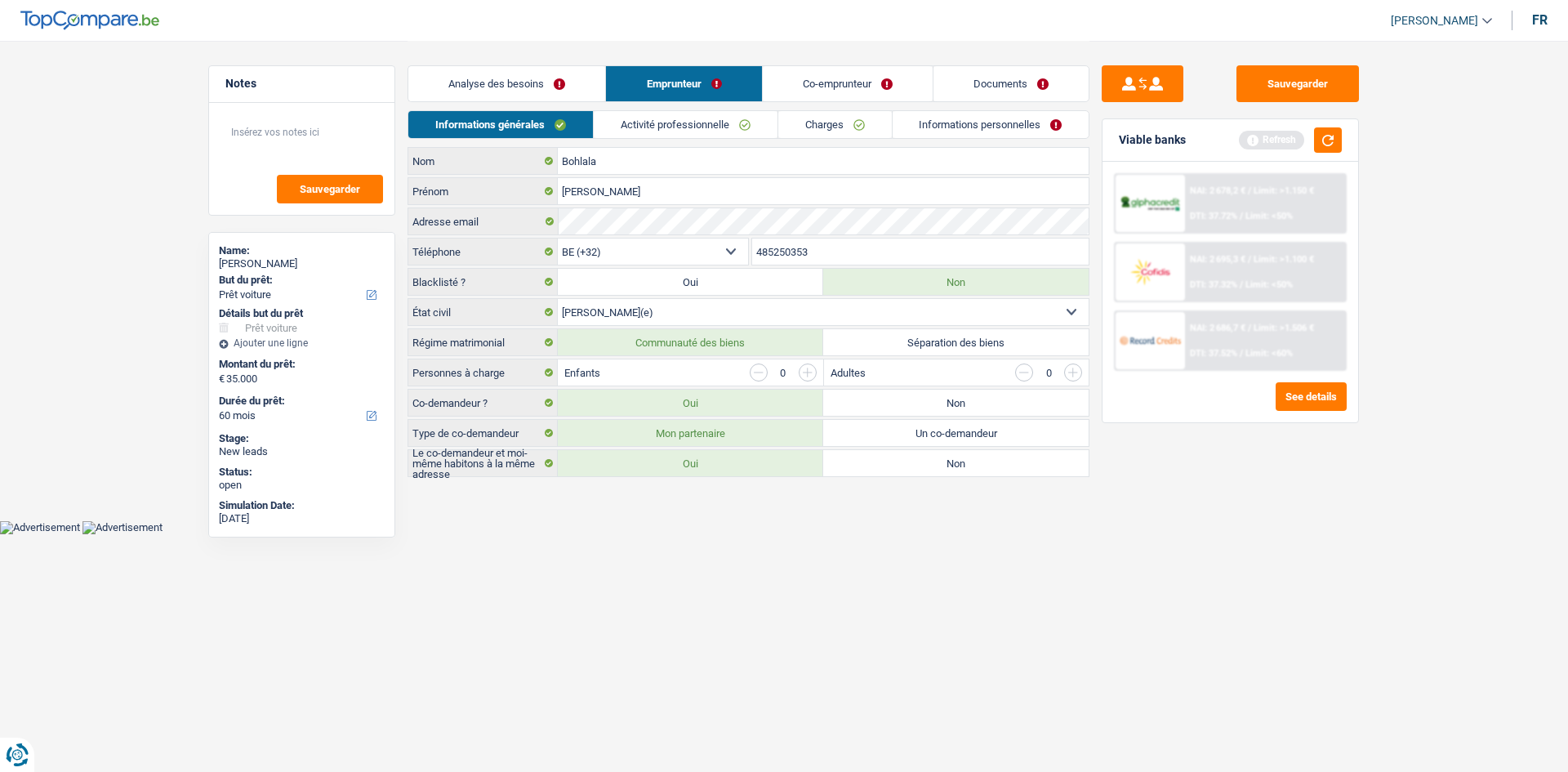
click at [808, 252] on input "485250353" at bounding box center [920, 252] width 337 height 26
click at [849, 84] on link "Co-emprunteur" at bounding box center [848, 83] width 170 height 35
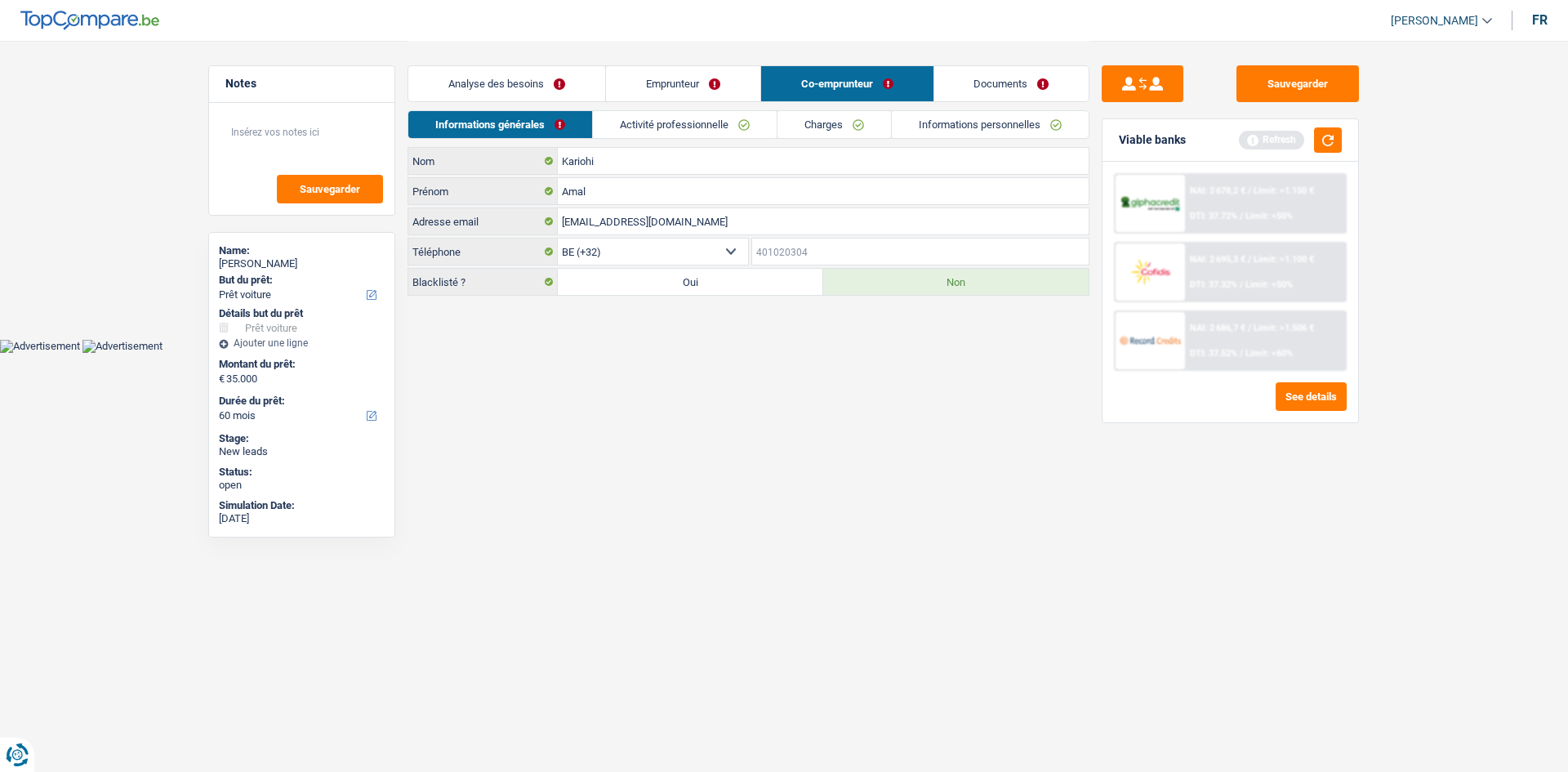
click at [774, 252] on input "Téléphone" at bounding box center [920, 252] width 337 height 26
paste input "485250353"
type input "485250353"
click at [735, 110] on li "Activité professionnelle" at bounding box center [685, 124] width 185 height 28
click at [734, 115] on link "Activité professionnelle" at bounding box center [686, 124] width 184 height 27
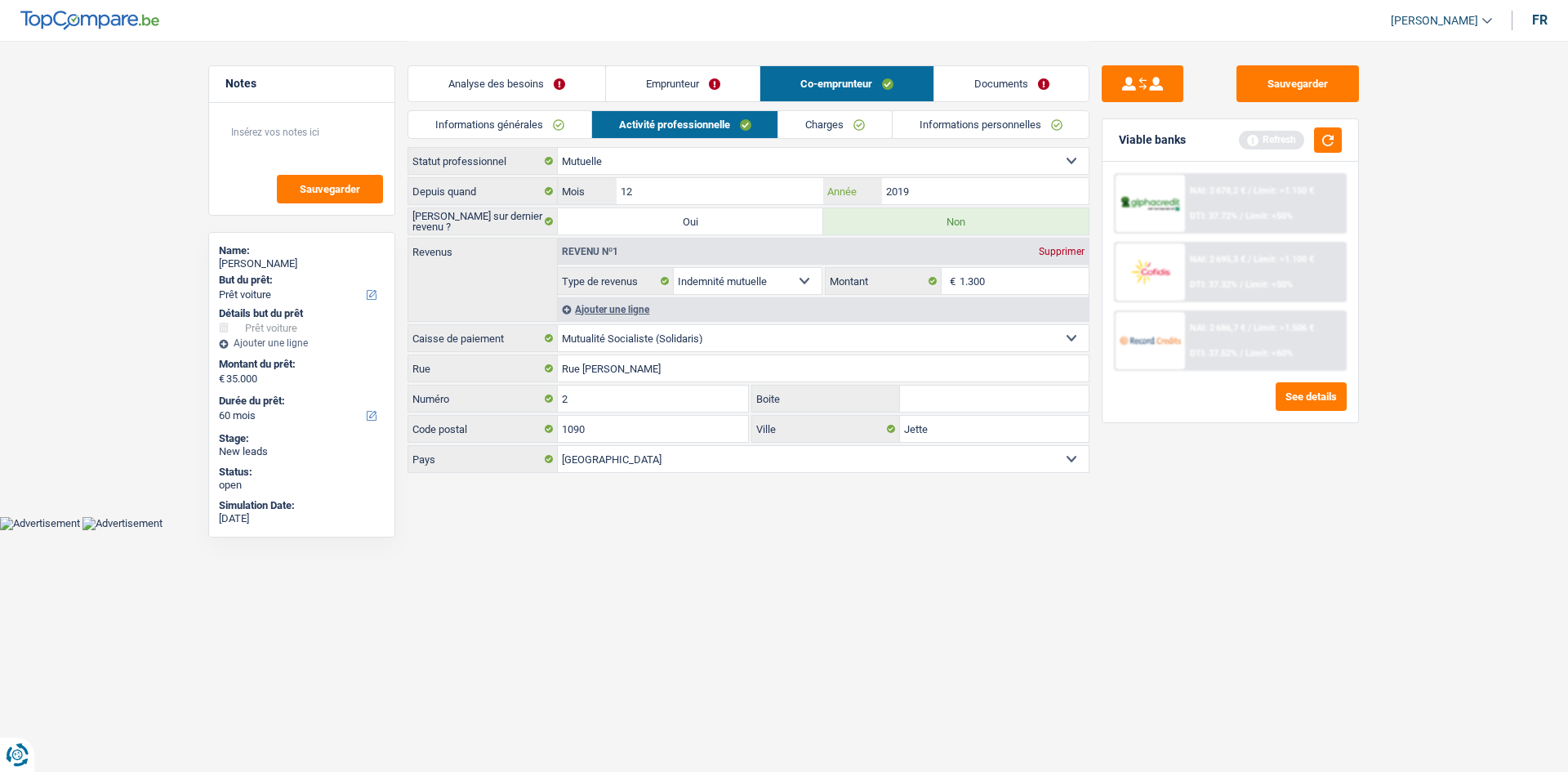
click at [947, 191] on input "2019" at bounding box center [985, 191] width 207 height 26
click at [766, 189] on input "12" at bounding box center [719, 191] width 207 height 26
type input "7"
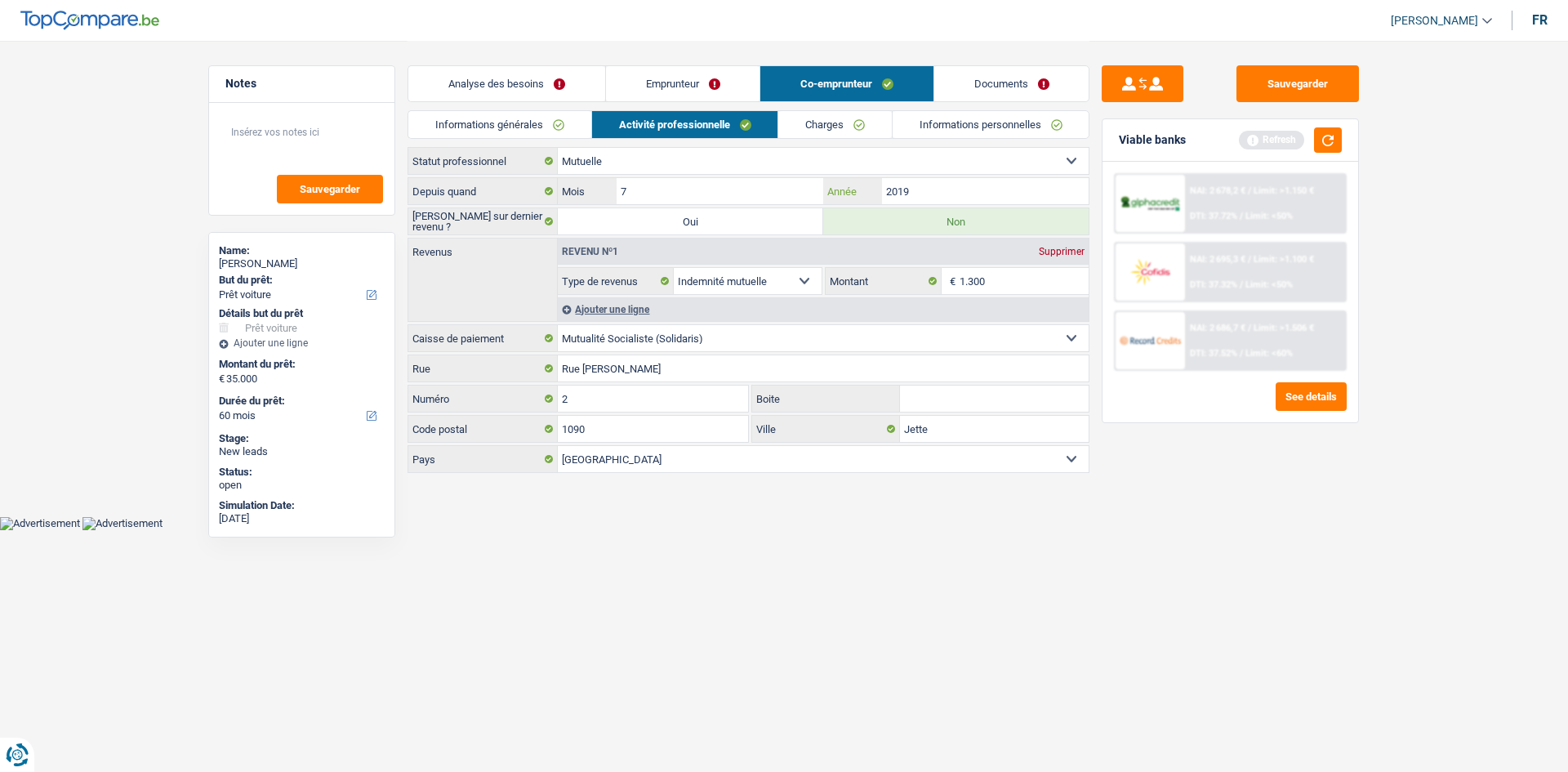
click at [999, 185] on input "2019" at bounding box center [985, 191] width 207 height 26
type input "2025"
click at [1281, 602] on div "Sauvegarder Viable banks Refresh NAI: 2 678,2 € / Limit: >1.150 € DTI: 37.72% /…" at bounding box center [1230, 405] width 282 height 681
click at [941, 396] on input "Boite" at bounding box center [995, 398] width 189 height 26
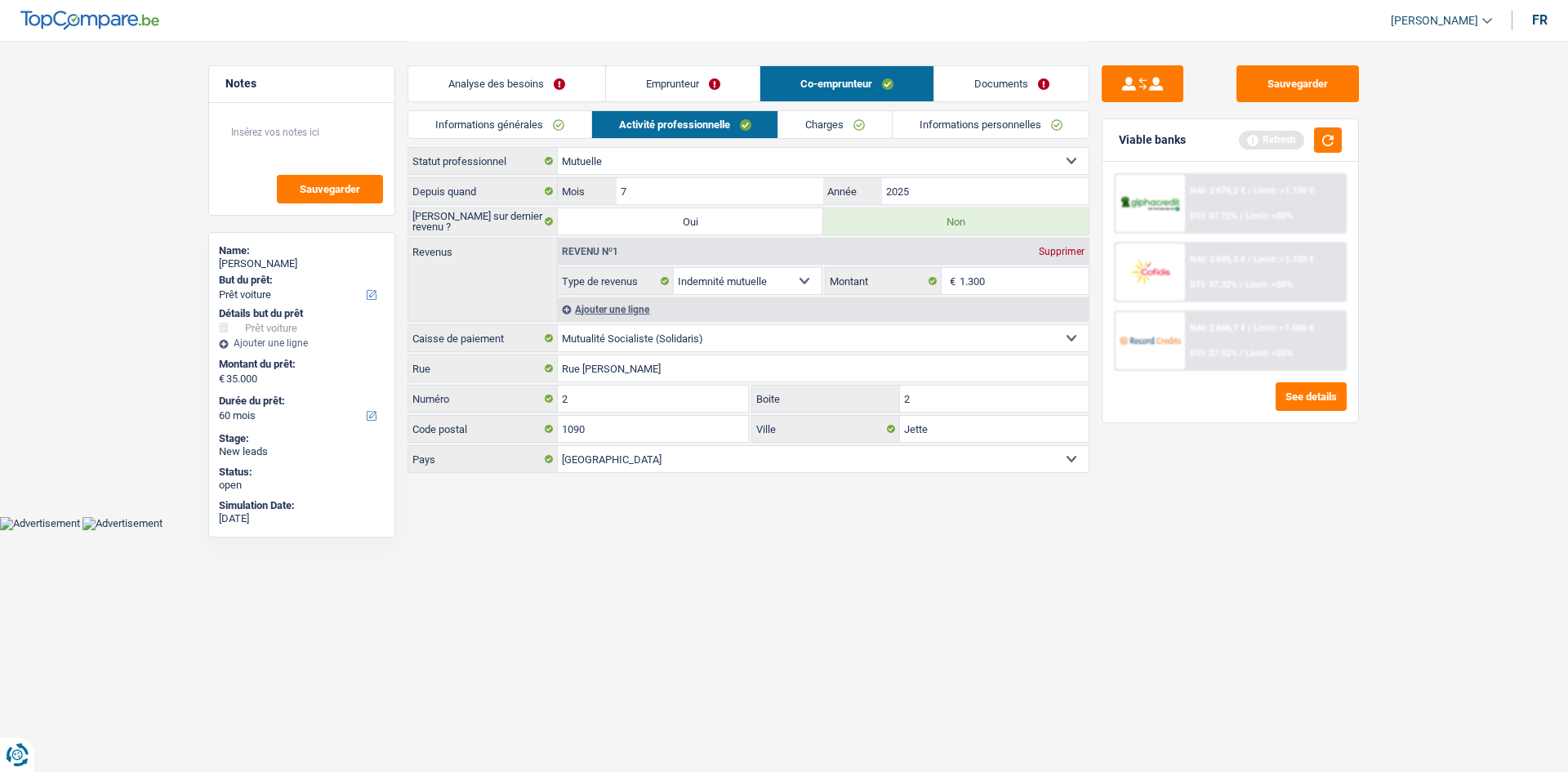
type input "2"
click at [1180, 512] on div "Sauvegarder Viable banks Refresh NAI: 2 678,2 € / Limit: >1.150 € DTI: 37.72% /…" at bounding box center [1230, 405] width 282 height 681
click at [820, 132] on link "Charges" at bounding box center [835, 124] width 113 height 27
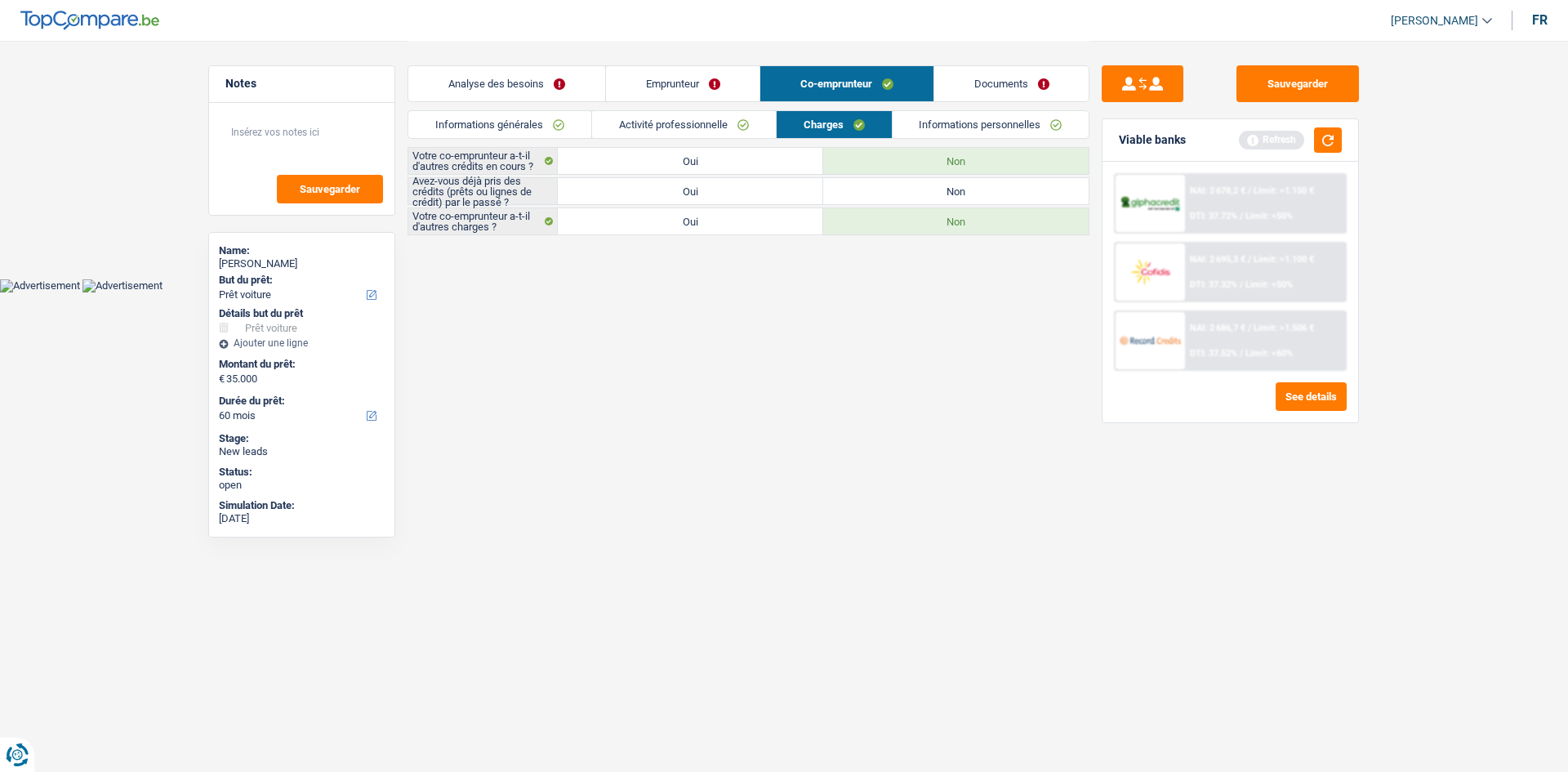
click at [786, 185] on label "Oui" at bounding box center [690, 191] width 265 height 26
click at [786, 185] on input "Oui" at bounding box center [690, 191] width 265 height 26
radio input "true"
click at [1012, 115] on link "Informations personnelles" at bounding box center [990, 124] width 197 height 27
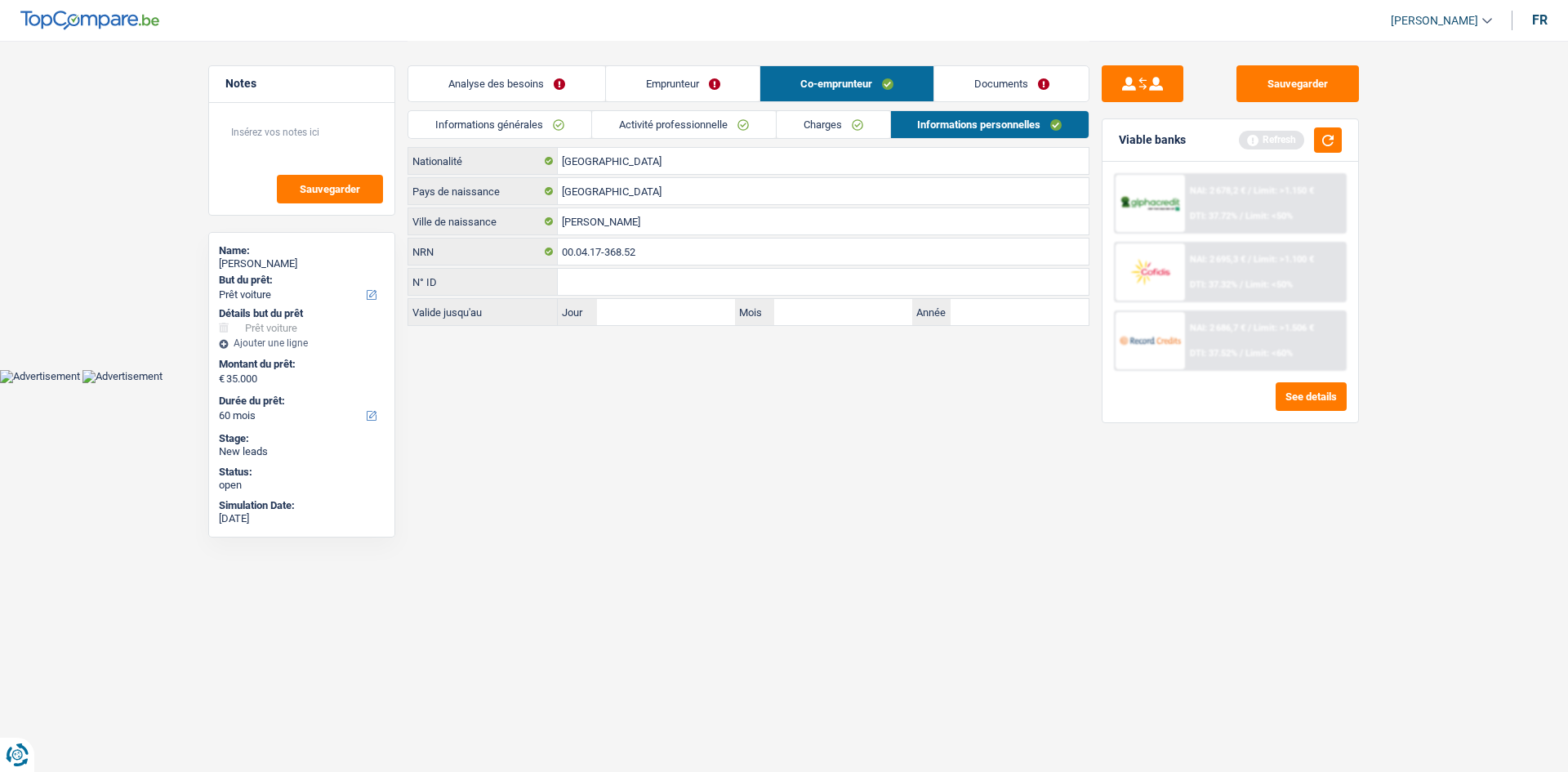
click at [1002, 76] on link "Documents" at bounding box center [1011, 83] width 155 height 35
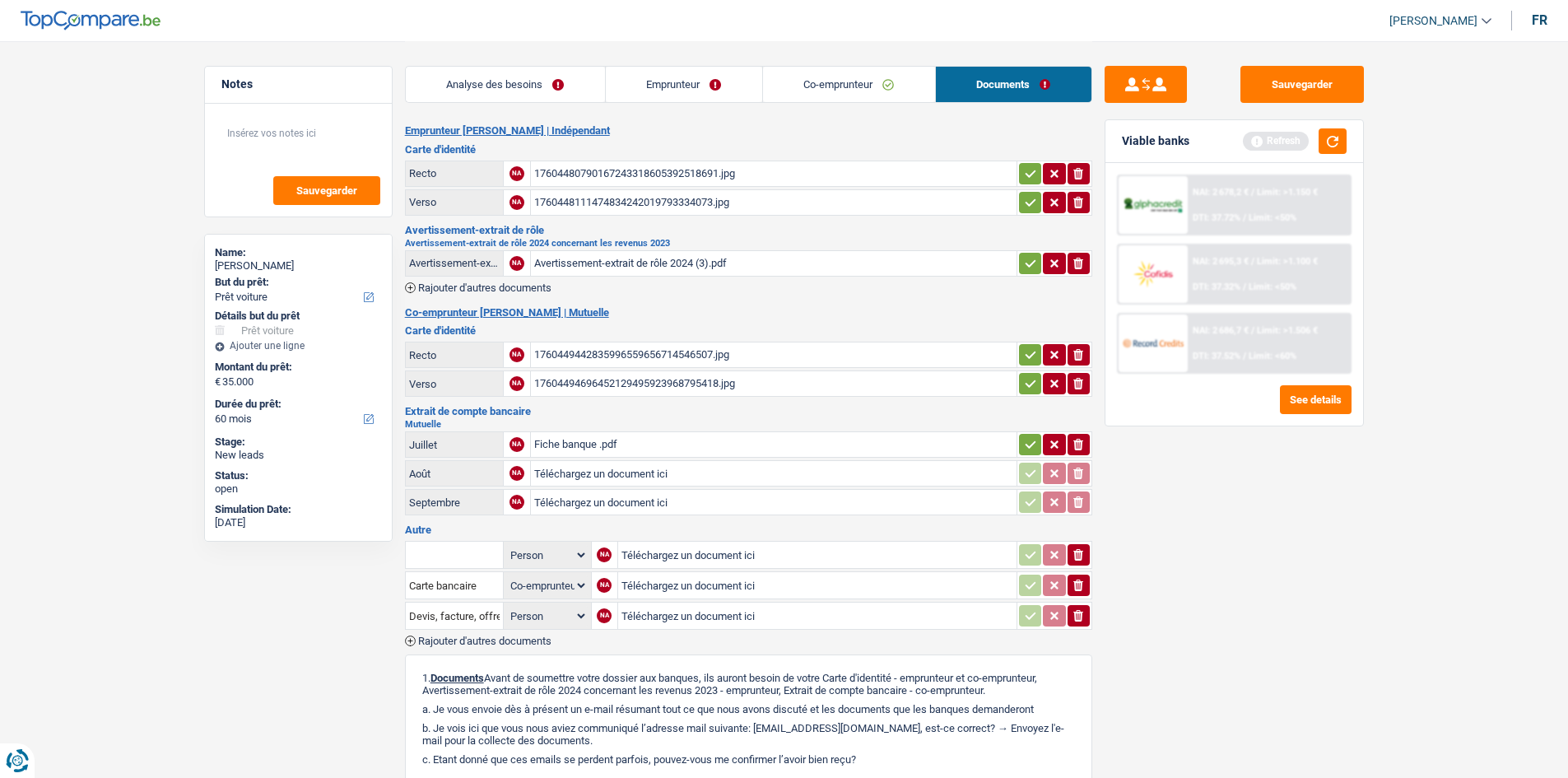
click at [731, 350] on div "1760449442835996559656714546507.jpg" at bounding box center [773, 355] width 479 height 25
click at [772, 91] on link "Co-emprunteur" at bounding box center [848, 84] width 172 height 35
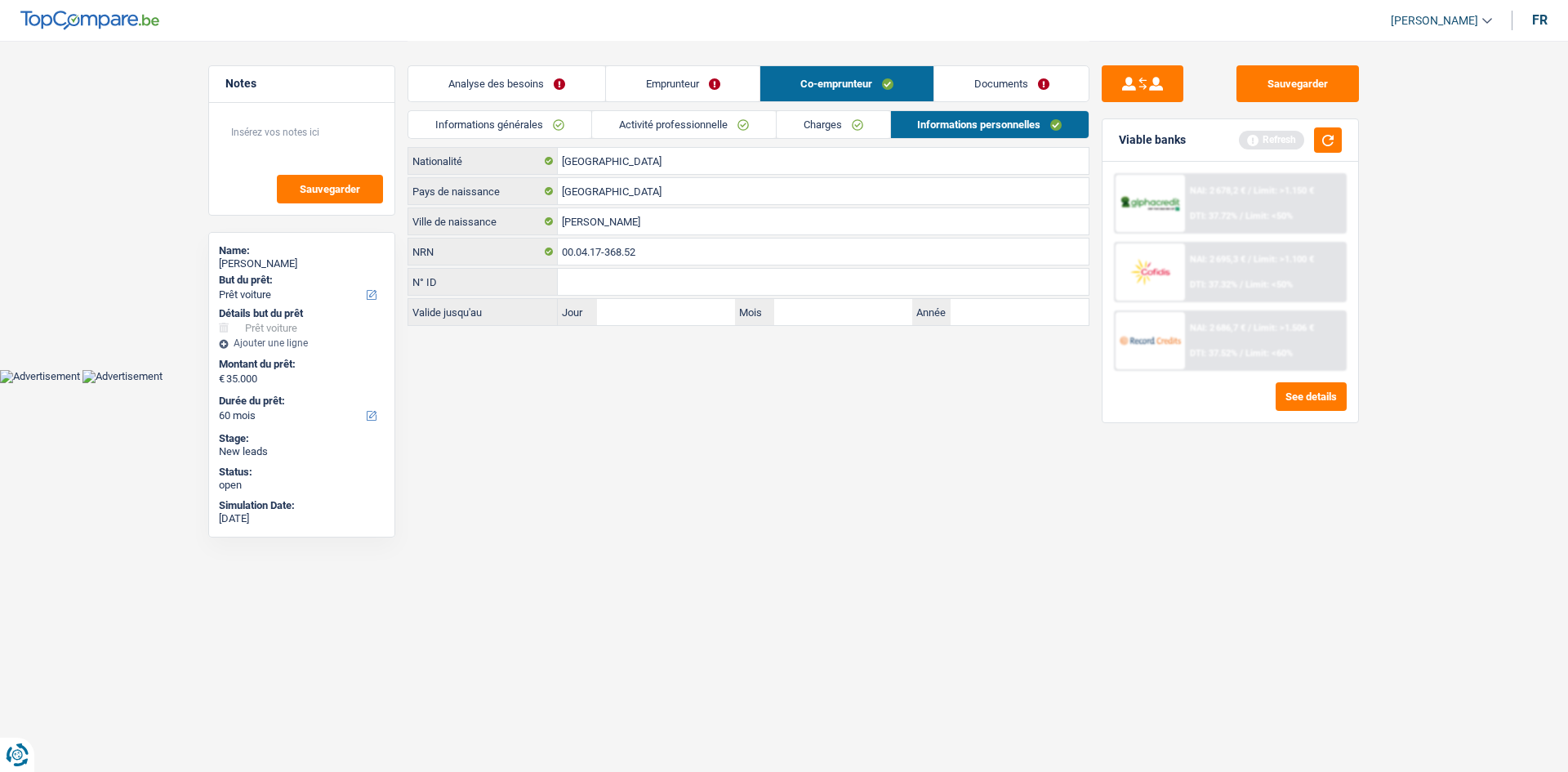
click at [967, 383] on html "Vous avez le contrôle de vos données Nous utilisons des cookies, tout comme nos…" at bounding box center [784, 191] width 1568 height 383
click at [1334, 131] on button "button" at bounding box center [1328, 139] width 27 height 25
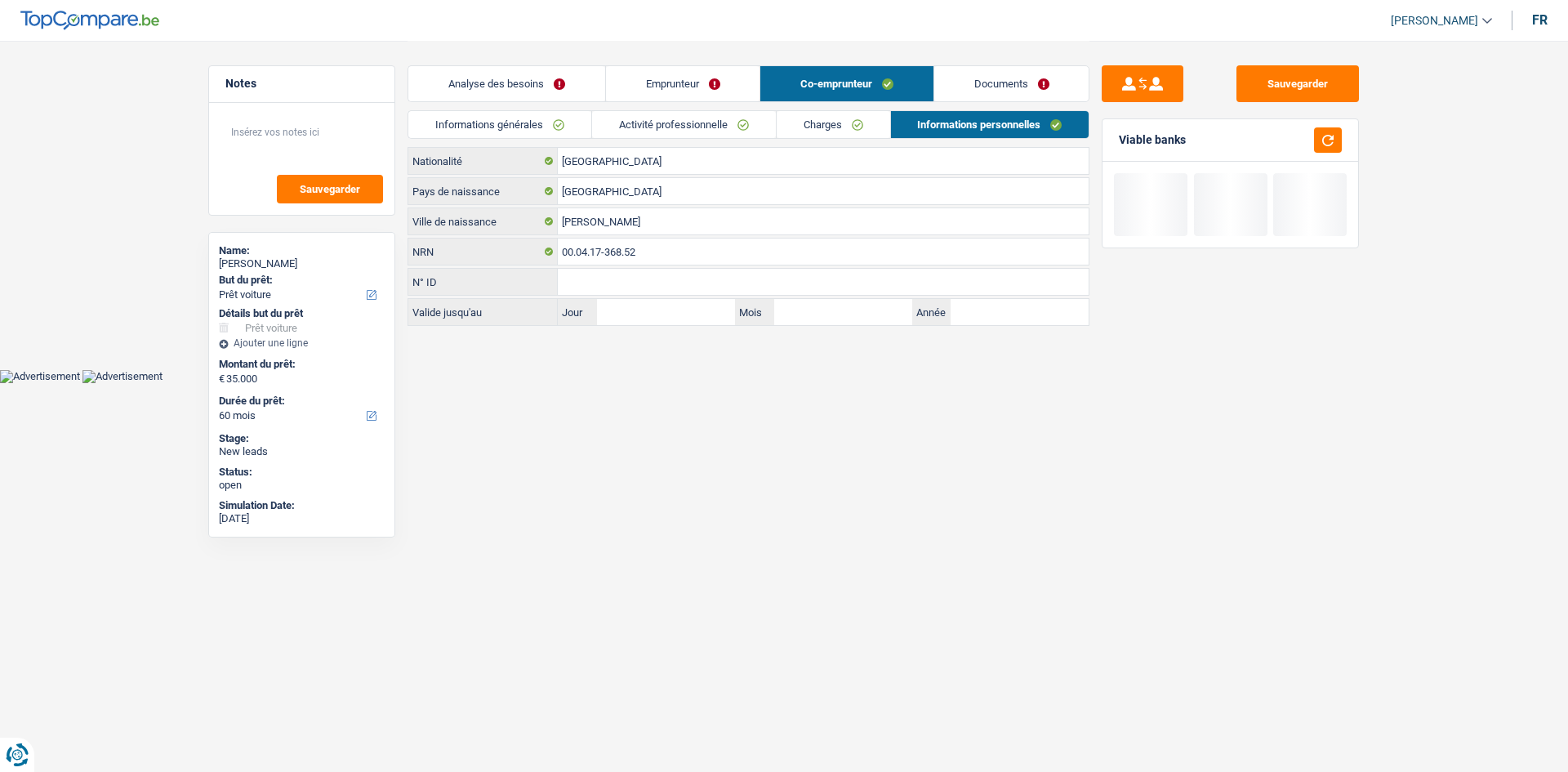
click at [1019, 74] on link "Documents" at bounding box center [1011, 83] width 155 height 35
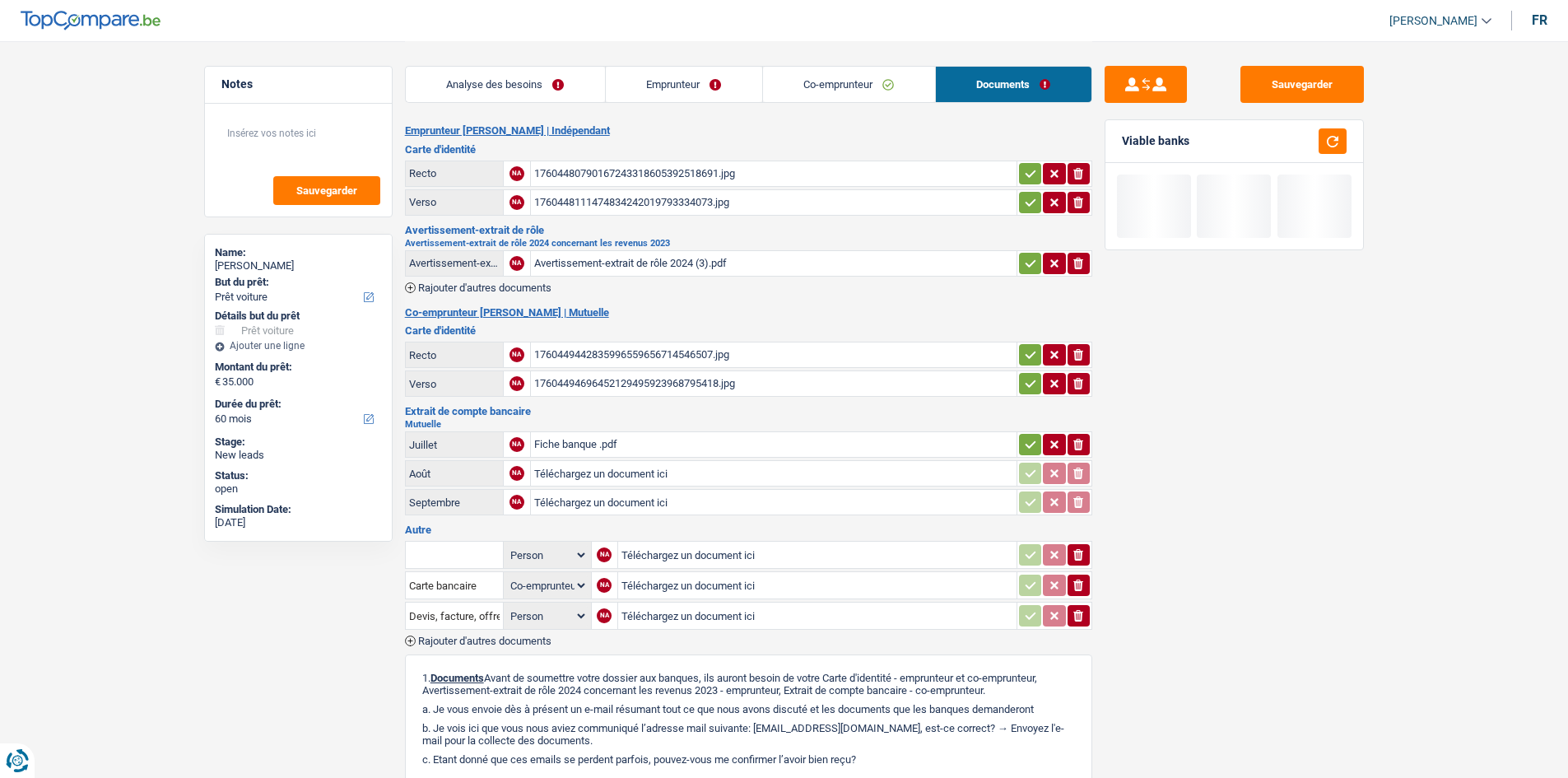
click at [722, 440] on div "Fiche banque .pdf" at bounding box center [773, 445] width 479 height 25
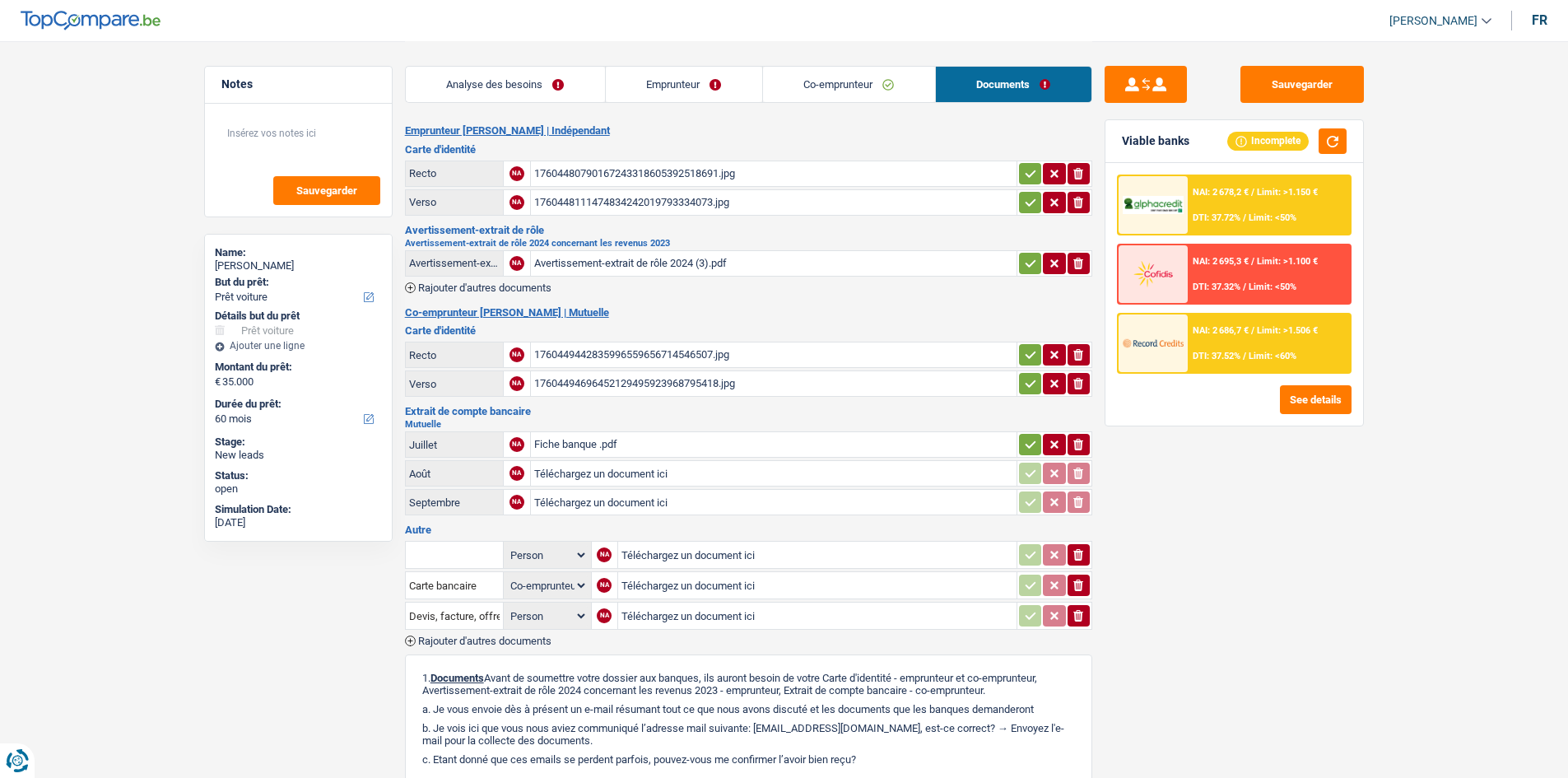
click at [576, 81] on link "Analyse des besoins" at bounding box center [505, 84] width 199 height 35
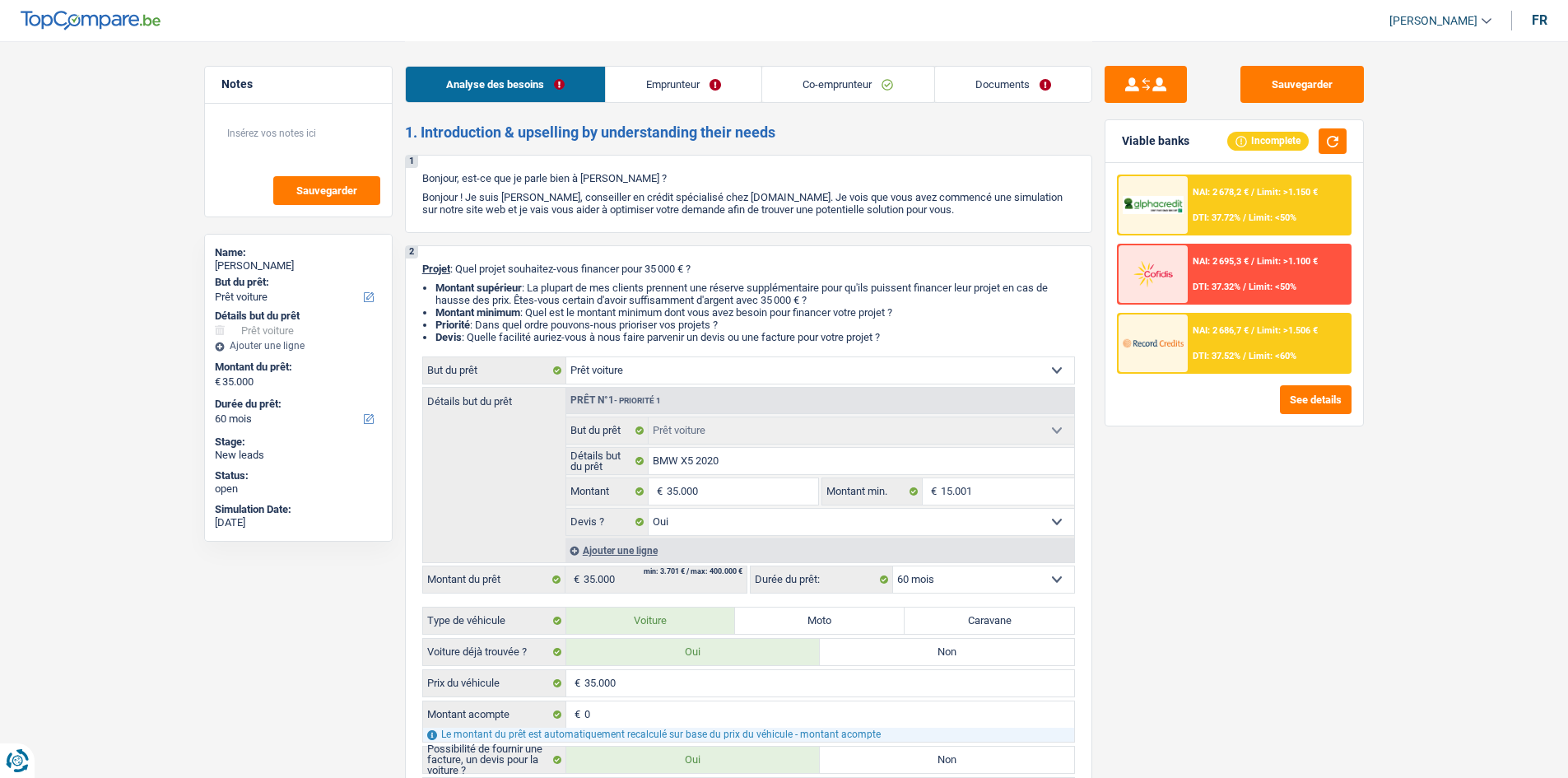
click at [1311, 588] on div "Sauvegarder Viable banks Incomplete NAI: 2 678,2 € / Limit: >1.150 € DTI: 37.72…" at bounding box center [1234, 408] width 284 height 686
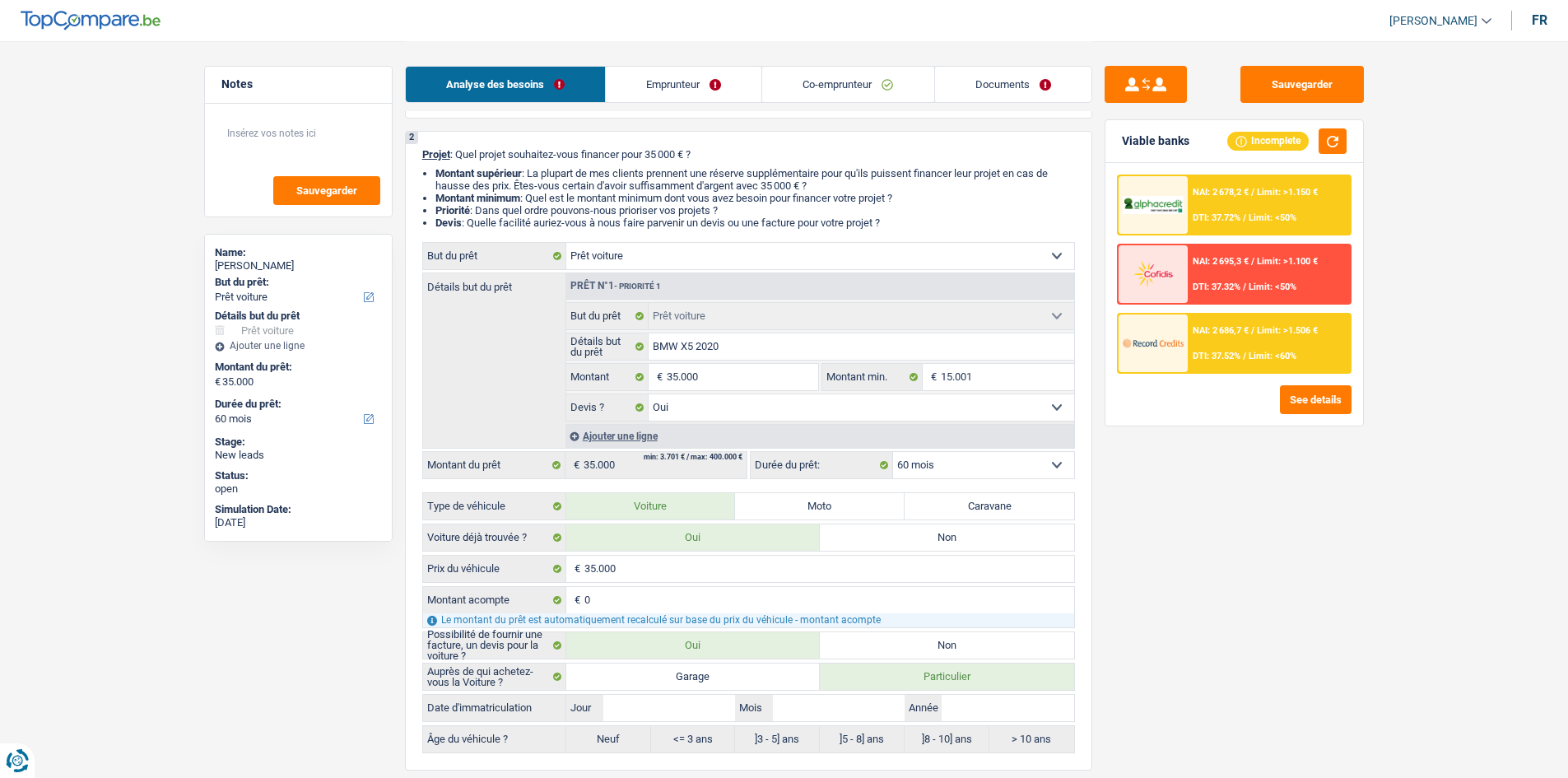
scroll to position [82, 0]
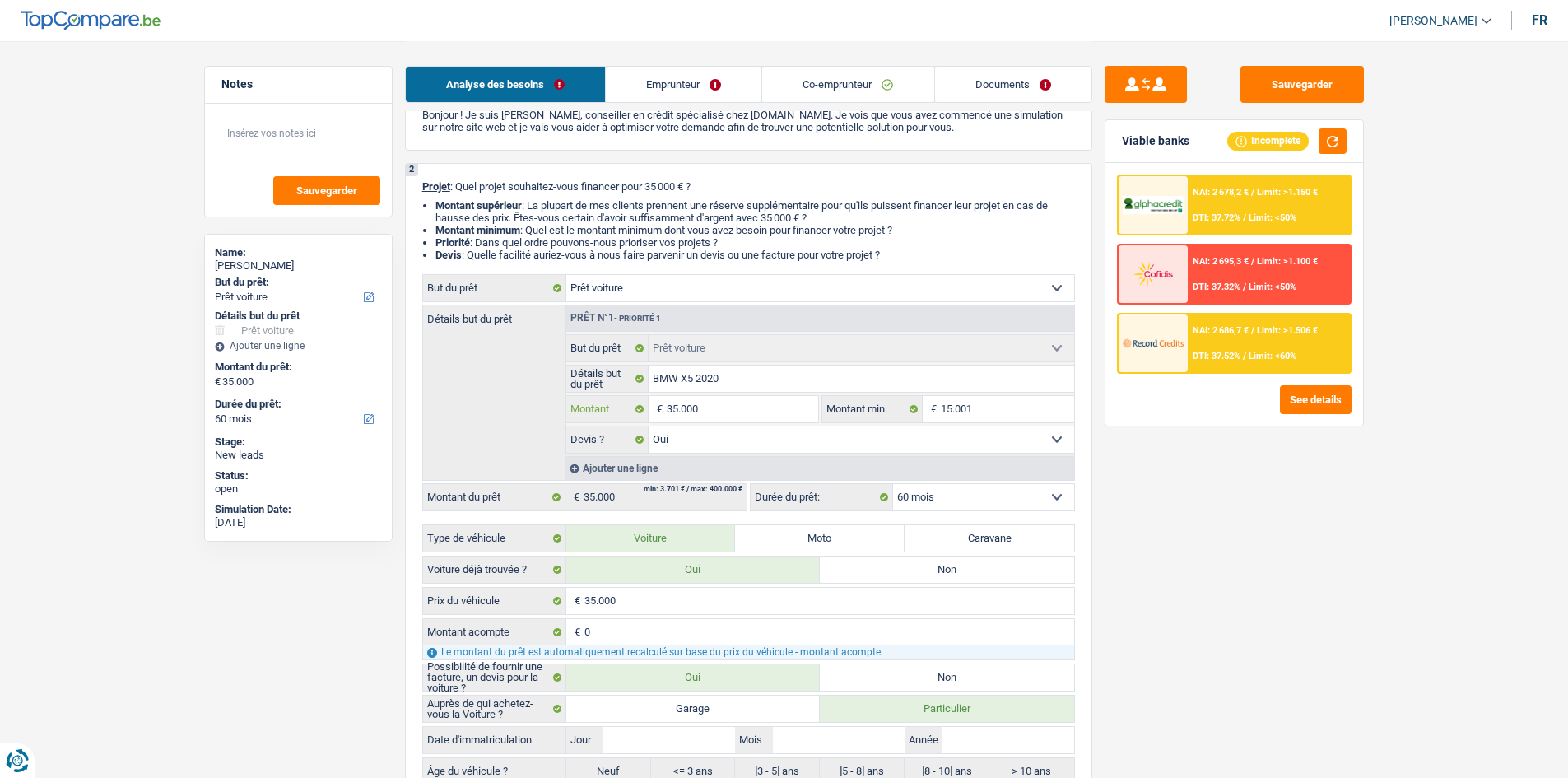
click at [756, 402] on input "35.000" at bounding box center [742, 409] width 150 height 26
type input "2"
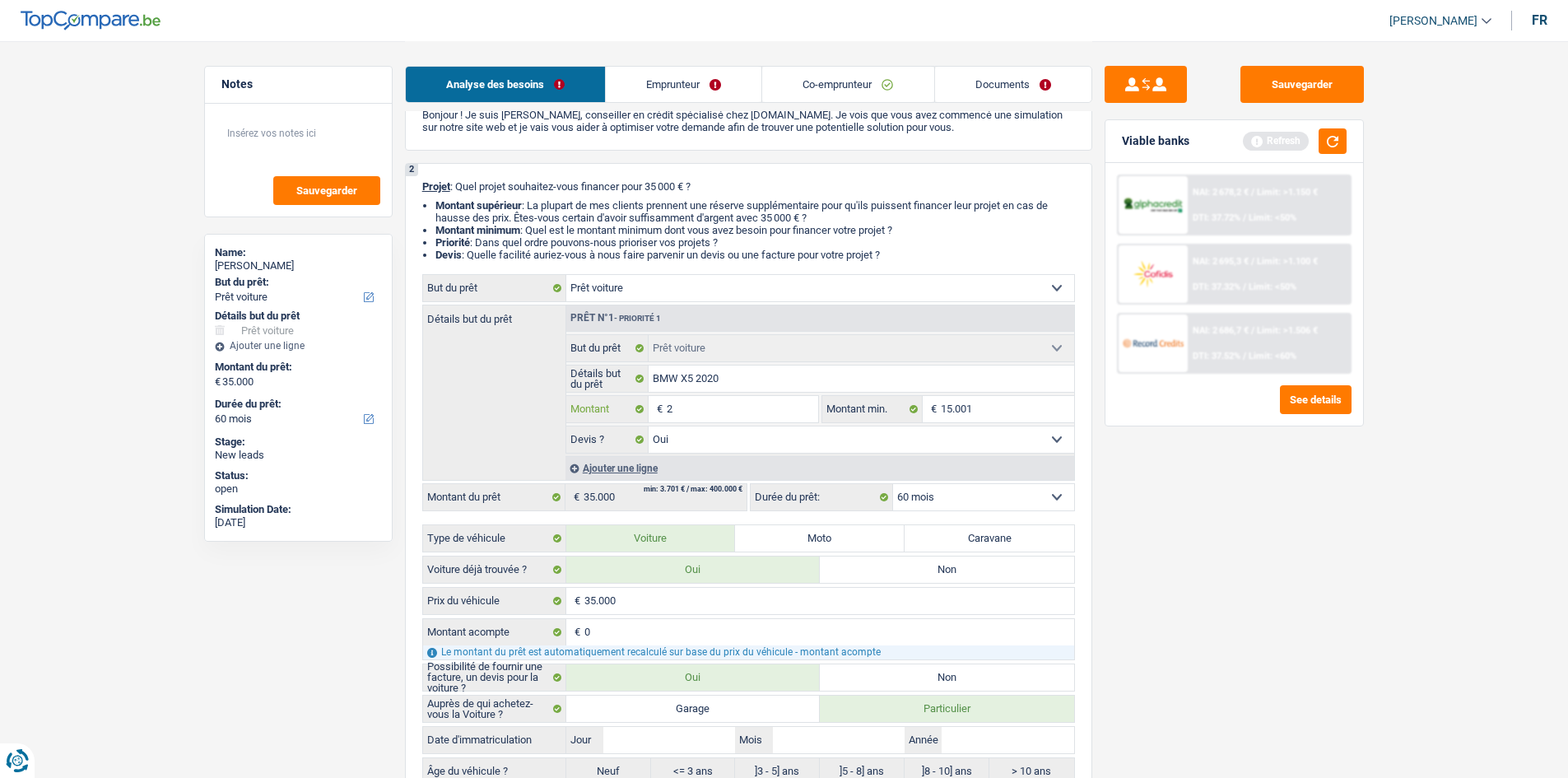
type input "25"
type input "250"
type input "2.500"
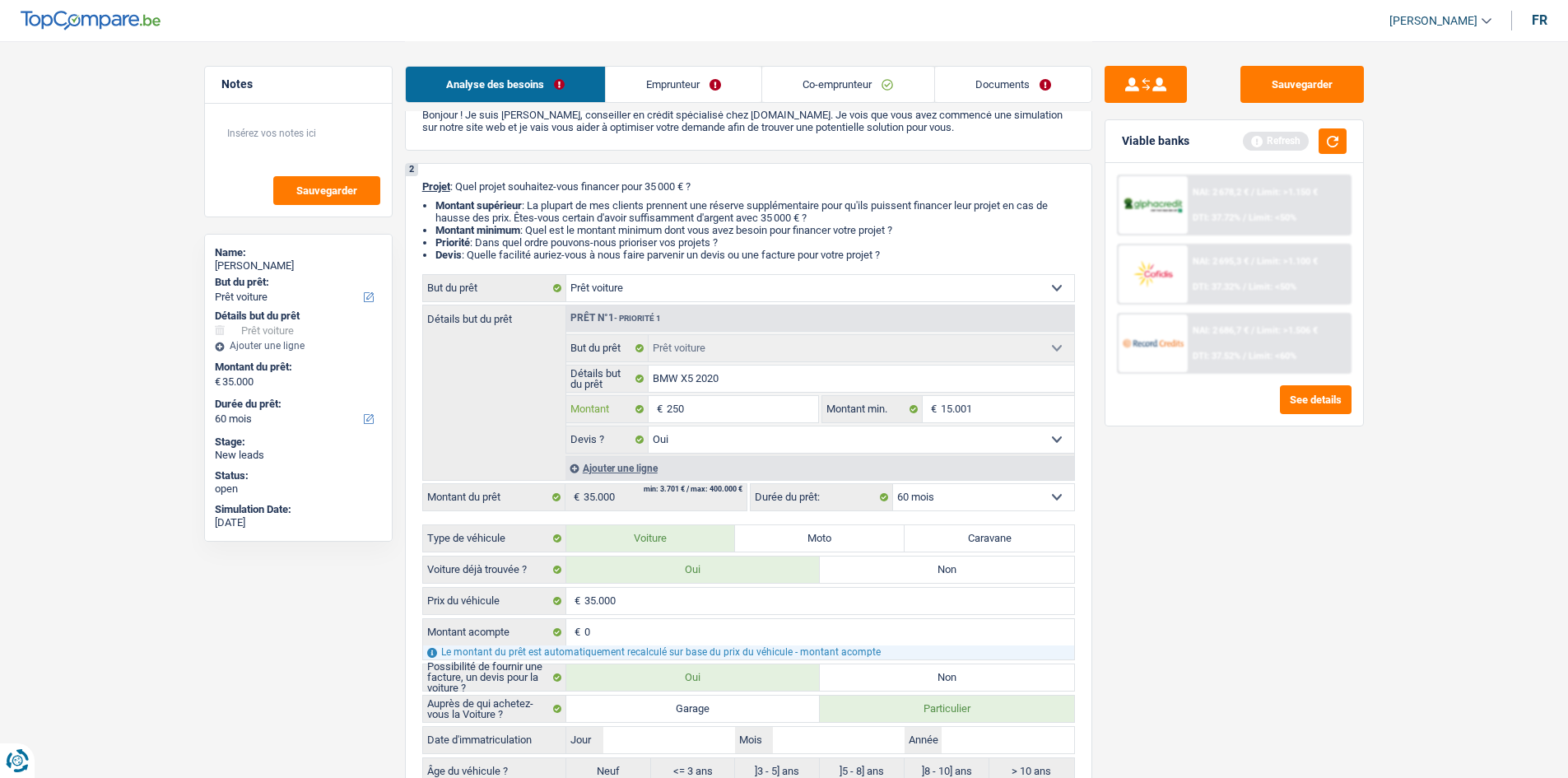
type input "2.500"
type input "25.000"
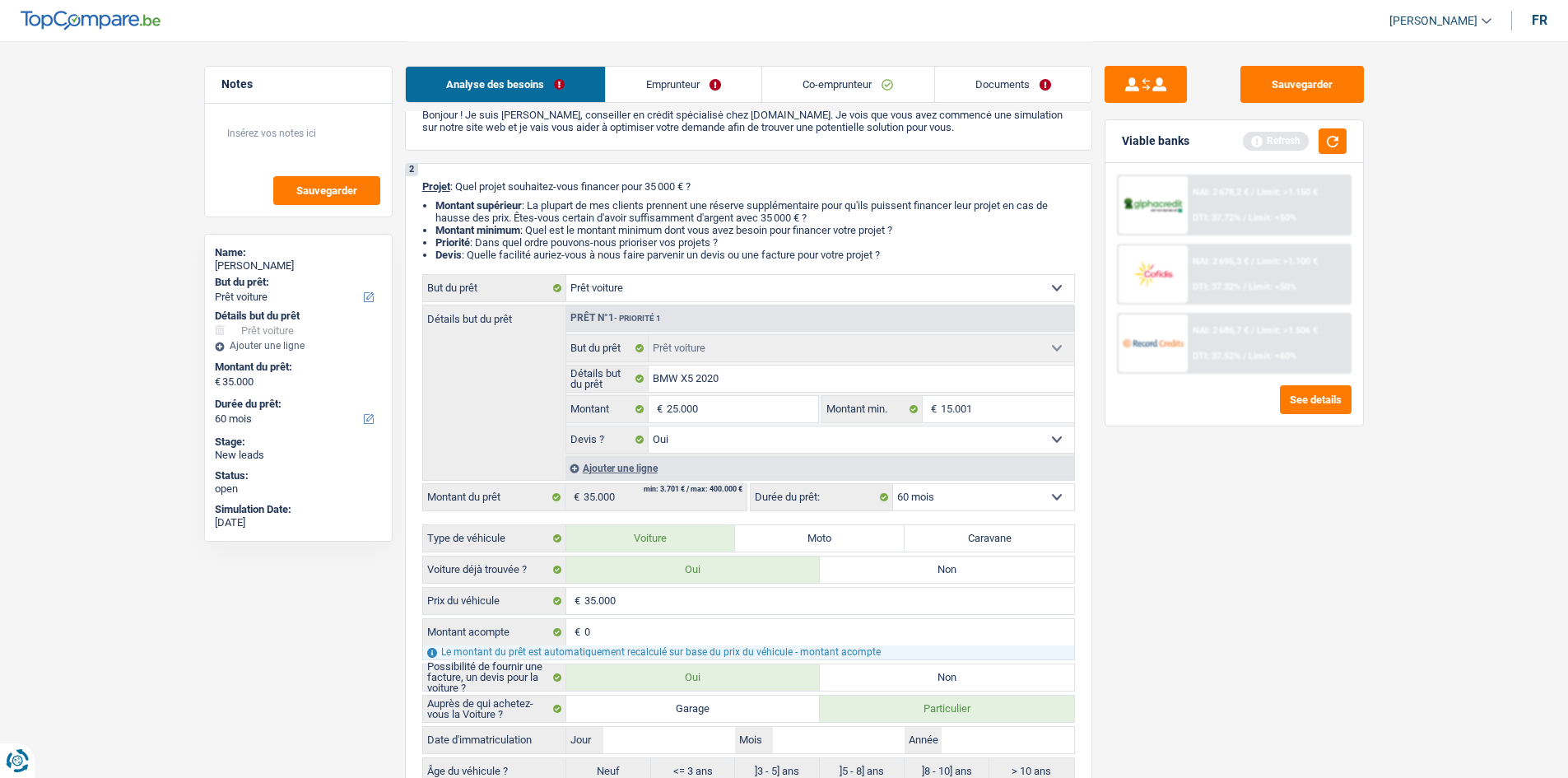
type input "25.000"
drag, startPoint x: 1253, startPoint y: 561, endPoint x: 1248, endPoint y: 262, distance: 299.0
click at [1253, 554] on div "Sauvegarder Viable banks Refresh NAI: 2 678,2 € / Limit: >1.150 € DTI: 37.72% /…" at bounding box center [1234, 408] width 284 height 686
click at [1328, 142] on button "button" at bounding box center [1332, 140] width 28 height 25
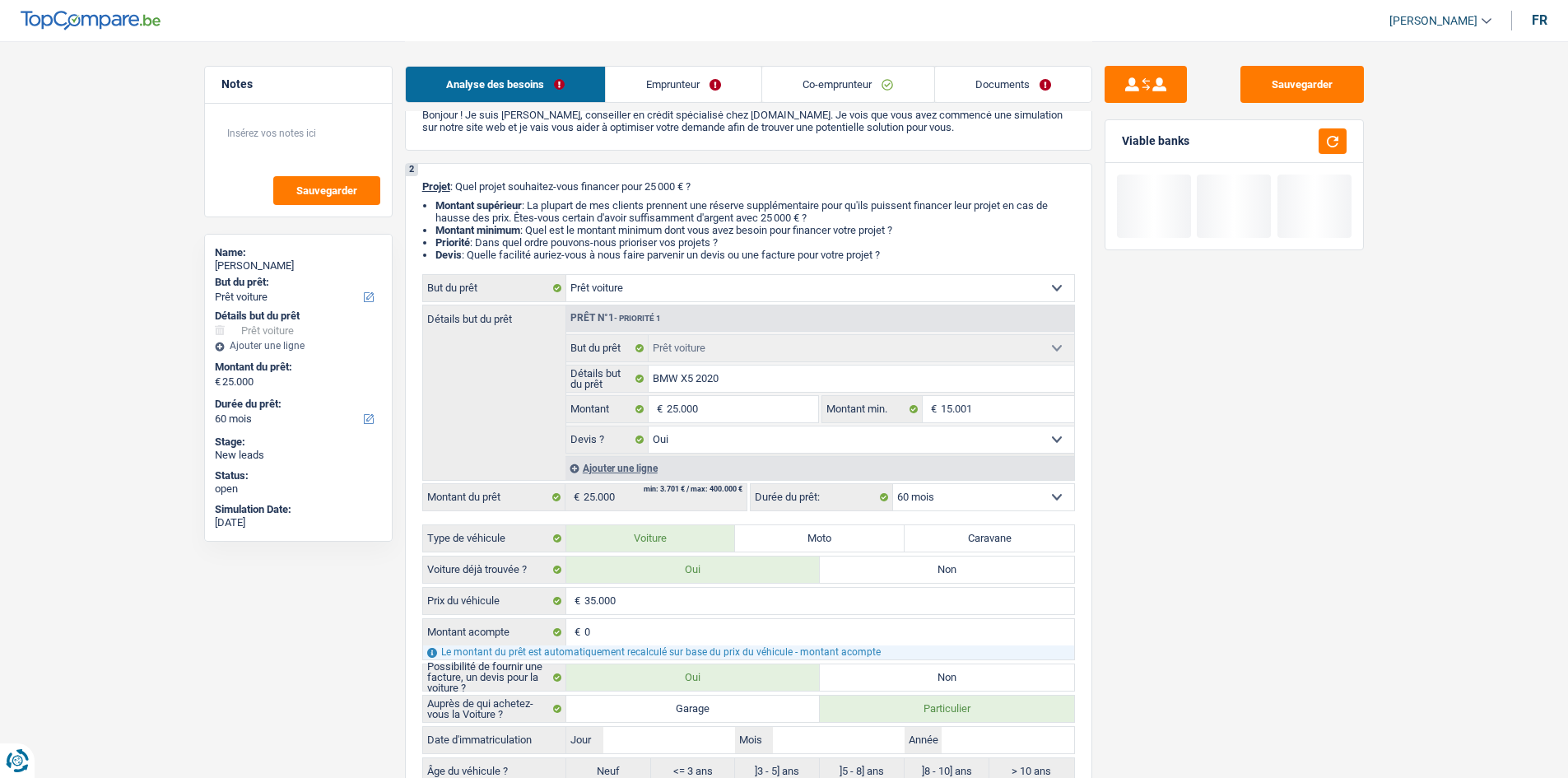
click at [741, 282] on select "Confort maison: meubles, textile, peinture, électroménager, outillage non-profe…" at bounding box center [820, 288] width 508 height 26
select select "household"
click at [566, 275] on select "Confort maison: meubles, textile, peinture, électroménager, outillage non-profe…" at bounding box center [820, 288] width 508 height 26
select select "household"
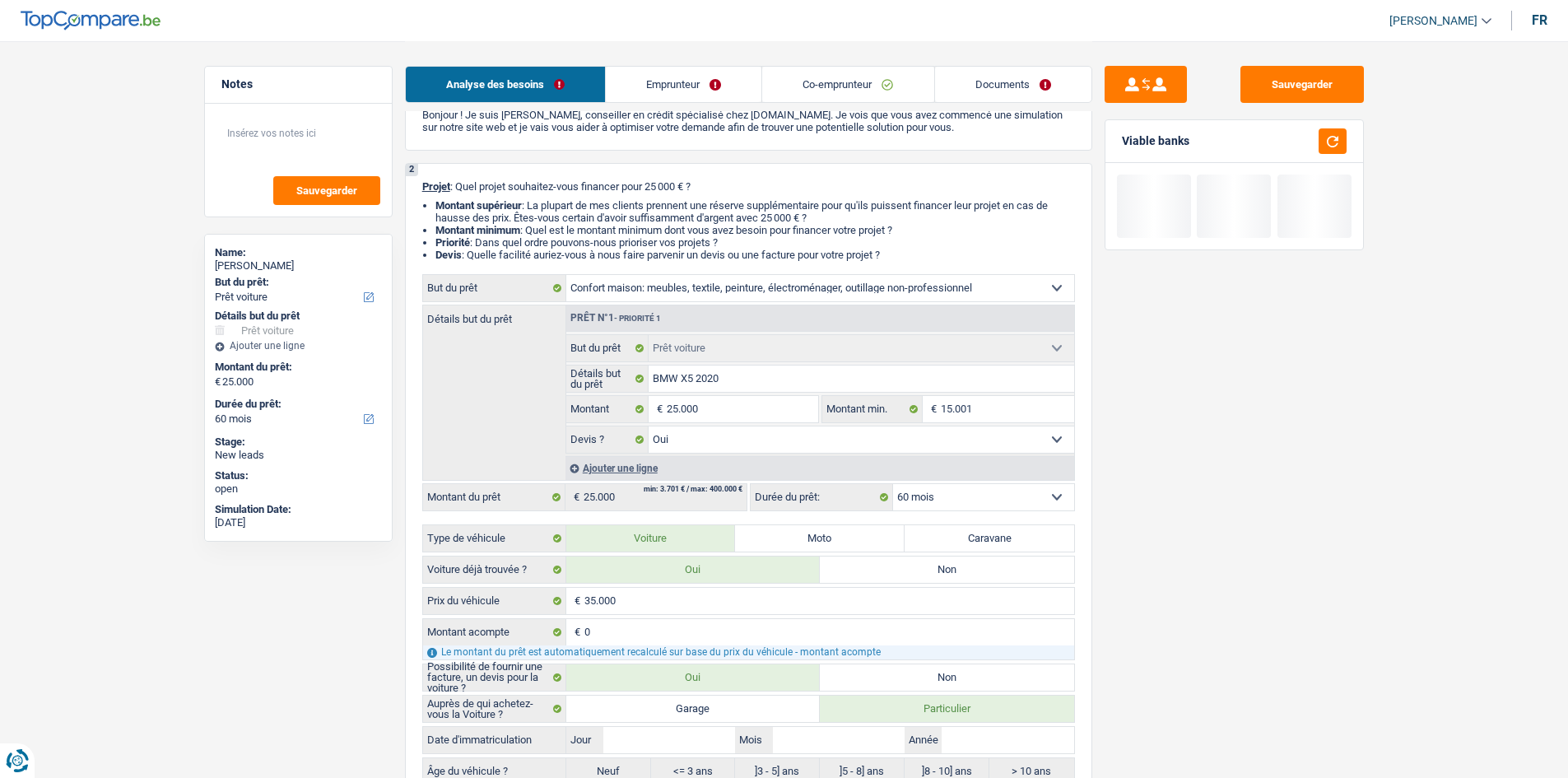
select select "household"
select select
select select "household"
select select
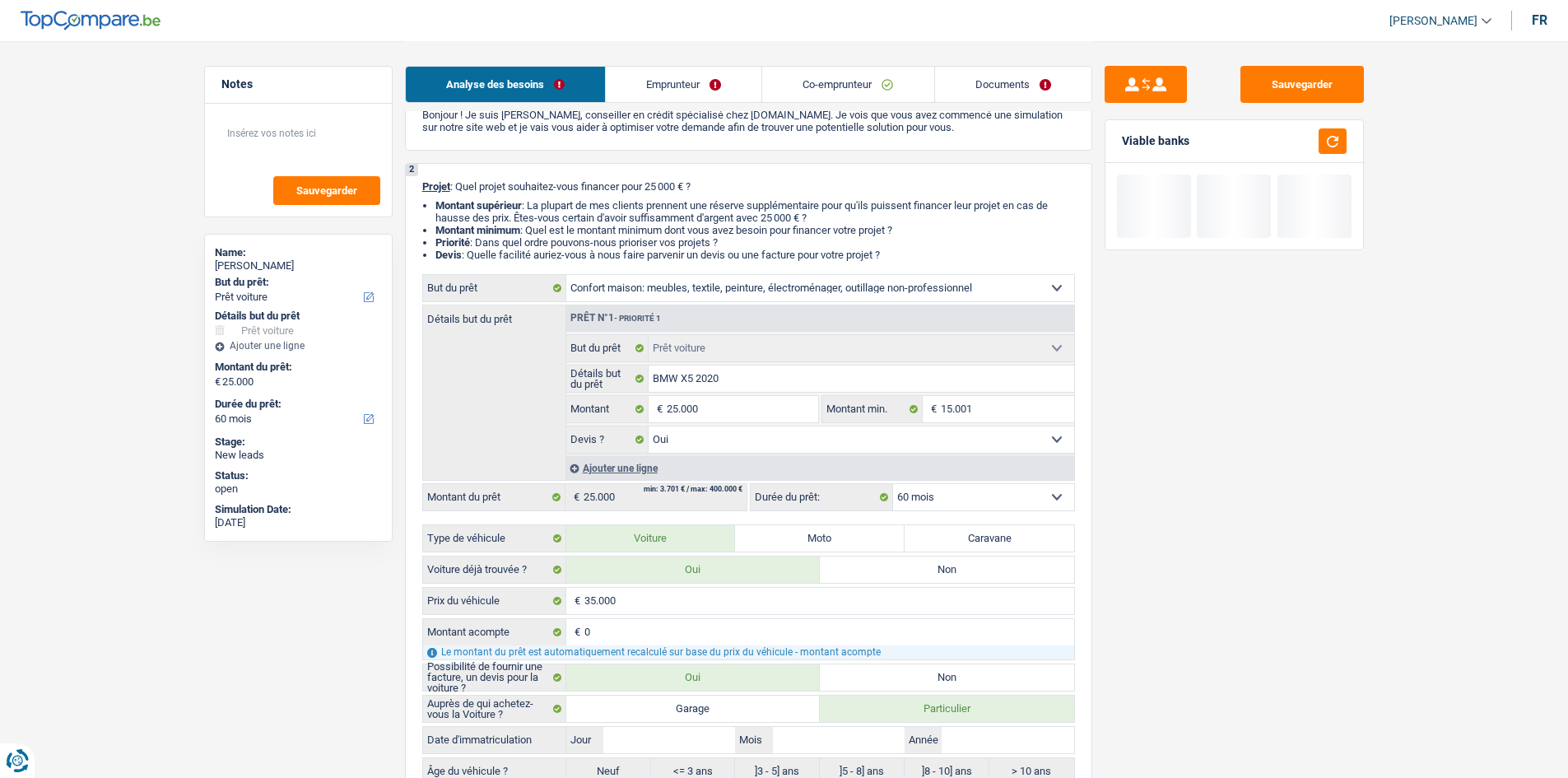
radio input "false"
select select "120"
select select "car"
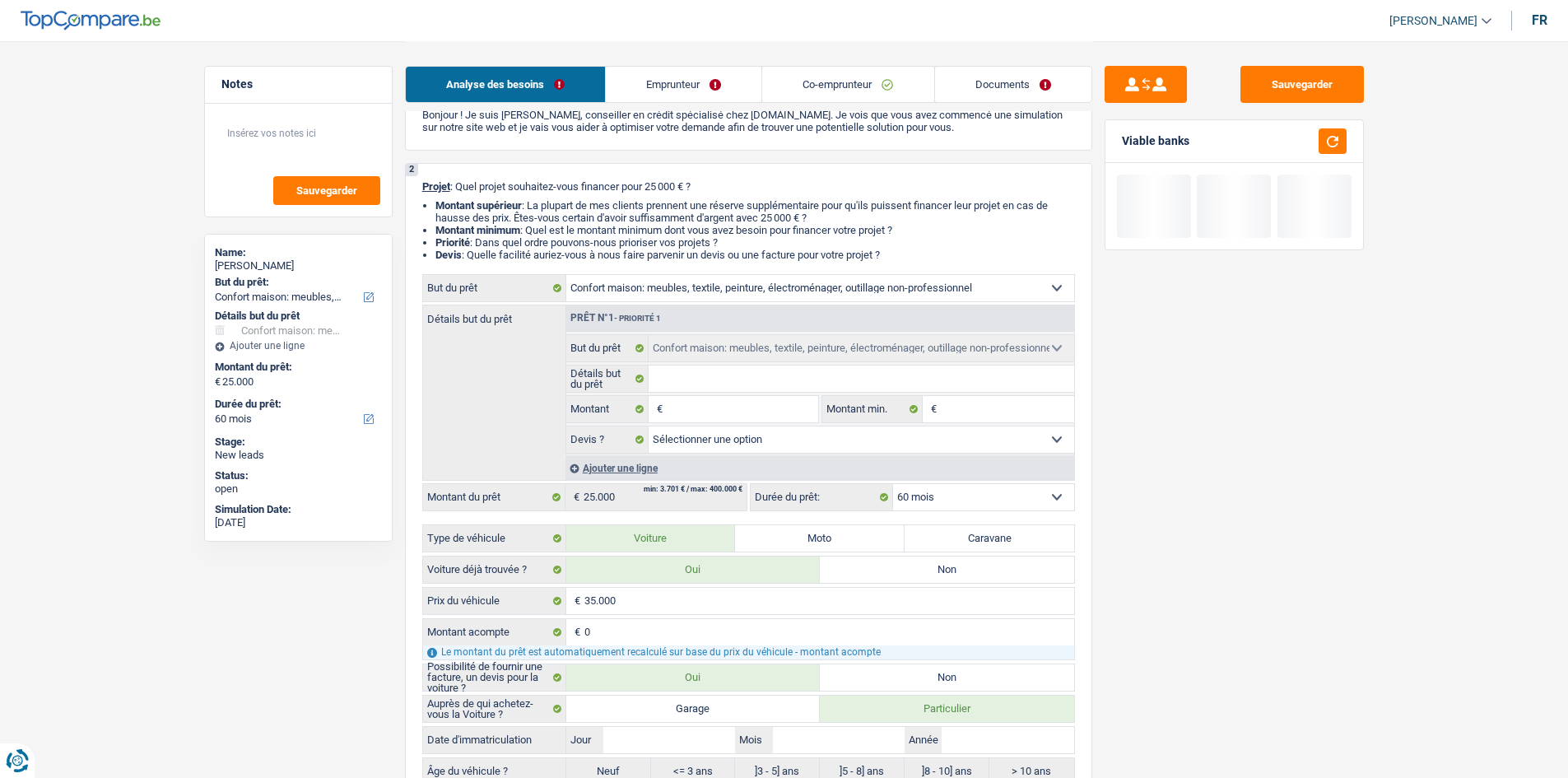
select select "car"
select select "yes"
select select "car"
select select "yes"
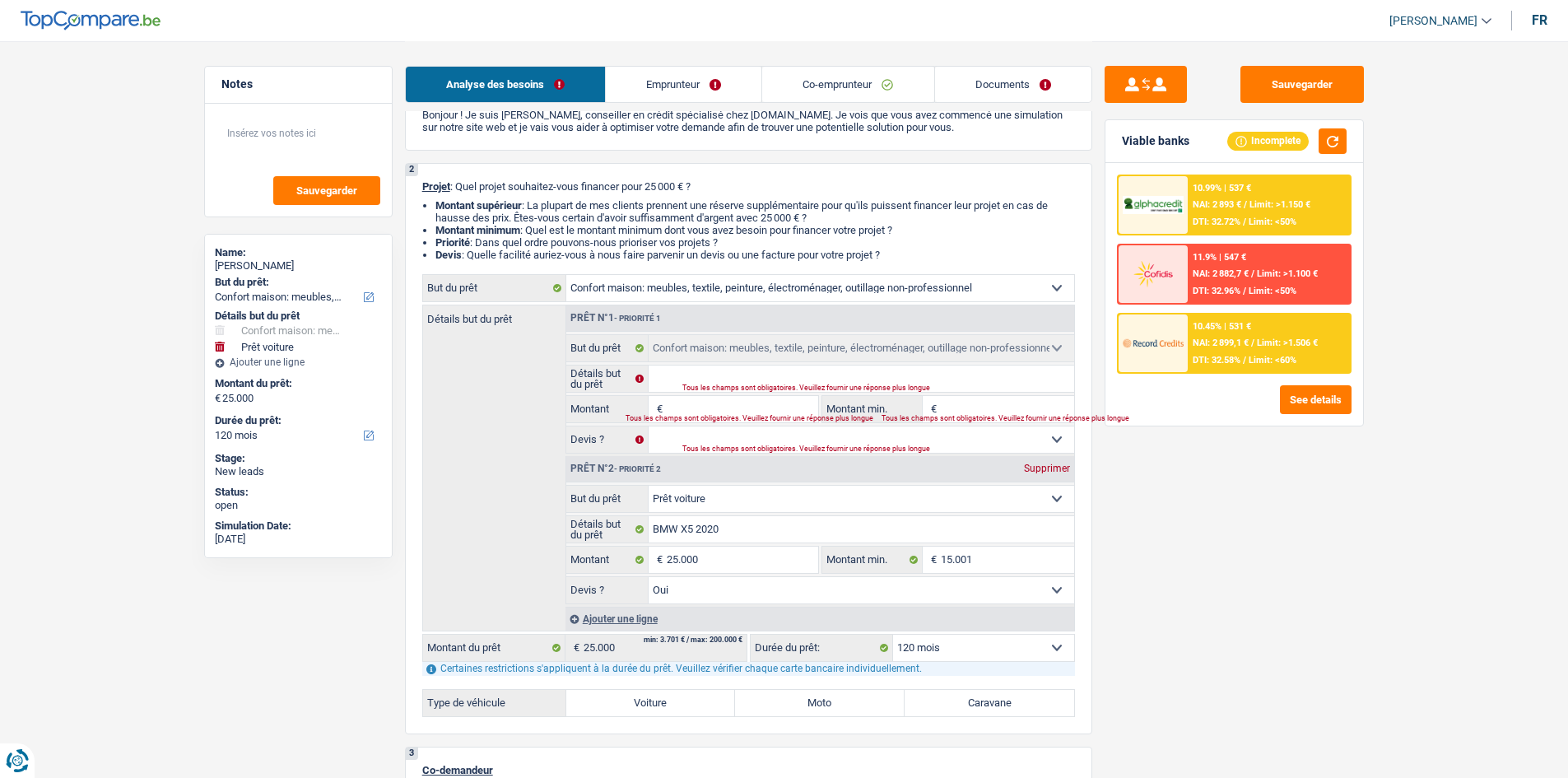
click at [800, 498] on select "Confort maison: meubles, textile, peinture, électroménager, outillage non-profe…" at bounding box center [861, 498] width 426 height 26
select select "household"
click at [649, 485] on select "Confort maison: meubles, textile, peinture, électroménager, outillage non-profe…" at bounding box center [861, 498] width 426 height 26
select select "household"
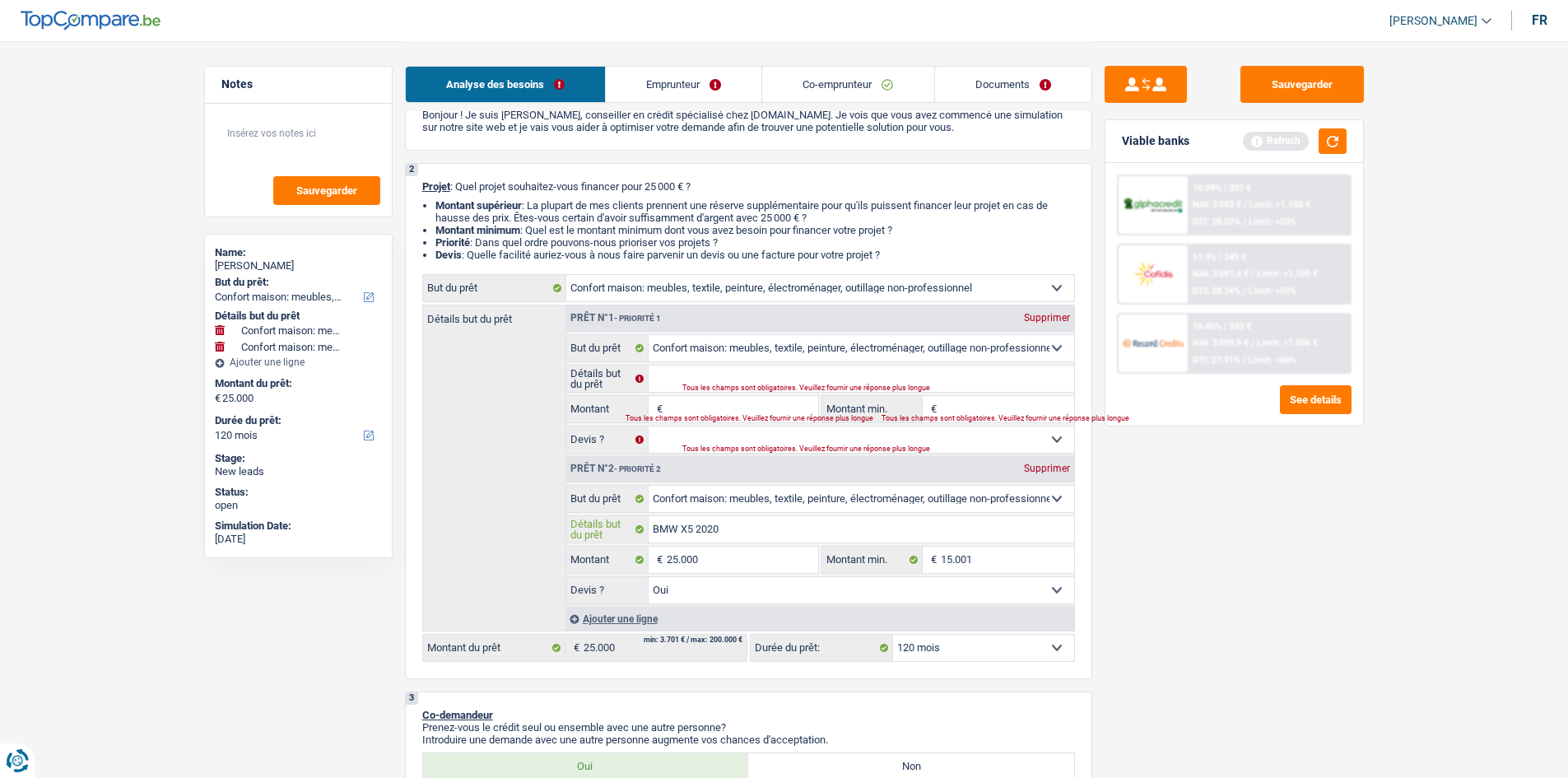
click at [770, 537] on input "BMW X5 2020" at bounding box center [861, 530] width 426 height 26
click at [770, 537] on input "BMW X5 2020" at bounding box center [861, 530] width 426 height 26
paste input "Ameublement + Sommier + Lit + Lave vaisselle + Lave linge + TV + Frigo"
type input "Ameublement + Sommier + Lit + Lave vaisselle + Lave linge + TV + Frigo"
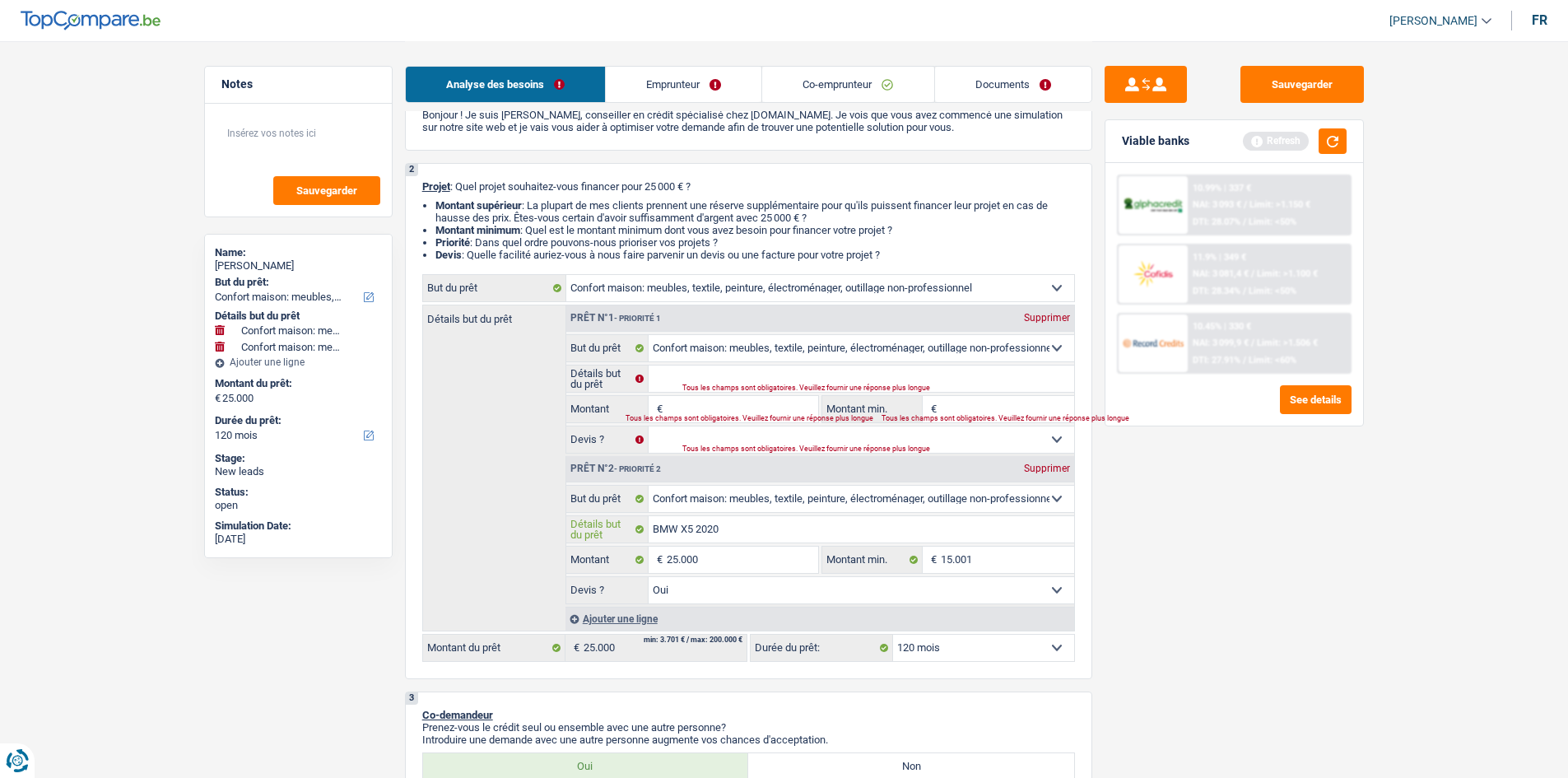
type input "Ameublement + Sommier + Lit + Lave vaisselle + Lave linge + TV + Frigo"
click at [1290, 497] on div "Sauvegarder Viable banks Refresh 10.99% | 337 € NAI: 3 093 € / Limit: >1.150 € …" at bounding box center [1234, 408] width 284 height 686
drag, startPoint x: 1052, startPoint y: 314, endPoint x: 1093, endPoint y: 345, distance: 51.4
click at [1051, 314] on div "Supprimer" at bounding box center [1046, 318] width 54 height 10
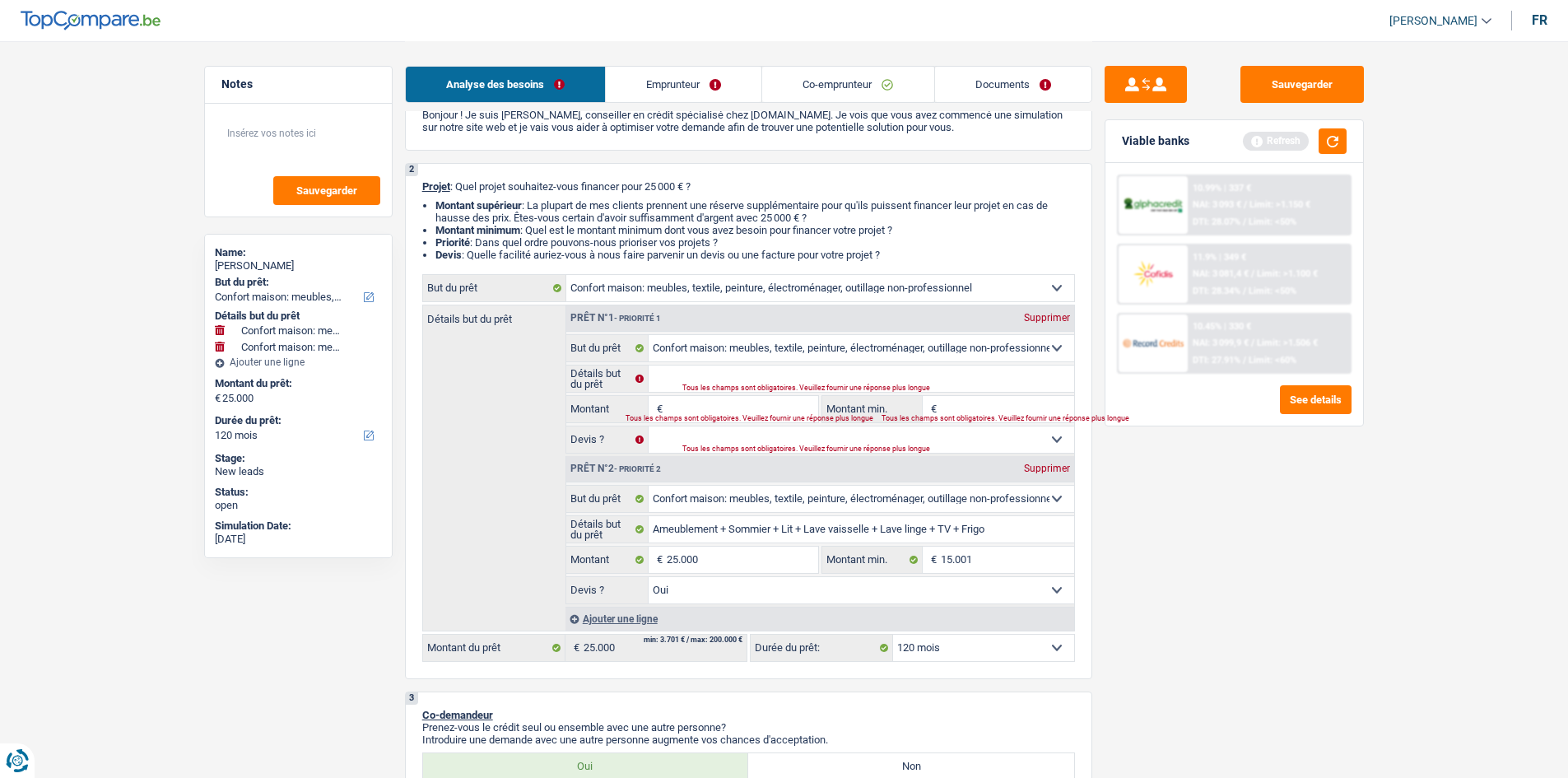
type input "Ameublement + Sommier + Lit + Lave vaisselle + Lave linge + TV + Frigo"
type input "25.000"
type input "15.001"
select select "yes"
type input "Ameublement + Sommier + Lit + Lave vaisselle + Lave linge + TV + Frigo"
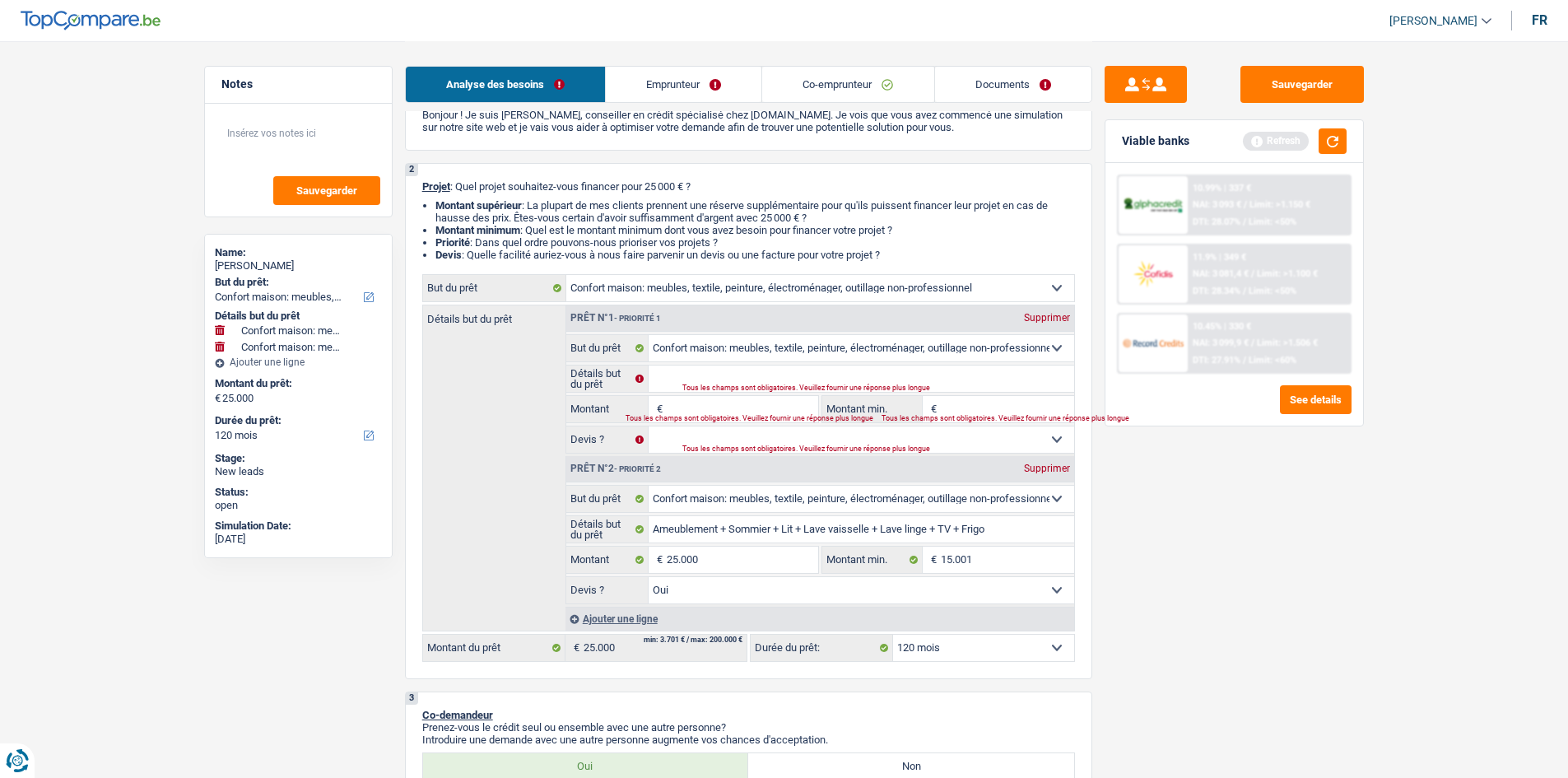
type input "25.000"
type input "15.001"
select select "yes"
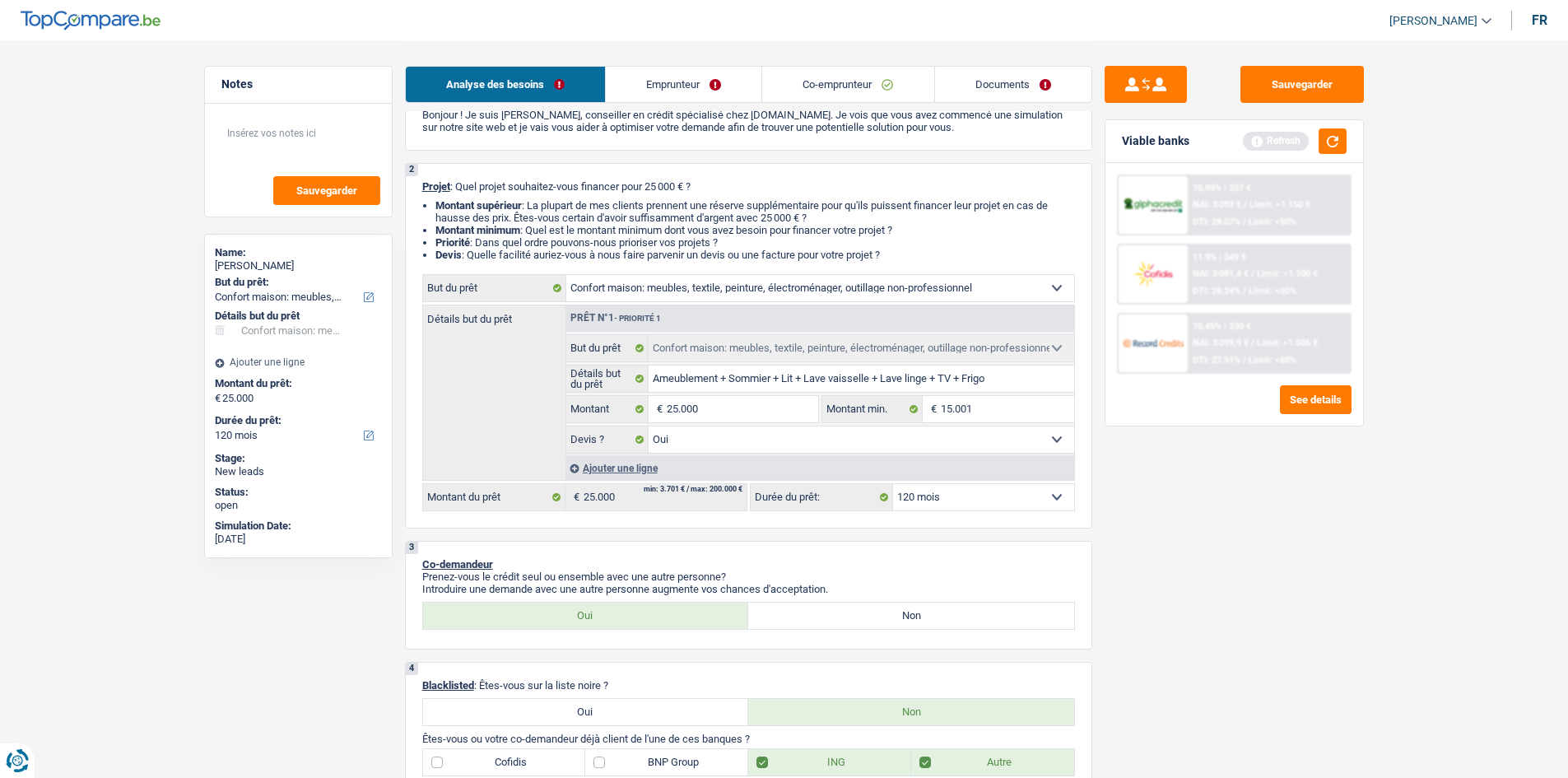
click at [1244, 438] on div "Sauvegarder Viable banks Refresh 10.99% | 337 € NAI: 3 093 € / Limit: >1.150 € …" at bounding box center [1234, 408] width 284 height 686
click at [1336, 141] on button "button" at bounding box center [1332, 140] width 28 height 25
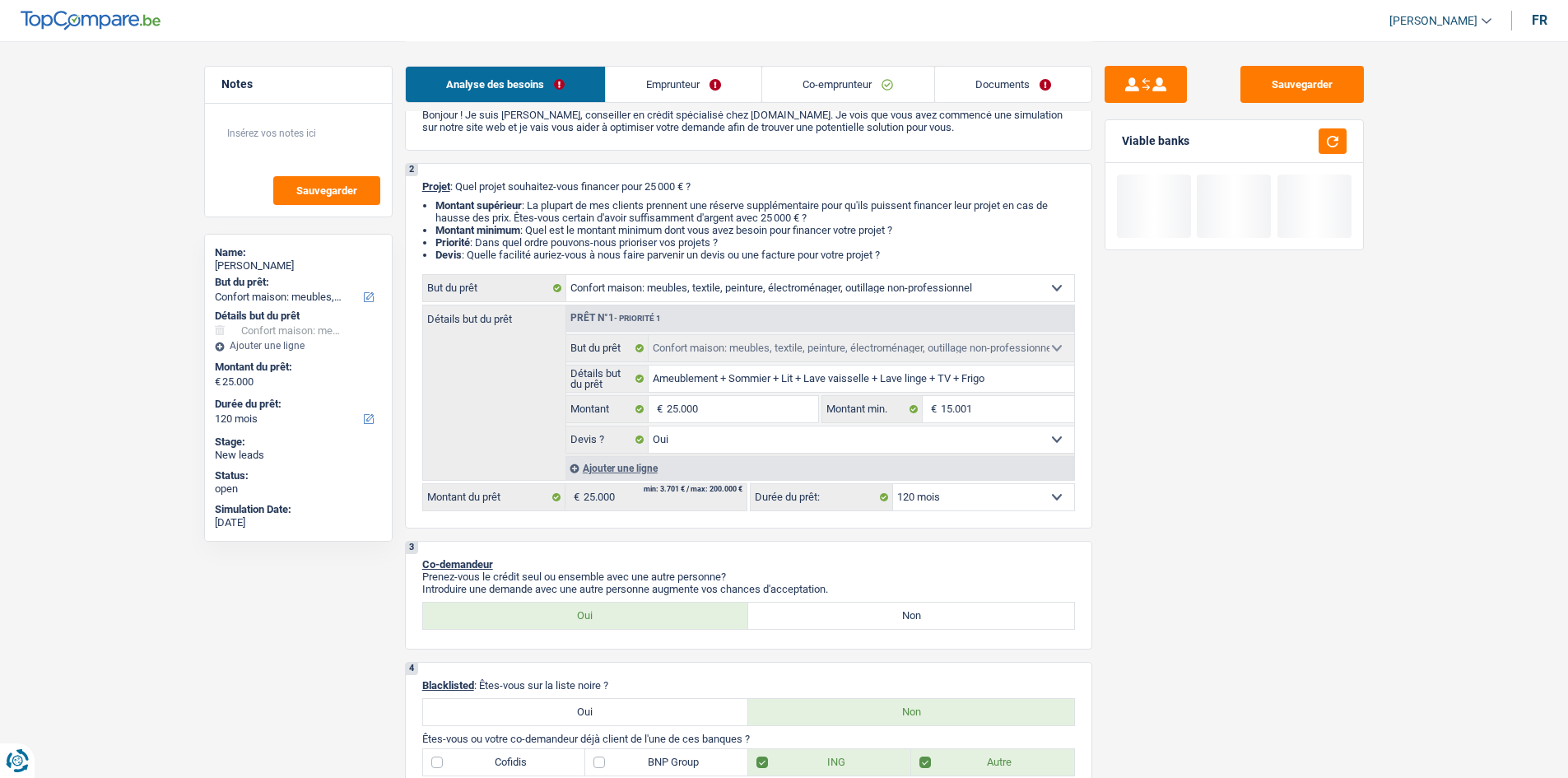
click at [1037, 493] on select "12 mois 18 mois 24 mois 30 mois 36 mois 42 mois 48 mois 60 mois 72 mois 84 mois…" at bounding box center [982, 497] width 181 height 26
select select "84"
click at [893, 484] on select "12 mois 18 mois 24 mois 30 mois 36 mois 42 mois 48 mois 60 mois 72 mois 84 mois…" at bounding box center [982, 497] width 181 height 26
select select "84"
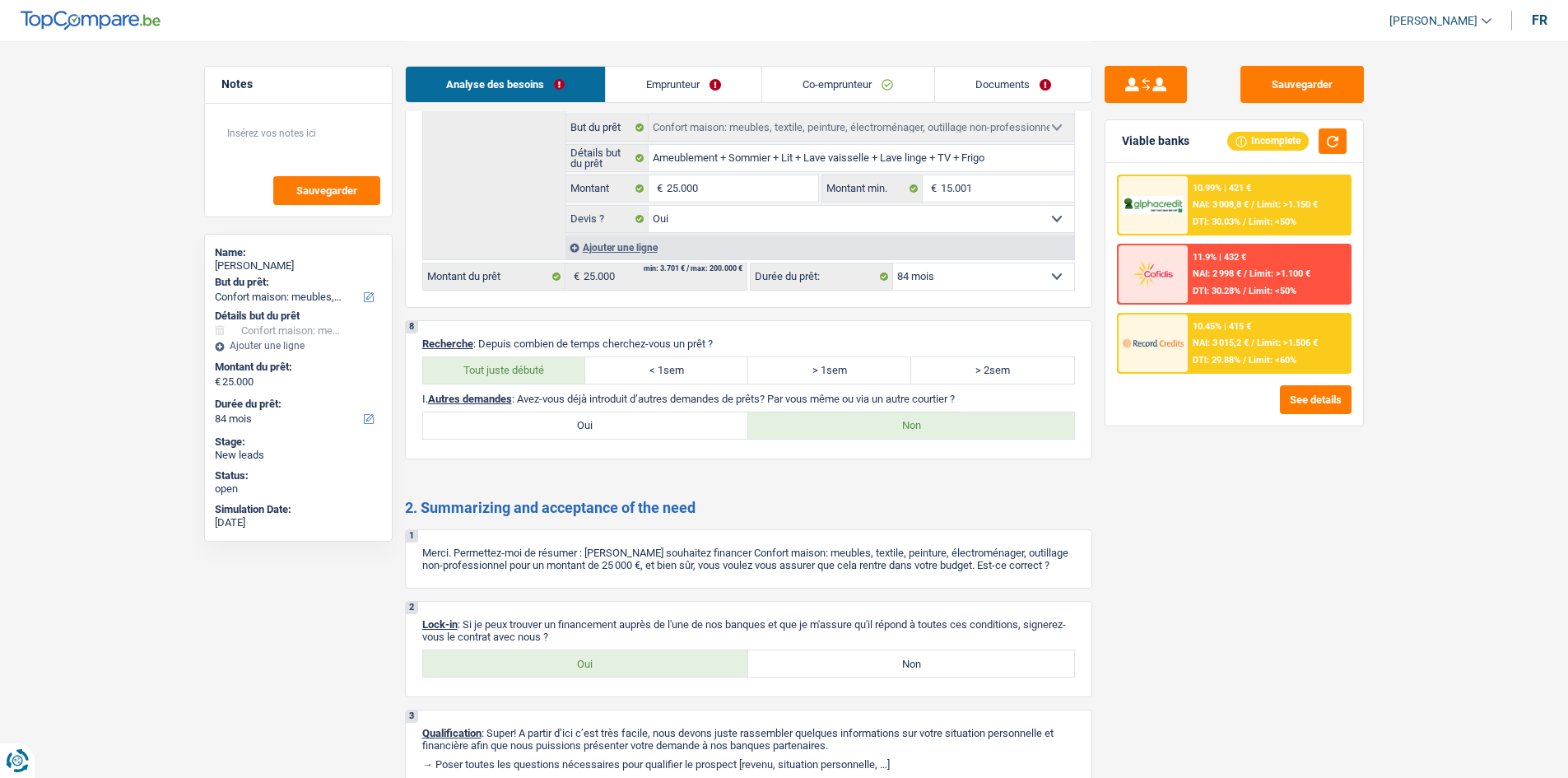
scroll to position [1469, 0]
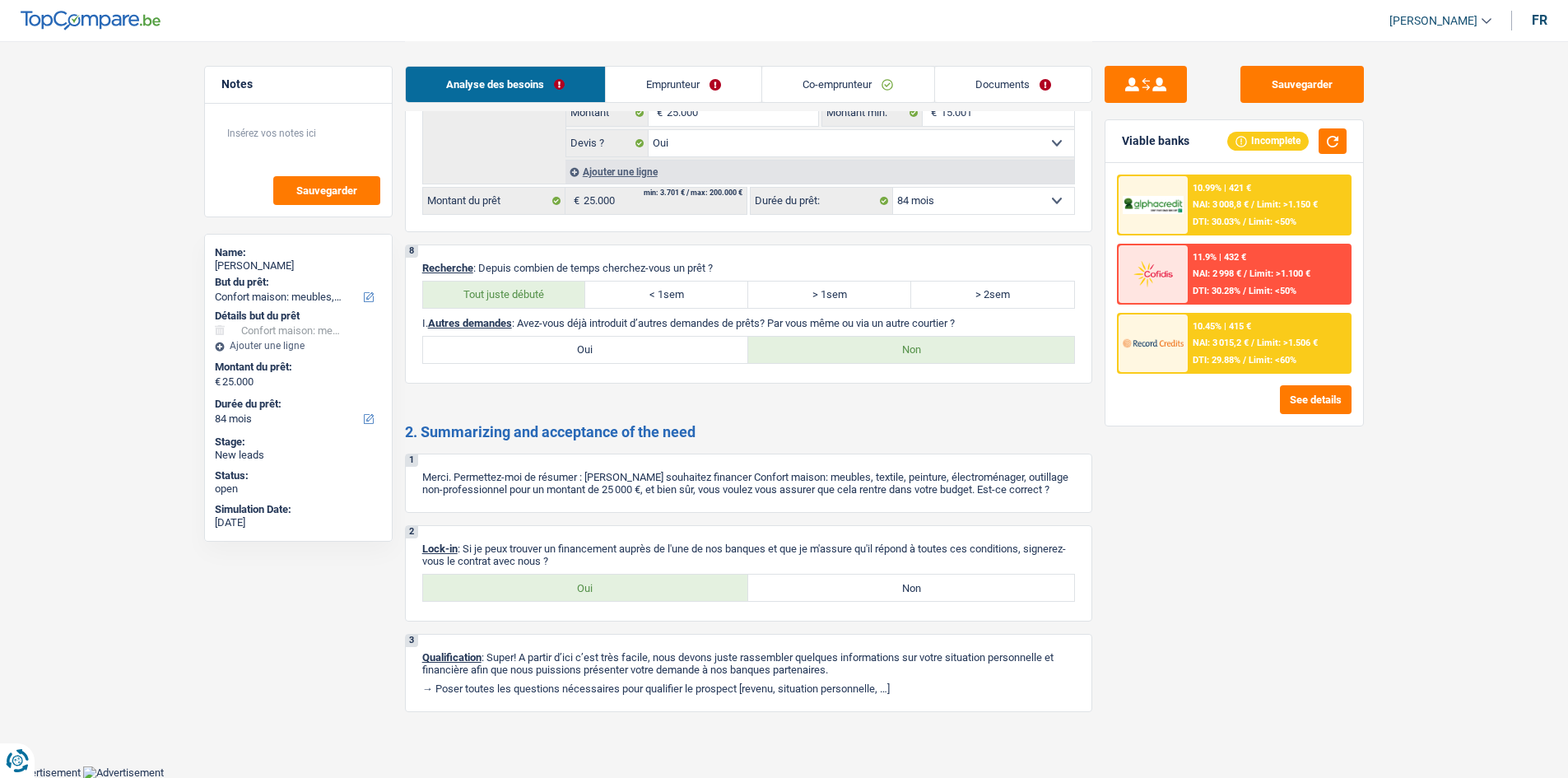
click at [575, 598] on label "Oui" at bounding box center [586, 588] width 326 height 26
click at [575, 598] on input "Oui" at bounding box center [586, 588] width 326 height 26
radio input "true"
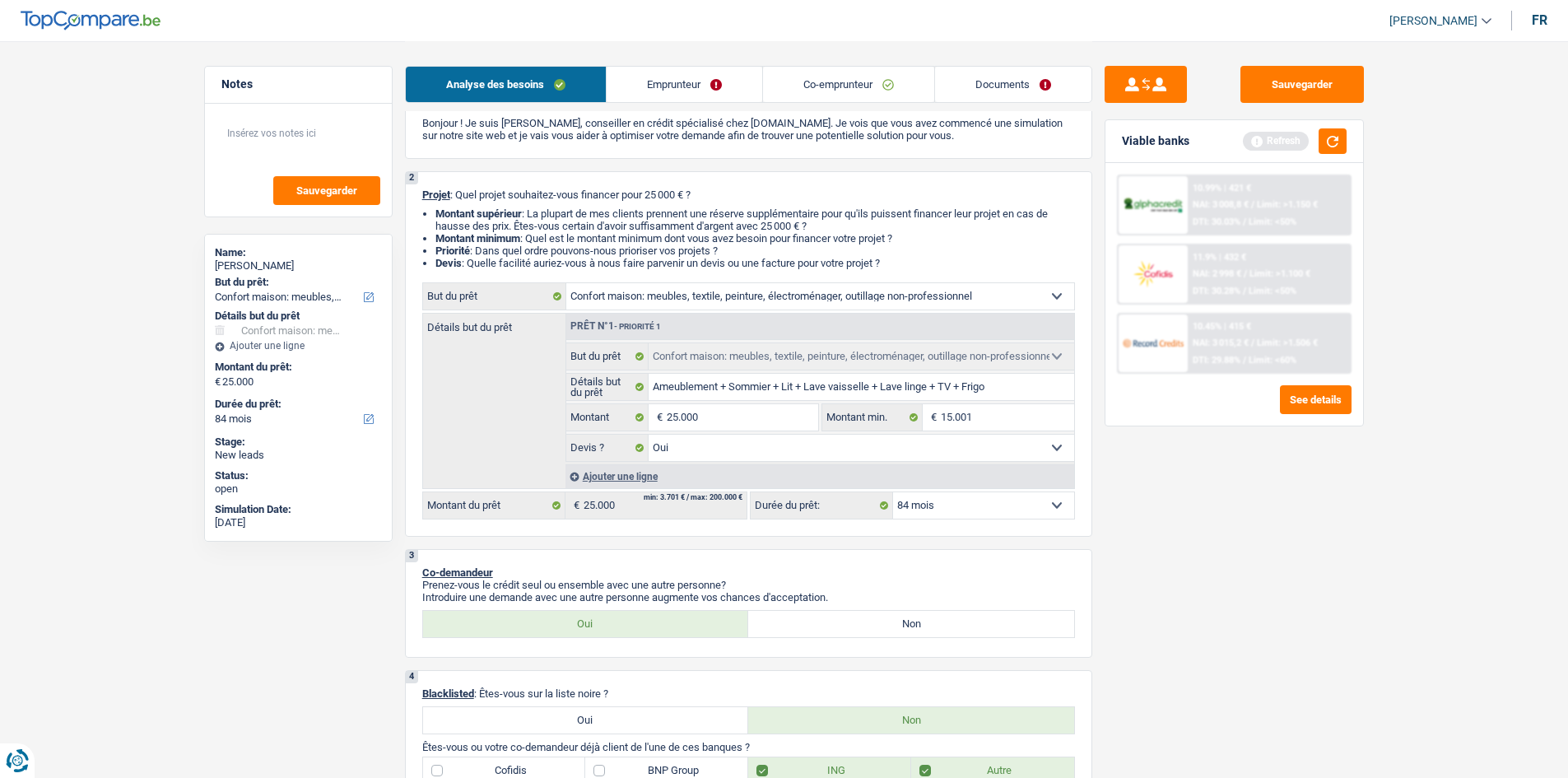
scroll to position [0, 0]
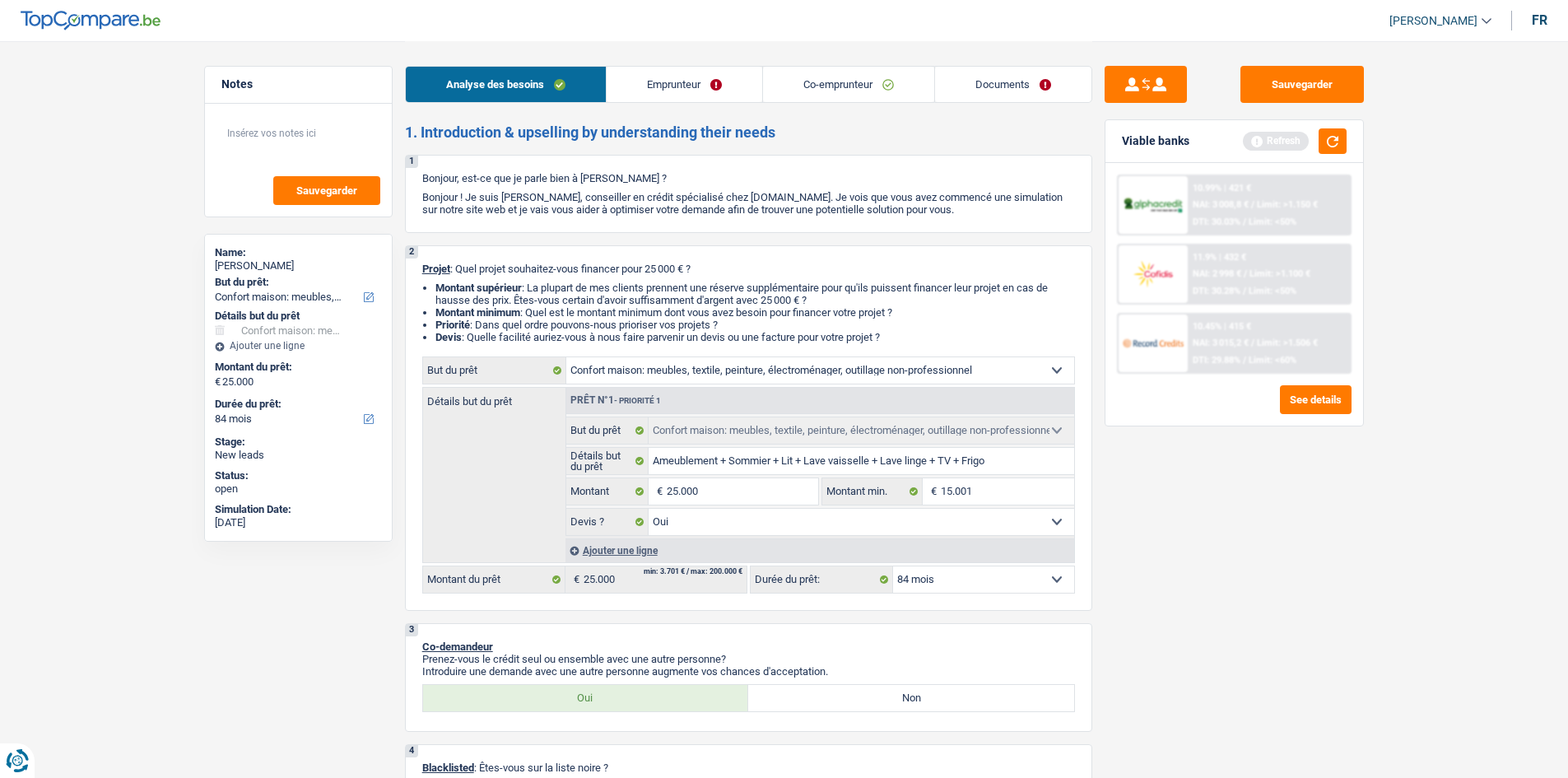
drag, startPoint x: 1439, startPoint y: 601, endPoint x: 1437, endPoint y: 589, distance: 12.2
click at [668, 74] on link "Emprunteur" at bounding box center [684, 84] width 156 height 35
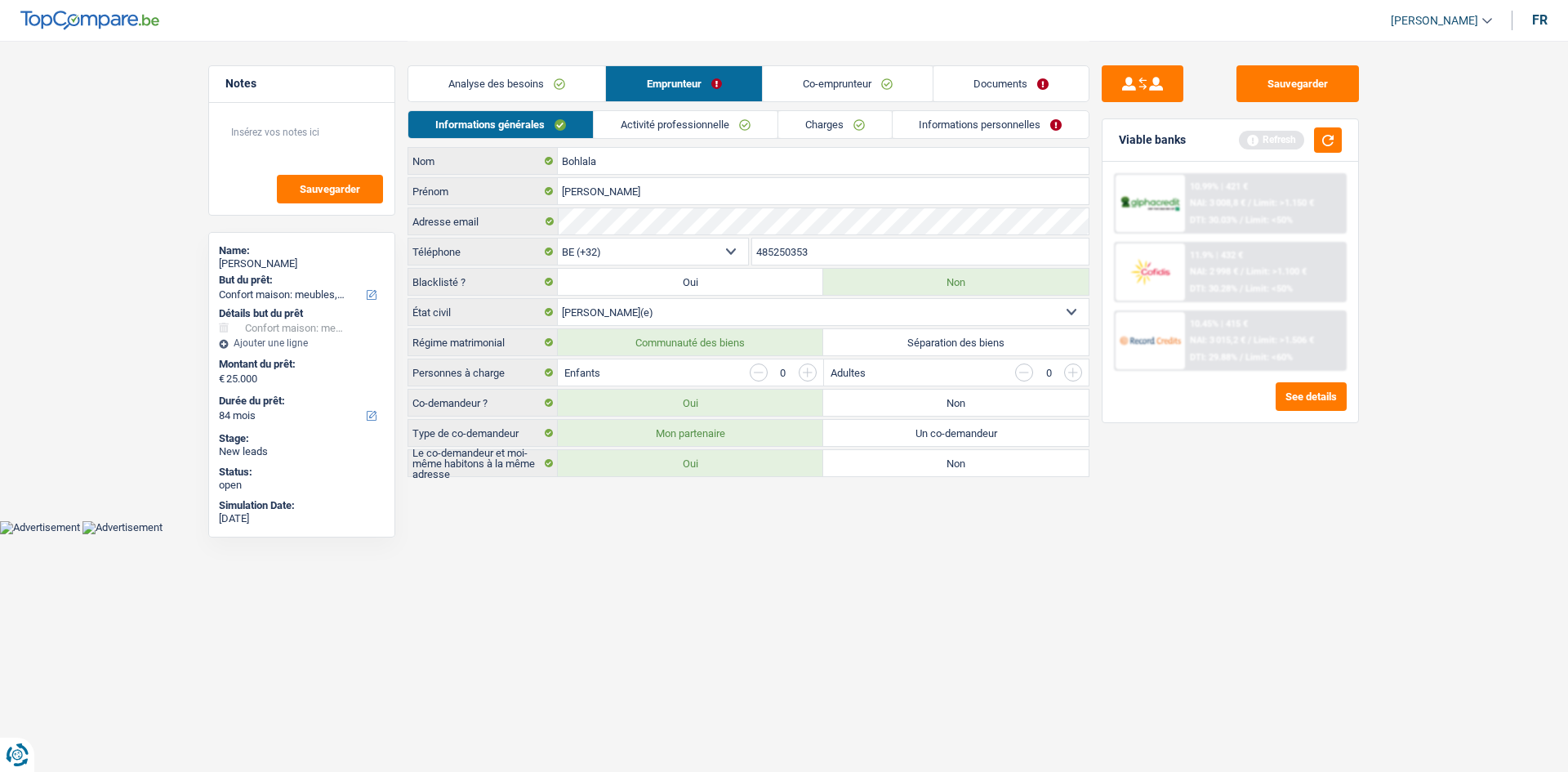
click at [663, 113] on link "Activité professionnelle" at bounding box center [686, 124] width 184 height 27
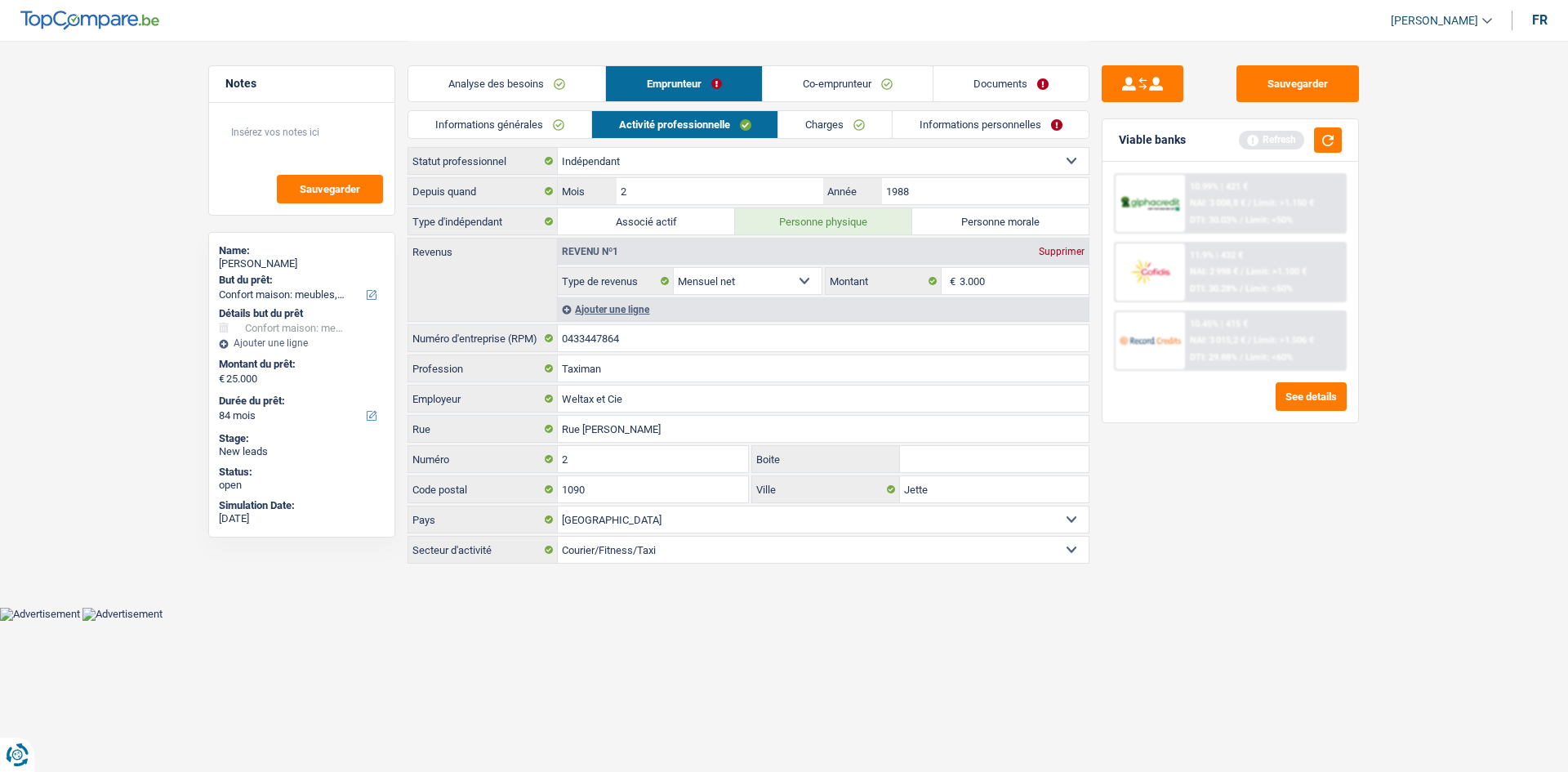
click at [873, 131] on link "Charges" at bounding box center [835, 124] width 113 height 27
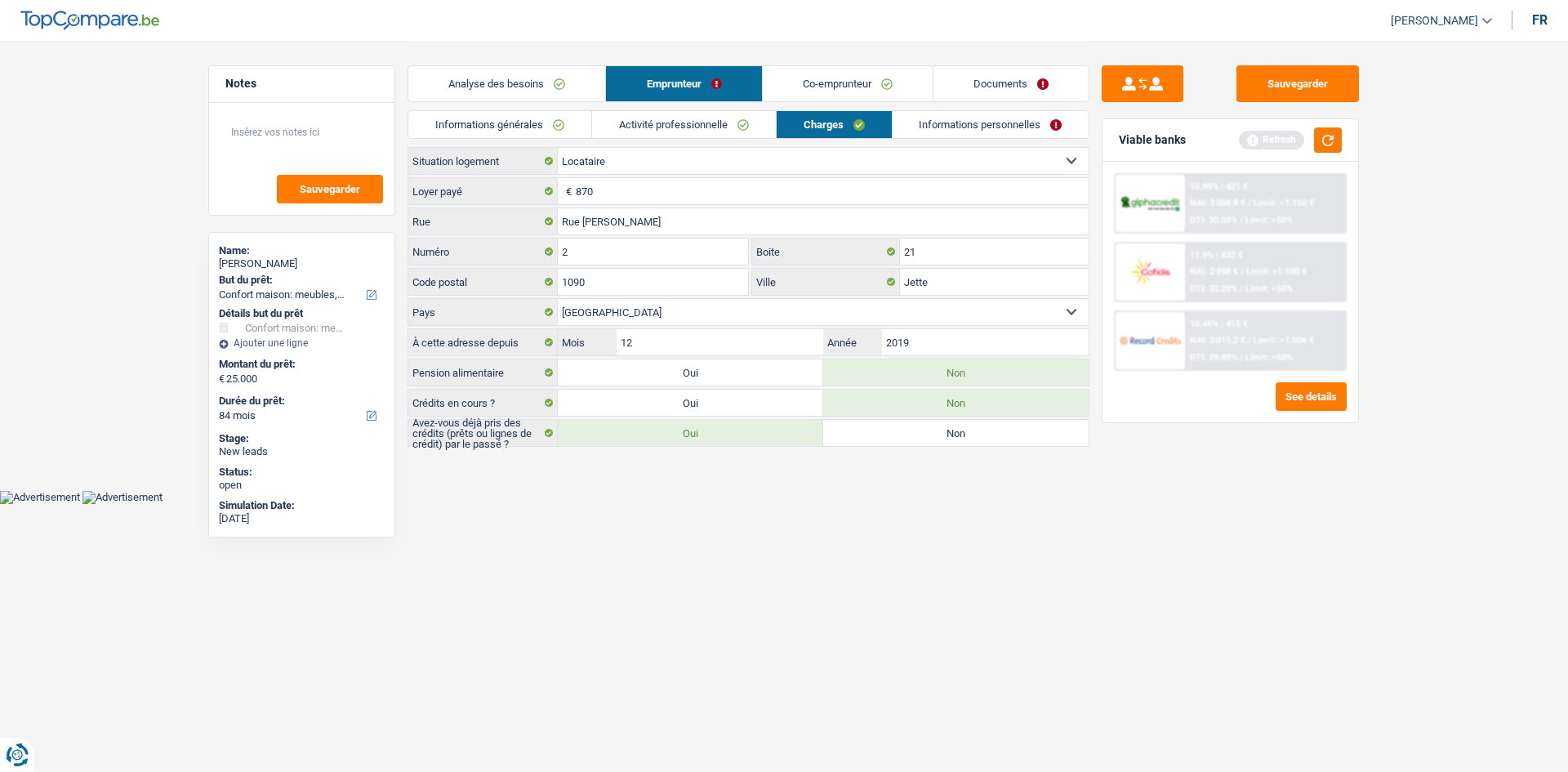
click at [954, 130] on link "Informations personnelles" at bounding box center [990, 124] width 197 height 27
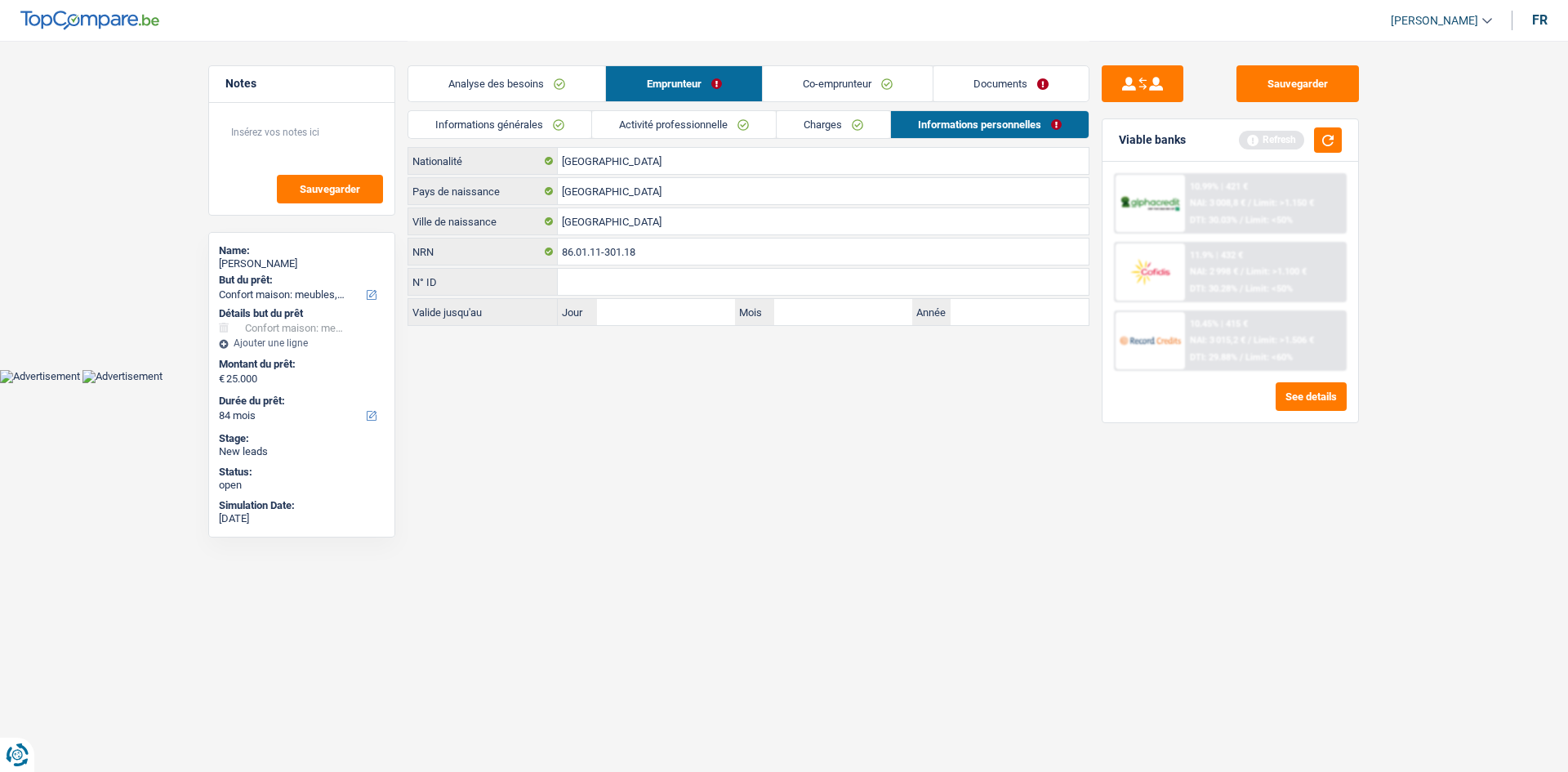
click at [816, 80] on link "Co-emprunteur" at bounding box center [848, 83] width 170 height 35
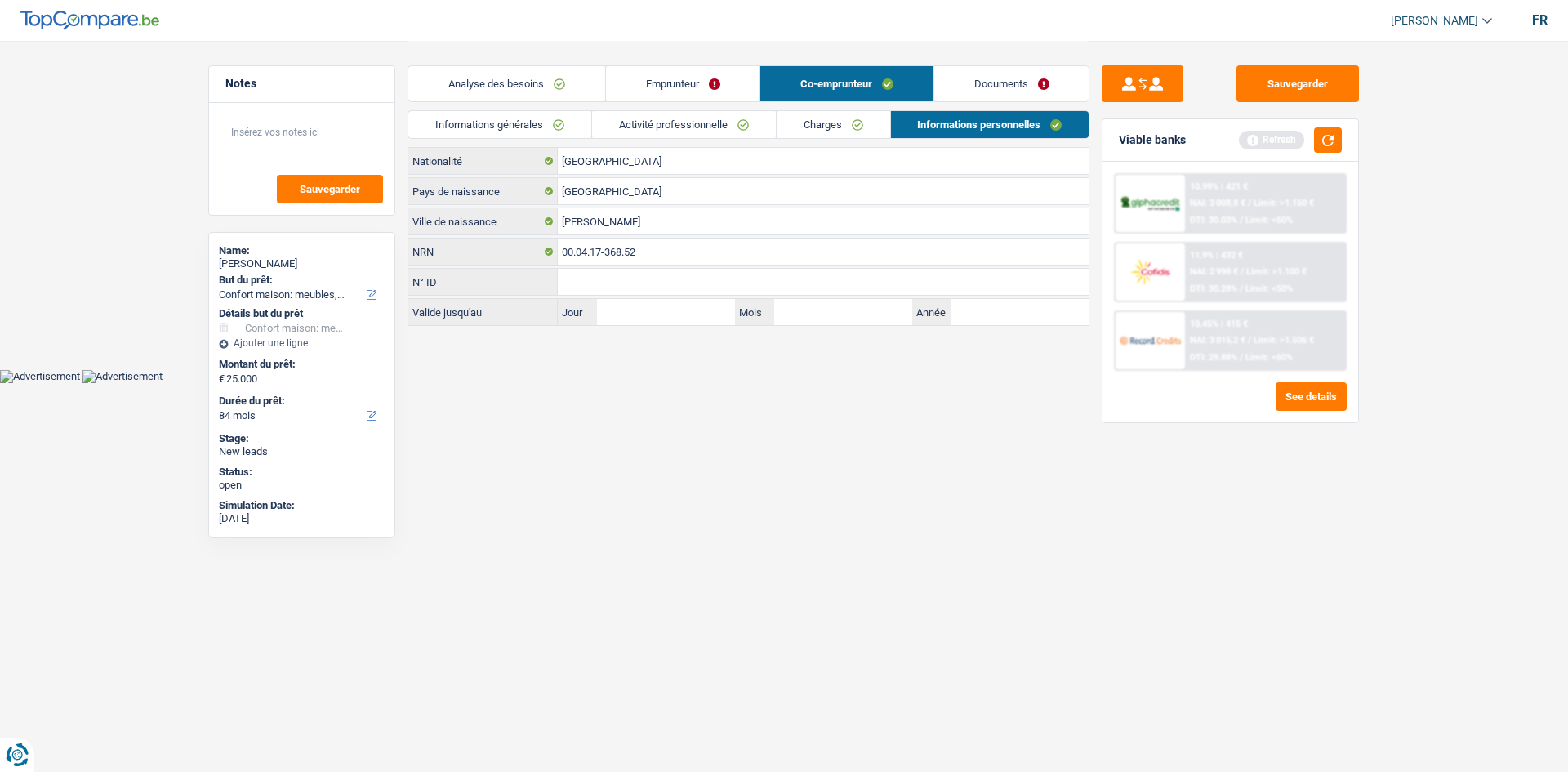
click at [530, 133] on link "Informations générales" at bounding box center [499, 124] width 183 height 27
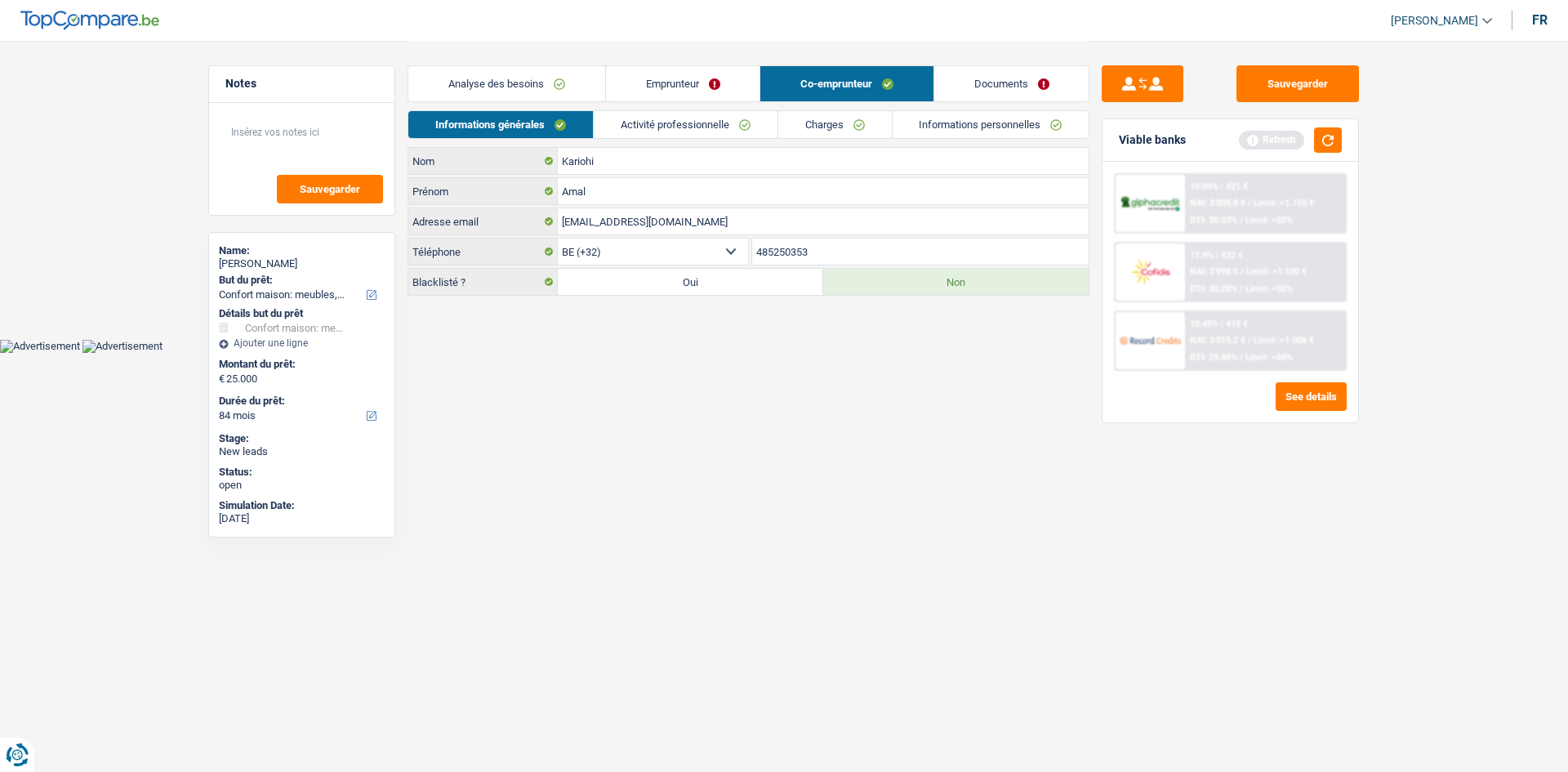
click at [677, 113] on link "Activité professionnelle" at bounding box center [686, 124] width 184 height 27
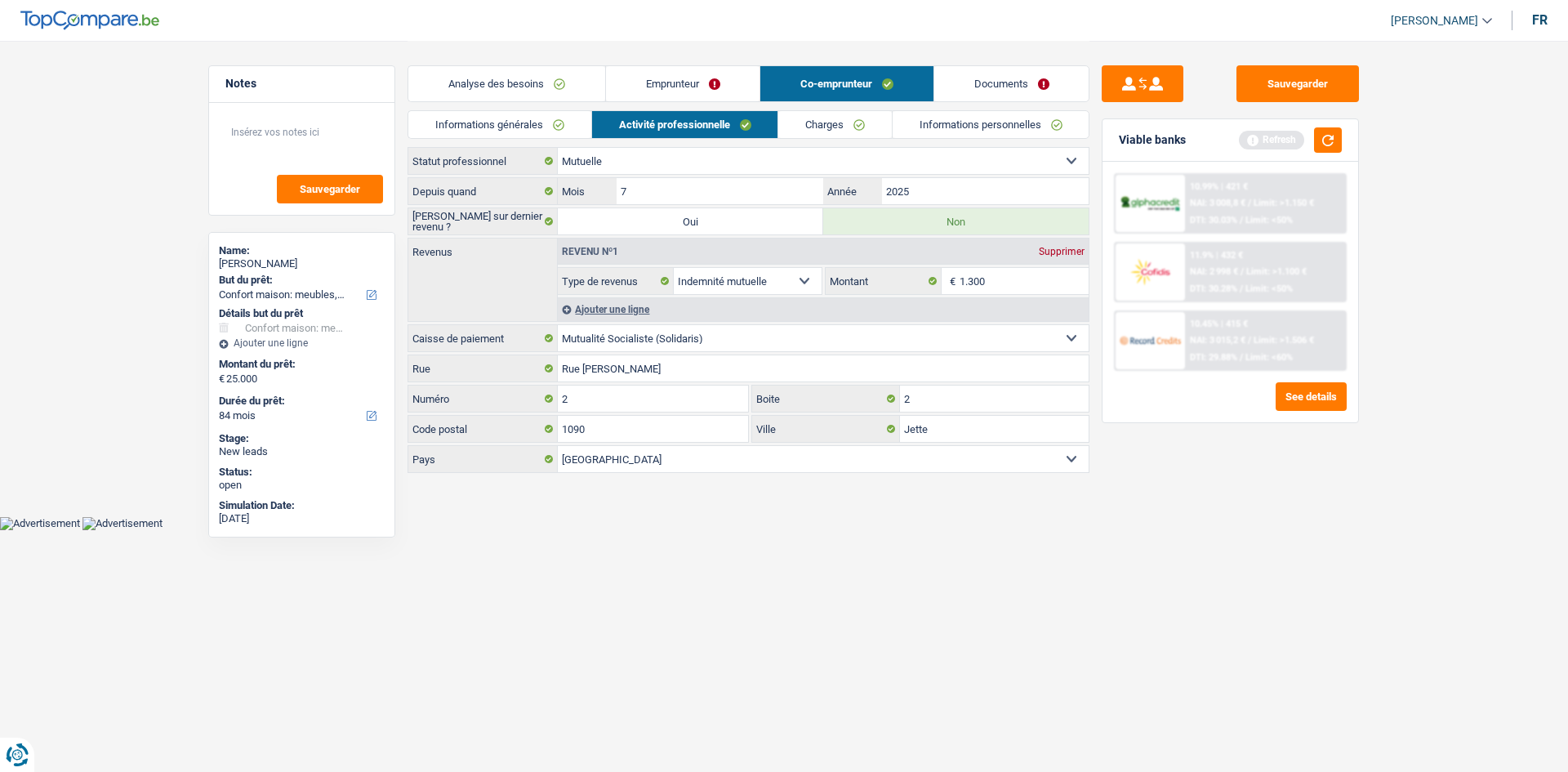
click at [821, 118] on link "Charges" at bounding box center [835, 124] width 113 height 27
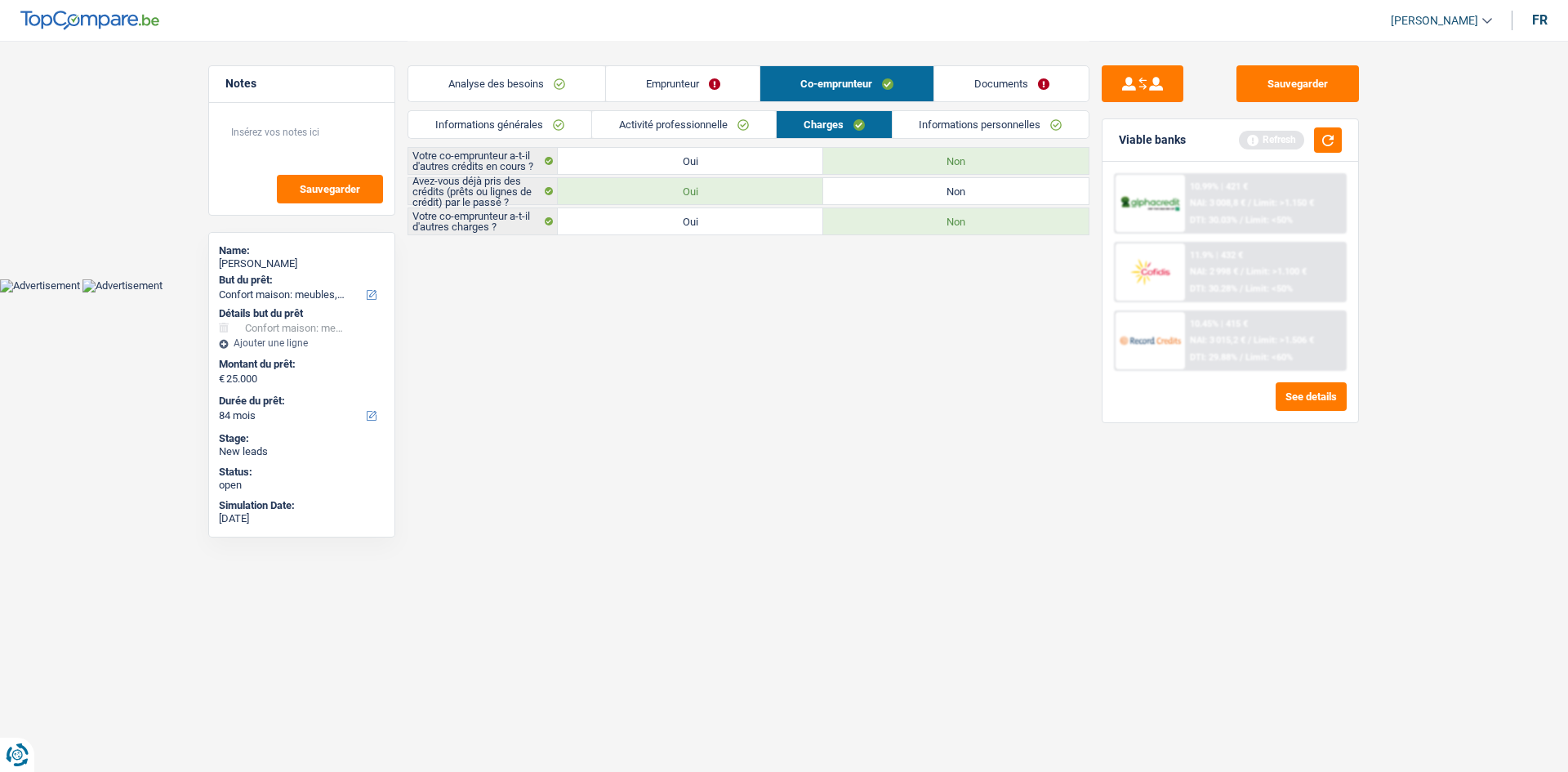
click at [993, 131] on link "Informations personnelles" at bounding box center [990, 124] width 197 height 27
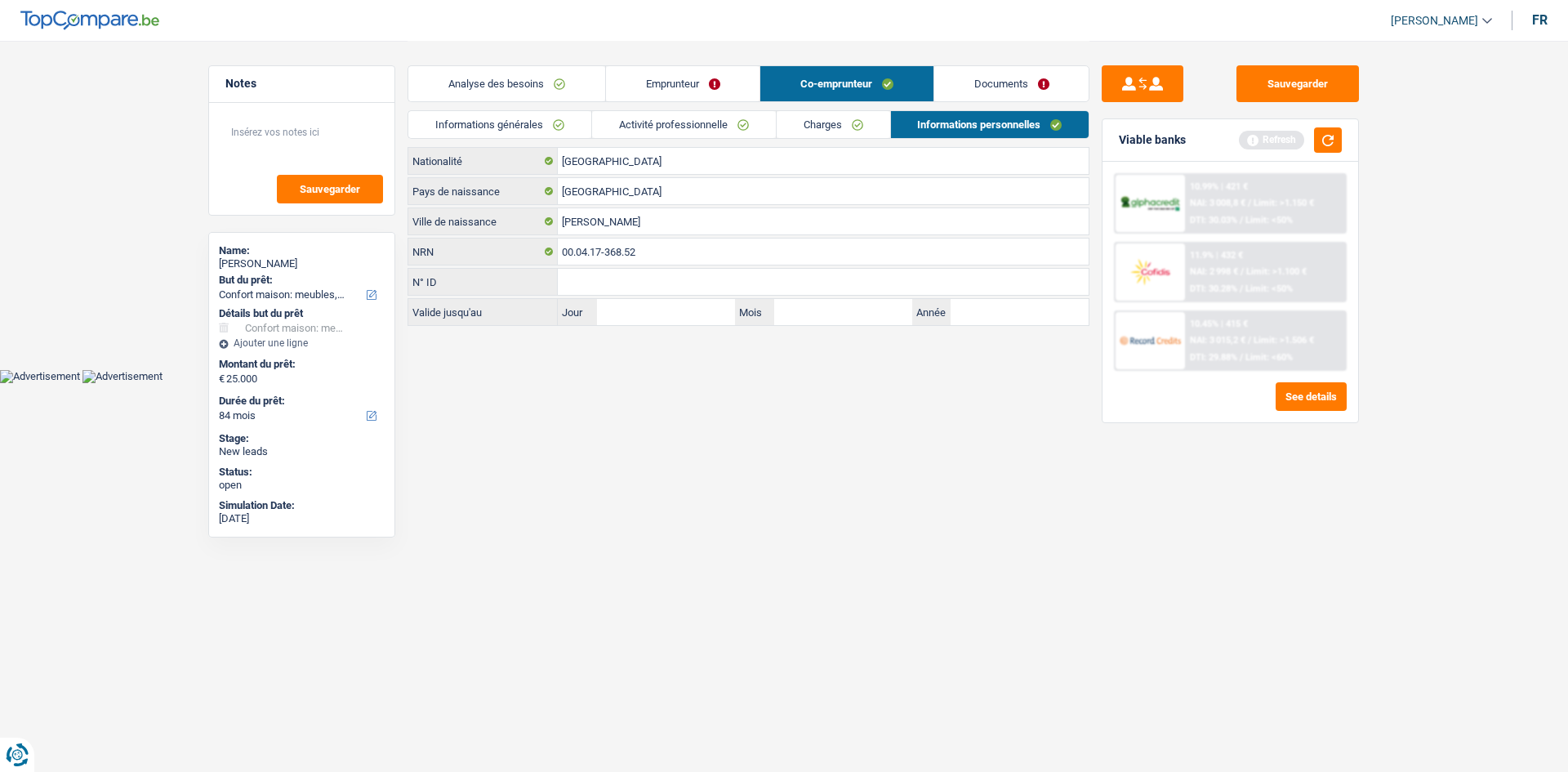
click at [1010, 85] on link "Documents" at bounding box center [1011, 83] width 155 height 35
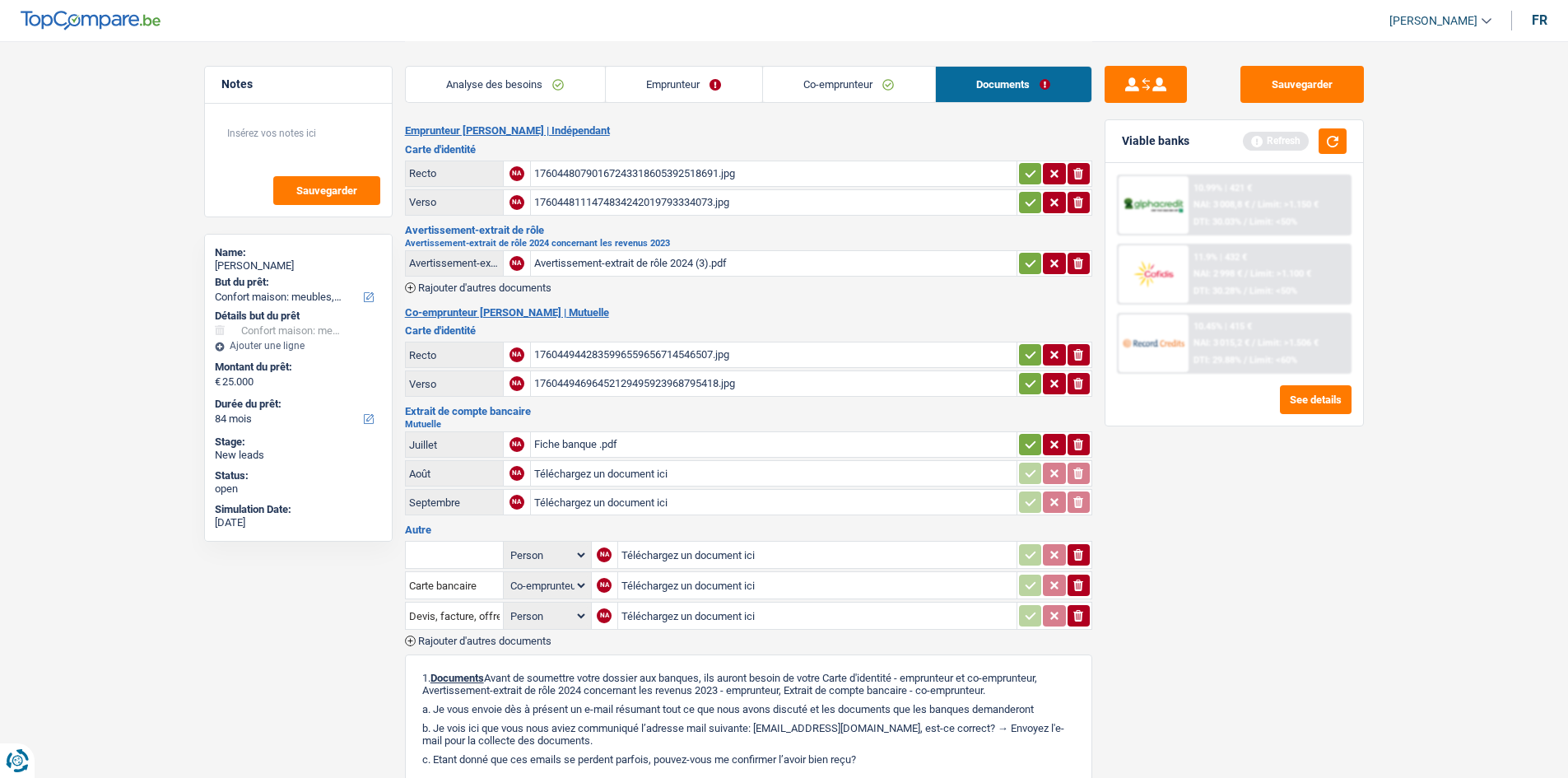
click at [1302, 537] on div "Sauvegarder Viable banks Refresh 10.99% | 421 € NAI: 3 008,8 € / Limit: >1.150 …" at bounding box center [1234, 408] width 284 height 686
click at [714, 175] on div "17604480790167243318605392518691.jpg" at bounding box center [773, 173] width 479 height 25
click at [699, 203] on div "1760448111474834242019793334073.jpg" at bounding box center [773, 203] width 479 height 25
click at [679, 267] on div "Avertissement-extrait de rôle 2024 (3).pdf" at bounding box center [773, 263] width 479 height 25
click at [827, 93] on link "Co-emprunteur" at bounding box center [848, 84] width 172 height 35
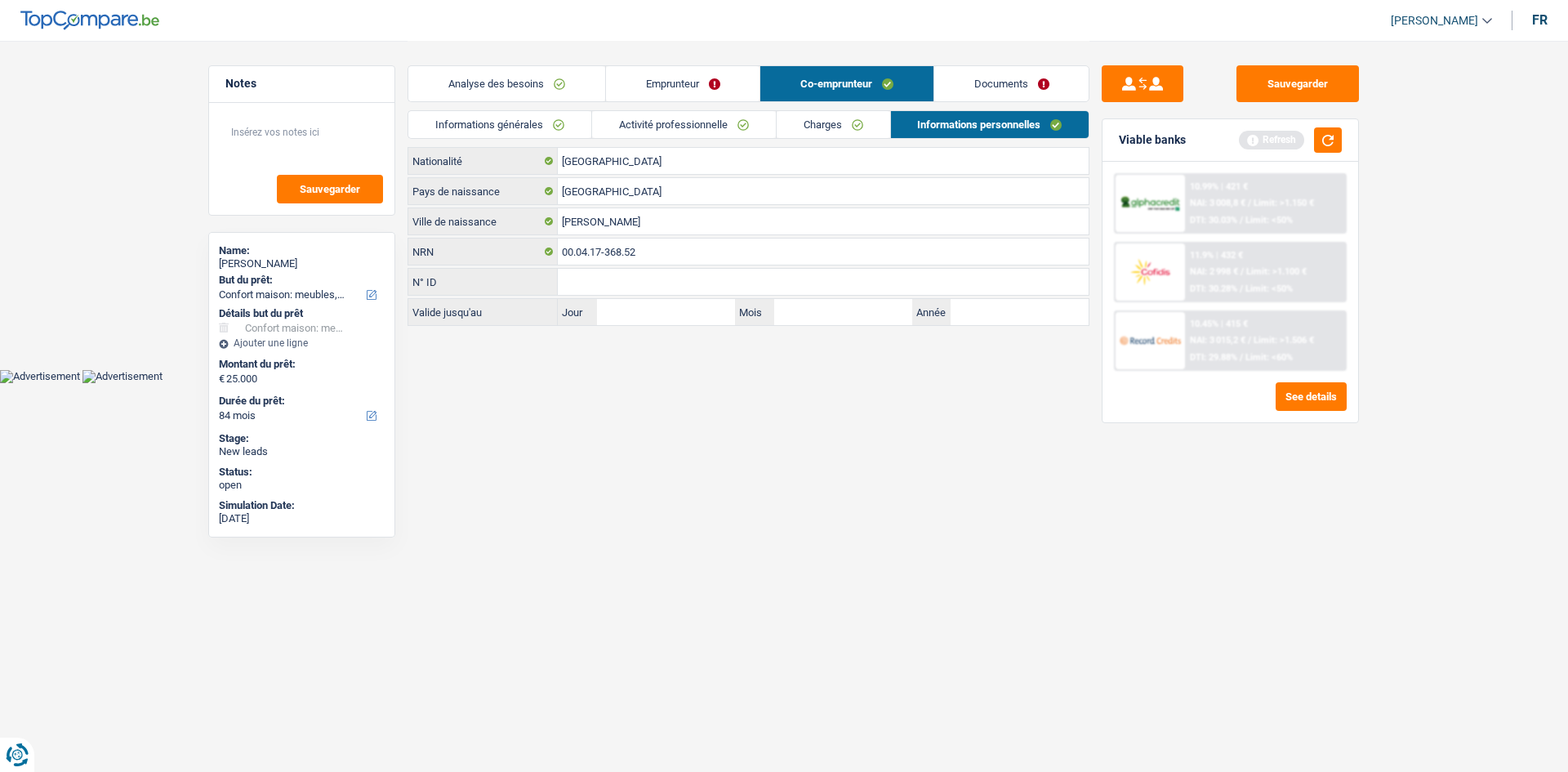
click at [496, 122] on link "Informations générales" at bounding box center [499, 124] width 183 height 27
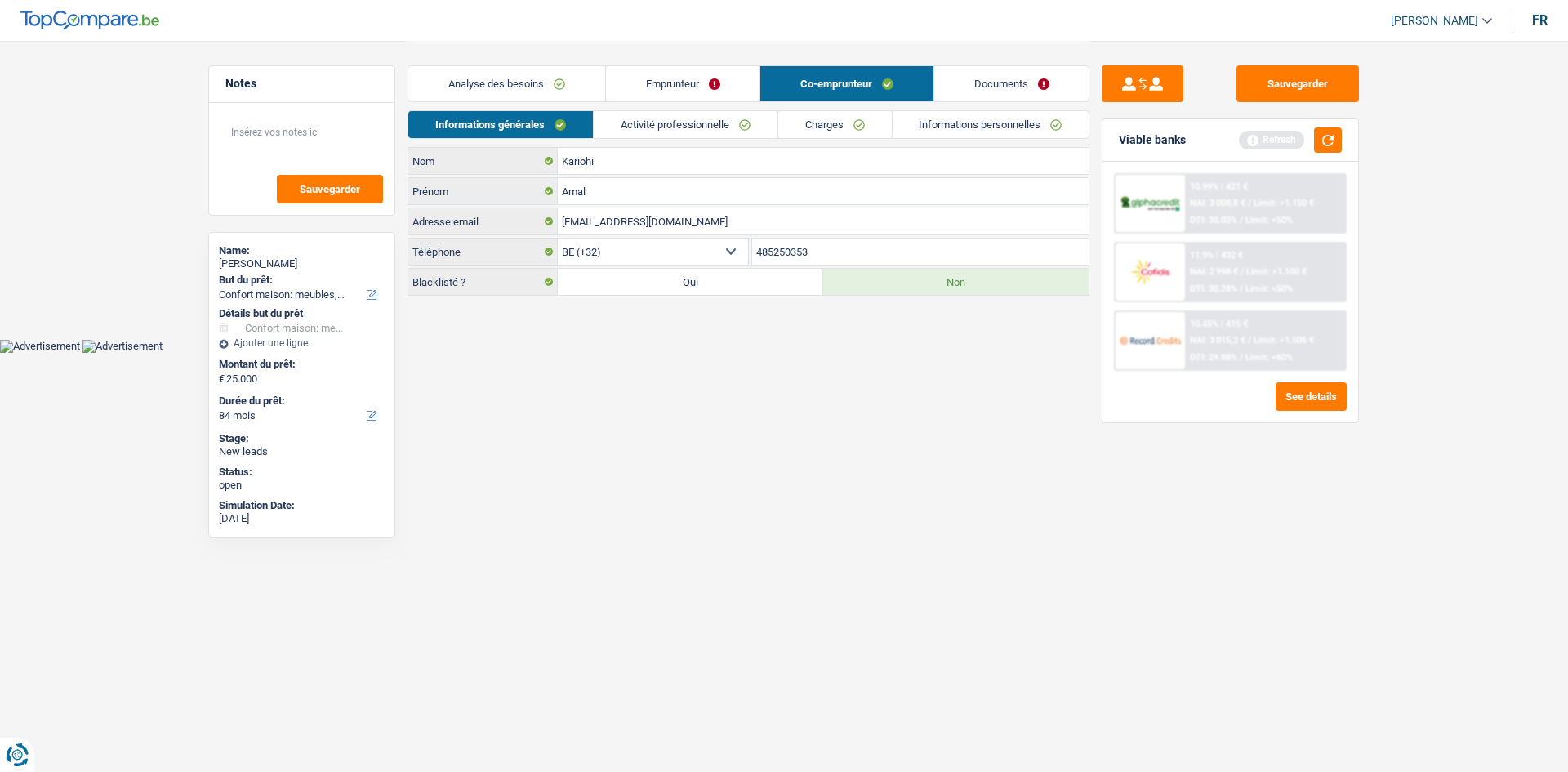
click at [1032, 89] on link "Documents" at bounding box center [1011, 83] width 155 height 35
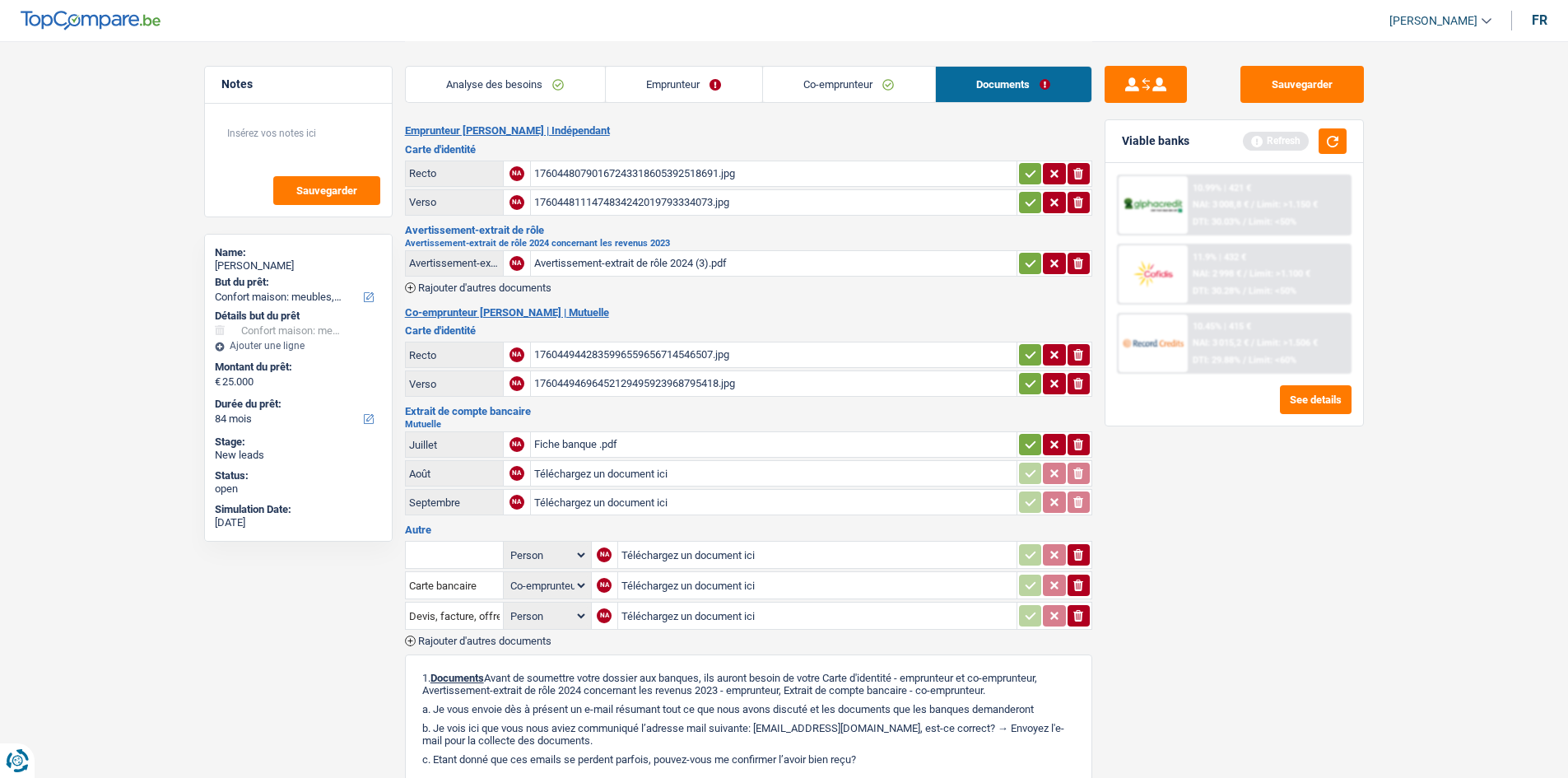
click at [686, 448] on div "Fiche banque .pdf" at bounding box center [773, 445] width 479 height 25
click at [556, 79] on link "Analyse des besoins" at bounding box center [505, 84] width 199 height 35
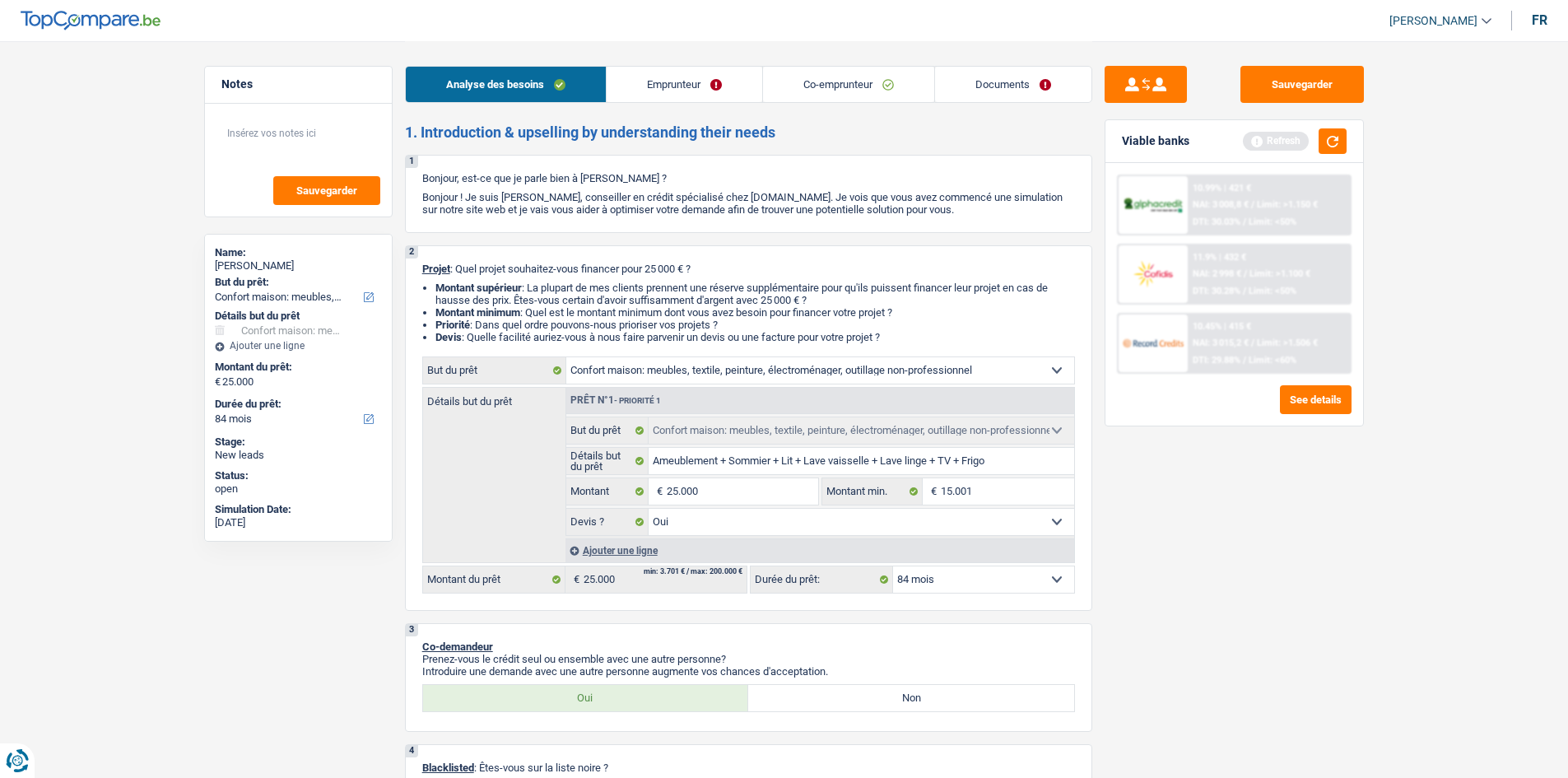
drag, startPoint x: 1320, startPoint y: 574, endPoint x: 1410, endPoint y: 197, distance: 387.6
click at [1331, 569] on div "Sauvegarder Viable banks Refresh 10.99% | 421 € NAI: 3 008,8 € / Limit: >1.150 …" at bounding box center [1234, 408] width 284 height 686
click at [1328, 145] on button "button" at bounding box center [1332, 140] width 28 height 25
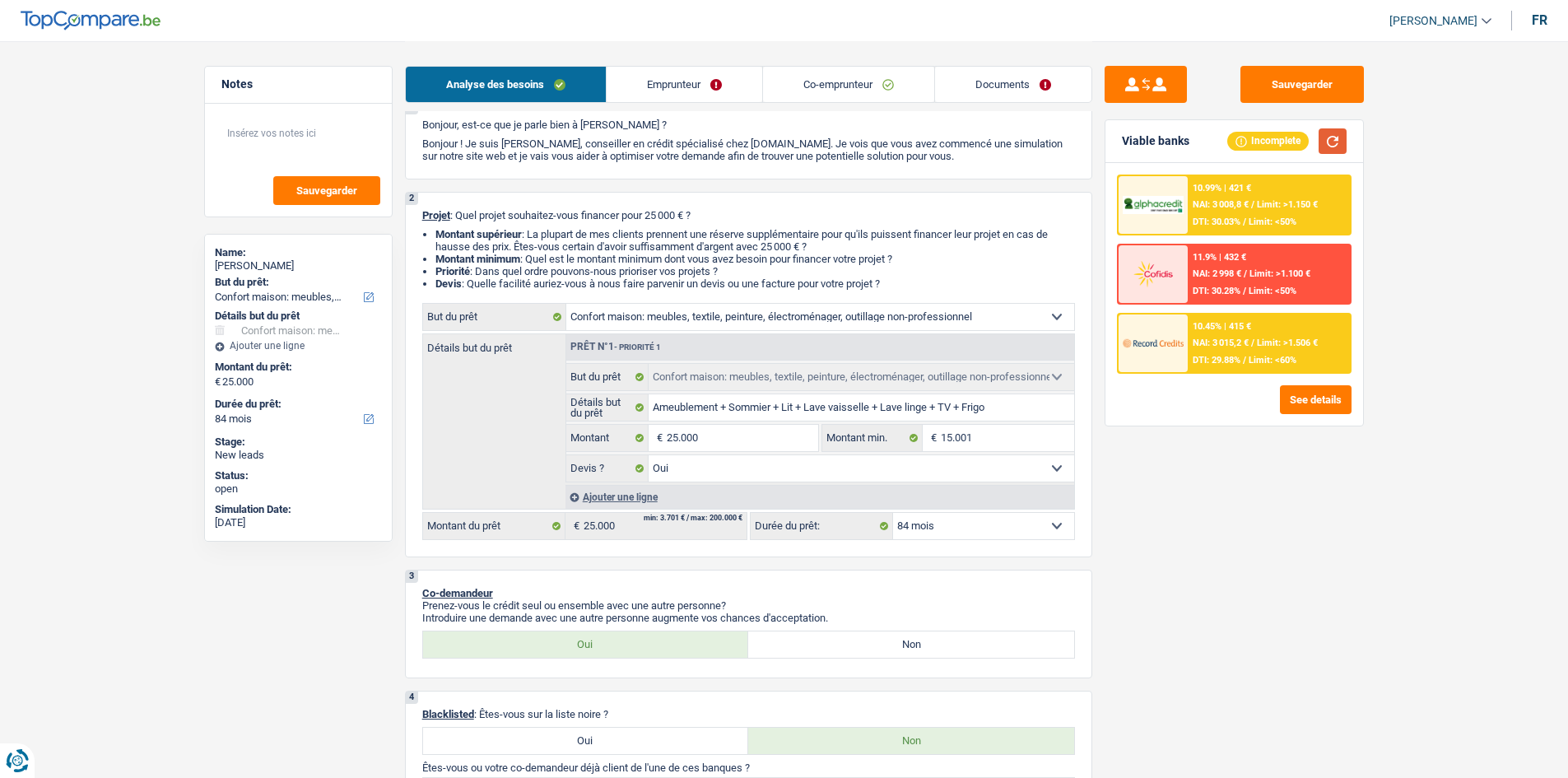
scroll to position [412, 0]
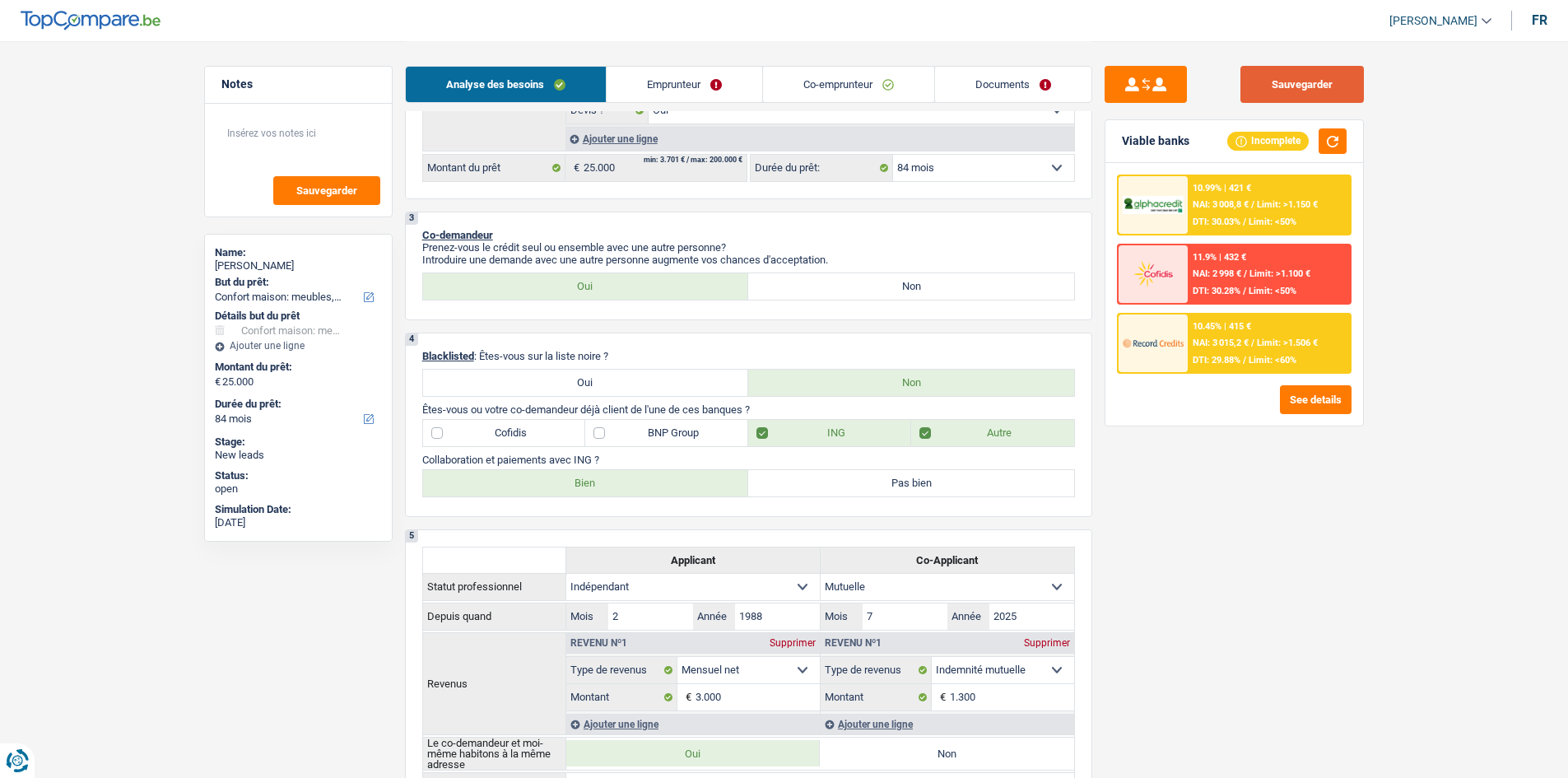
click at [1335, 80] on button "Sauvegarder" at bounding box center [1302, 84] width 124 height 37
click at [300, 153] on textarea at bounding box center [298, 139] width 163 height 49
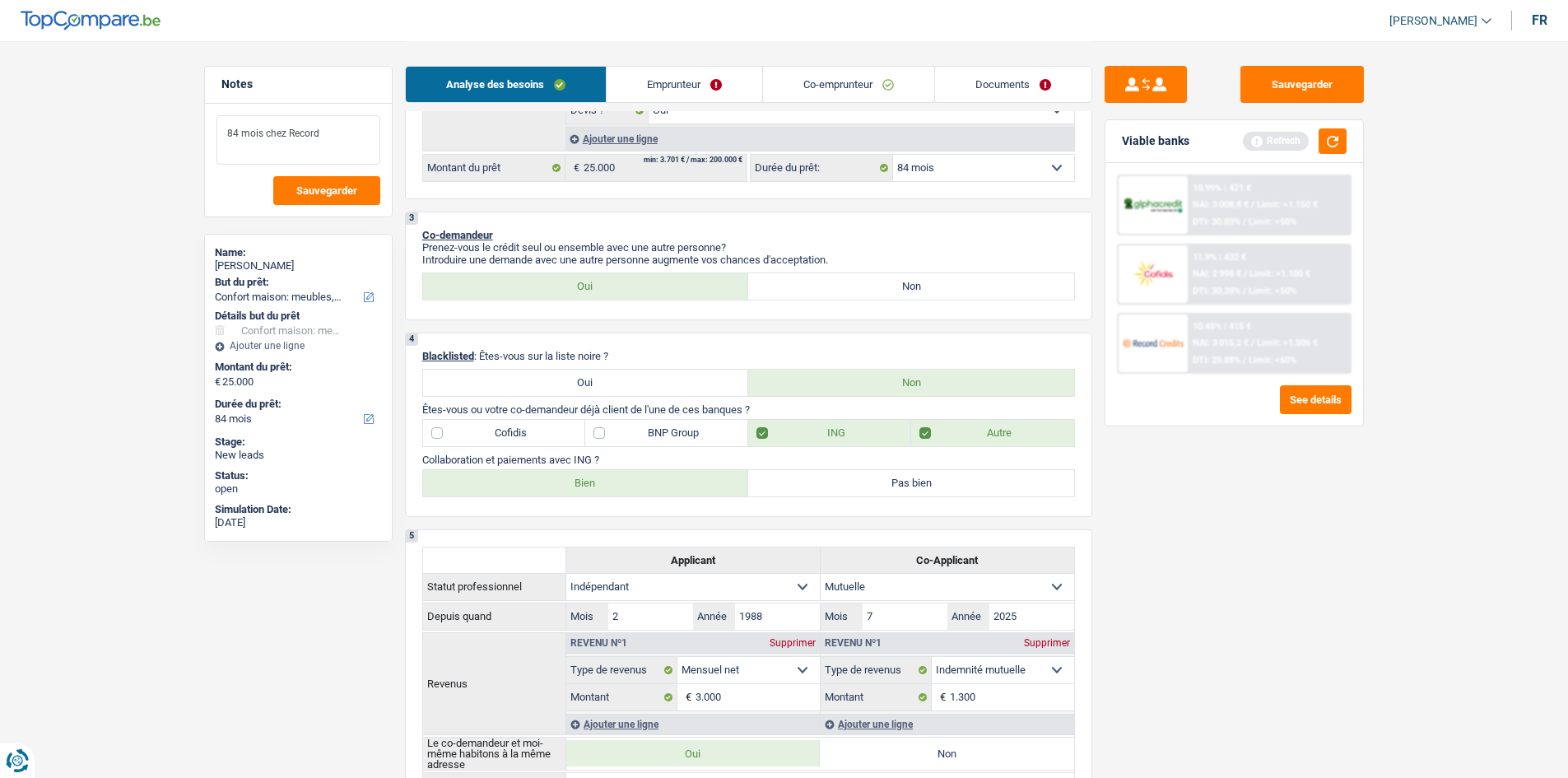
type textarea "84 mois chez Record"
click at [1290, 532] on div "Sauvegarder Viable banks Refresh 10.99% | 421 € NAI: 3 008,8 € / Limit: >1.150 …" at bounding box center [1234, 408] width 284 height 686
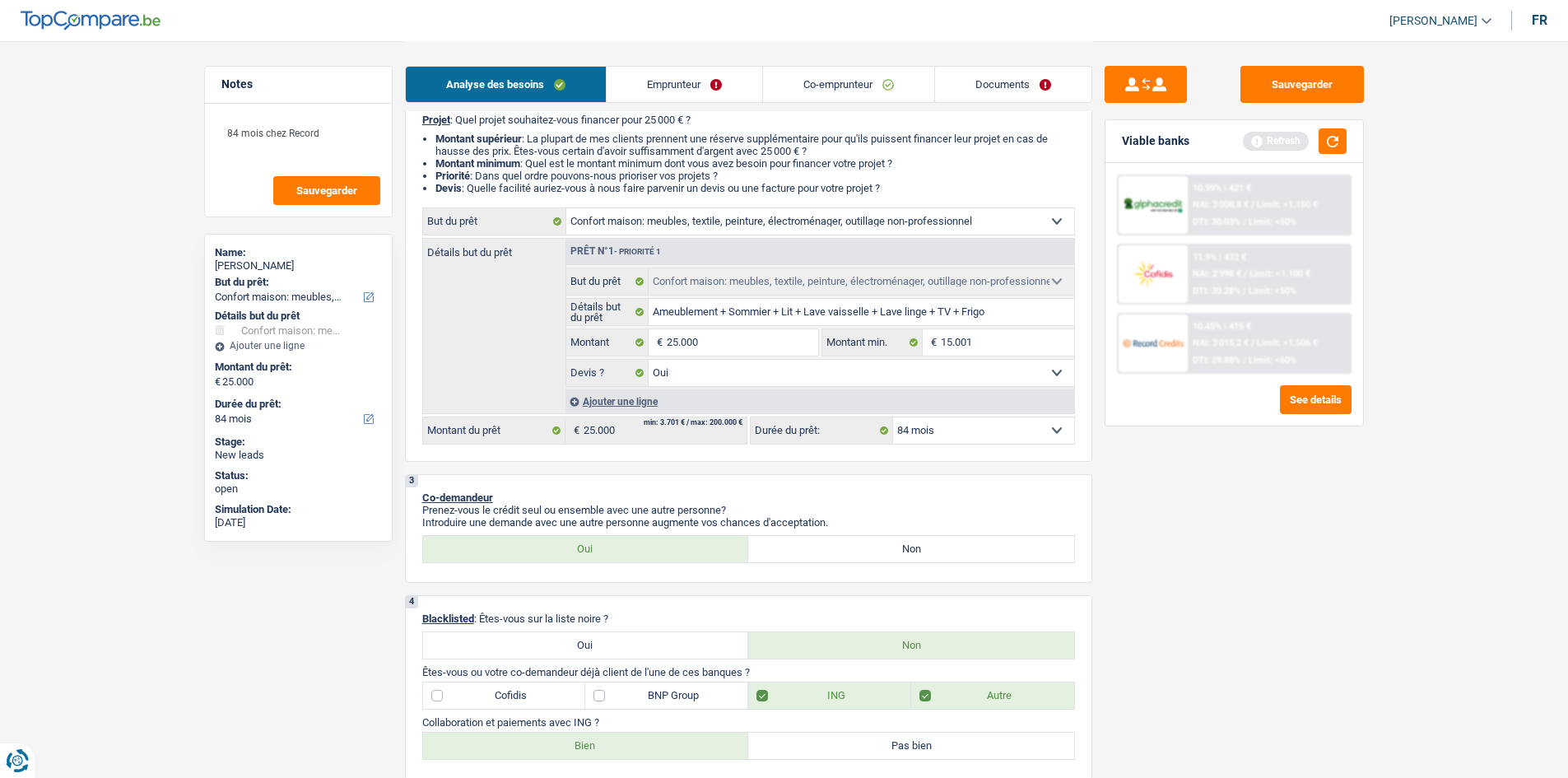
scroll to position [0, 0]
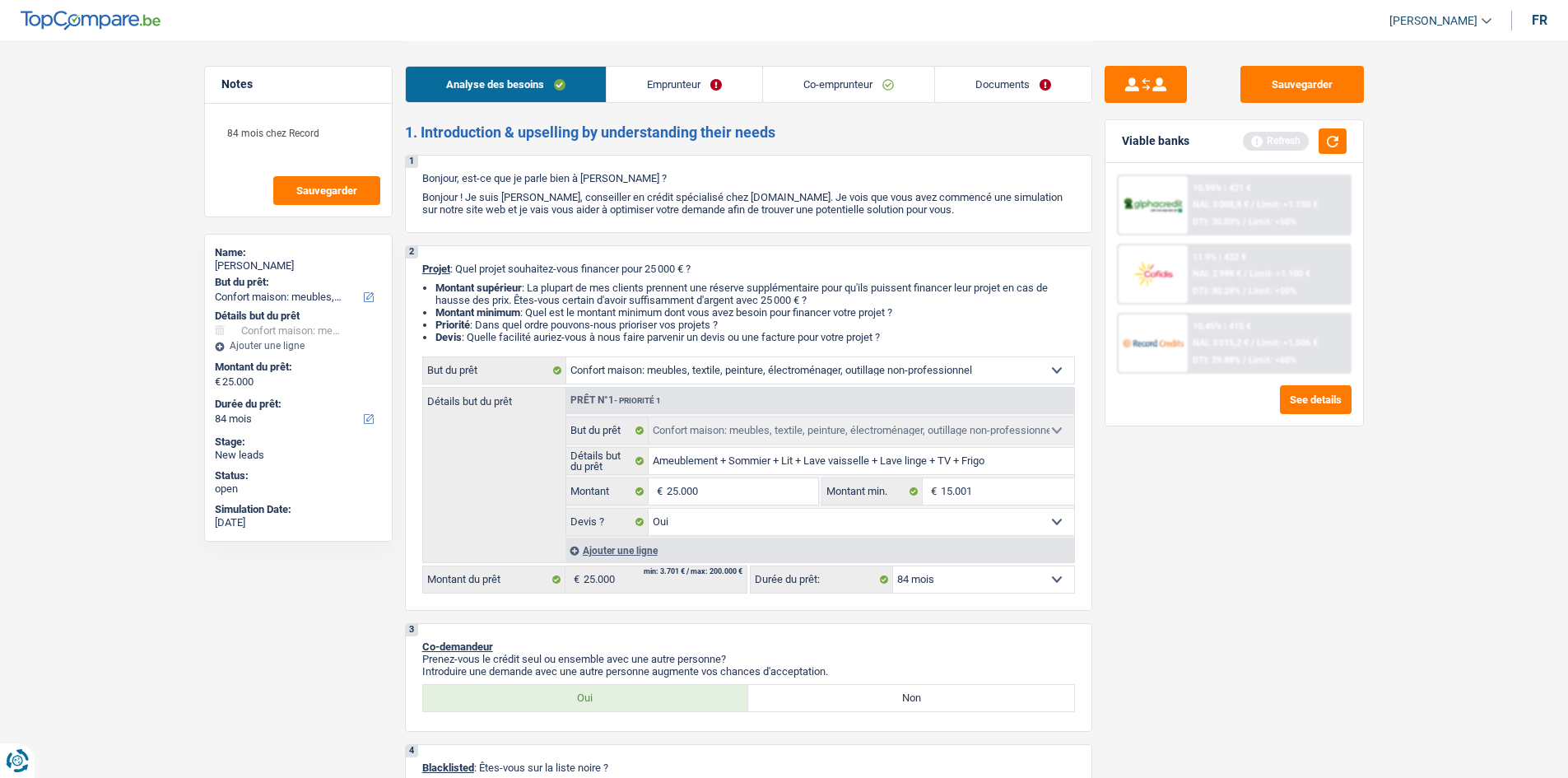
click at [1331, 533] on div "Sauvegarder Viable banks Refresh 10.99% | 421 € NAI: 3 008,8 € / Limit: >1.150 …" at bounding box center [1234, 408] width 284 height 686
click at [1335, 141] on button "button" at bounding box center [1332, 140] width 28 height 25
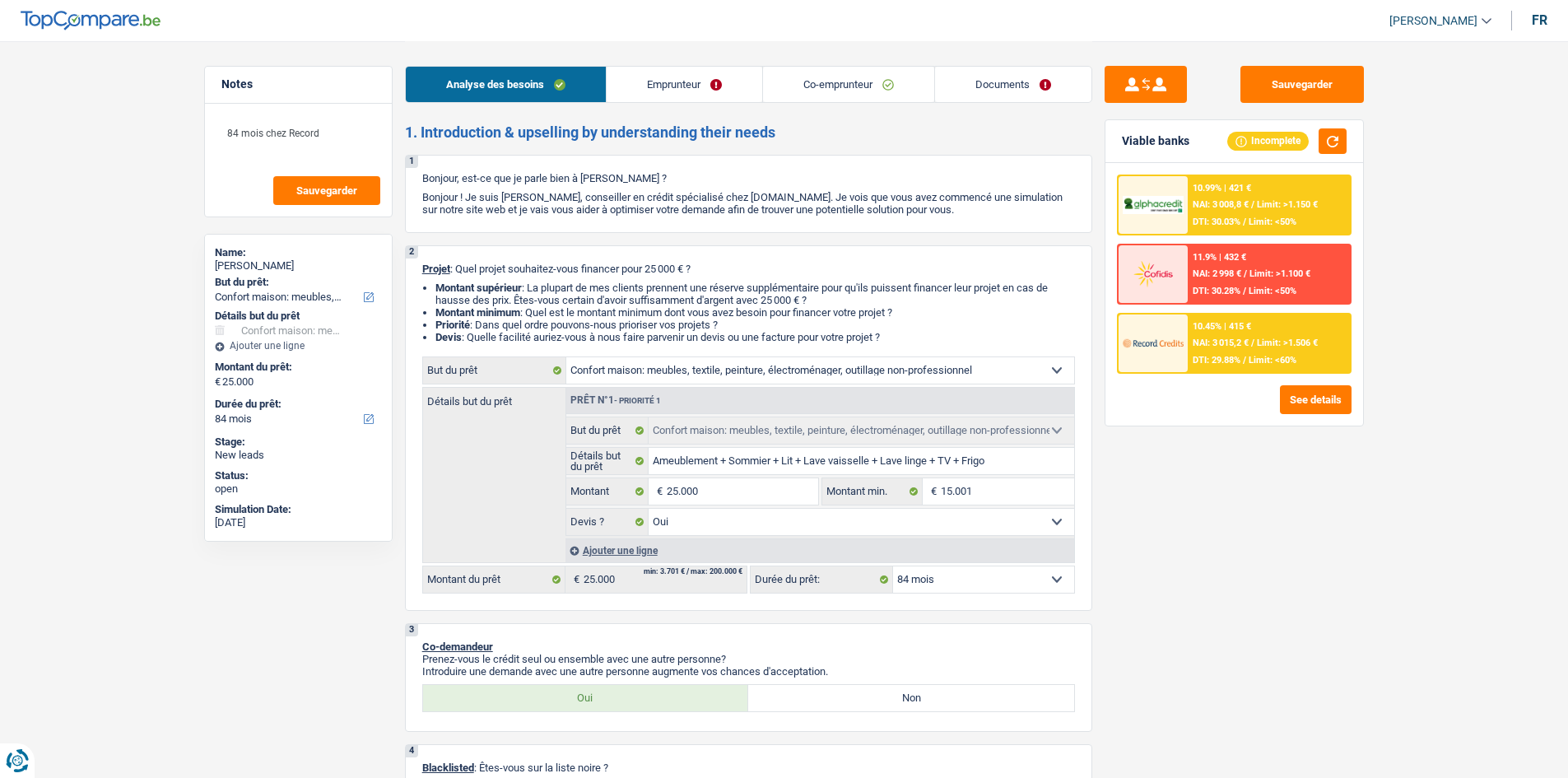
click at [682, 86] on link "Emprunteur" at bounding box center [684, 84] width 156 height 35
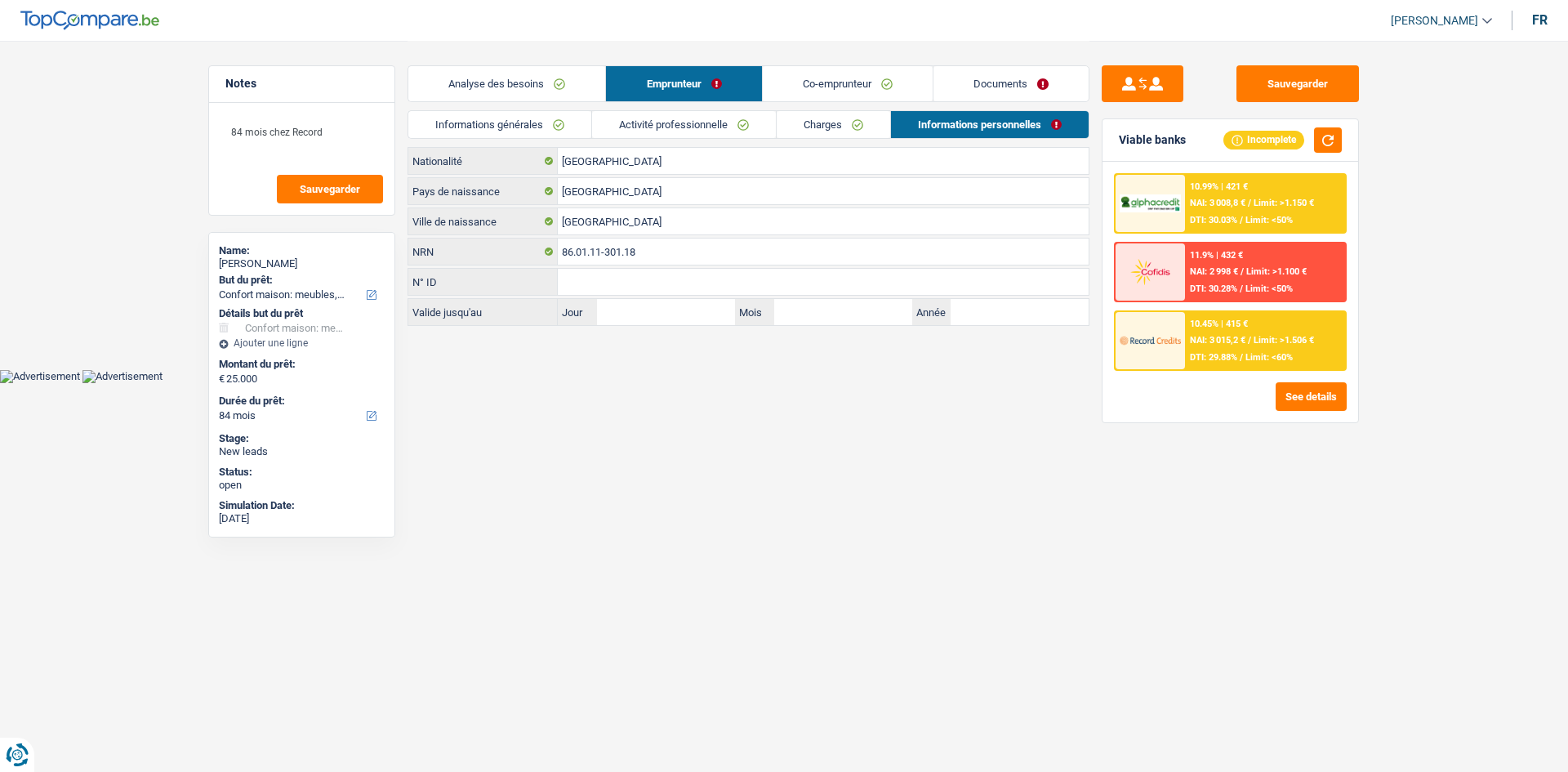
click at [580, 119] on link "Informations générales" at bounding box center [499, 124] width 183 height 27
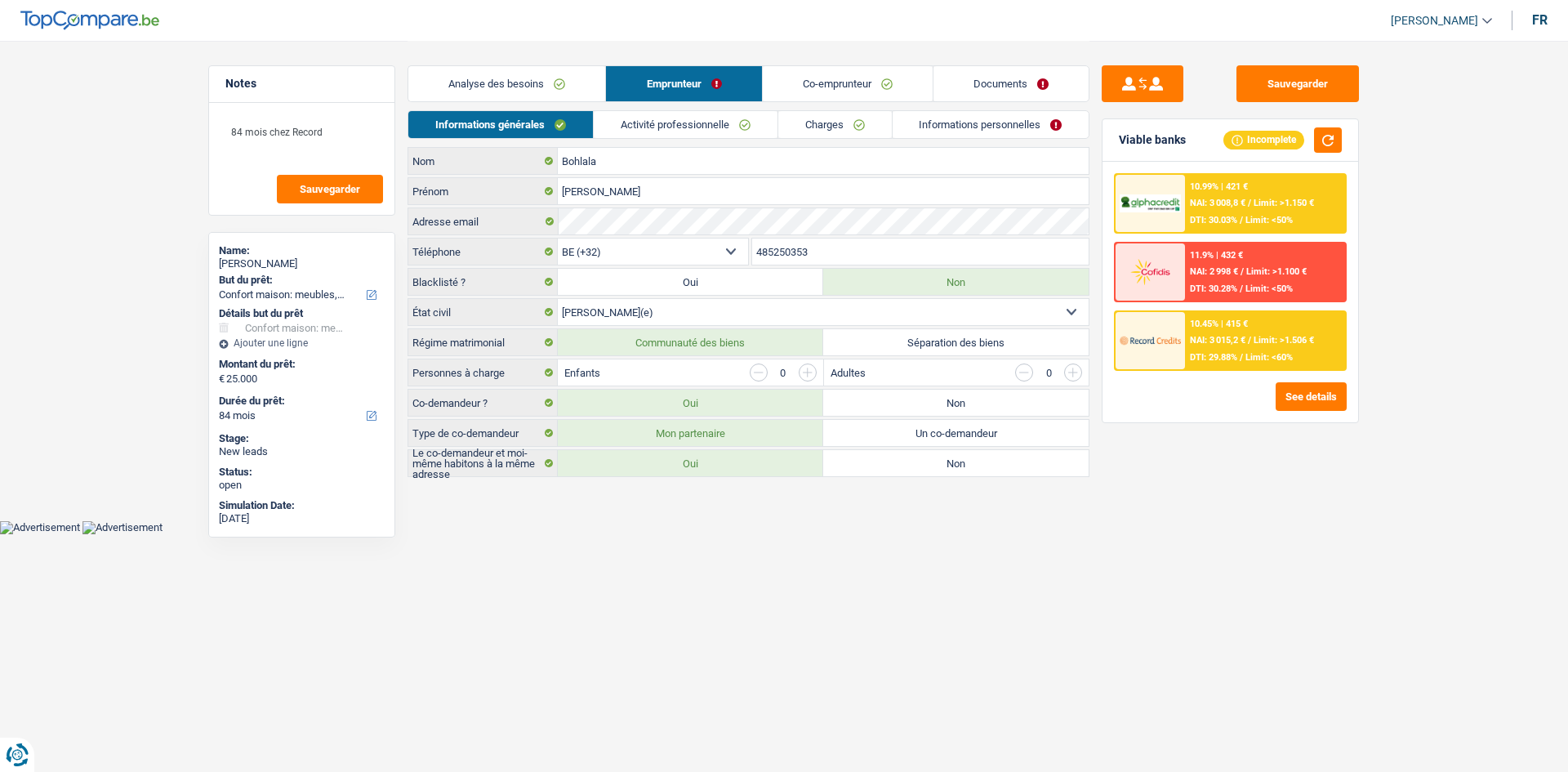
click at [662, 133] on link "Activité professionnelle" at bounding box center [686, 124] width 184 height 27
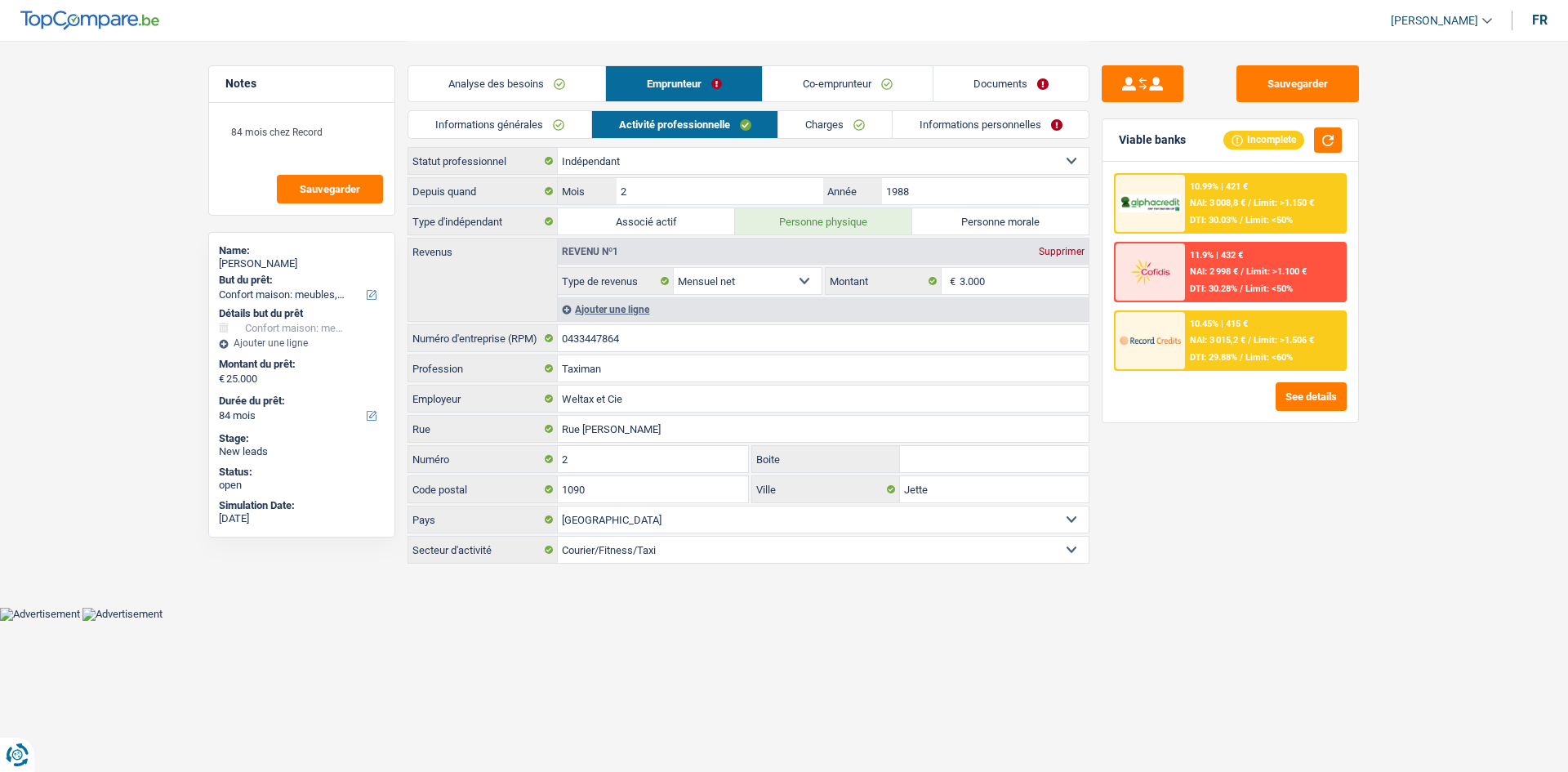
click at [994, 222] on label "Personne morale" at bounding box center [1001, 222] width 177 height 26
click at [994, 222] on input "Personne morale" at bounding box center [1001, 222] width 177 height 26
radio input "true"
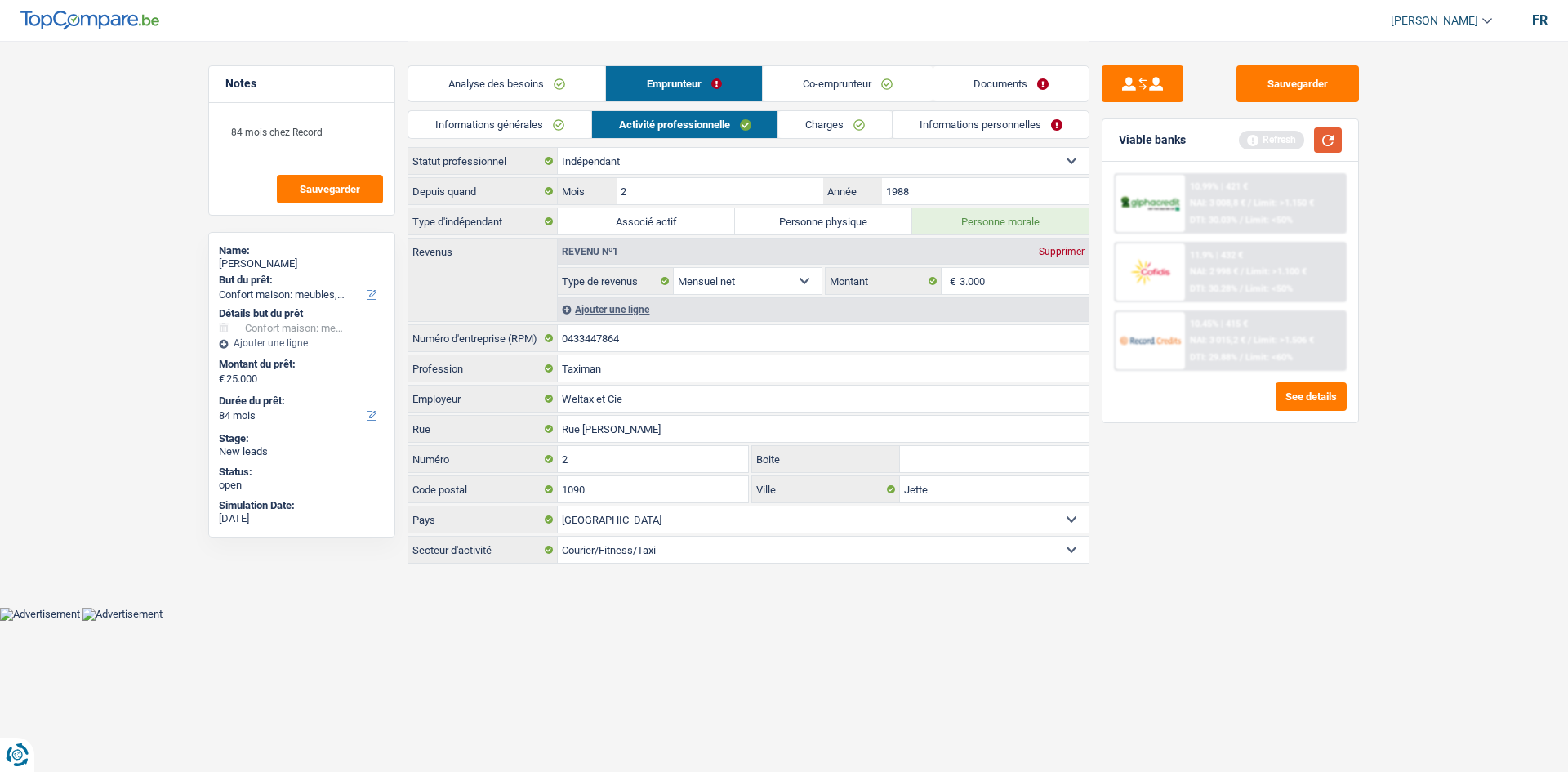
click at [1335, 141] on button "button" at bounding box center [1328, 139] width 27 height 25
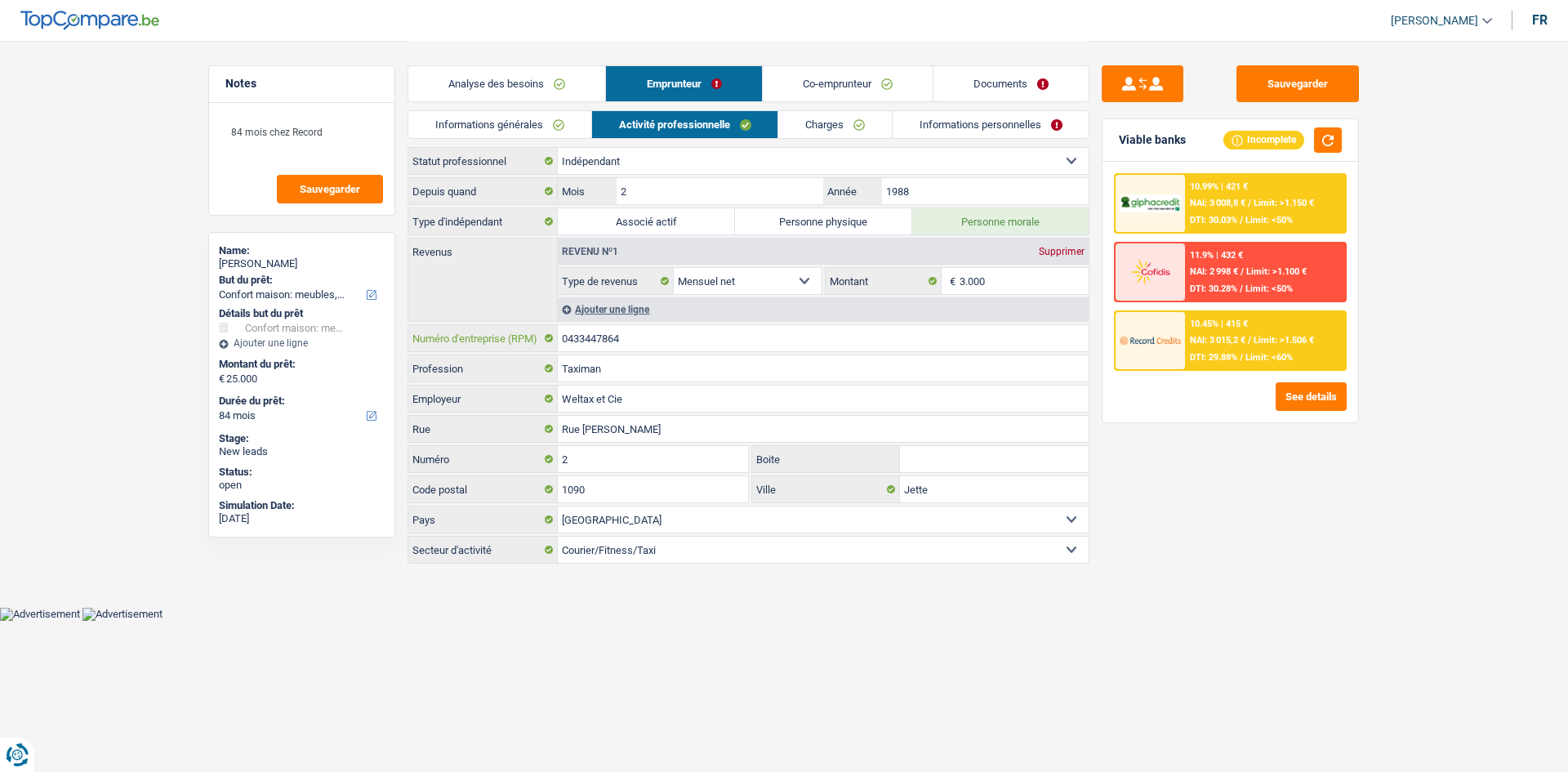
click at [730, 331] on input "0433447864" at bounding box center [823, 338] width 530 height 26
click at [730, 332] on input "0433447864" at bounding box center [823, 338] width 530 height 26
click at [838, 114] on link "Charges" at bounding box center [835, 124] width 113 height 27
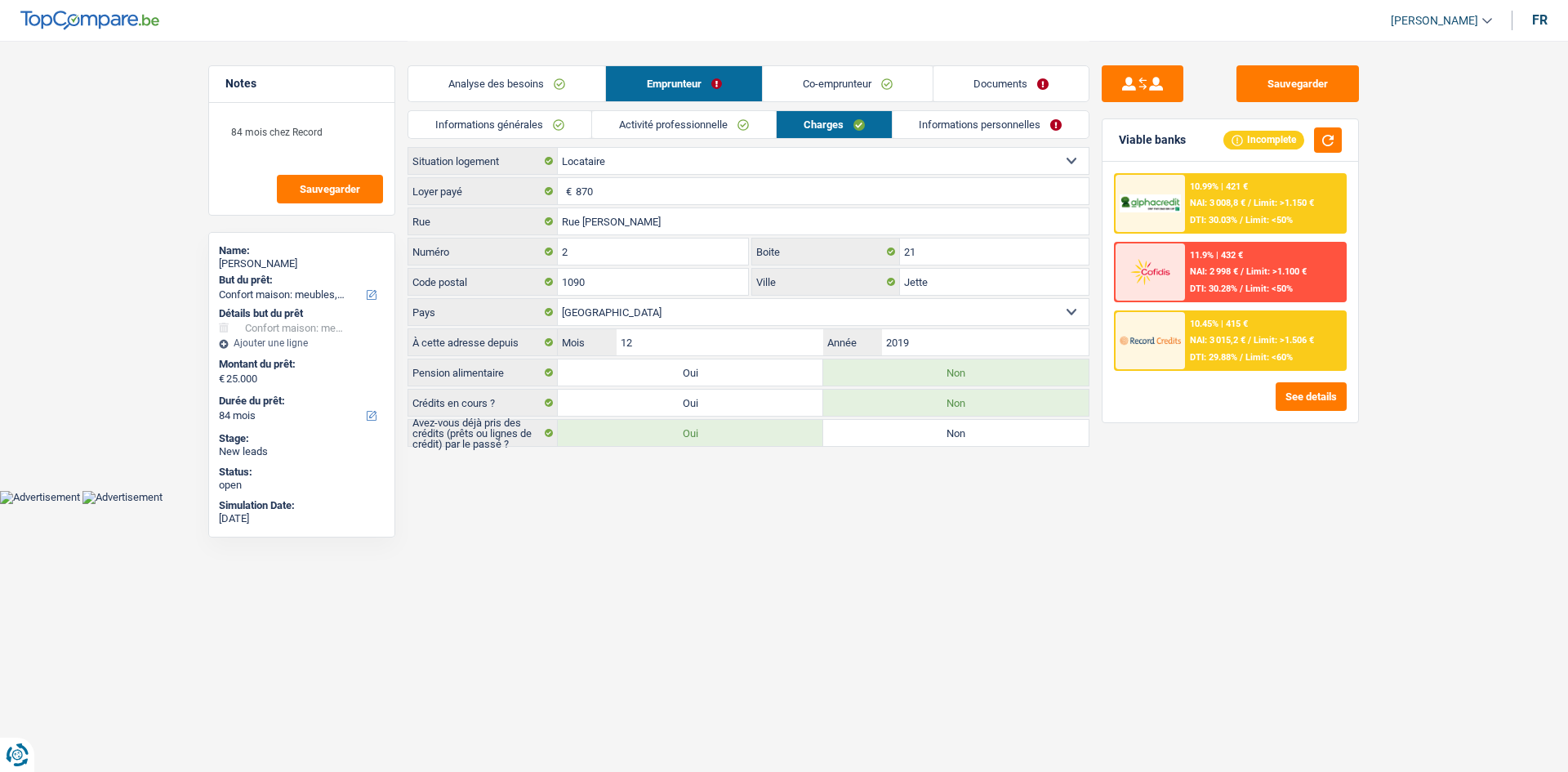
click at [972, 86] on link "Documents" at bounding box center [1011, 83] width 155 height 35
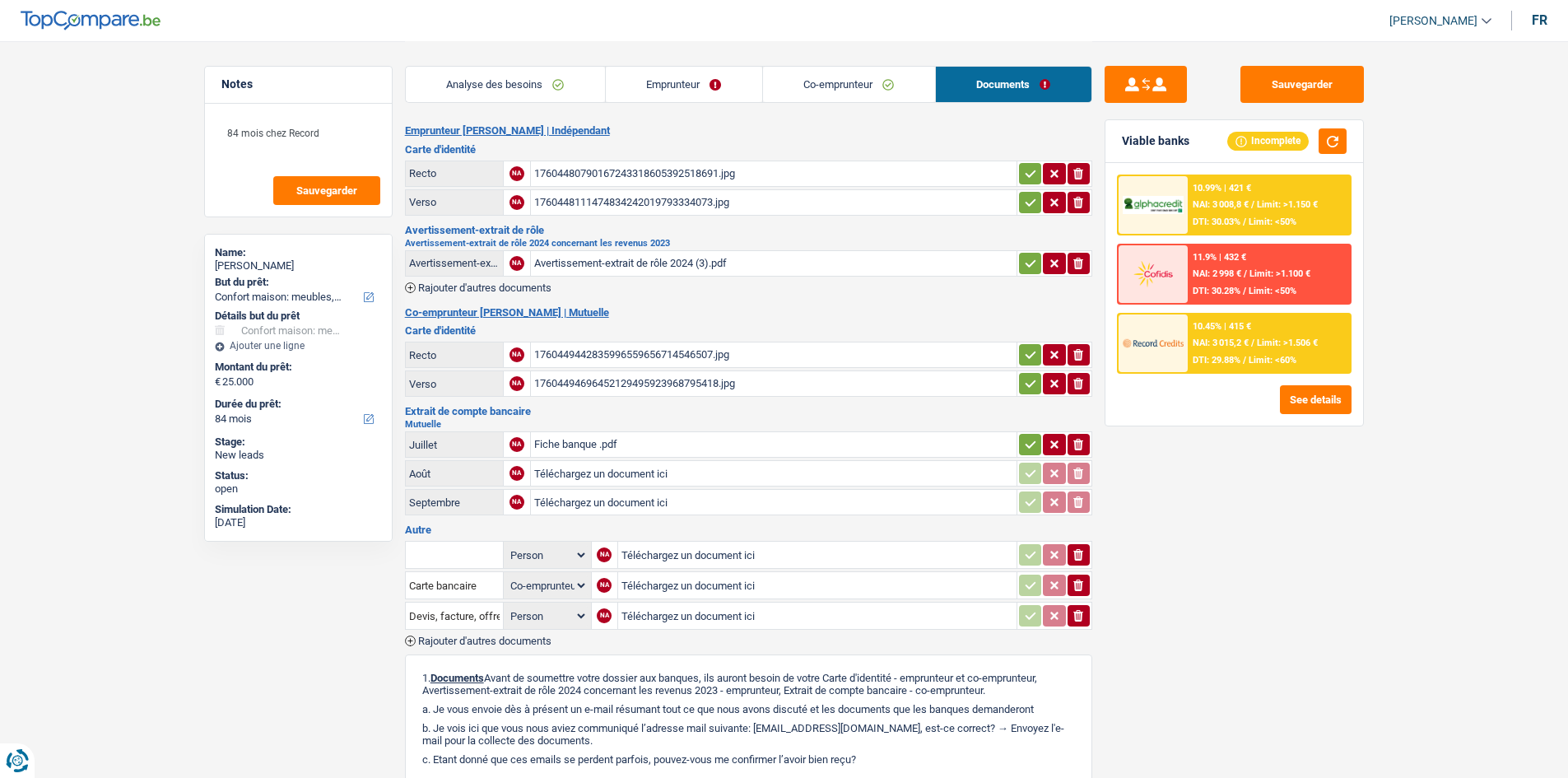
click at [738, 352] on div "1760449442835996559656714546507.jpg" at bounding box center [773, 355] width 479 height 25
click at [729, 381] on div "17604494696452129495923968795418.jpg" at bounding box center [773, 383] width 479 height 25
click at [730, 446] on div "Fiche banque .pdf" at bounding box center [773, 445] width 479 height 25
drag, startPoint x: 857, startPoint y: 82, endPoint x: 906, endPoint y: 158, distance: 90.4
click at [856, 82] on link "Co-emprunteur" at bounding box center [848, 84] width 172 height 35
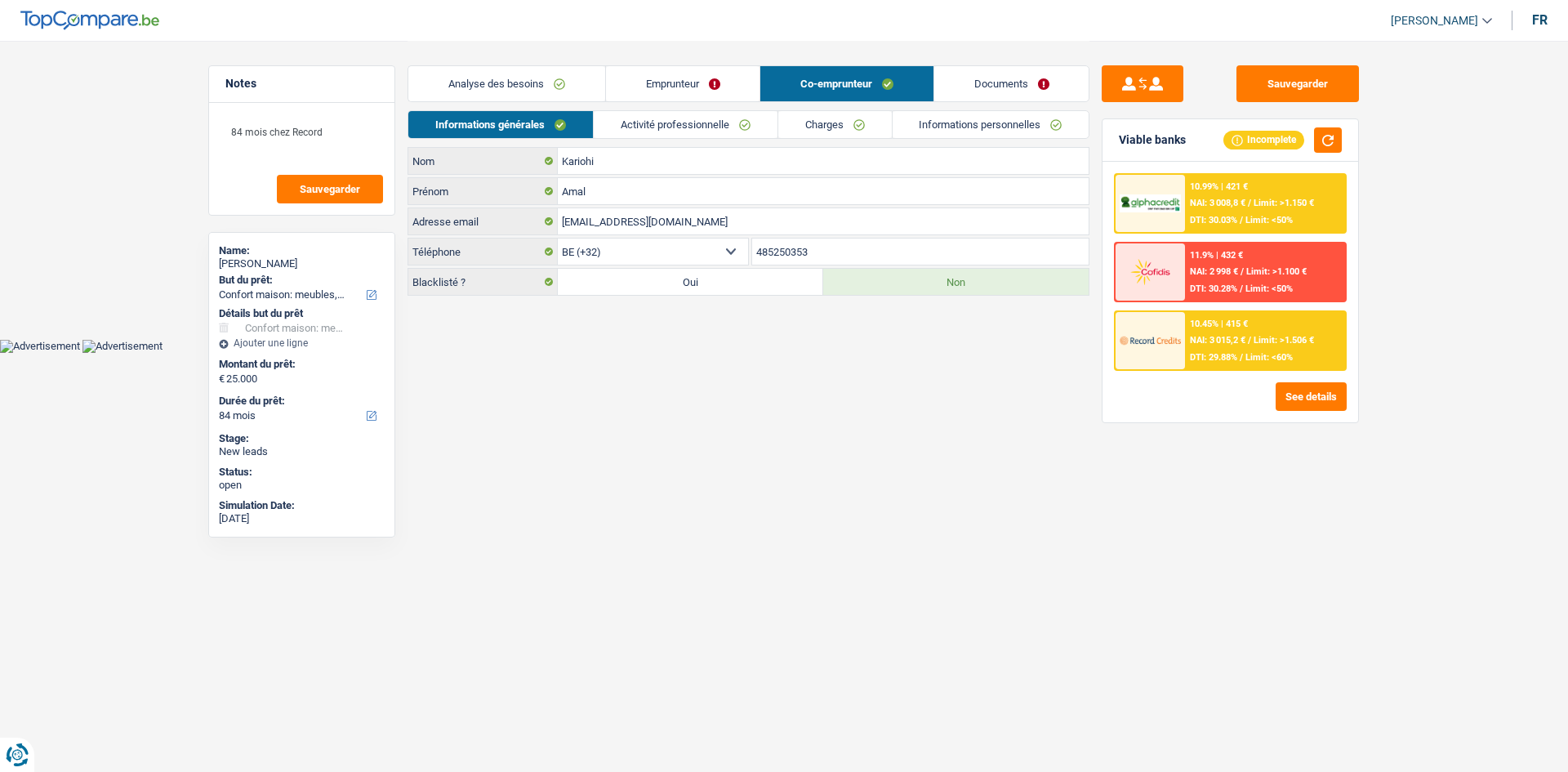
click at [704, 117] on link "Activité professionnelle" at bounding box center [686, 124] width 184 height 27
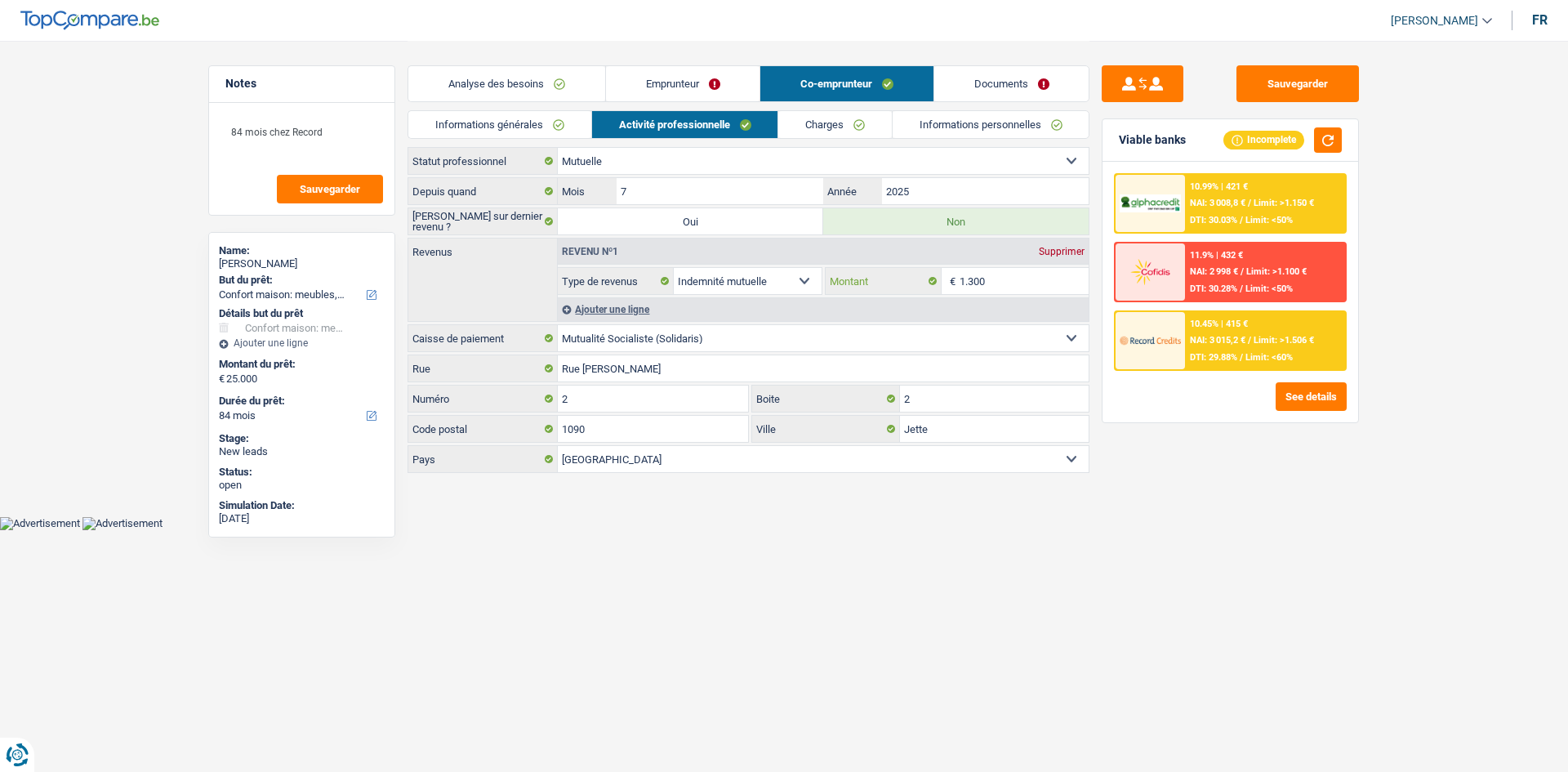
click at [1030, 271] on input "1.300" at bounding box center [1024, 281] width 130 height 26
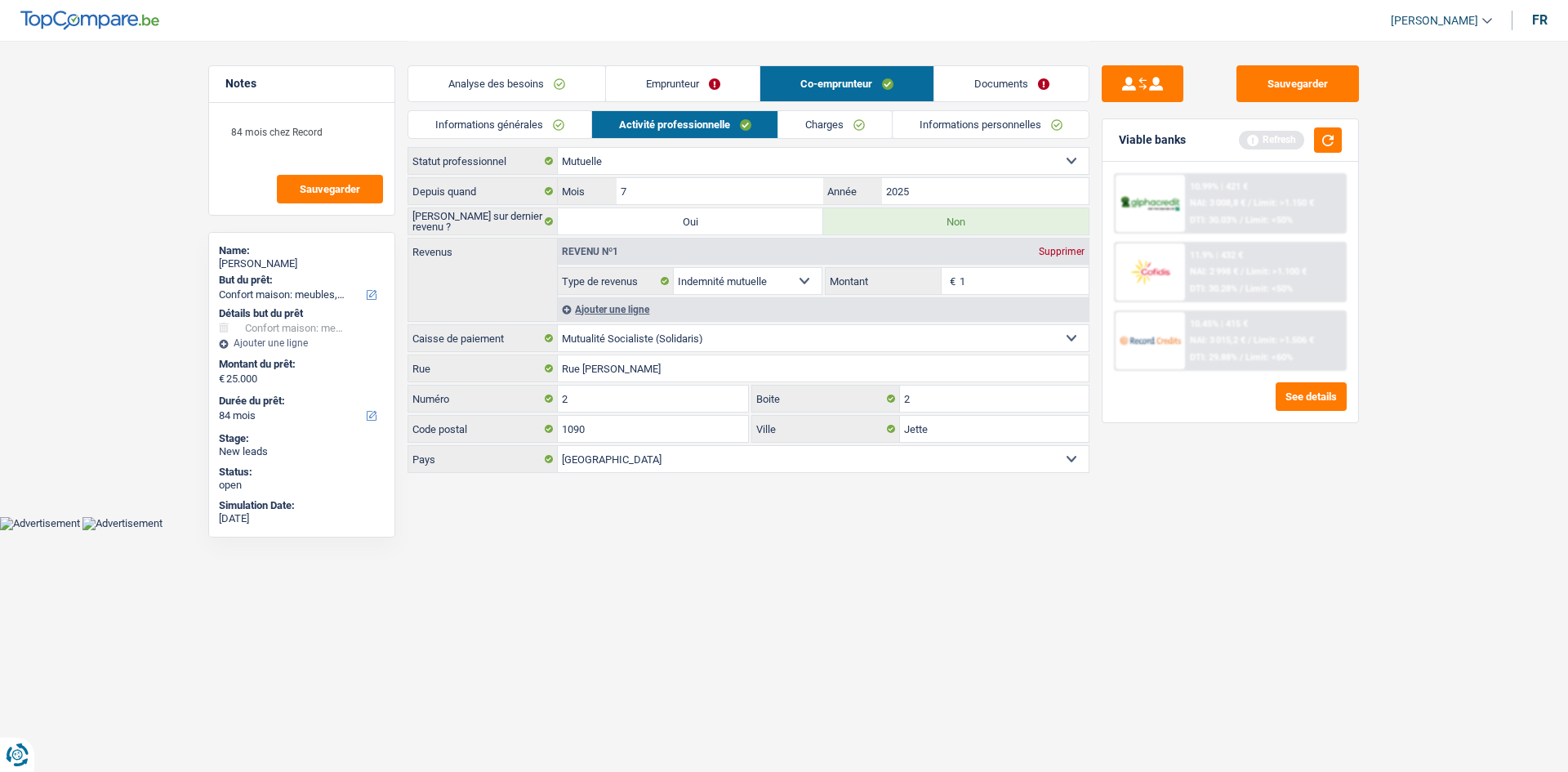
type input "1"
click at [1341, 502] on div "Sauvegarder Viable banks Refresh 10.99% | 421 € NAI: 3 008,8 € / Limit: >1.150 …" at bounding box center [1230, 405] width 282 height 681
click at [1317, 145] on button "button" at bounding box center [1328, 139] width 27 height 25
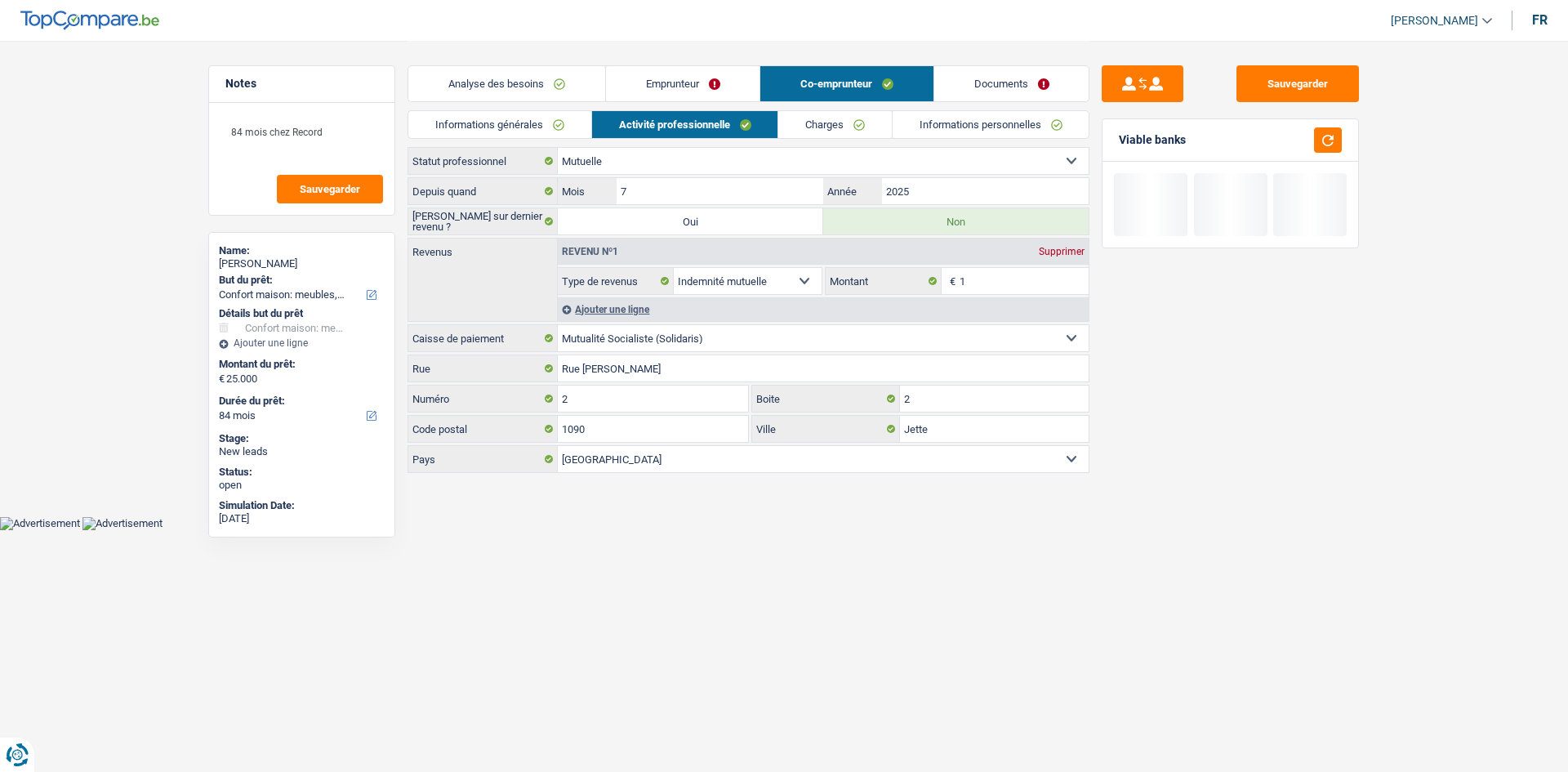
click at [669, 79] on link "Emprunteur" at bounding box center [683, 83] width 154 height 35
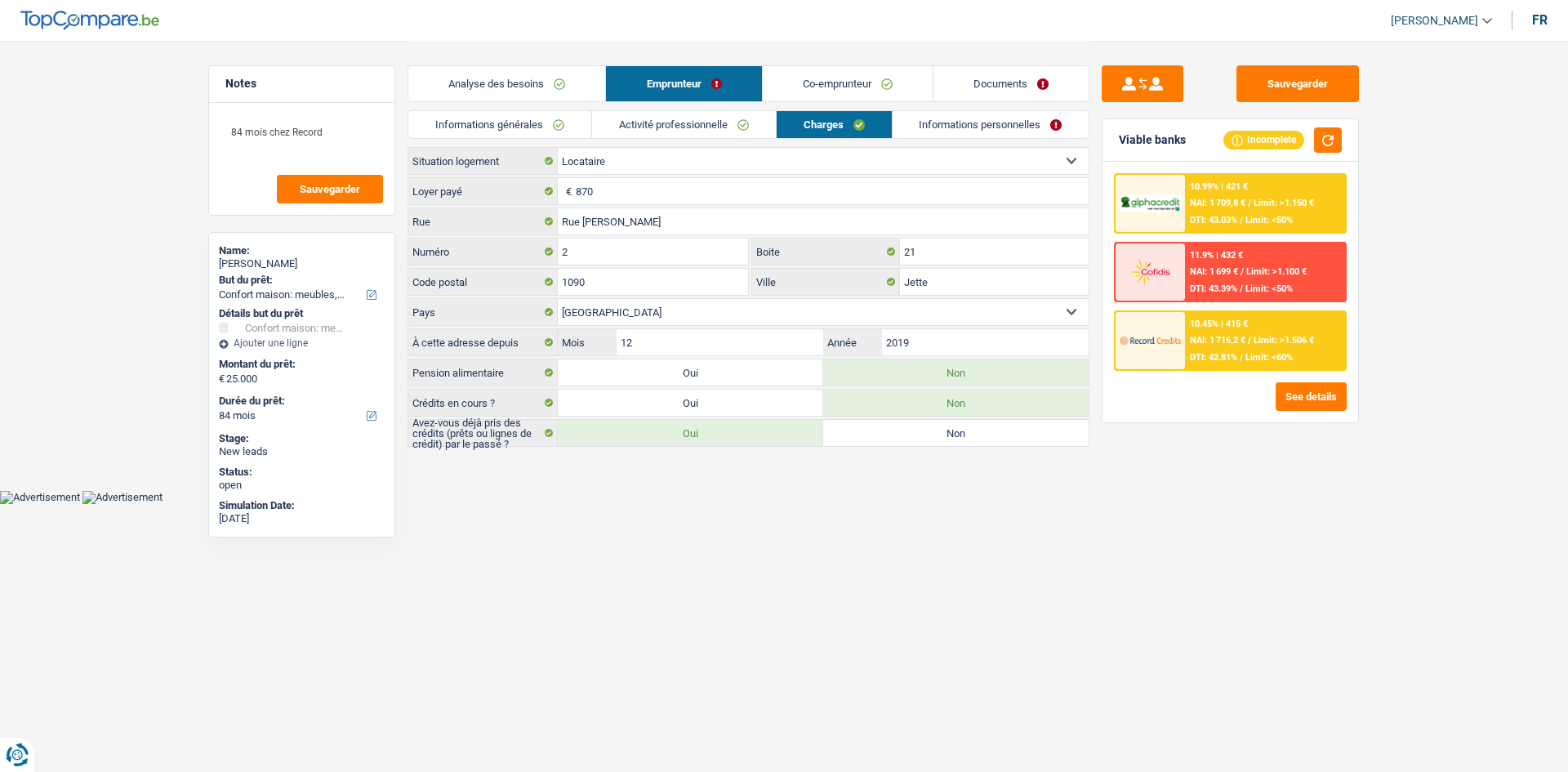
click at [833, 83] on link "Co-emprunteur" at bounding box center [848, 83] width 170 height 35
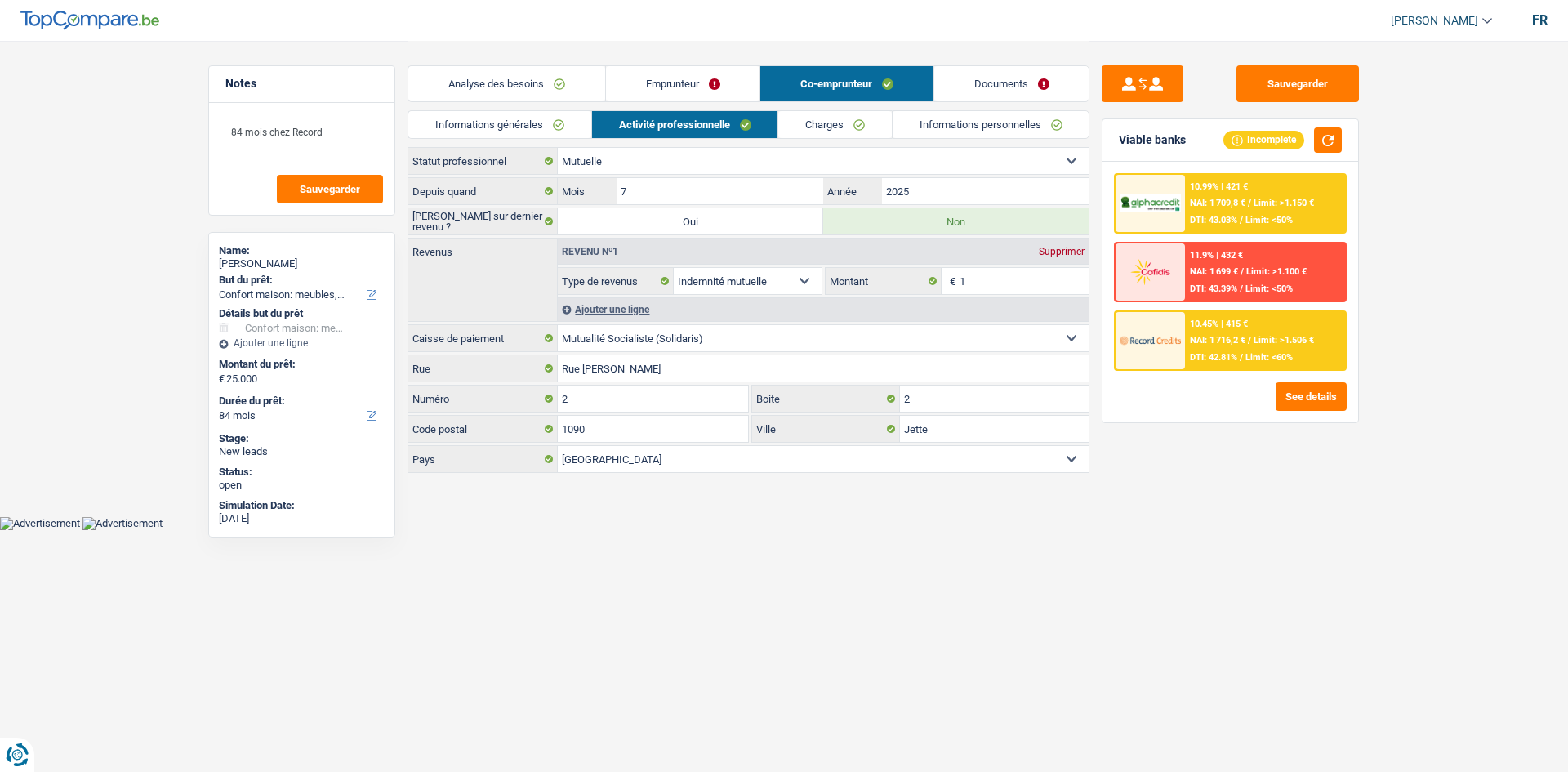
click at [826, 112] on link "Charges" at bounding box center [835, 124] width 113 height 27
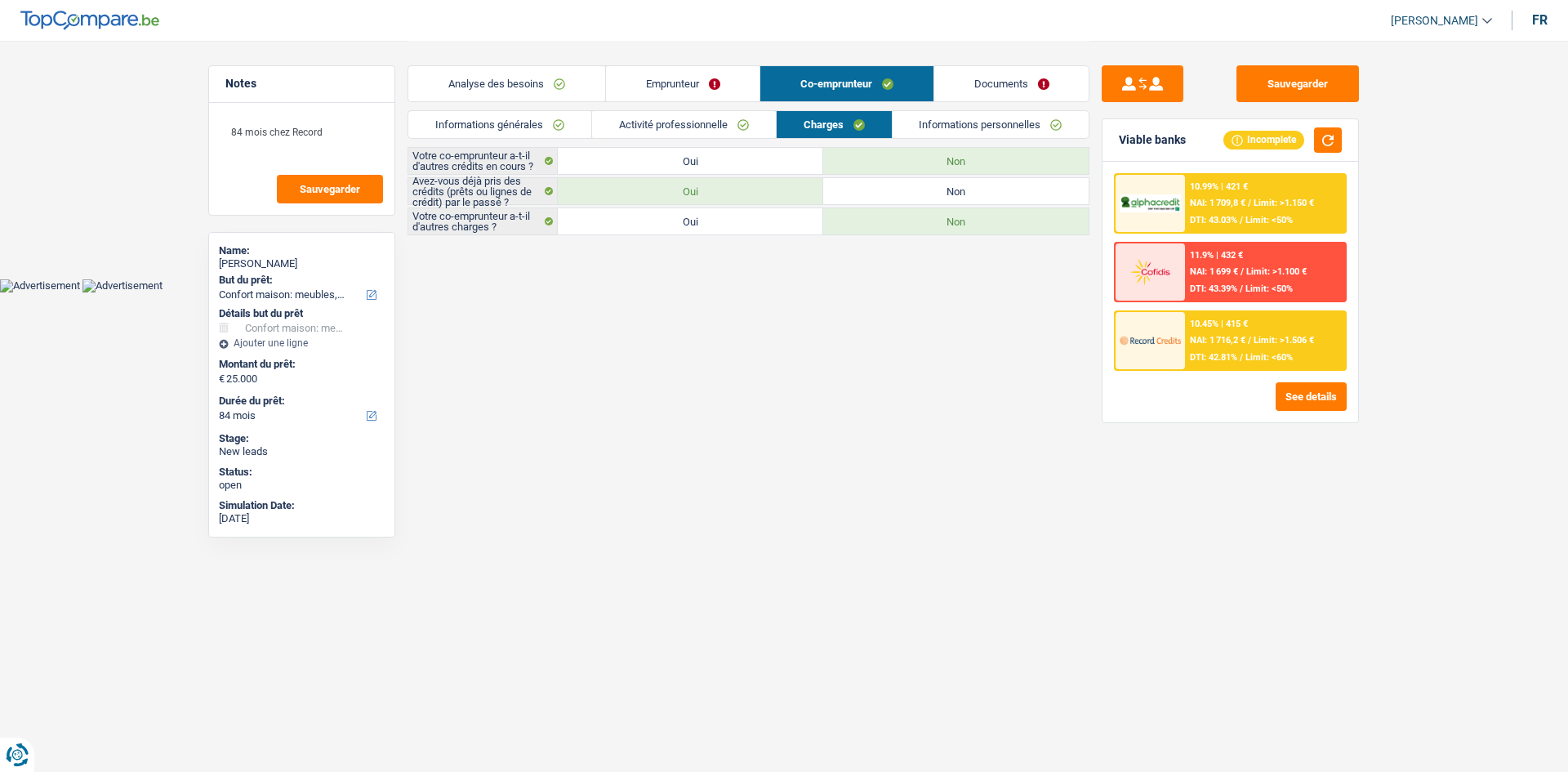
click at [768, 112] on link "Activité professionnelle" at bounding box center [684, 124] width 184 height 27
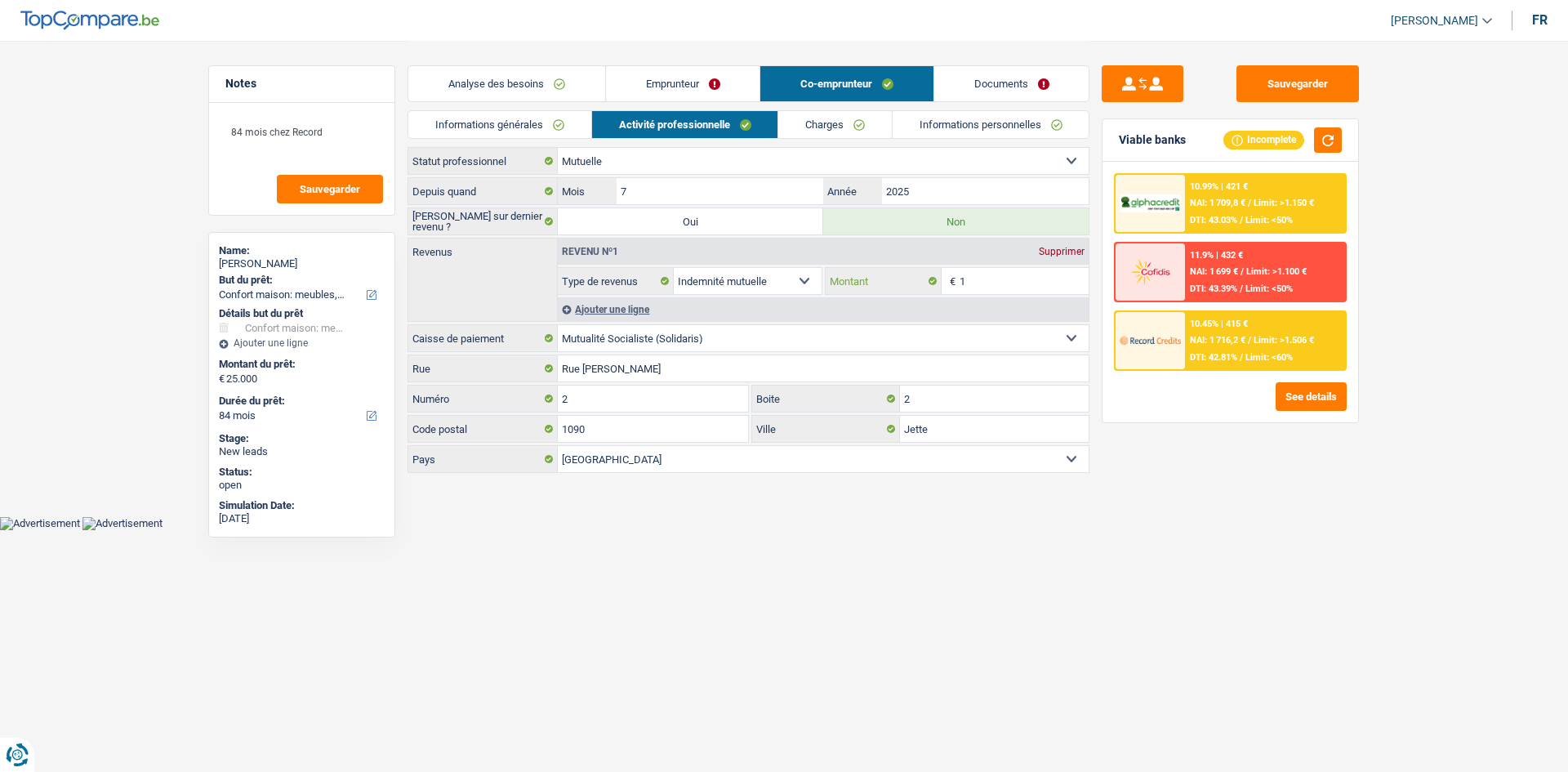
click at [1001, 277] on input "1" at bounding box center [1024, 281] width 130 height 26
click at [1001, 282] on input "1" at bounding box center [1024, 281] width 130 height 26
click at [808, 154] on select "Ouvrier Employé privé Employé public Invalide Indépendant Pensionné Chômeur Mut…" at bounding box center [823, 161] width 530 height 26
click at [558, 148] on select "Ouvrier Employé privé Employé public Invalide Indépendant Pensionné Chômeur Mut…" at bounding box center [823, 161] width 530 height 26
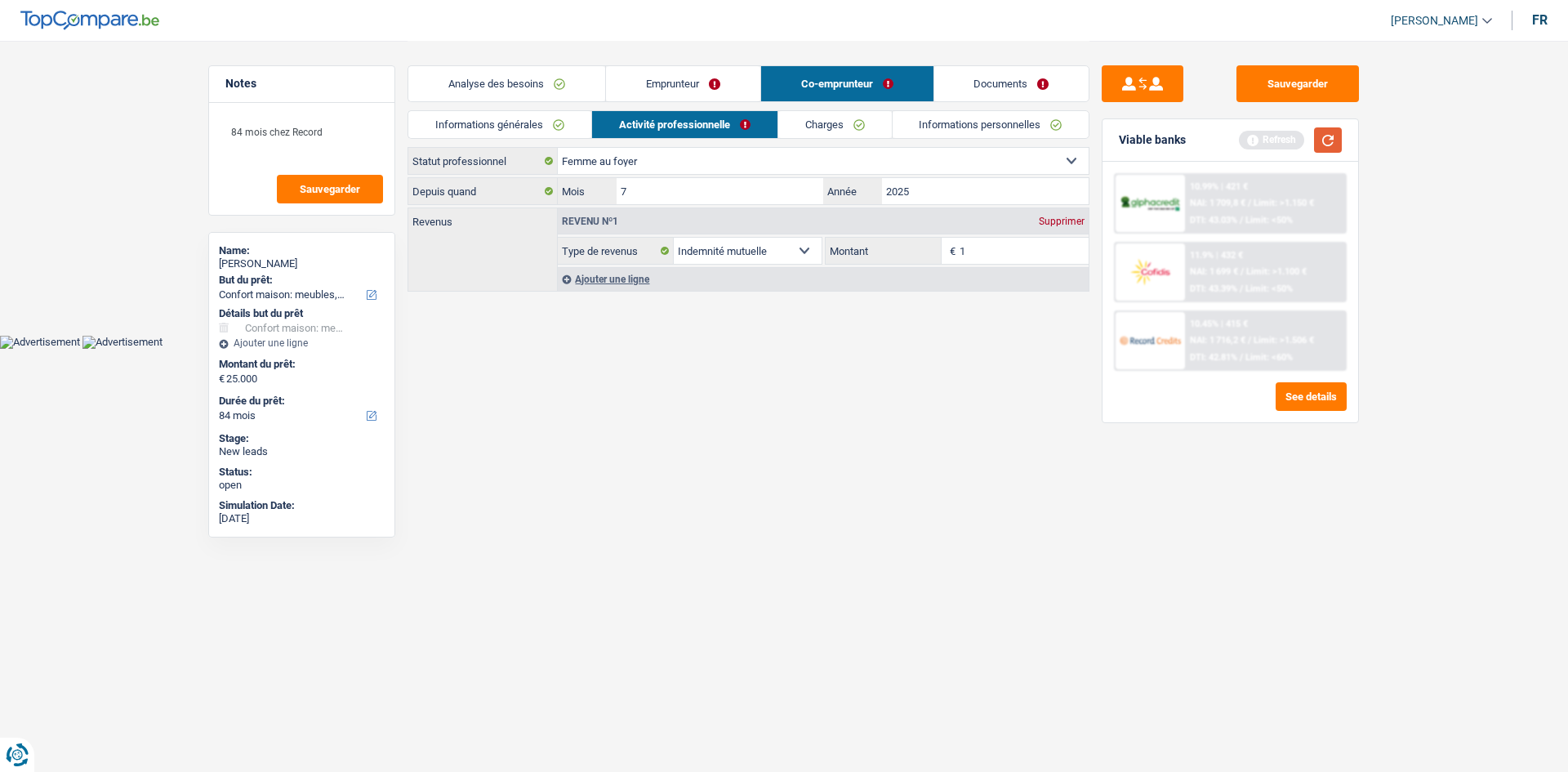
click at [1323, 135] on button "button" at bounding box center [1328, 139] width 27 height 25
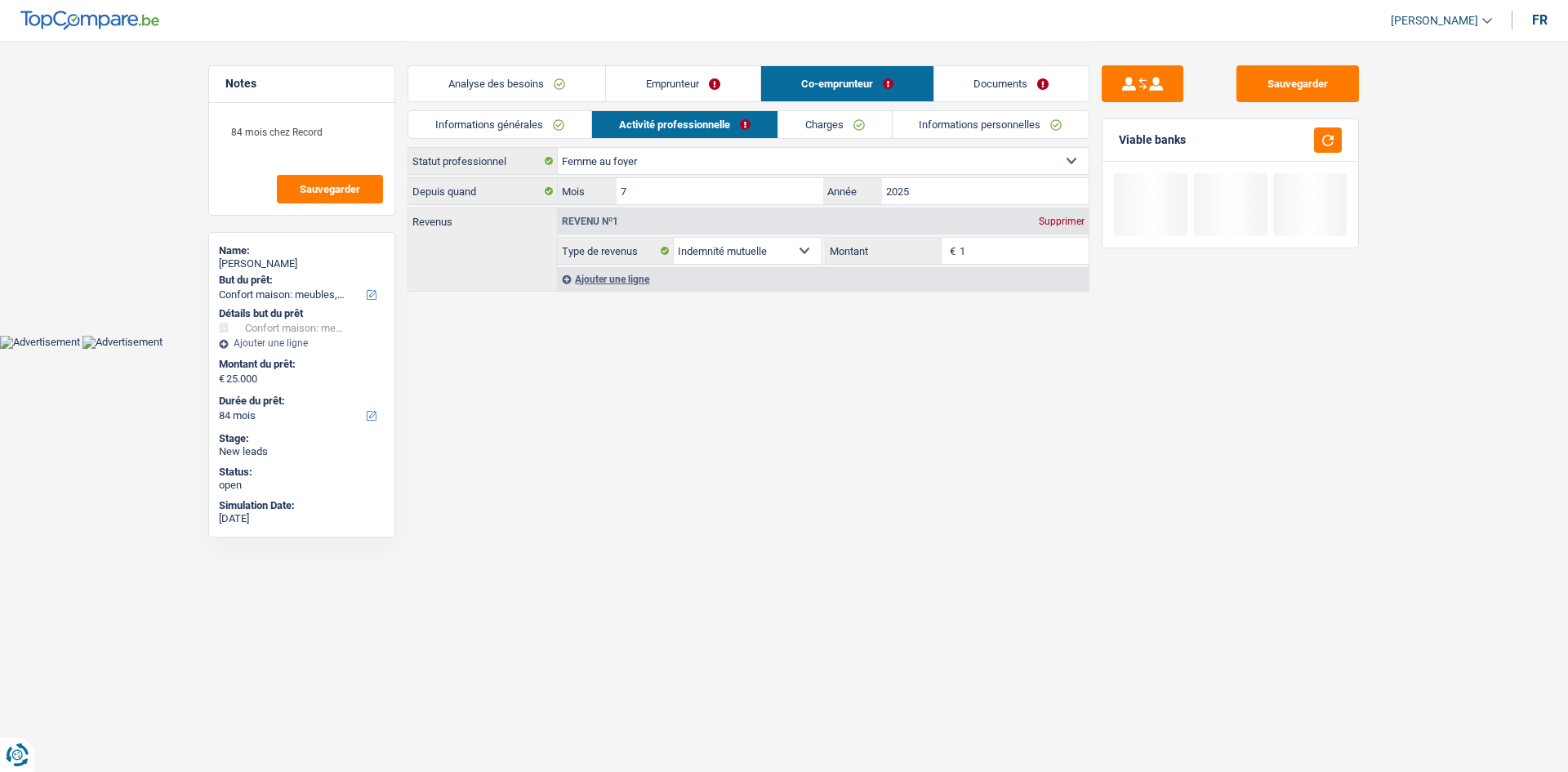
click at [1001, 264] on div "Revenu nº1 Supprimer Allocation d'handicap Allocations chômage Allocations fami…" at bounding box center [822, 250] width 531 height 82
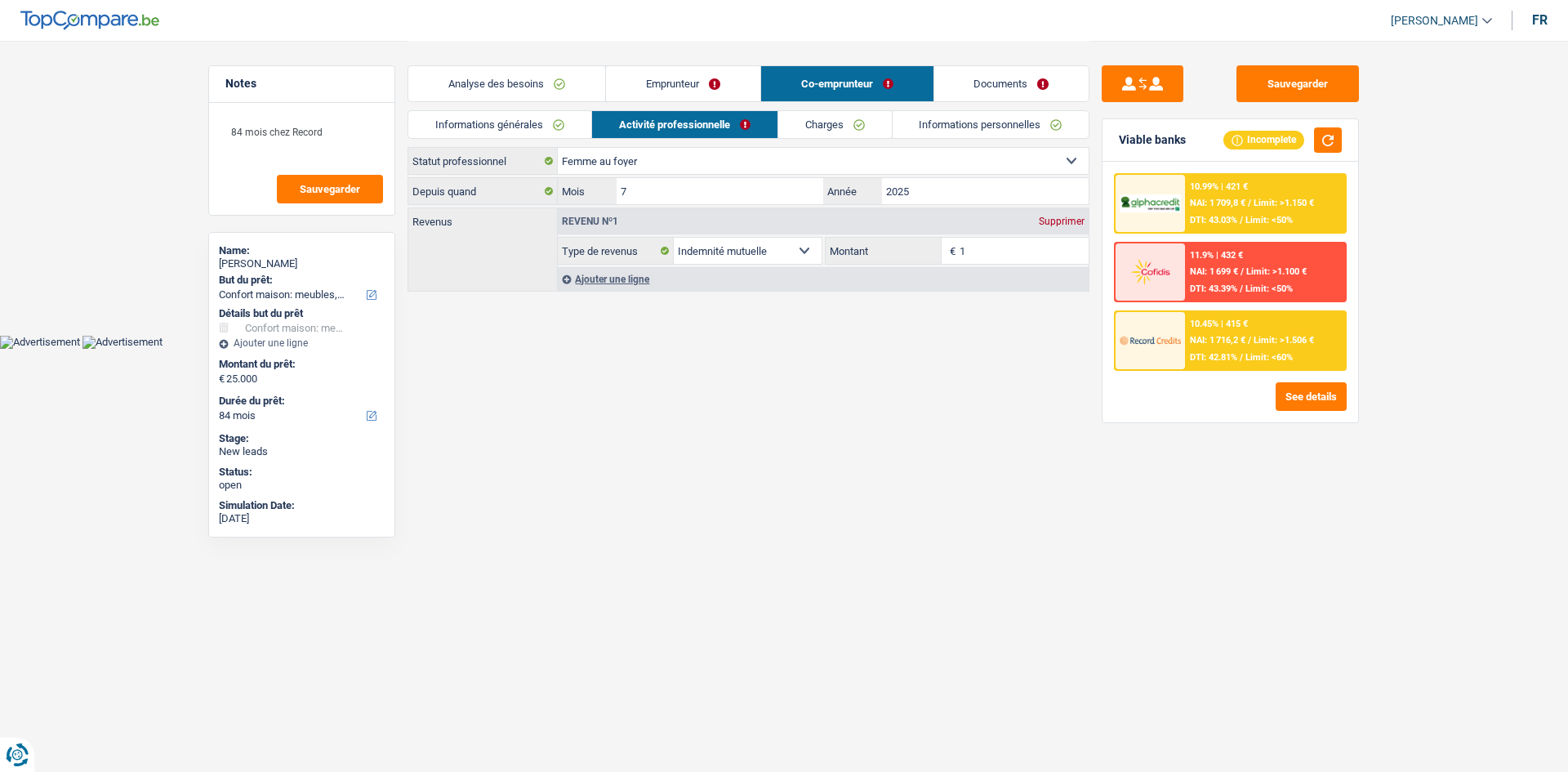
click at [823, 165] on select "Ouvrier Employé privé Employé public Invalide Indépendant Pensionné Chômeur Mut…" at bounding box center [823, 161] width 530 height 26
select select "mutuality"
click at [558, 148] on select "Ouvrier Employé privé Employé public Invalide Indépendant Pensionné Chômeur Mut…" at bounding box center [823, 161] width 530 height 26
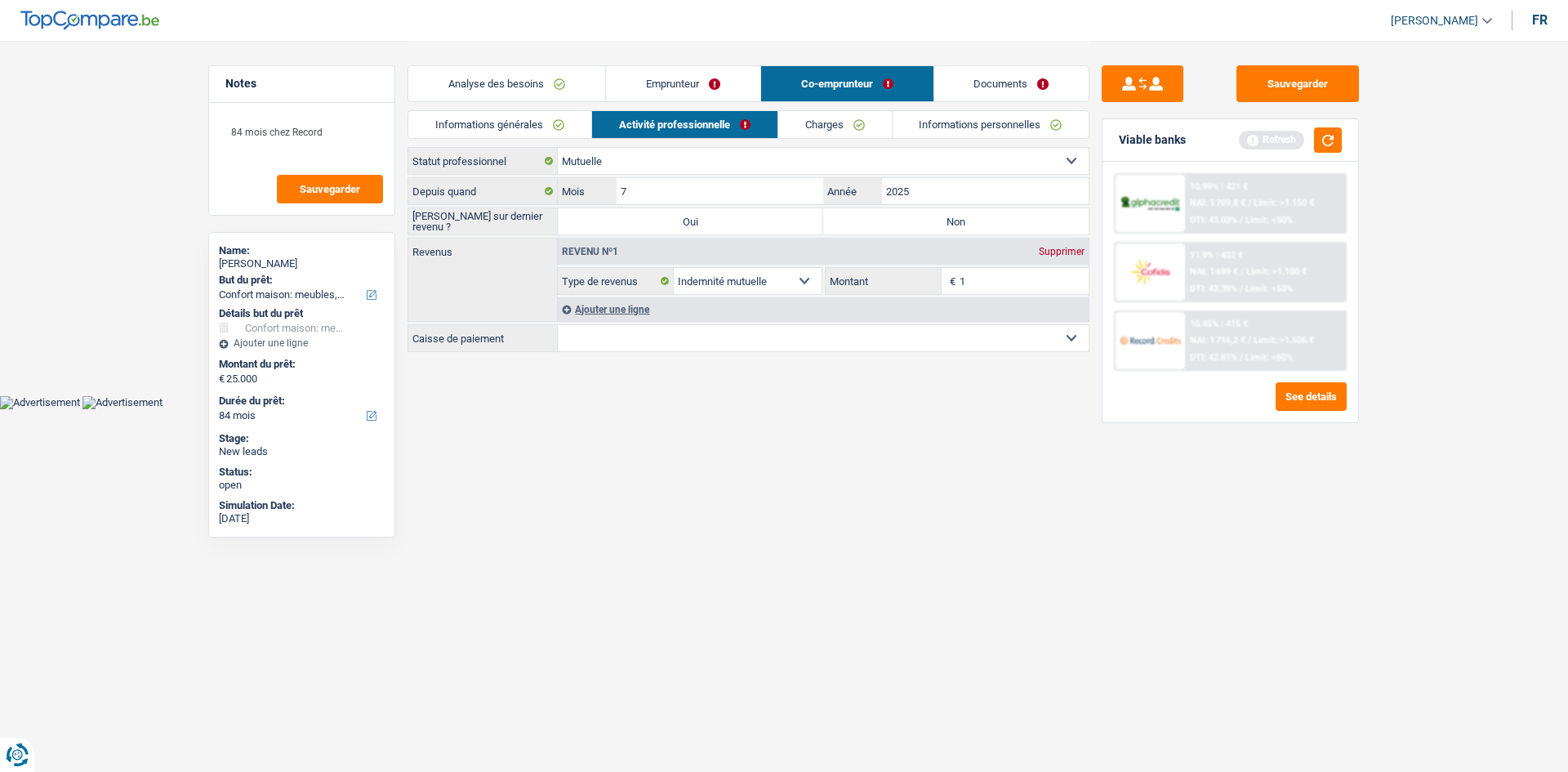
click at [906, 216] on label "Non" at bounding box center [955, 222] width 265 height 26
click at [906, 216] on input "Non" at bounding box center [955, 222] width 265 height 26
radio input "true"
click at [800, 344] on select "Mutualité Chrétienne Mutualité Socialiste (Solidaris) SPF Sécurité Sociale Unio…" at bounding box center [823, 338] width 530 height 26
select select "solidaris"
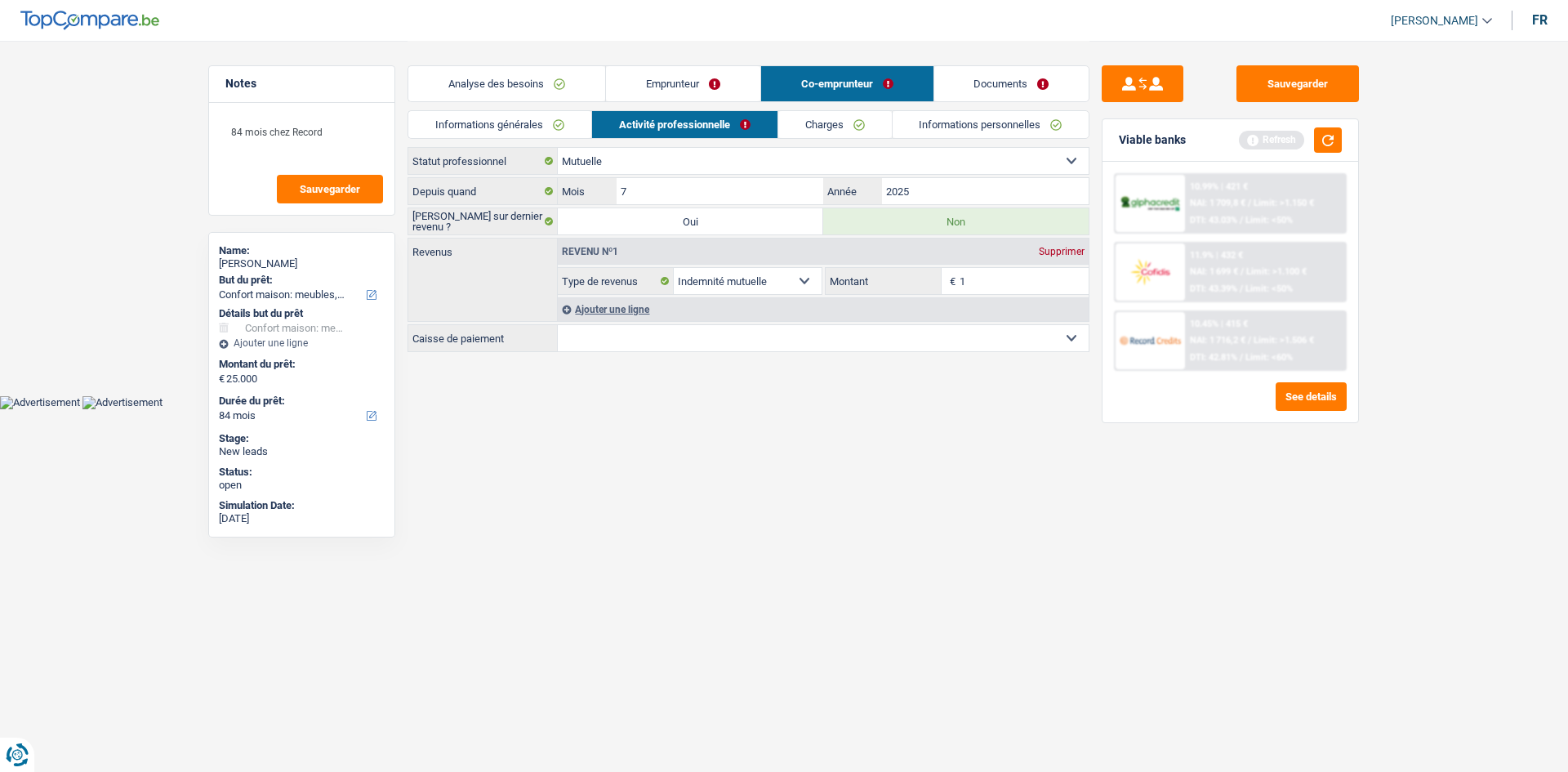
click at [558, 325] on select "Mutualité Chrétienne Mutualité Socialiste (Solidaris) SPF Sécurité Sociale Unio…" at bounding box center [823, 338] width 530 height 26
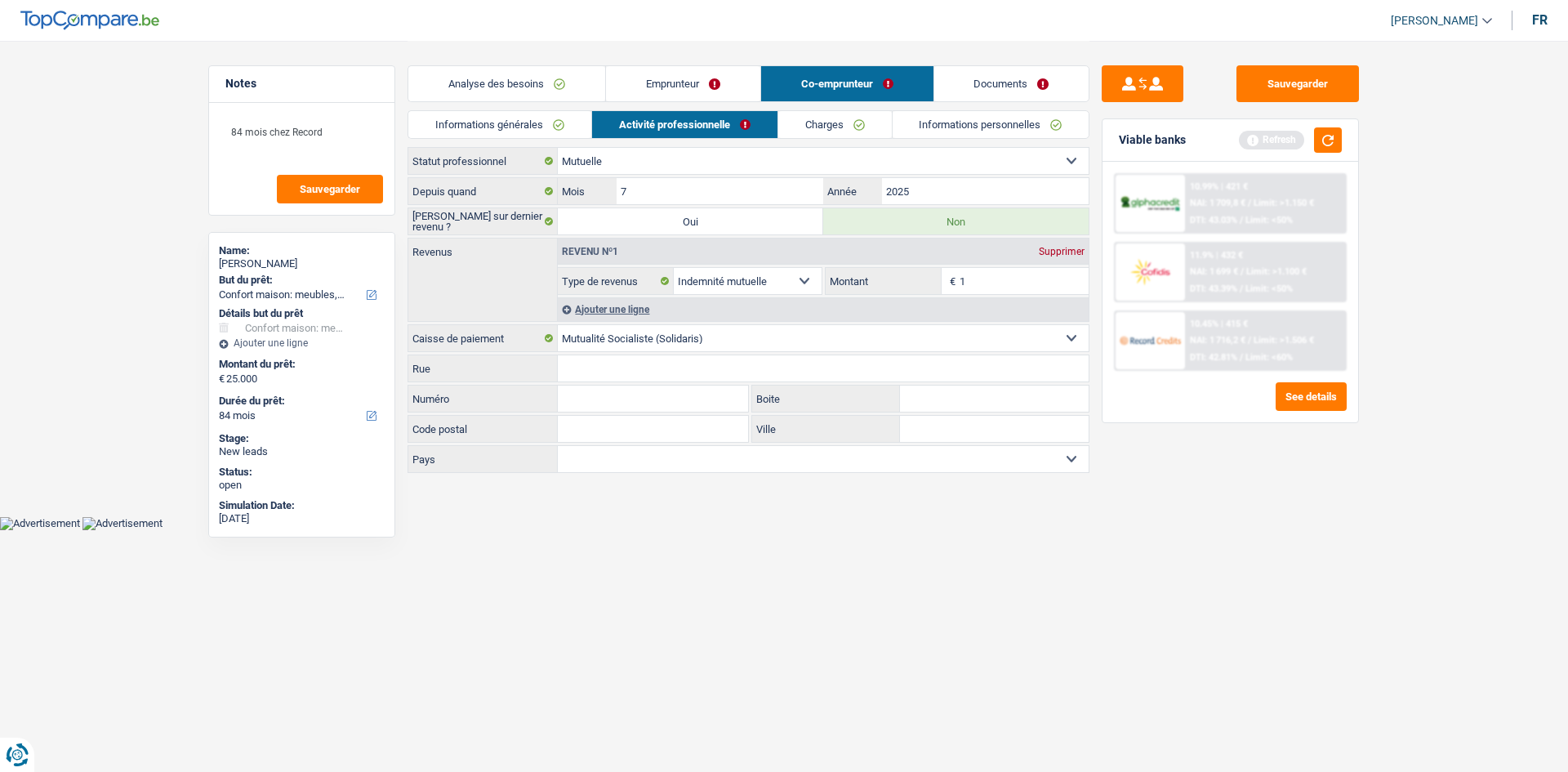
click at [1038, 271] on input "1" at bounding box center [1024, 281] width 130 height 26
type input "1.600"
click at [1239, 507] on div "Sauvegarder Viable banks Refresh 10.99% | 421 € NAI: 1 709,8 € / Limit: >1.150 …" at bounding box center [1230, 405] width 282 height 681
click at [1323, 138] on button "button" at bounding box center [1328, 139] width 27 height 25
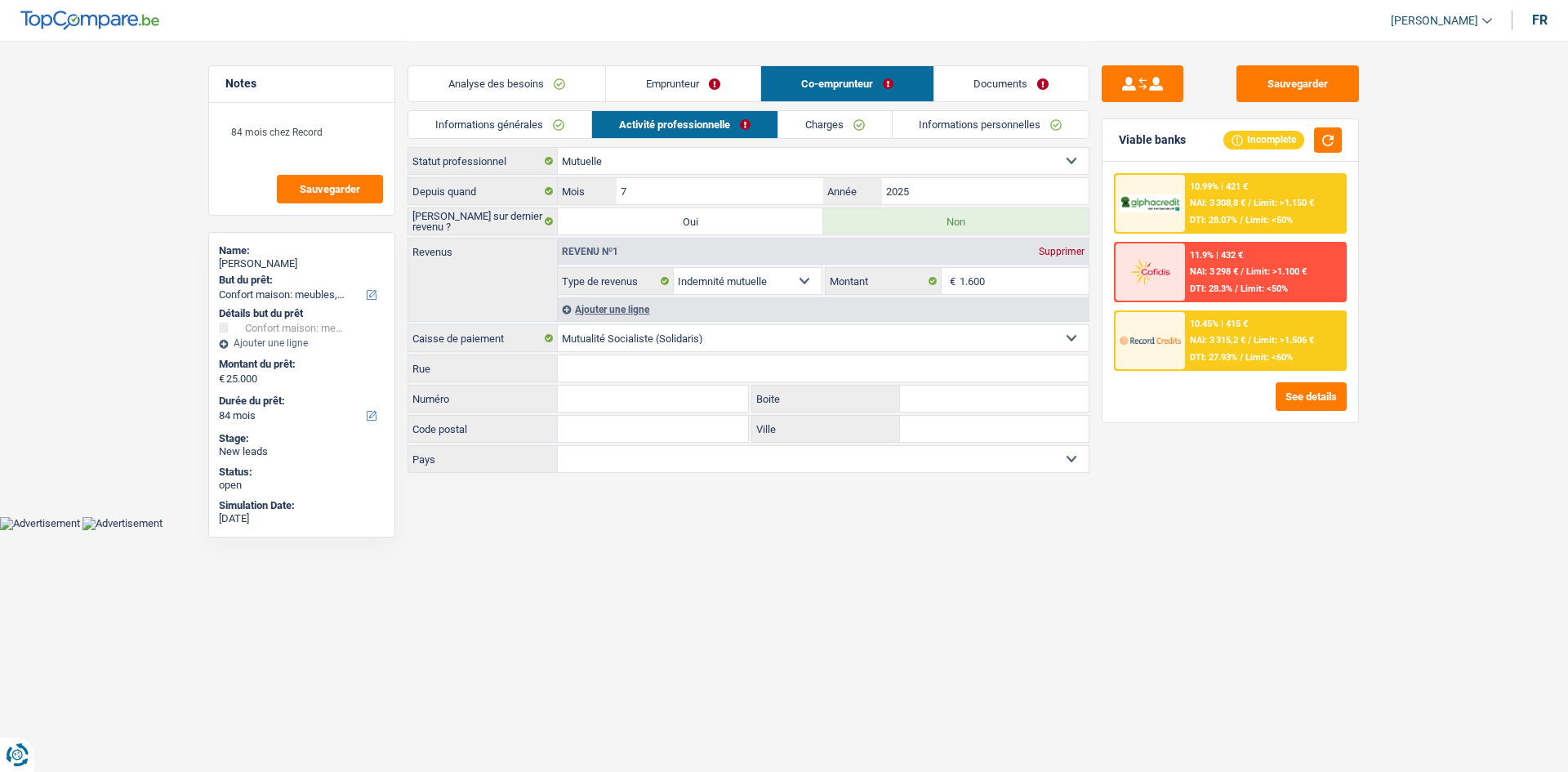
click at [830, 108] on div "Analyse des besoins Emprunteur Co-emprunteur Documents" at bounding box center [748, 76] width 681 height 70
click at [835, 122] on link "Charges" at bounding box center [835, 124] width 113 height 27
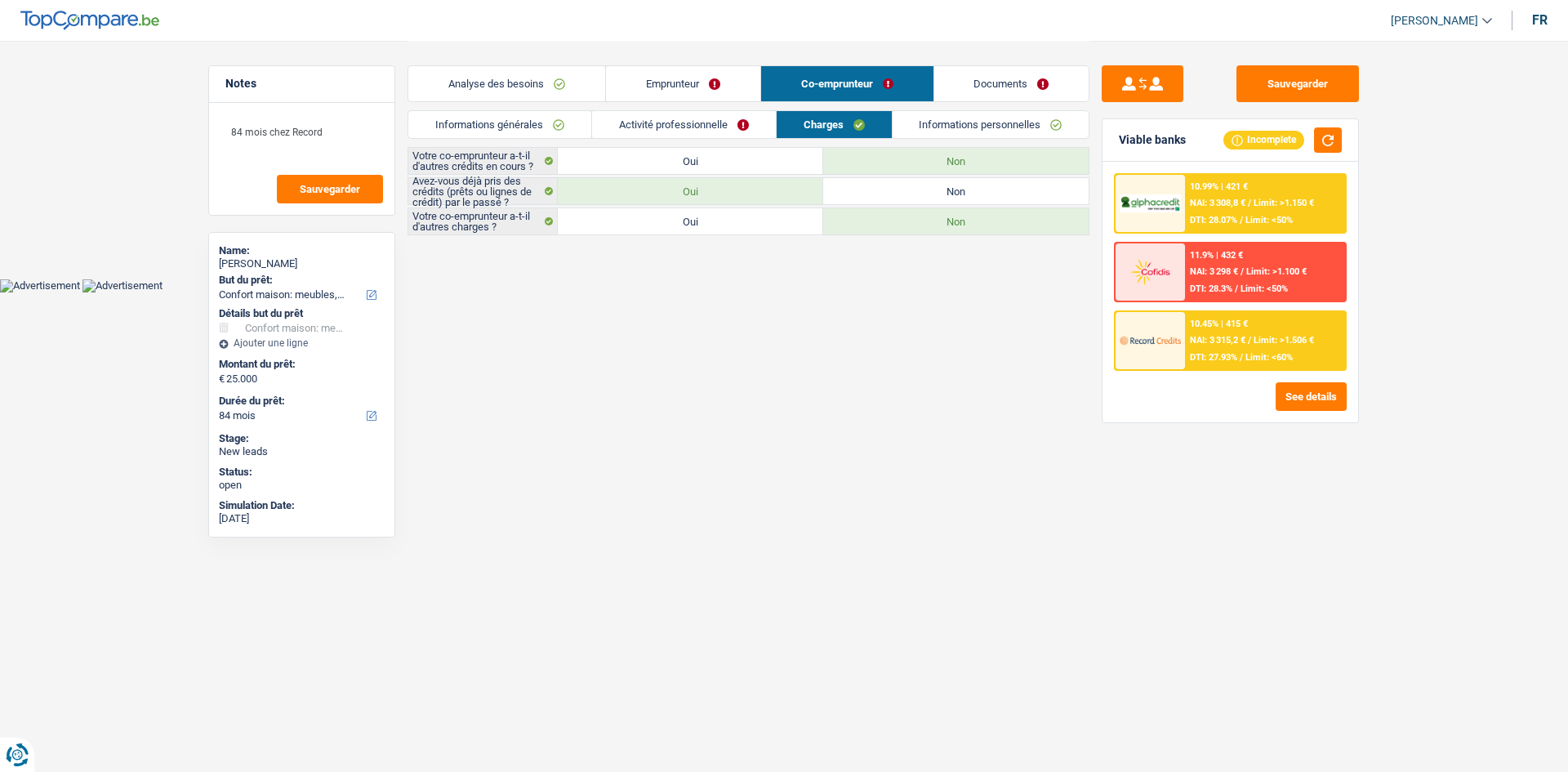
click at [858, 293] on html "Vous avez le contrôle de vos données Nous utilisons des cookies, tout comme nos…" at bounding box center [784, 146] width 1568 height 293
click at [911, 293] on html "Vous avez le contrôle de vos données Nous utilisons des cookies, tout comme nos…" at bounding box center [784, 146] width 1568 height 293
click at [1028, 76] on link "Documents" at bounding box center [1011, 83] width 155 height 35
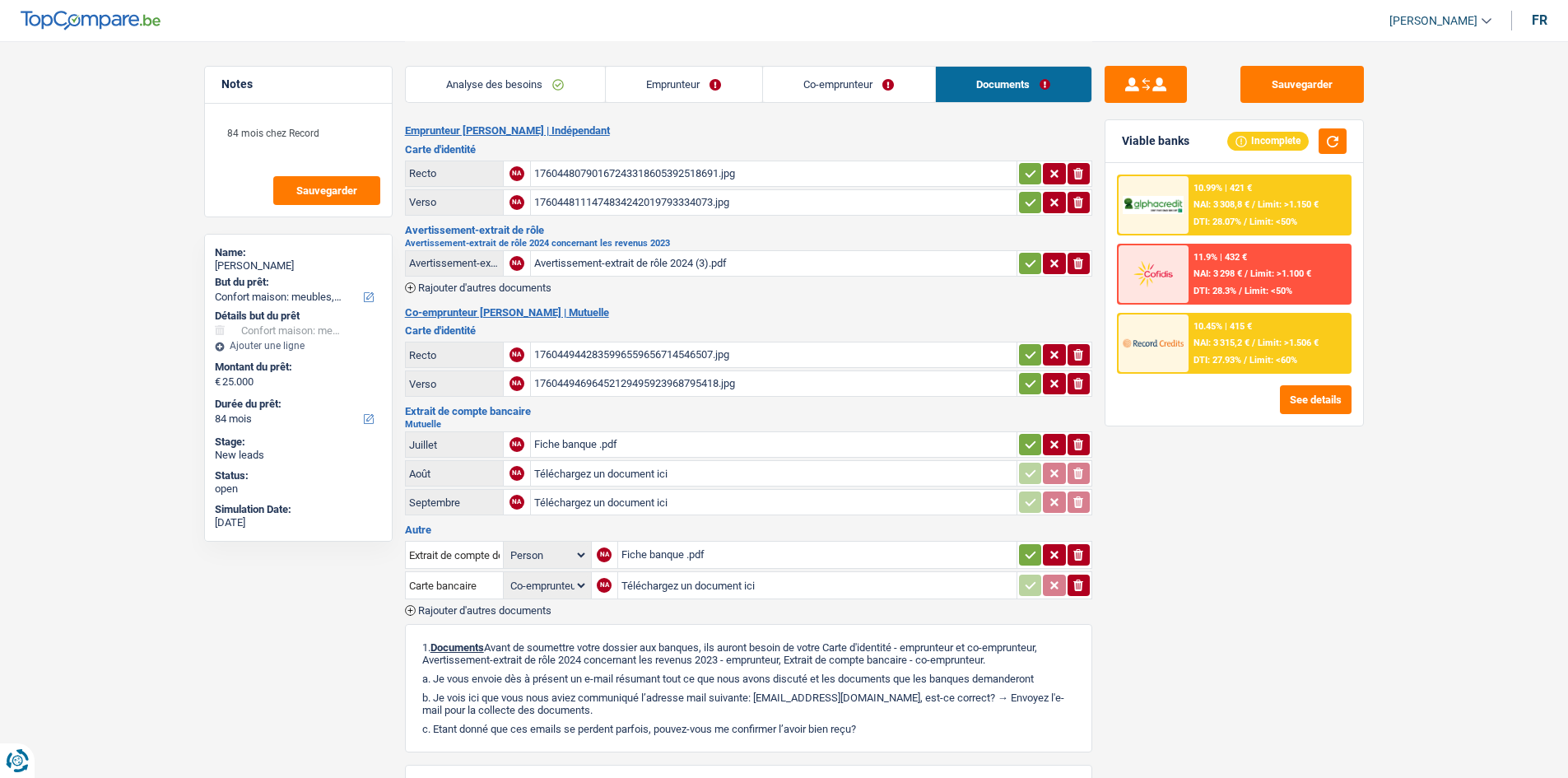
click at [720, 267] on div "Avertissement-extrait de rôle 2024 (3).pdf" at bounding box center [773, 263] width 479 height 25
click at [781, 19] on header "Habib Tasan Se déconnecter fr" at bounding box center [784, 21] width 1568 height 42
click at [121, 269] on main "Notes 84 mois chez Record Sauvegarder Name: Mohamed Bohlala But du prêt: Confor…" at bounding box center [784, 489] width 1568 height 979
click at [720, 89] on link "Emprunteur" at bounding box center [683, 84] width 157 height 35
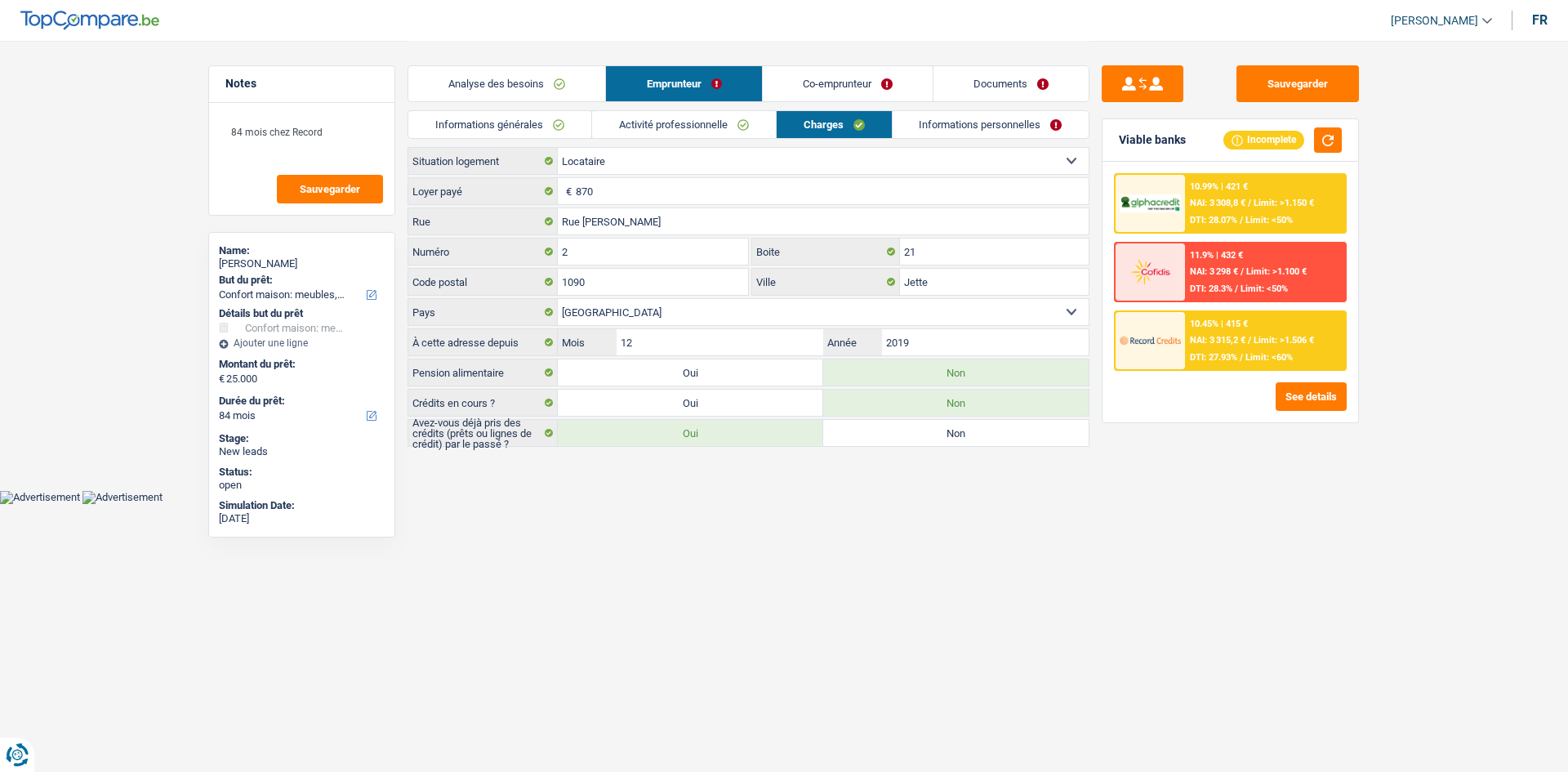
click at [996, 130] on link "Informations personnelles" at bounding box center [990, 124] width 197 height 27
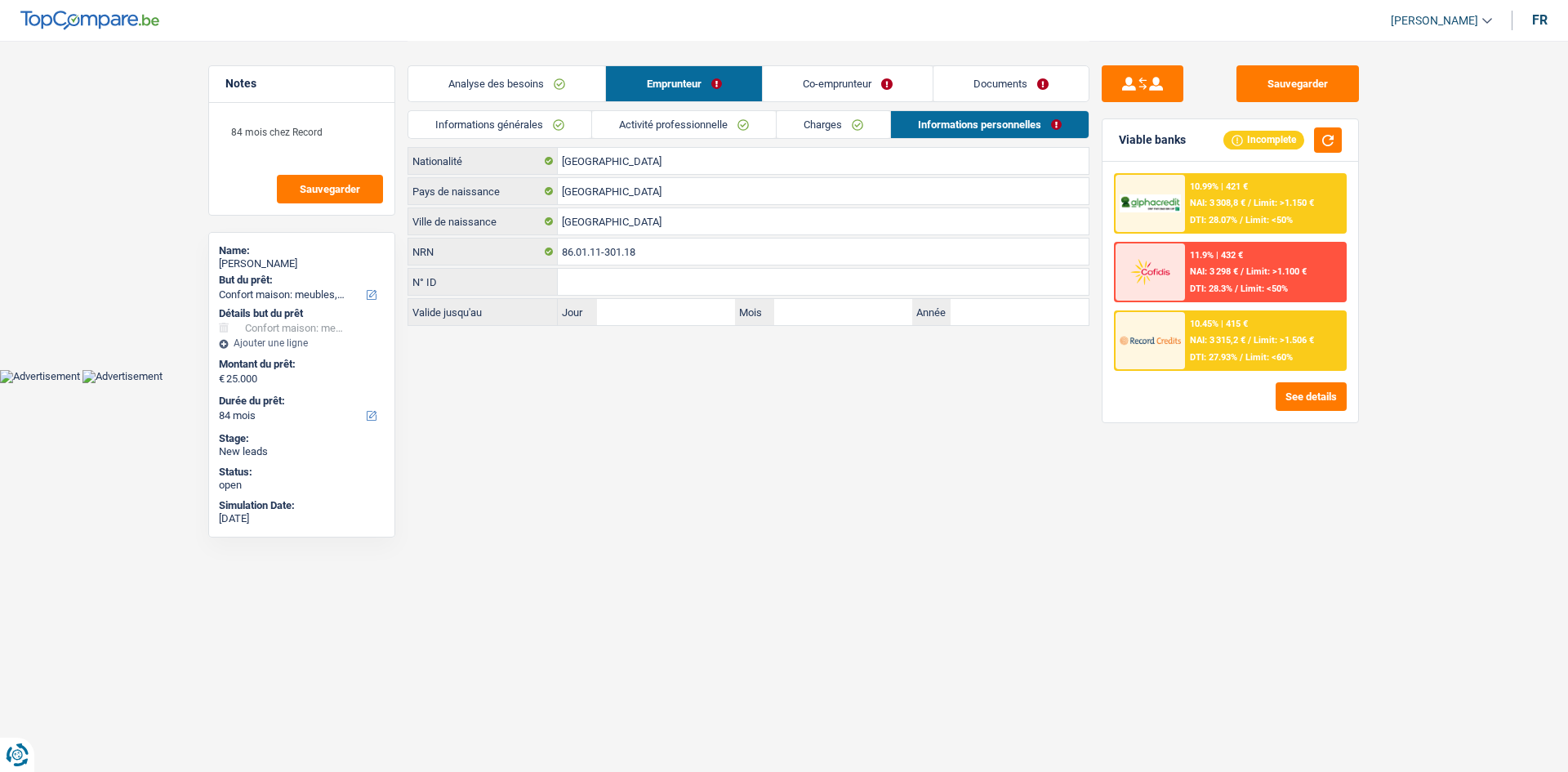
click at [890, 91] on link "Co-emprunteur" at bounding box center [848, 83] width 170 height 35
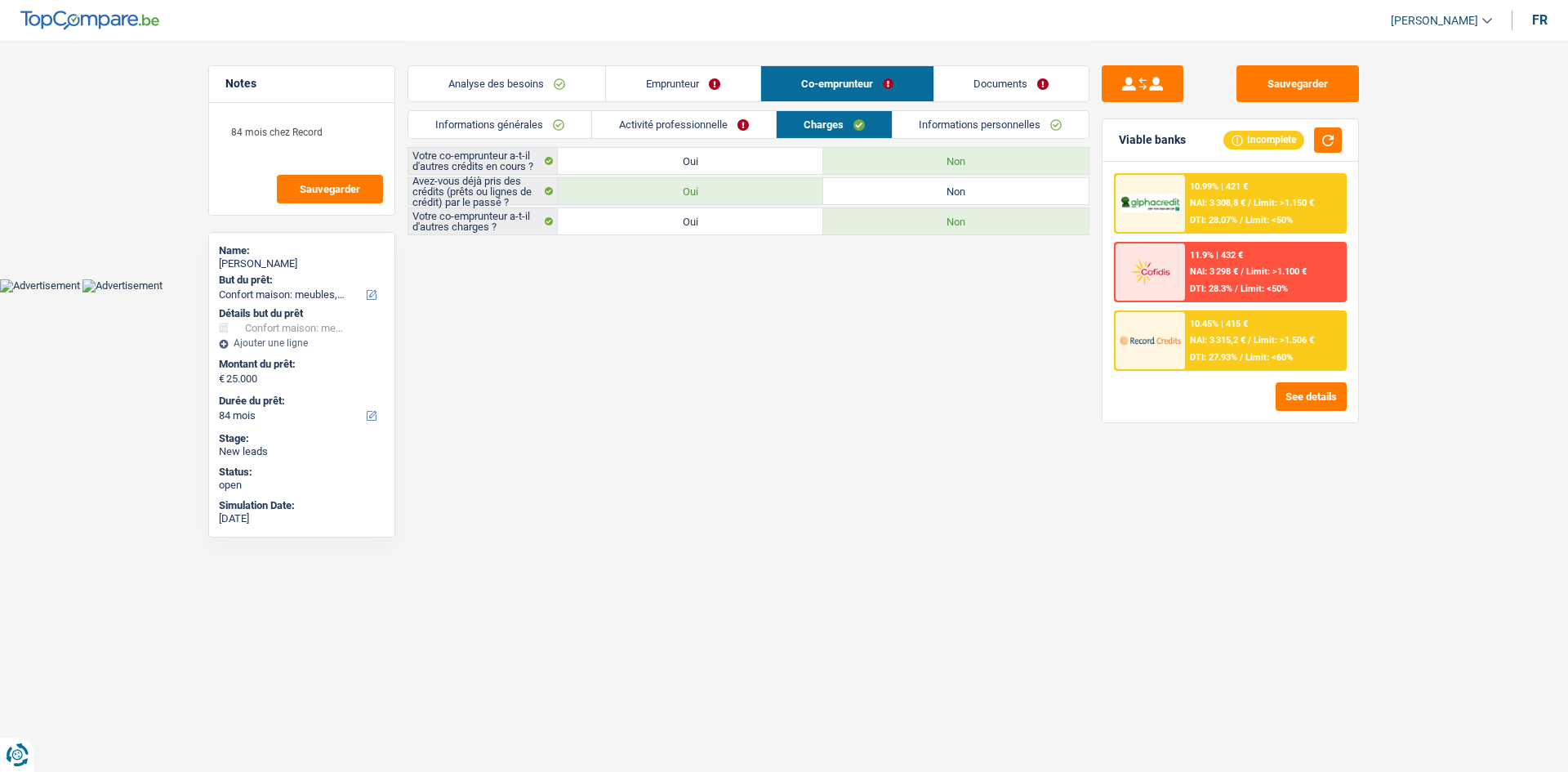
click at [1037, 116] on link "Informations personnelles" at bounding box center [990, 124] width 197 height 27
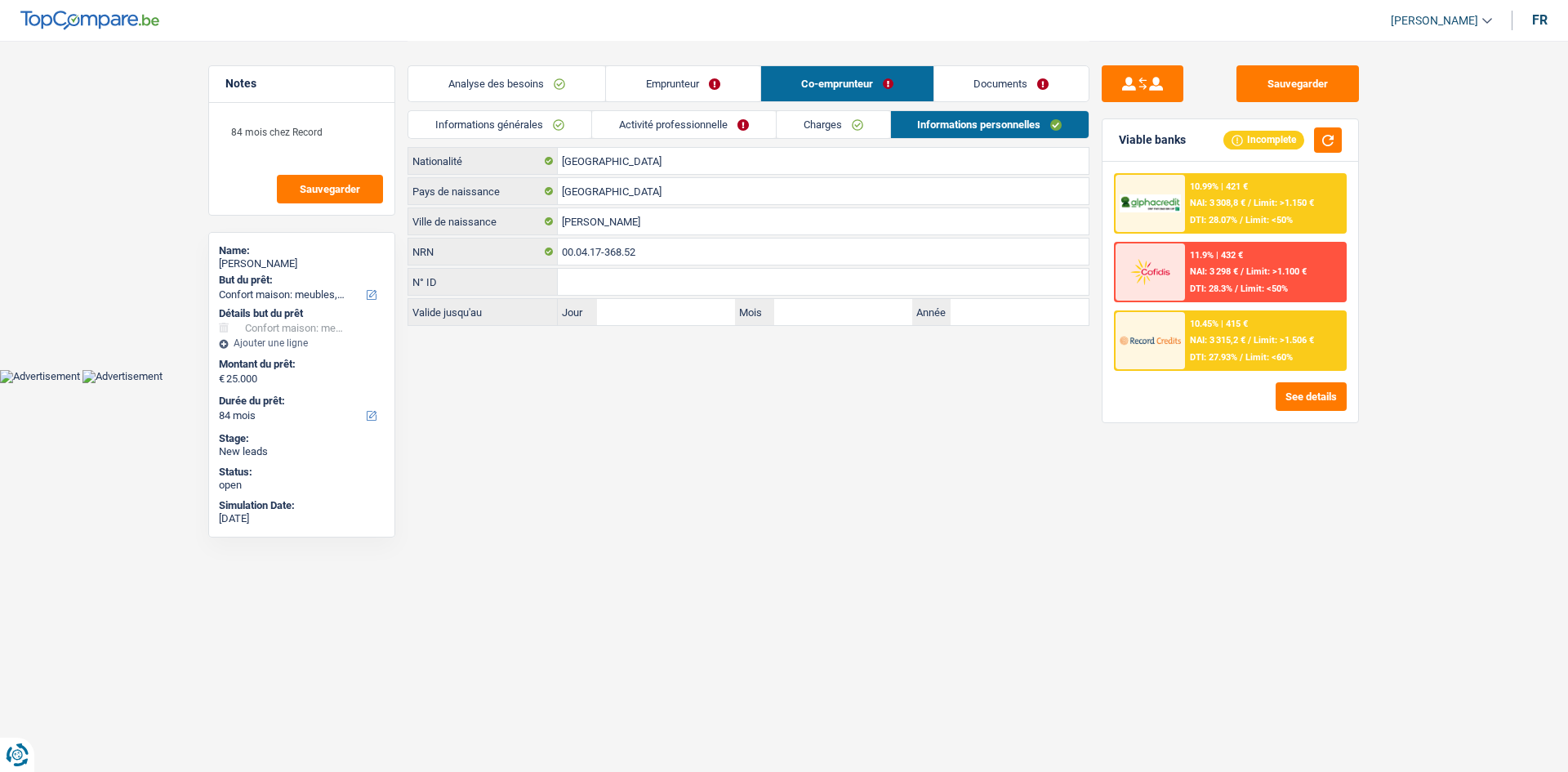
click at [540, 89] on link "Analyse des besoins" at bounding box center [506, 83] width 197 height 35
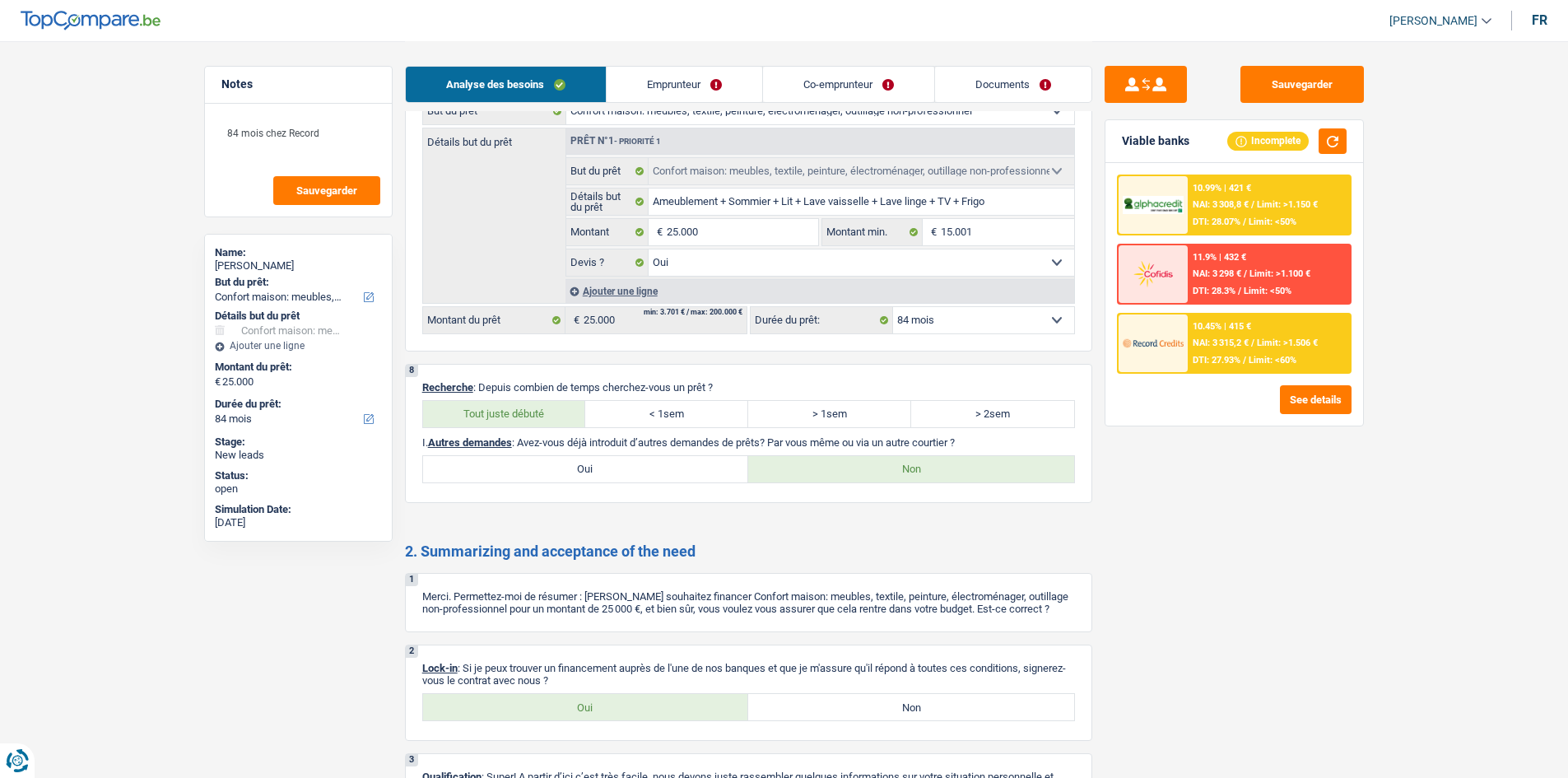
scroll to position [1469, 0]
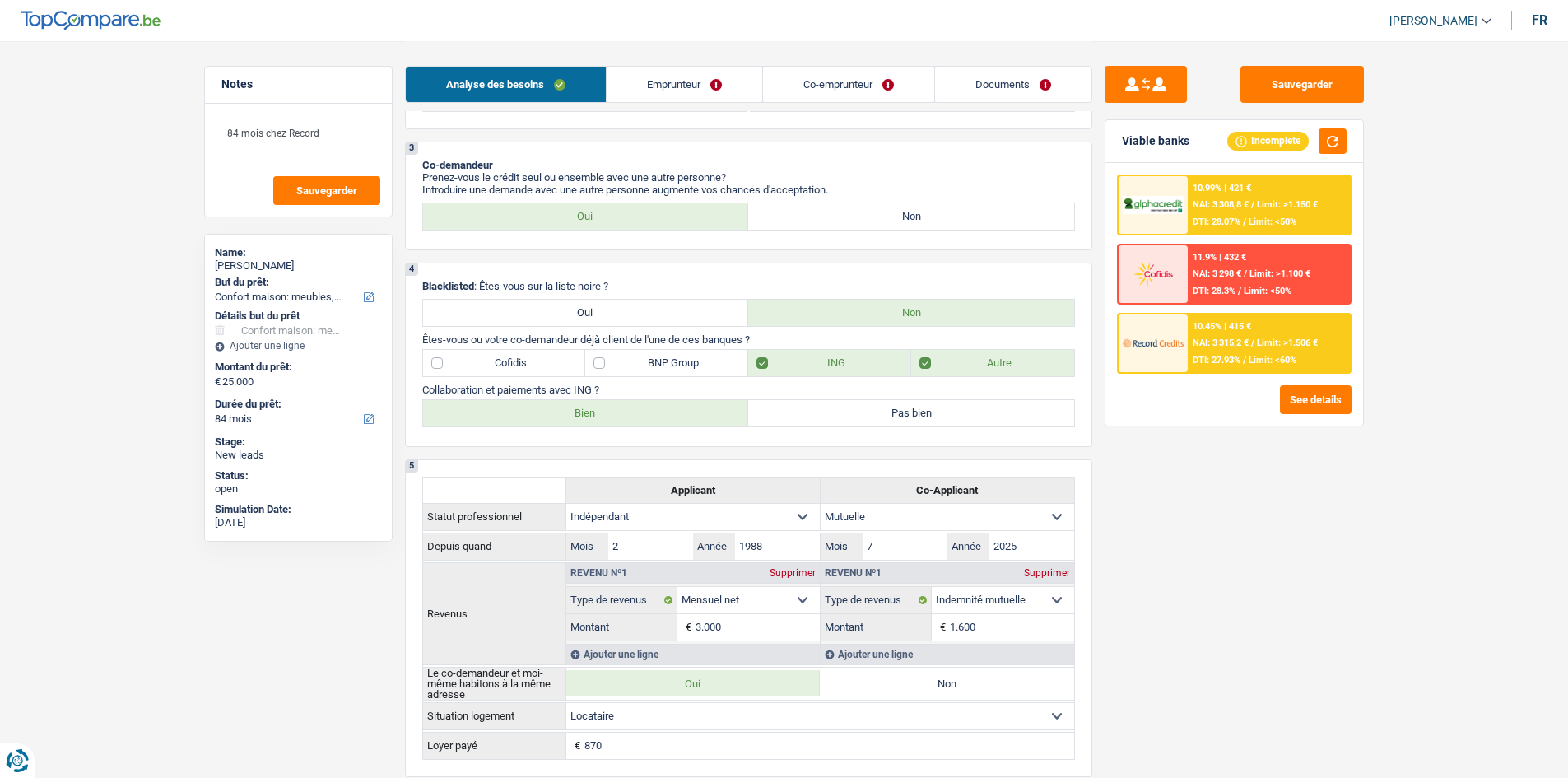
scroll to position [0, 0]
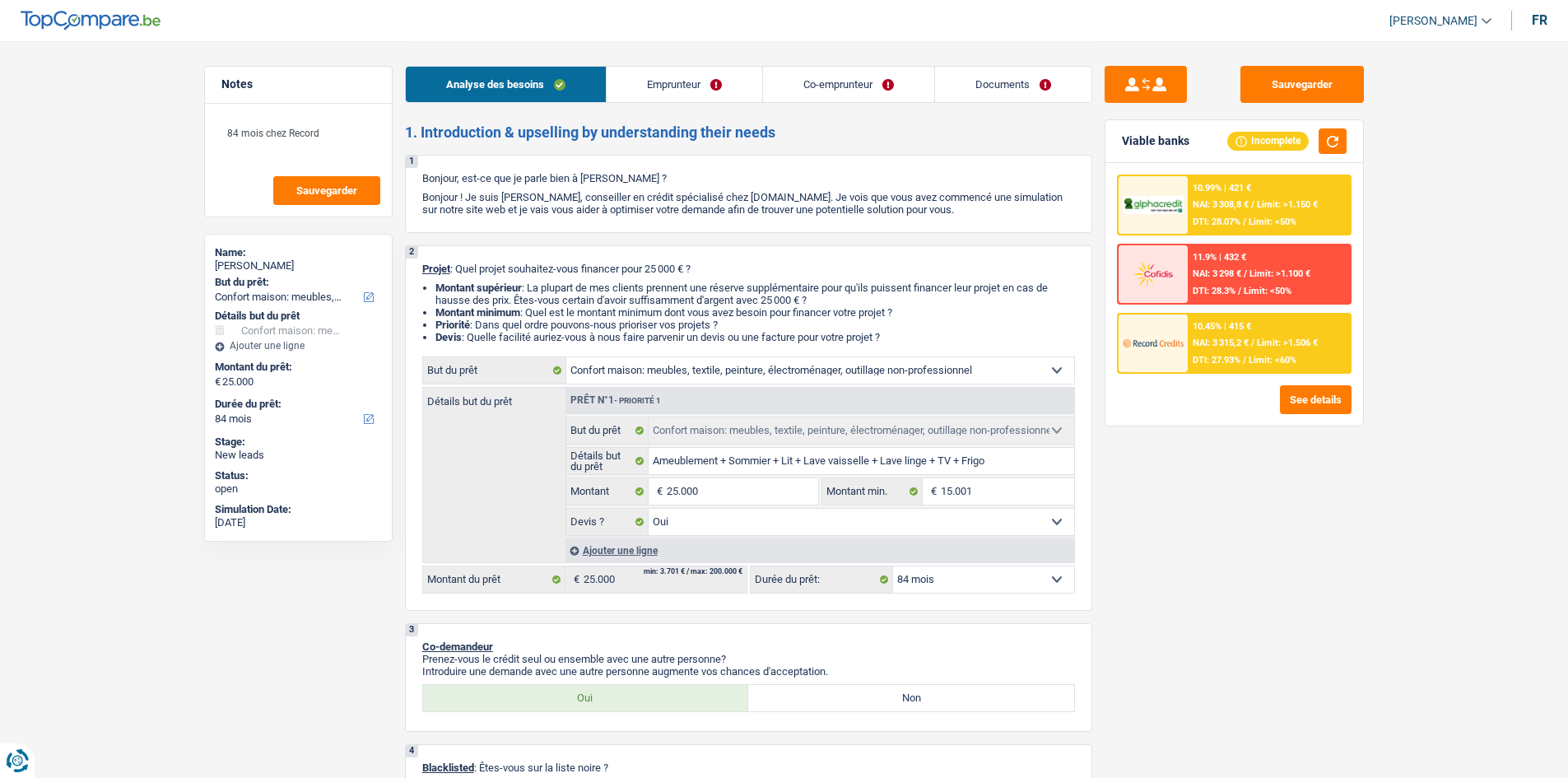
click at [1284, 532] on div "Sauvegarder Viable banks Incomplete 10.99% | 421 € NAI: 3 308,8 € / Limit: >1.1…" at bounding box center [1234, 408] width 284 height 686
click at [1005, 93] on link "Documents" at bounding box center [1013, 84] width 157 height 35
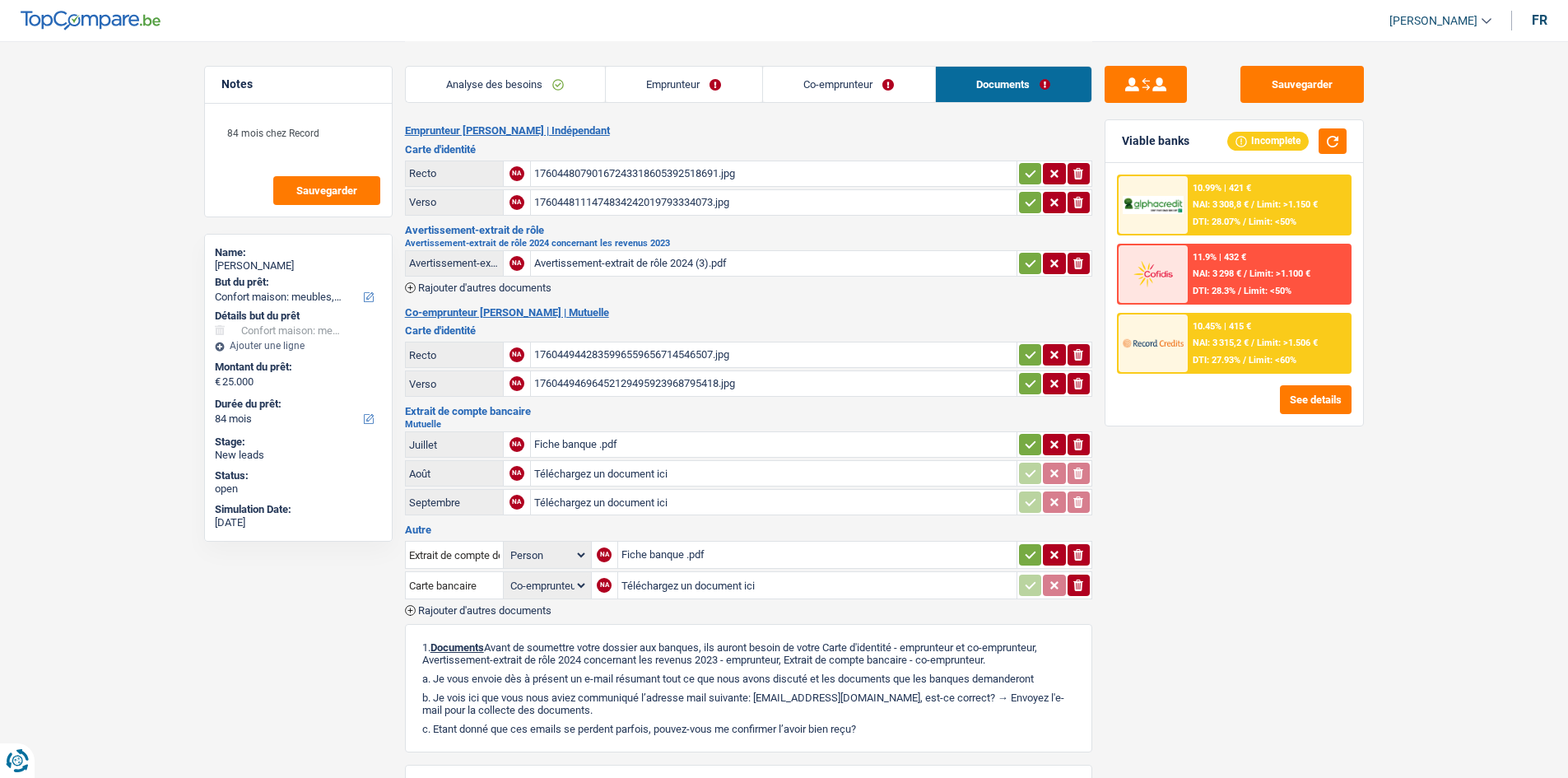
click at [1259, 593] on div "Sauvegarder Viable banks Incomplete 10.99% | 421 € NAI: 3 308,8 € / Limit: >1.1…" at bounding box center [1234, 408] width 284 height 686
click at [524, 289] on span "Rajouter d'autres documents" at bounding box center [484, 287] width 133 height 10
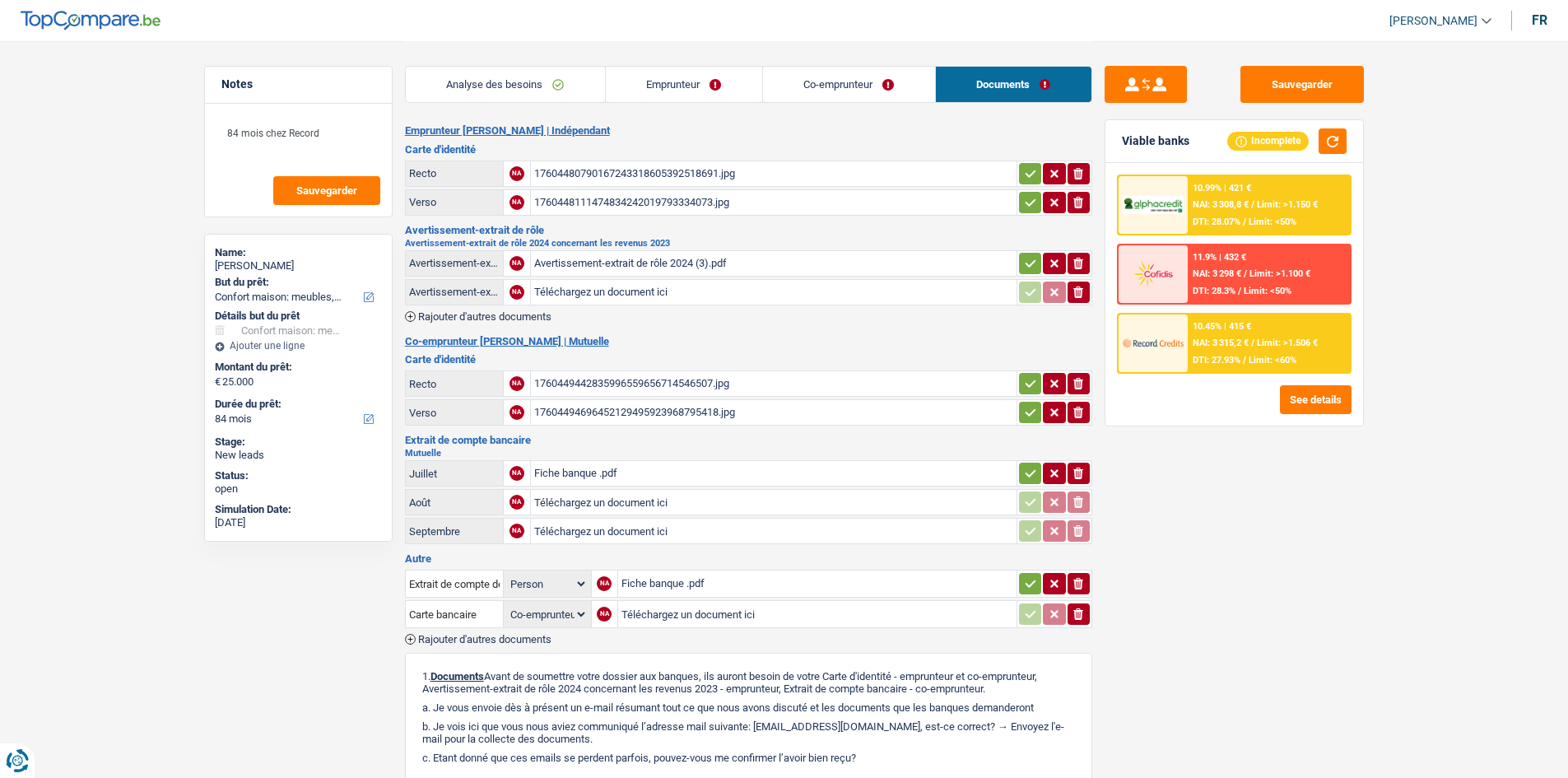
click at [634, 296] on input "Téléchargez un document ici" at bounding box center [773, 292] width 479 height 25
click at [1357, 631] on div "Sauvegarder Viable banks Incomplete 10.99% | 421 € NAI: 3 308,8 € / Limit: >1.1…" at bounding box center [1234, 408] width 284 height 686
click at [373, 133] on textarea "84 mois chez Record" at bounding box center [298, 139] width 163 height 49
click at [673, 296] on input "Téléchargez un document ici" at bounding box center [773, 292] width 479 height 25
type input "C:\fakepath\TOW BOHLALA.jpg"
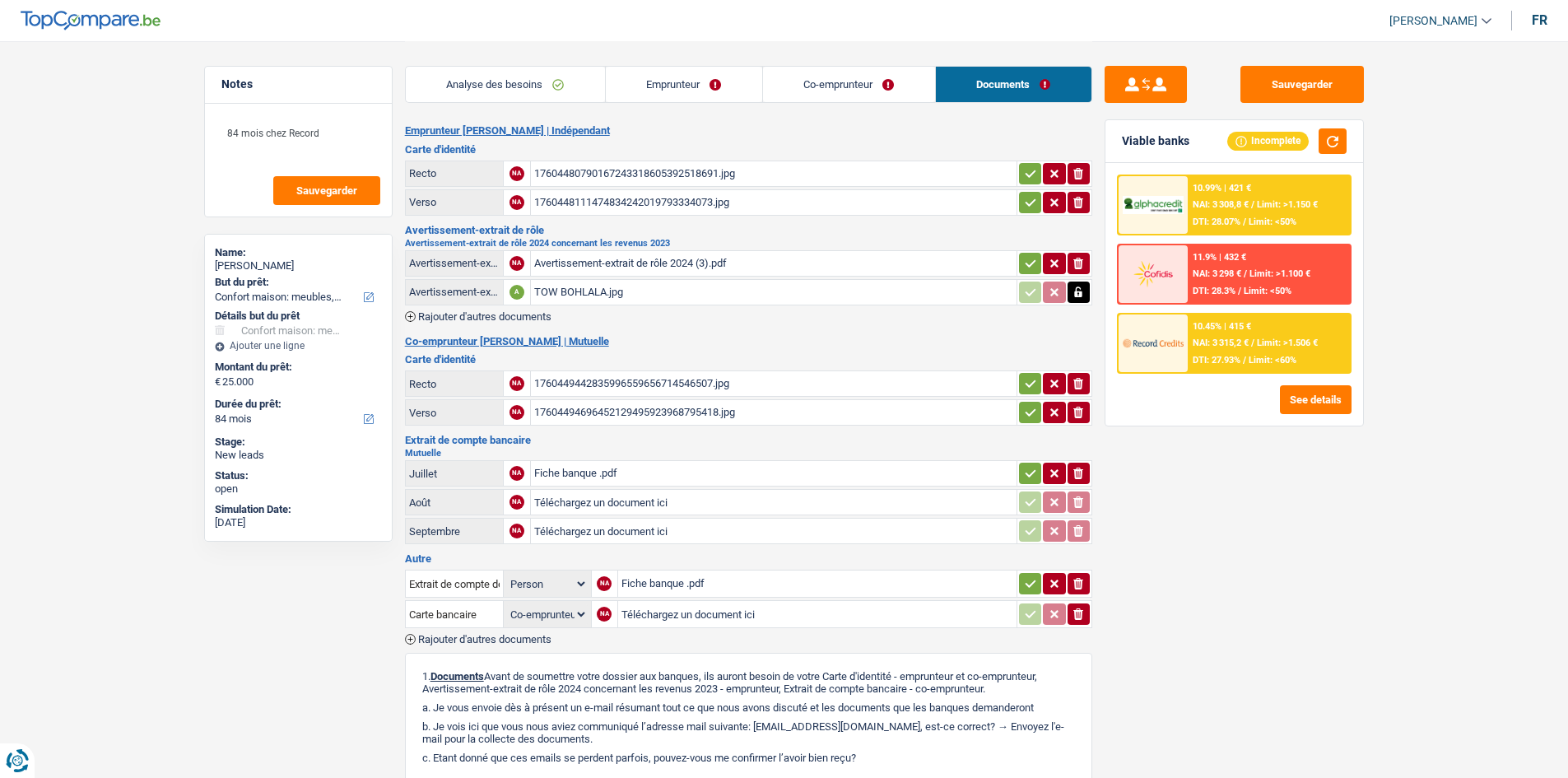
click at [542, 317] on span "Rajouter d'autres documents" at bounding box center [484, 317] width 133 height 10
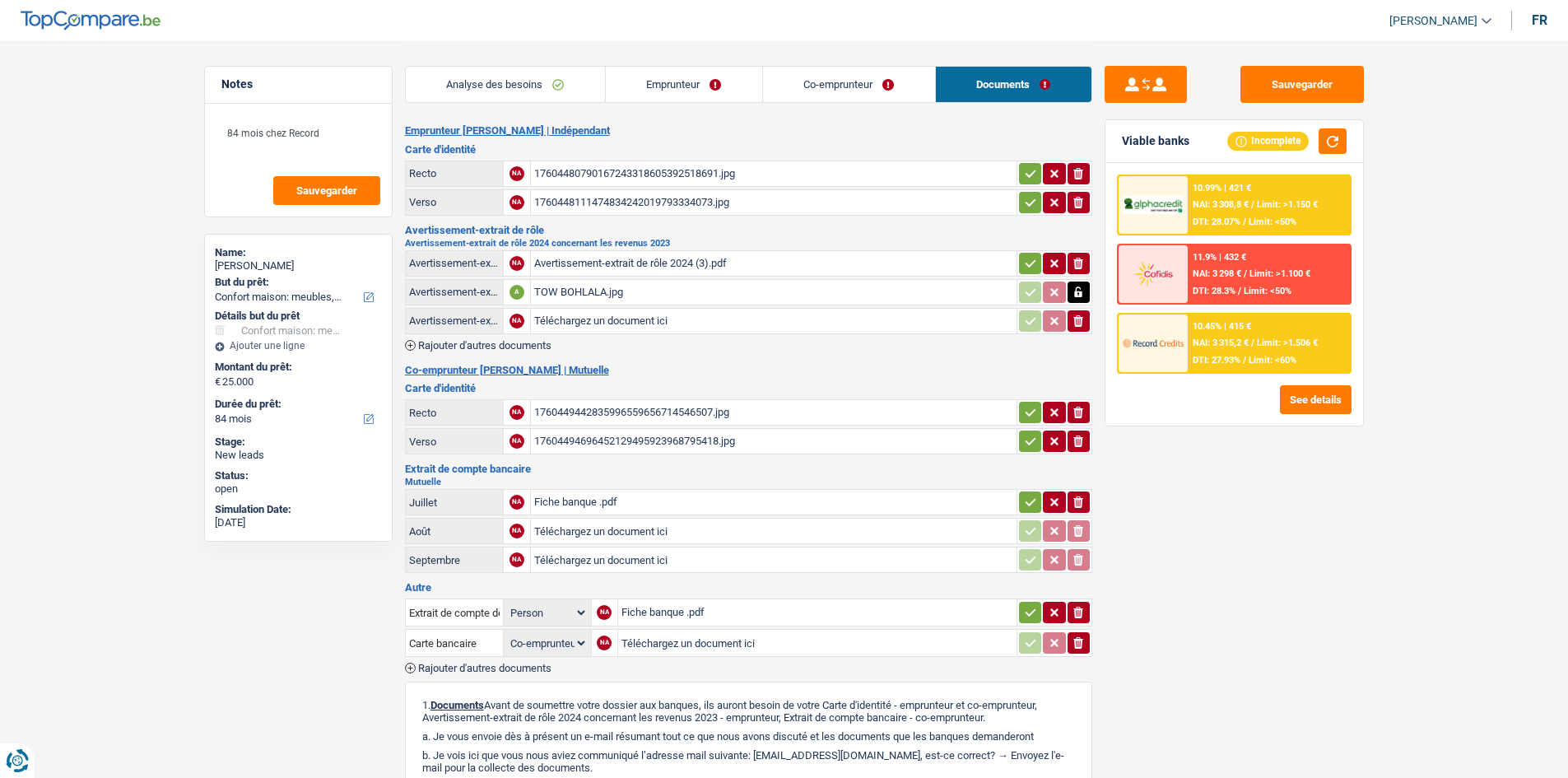
click at [706, 324] on input "Téléchargez un document ici" at bounding box center [773, 321] width 479 height 25
type input "C:\fakepath\TOW BOHLALA 2.jpg"
click at [345, 129] on textarea "84 mois chez Record" at bounding box center [298, 139] width 163 height 49
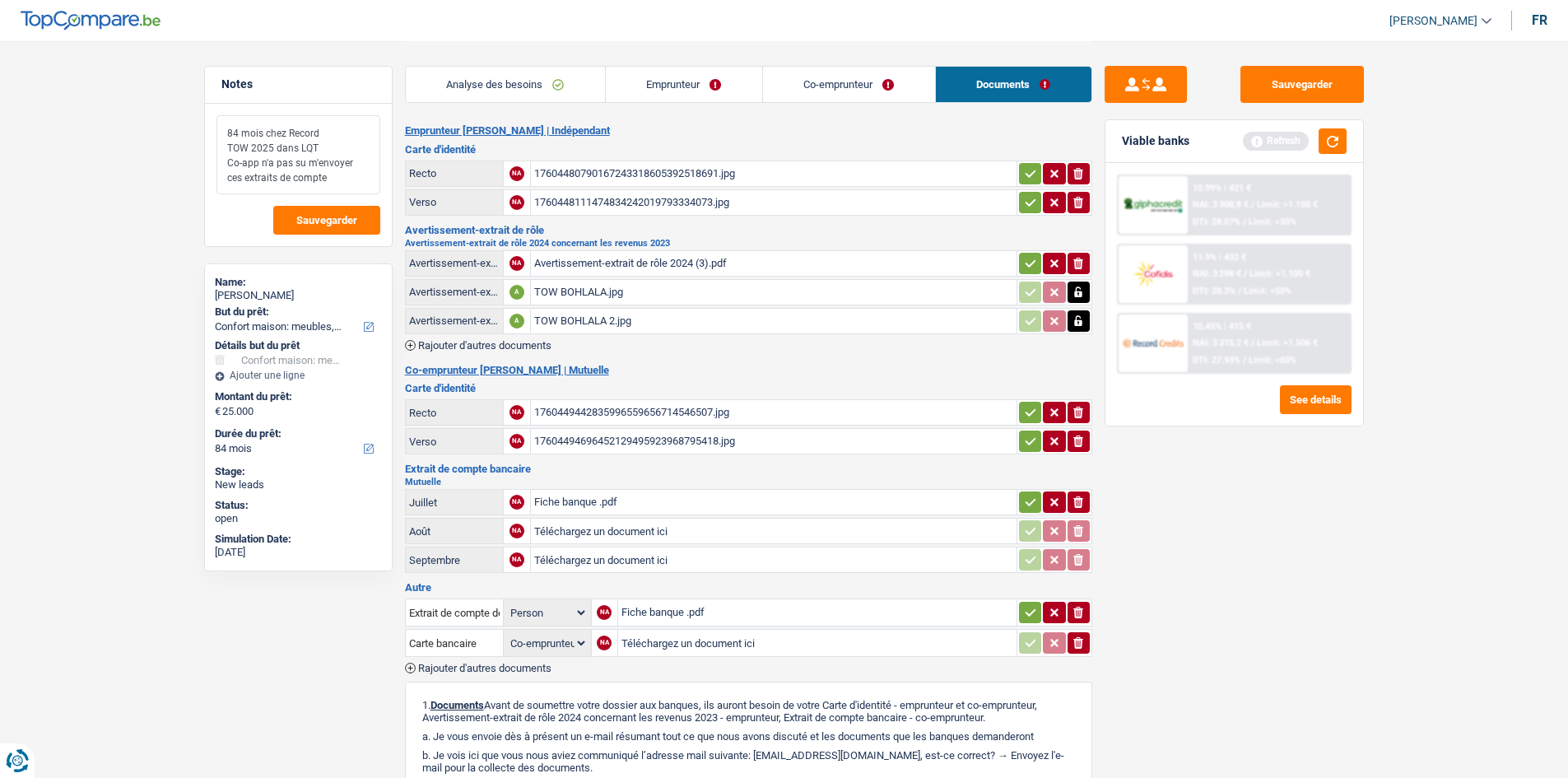
type textarea "84 mois chez Record TOW 2025 dans LQT Co-app n'a pas su m'envoyer ces extraits …"
click at [657, 529] on input "Téléchargez un document ici" at bounding box center [773, 530] width 479 height 25
type input "C:\fakepath\1000396551.jpg"
click at [1397, 518] on main "Notes 84 mois chez Record TOW 2025 dans LQT Co-app n'a pas su m'envoyer ces ext…" at bounding box center [784, 518] width 1568 height 1037
click at [1334, 142] on button "button" at bounding box center [1332, 140] width 28 height 25
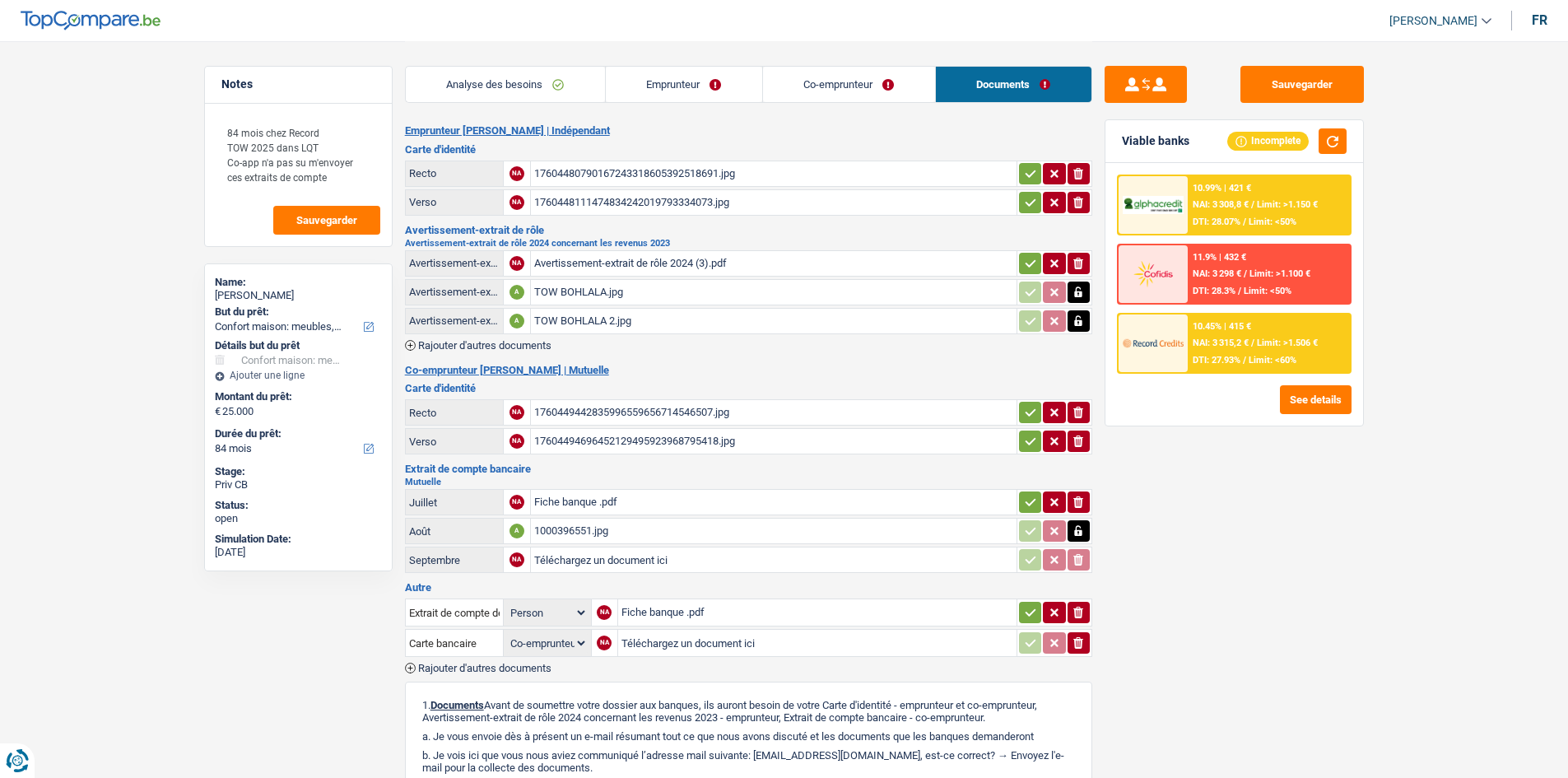
click at [566, 90] on link "Analyse des besoins" at bounding box center [505, 84] width 199 height 35
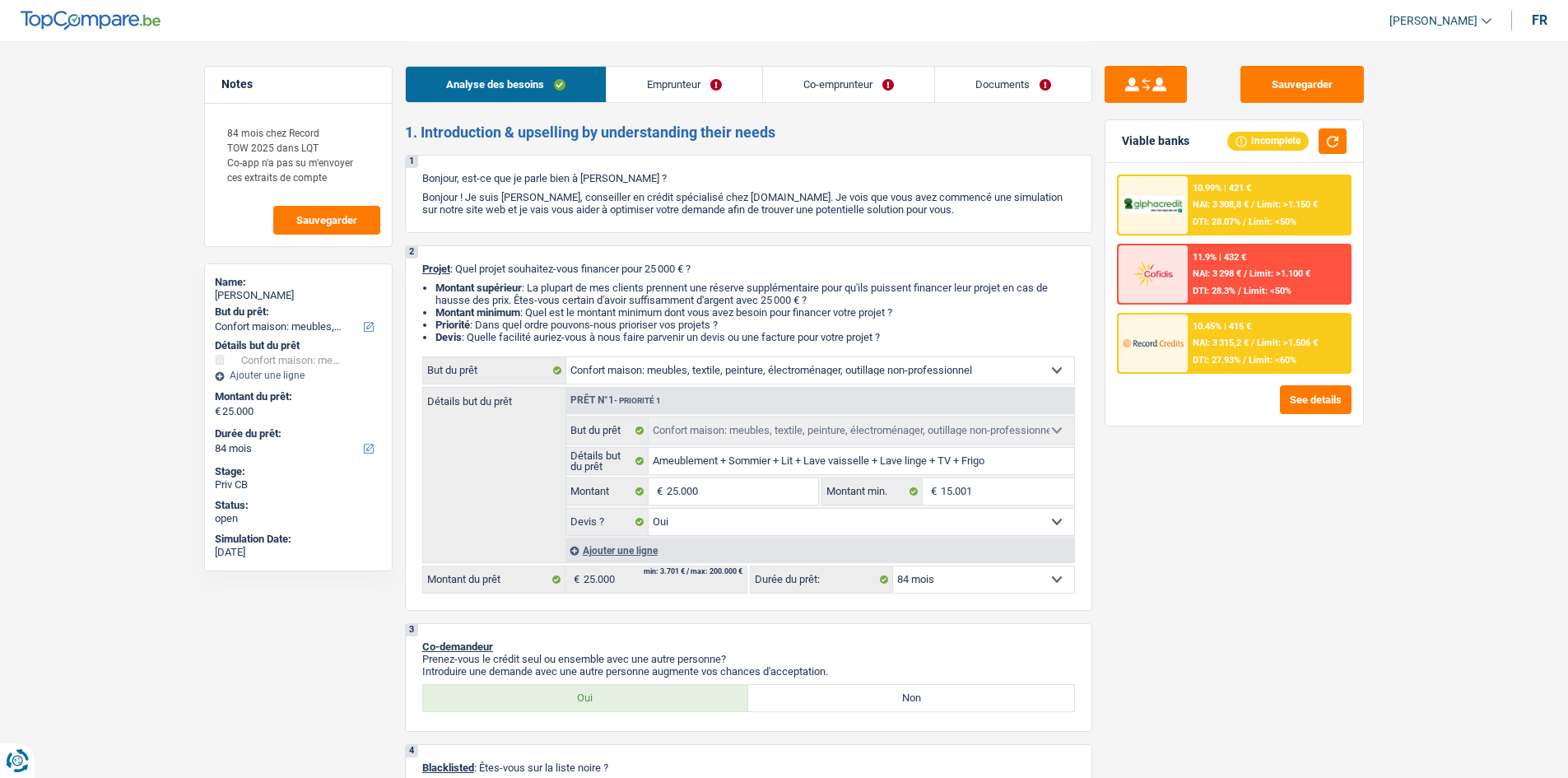
drag, startPoint x: 1520, startPoint y: 230, endPoint x: 1363, endPoint y: 200, distance: 159.8
click at [692, 90] on link "Emprunteur" at bounding box center [684, 84] width 156 height 35
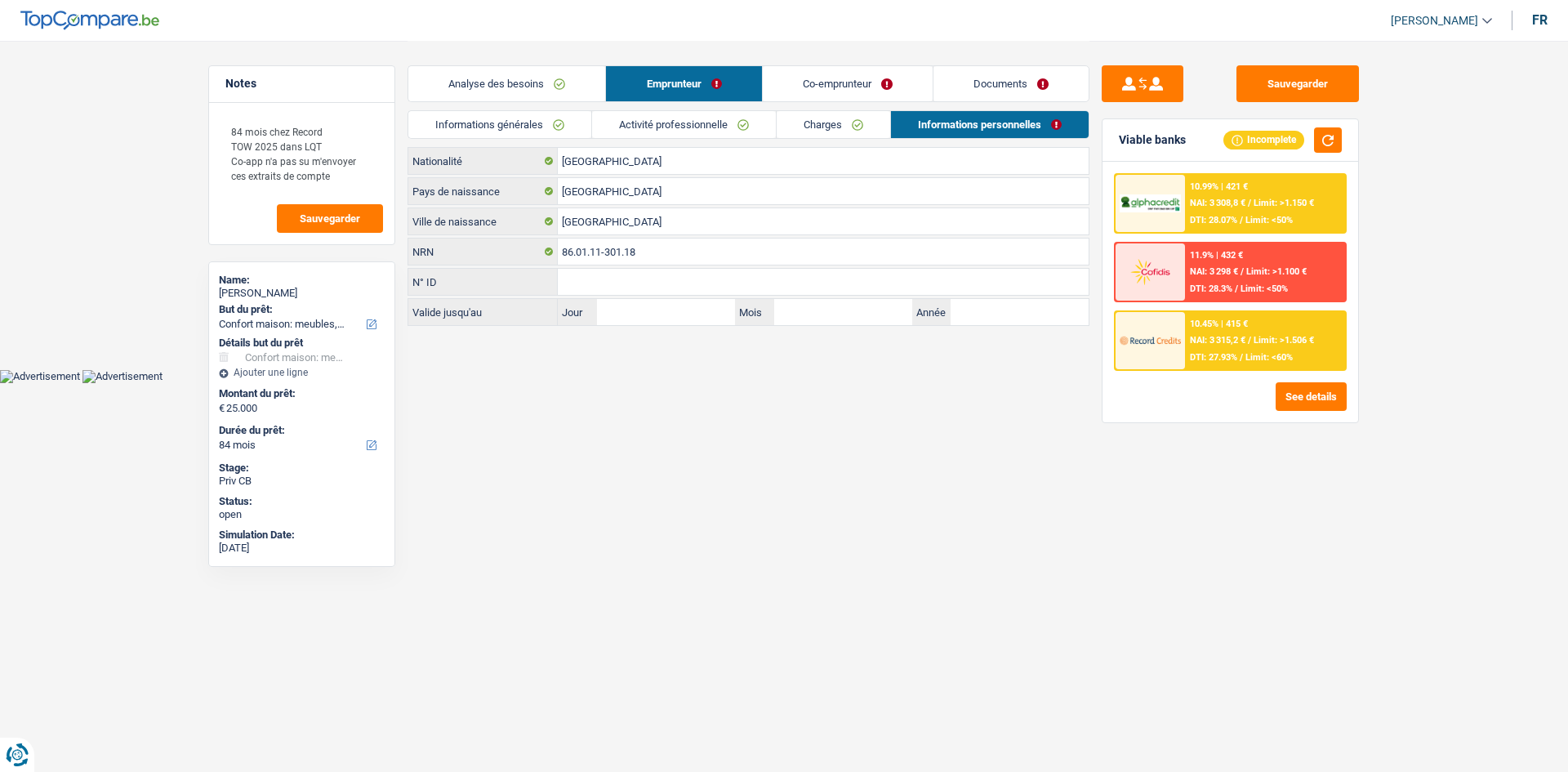
click at [559, 131] on link "Informations générales" at bounding box center [499, 124] width 183 height 27
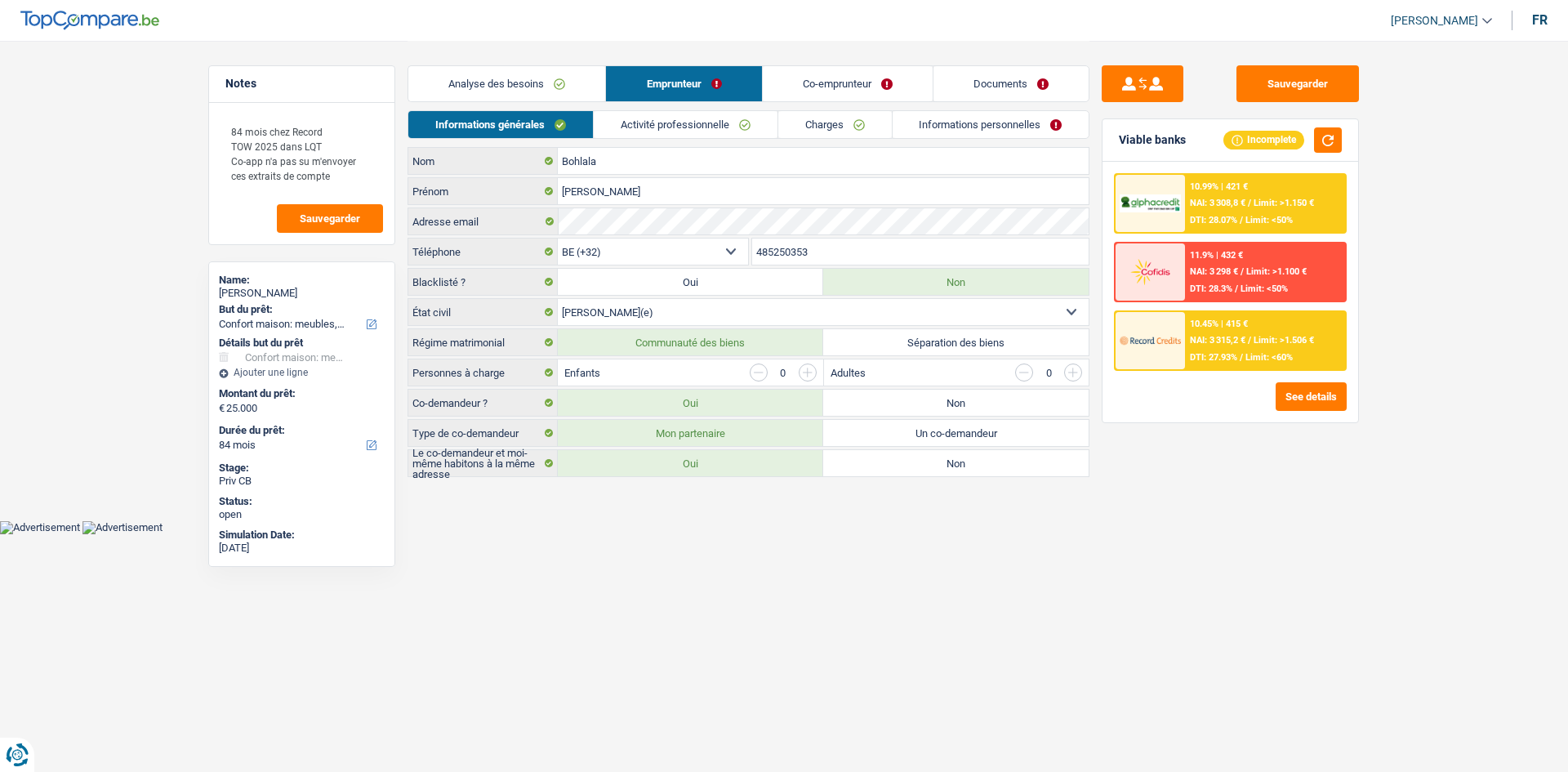
click at [656, 128] on link "Activité professionnelle" at bounding box center [686, 124] width 184 height 27
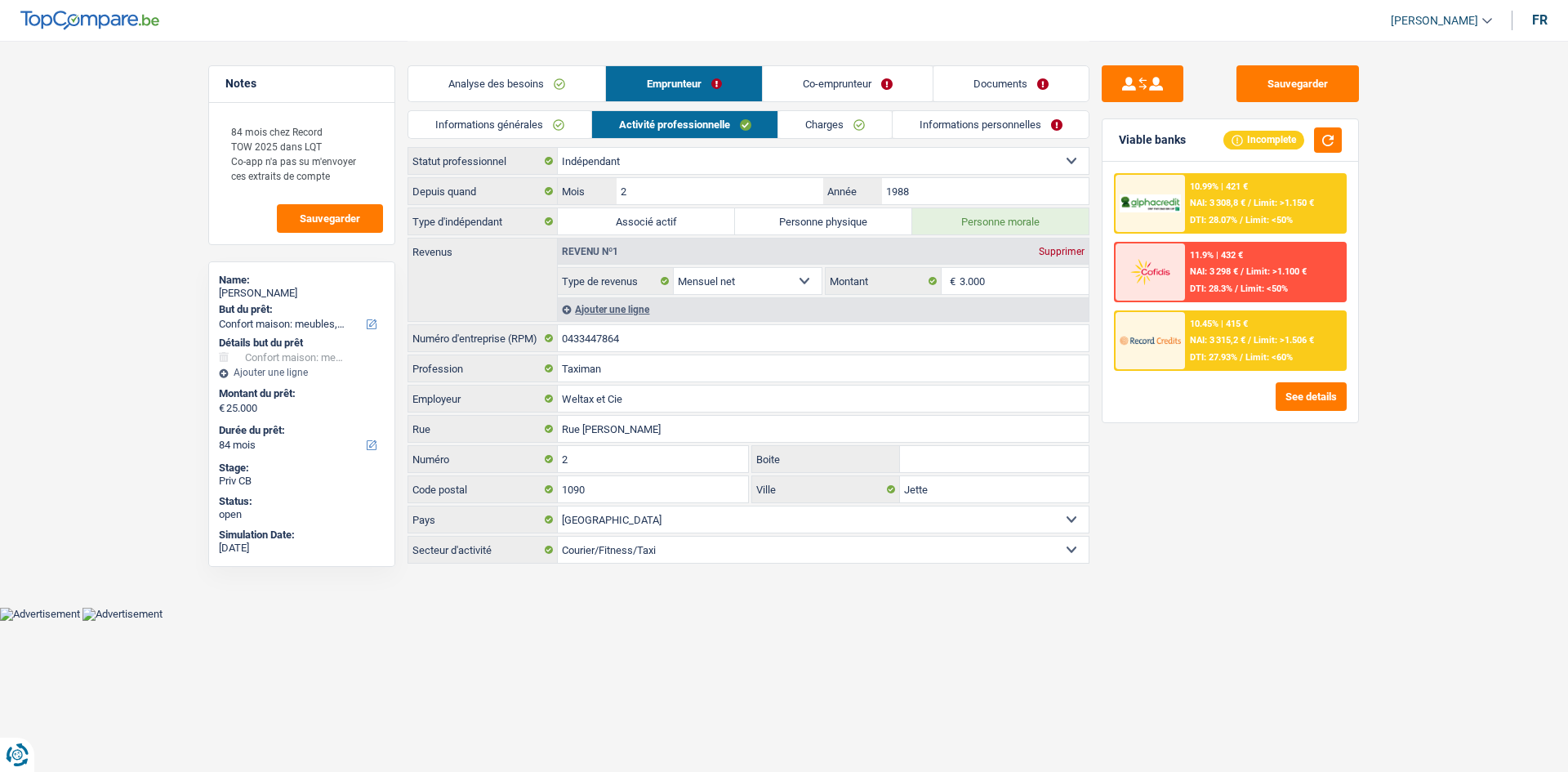
click at [842, 129] on link "Charges" at bounding box center [835, 124] width 113 height 27
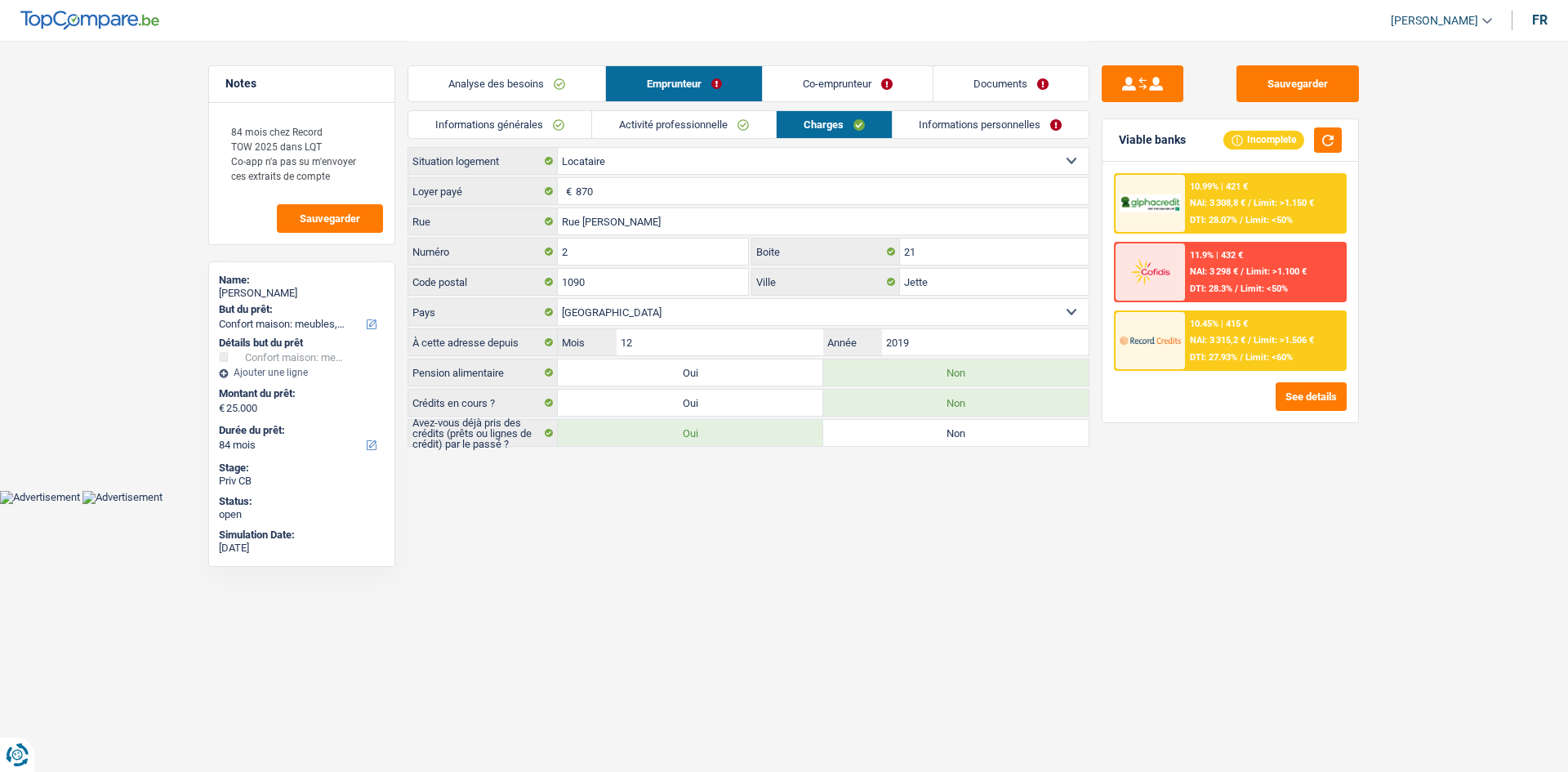
click at [904, 129] on link "Informations personnelles" at bounding box center [990, 124] width 197 height 27
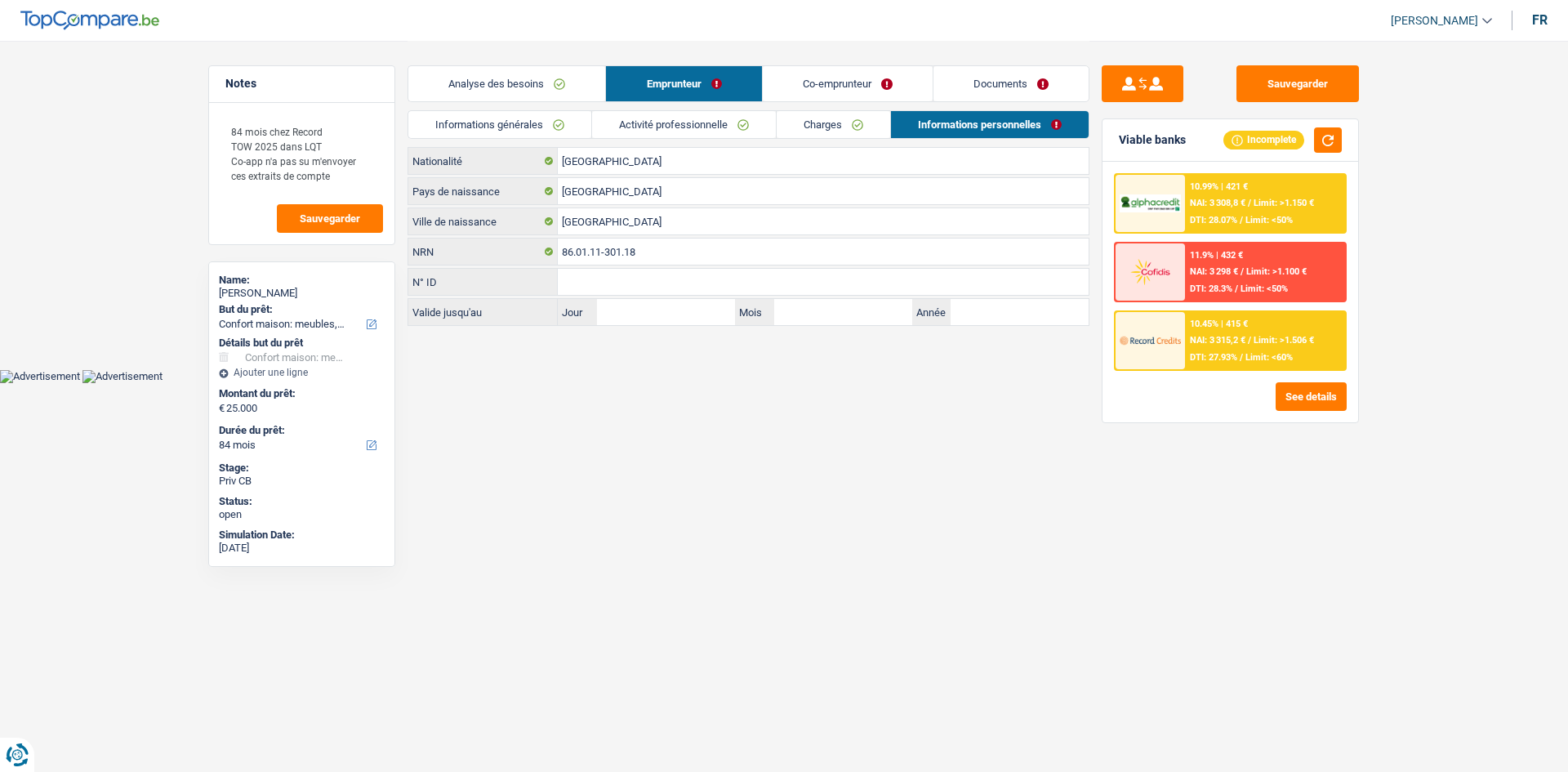
click at [837, 84] on link "Co-emprunteur" at bounding box center [848, 83] width 170 height 35
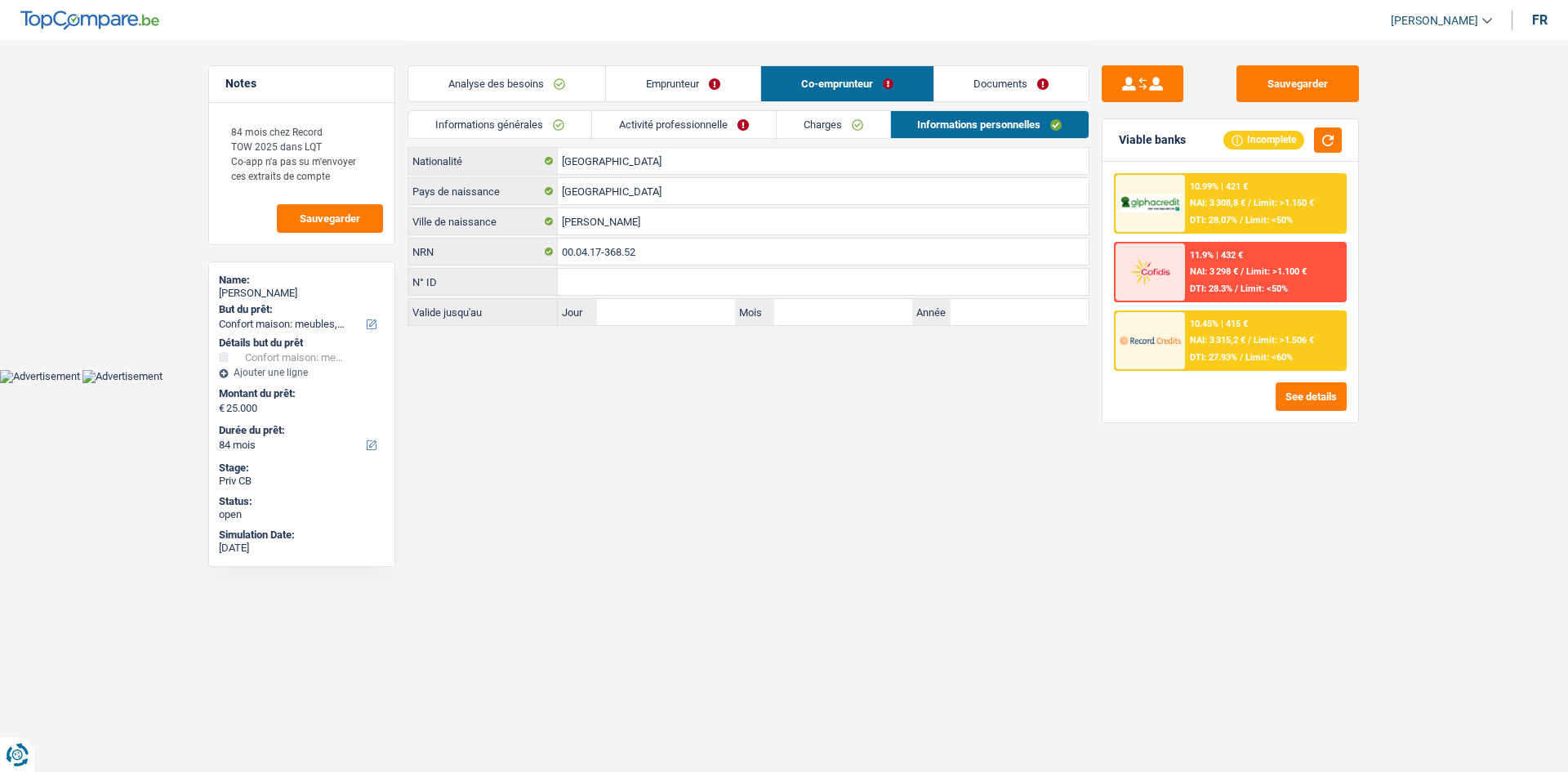
click at [563, 120] on link "Informations générales" at bounding box center [499, 124] width 183 height 27
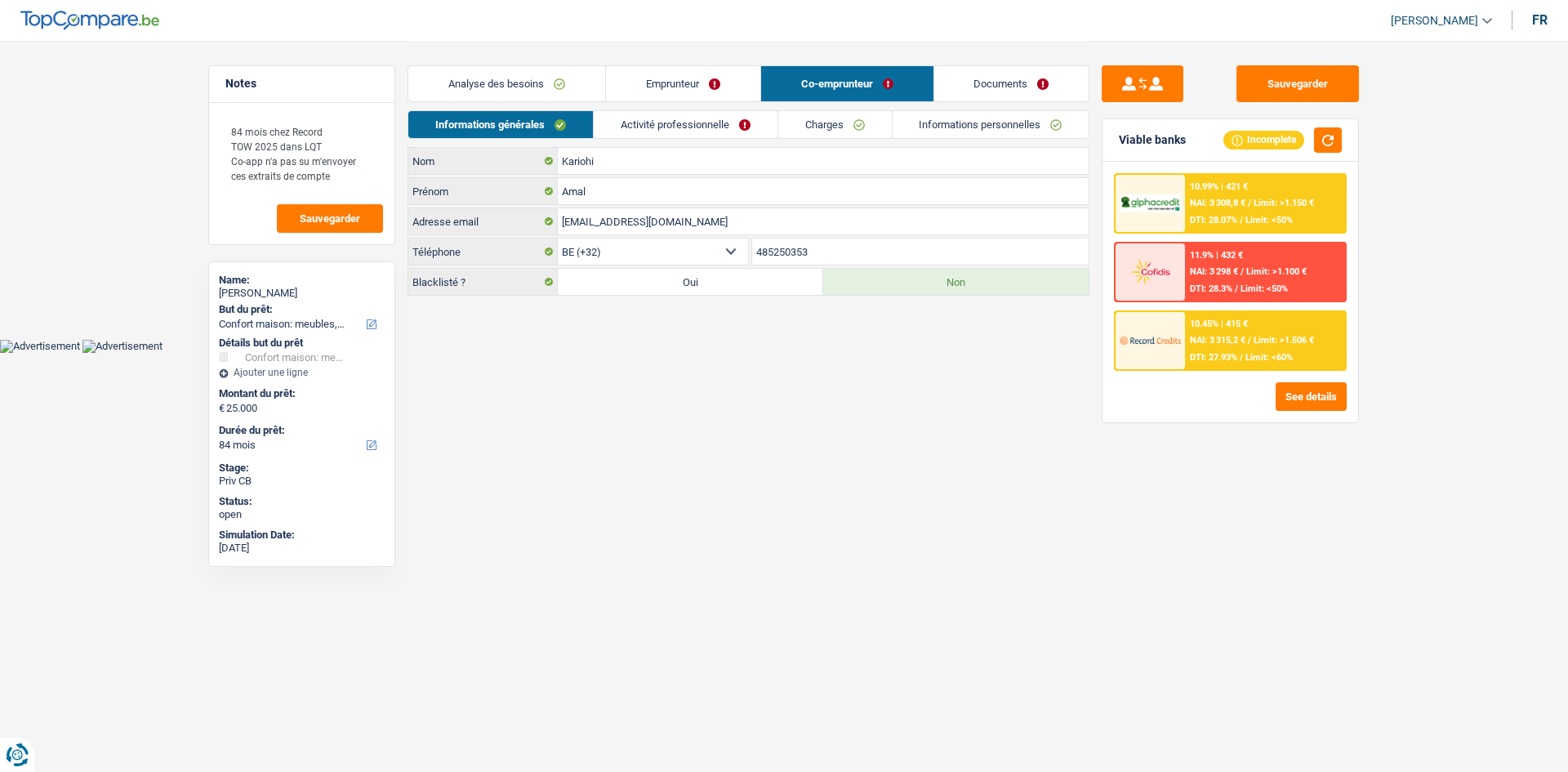
click at [647, 130] on link "Activité professionnelle" at bounding box center [686, 124] width 184 height 27
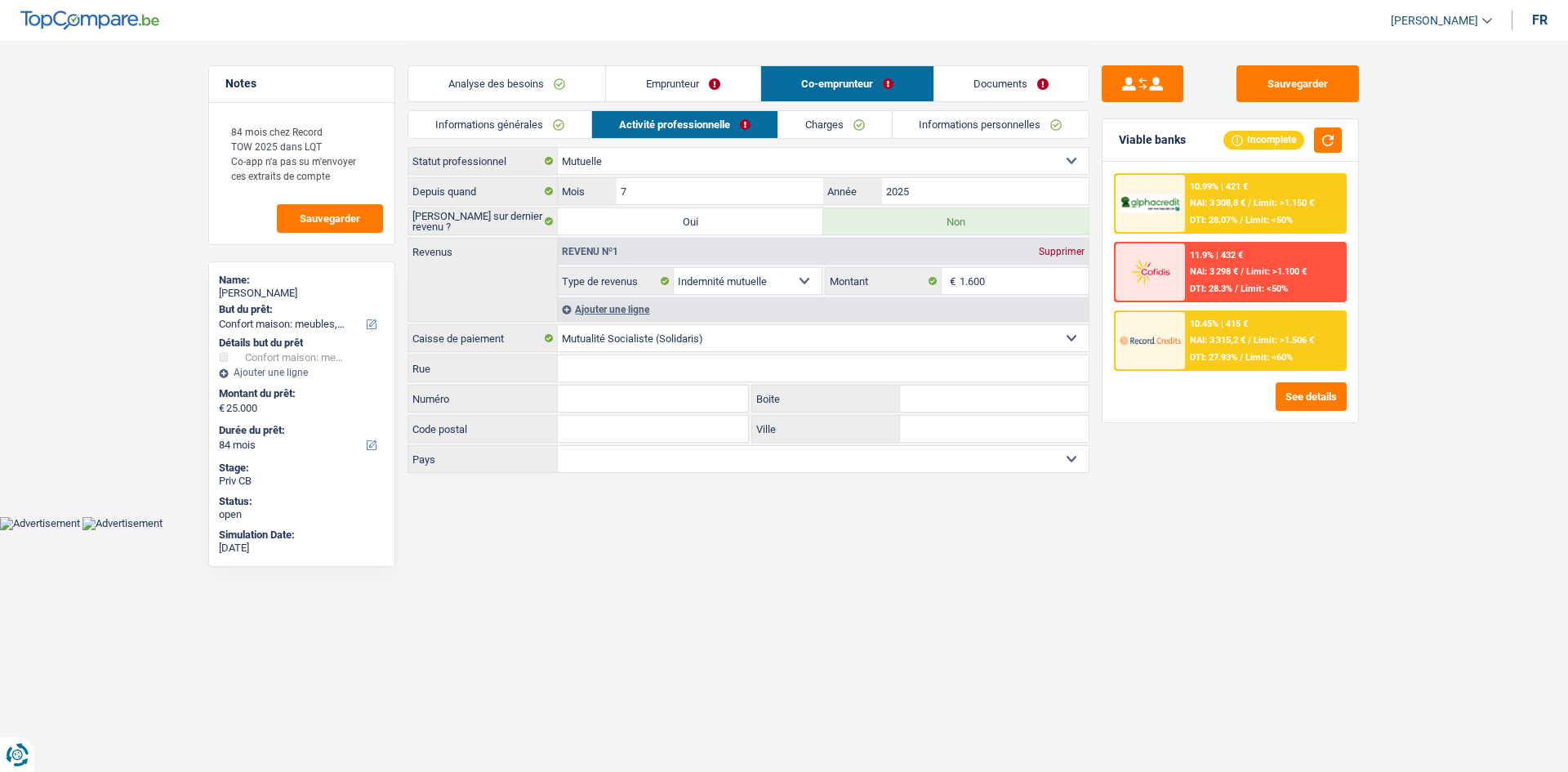
click at [833, 119] on link "Charges" at bounding box center [835, 124] width 113 height 27
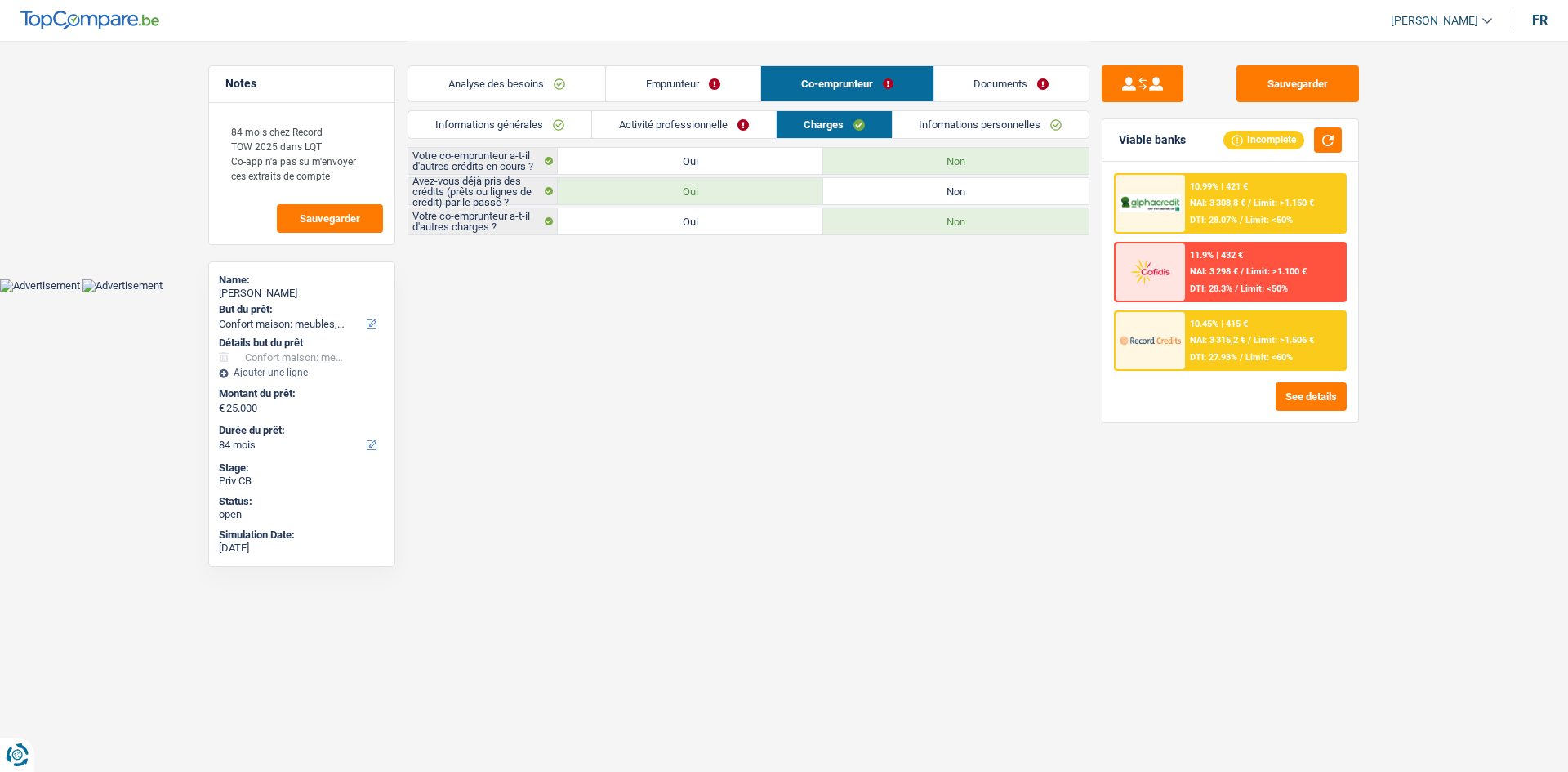
click at [946, 117] on link "Informations personnelles" at bounding box center [990, 124] width 197 height 27
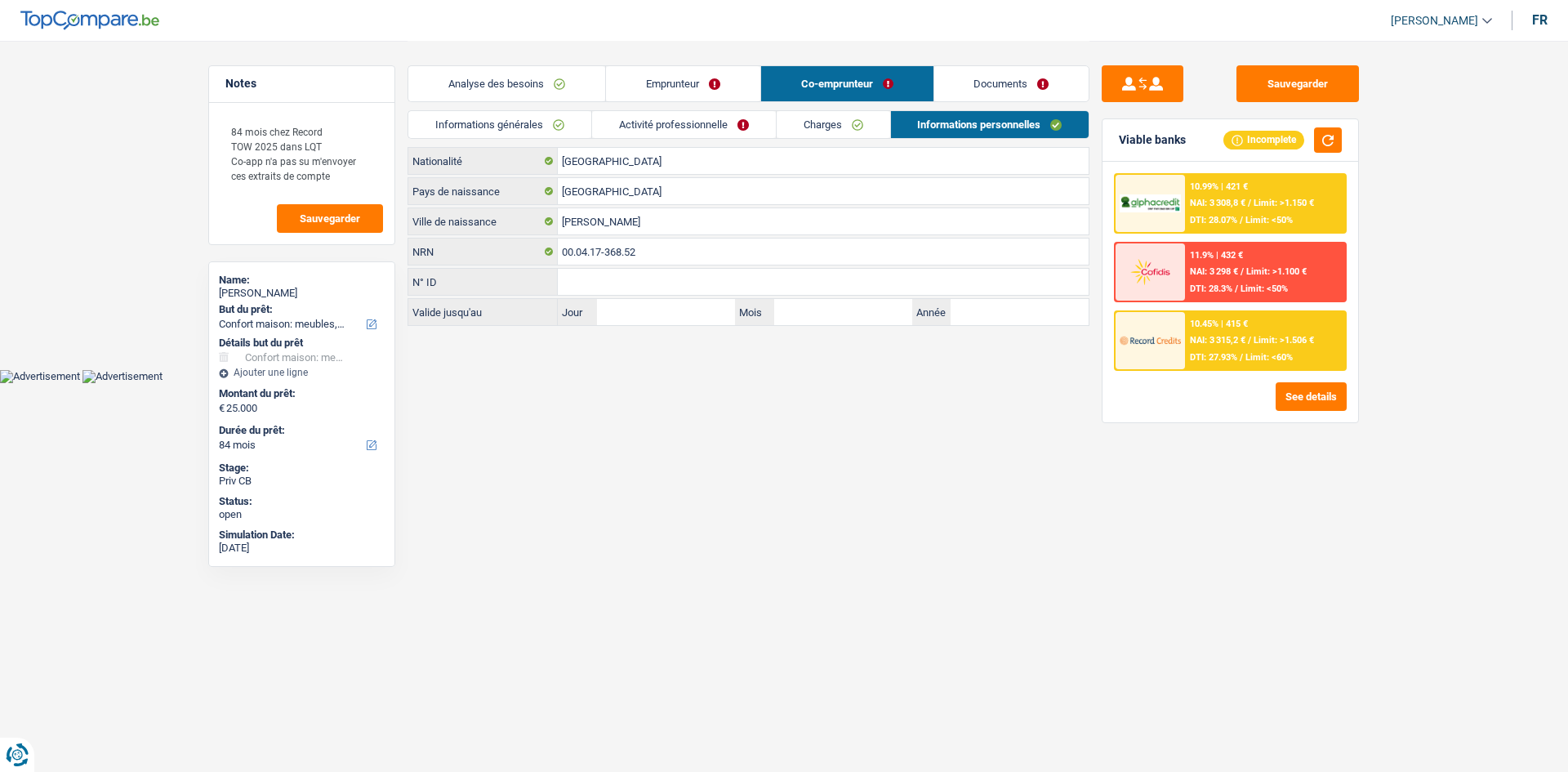
click at [967, 94] on link "Documents" at bounding box center [1011, 83] width 155 height 35
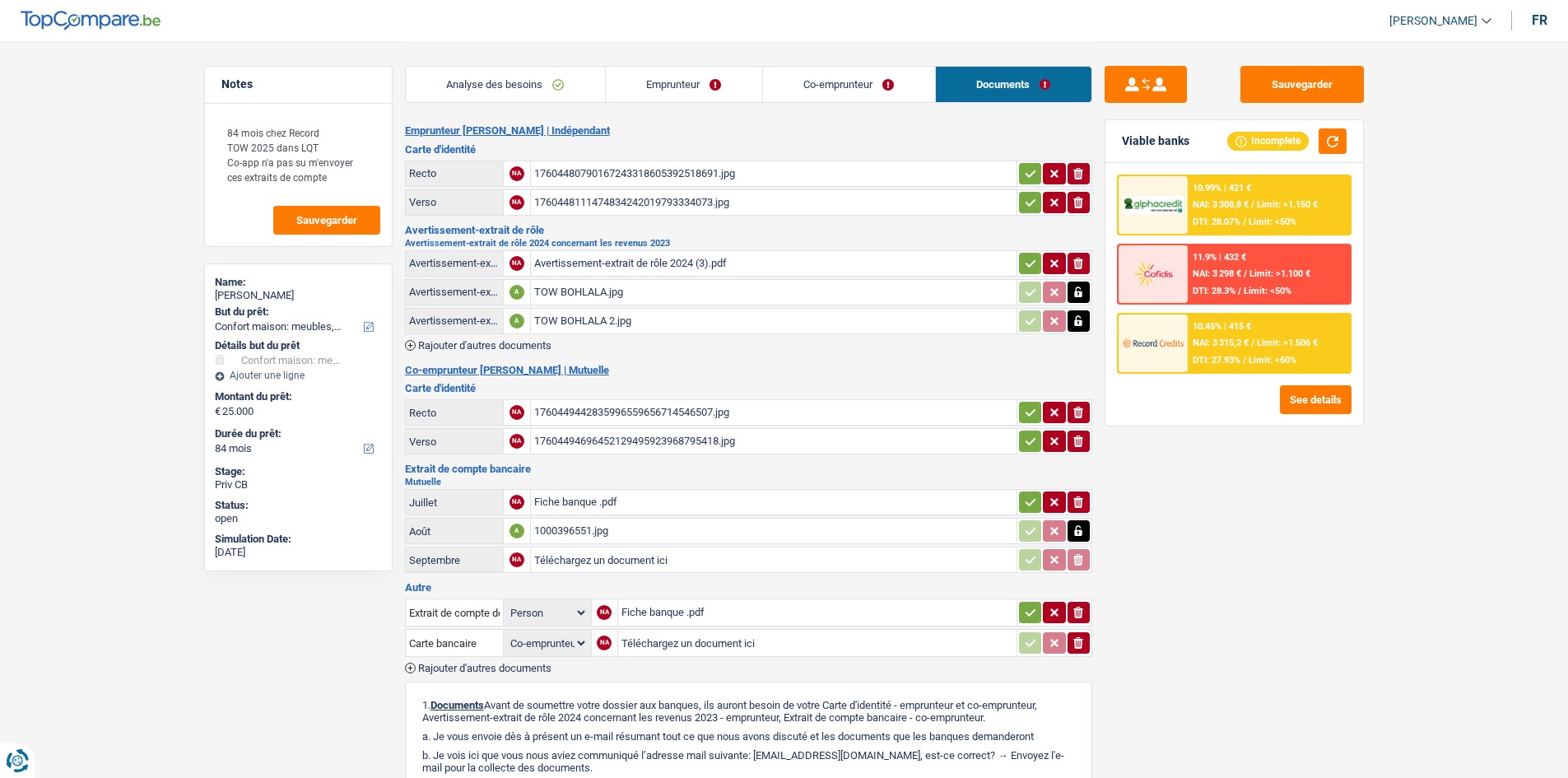
click at [1223, 540] on div "Sauvegarder Viable banks Incomplete 10.99% | 421 € NAI: 3 308,8 € / Limit: >1.1…" at bounding box center [1234, 408] width 284 height 686
click at [343, 177] on textarea "84 mois chez Record TOW 2025 dans LQT Co-app n'a pas su m'envoyer ces extraits …" at bounding box center [298, 154] width 163 height 79
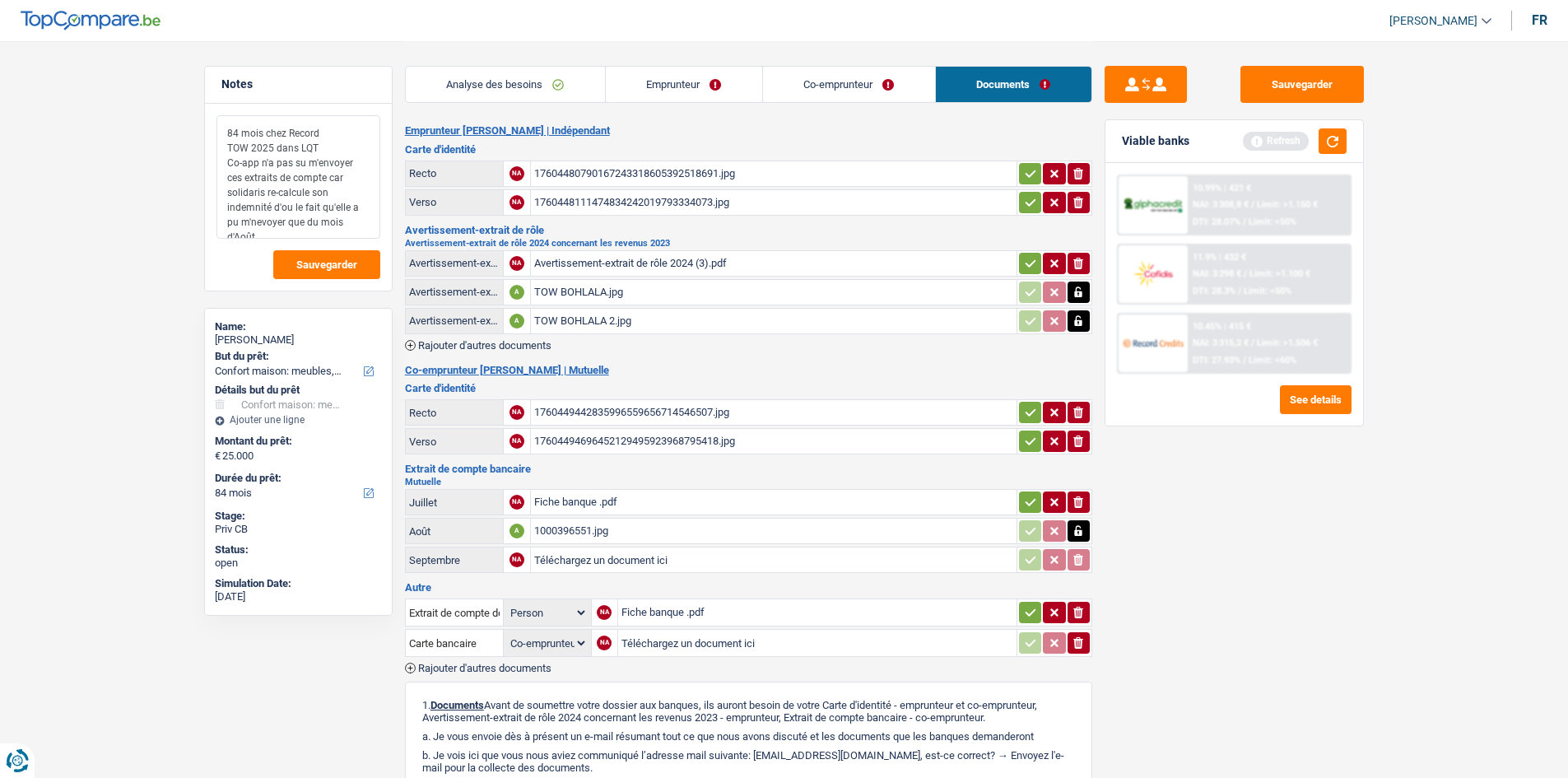
click at [309, 205] on textarea "84 mois chez Record TOW 2025 dans LQT Co-app n'a pas su m'envoyer ces extraits …" at bounding box center [298, 177] width 163 height 124
click at [334, 219] on textarea "84 mois chez Record TOW 2025 dans LQT Co-app n'a pas su m'envoyer ces extraits …" at bounding box center [298, 177] width 163 height 124
click at [290, 217] on textarea "84 mois chez Record TOW 2025 dans LQT Co-app n'a pas su m'envoyer ces extraits …" at bounding box center [298, 177] width 163 height 124
click at [366, 218] on textarea "84 mois chez Record TOW 2025 dans LQT Co-app n'a pas su m'envoyer ces extraits …" at bounding box center [298, 177] width 163 height 124
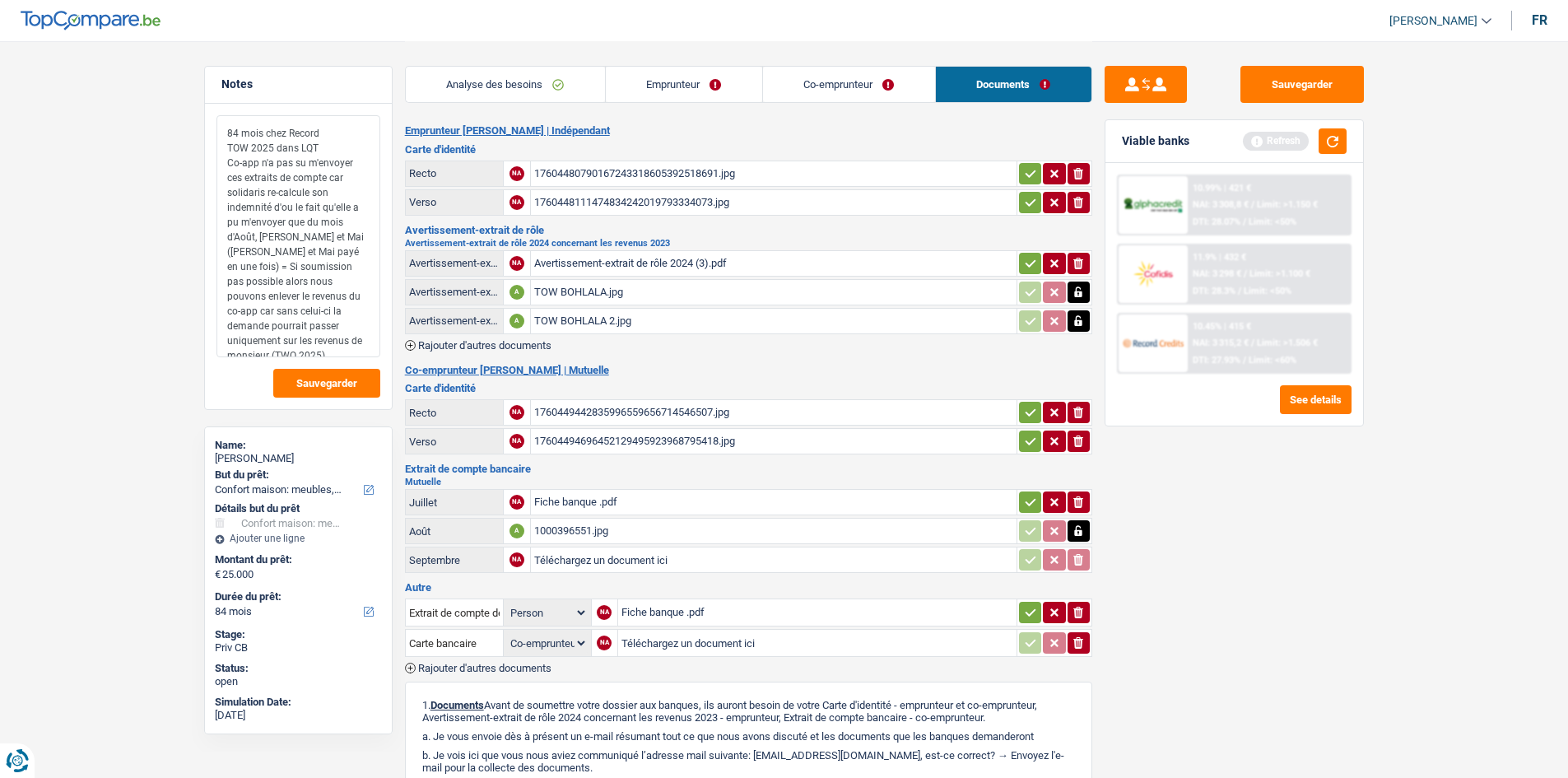
click at [352, 255] on textarea "84 mois chez Record TOW 2025 dans LQT Co-app n'a pas su m'envoyer ces extraits …" at bounding box center [298, 236] width 163 height 242
click at [362, 283] on textarea "84 mois chez Record TOW 2025 dans LQT Co-app n'a pas su m'envoyer ces extraits …" at bounding box center [298, 236] width 163 height 242
click at [355, 297] on textarea "84 mois chez Record TOW 2025 dans LQT Co-app n'a pas su m'envoyer ces extraits …" at bounding box center [298, 236] width 163 height 242
click at [251, 338] on textarea "84 mois chez Record TOW 2025 dans LQT Co-app n'a pas su m'envoyer ces extraits …" at bounding box center [298, 236] width 163 height 242
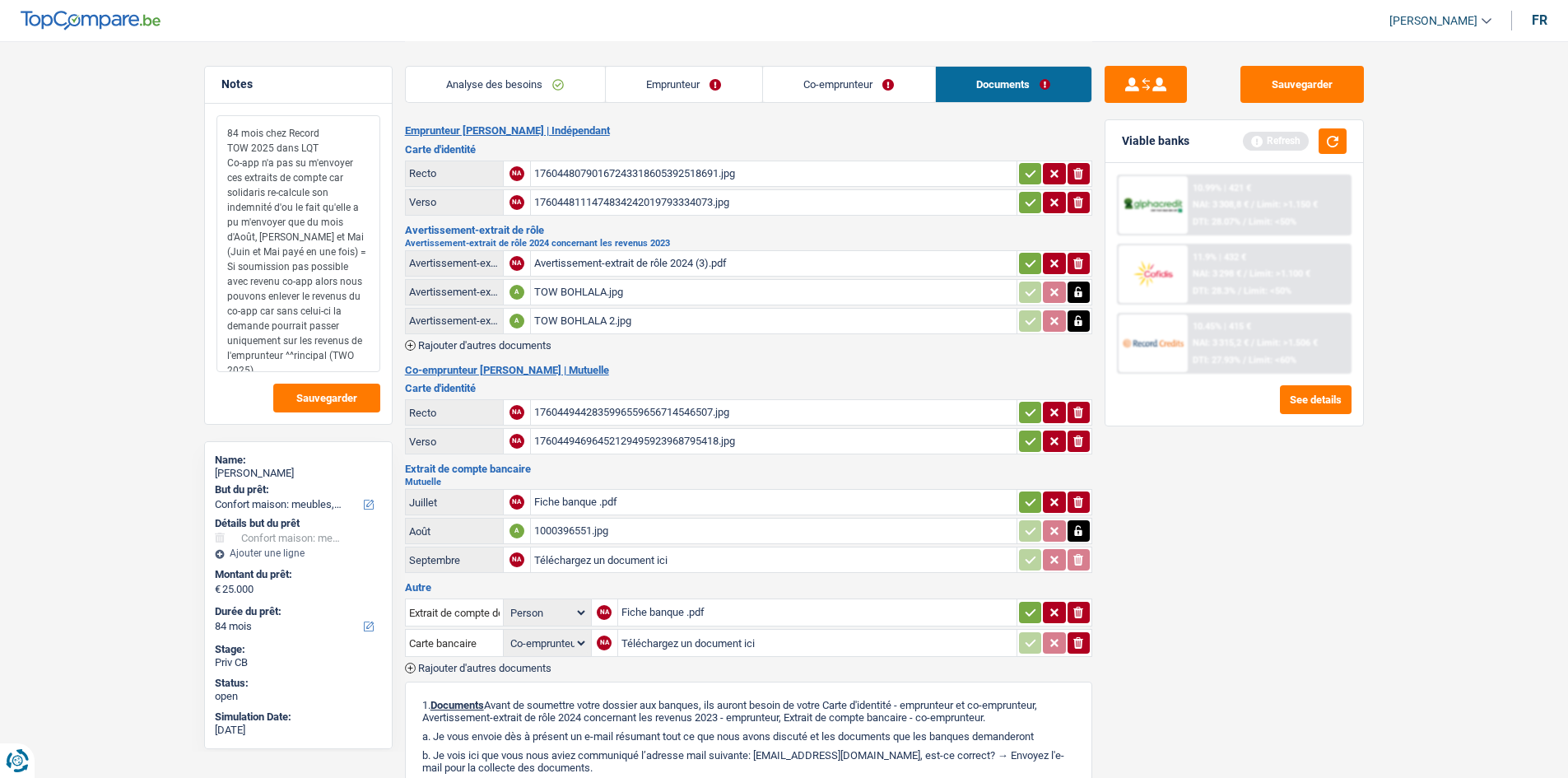
click at [296, 338] on textarea "84 mois chez Record TOW 2025 dans LQT Co-app n'a pas su m'envoyer ces extraits …" at bounding box center [298, 243] width 163 height 257
drag, startPoint x: 314, startPoint y: 364, endPoint x: 182, endPoint y: 91, distance: 303.2
click at [182, 91] on main "Notes 84 mois chez Record TOW 2025 dans LQT Co-app n'a pas su m'envoyer ces ext…" at bounding box center [784, 518] width 1568 height 1037
type textarea "84 mois chez Record TOW 2025 dans LQT Co-app n'a pas su m'envoyer ces extraits …"
drag, startPoint x: 1336, startPoint y: 128, endPoint x: 1333, endPoint y: 93, distance: 35.1
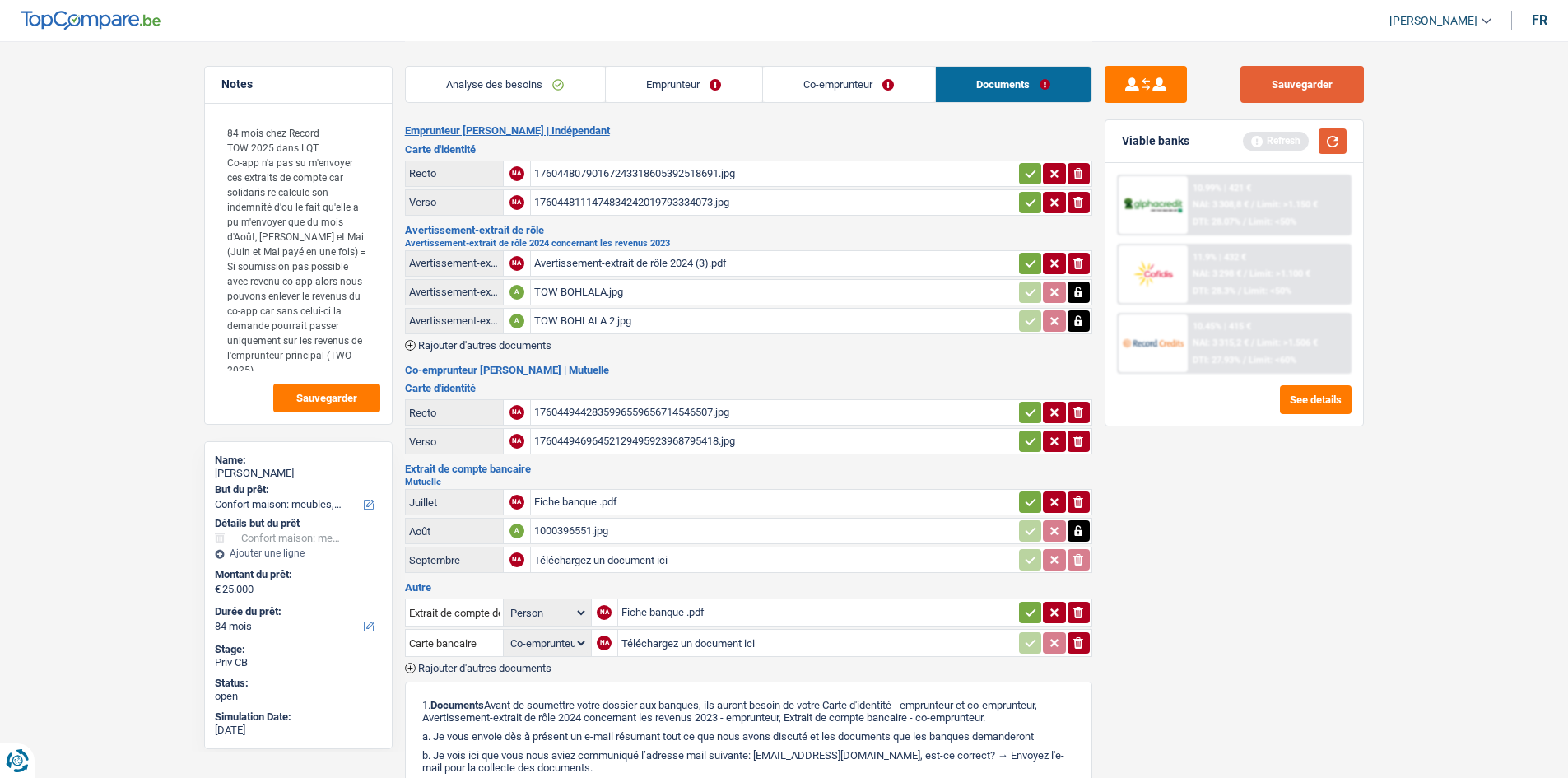
click at [1336, 128] on button "button" at bounding box center [1332, 140] width 28 height 25
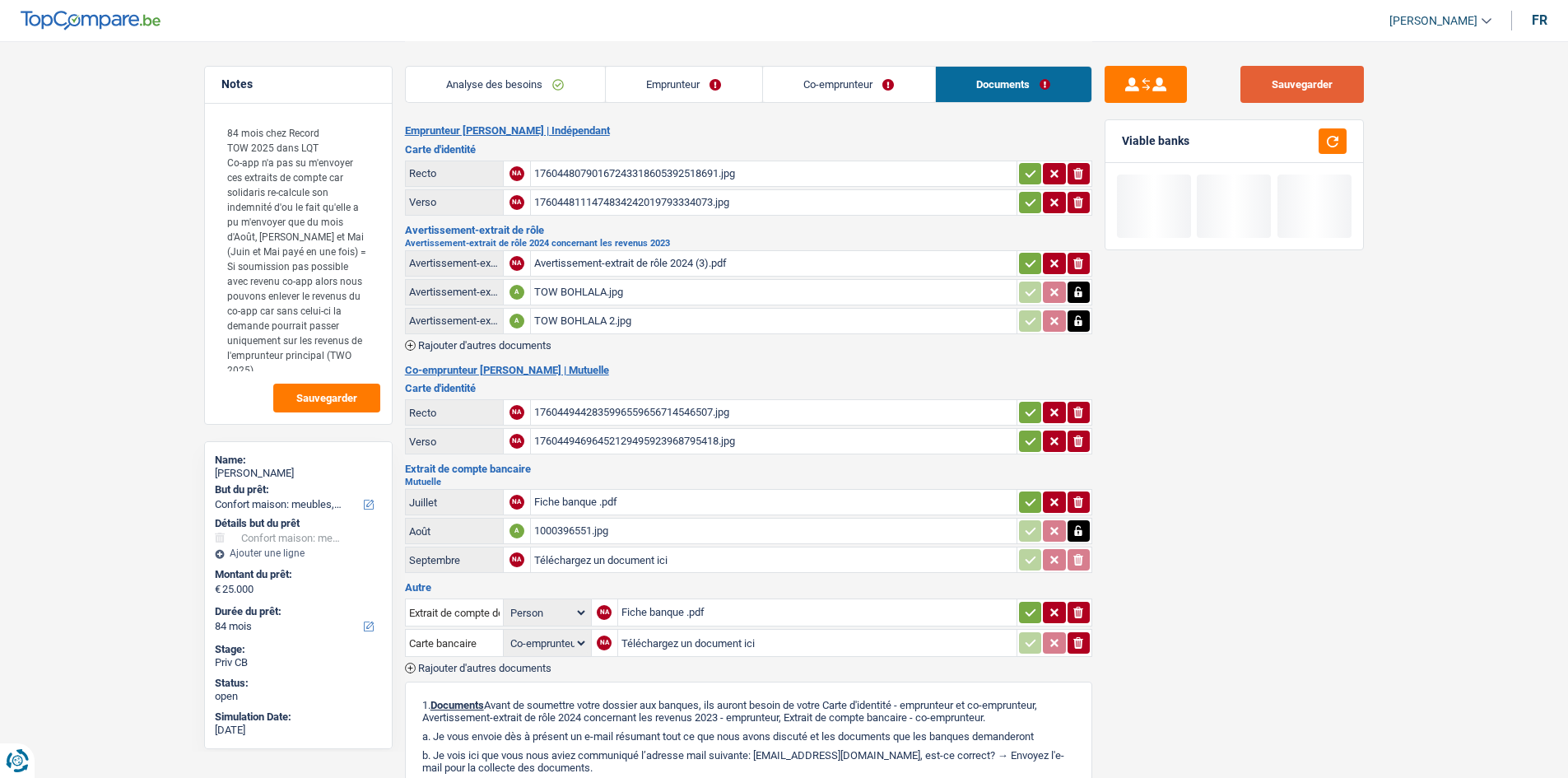
click at [1325, 81] on button "Sauvegarder" at bounding box center [1302, 84] width 124 height 37
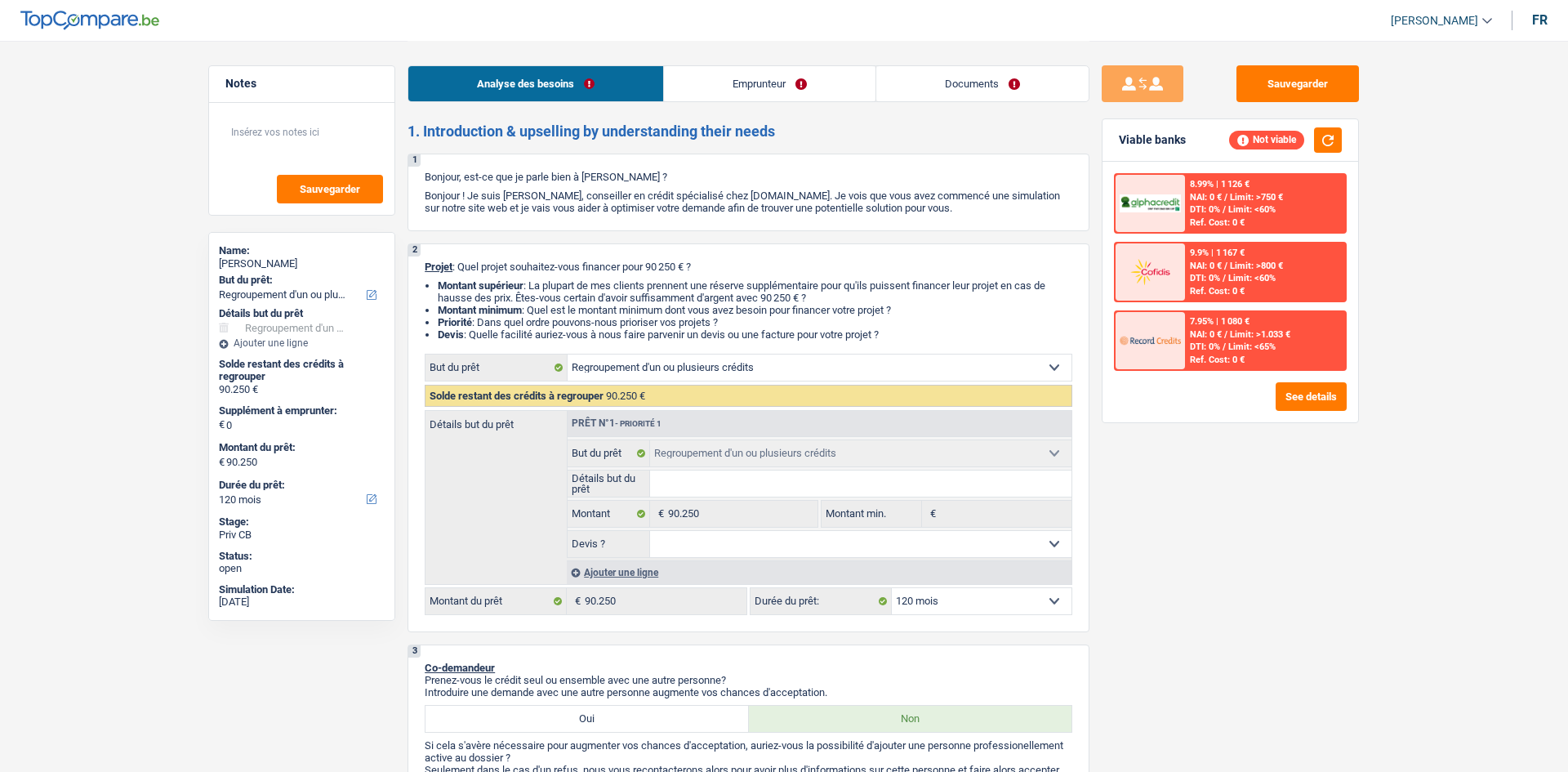
select select "refinancing"
select select "120"
select select "refinancing"
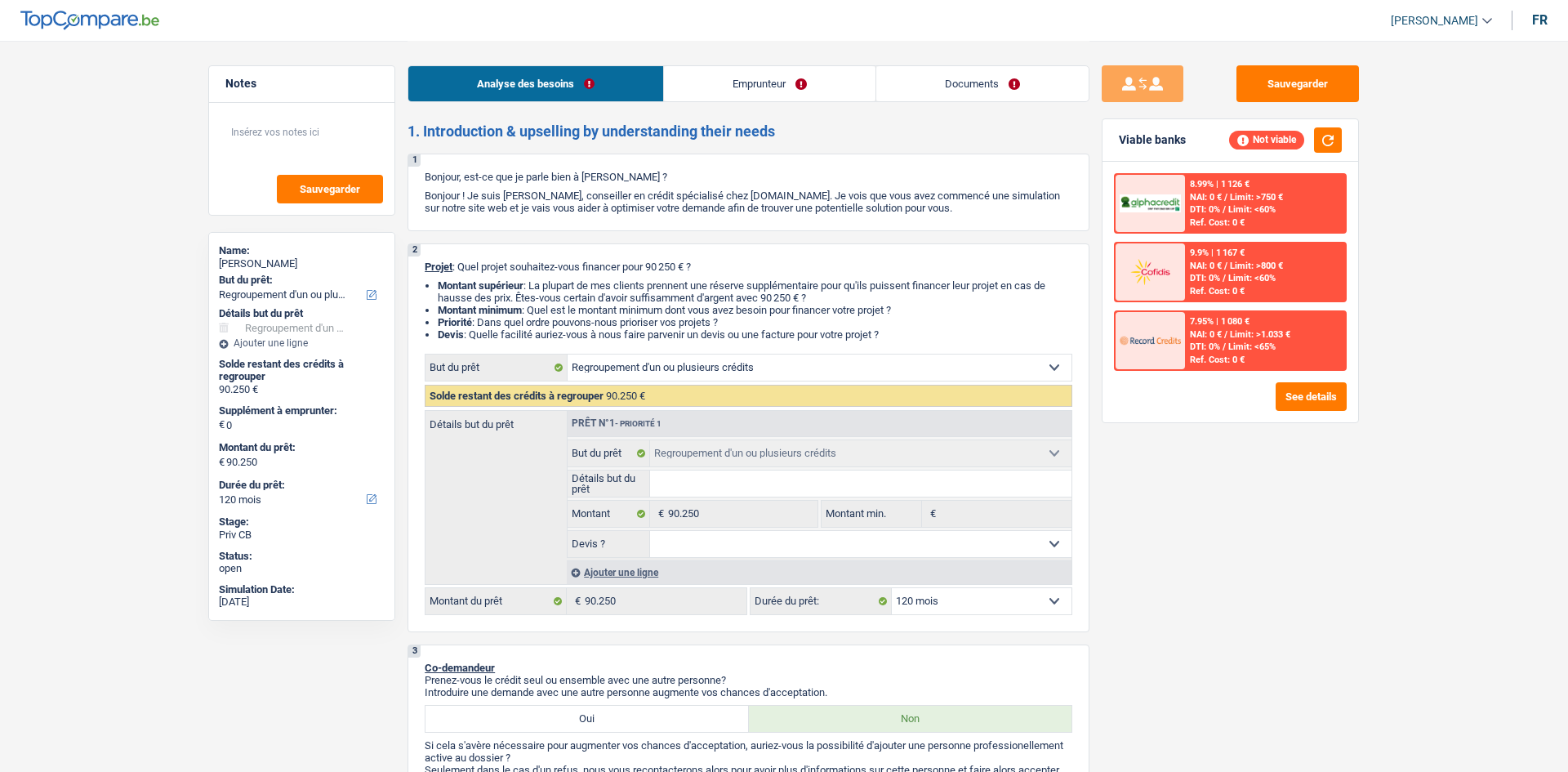
select select "120"
select select "invalid"
select select "familyAllowances"
select select "disabilityPension"
select select "ownerWithMortgage"
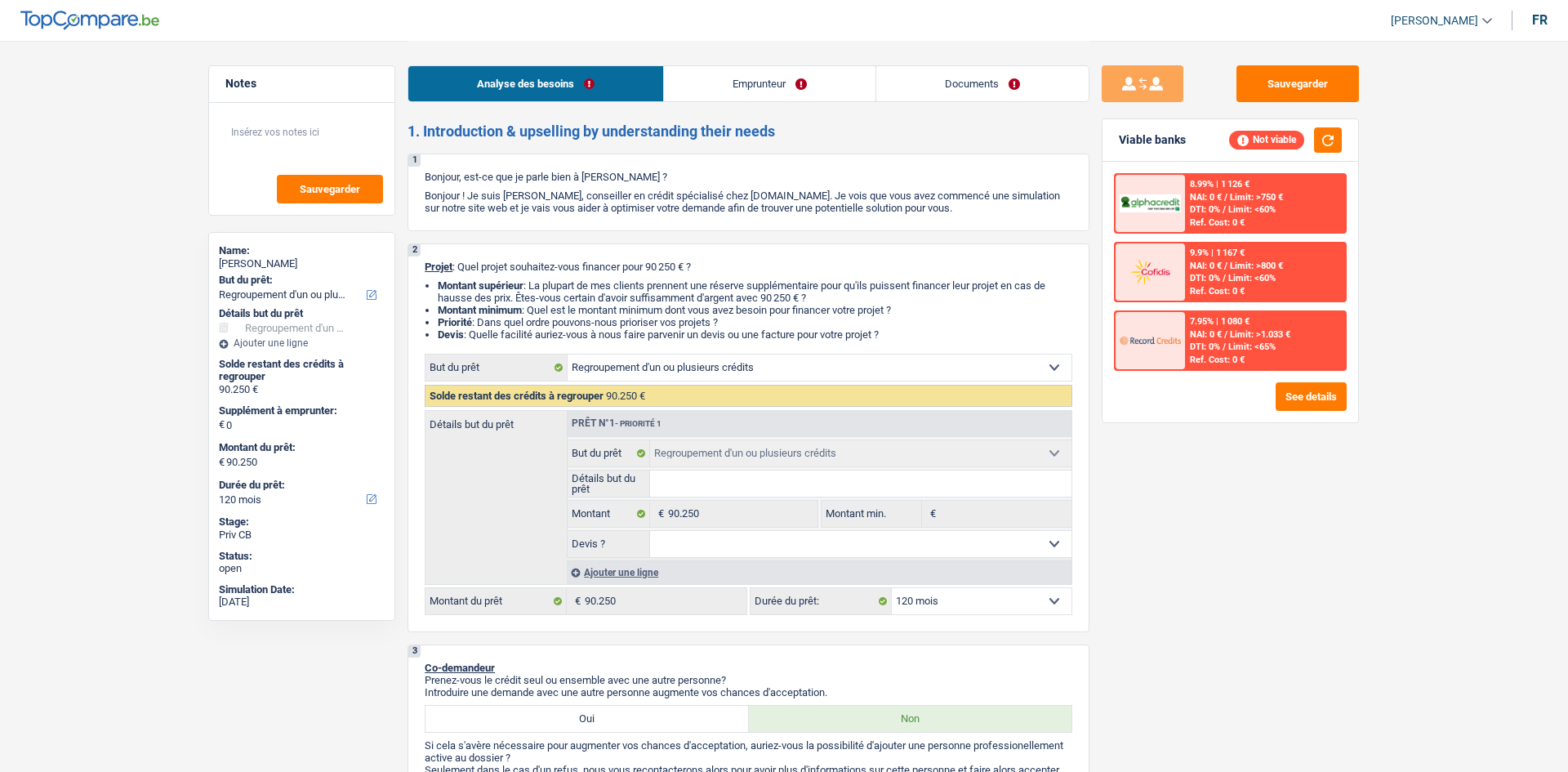
select select "mortgage"
select select "refinancing"
select select "120"
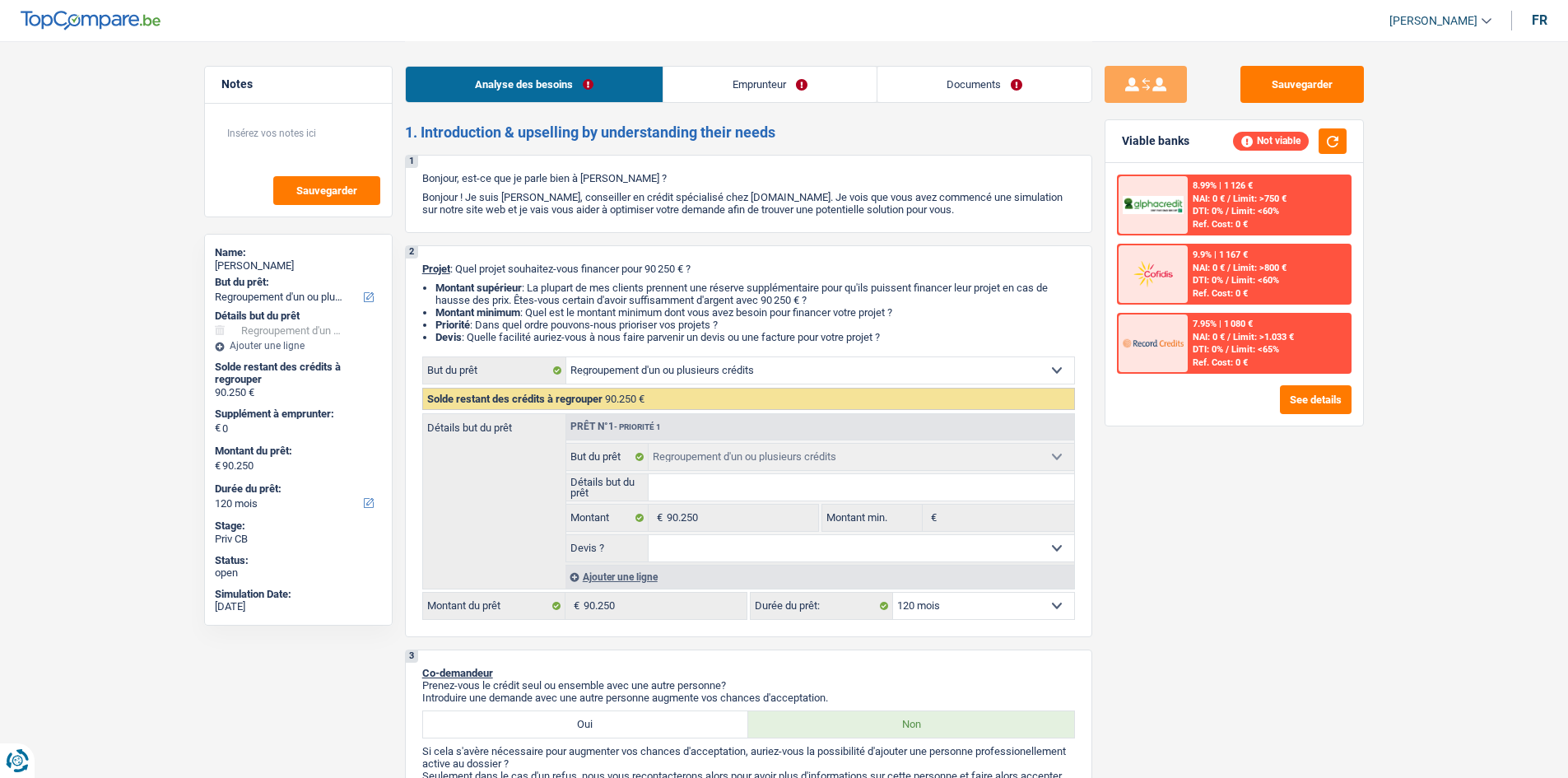
click at [993, 70] on link "Documents" at bounding box center [983, 84] width 214 height 35
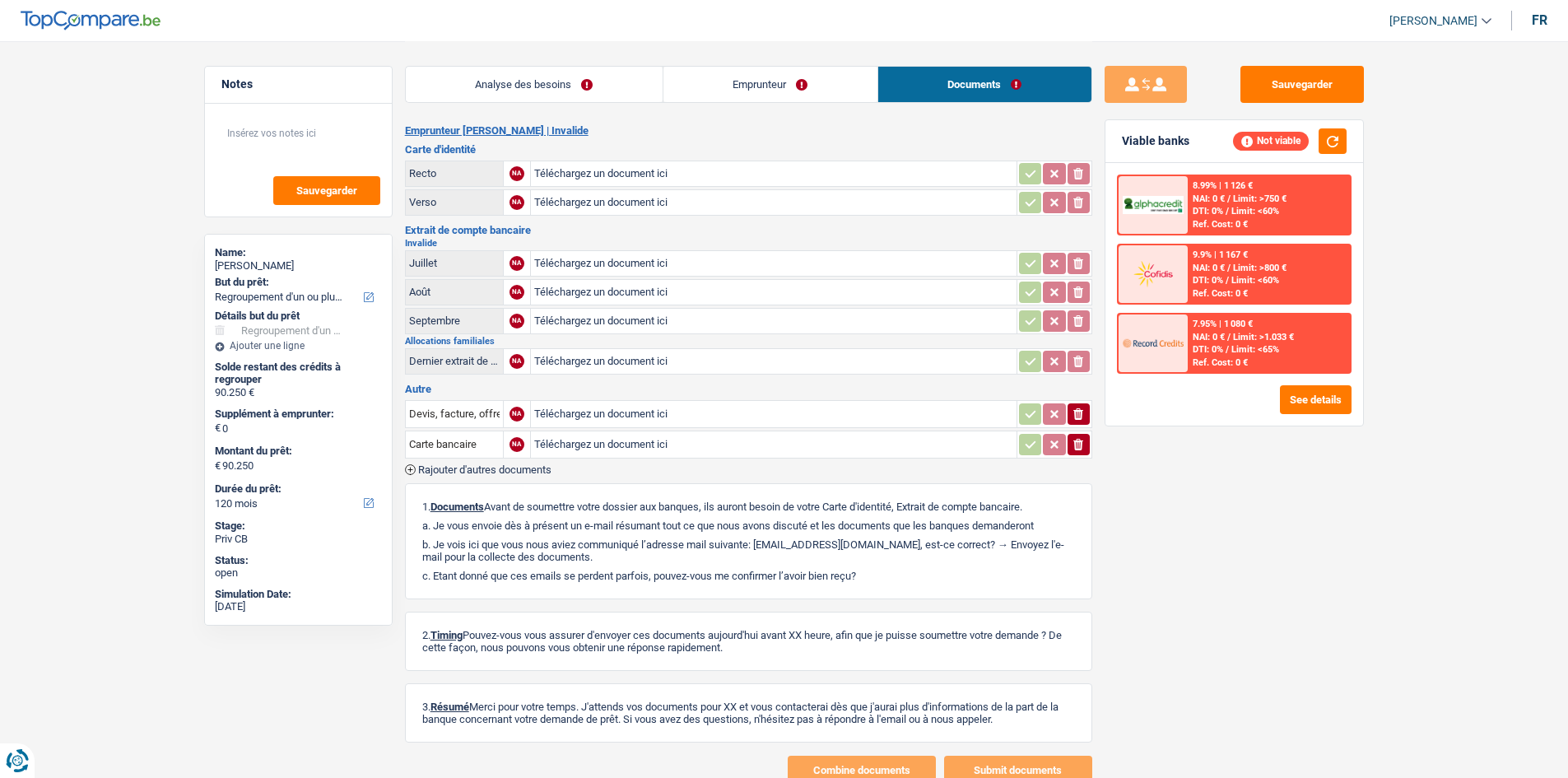
click at [802, 68] on link "Emprunteur" at bounding box center [770, 84] width 214 height 35
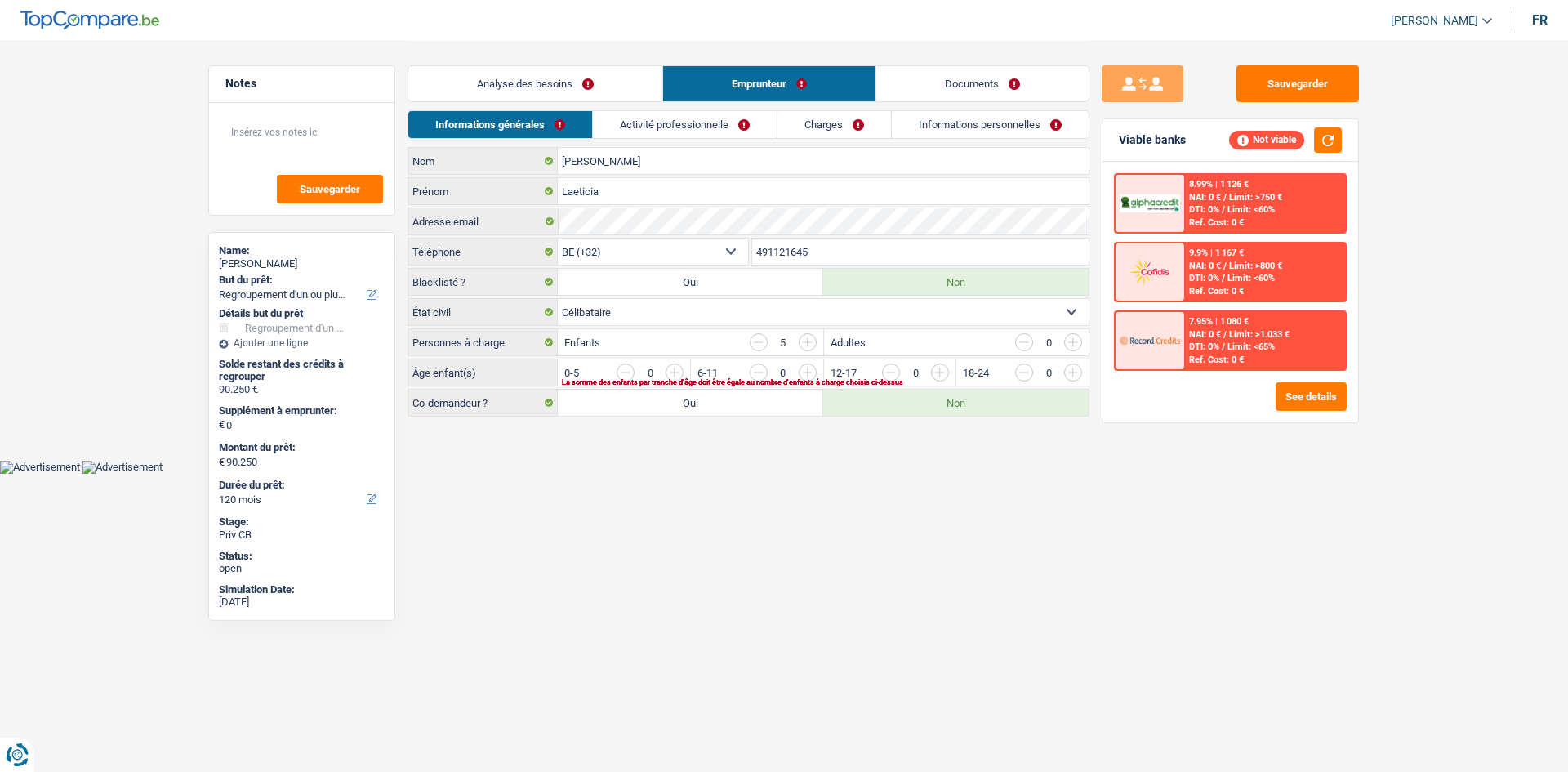
click at [748, 119] on link "Activité professionnelle" at bounding box center [685, 124] width 184 height 27
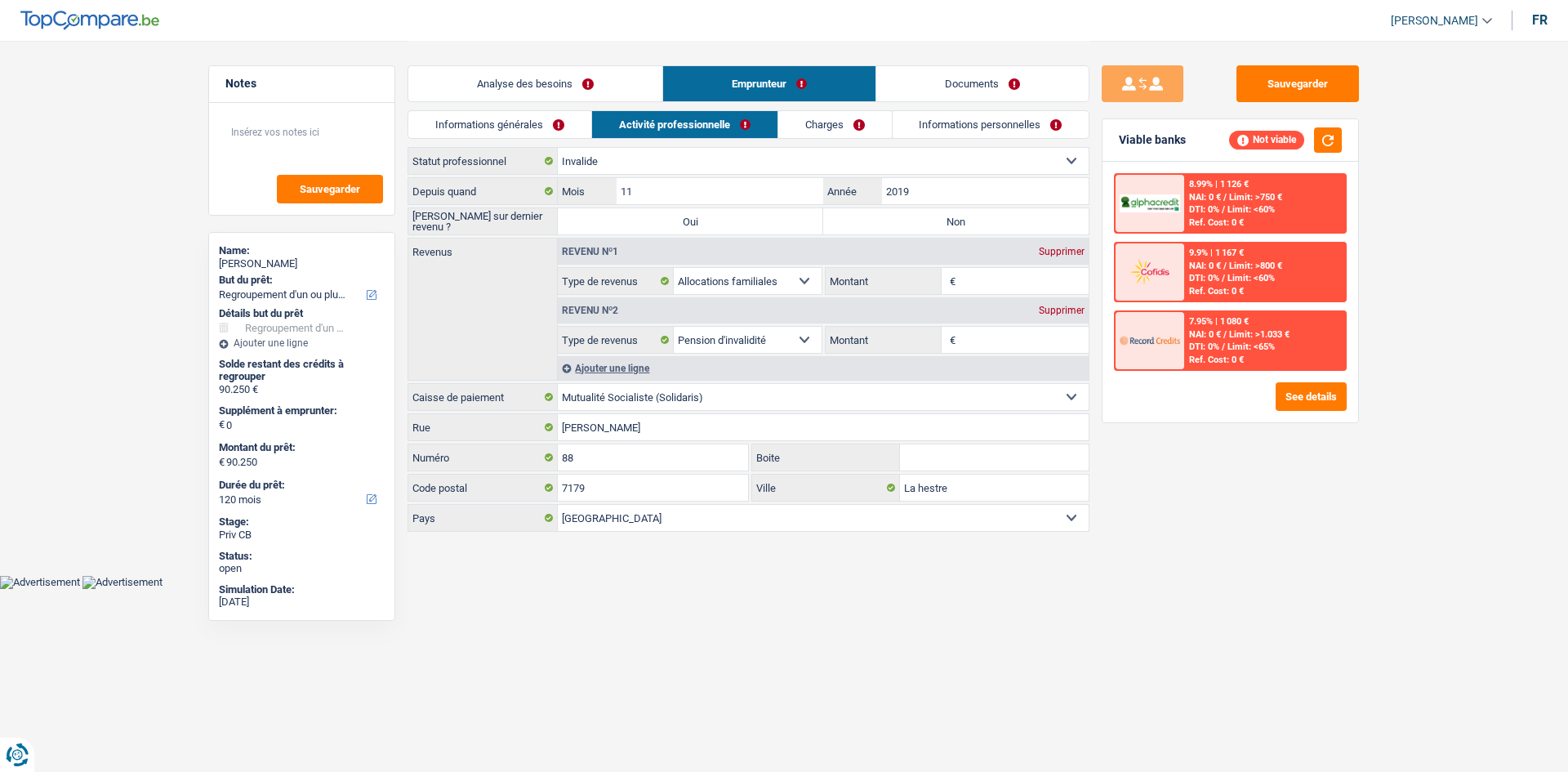
click at [831, 127] on link "Charges" at bounding box center [835, 124] width 113 height 27
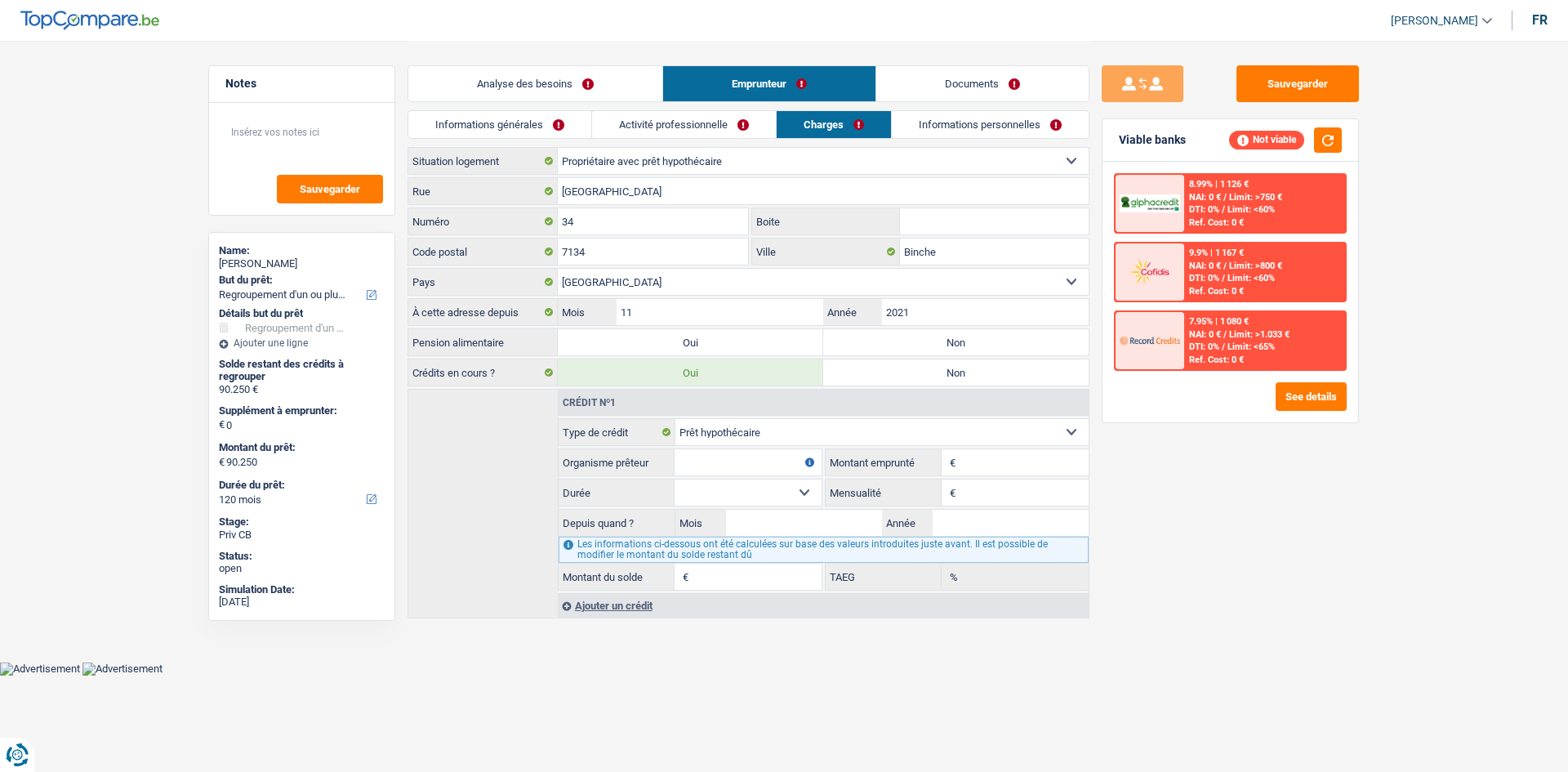
click at [948, 128] on link "Informations personnelles" at bounding box center [990, 124] width 197 height 27
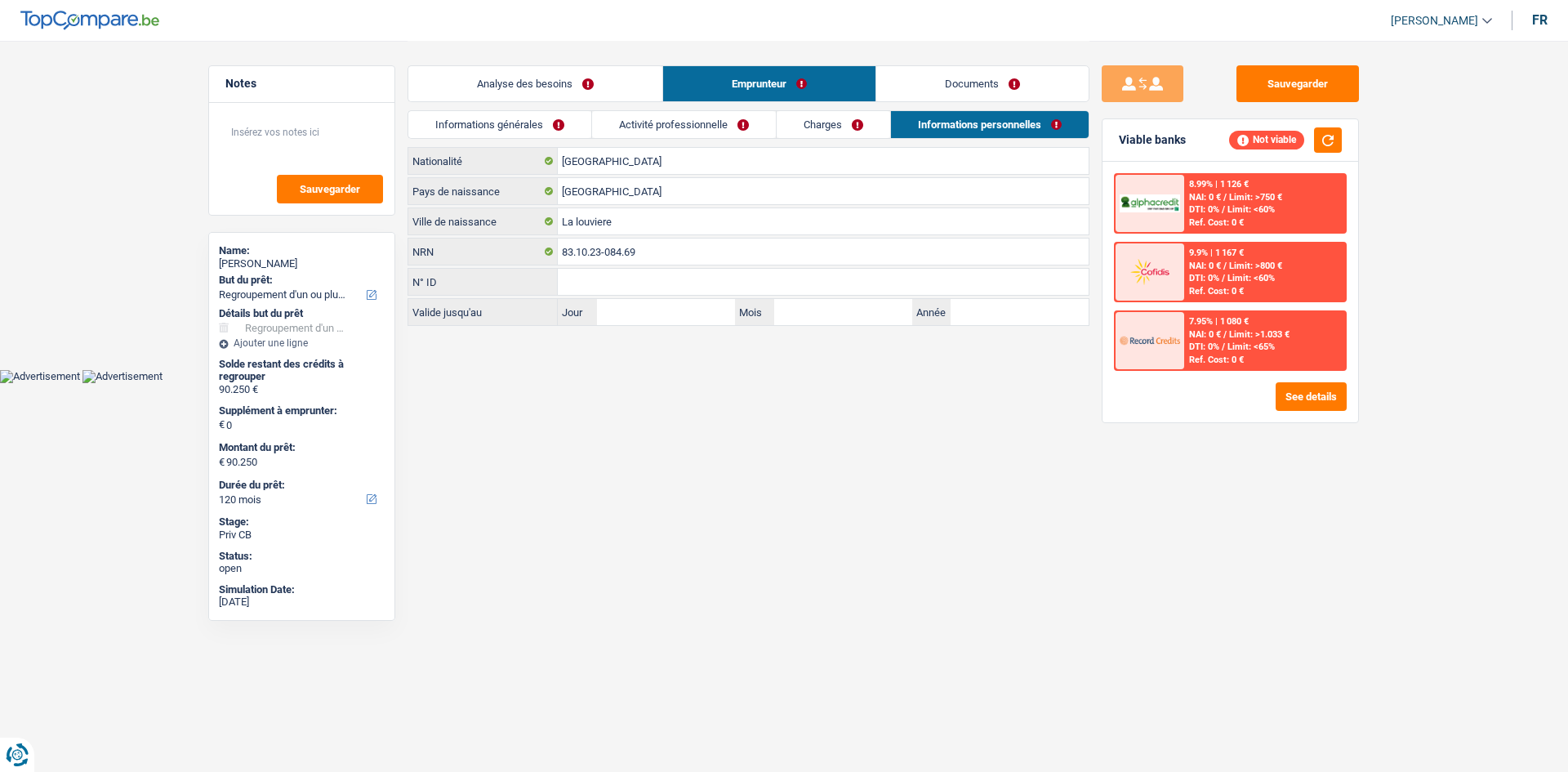
click at [538, 91] on link "Analyse des besoins" at bounding box center [536, 83] width 254 height 35
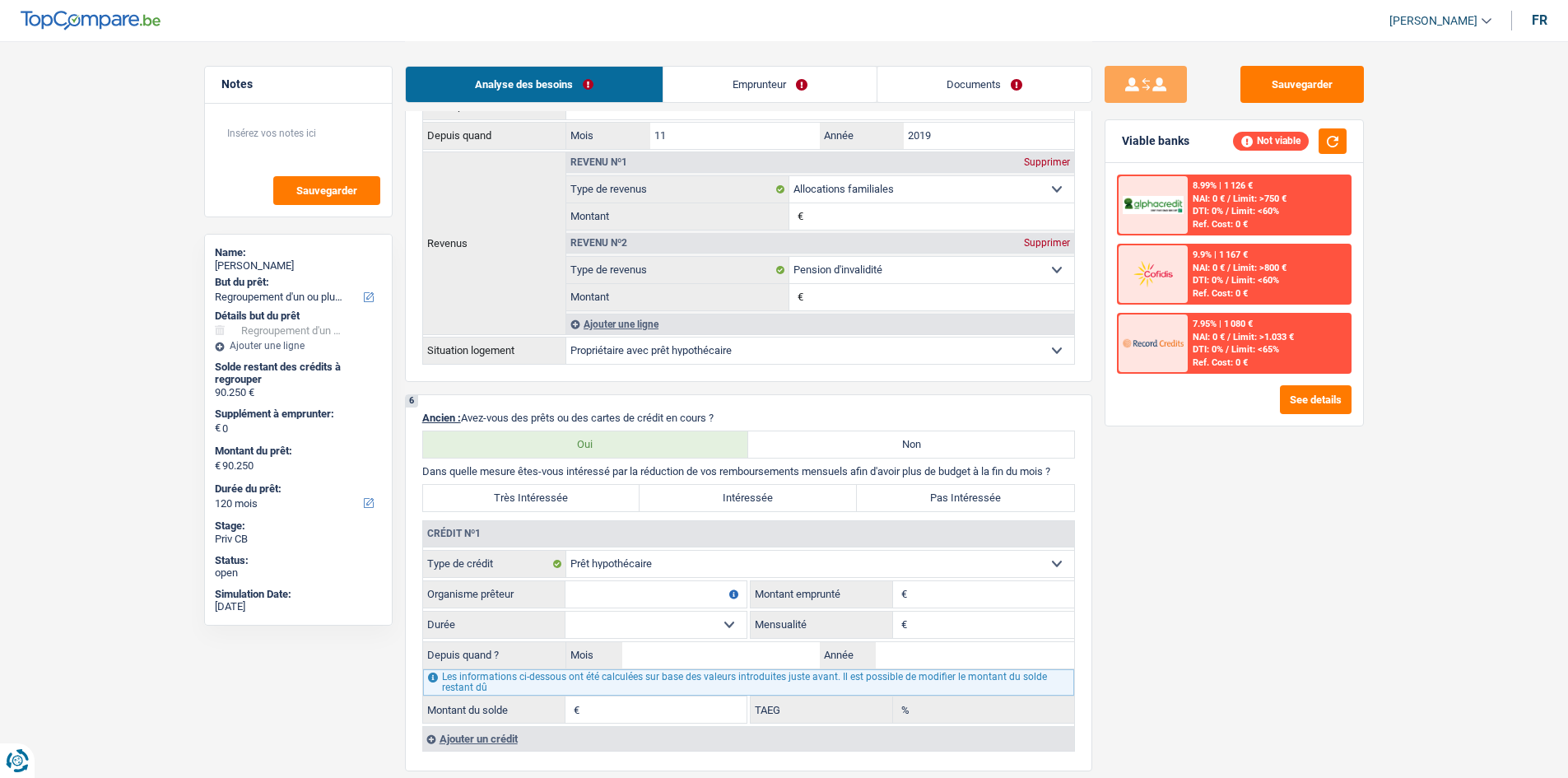
scroll to position [1153, 0]
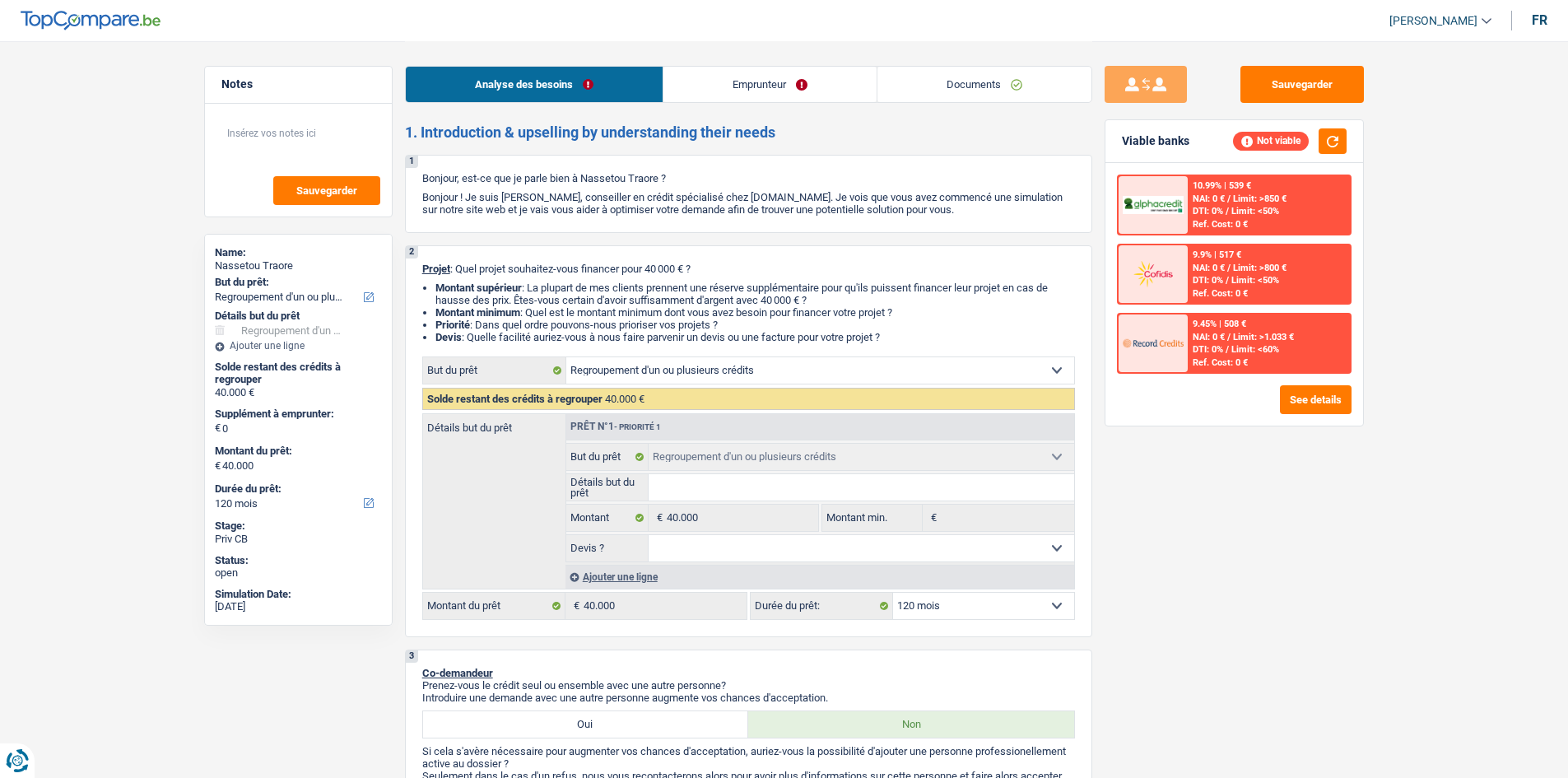
select select "refinancing"
select select "120"
select select "refinancing"
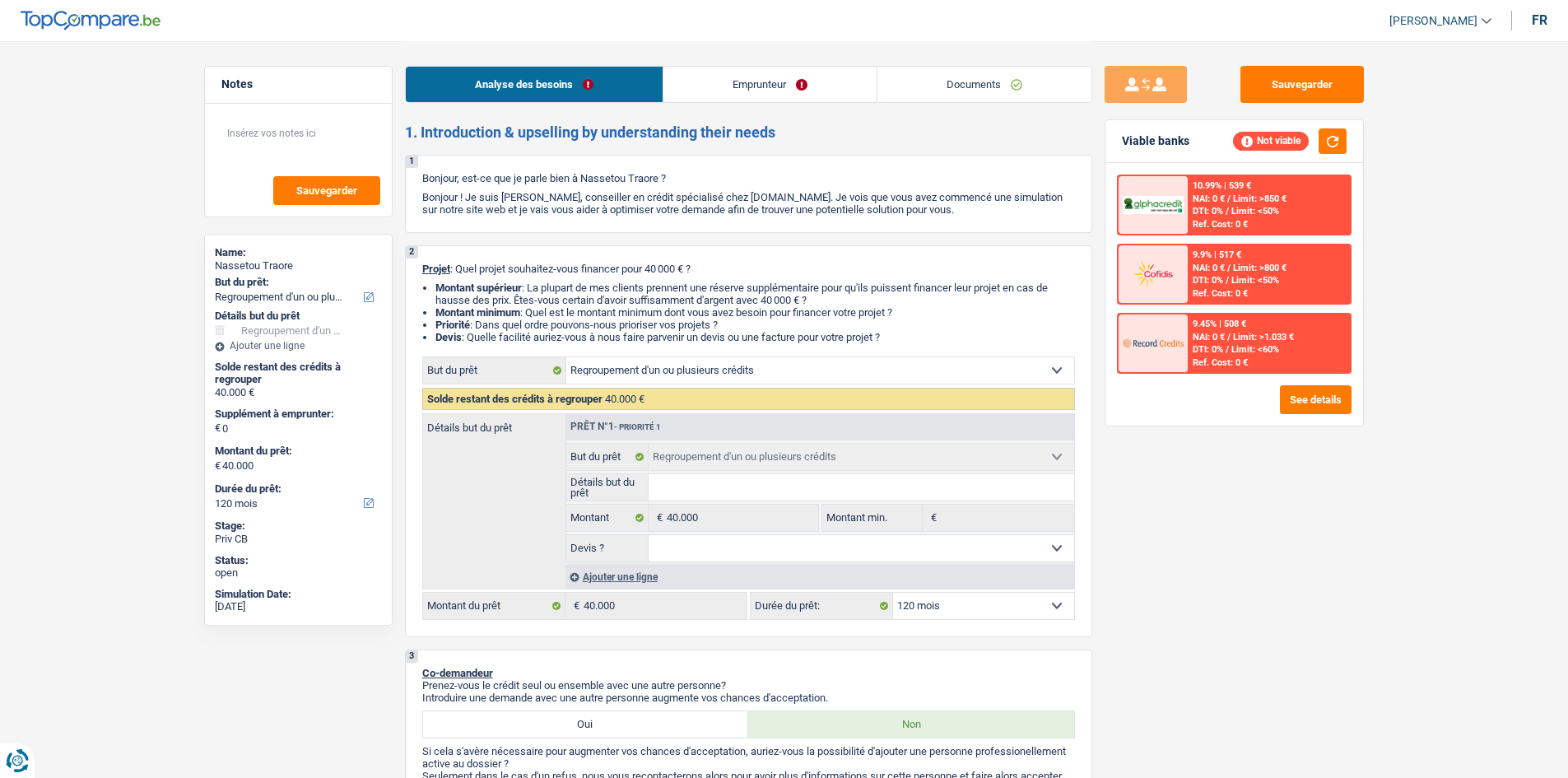
select select "120"
select select "refinancing"
select select "120"
click at [924, 90] on link "Documents" at bounding box center [983, 84] width 214 height 35
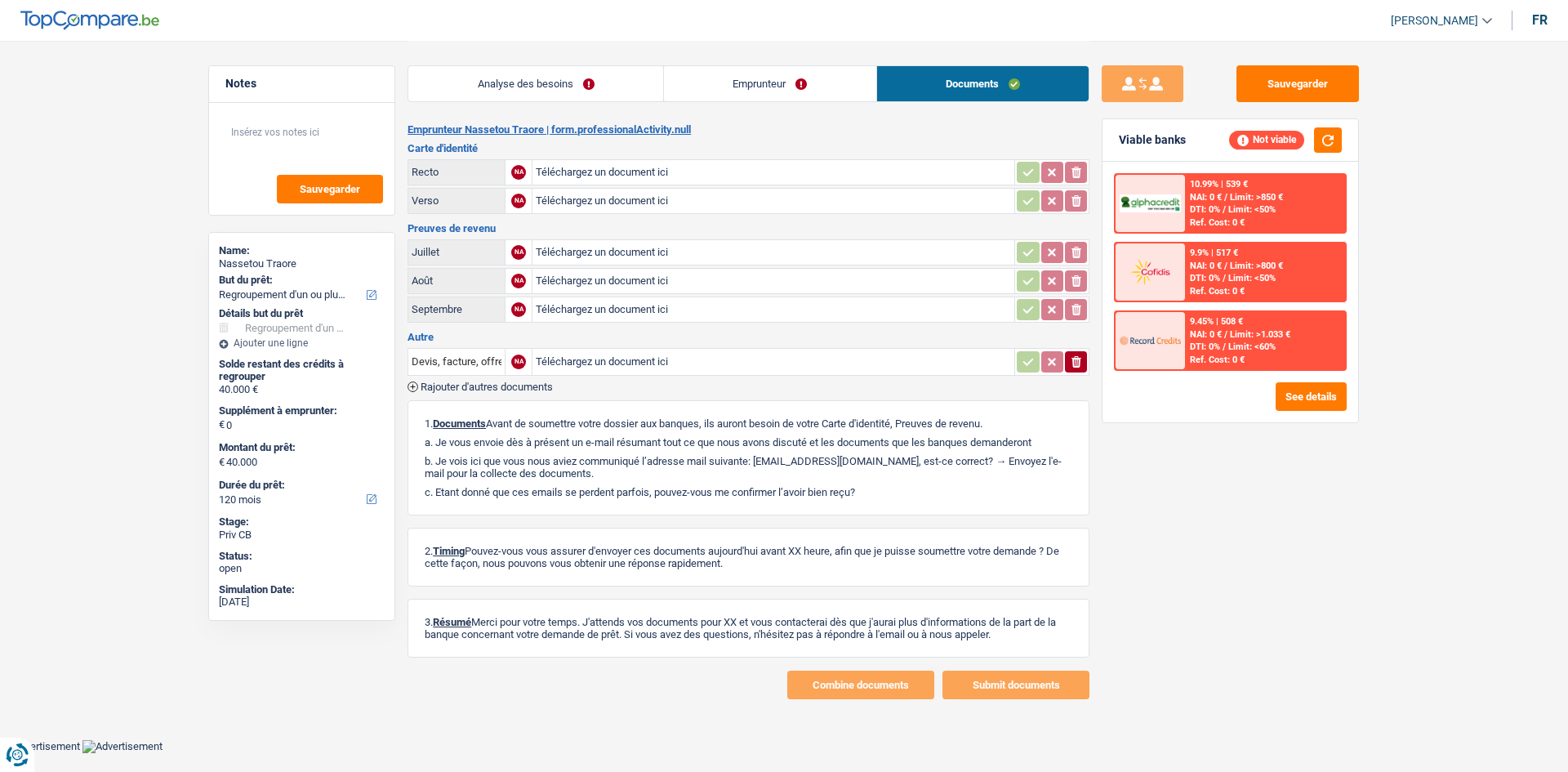
click at [566, 88] on link "Analyse des besoins" at bounding box center [536, 83] width 255 height 35
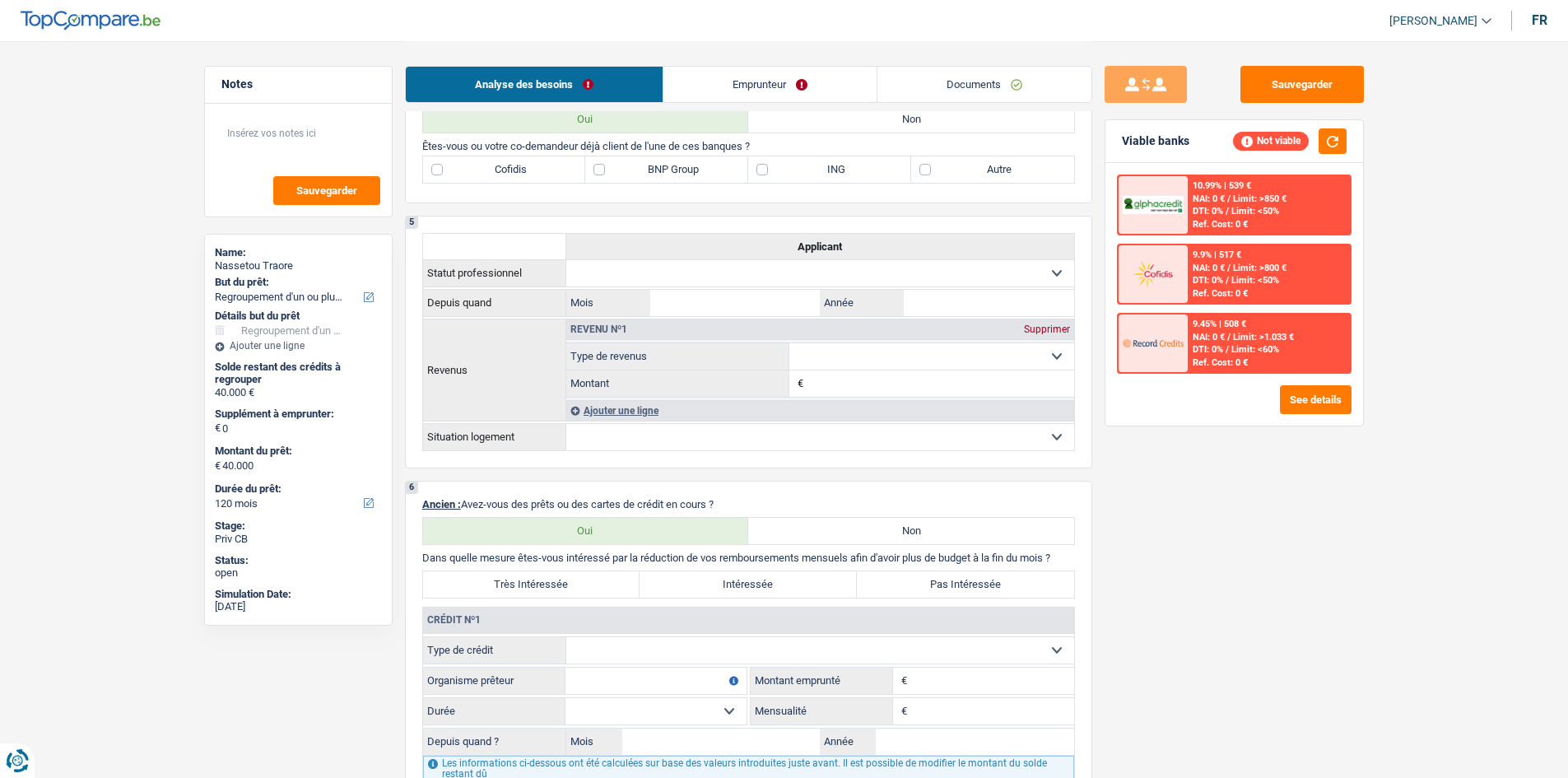
scroll to position [988, 0]
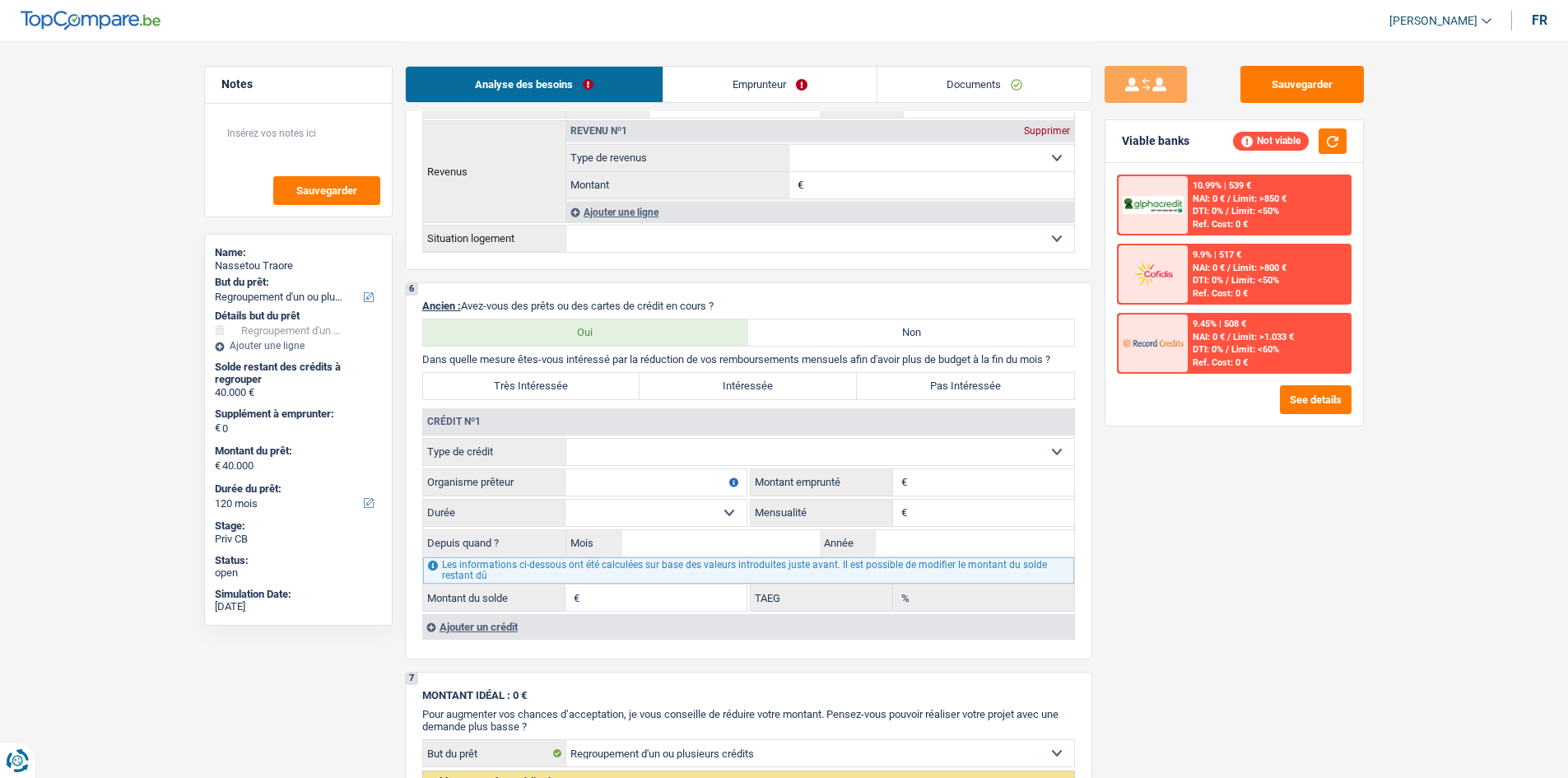
click at [1384, 567] on main "Notes Sauvegarder Name: Nassetou Traore But du prêt: Confort maison: meubles, t…" at bounding box center [784, 283] width 1568 height 2543
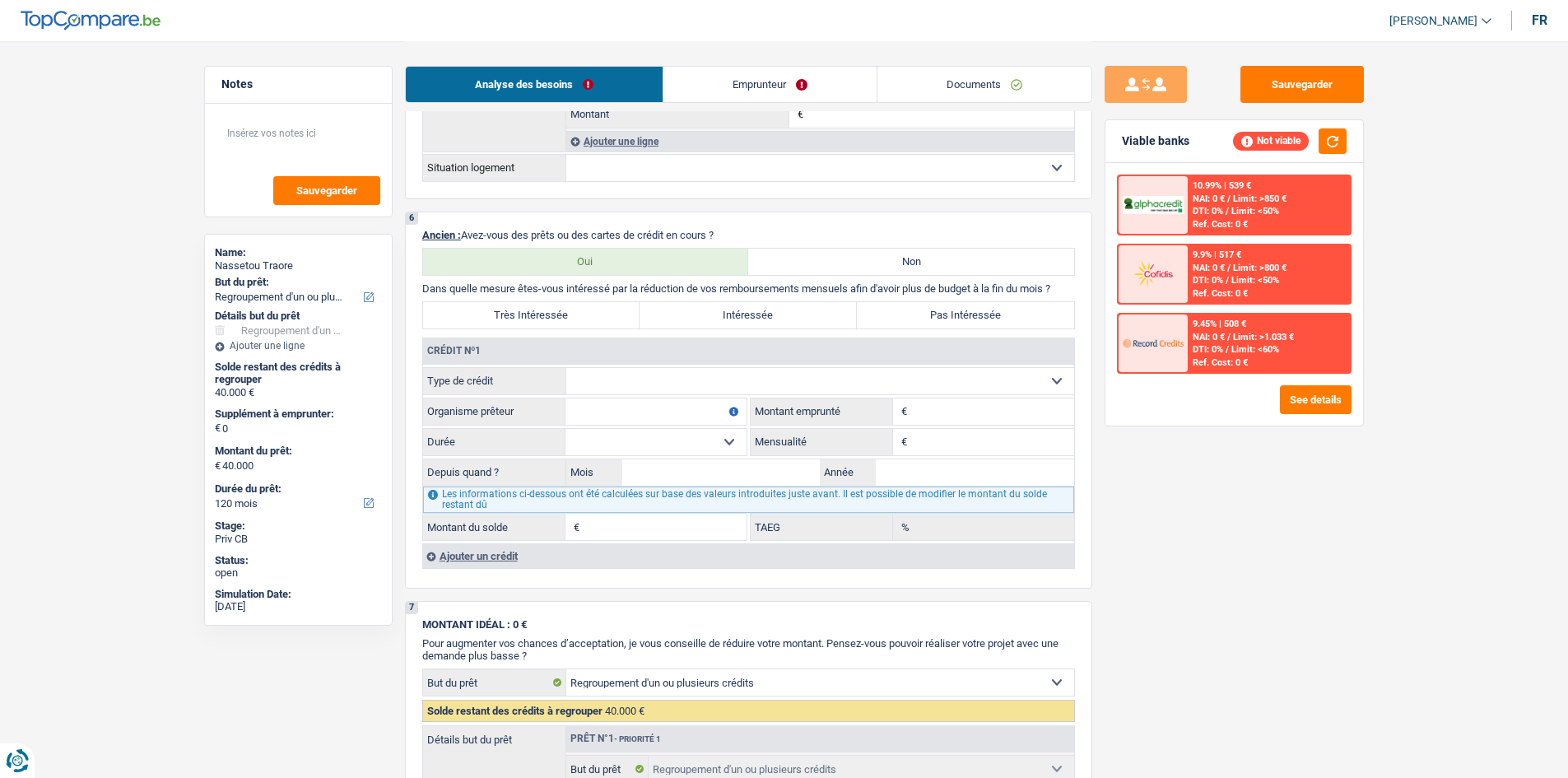
scroll to position [1071, 0]
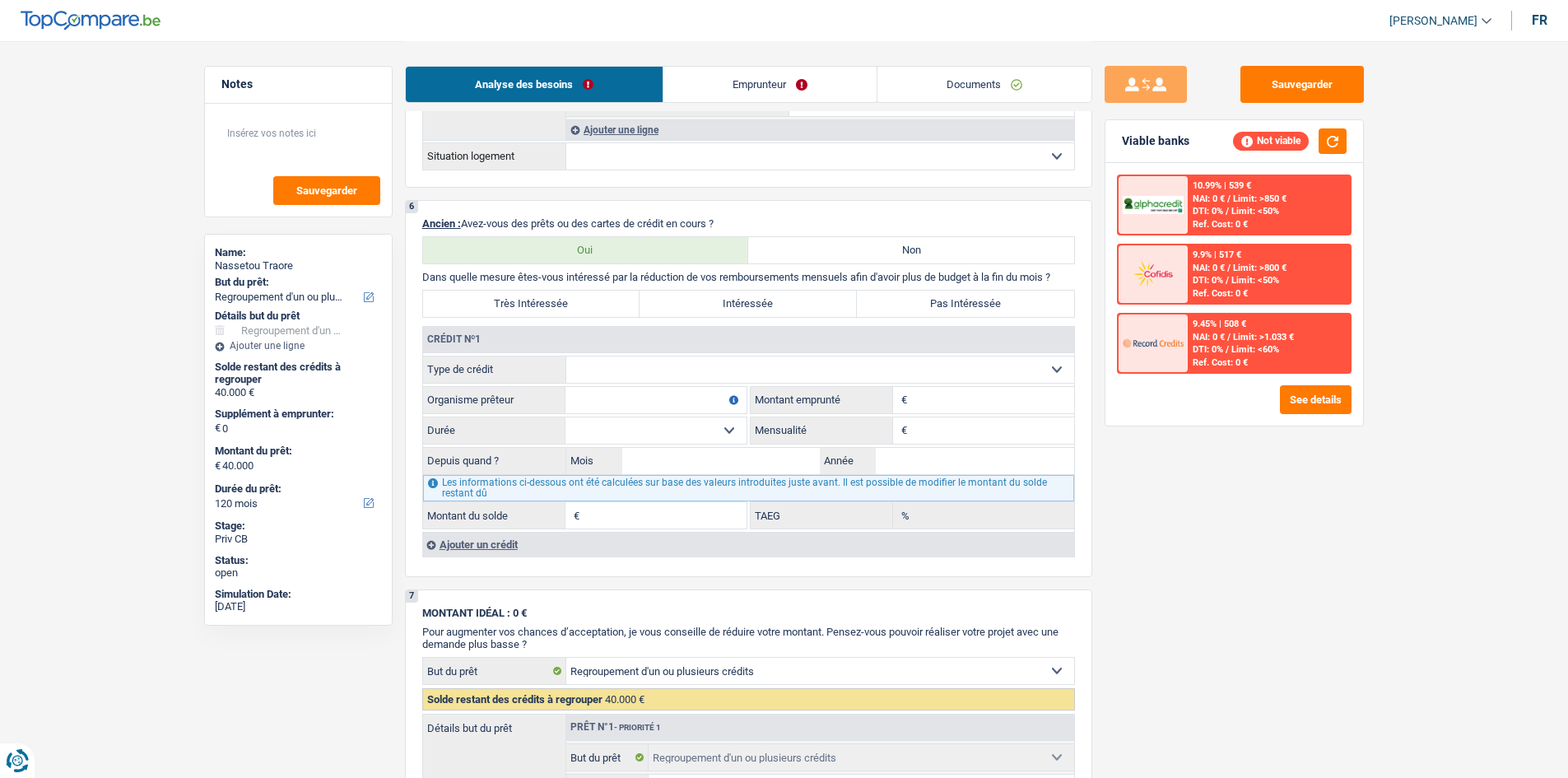
click at [752, 368] on select "Carte ou ouverture de crédit Prêt hypothécaire Vente à tempérament Prêt à tempé…" at bounding box center [820, 370] width 508 height 26
select select "mortgage"
click at [566, 357] on select "Carte ou ouverture de crédit Prêt hypothécaire Vente à tempérament Prêt à tempé…" at bounding box center [820, 370] width 508 height 26
type input "0"
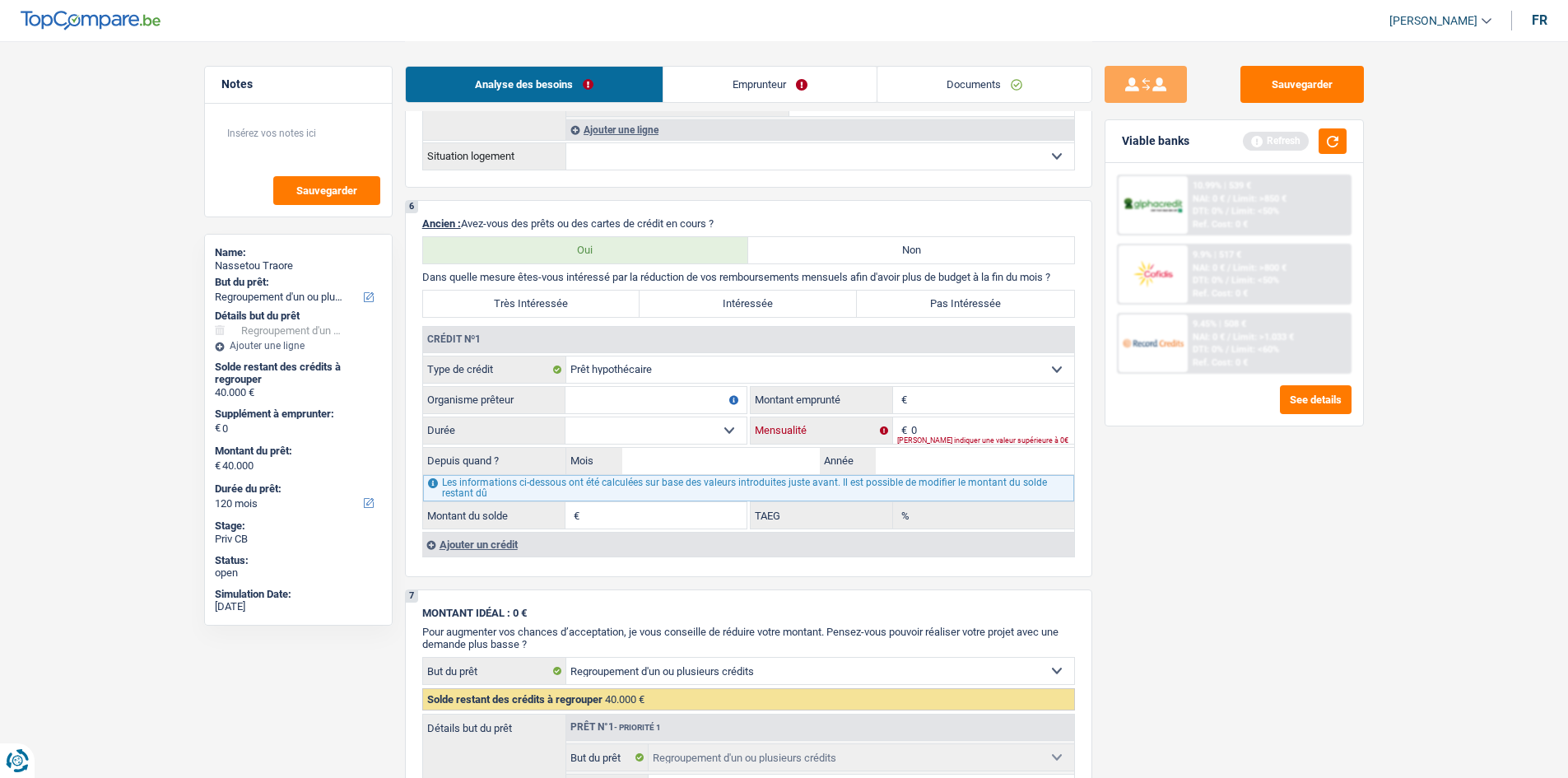
click at [920, 429] on input "0" at bounding box center [992, 430] width 163 height 26
click at [921, 429] on input "0" at bounding box center [992, 430] width 163 height 26
click at [177, 235] on main "Notes Sauvegarder Name: Nassetou Traore But du prêt: Confort maison: meubles, t…" at bounding box center [784, 201] width 1568 height 2543
click at [1215, 602] on div "Sauvegarder Viable banks Refresh 10.99% | 539 € NAI: 0 € / Limit: >850 € DTI: 0…" at bounding box center [1234, 408] width 284 height 686
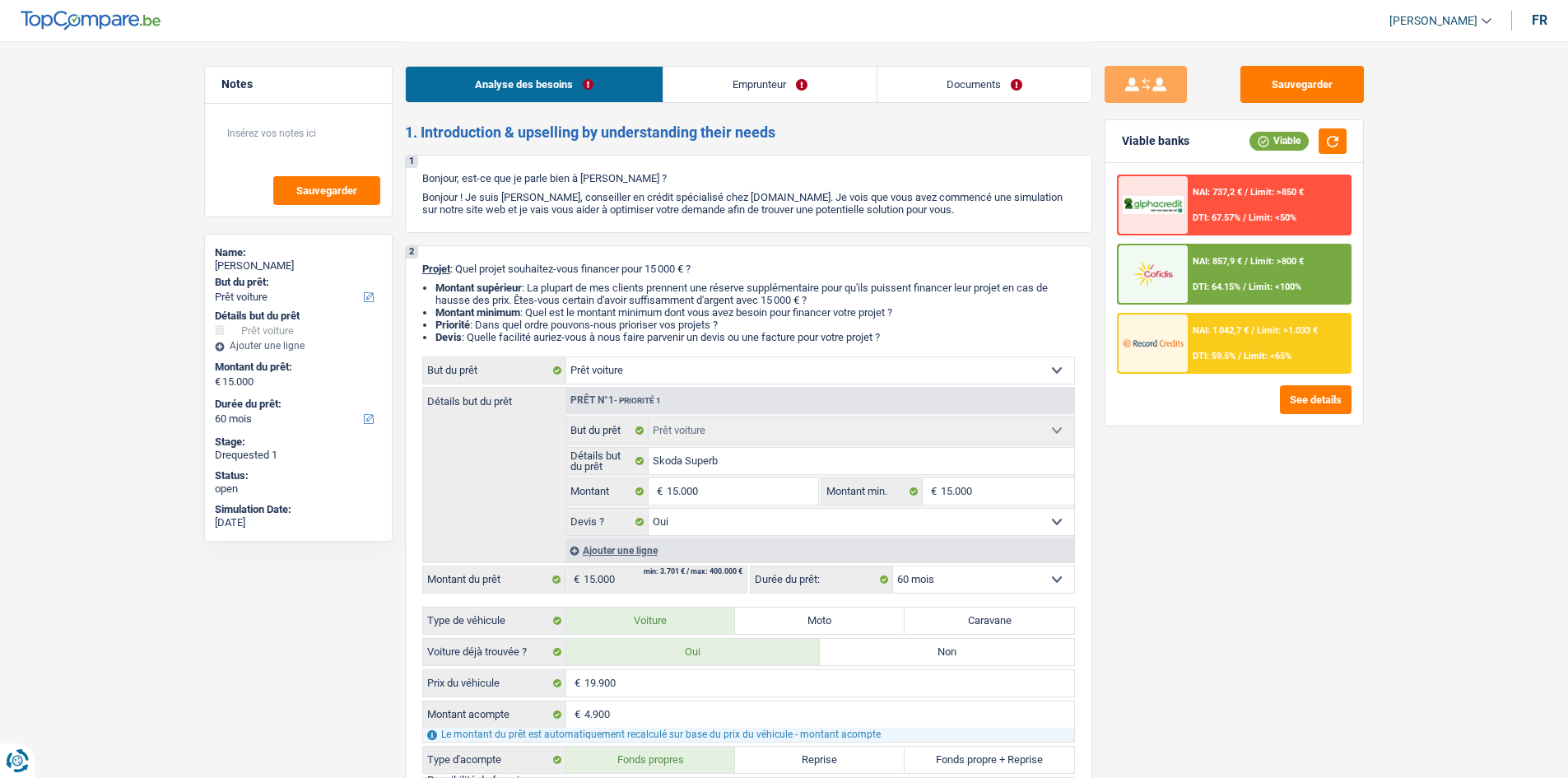
select select "car"
select select "60"
select select "car"
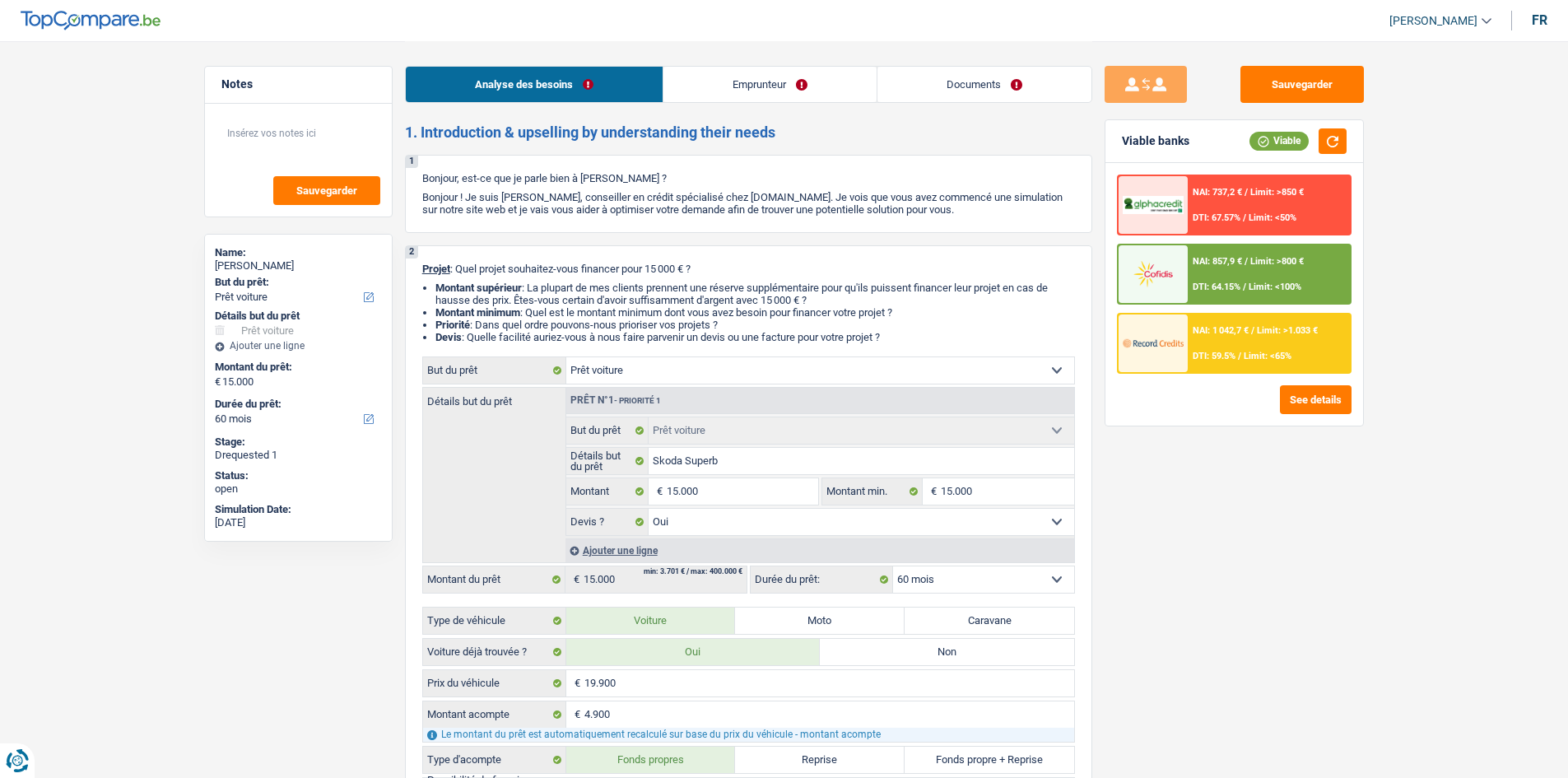
select select "yes"
select select "60"
select select "worker"
select select "netSalary"
select select "mealVouchers"
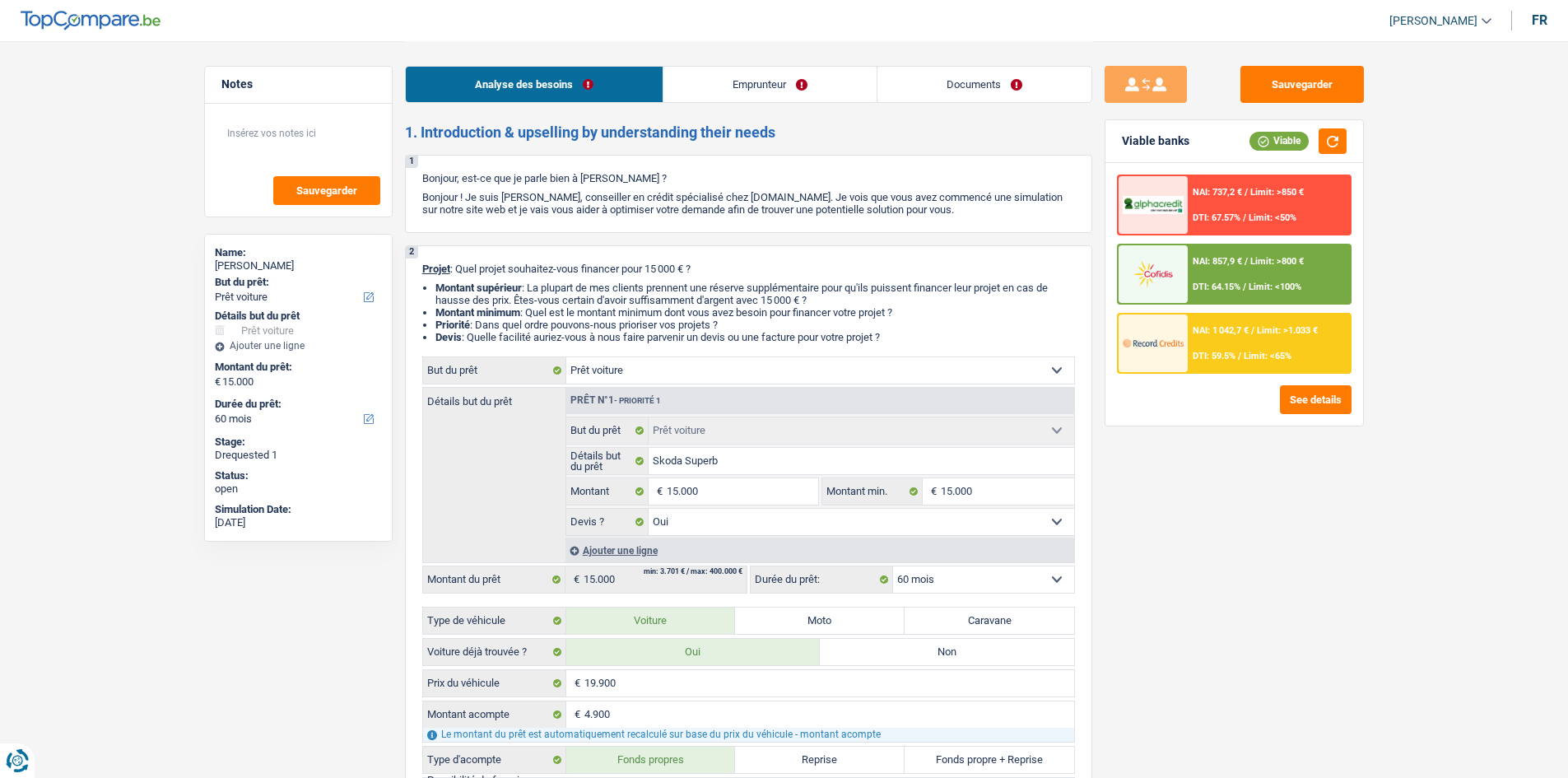
select select "rents"
select select "car"
select select "yes"
select select "60"
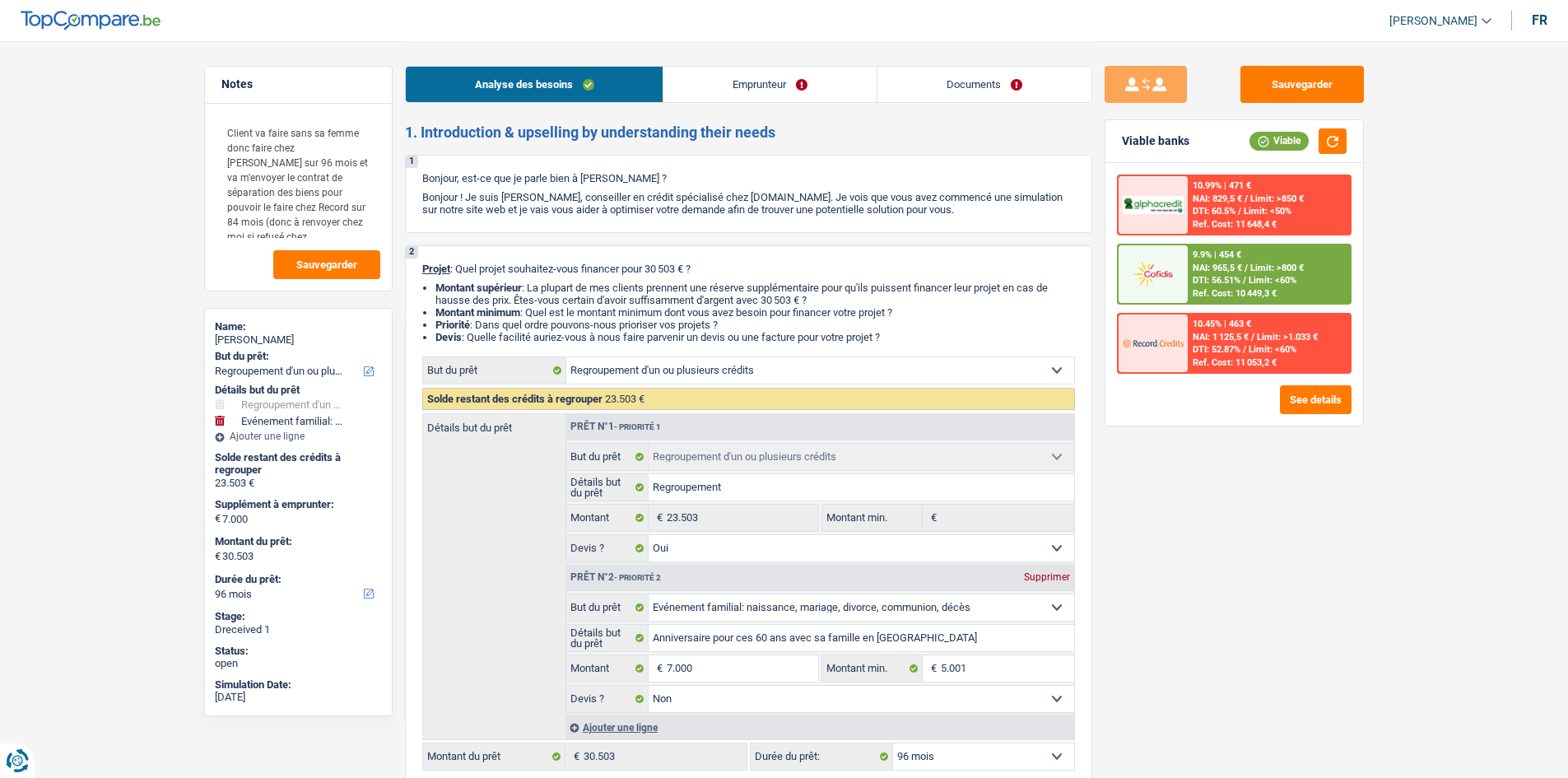
select select "refinancing"
select select "familyEvent"
select select "96"
select select "refinancing"
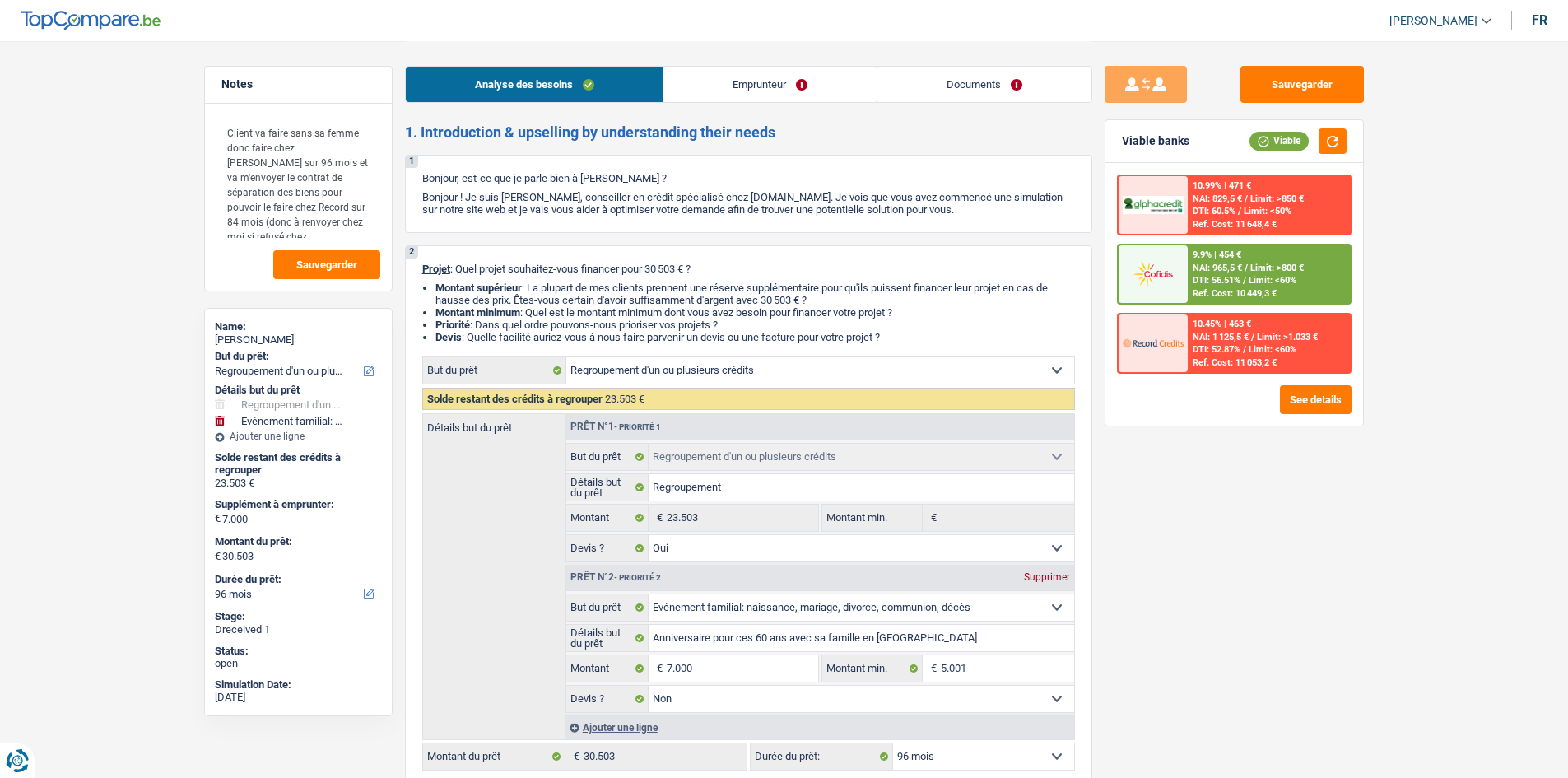
select select "refinancing"
select select "yes"
select select "familyEvent"
select select "false"
select select "96"
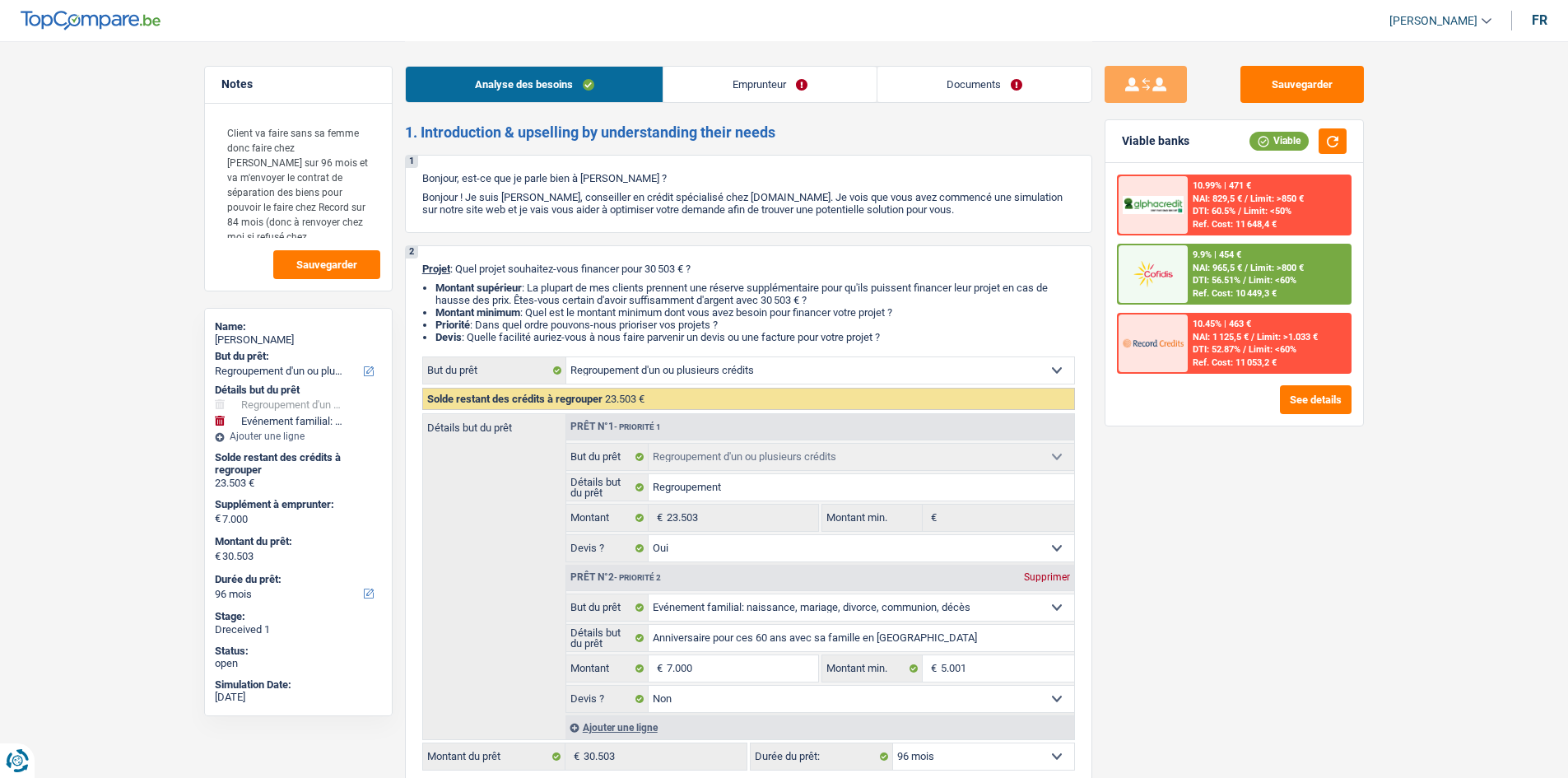
select select "privateEmployee"
select select "netSalary"
select select "mealVouchers"
select select "rents"
select select "personalLoan"
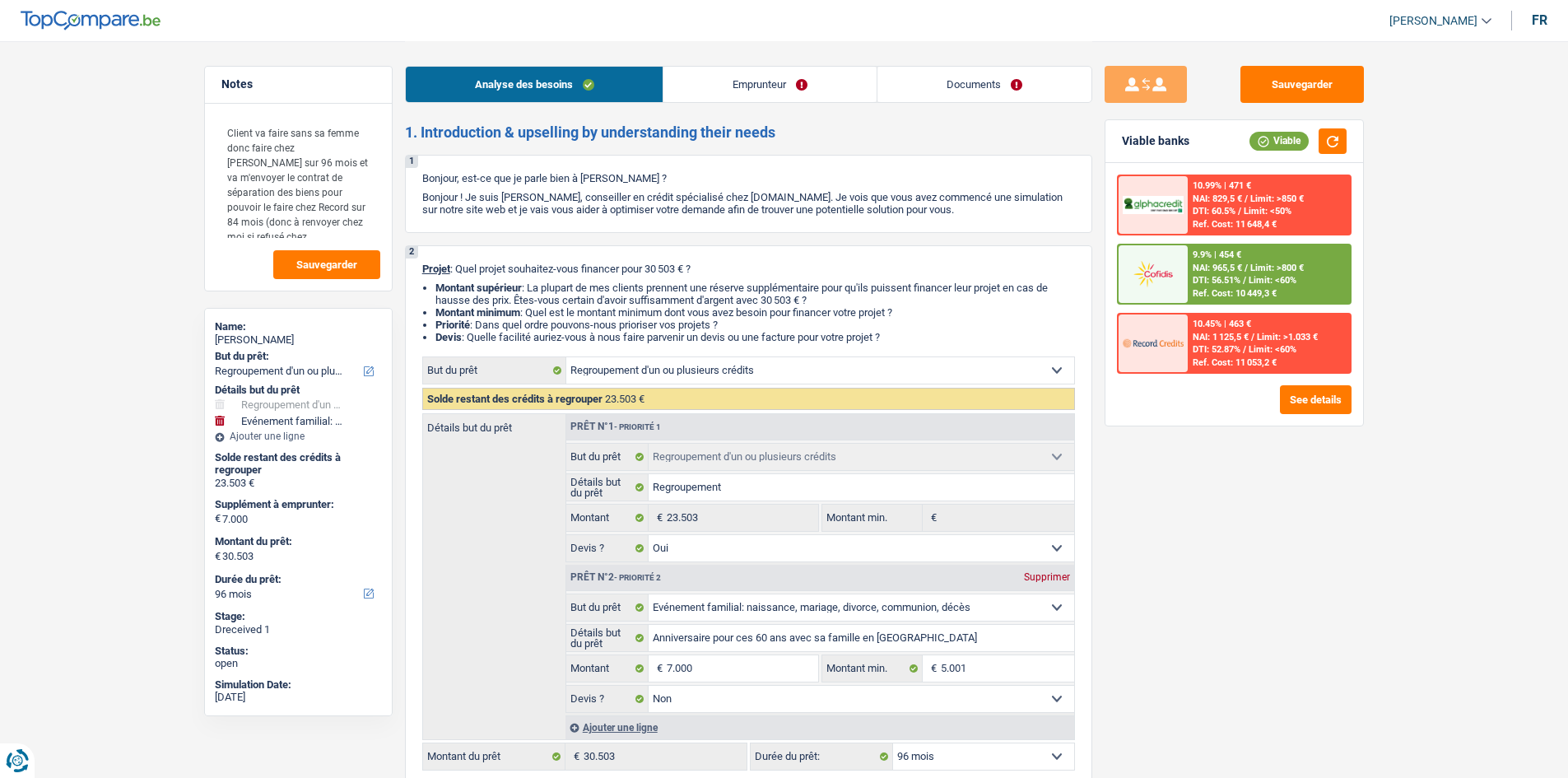
select select "other"
select select "60"
select select "personalLoan"
select select "homeFurnishingOrRelocation"
select select "60"
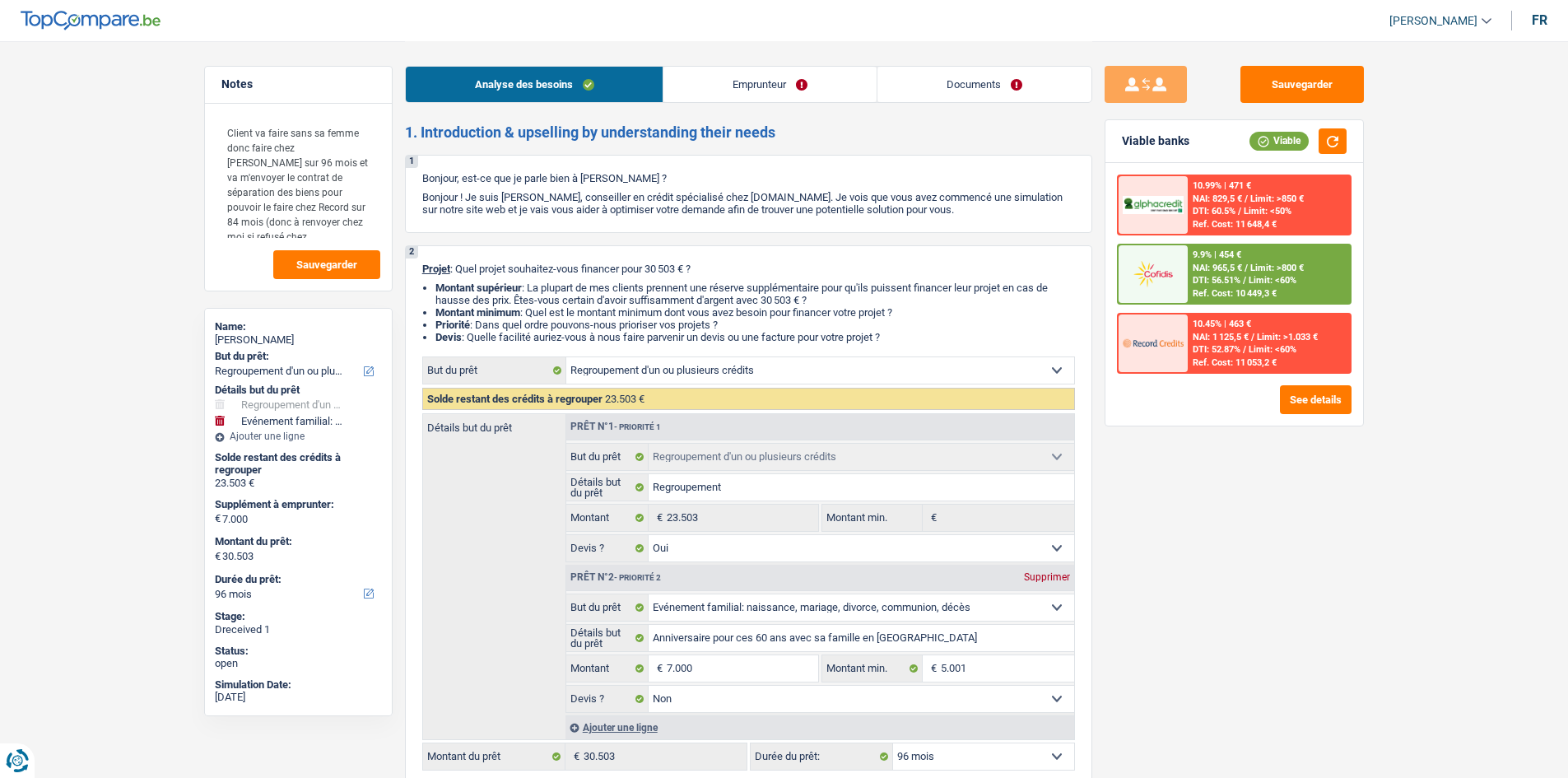
select select "carLoan"
select select "60"
select select "refinancing"
select select "yes"
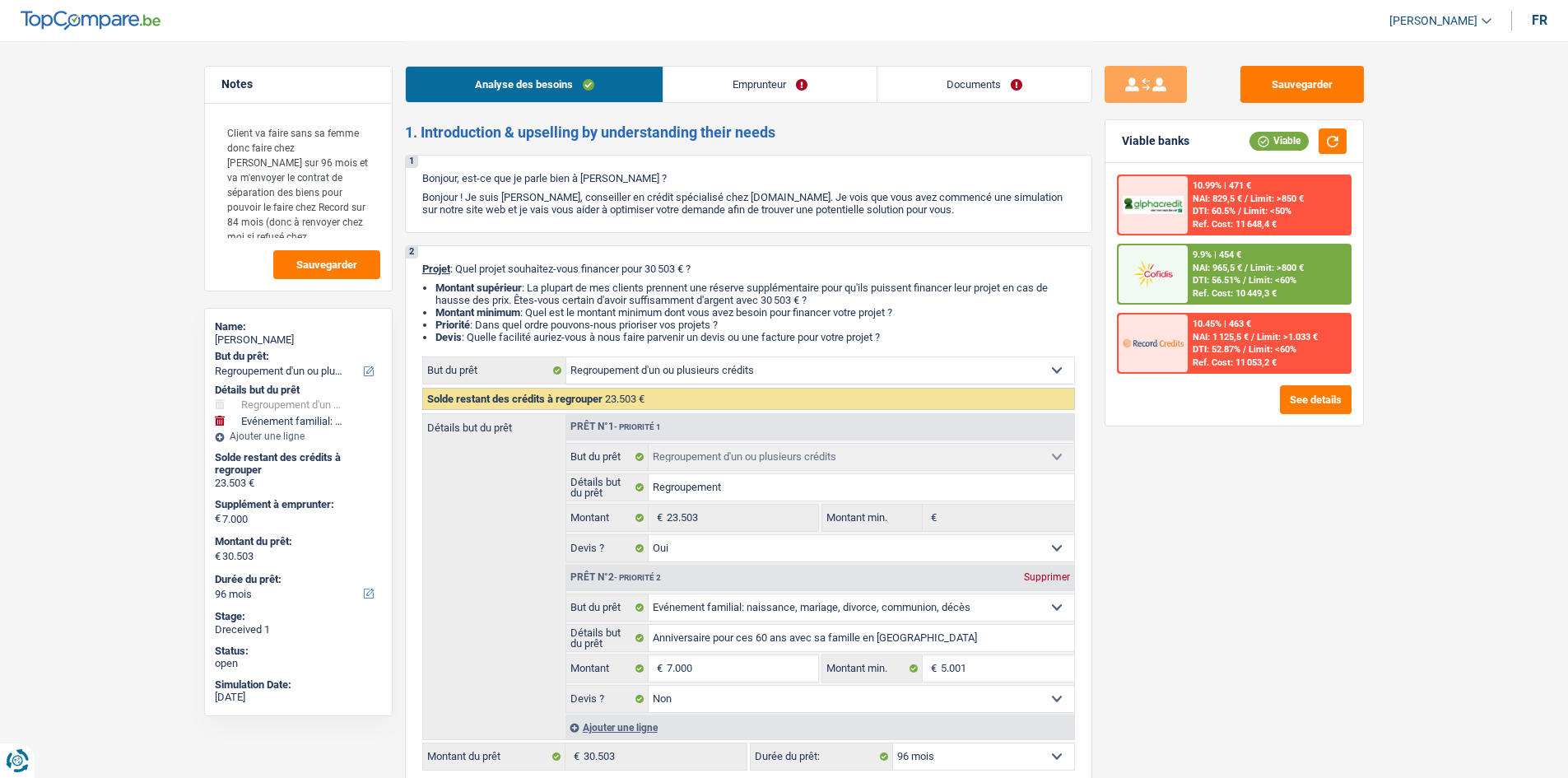
select select "familyEvent"
select select "false"
select select "96"
drag, startPoint x: 0, startPoint y: 0, endPoint x: 1053, endPoint y: 70, distance: 1055.3
click at [1053, 70] on link "Documents" at bounding box center [983, 84] width 214 height 35
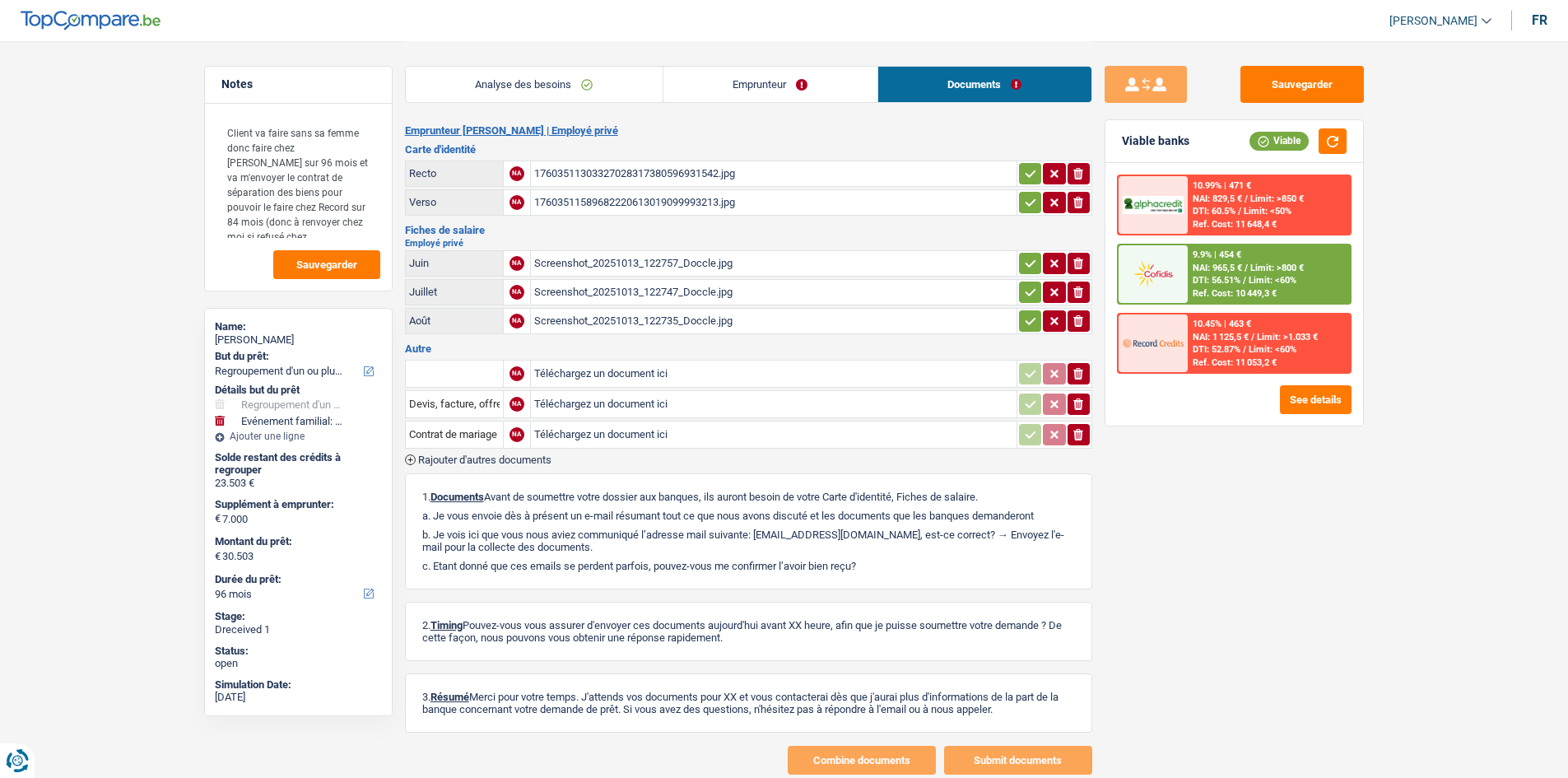
click at [750, 325] on div "Screenshot_20251013_122735_Doccle.jpg" at bounding box center [773, 321] width 479 height 25
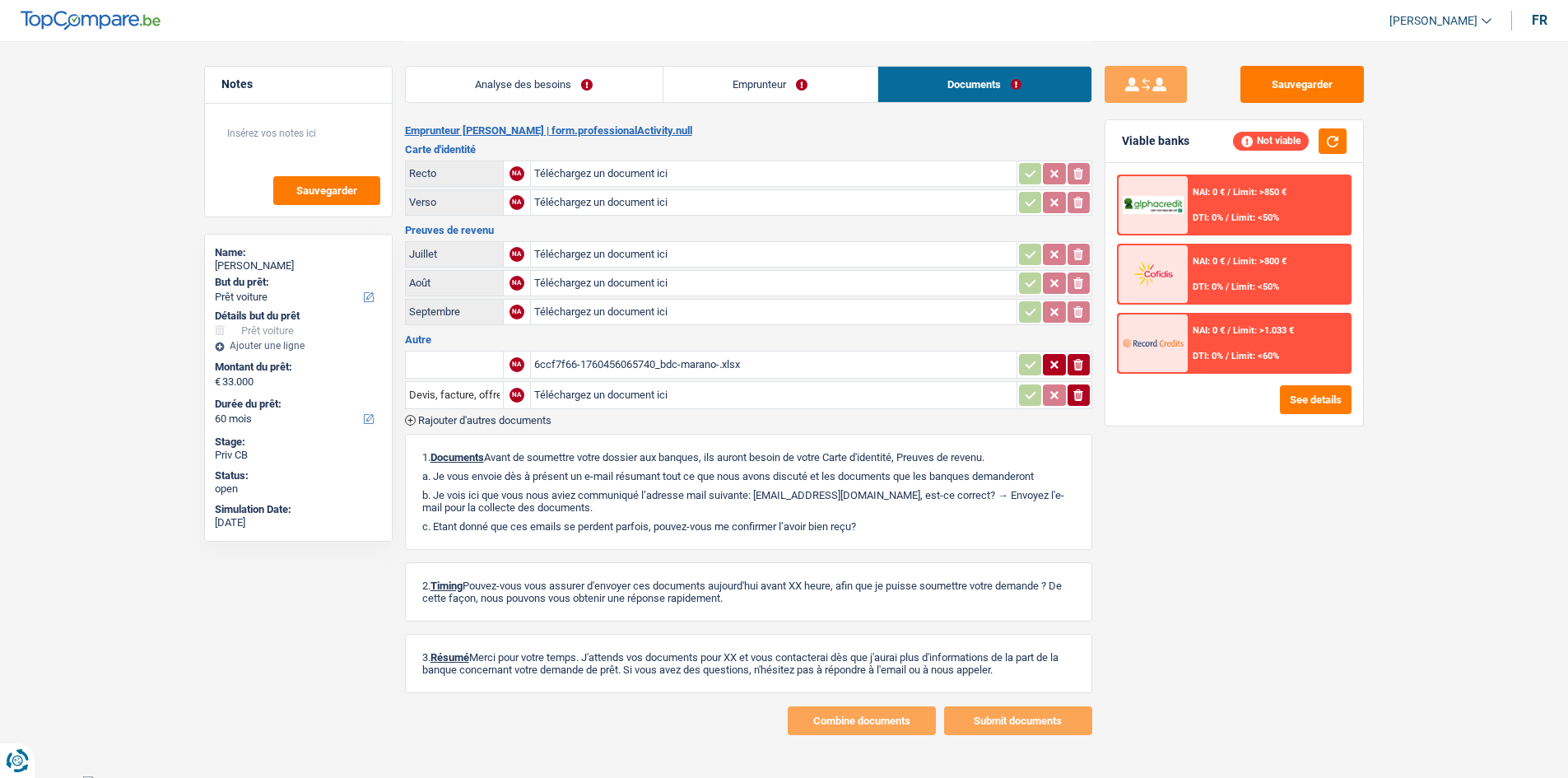
select select "car"
select select "60"
click at [691, 359] on div "6ccf7f66-1760456065740_bdc-marano-.xlsx" at bounding box center [773, 364] width 479 height 25
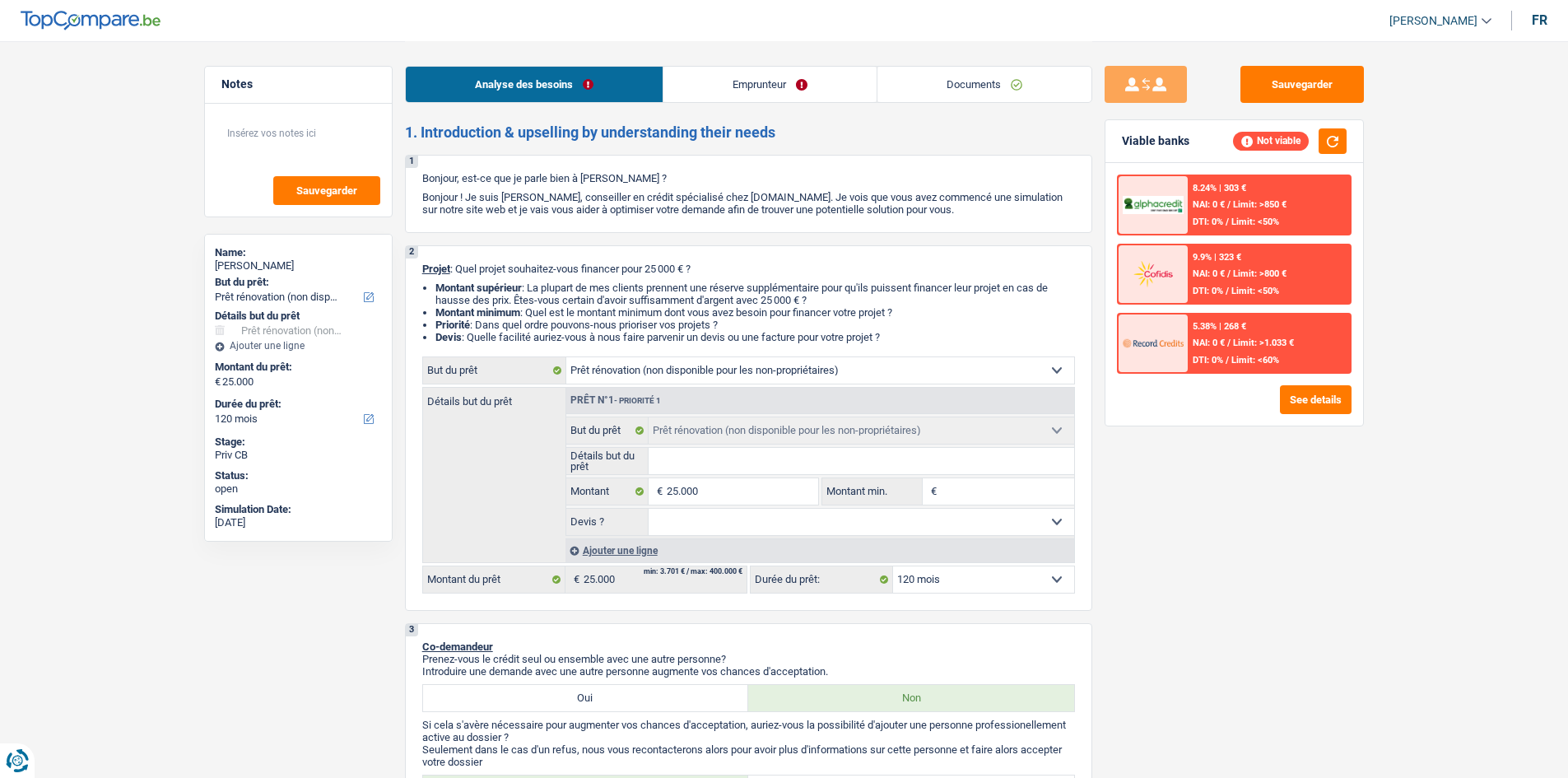
select select "renovation"
select select "120"
select select "renovation"
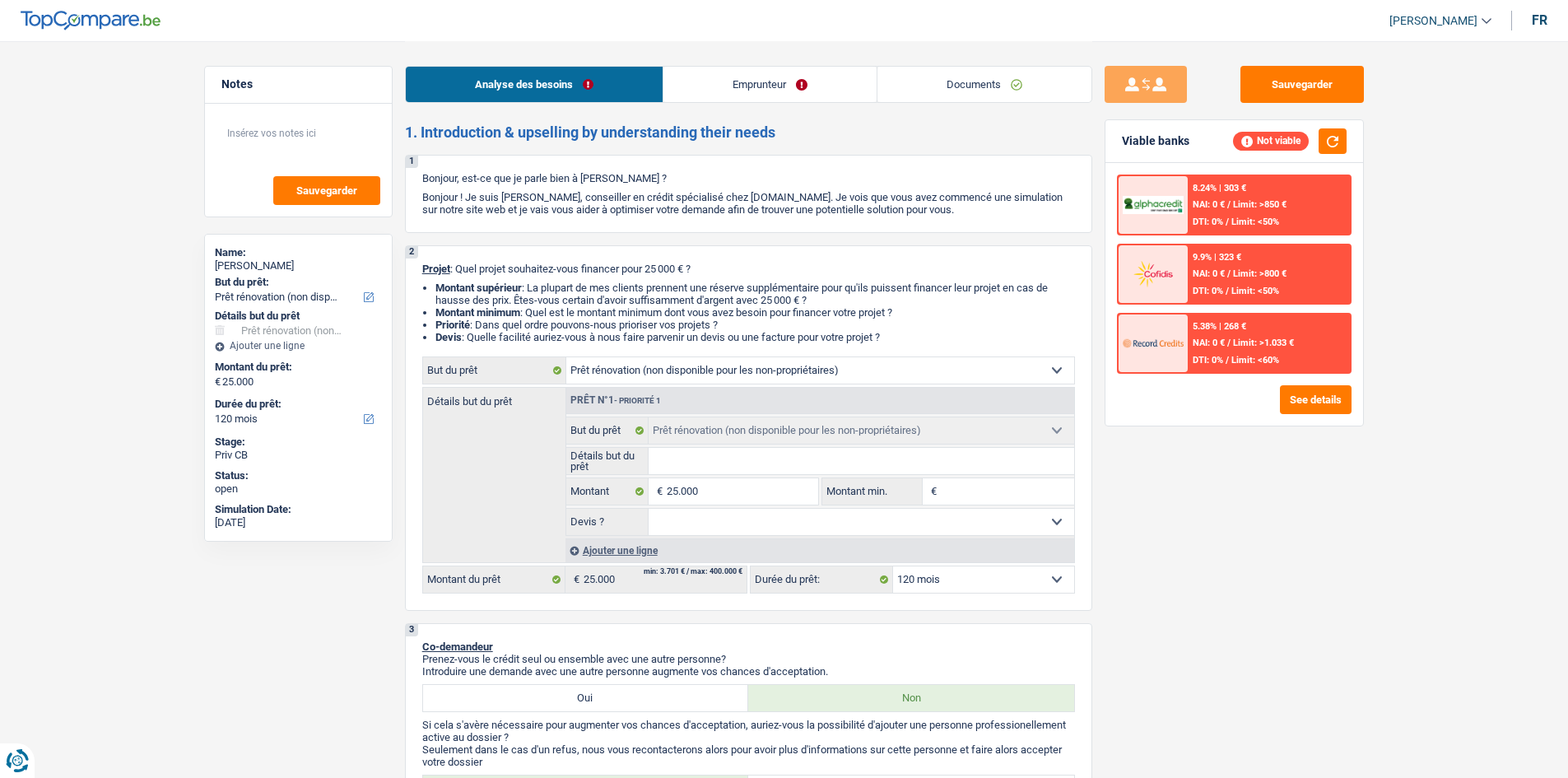
select select "120"
select select "renovation"
select select "120"
select select "32"
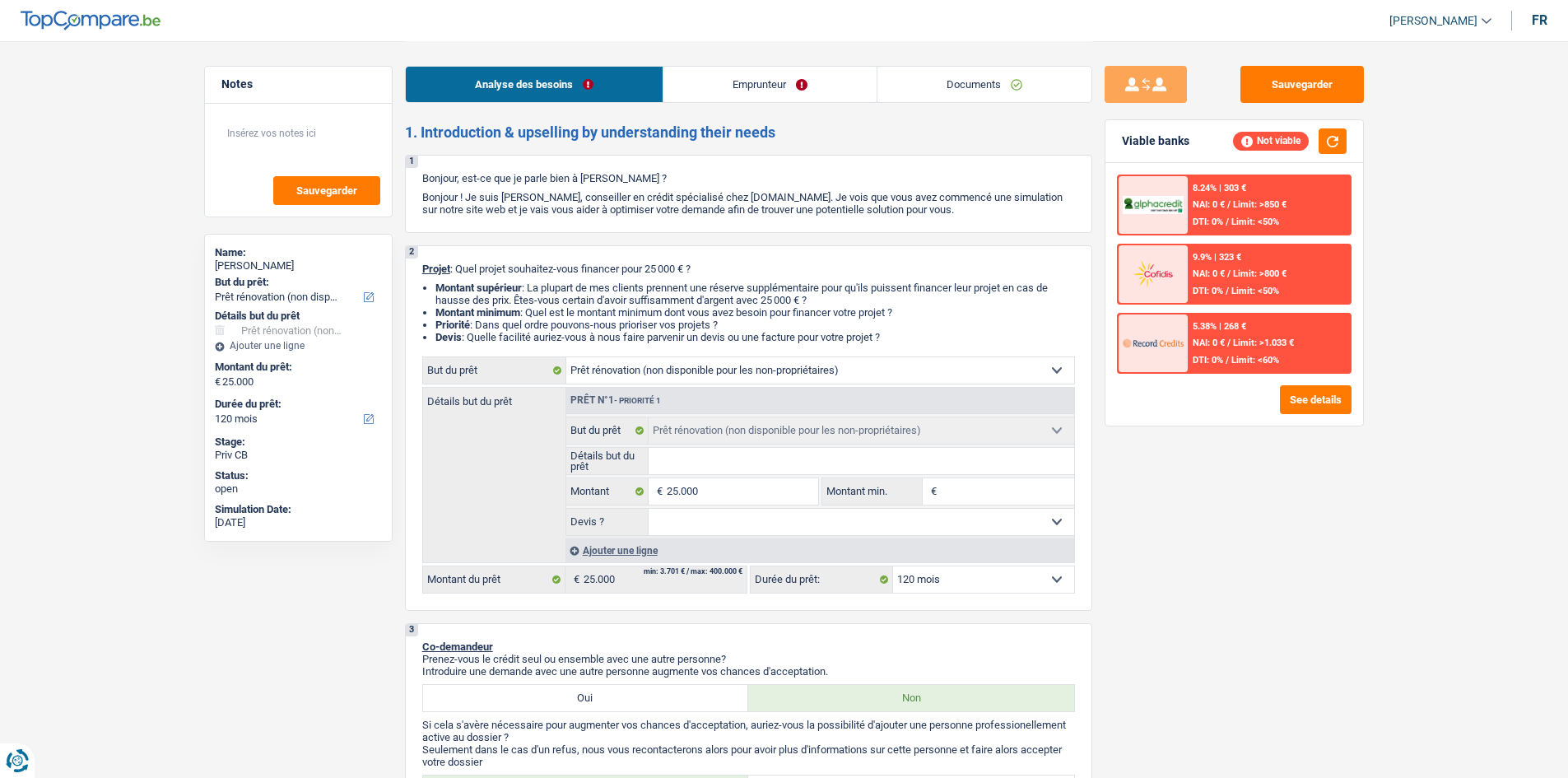
click at [955, 86] on link "Documents" at bounding box center [983, 84] width 214 height 35
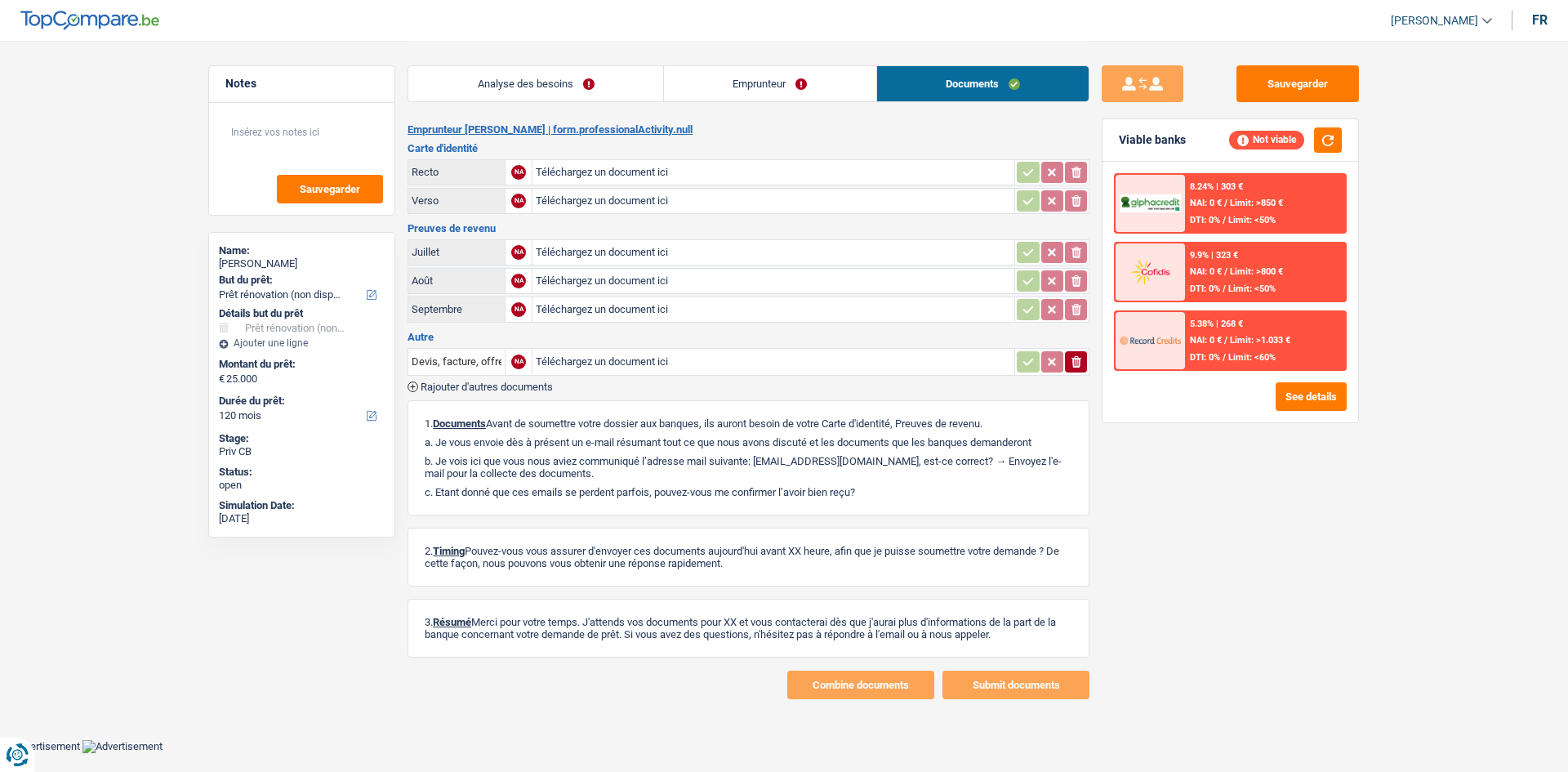
drag, startPoint x: 784, startPoint y: 85, endPoint x: 572, endPoint y: 58, distance: 213.7
click at [784, 86] on link "Emprunteur" at bounding box center [770, 83] width 212 height 35
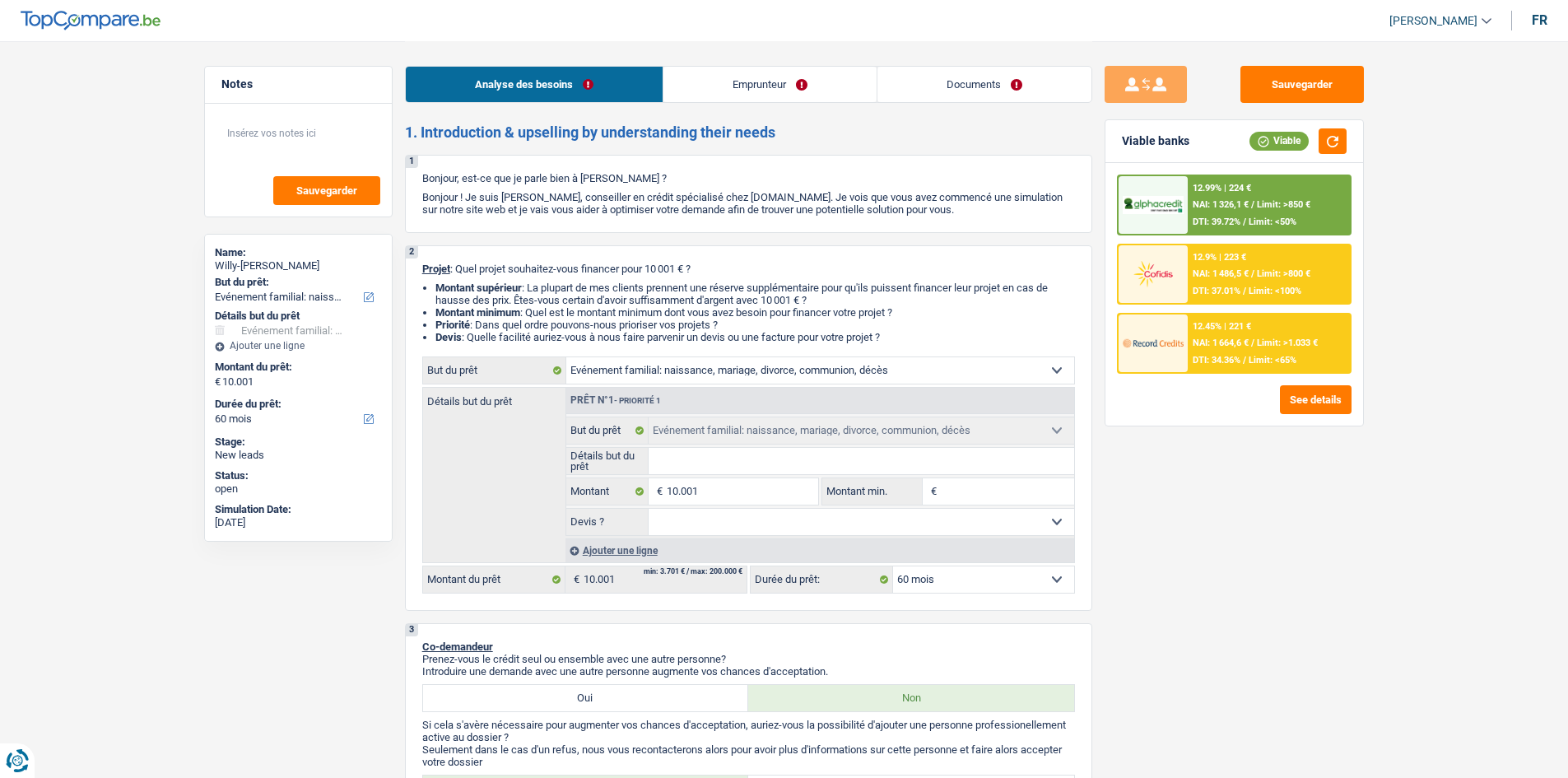
select select "familyEvent"
select select "60"
select select "familyEvent"
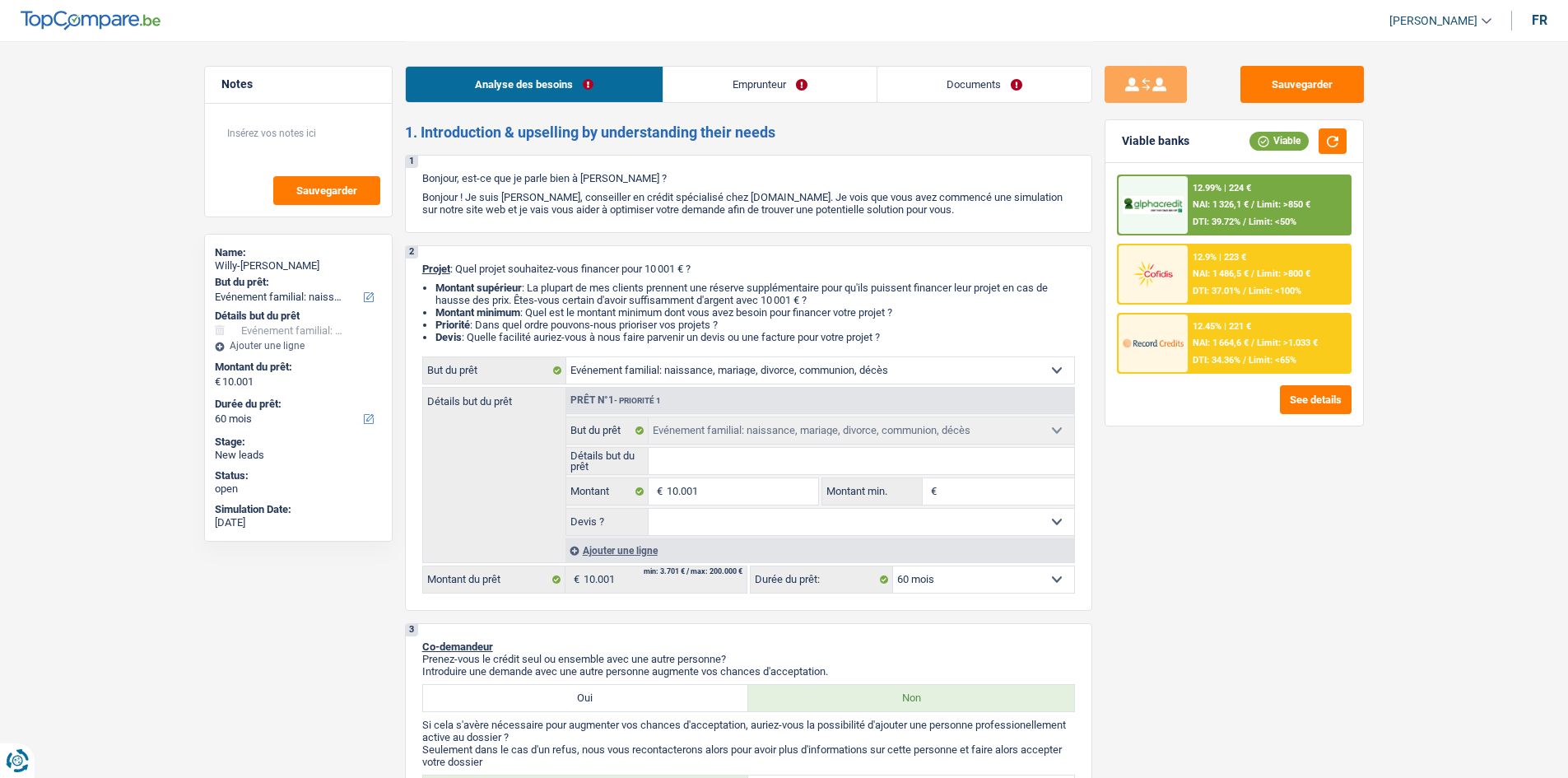
select select "60"
select select "privateEmployee"
select select "netSalary"
select select "mealVouchers"
select select "rents"
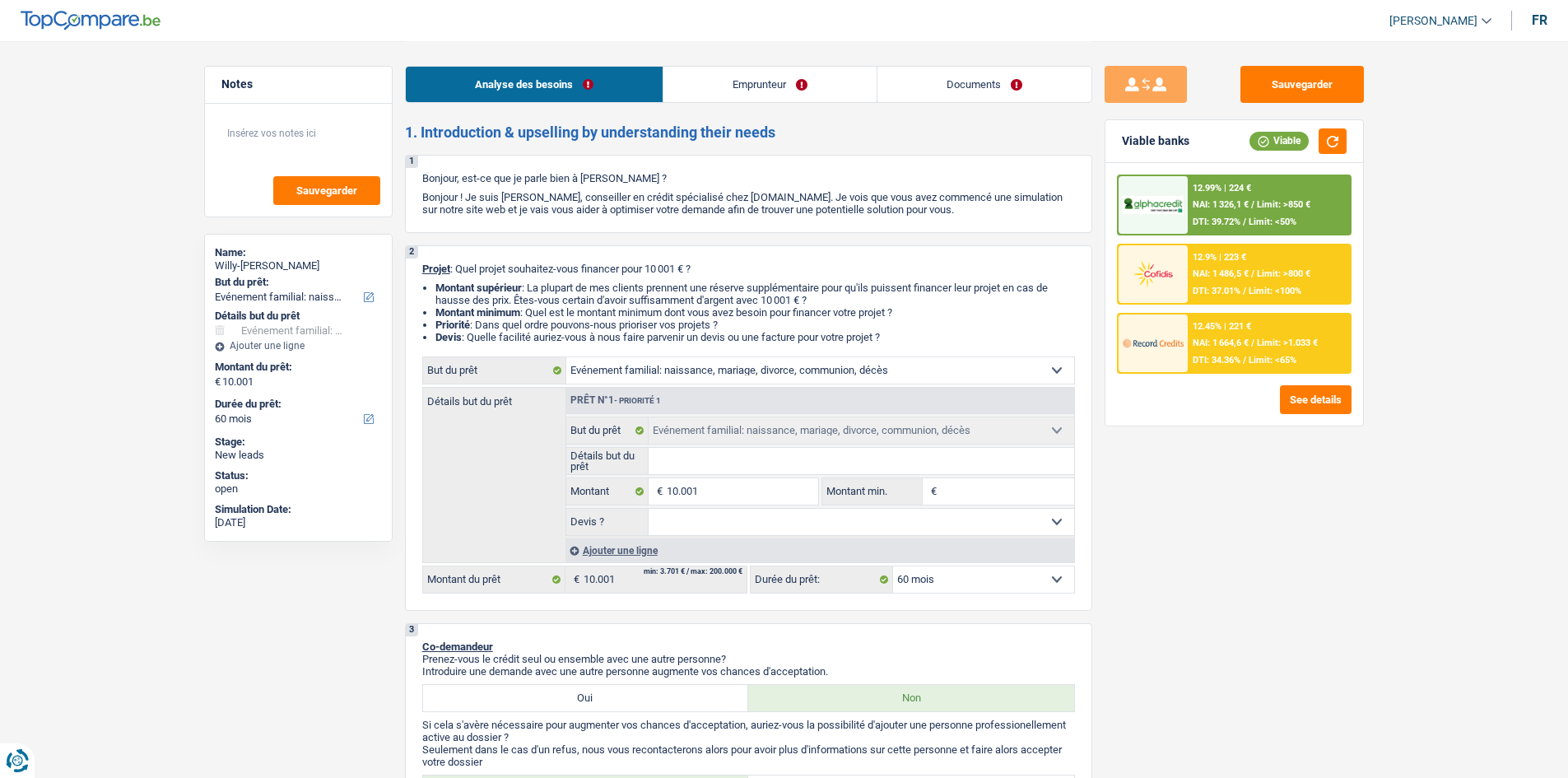
select select "familyEvent"
select select "60"
drag, startPoint x: 1012, startPoint y: 78, endPoint x: 910, endPoint y: 77, distance: 102.0
click at [1012, 78] on link "Documents" at bounding box center [983, 84] width 214 height 35
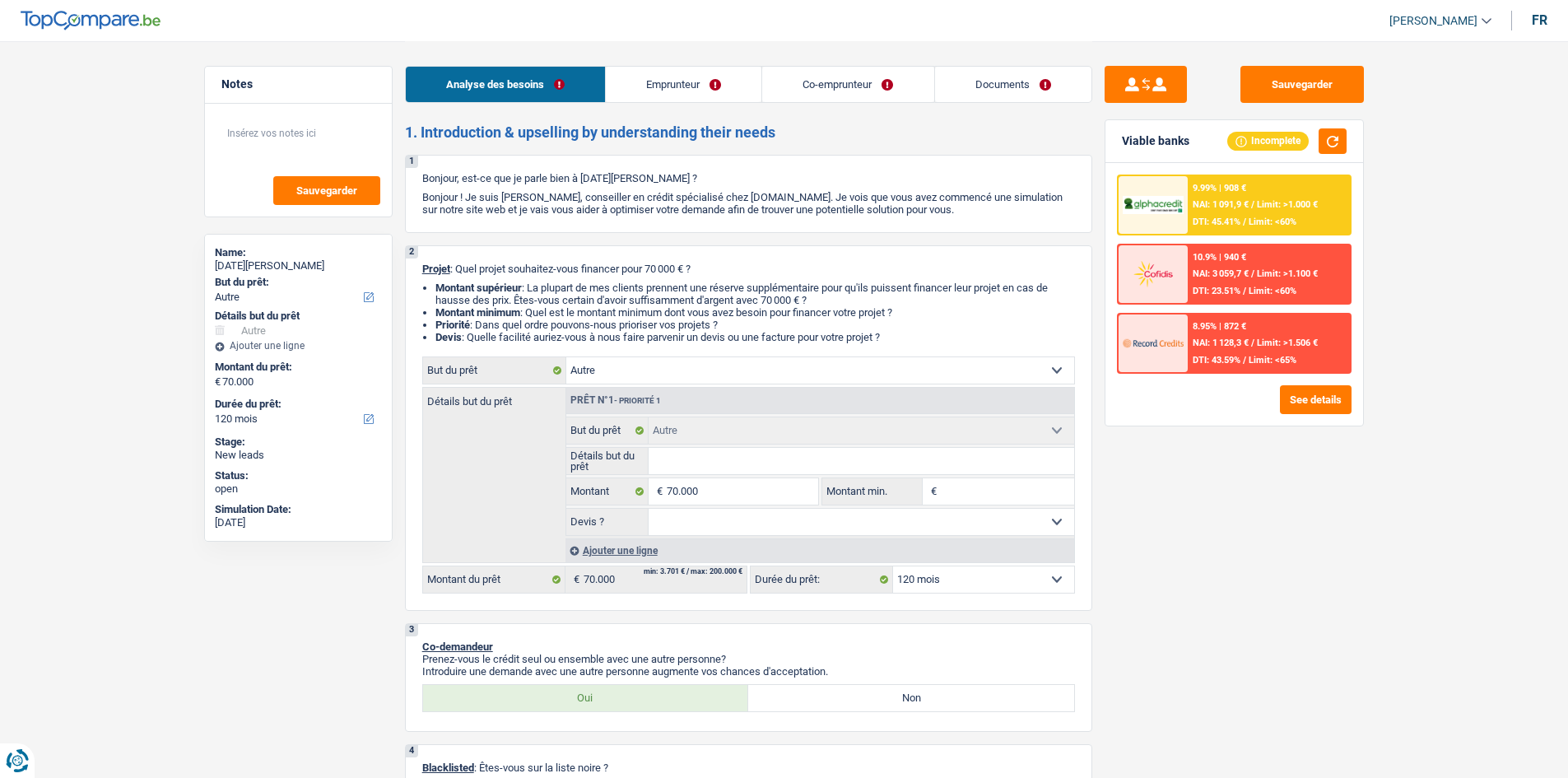
select select "other"
select select "120"
select select "other"
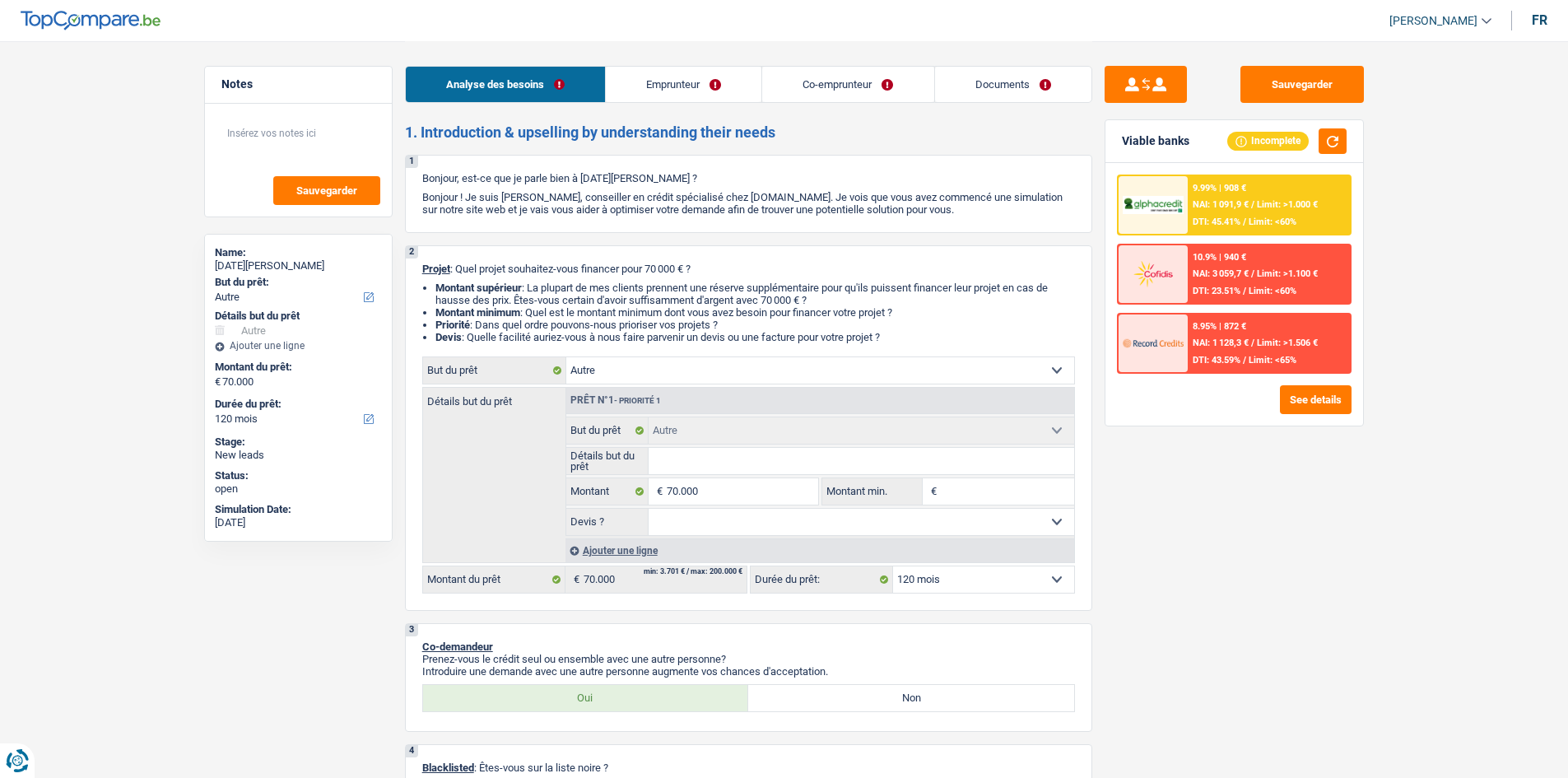
select select "120"
select select "independent"
select select "netSalary"
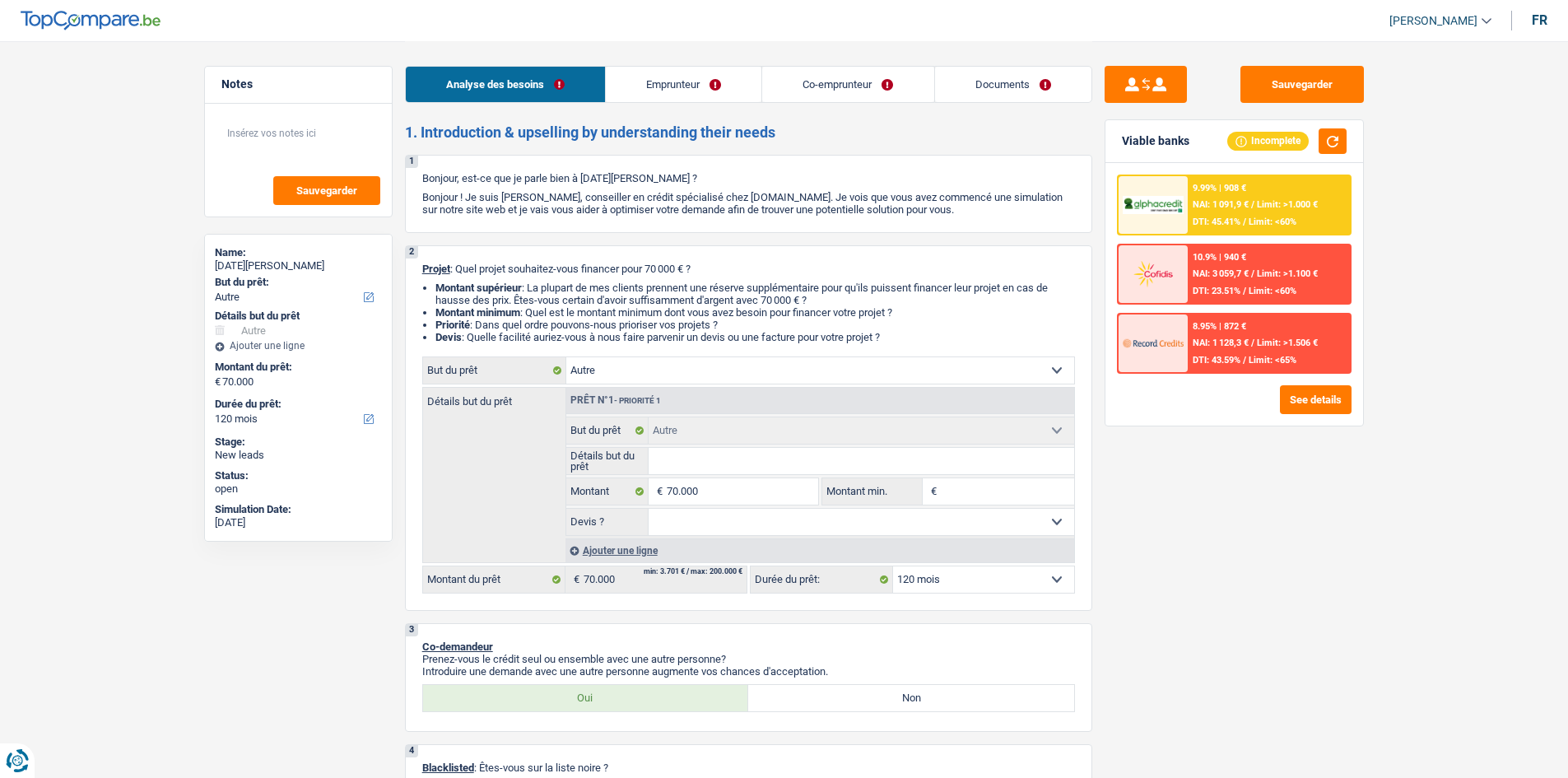
select select "ownerWithMortgage"
select select "other"
select select "120"
click at [984, 78] on link "Documents" at bounding box center [1013, 84] width 157 height 35
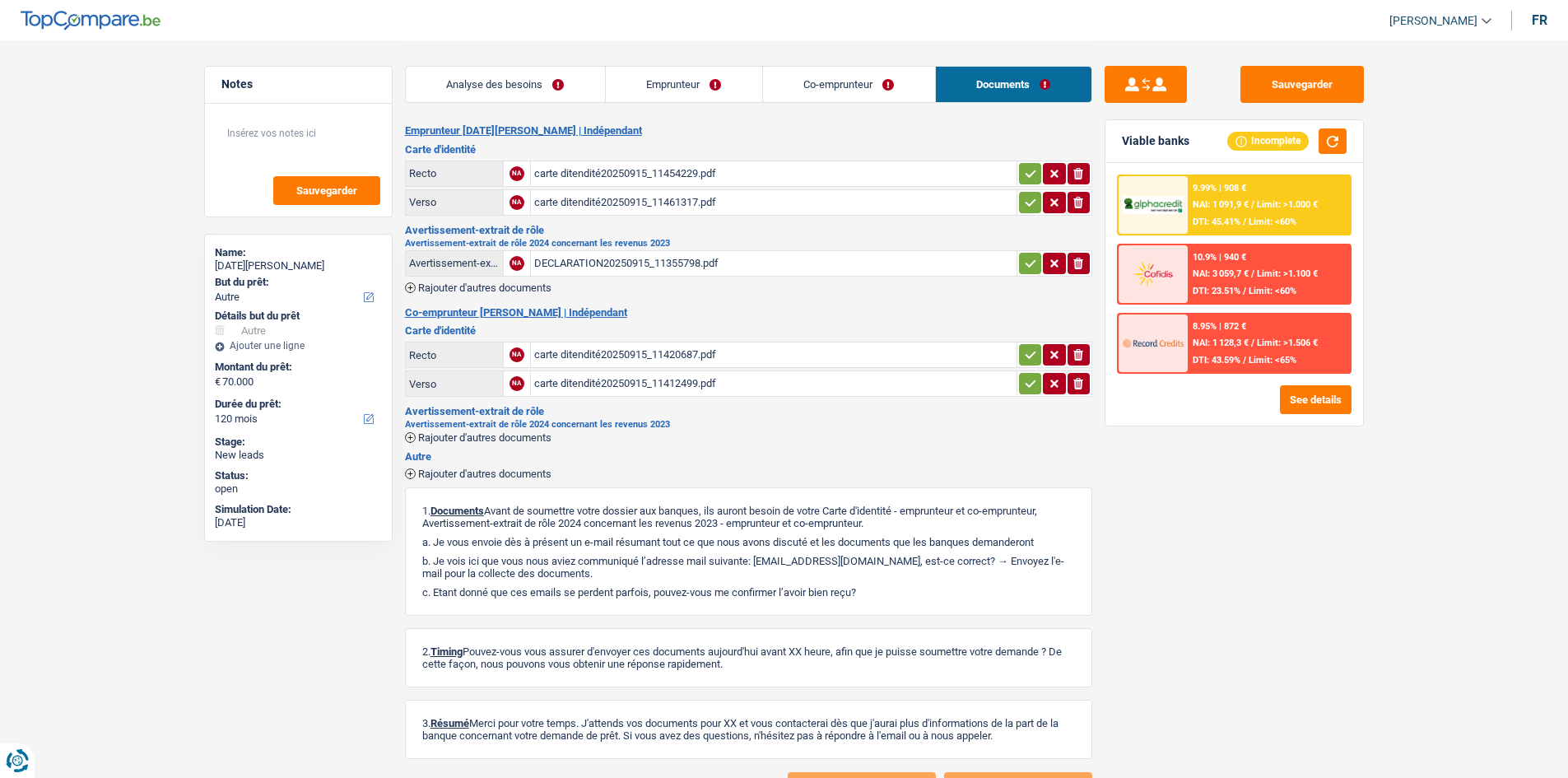
click at [713, 264] on div "DECLARATION20250915_11355798.pdf" at bounding box center [773, 263] width 479 height 25
click at [653, 90] on link "Emprunteur" at bounding box center [683, 84] width 157 height 35
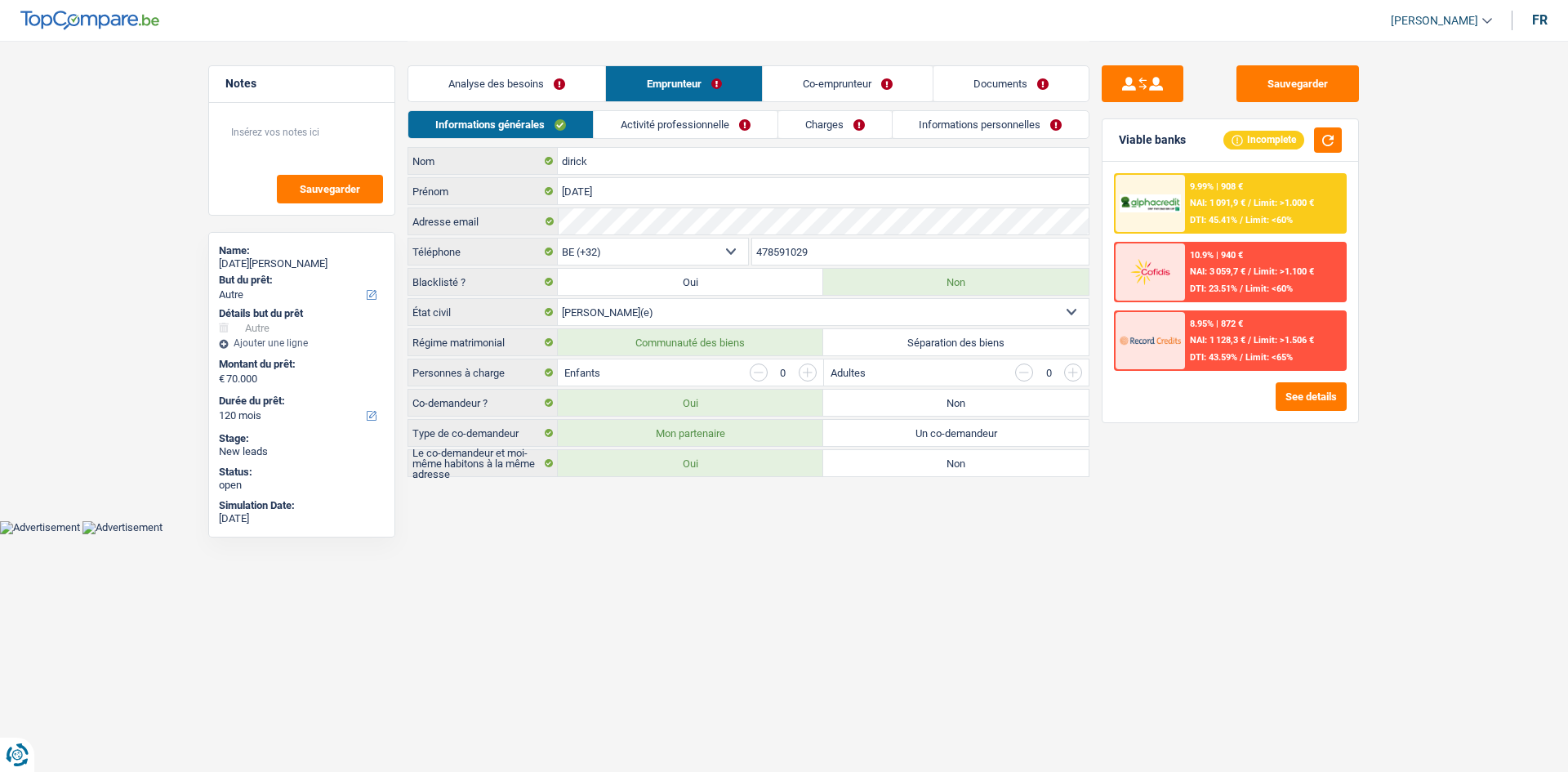
click at [983, 82] on link "Documents" at bounding box center [1011, 83] width 155 height 35
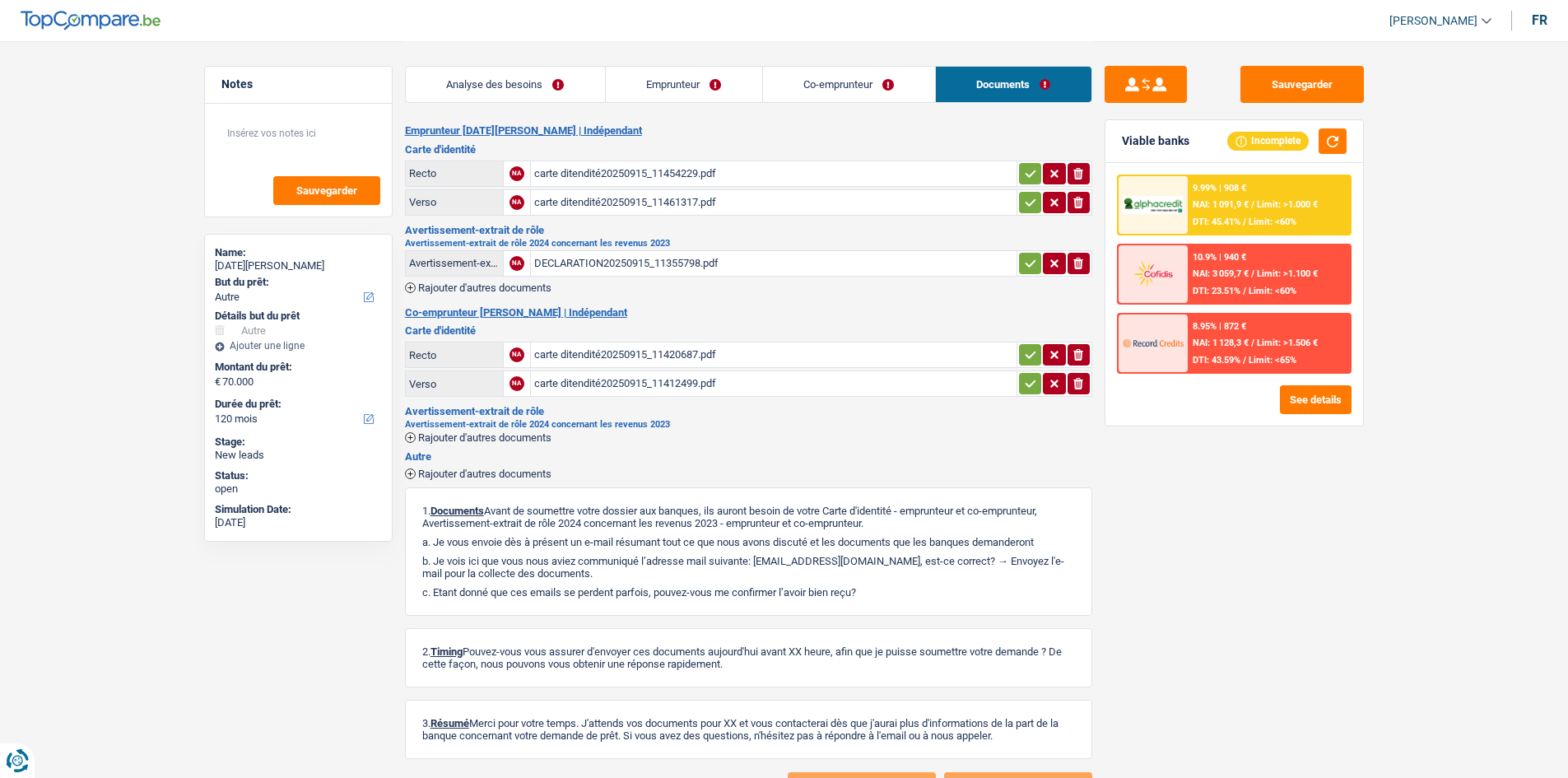
click at [717, 348] on div "carte ditendité20250915_11420687.pdf" at bounding box center [773, 355] width 479 height 25
click at [702, 85] on link "Emprunteur" at bounding box center [683, 84] width 157 height 35
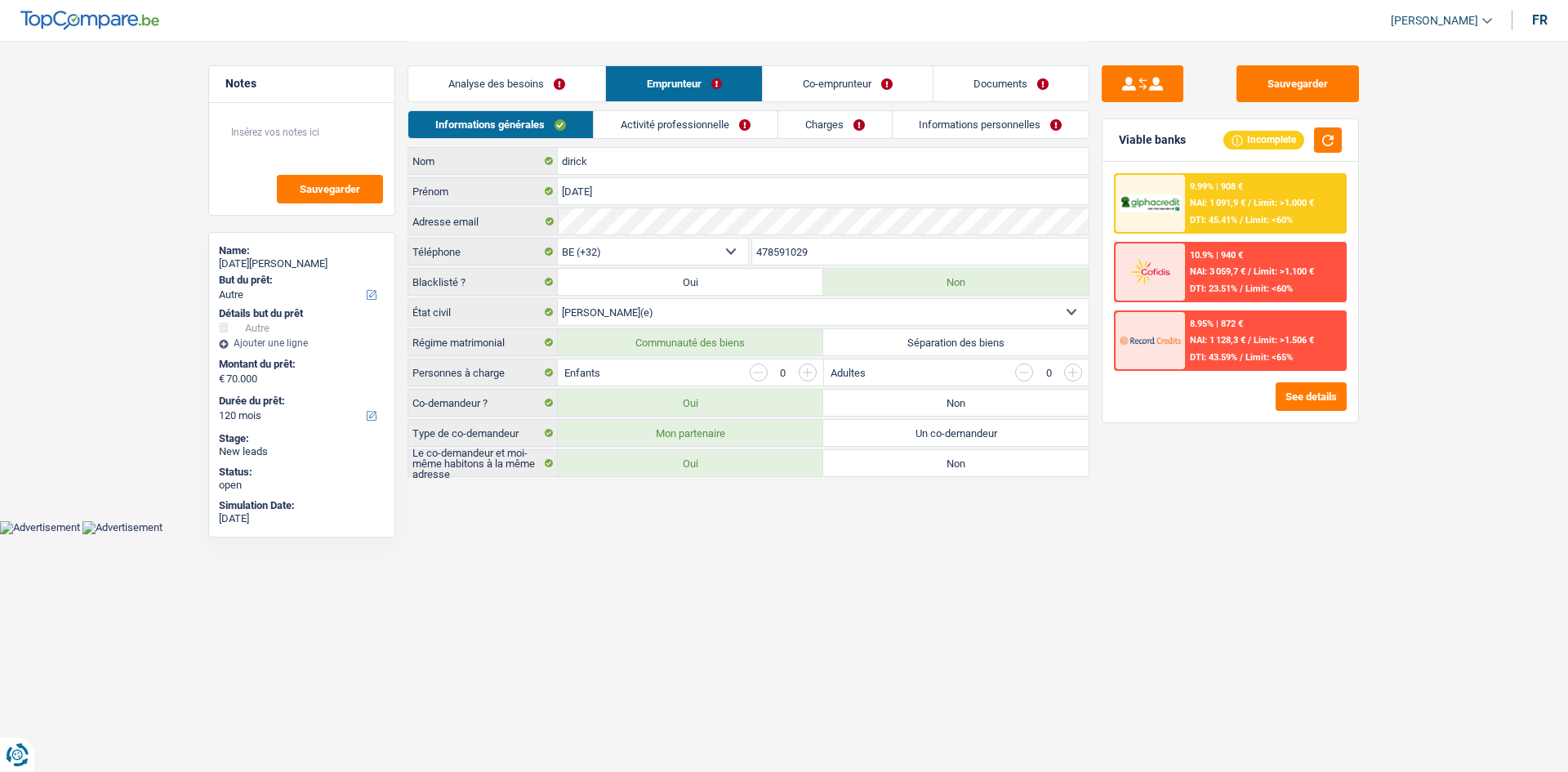
click at [676, 129] on link "Activité professionnelle" at bounding box center [686, 124] width 184 height 27
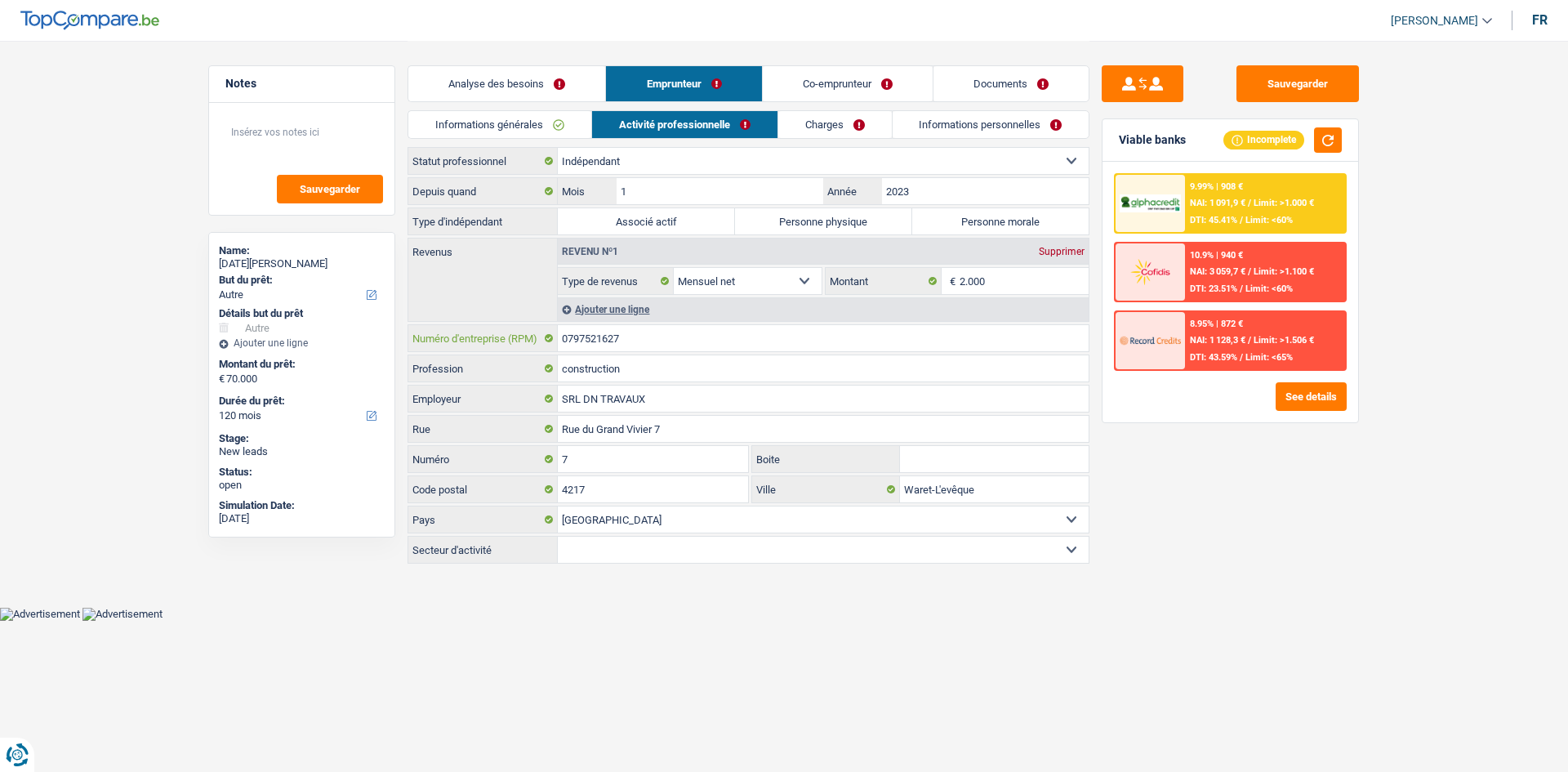
click at [613, 337] on input "0797521627" at bounding box center [823, 338] width 530 height 26
